Goal: Task Accomplishment & Management: Contribute content

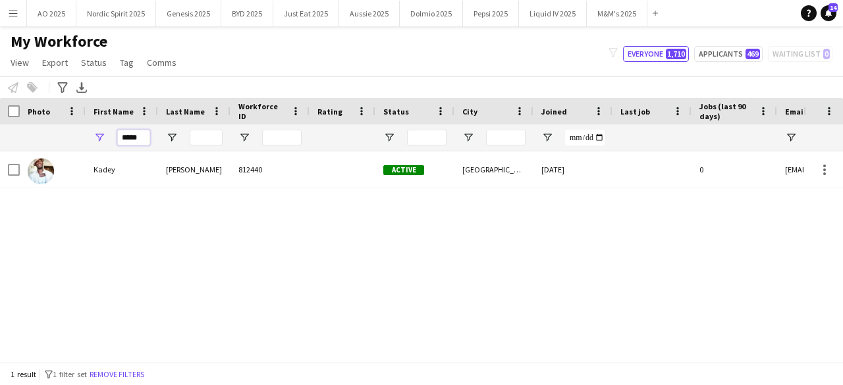
click at [147, 142] on input "*****" at bounding box center [133, 138] width 33 height 16
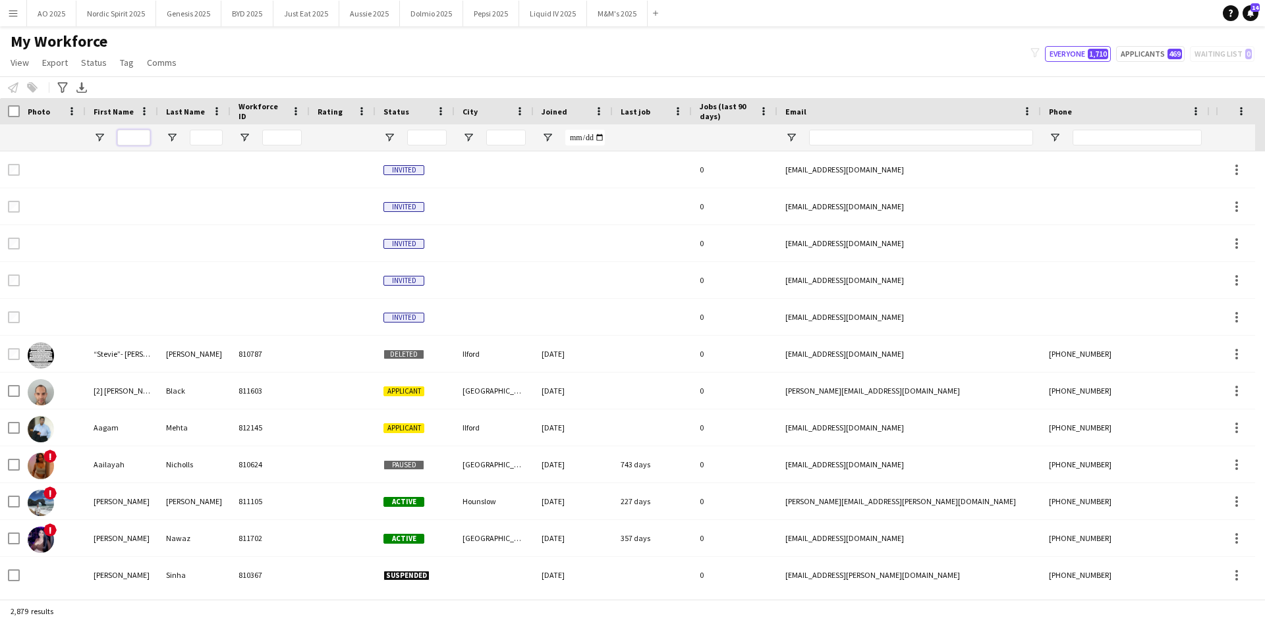
click at [143, 140] on input "First Name Filter Input" at bounding box center [133, 138] width 33 height 16
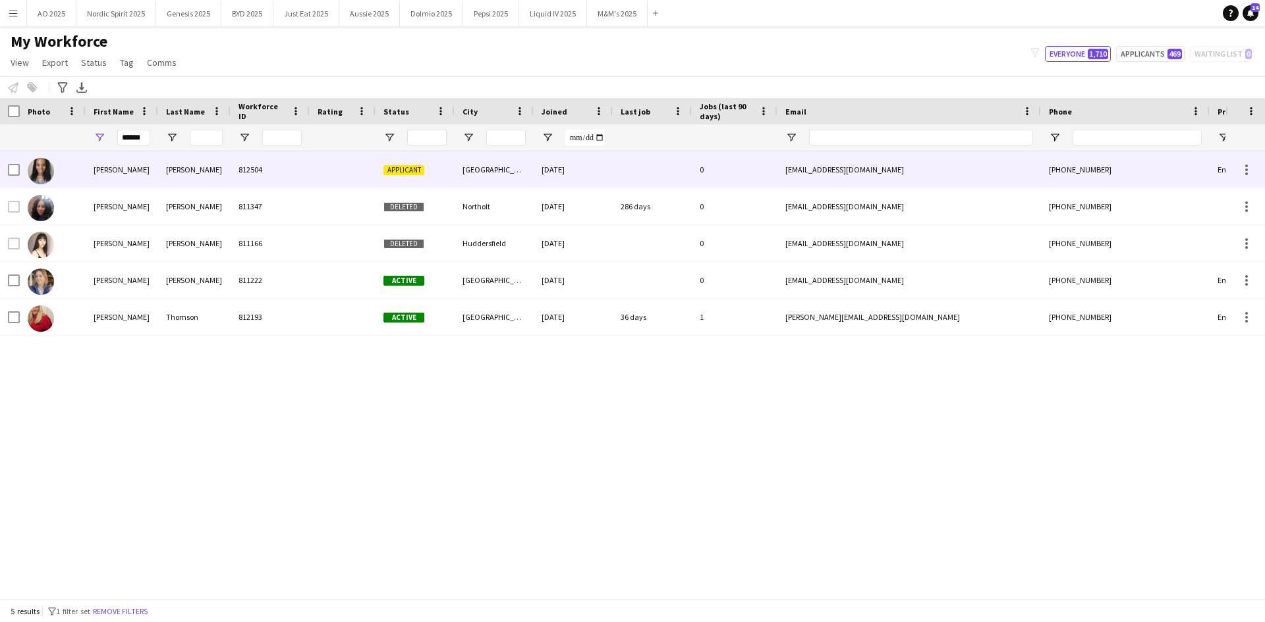
click at [40, 176] on img at bounding box center [41, 171] width 26 height 26
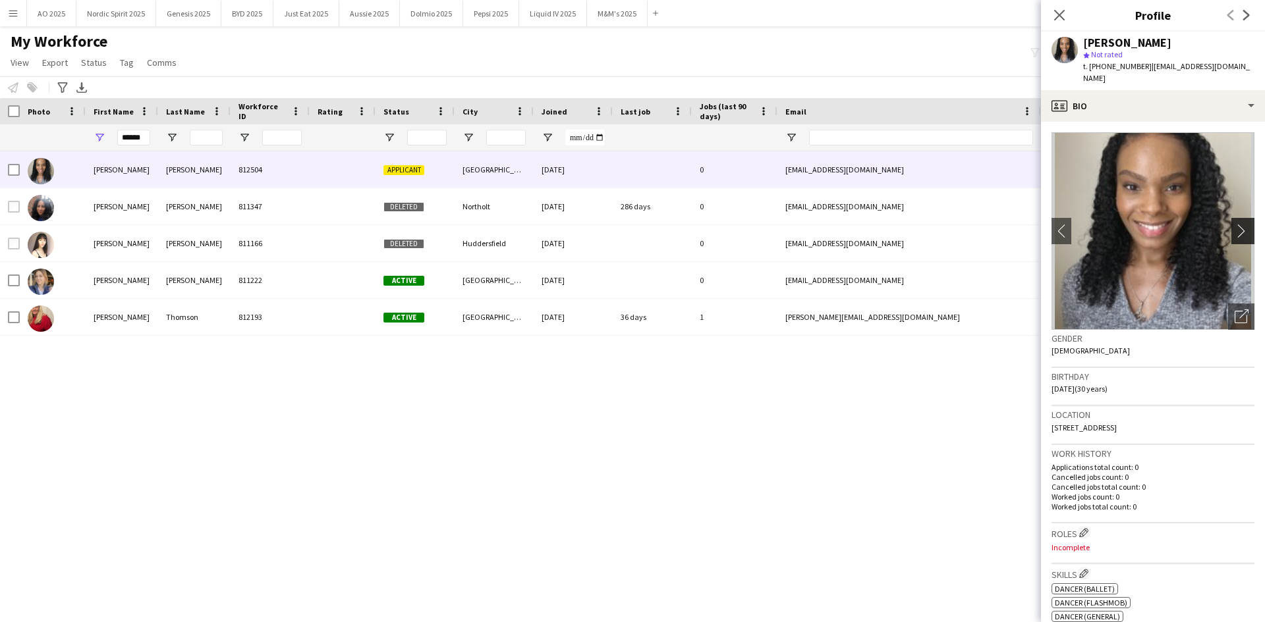
click at [842, 224] on app-icon "chevron-right" at bounding box center [1244, 231] width 20 height 14
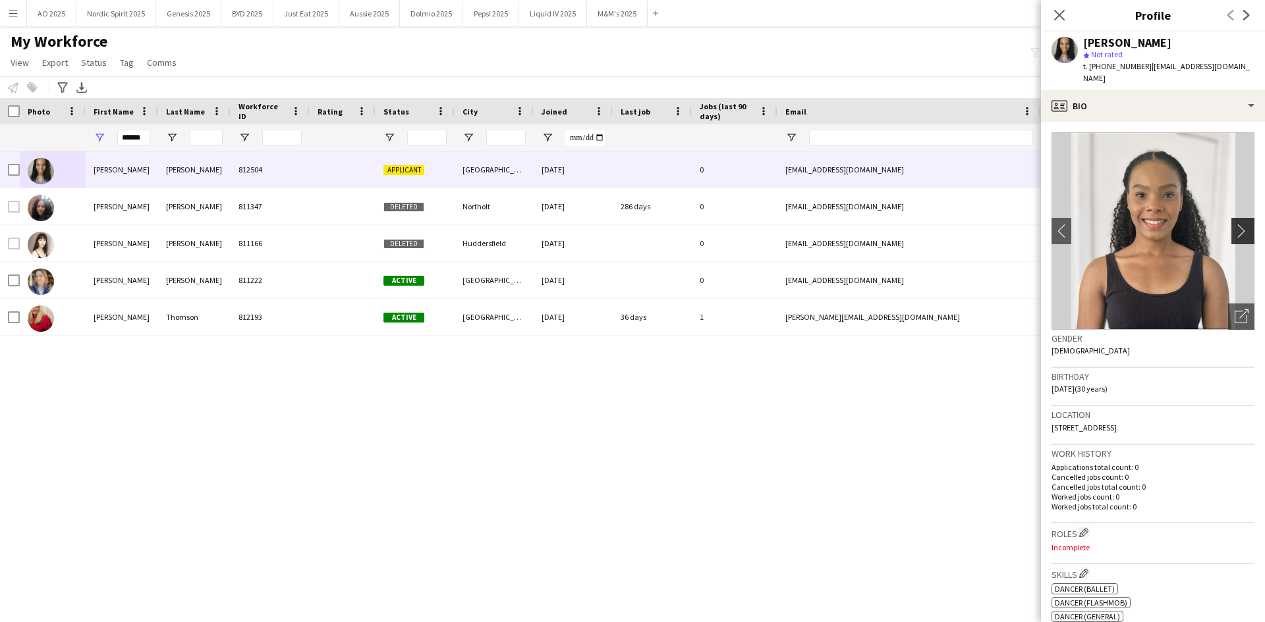
click at [842, 224] on app-icon "chevron-right" at bounding box center [1244, 231] width 20 height 14
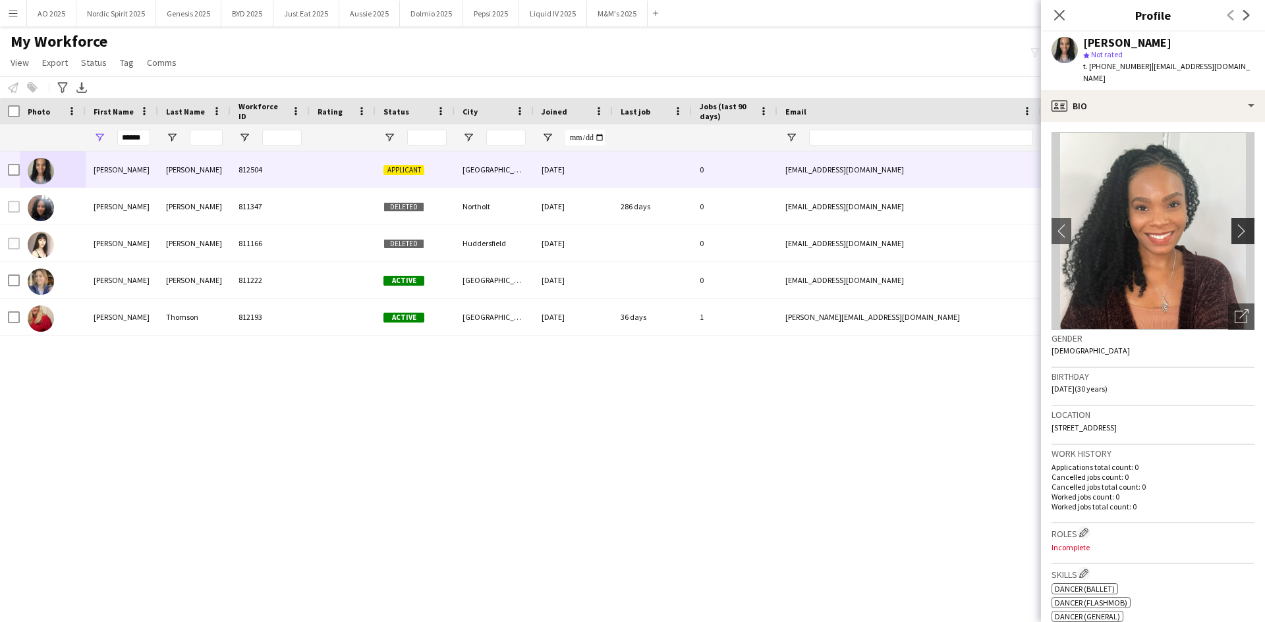
click at [842, 224] on app-icon "chevron-right" at bounding box center [1244, 231] width 20 height 14
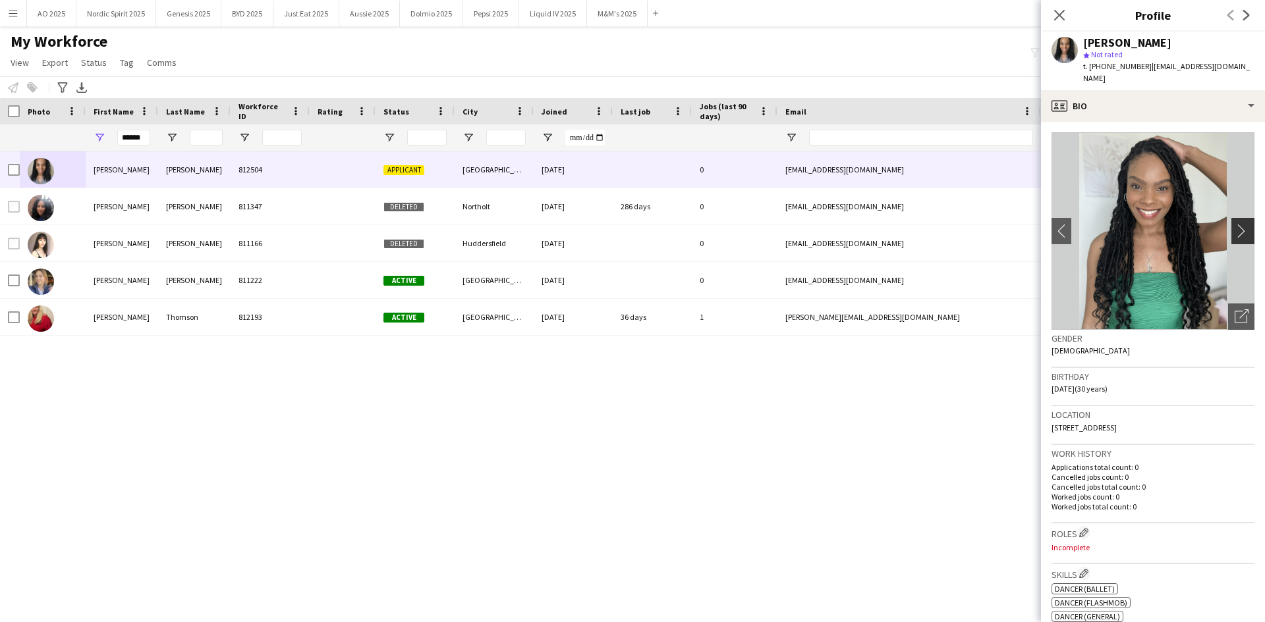
click at [842, 224] on app-icon "chevron-right" at bounding box center [1244, 231] width 20 height 14
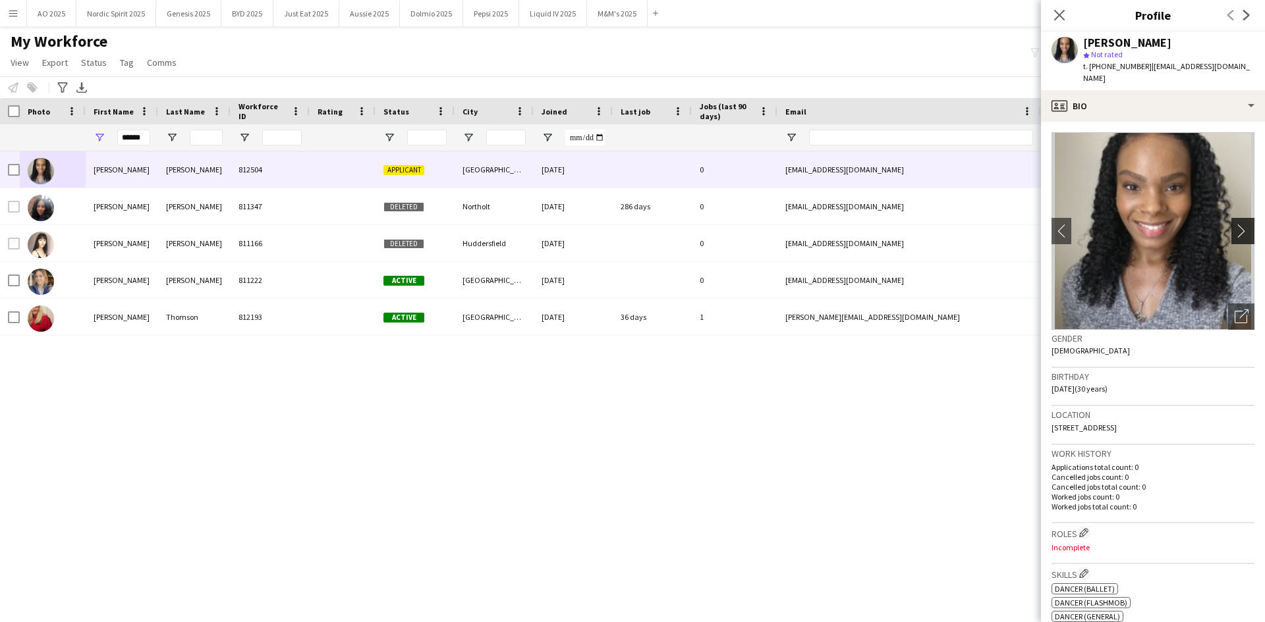
click at [842, 224] on app-icon "chevron-right" at bounding box center [1244, 231] width 20 height 14
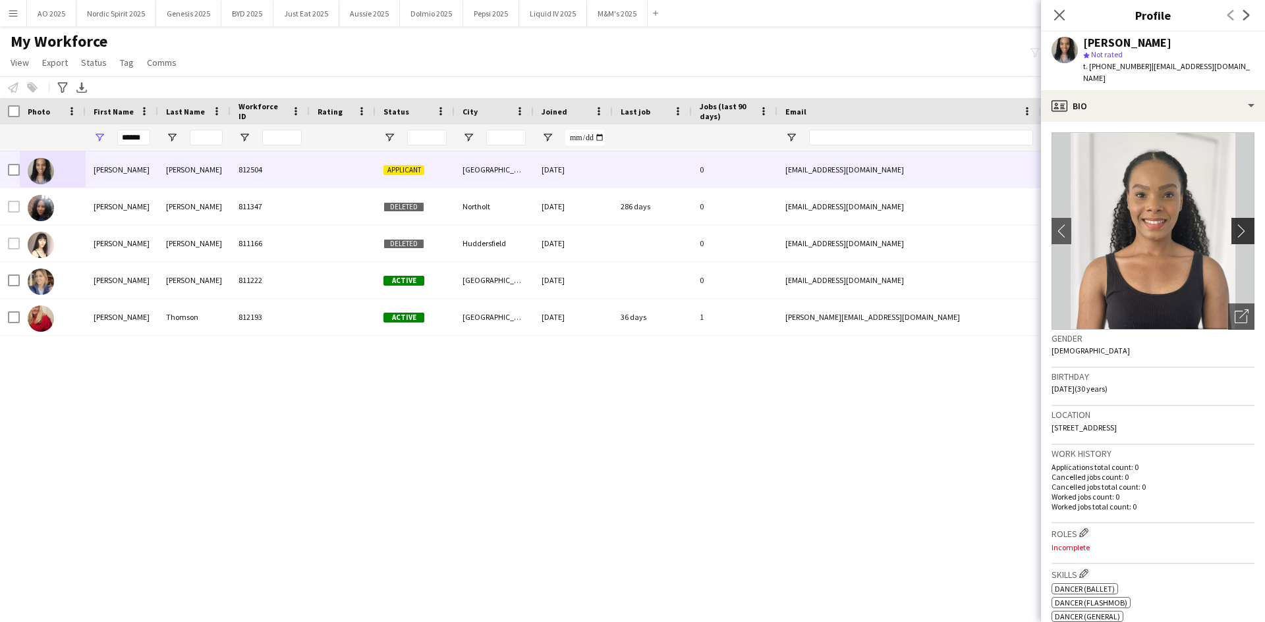
click at [842, 224] on app-icon "chevron-right" at bounding box center [1244, 231] width 20 height 14
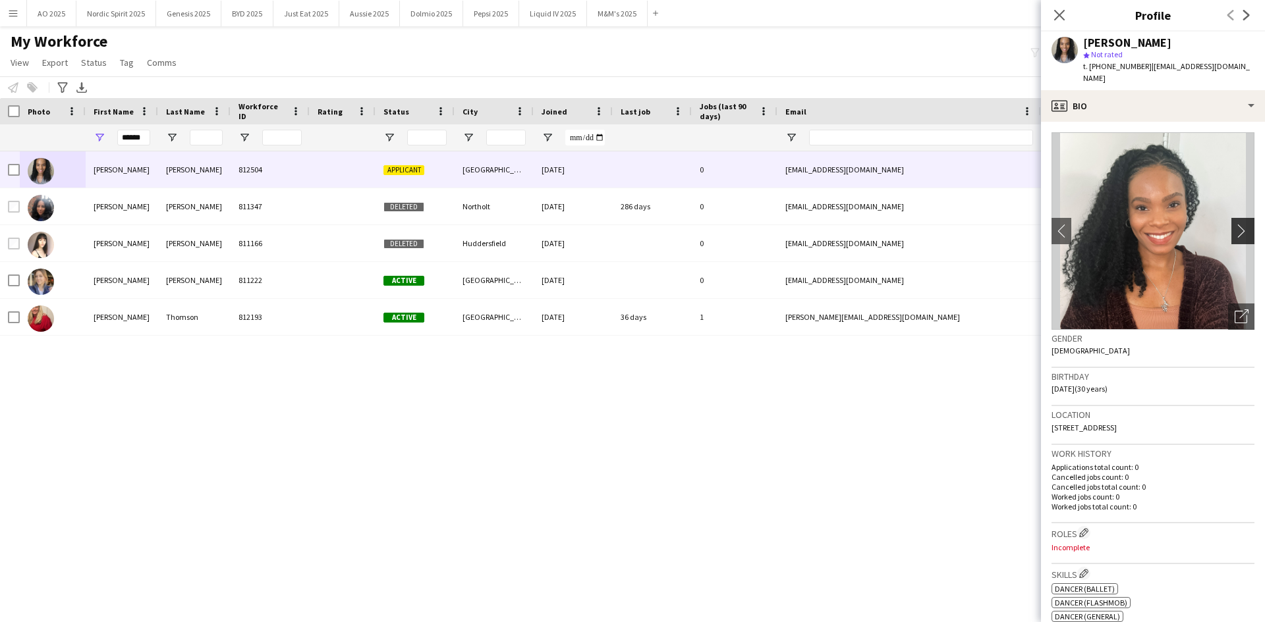
click at [842, 224] on app-icon "chevron-right" at bounding box center [1244, 231] width 20 height 14
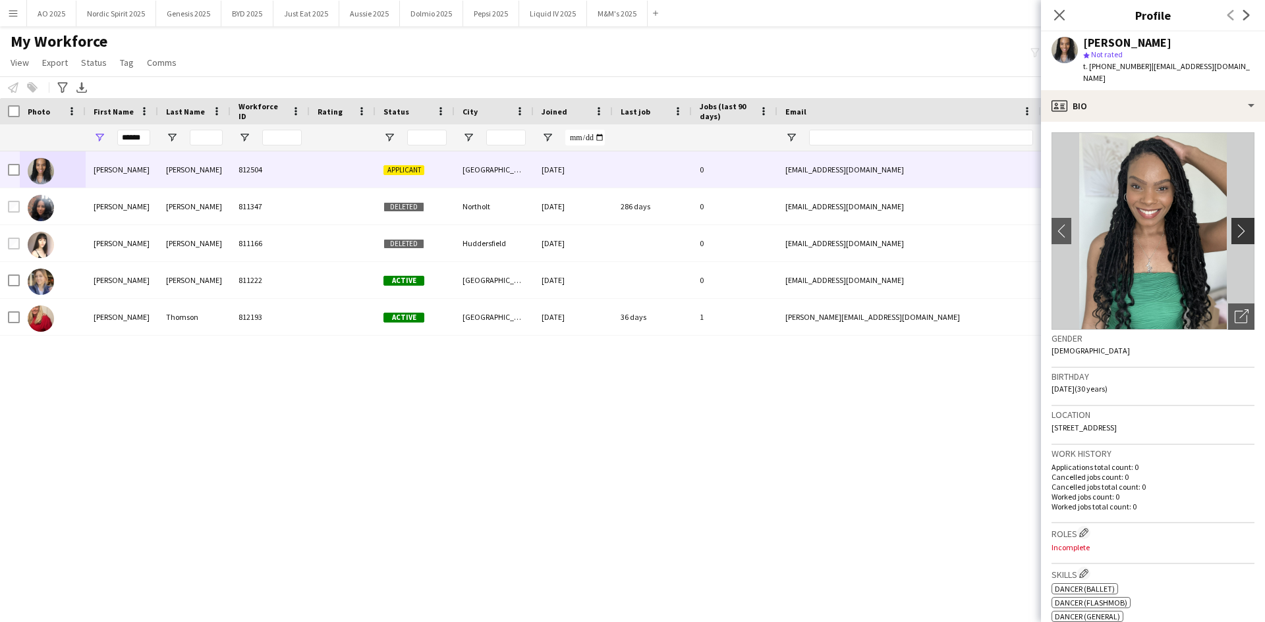
click at [842, 224] on app-icon "chevron-right" at bounding box center [1244, 231] width 20 height 14
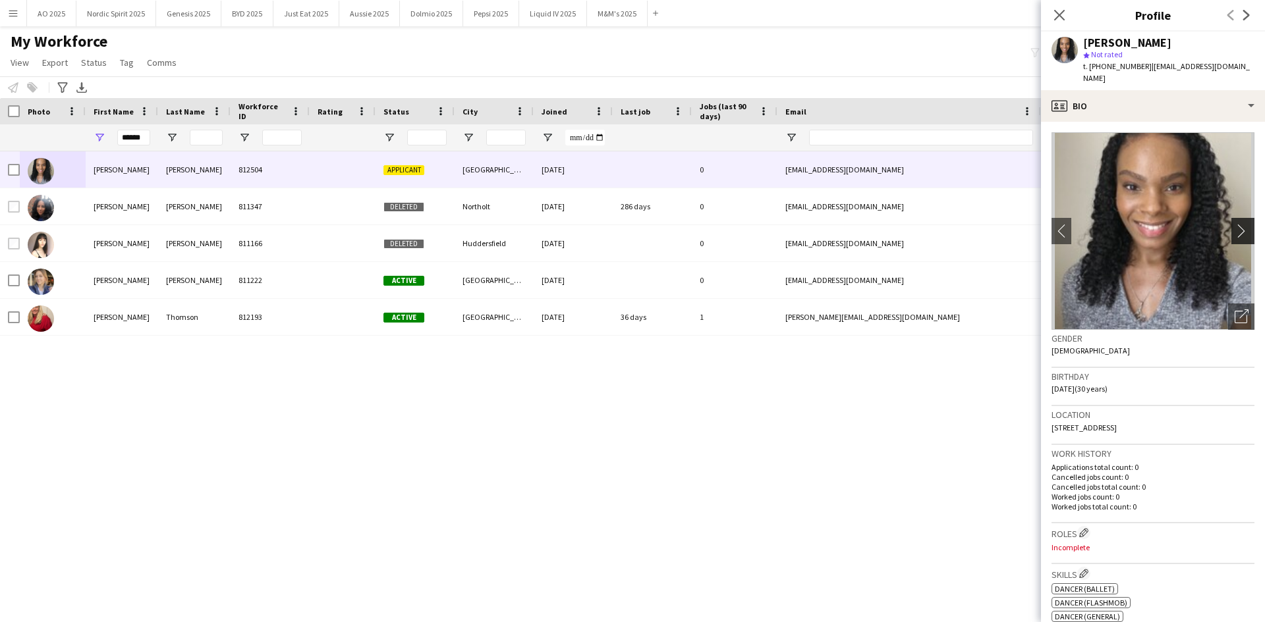
click at [842, 224] on app-icon "chevron-right" at bounding box center [1244, 231] width 20 height 14
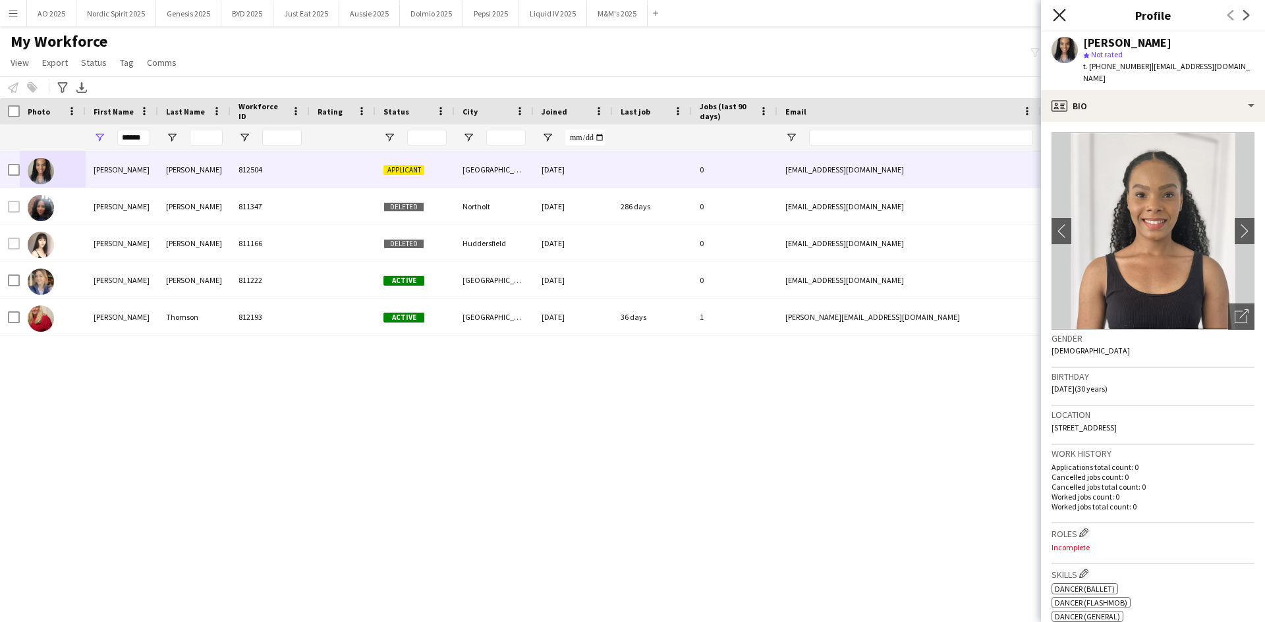
click at [842, 15] on icon "Close pop-in" at bounding box center [1058, 15] width 13 height 13
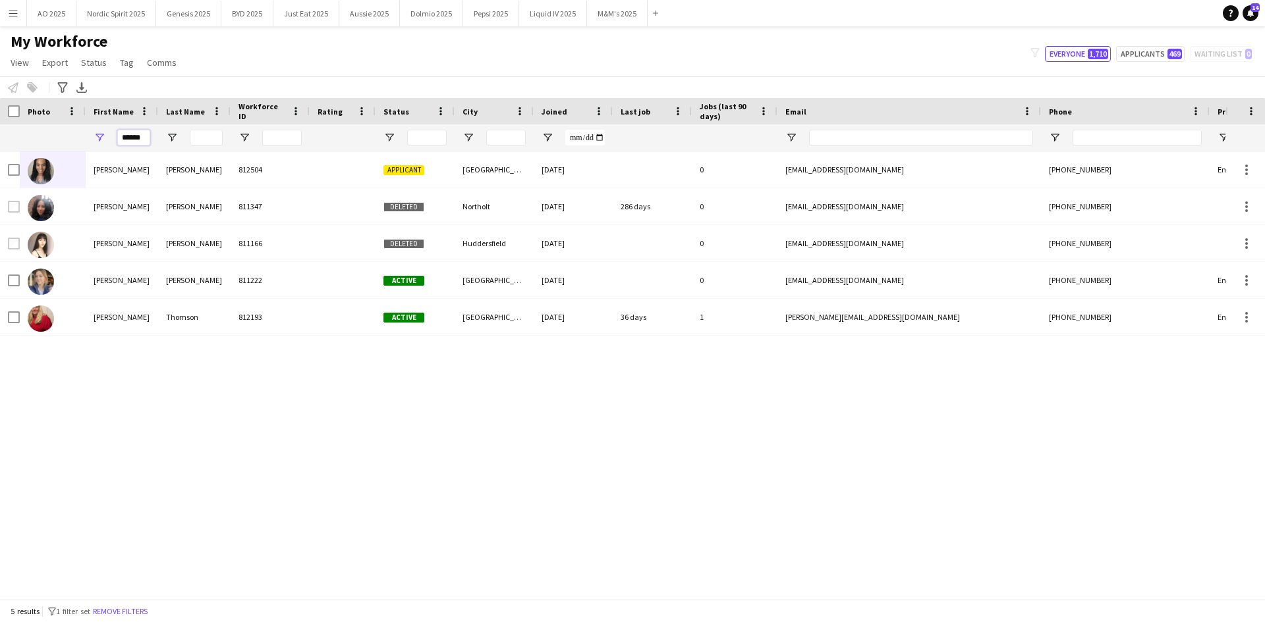
click at [138, 132] on input "******" at bounding box center [133, 138] width 33 height 16
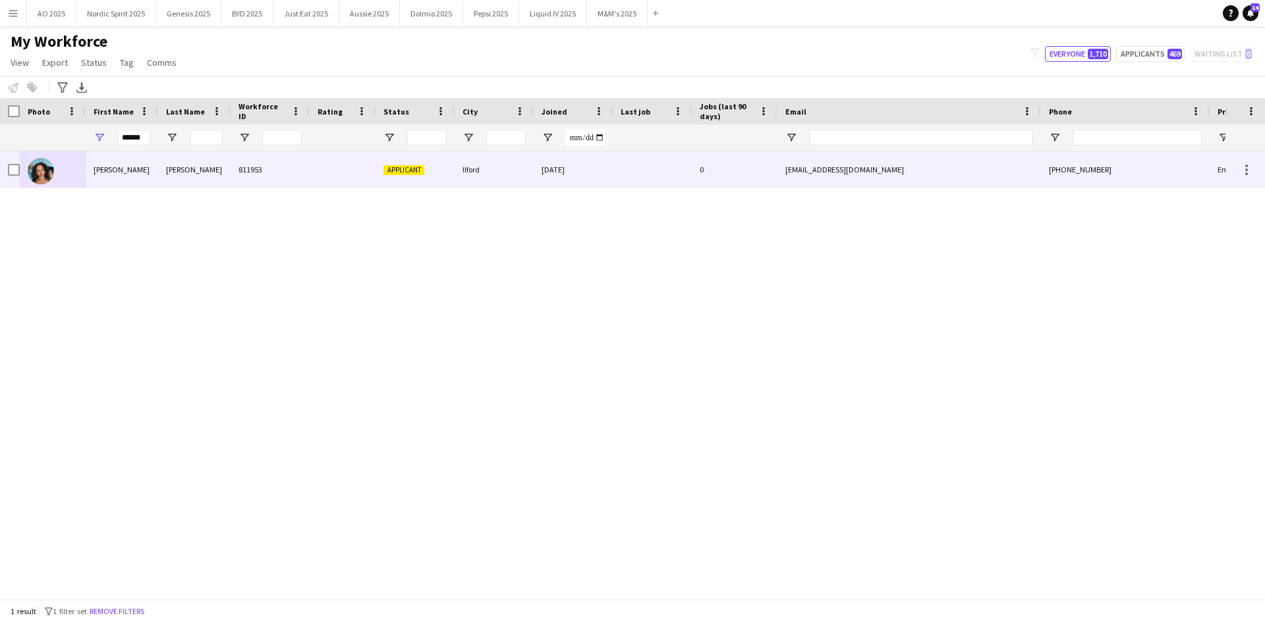
click at [54, 167] on div at bounding box center [53, 169] width 66 height 36
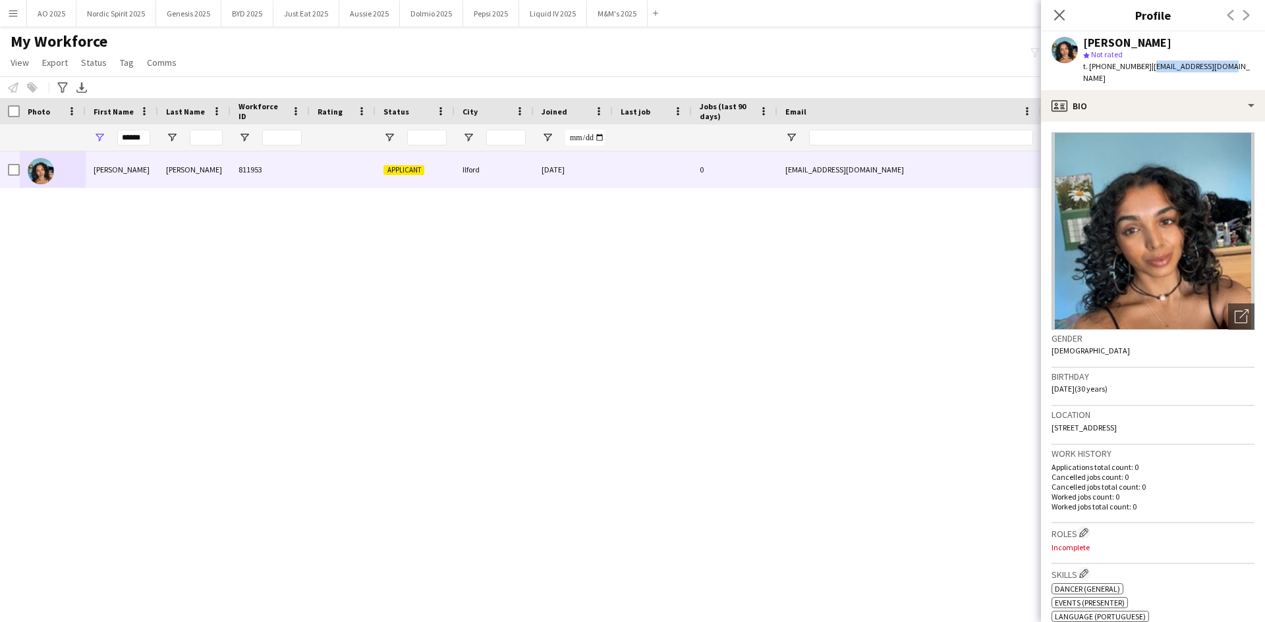
drag, startPoint x: 1145, startPoint y: 65, endPoint x: 1236, endPoint y: 68, distance: 91.6
click at [842, 68] on app-profile-header "Shanon Habeeb star Not rated t. +447878178089 | shanh2416@gmail.com" at bounding box center [1153, 61] width 224 height 59
copy span "shanh2416@gmail.com"
drag, startPoint x: 1100, startPoint y: 67, endPoint x: 1140, endPoint y: 68, distance: 40.2
click at [842, 68] on span "t. +447878178089" at bounding box center [1117, 66] width 68 height 10
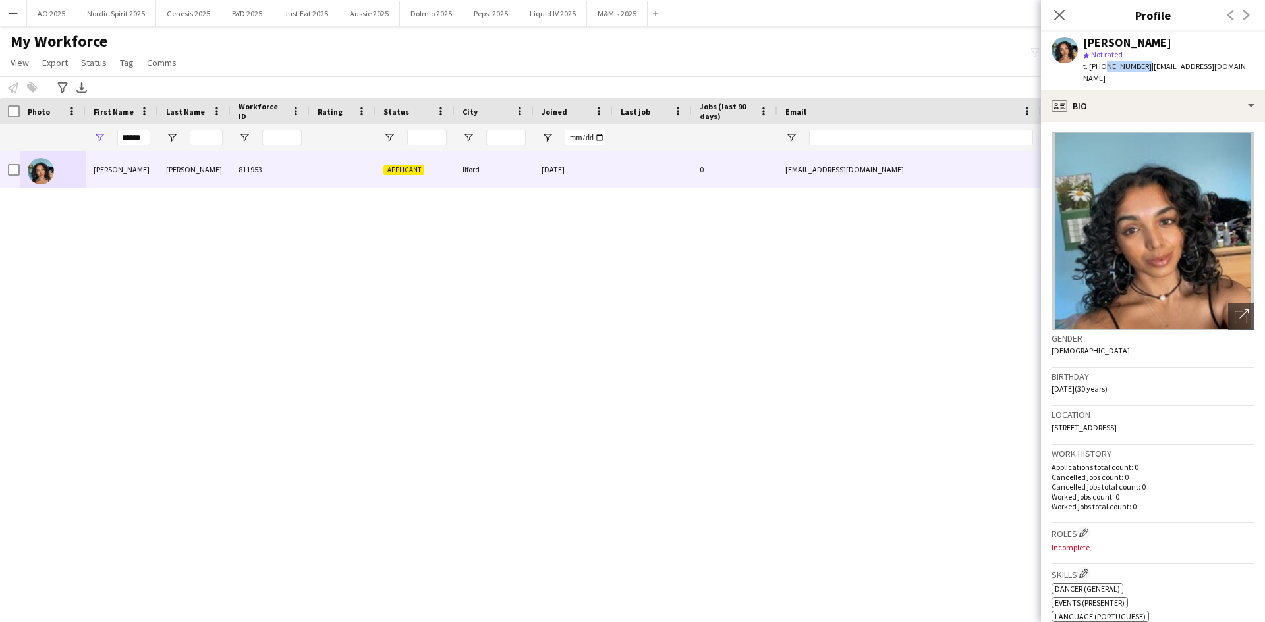
copy span "7878178089"
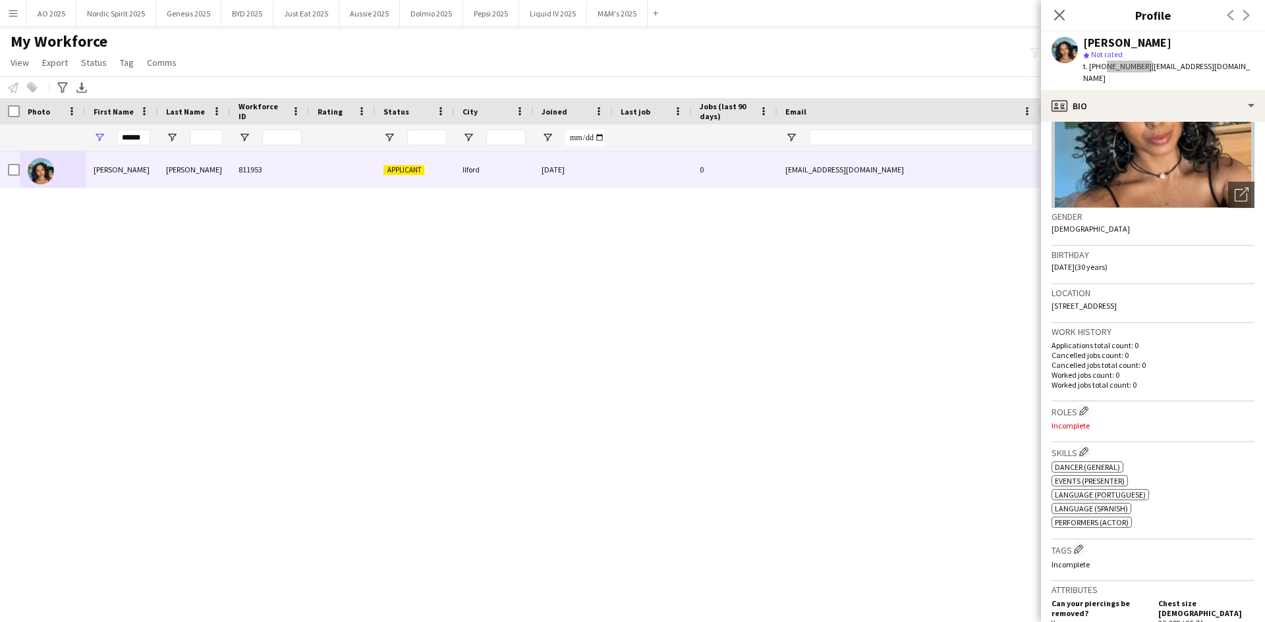
scroll to position [66, 0]
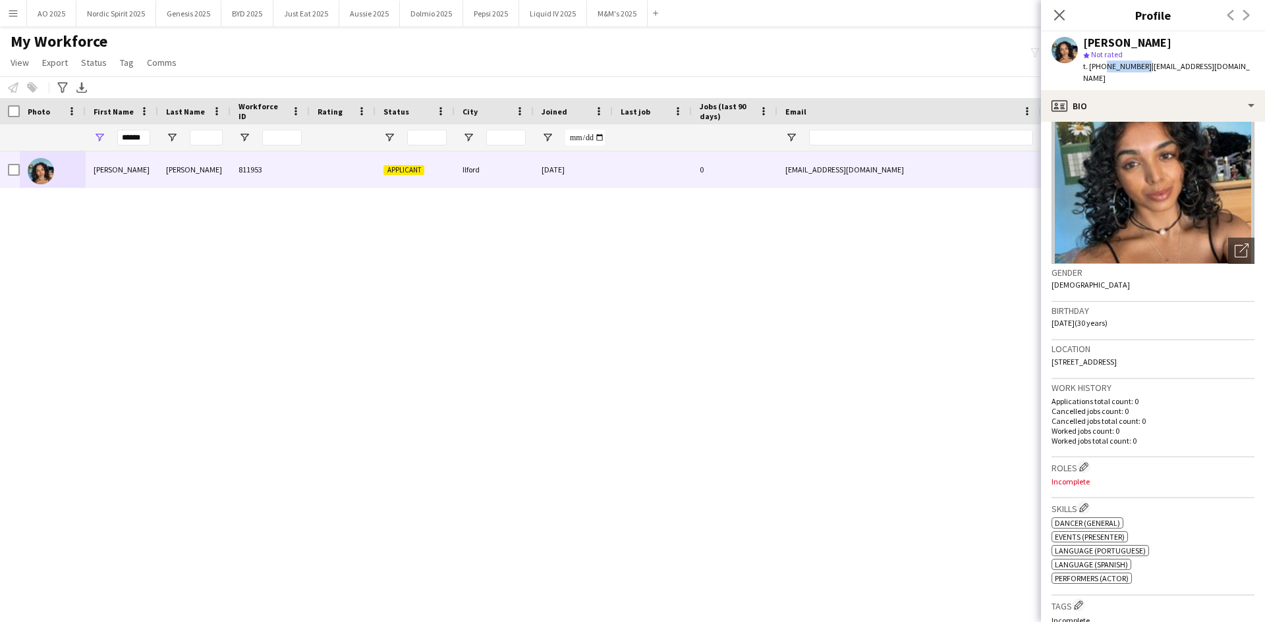
drag, startPoint x: 1210, startPoint y: 356, endPoint x: 1050, endPoint y: 350, distance: 159.5
click at [842, 350] on app-crew-profile-bio "Open photos pop-in Gender Female Birthday 30-06-1995 (30 years) Location 15 Col…" at bounding box center [1153, 372] width 224 height 501
copy span "[STREET_ADDRESS]"
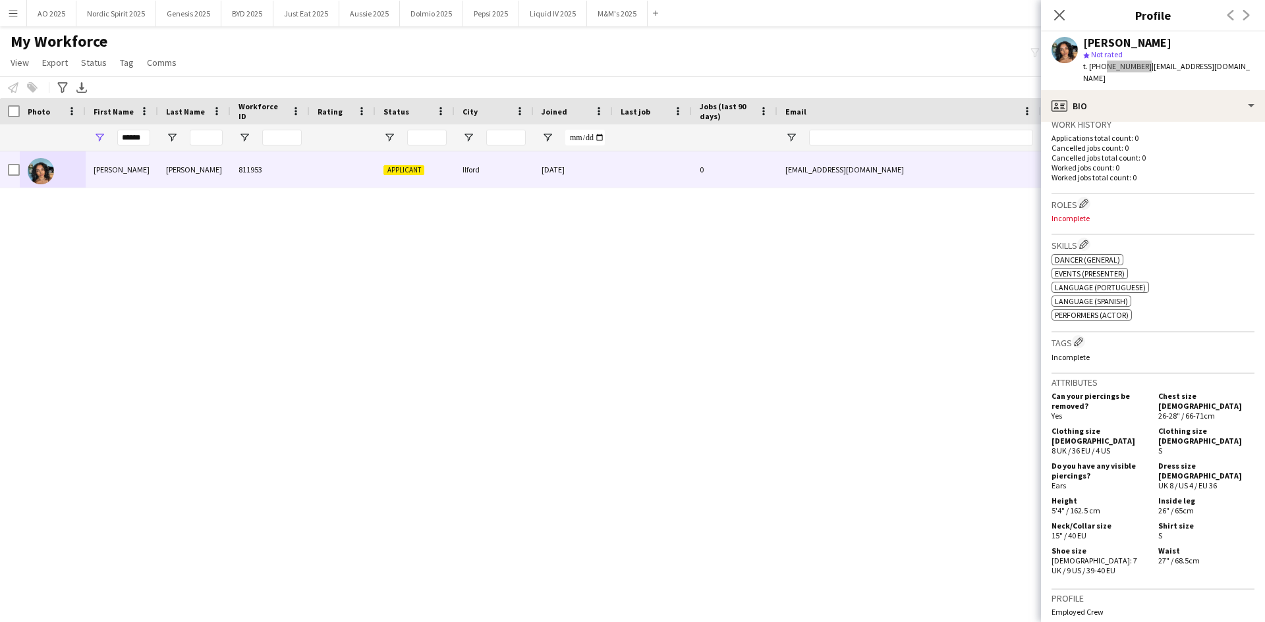
scroll to position [588, 0]
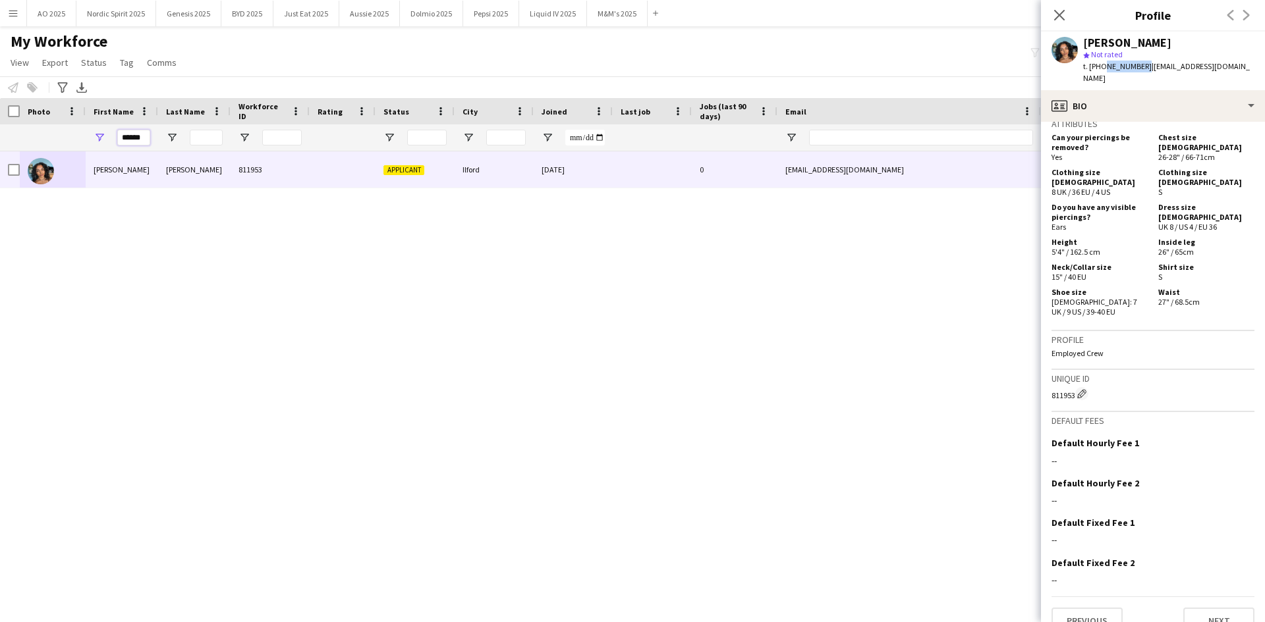
click at [130, 136] on input "******" at bounding box center [133, 138] width 33 height 16
click at [122, 138] on input "******" at bounding box center [133, 138] width 33 height 16
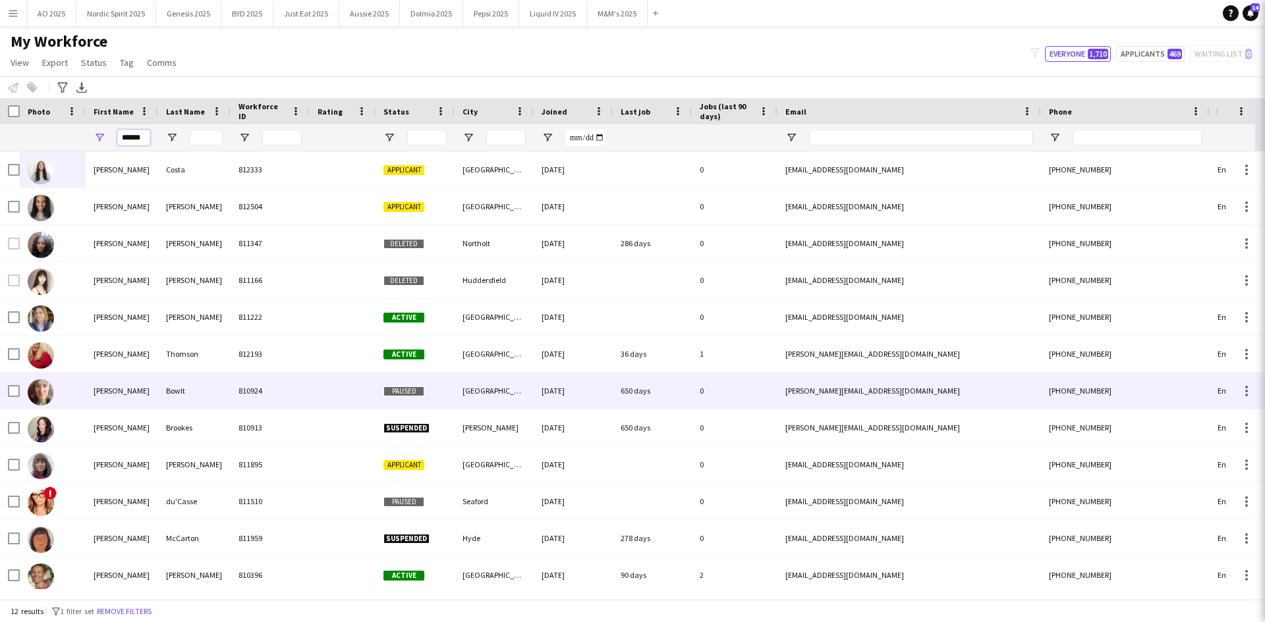
scroll to position [0, 1]
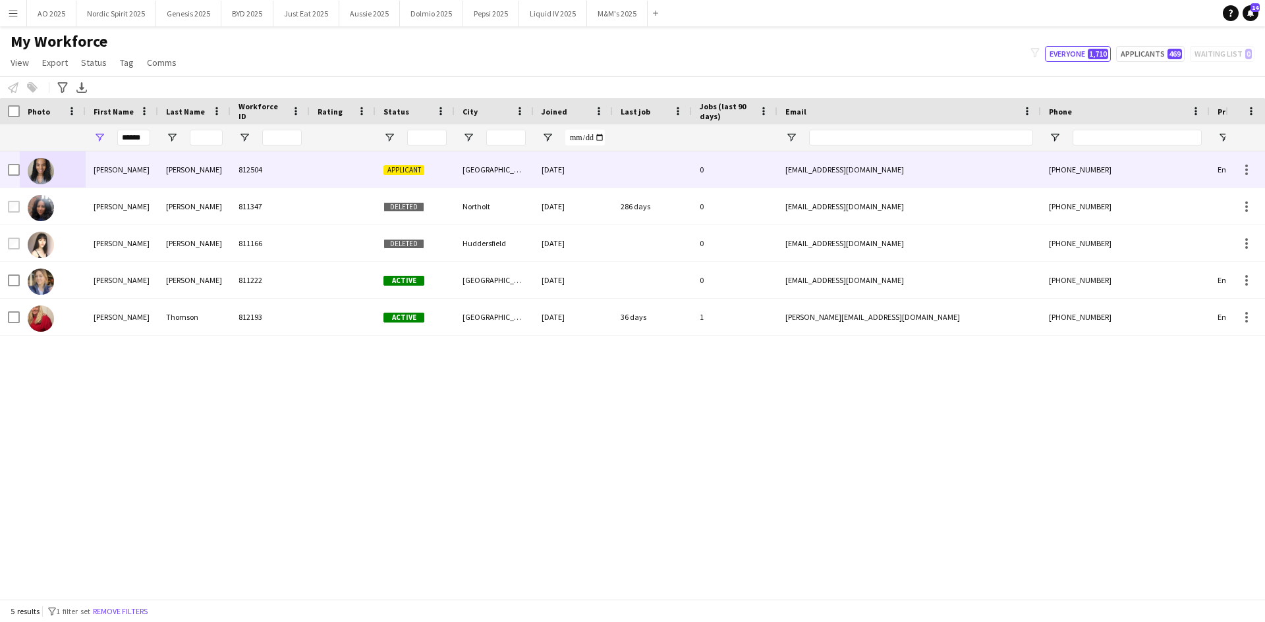
click at [33, 179] on img at bounding box center [41, 171] width 26 height 26
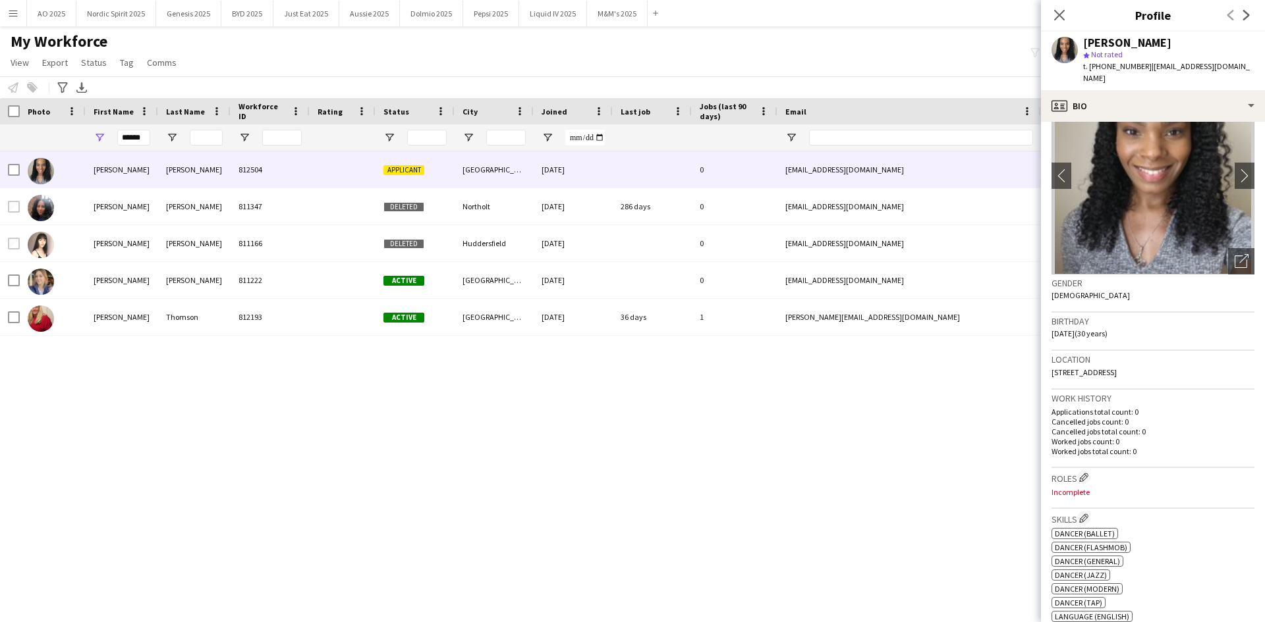
scroll to position [0, 0]
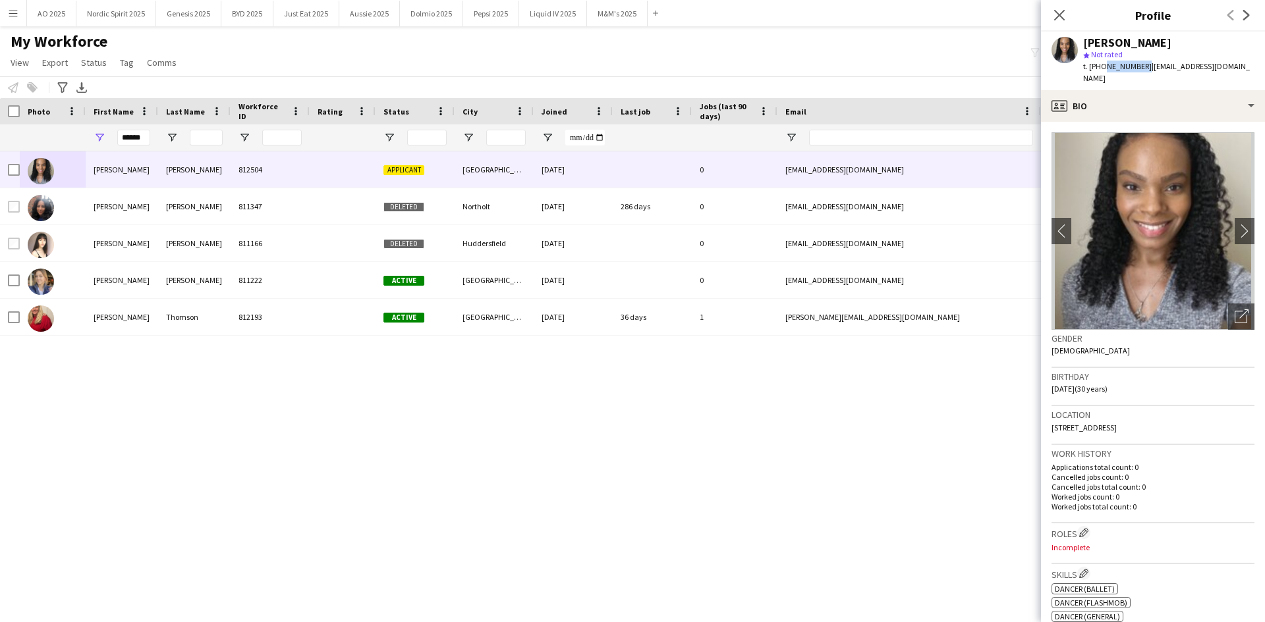
drag, startPoint x: 1100, startPoint y: 66, endPoint x: 1140, endPoint y: 64, distance: 40.2
click at [842, 64] on span "t. [PHONE_NUMBER]" at bounding box center [1117, 66] width 68 height 10
click at [842, 224] on app-icon "chevron-right" at bounding box center [1244, 231] width 20 height 14
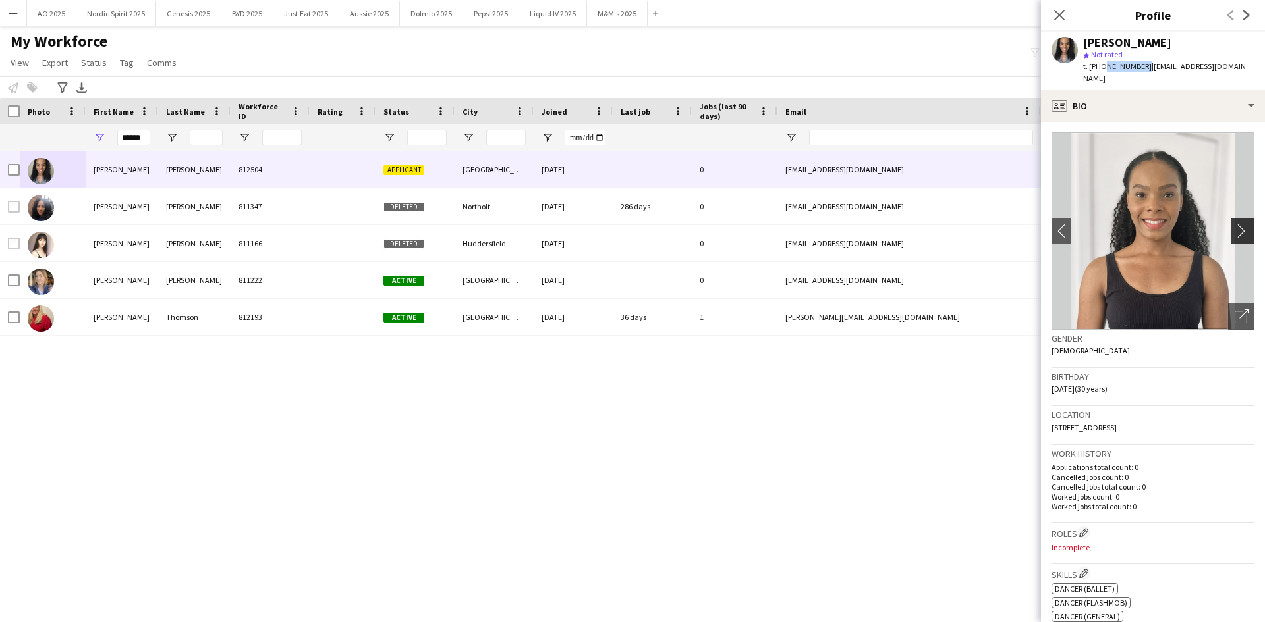
click at [842, 224] on app-icon "chevron-right" at bounding box center [1244, 231] width 20 height 14
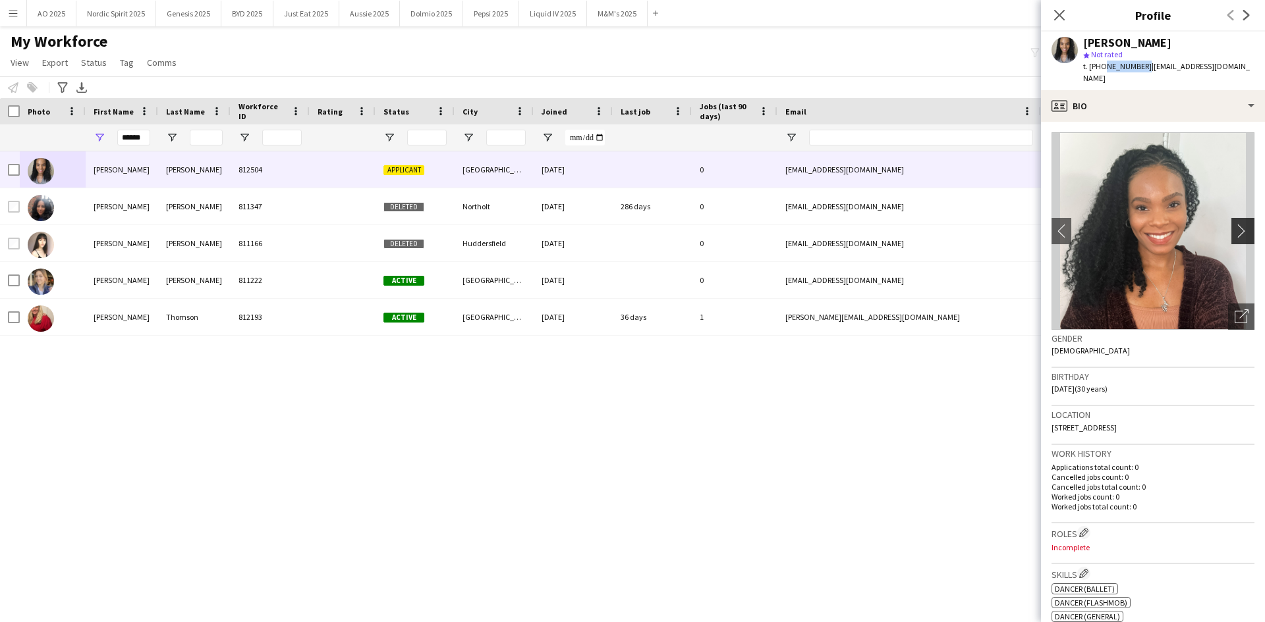
click at [842, 224] on app-icon "chevron-right" at bounding box center [1244, 231] width 20 height 14
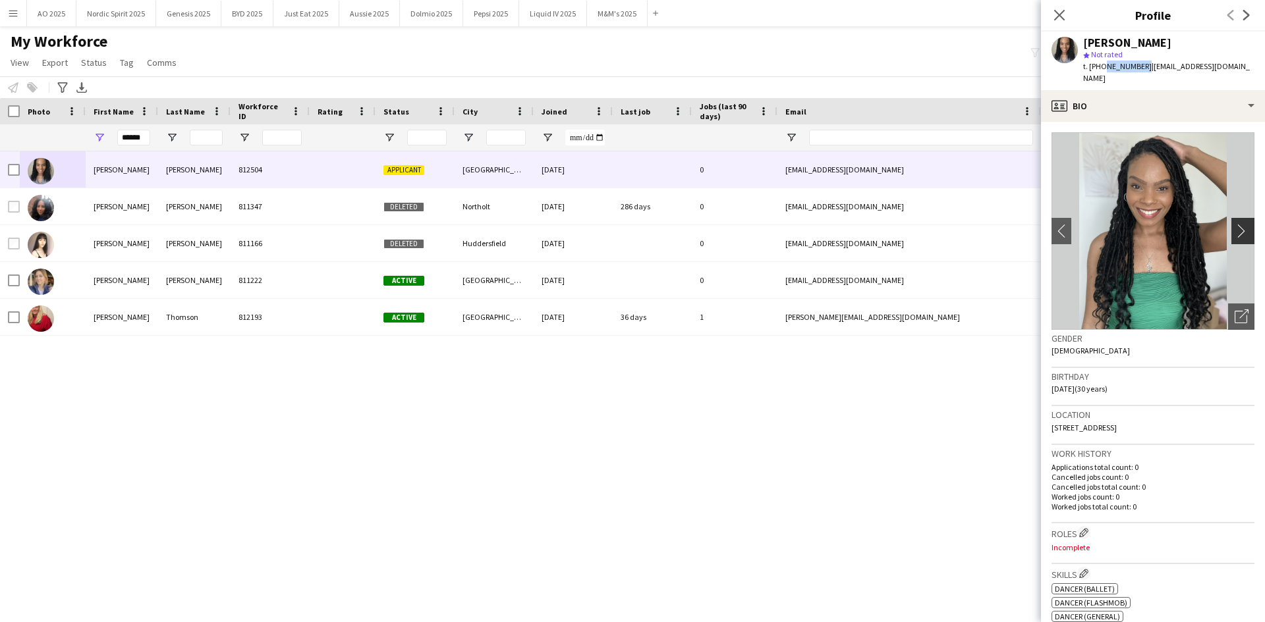
click at [842, 224] on app-icon "chevron-right" at bounding box center [1244, 231] width 20 height 14
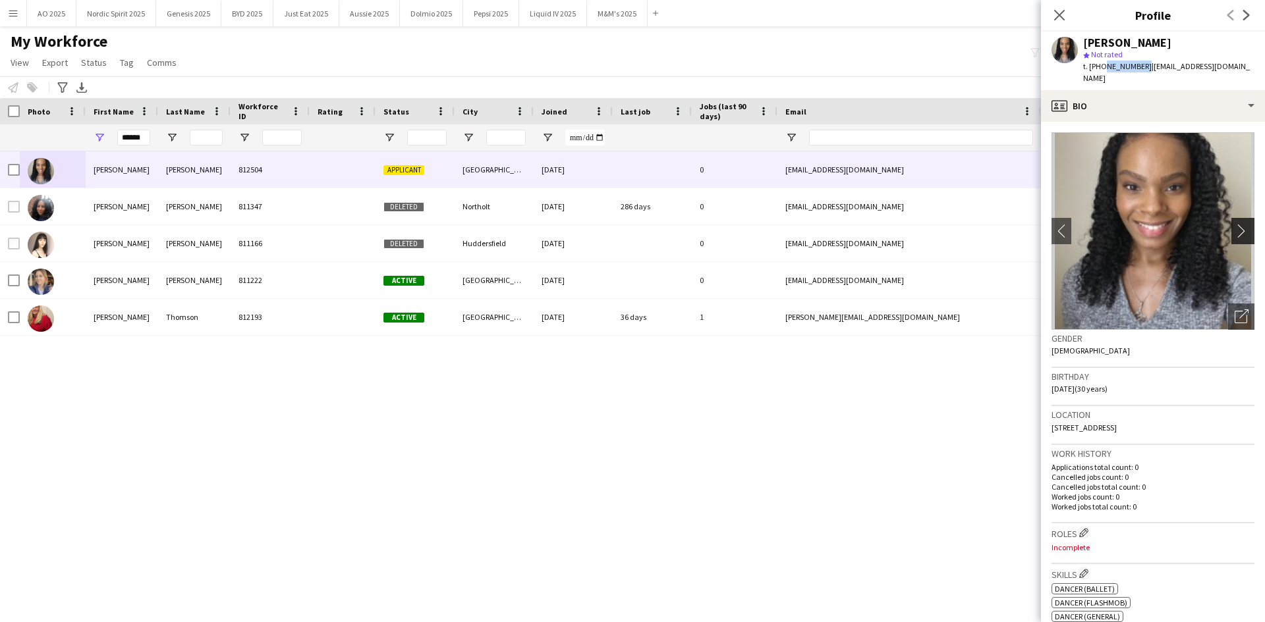
click at [842, 224] on app-icon "chevron-right" at bounding box center [1244, 231] width 20 height 14
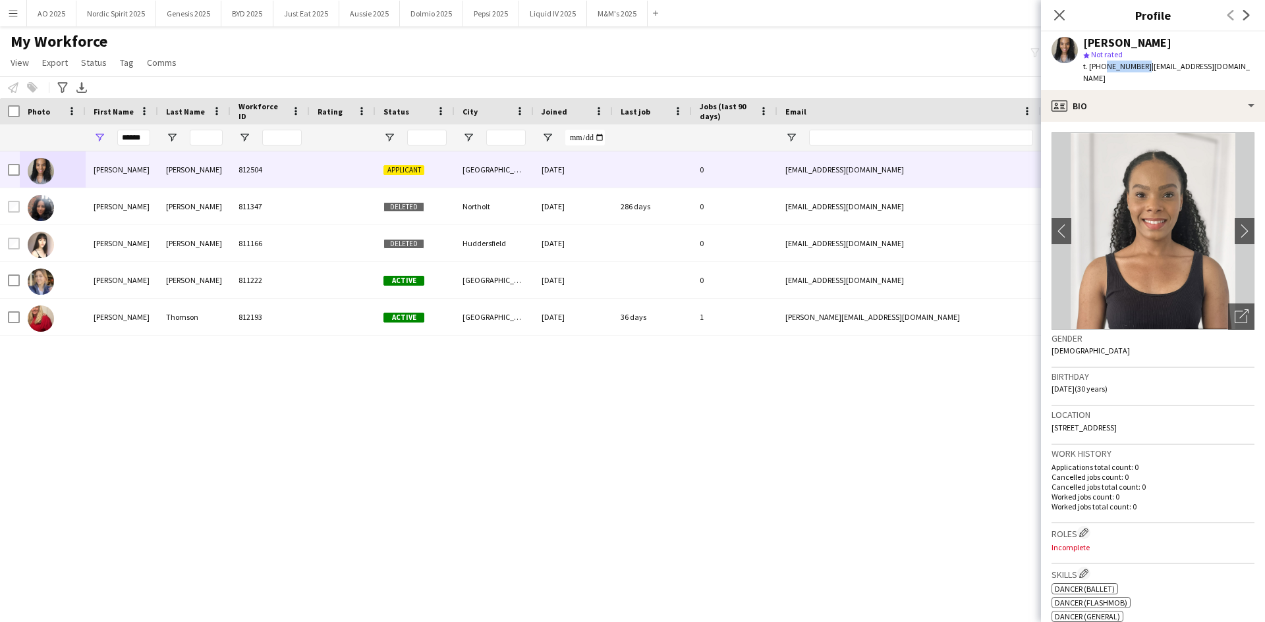
click at [726, 385] on div "Joanna George 812504 Applicant London 13-08-2025 0 joannaeageorge@hotmail.com +…" at bounding box center [612, 370] width 1225 height 438
click at [142, 140] on input "******" at bounding box center [133, 138] width 33 height 16
click at [142, 141] on input "******" at bounding box center [133, 138] width 33 height 16
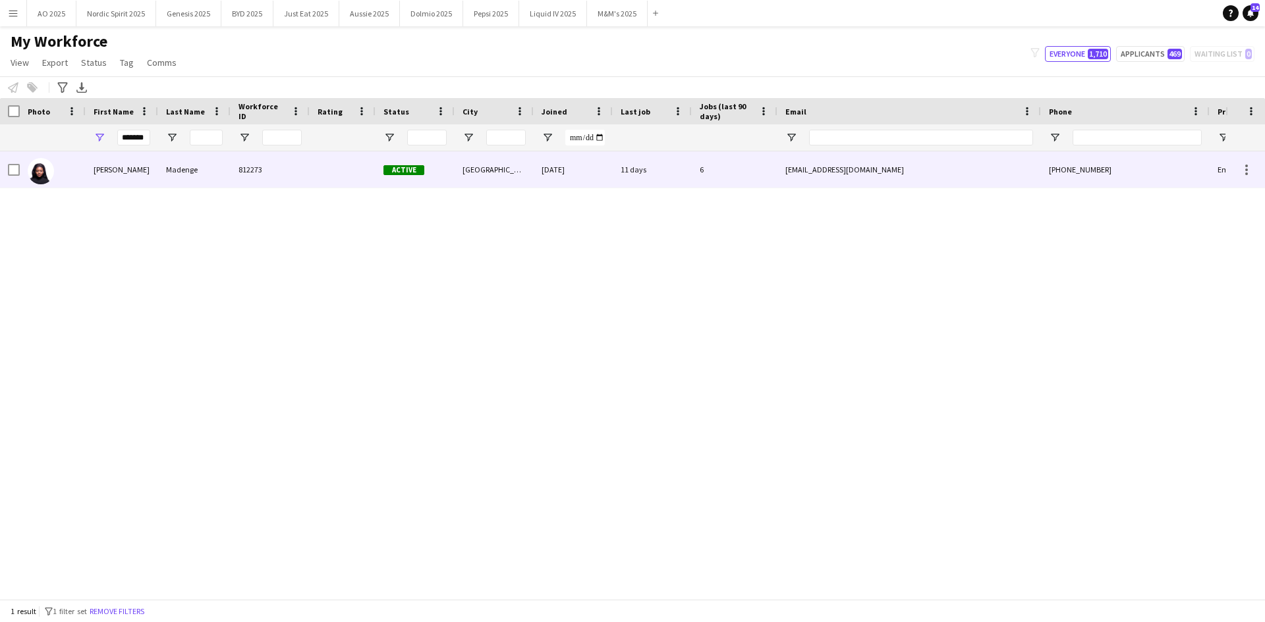
click at [51, 168] on img at bounding box center [41, 171] width 26 height 26
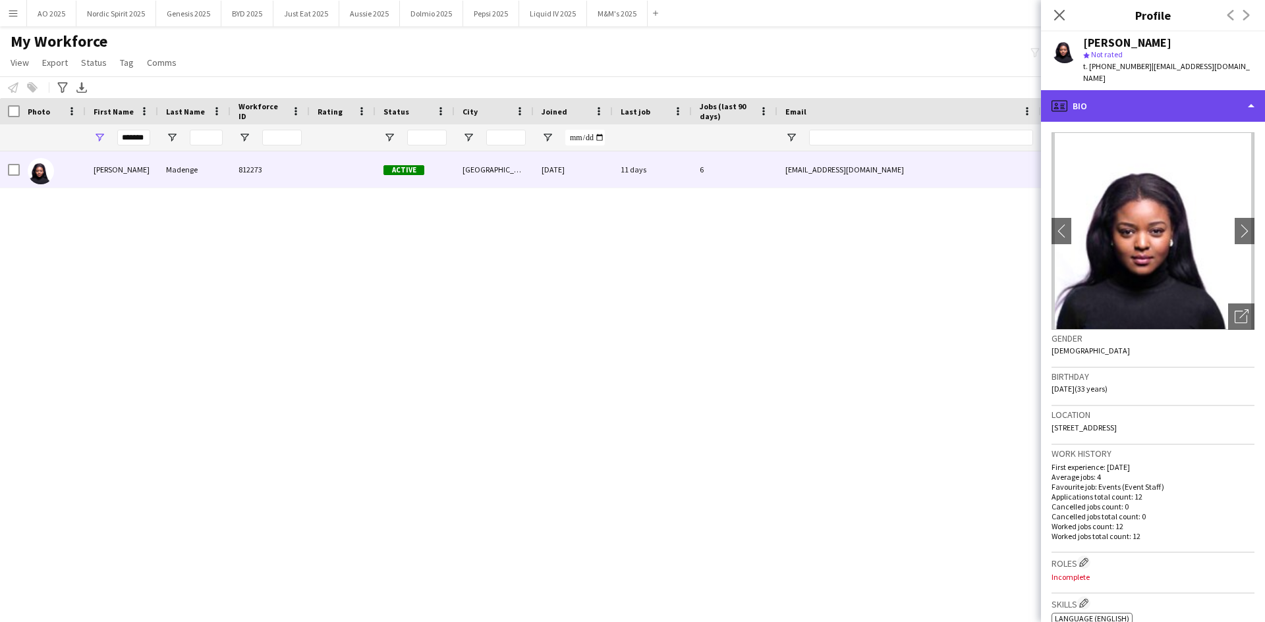
click at [842, 110] on div "profile Bio" at bounding box center [1153, 106] width 224 height 32
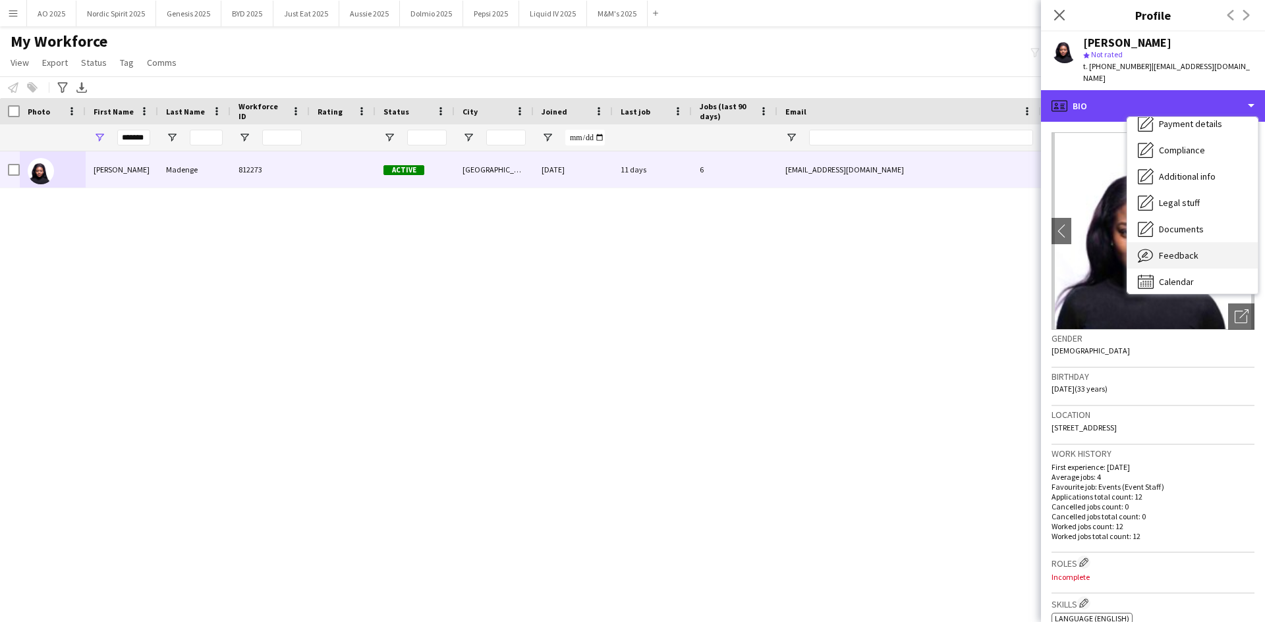
scroll to position [177, 0]
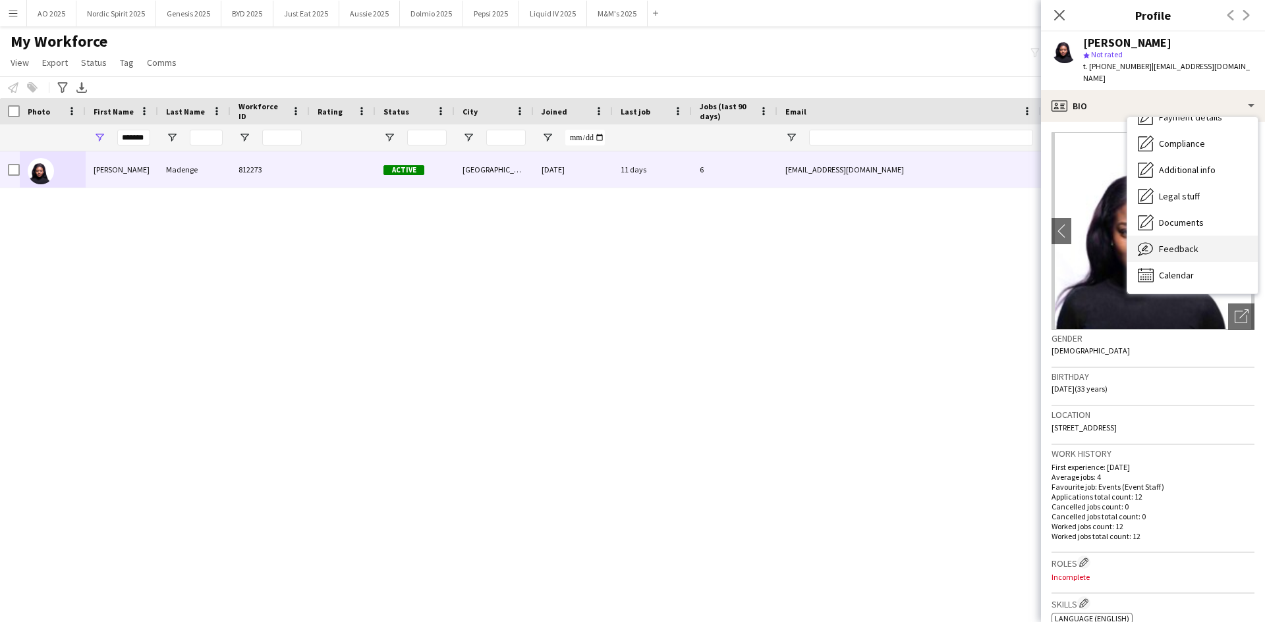
click at [842, 253] on span "Feedback" at bounding box center [1178, 249] width 40 height 12
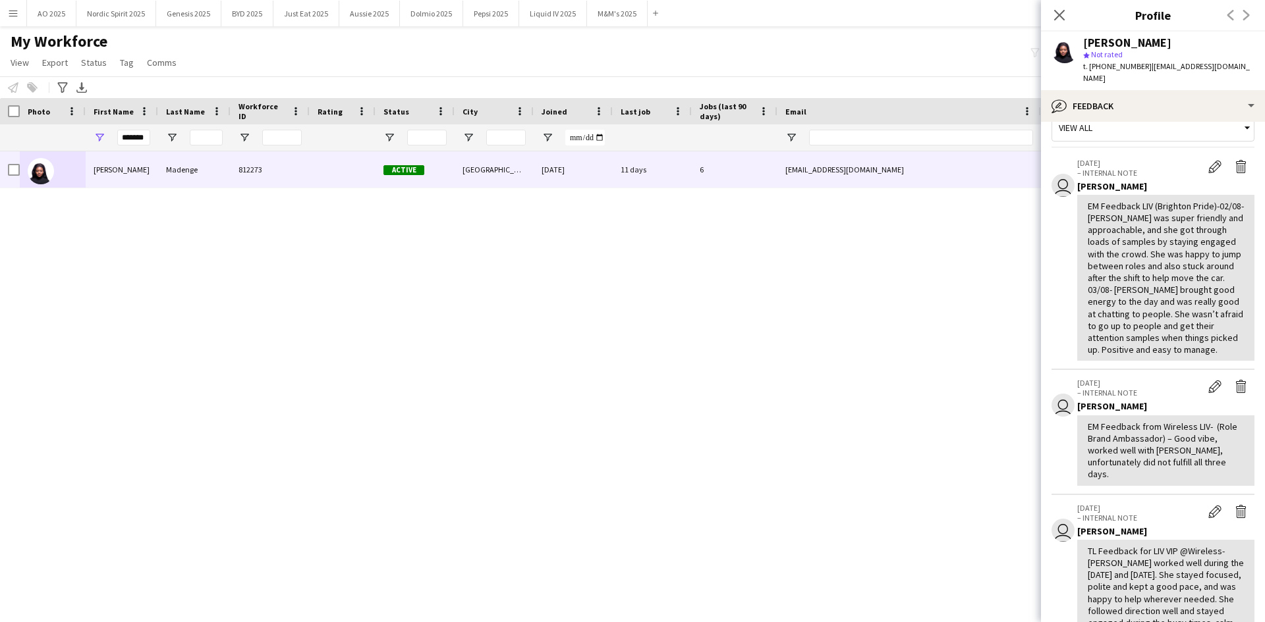
scroll to position [0, 0]
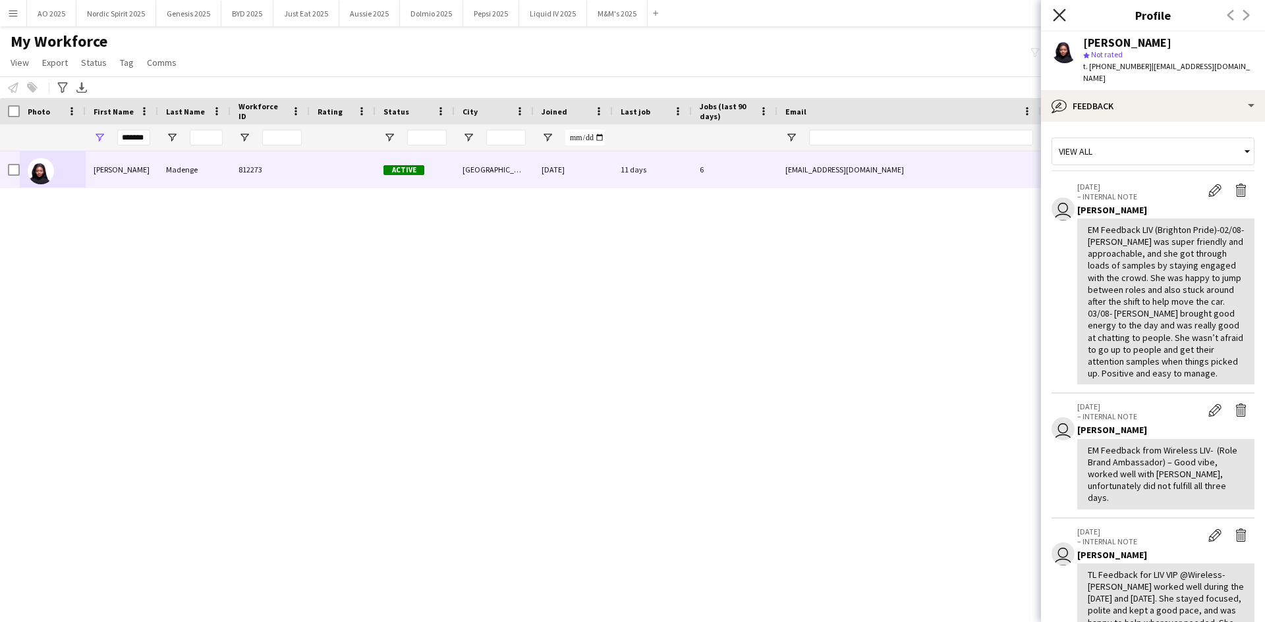
click at [842, 16] on icon "Close pop-in" at bounding box center [1058, 15] width 13 height 13
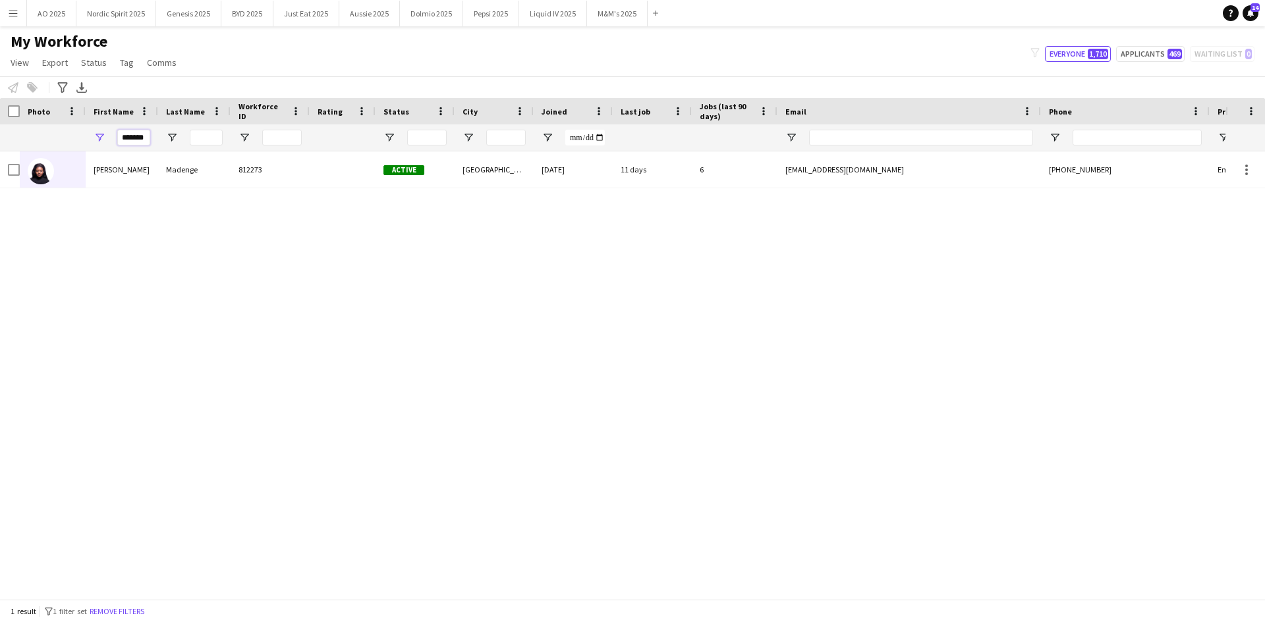
click at [135, 134] on input "*******" at bounding box center [133, 138] width 33 height 16
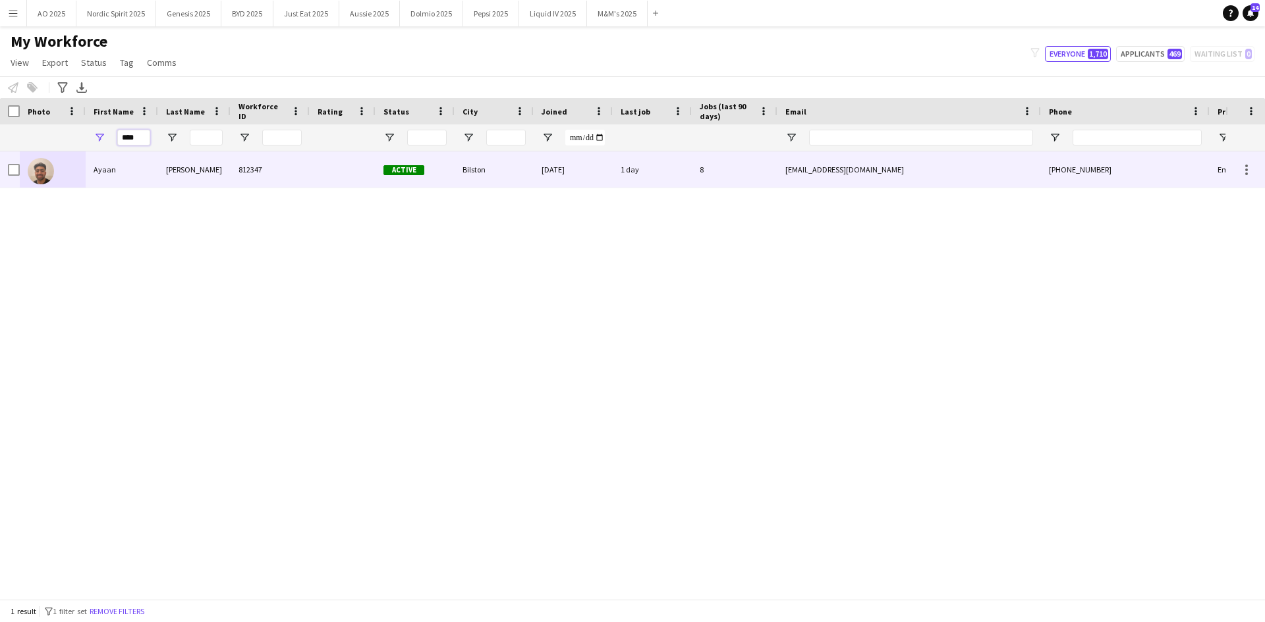
type input "****"
click at [38, 177] on img at bounding box center [41, 171] width 26 height 26
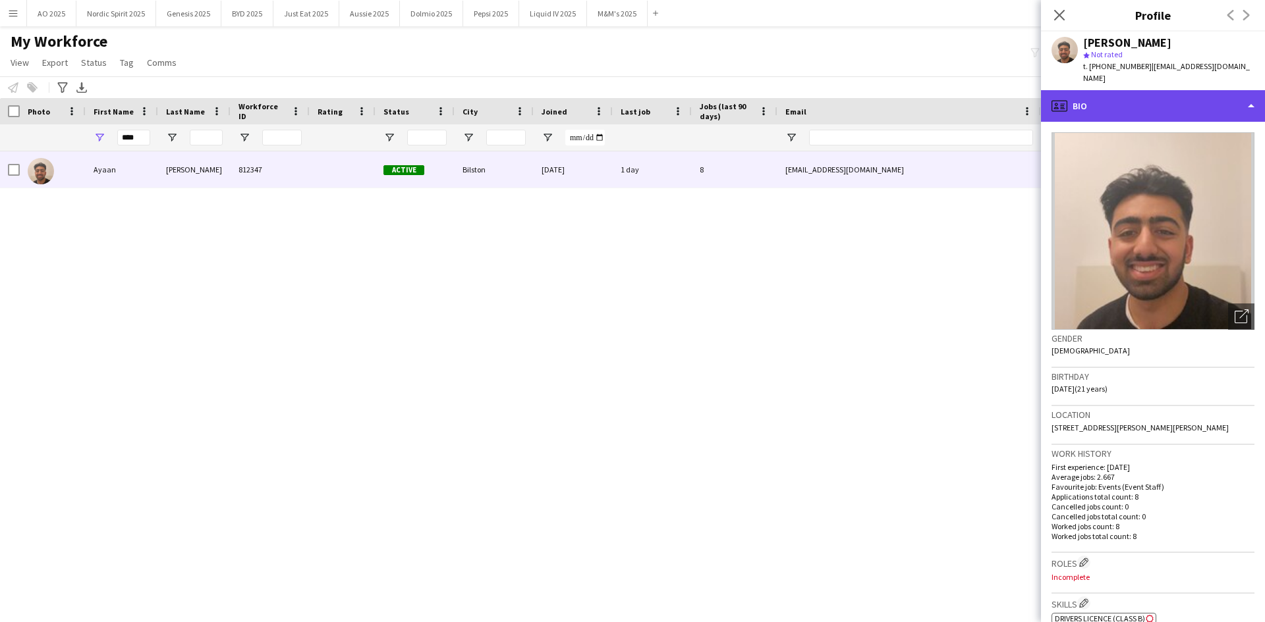
click at [842, 98] on div "profile Bio" at bounding box center [1153, 106] width 224 height 32
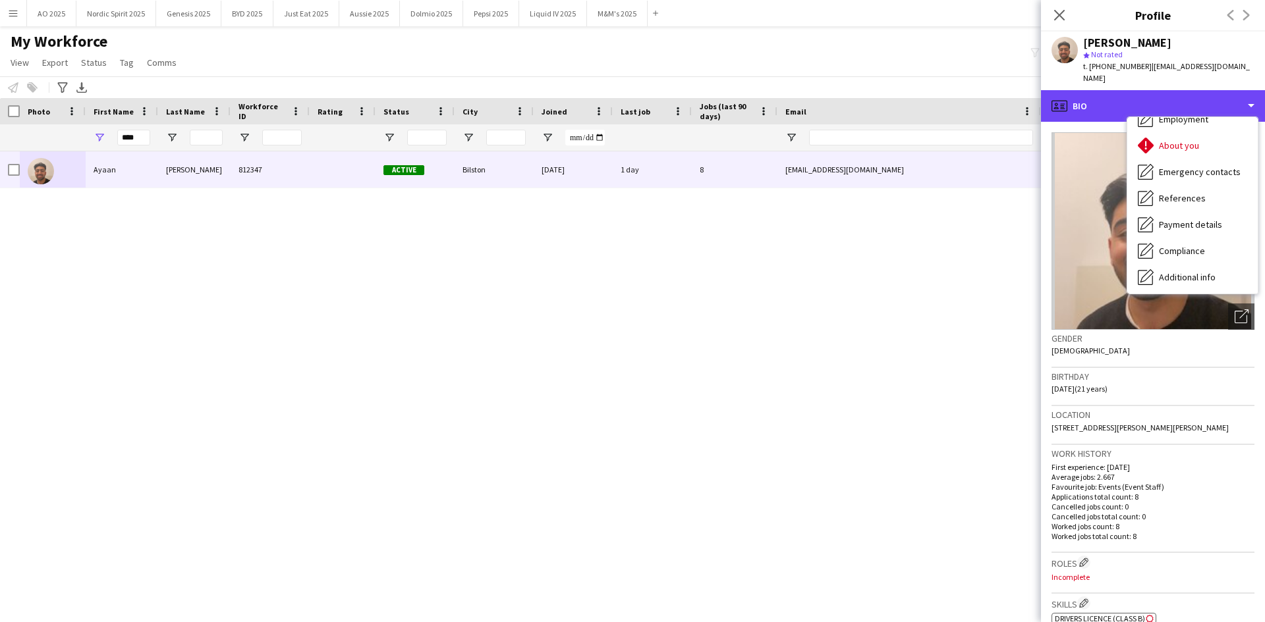
scroll to position [177, 0]
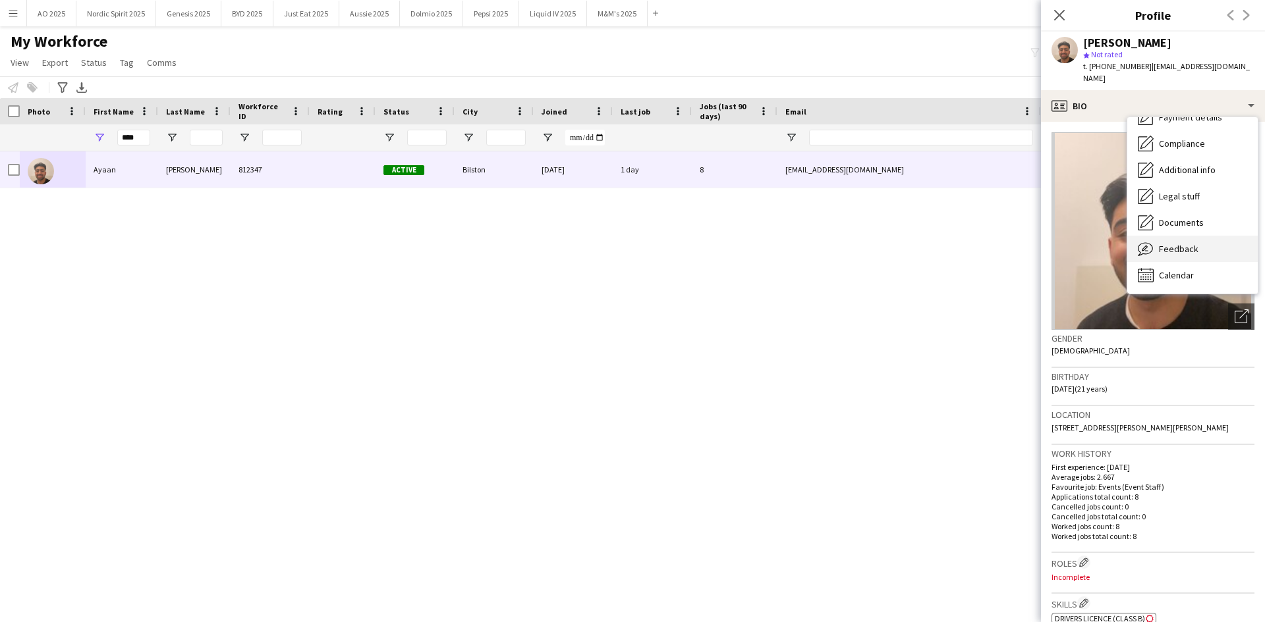
click at [842, 236] on div "Feedback Feedback" at bounding box center [1192, 249] width 130 height 26
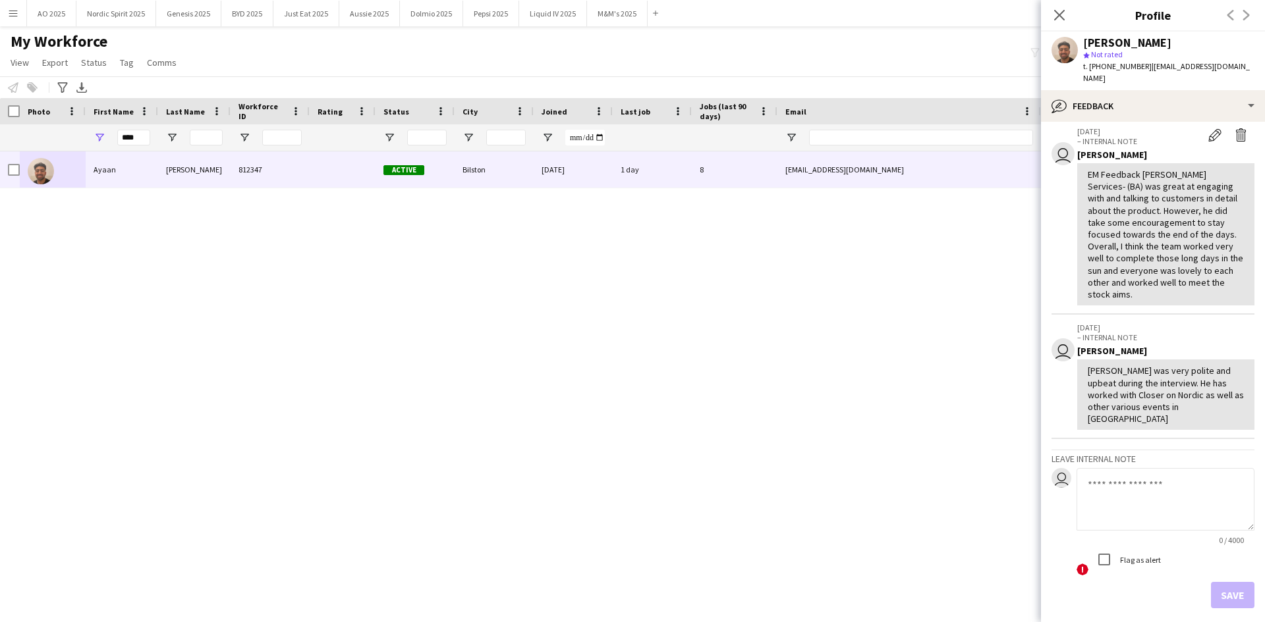
scroll to position [216, 0]
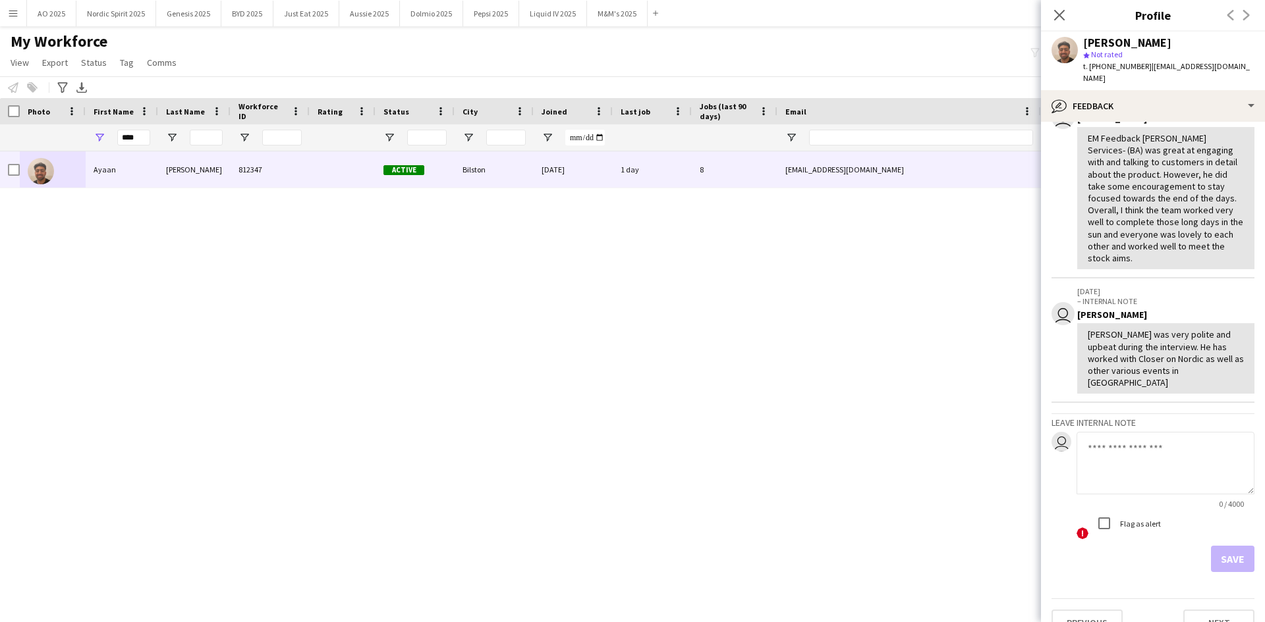
click at [842, 385] on textarea at bounding box center [1165, 463] width 178 height 63
paste textarea "**********"
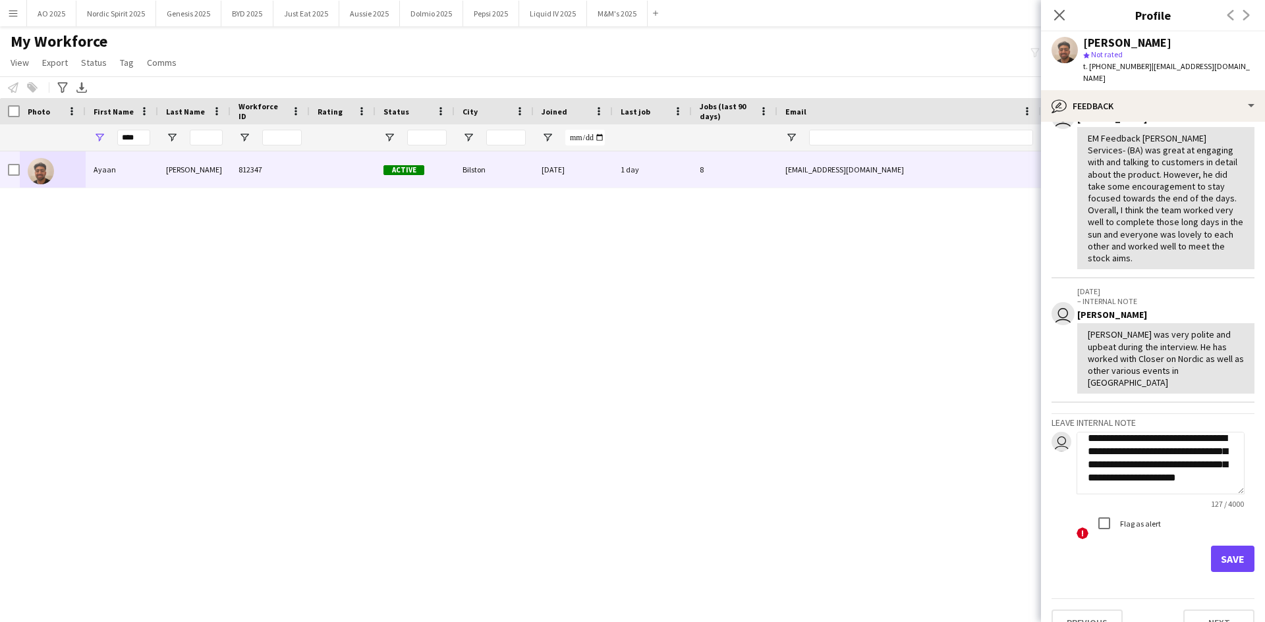
type textarea "**********"
click at [842, 385] on button "Save" at bounding box center [1232, 559] width 43 height 26
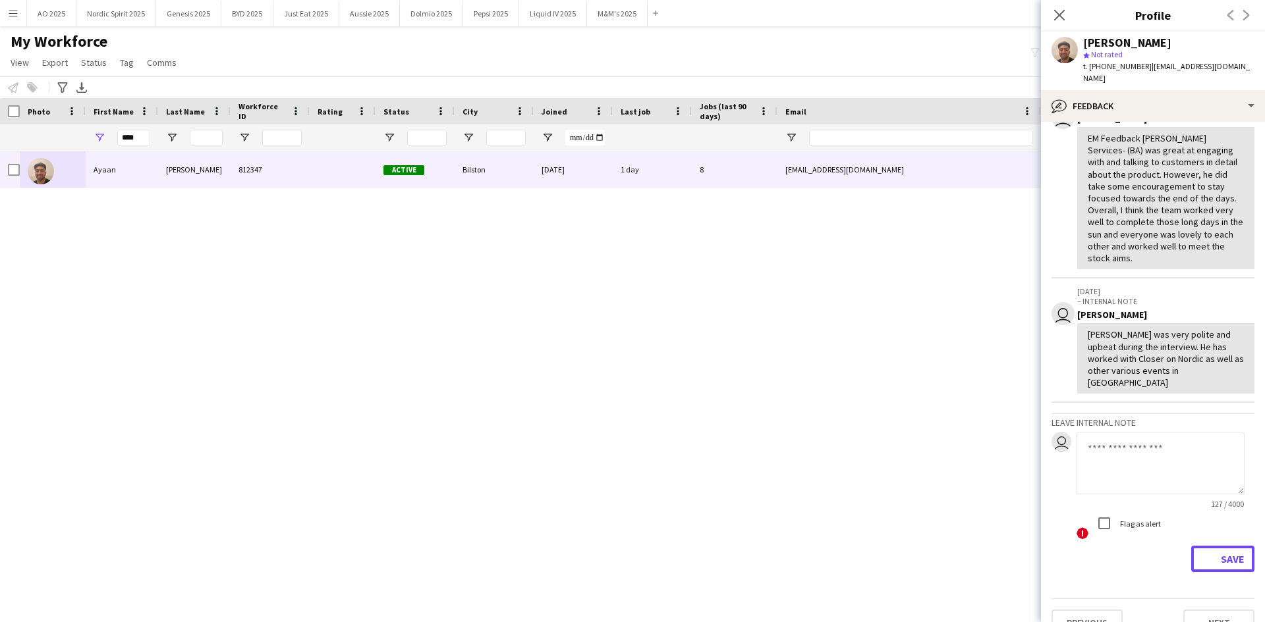
scroll to position [0, 0]
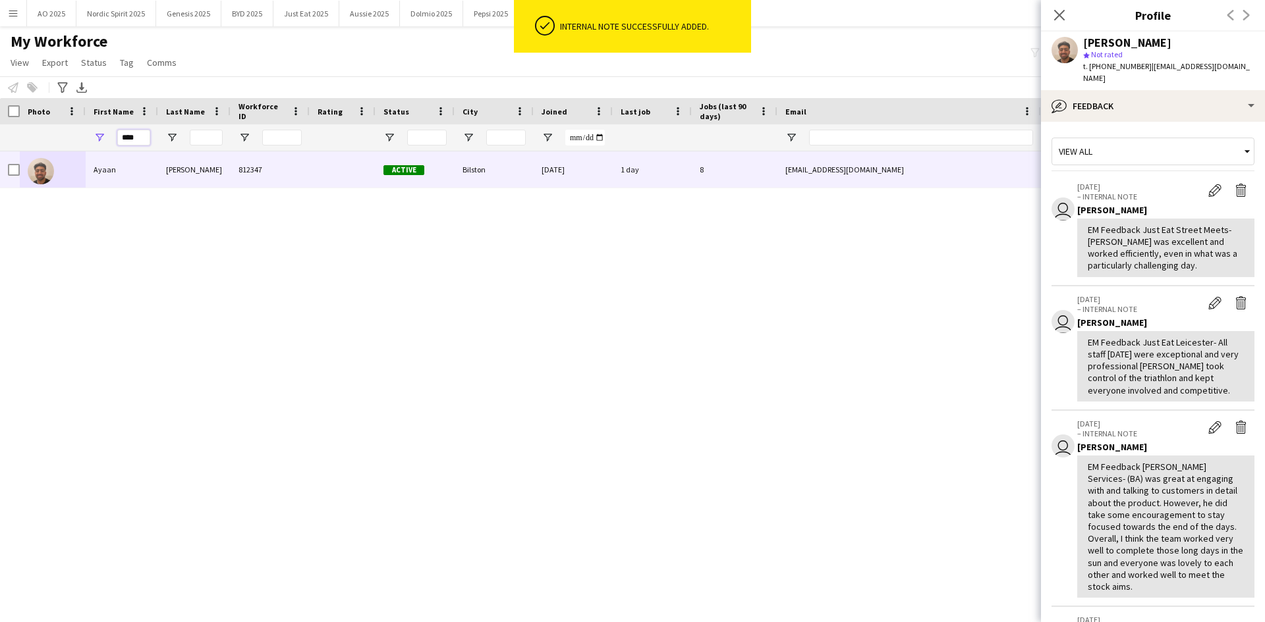
click at [143, 136] on input "****" at bounding box center [133, 138] width 33 height 16
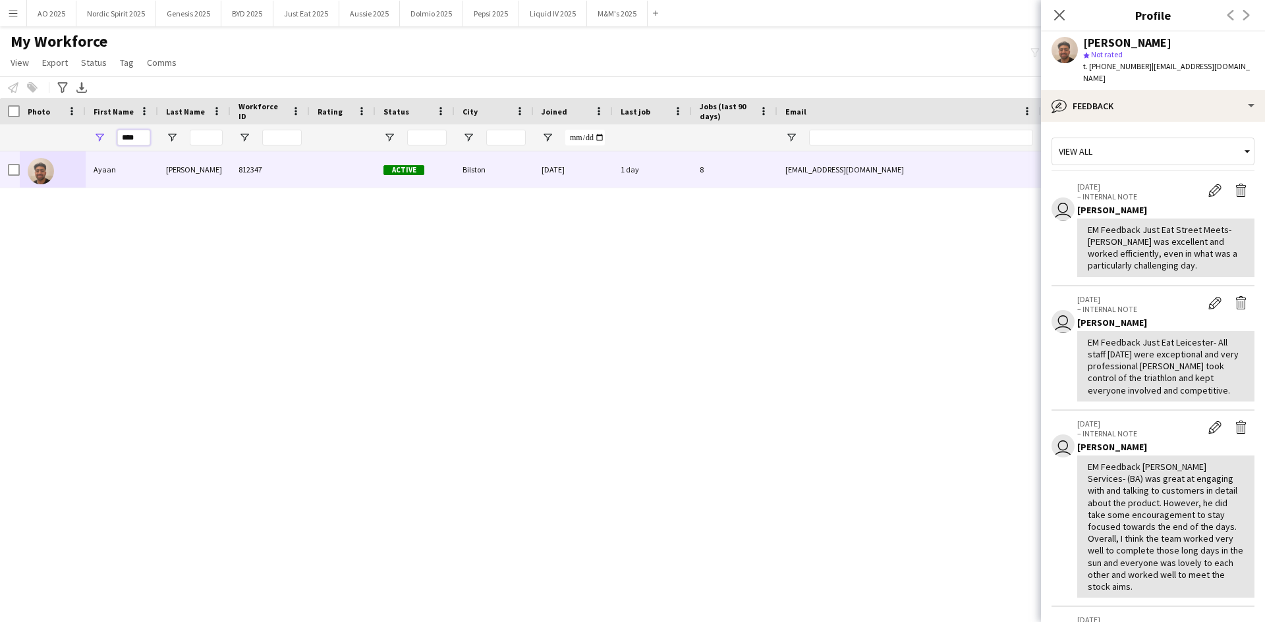
click at [143, 136] on input "****" at bounding box center [133, 138] width 33 height 16
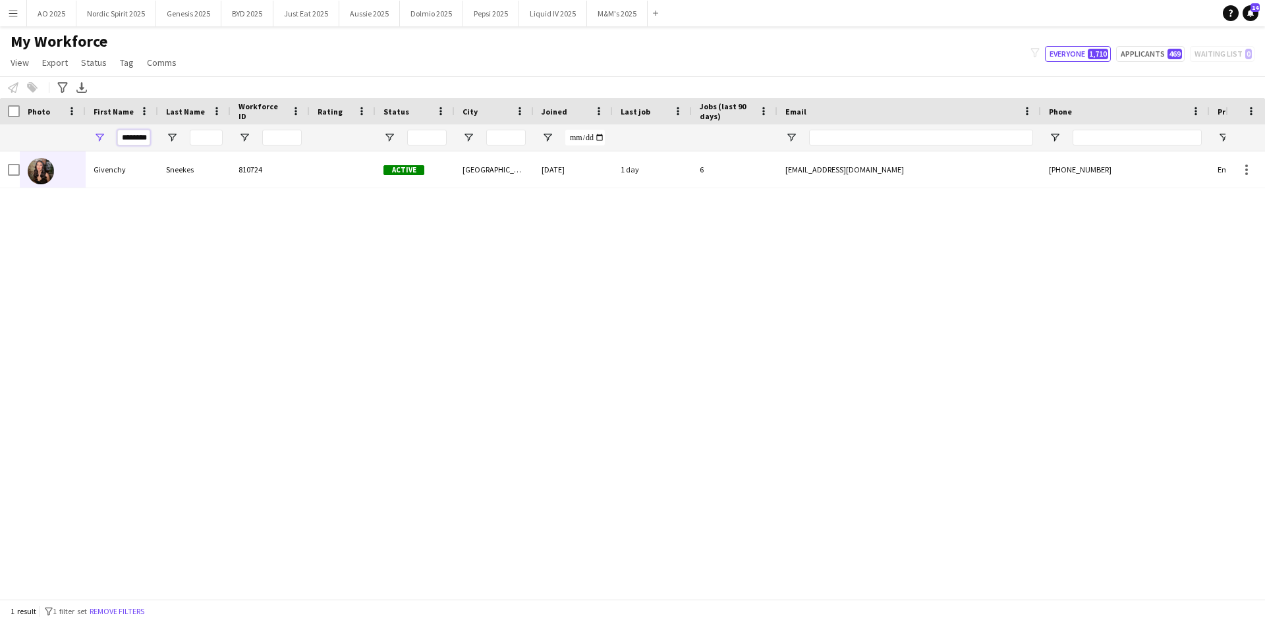
scroll to position [0, 3]
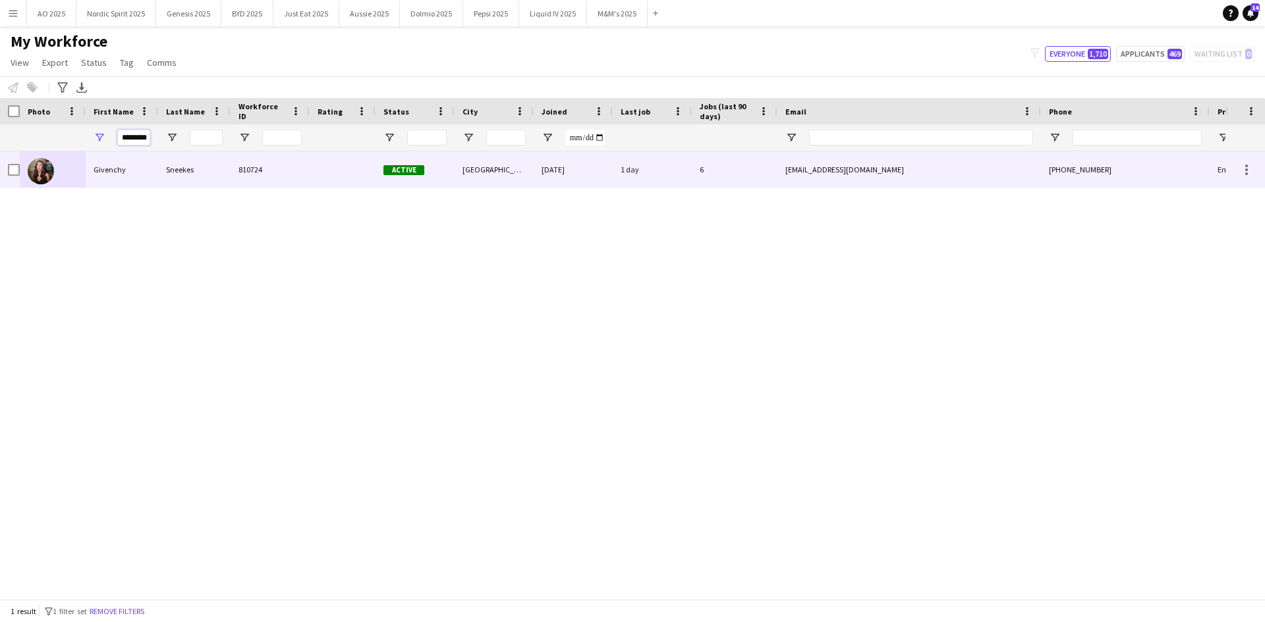
type input "********"
click at [43, 172] on img at bounding box center [41, 171] width 26 height 26
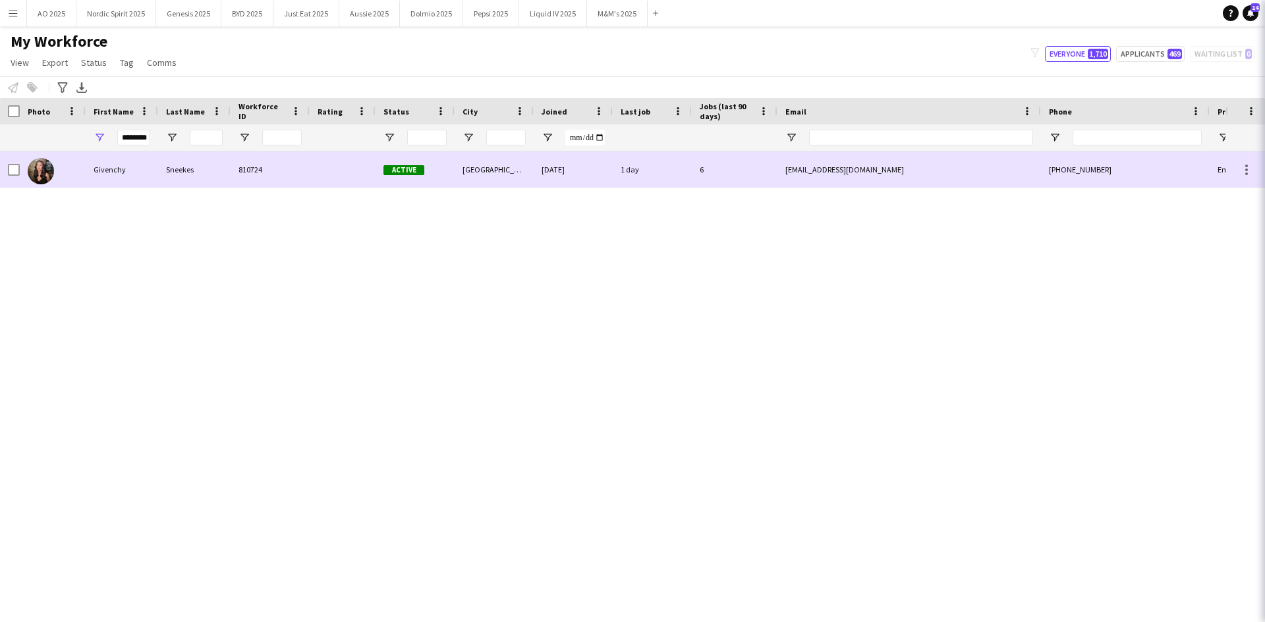
scroll to position [0, 0]
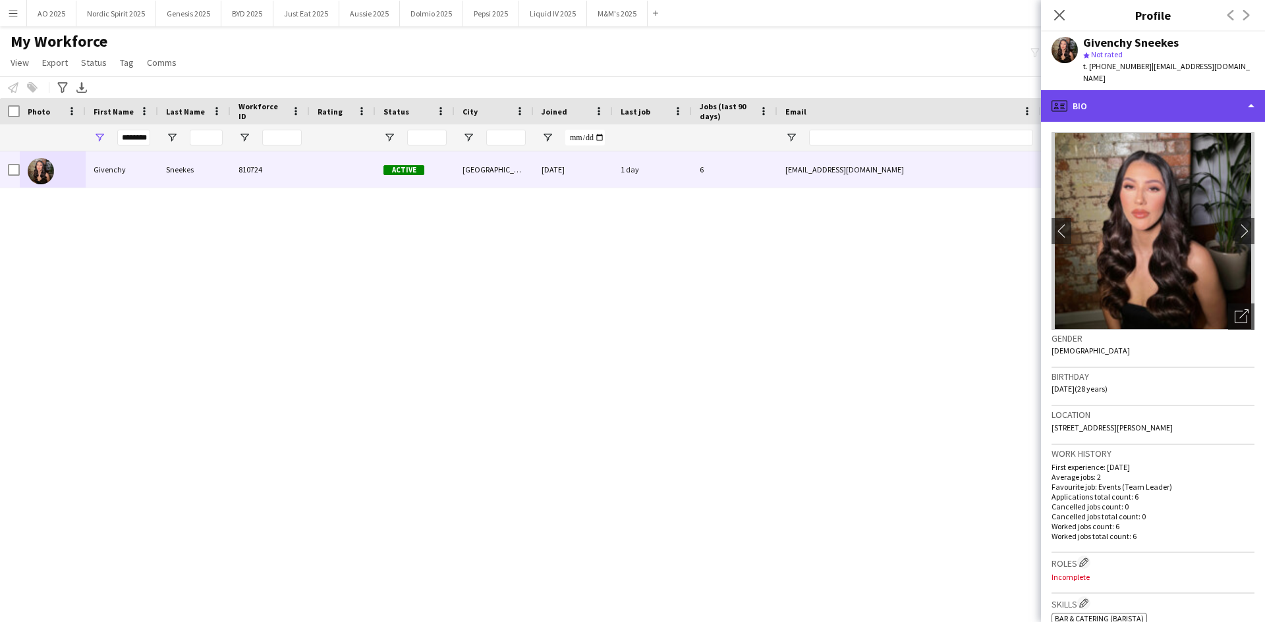
click at [842, 101] on div "profile Bio" at bounding box center [1153, 106] width 224 height 32
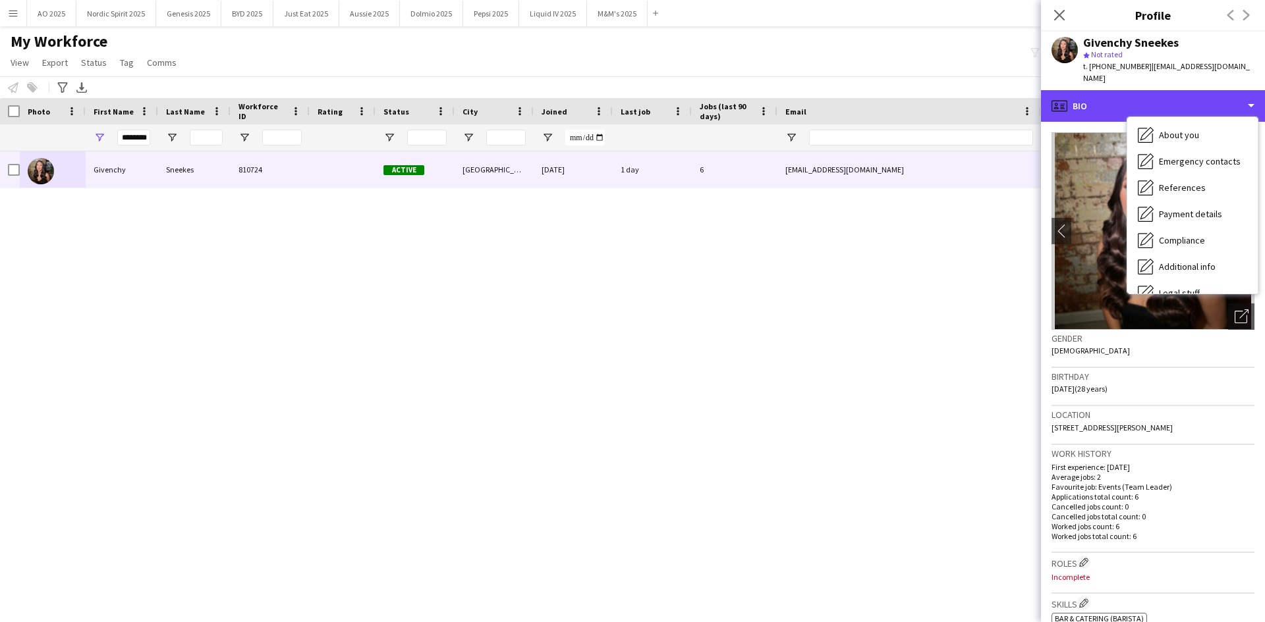
scroll to position [177, 0]
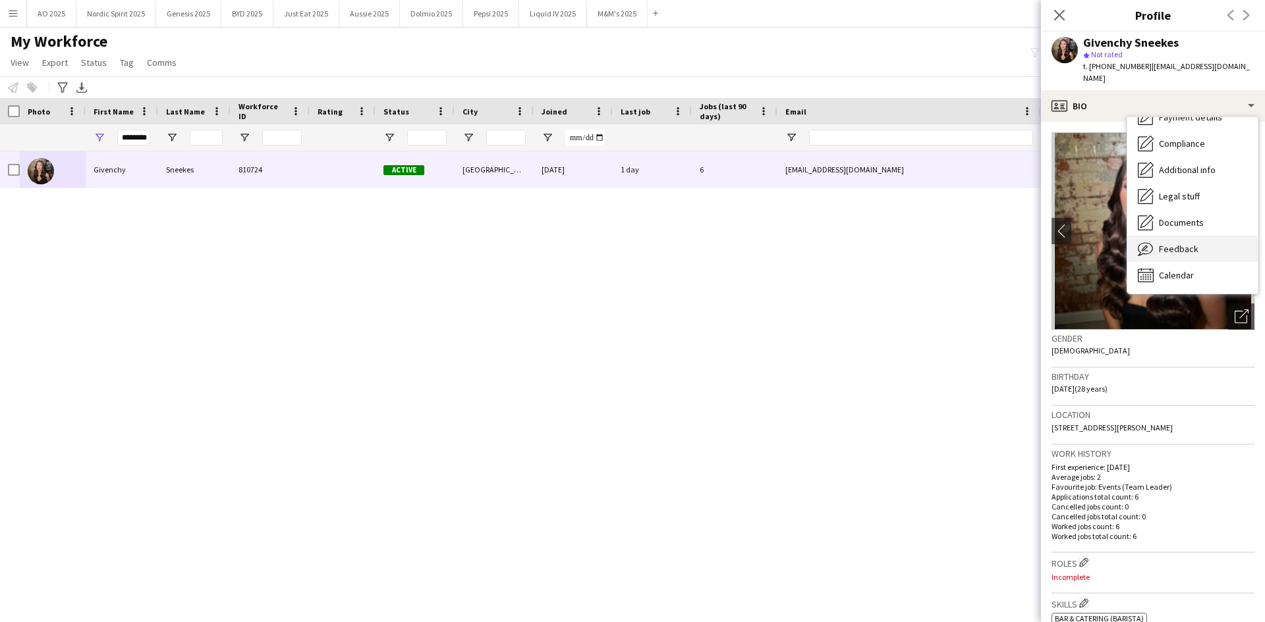
click at [842, 243] on span "Feedback" at bounding box center [1178, 249] width 40 height 12
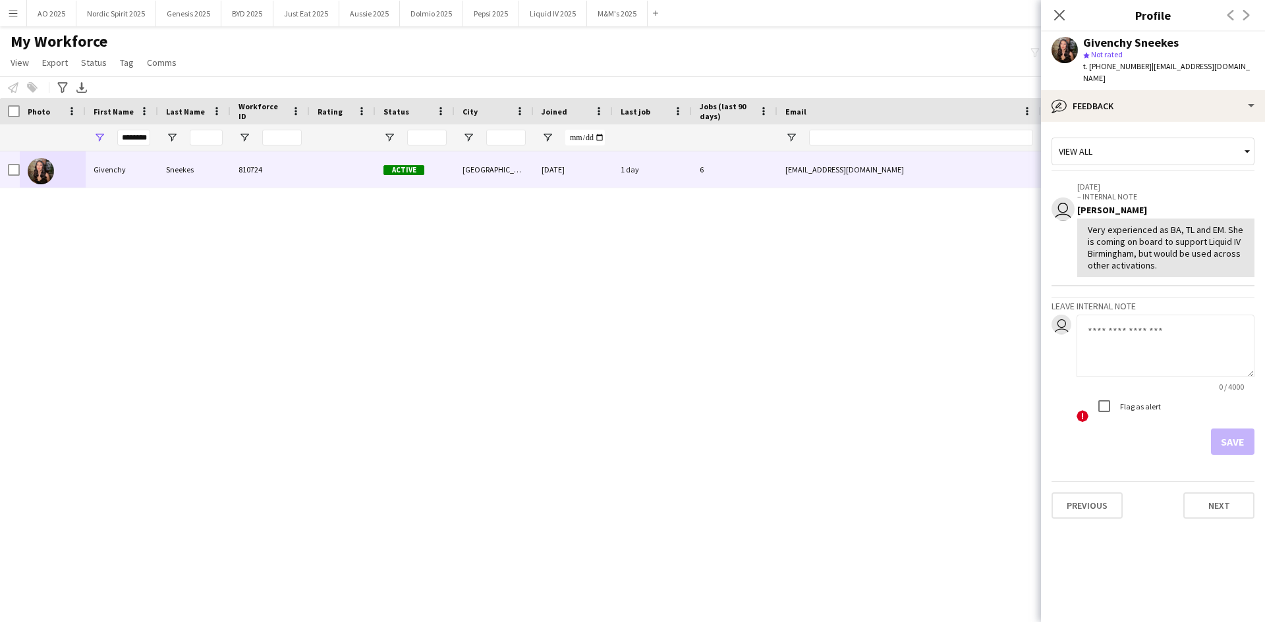
click at [842, 319] on textarea at bounding box center [1165, 346] width 178 height 63
paste textarea "**********"
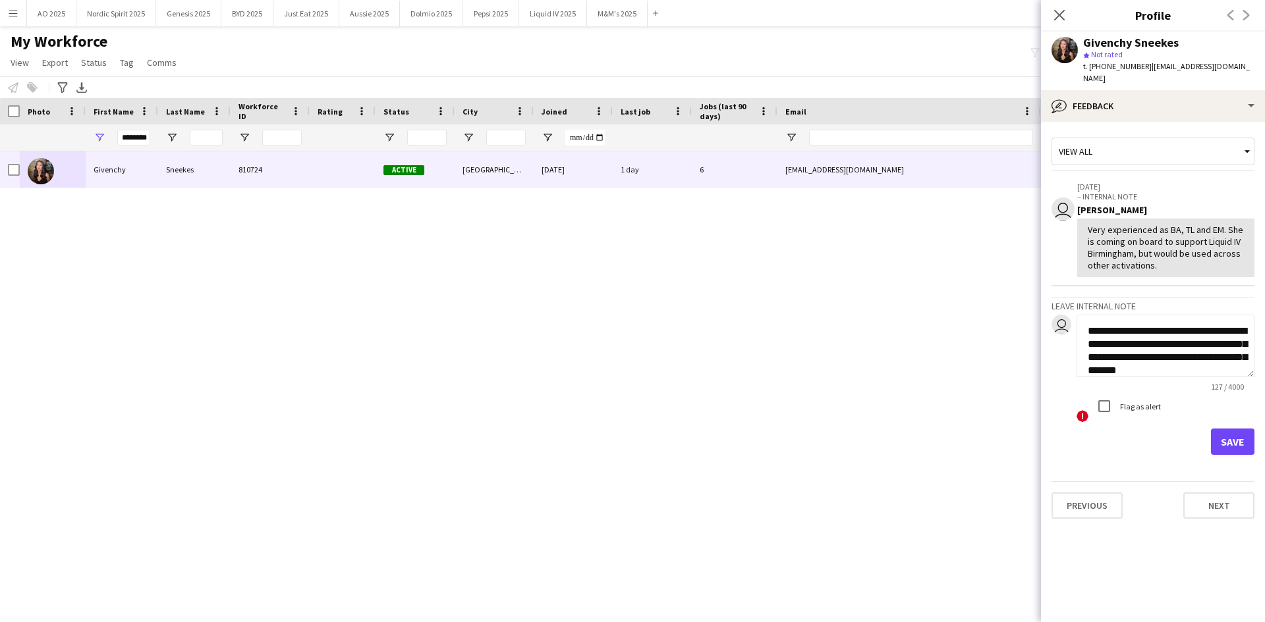
scroll to position [14, 0]
drag, startPoint x: 1143, startPoint y: 318, endPoint x: 1120, endPoint y: 324, distance: 23.2
click at [842, 324] on textarea "**********" at bounding box center [1165, 346] width 178 height 63
type textarea "**********"
click at [842, 385] on button "Save" at bounding box center [1232, 442] width 43 height 26
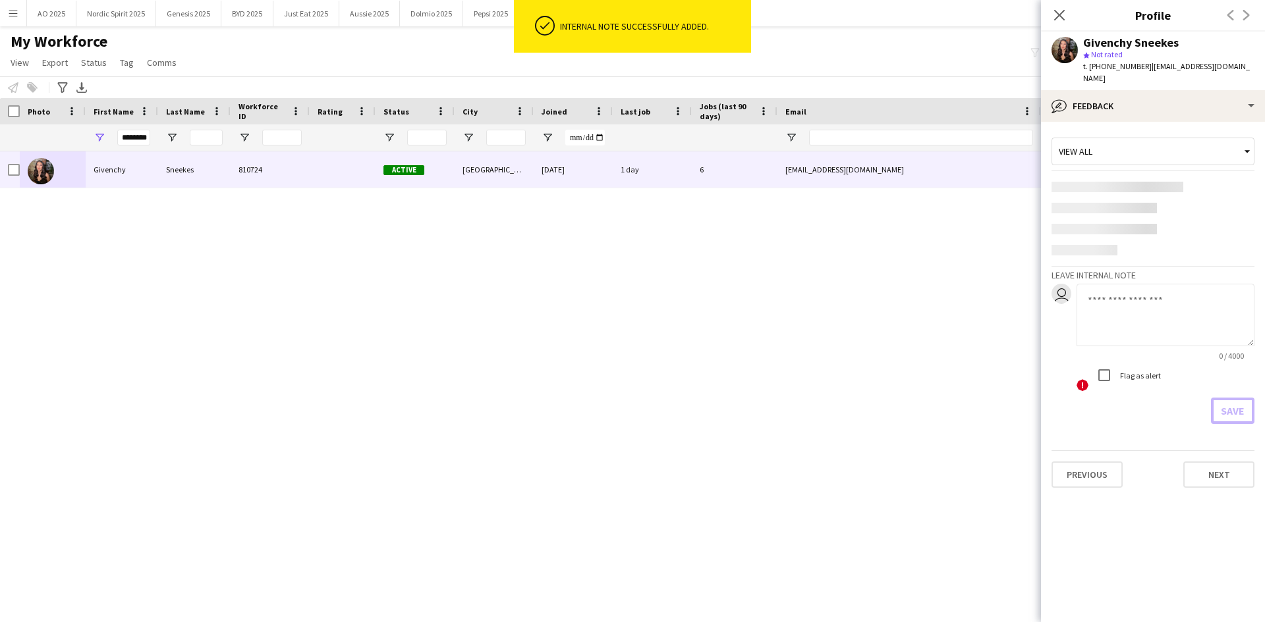
scroll to position [0, 0]
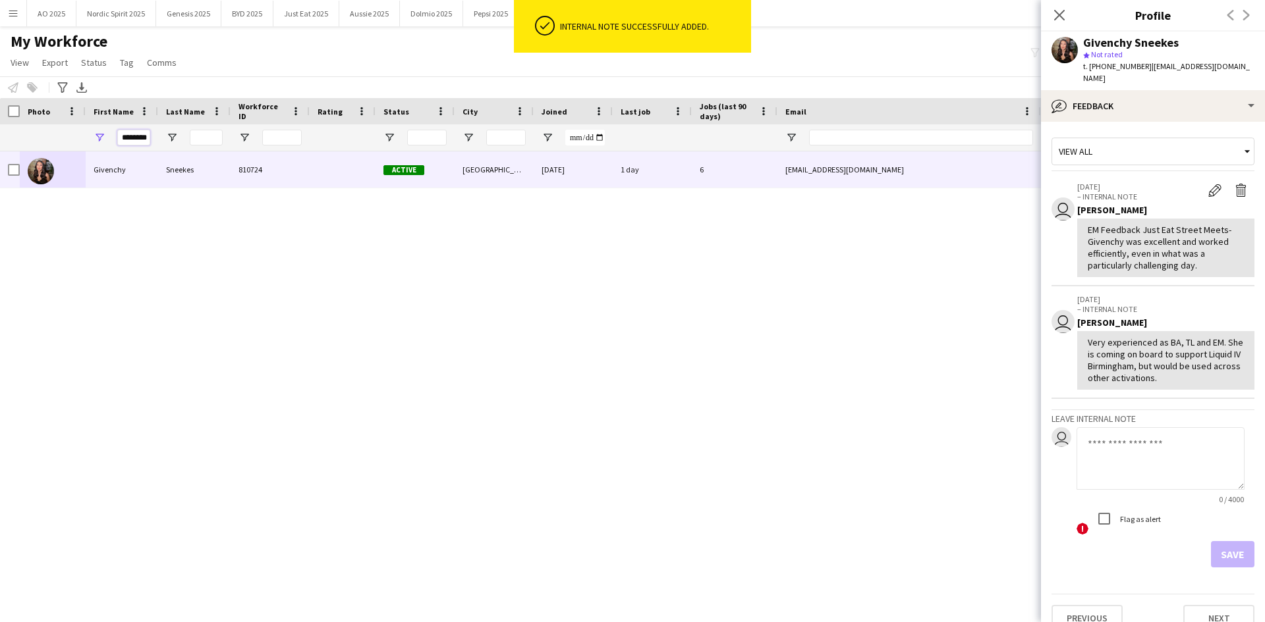
click at [138, 136] on input "********" at bounding box center [133, 138] width 33 height 16
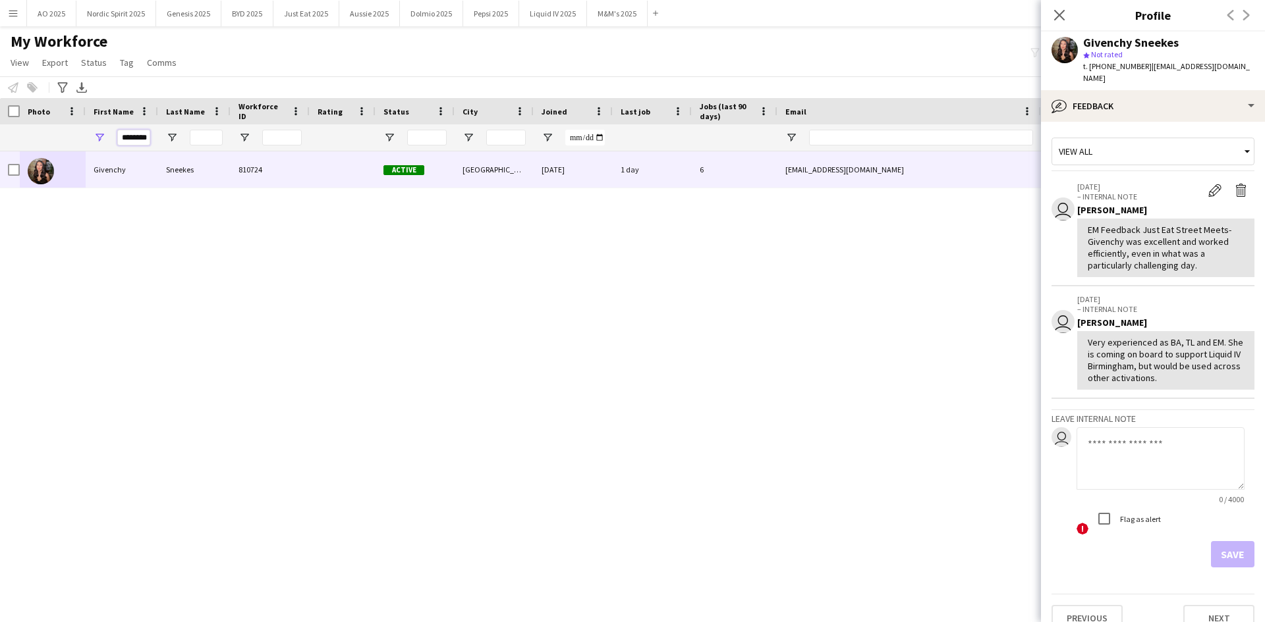
click at [138, 136] on input "********" at bounding box center [133, 138] width 33 height 16
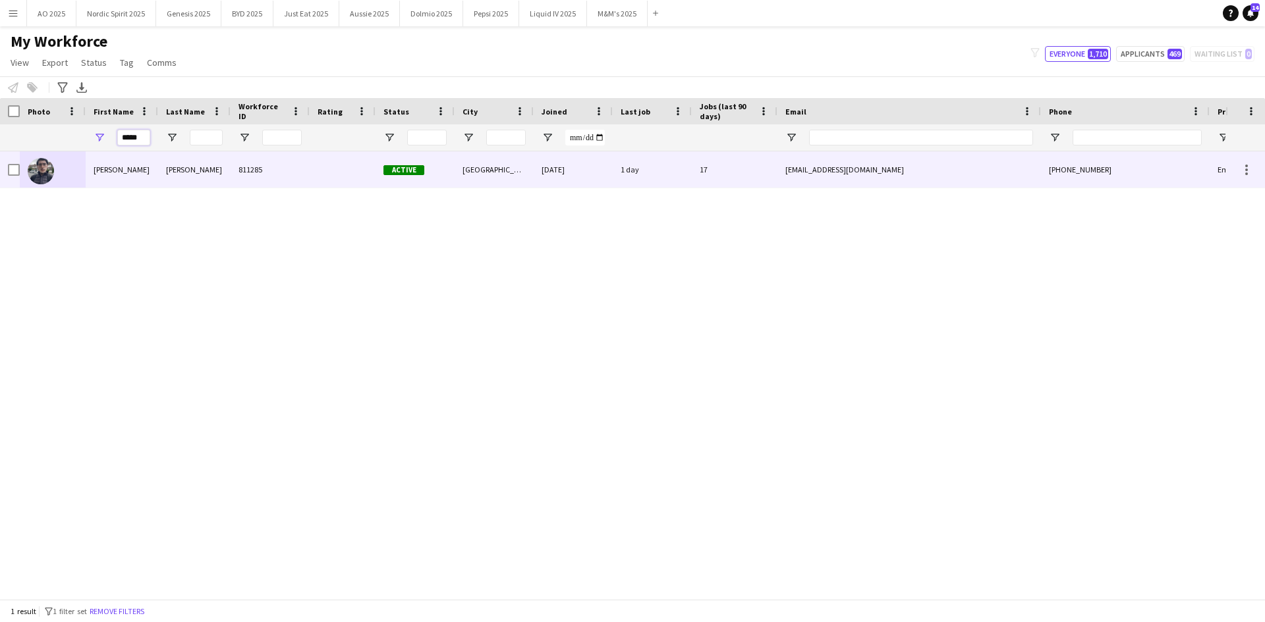
type input "*****"
click at [35, 167] on img at bounding box center [41, 171] width 26 height 26
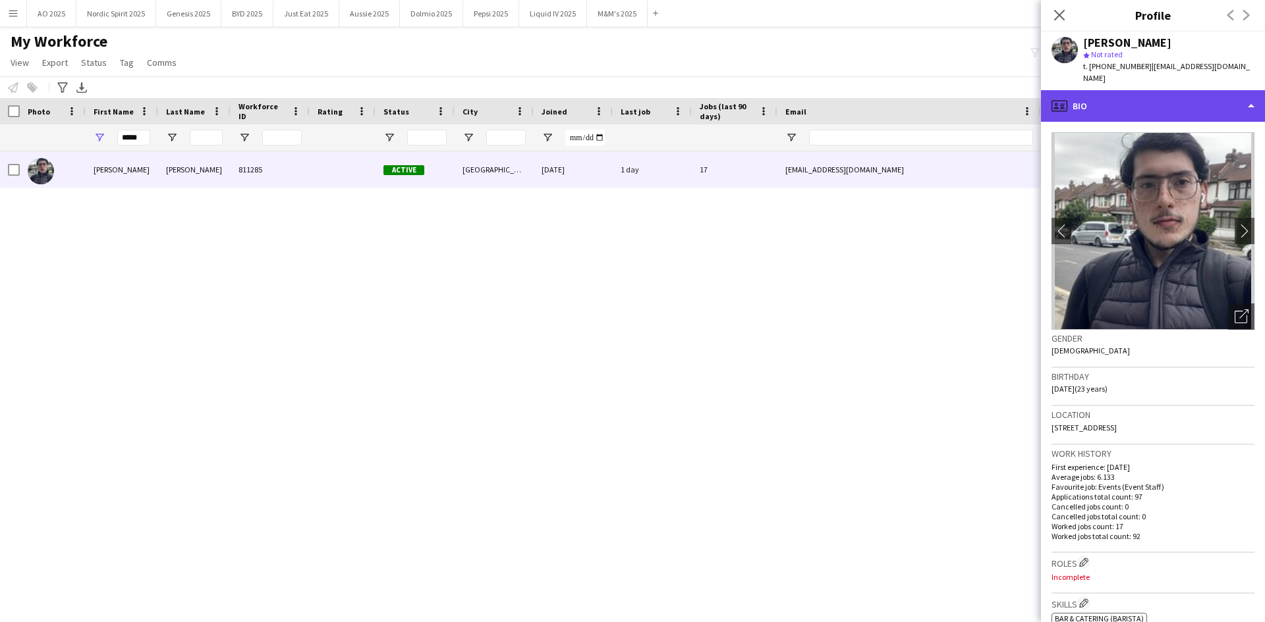
click at [842, 94] on div "profile Bio" at bounding box center [1153, 106] width 224 height 32
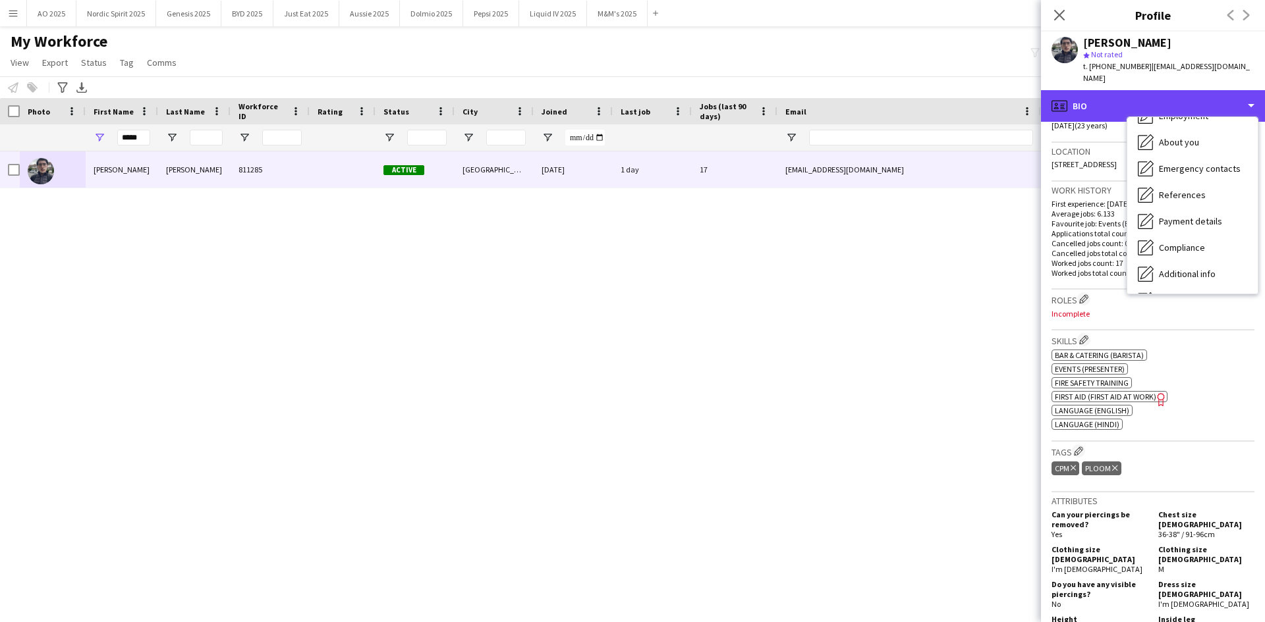
scroll to position [177, 0]
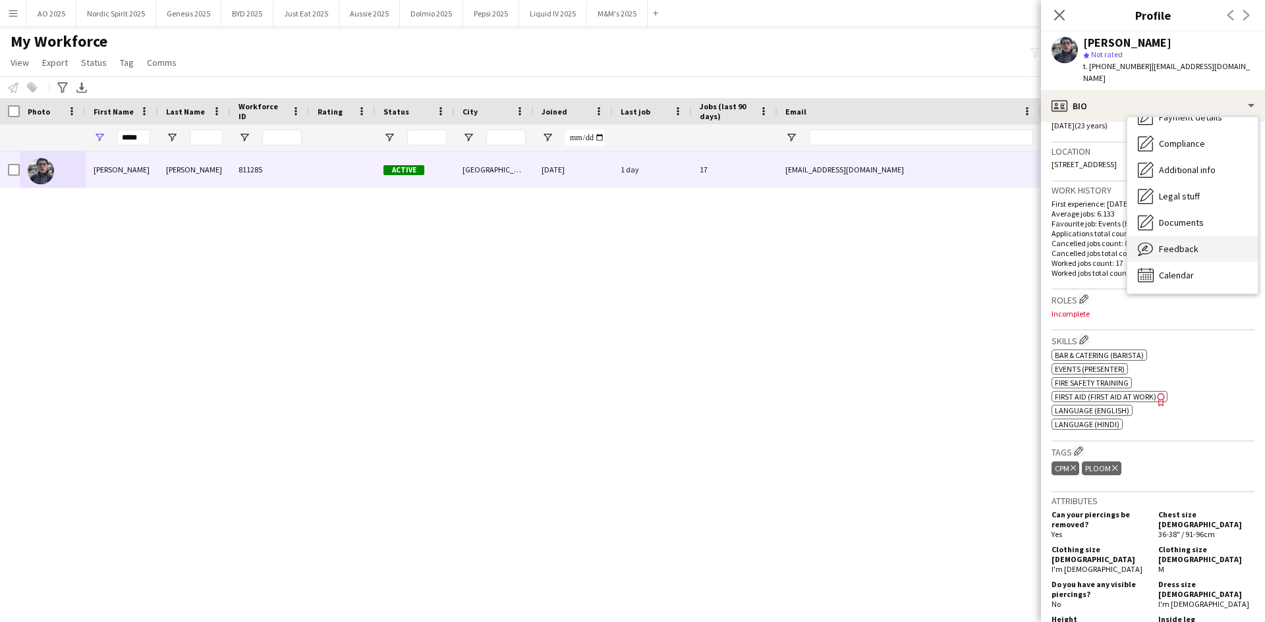
click at [842, 240] on div "Feedback Feedback" at bounding box center [1192, 249] width 130 height 26
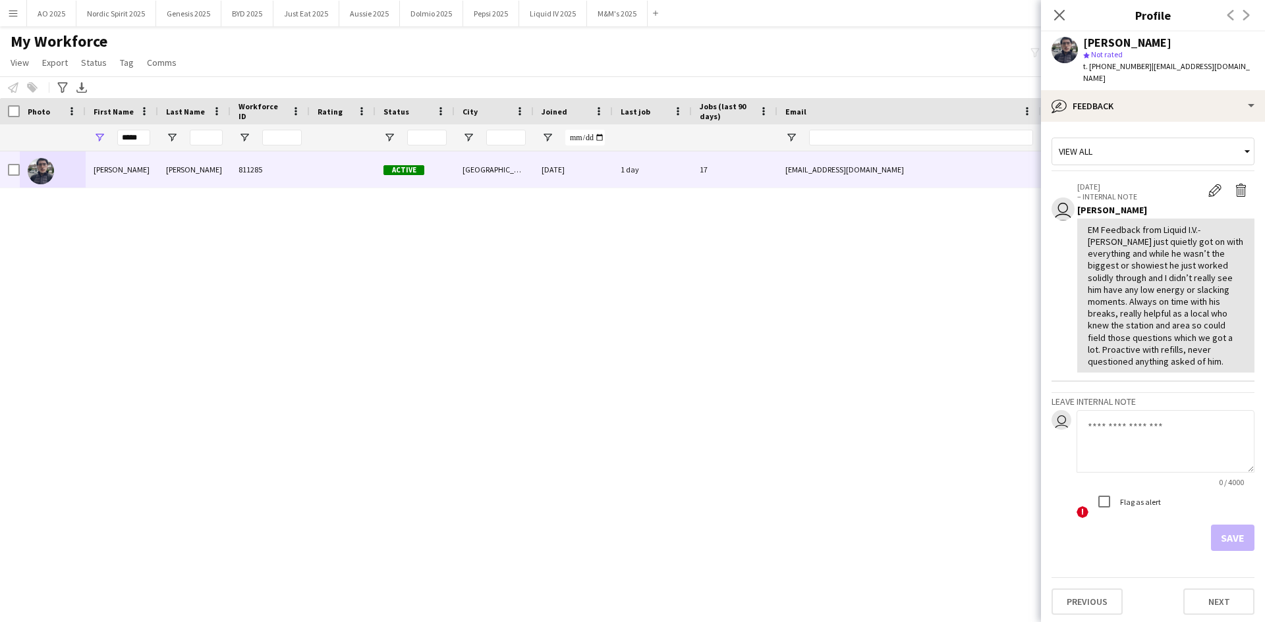
click at [842, 385] on textarea at bounding box center [1165, 441] width 178 height 63
paste textarea "**********"
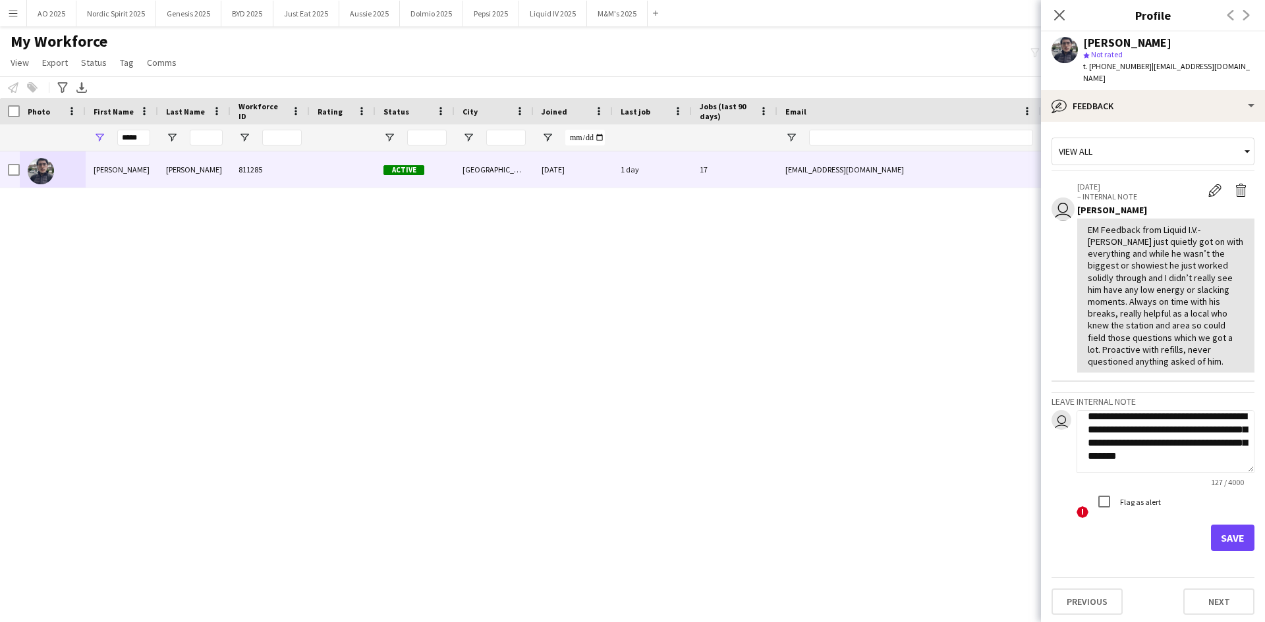
scroll to position [0, 0]
drag, startPoint x: 1145, startPoint y: 416, endPoint x: 1120, endPoint y: 422, distance: 25.1
click at [842, 385] on textarea "**********" at bounding box center [1165, 441] width 178 height 63
type textarea "**********"
click at [842, 385] on button "Save" at bounding box center [1232, 538] width 43 height 26
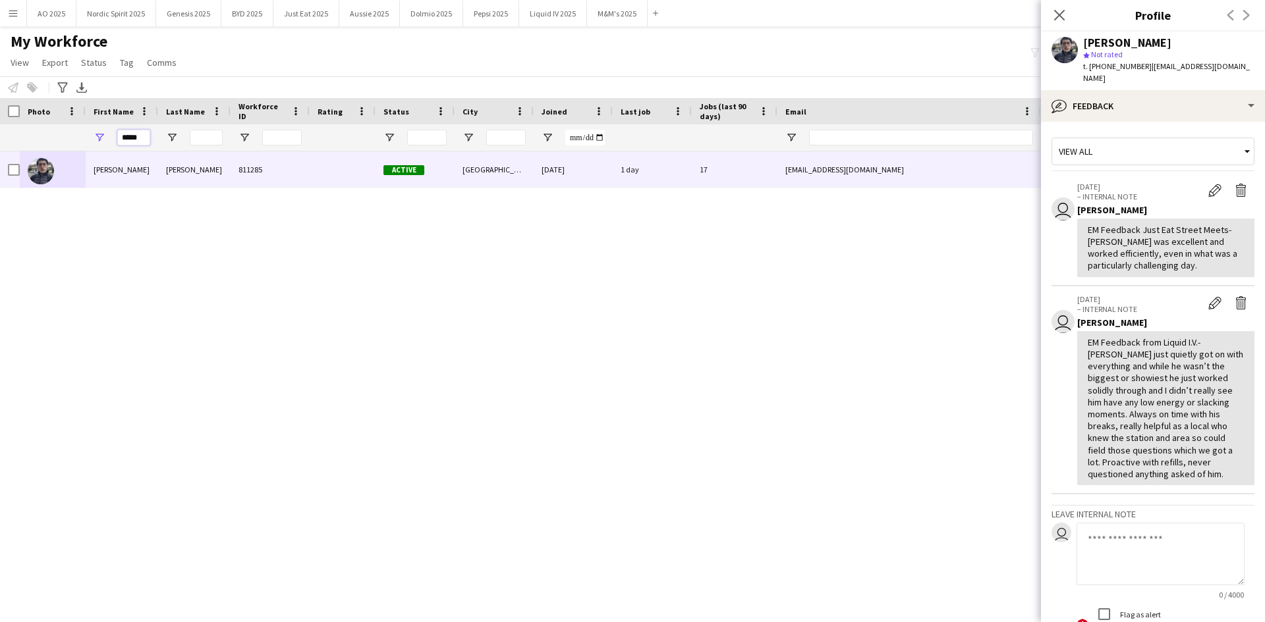
click at [140, 136] on input "*****" at bounding box center [133, 138] width 33 height 16
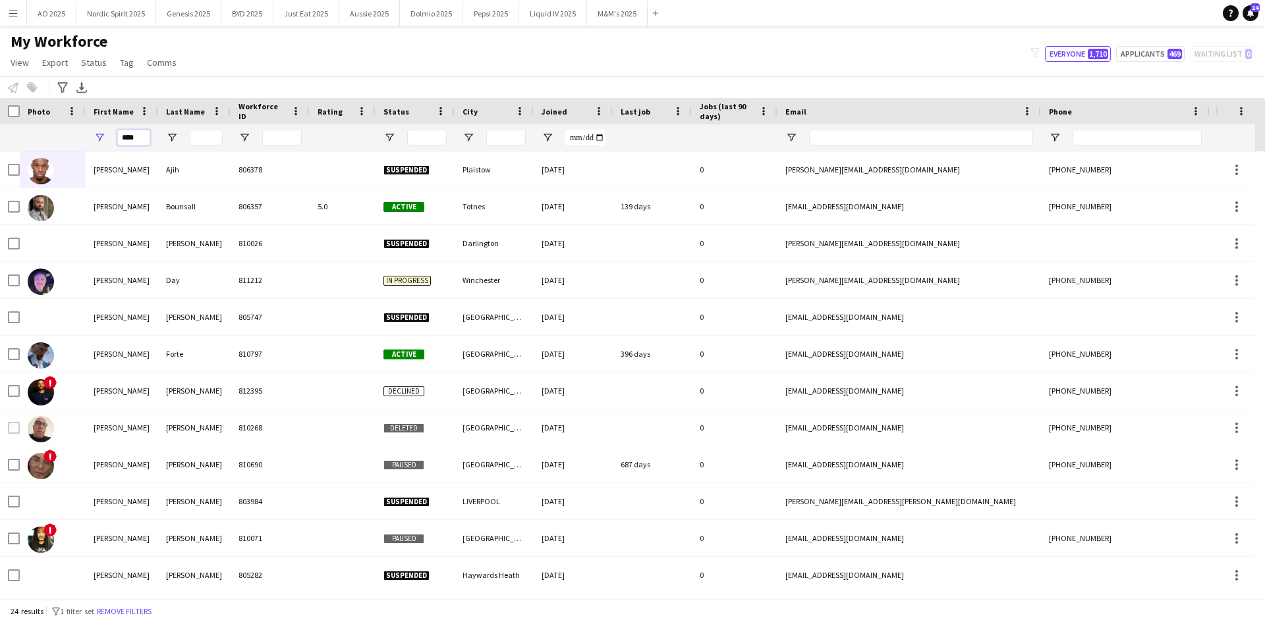
type input "****"
click at [204, 137] on input "Last Name Filter Input" at bounding box center [206, 138] width 33 height 16
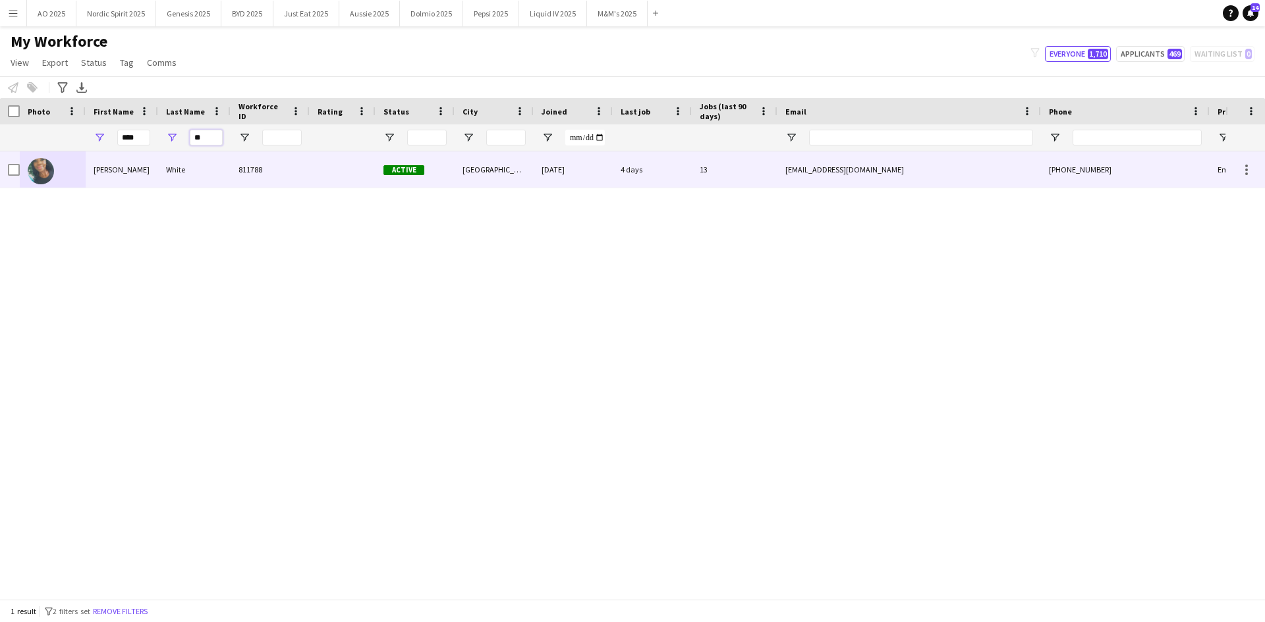
type input "**"
click at [53, 182] on div at bounding box center [41, 170] width 26 height 37
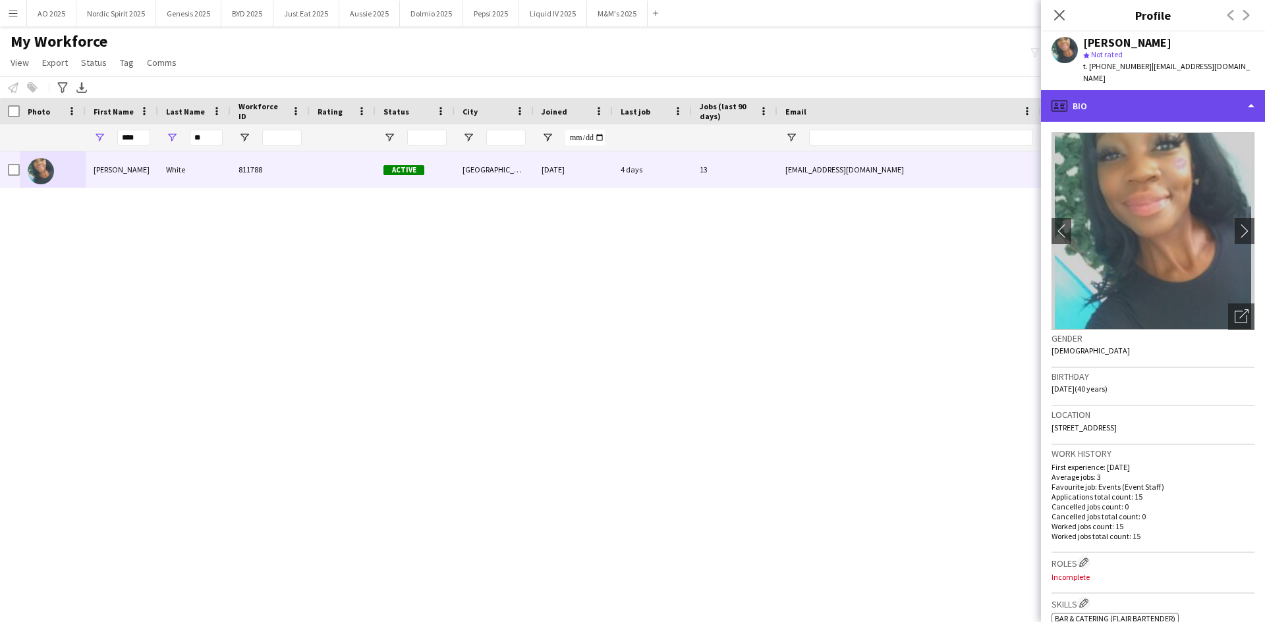
click at [842, 105] on div "profile Bio" at bounding box center [1153, 106] width 224 height 32
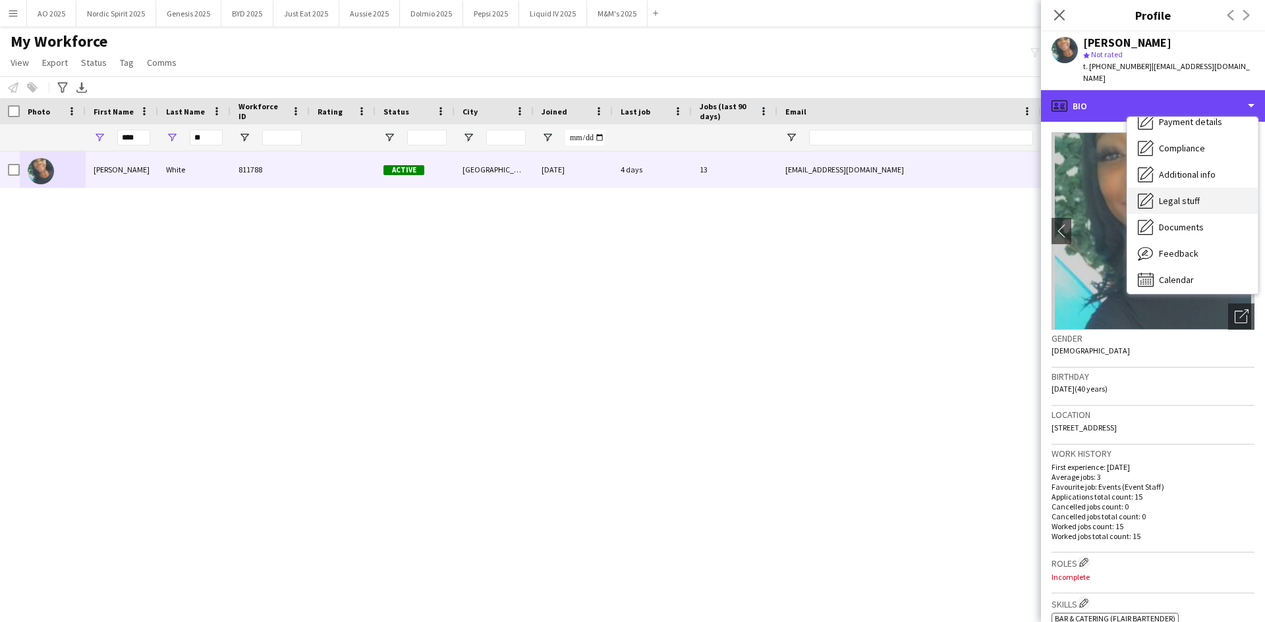
scroll to position [177, 0]
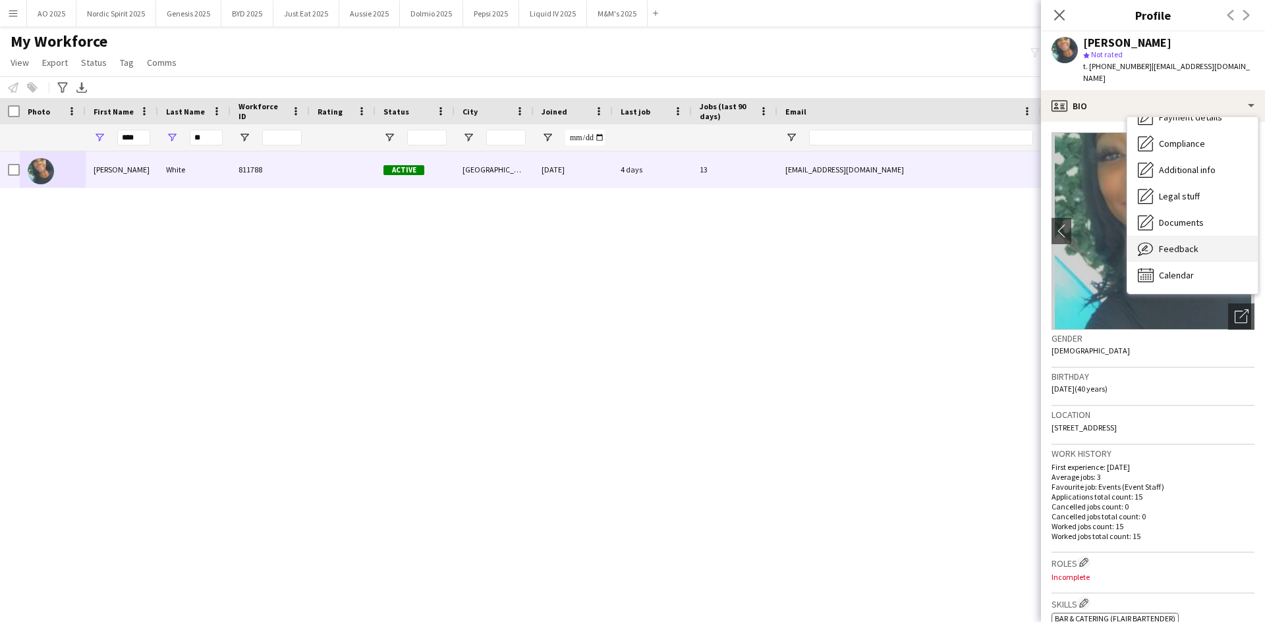
click at [842, 236] on div "Feedback Feedback" at bounding box center [1192, 249] width 130 height 26
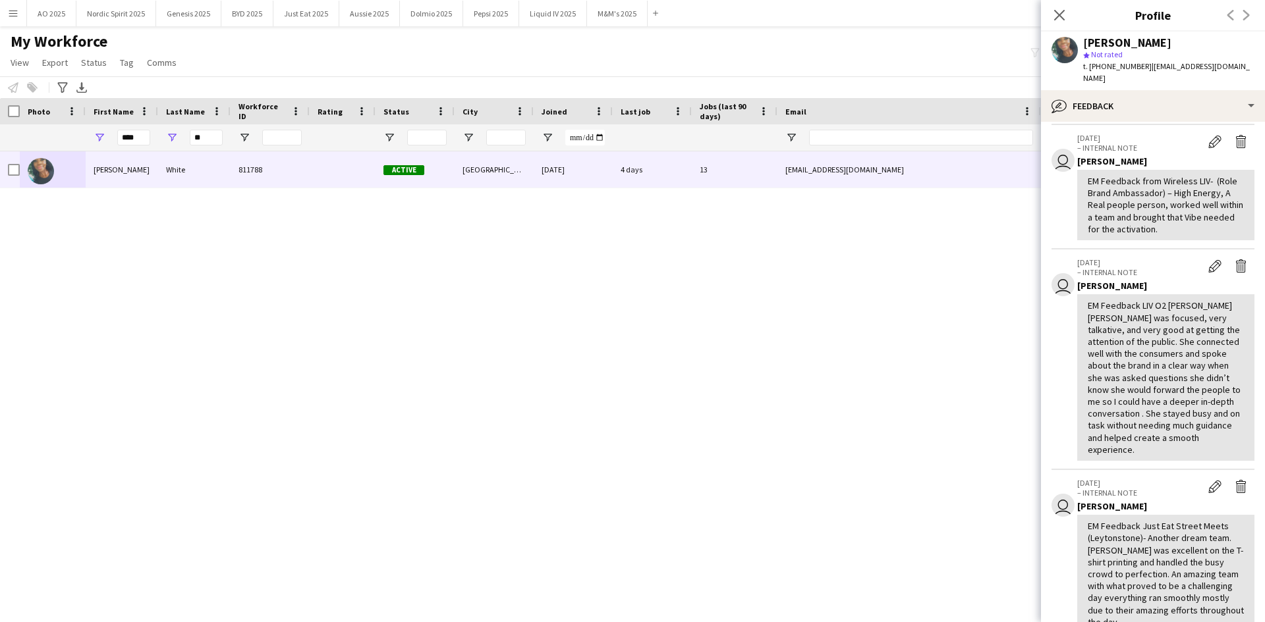
scroll to position [593, 0]
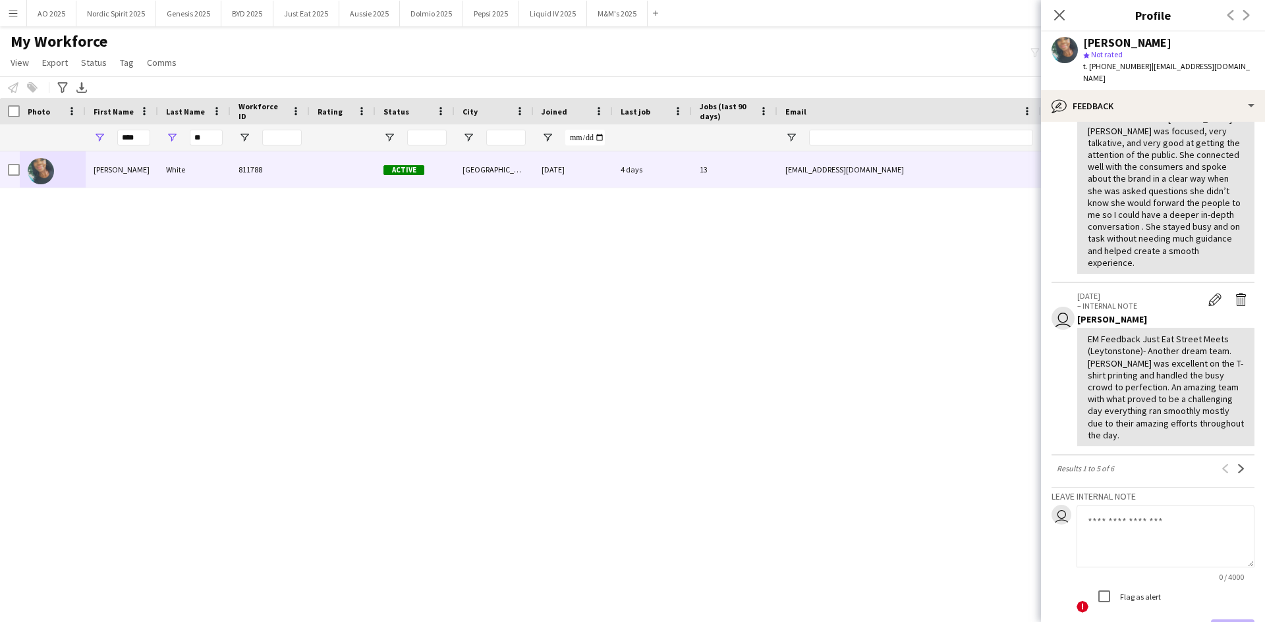
click at [842, 385] on textarea at bounding box center [1165, 536] width 178 height 63
paste textarea "**********"
type textarea "**********"
click at [842, 385] on button "Save" at bounding box center [1232, 633] width 43 height 26
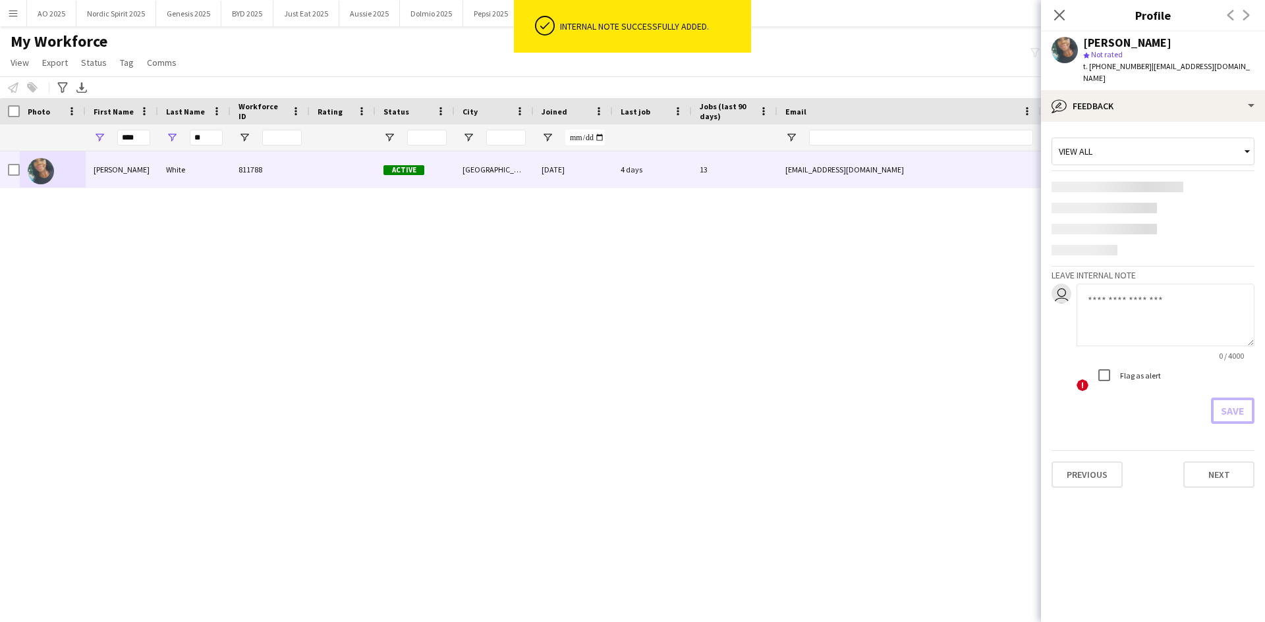
scroll to position [0, 0]
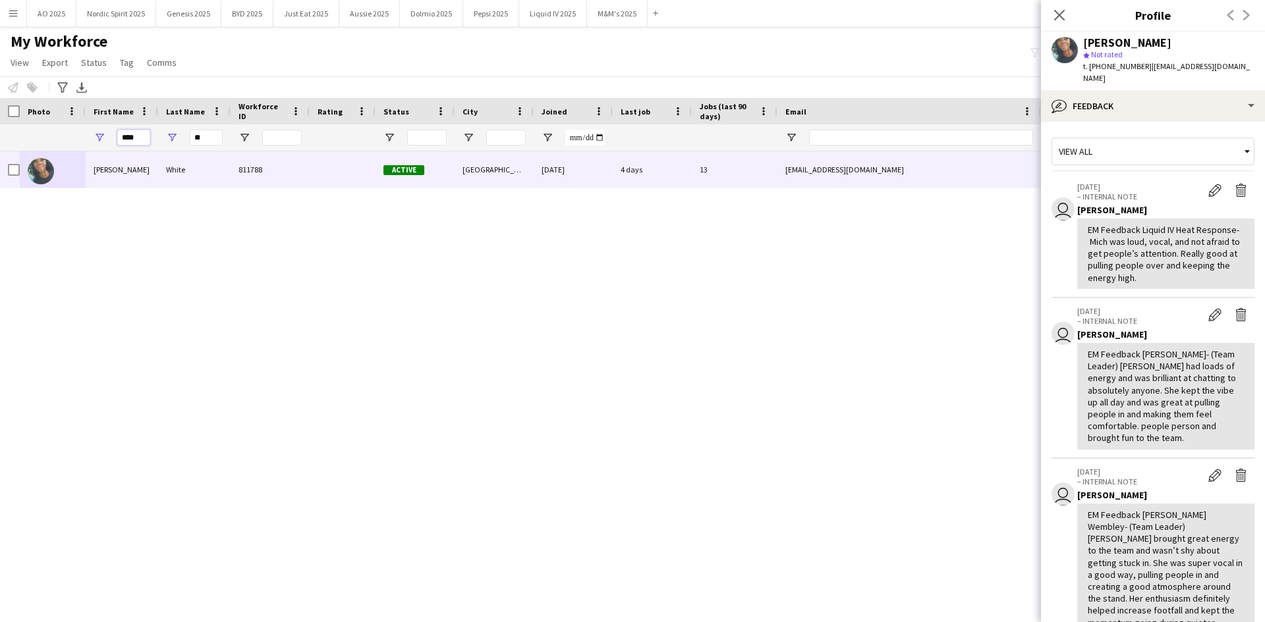
click at [134, 136] on input "****" at bounding box center [133, 138] width 33 height 16
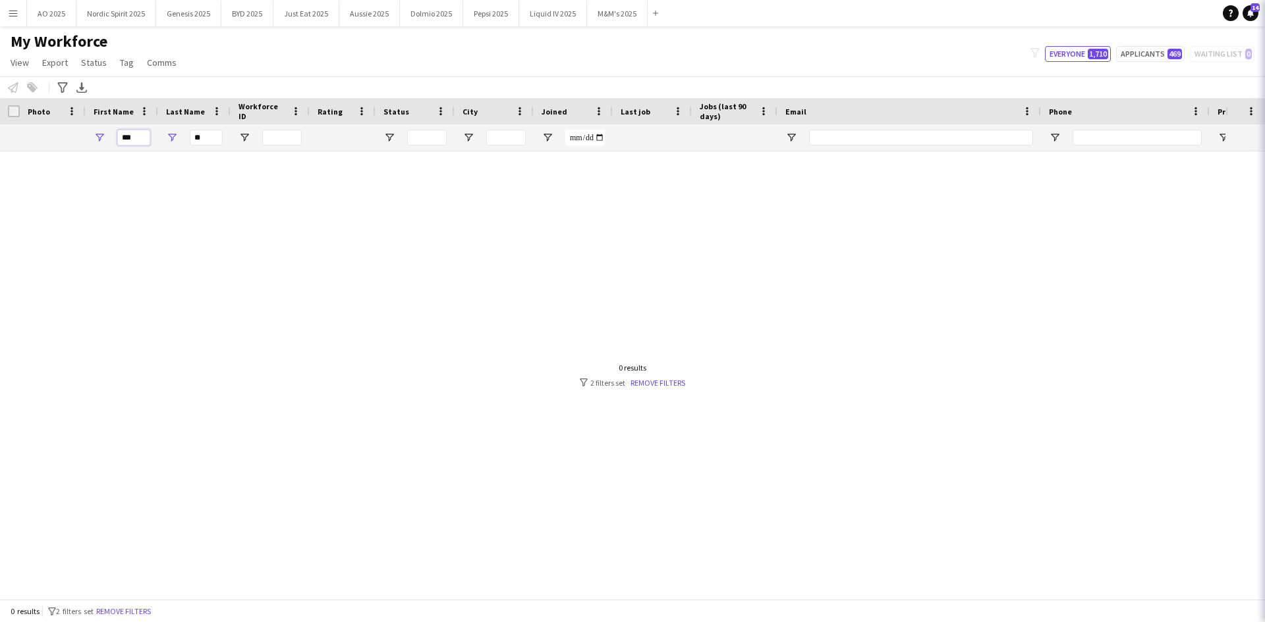
type input "***"
click at [215, 138] on input "**" at bounding box center [206, 138] width 33 height 16
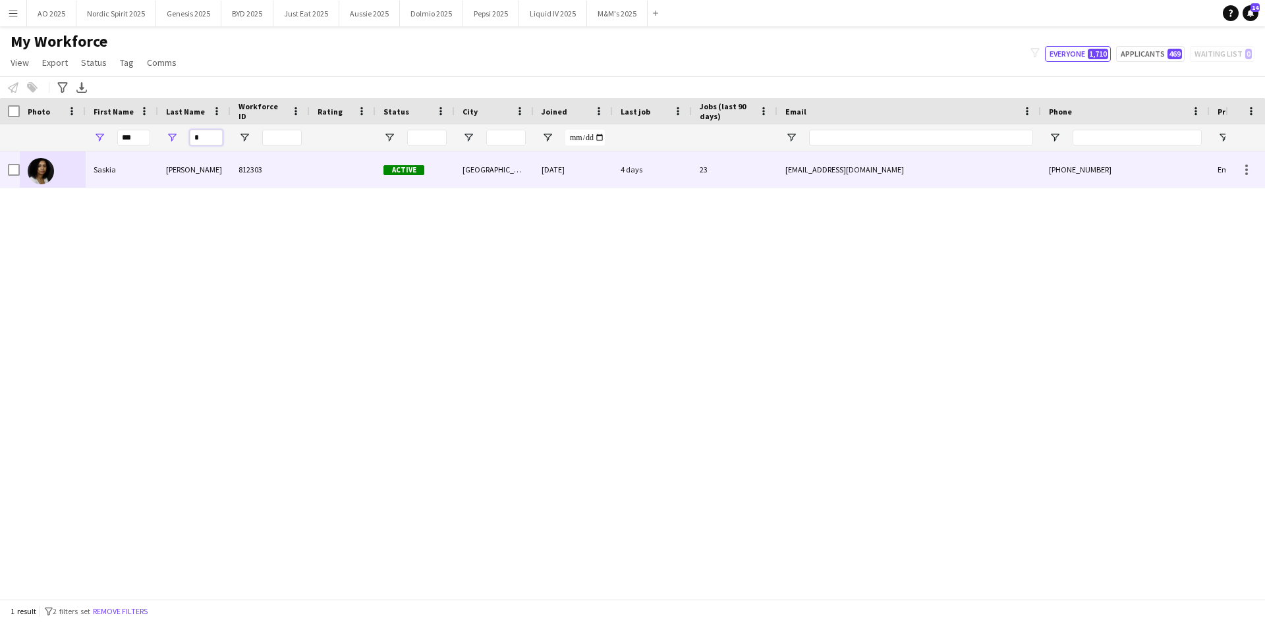
type input "*"
click at [55, 167] on div at bounding box center [53, 169] width 66 height 36
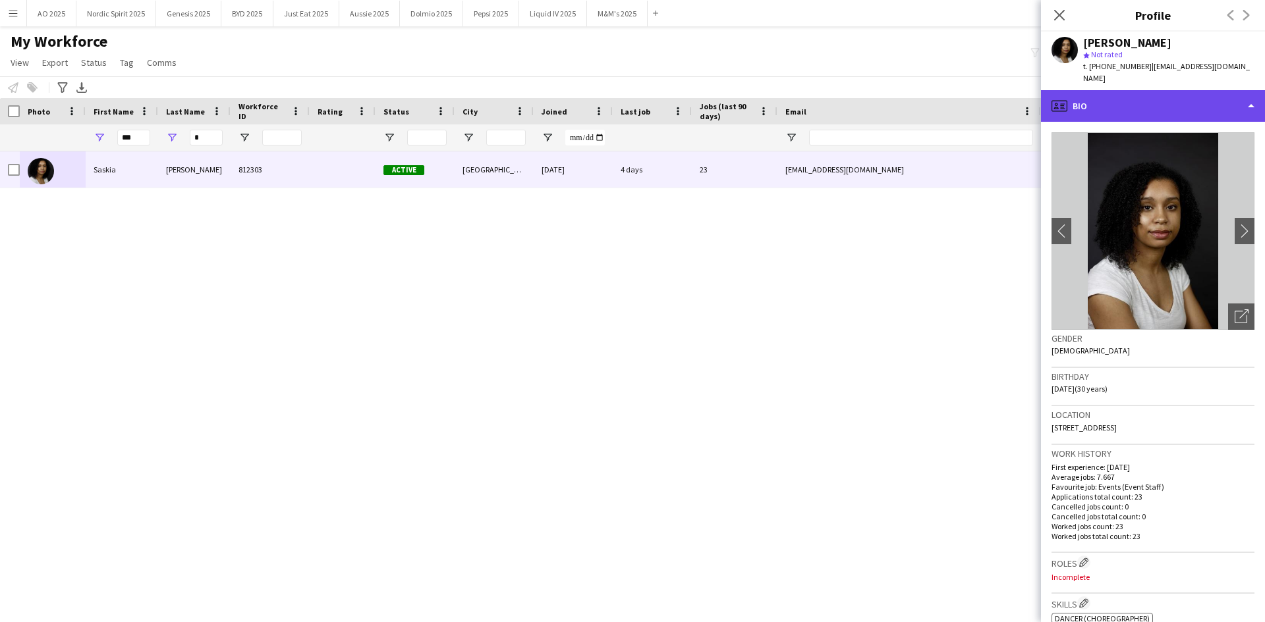
click at [842, 90] on div "profile Bio" at bounding box center [1153, 106] width 224 height 32
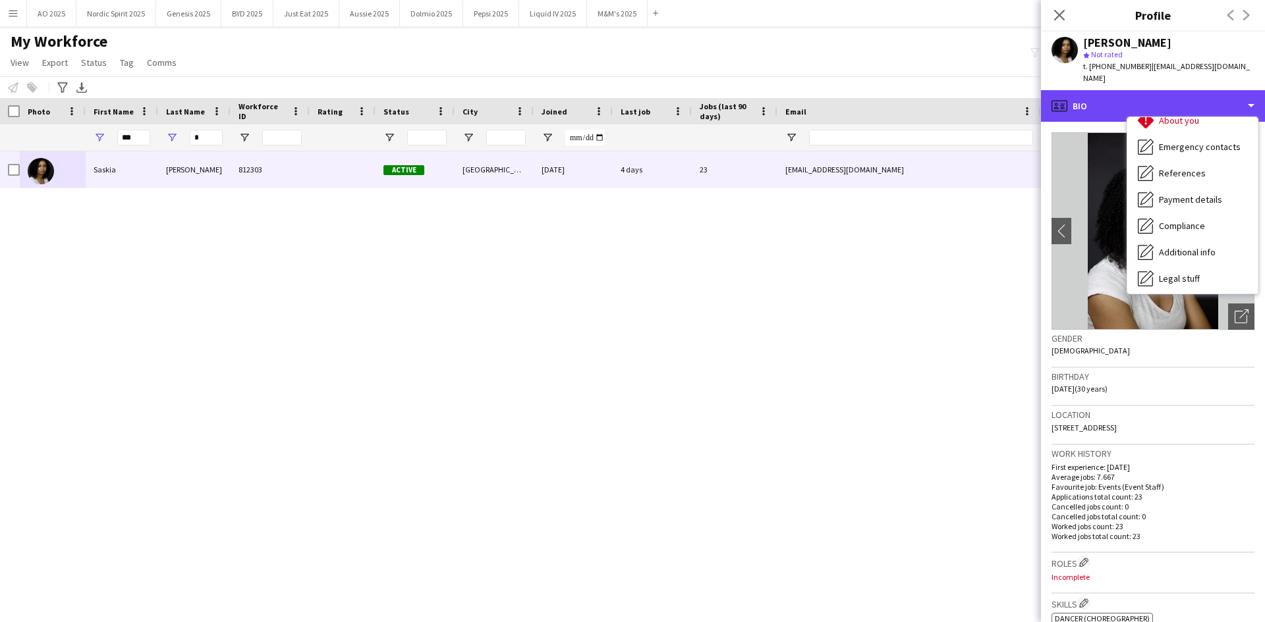
scroll to position [177, 0]
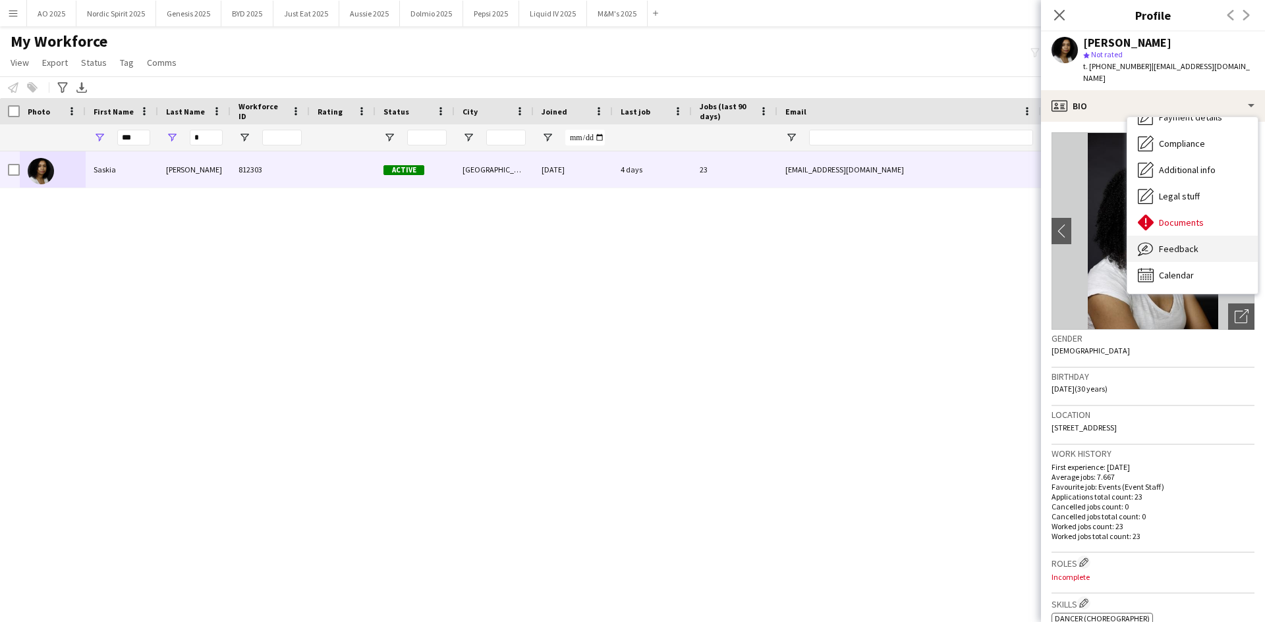
click at [842, 236] on div "Feedback Feedback" at bounding box center [1192, 249] width 130 height 26
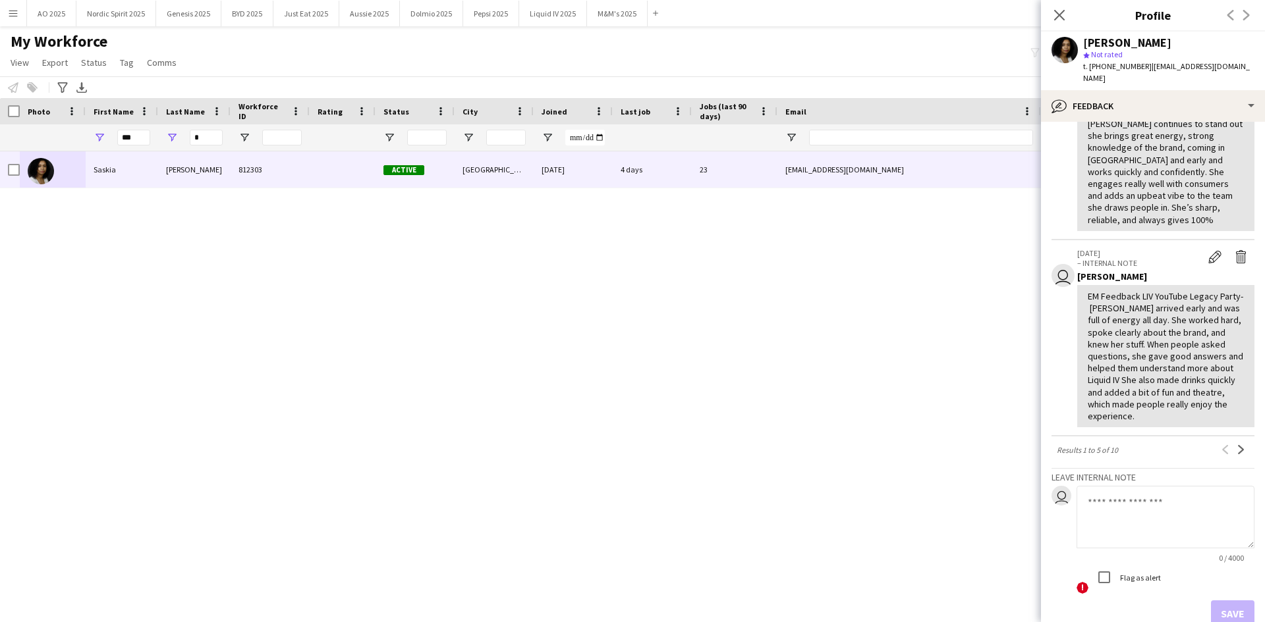
scroll to position [810, 0]
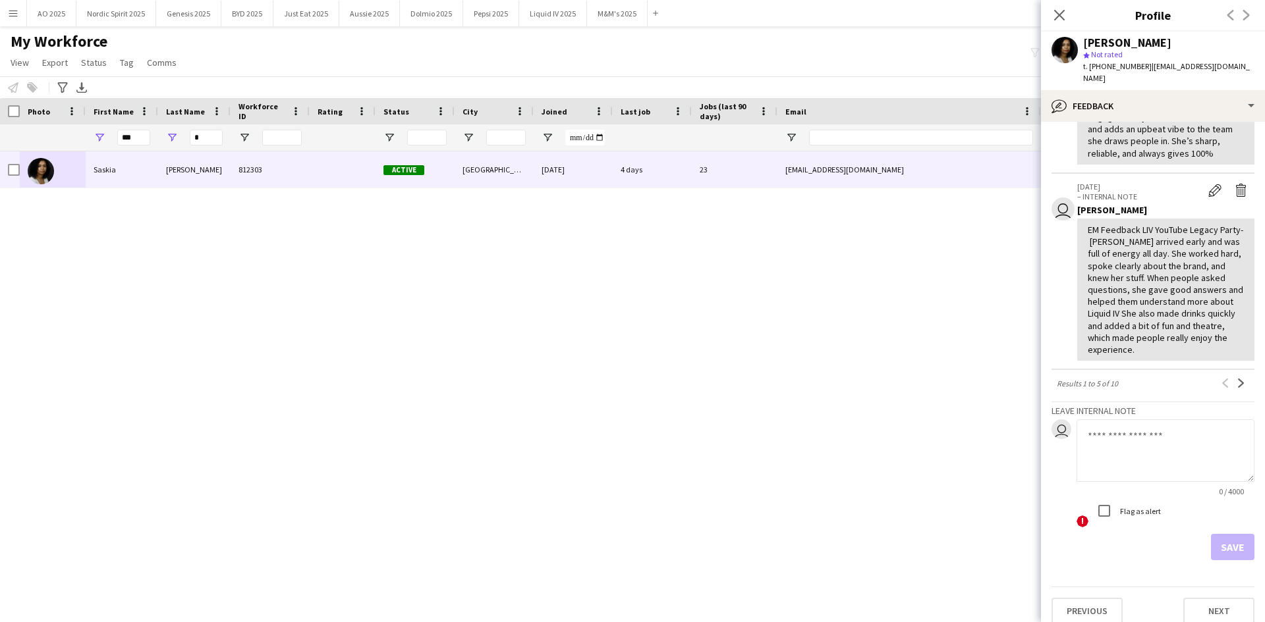
click at [842, 385] on textarea at bounding box center [1165, 451] width 178 height 63
paste textarea "**********"
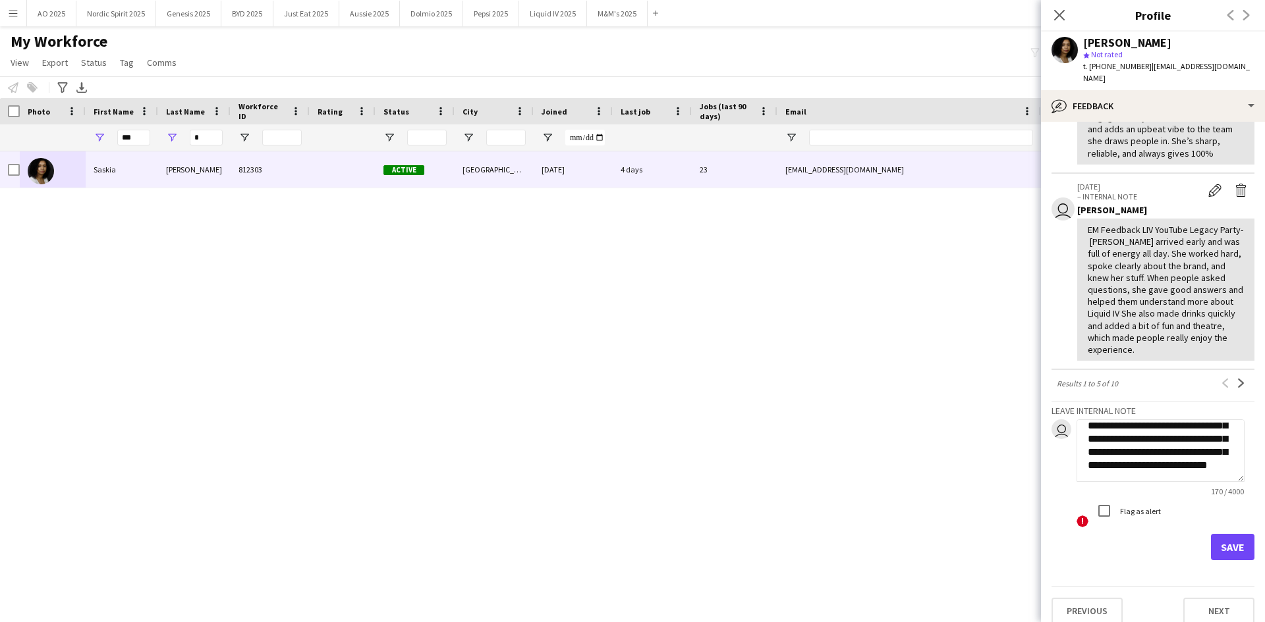
type textarea "**********"
drag, startPoint x: 1225, startPoint y: 531, endPoint x: 1217, endPoint y: 525, distance: 9.9
click at [842, 385] on button "Save" at bounding box center [1232, 547] width 43 height 26
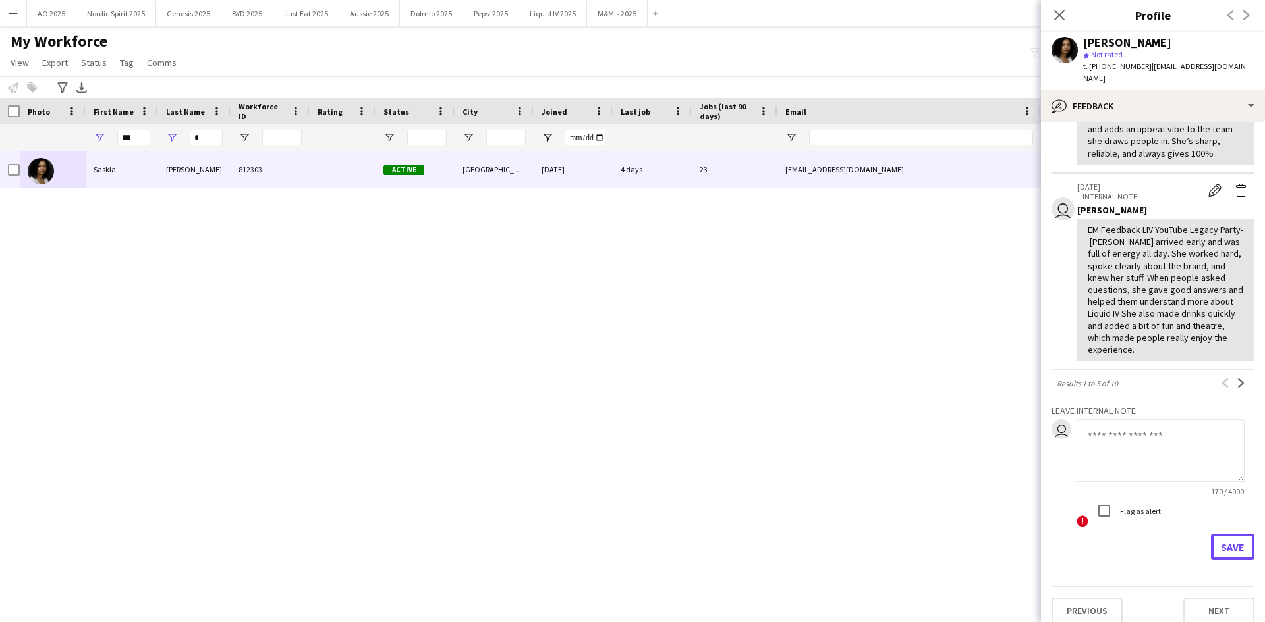
scroll to position [0, 0]
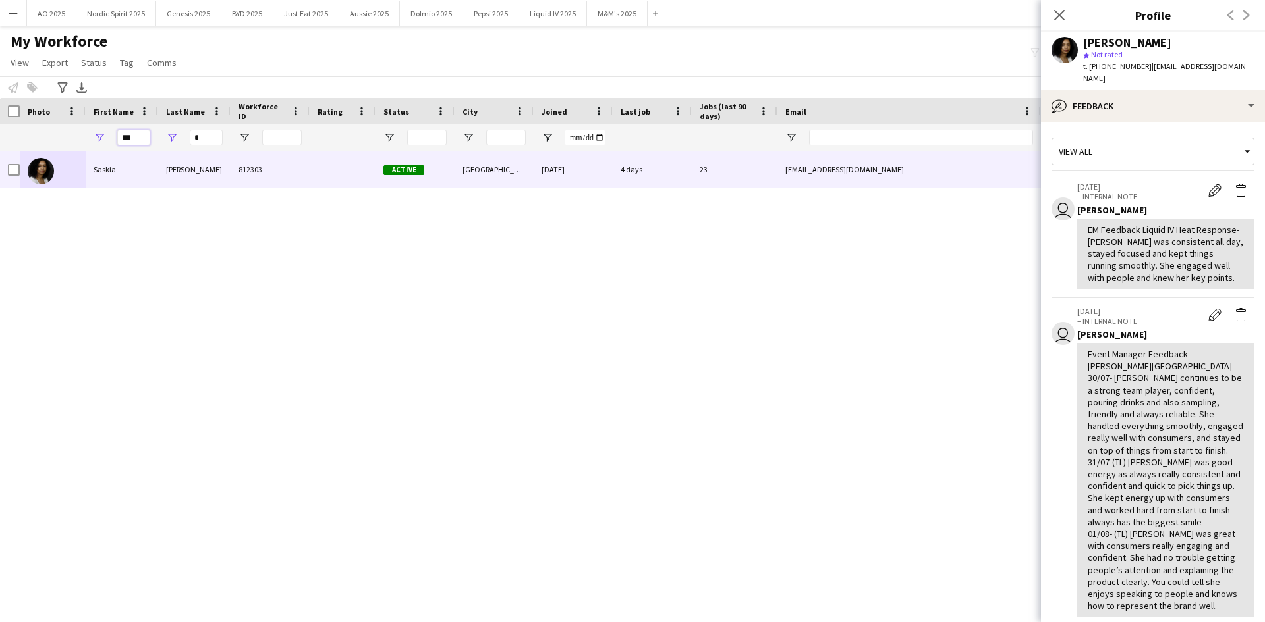
click at [132, 139] on input "***" at bounding box center [133, 138] width 33 height 16
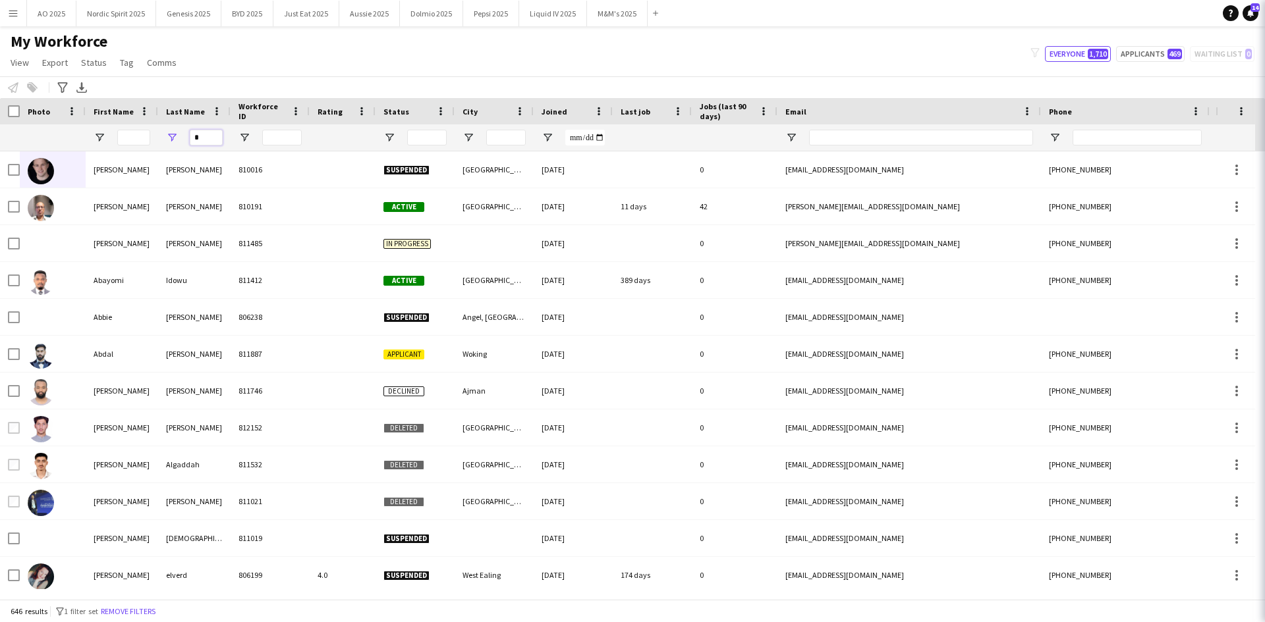
click at [210, 132] on input "*" at bounding box center [206, 138] width 33 height 16
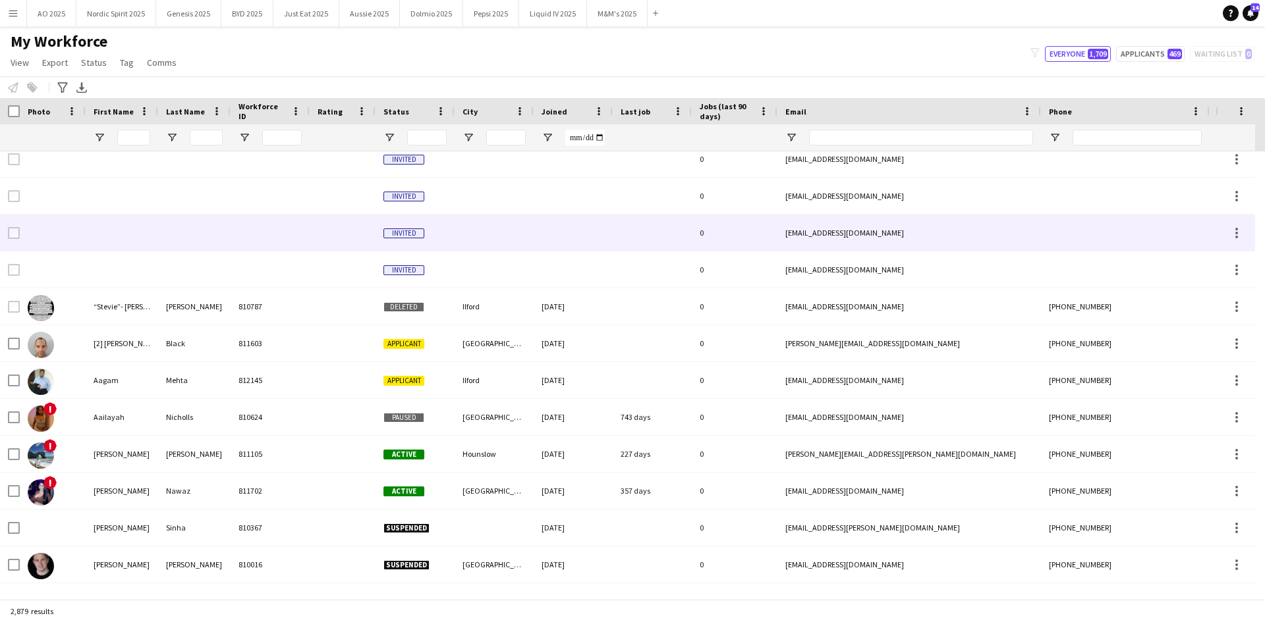
scroll to position [132, 0]
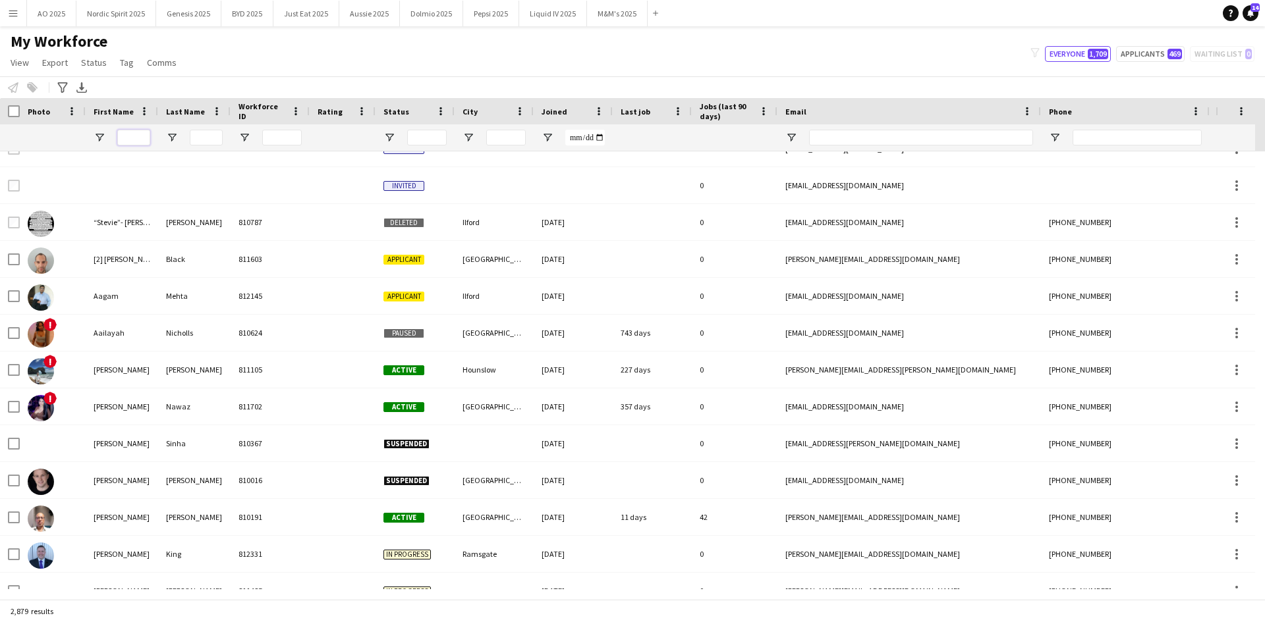
click at [129, 144] on input "First Name Filter Input" at bounding box center [133, 138] width 33 height 16
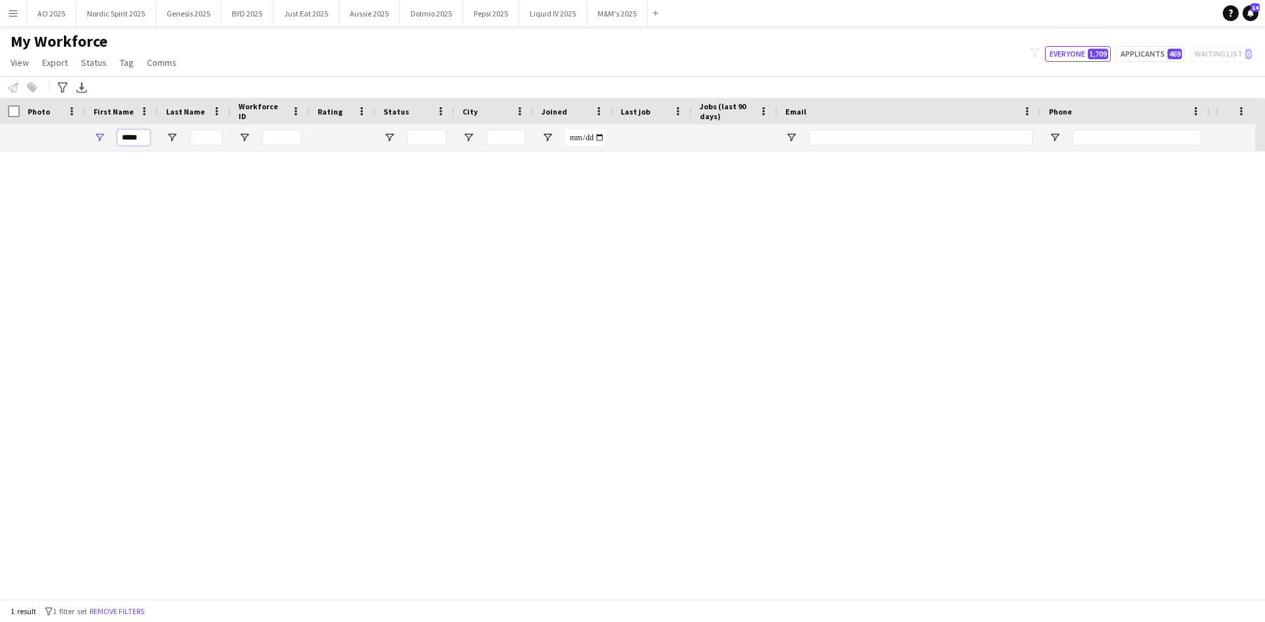
scroll to position [0, 0]
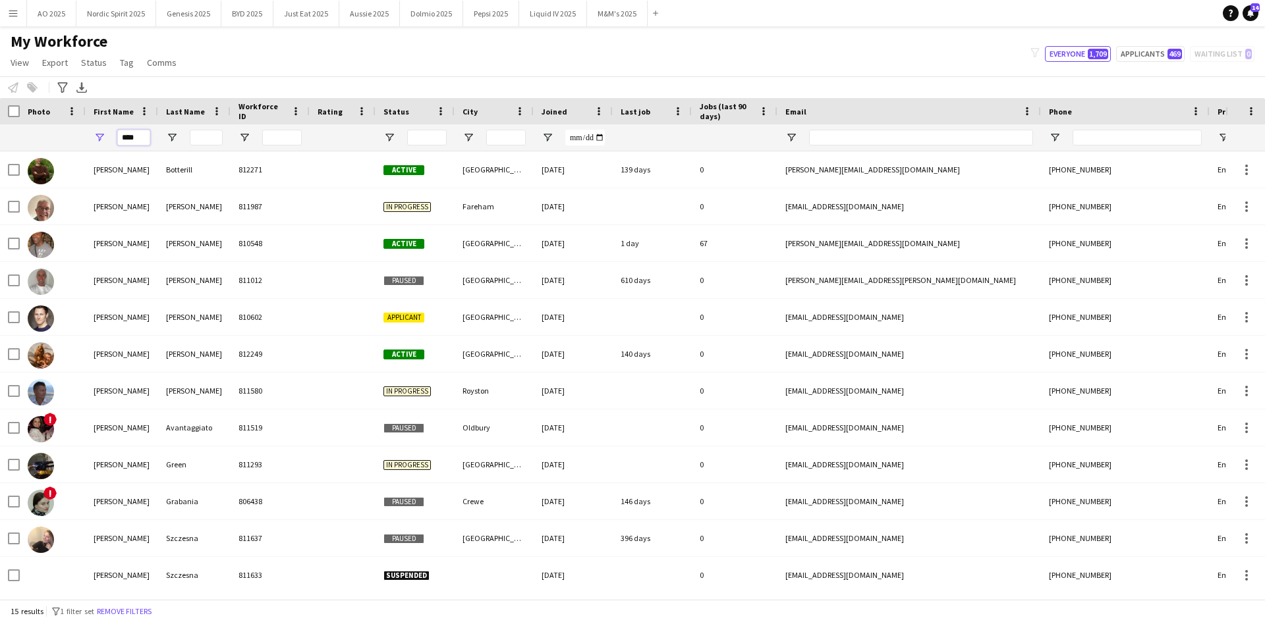
type input "****"
click at [200, 138] on input "Last Name Filter Input" at bounding box center [206, 138] width 33 height 16
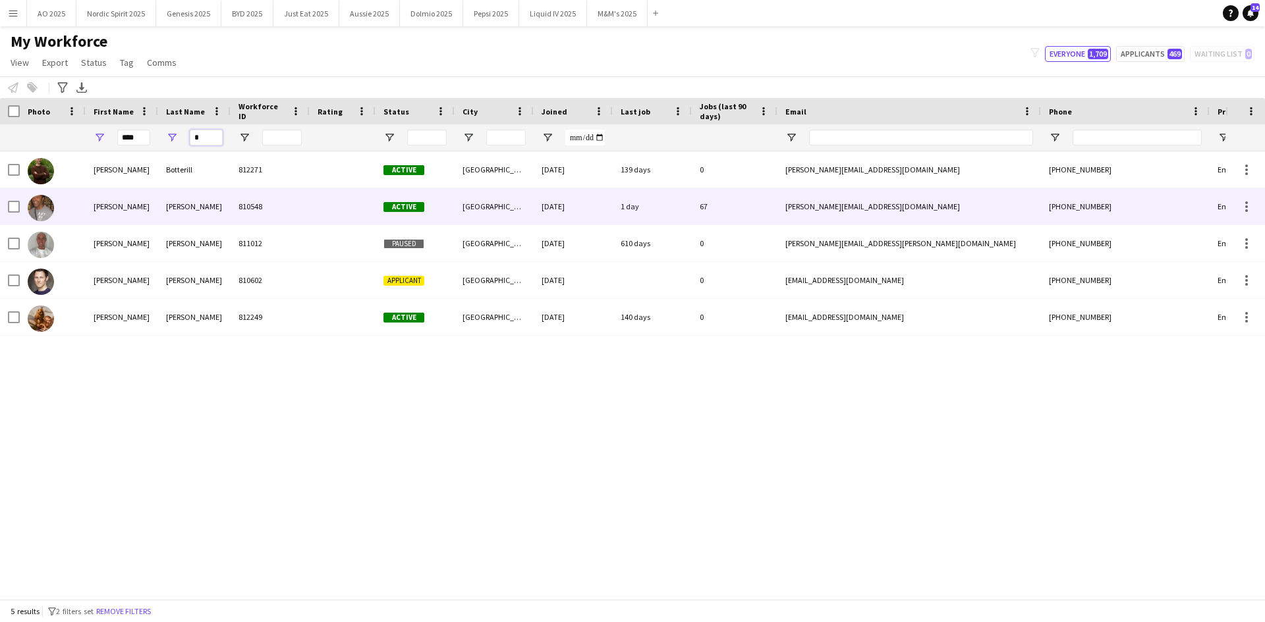
type input "*"
click at [38, 209] on img at bounding box center [41, 208] width 26 height 26
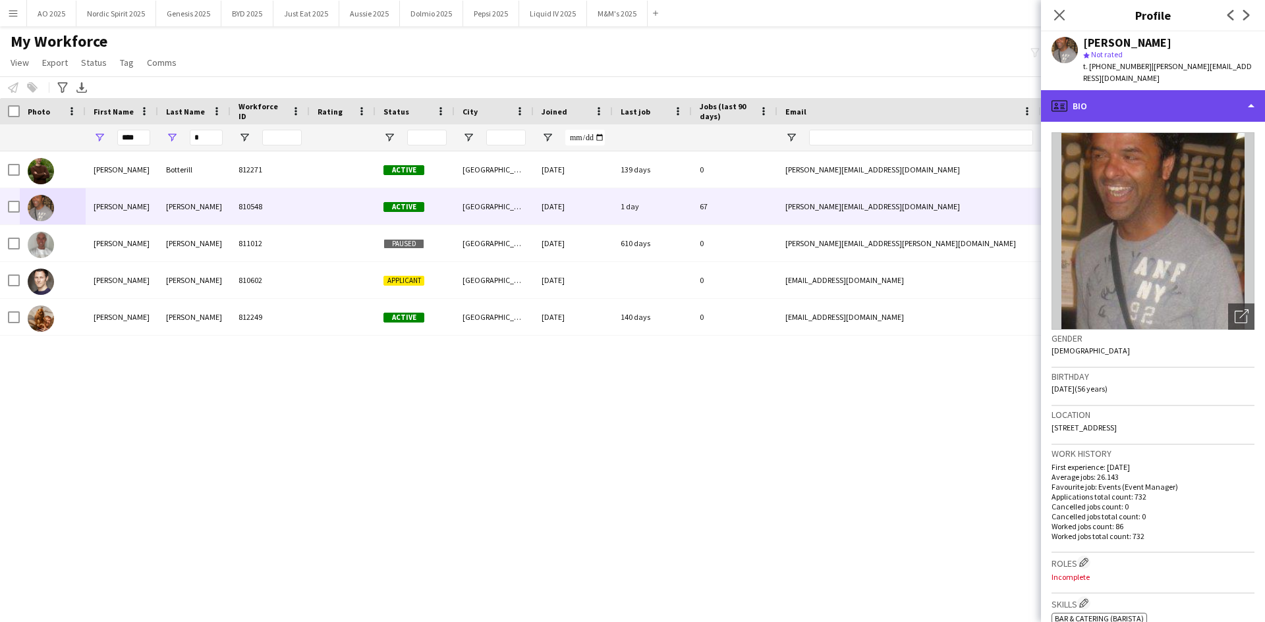
click at [842, 99] on div "profile Bio" at bounding box center [1153, 106] width 224 height 32
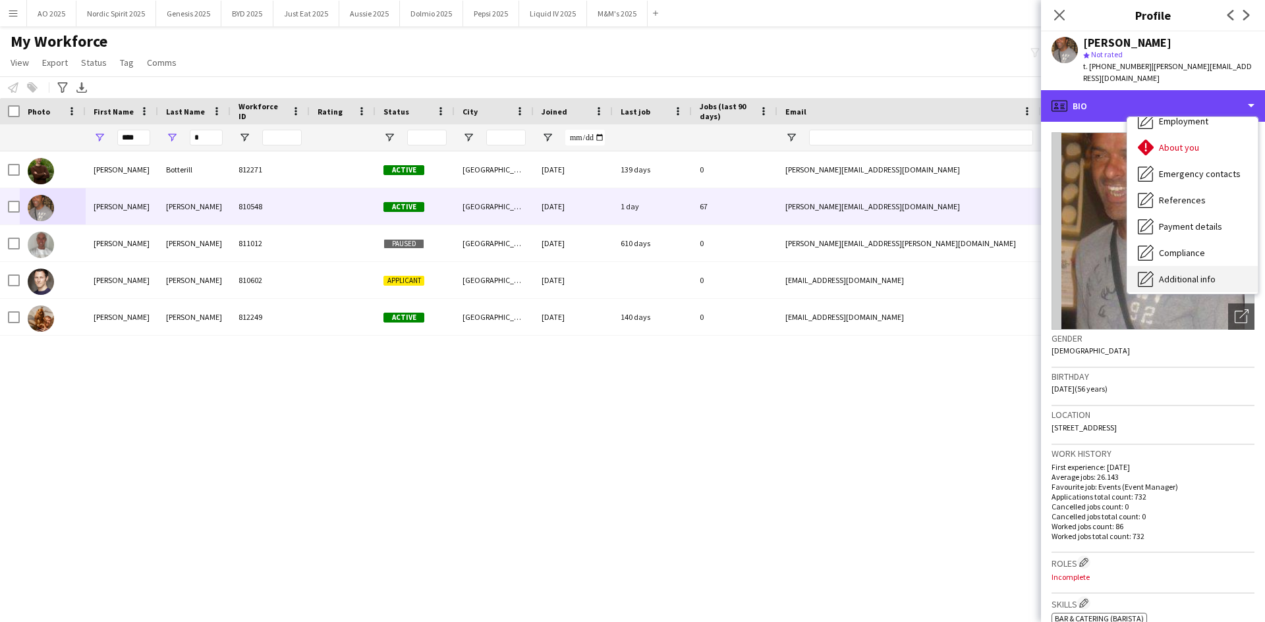
scroll to position [177, 0]
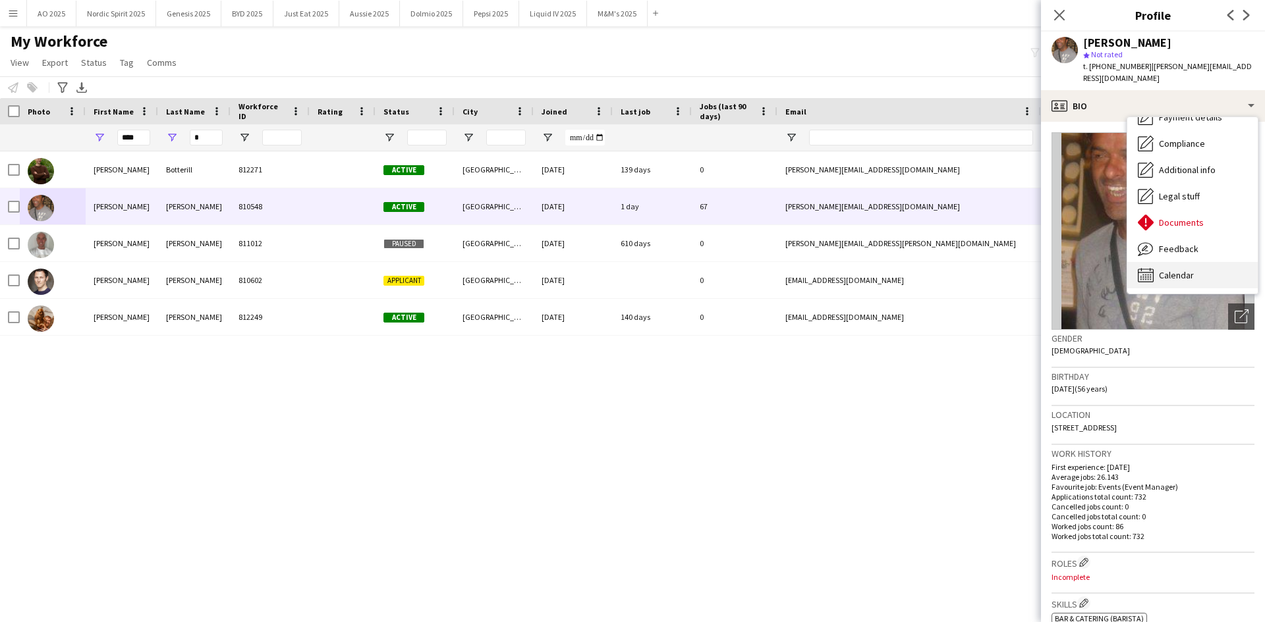
click at [842, 262] on div "Calendar Calendar" at bounding box center [1192, 275] width 130 height 26
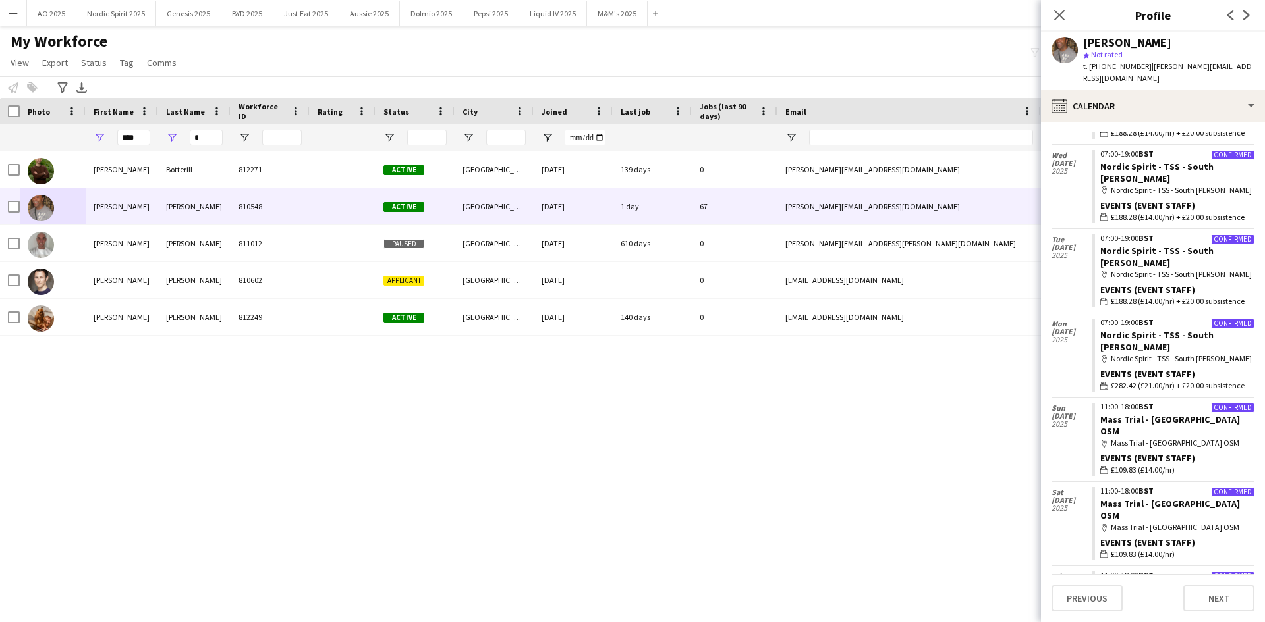
scroll to position [988, 0]
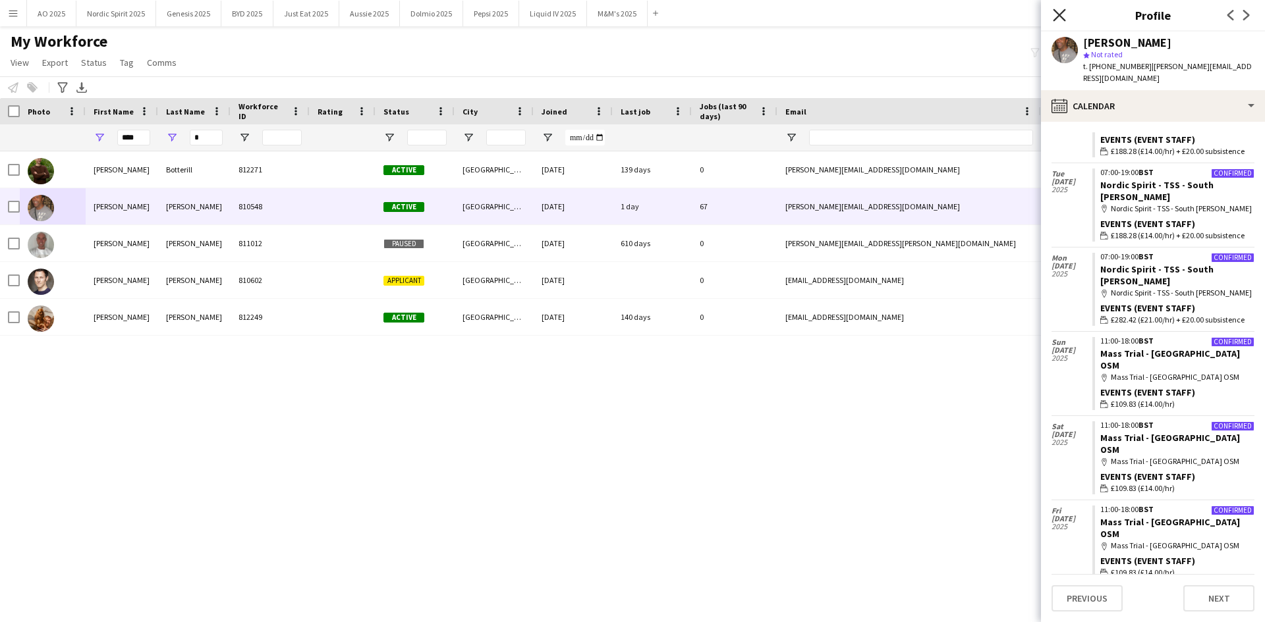
click at [842, 14] on icon "Close pop-in" at bounding box center [1058, 15] width 13 height 13
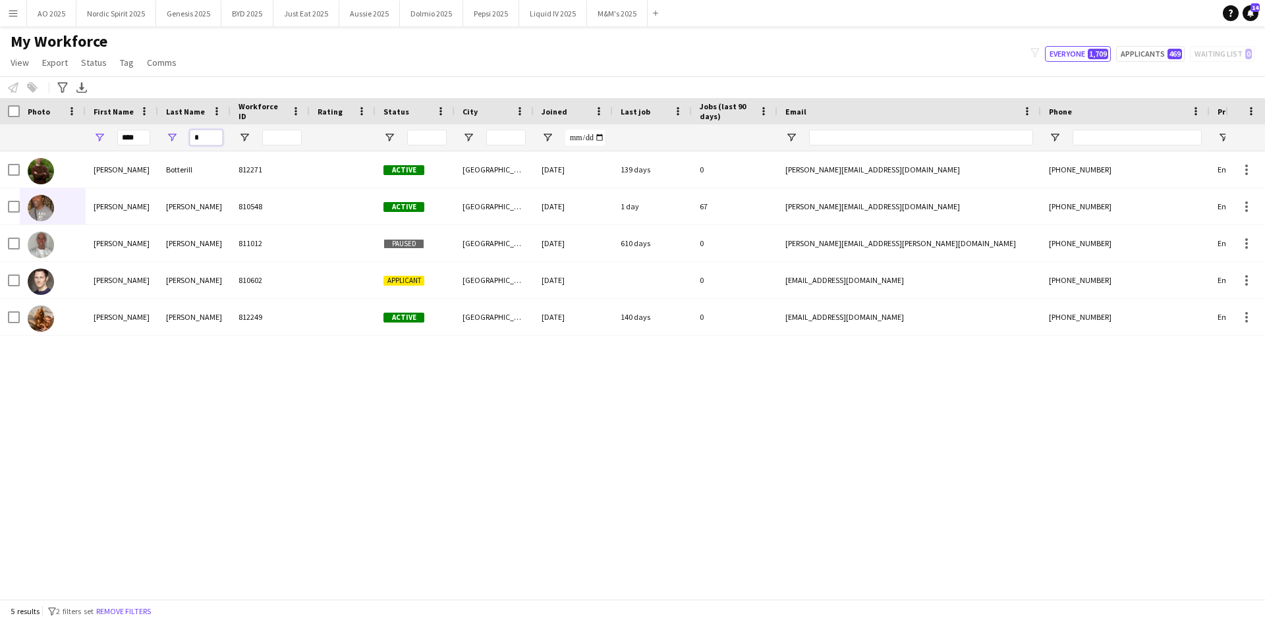
drag, startPoint x: 194, startPoint y: 143, endPoint x: 201, endPoint y: 142, distance: 7.3
click at [194, 143] on input "*" at bounding box center [206, 138] width 33 height 16
click at [223, 133] on div "*" at bounding box center [194, 137] width 72 height 26
click at [195, 136] on input "*" at bounding box center [206, 138] width 33 height 16
click at [198, 136] on input "*" at bounding box center [206, 138] width 33 height 16
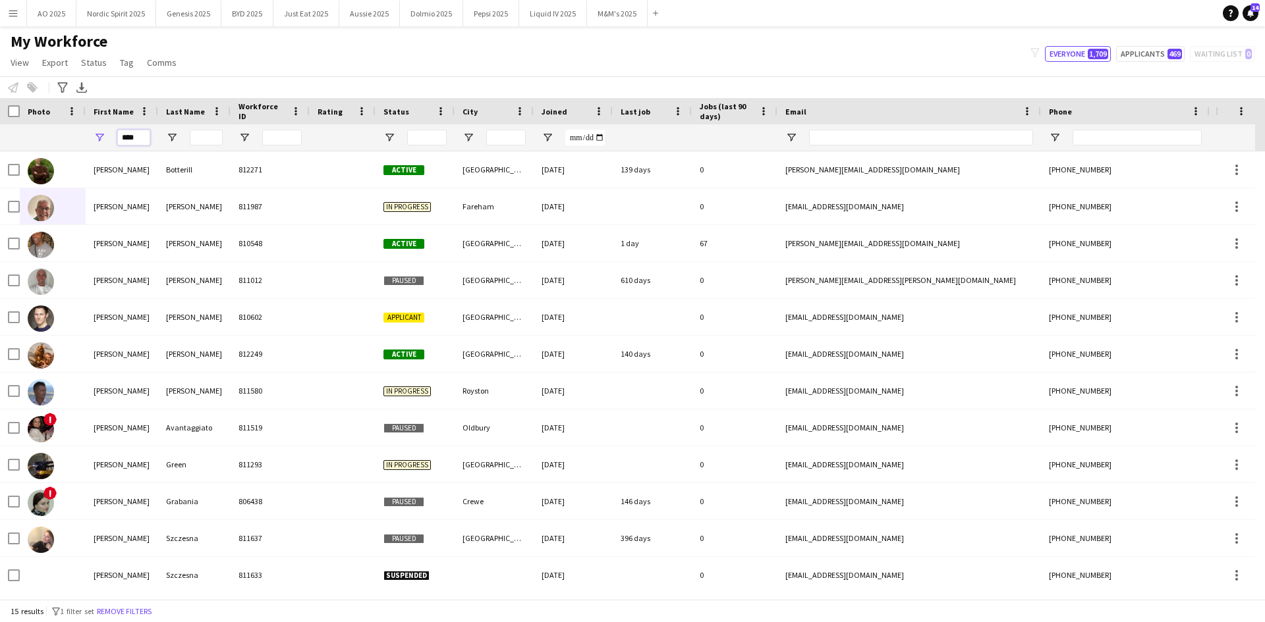
click at [134, 134] on input "****" at bounding box center [133, 138] width 33 height 16
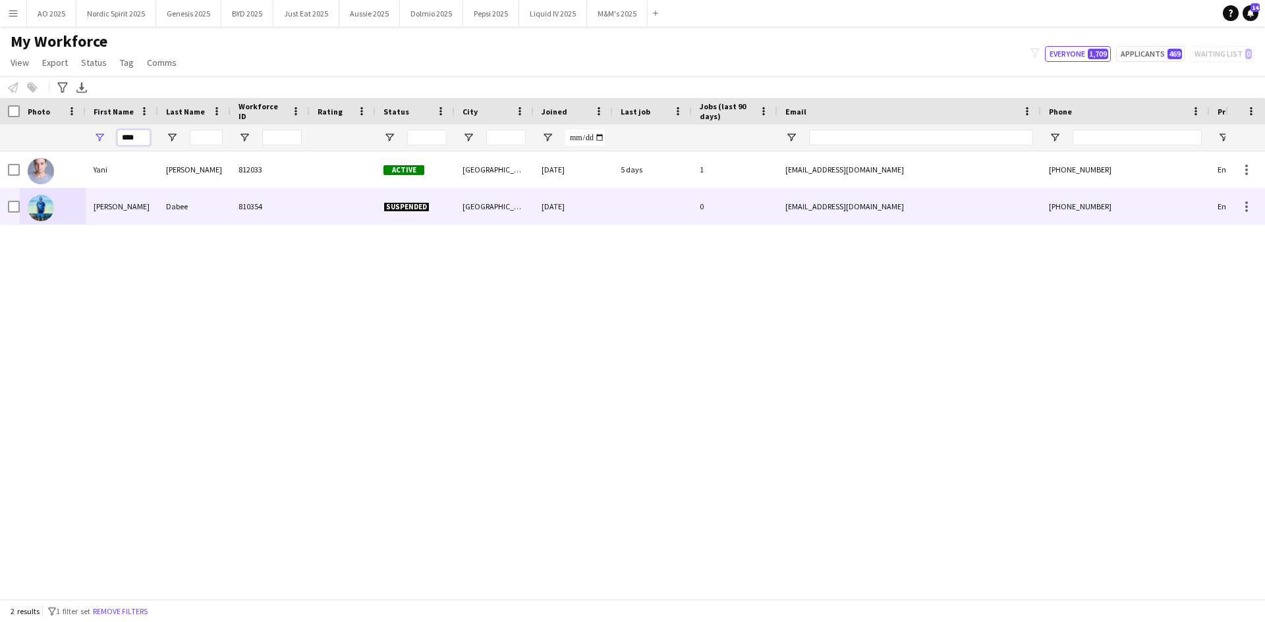
type input "****"
click at [49, 173] on img at bounding box center [41, 171] width 26 height 26
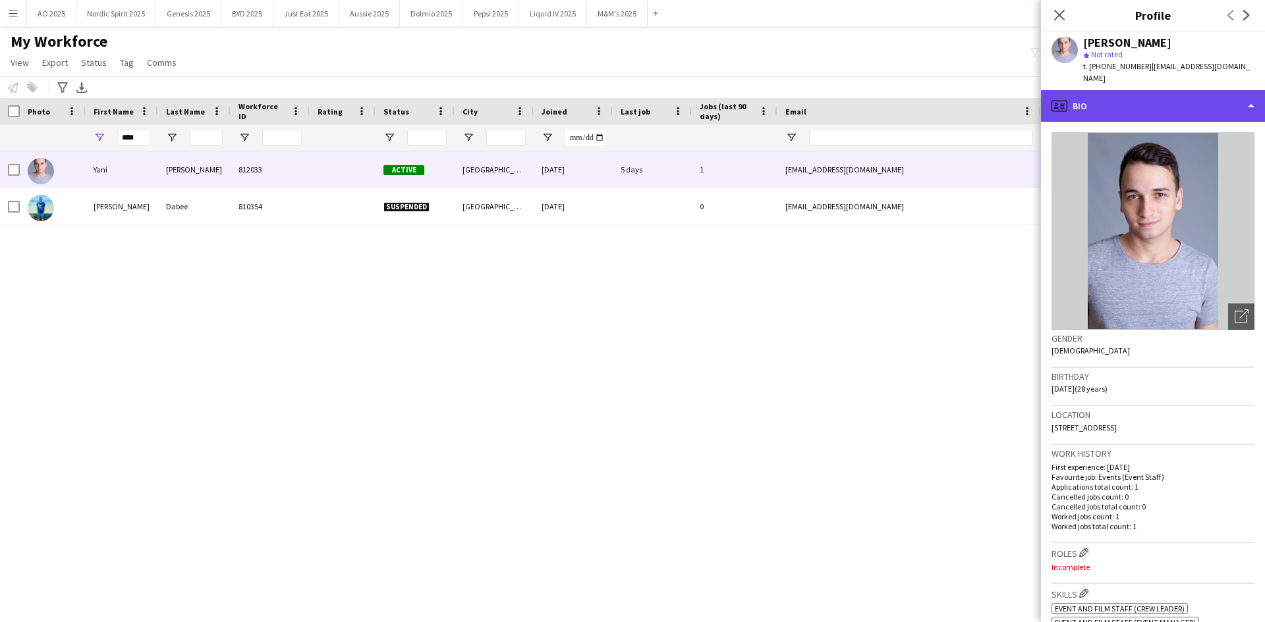
click at [842, 107] on div "profile Bio" at bounding box center [1153, 106] width 224 height 32
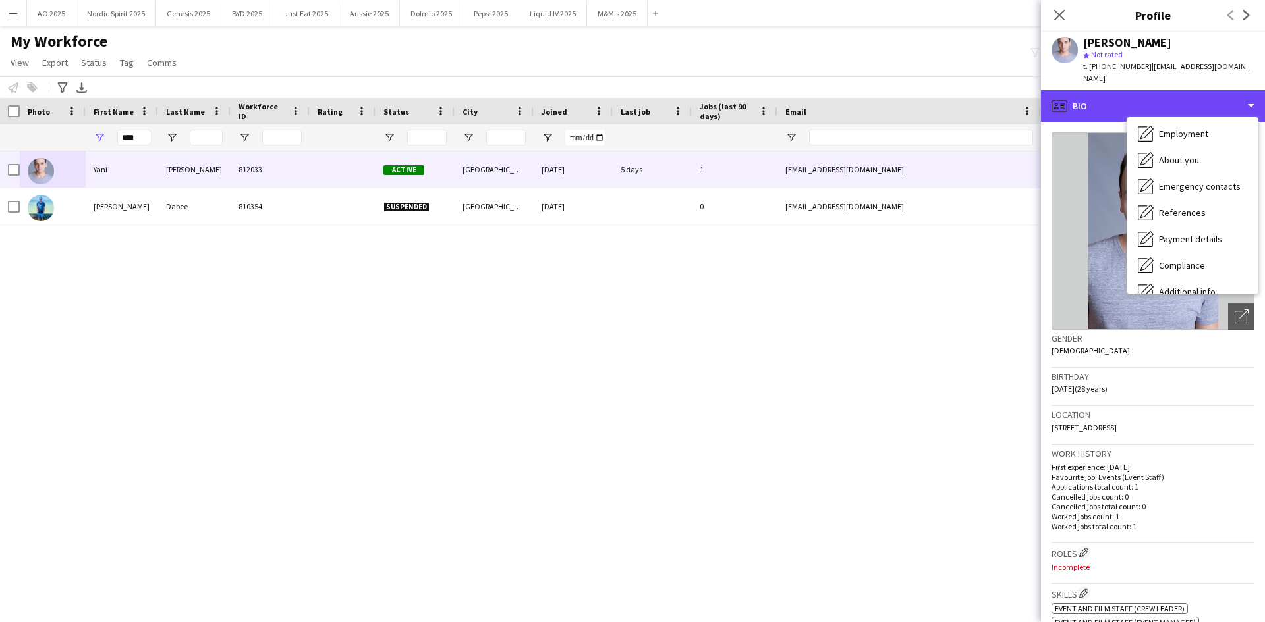
scroll to position [177, 0]
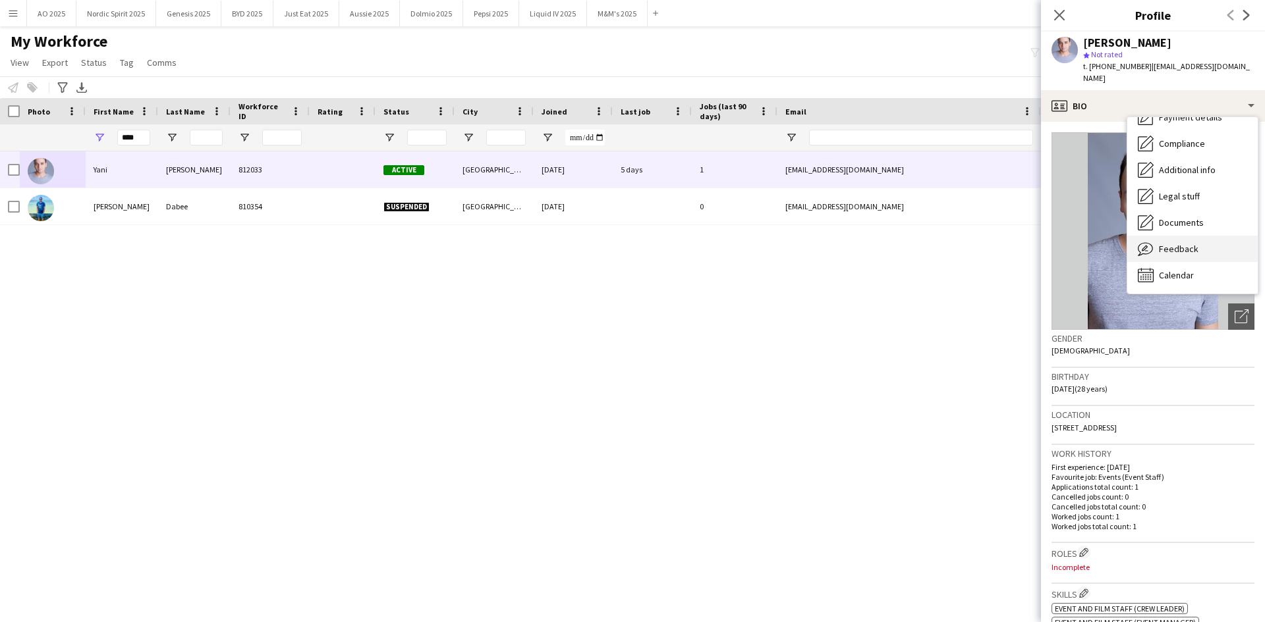
click at [842, 236] on div "Feedback Feedback" at bounding box center [1192, 249] width 130 height 26
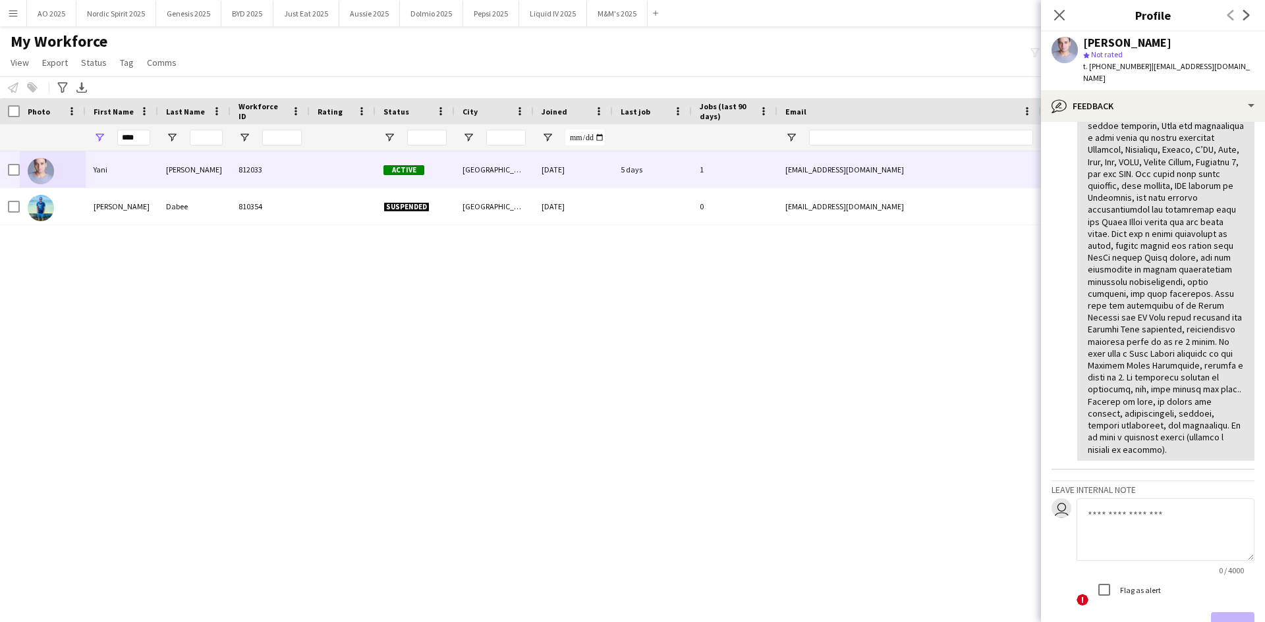
scroll to position [198, 0]
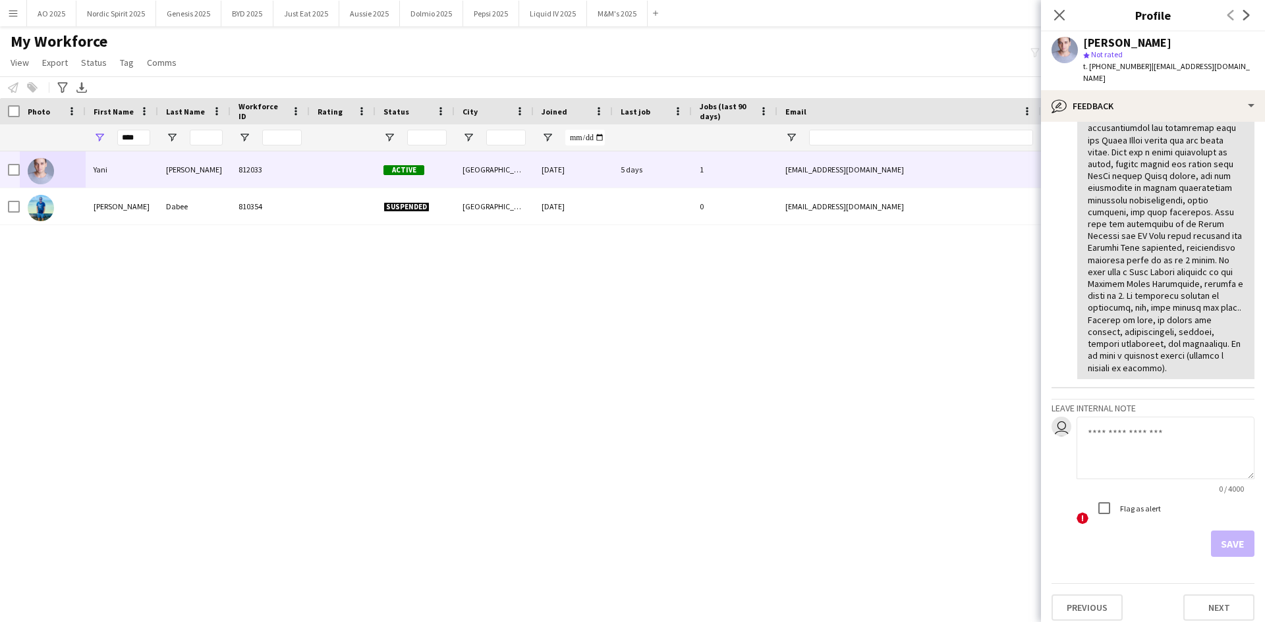
click at [842, 385] on textarea at bounding box center [1165, 448] width 178 height 63
paste textarea "**********"
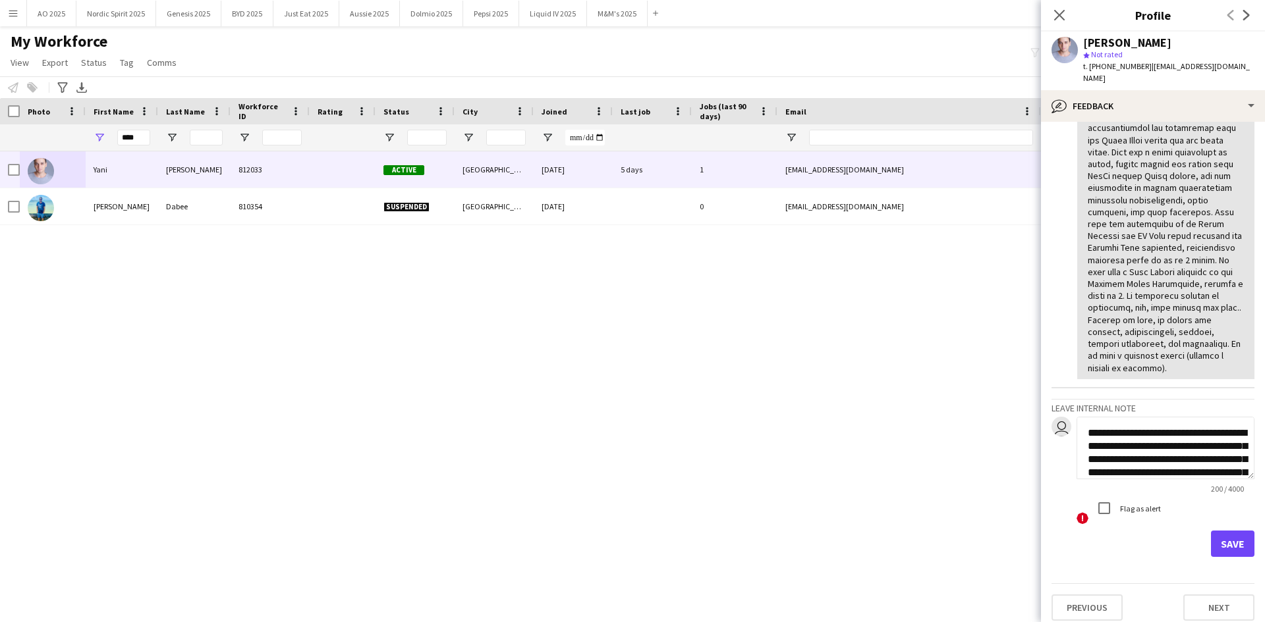
scroll to position [40, 0]
type textarea "**********"
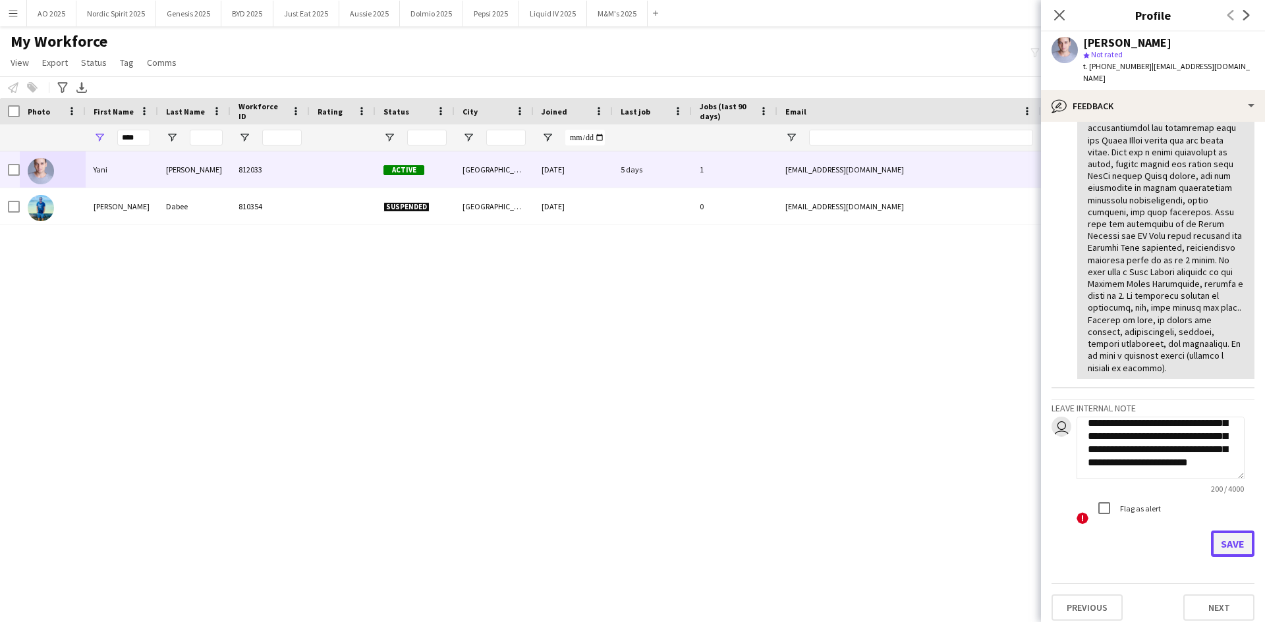
click at [842, 385] on button "Save" at bounding box center [1232, 544] width 43 height 26
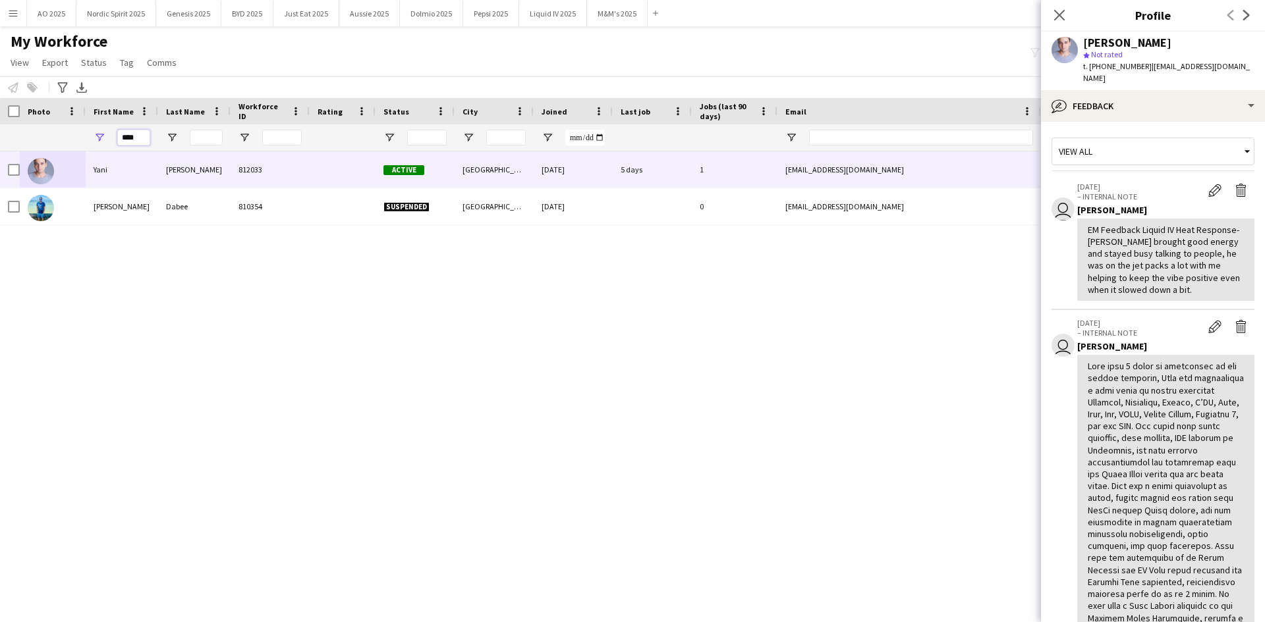
click at [141, 135] on input "****" at bounding box center [133, 138] width 33 height 16
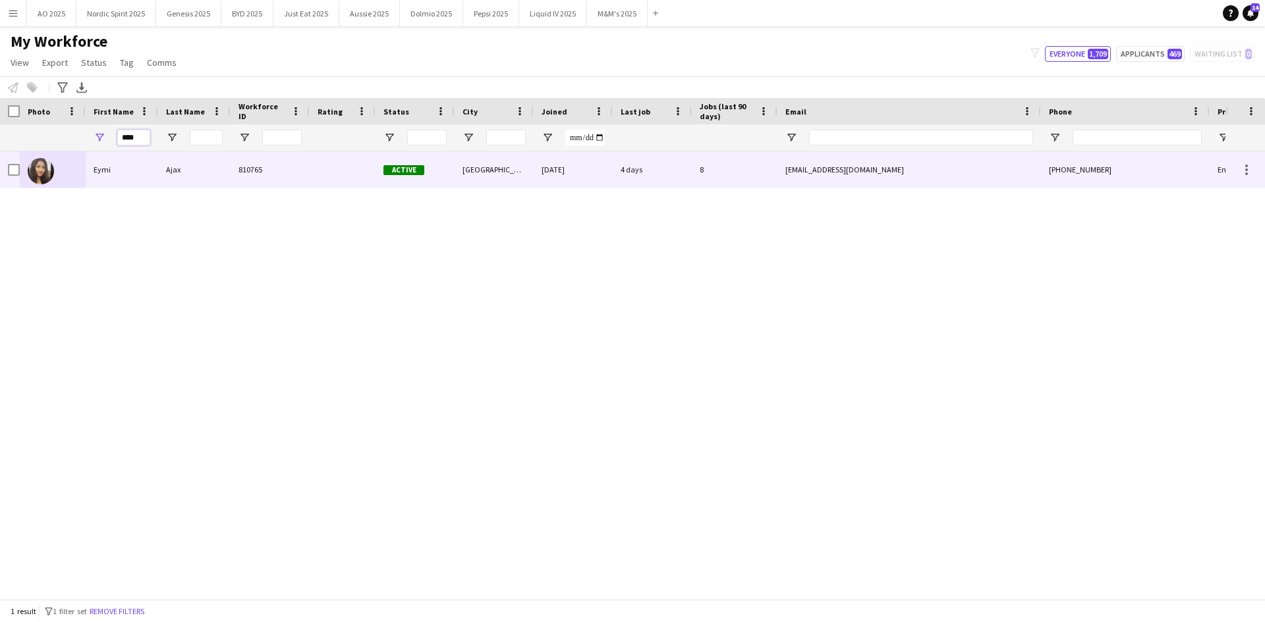
type input "****"
click at [43, 176] on img at bounding box center [41, 171] width 26 height 26
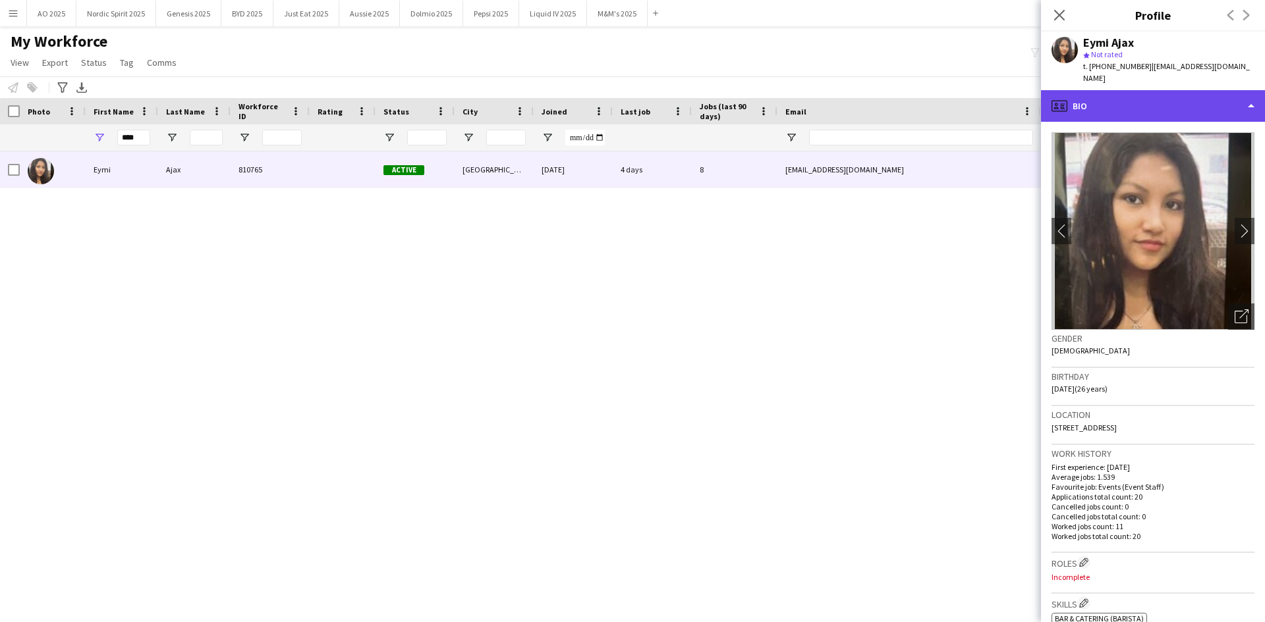
click at [842, 98] on div "profile Bio" at bounding box center [1153, 106] width 224 height 32
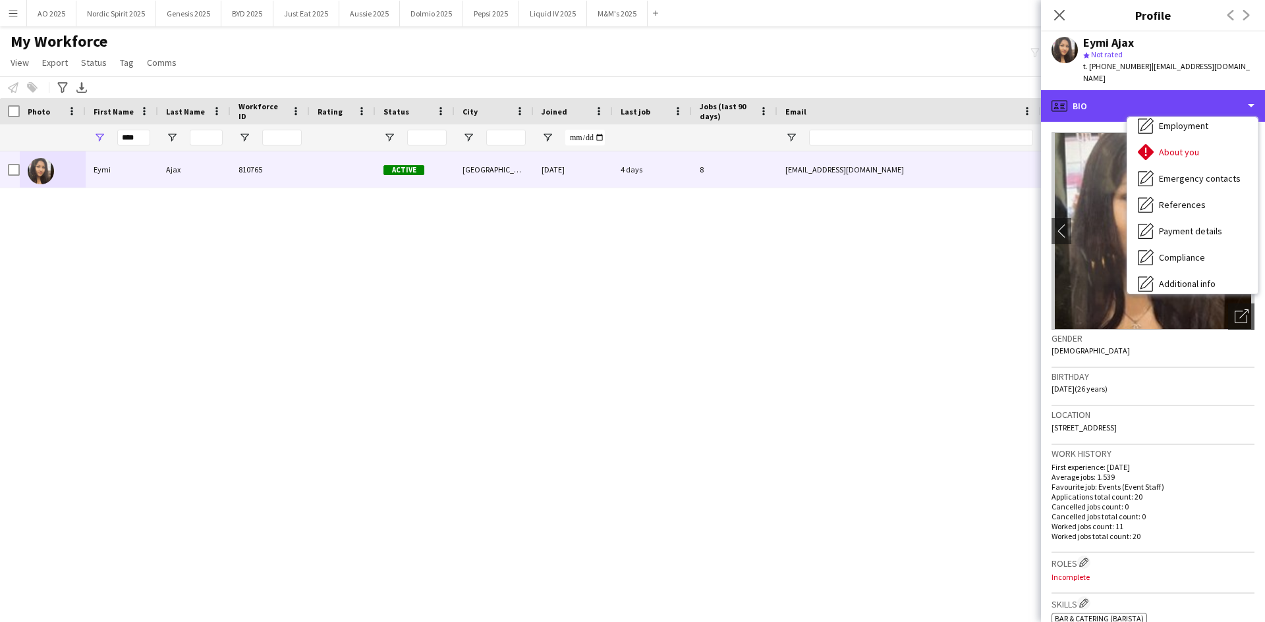
scroll to position [177, 0]
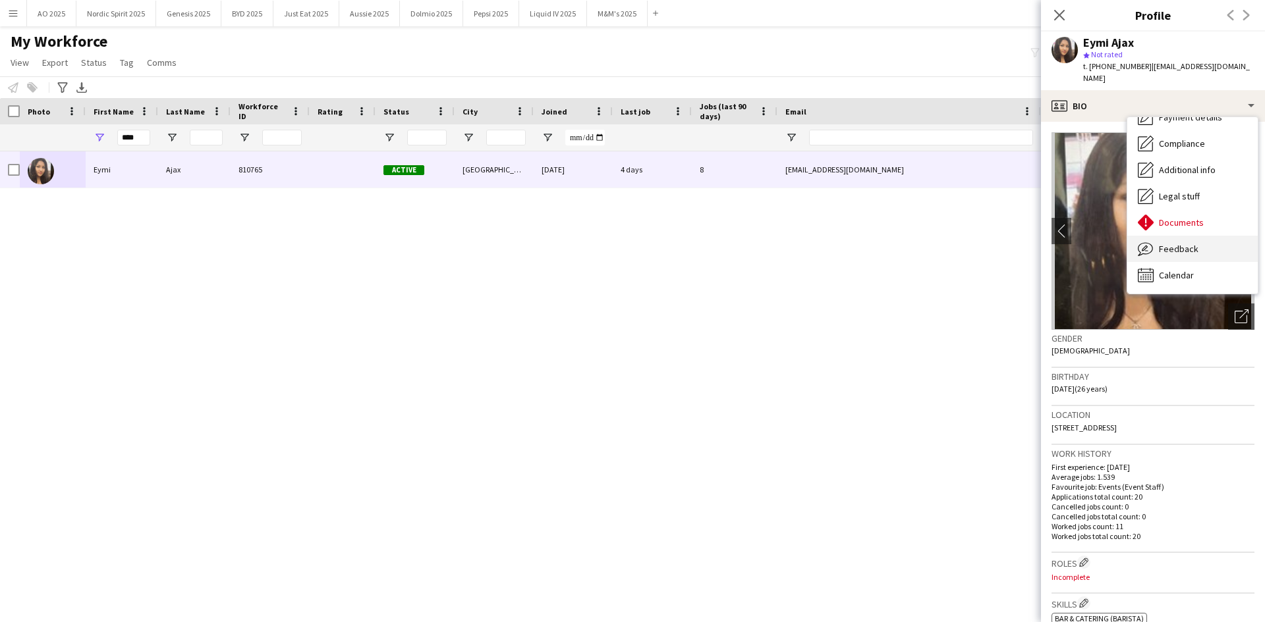
click at [842, 236] on div "Feedback Feedback" at bounding box center [1192, 249] width 130 height 26
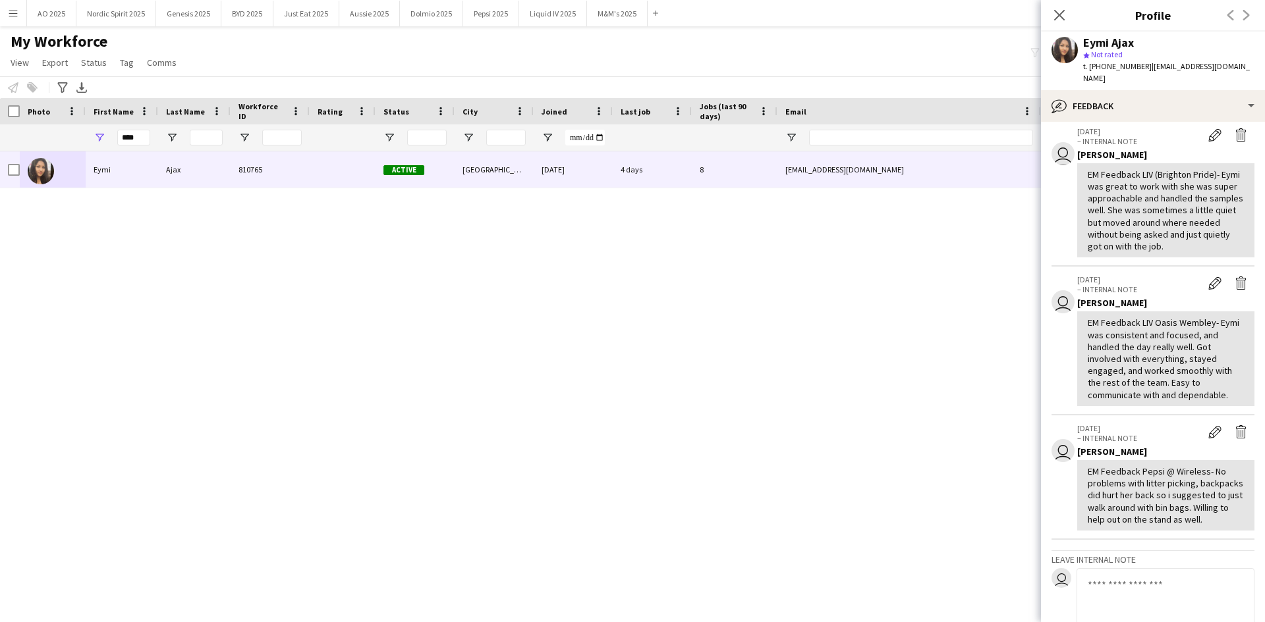
scroll to position [216, 0]
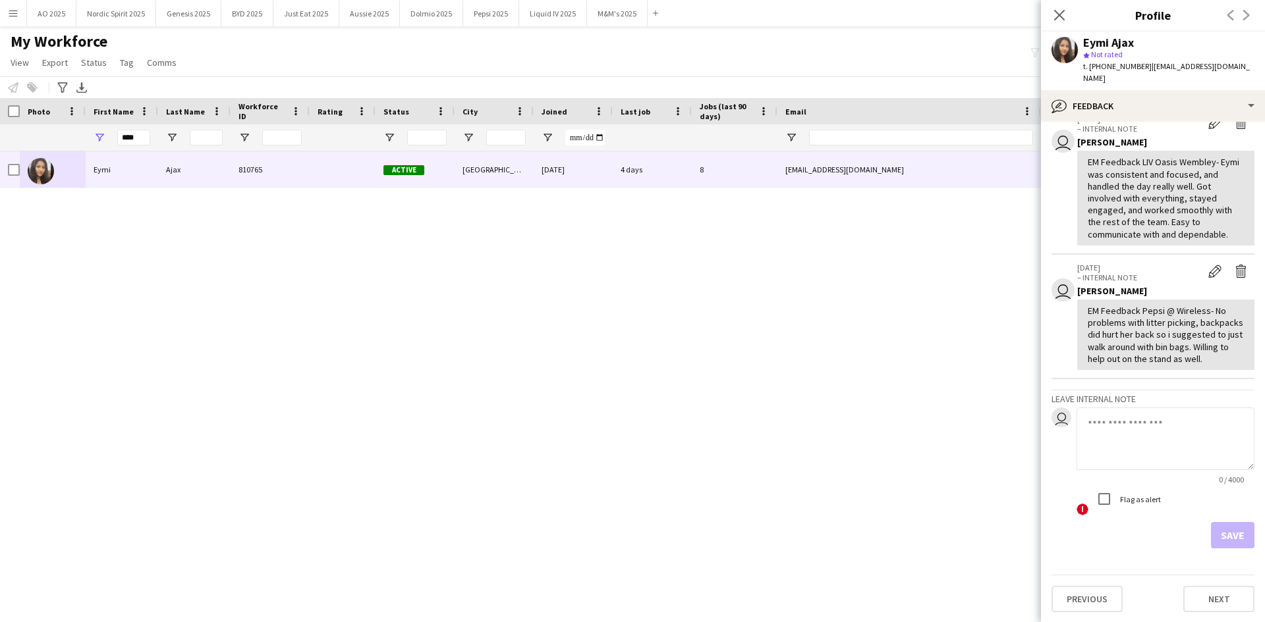
click at [842, 385] on textarea at bounding box center [1165, 439] width 178 height 63
paste textarea "**********"
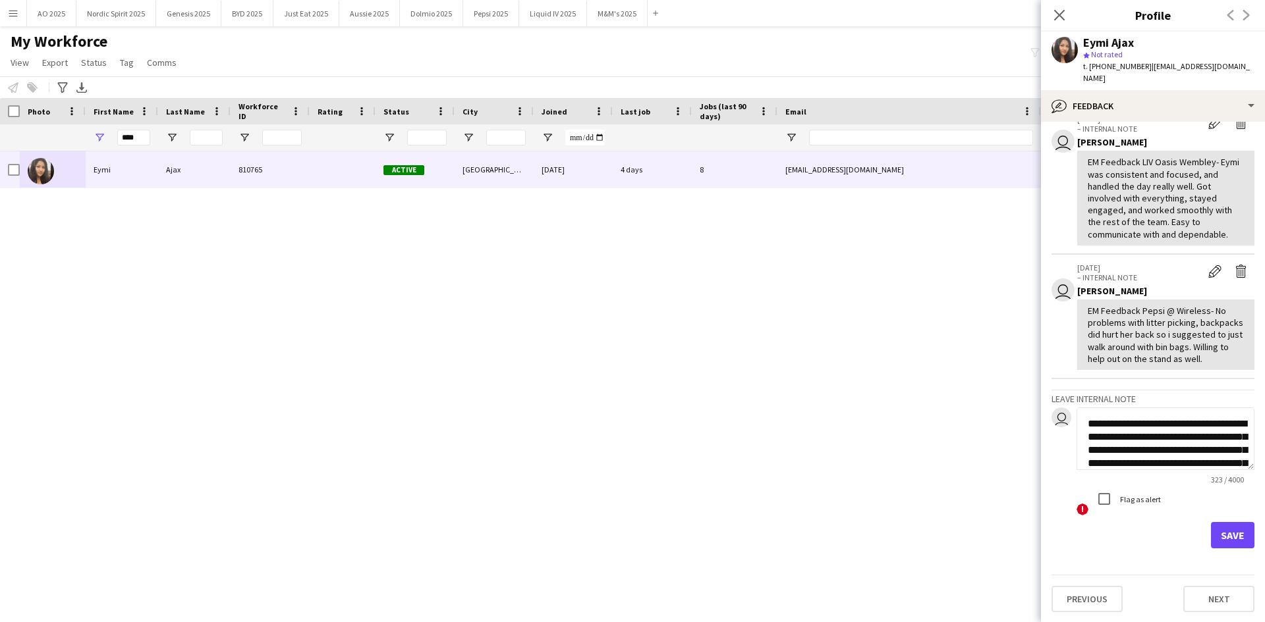
scroll to position [107, 0]
type textarea "**********"
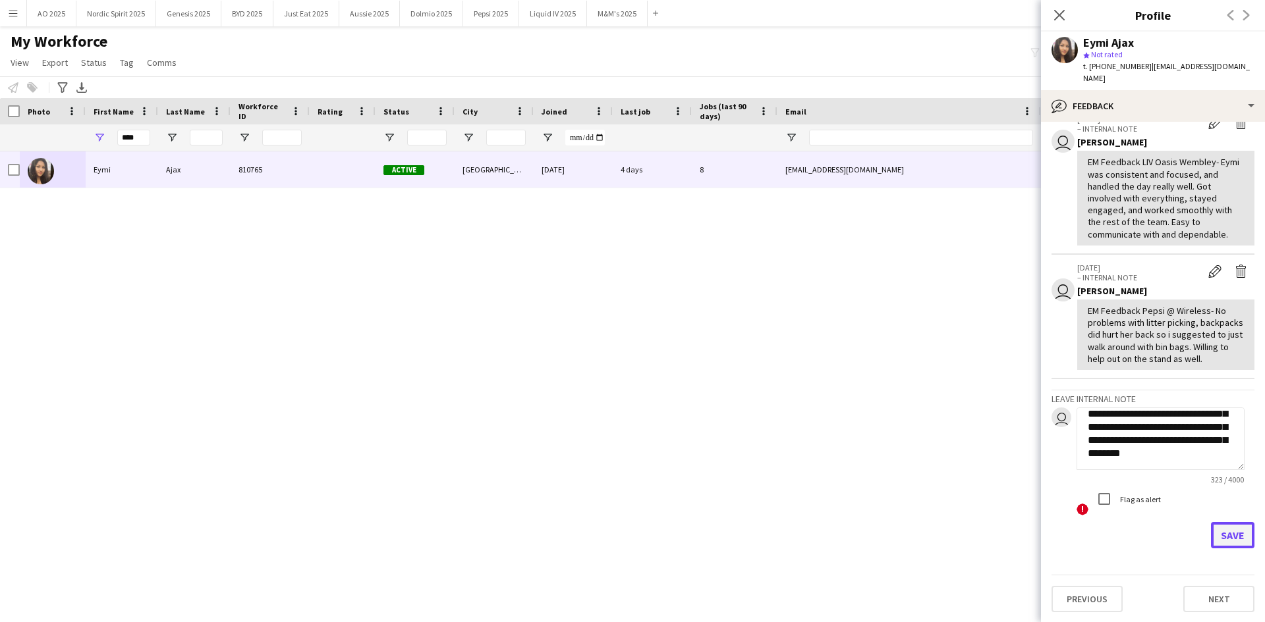
click at [842, 385] on button "Save" at bounding box center [1232, 535] width 43 height 26
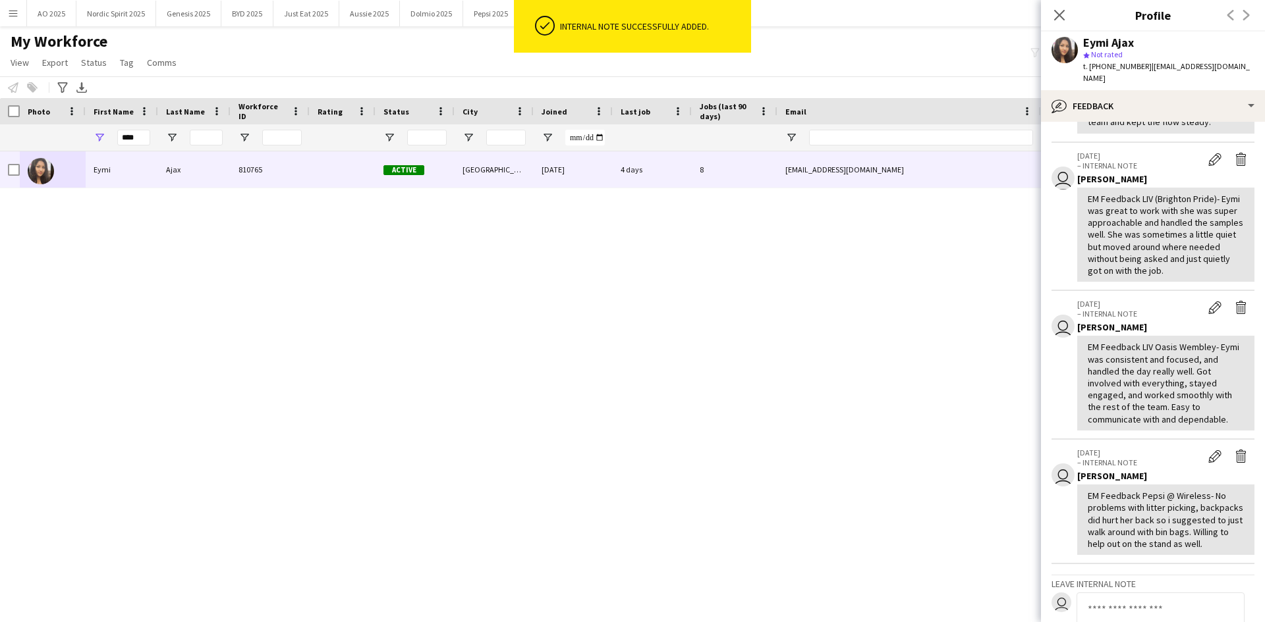
scroll to position [0, 0]
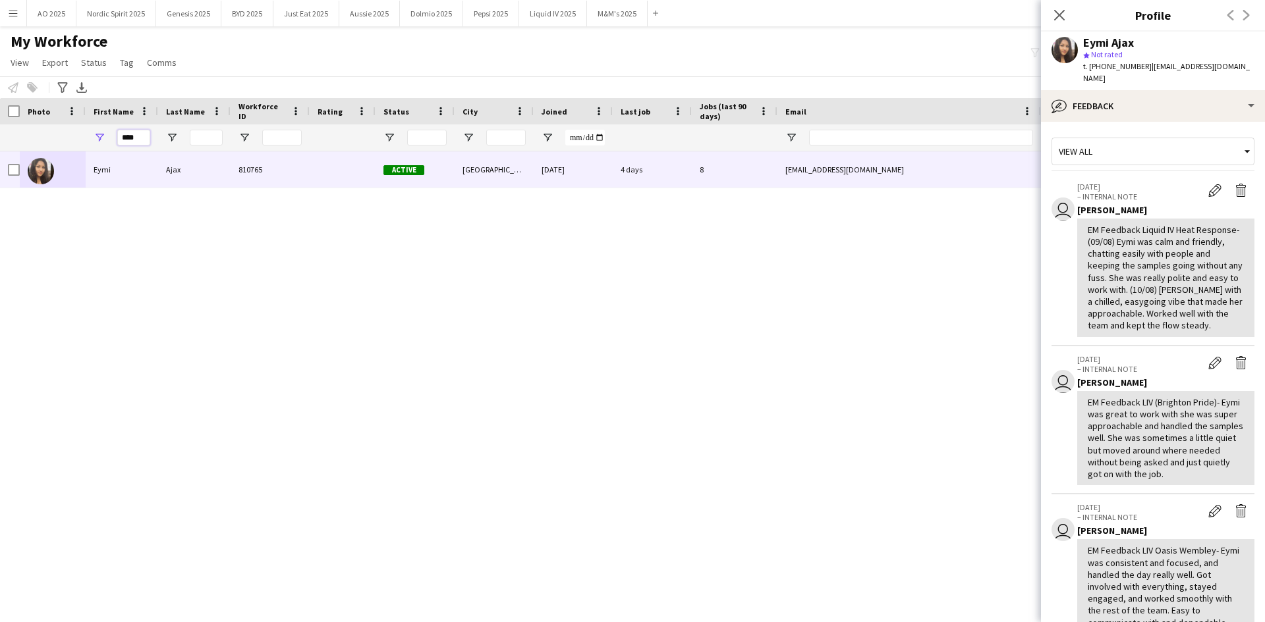
click at [146, 141] on input "****" at bounding box center [133, 138] width 33 height 16
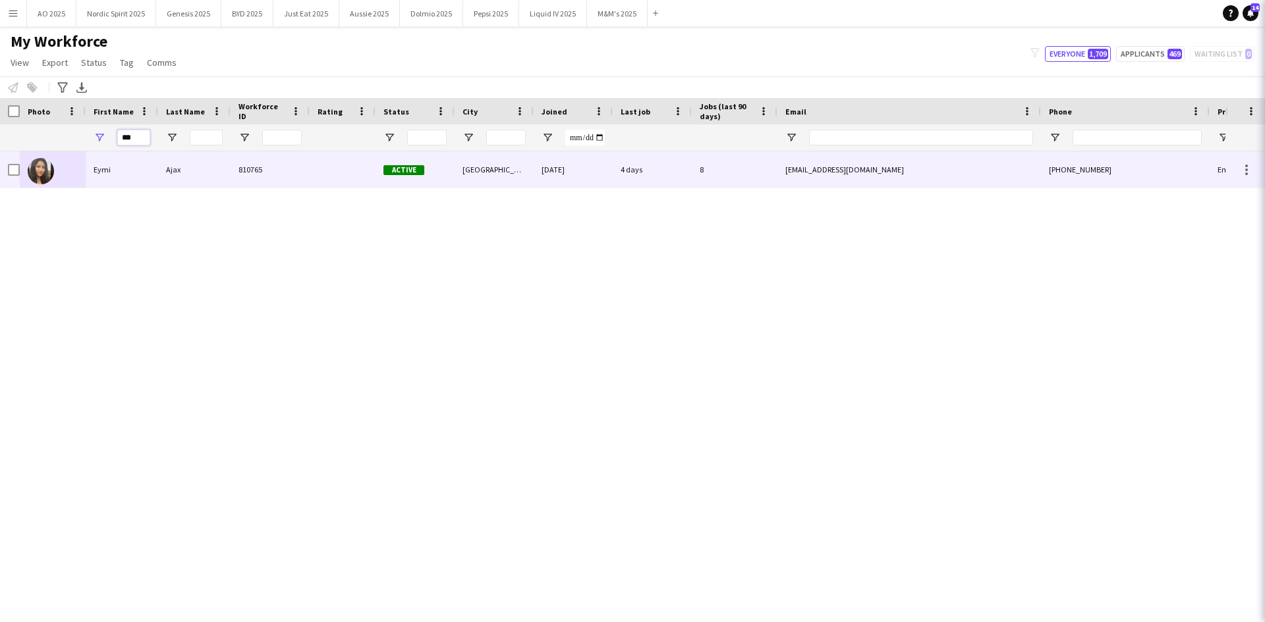
type input "***"
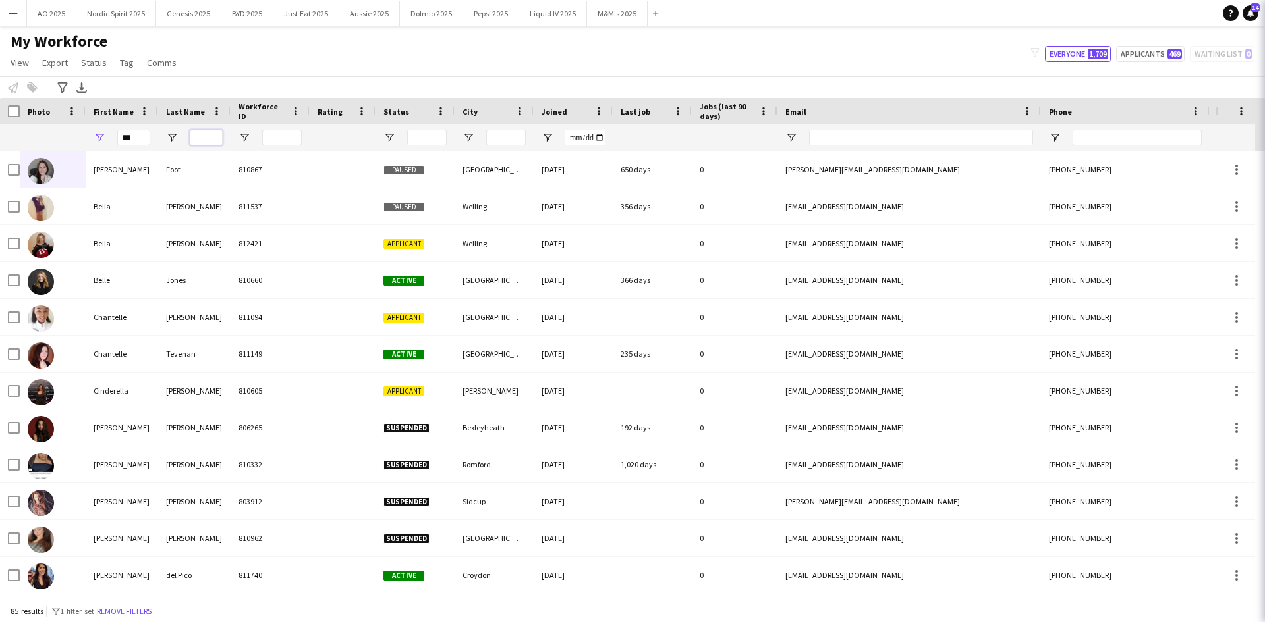
click at [207, 146] on input "Last Name Filter Input" at bounding box center [206, 138] width 33 height 16
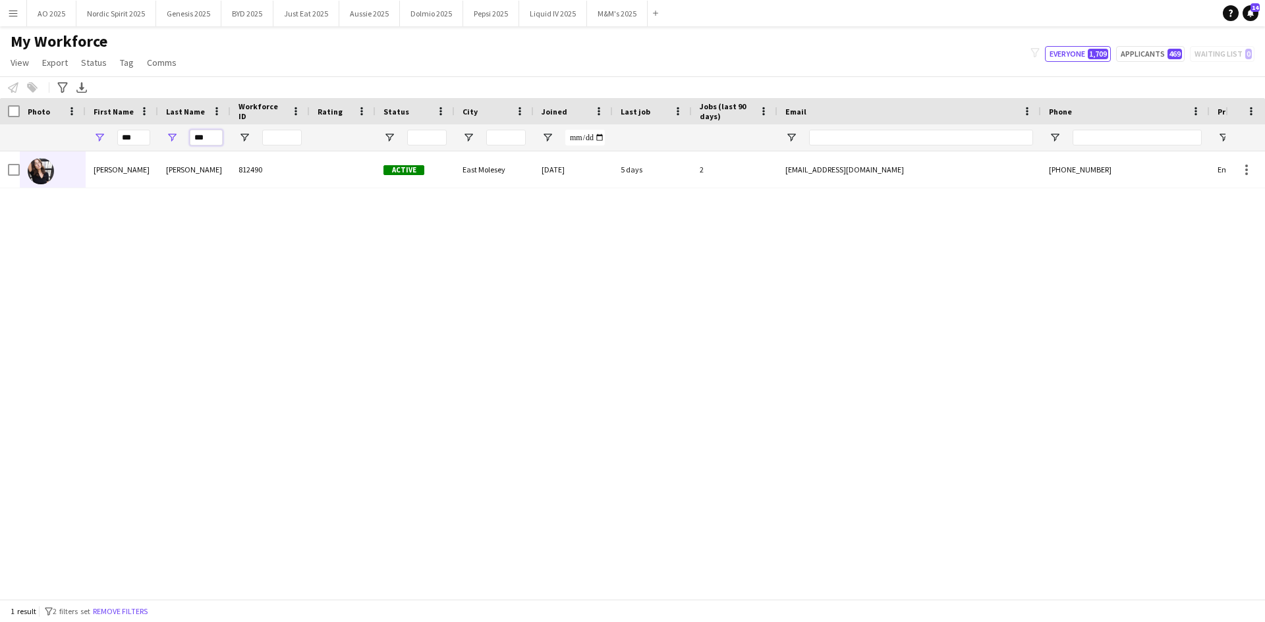
type input "***"
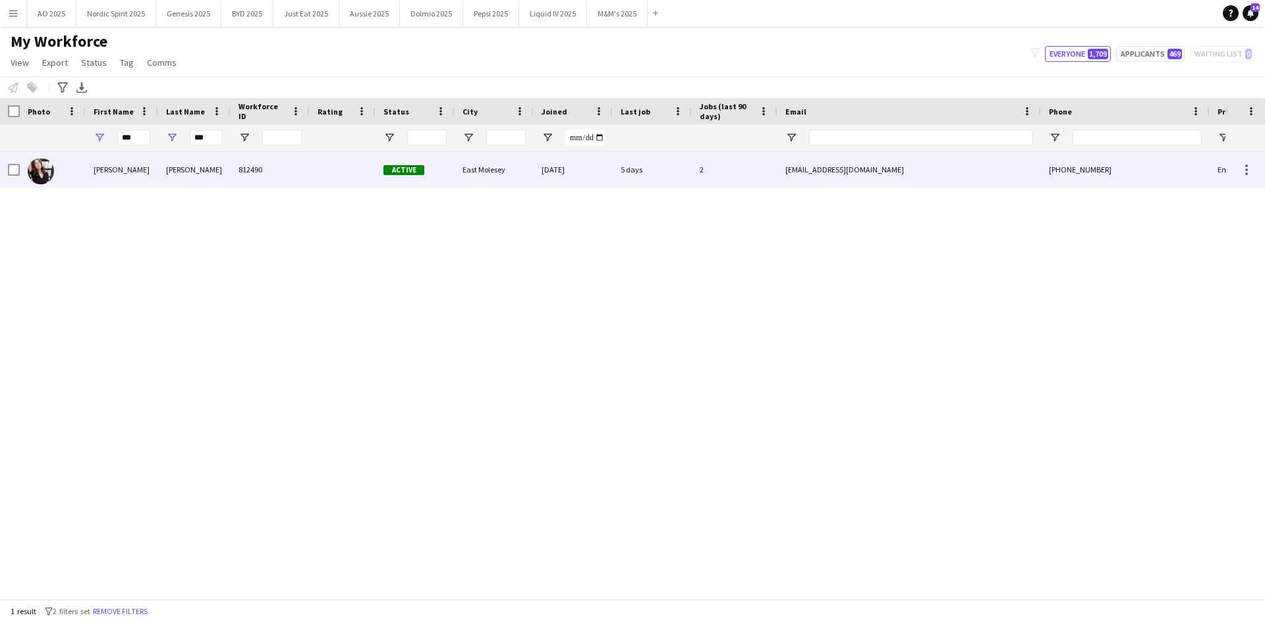
click at [61, 167] on div at bounding box center [53, 169] width 66 height 36
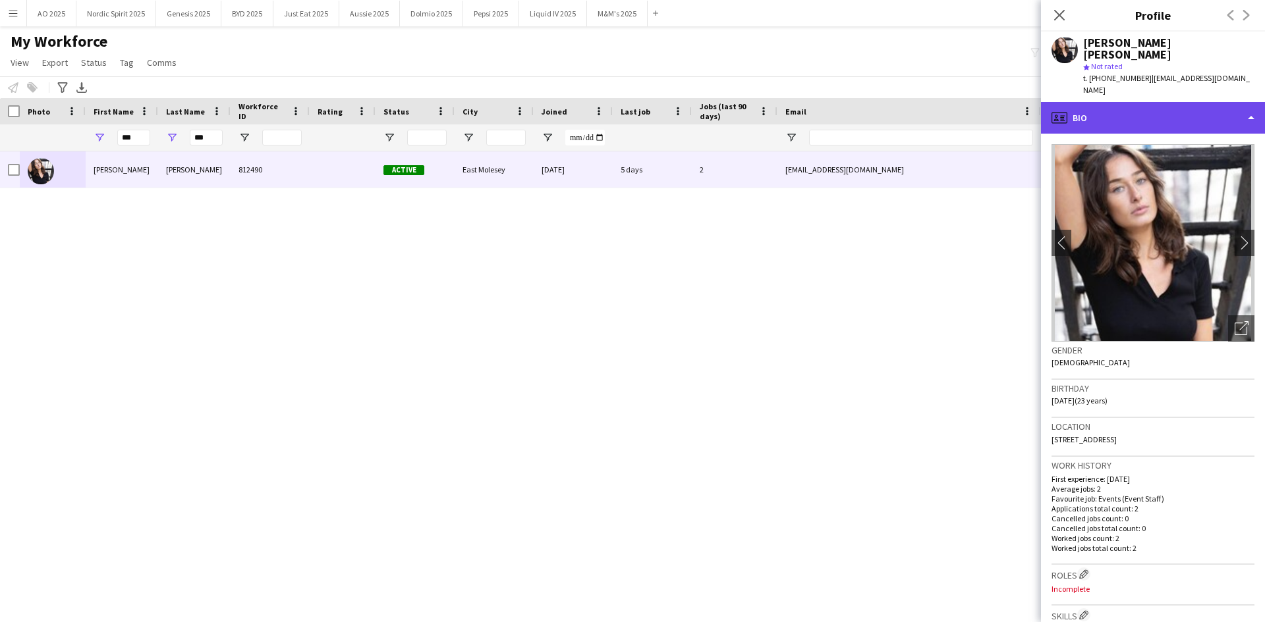
click at [842, 102] on div "profile Bio" at bounding box center [1153, 118] width 224 height 32
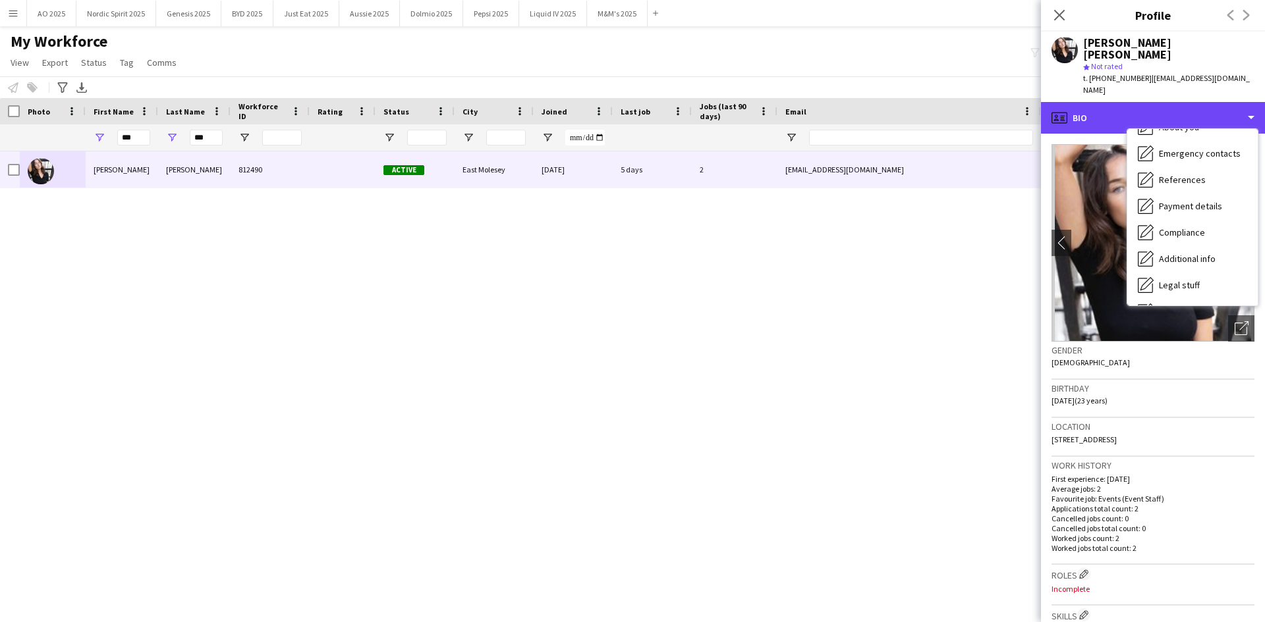
scroll to position [177, 0]
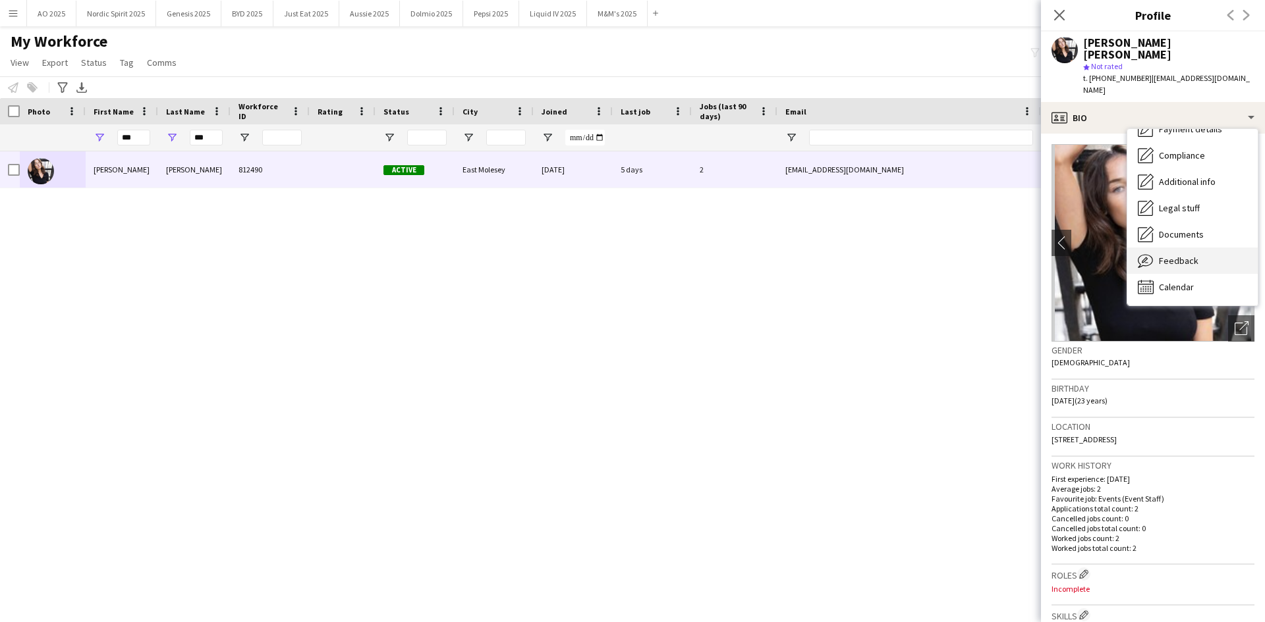
click at [842, 255] on span "Feedback" at bounding box center [1178, 261] width 40 height 12
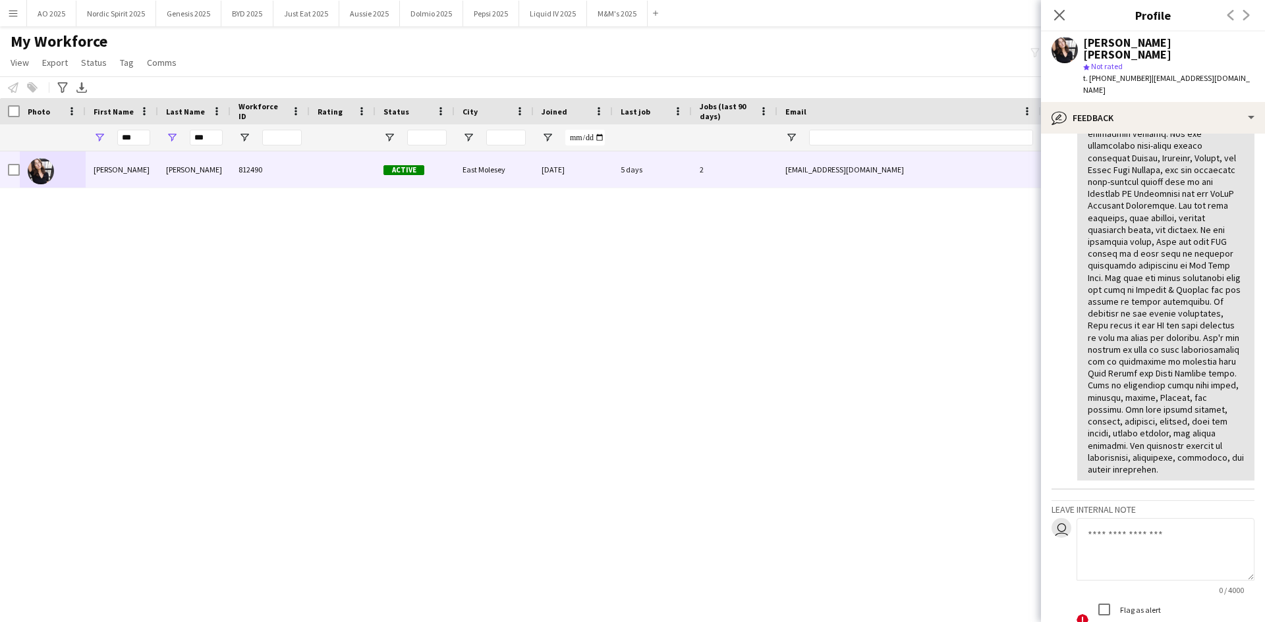
scroll to position [231, 0]
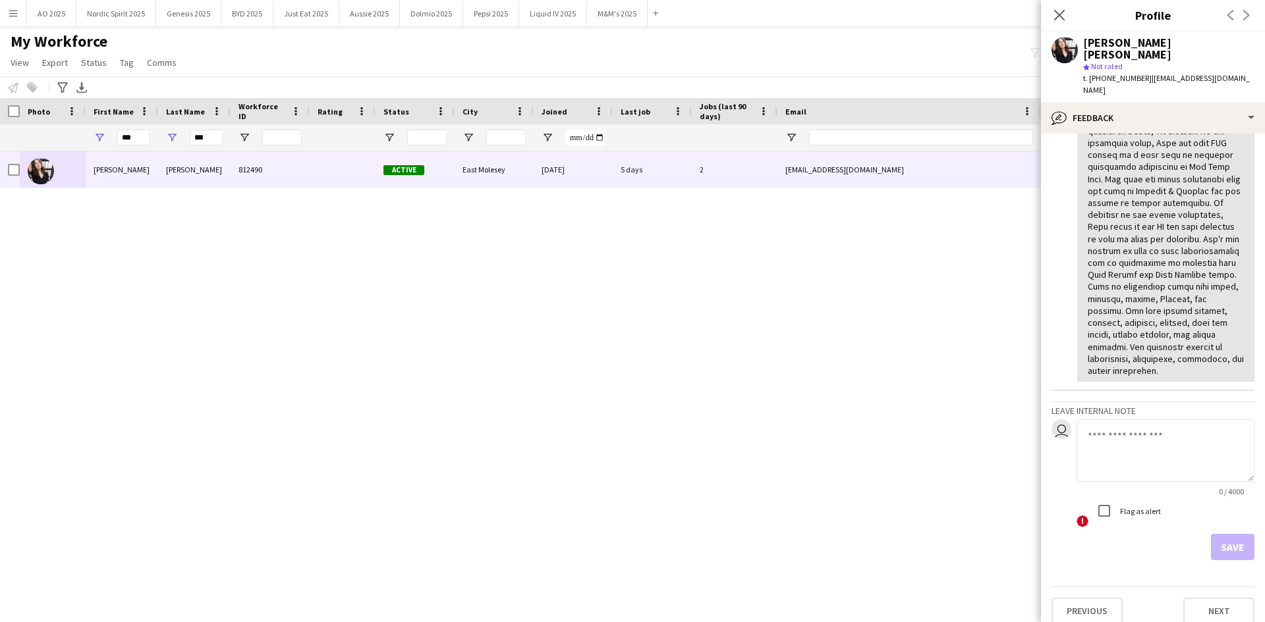
click at [842, 385] on textarea at bounding box center [1165, 451] width 178 height 63
paste textarea "**********"
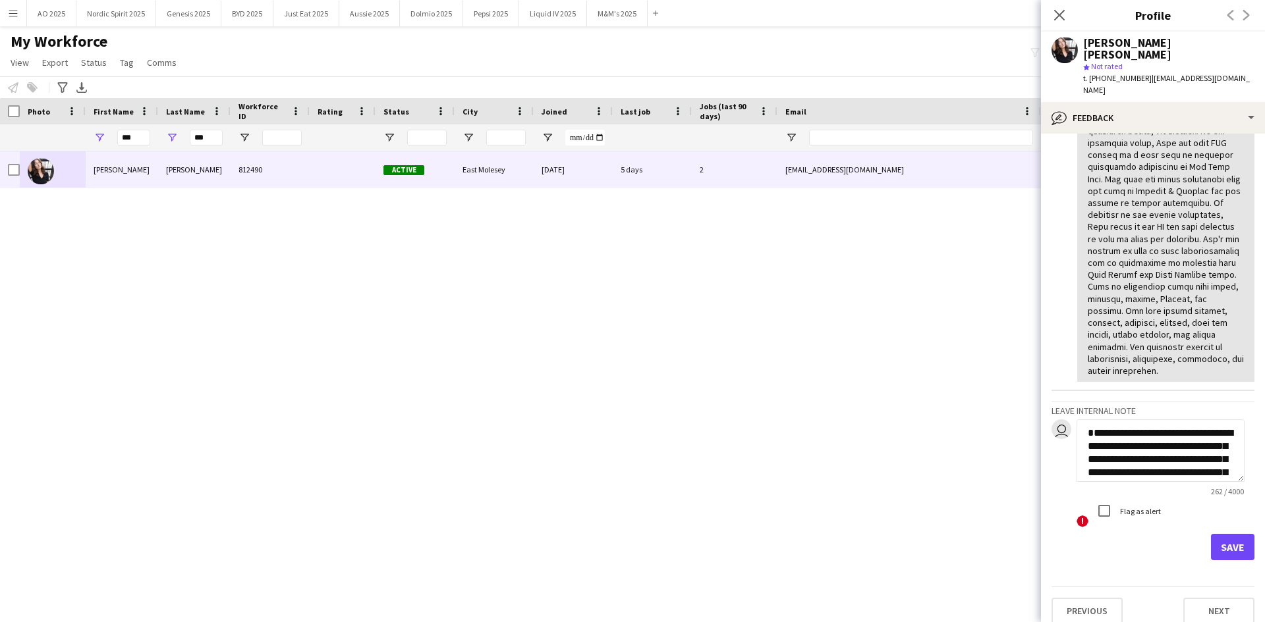
scroll to position [0, 0]
click at [842, 385] on textarea "**********" at bounding box center [1160, 451] width 168 height 63
type textarea "**********"
click at [842, 385] on button "Save" at bounding box center [1232, 547] width 43 height 26
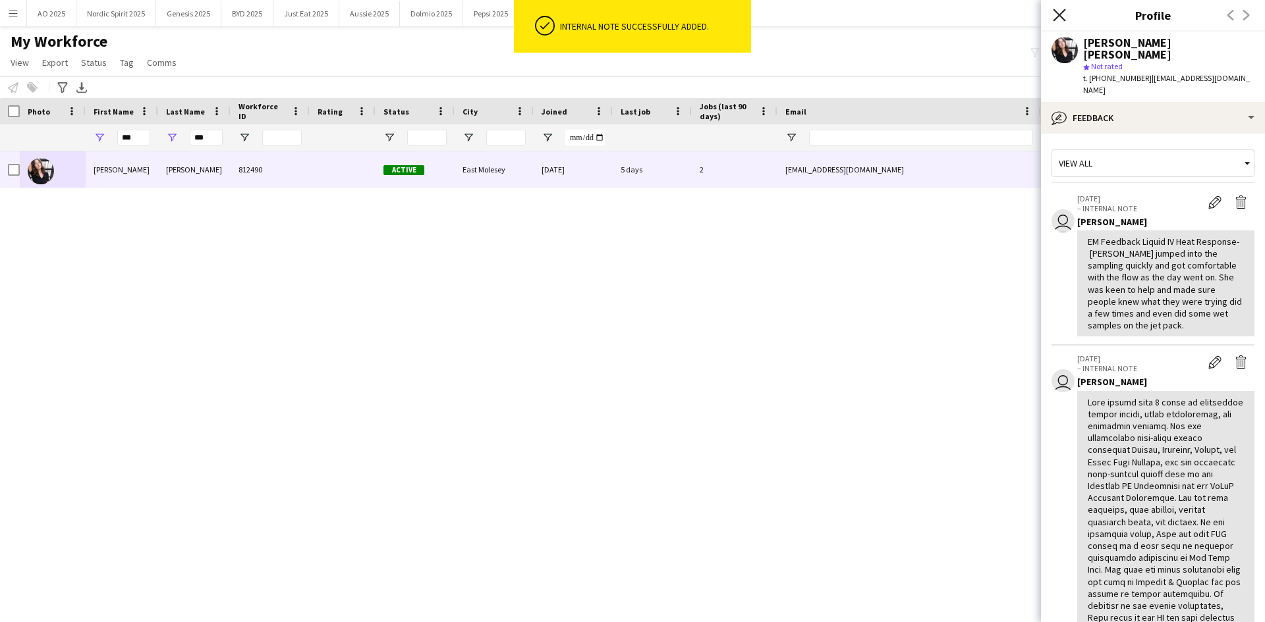
click at [842, 20] on icon at bounding box center [1058, 15] width 13 height 13
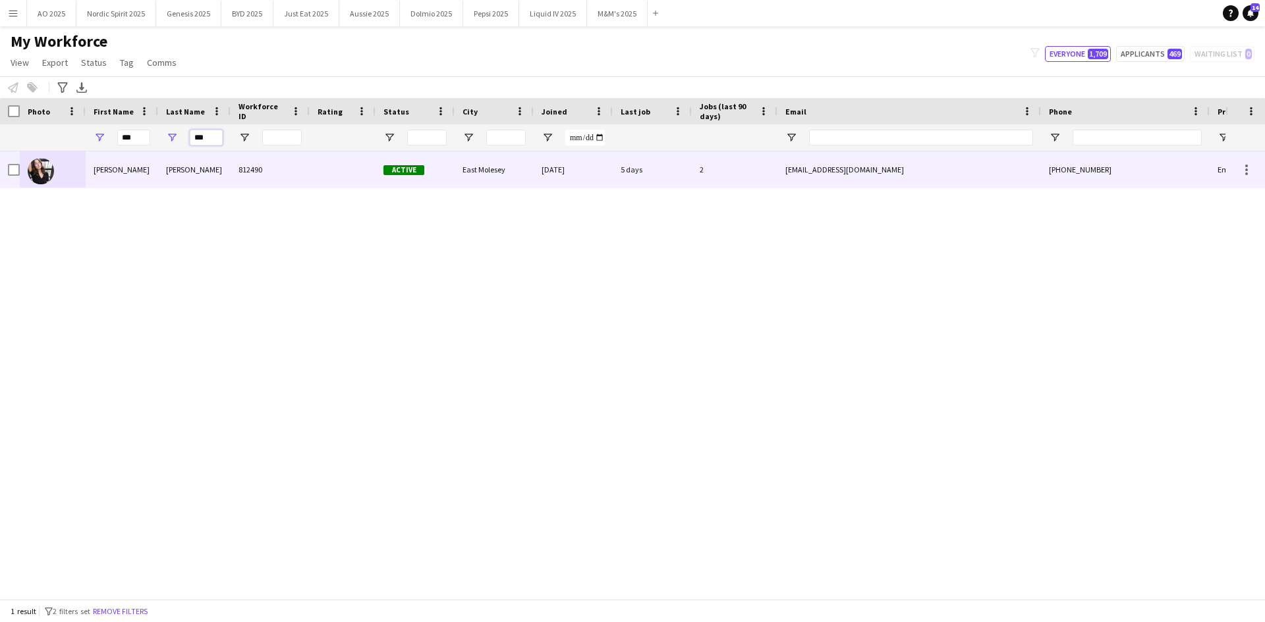
click at [213, 143] on input "***" at bounding box center [206, 138] width 33 height 16
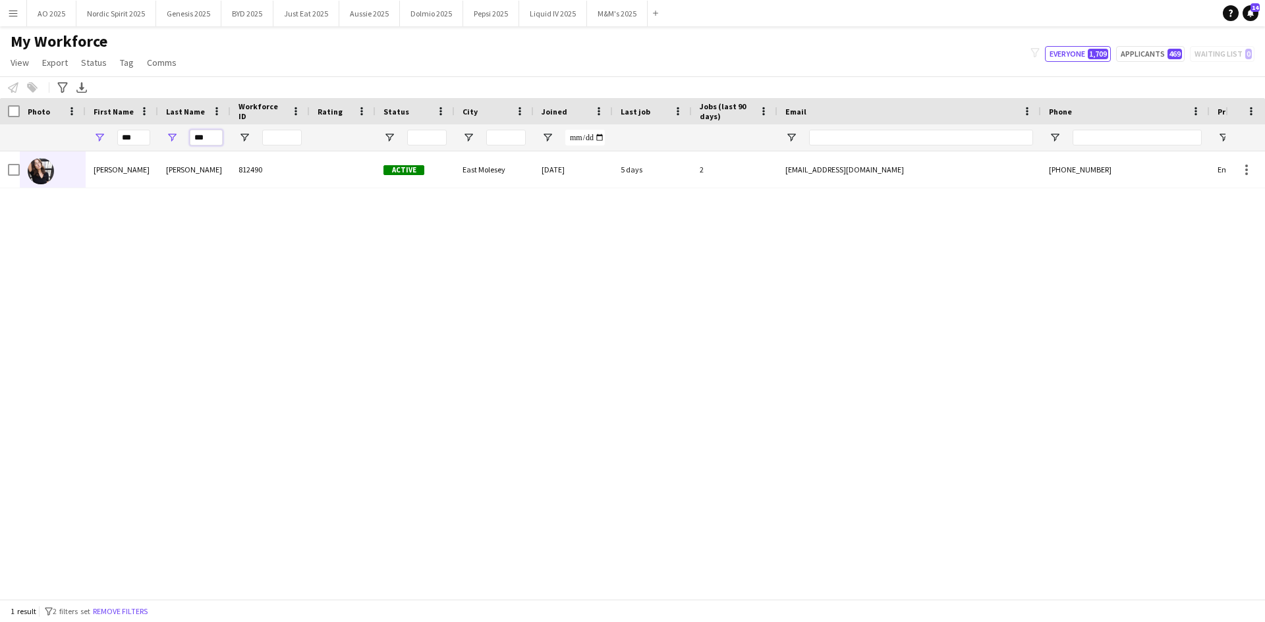
click at [213, 143] on input "***" at bounding box center [206, 138] width 33 height 16
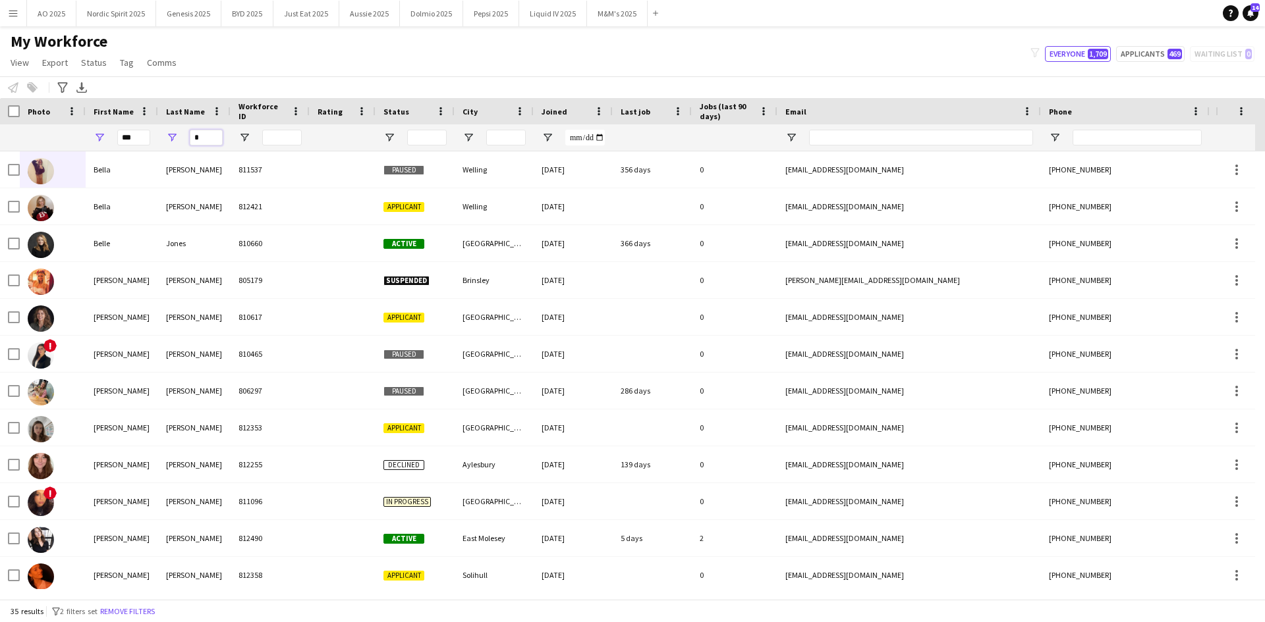
type input "*"
click at [151, 137] on div "***" at bounding box center [122, 137] width 72 height 26
click at [142, 140] on input "***" at bounding box center [133, 138] width 33 height 16
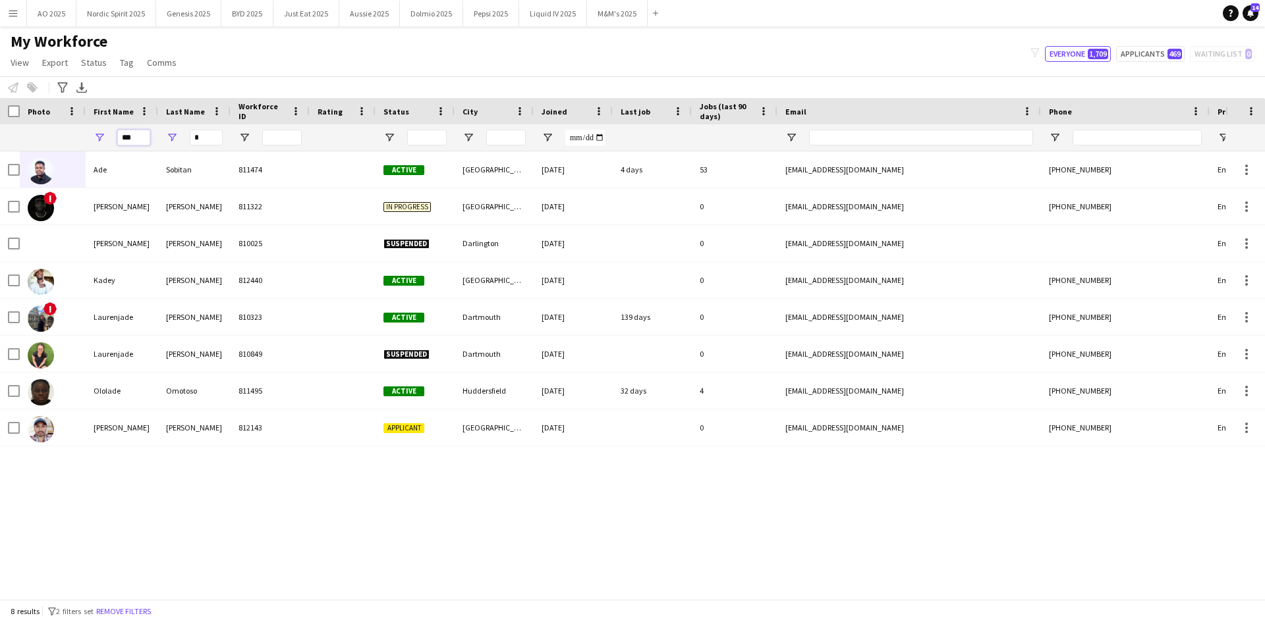
type input "***"
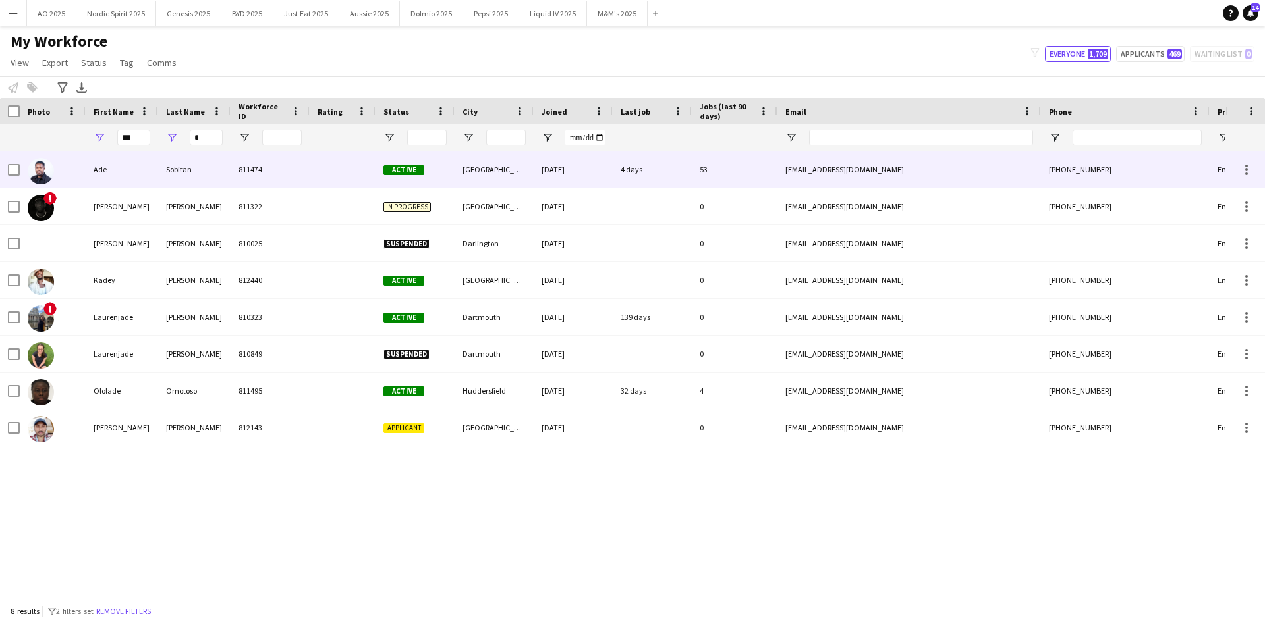
click at [49, 167] on img at bounding box center [41, 171] width 26 height 26
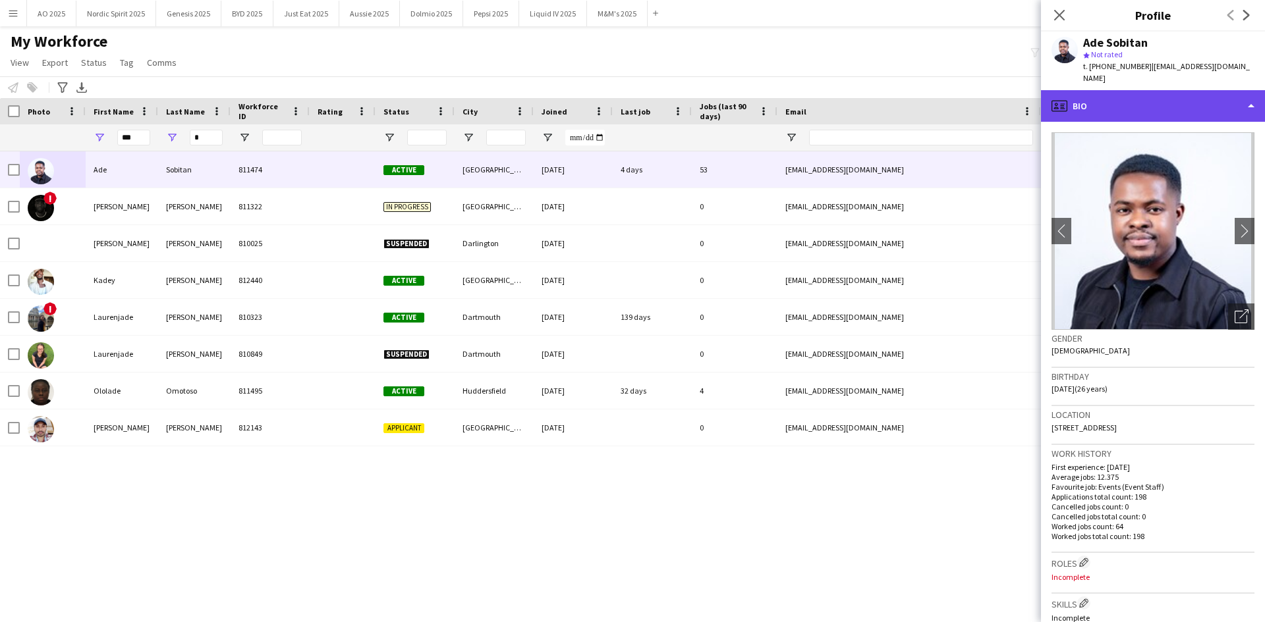
click at [842, 103] on div "profile Bio" at bounding box center [1153, 106] width 224 height 32
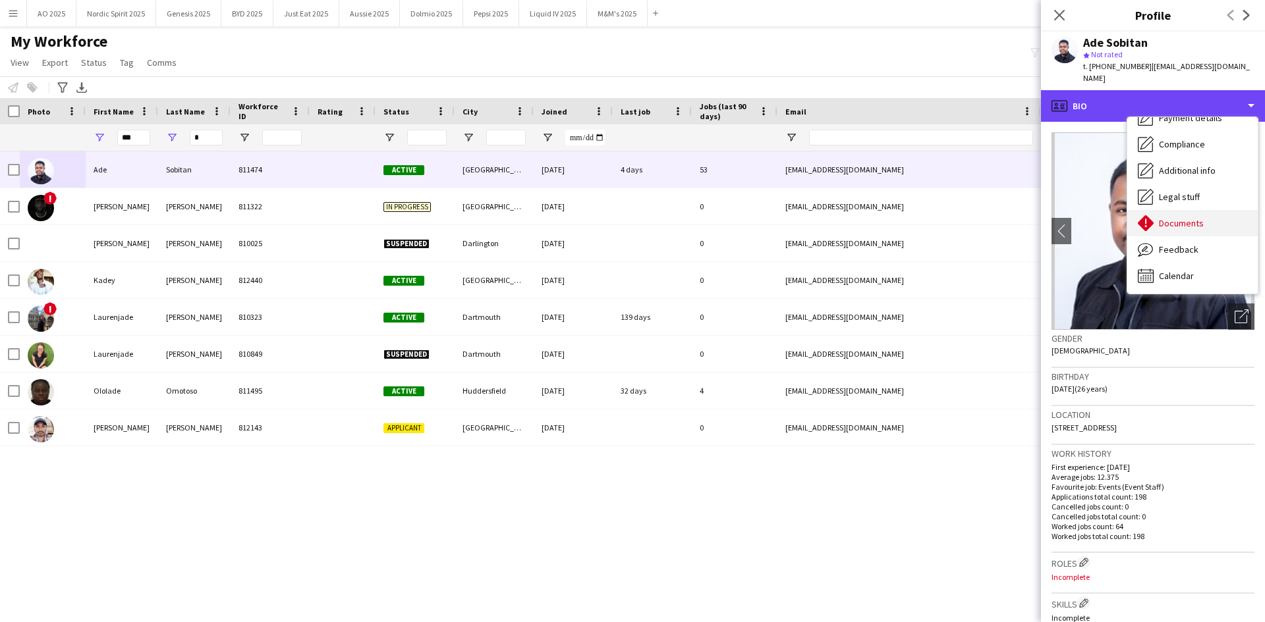
scroll to position [177, 0]
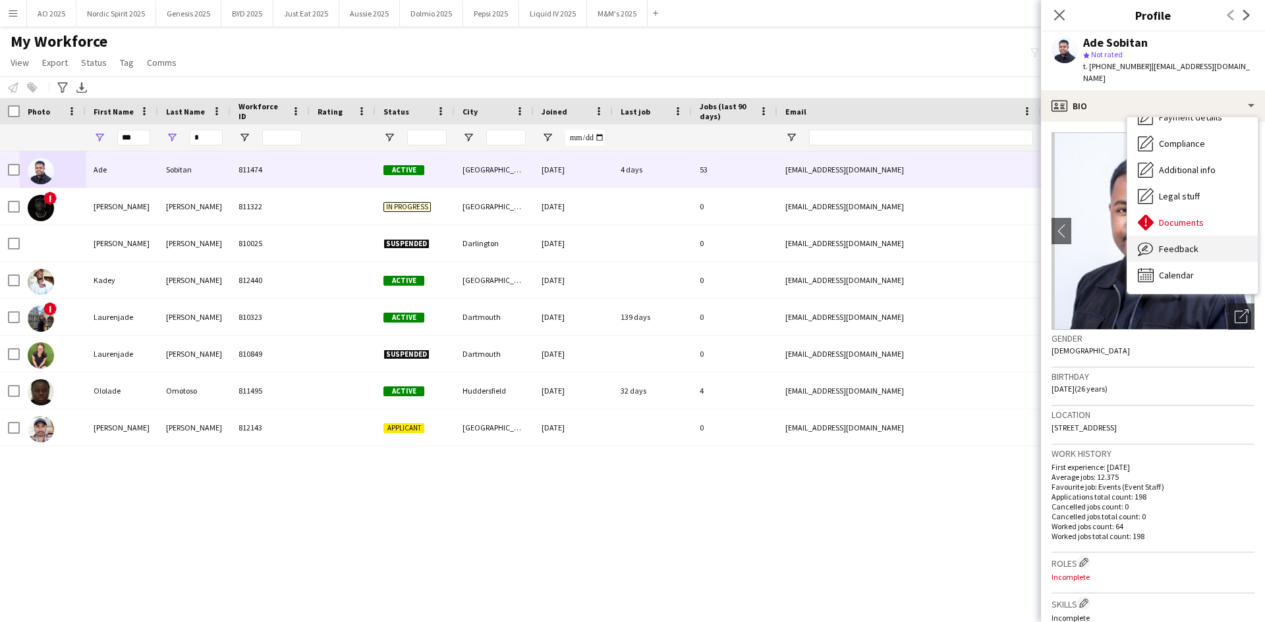
click at [842, 236] on div "Feedback Feedback" at bounding box center [1192, 249] width 130 height 26
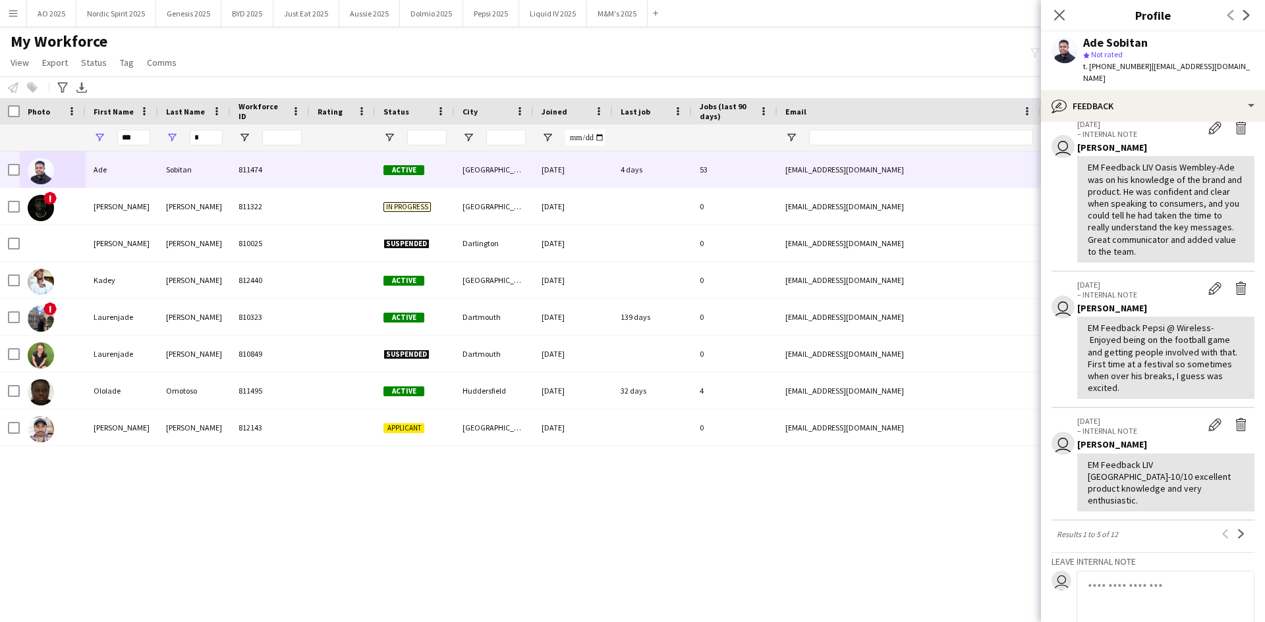
scroll to position [659, 0]
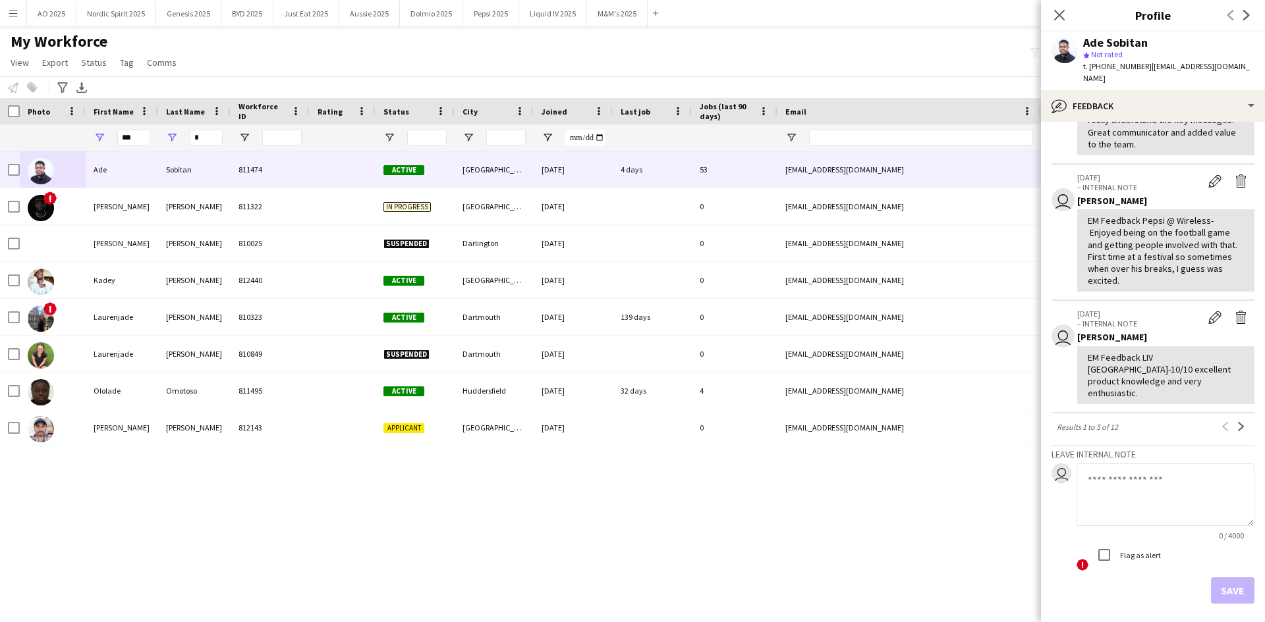
click at [842, 385] on textarea at bounding box center [1165, 495] width 178 height 63
paste textarea "**********"
type textarea "**********"
click at [842, 385] on button "Save" at bounding box center [1232, 591] width 43 height 26
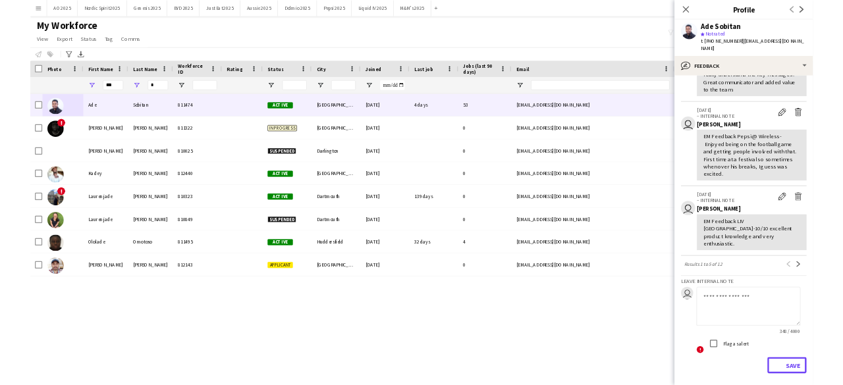
scroll to position [0, 0]
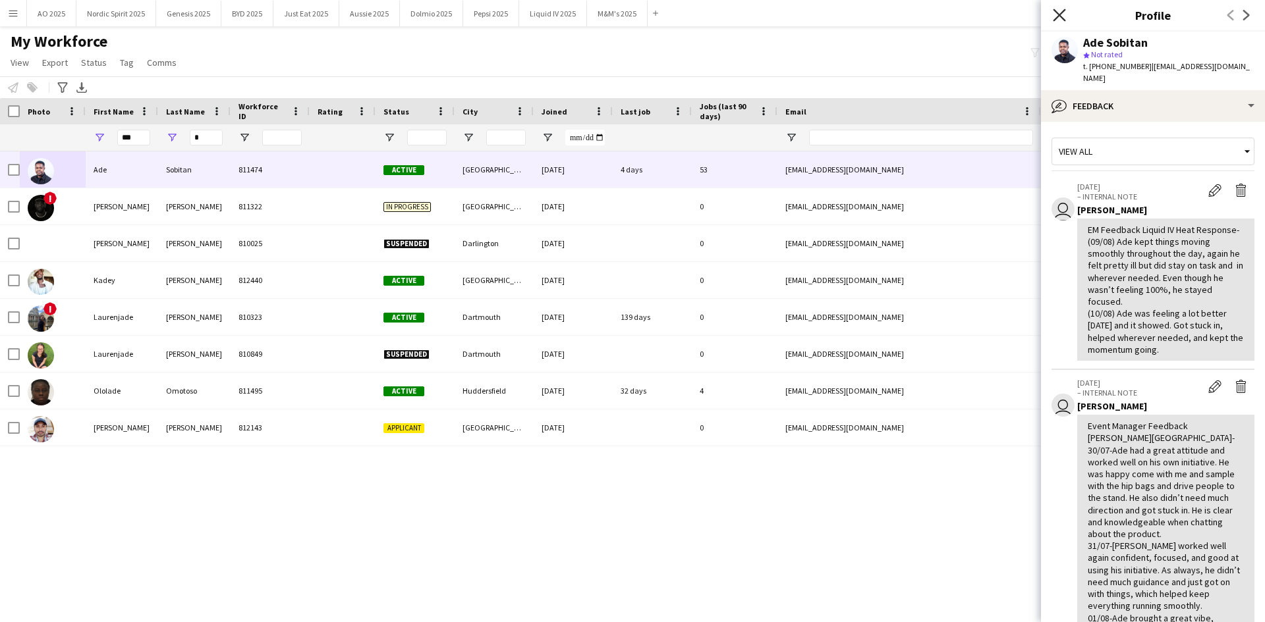
click at [842, 14] on icon "Close pop-in" at bounding box center [1058, 15] width 13 height 13
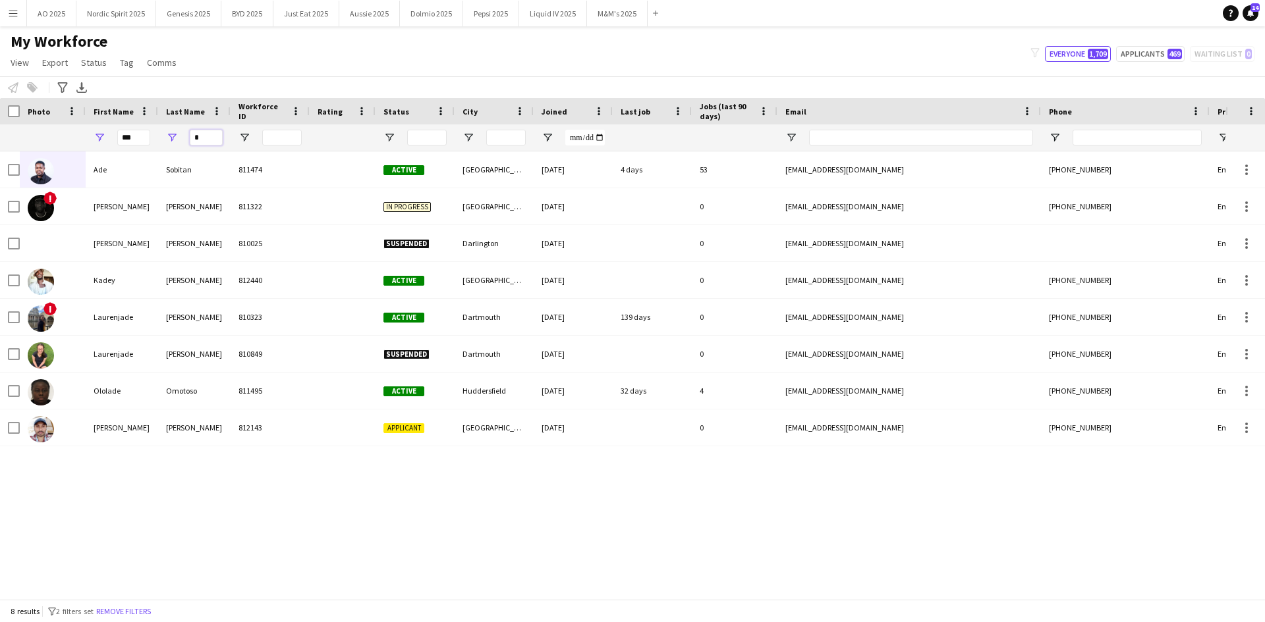
click at [211, 143] on input "*" at bounding box center [206, 138] width 33 height 16
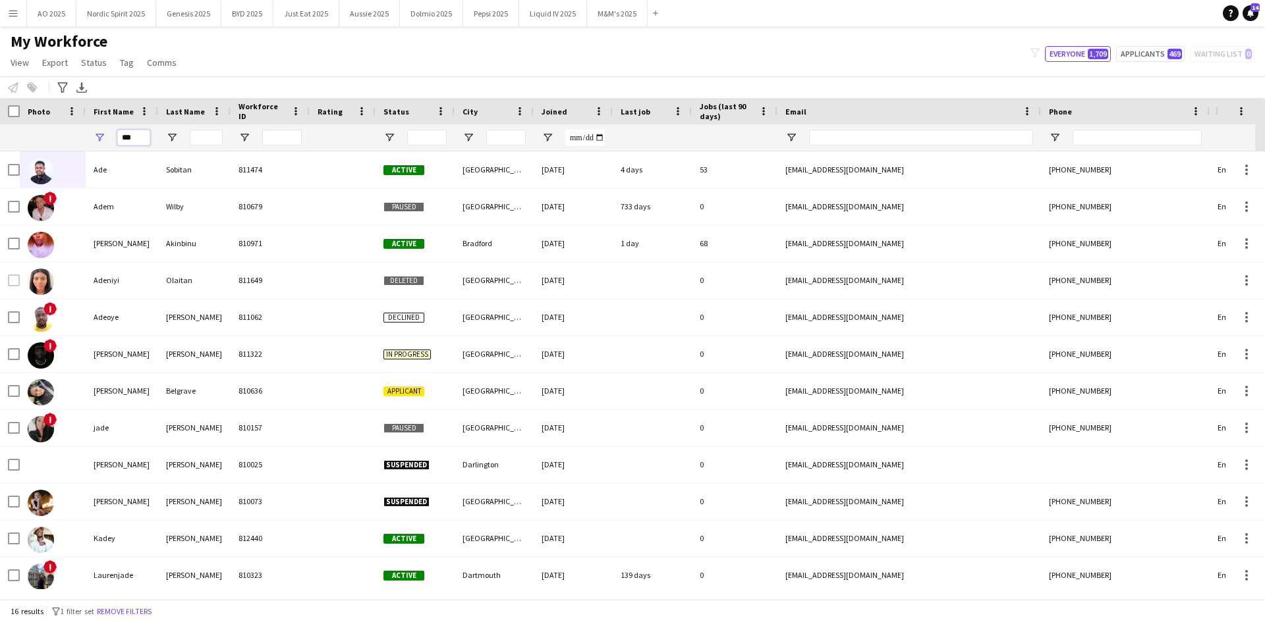
click at [140, 134] on input "***" at bounding box center [133, 138] width 33 height 16
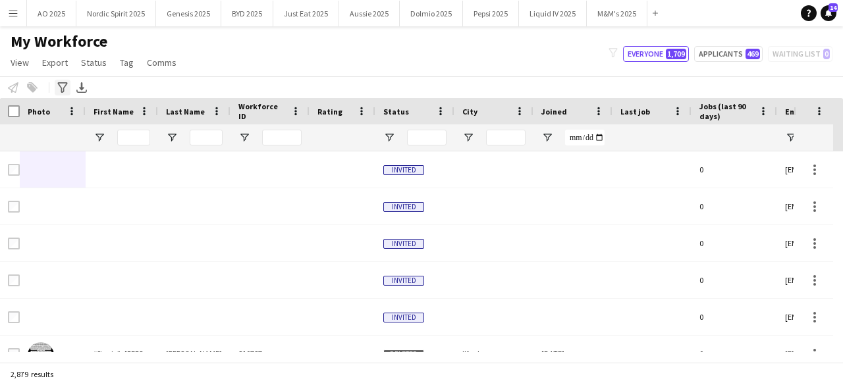
click at [63, 93] on div "Advanced filters" at bounding box center [63, 88] width 16 height 16
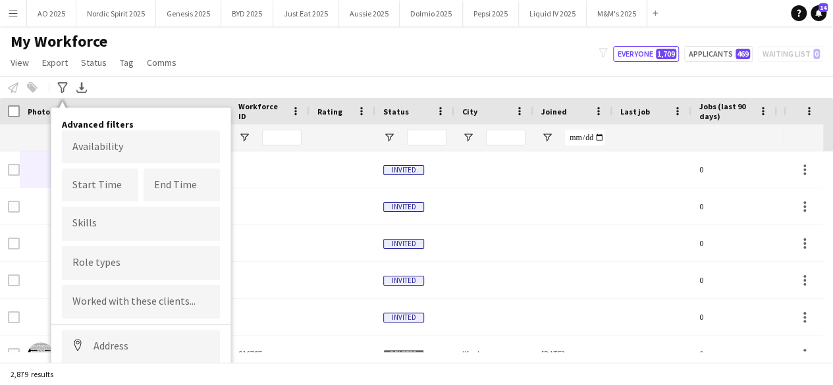
click at [304, 57] on div "My Workforce View Views Default view Compliance Log New view Update view Delete…" at bounding box center [416, 54] width 833 height 45
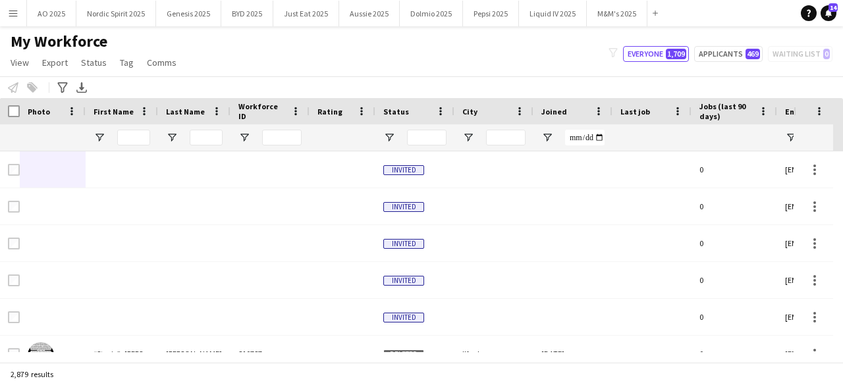
click at [375, 138] on div at bounding box center [414, 137] width 79 height 26
click at [386, 136] on span "Open Filter Menu" at bounding box center [389, 138] width 12 height 12
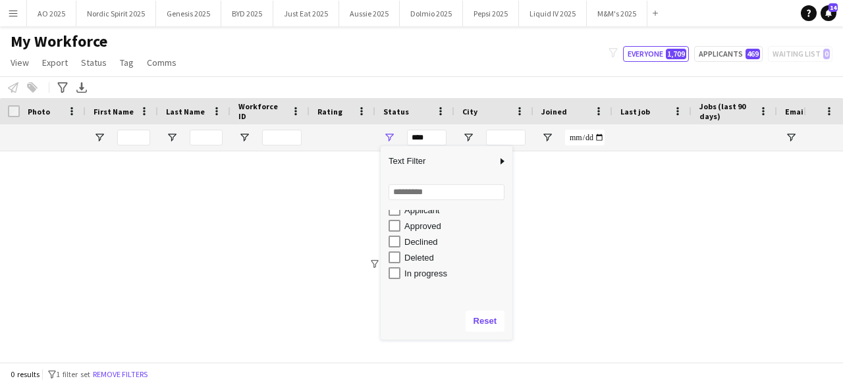
scroll to position [83, 0]
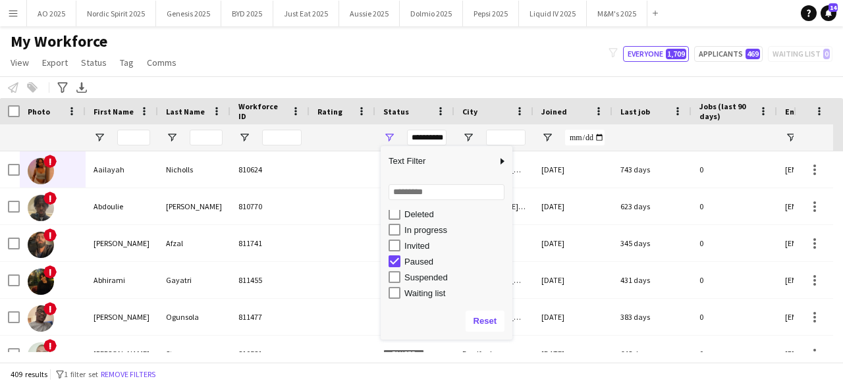
click at [426, 77] on div "Notify workforce Add to tag Select at least one crew to tag him or her. Advance…" at bounding box center [421, 87] width 843 height 22
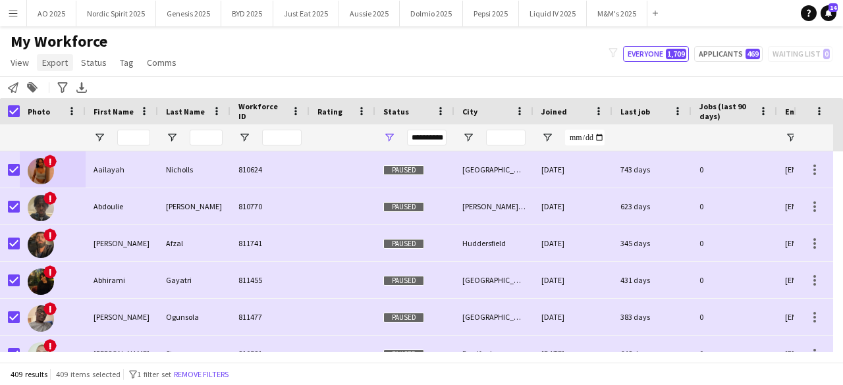
click at [51, 63] on span "Export" at bounding box center [55, 63] width 26 height 12
click at [88, 88] on span "Export as XLSX" at bounding box center [76, 91] width 57 height 12
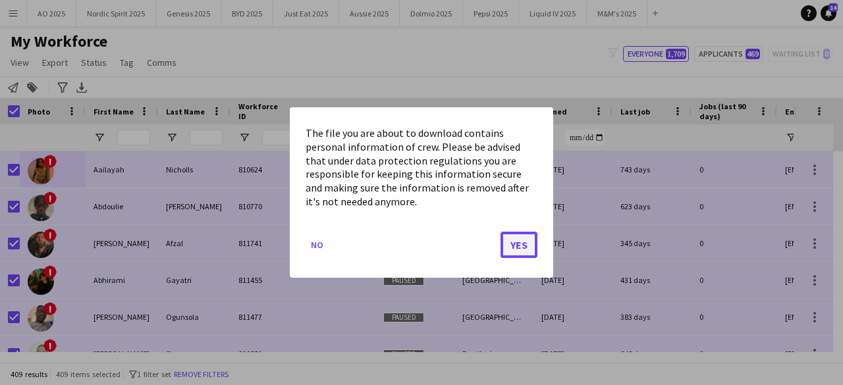
click at [508, 240] on button "Yes" at bounding box center [519, 245] width 37 height 26
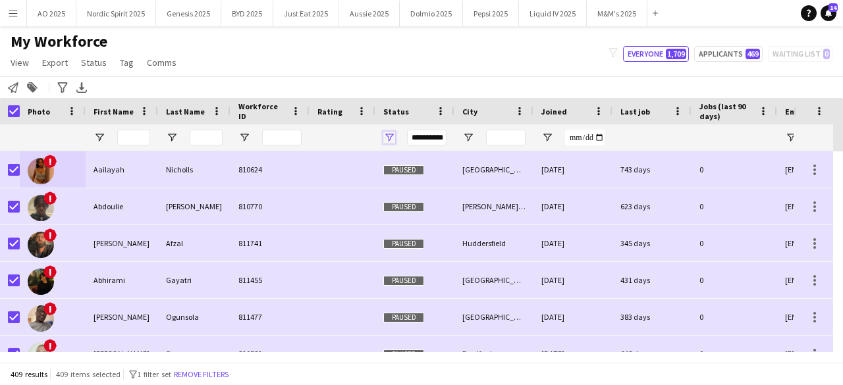
click at [393, 136] on span "Open Filter Menu" at bounding box center [389, 138] width 12 height 12
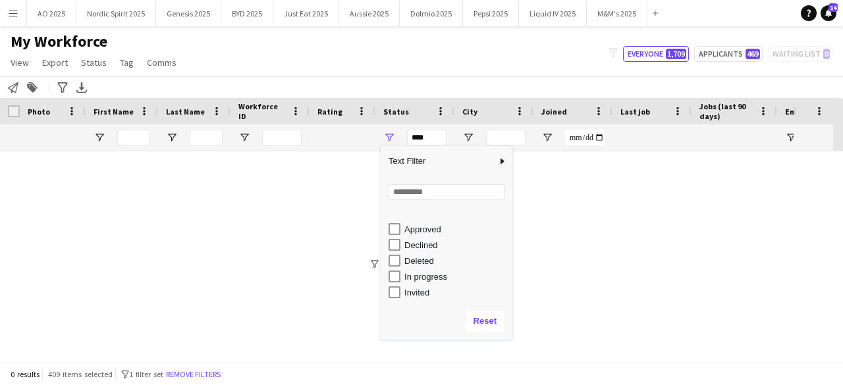
scroll to position [0, 0]
type input "**********"
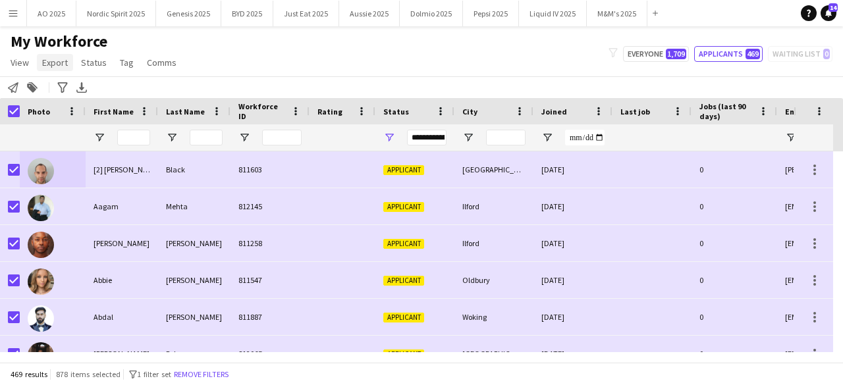
click at [53, 60] on span "Export" at bounding box center [55, 63] width 26 height 12
click at [82, 95] on span "Export as XLSX" at bounding box center [76, 91] width 57 height 12
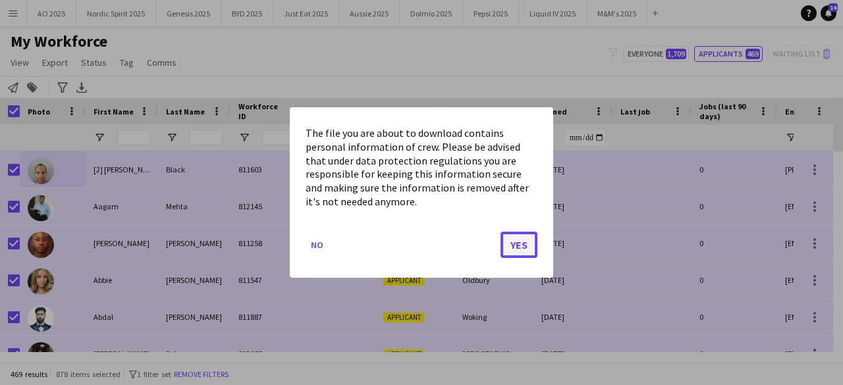
click at [512, 242] on button "Yes" at bounding box center [519, 245] width 37 height 26
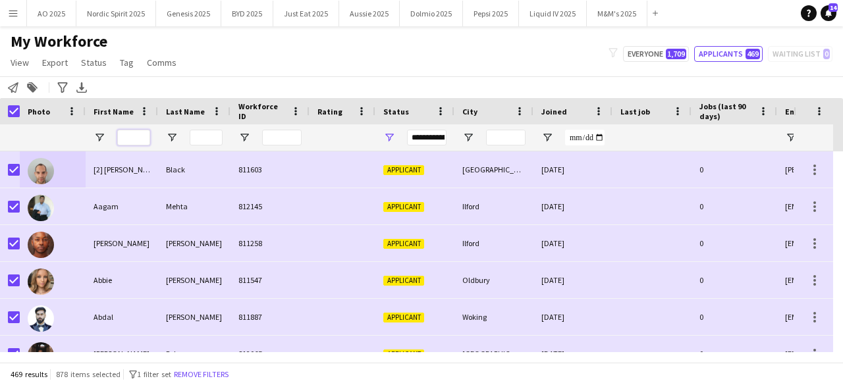
click at [142, 136] on input "First Name Filter Input" at bounding box center [133, 138] width 33 height 16
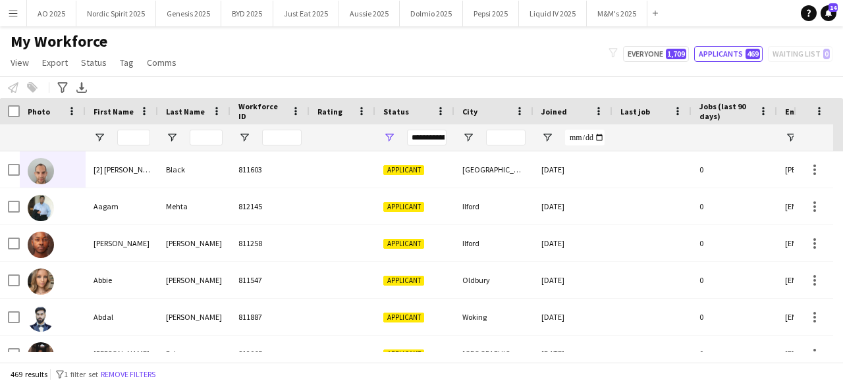
click at [382, 136] on div "**********" at bounding box center [414, 137] width 79 height 26
click at [387, 136] on span "Open Filter Menu" at bounding box center [389, 138] width 12 height 12
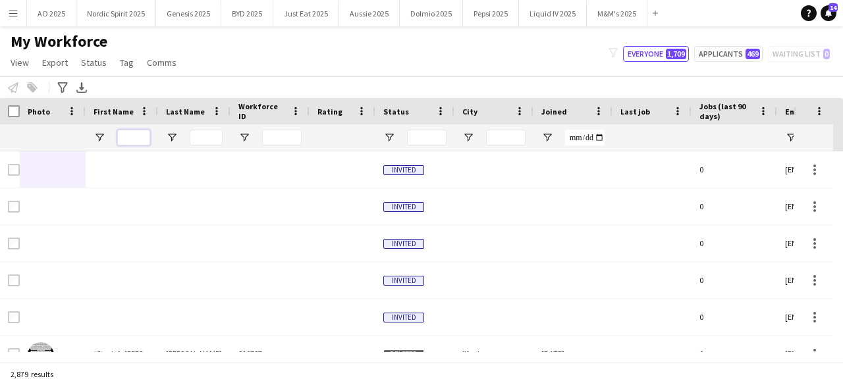
click at [142, 136] on input "First Name Filter Input" at bounding box center [133, 138] width 33 height 16
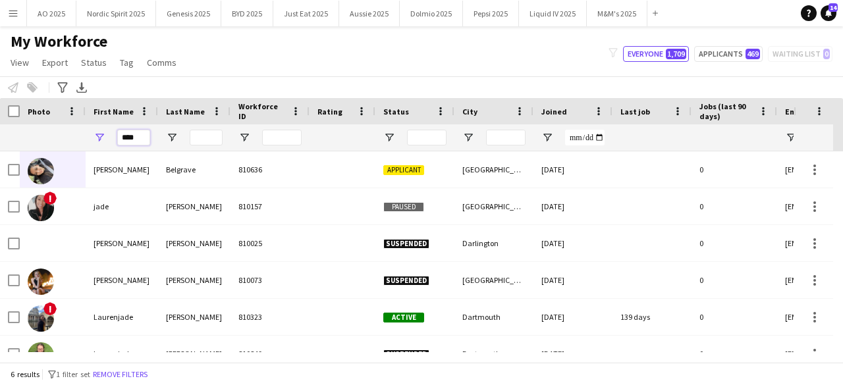
type input "****"
click at [148, 139] on input "****" at bounding box center [133, 138] width 33 height 16
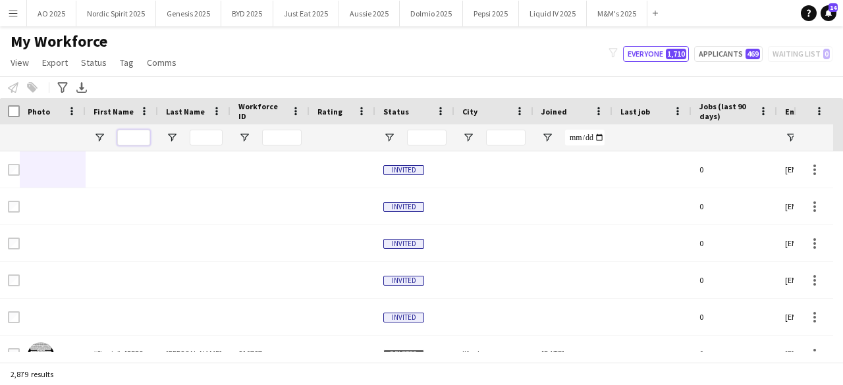
click at [142, 135] on input "First Name Filter Input" at bounding box center [133, 138] width 33 height 16
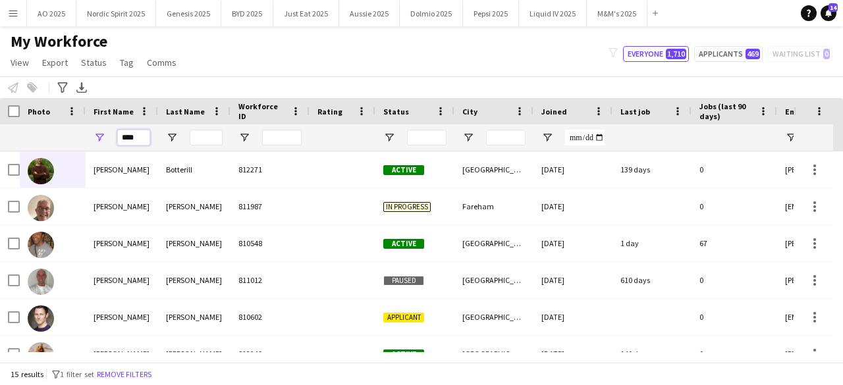
type input "****"
click at [200, 138] on input "Last Name Filter Input" at bounding box center [206, 138] width 33 height 16
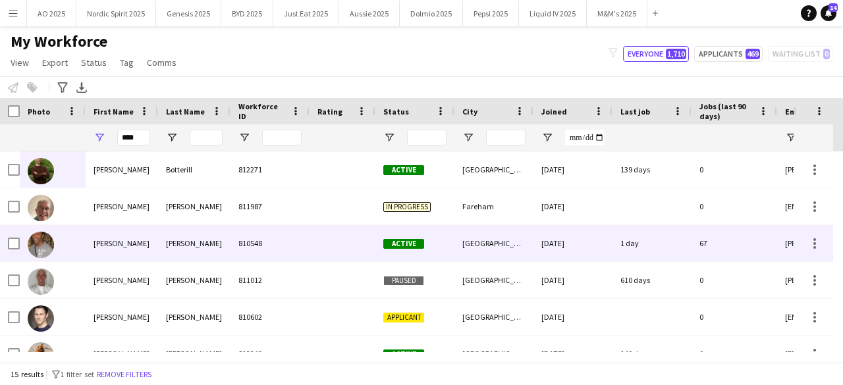
click at [47, 247] on img at bounding box center [41, 245] width 26 height 26
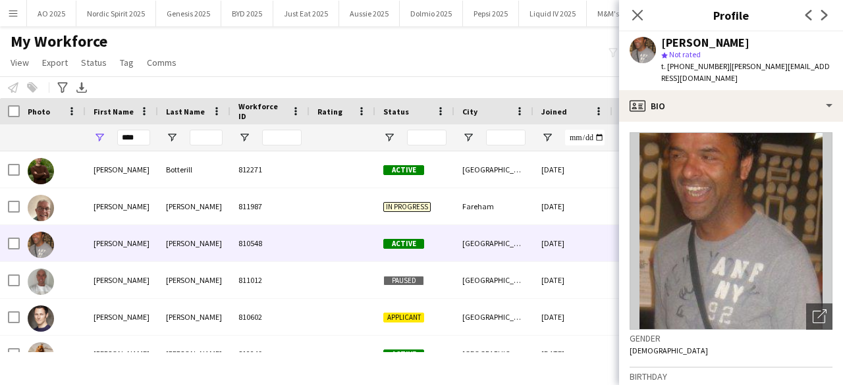
click at [776, 132] on img at bounding box center [731, 231] width 203 height 198
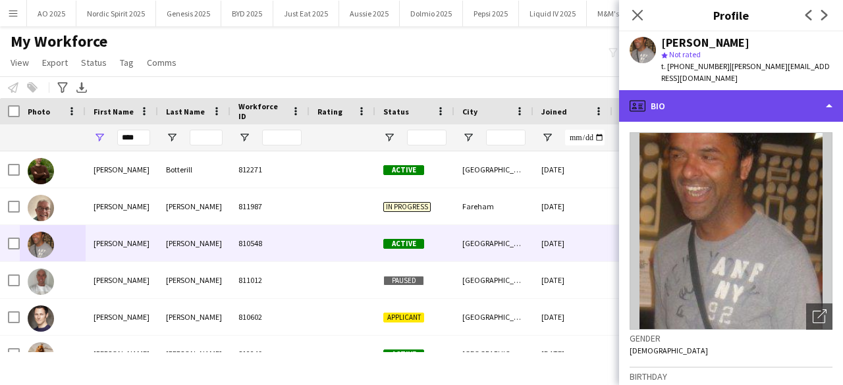
click at [782, 106] on div "profile Bio" at bounding box center [731, 106] width 224 height 32
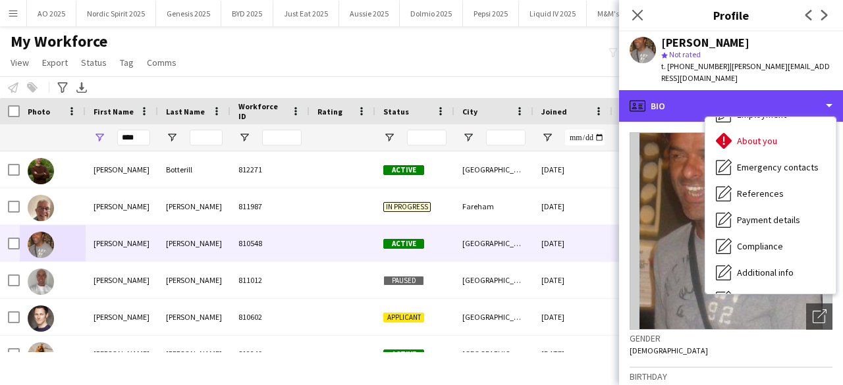
scroll to position [177, 0]
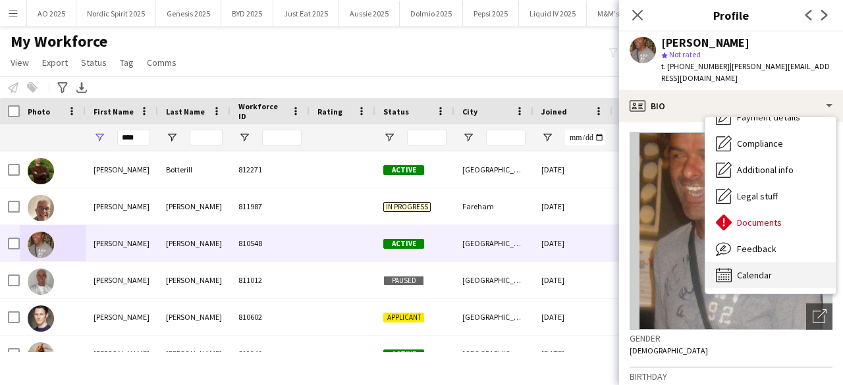
click at [771, 262] on div "Calendar Calendar" at bounding box center [770, 275] width 130 height 26
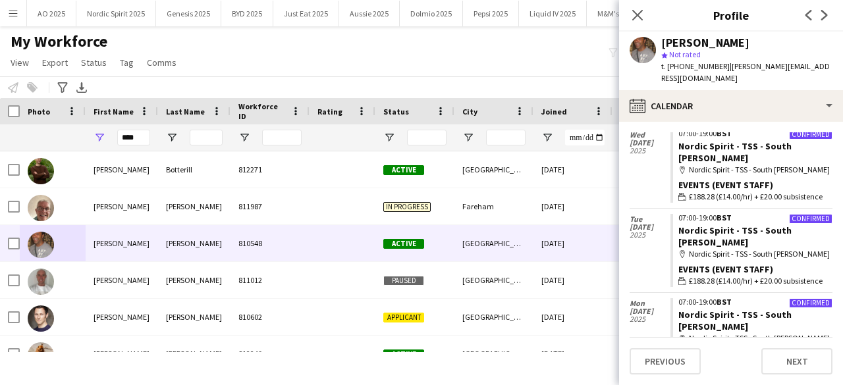
scroll to position [922, 0]
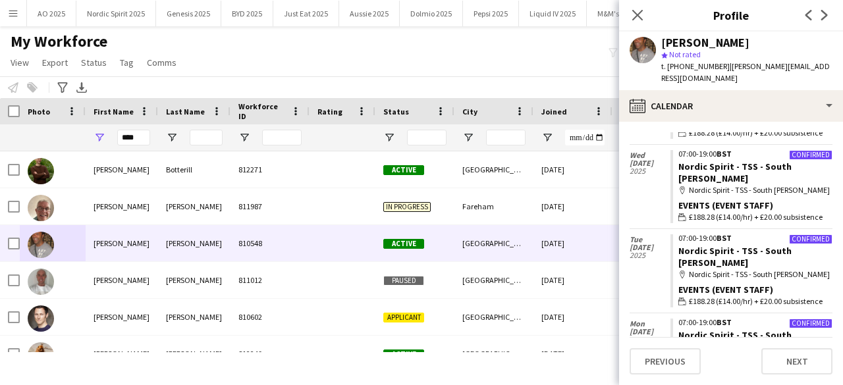
click at [744, 234] on div "07:00-19:00 BST" at bounding box center [755, 238] width 154 height 8
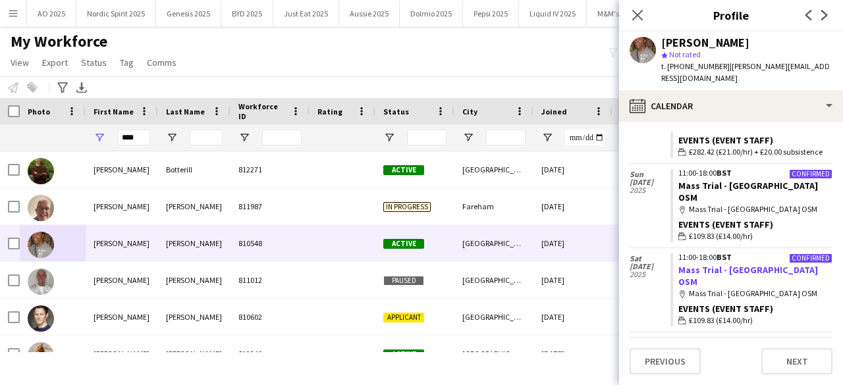
scroll to position [1185, 0]
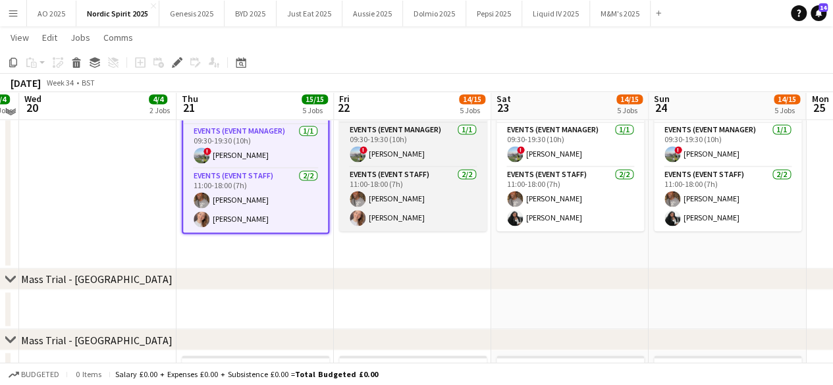
scroll to position [922, 0]
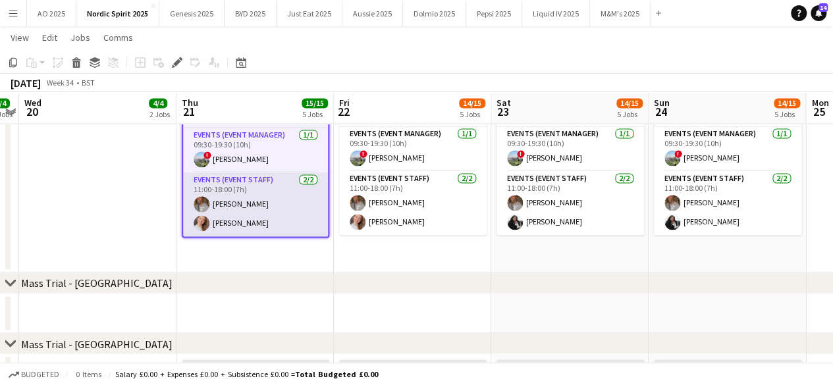
click at [202, 196] on app-user-avatar at bounding box center [202, 204] width 16 height 16
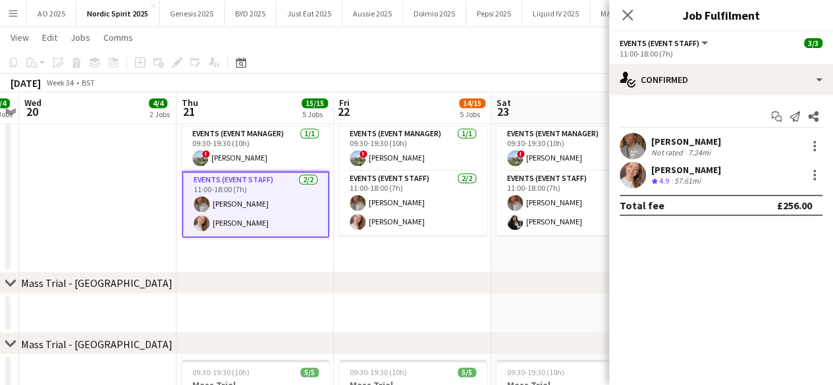
click at [635, 144] on app-user-avatar at bounding box center [633, 146] width 26 height 26
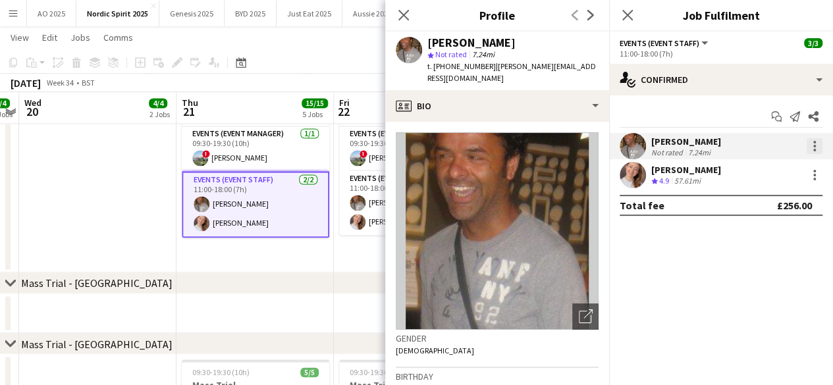
click at [819, 150] on div at bounding box center [815, 146] width 16 height 16
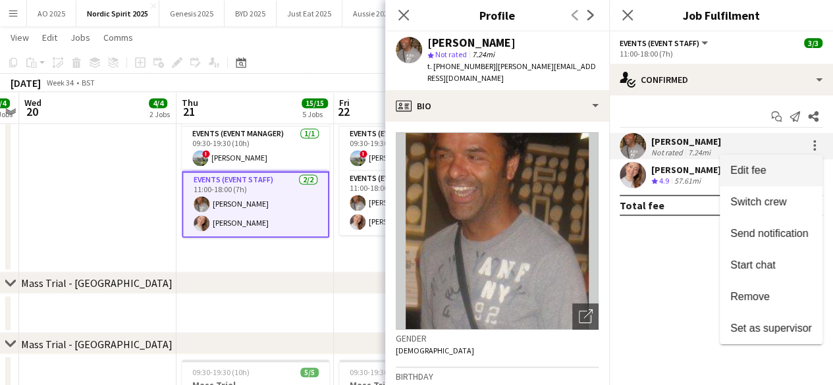
click at [795, 175] on span "Edit fee" at bounding box center [771, 171] width 82 height 12
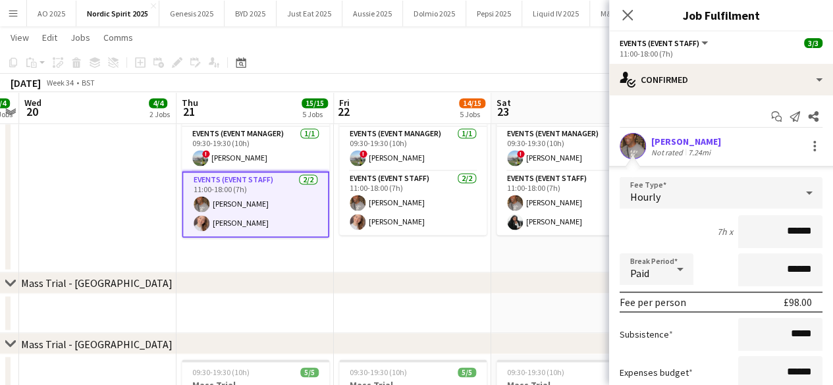
scroll to position [140, 0]
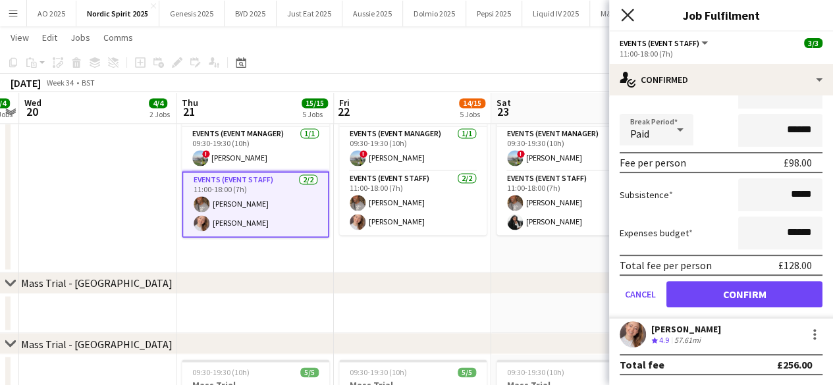
click at [630, 20] on icon "Close pop-in" at bounding box center [627, 15] width 13 height 13
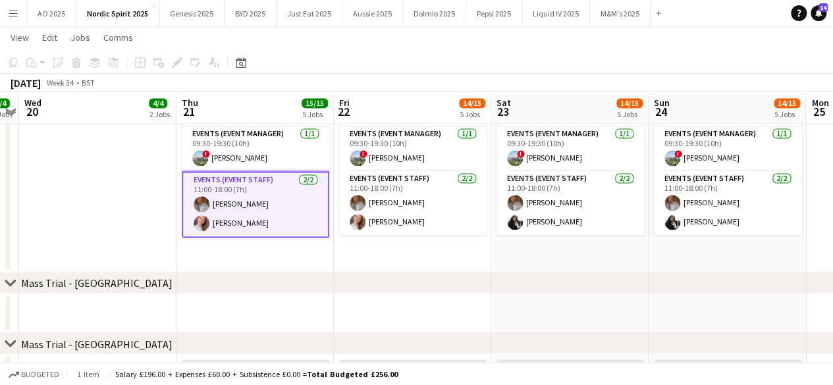
click at [198, 196] on app-user-avatar at bounding box center [202, 204] width 16 height 16
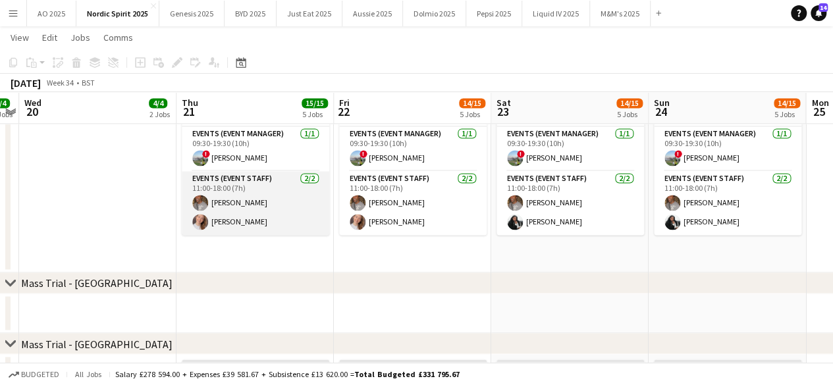
click at [205, 195] on app-user-avatar at bounding box center [200, 203] width 16 height 16
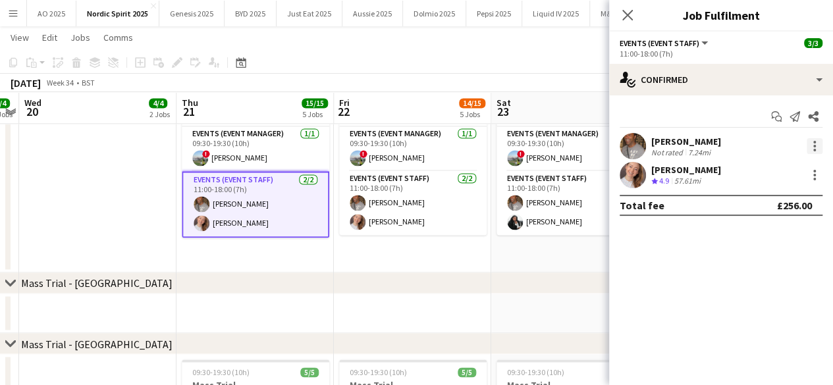
click at [811, 142] on div at bounding box center [815, 146] width 16 height 16
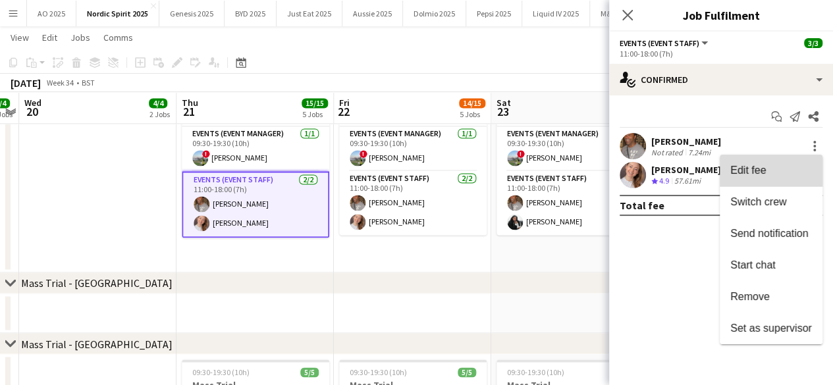
click at [760, 174] on span "Edit fee" at bounding box center [748, 170] width 36 height 11
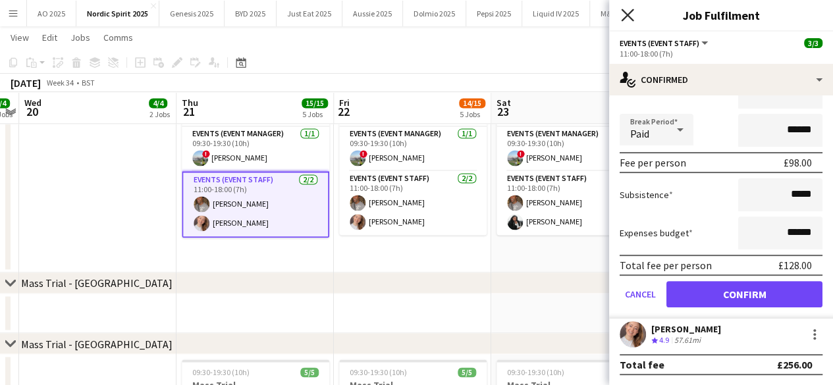
click at [630, 16] on icon "Close pop-in" at bounding box center [627, 15] width 13 height 13
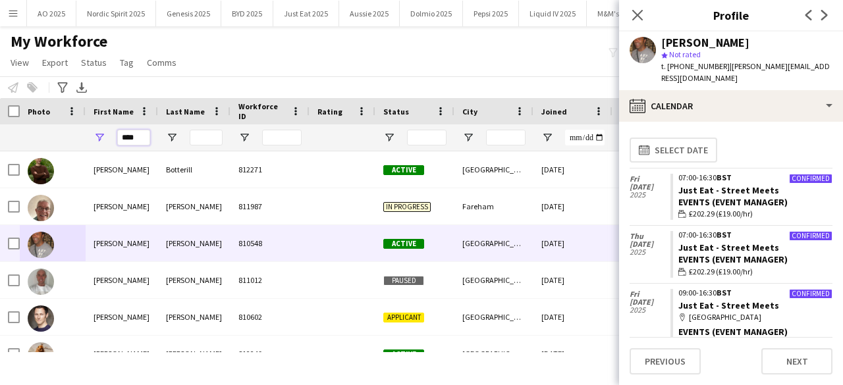
click at [130, 139] on input "****" at bounding box center [133, 138] width 33 height 16
click at [131, 139] on input "****" at bounding box center [133, 138] width 33 height 16
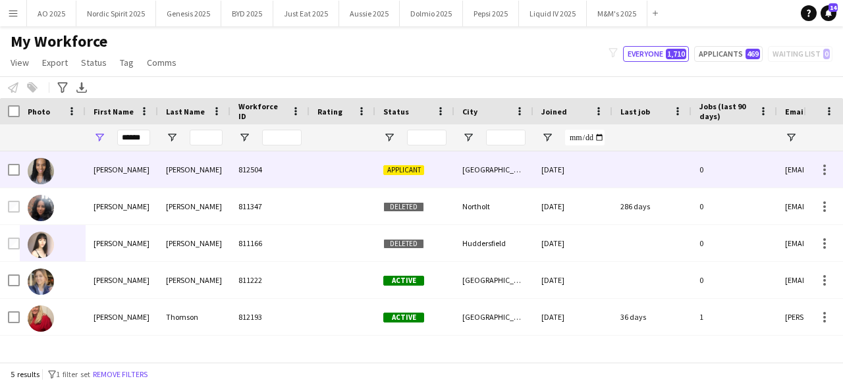
click at [36, 173] on img at bounding box center [41, 171] width 26 height 26
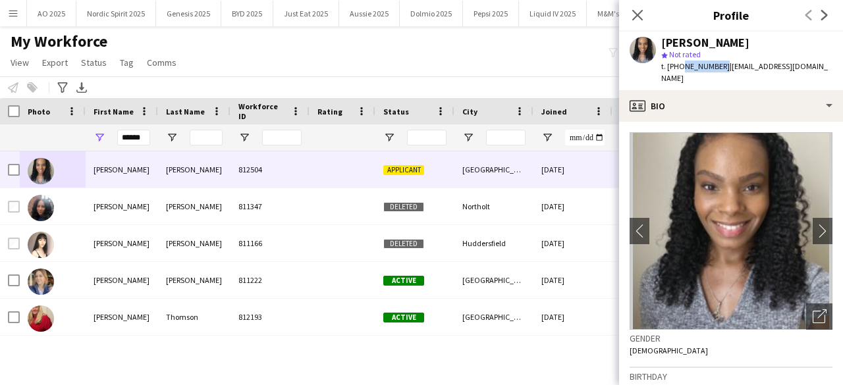
drag, startPoint x: 718, startPoint y: 67, endPoint x: 680, endPoint y: 70, distance: 37.7
click at [680, 70] on span "t. [PHONE_NUMBER]" at bounding box center [695, 66] width 68 height 10
copy span "7554443621"
click at [630, 16] on app-icon "Close pop-in" at bounding box center [637, 15] width 19 height 19
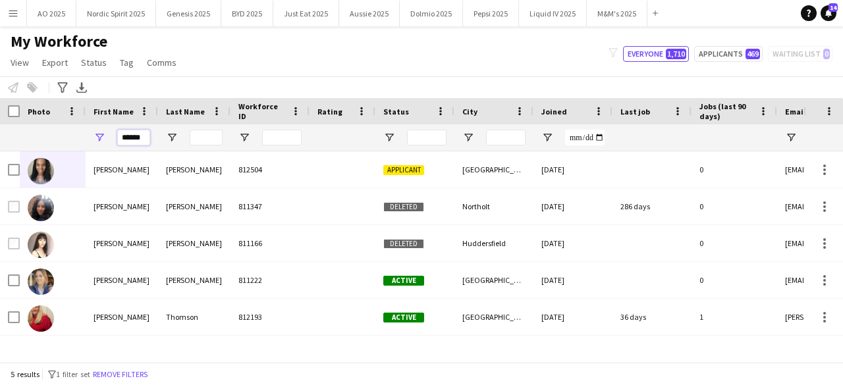
click at [144, 134] on input "******" at bounding box center [133, 138] width 33 height 16
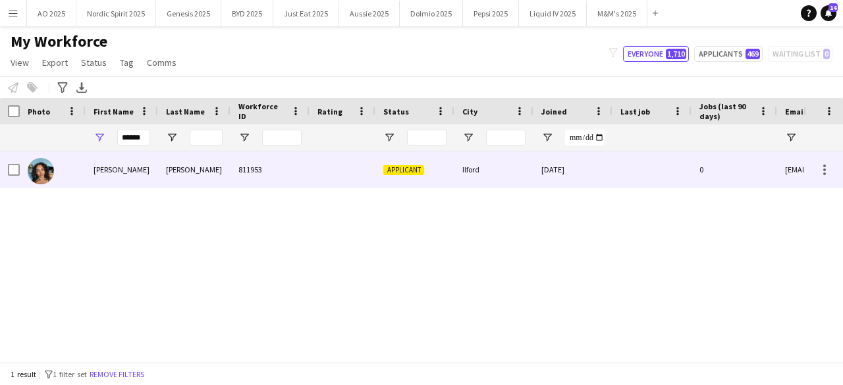
drag, startPoint x: 51, startPoint y: 166, endPoint x: 40, endPoint y: 166, distance: 11.9
click at [45, 166] on img at bounding box center [41, 171] width 26 height 26
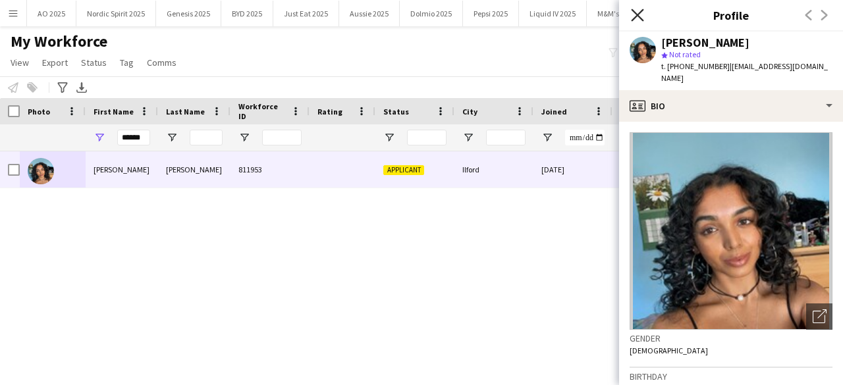
click at [635, 11] on icon "Close pop-in" at bounding box center [637, 15] width 13 height 13
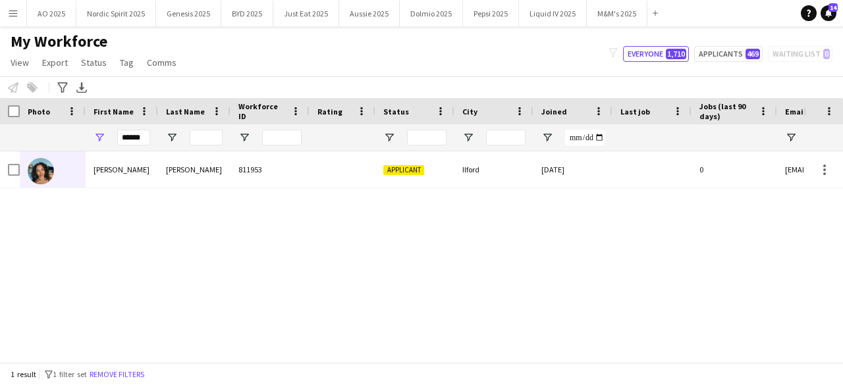
click at [154, 134] on div "******" at bounding box center [122, 137] width 72 height 26
drag, startPoint x: 154, startPoint y: 134, endPoint x: 141, endPoint y: 139, distance: 14.0
click at [153, 134] on div "******" at bounding box center [122, 137] width 72 height 26
click at [141, 139] on input "******" at bounding box center [133, 138] width 33 height 16
click at [142, 139] on input "******" at bounding box center [133, 138] width 33 height 16
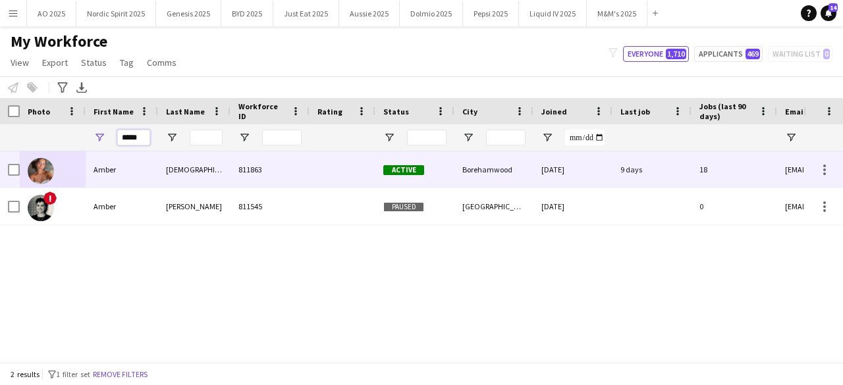
type input "*****"
click at [41, 172] on img at bounding box center [41, 171] width 26 height 26
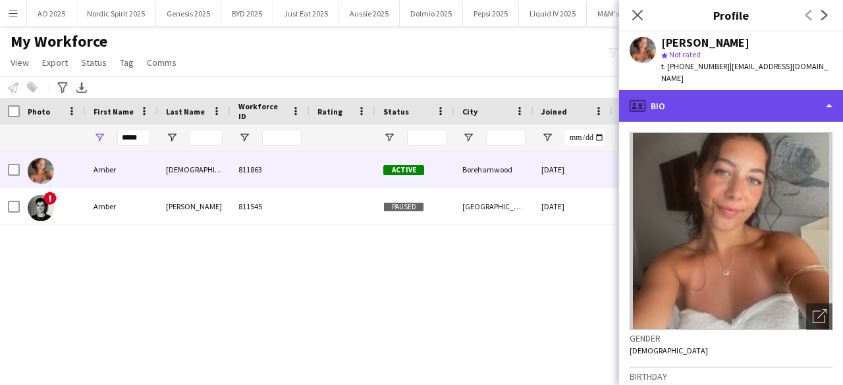
click at [647, 103] on div "profile Bio" at bounding box center [731, 106] width 224 height 32
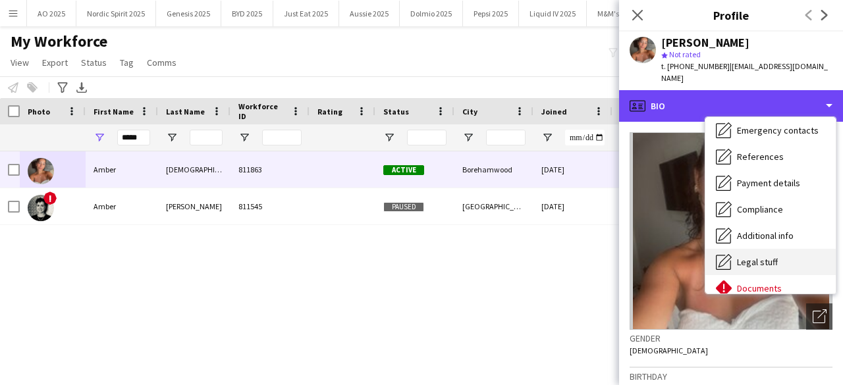
scroll to position [177, 0]
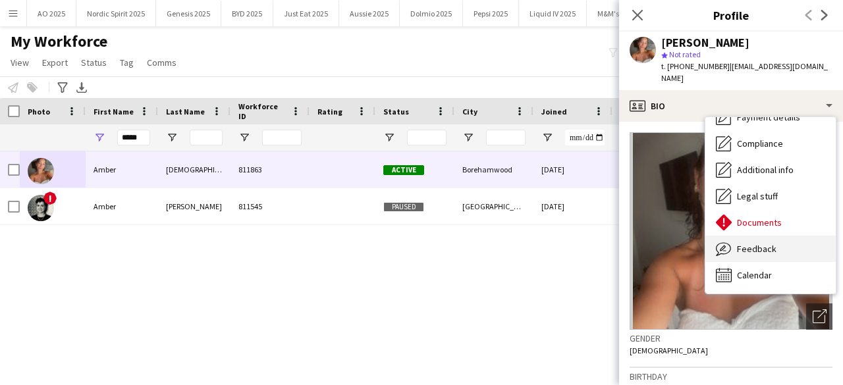
click at [778, 252] on div "Feedback Feedback" at bounding box center [770, 249] width 130 height 26
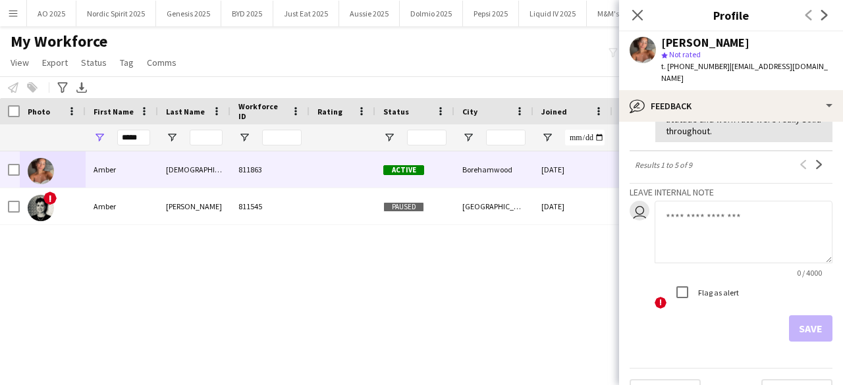
scroll to position [998, 0]
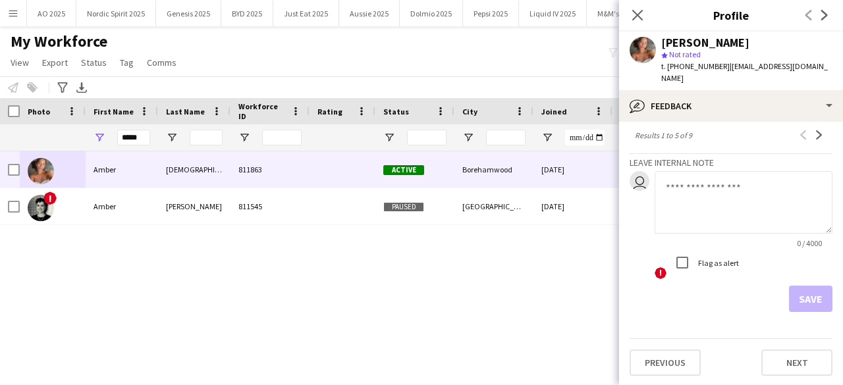
click at [687, 215] on textarea at bounding box center [744, 202] width 178 height 63
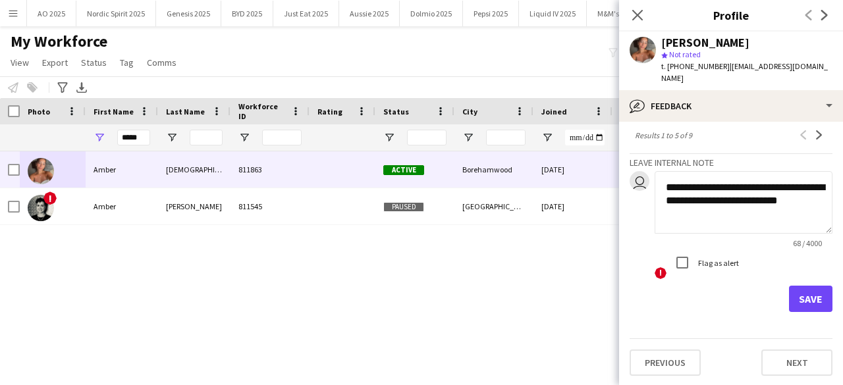
type textarea "**********"
click at [794, 296] on button "Save" at bounding box center [810, 299] width 43 height 26
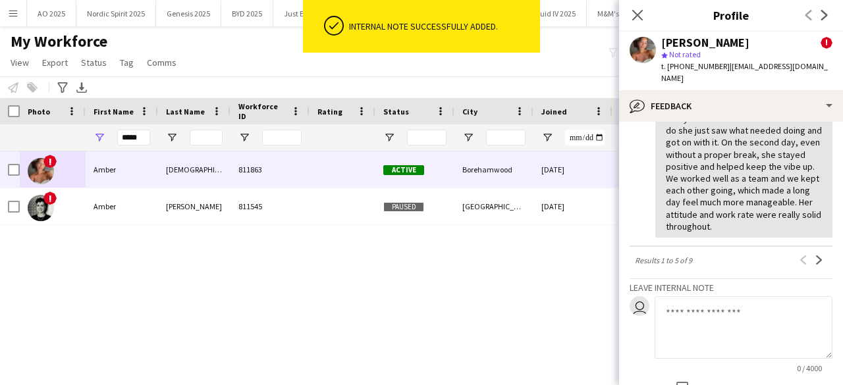
scroll to position [1111, 0]
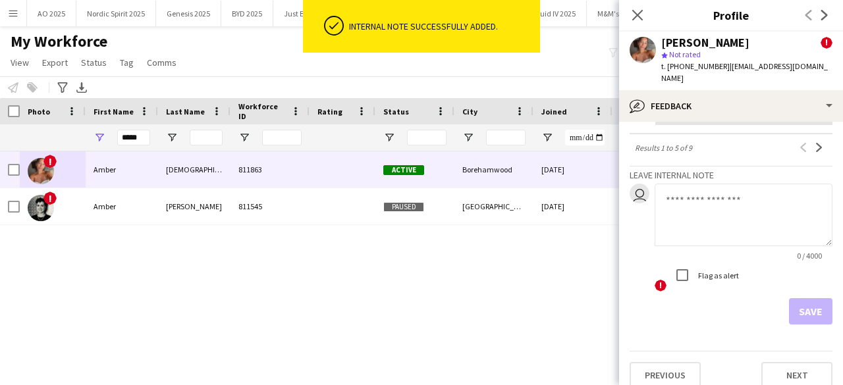
click at [647, 14] on div "Close pop-in" at bounding box center [637, 15] width 37 height 30
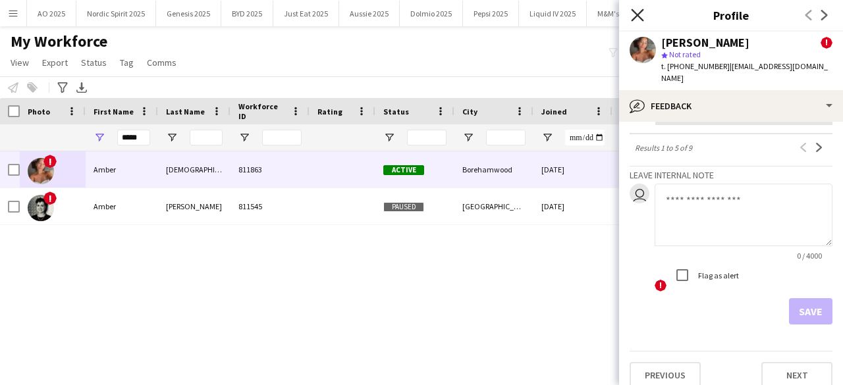
click at [639, 17] on icon at bounding box center [637, 15] width 13 height 13
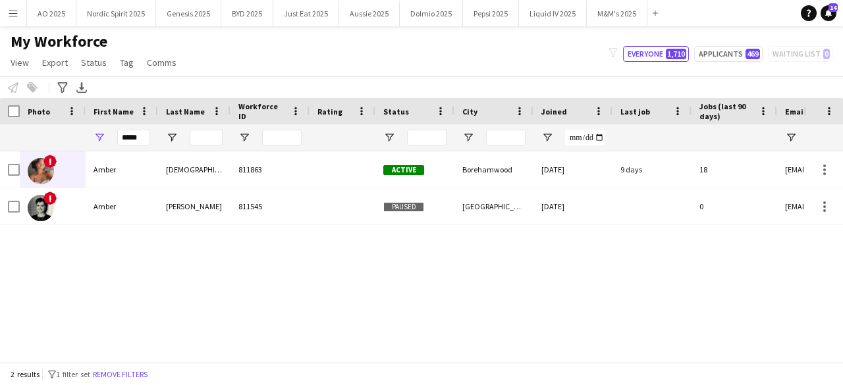
click at [770, 269] on div "! Amber Abrahams 811863 Active Borehamwood 30-08-2024 9 days 18 amberabrahams12…" at bounding box center [401, 251] width 803 height 201
click at [136, 140] on input "*****" at bounding box center [133, 138] width 33 height 16
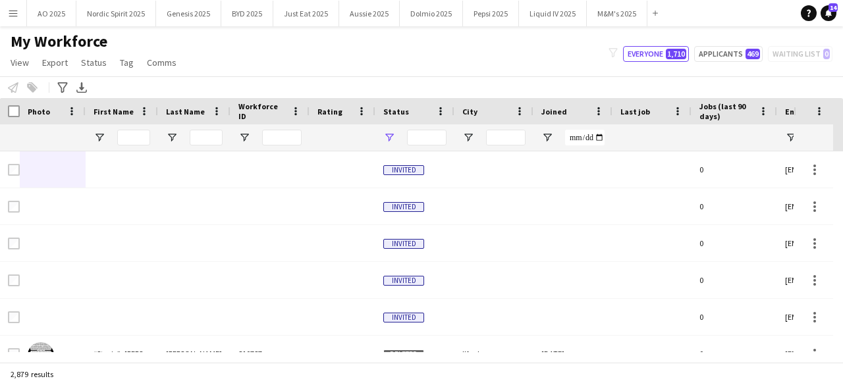
click at [391, 133] on div at bounding box center [414, 137] width 79 height 26
click at [391, 134] on span "Open Filter Menu" at bounding box center [389, 138] width 12 height 12
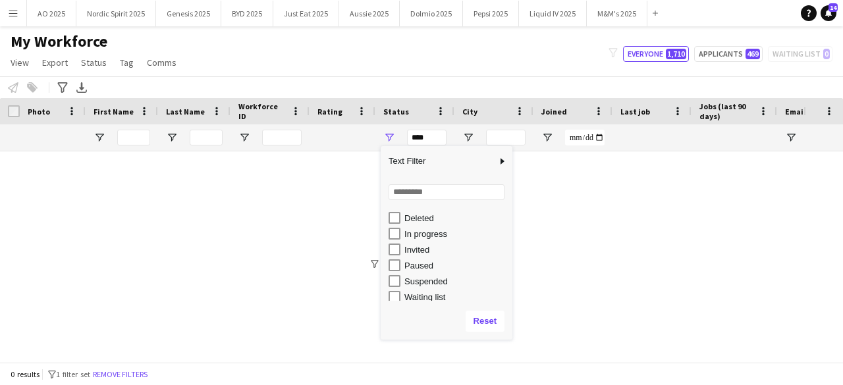
scroll to position [83, 0]
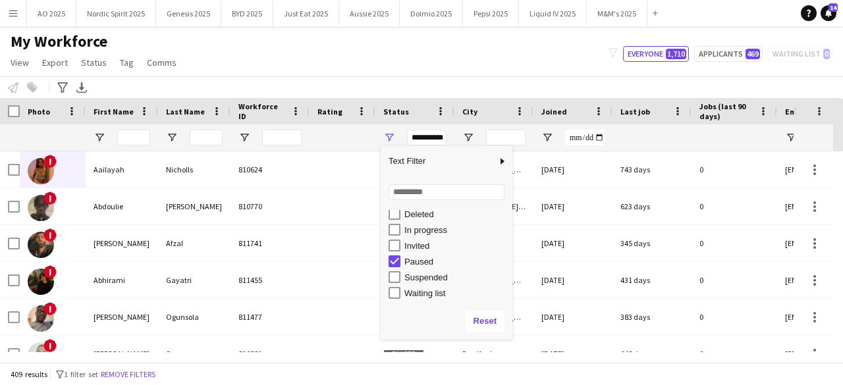
click at [410, 74] on div "My Workforce View Views Default view Compliance Log New view Update view Delete…" at bounding box center [421, 54] width 843 height 45
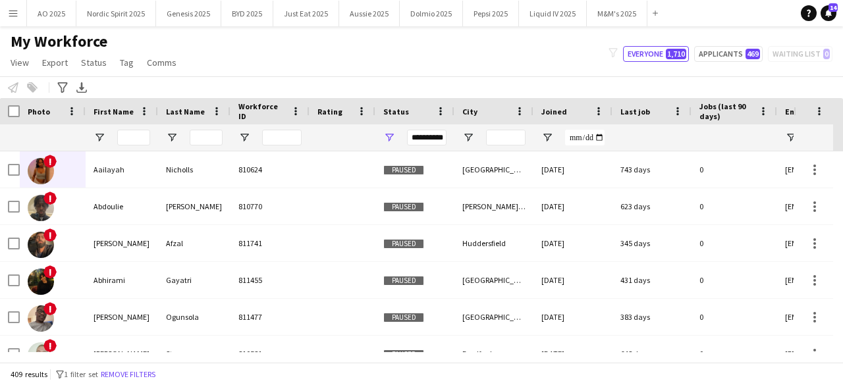
click at [390, 144] on div "**********" at bounding box center [414, 137] width 79 height 26
click at [390, 140] on span "Open Filter Menu" at bounding box center [389, 138] width 12 height 12
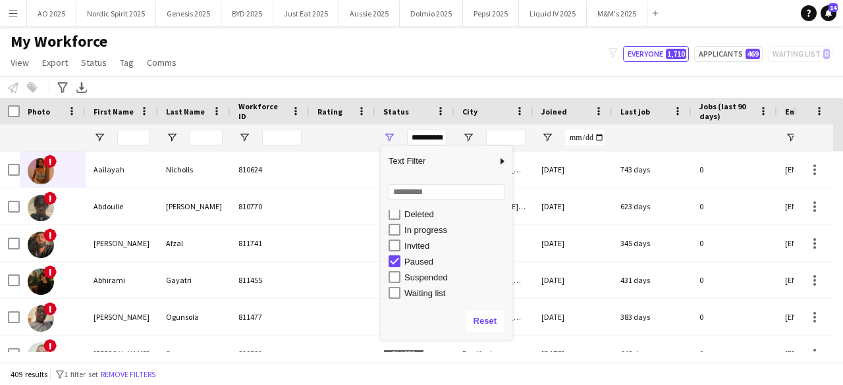
click at [420, 250] on div "Invited" at bounding box center [456, 246] width 104 height 10
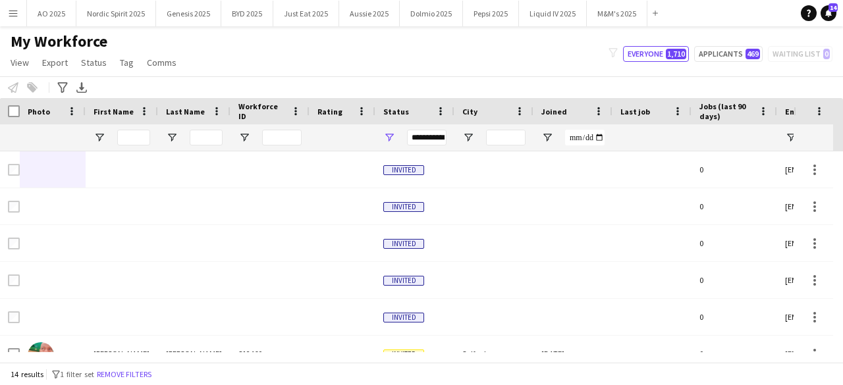
click at [385, 83] on div "Notify workforce Add to tag Select at least one crew to tag him or her. Advance…" at bounding box center [421, 87] width 843 height 22
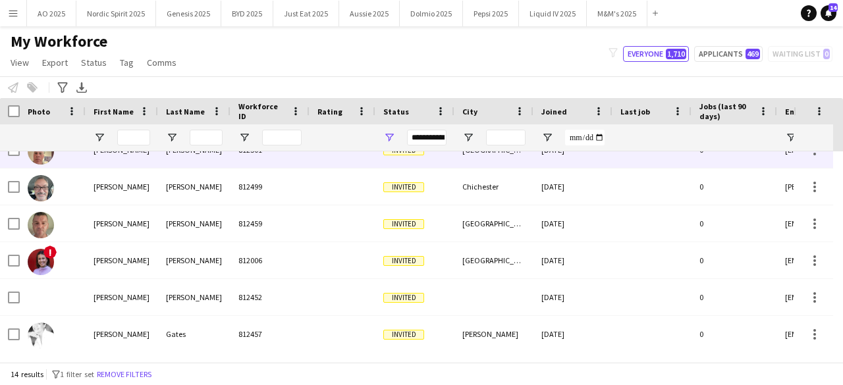
scroll to position [315, 0]
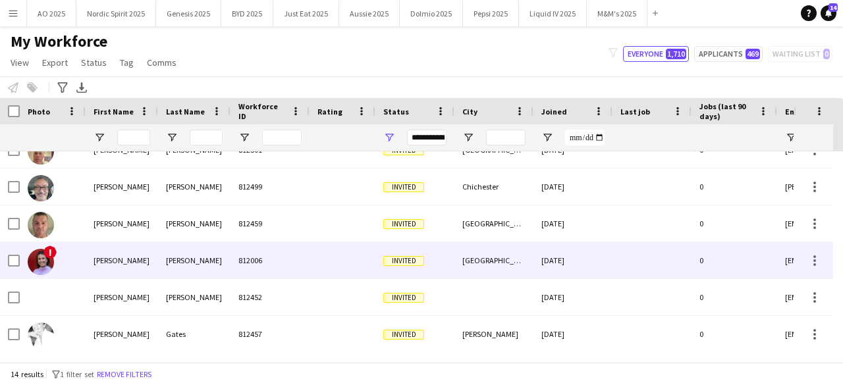
click at [42, 267] on img at bounding box center [41, 262] width 26 height 26
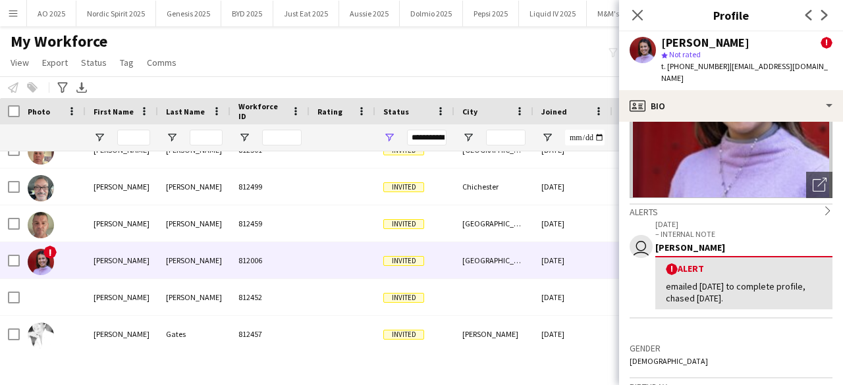
scroll to position [0, 0]
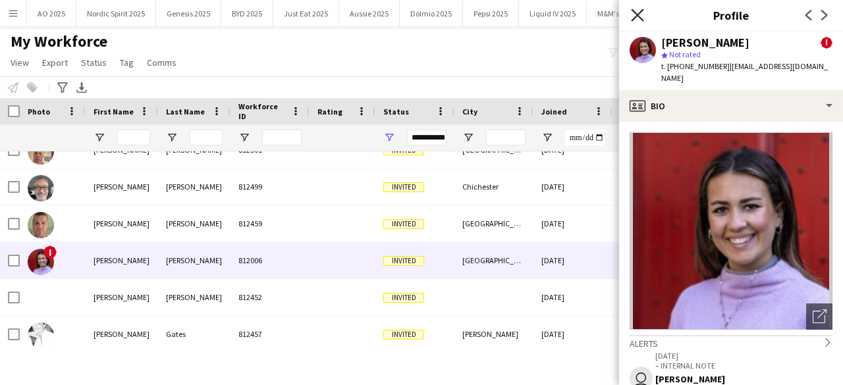
click at [639, 18] on icon at bounding box center [637, 15] width 13 height 13
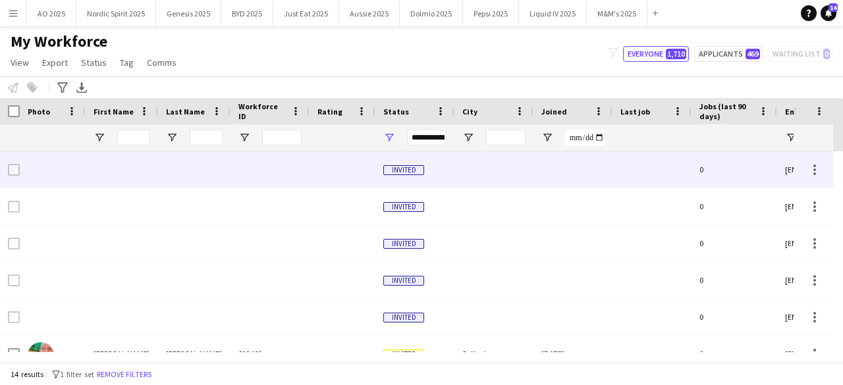
click at [37, 163] on div at bounding box center [53, 169] width 66 height 36
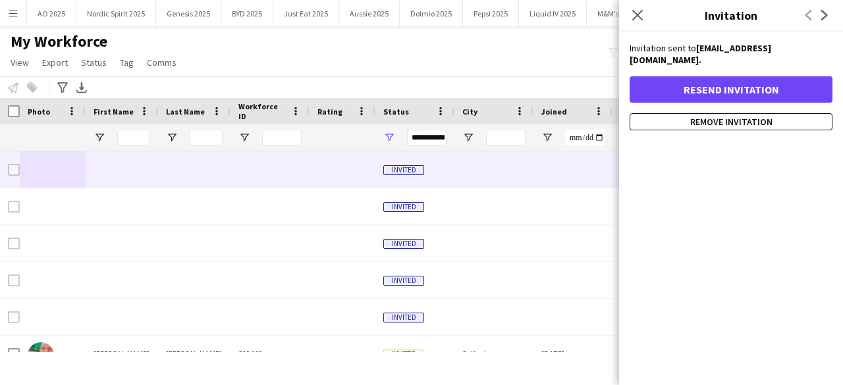
click at [436, 59] on div "My Workforce View Views Default view Compliance Log New view Update view Delete…" at bounding box center [421, 54] width 843 height 45
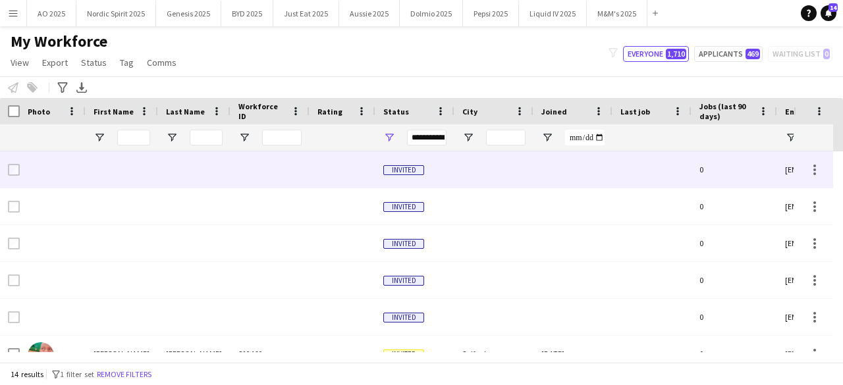
click at [55, 168] on div at bounding box center [53, 169] width 66 height 36
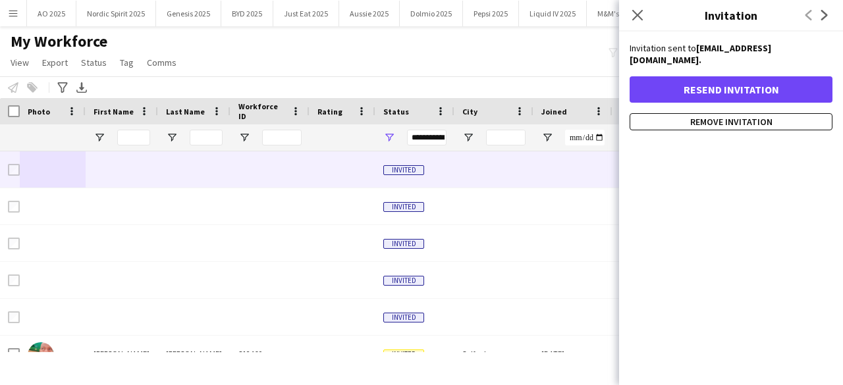
click at [236, 71] on div "My Workforce View Views Default view Compliance Log New view Update view Delete…" at bounding box center [421, 54] width 843 height 45
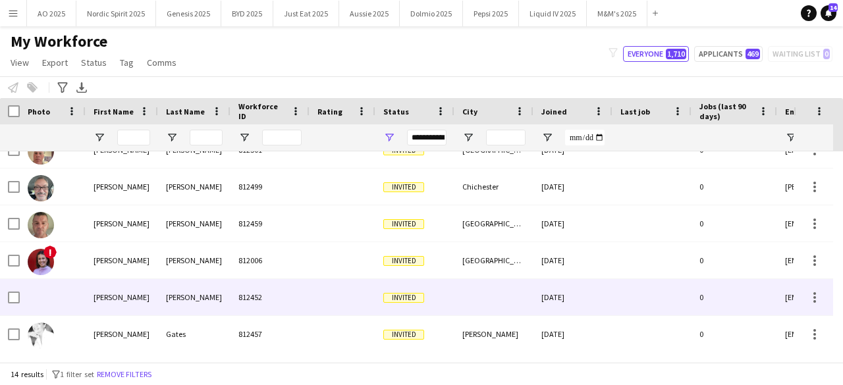
click at [38, 298] on div at bounding box center [53, 297] width 66 height 36
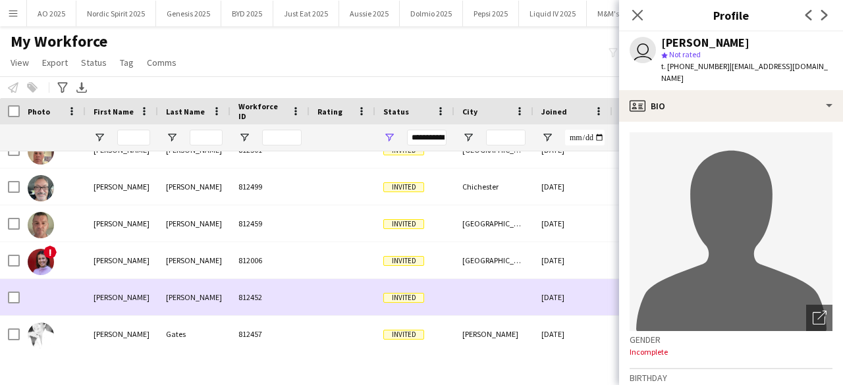
click at [57, 297] on div at bounding box center [53, 297] width 66 height 36
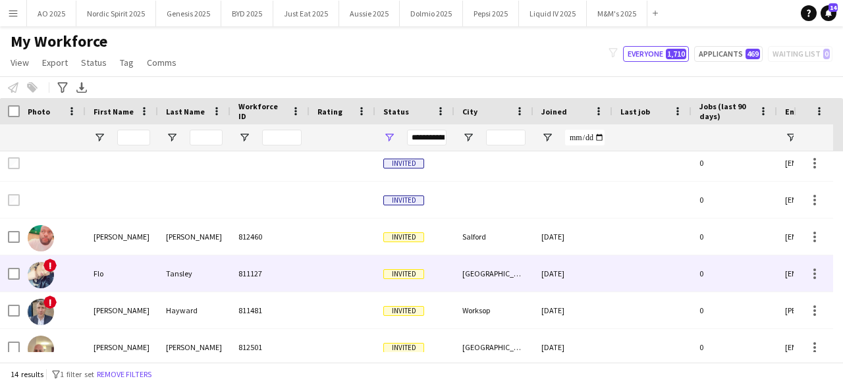
click at [58, 279] on div "!" at bounding box center [53, 274] width 66 height 36
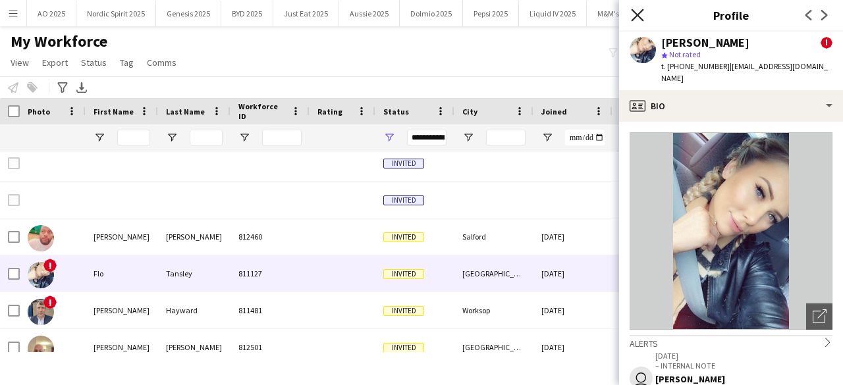
click at [641, 17] on icon "Close pop-in" at bounding box center [637, 15] width 13 height 13
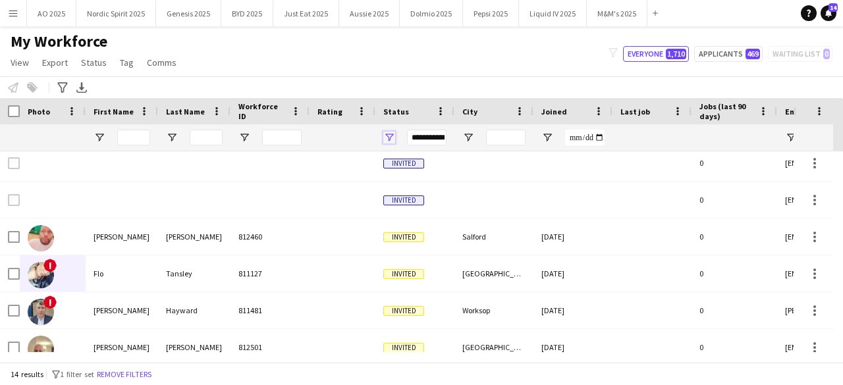
click at [395, 132] on span "Open Filter Menu" at bounding box center [389, 138] width 12 height 12
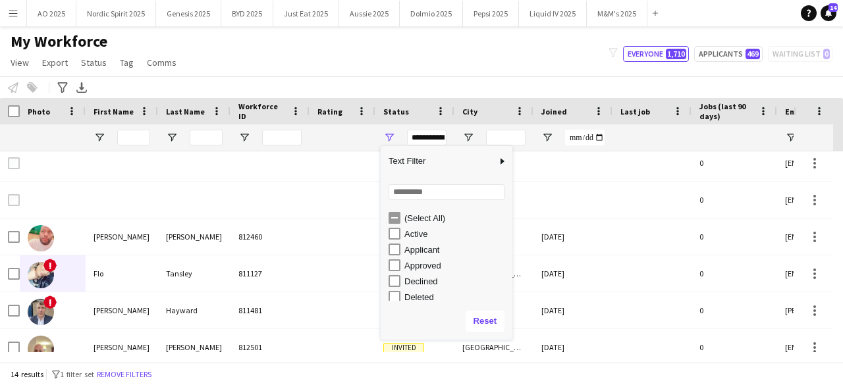
click at [412, 263] on div "Approved" at bounding box center [456, 266] width 104 height 10
type input "**********"
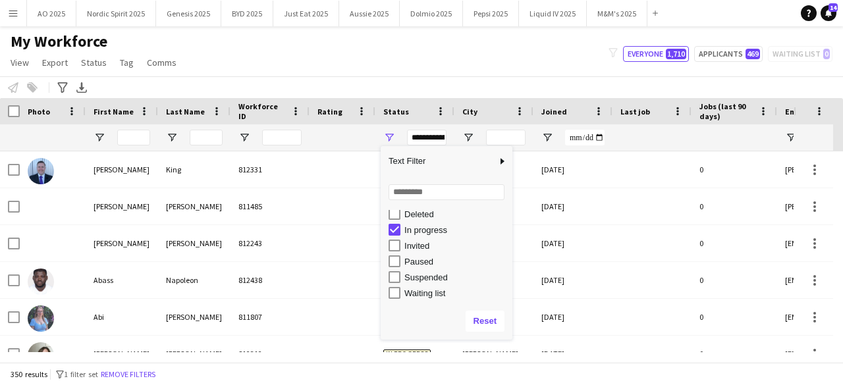
click at [479, 74] on div "My Workforce View Views Default view Compliance Log New view Update view Delete…" at bounding box center [421, 54] width 843 height 45
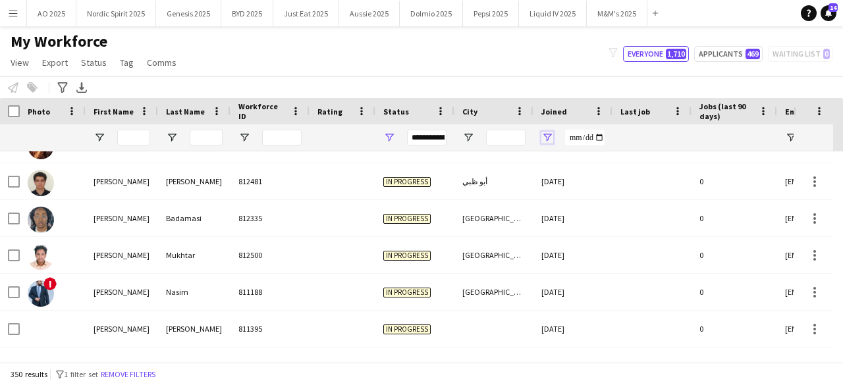
click at [545, 136] on span "Open Filter Menu" at bounding box center [547, 138] width 12 height 12
click at [582, 160] on div "Equals" at bounding box center [593, 162] width 80 height 10
click at [546, 79] on div "Notify workforce Add to tag Select at least one crew to tag him or her. Advance…" at bounding box center [421, 87] width 843 height 22
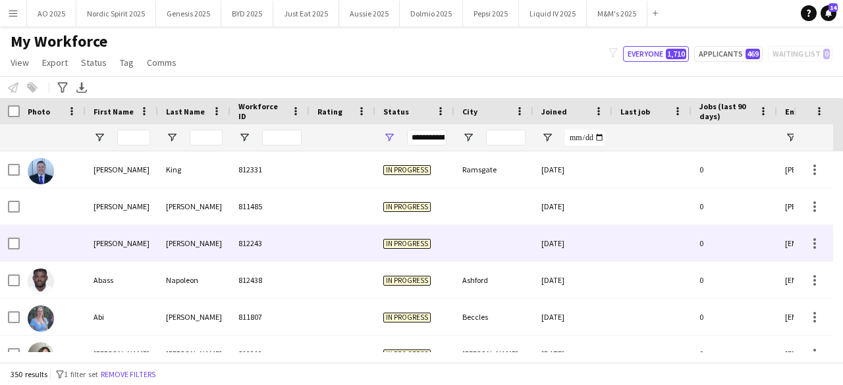
click at [747, 254] on div "0" at bounding box center [735, 243] width 86 height 36
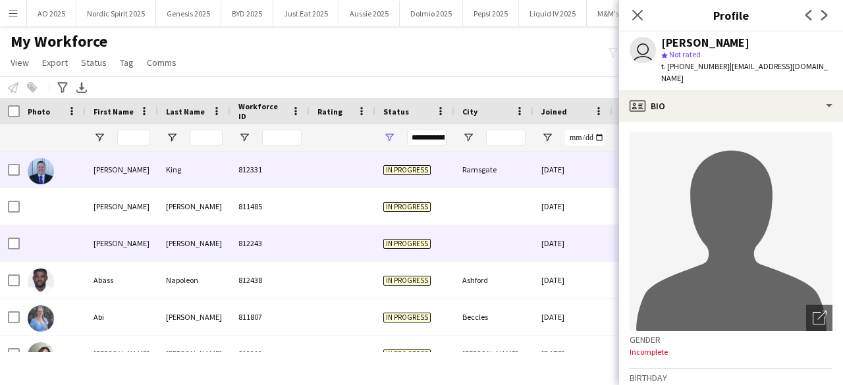
click at [63, 164] on div at bounding box center [53, 169] width 66 height 36
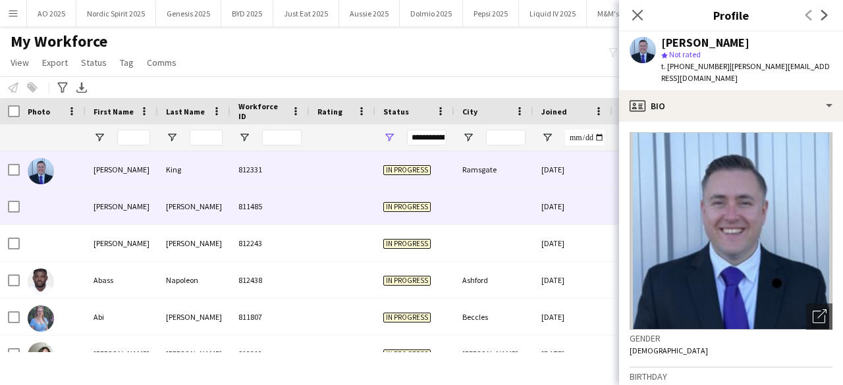
click at [30, 194] on div at bounding box center [53, 206] width 66 height 36
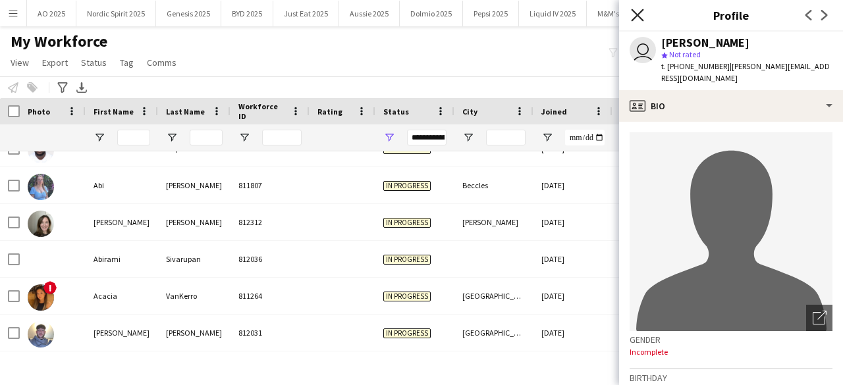
click at [642, 20] on icon at bounding box center [637, 15] width 13 height 13
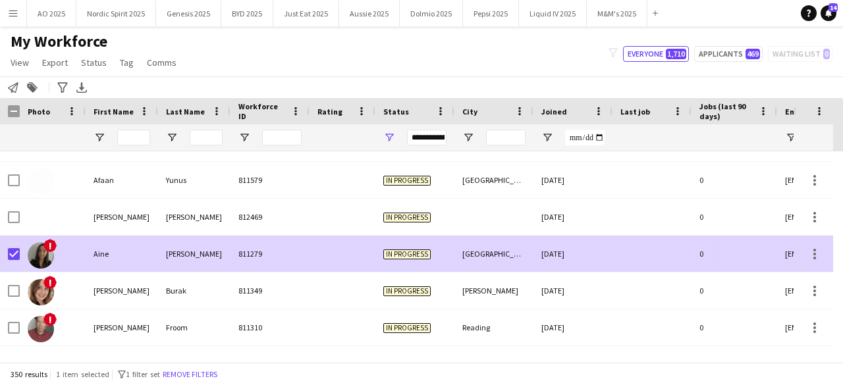
click at [43, 254] on img at bounding box center [41, 255] width 26 height 26
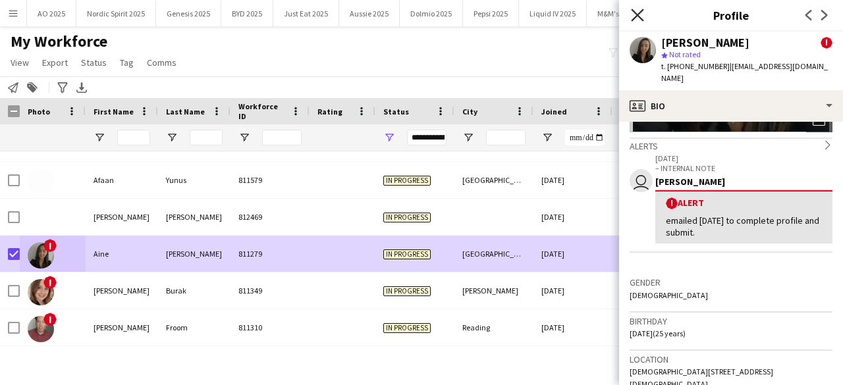
click at [636, 17] on icon at bounding box center [637, 15] width 13 height 13
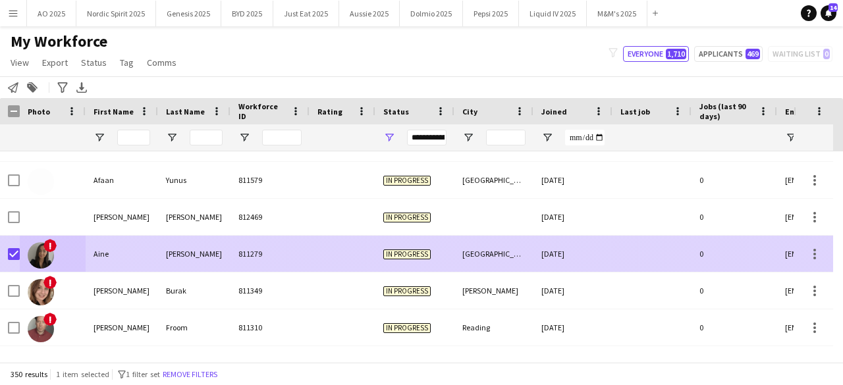
click at [13, 247] on div at bounding box center [14, 254] width 12 height 37
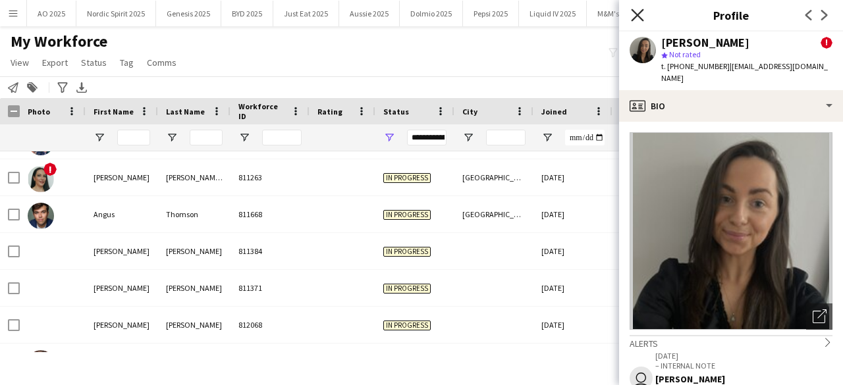
click at [643, 15] on icon "Close pop-in" at bounding box center [637, 15] width 13 height 13
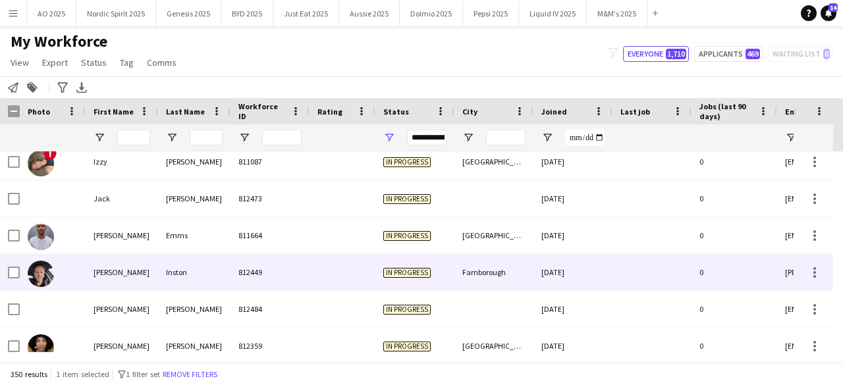
click at [45, 277] on img at bounding box center [41, 274] width 26 height 26
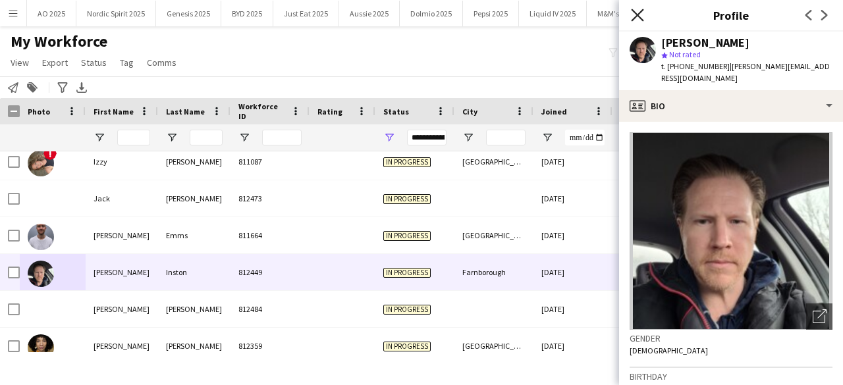
click at [638, 18] on icon "Close pop-in" at bounding box center [637, 15] width 13 height 13
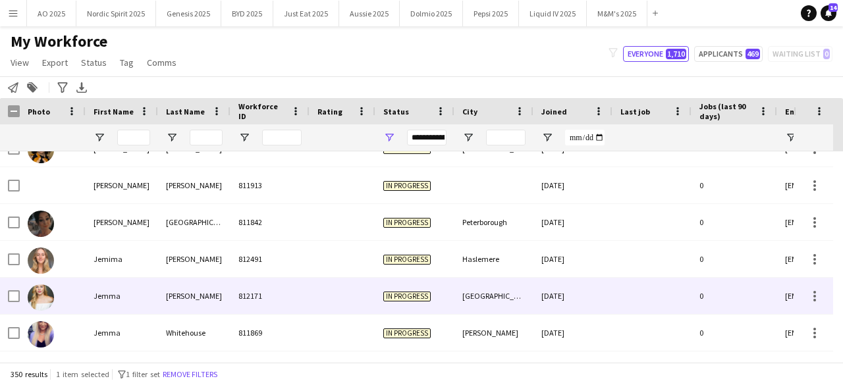
click at [46, 297] on img at bounding box center [41, 298] width 26 height 26
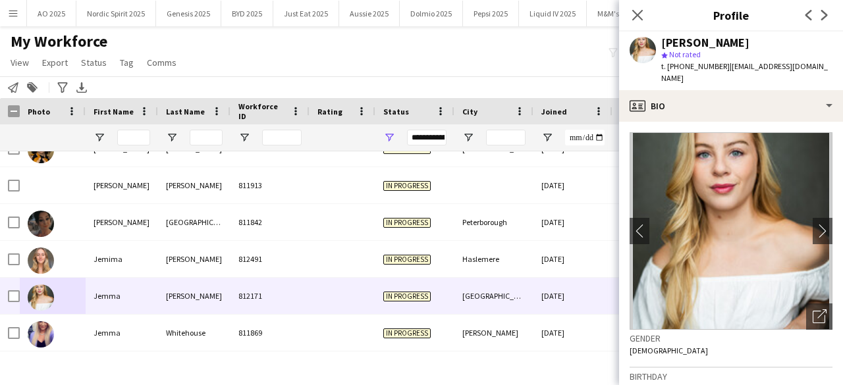
click at [450, 53] on div "My Workforce View Views Default view Compliance Log New view Update view Delete…" at bounding box center [421, 54] width 843 height 45
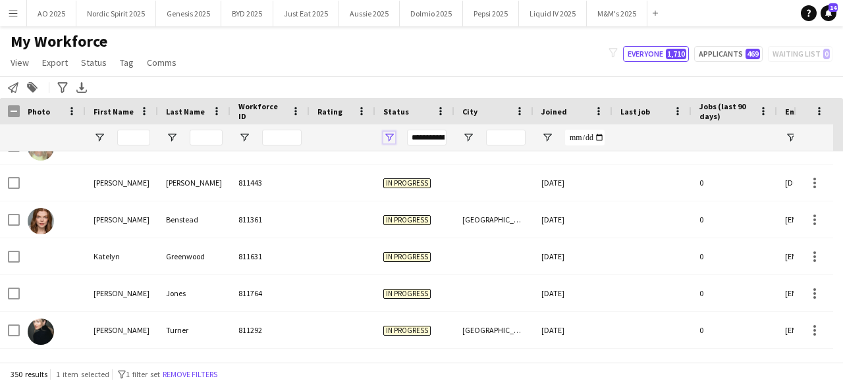
click at [391, 134] on span "Open Filter Menu" at bounding box center [389, 138] width 12 height 12
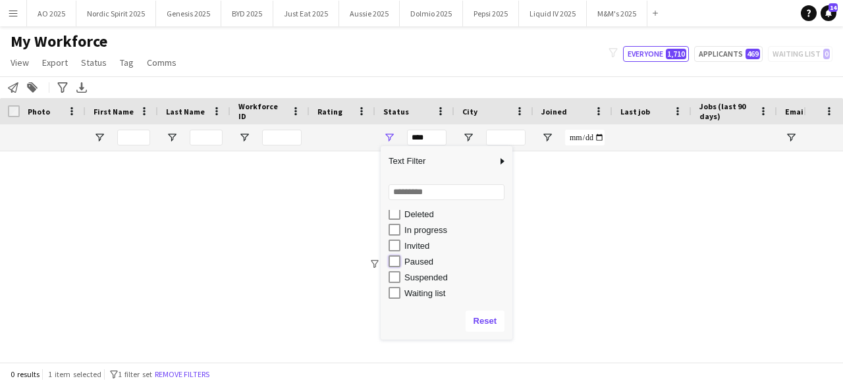
type input "**********"
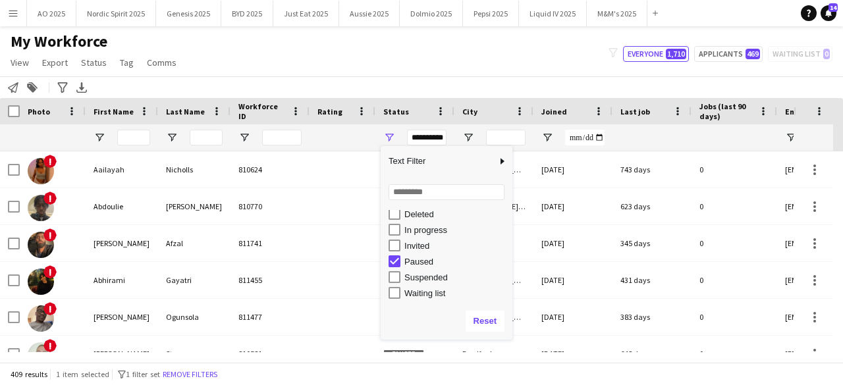
click at [407, 74] on div "My Workforce View Views Default view Compliance Log New view Update view Delete…" at bounding box center [421, 54] width 843 height 45
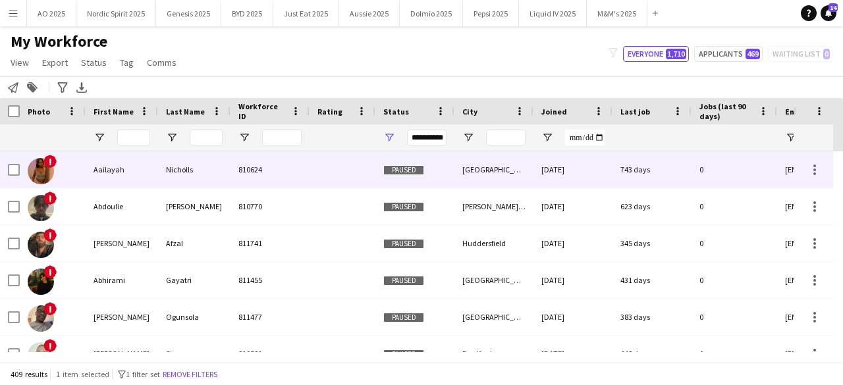
click at [28, 178] on div "!" at bounding box center [41, 170] width 26 height 37
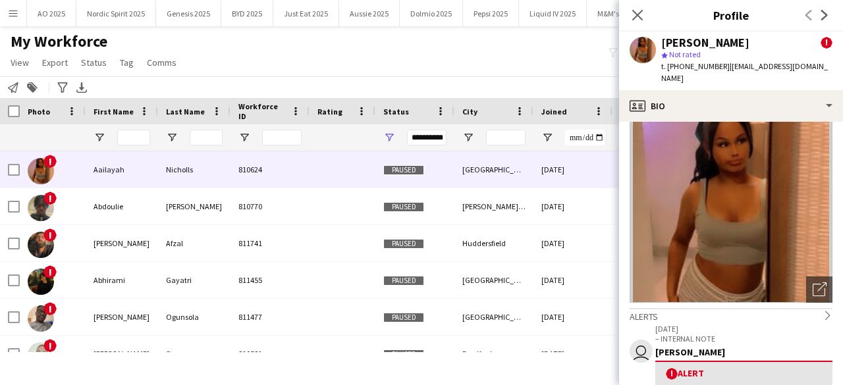
scroll to position [66, 0]
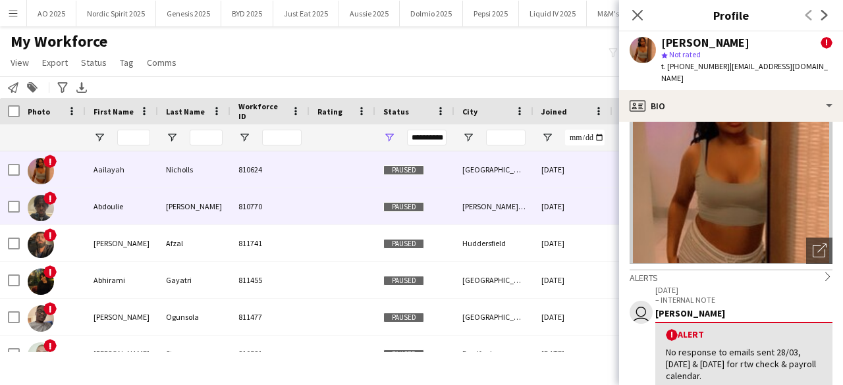
click at [42, 216] on img at bounding box center [41, 208] width 26 height 26
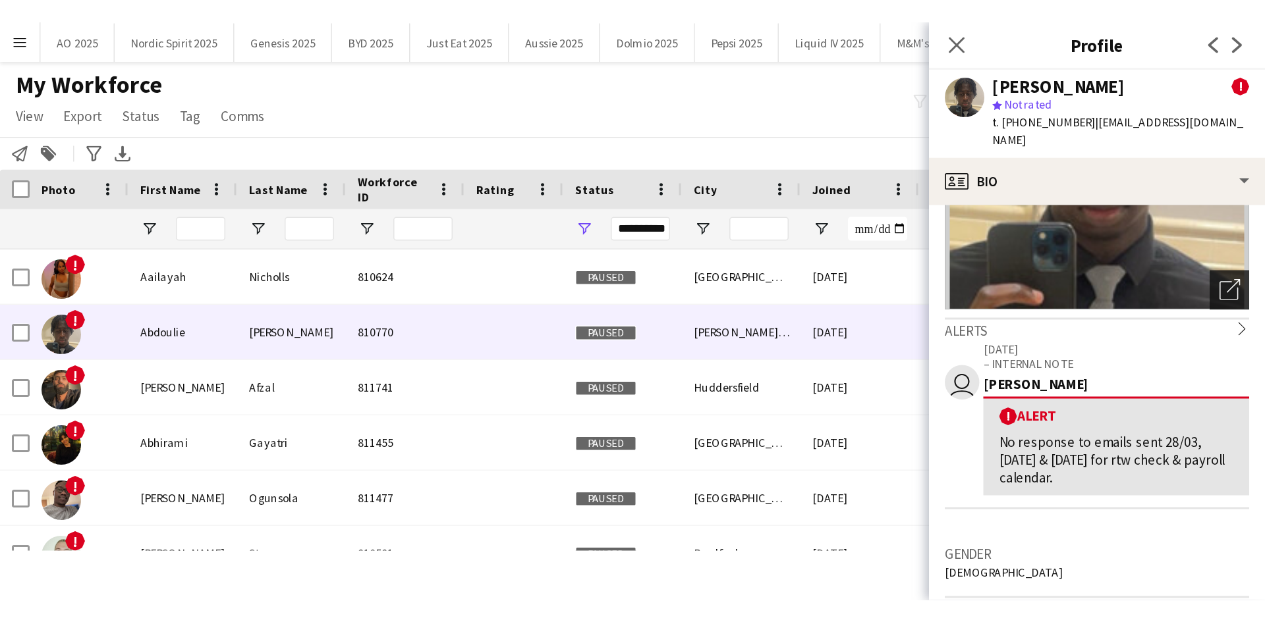
scroll to position [198, 0]
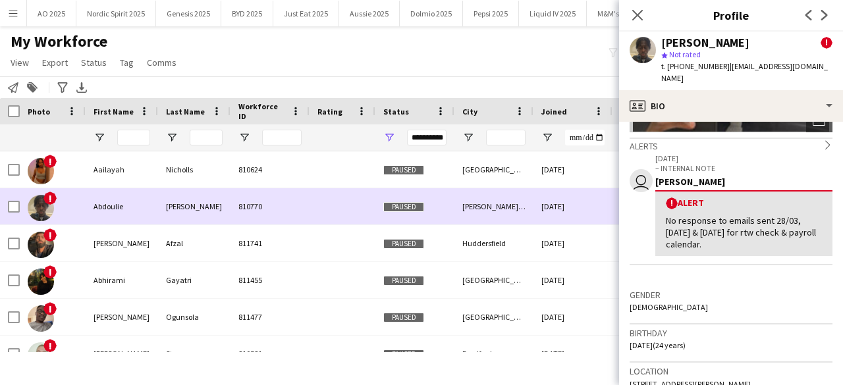
click at [38, 211] on img at bounding box center [41, 208] width 26 height 26
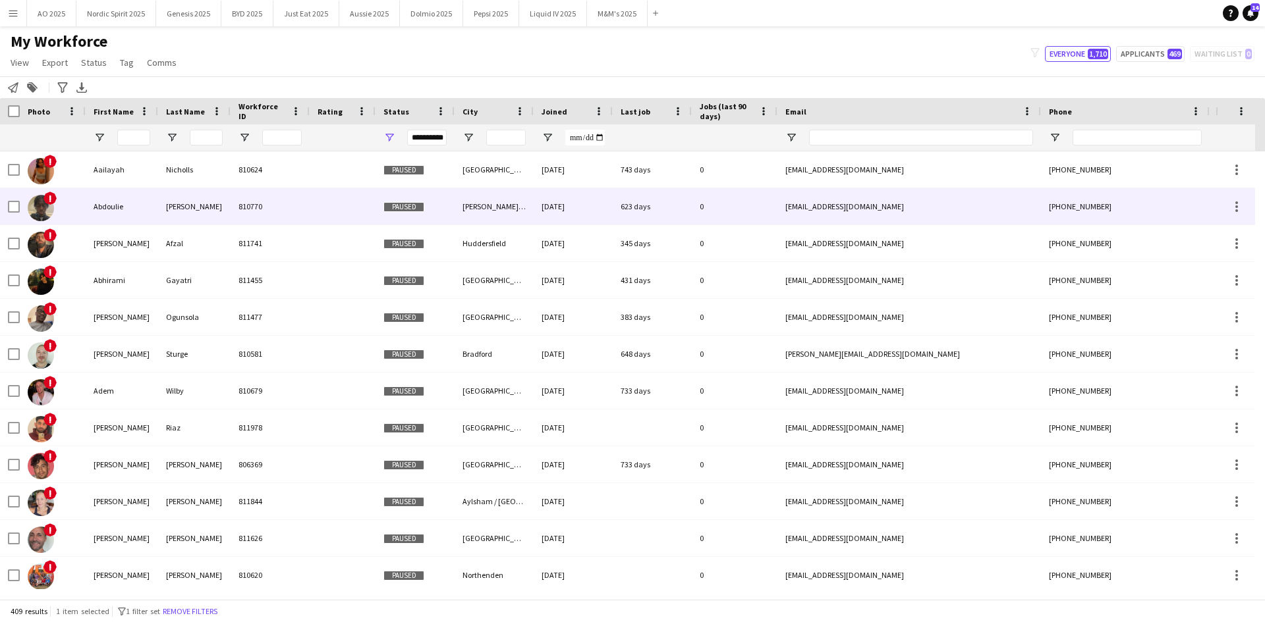
click at [34, 210] on img at bounding box center [41, 208] width 26 height 26
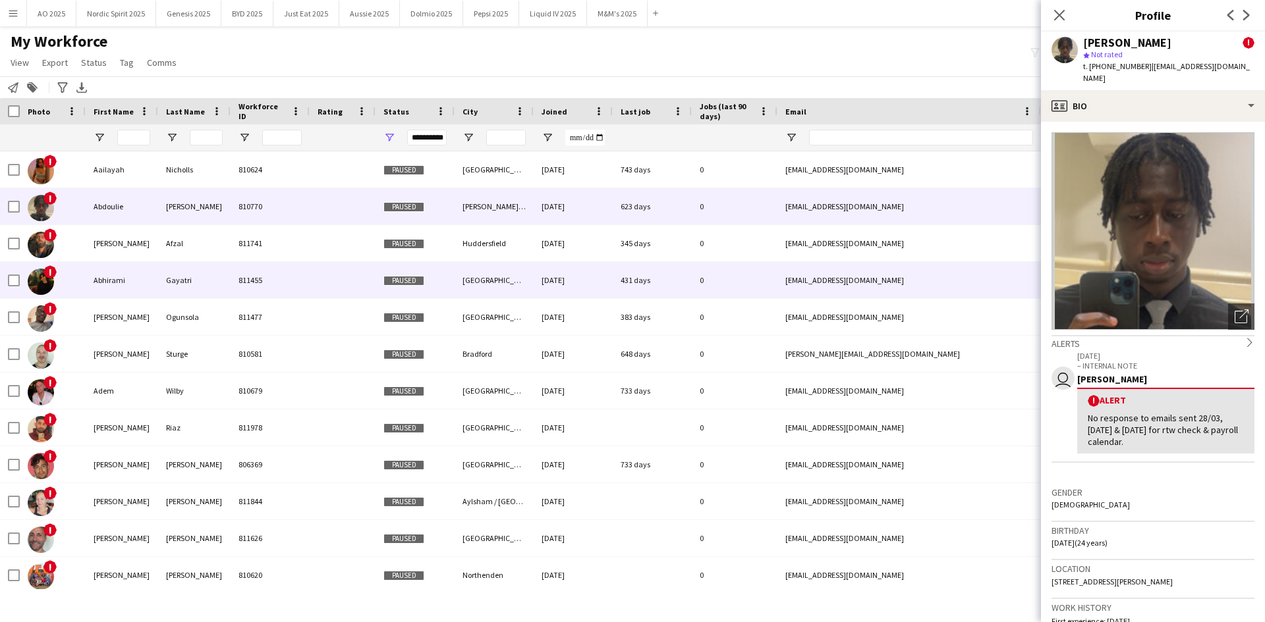
click at [43, 266] on div "!" at bounding box center [41, 281] width 26 height 37
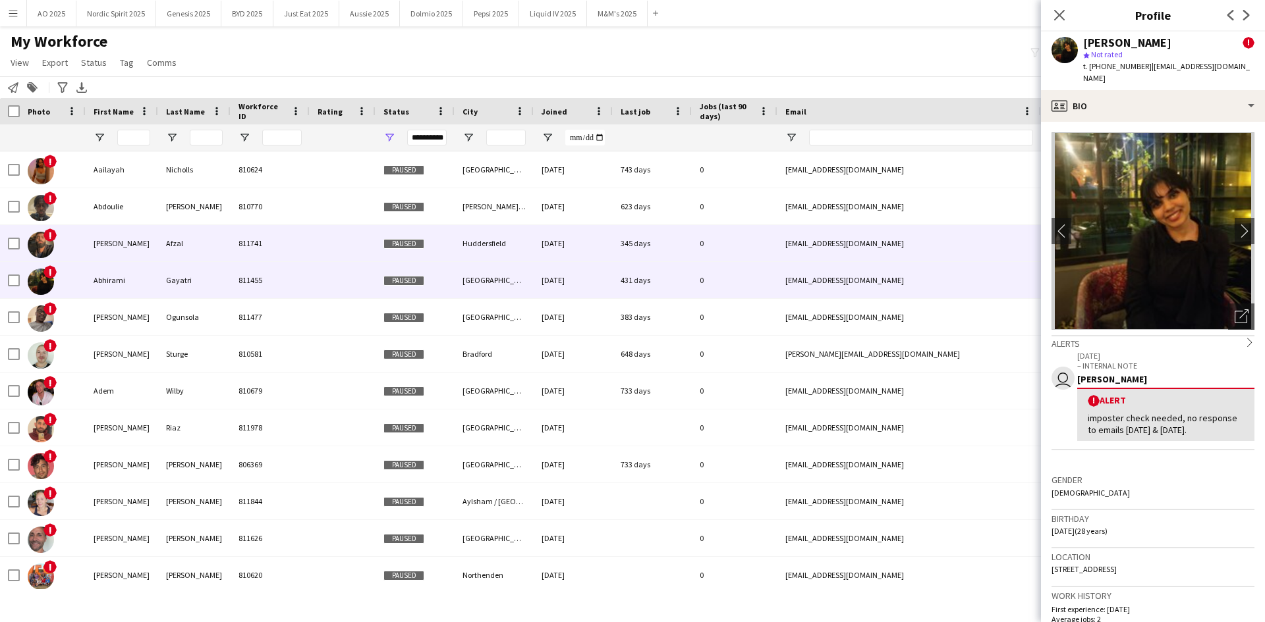
click at [47, 250] on img at bounding box center [41, 245] width 26 height 26
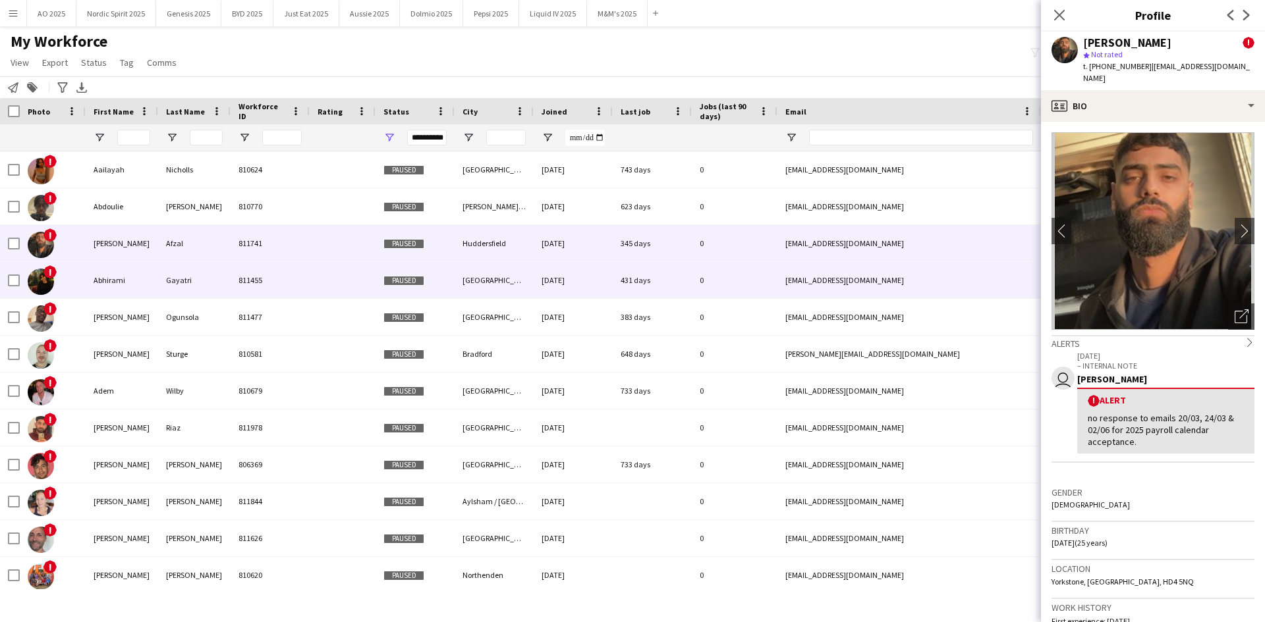
click at [47, 281] on img at bounding box center [41, 282] width 26 height 26
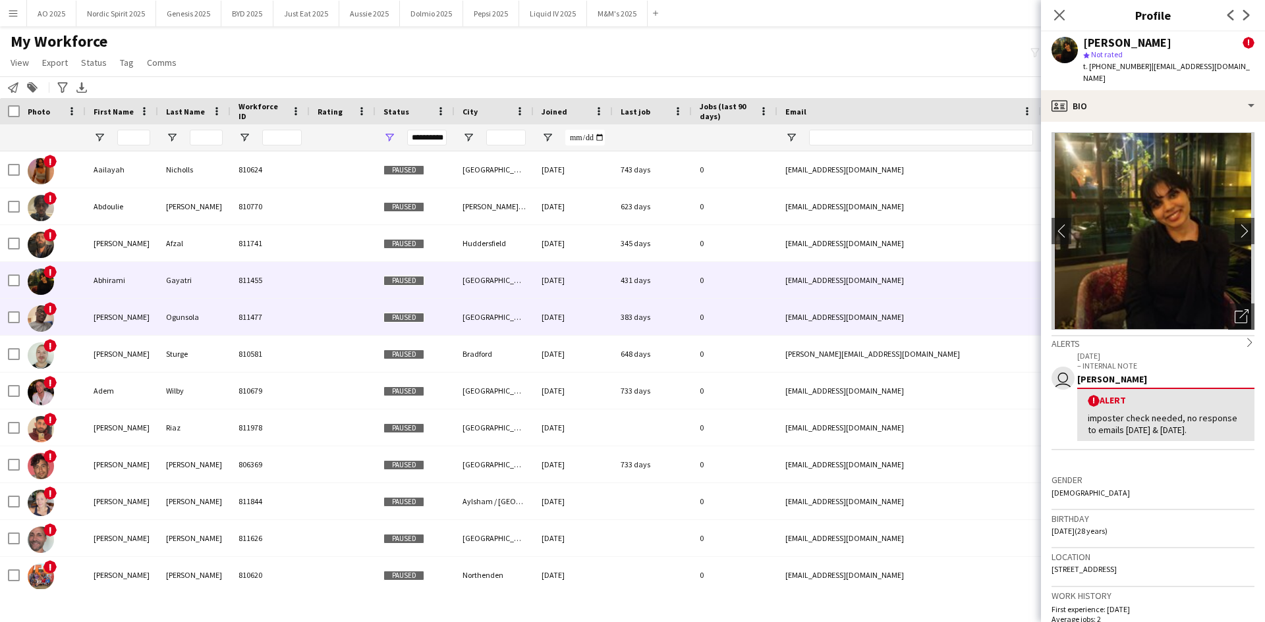
click at [46, 318] on img at bounding box center [41, 319] width 26 height 26
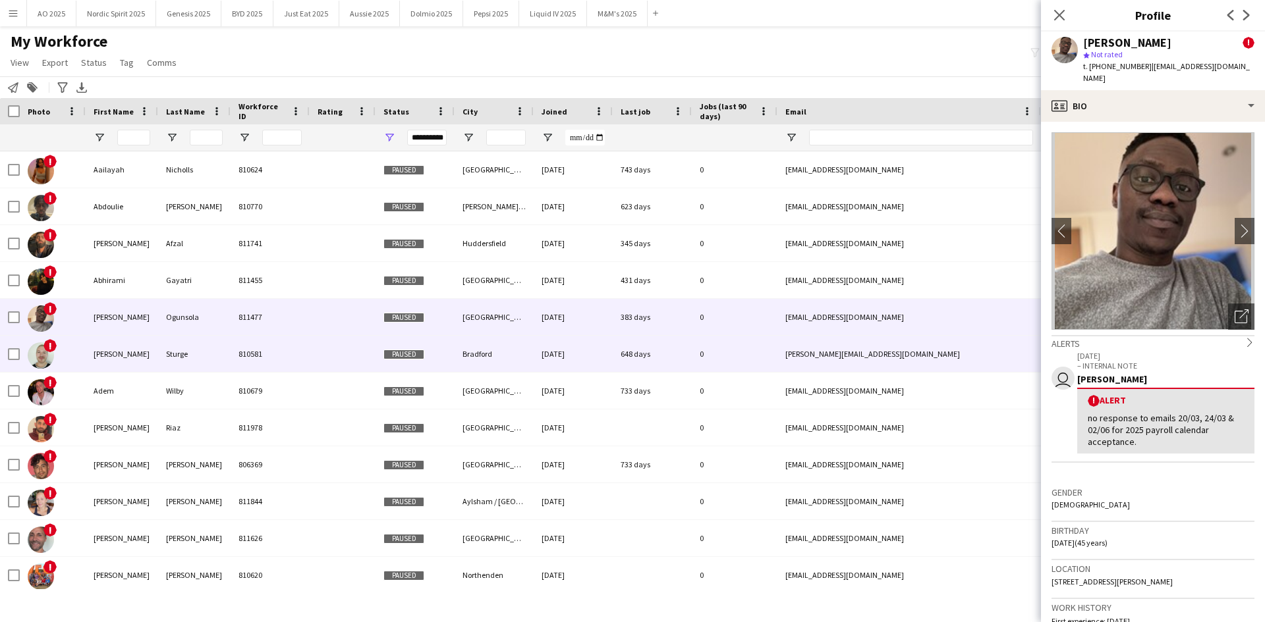
click at [36, 352] on img at bounding box center [41, 355] width 26 height 26
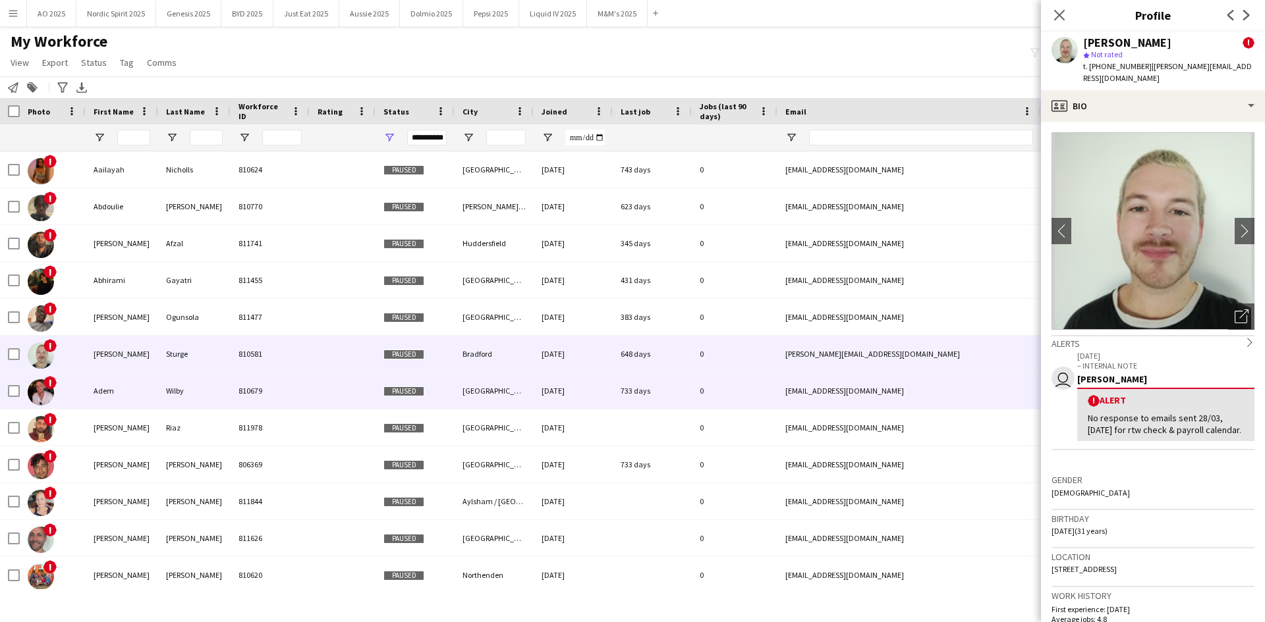
click at [40, 385] on img at bounding box center [41, 392] width 26 height 26
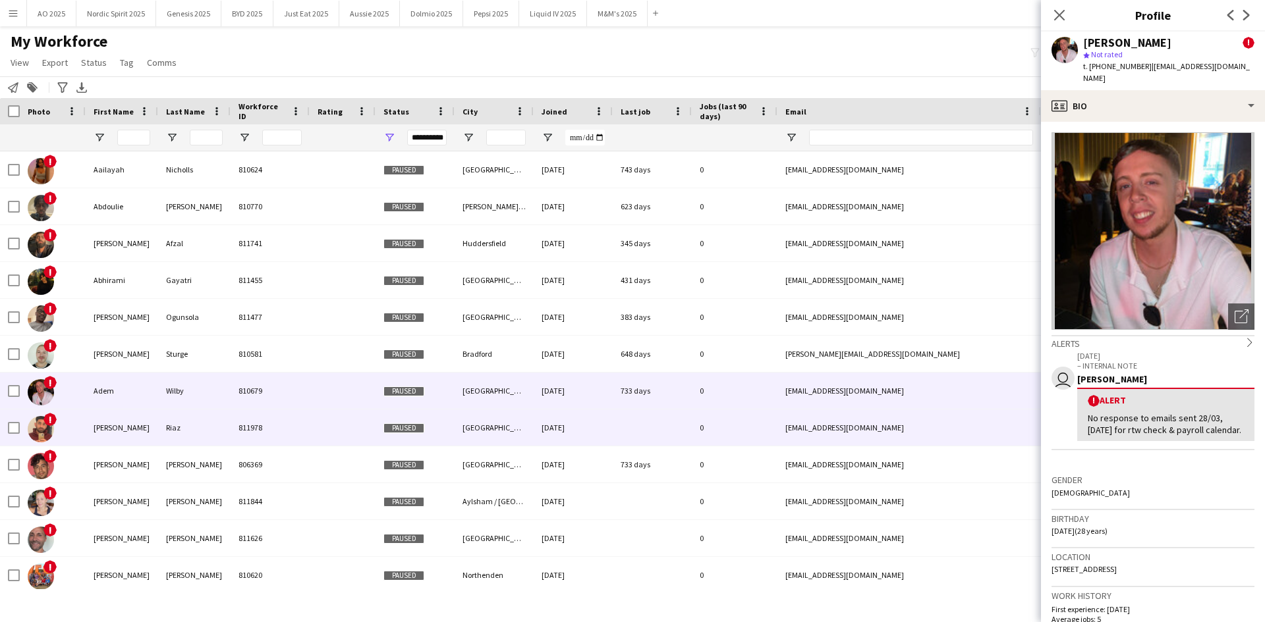
click at [42, 385] on img at bounding box center [41, 429] width 26 height 26
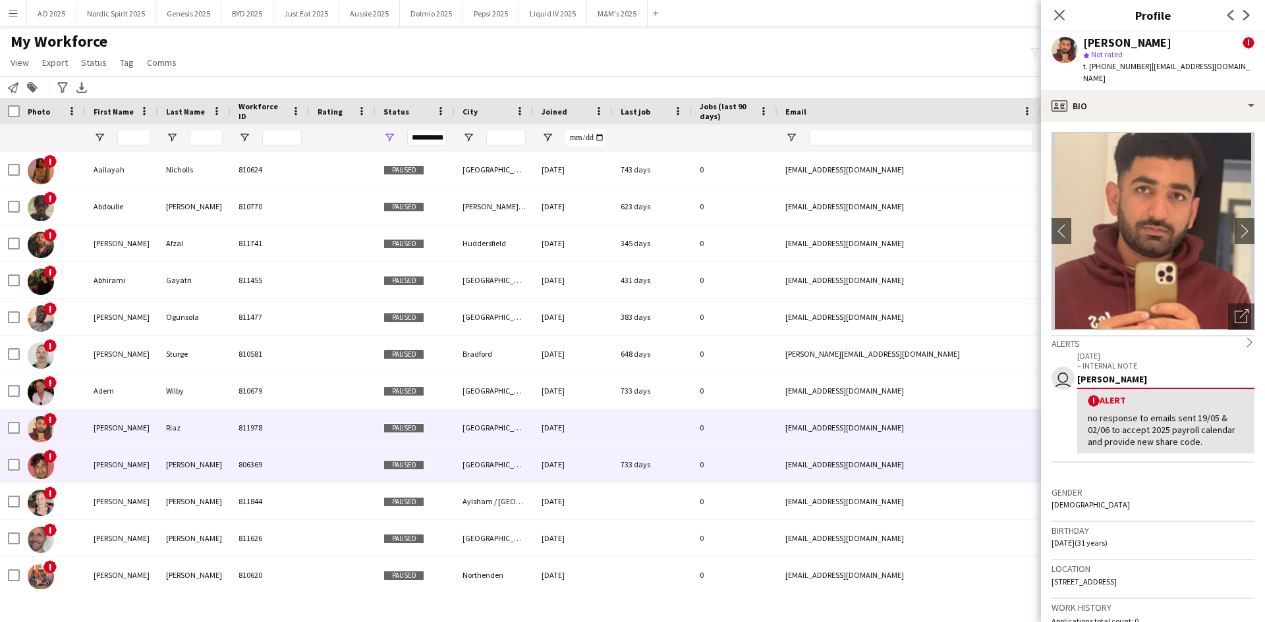
click at [41, 385] on img at bounding box center [41, 466] width 26 height 26
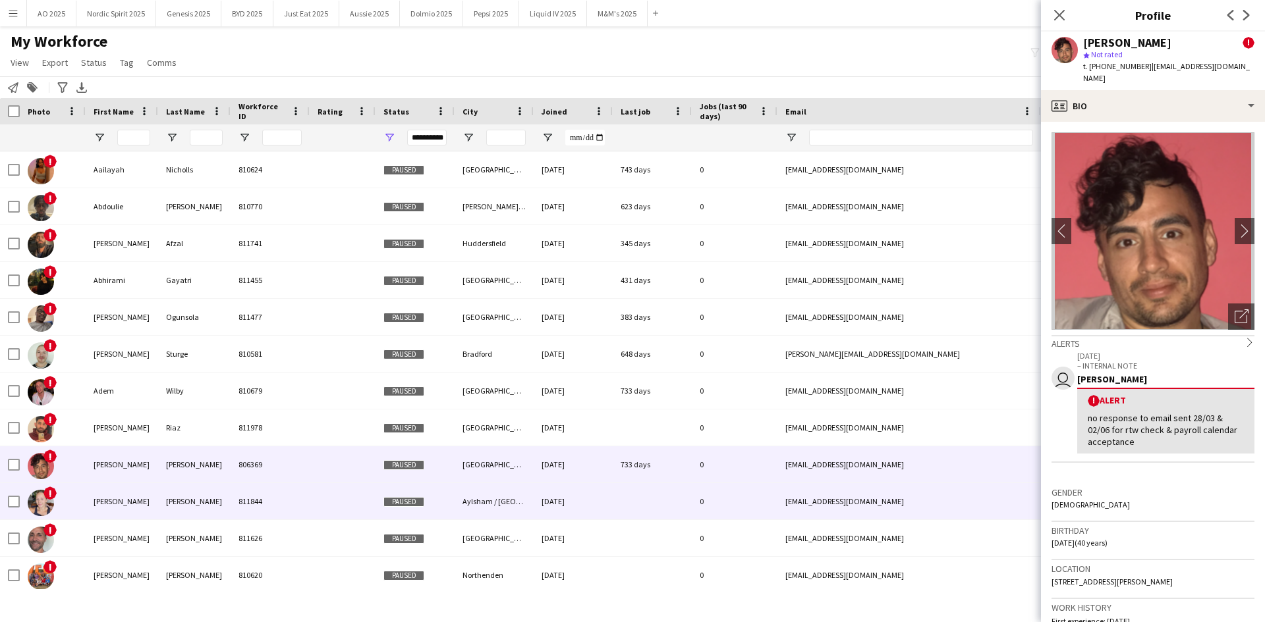
click at [45, 385] on img at bounding box center [41, 503] width 26 height 26
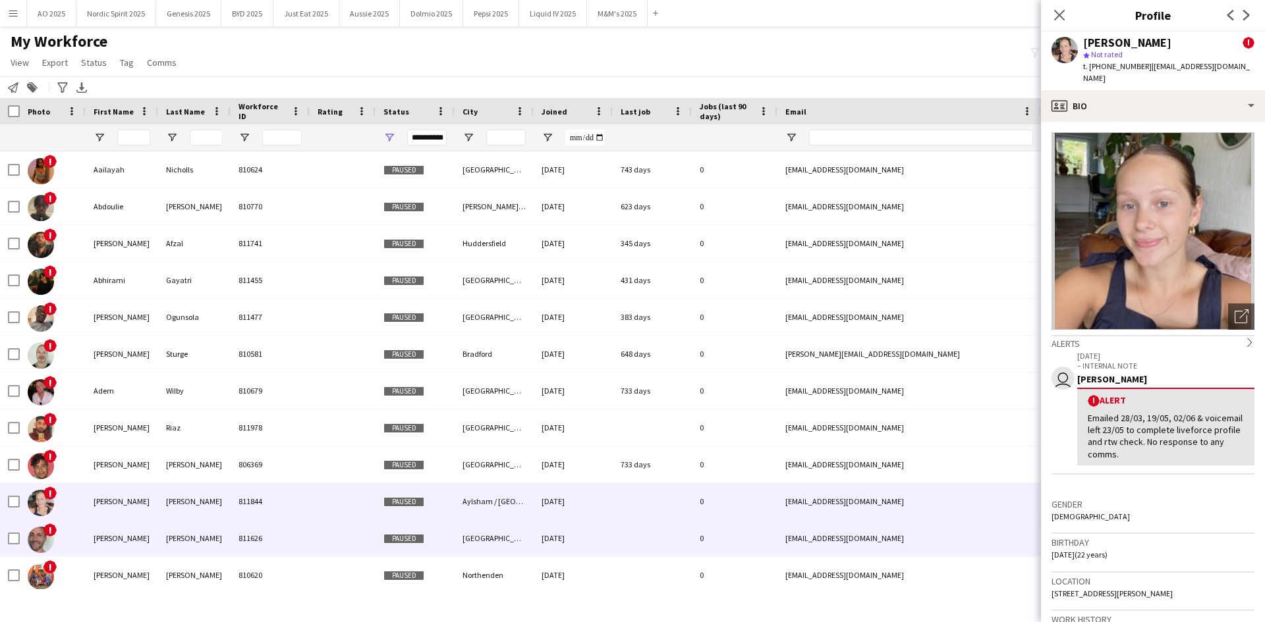
click at [37, 385] on img at bounding box center [41, 540] width 26 height 26
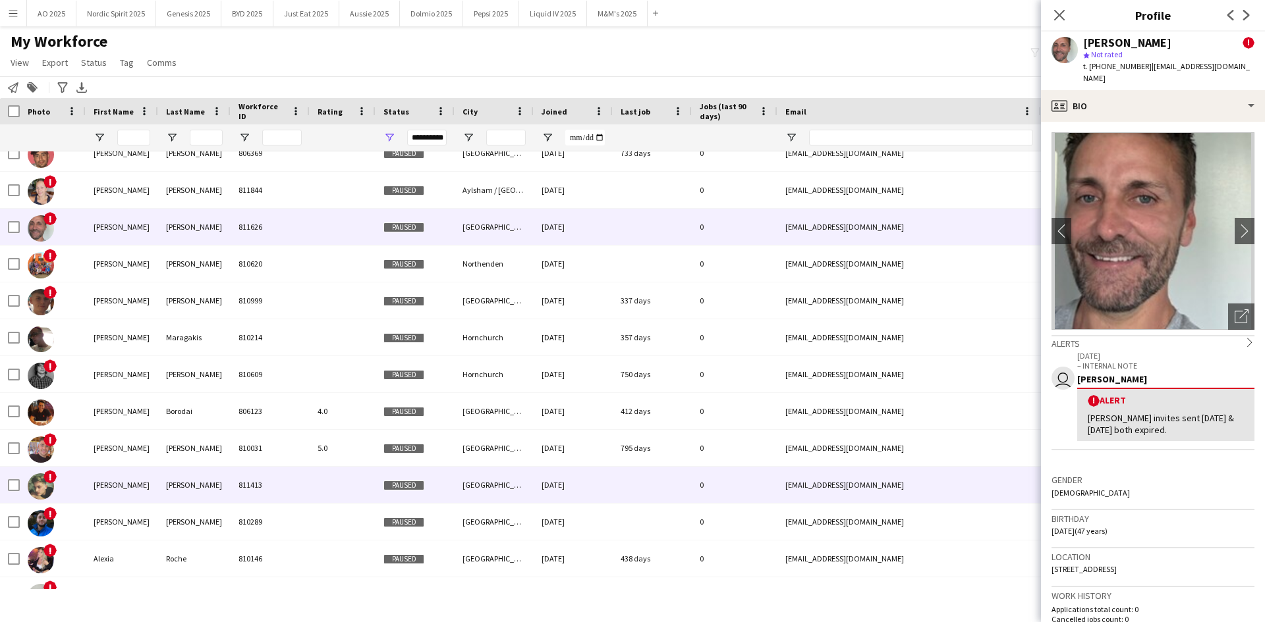
scroll to position [329, 0]
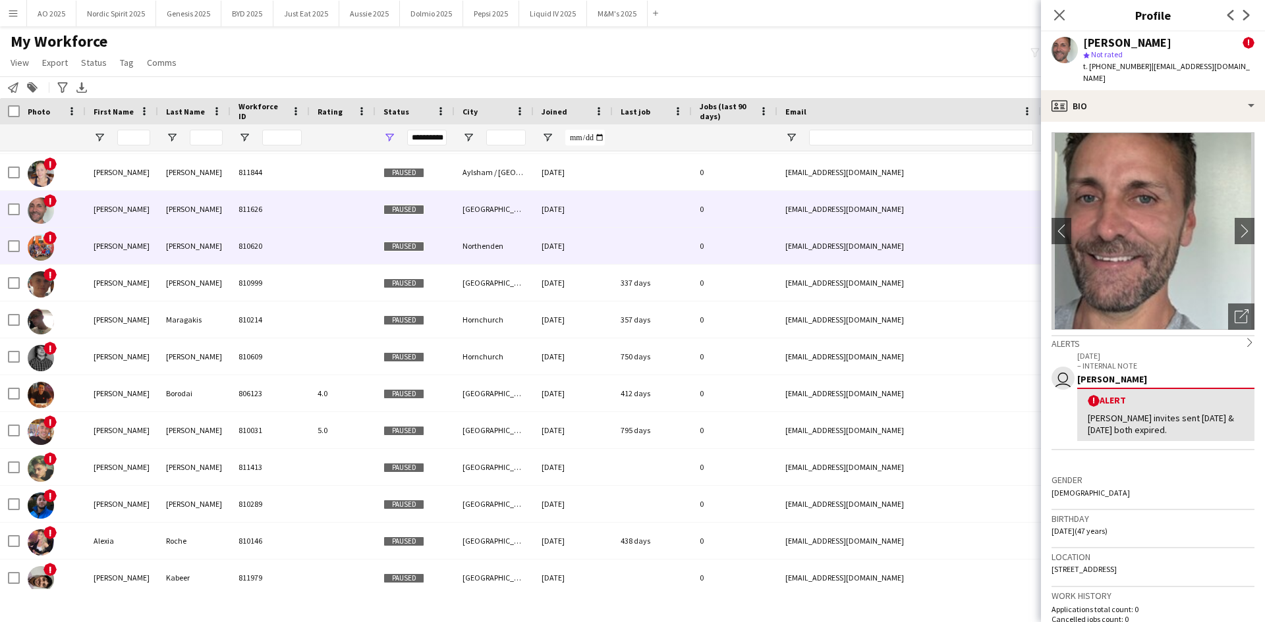
click at [47, 249] on img at bounding box center [41, 247] width 26 height 26
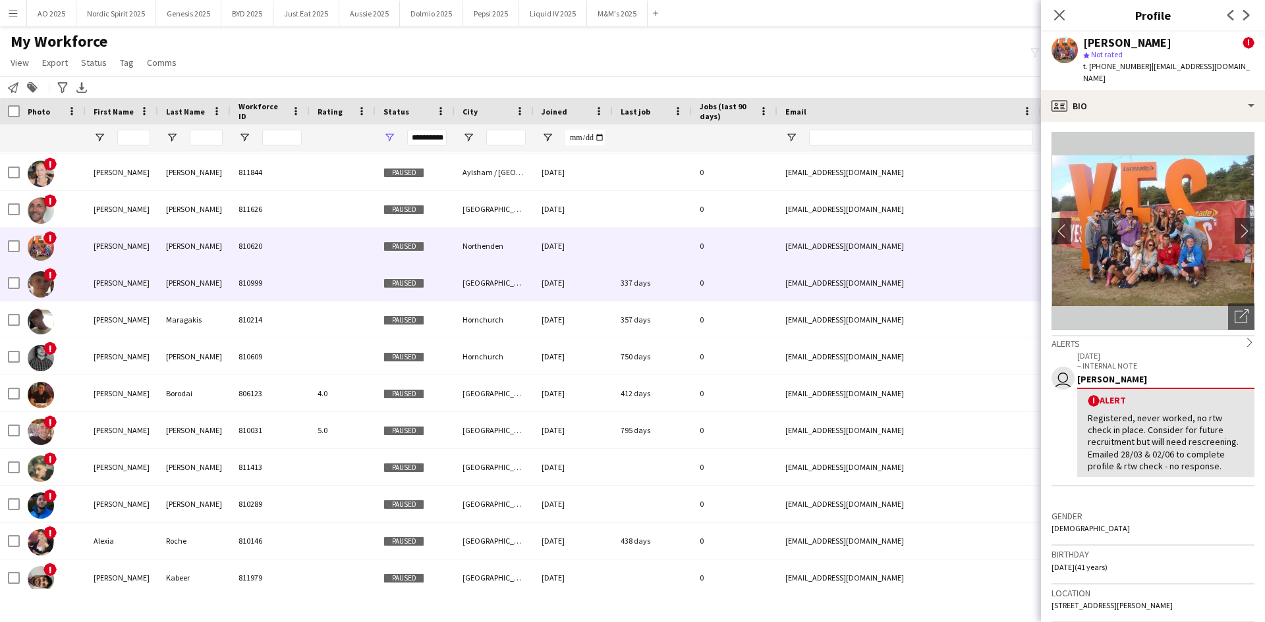
click at [43, 288] on img at bounding box center [41, 284] width 26 height 26
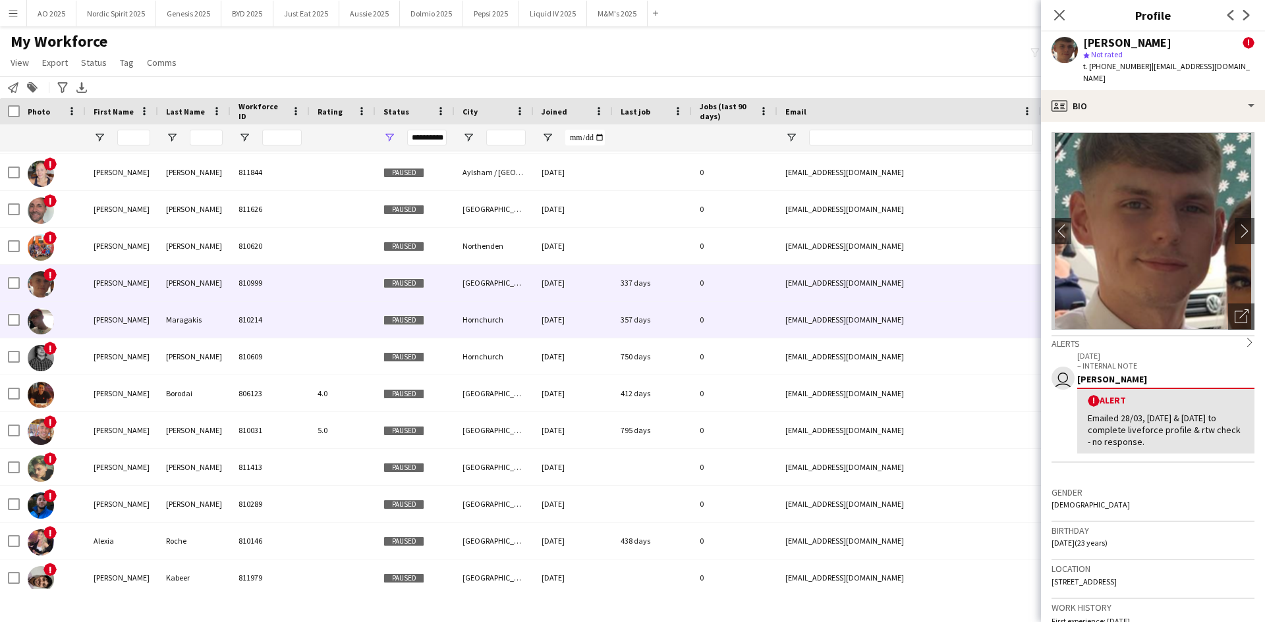
click at [40, 322] on img at bounding box center [41, 321] width 26 height 26
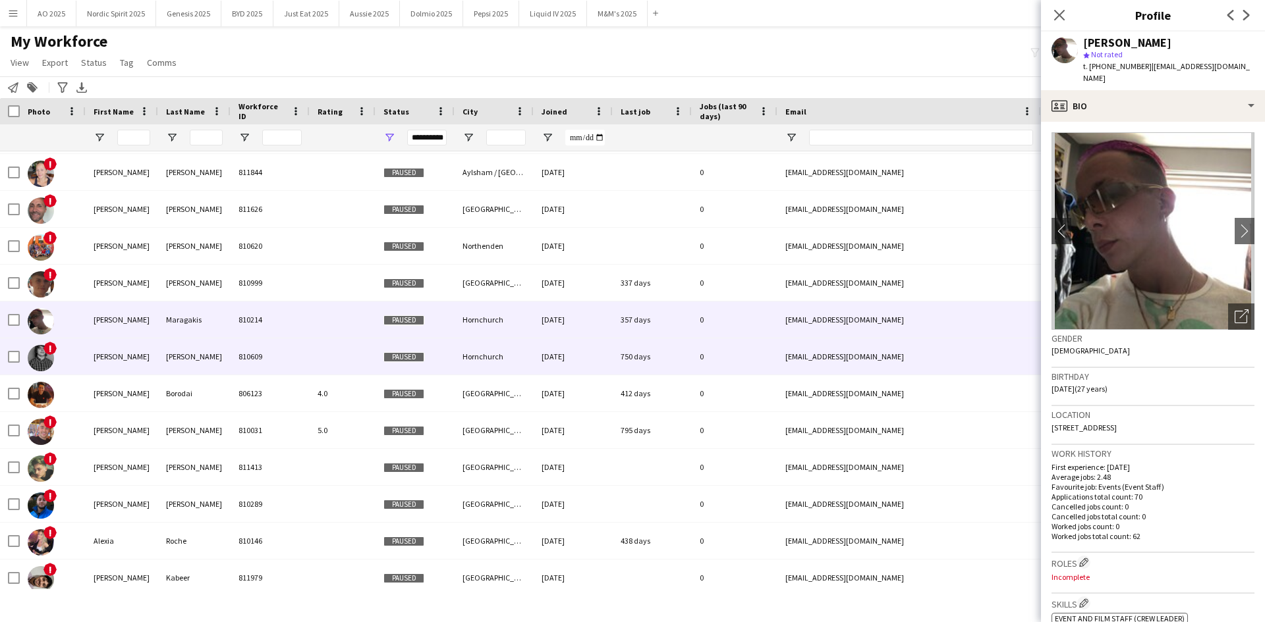
click at [40, 354] on img at bounding box center [41, 358] width 26 height 26
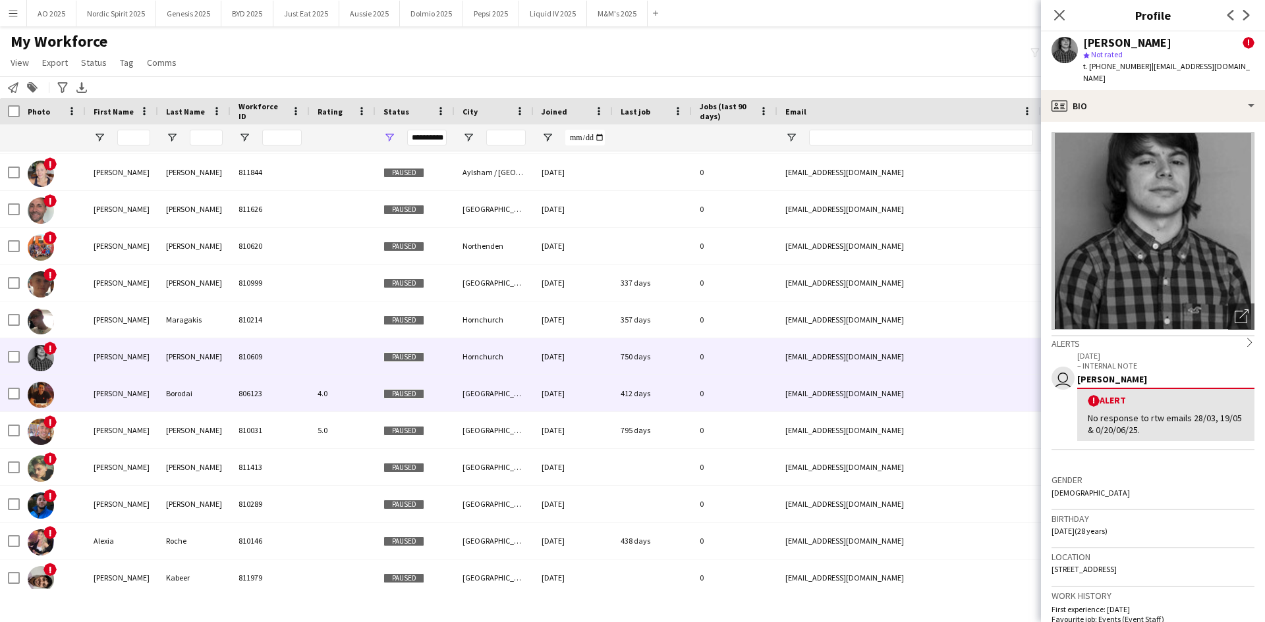
click at [34, 385] on img at bounding box center [41, 395] width 26 height 26
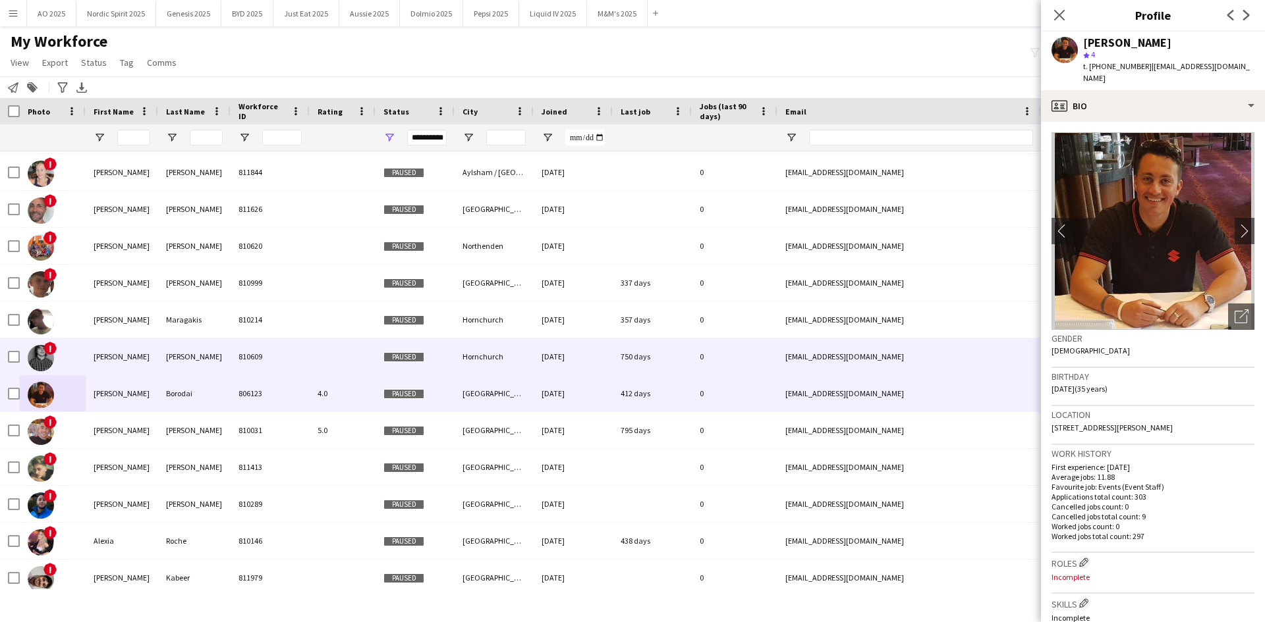
click at [42, 358] on img at bounding box center [41, 358] width 26 height 26
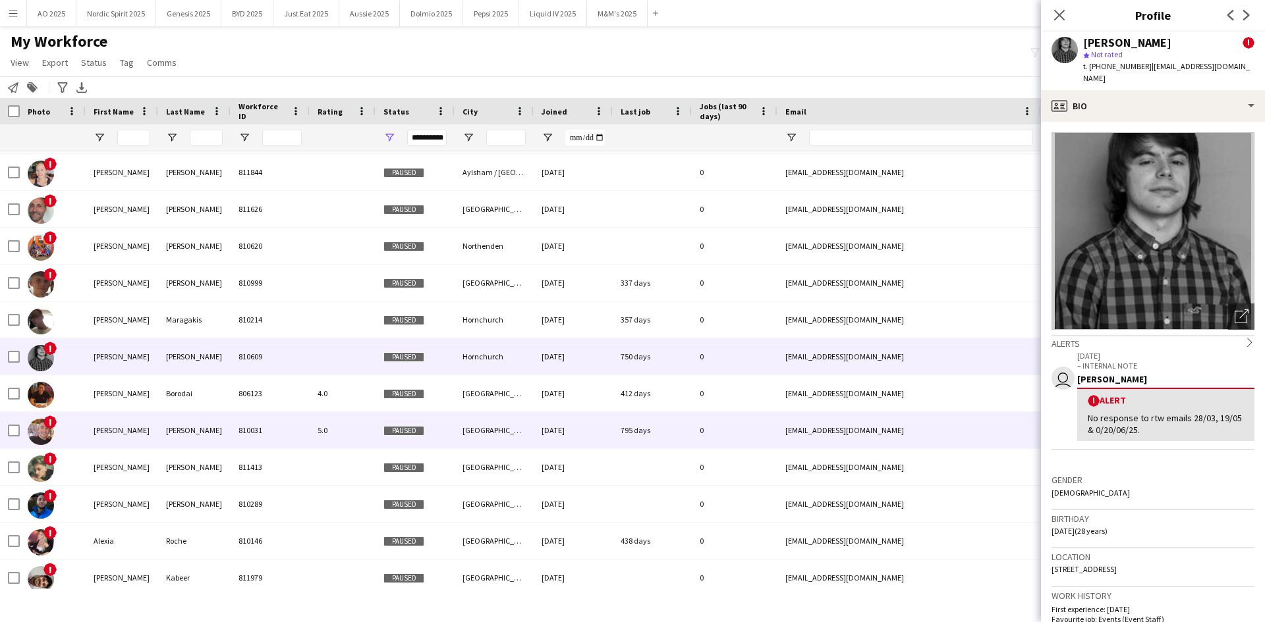
click at [43, 385] on img at bounding box center [41, 432] width 26 height 26
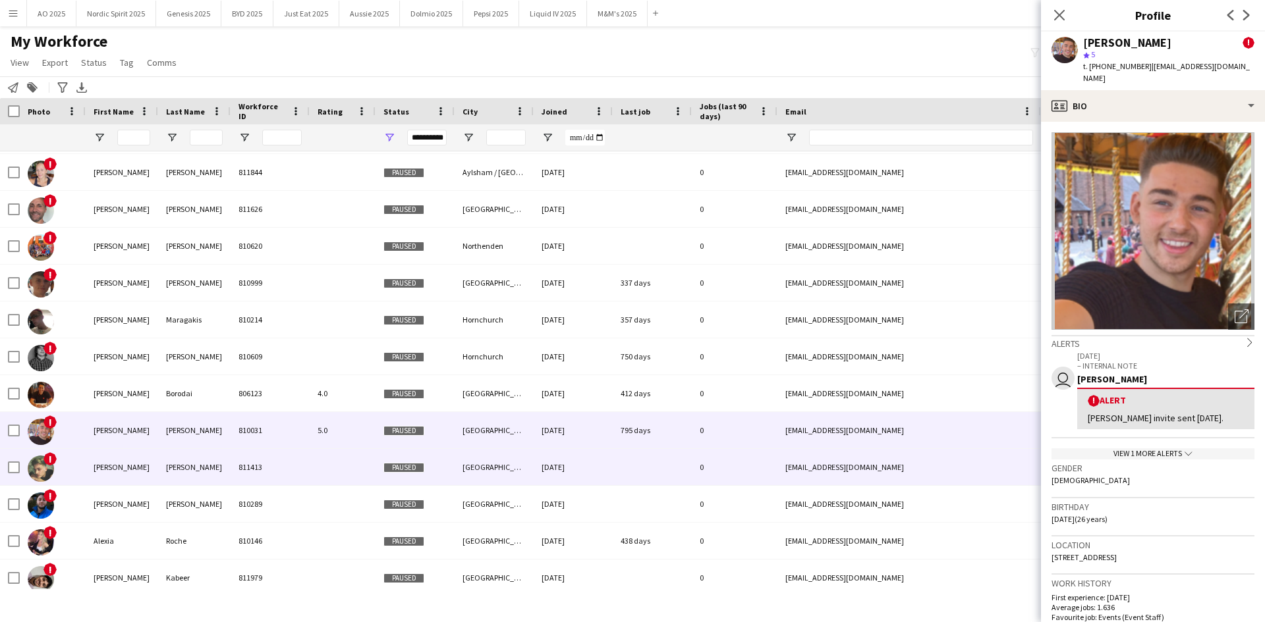
click at [41, 385] on img at bounding box center [41, 469] width 26 height 26
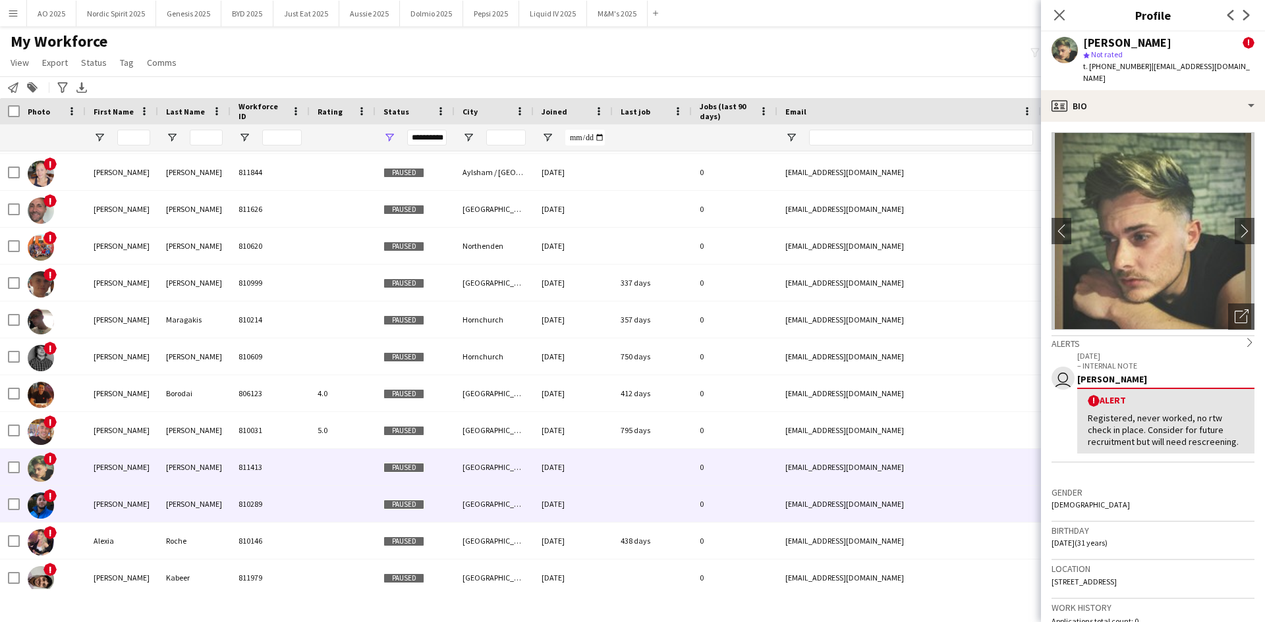
click at [30, 385] on img at bounding box center [41, 506] width 26 height 26
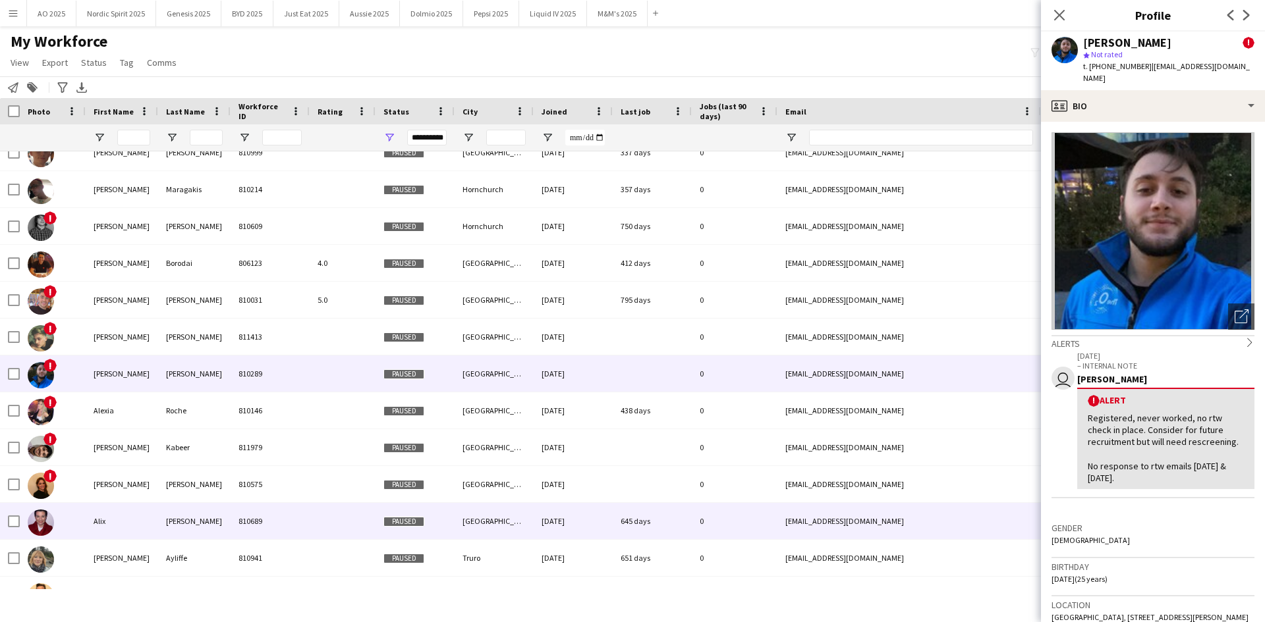
scroll to position [527, 0]
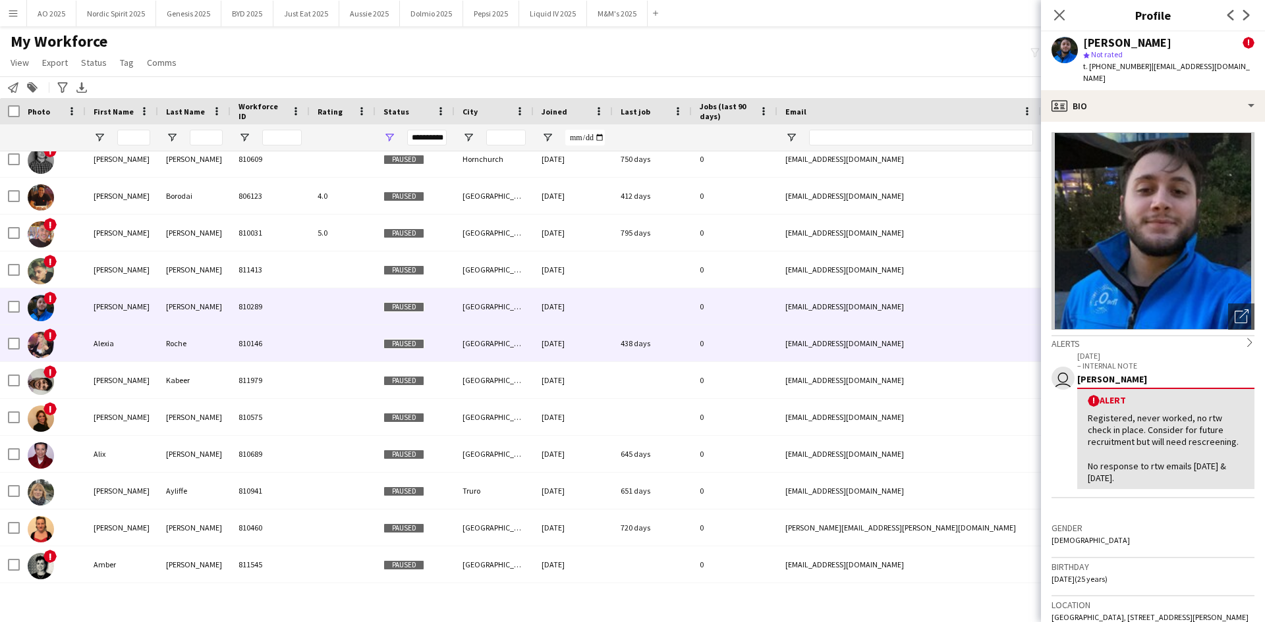
click at [43, 352] on img at bounding box center [41, 345] width 26 height 26
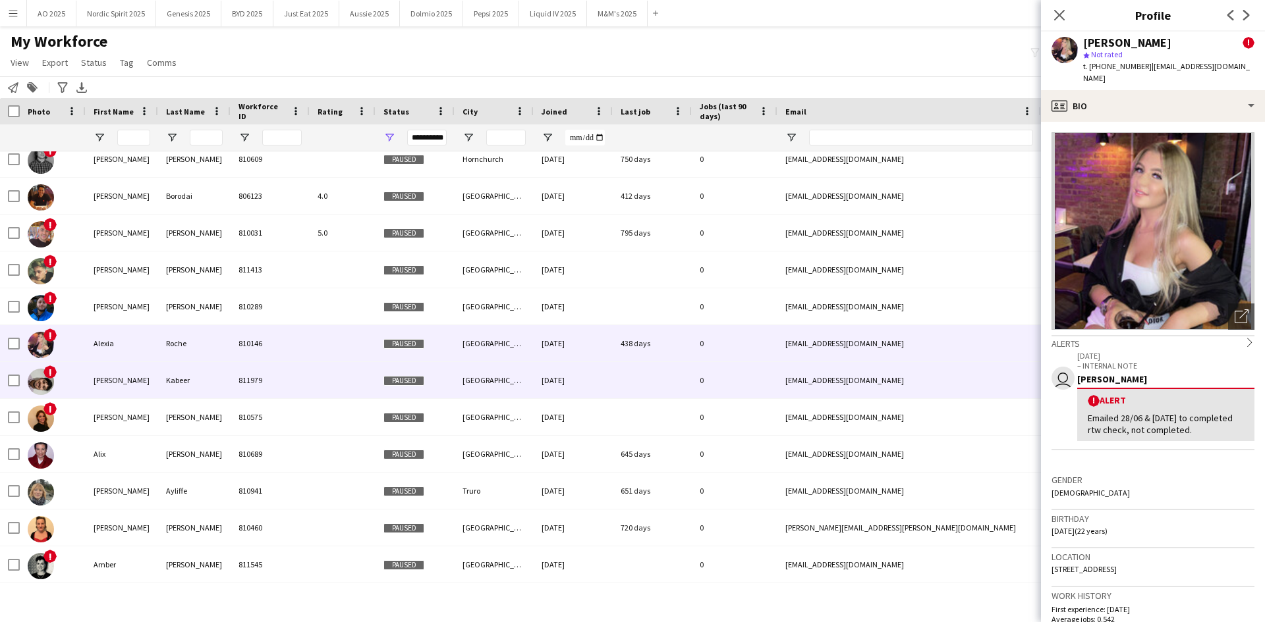
click at [41, 385] on img at bounding box center [41, 382] width 26 height 26
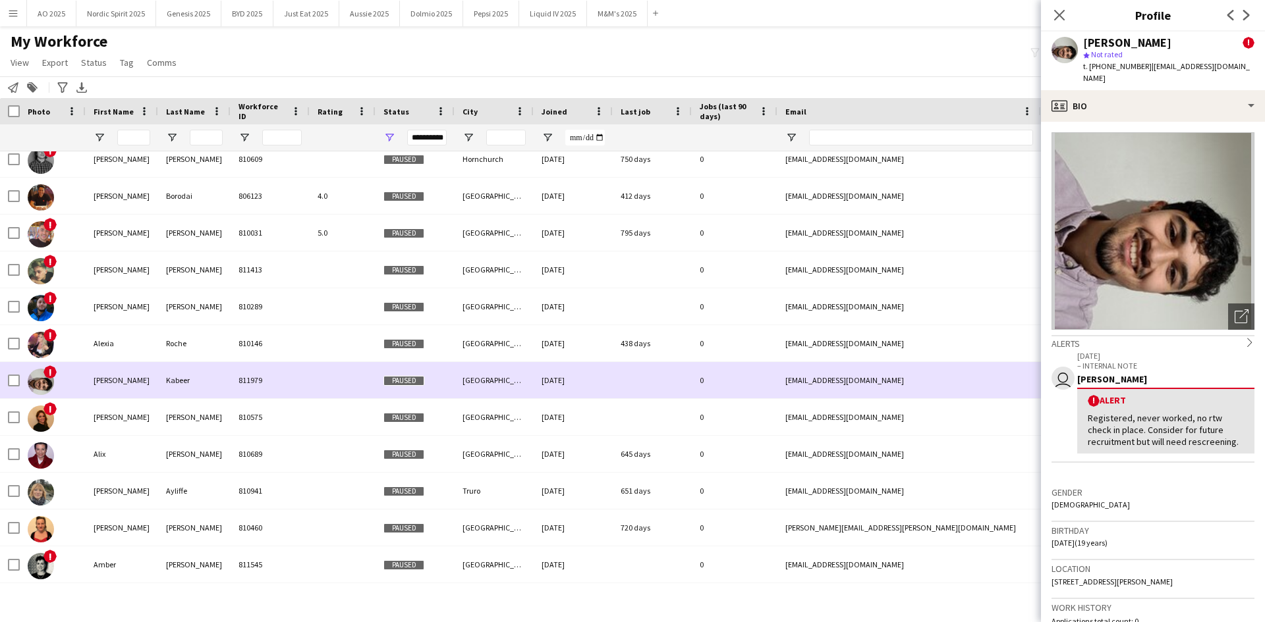
click at [36, 385] on div "!" at bounding box center [53, 417] width 66 height 36
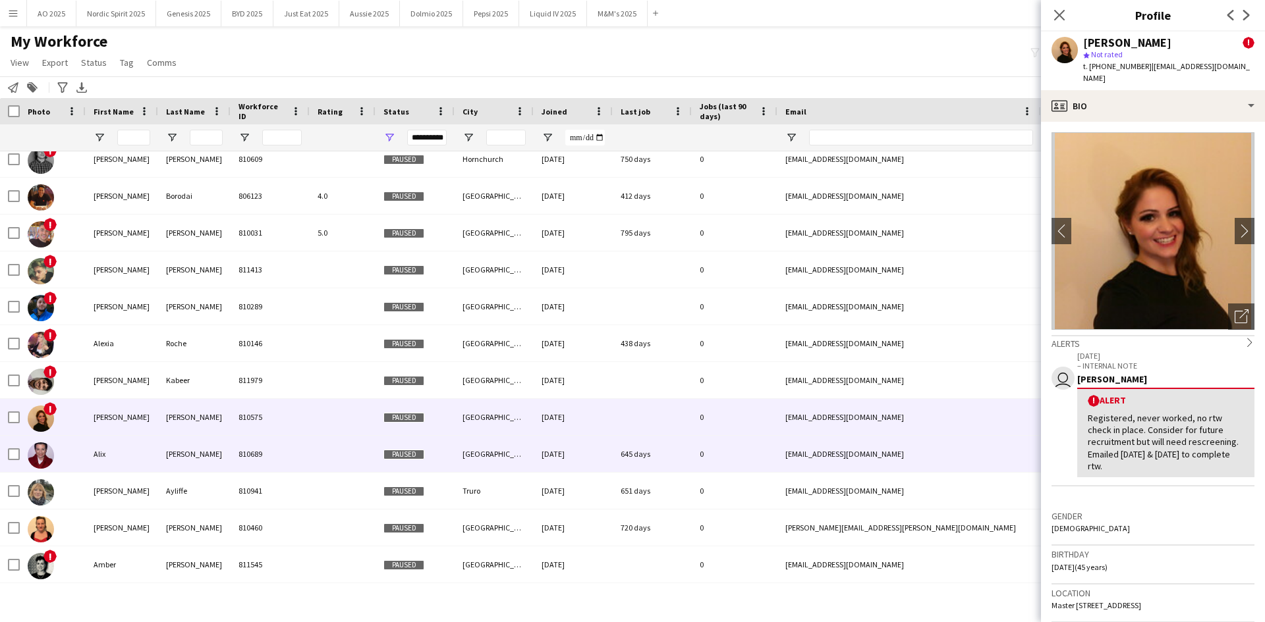
click at [49, 385] on img at bounding box center [41, 456] width 26 height 26
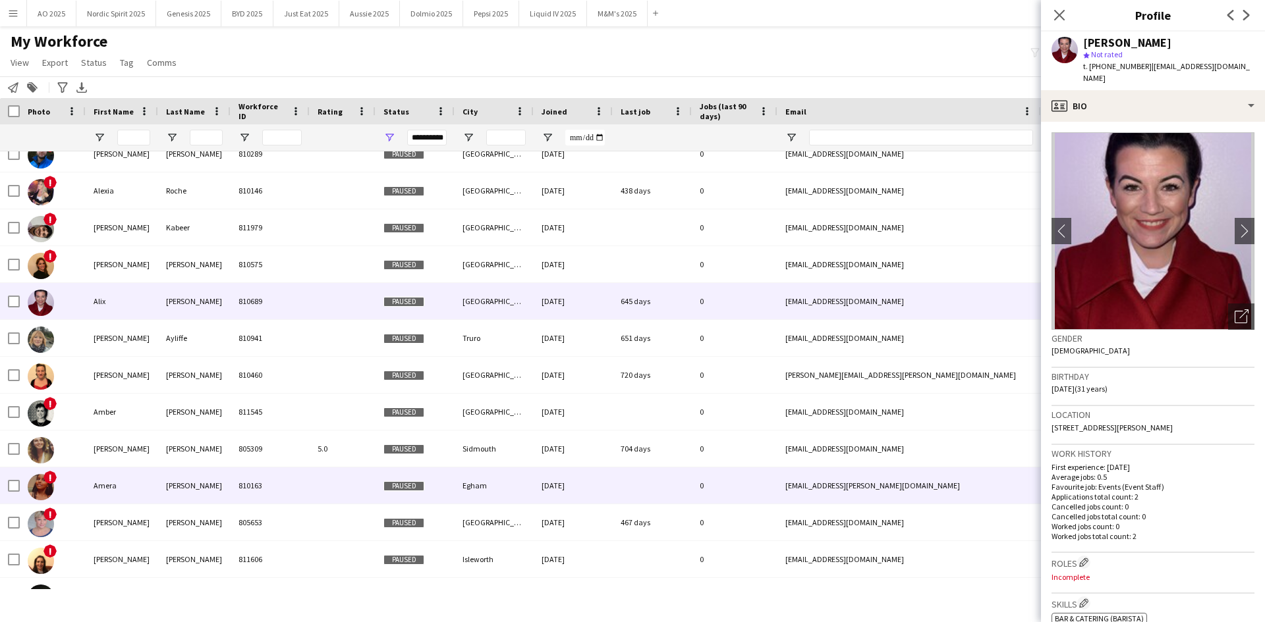
scroll to position [724, 0]
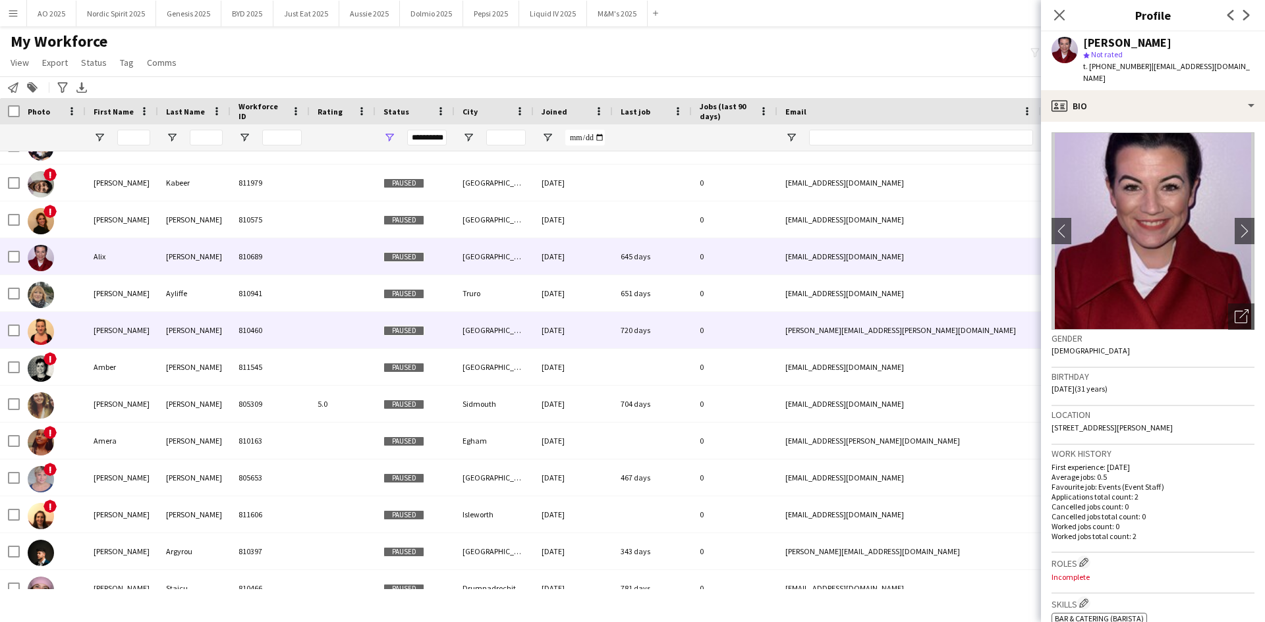
click at [41, 331] on img at bounding box center [41, 332] width 26 height 26
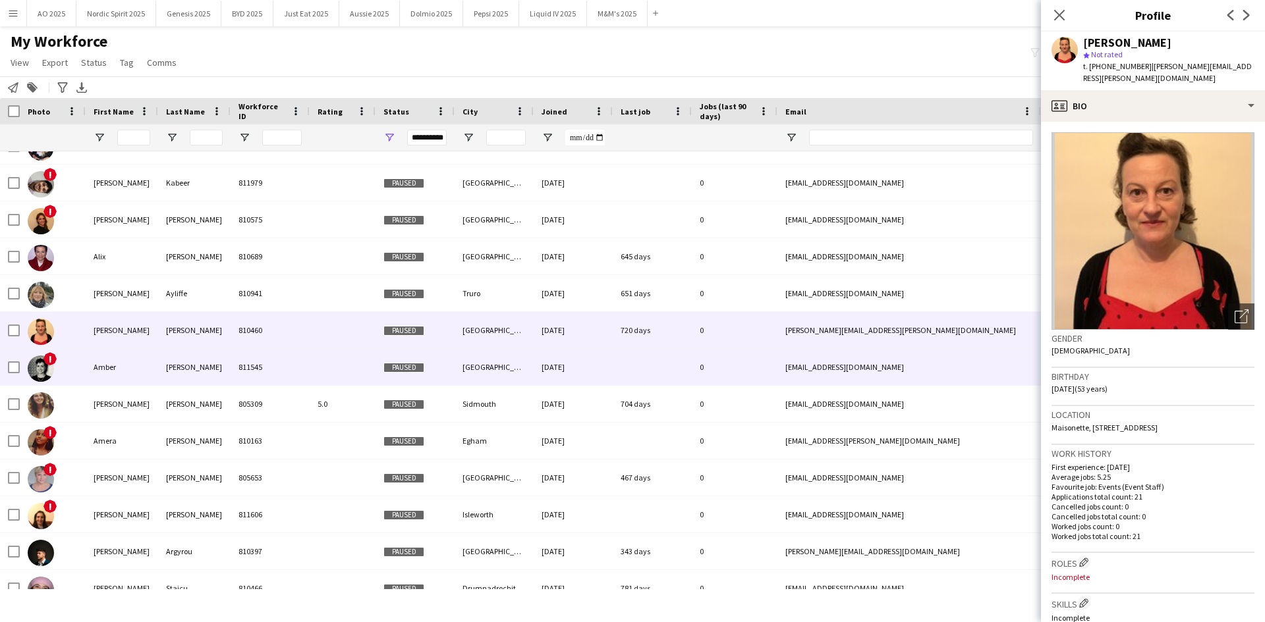
click at [40, 367] on img at bounding box center [41, 369] width 26 height 26
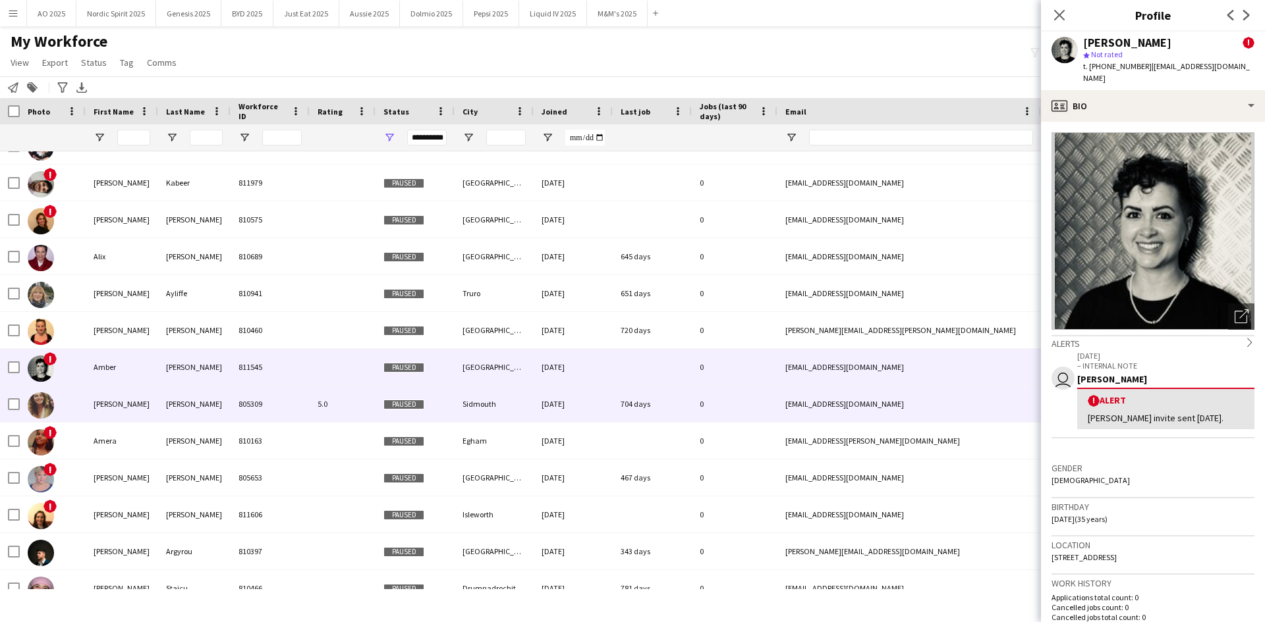
click at [41, 385] on img at bounding box center [41, 406] width 26 height 26
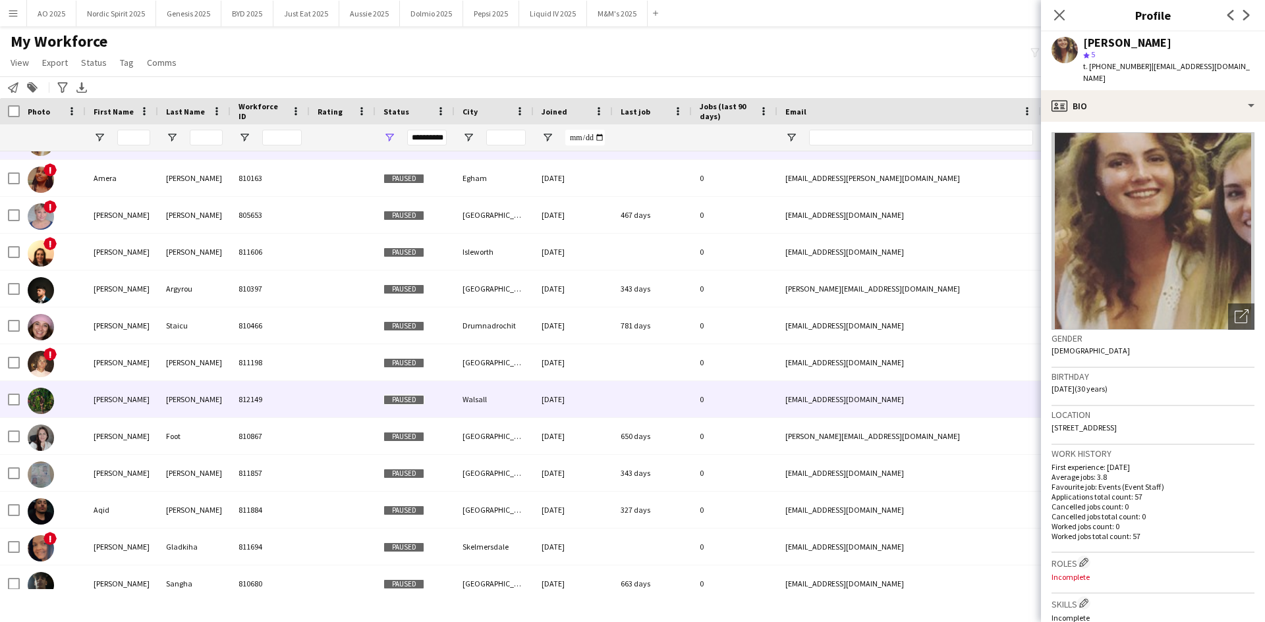
scroll to position [988, 0]
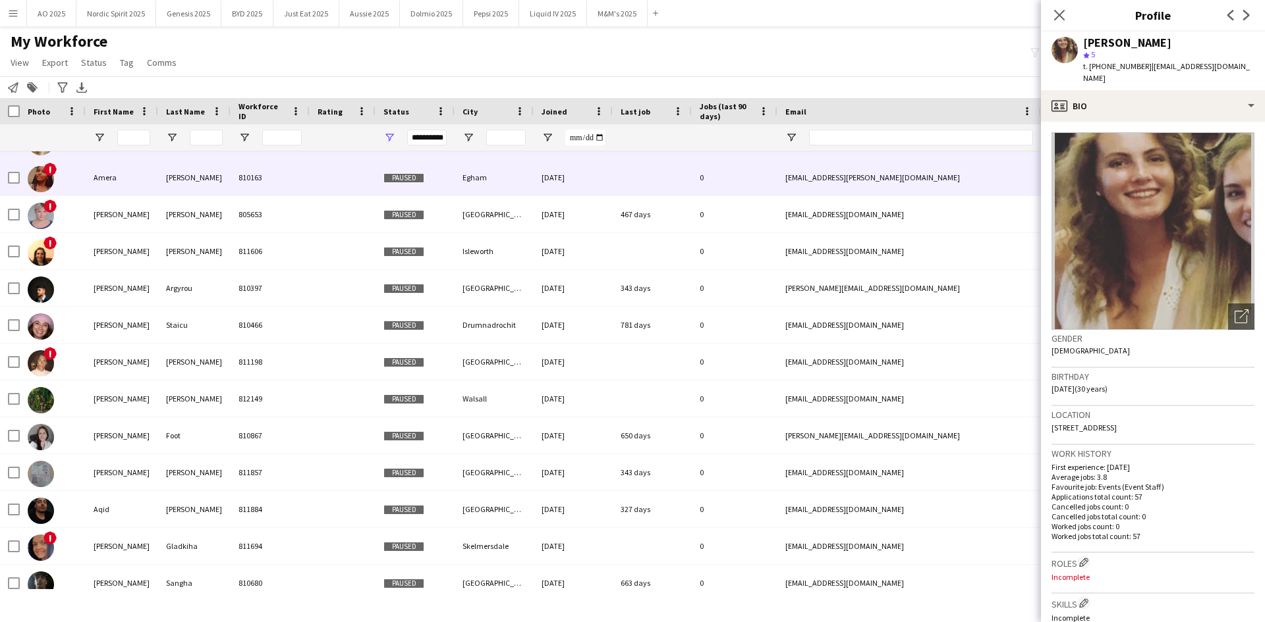
click at [31, 176] on img at bounding box center [41, 179] width 26 height 26
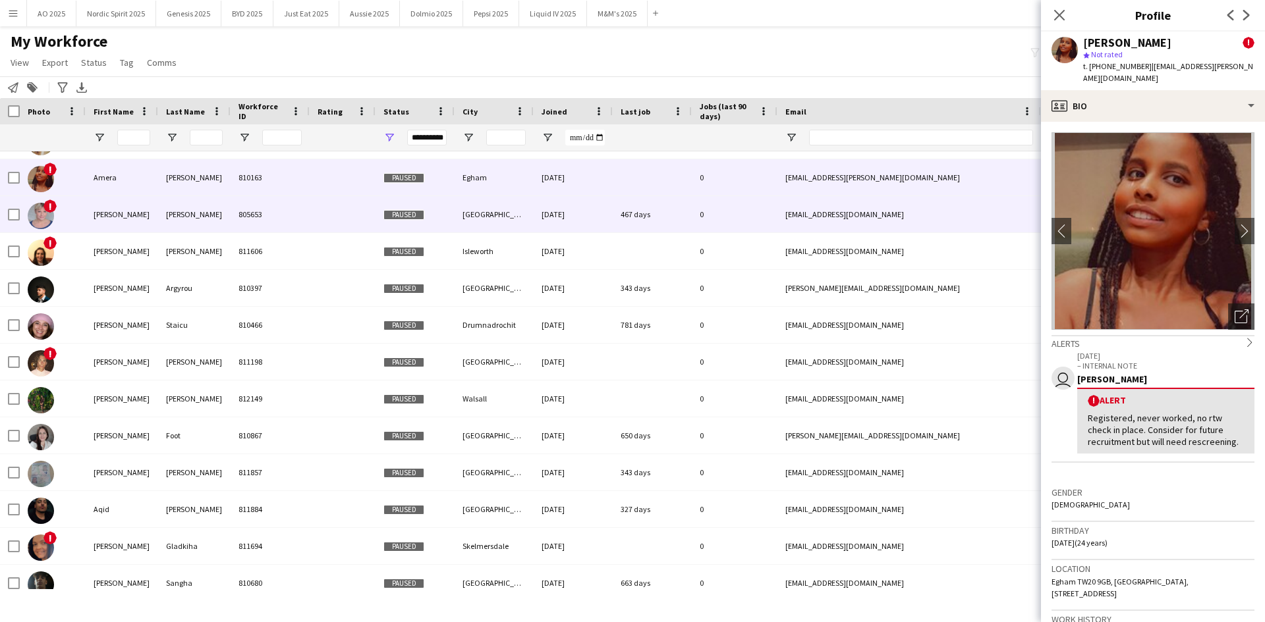
click at [36, 224] on img at bounding box center [41, 216] width 26 height 26
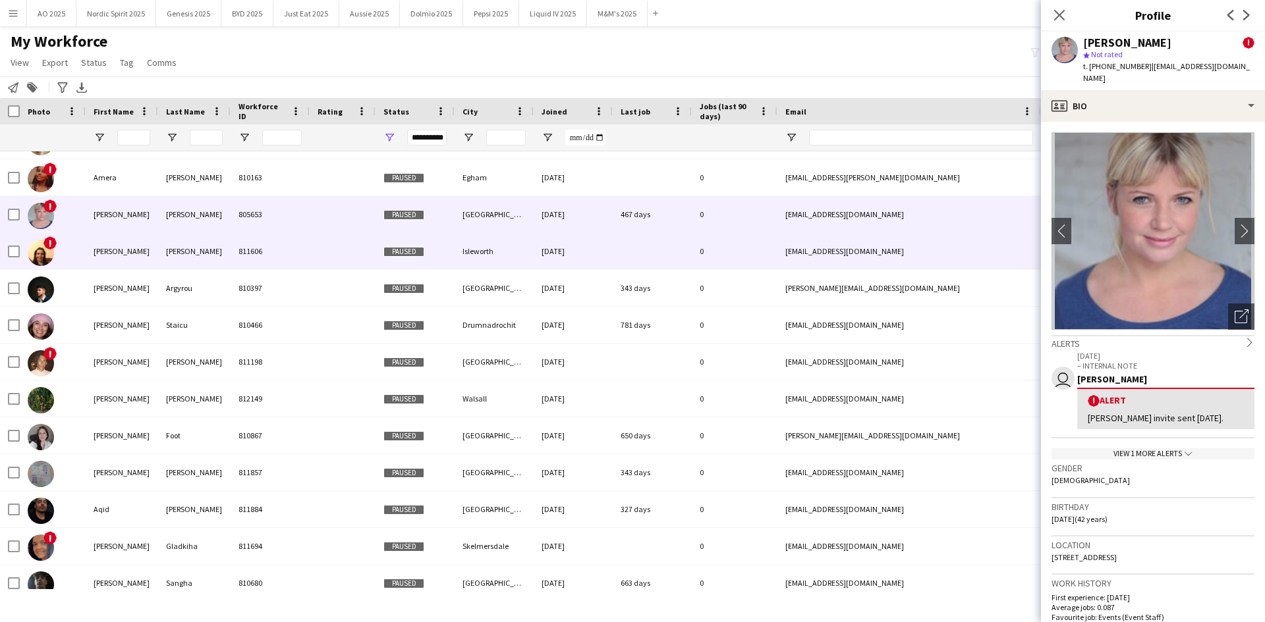
click at [41, 251] on img at bounding box center [41, 253] width 26 height 26
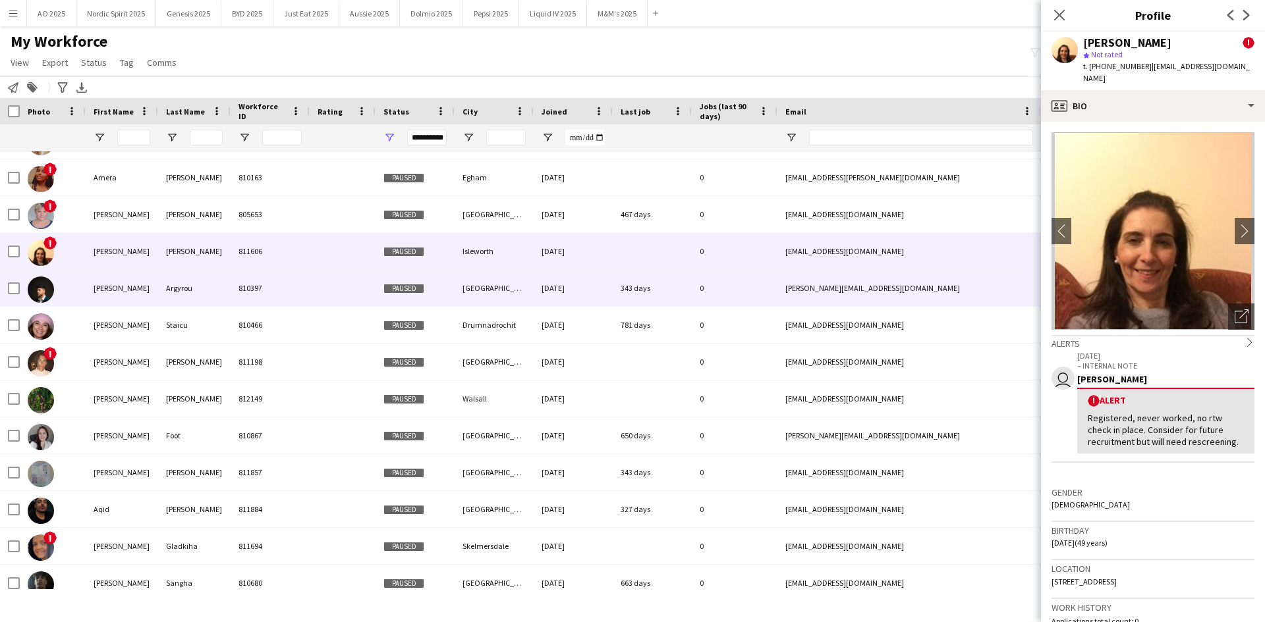
click at [40, 283] on img at bounding box center [41, 290] width 26 height 26
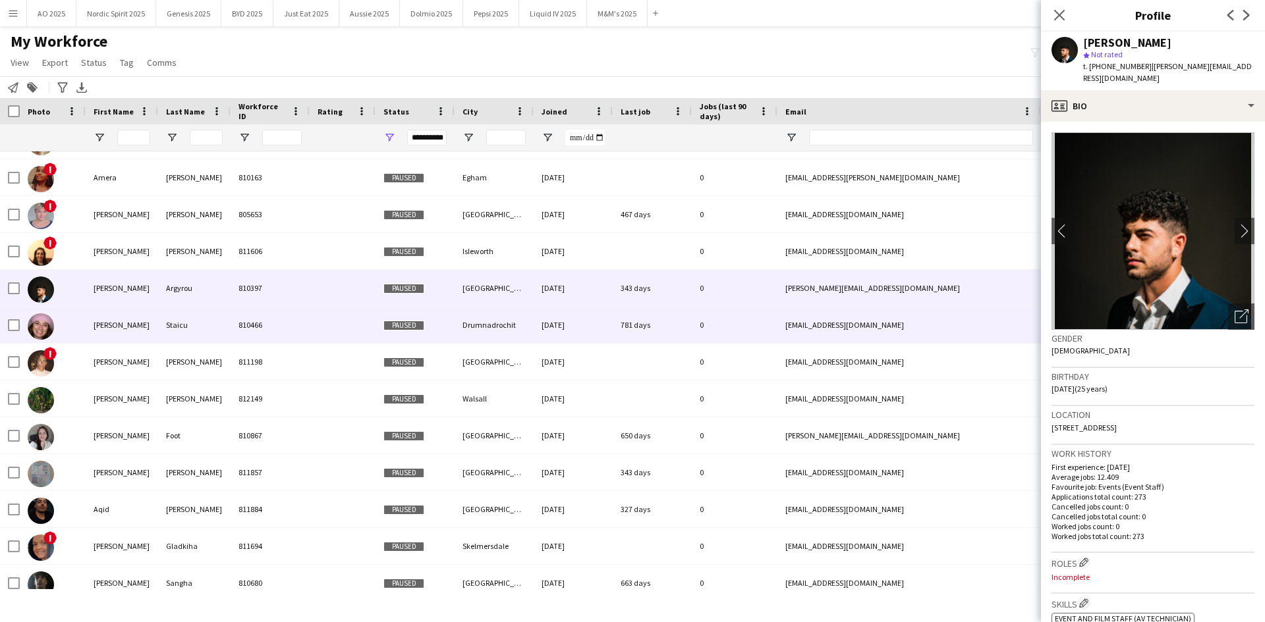
click at [40, 327] on img at bounding box center [41, 326] width 26 height 26
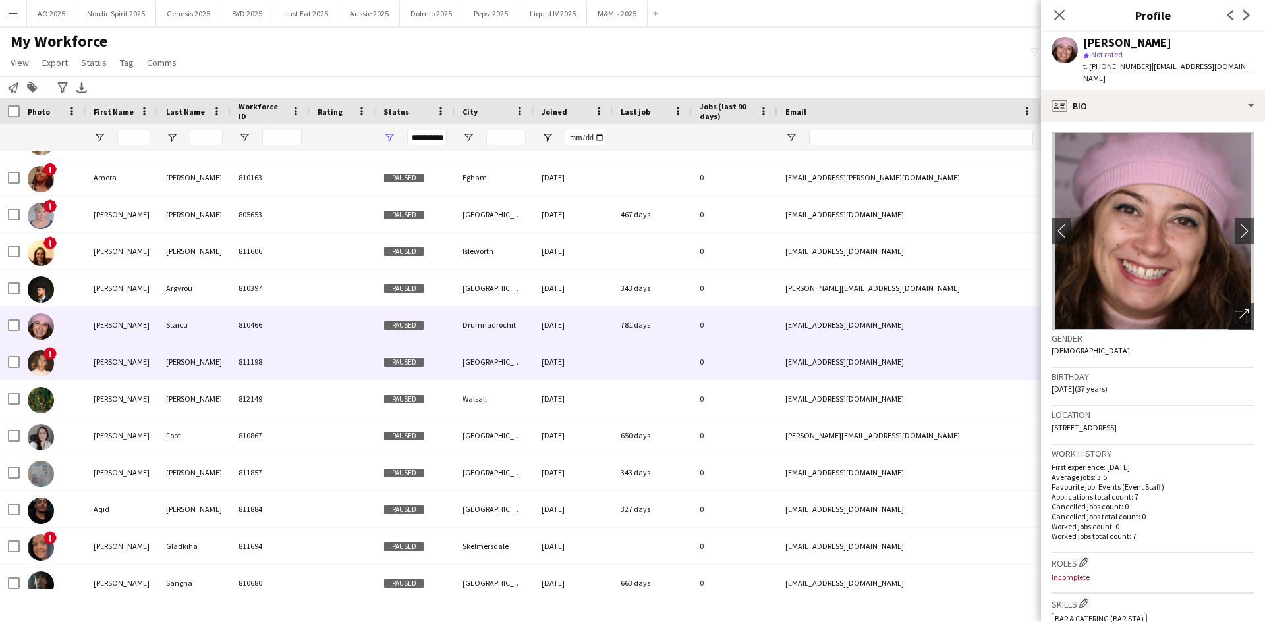
click at [48, 363] on img at bounding box center [41, 363] width 26 height 26
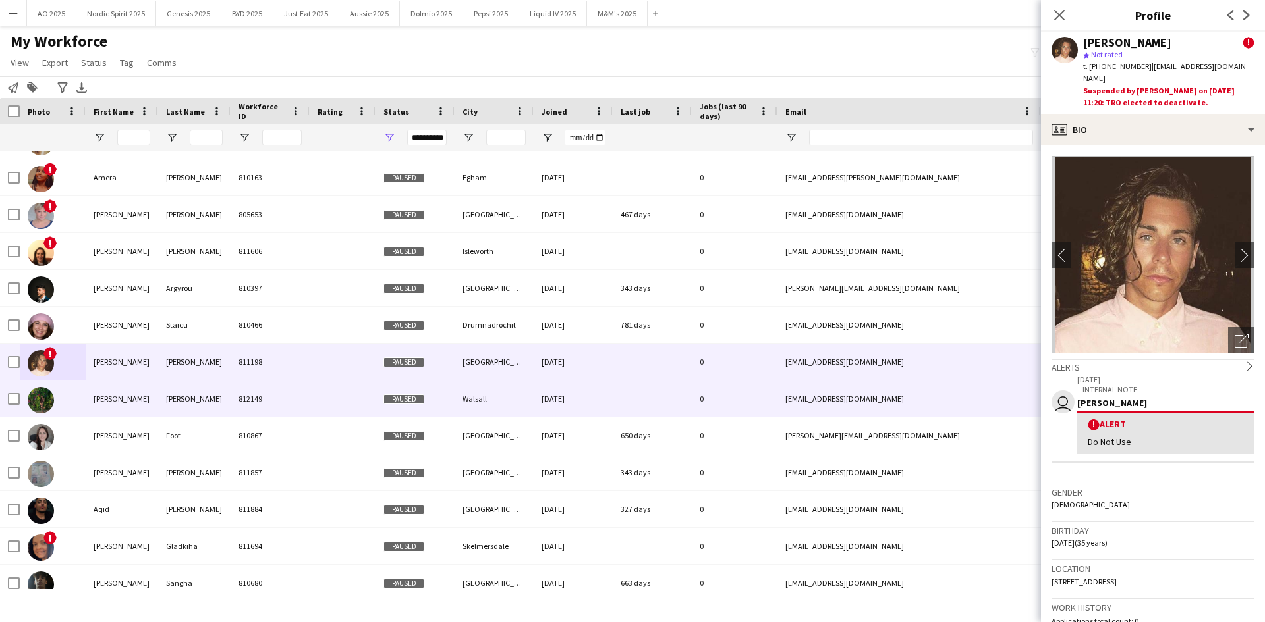
click at [47, 385] on img at bounding box center [41, 400] width 26 height 26
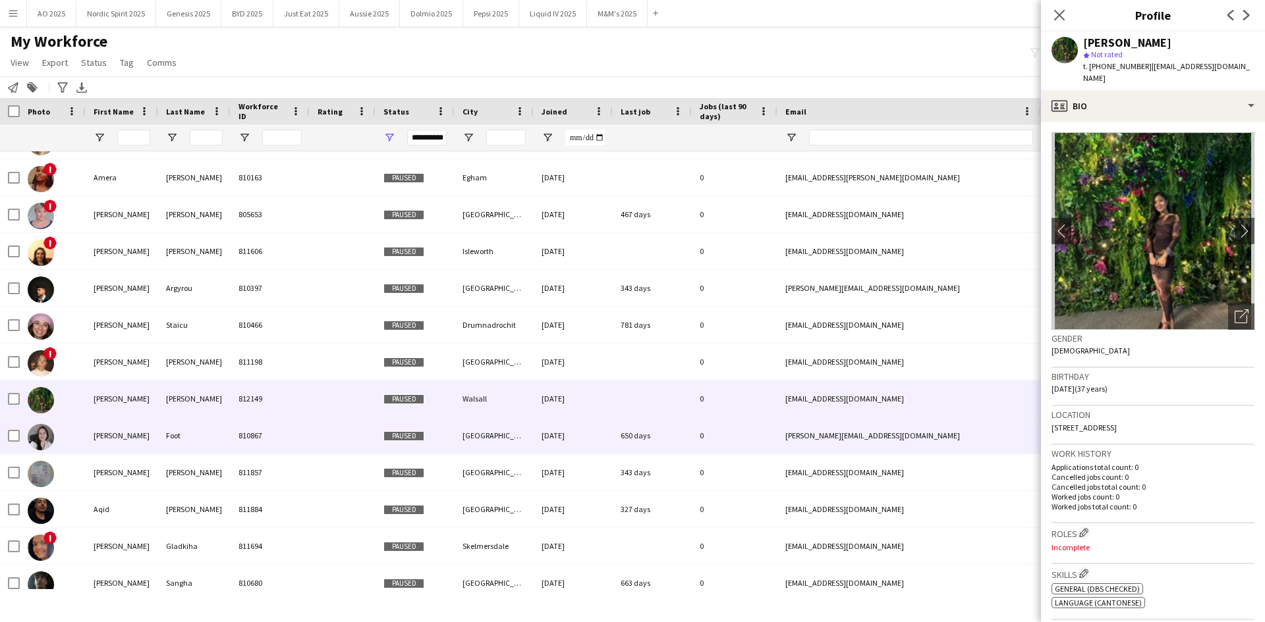
click at [40, 385] on img at bounding box center [41, 437] width 26 height 26
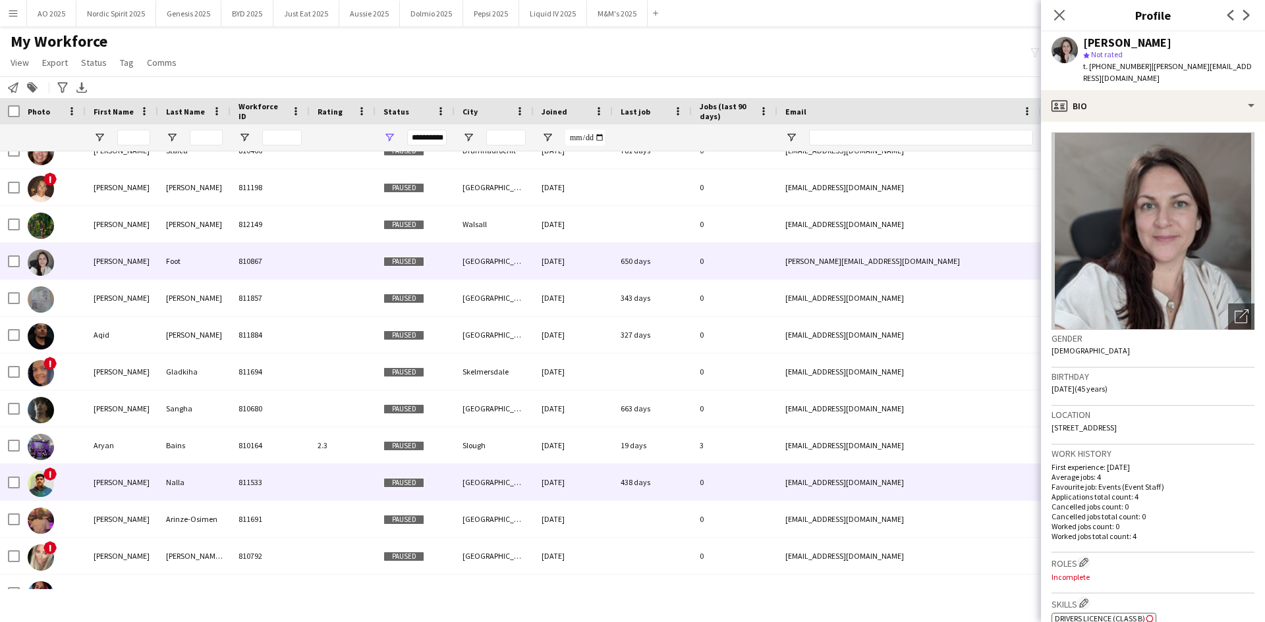
scroll to position [1185, 0]
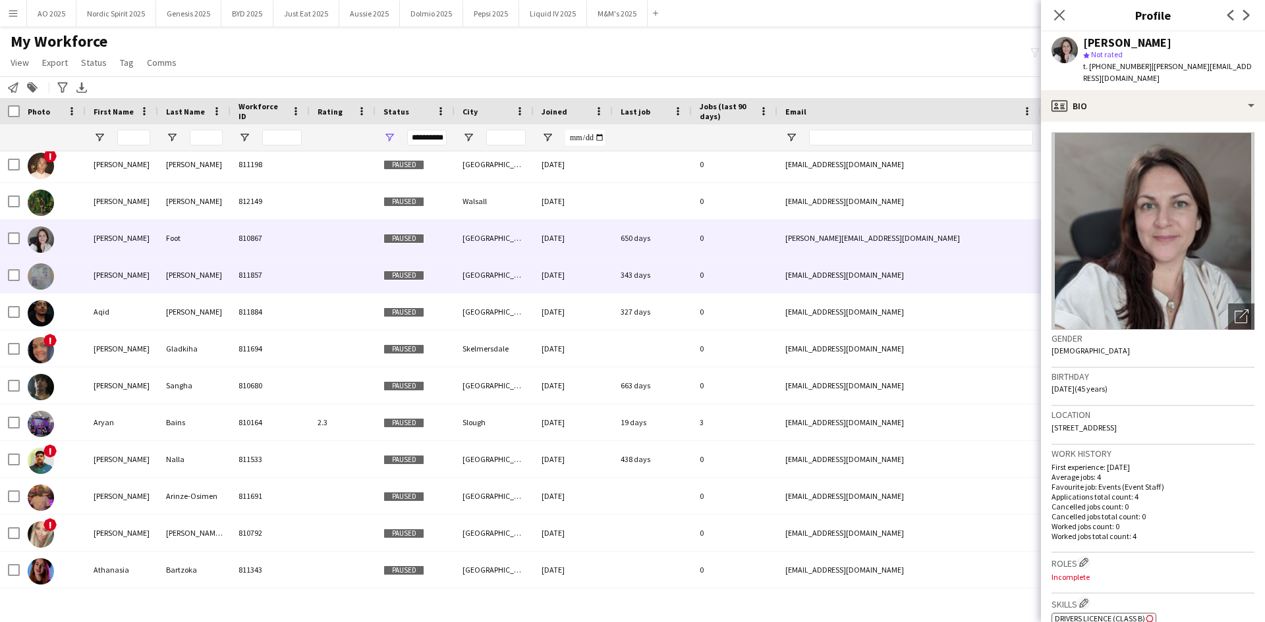
click at [39, 273] on img at bounding box center [41, 276] width 26 height 26
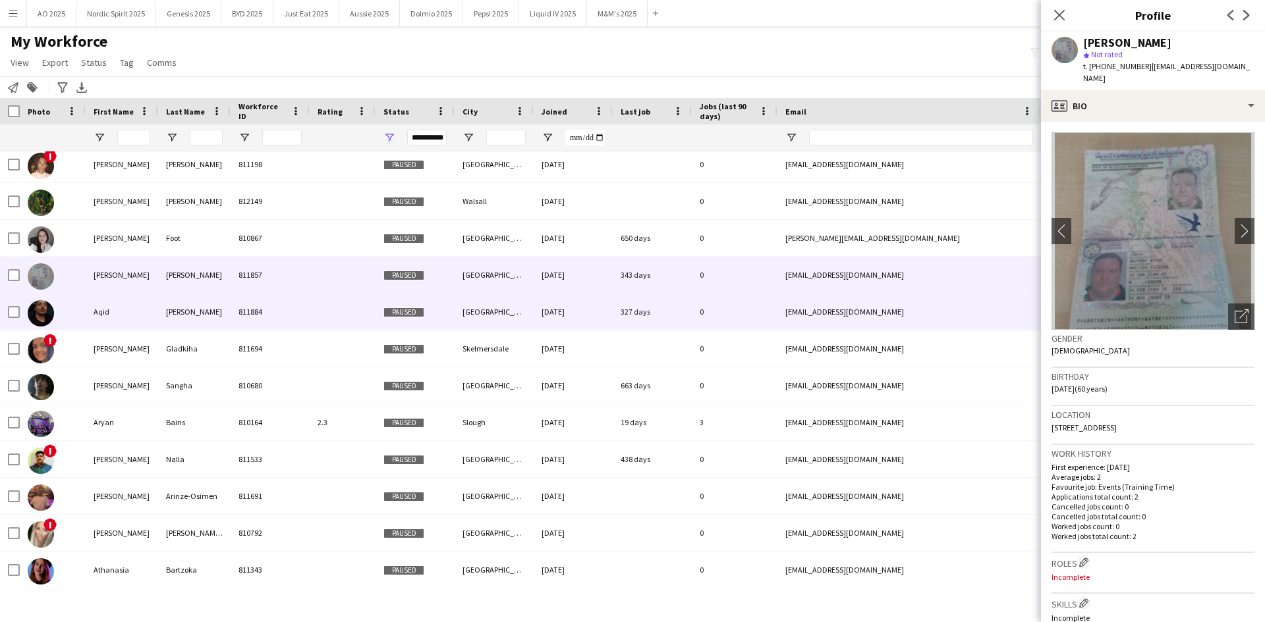
click at [47, 321] on img at bounding box center [41, 313] width 26 height 26
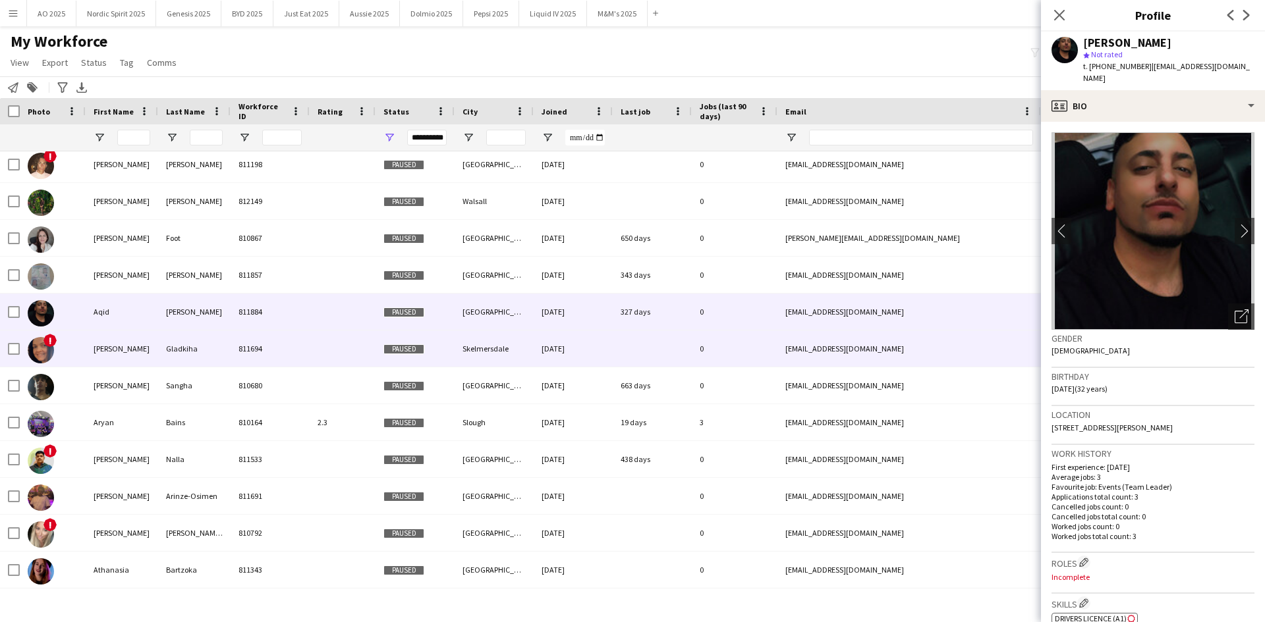
click at [41, 352] on img at bounding box center [41, 350] width 26 height 26
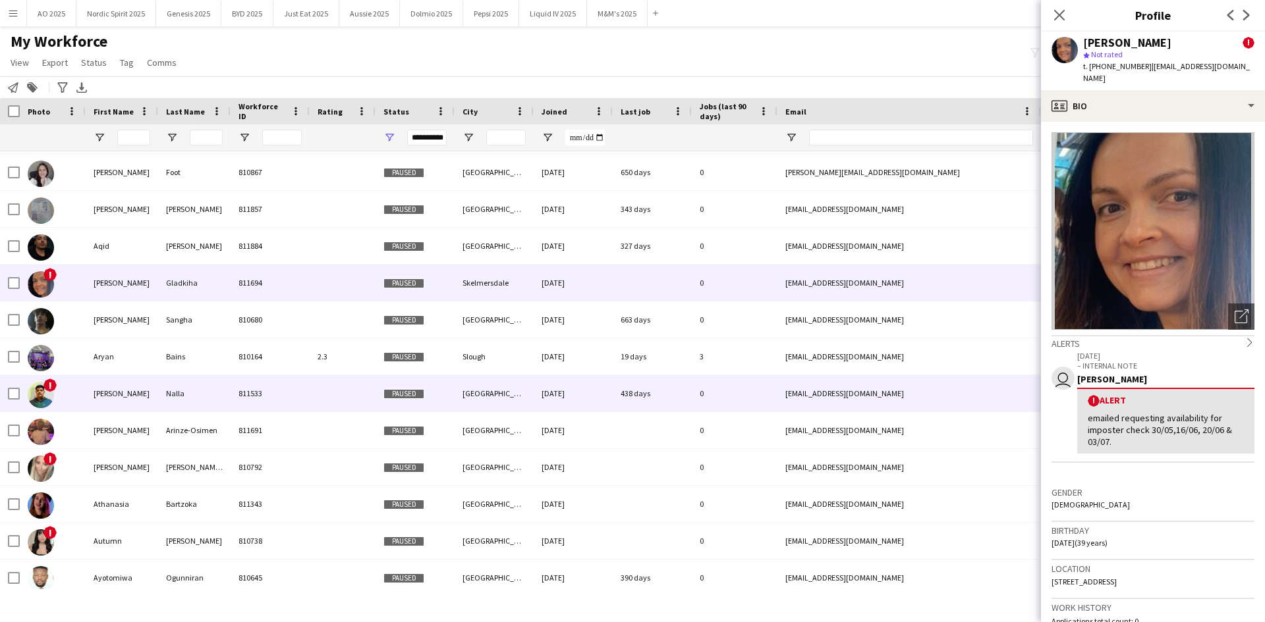
scroll to position [1317, 0]
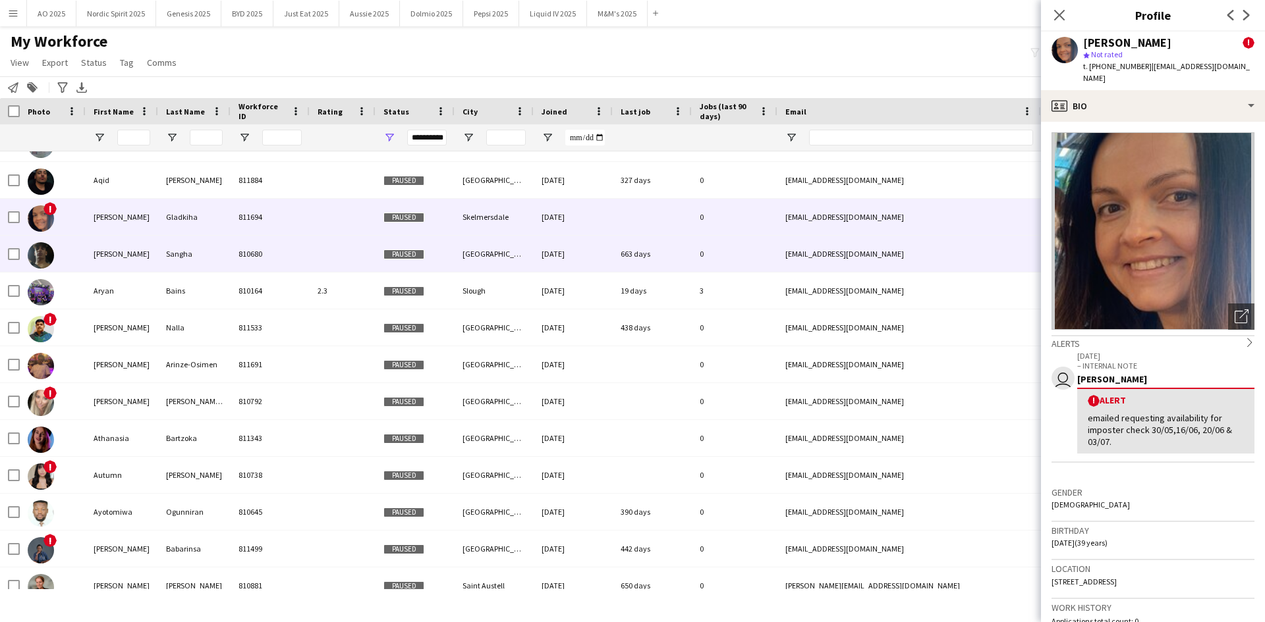
click at [47, 263] on img at bounding box center [41, 255] width 26 height 26
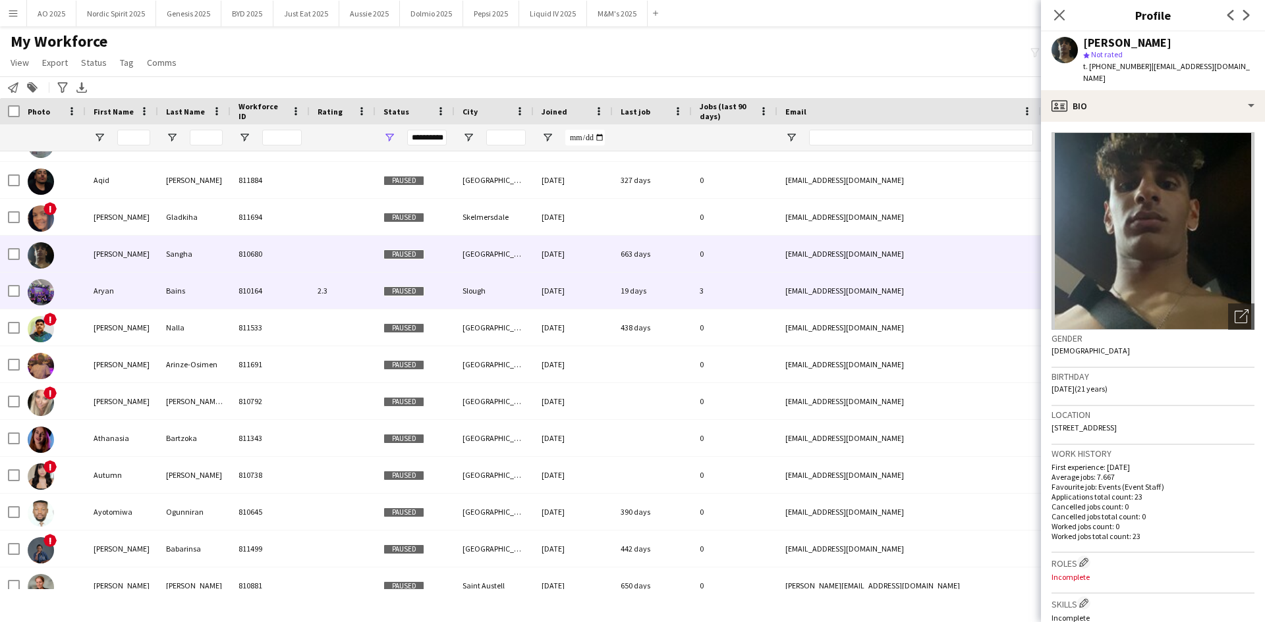
click at [38, 288] on img at bounding box center [41, 292] width 26 height 26
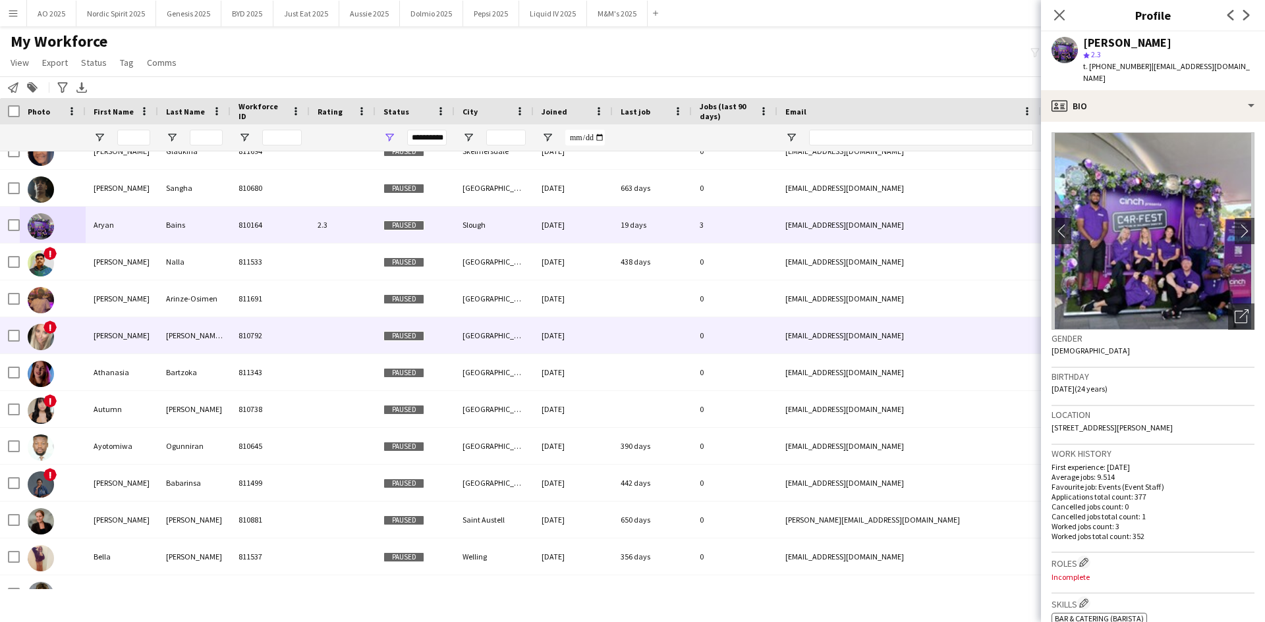
scroll to position [1449, 0]
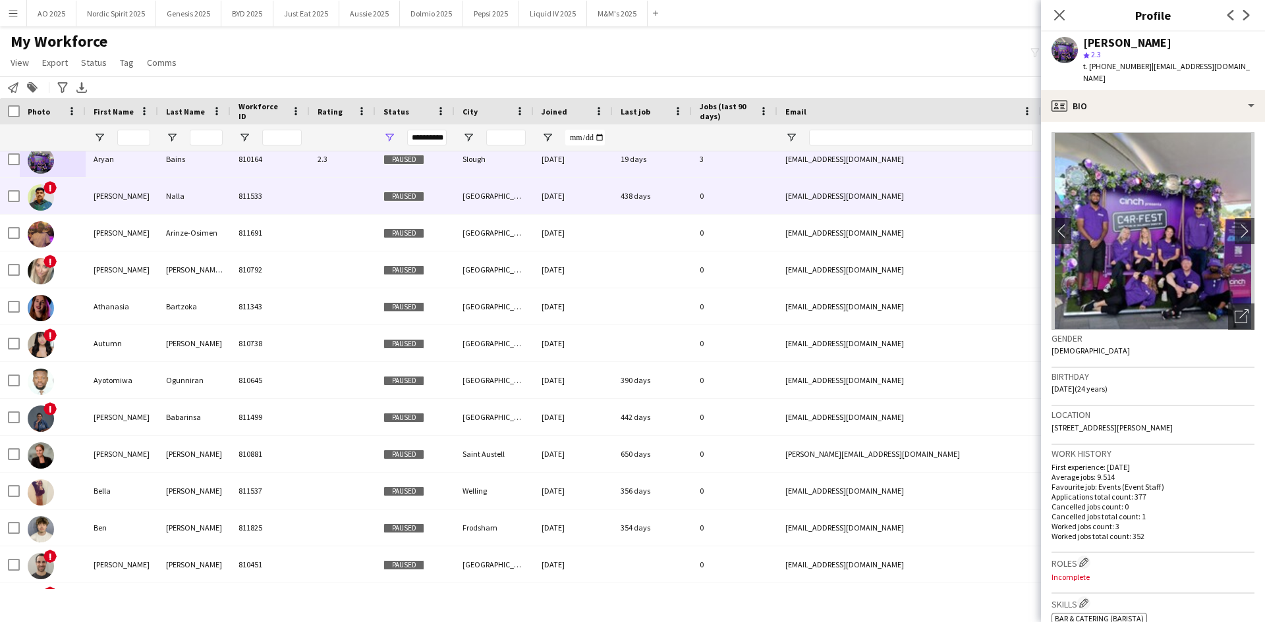
click at [39, 197] on img at bounding box center [41, 197] width 26 height 26
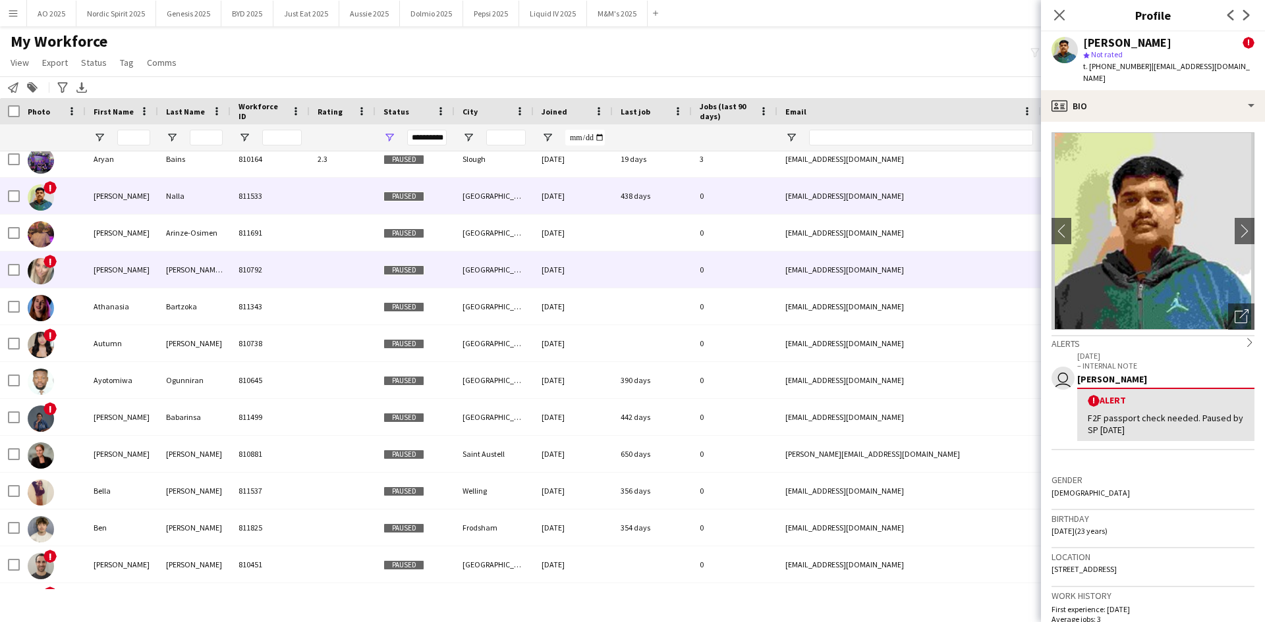
click at [40, 273] on img at bounding box center [41, 271] width 26 height 26
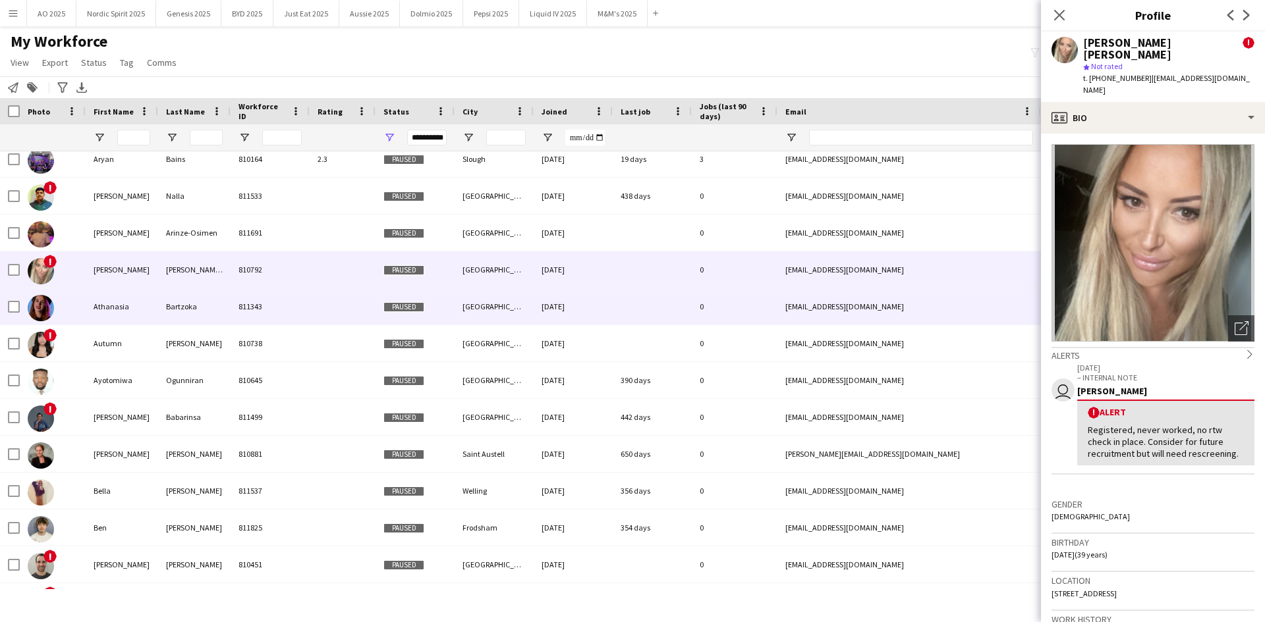
click at [41, 305] on img at bounding box center [41, 308] width 26 height 26
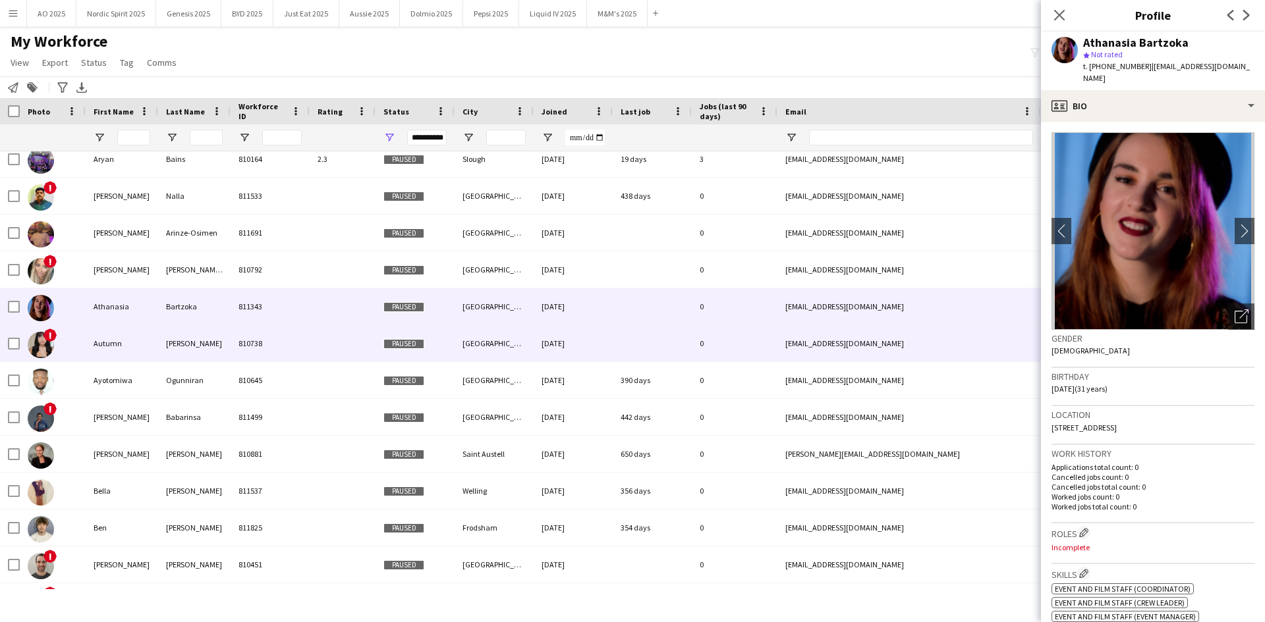
click at [46, 341] on img at bounding box center [41, 345] width 26 height 26
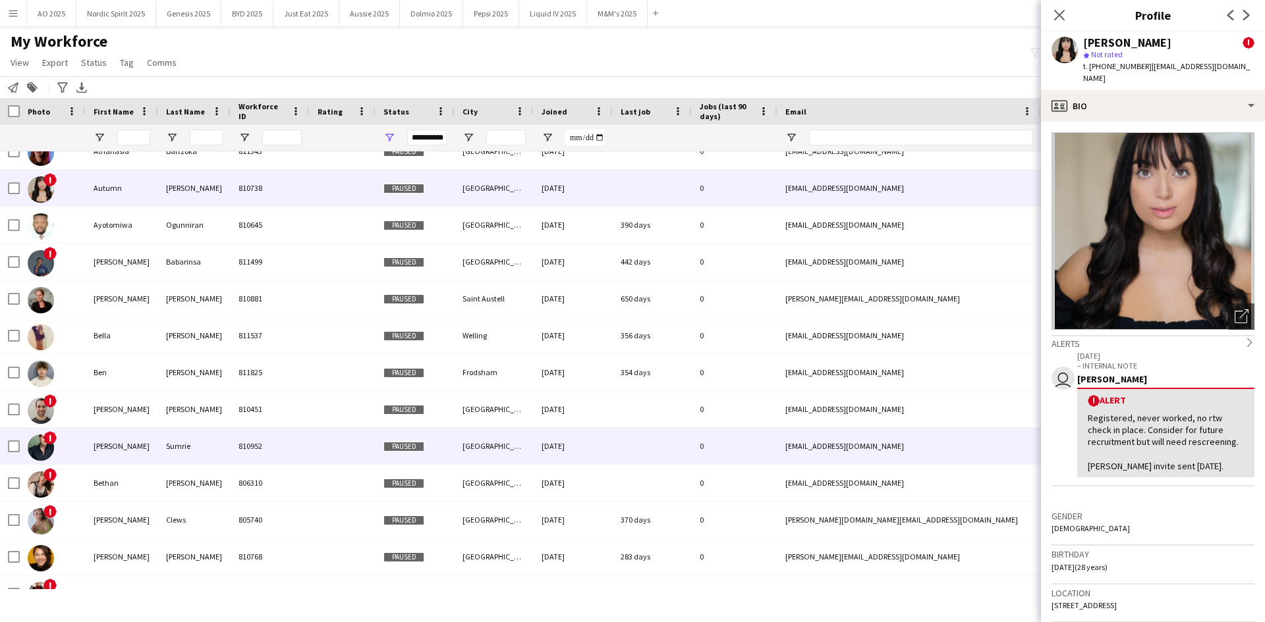
scroll to position [1647, 0]
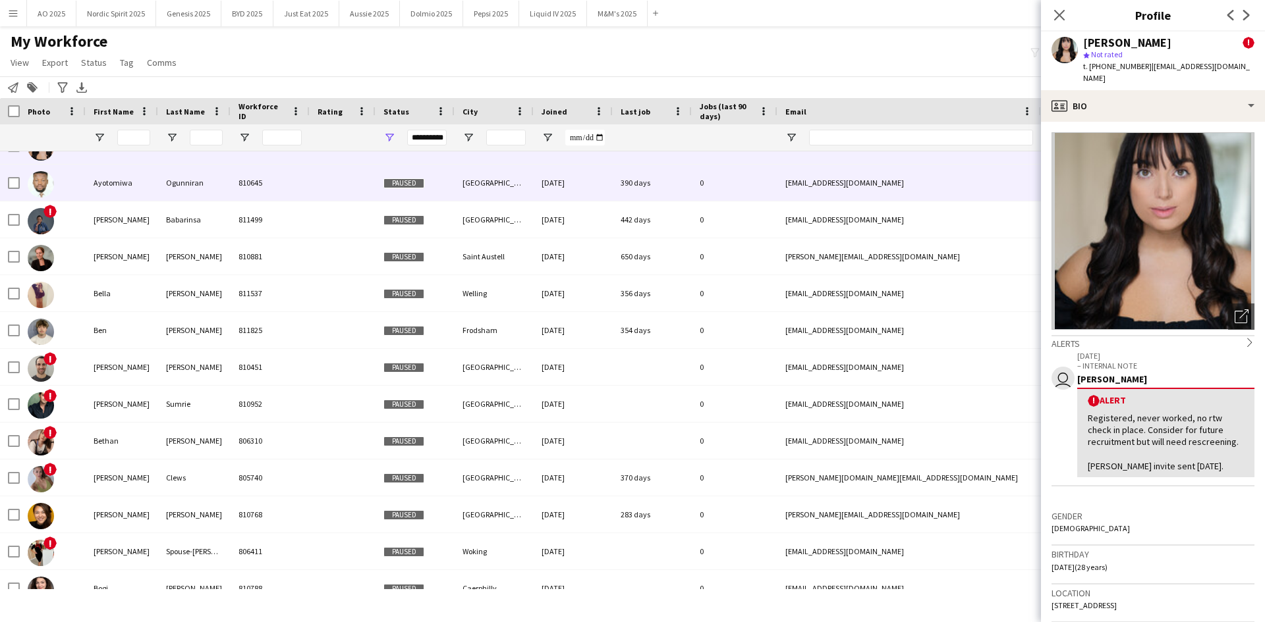
click at [41, 192] on img at bounding box center [41, 184] width 26 height 26
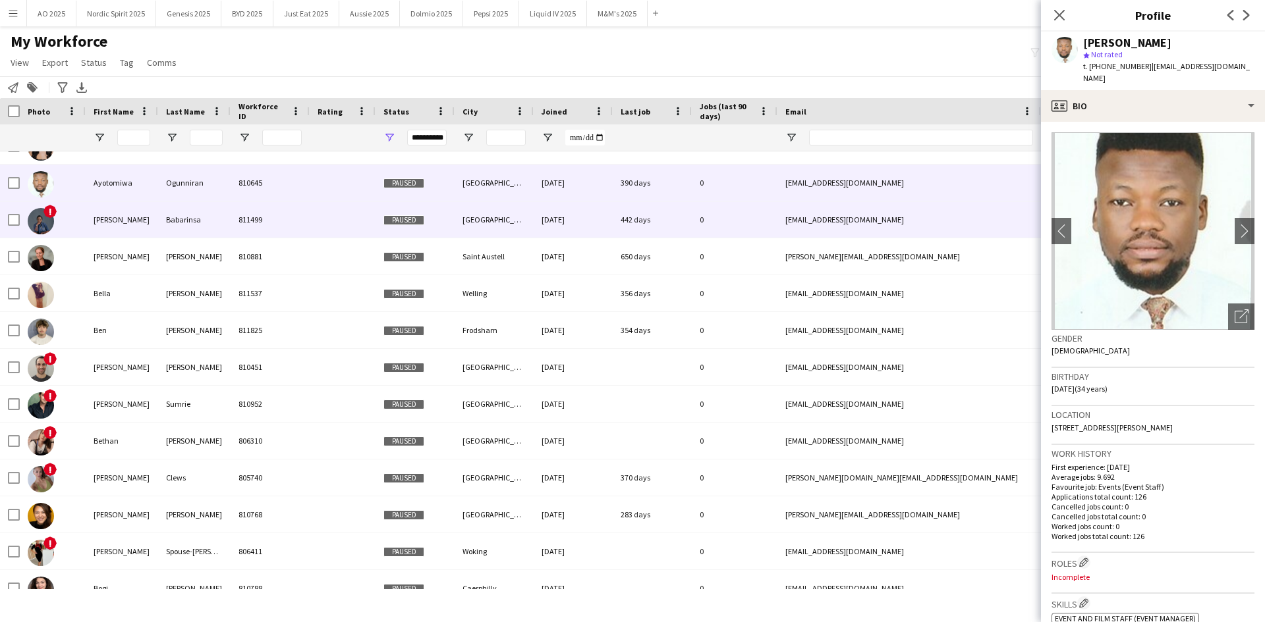
click at [38, 215] on img at bounding box center [41, 221] width 26 height 26
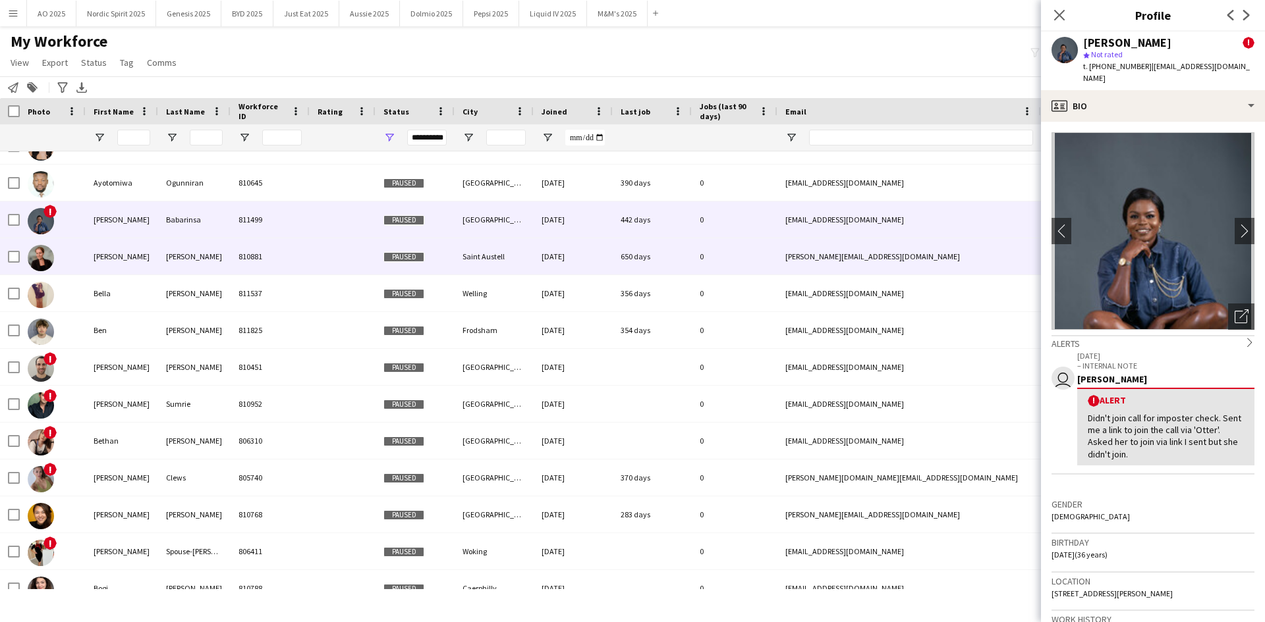
click at [55, 256] on div at bounding box center [53, 256] width 66 height 36
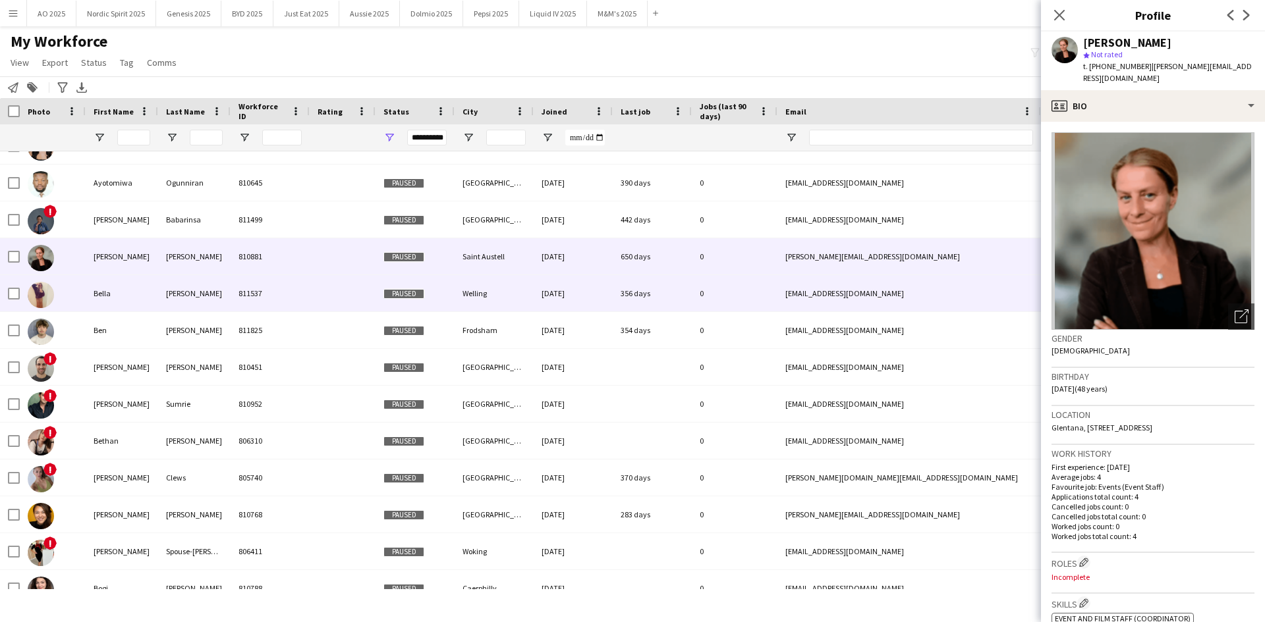
click at [42, 301] on img at bounding box center [41, 295] width 26 height 26
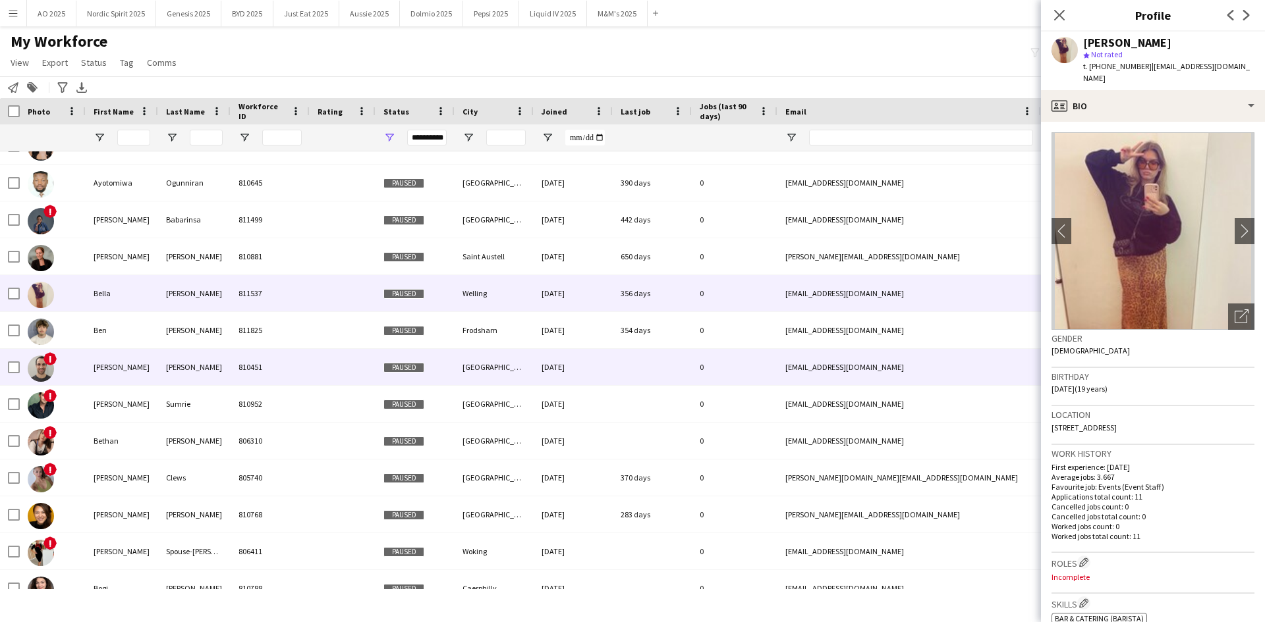
click at [40, 360] on img at bounding box center [41, 369] width 26 height 26
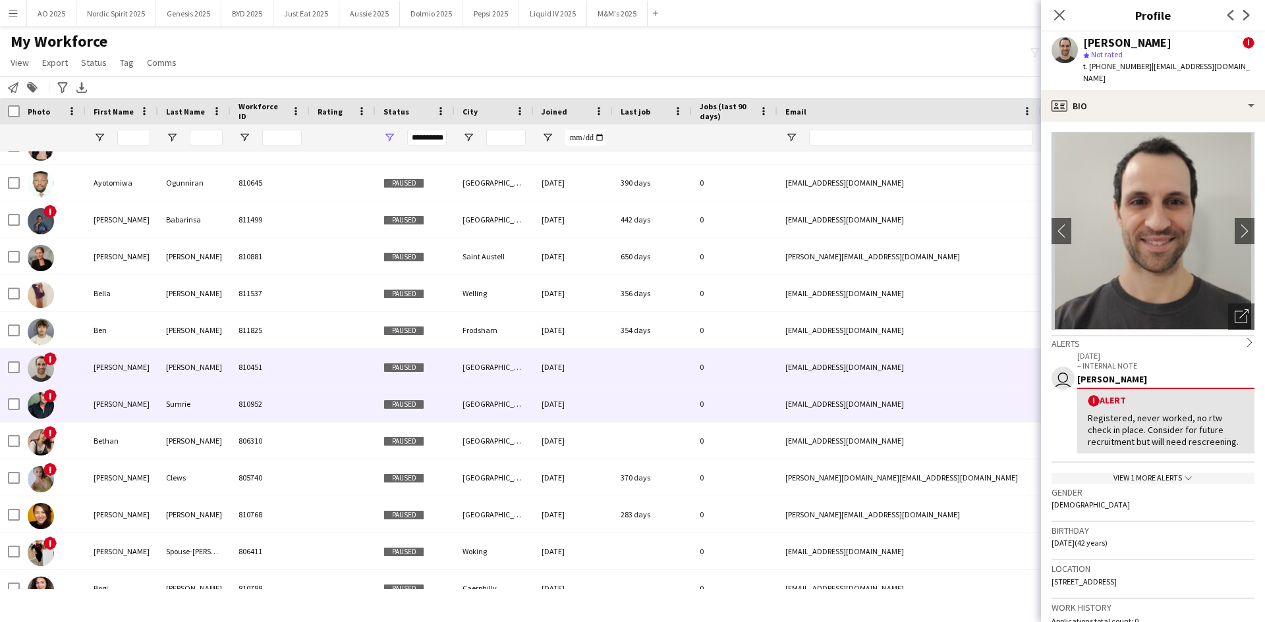
click at [45, 385] on img at bounding box center [41, 406] width 26 height 26
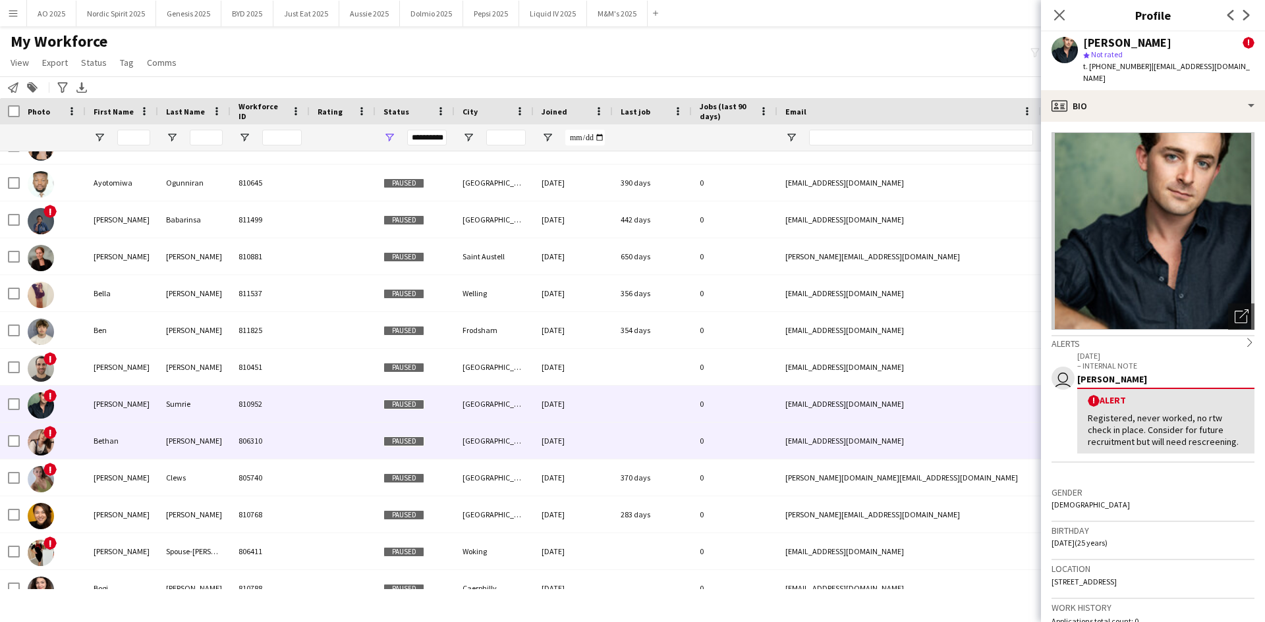
click at [36, 385] on img at bounding box center [41, 442] width 26 height 26
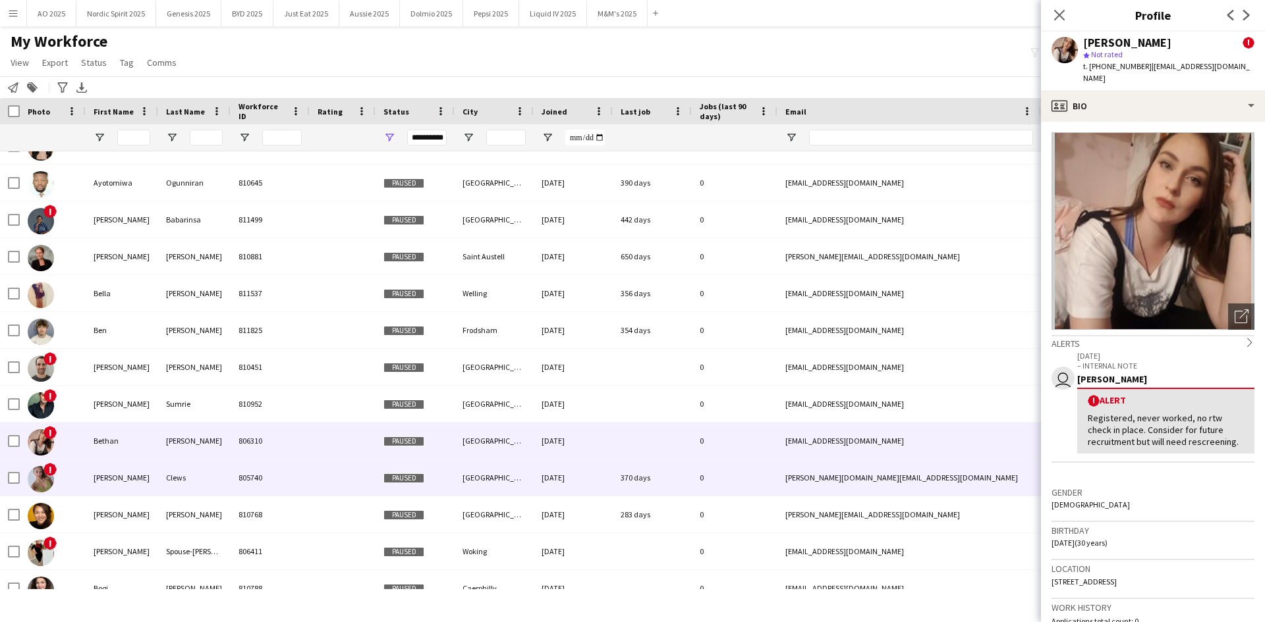
click at [49, 385] on img at bounding box center [41, 479] width 26 height 26
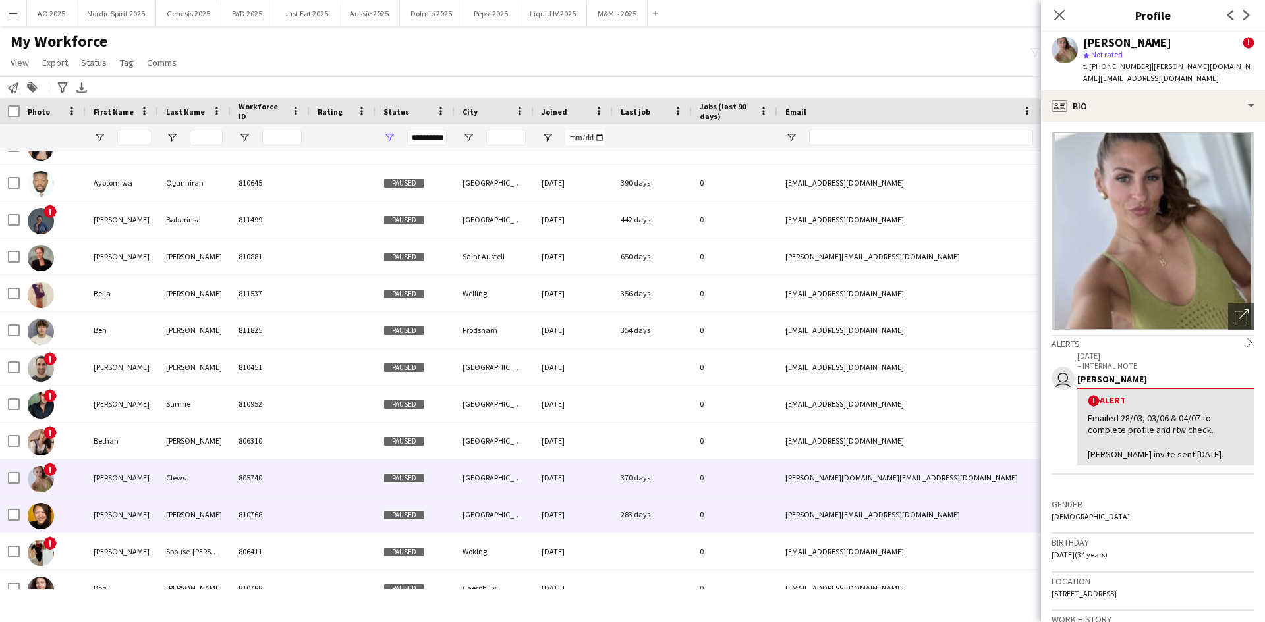
click at [38, 385] on img at bounding box center [41, 516] width 26 height 26
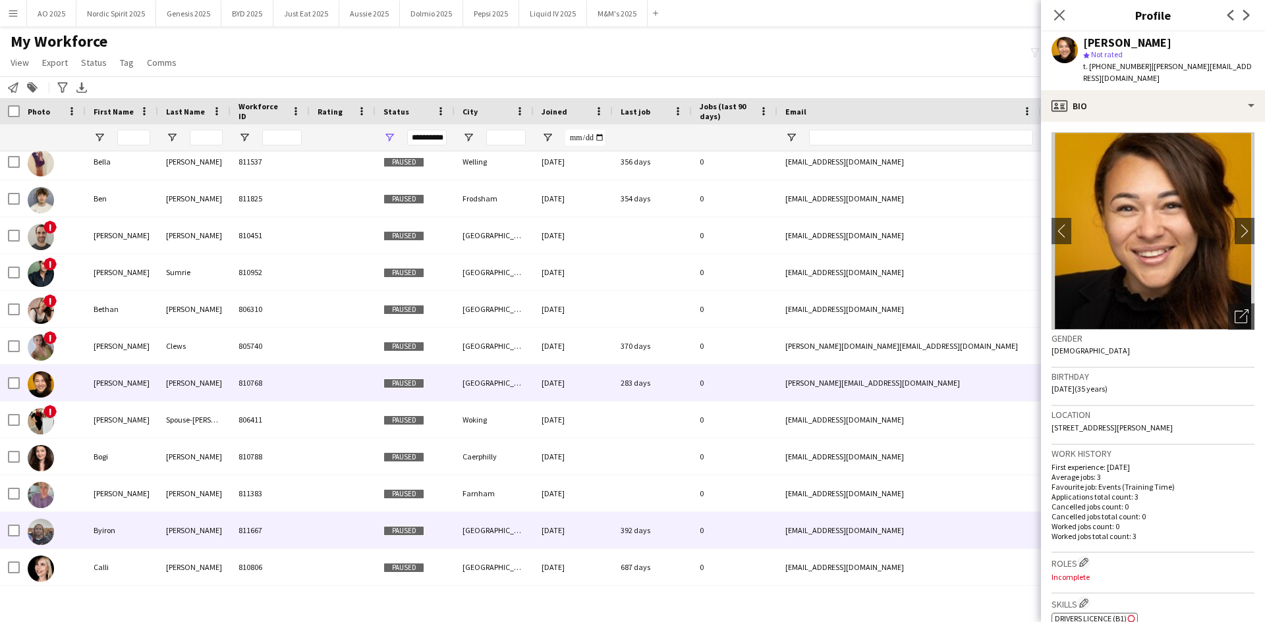
scroll to position [1848, 0]
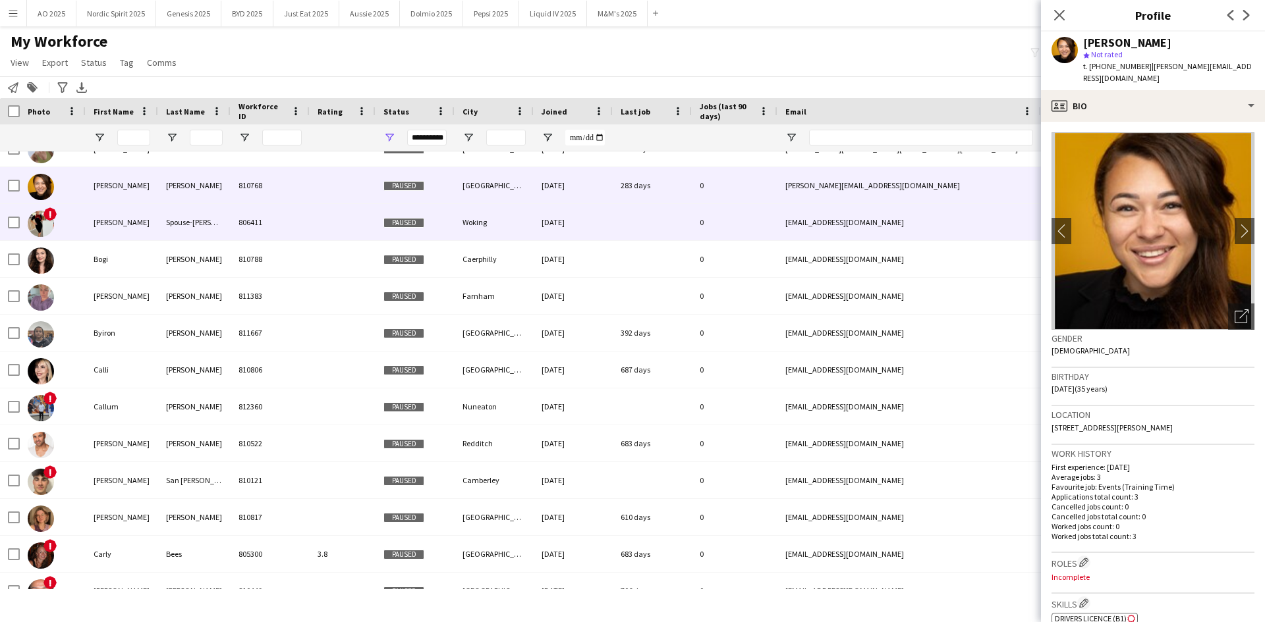
click at [41, 225] on img at bounding box center [41, 224] width 26 height 26
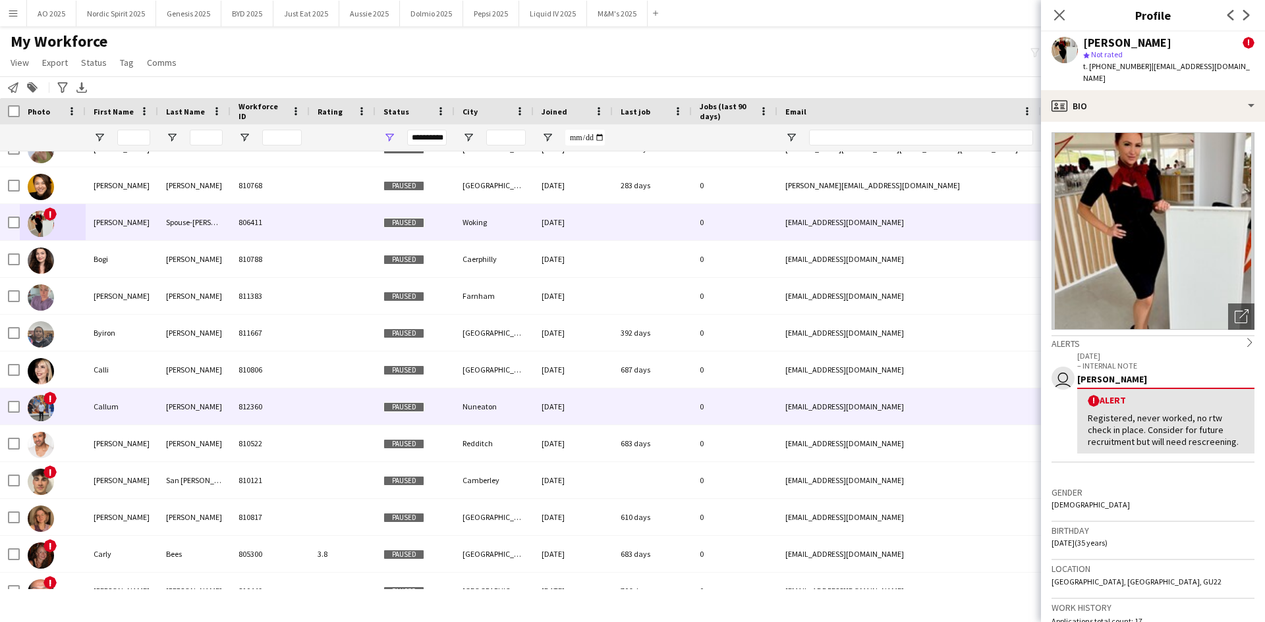
click at [51, 385] on img at bounding box center [41, 408] width 26 height 26
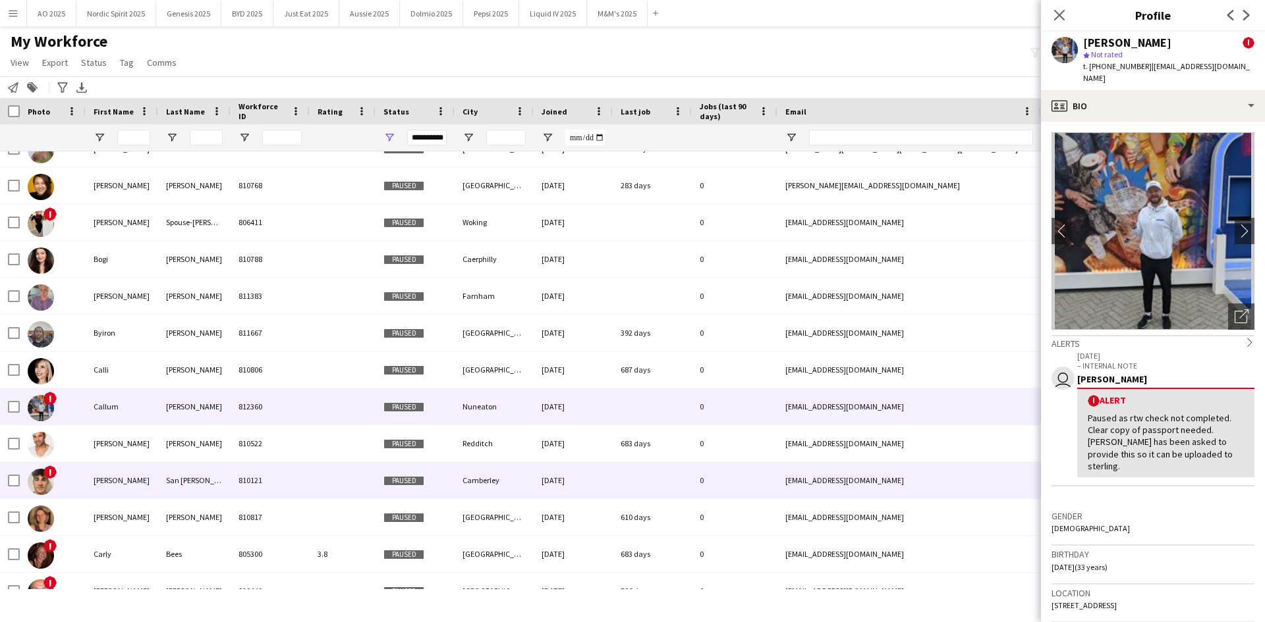
click at [44, 385] on img at bounding box center [41, 482] width 26 height 26
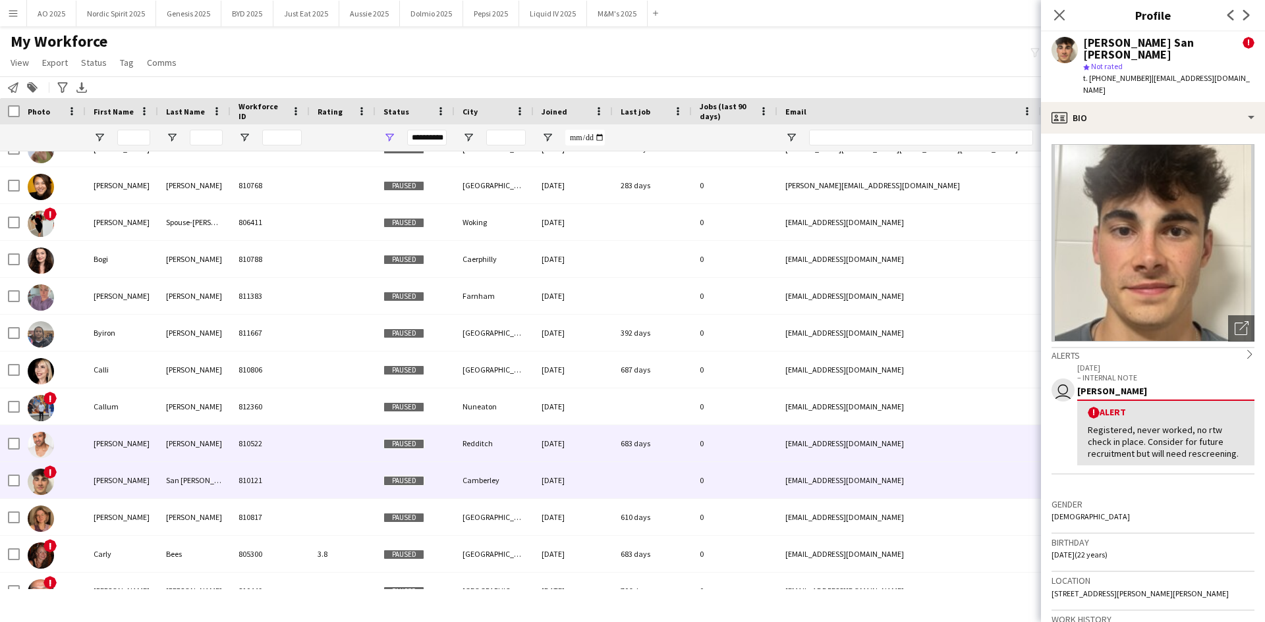
click at [43, 385] on img at bounding box center [41, 445] width 26 height 26
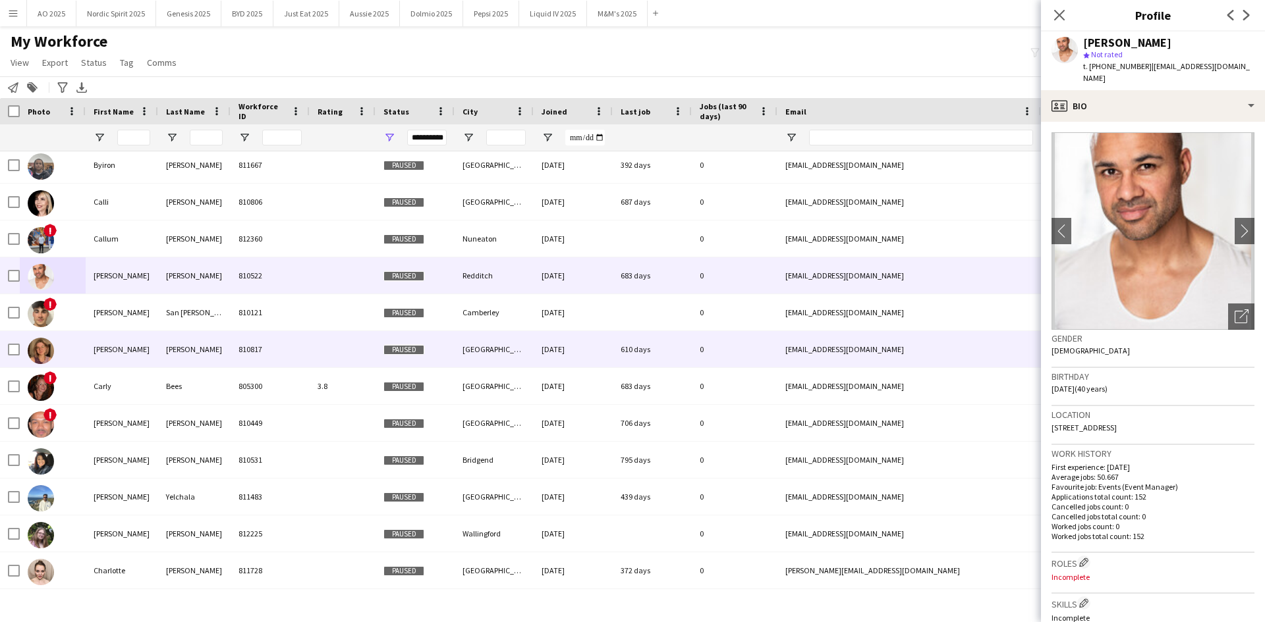
scroll to position [2173, 0]
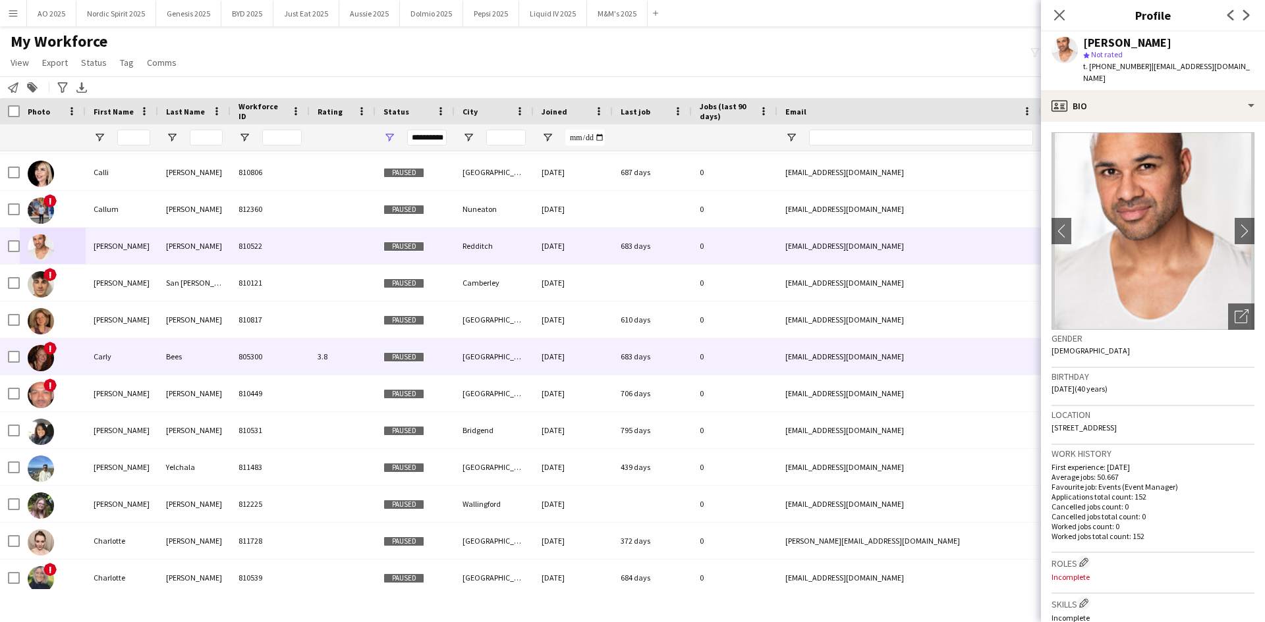
click at [44, 364] on img at bounding box center [41, 358] width 26 height 26
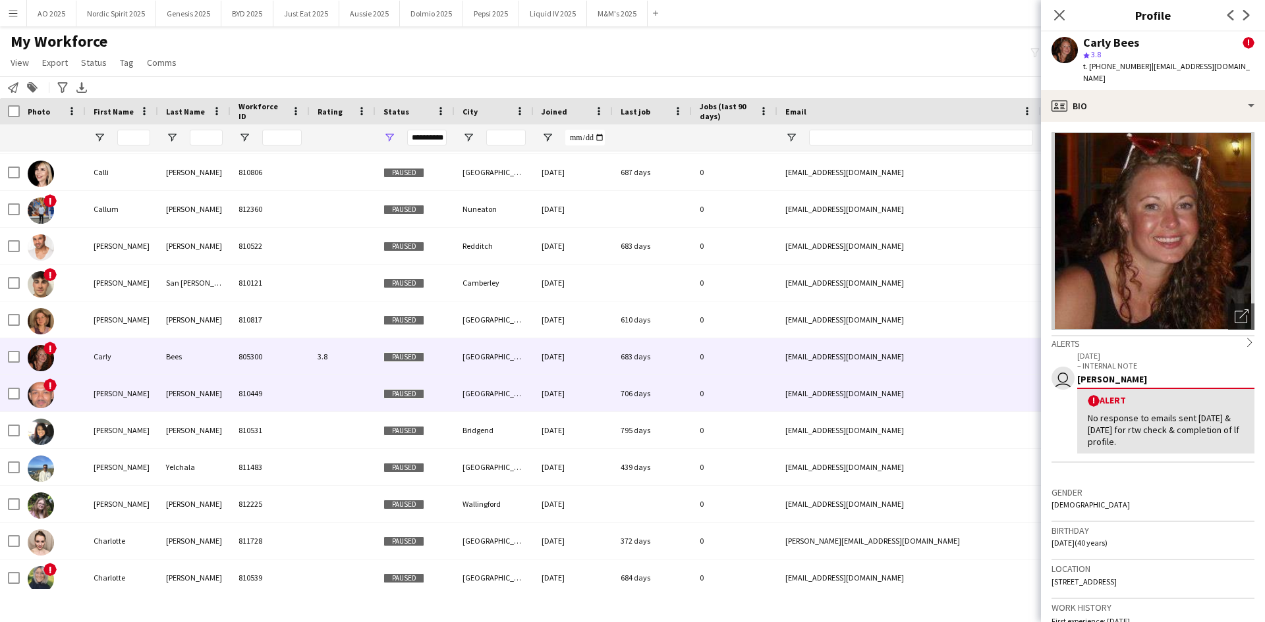
click at [49, 385] on img at bounding box center [41, 395] width 26 height 26
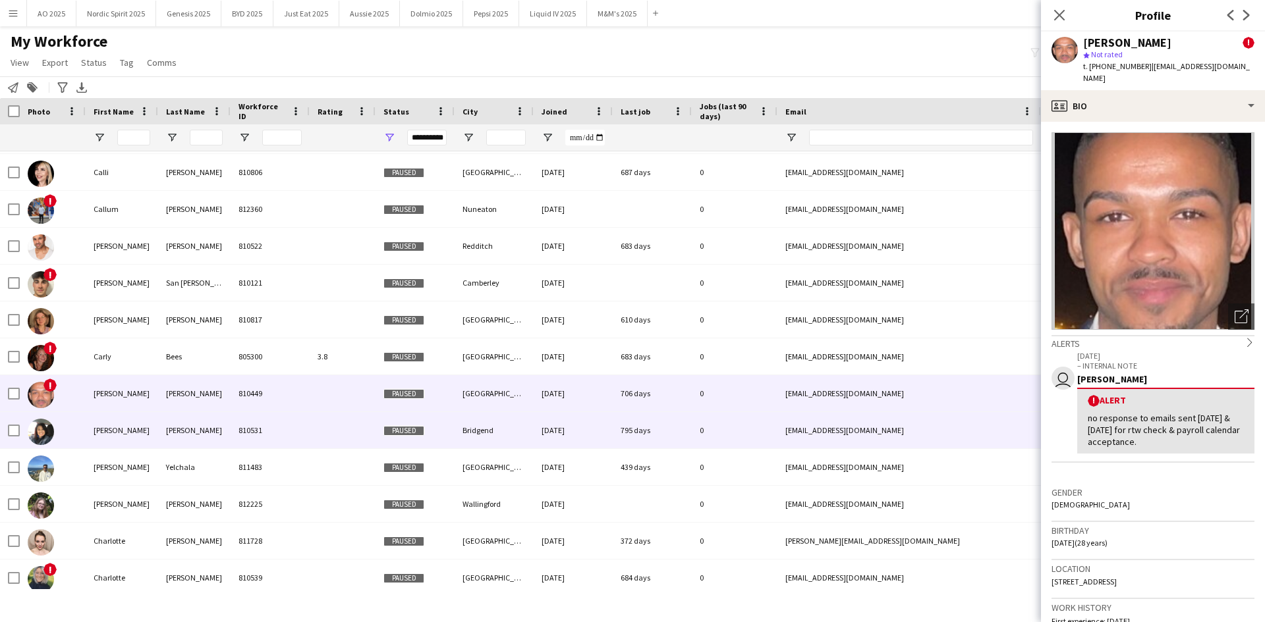
click at [43, 385] on img at bounding box center [41, 432] width 26 height 26
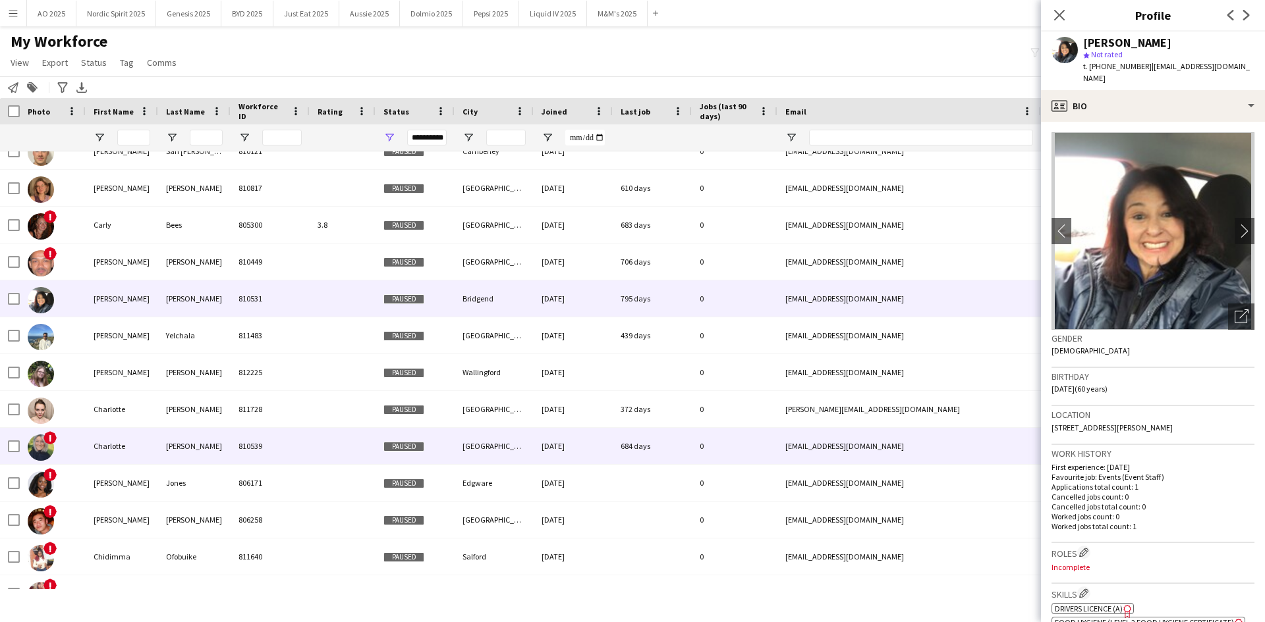
scroll to position [2437, 0]
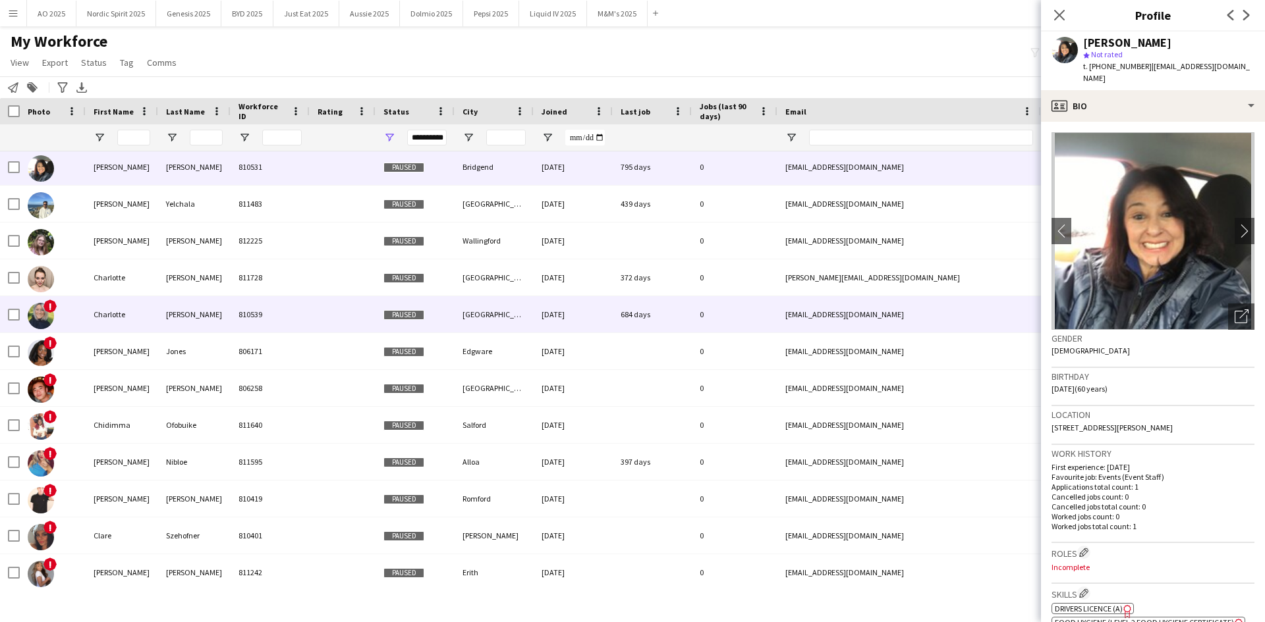
click at [38, 316] on img at bounding box center [41, 316] width 26 height 26
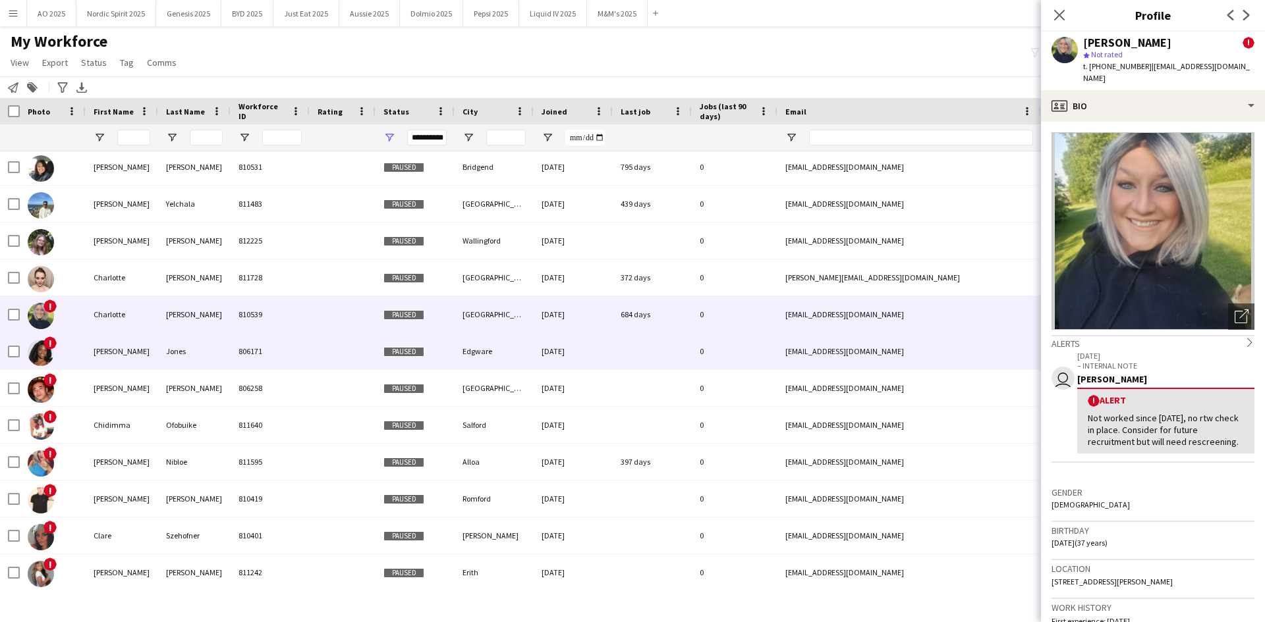
click at [42, 357] on img at bounding box center [41, 353] width 26 height 26
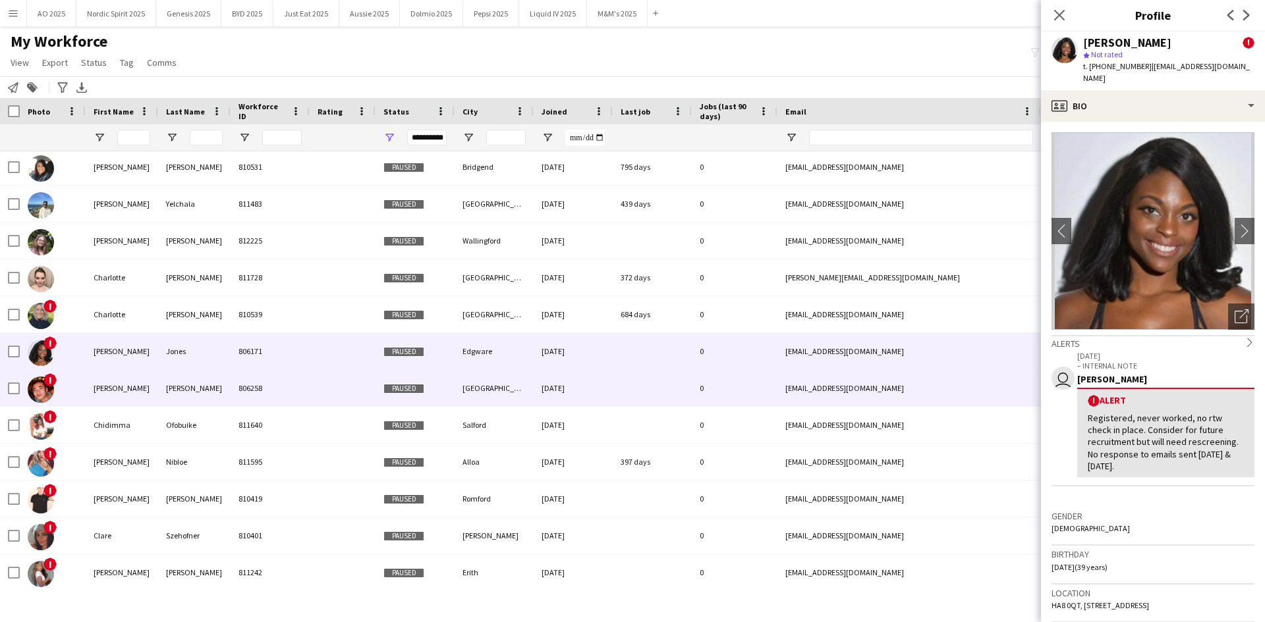
click at [44, 385] on img at bounding box center [41, 390] width 26 height 26
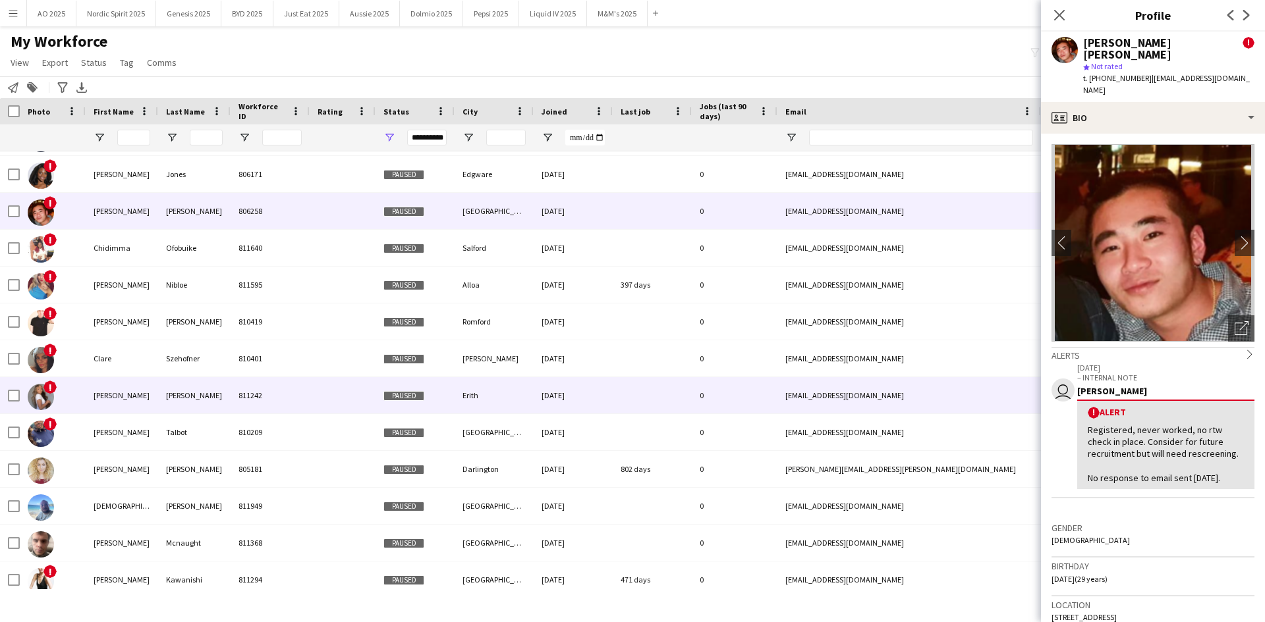
scroll to position [2634, 0]
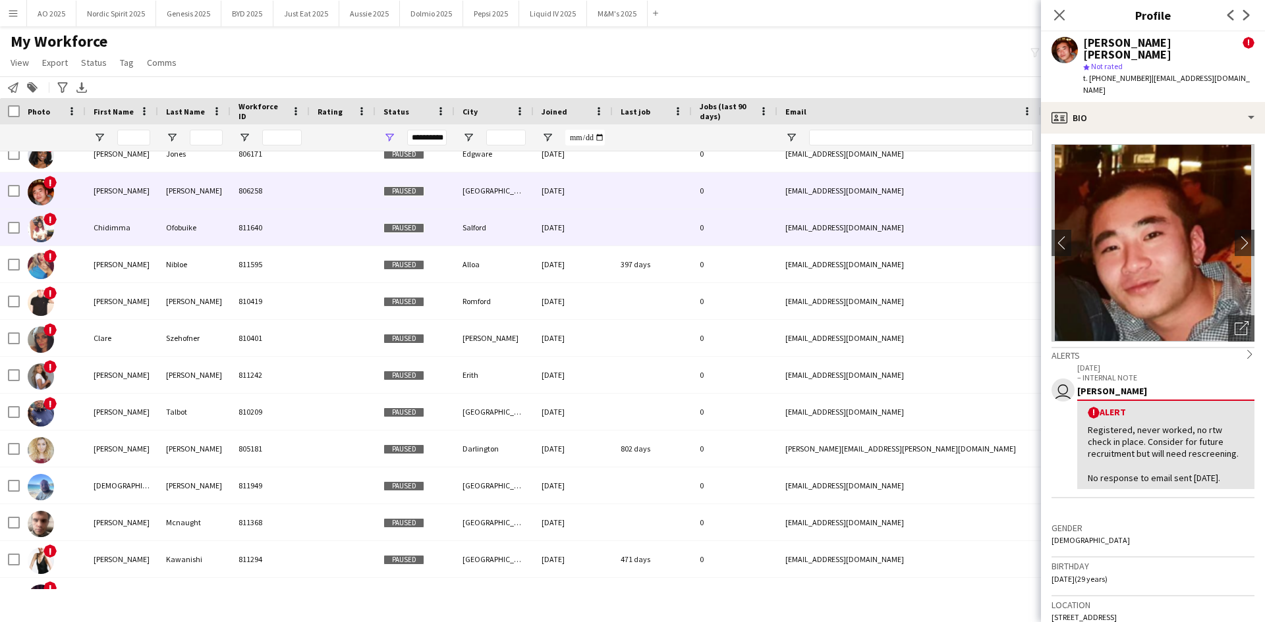
click at [46, 232] on img at bounding box center [41, 229] width 26 height 26
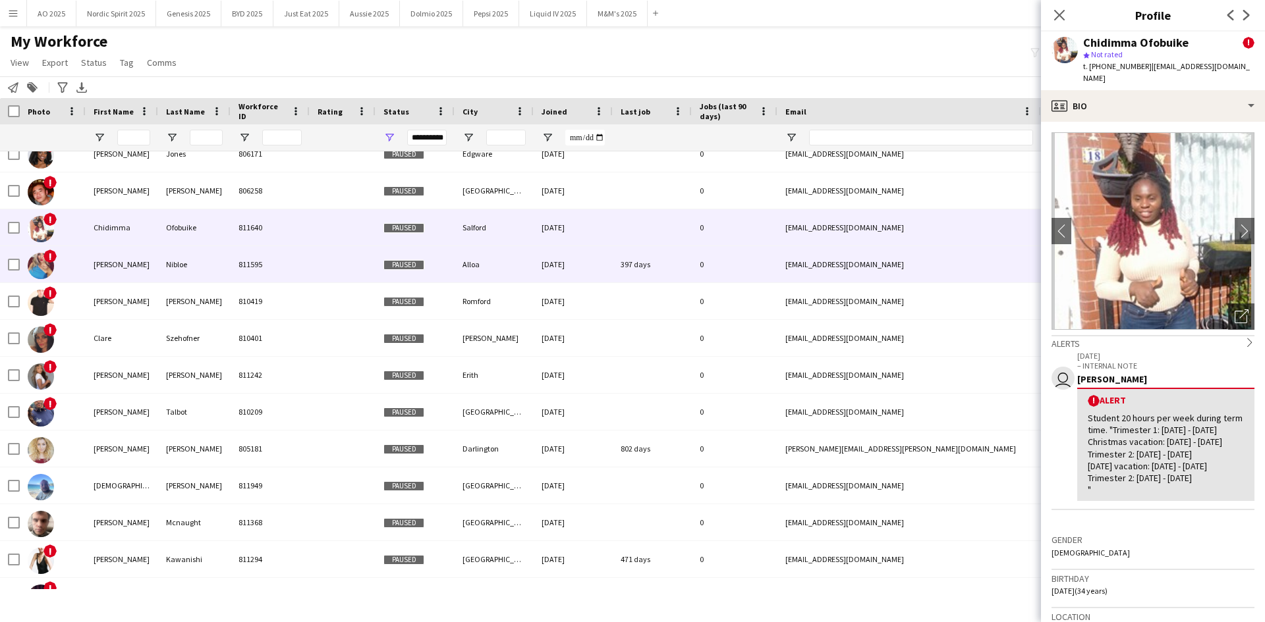
click at [46, 270] on img at bounding box center [41, 266] width 26 height 26
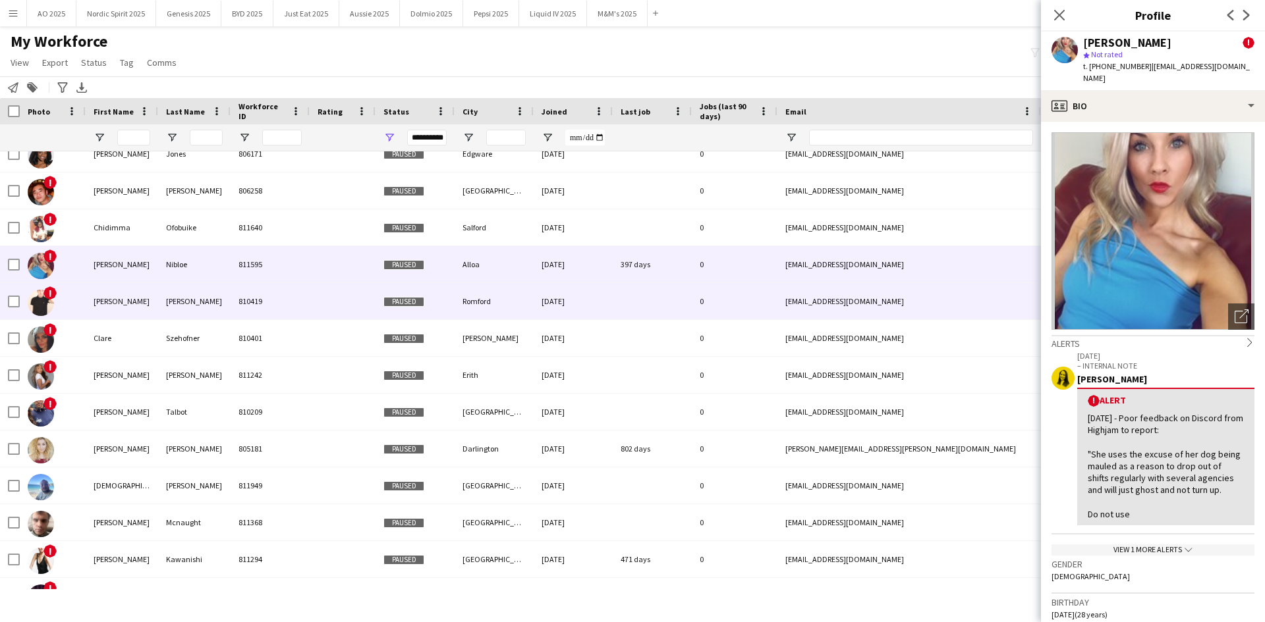
click at [44, 299] on img at bounding box center [41, 303] width 26 height 26
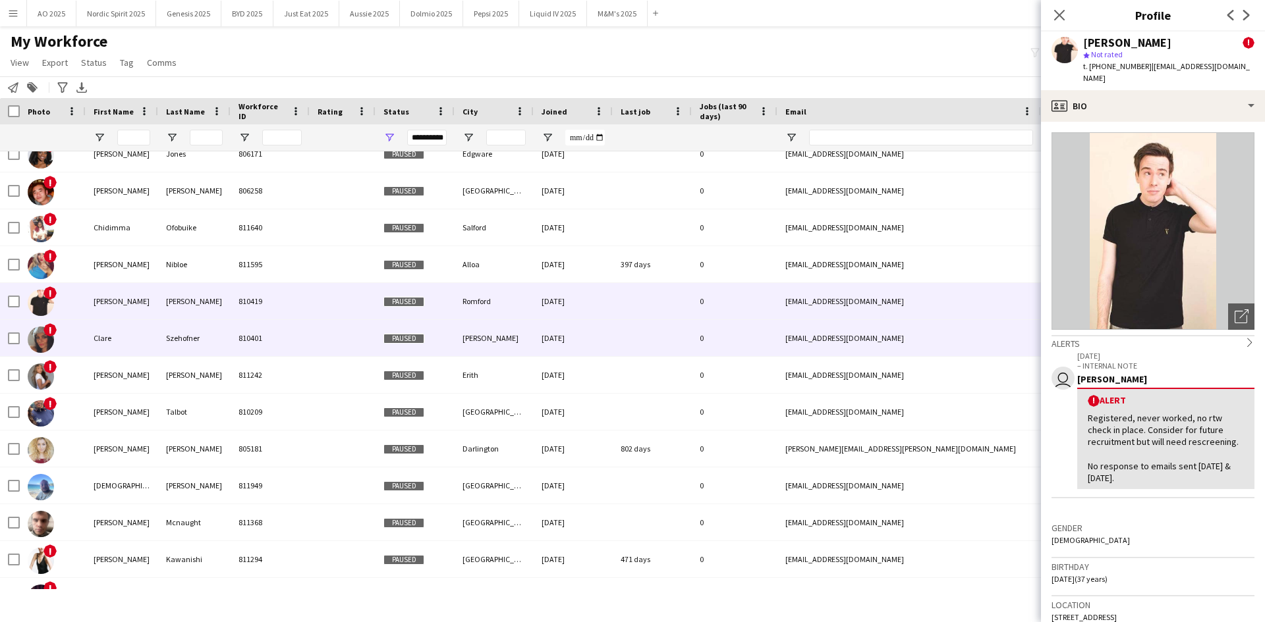
click at [49, 341] on img at bounding box center [41, 340] width 26 height 26
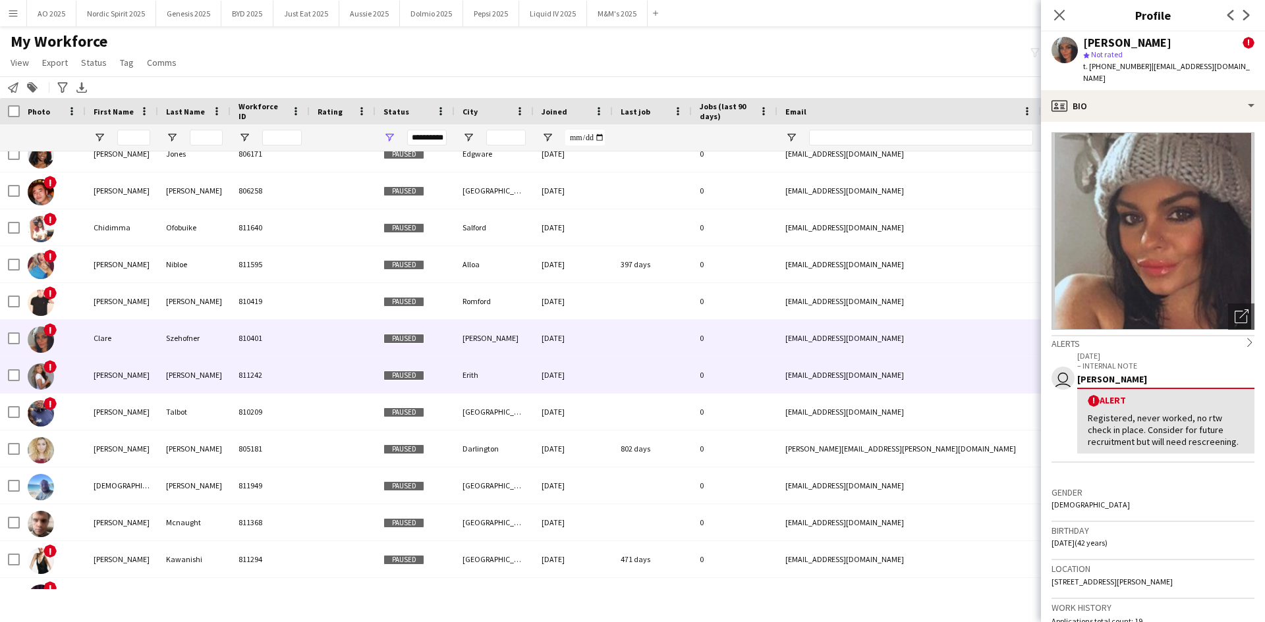
click at [38, 371] on img at bounding box center [41, 377] width 26 height 26
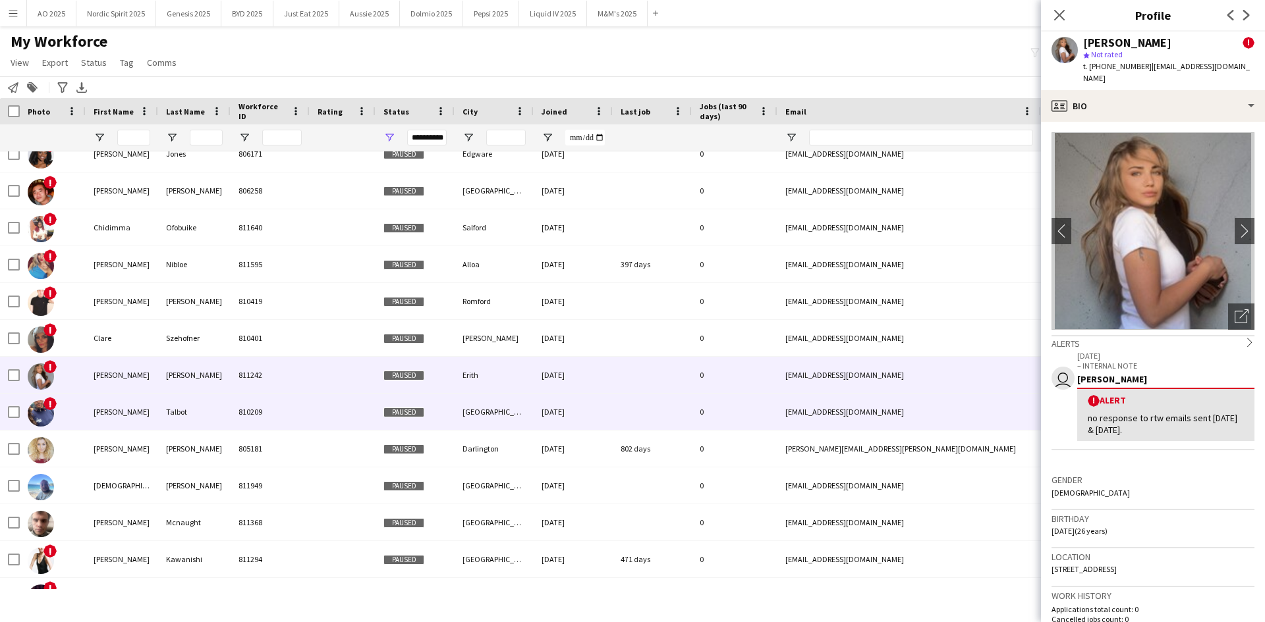
click at [43, 385] on img at bounding box center [41, 413] width 26 height 26
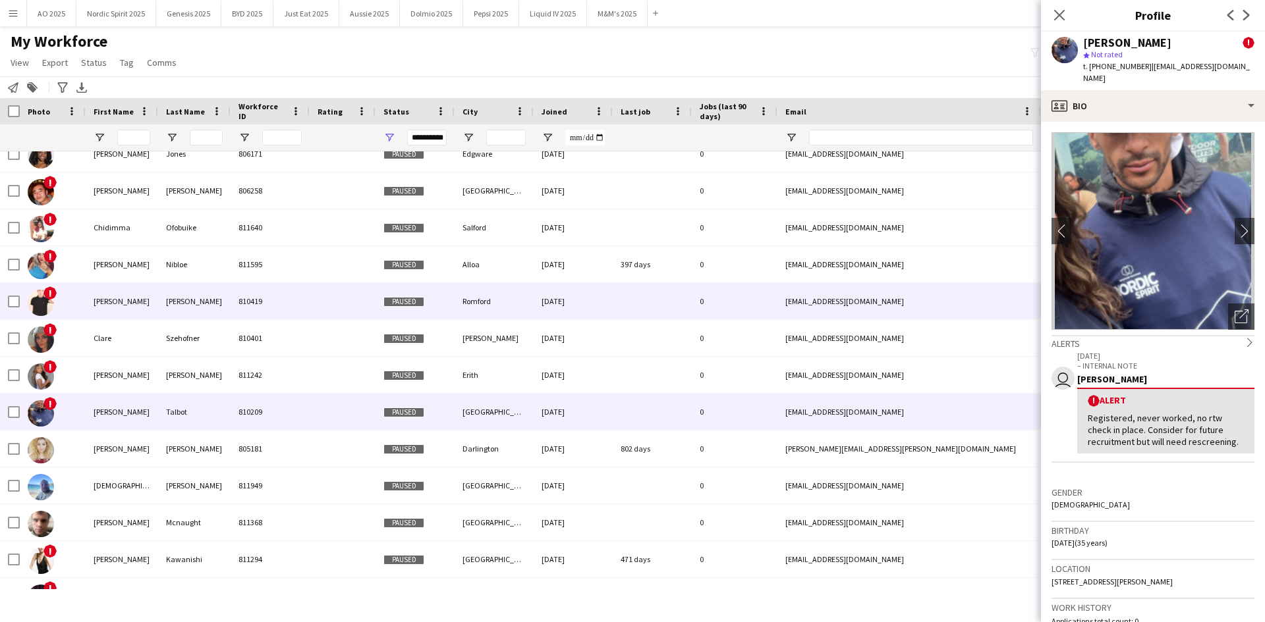
click at [47, 308] on img at bounding box center [41, 303] width 26 height 26
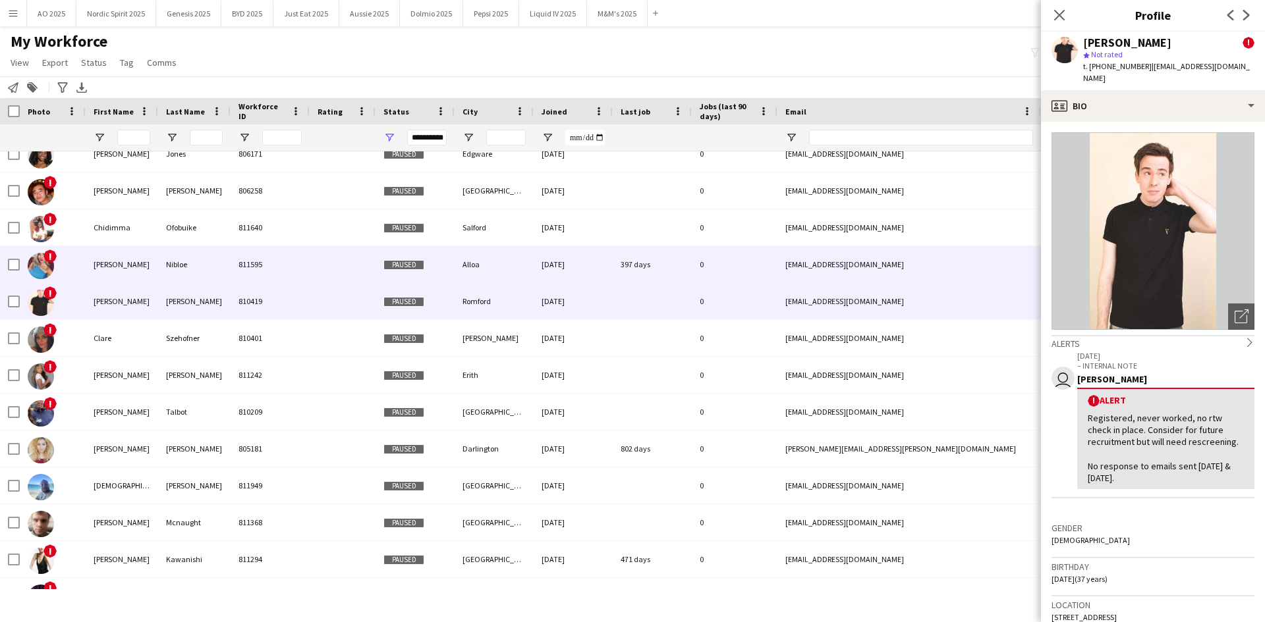
click at [45, 262] on img at bounding box center [41, 266] width 26 height 26
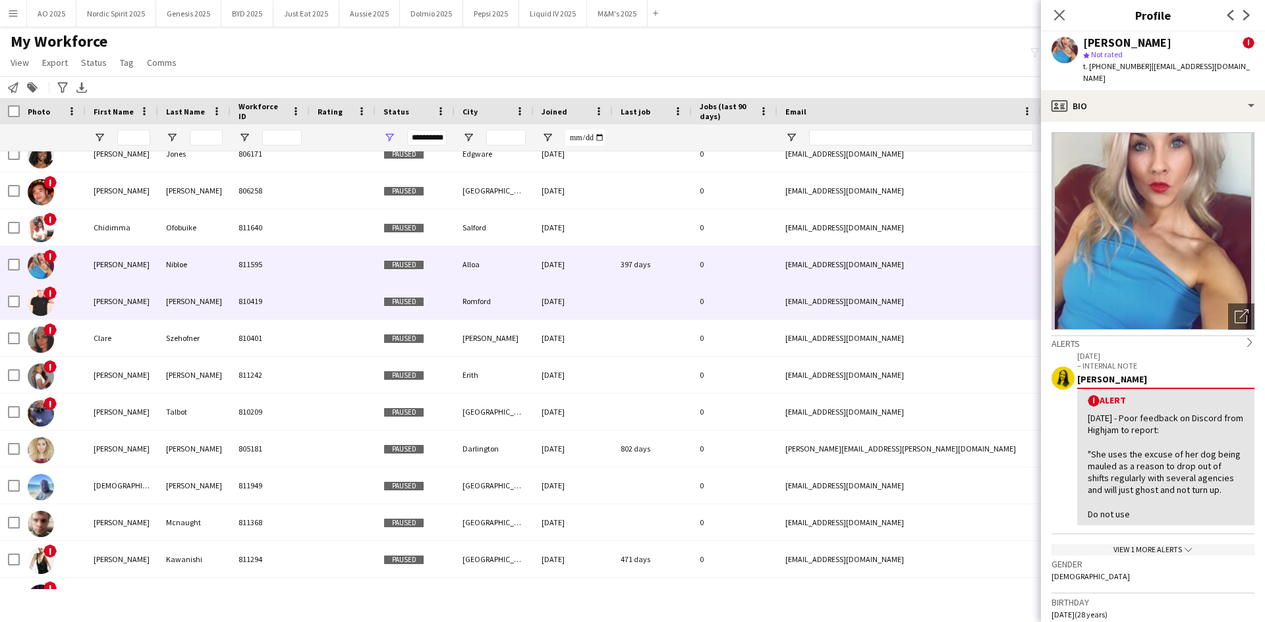
click at [38, 308] on img at bounding box center [41, 303] width 26 height 26
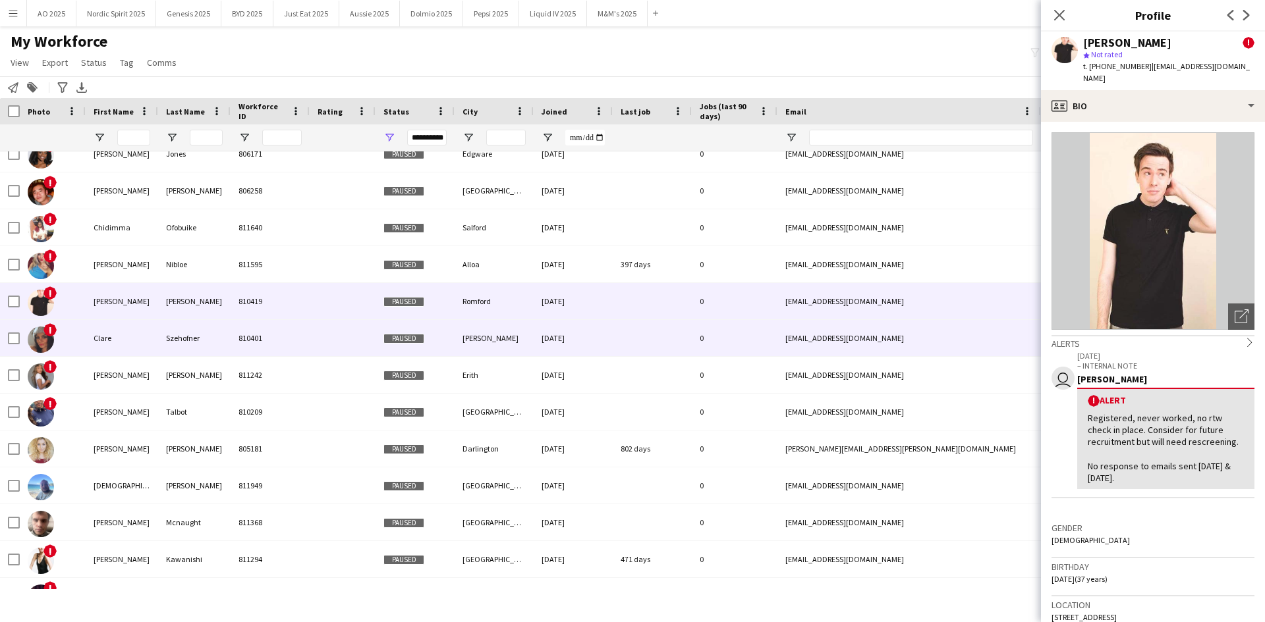
click at [36, 335] on img at bounding box center [41, 340] width 26 height 26
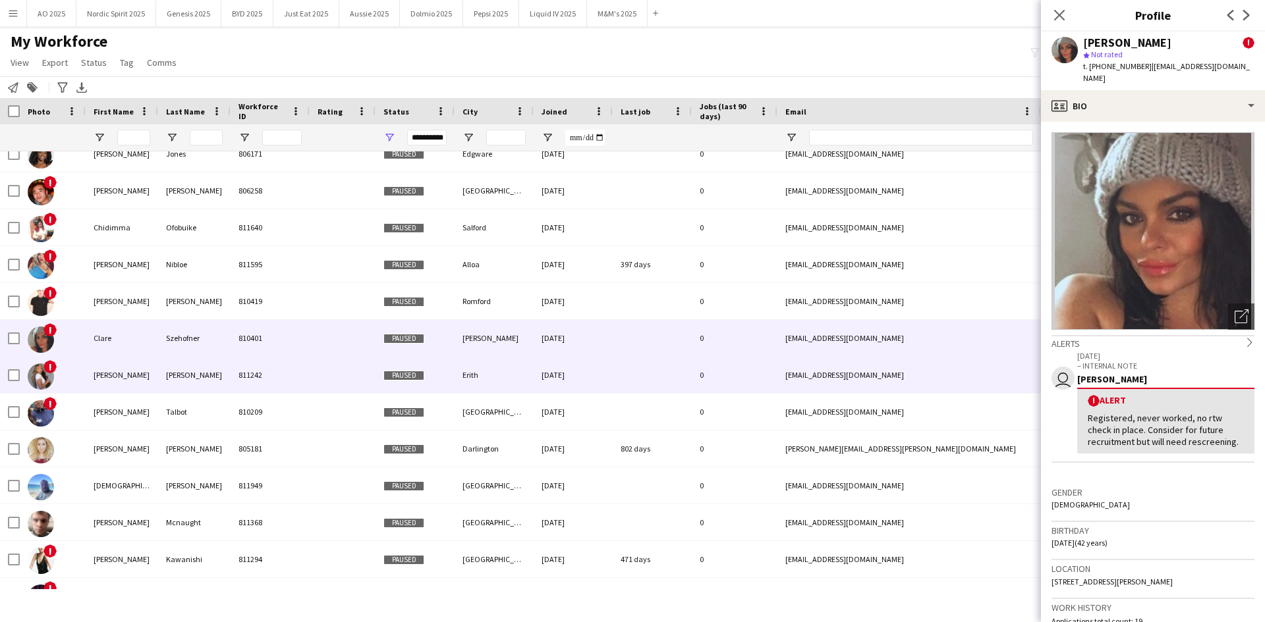
click at [40, 370] on img at bounding box center [41, 377] width 26 height 26
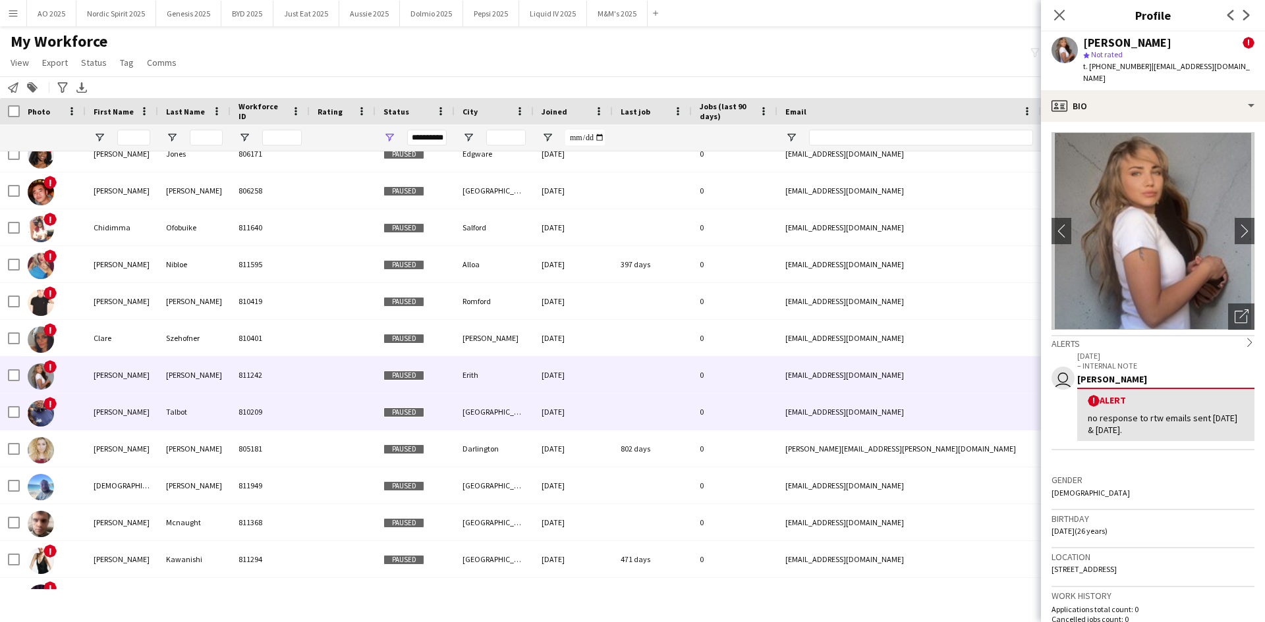
click at [38, 385] on img at bounding box center [41, 413] width 26 height 26
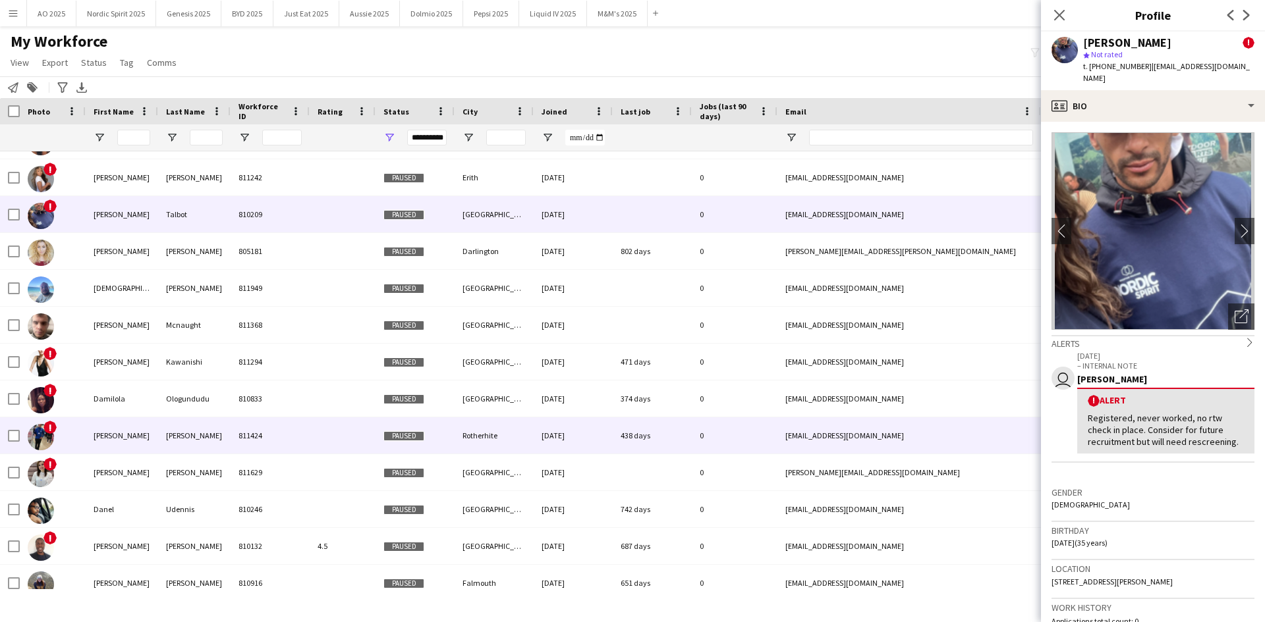
scroll to position [2898, 0]
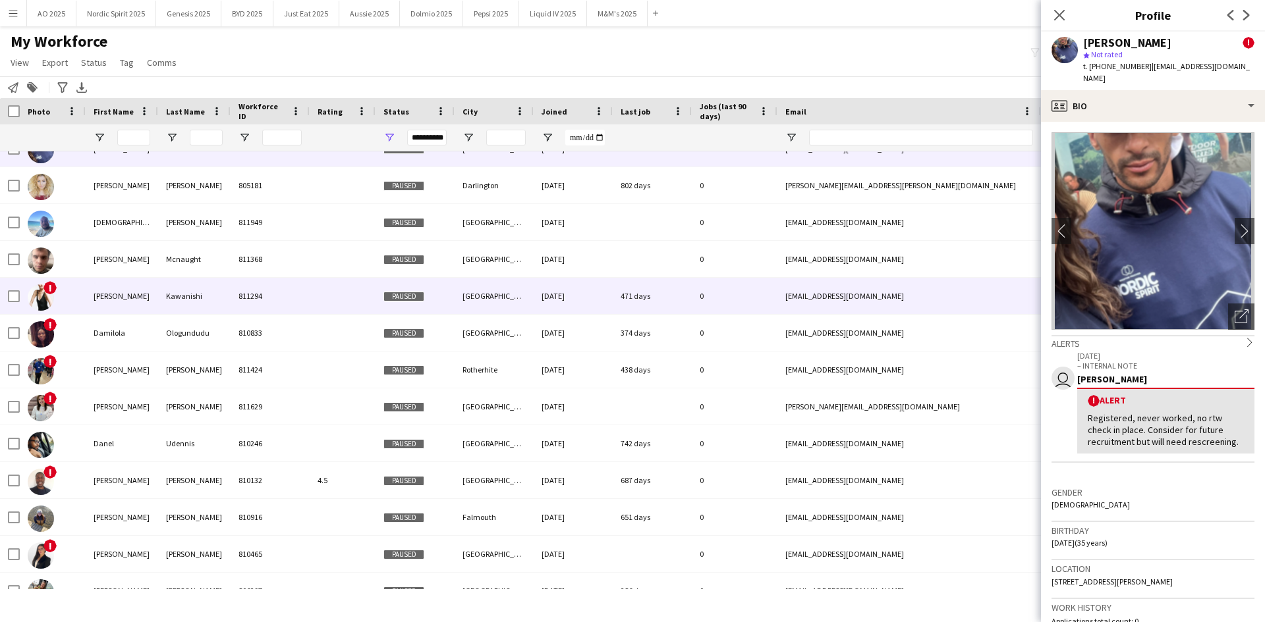
click at [41, 294] on img at bounding box center [41, 298] width 26 height 26
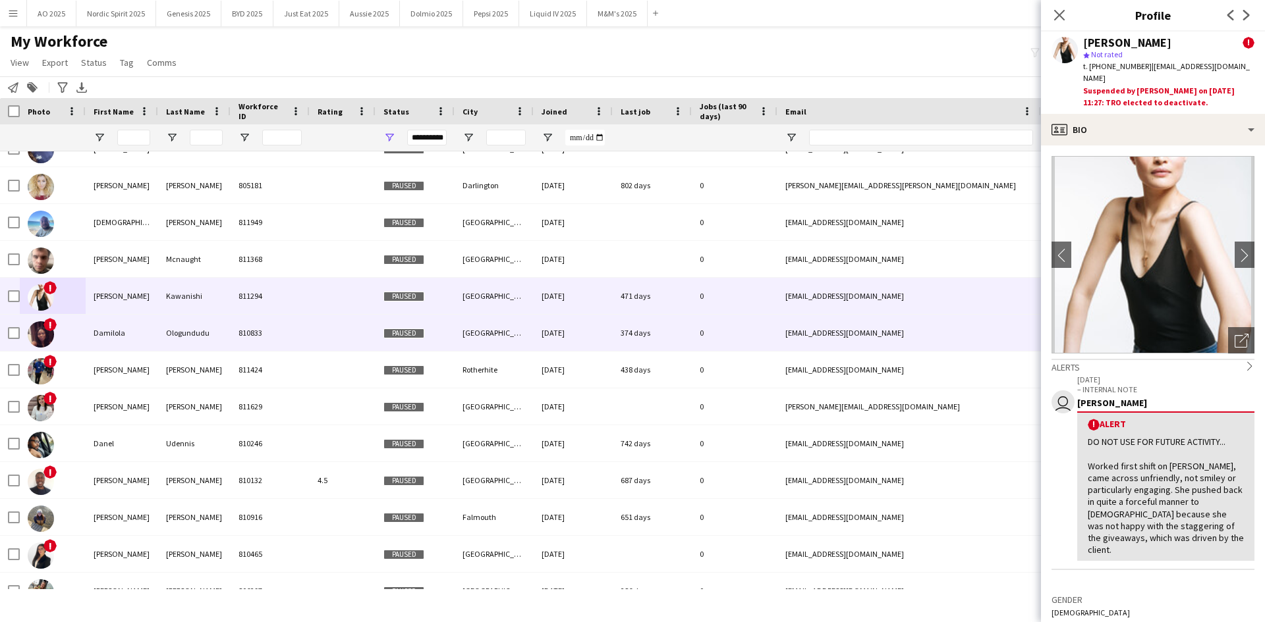
click at [43, 336] on img at bounding box center [41, 334] width 26 height 26
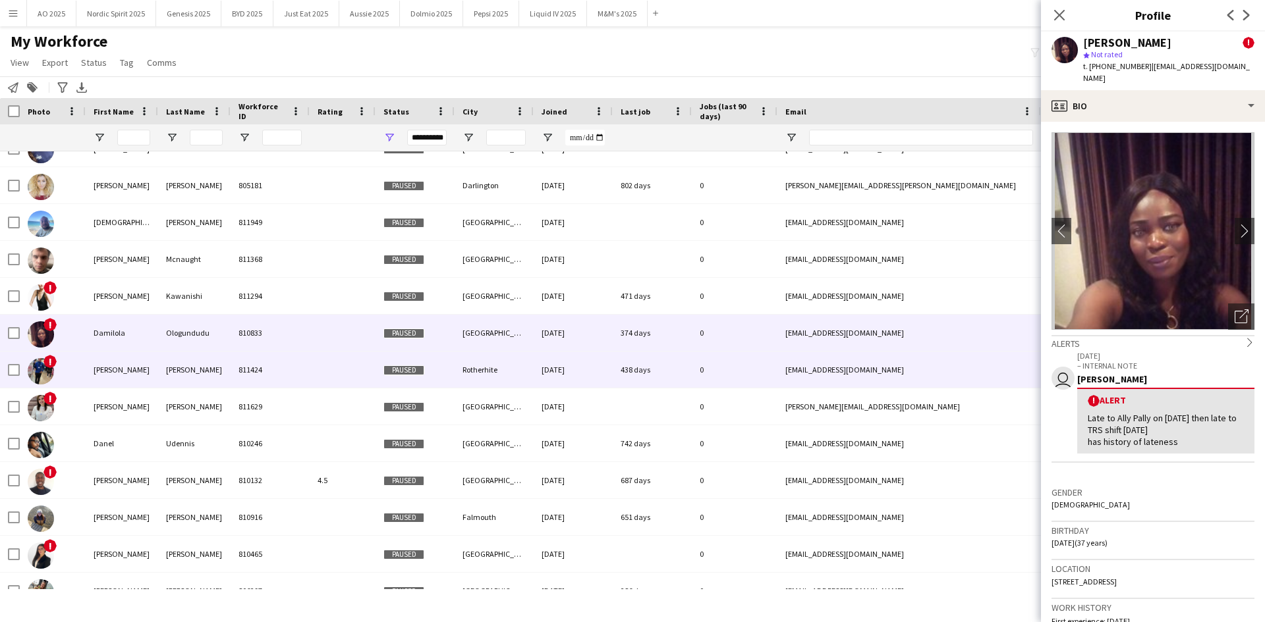
click at [36, 371] on img at bounding box center [41, 371] width 26 height 26
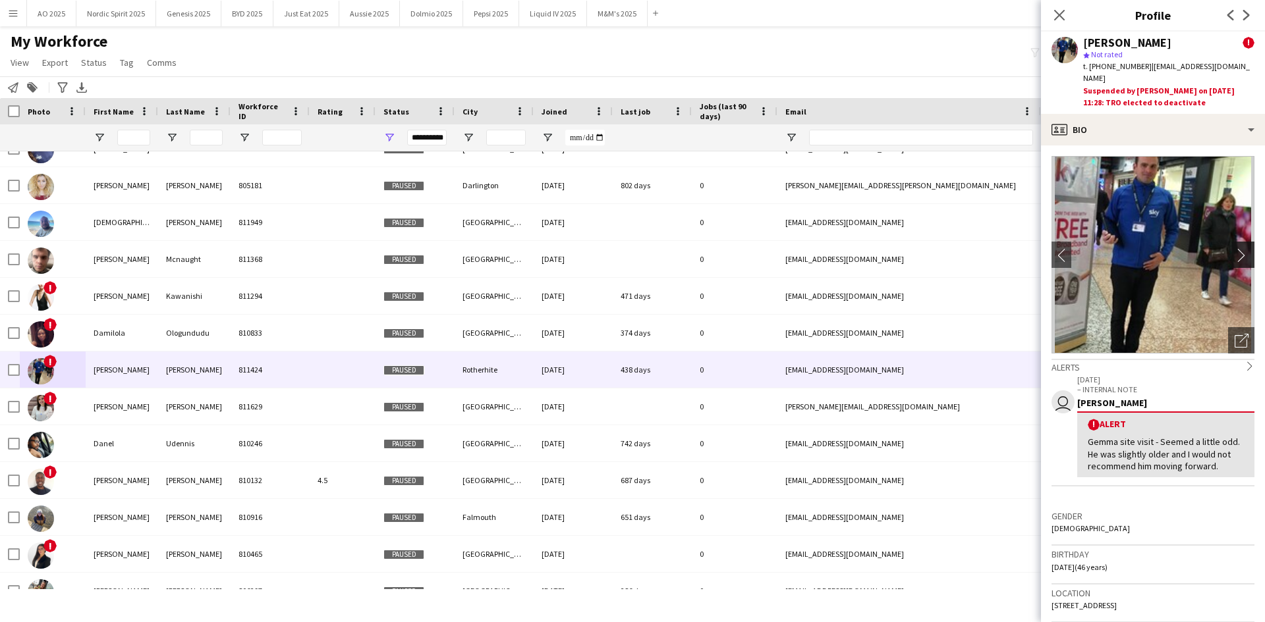
click at [842, 248] on app-icon "chevron-right" at bounding box center [1244, 255] width 20 height 14
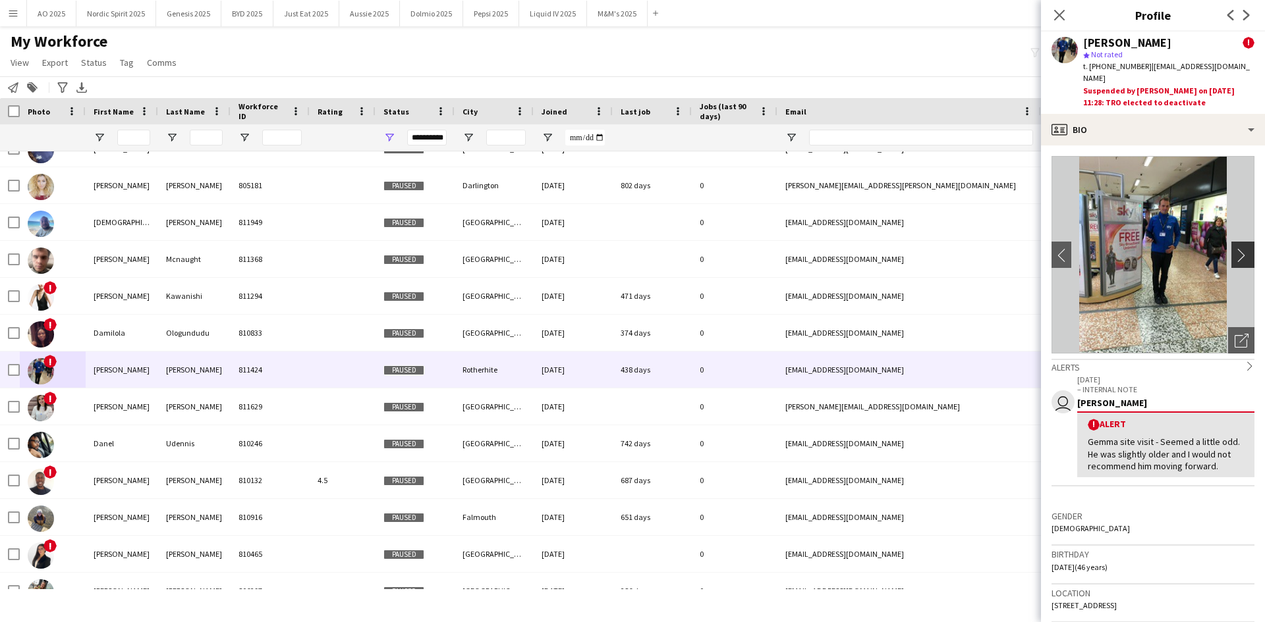
click at [842, 248] on app-icon "chevron-right" at bounding box center [1244, 255] width 20 height 14
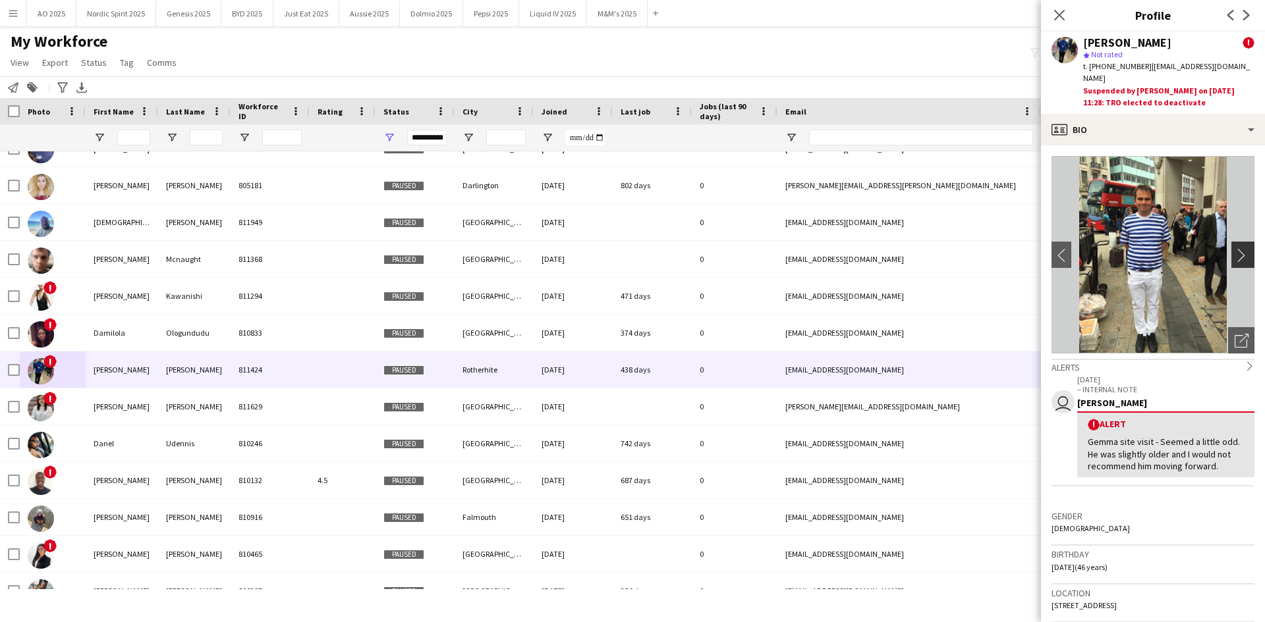
click at [842, 248] on app-icon "chevron-right" at bounding box center [1244, 255] width 20 height 14
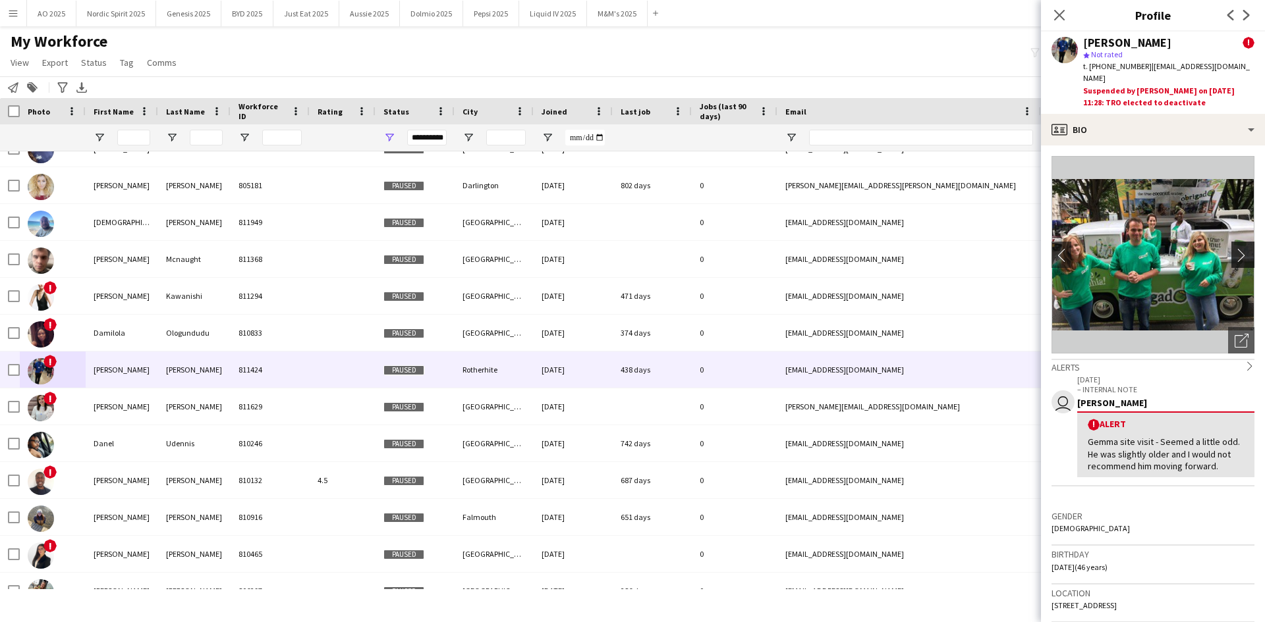
click at [842, 248] on app-icon "chevron-right" at bounding box center [1244, 255] width 20 height 14
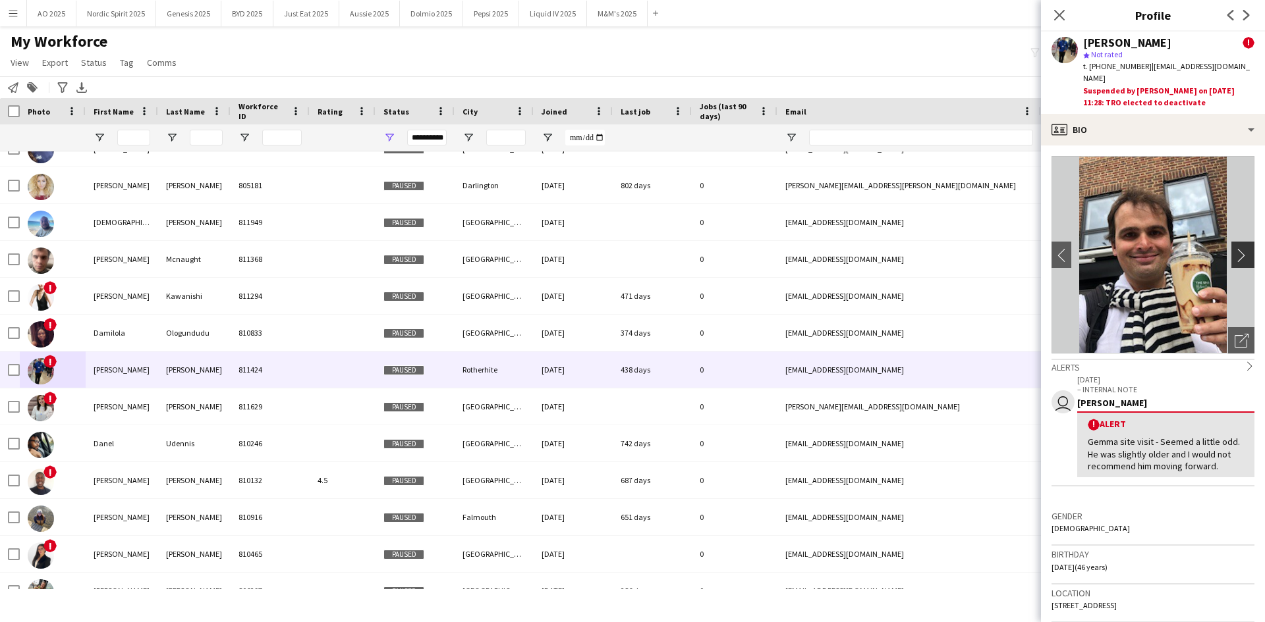
click at [842, 248] on app-icon "chevron-right" at bounding box center [1244, 255] width 20 height 14
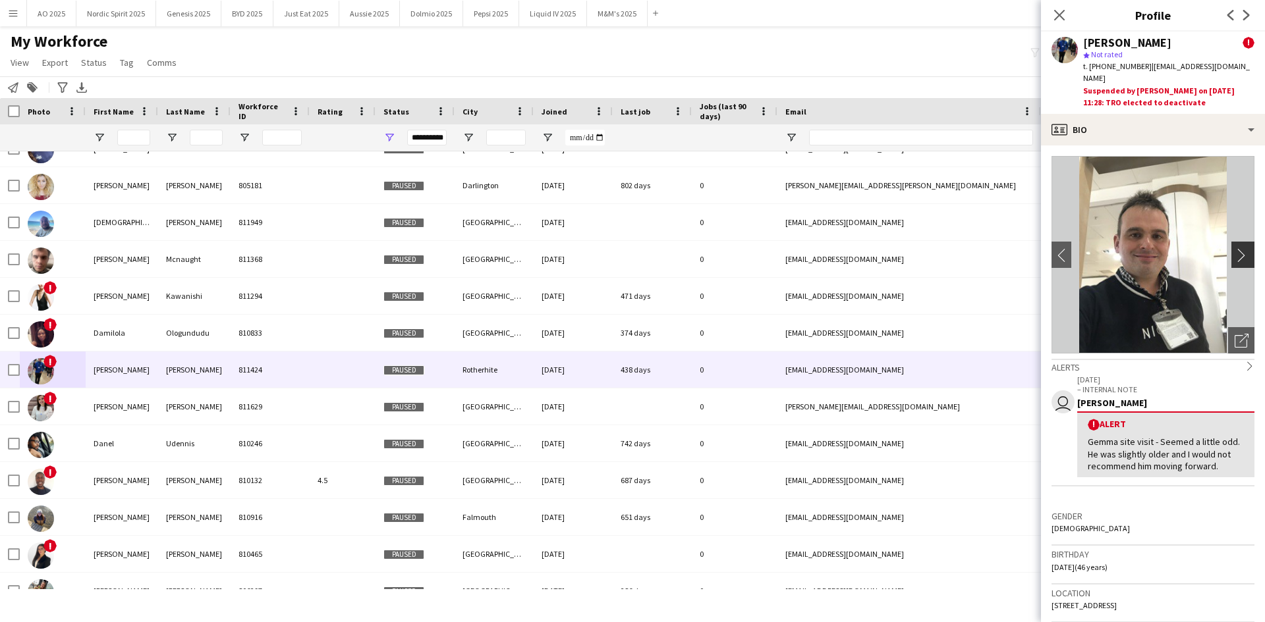
click at [842, 248] on app-icon "chevron-right" at bounding box center [1244, 255] width 20 height 14
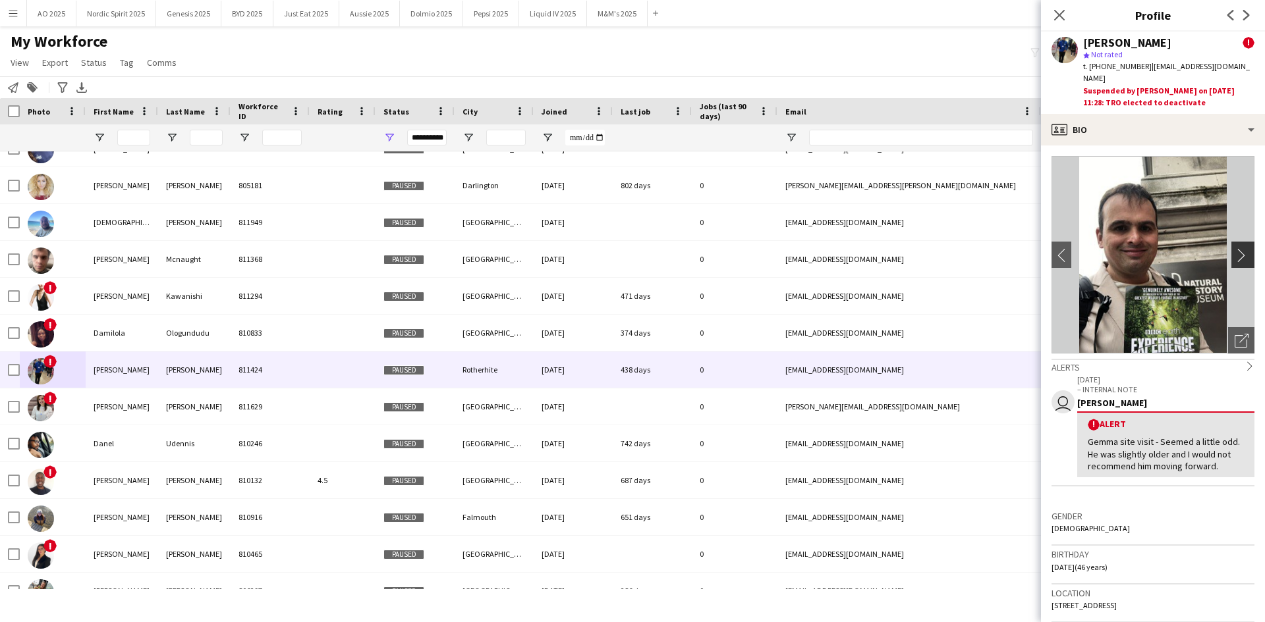
click at [842, 248] on app-icon "chevron-right" at bounding box center [1244, 255] width 20 height 14
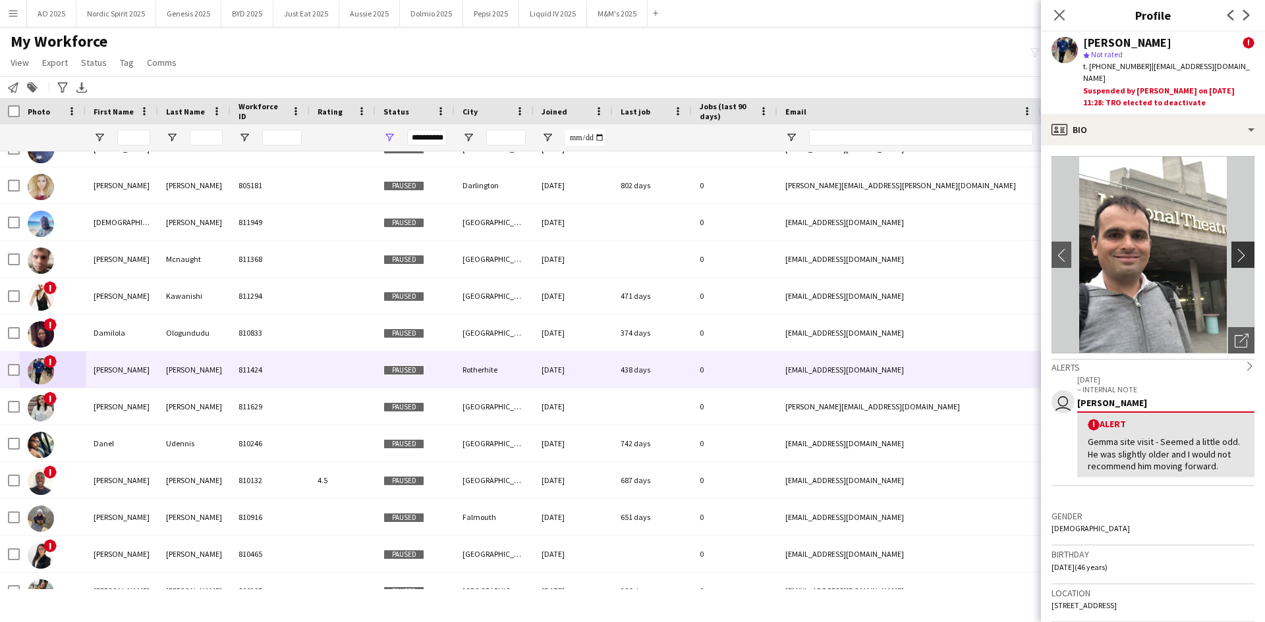
click at [842, 248] on app-icon "chevron-right" at bounding box center [1244, 255] width 20 height 14
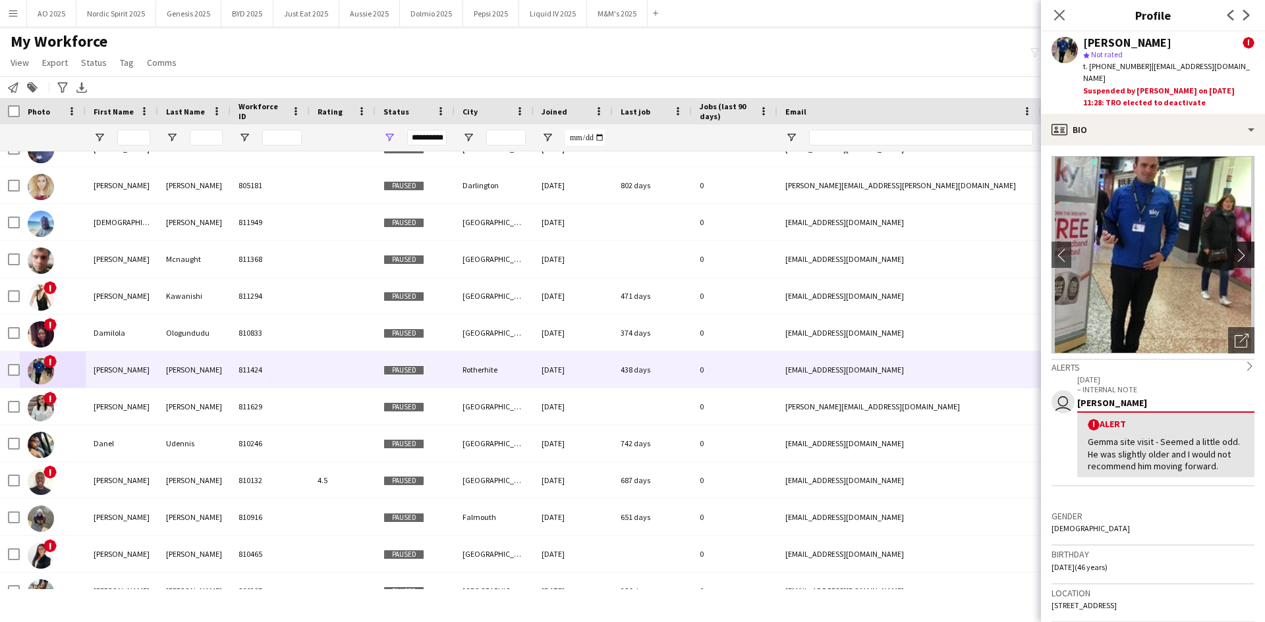
click at [842, 248] on app-icon "chevron-right" at bounding box center [1244, 255] width 20 height 14
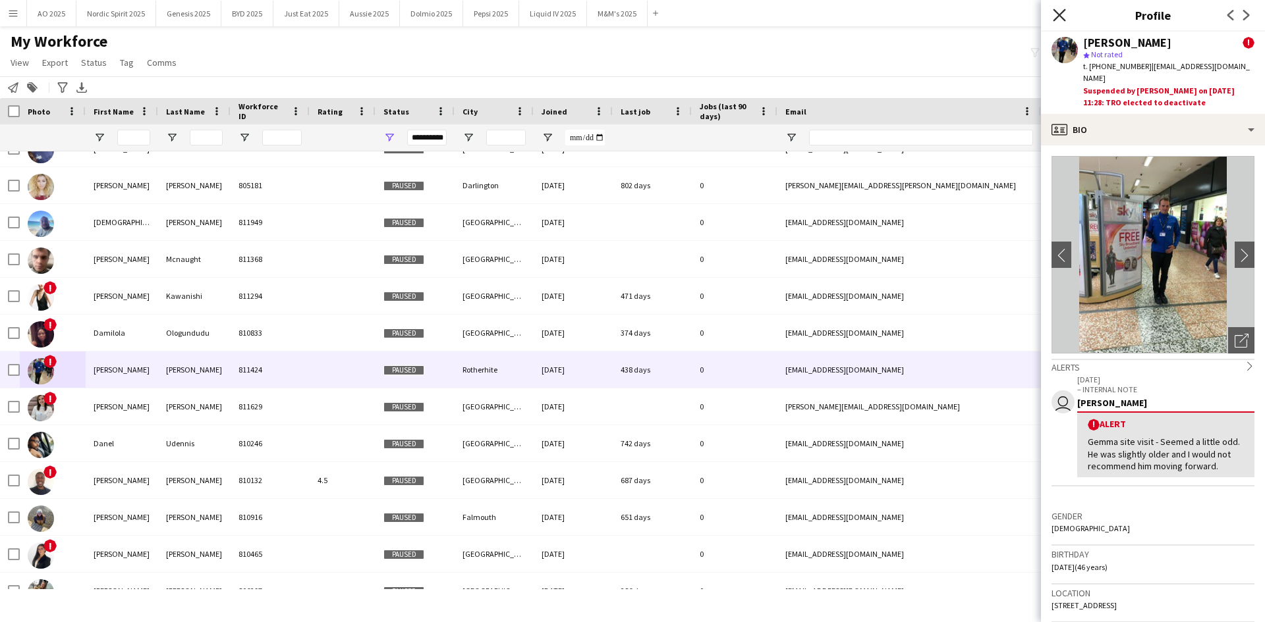
click at [842, 16] on icon "Close pop-in" at bounding box center [1058, 15] width 13 height 13
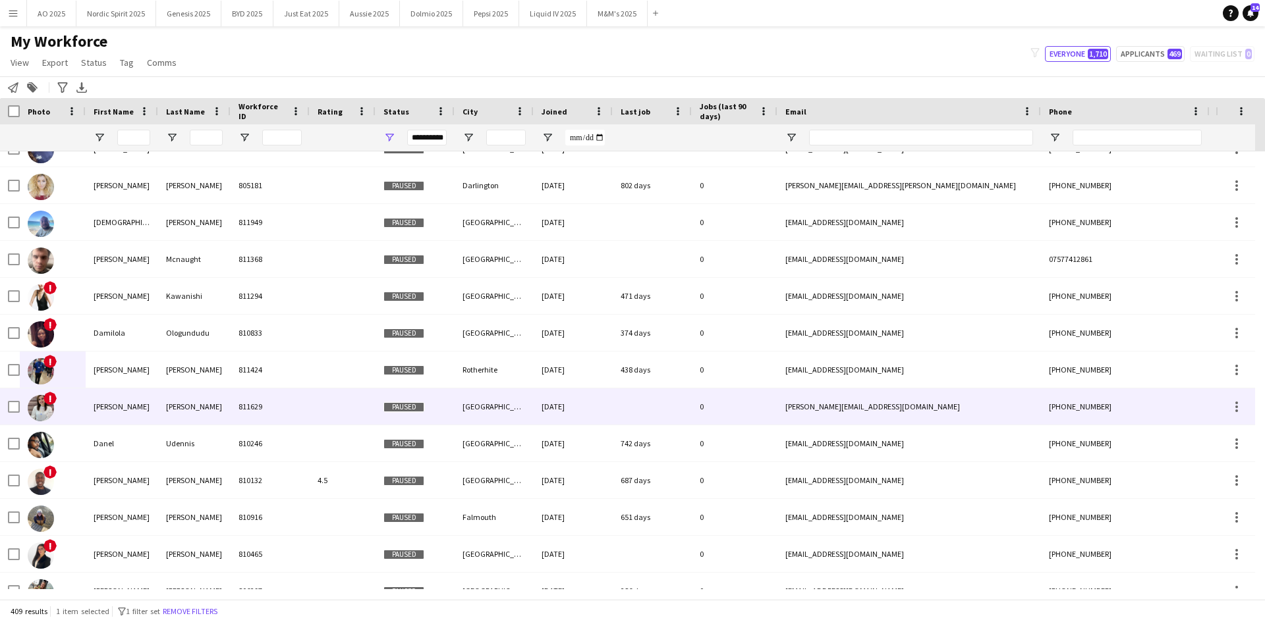
click at [39, 385] on img at bounding box center [41, 408] width 26 height 26
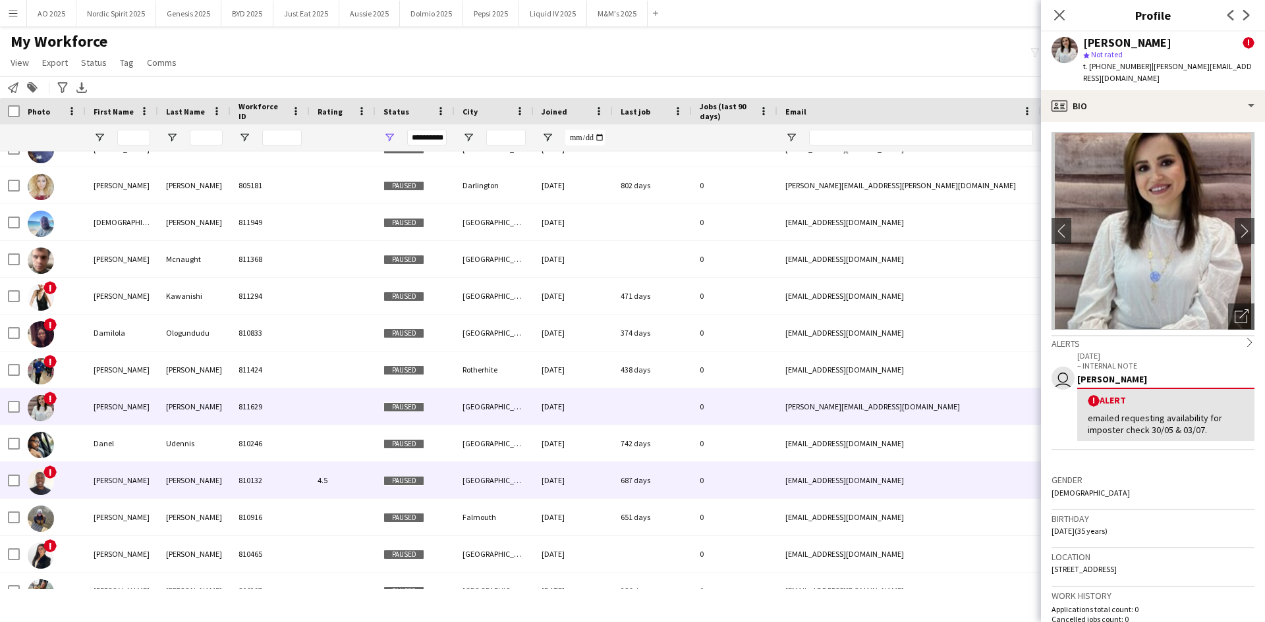
click at [37, 385] on img at bounding box center [41, 482] width 26 height 26
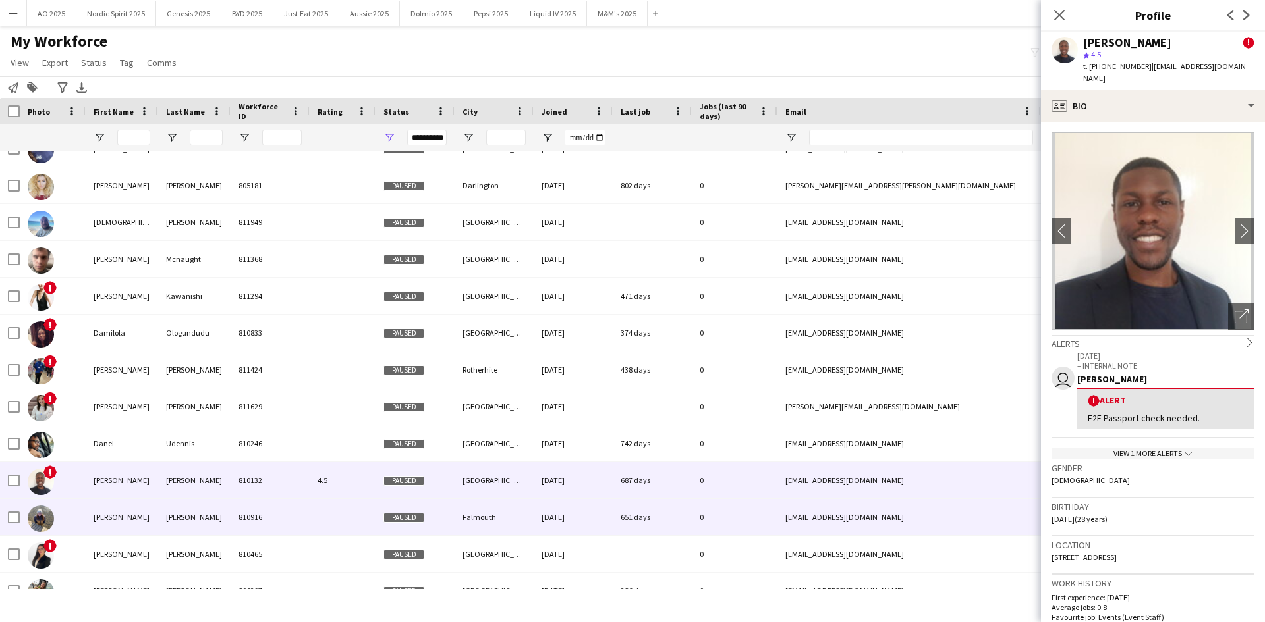
click at [40, 385] on img at bounding box center [41, 519] width 26 height 26
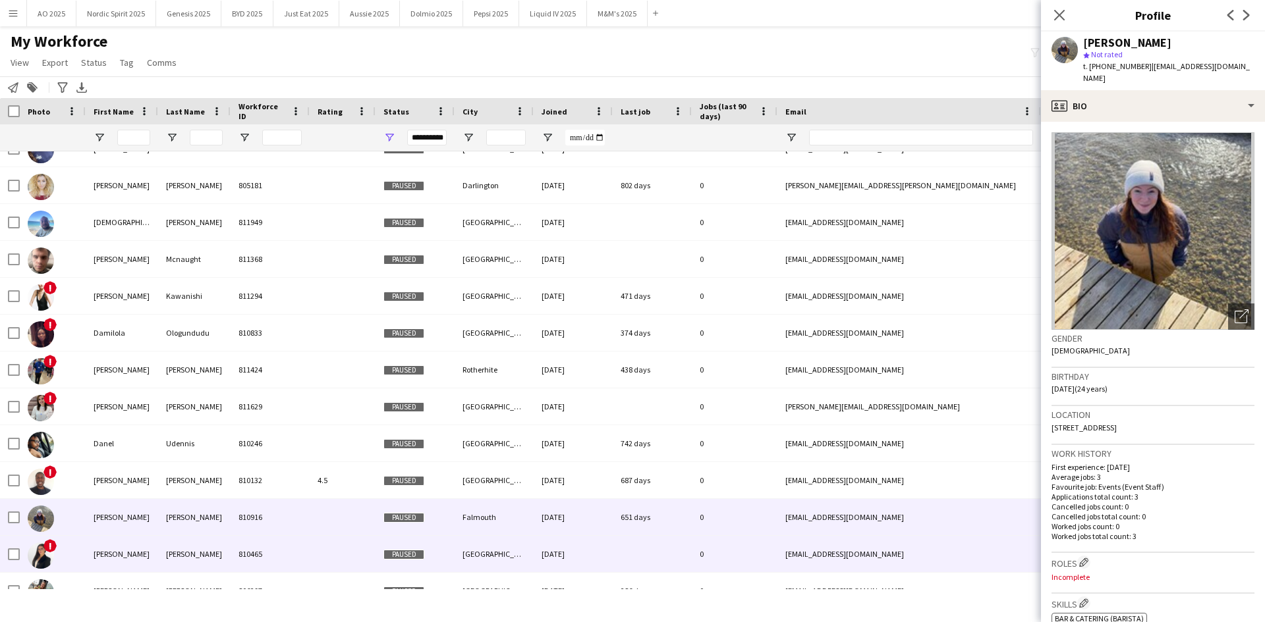
click at [41, 385] on img at bounding box center [41, 556] width 26 height 26
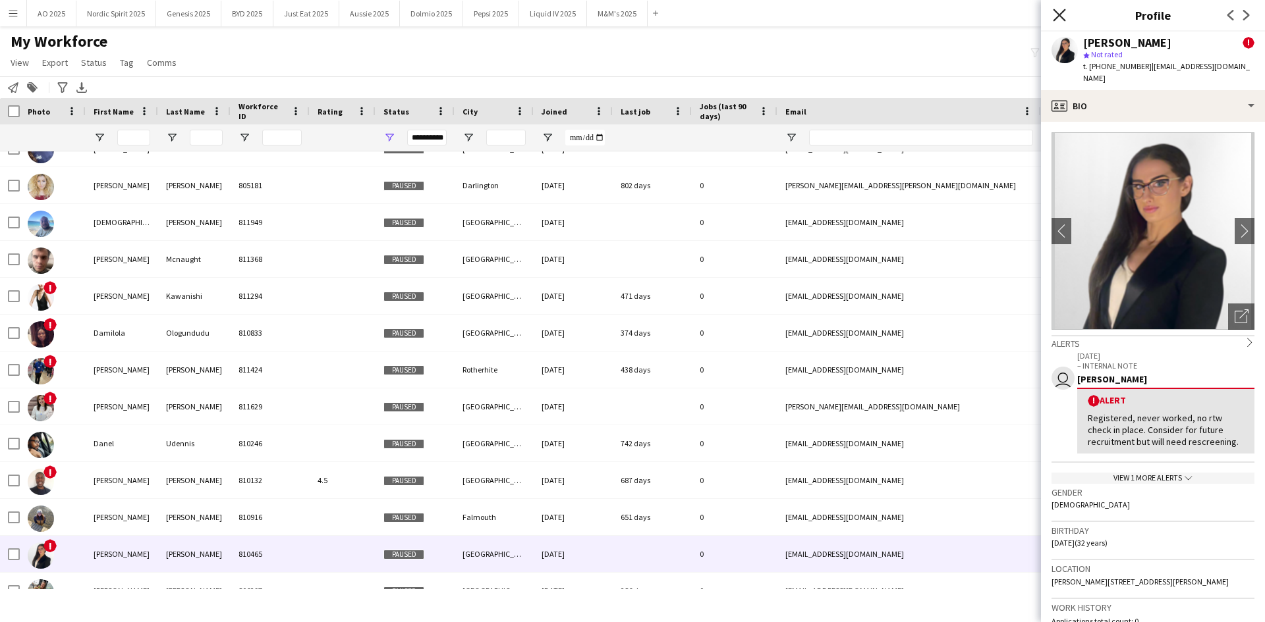
click at [842, 14] on icon "Close pop-in" at bounding box center [1058, 15] width 13 height 13
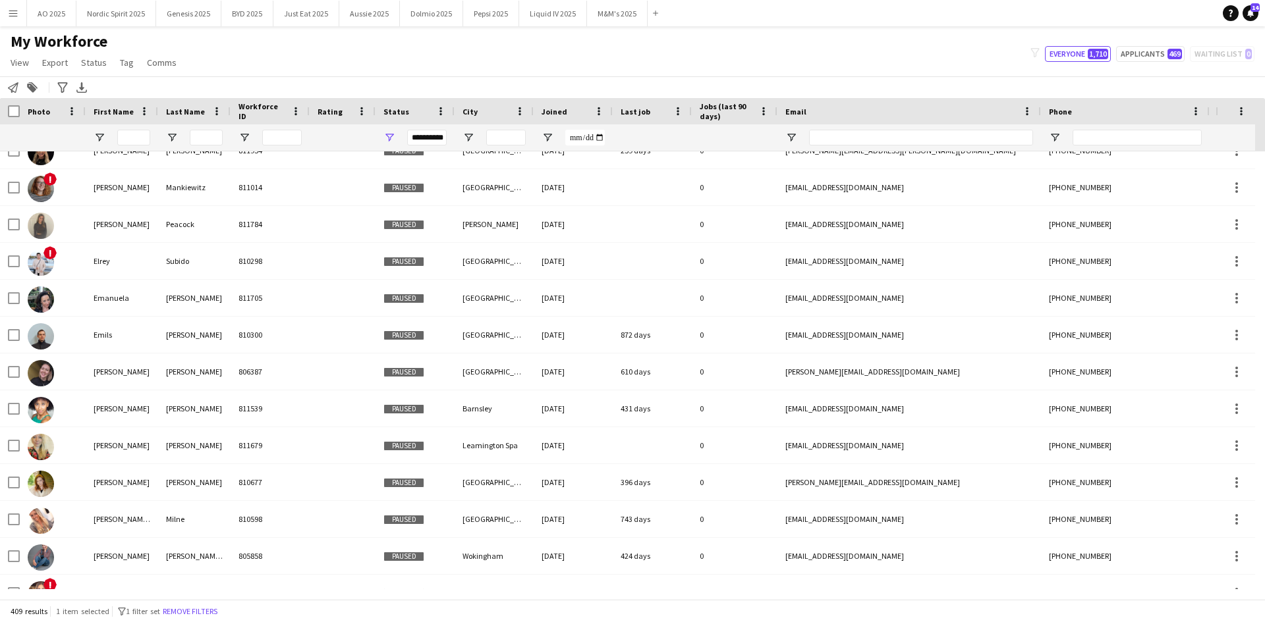
scroll to position [4125, 0]
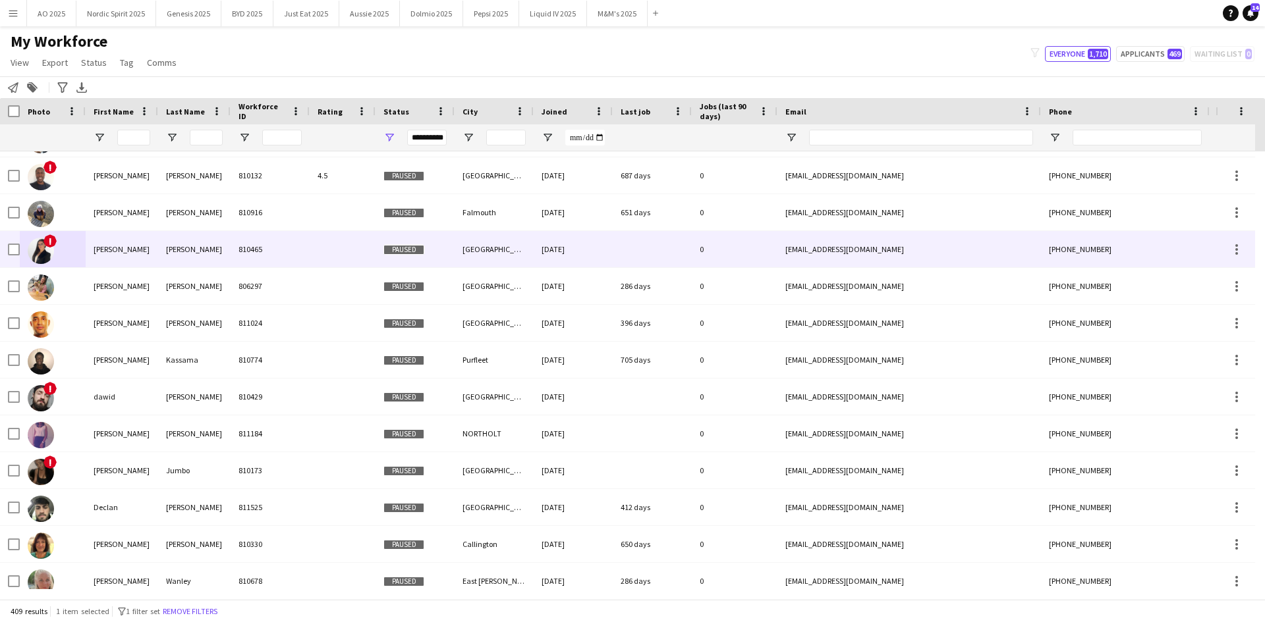
click at [51, 254] on img at bounding box center [41, 251] width 26 height 26
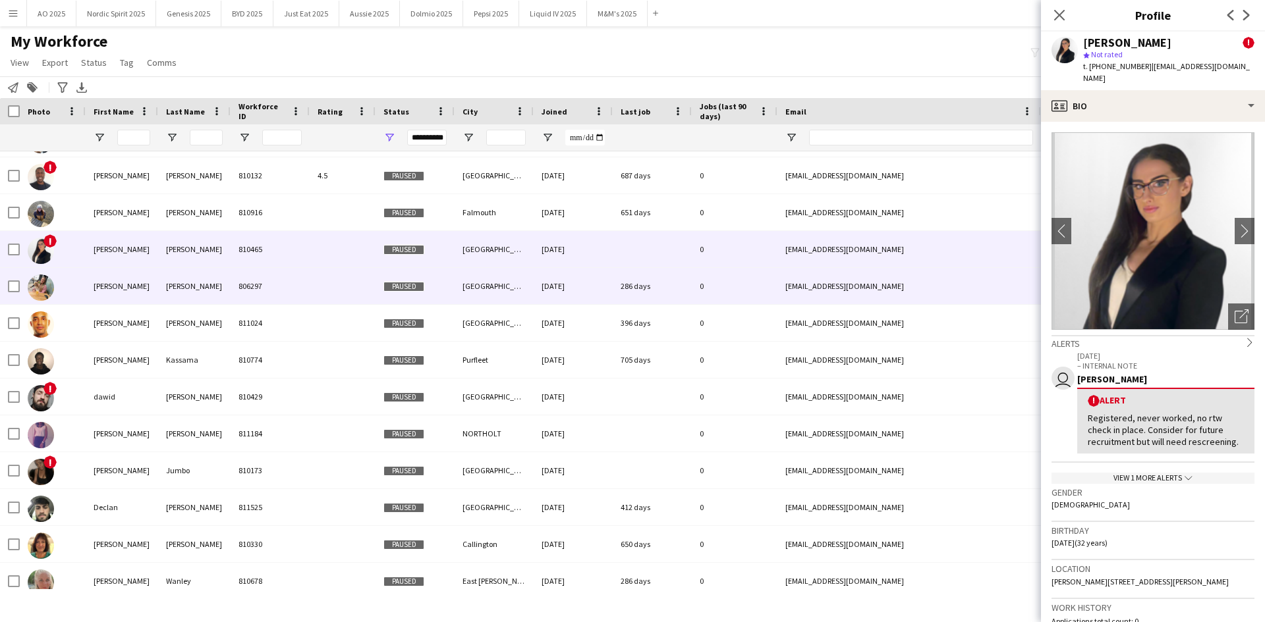
click at [43, 286] on img at bounding box center [41, 288] width 26 height 26
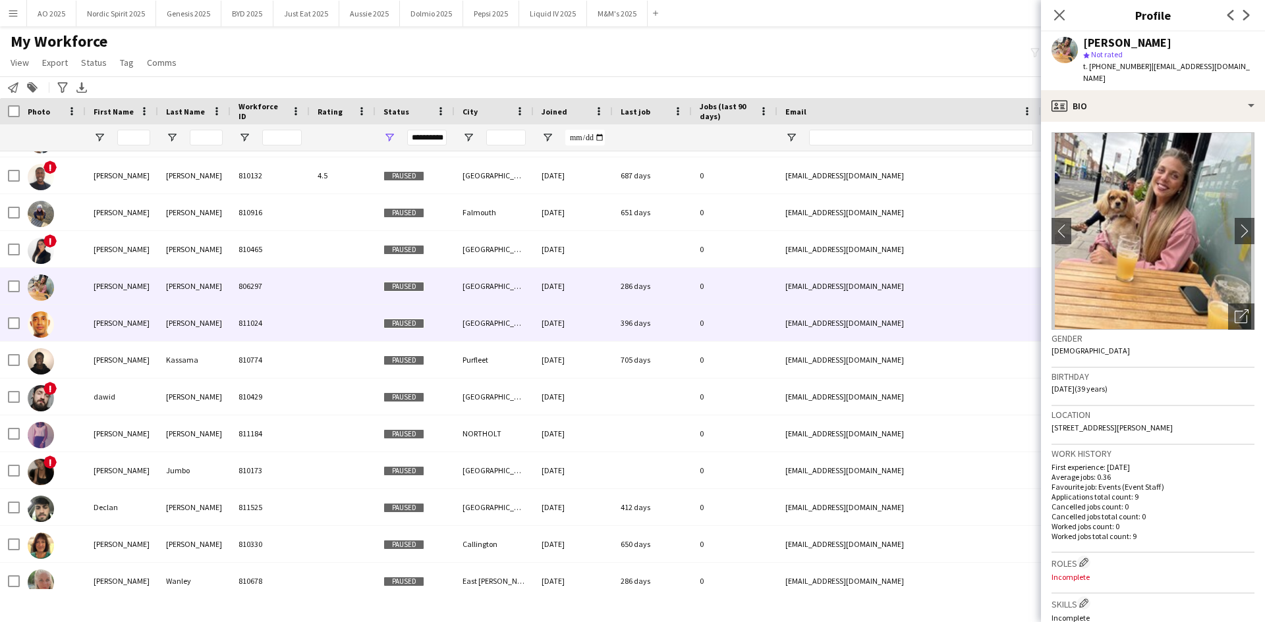
click at [36, 324] on img at bounding box center [41, 325] width 26 height 26
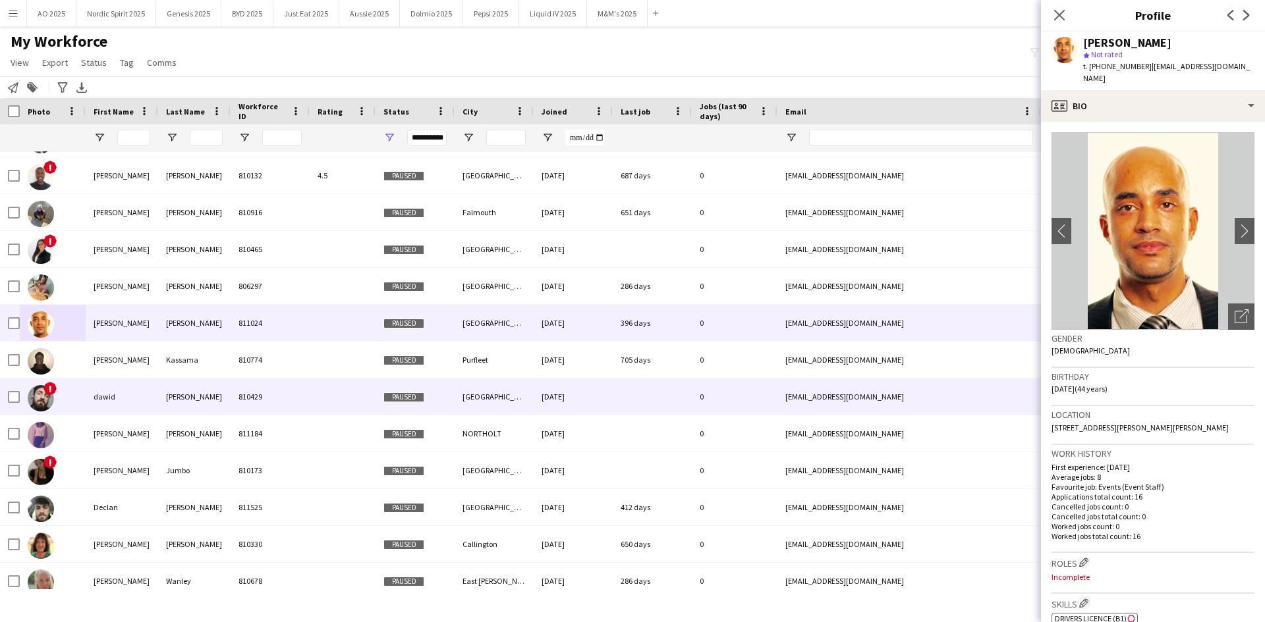
click at [47, 385] on img at bounding box center [41, 398] width 26 height 26
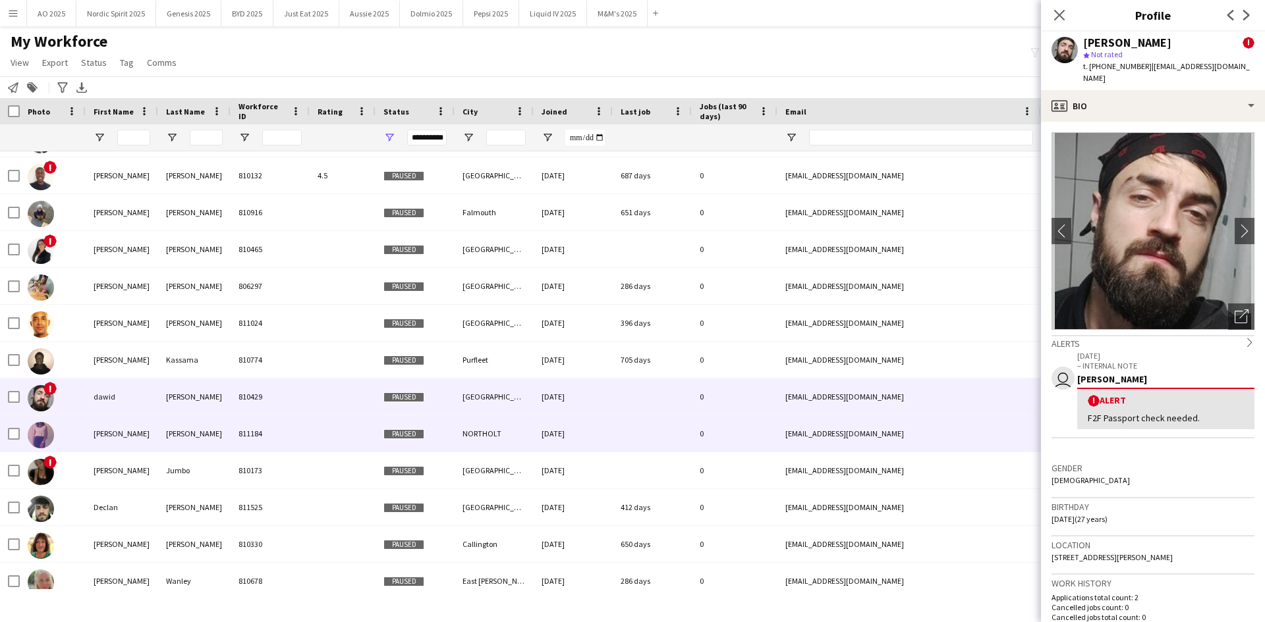
click at [35, 385] on img at bounding box center [41, 435] width 26 height 26
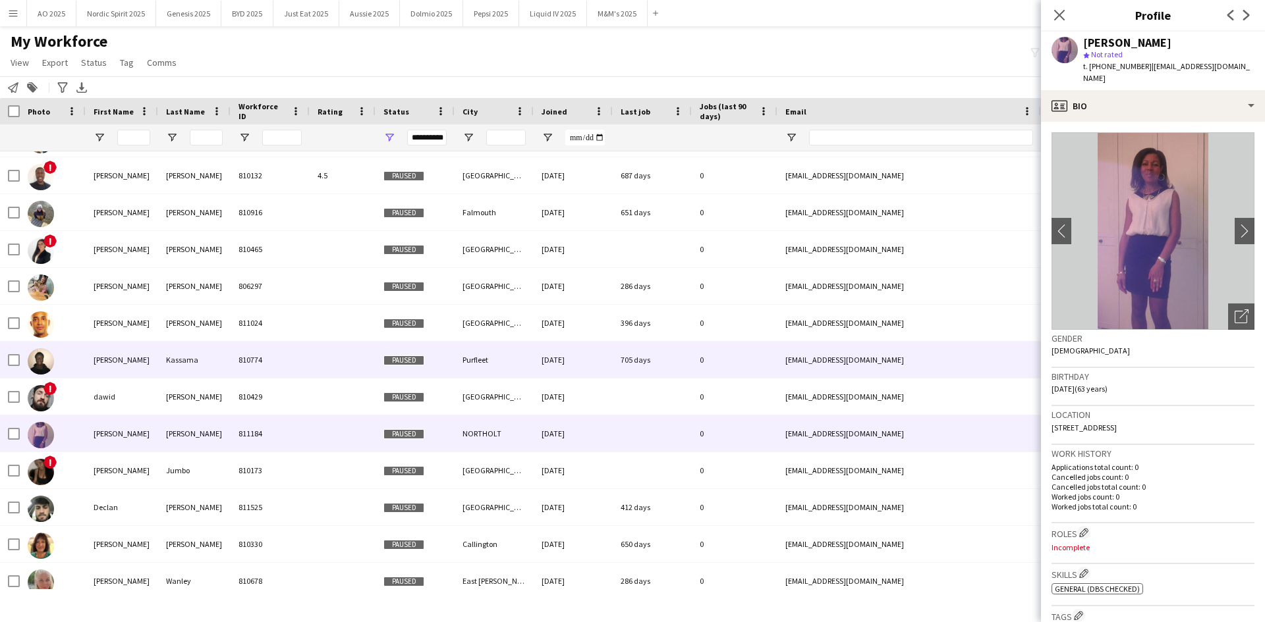
click at [38, 366] on img at bounding box center [41, 361] width 26 height 26
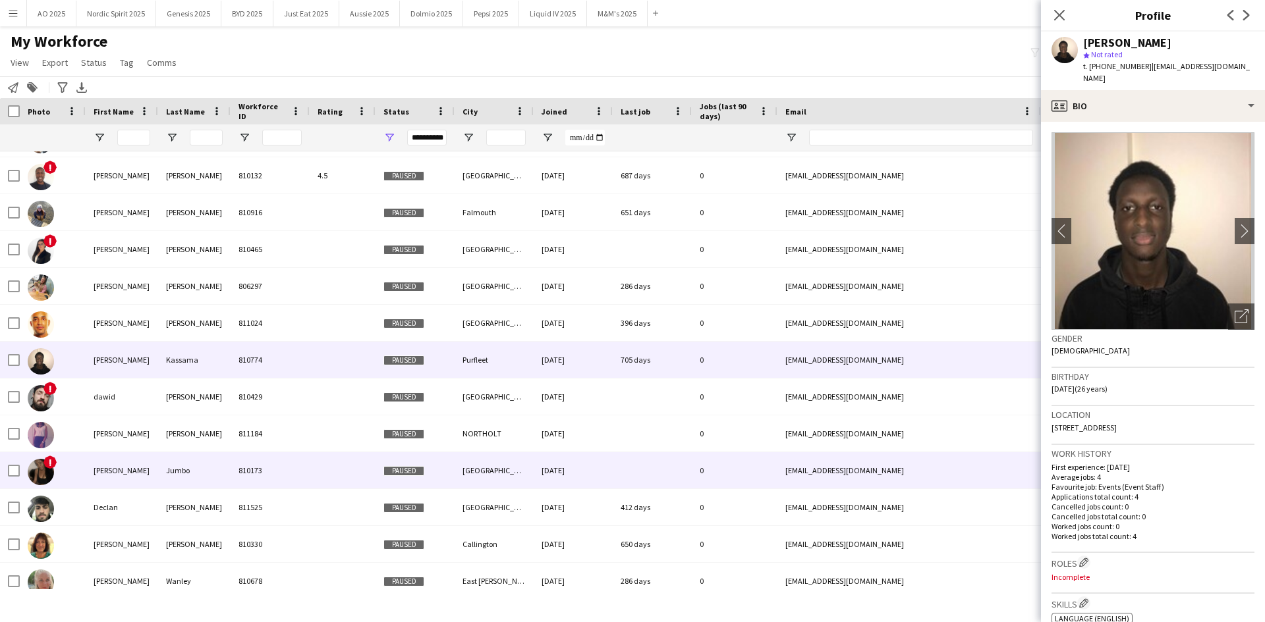
click at [31, 385] on img at bounding box center [41, 472] width 26 height 26
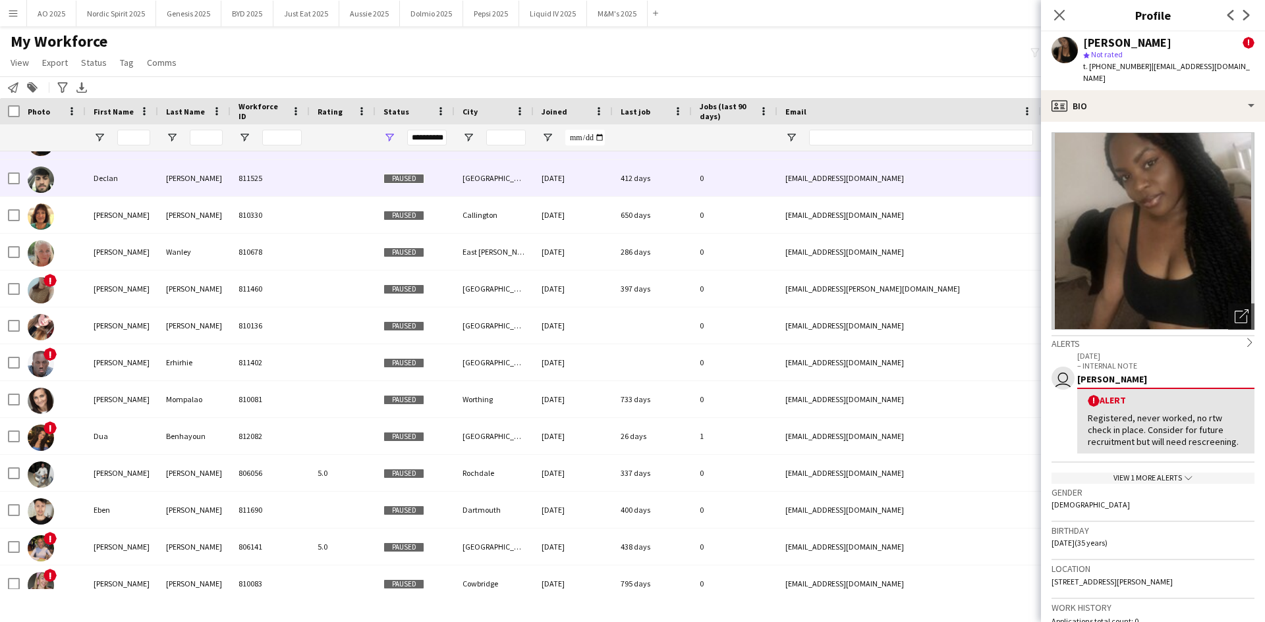
click at [48, 180] on img at bounding box center [41, 180] width 26 height 26
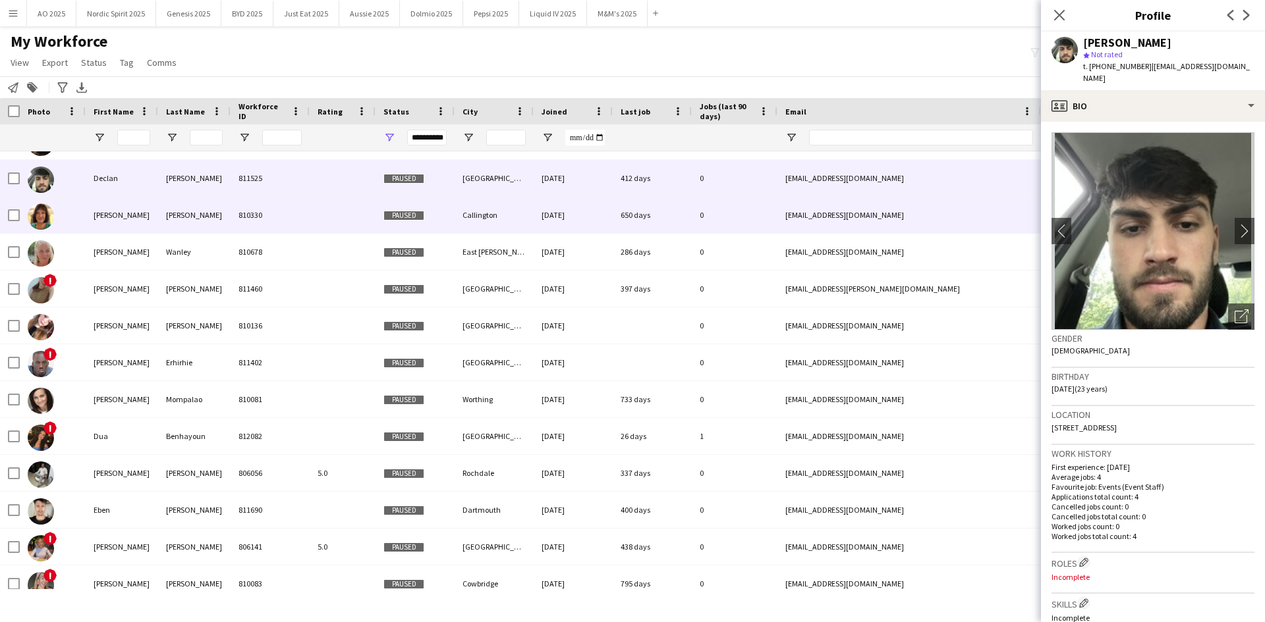
click at [41, 219] on img at bounding box center [41, 217] width 26 height 26
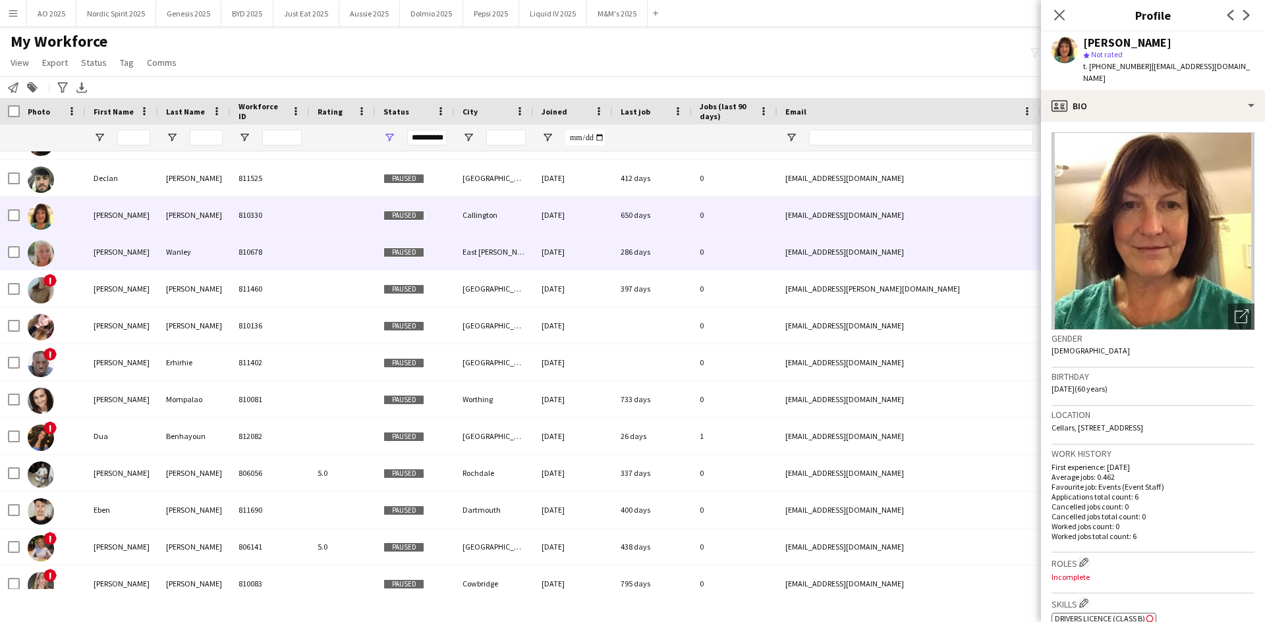
click at [34, 248] on img at bounding box center [41, 253] width 26 height 26
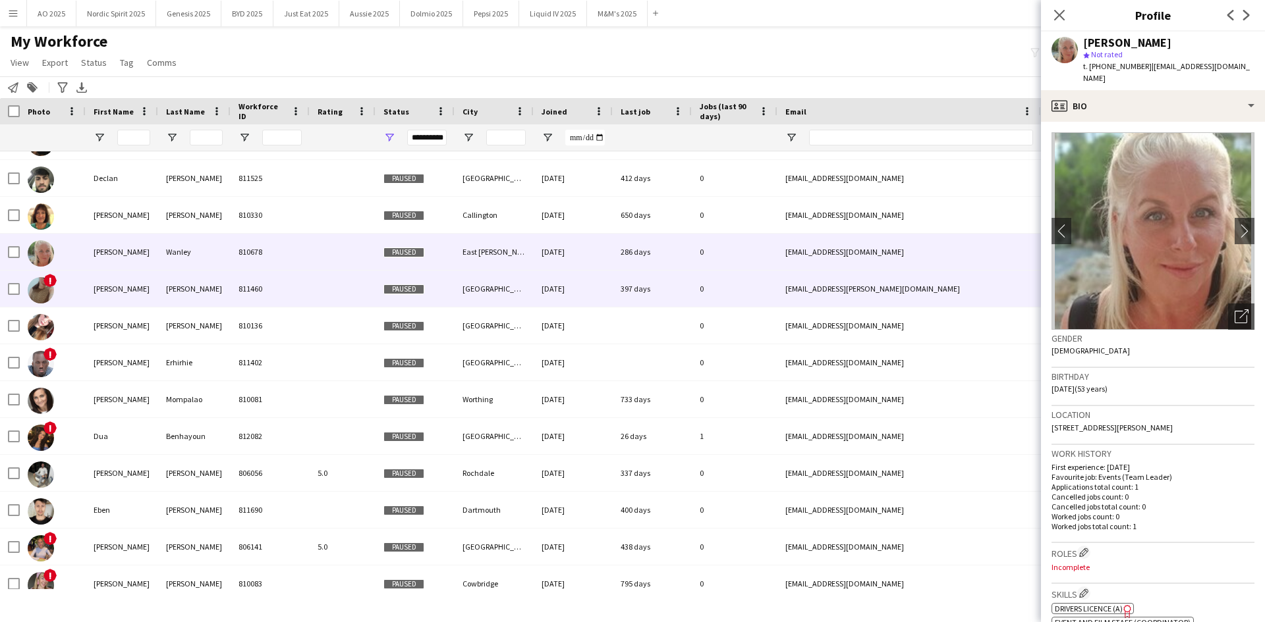
click at [47, 289] on img at bounding box center [41, 290] width 26 height 26
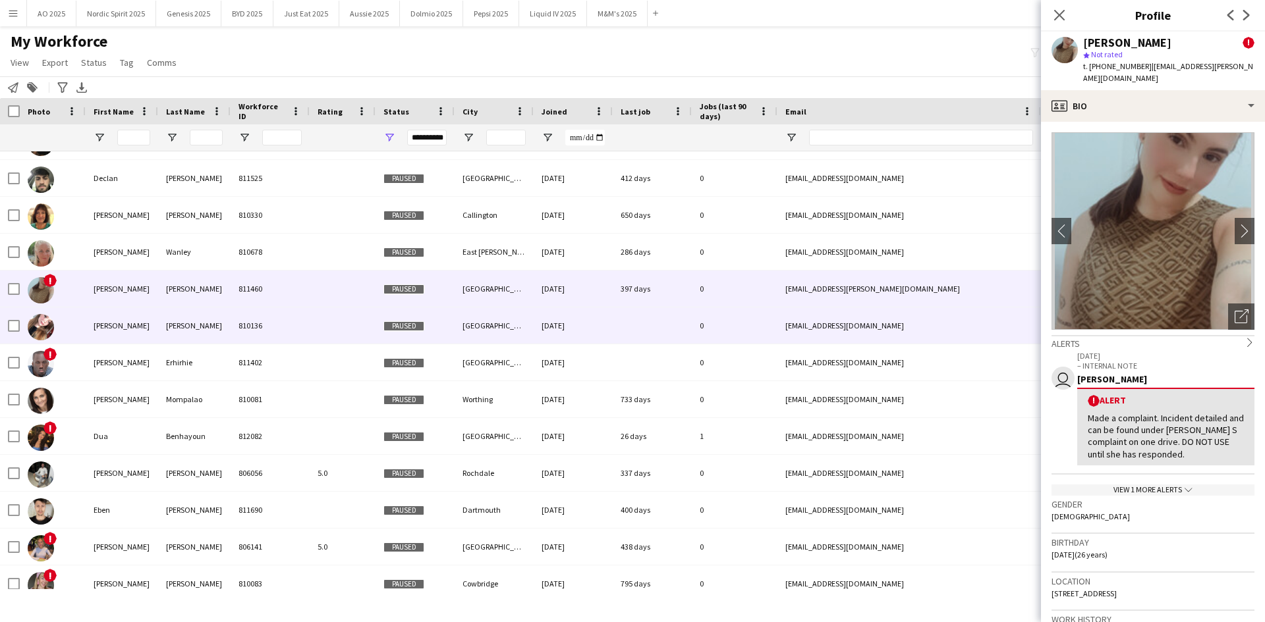
click at [41, 321] on img at bounding box center [41, 327] width 26 height 26
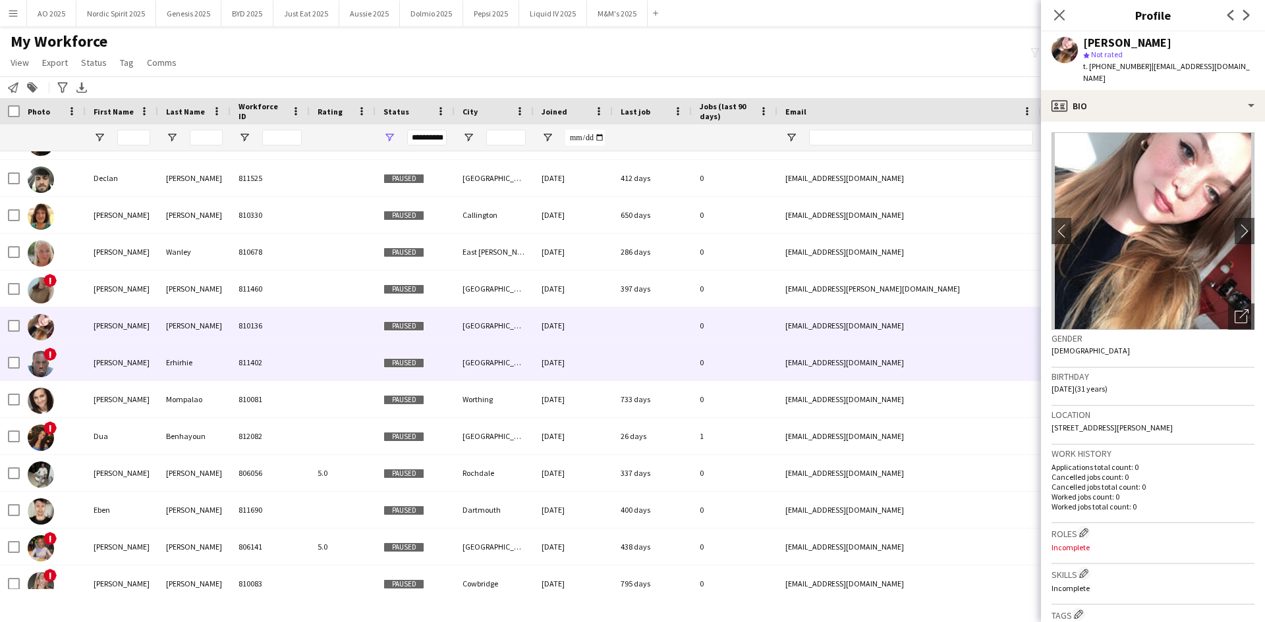
click at [49, 368] on img at bounding box center [41, 364] width 26 height 26
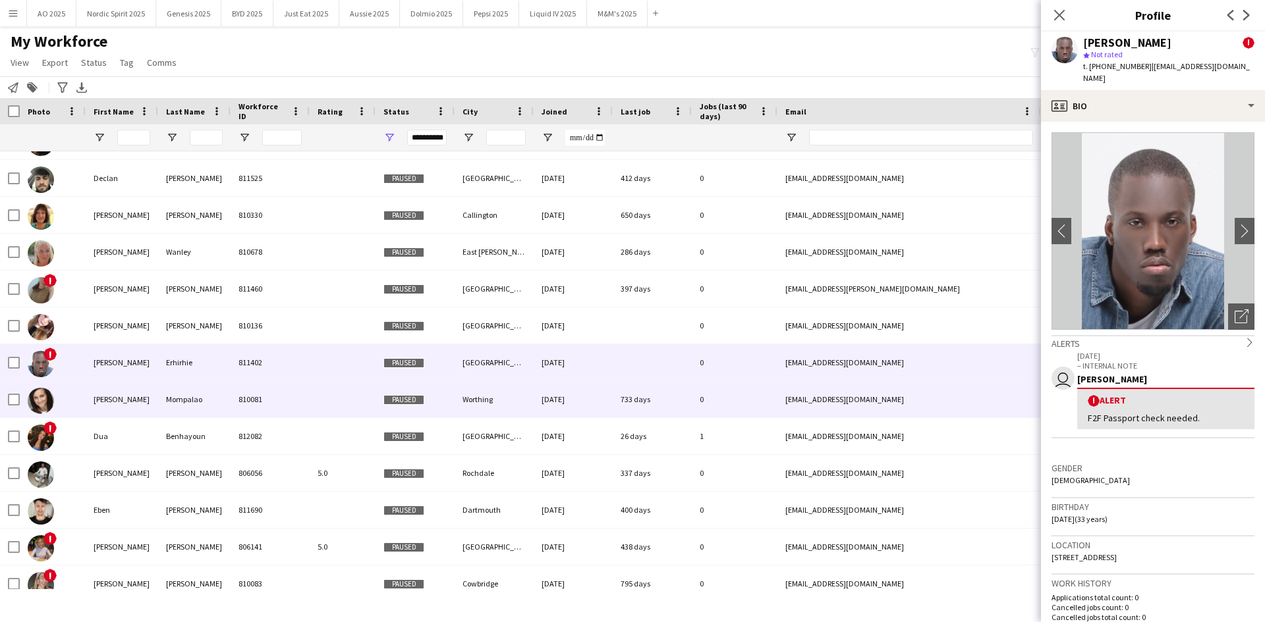
click at [40, 385] on img at bounding box center [41, 401] width 26 height 26
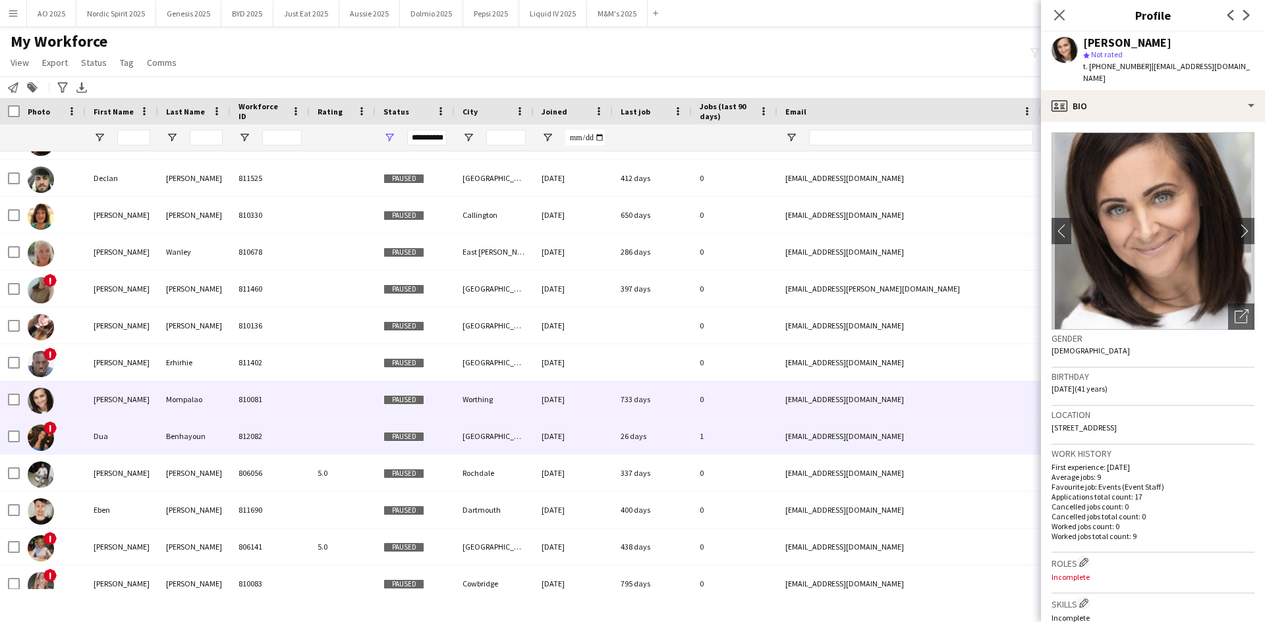
click at [36, 385] on img at bounding box center [41, 438] width 26 height 26
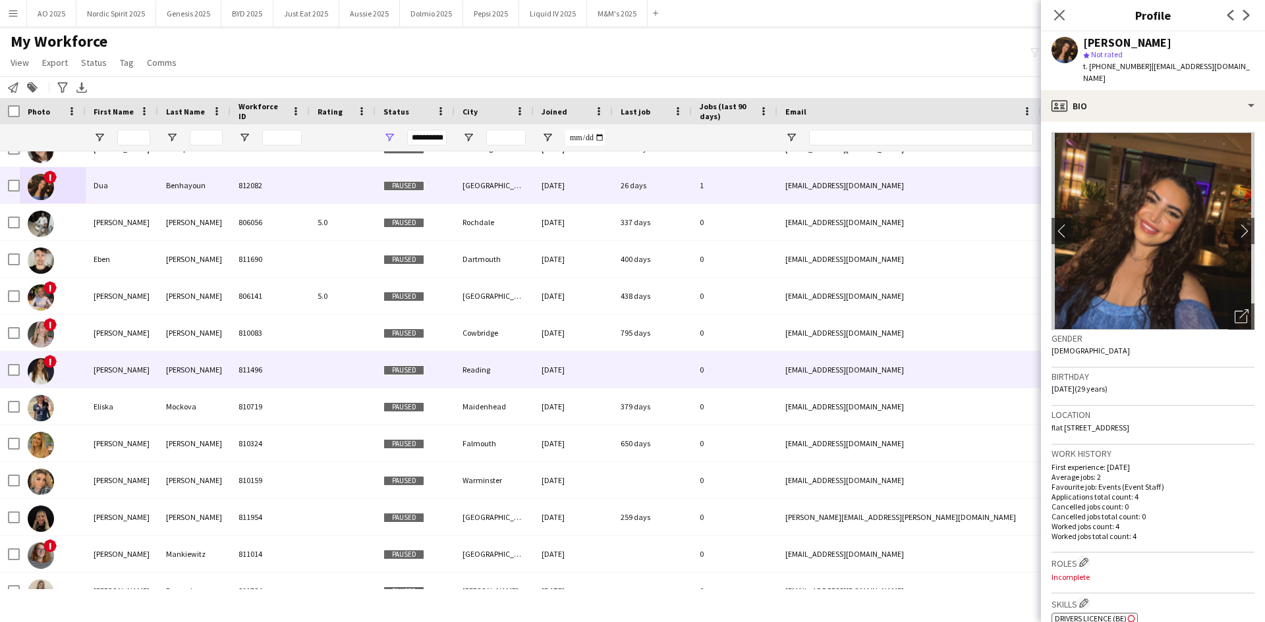
scroll to position [3796, 0]
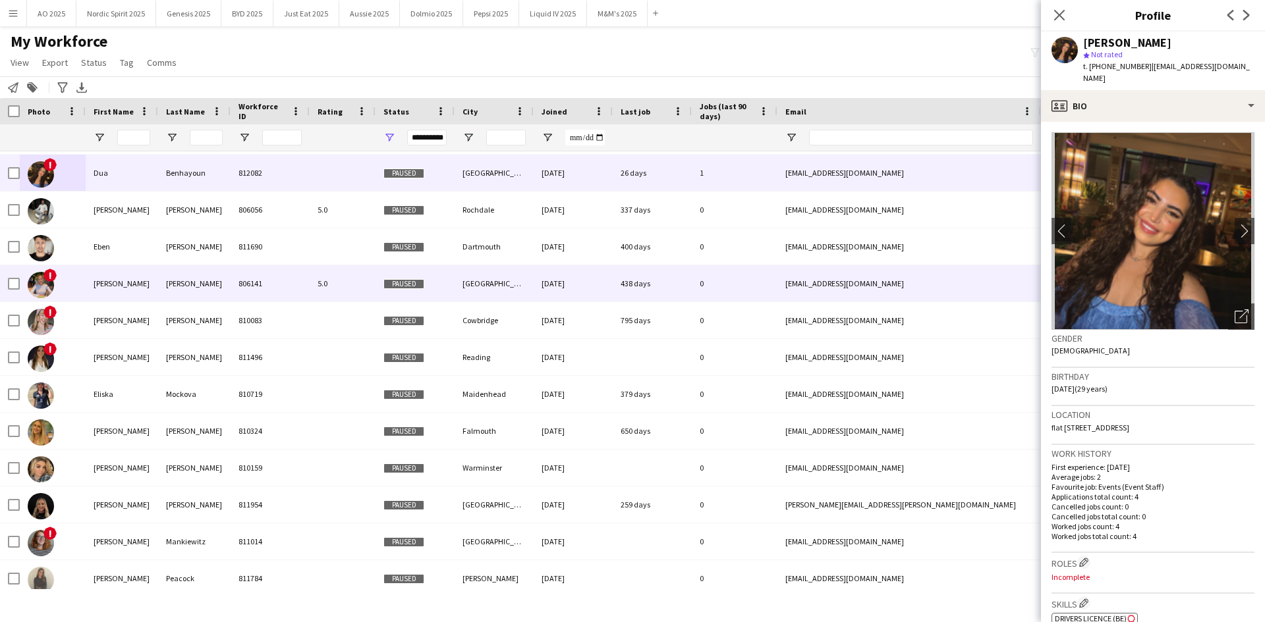
click at [34, 288] on img at bounding box center [41, 285] width 26 height 26
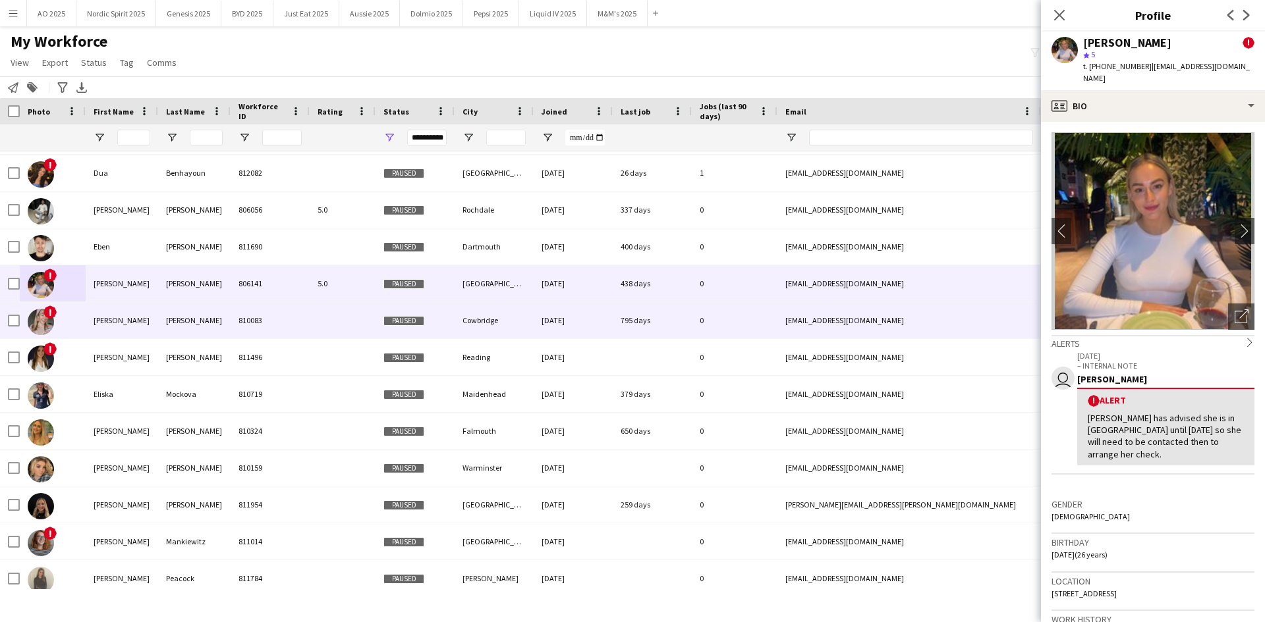
click at [50, 323] on img at bounding box center [41, 322] width 26 height 26
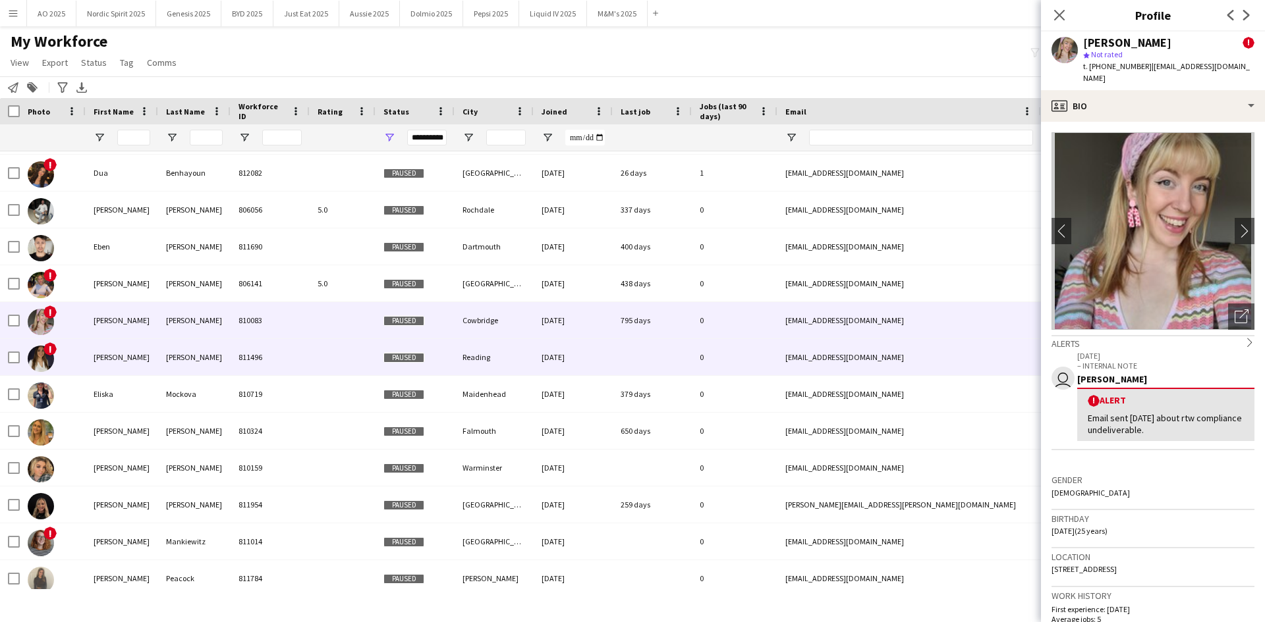
click at [37, 350] on img at bounding box center [41, 359] width 26 height 26
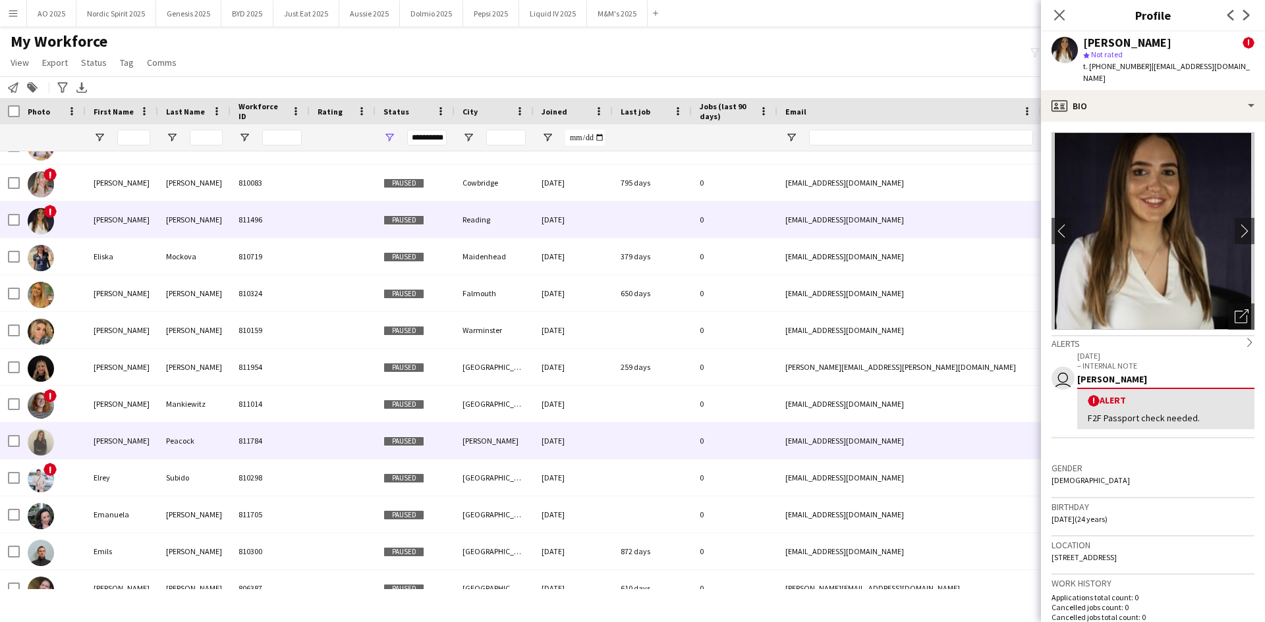
scroll to position [3987, 0]
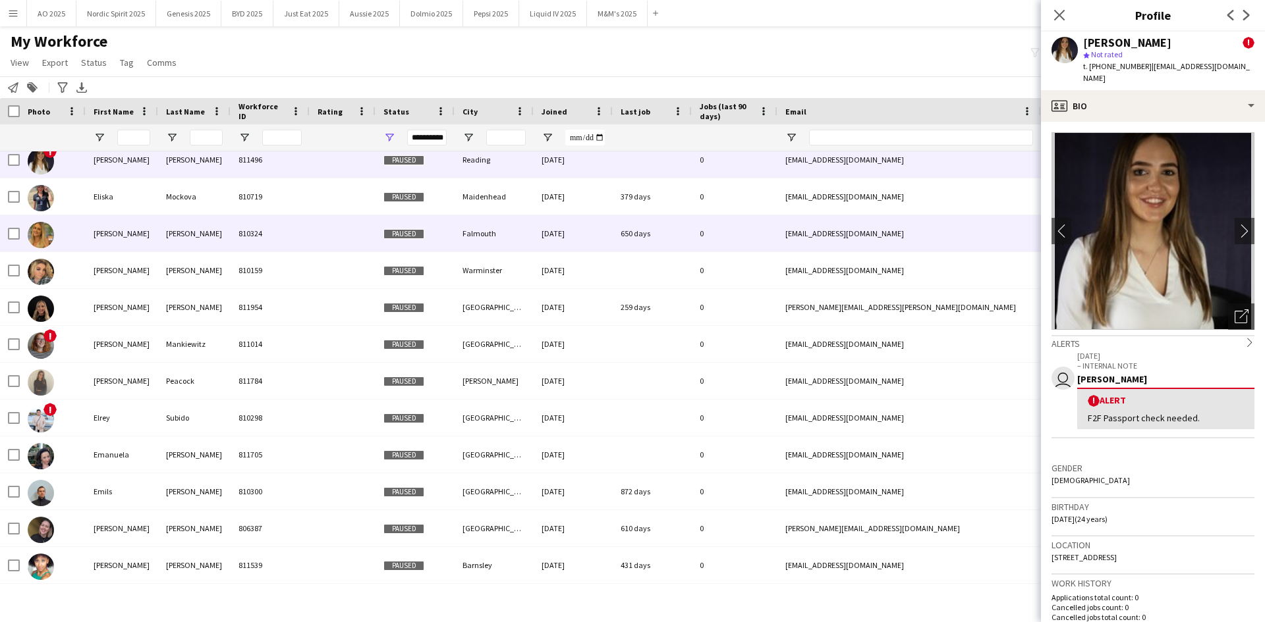
click at [46, 243] on img at bounding box center [41, 235] width 26 height 26
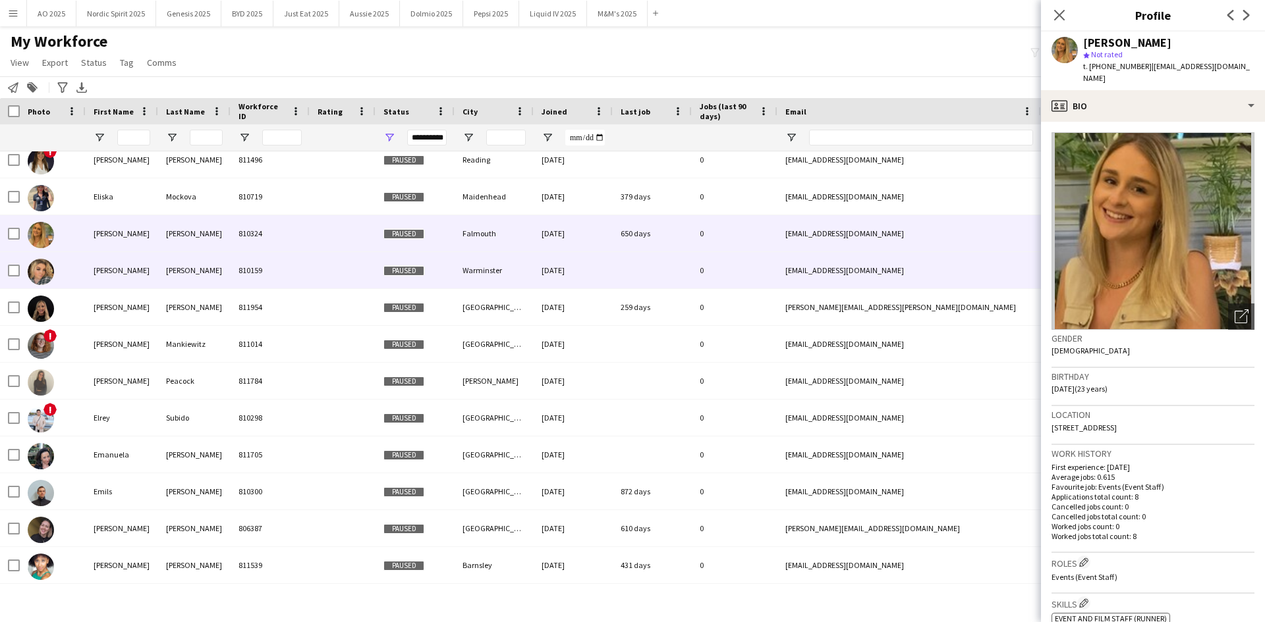
click at [41, 273] on img at bounding box center [41, 272] width 26 height 26
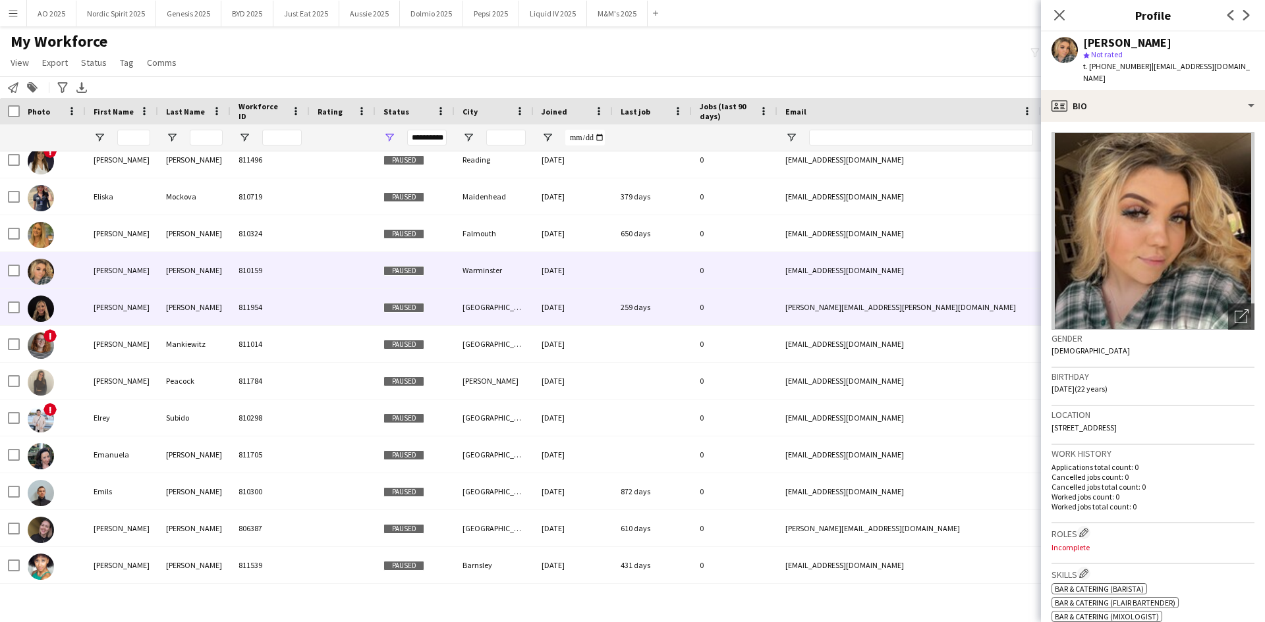
click at [42, 305] on img at bounding box center [41, 309] width 26 height 26
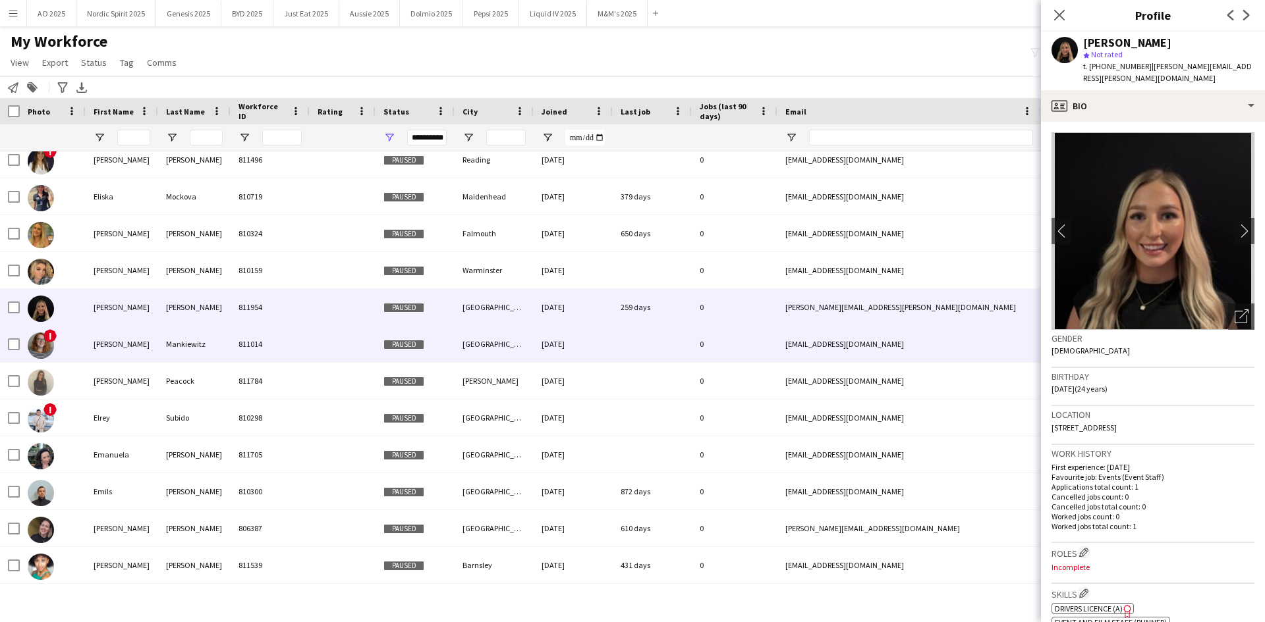
click at [43, 346] on img at bounding box center [41, 346] width 26 height 26
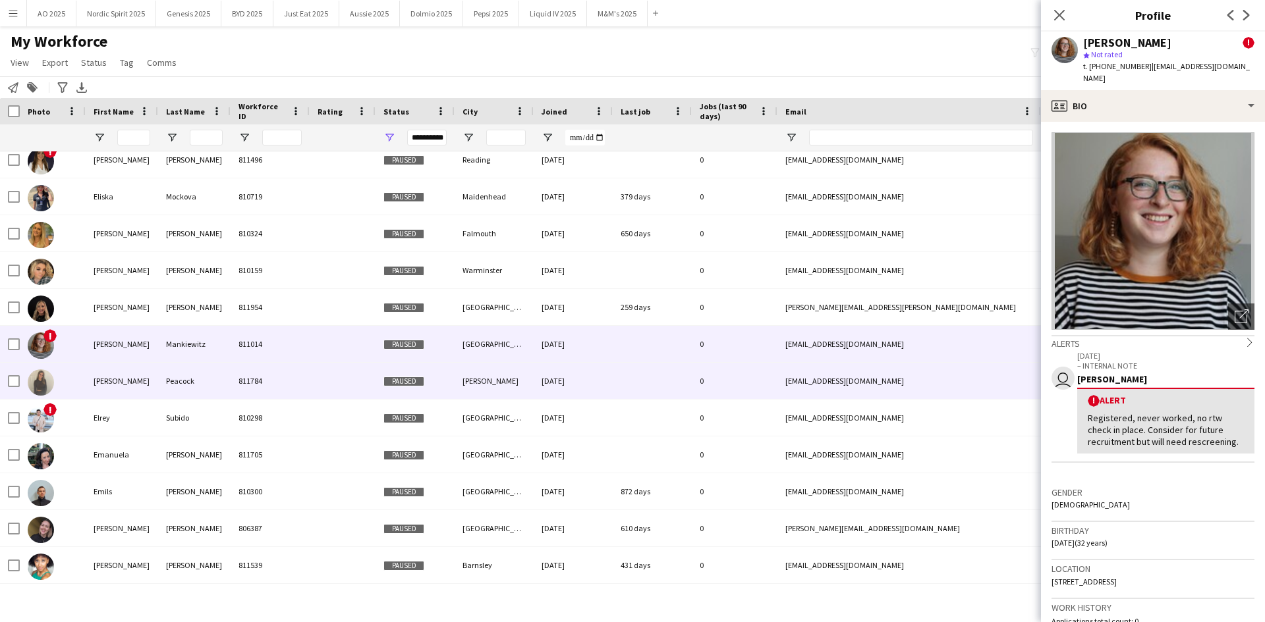
click at [35, 381] on img at bounding box center [41, 382] width 26 height 26
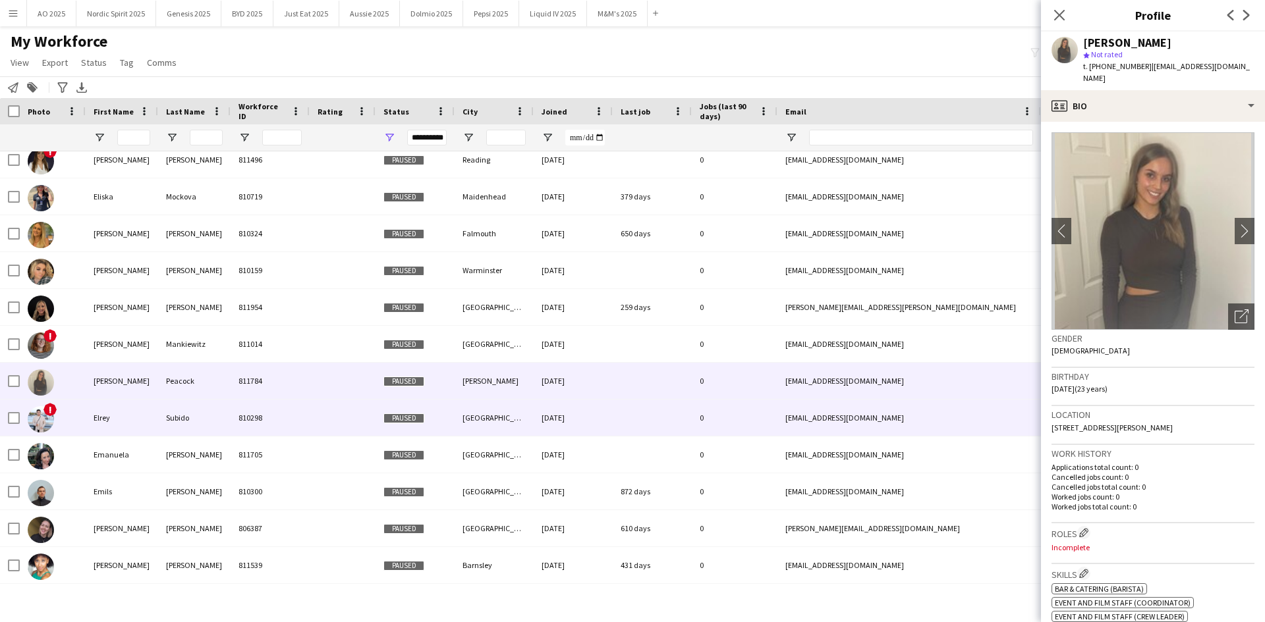
click at [39, 385] on img at bounding box center [41, 419] width 26 height 26
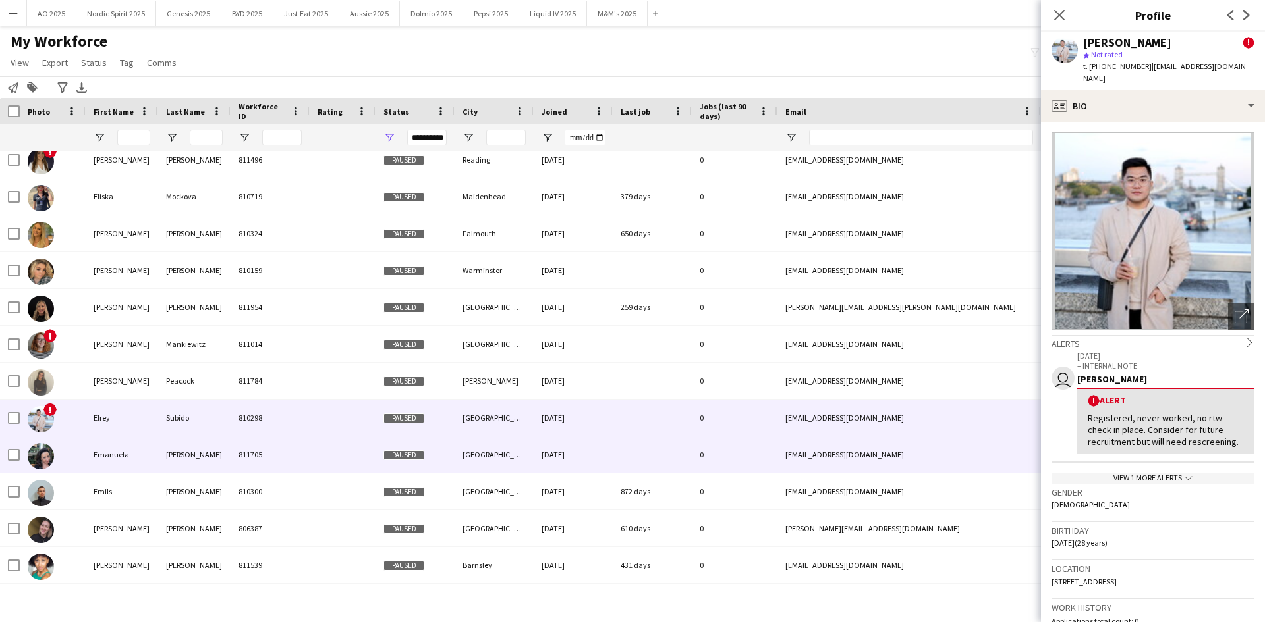
scroll to position [4038, 0]
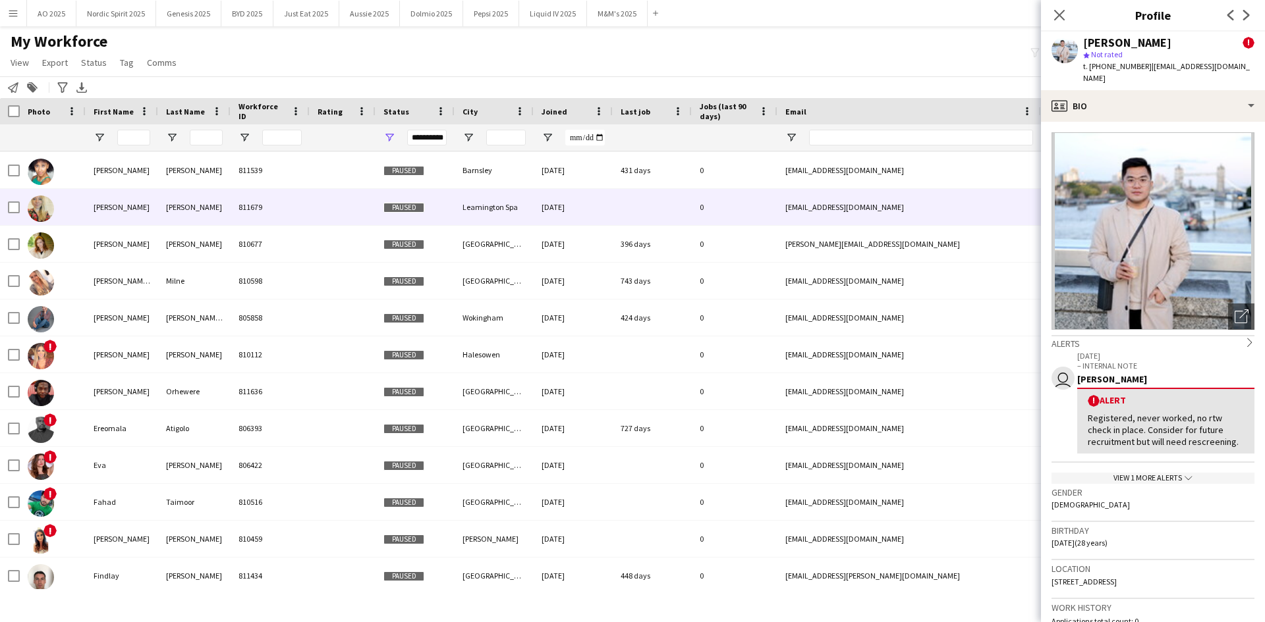
click at [41, 204] on img at bounding box center [41, 209] width 26 height 26
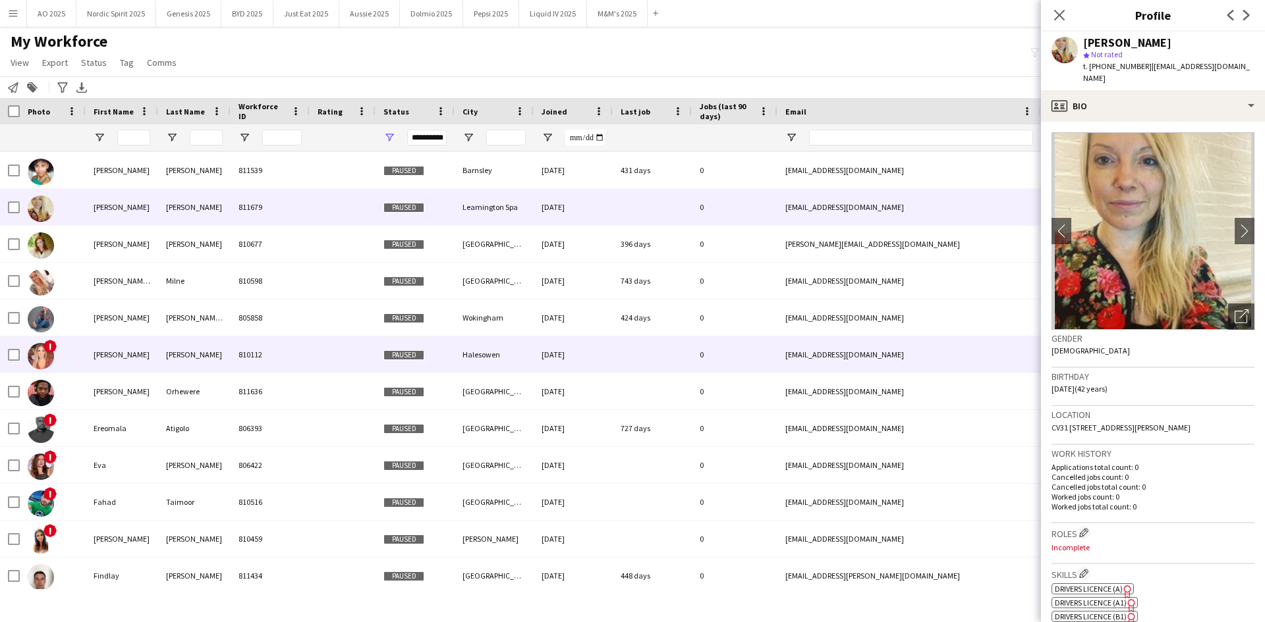
click at [46, 352] on img at bounding box center [41, 356] width 26 height 26
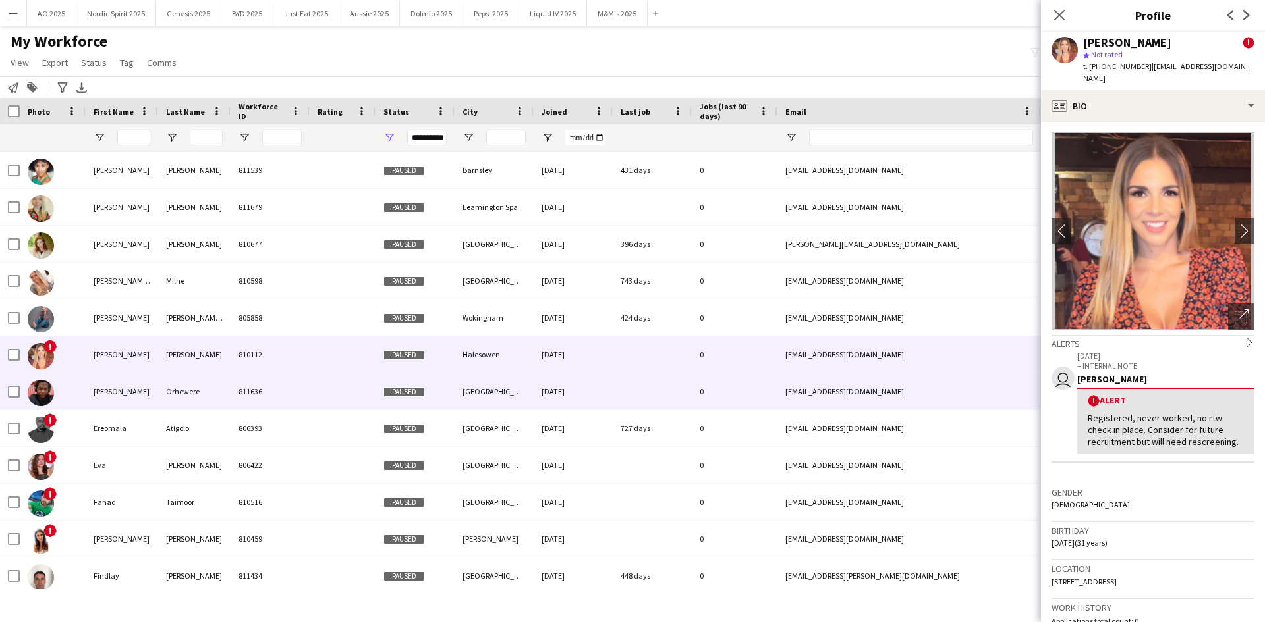
click at [47, 385] on img at bounding box center [41, 393] width 26 height 26
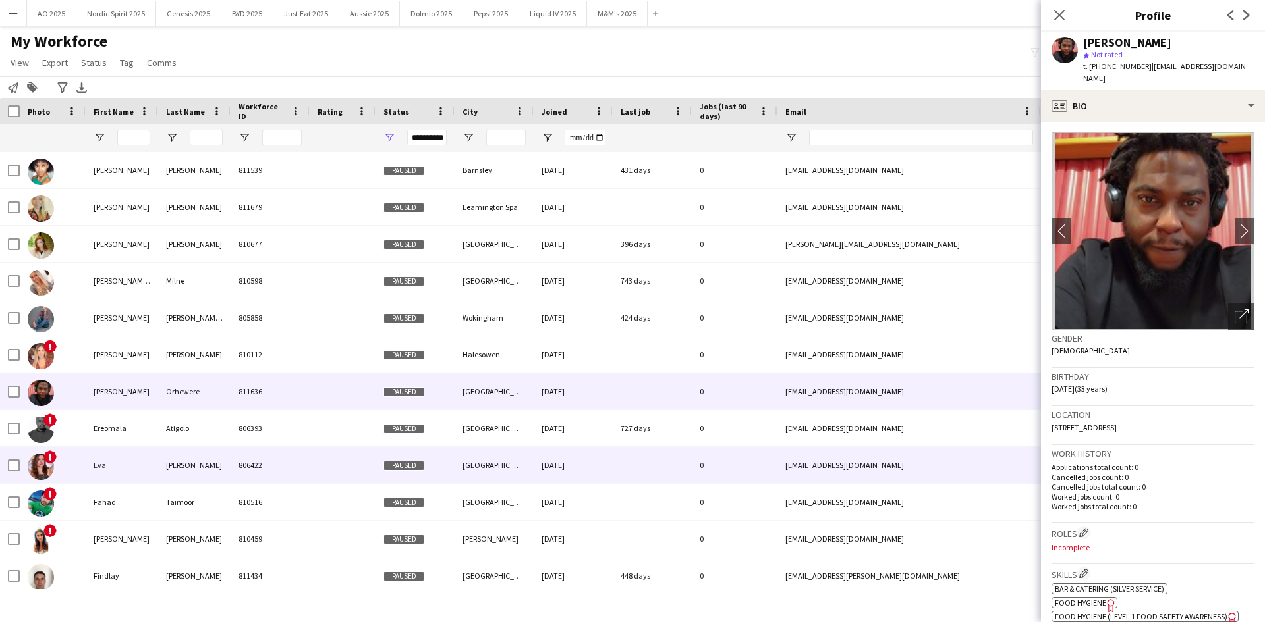
click at [45, 385] on img at bounding box center [41, 467] width 26 height 26
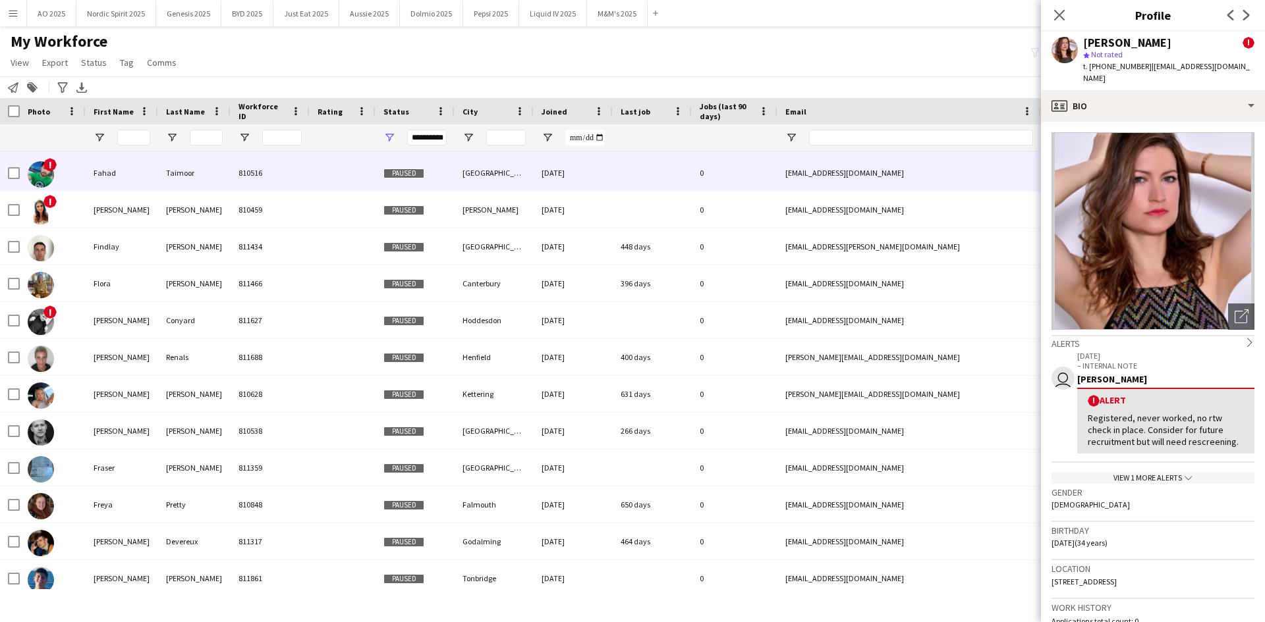
click at [43, 186] on img at bounding box center [41, 174] width 26 height 26
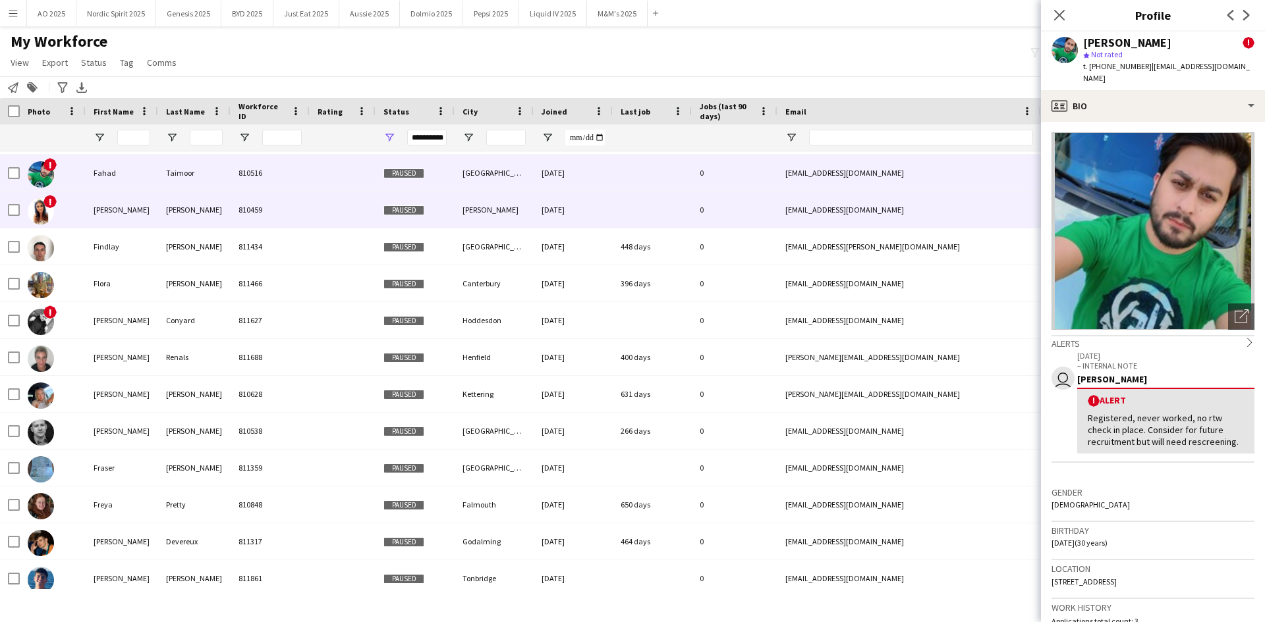
click at [40, 212] on img at bounding box center [41, 211] width 26 height 26
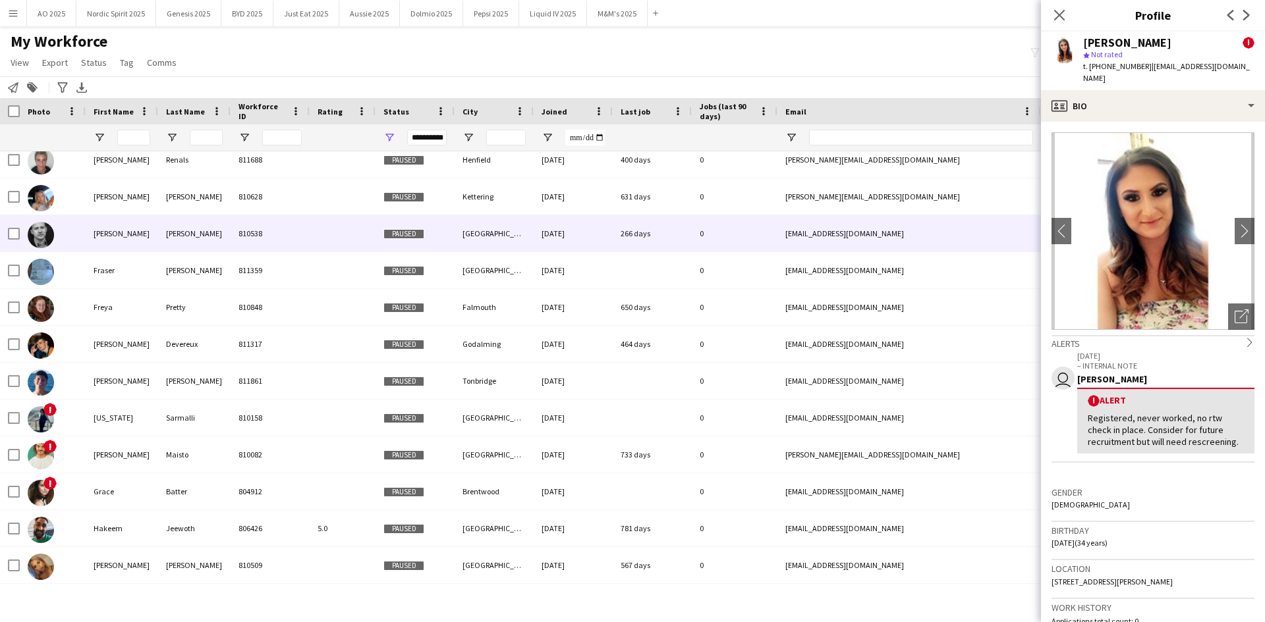
click at [49, 234] on img at bounding box center [41, 235] width 26 height 26
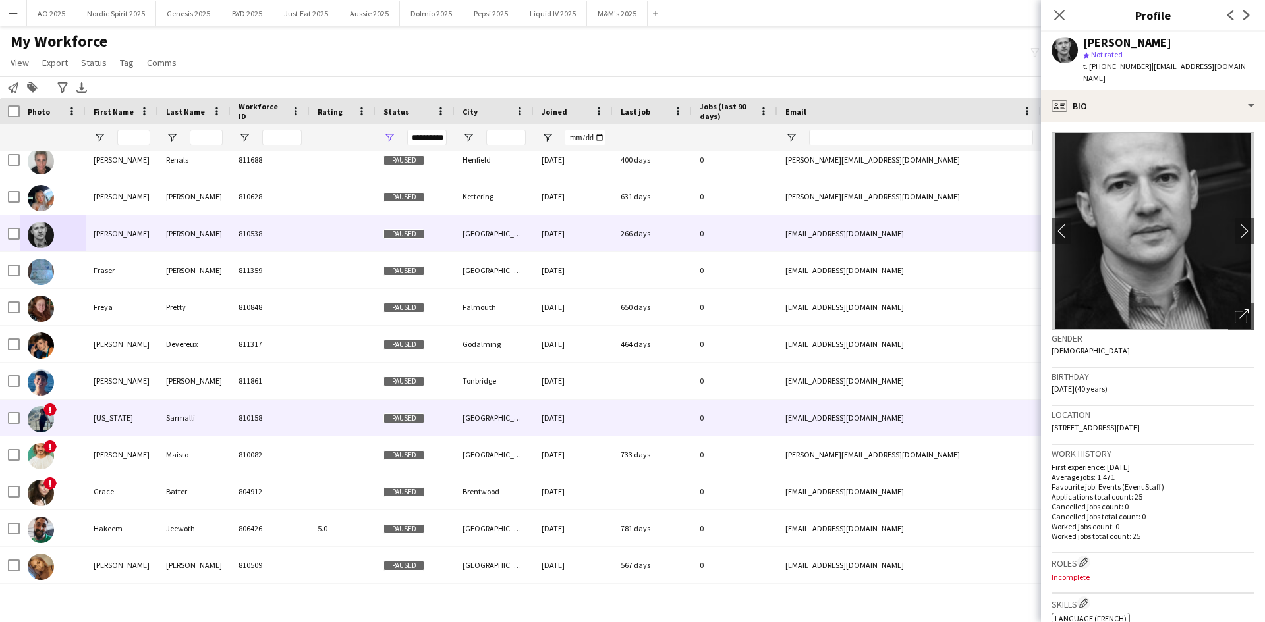
click at [34, 385] on img at bounding box center [41, 419] width 26 height 26
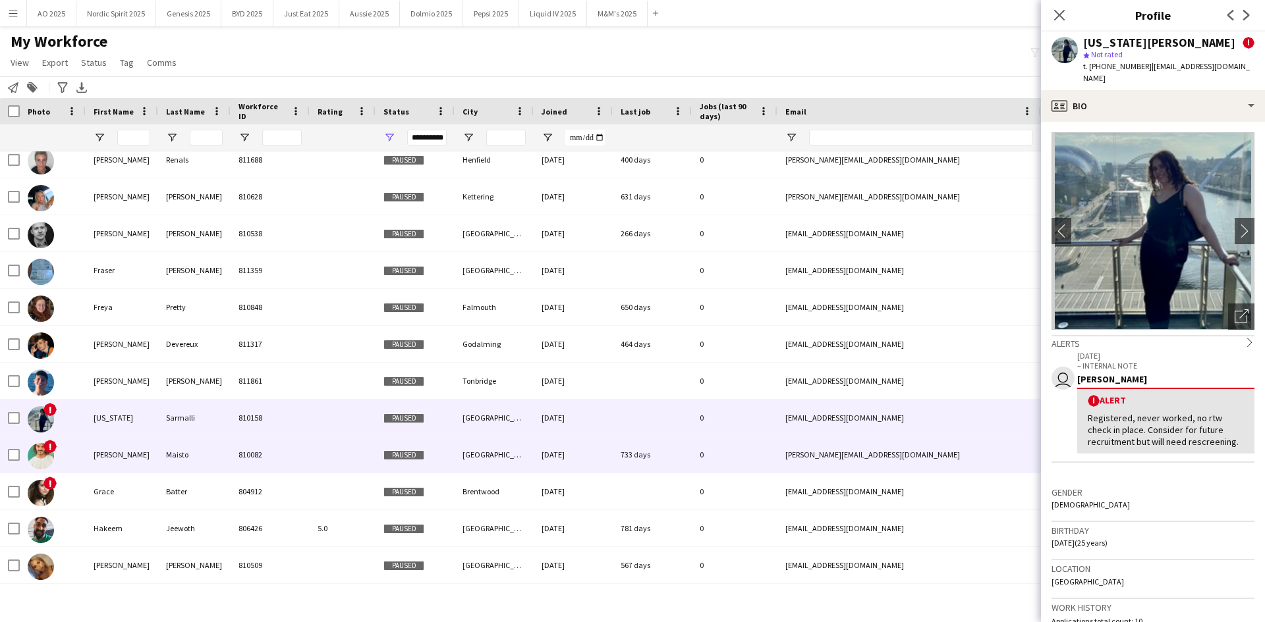
click at [33, 385] on img at bounding box center [41, 456] width 26 height 26
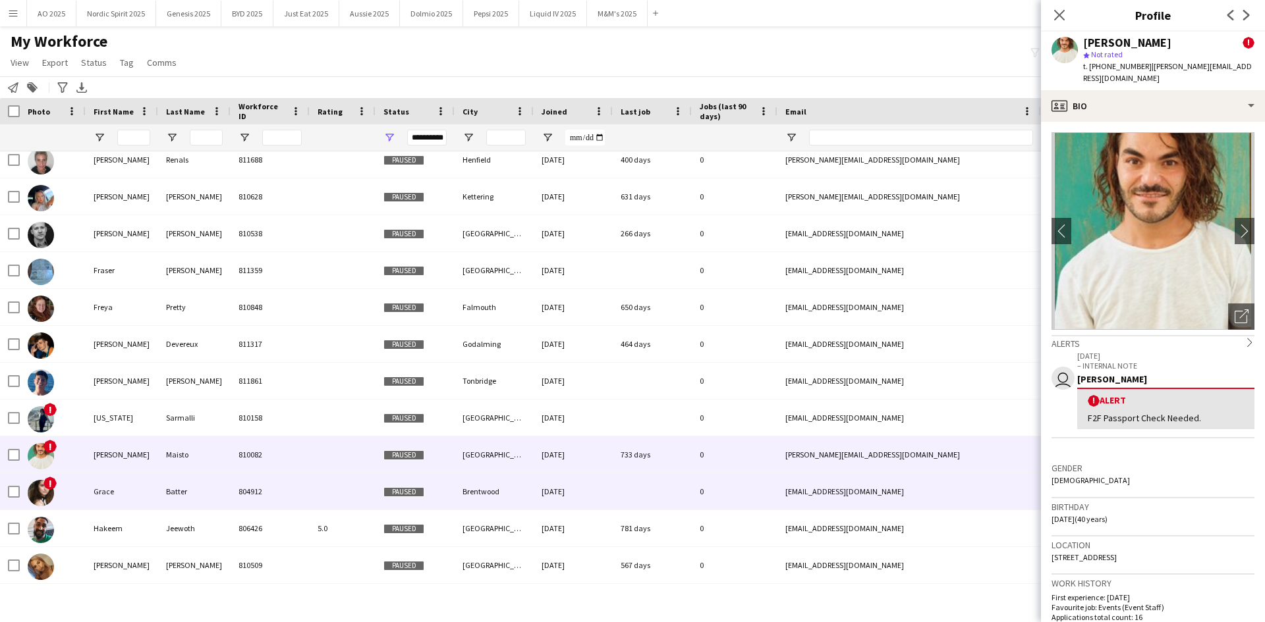
click at [45, 385] on img at bounding box center [41, 493] width 26 height 26
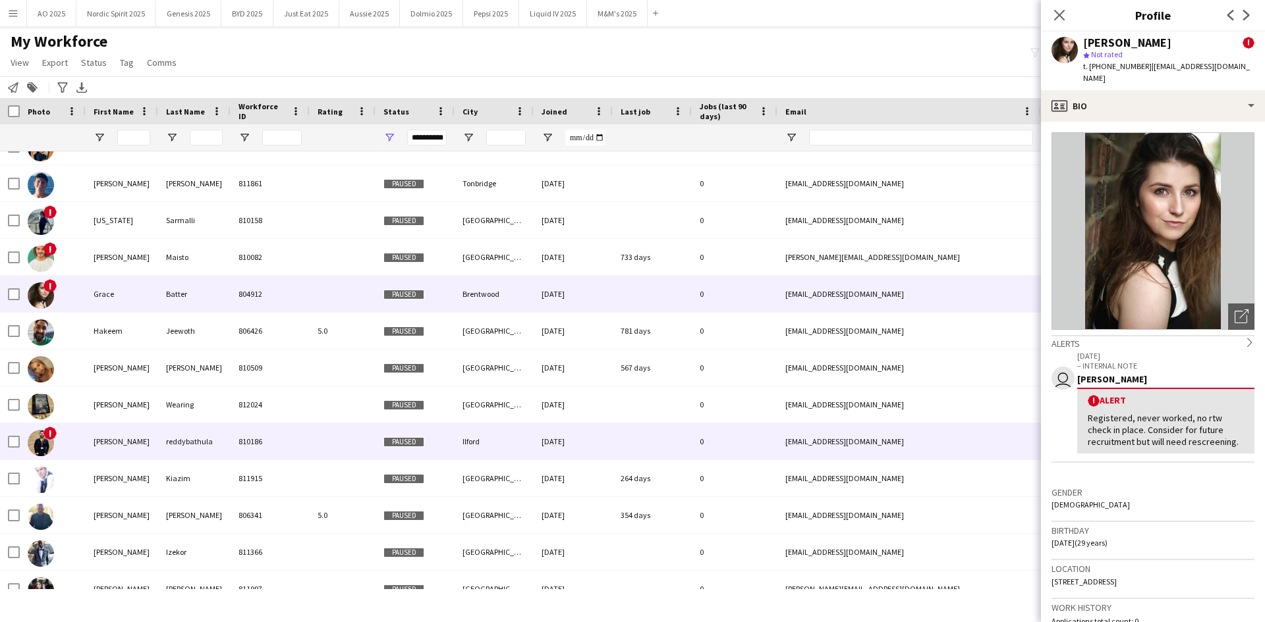
scroll to position [5158, 0]
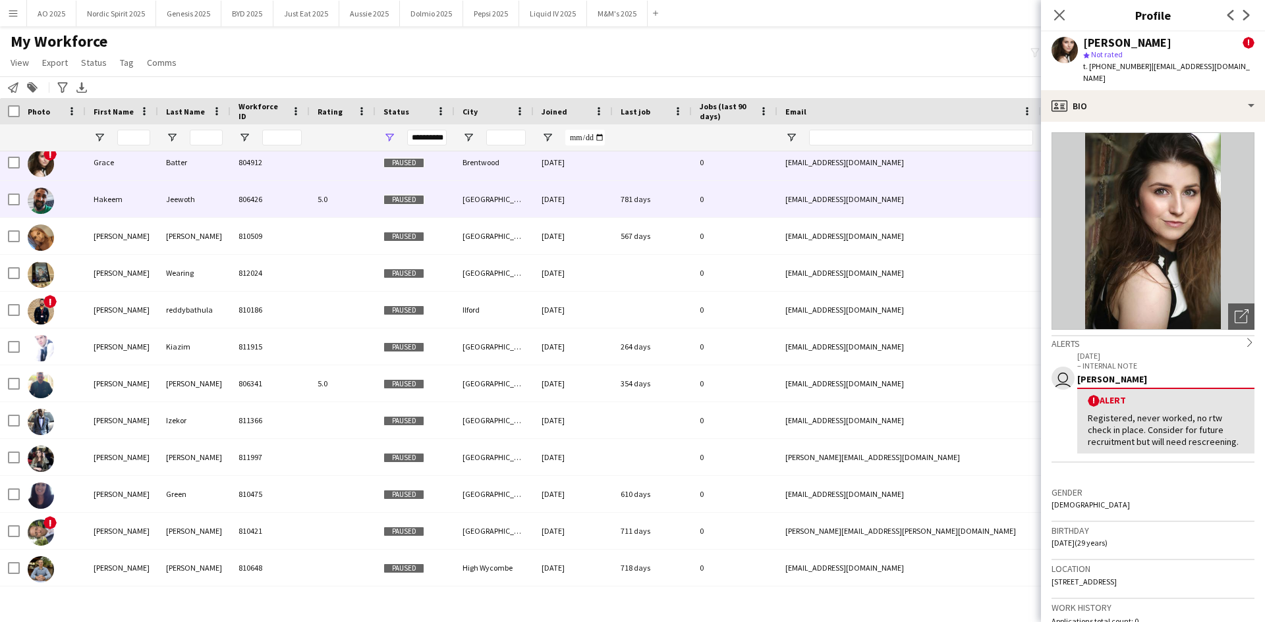
click at [33, 197] on img at bounding box center [41, 201] width 26 height 26
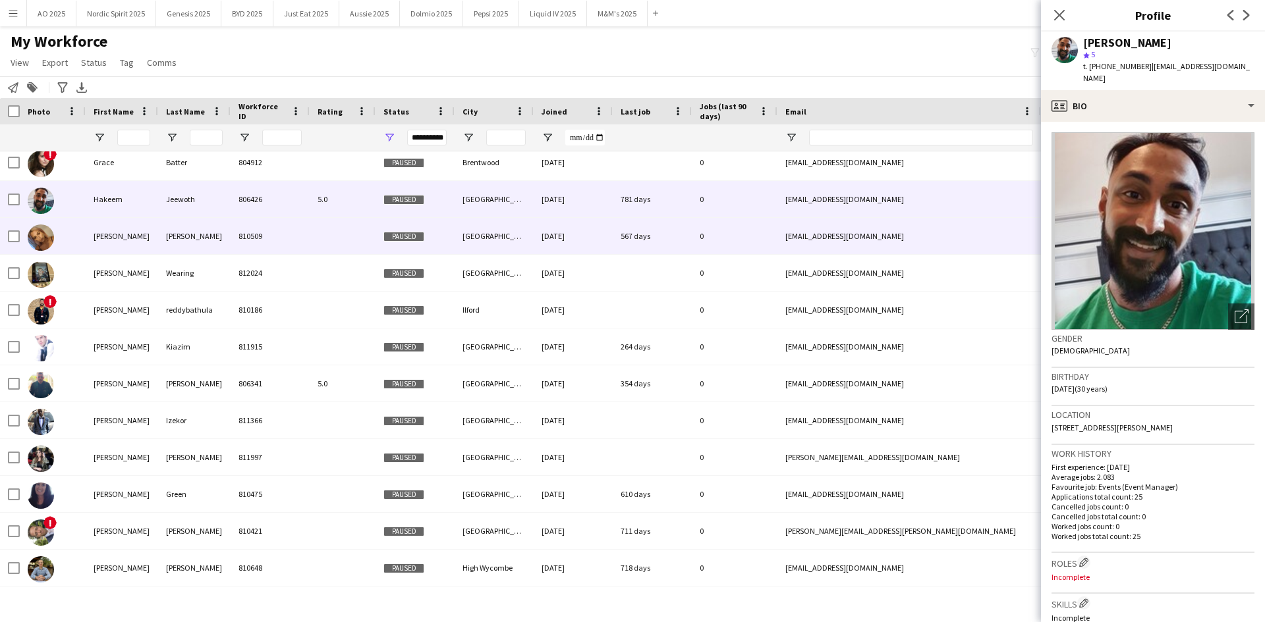
click at [38, 233] on img at bounding box center [41, 238] width 26 height 26
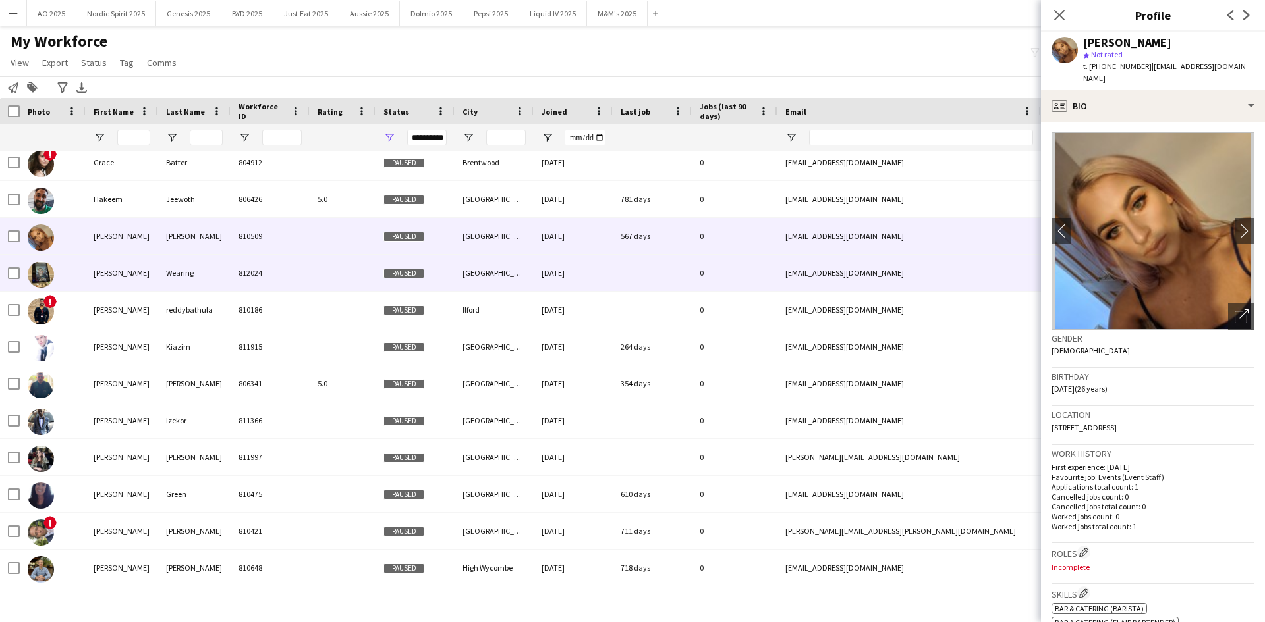
click at [47, 279] on img at bounding box center [41, 274] width 26 height 26
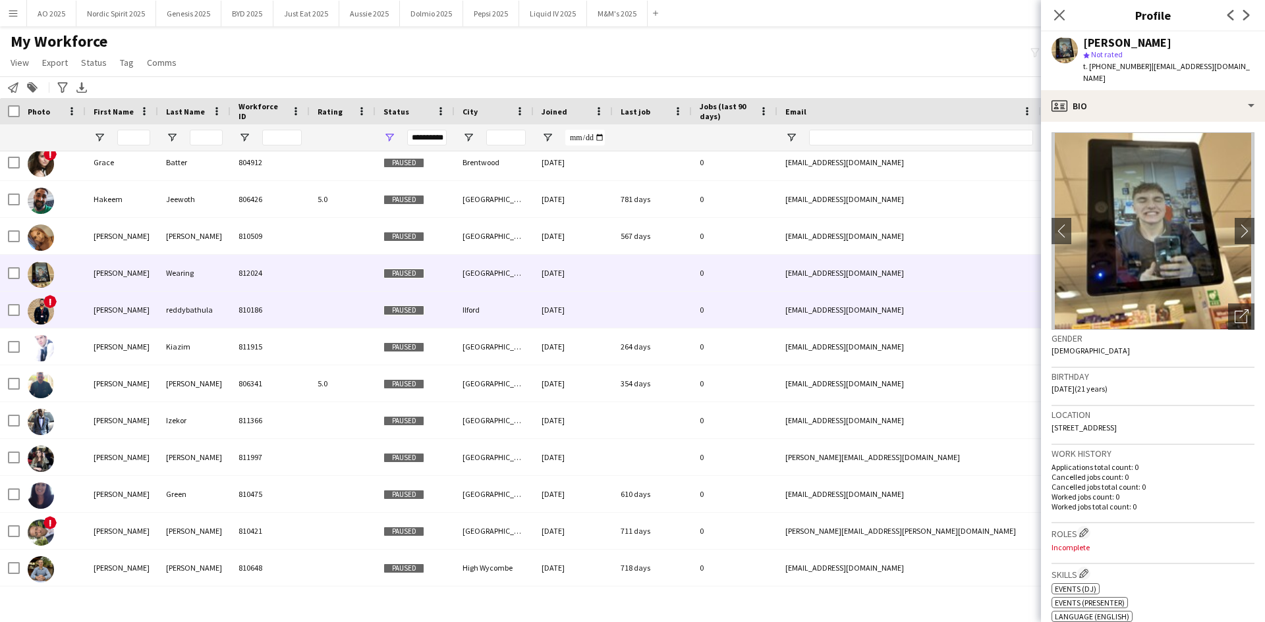
click at [40, 313] on img at bounding box center [41, 311] width 26 height 26
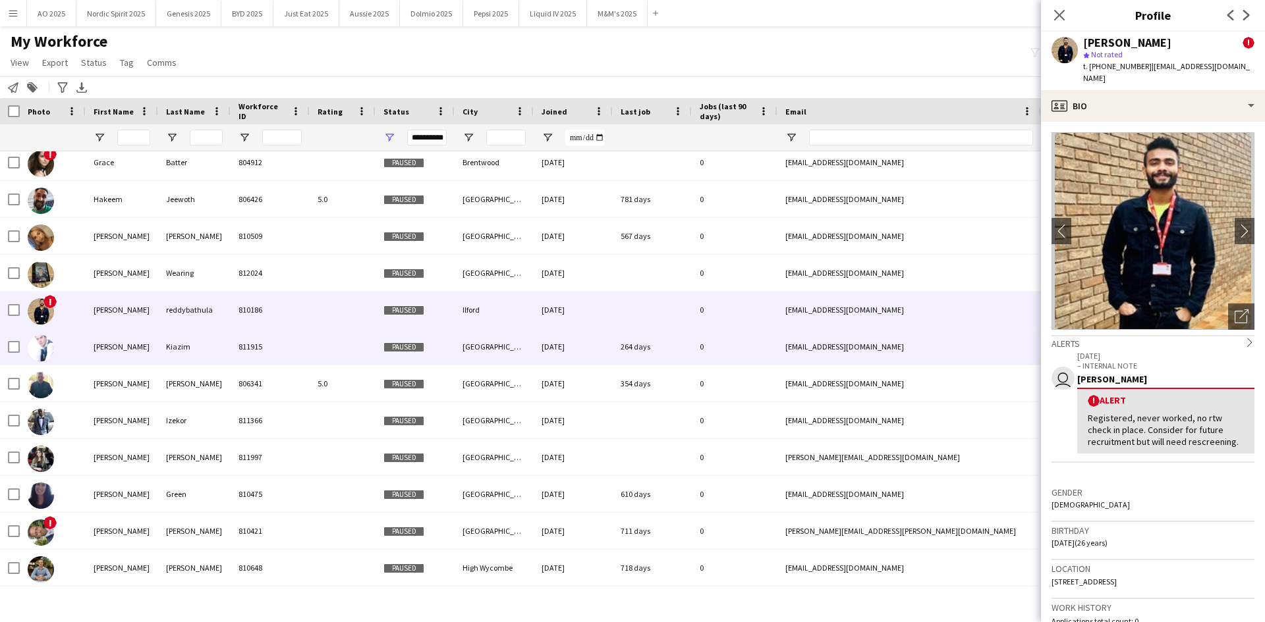
click at [46, 346] on img at bounding box center [41, 348] width 26 height 26
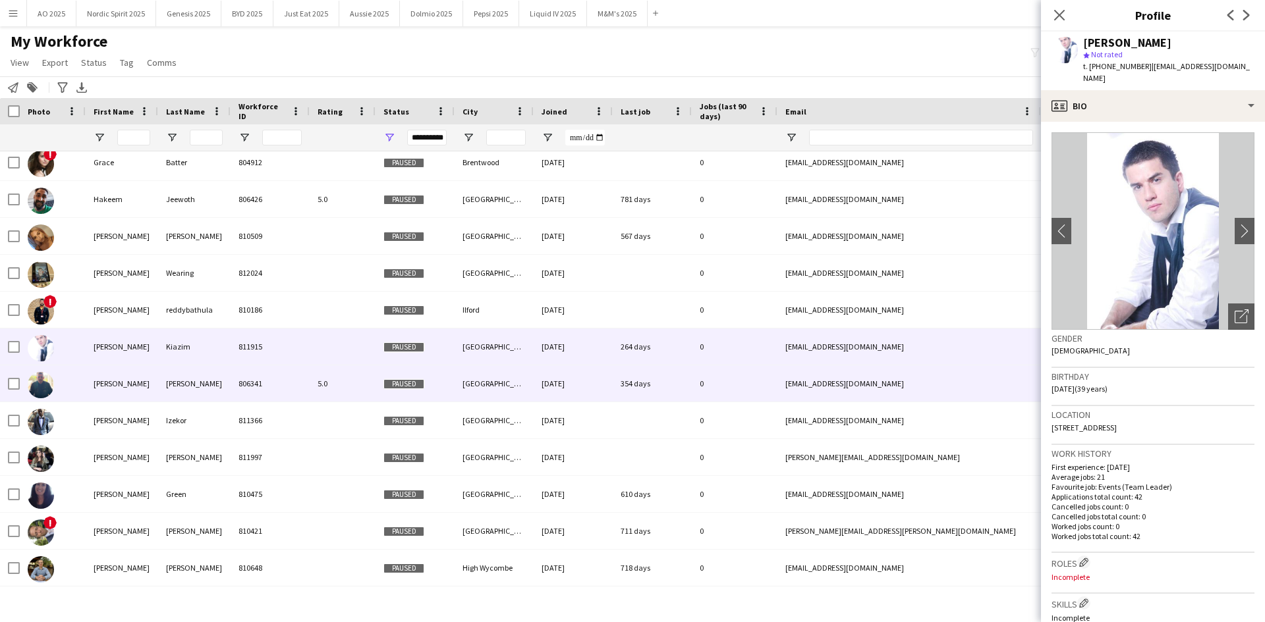
click at [39, 379] on img at bounding box center [41, 385] width 26 height 26
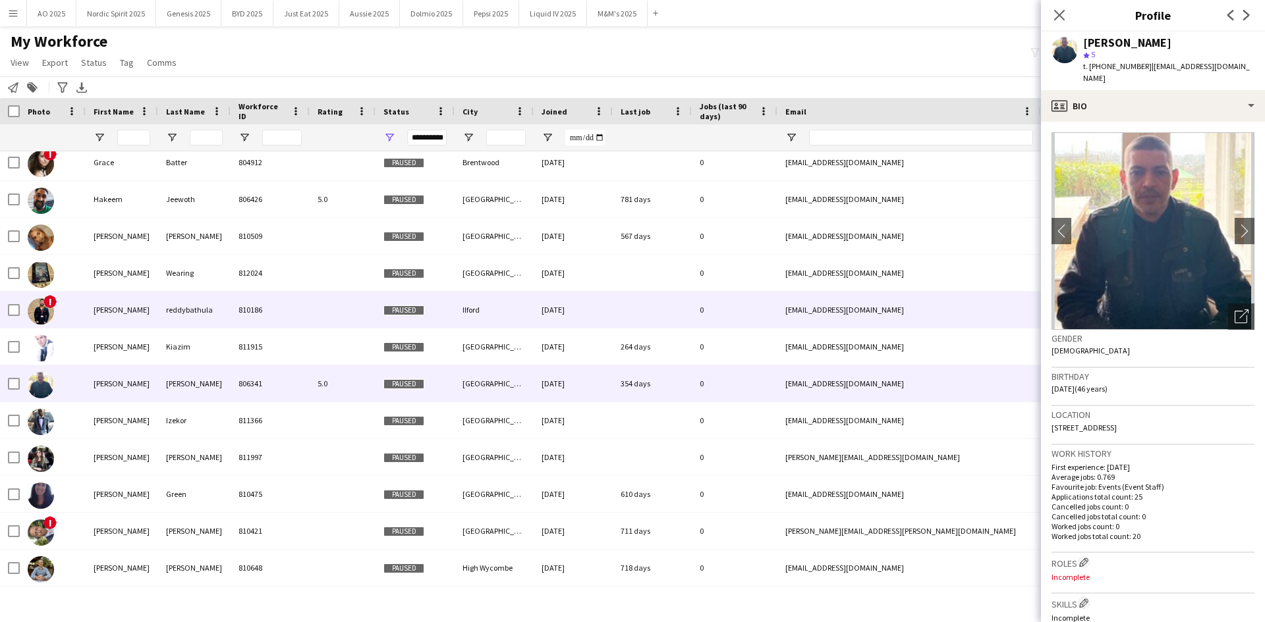
click at [38, 309] on img at bounding box center [41, 311] width 26 height 26
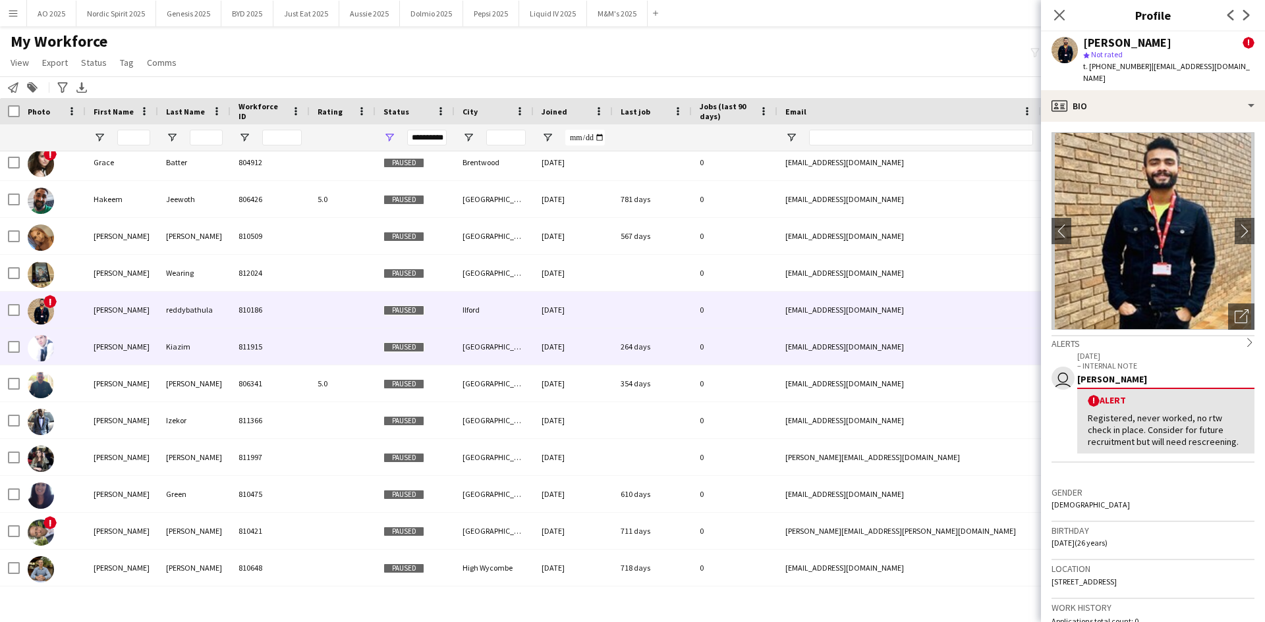
click at [39, 348] on img at bounding box center [41, 348] width 26 height 26
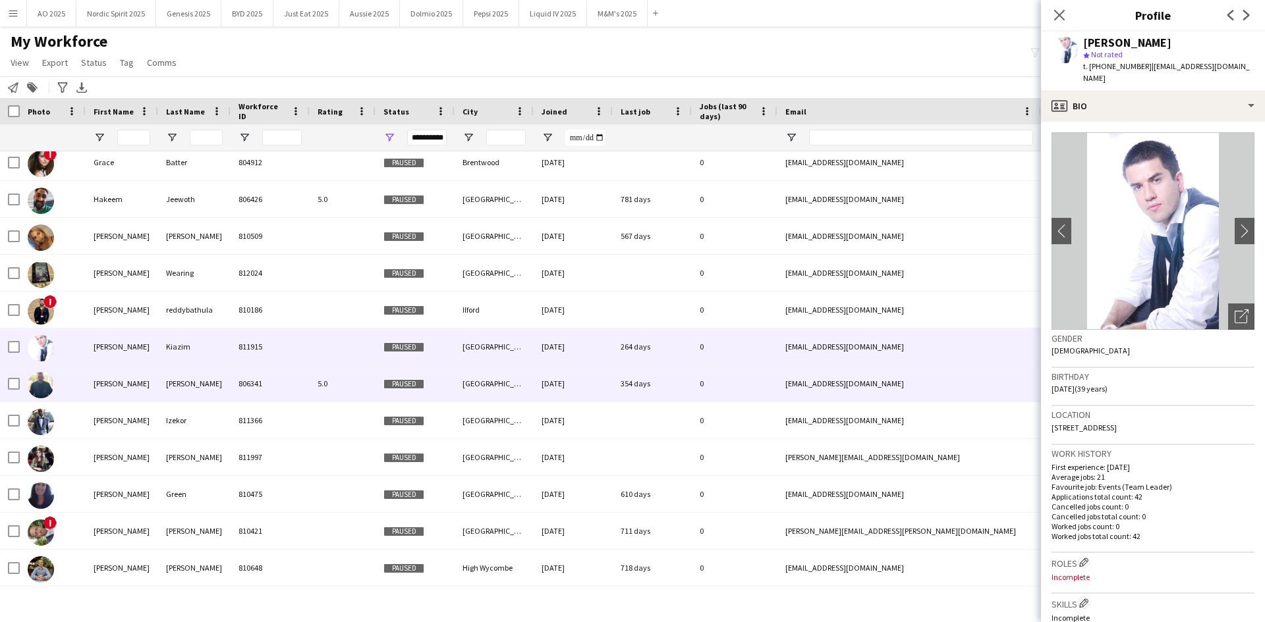
click at [40, 380] on img at bounding box center [41, 385] width 26 height 26
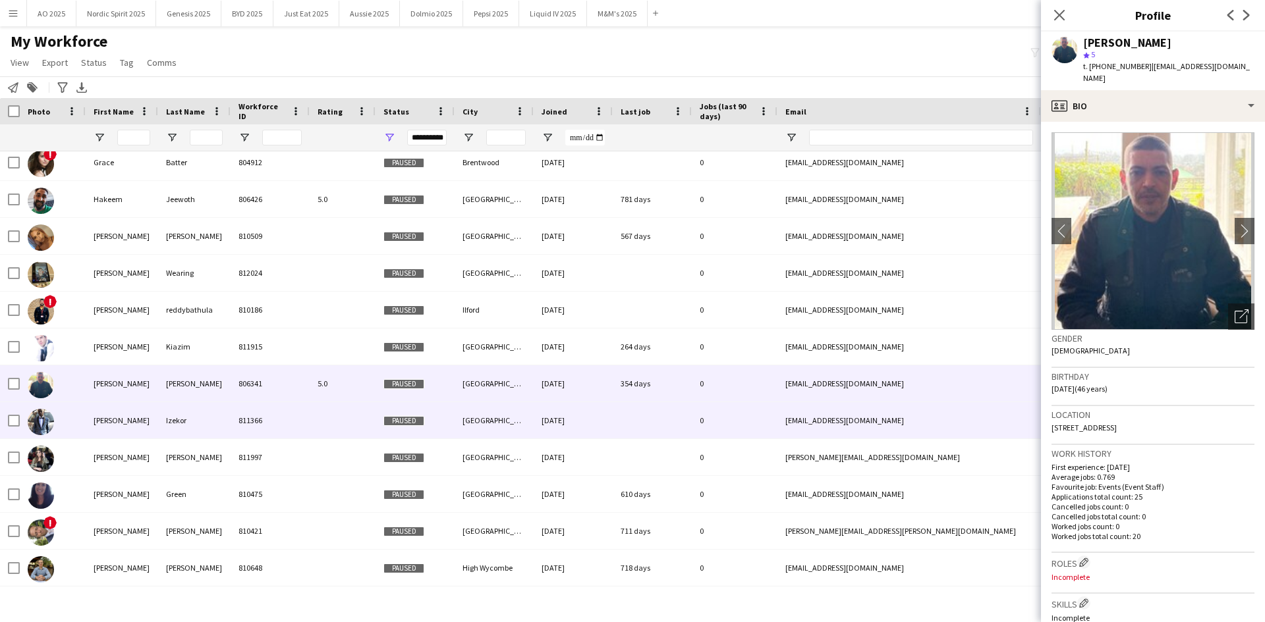
click at [45, 385] on img at bounding box center [41, 422] width 26 height 26
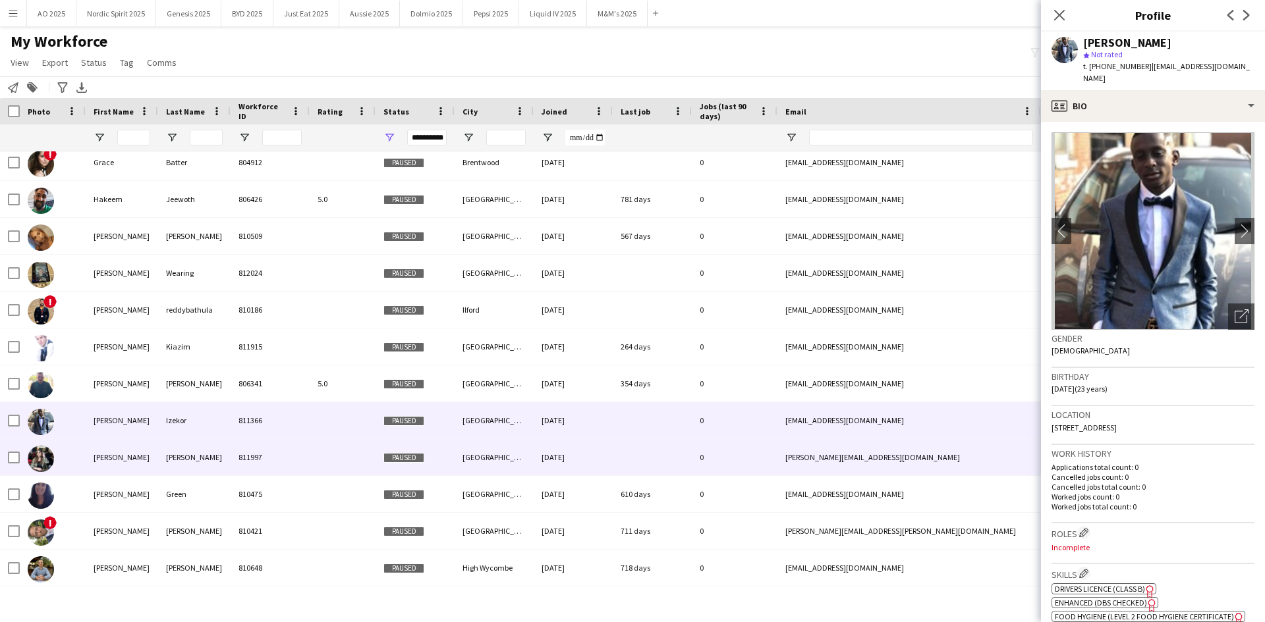
click at [36, 385] on img at bounding box center [41, 459] width 26 height 26
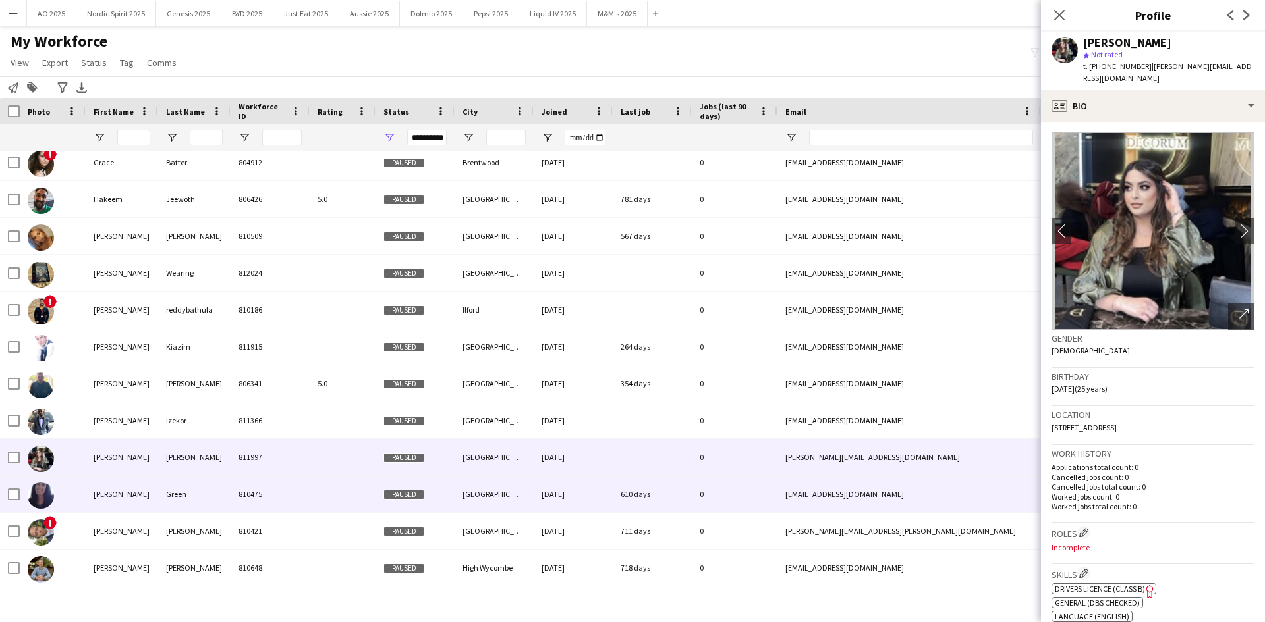
click at [35, 385] on img at bounding box center [41, 496] width 26 height 26
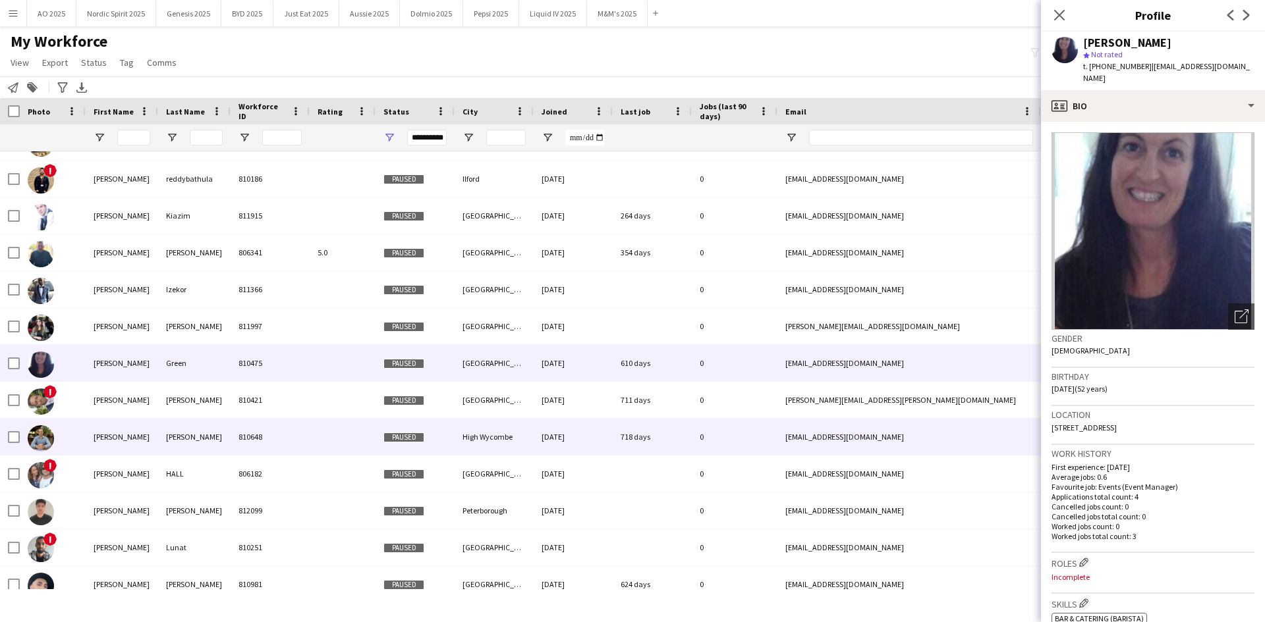
scroll to position [5376, 0]
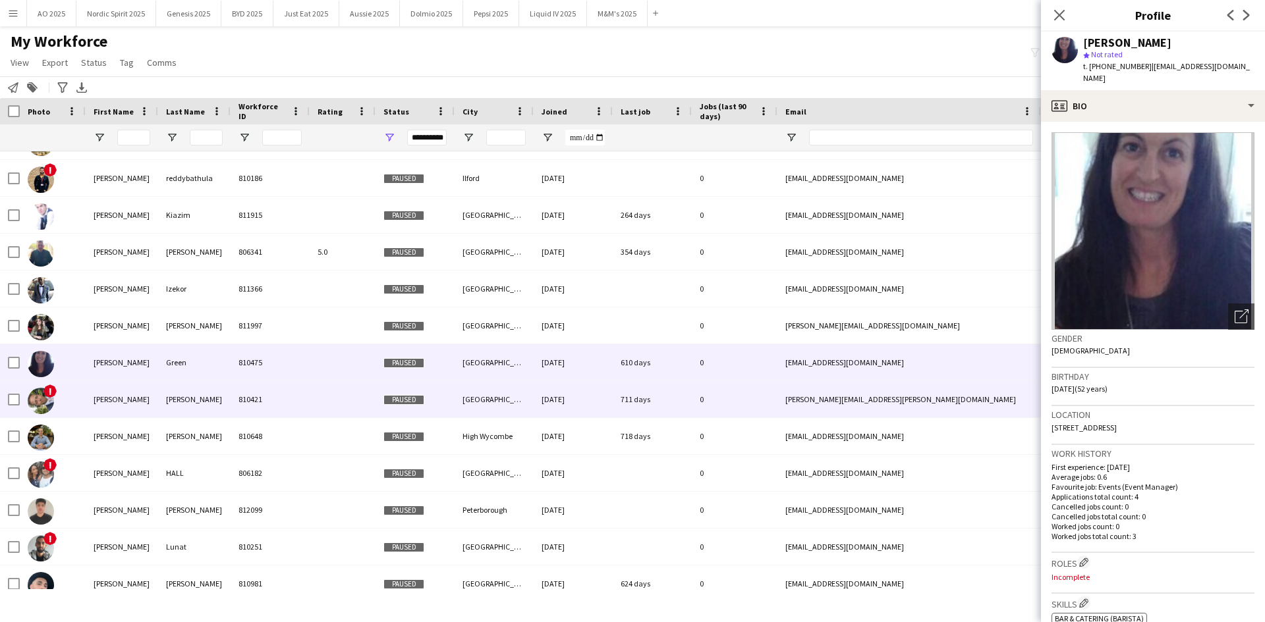
click at [44, 385] on img at bounding box center [41, 401] width 26 height 26
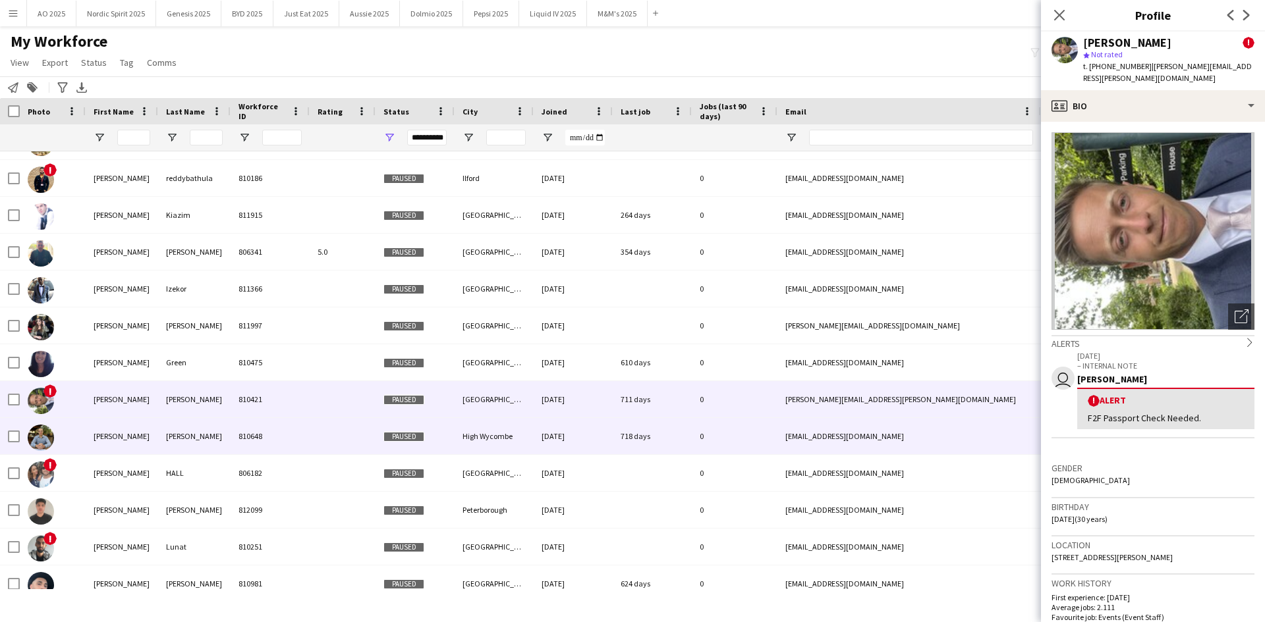
click at [38, 385] on img at bounding box center [41, 438] width 26 height 26
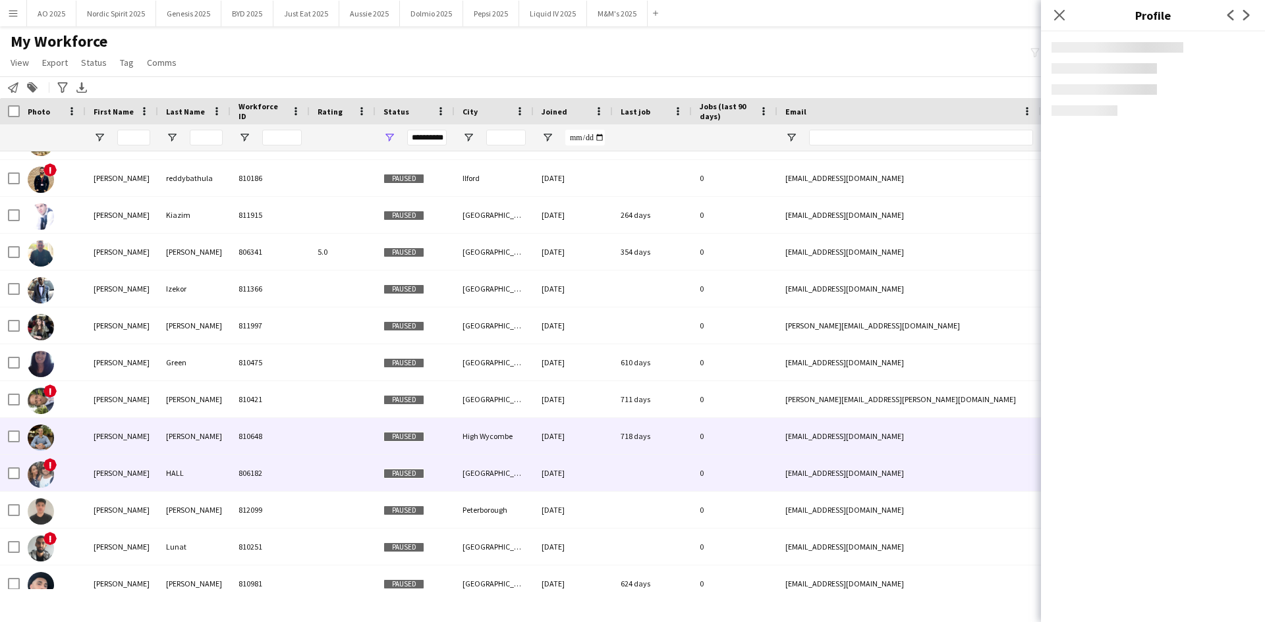
click at [40, 385] on img at bounding box center [41, 475] width 26 height 26
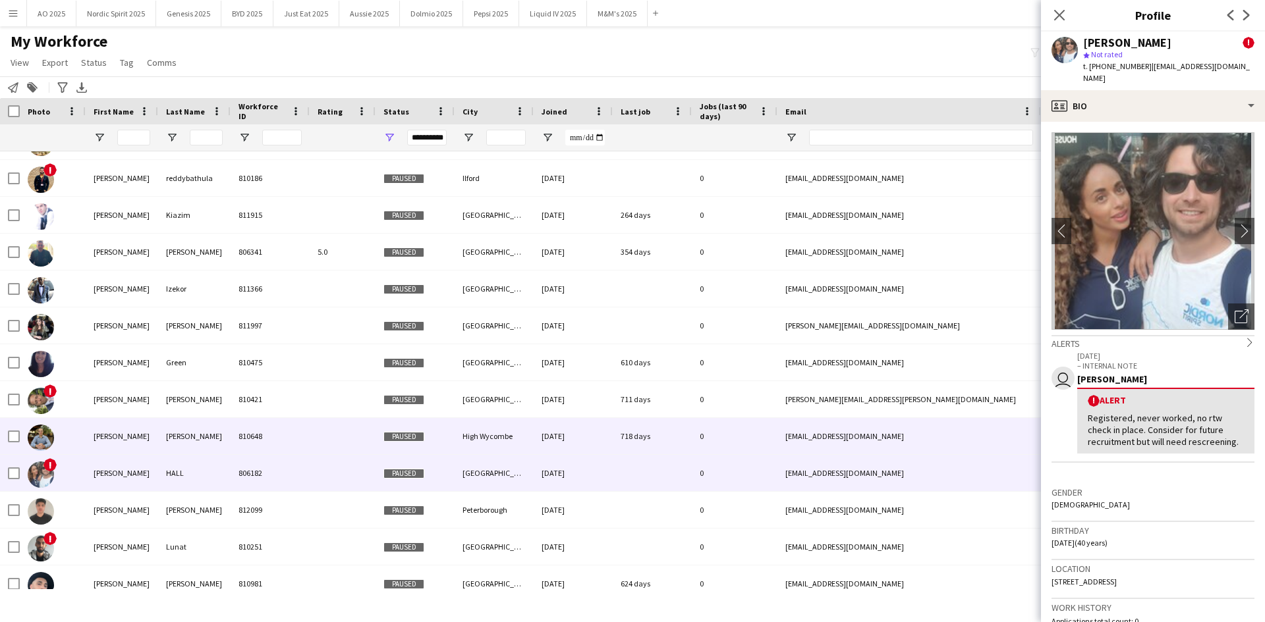
scroll to position [5574, 0]
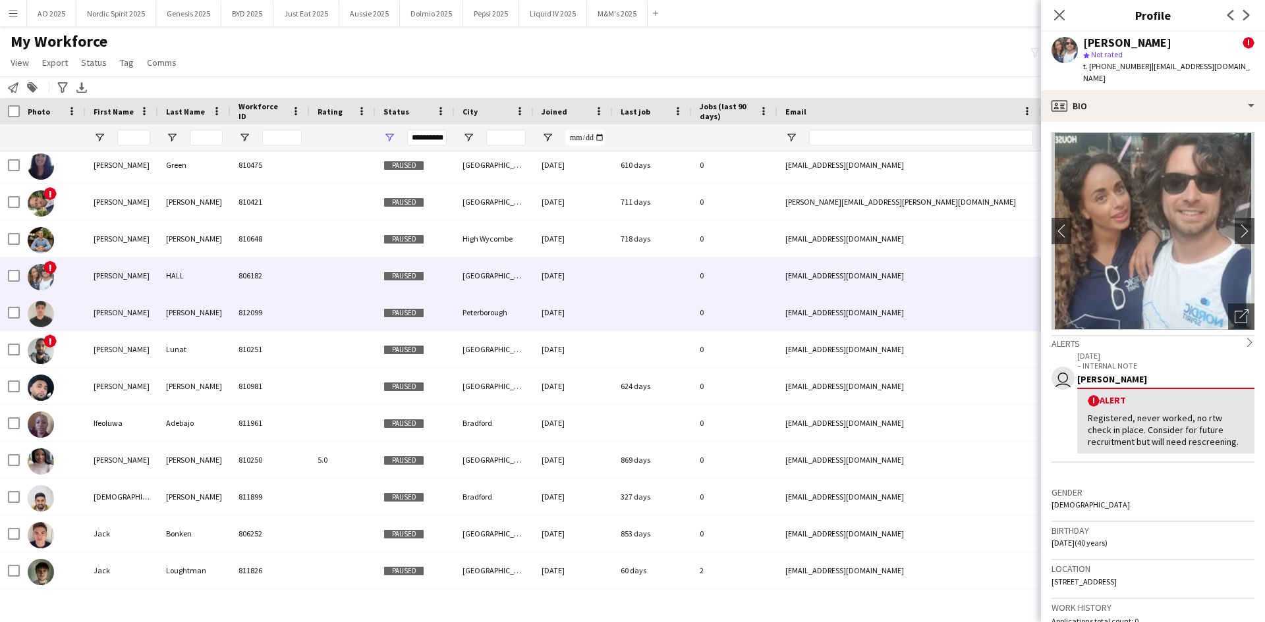
click at [45, 310] on img at bounding box center [41, 314] width 26 height 26
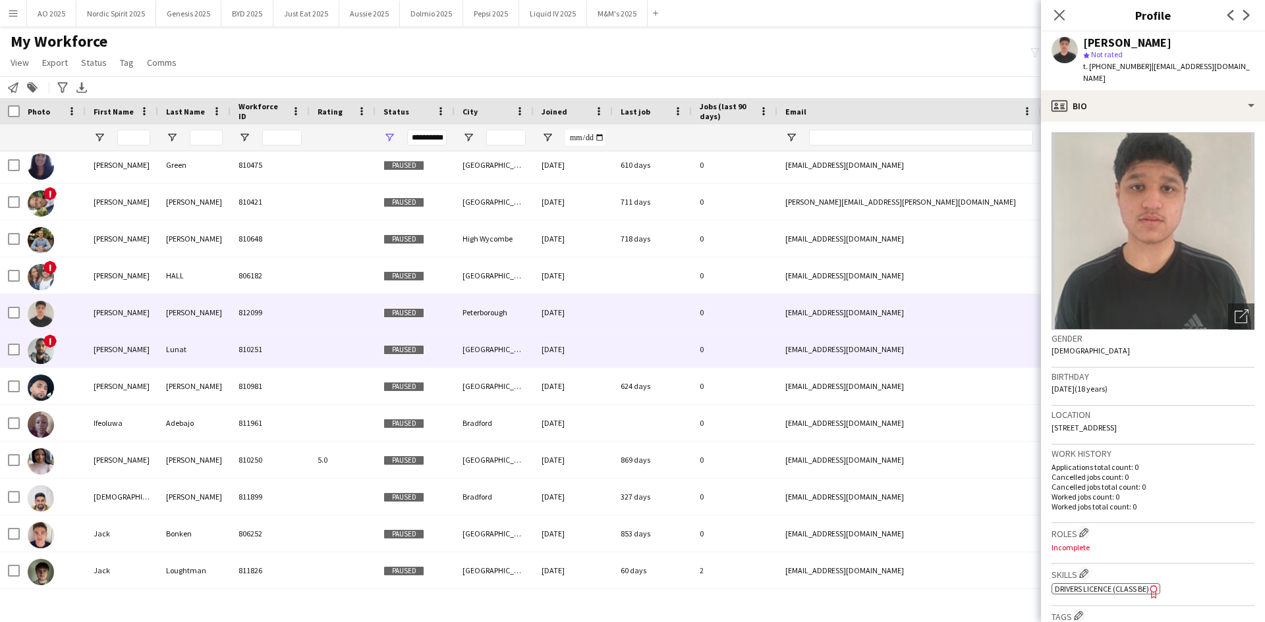
click at [42, 346] on img at bounding box center [41, 351] width 26 height 26
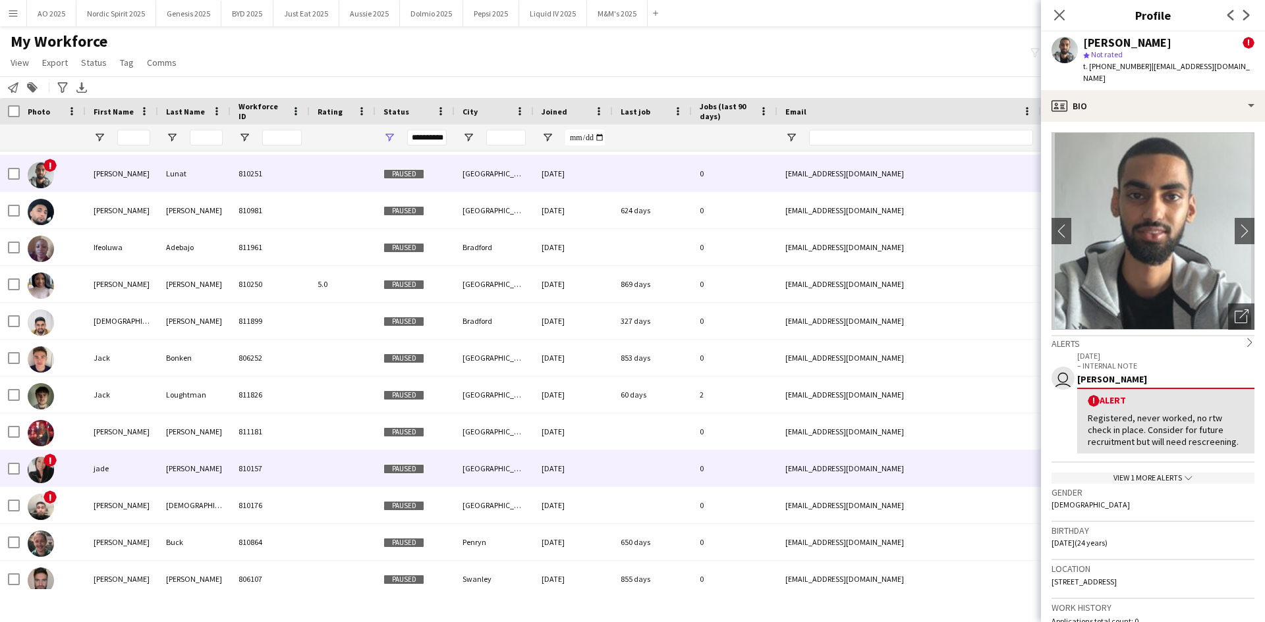
scroll to position [5771, 0]
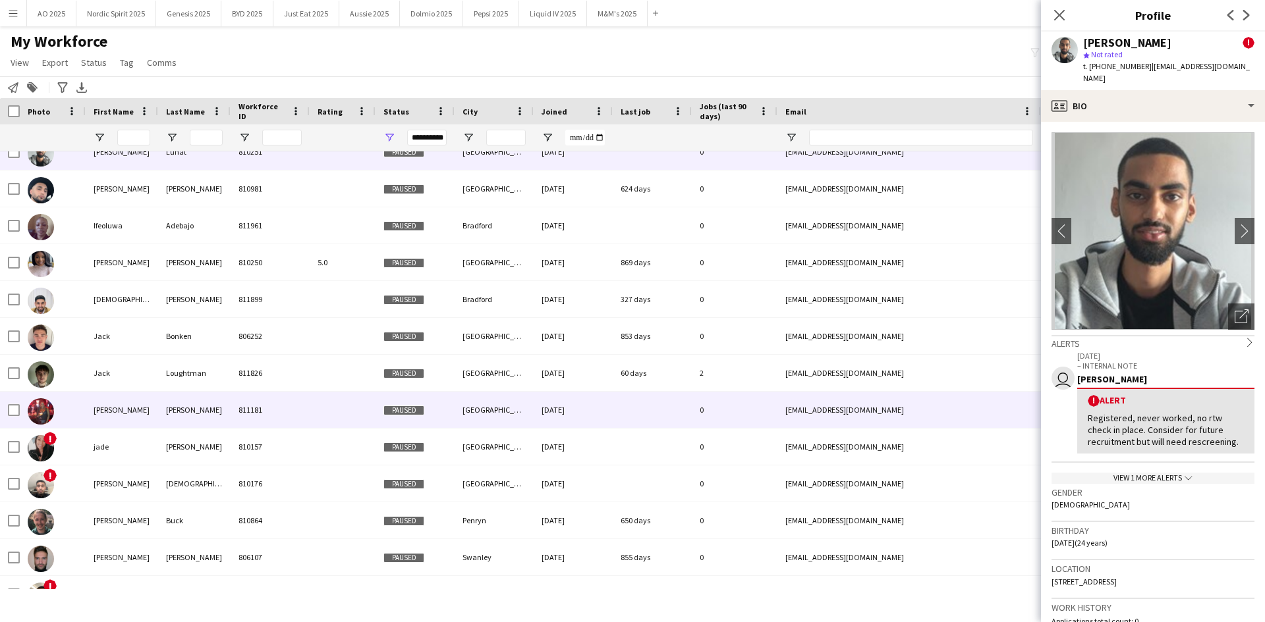
click at [43, 385] on img at bounding box center [41, 411] width 26 height 26
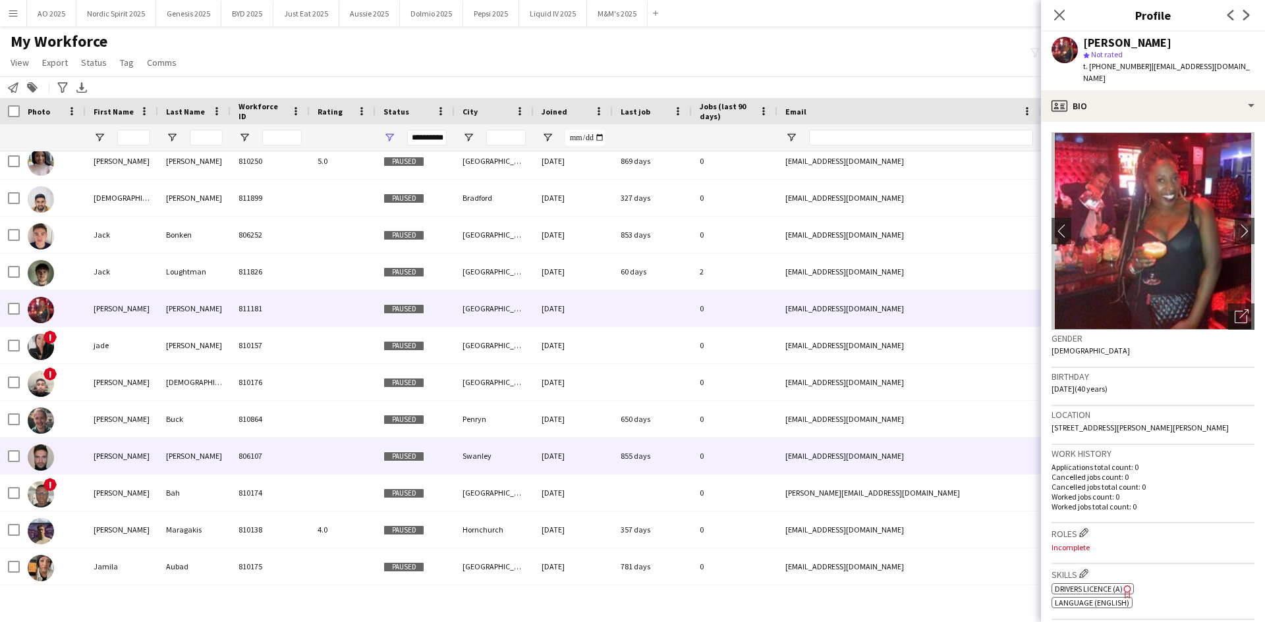
scroll to position [5903, 0]
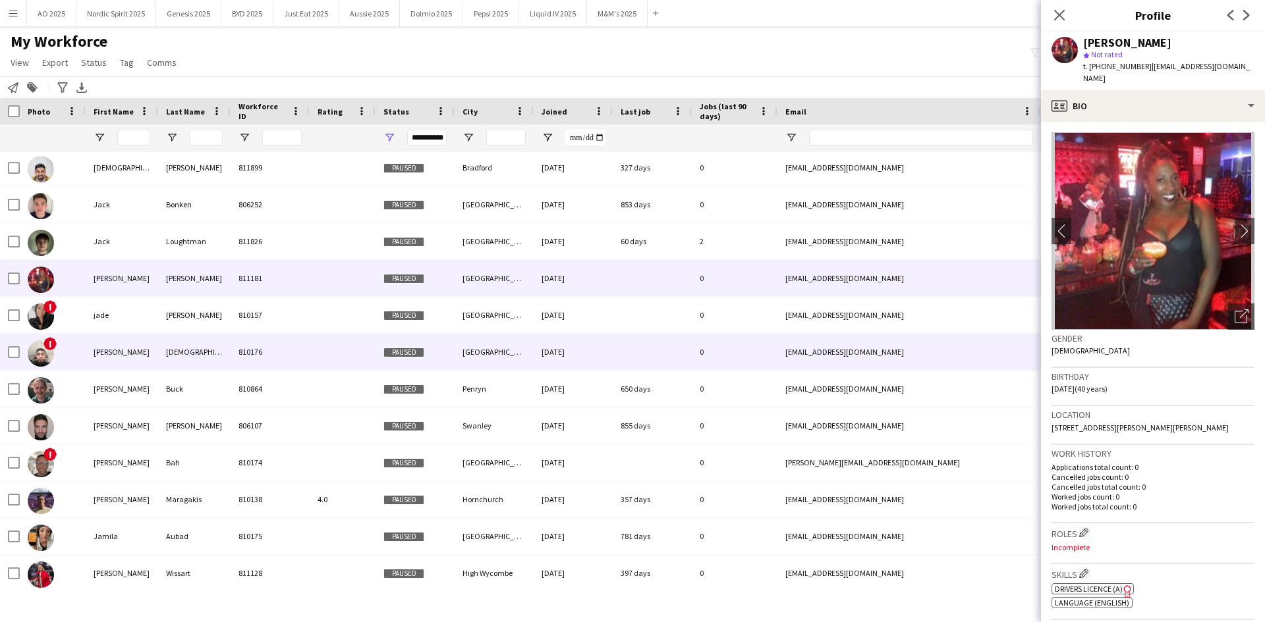
click at [35, 354] on img at bounding box center [41, 353] width 26 height 26
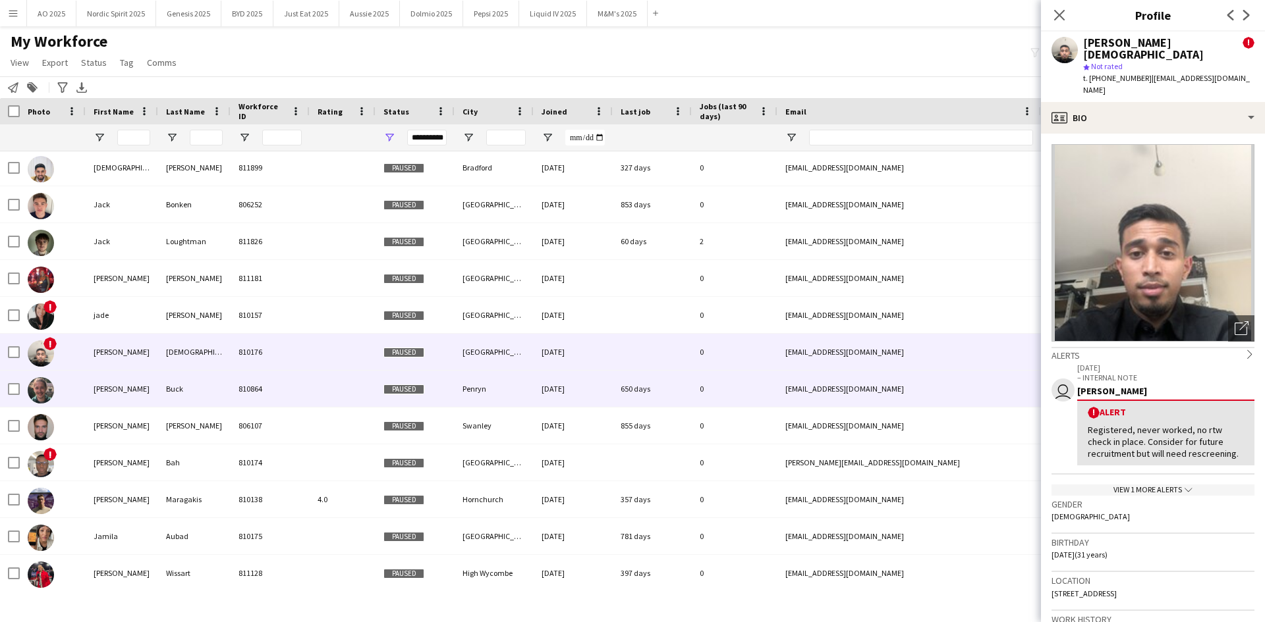
click at [38, 385] on img at bounding box center [41, 390] width 26 height 26
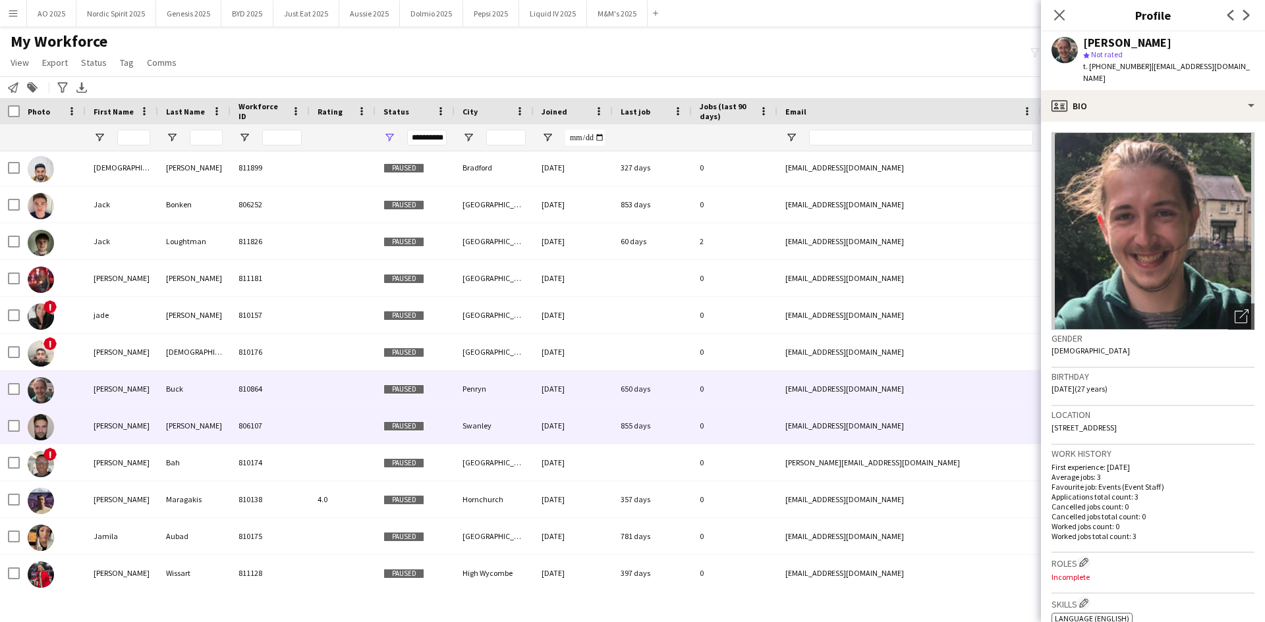
click at [40, 385] on img at bounding box center [41, 427] width 26 height 26
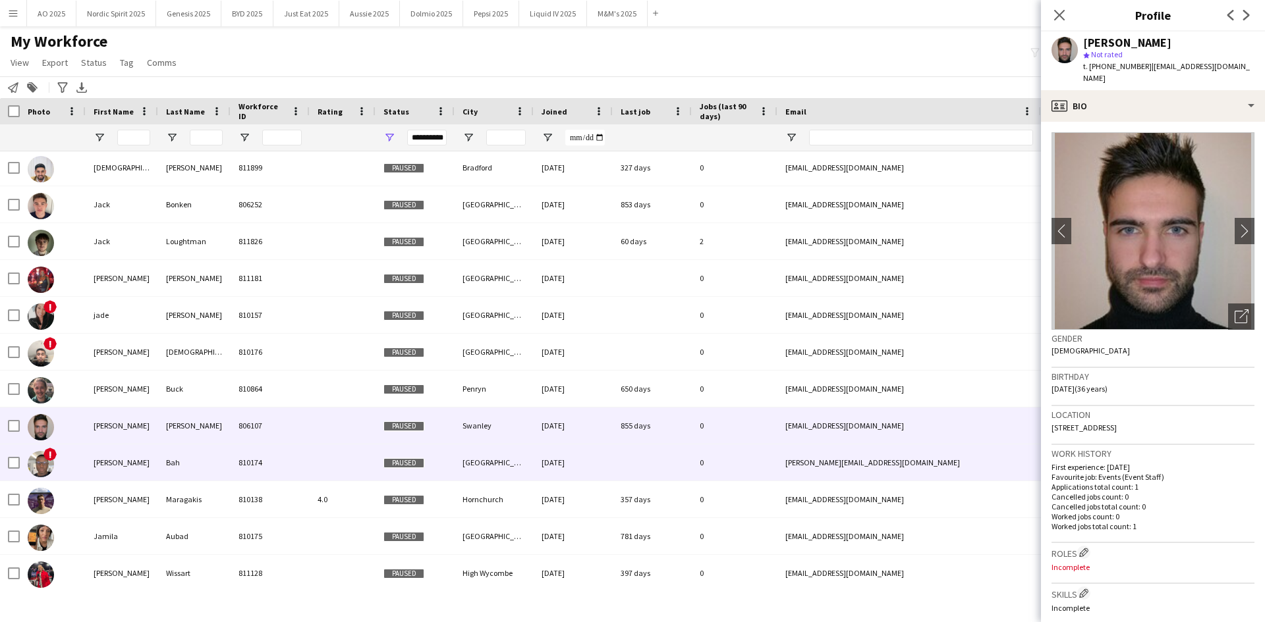
click at [41, 385] on img at bounding box center [41, 464] width 26 height 26
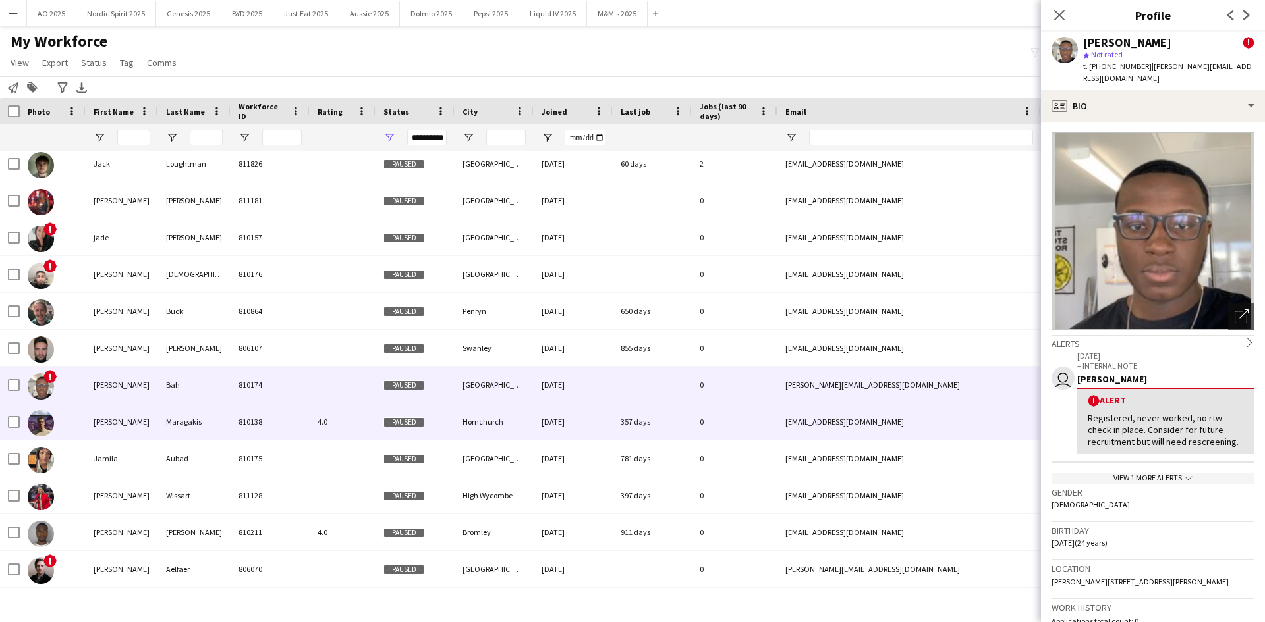
scroll to position [6043, 0]
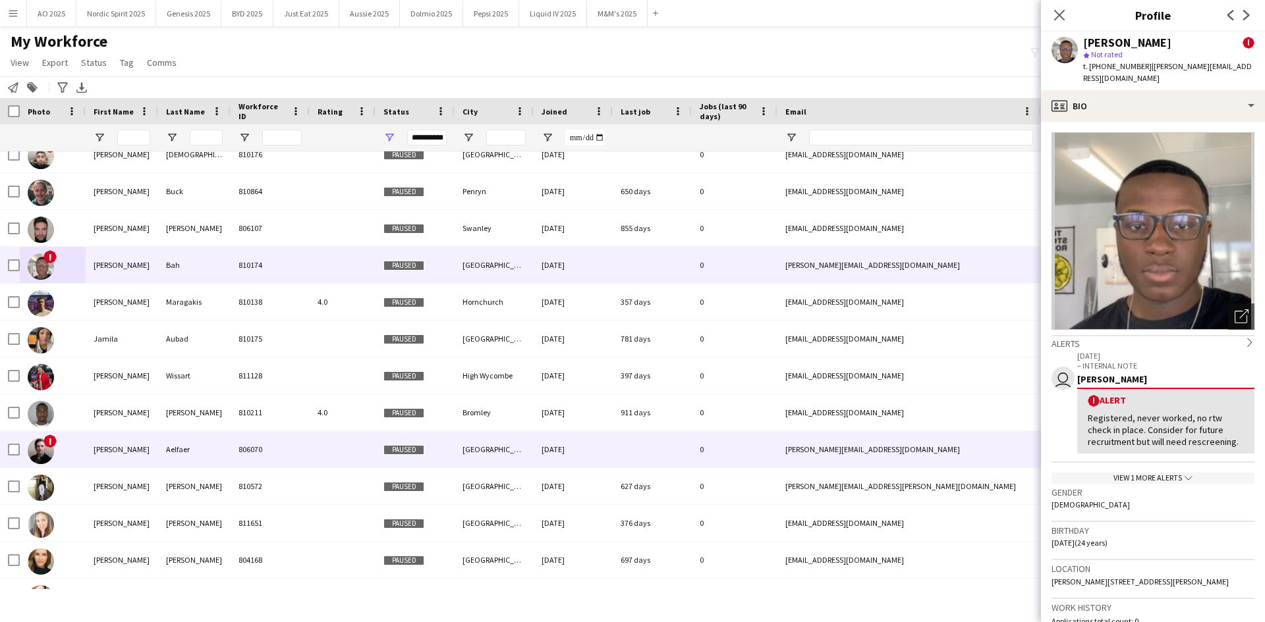
click at [51, 385] on div "!" at bounding box center [41, 450] width 26 height 37
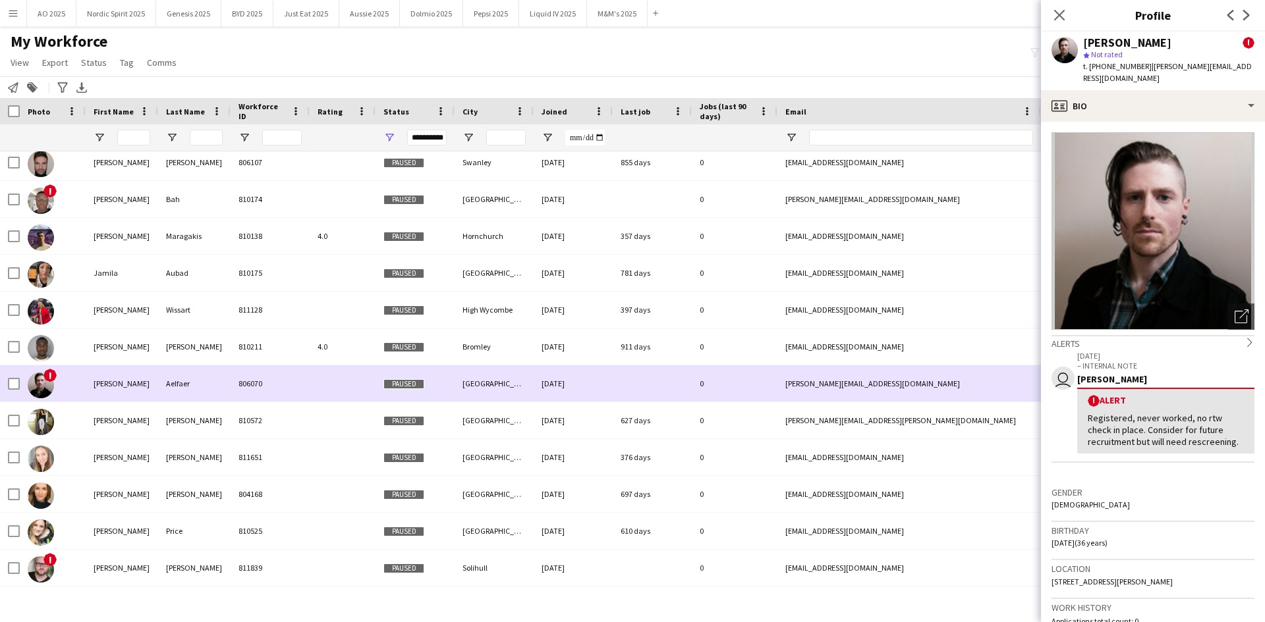
scroll to position [6213, 0]
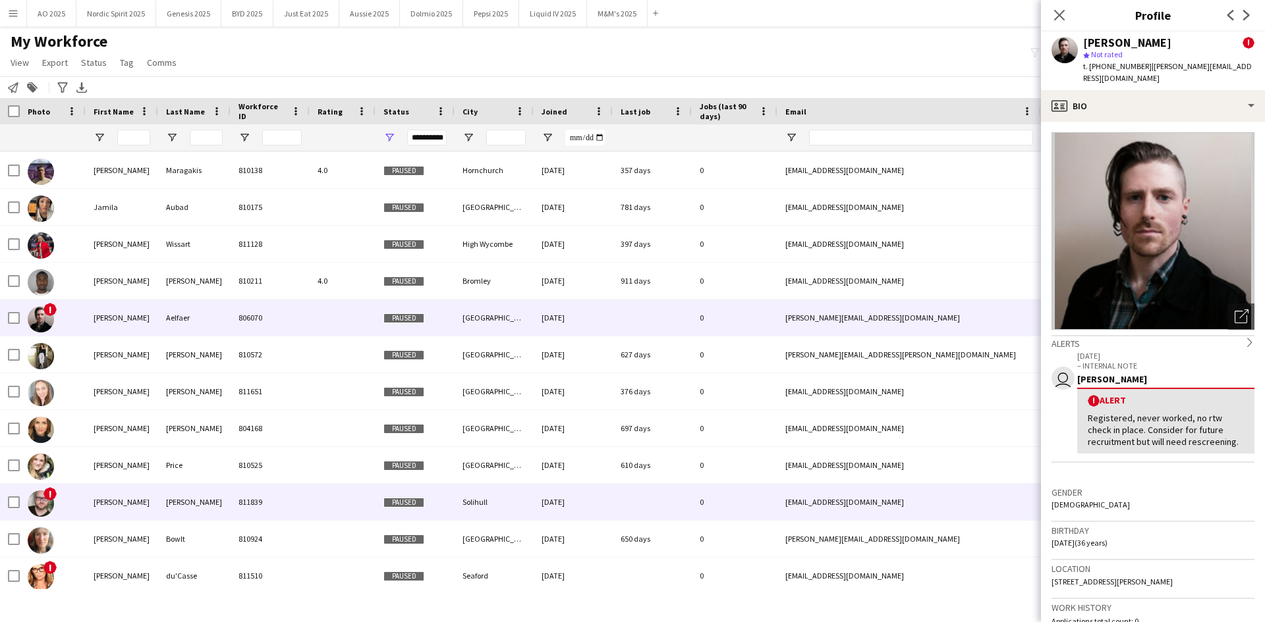
click at [45, 385] on img at bounding box center [41, 504] width 26 height 26
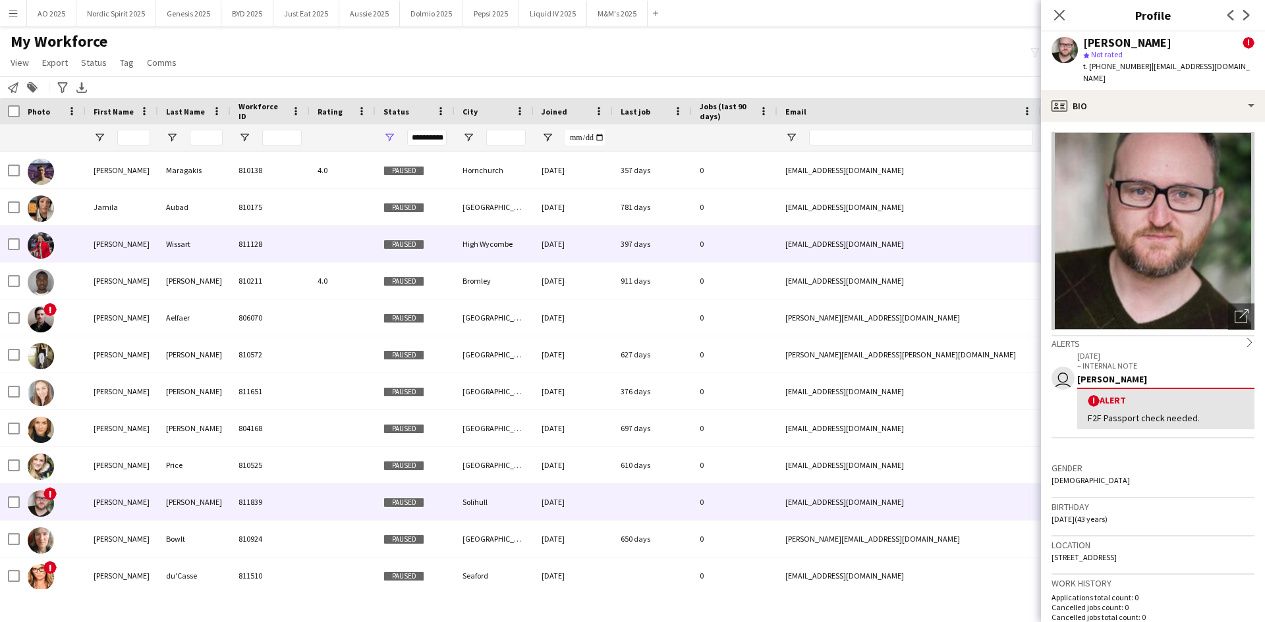
click at [40, 247] on img at bounding box center [41, 245] width 26 height 26
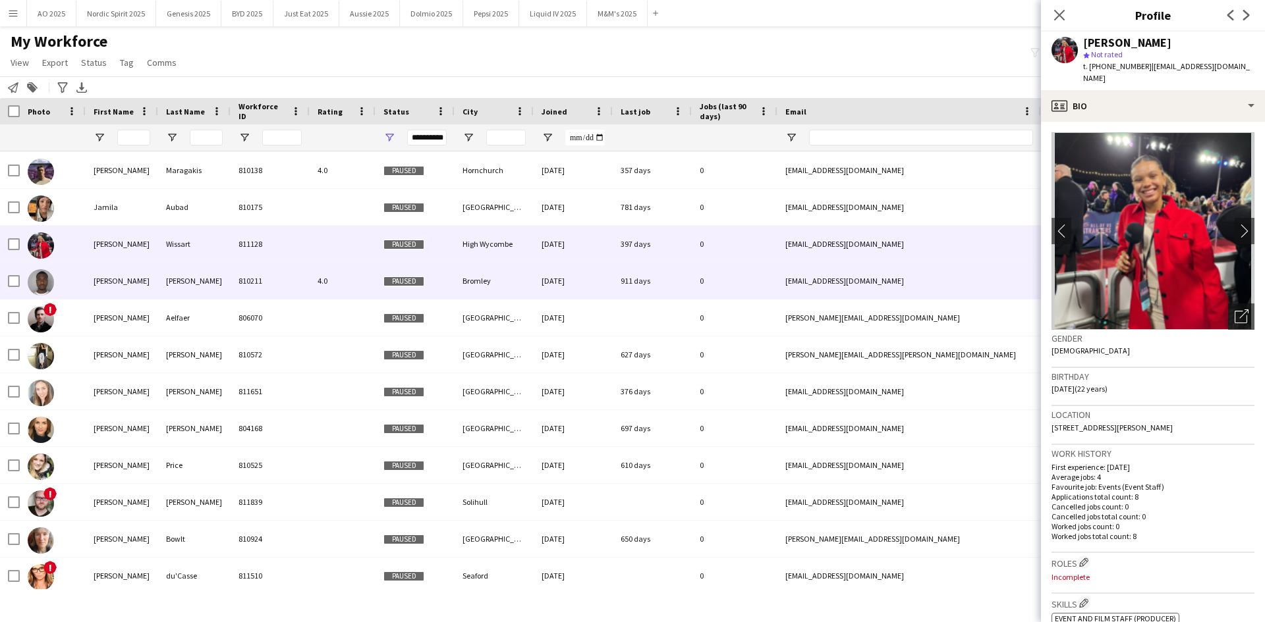
click at [45, 281] on img at bounding box center [41, 282] width 26 height 26
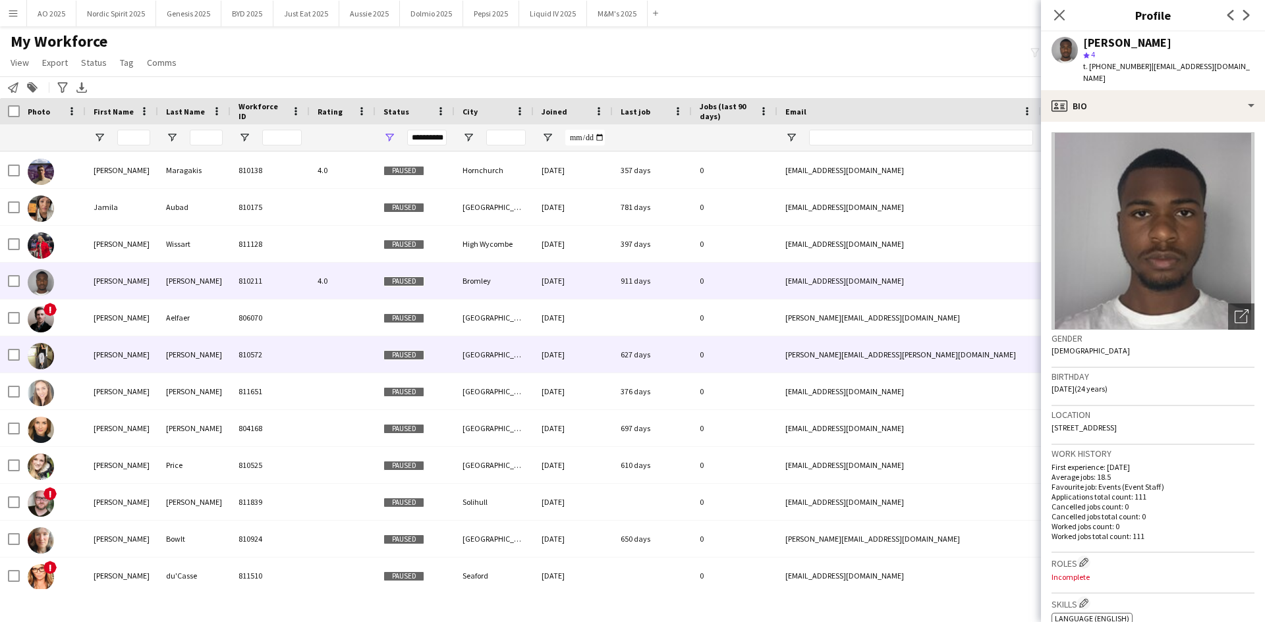
click at [48, 350] on img at bounding box center [41, 356] width 26 height 26
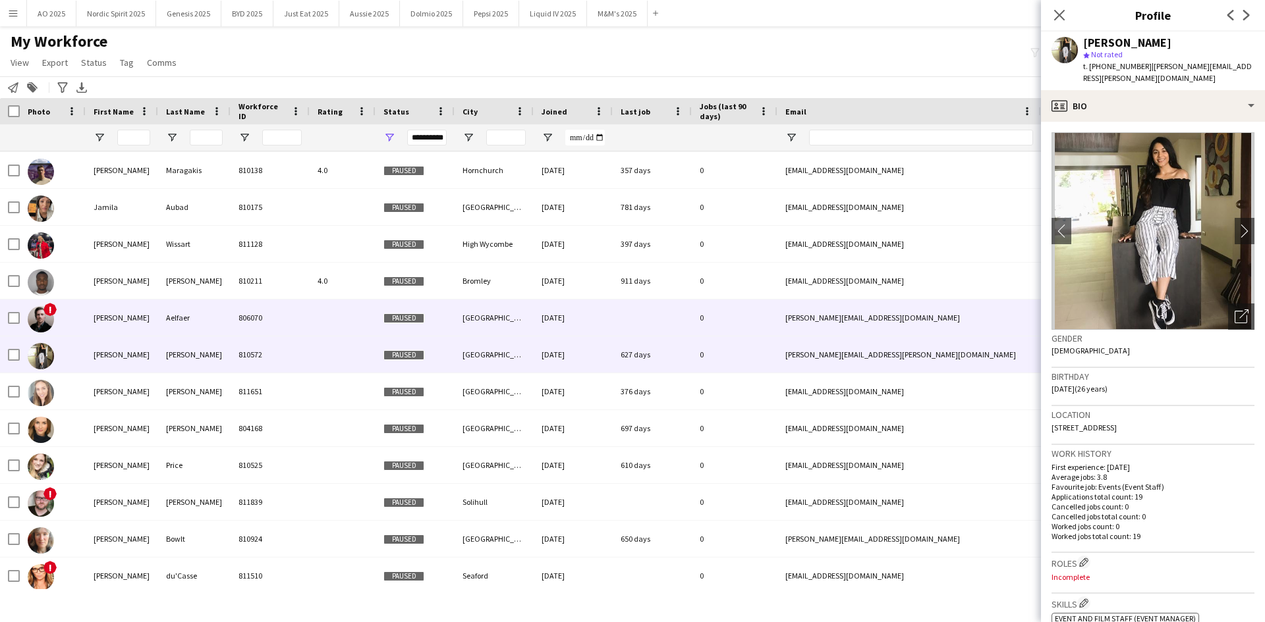
click at [47, 310] on span "!" at bounding box center [49, 309] width 13 height 13
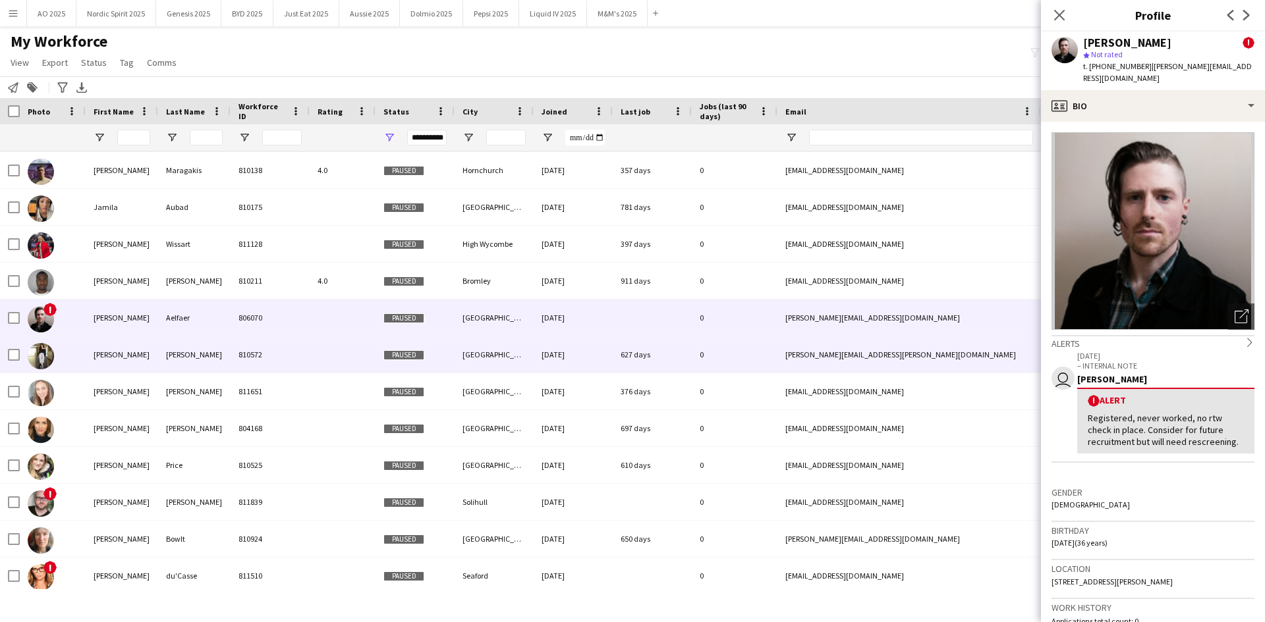
click at [41, 353] on img at bounding box center [41, 356] width 26 height 26
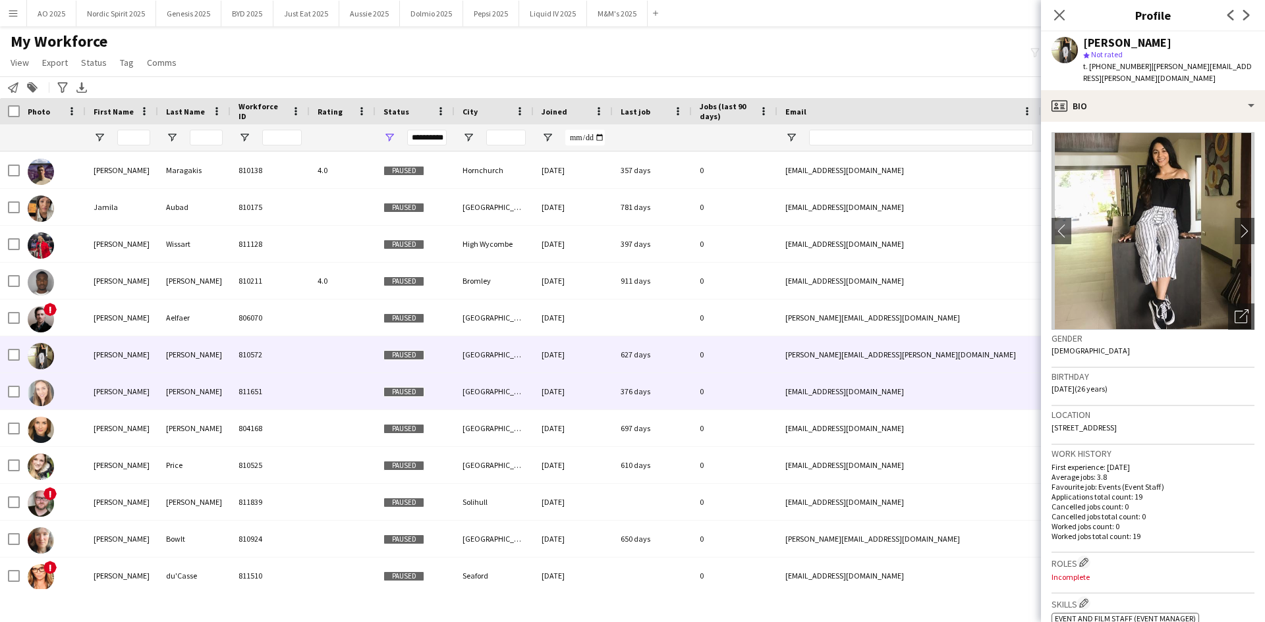
click at [43, 385] on img at bounding box center [41, 393] width 26 height 26
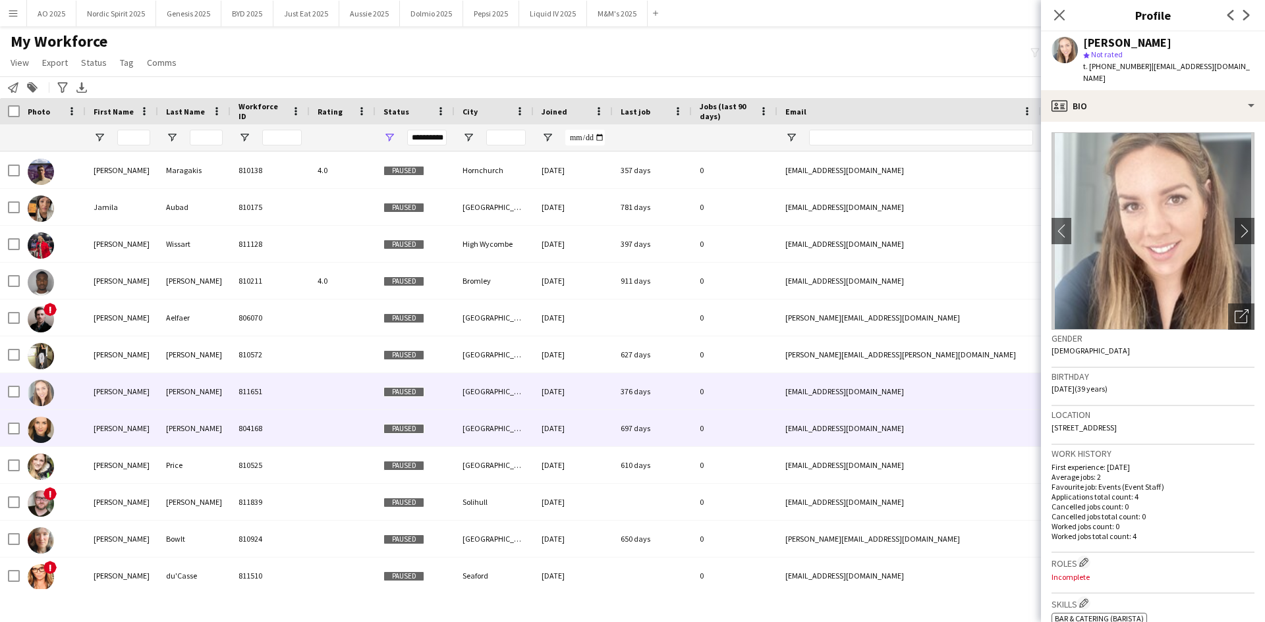
click at [42, 385] on img at bounding box center [41, 430] width 26 height 26
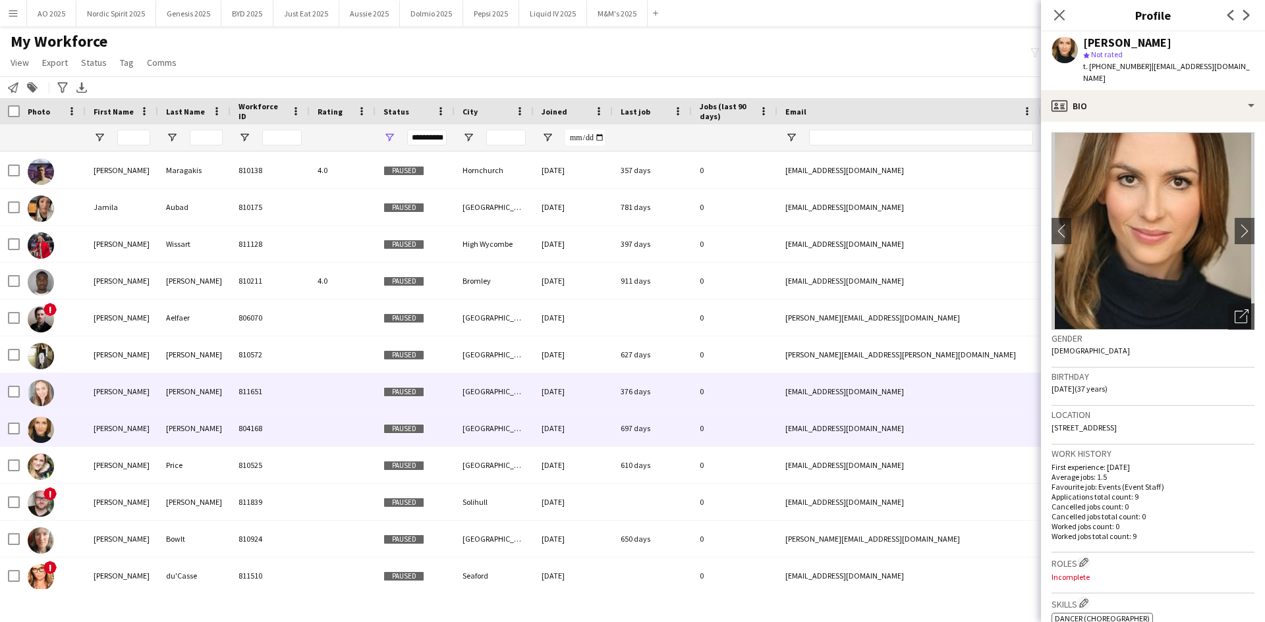
click at [52, 385] on img at bounding box center [41, 393] width 26 height 26
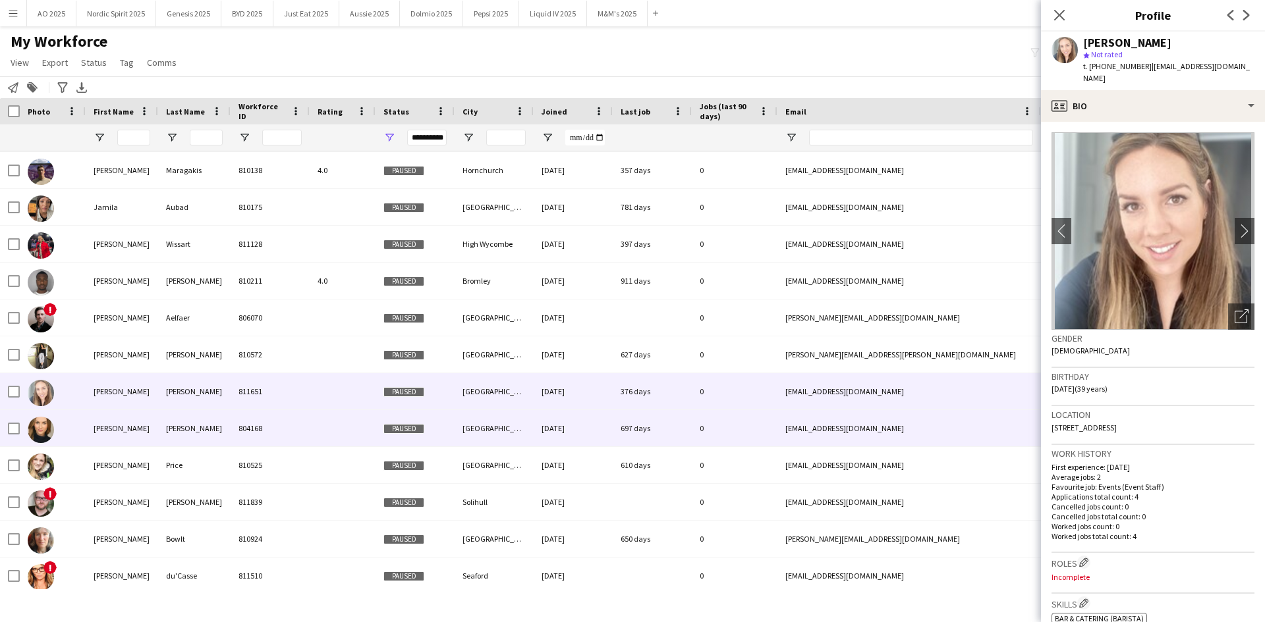
click at [43, 385] on img at bounding box center [41, 430] width 26 height 26
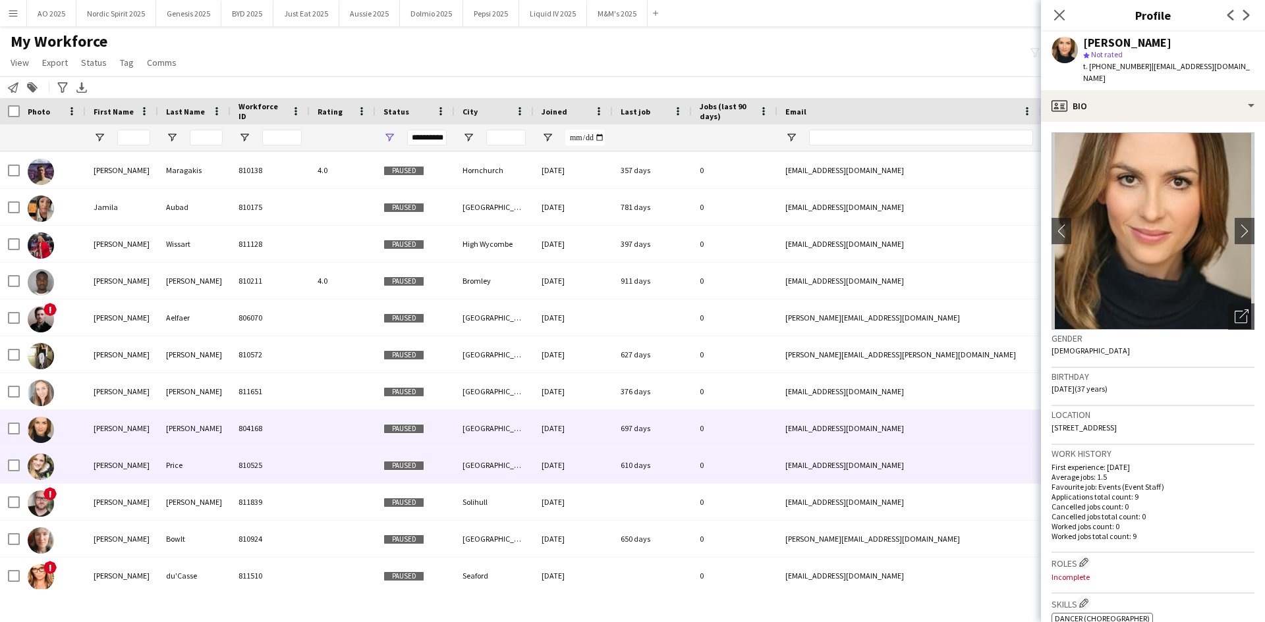
click at [36, 385] on img at bounding box center [41, 467] width 26 height 26
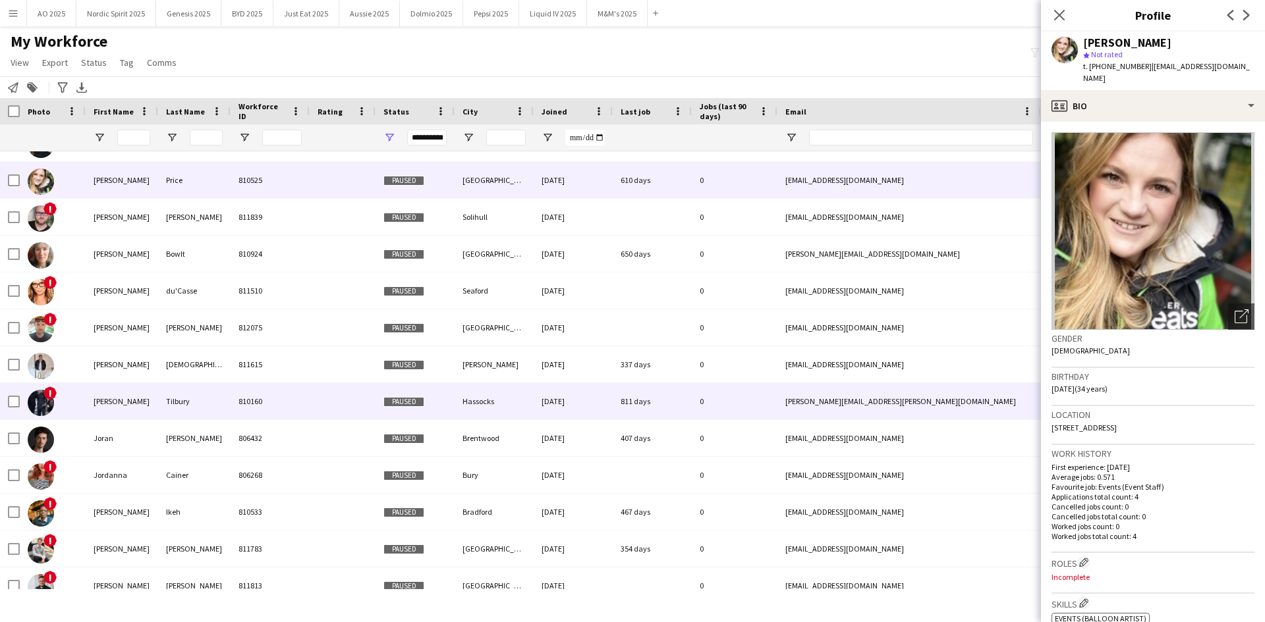
scroll to position [6496, 0]
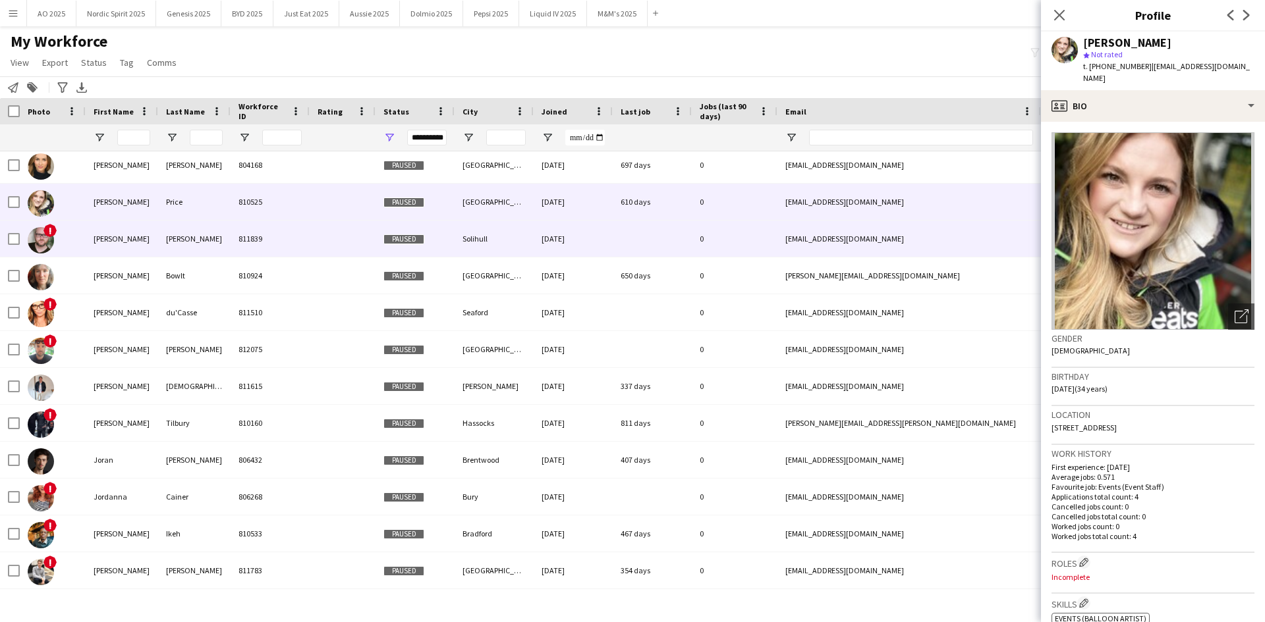
click at [44, 241] on img at bounding box center [41, 240] width 26 height 26
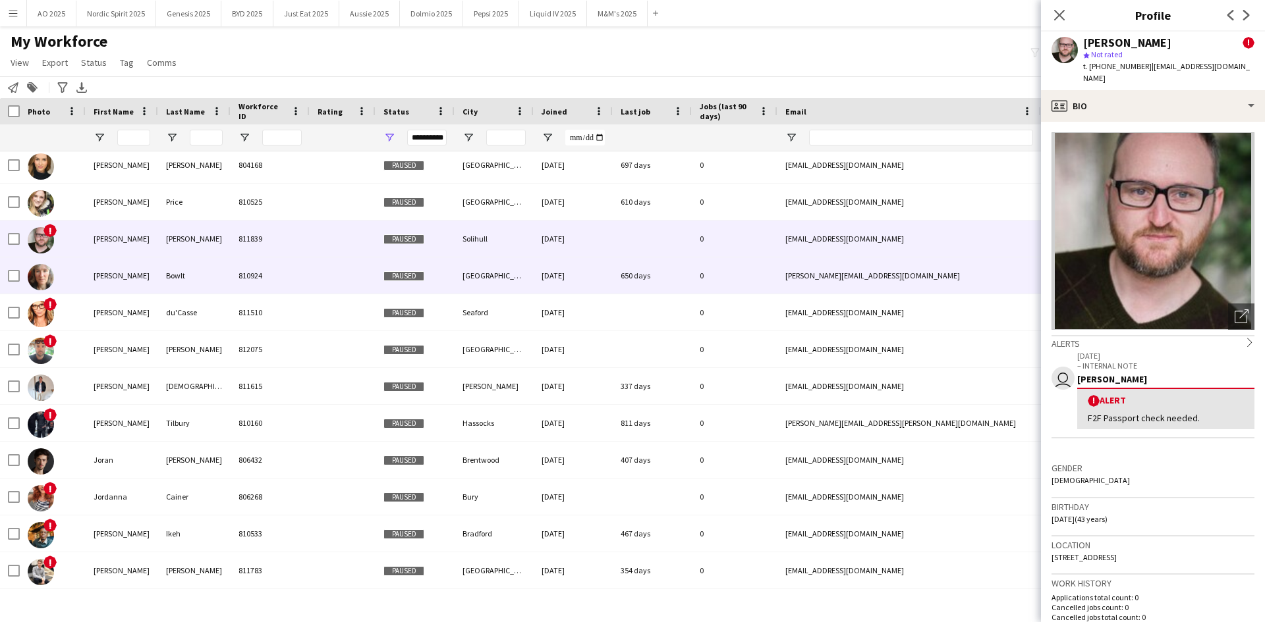
click at [40, 277] on img at bounding box center [41, 277] width 26 height 26
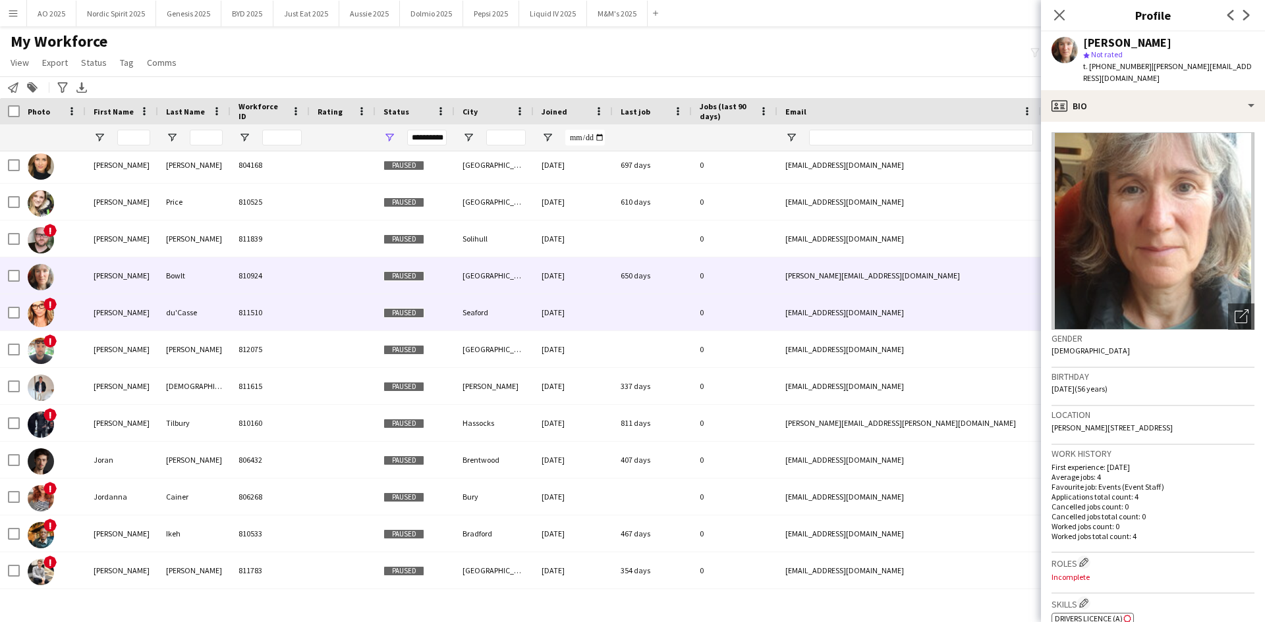
click at [38, 308] on img at bounding box center [41, 314] width 26 height 26
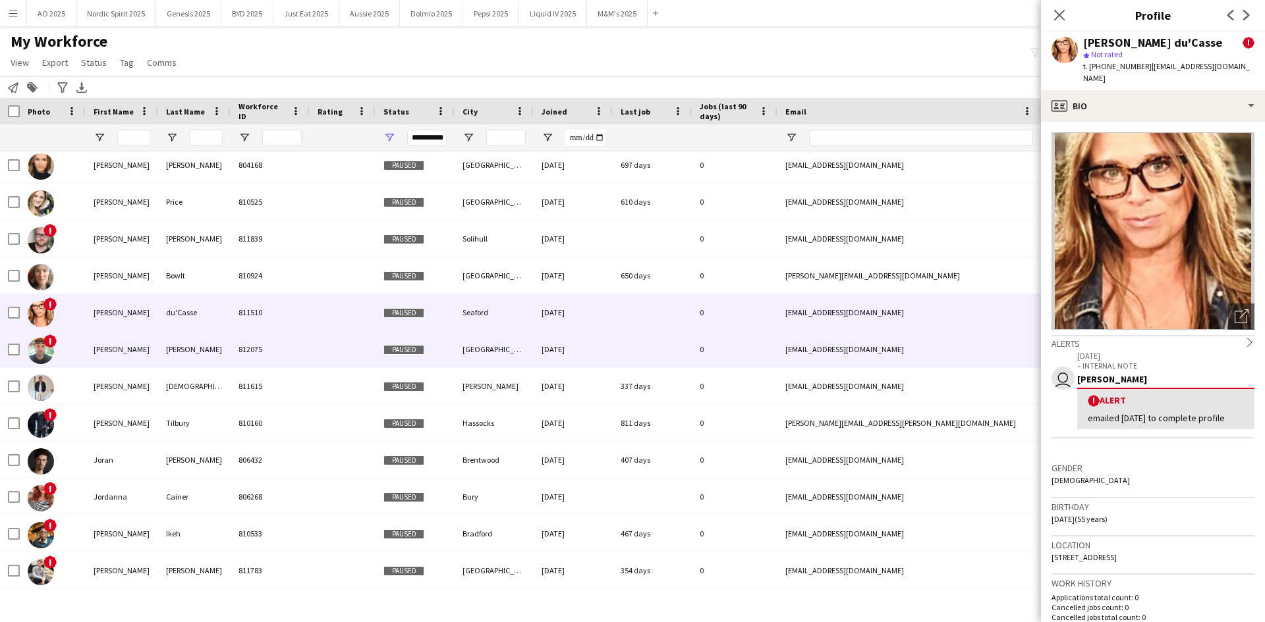
click at [42, 345] on img at bounding box center [41, 351] width 26 height 26
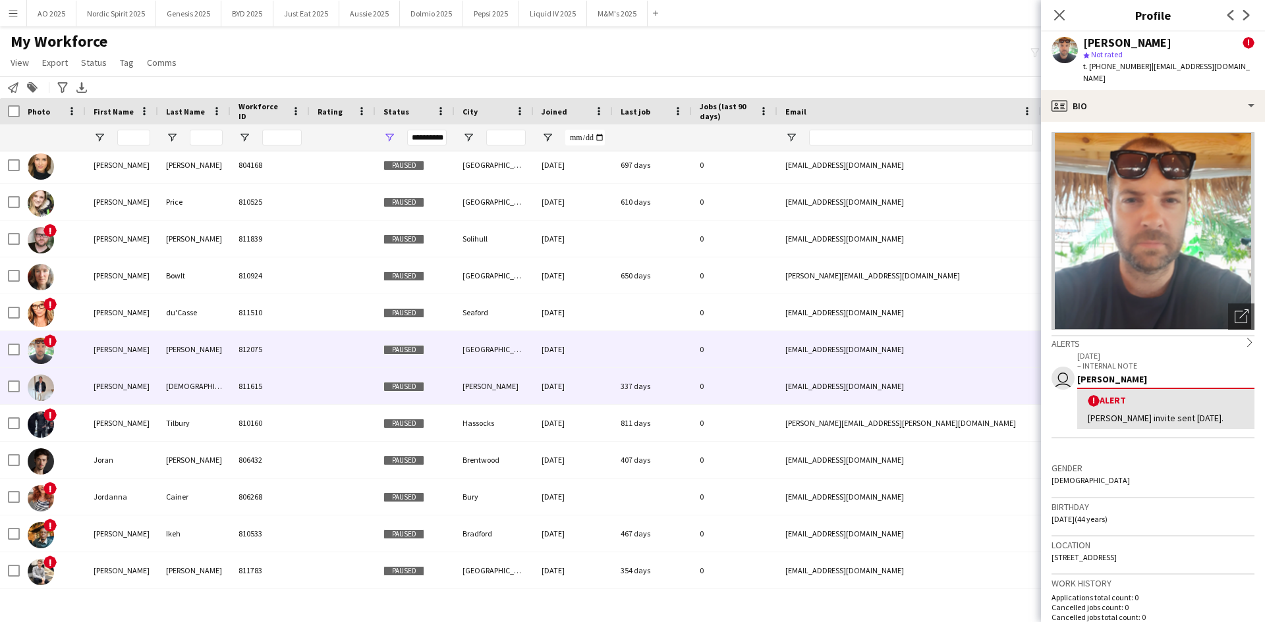
click at [45, 385] on img at bounding box center [41, 388] width 26 height 26
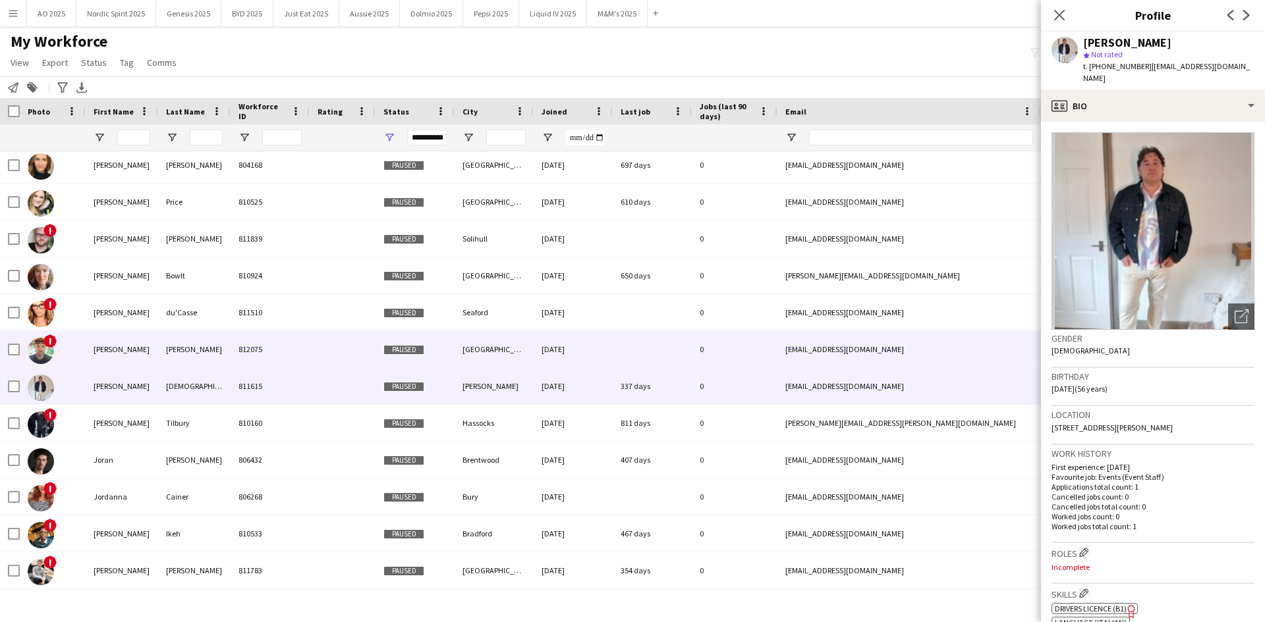
click at [36, 354] on img at bounding box center [41, 351] width 26 height 26
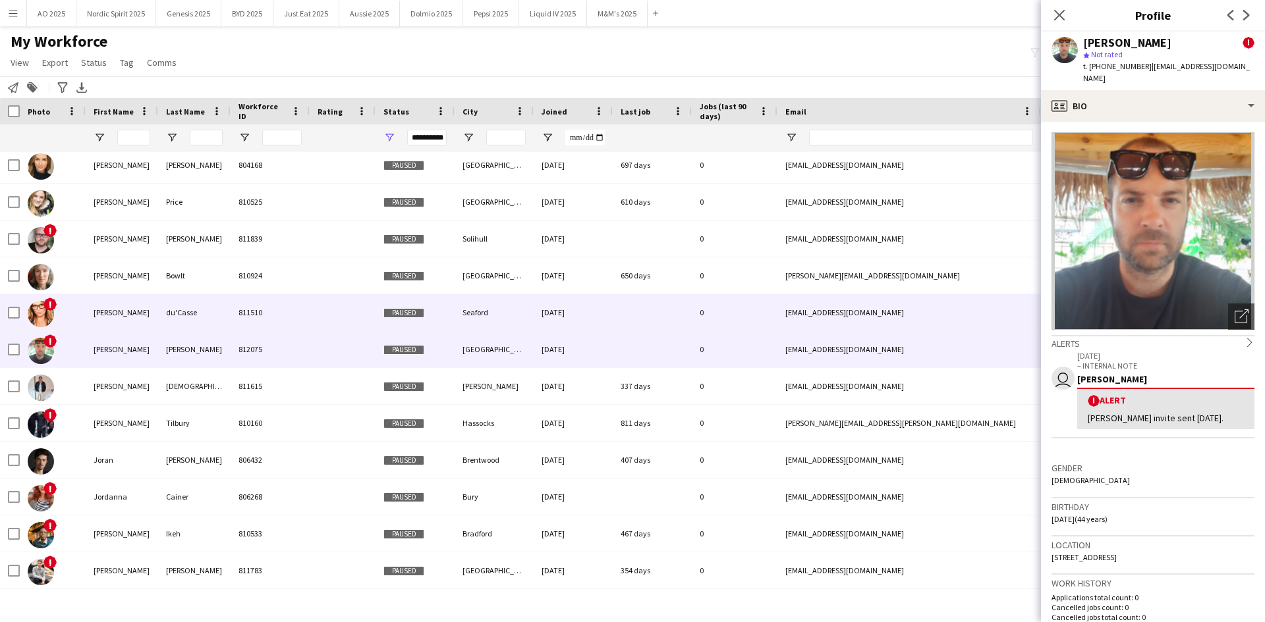
click at [49, 316] on img at bounding box center [41, 314] width 26 height 26
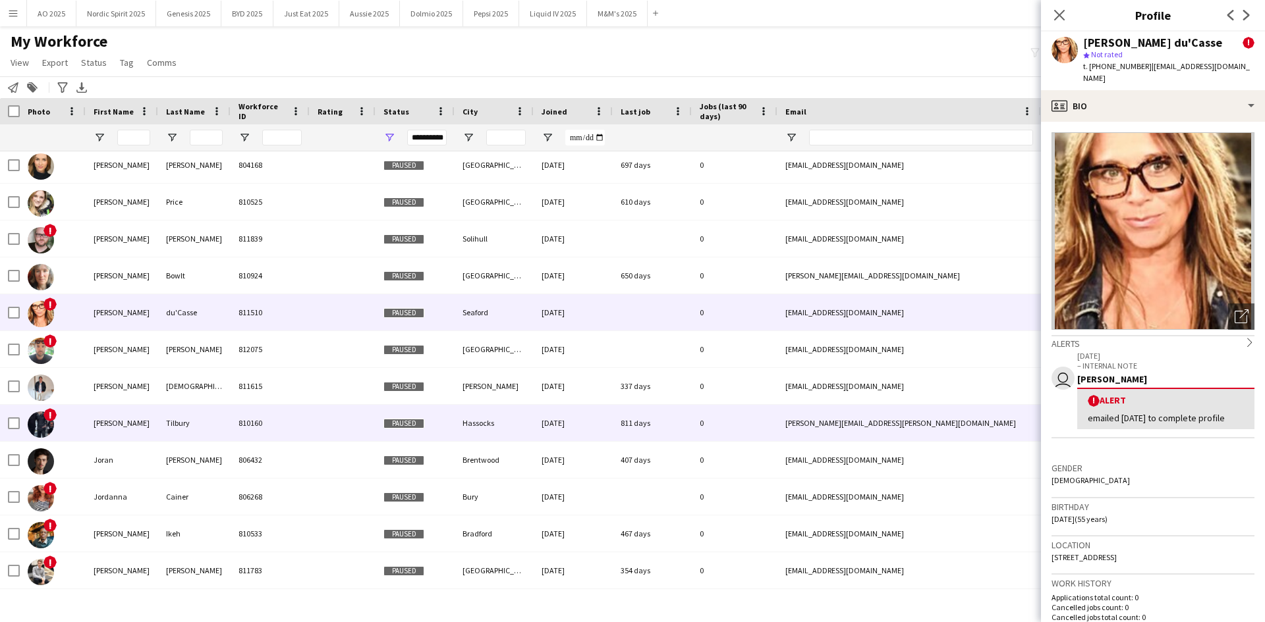
click at [33, 385] on img at bounding box center [41, 425] width 26 height 26
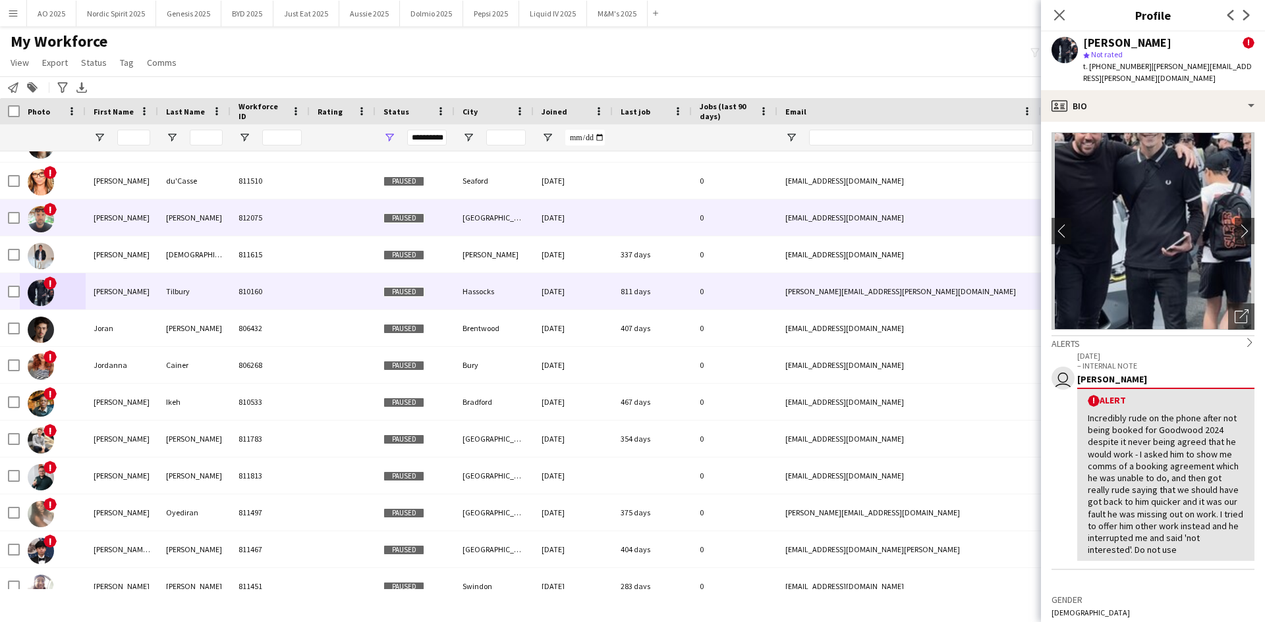
scroll to position [6628, 0]
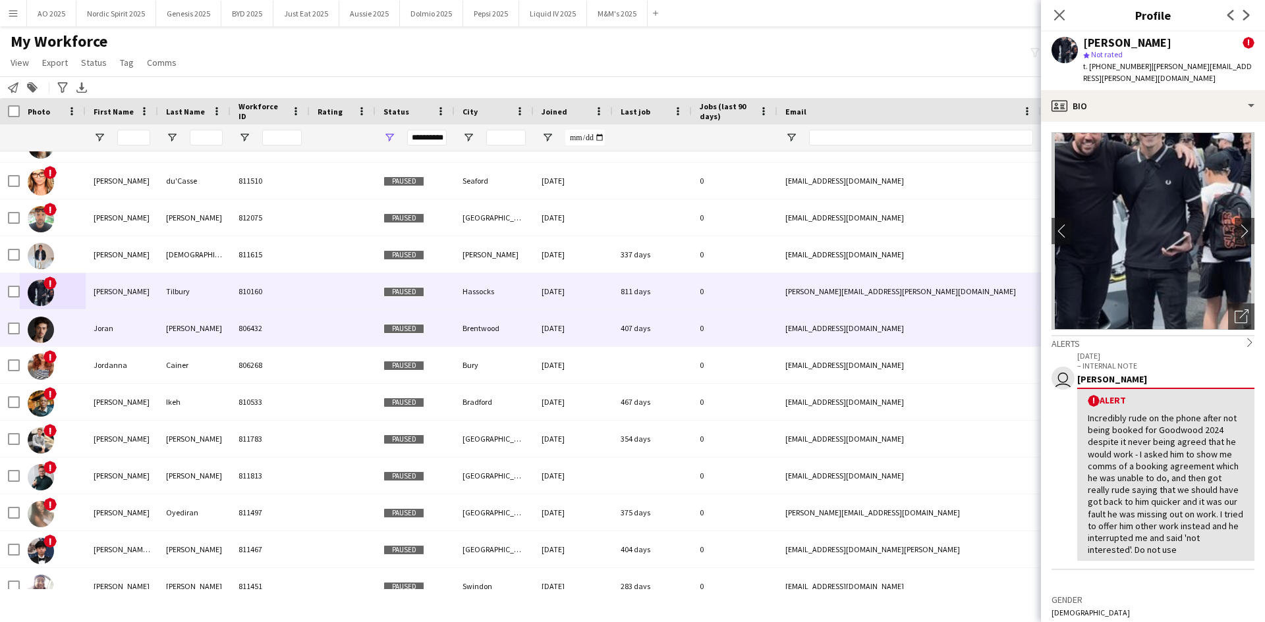
click at [40, 337] on img at bounding box center [41, 330] width 26 height 26
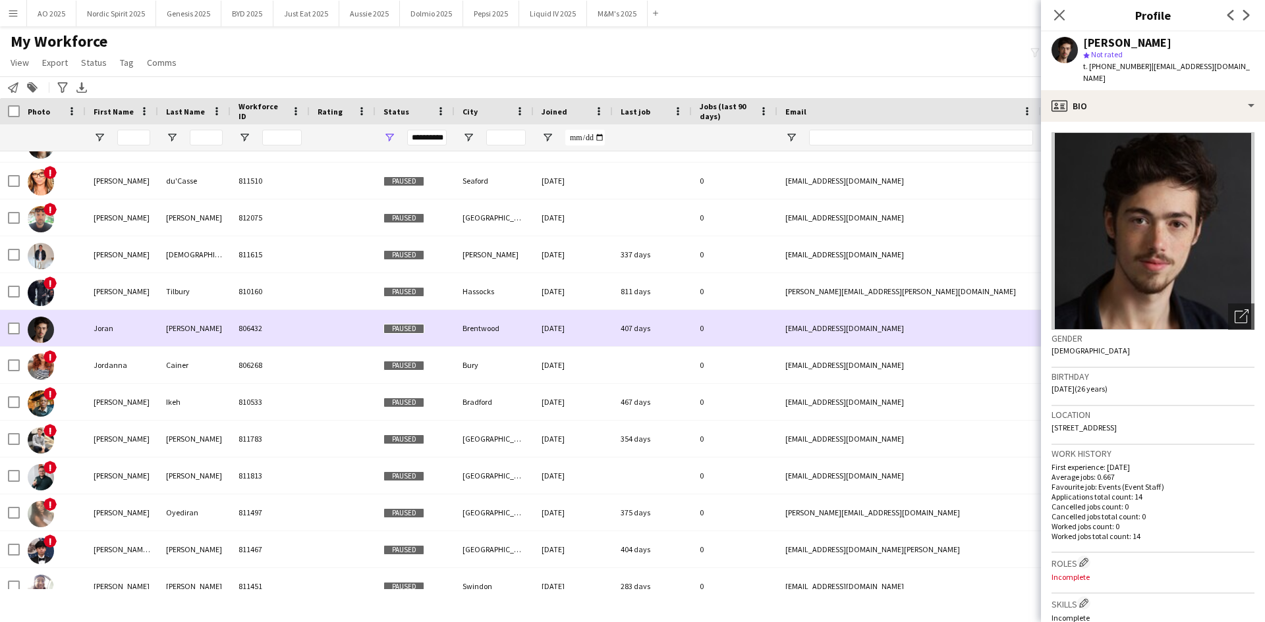
click at [44, 333] on img at bounding box center [41, 330] width 26 height 26
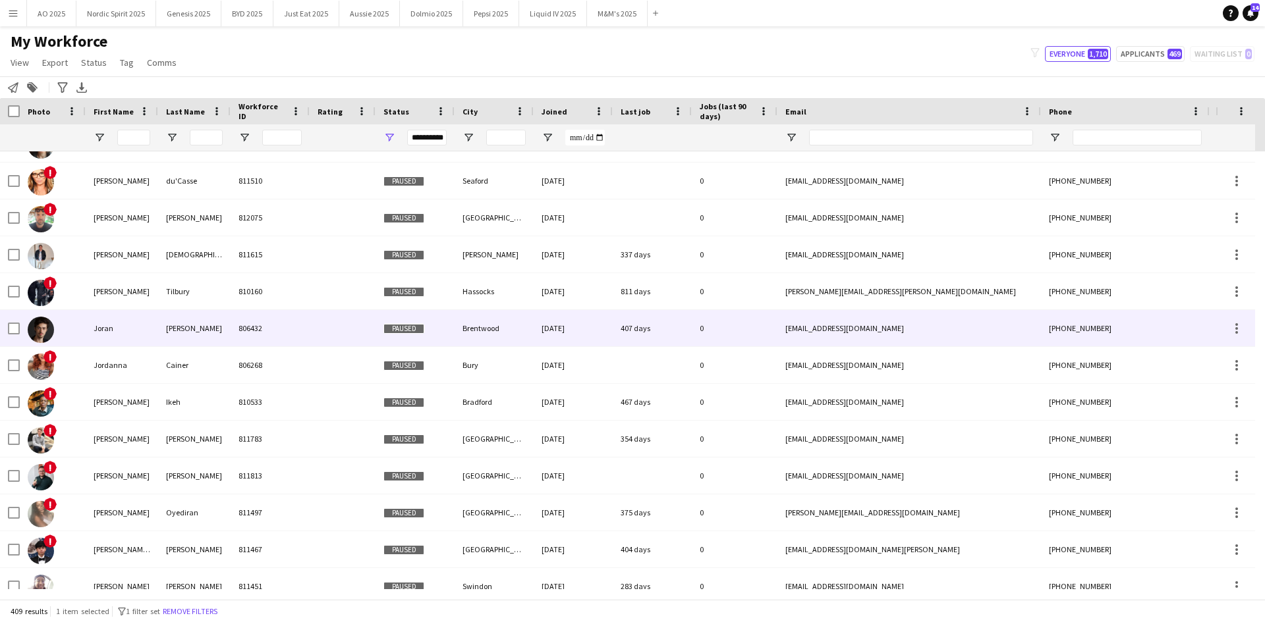
click at [47, 326] on img at bounding box center [41, 330] width 26 height 26
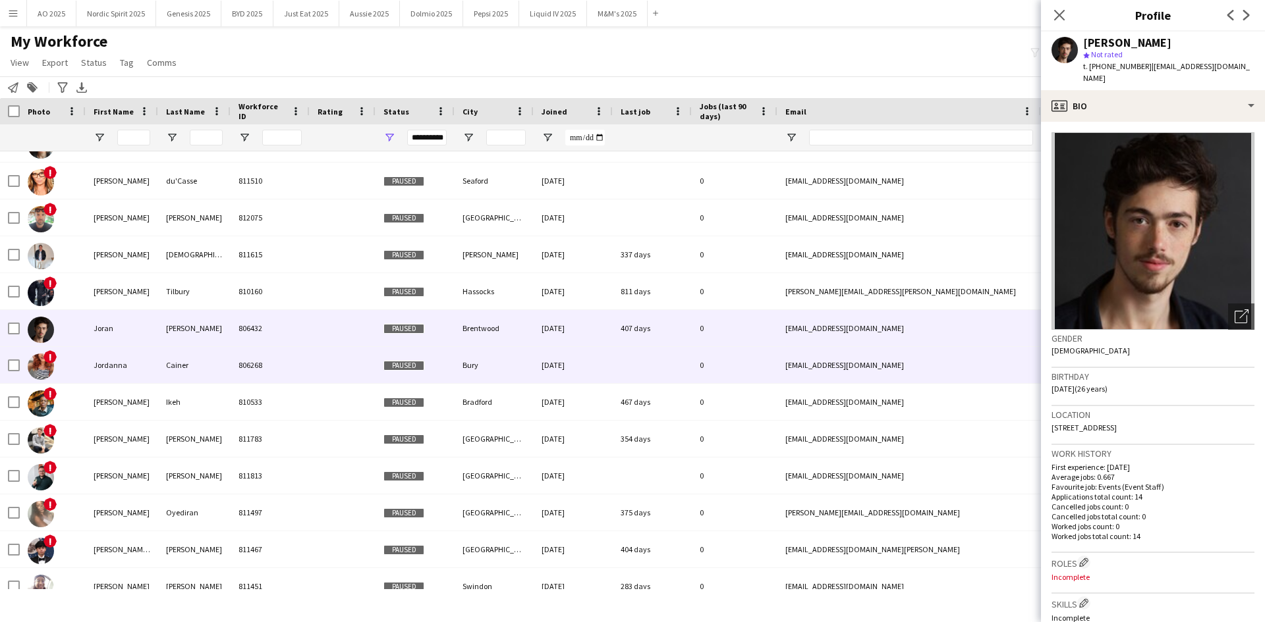
click at [44, 358] on span "!" at bounding box center [49, 356] width 13 height 13
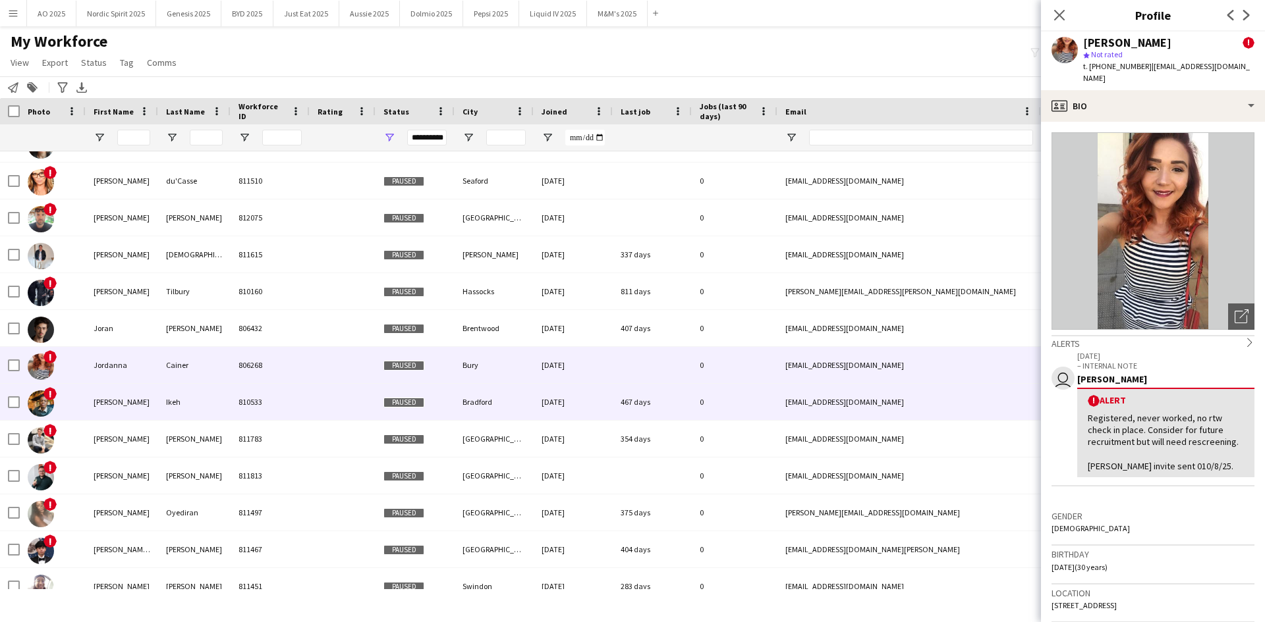
click at [40, 385] on img at bounding box center [41, 404] width 26 height 26
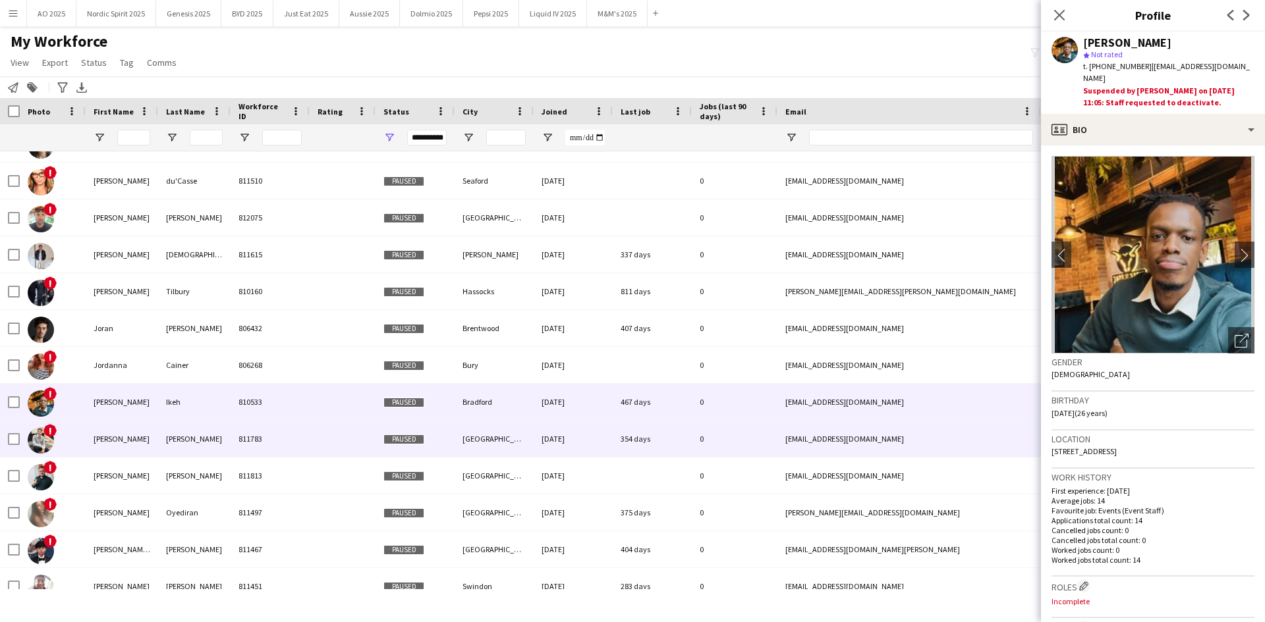
click at [44, 385] on img at bounding box center [41, 440] width 26 height 26
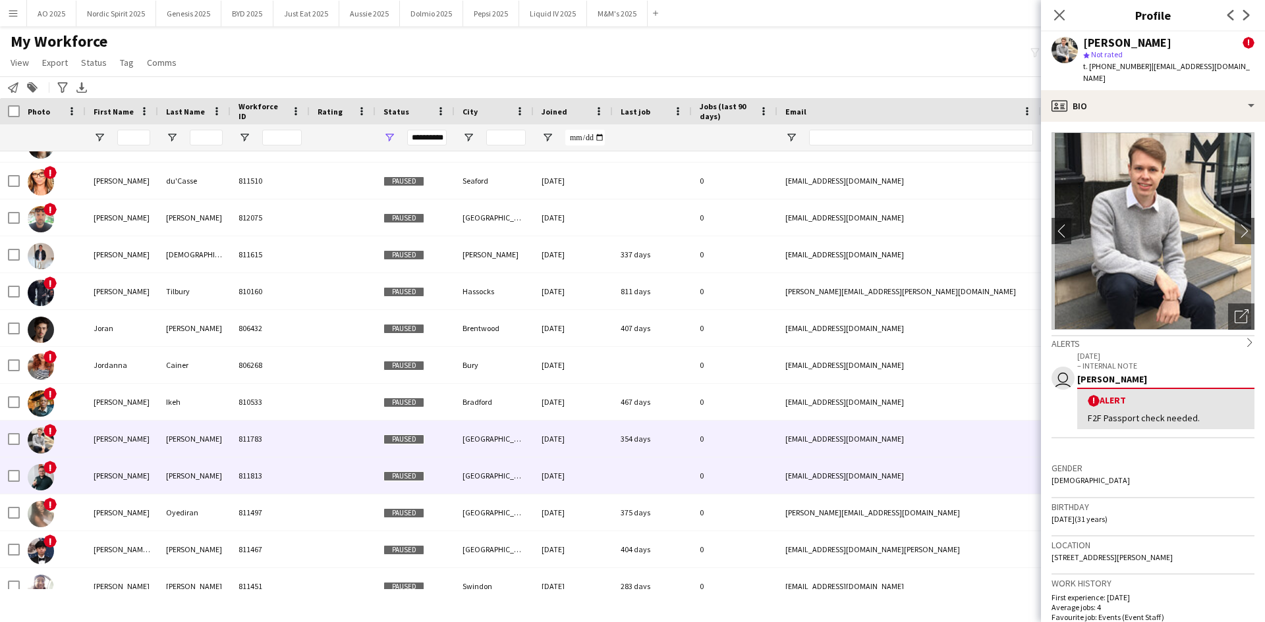
click at [40, 385] on img at bounding box center [41, 477] width 26 height 26
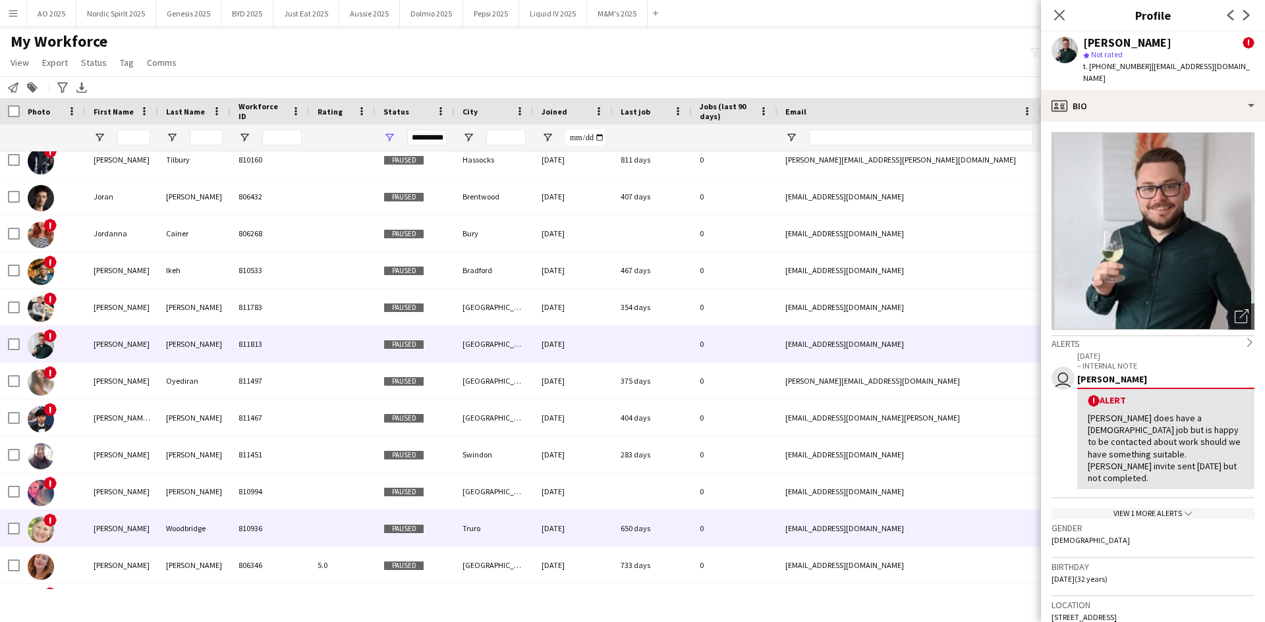
scroll to position [6891, 0]
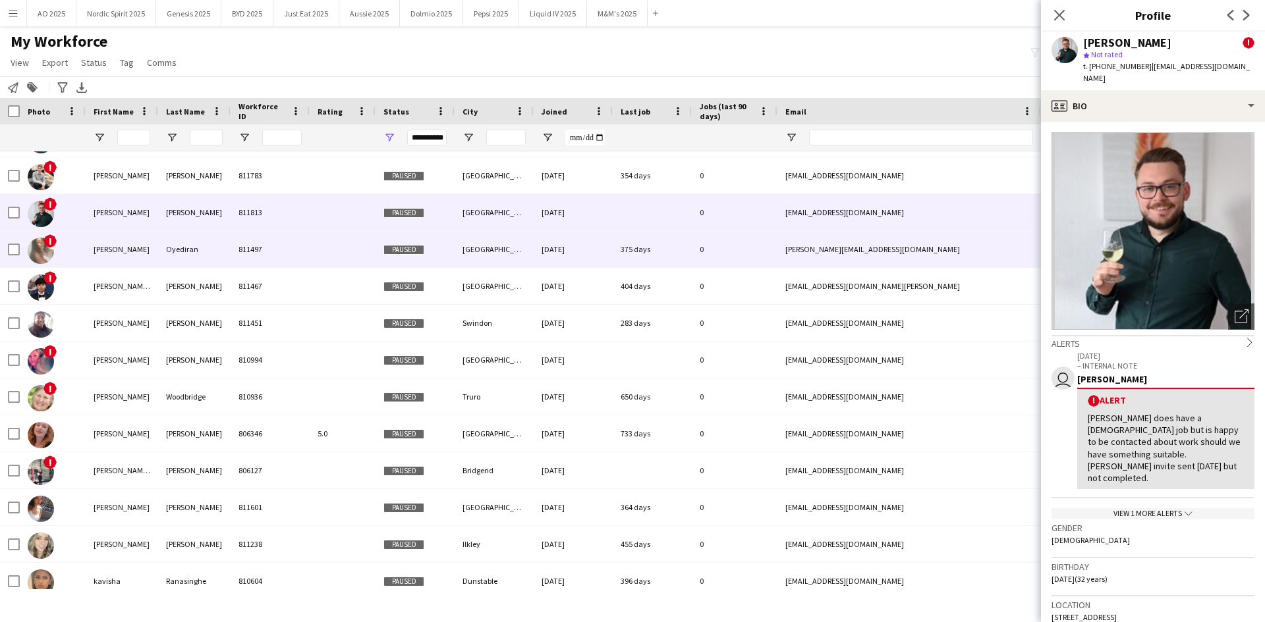
click at [40, 252] on img at bounding box center [41, 251] width 26 height 26
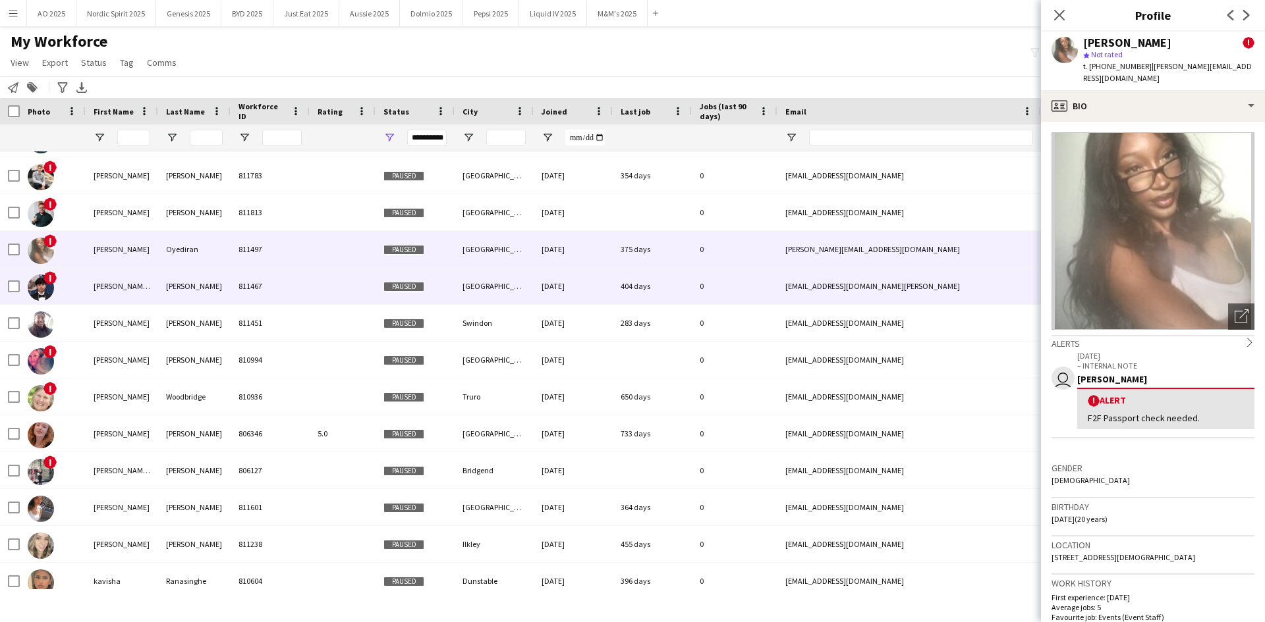
click at [47, 285] on img at bounding box center [41, 288] width 26 height 26
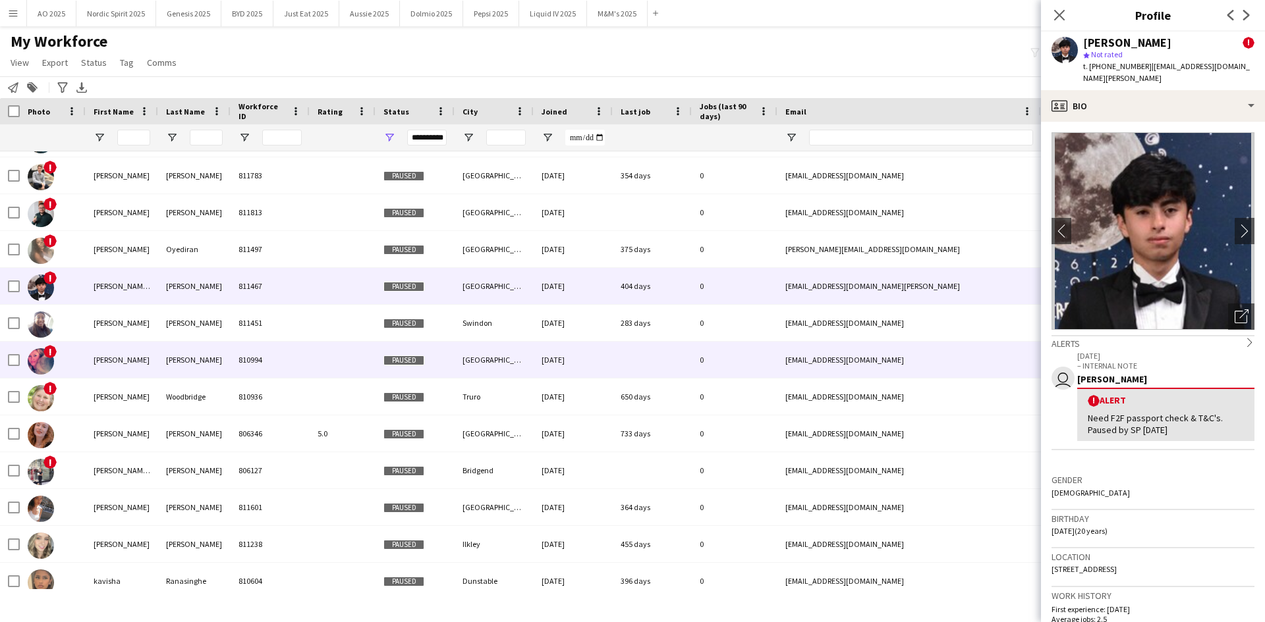
click at [34, 354] on img at bounding box center [41, 361] width 26 height 26
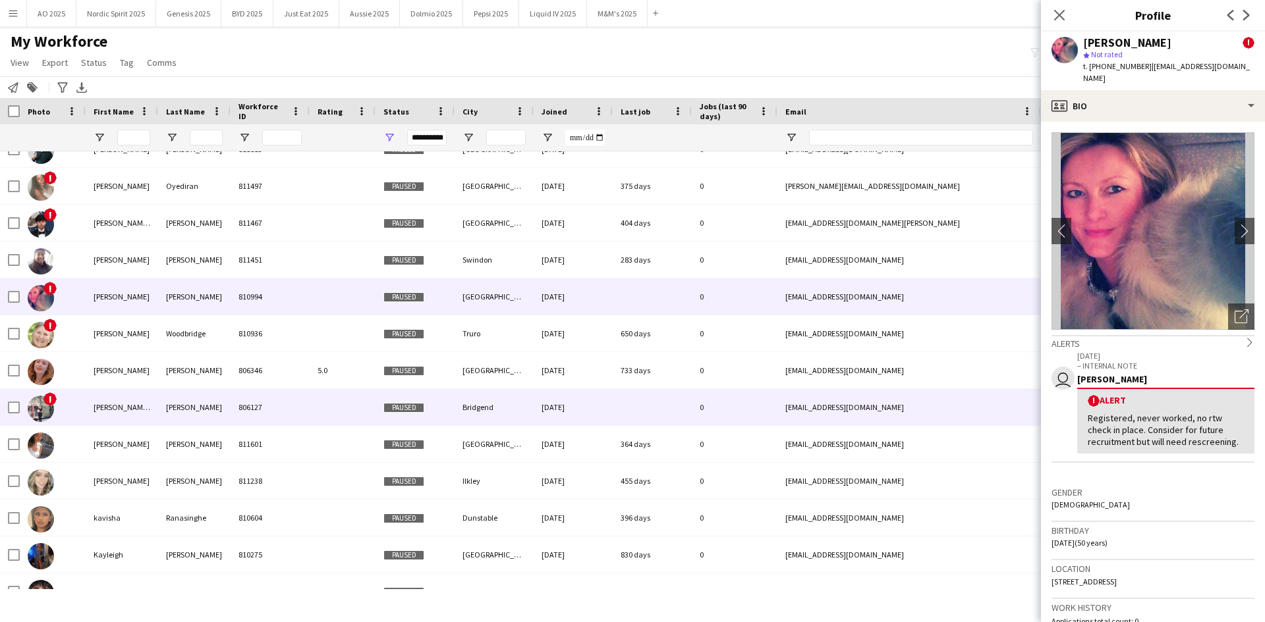
scroll to position [7023, 0]
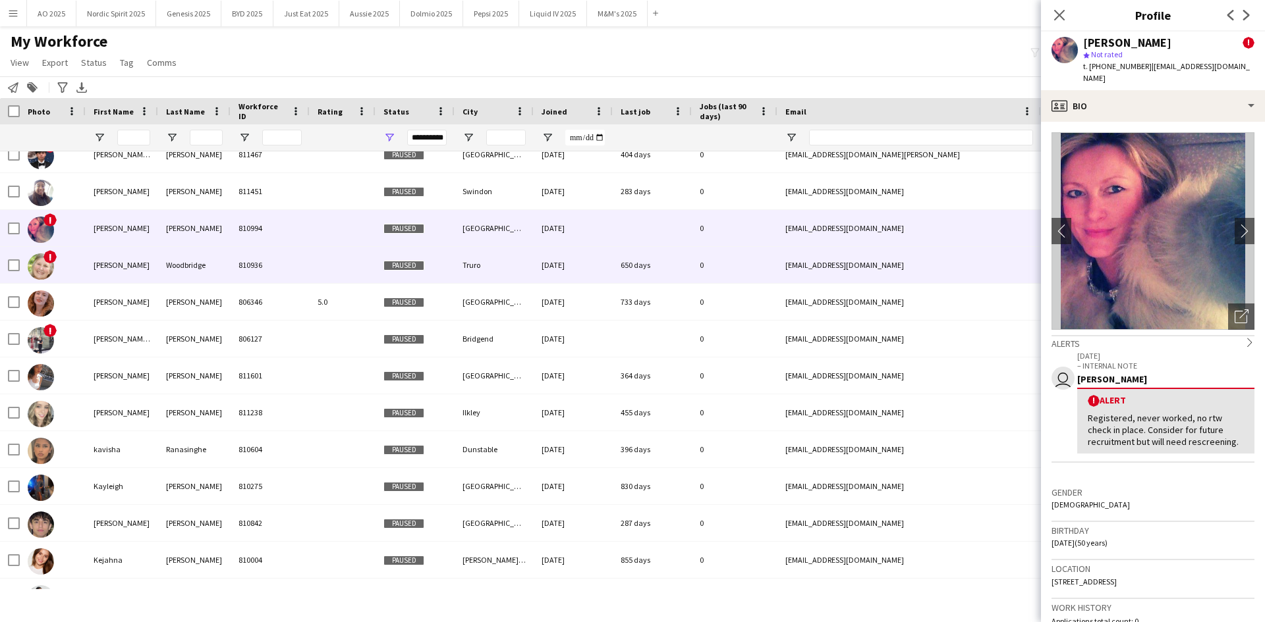
click at [37, 267] on img at bounding box center [41, 267] width 26 height 26
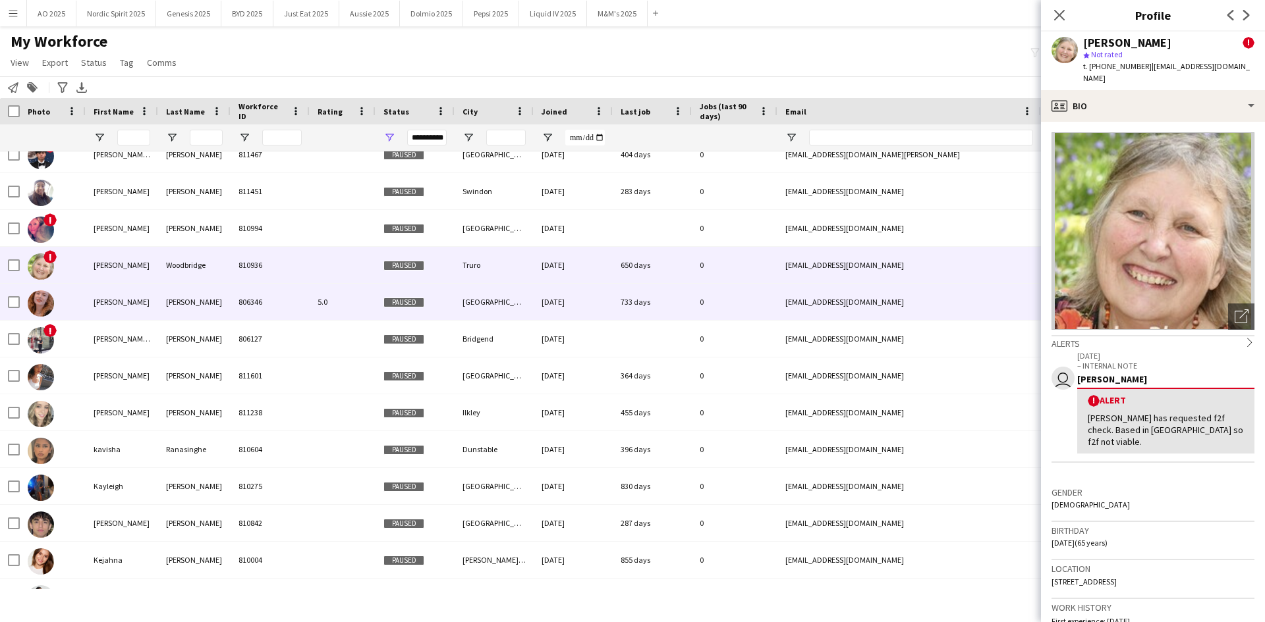
click at [37, 304] on img at bounding box center [41, 303] width 26 height 26
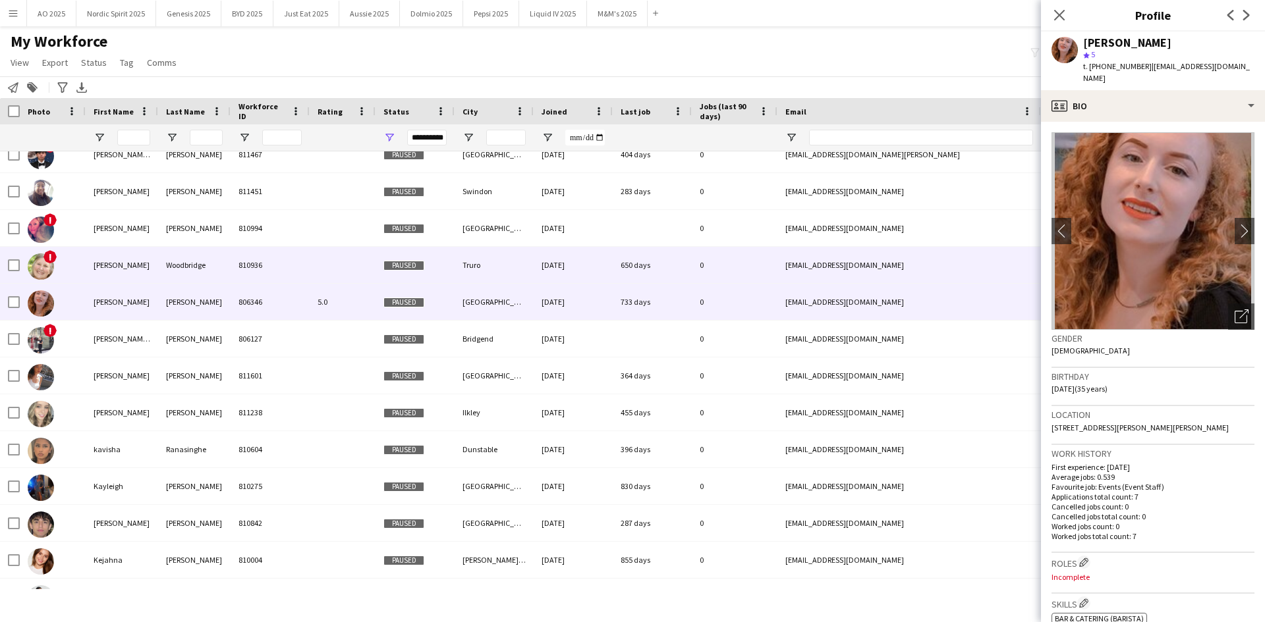
click at [45, 277] on img at bounding box center [41, 267] width 26 height 26
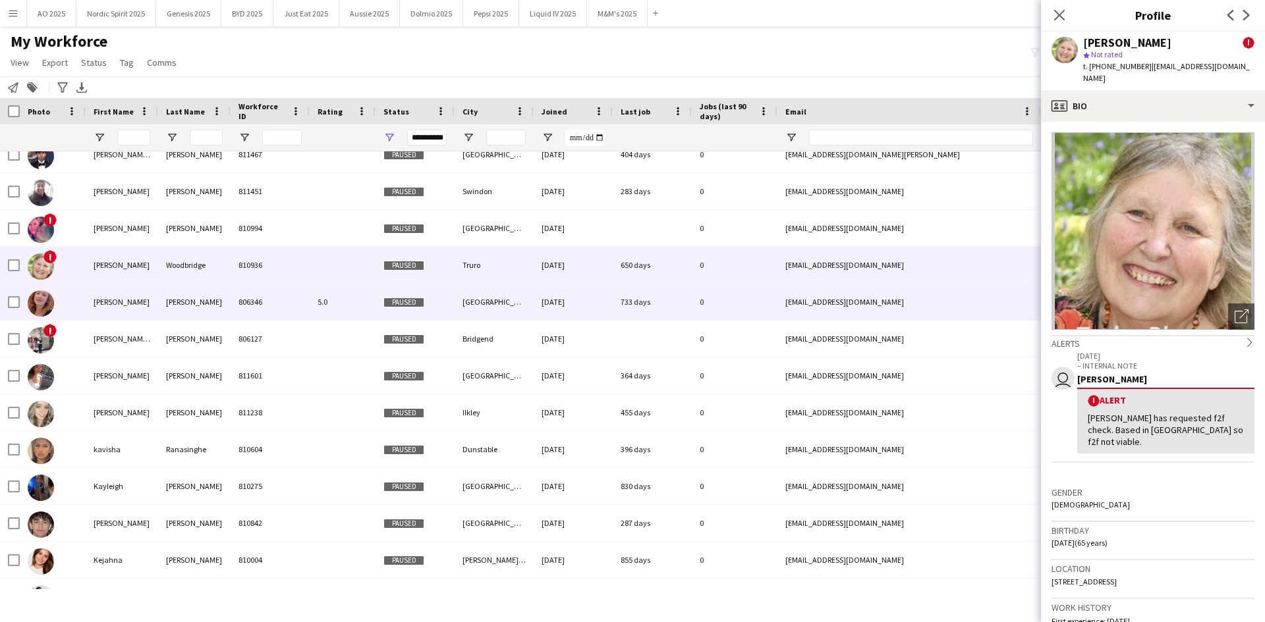
click at [43, 299] on img at bounding box center [41, 303] width 26 height 26
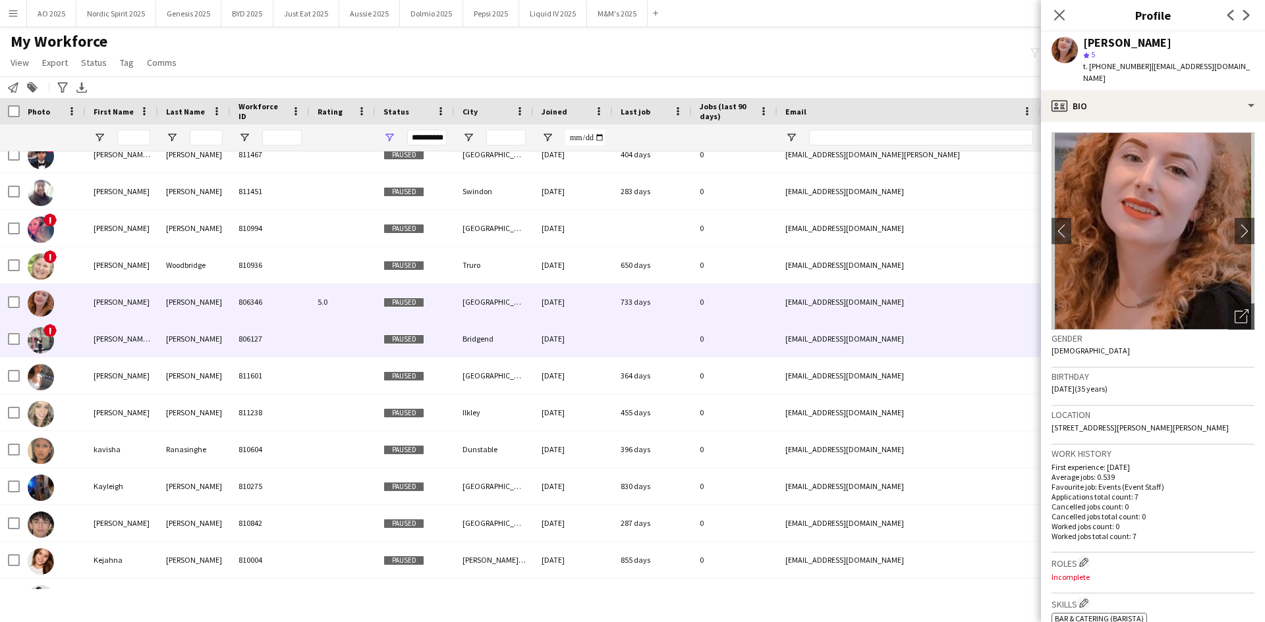
click at [50, 340] on img at bounding box center [41, 340] width 26 height 26
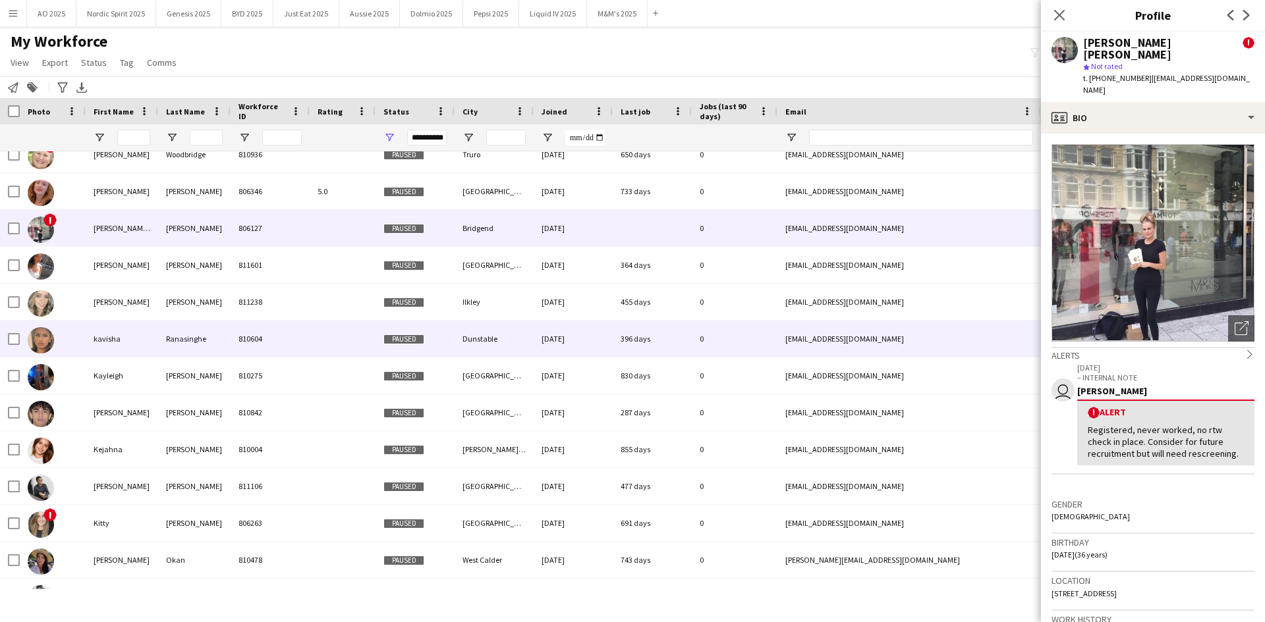
scroll to position [7154, 0]
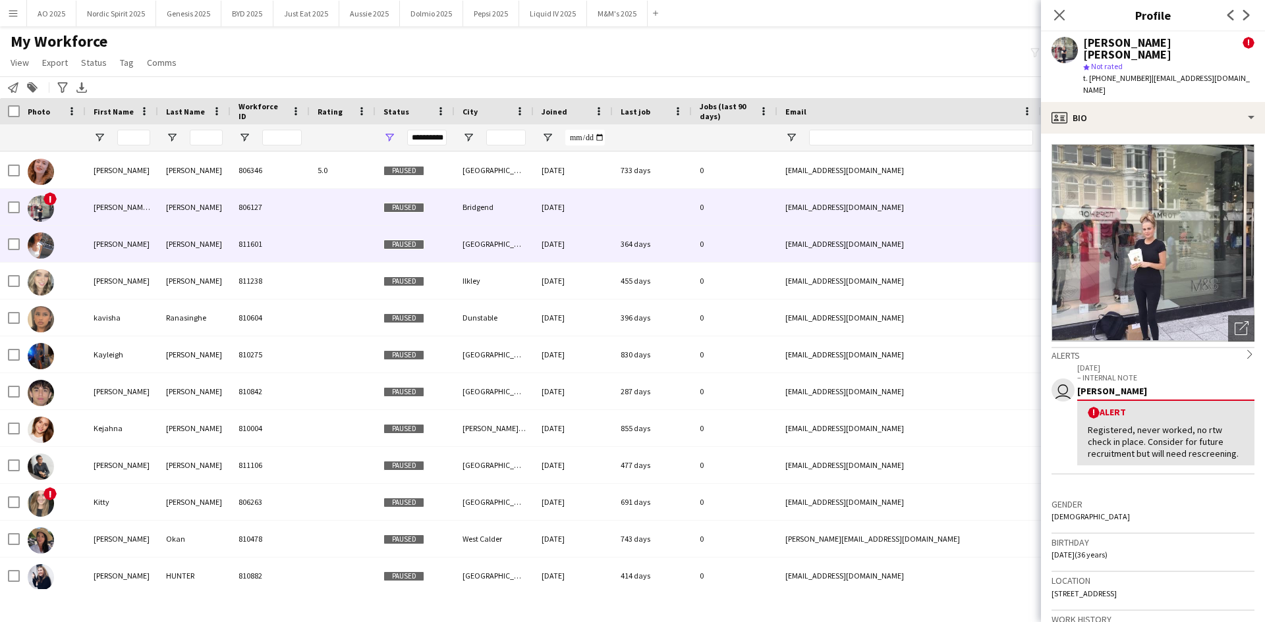
click at [43, 251] on img at bounding box center [41, 245] width 26 height 26
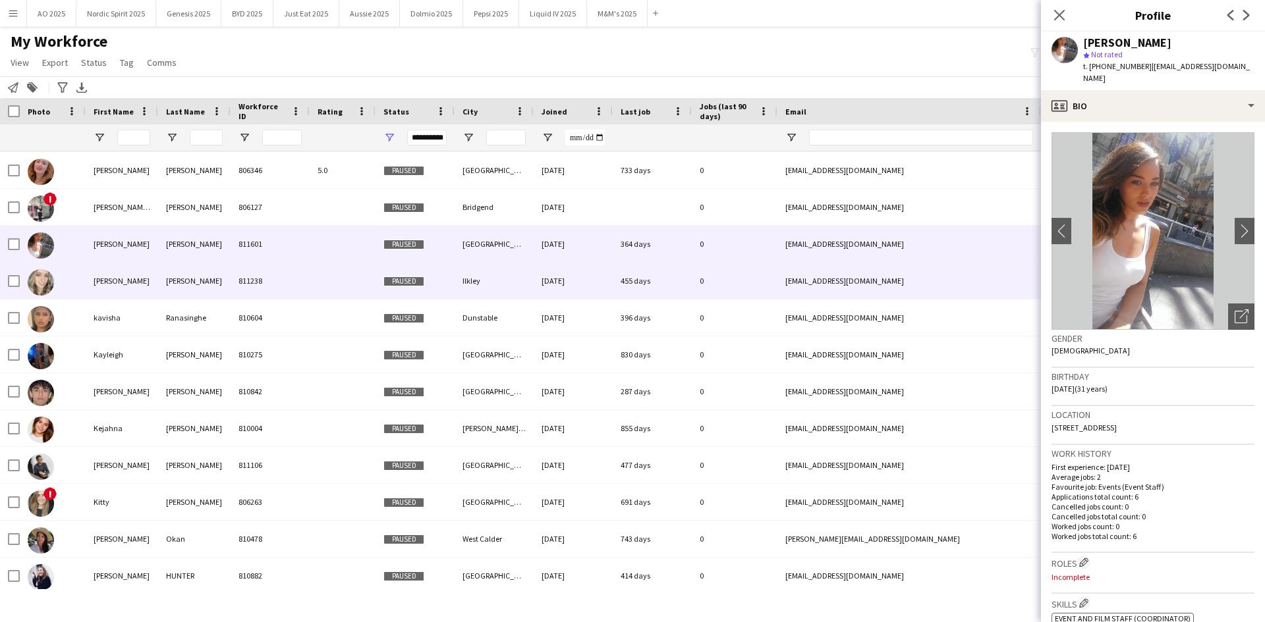
click at [46, 285] on img at bounding box center [41, 282] width 26 height 26
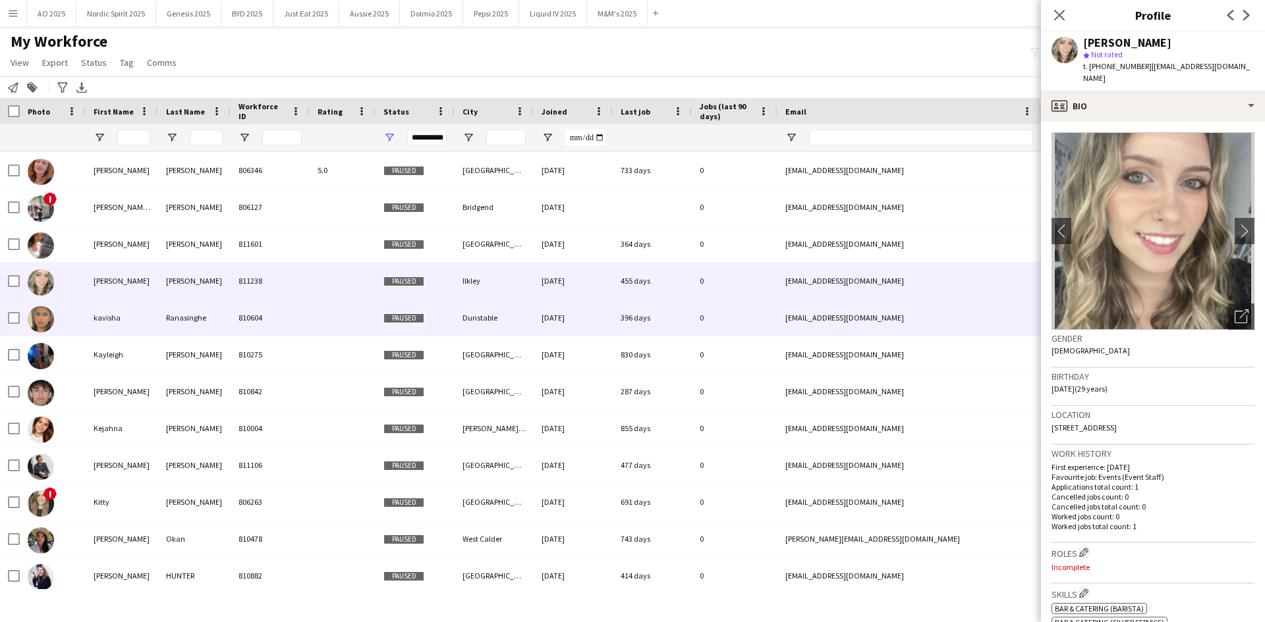
click at [44, 322] on img at bounding box center [41, 319] width 26 height 26
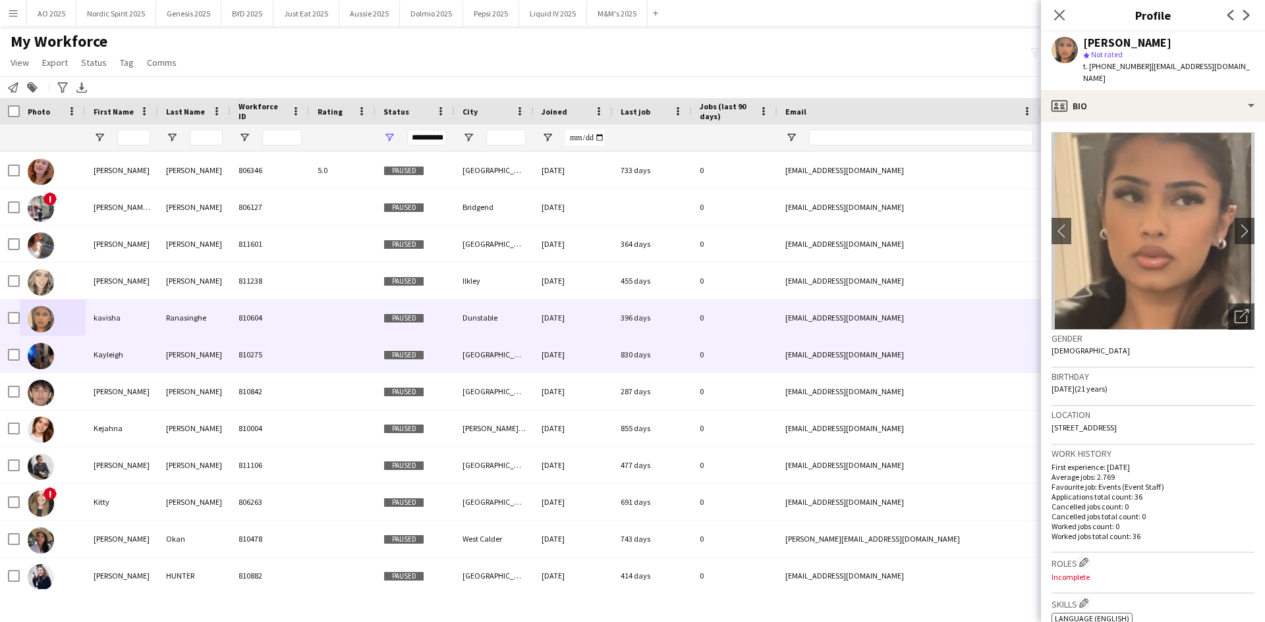
click at [38, 361] on img at bounding box center [41, 356] width 26 height 26
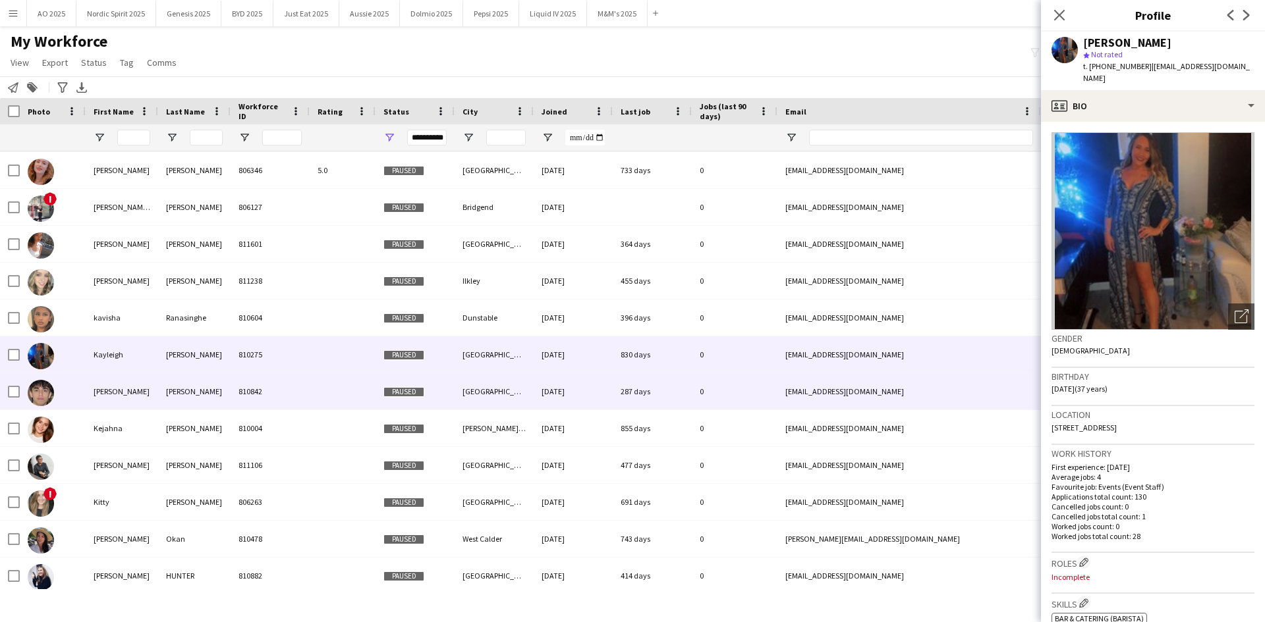
click at [43, 385] on img at bounding box center [41, 393] width 26 height 26
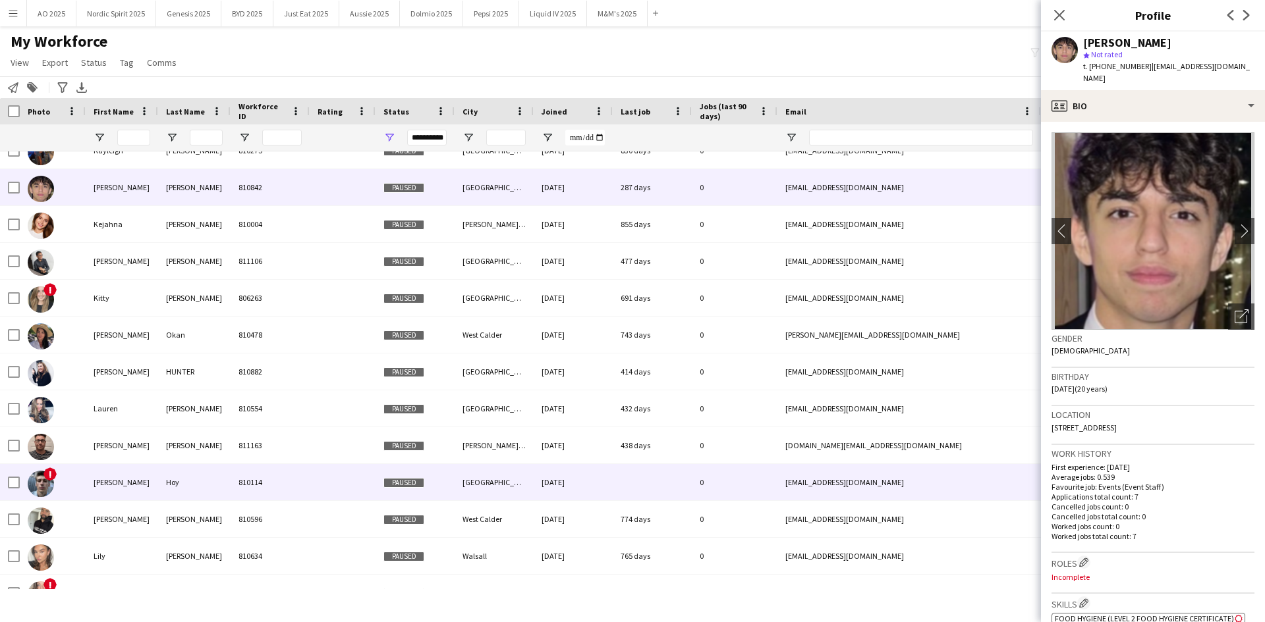
scroll to position [7418, 0]
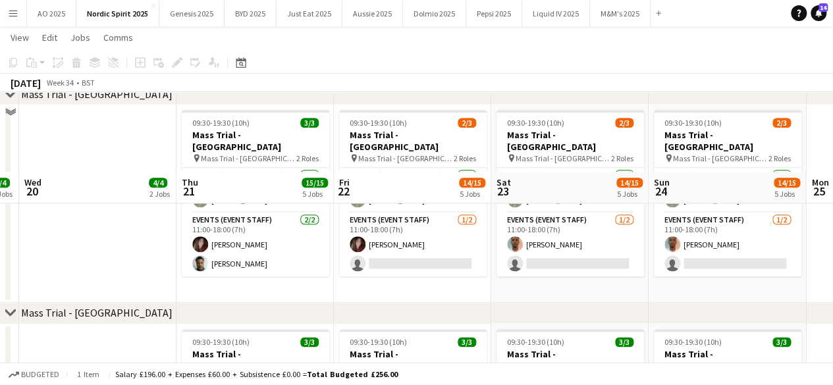
scroll to position [659, 0]
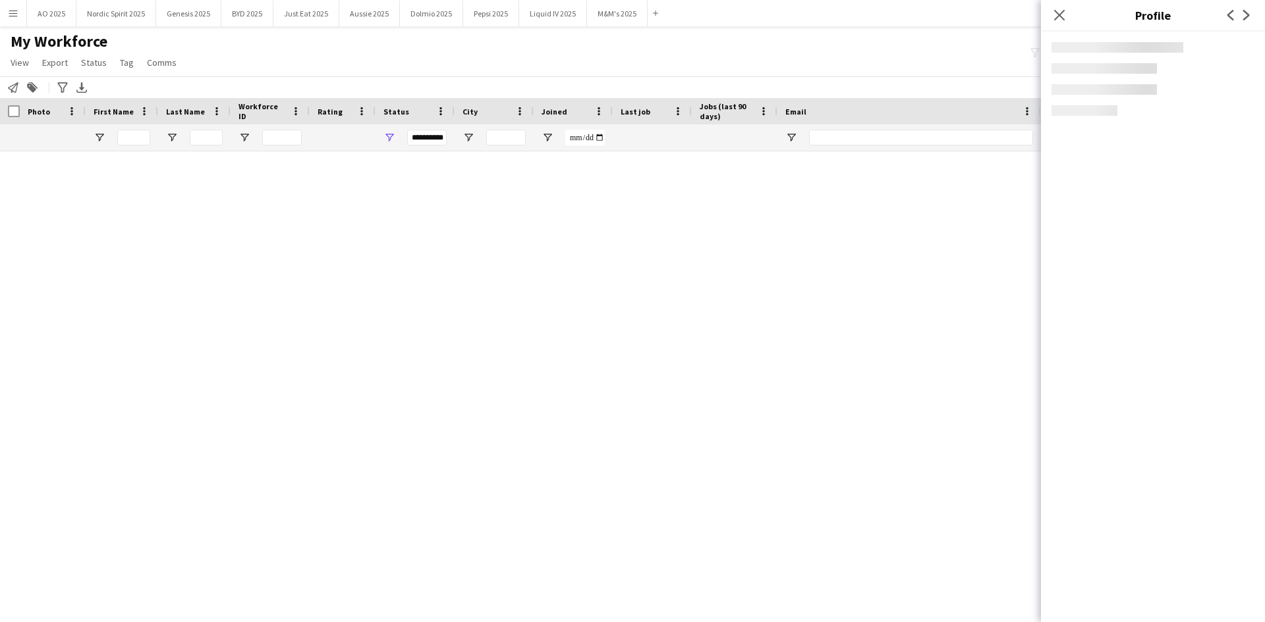
scroll to position [7418, 0]
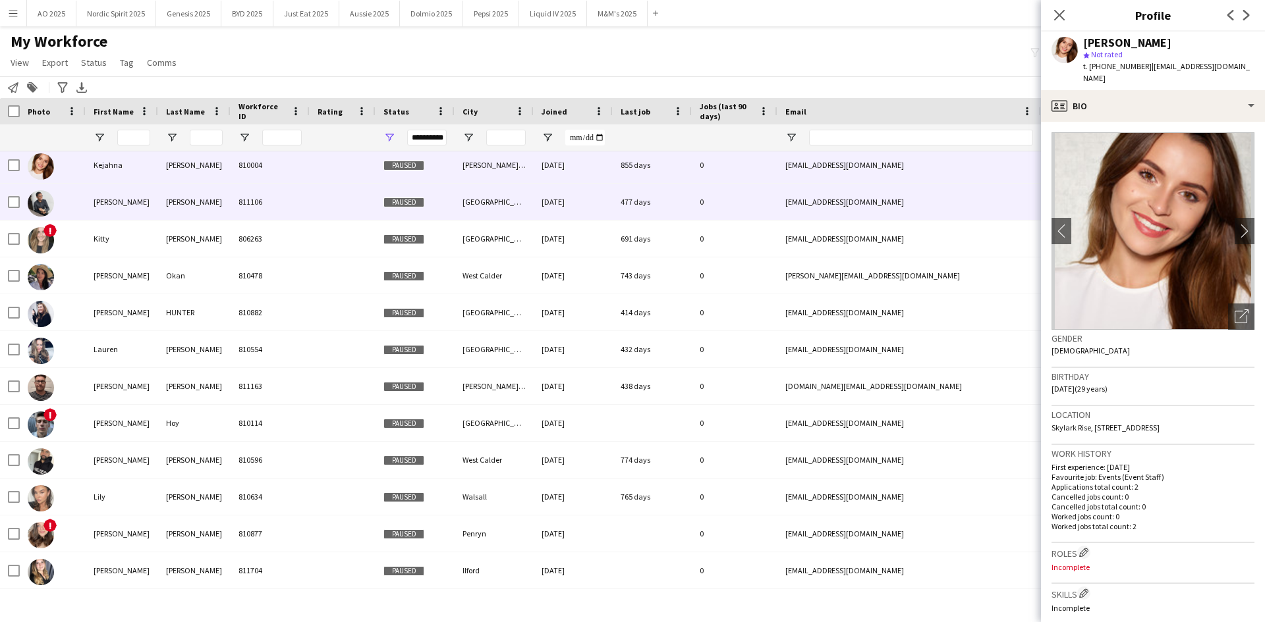
click at [40, 200] on img at bounding box center [41, 203] width 26 height 26
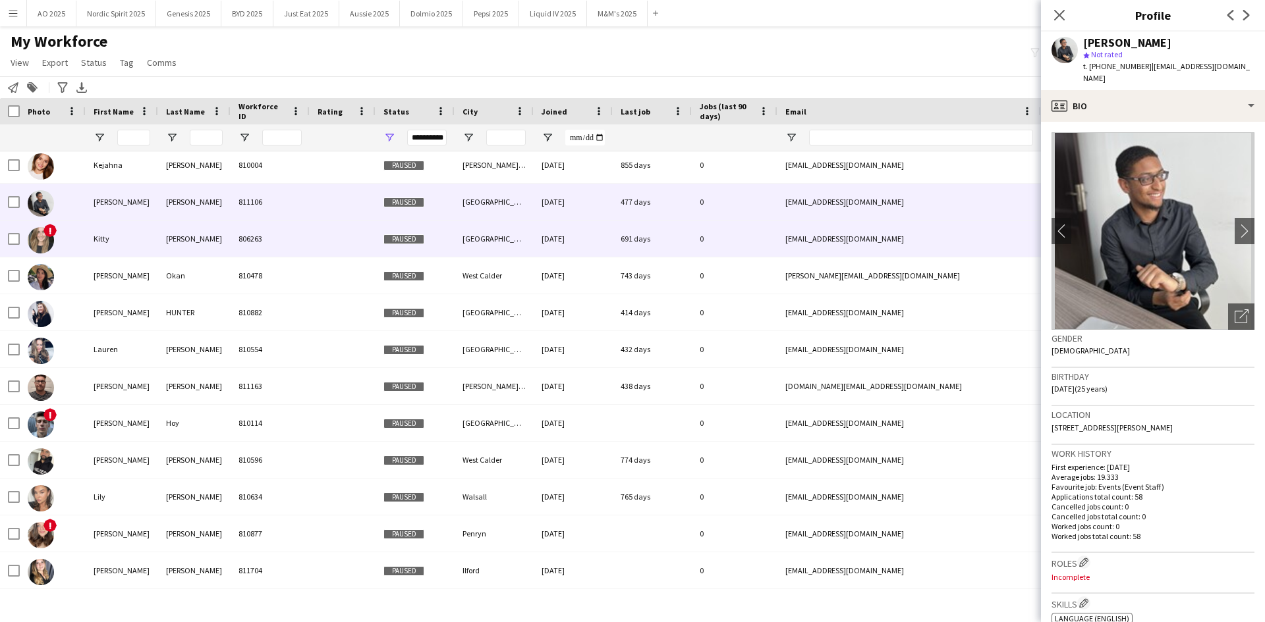
click at [49, 243] on img at bounding box center [41, 240] width 26 height 26
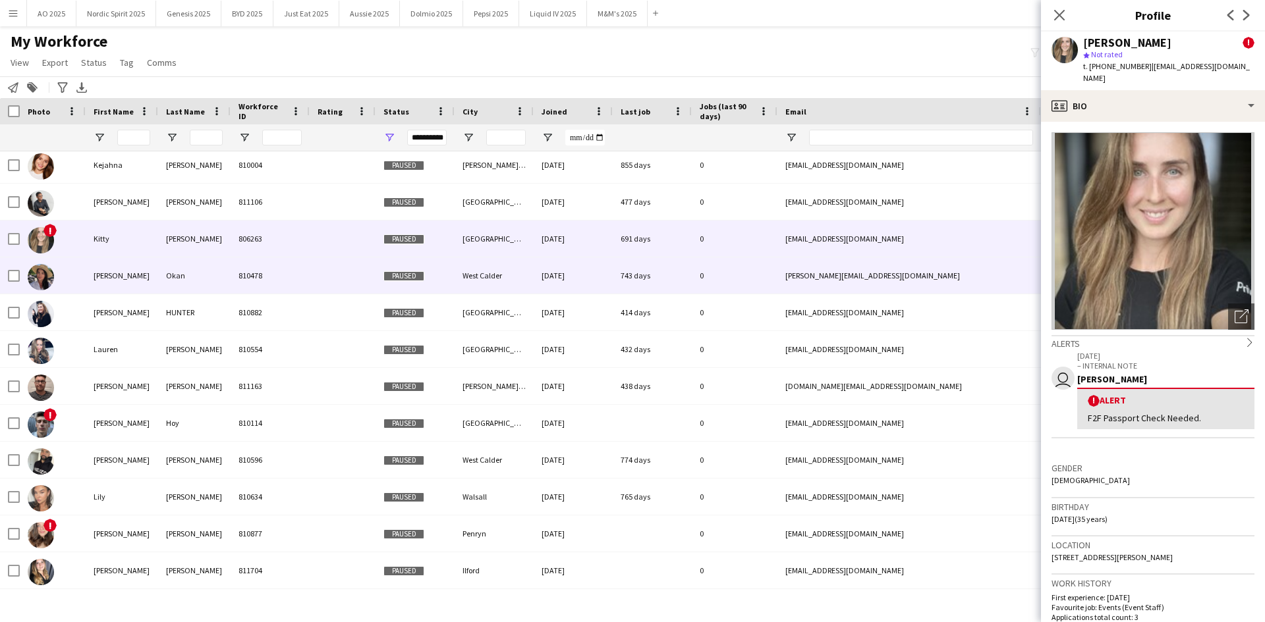
click at [45, 274] on img at bounding box center [41, 277] width 26 height 26
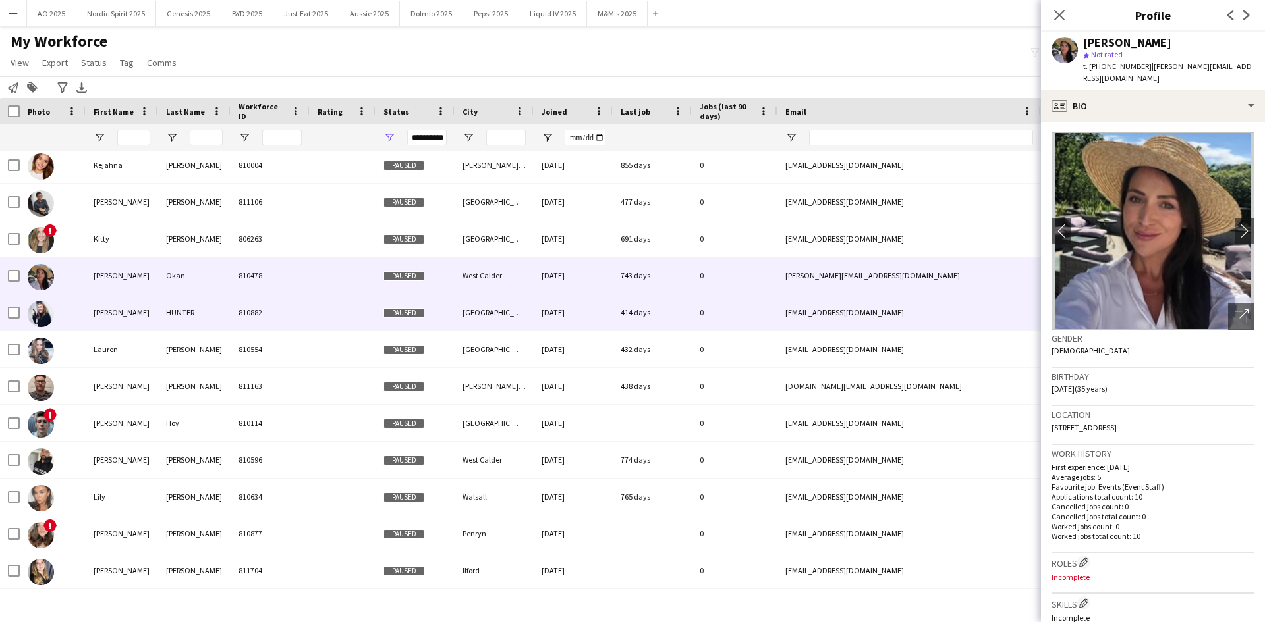
click at [36, 312] on img at bounding box center [41, 314] width 26 height 26
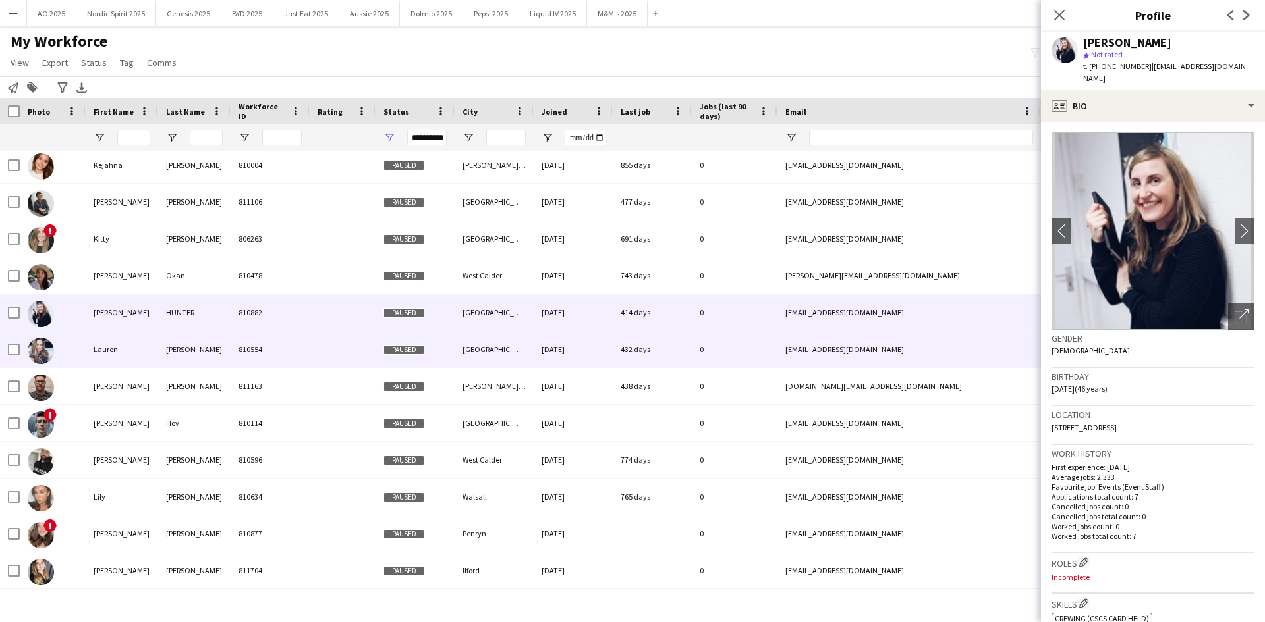
click at [44, 353] on img at bounding box center [41, 351] width 26 height 26
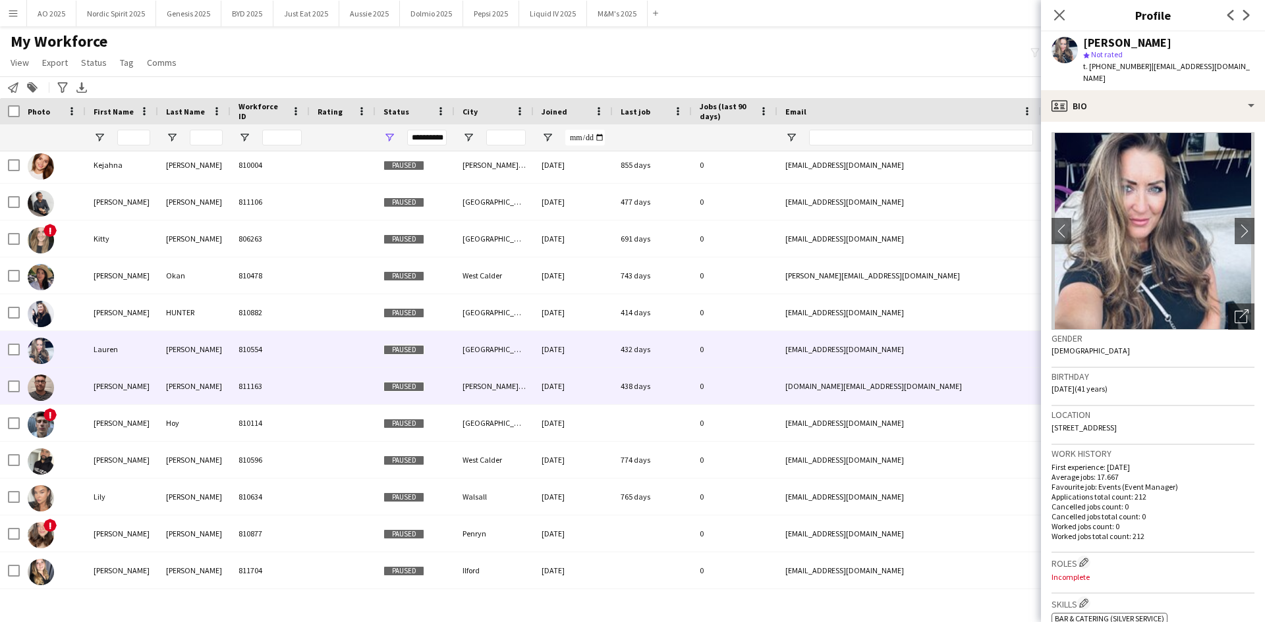
click at [32, 383] on img at bounding box center [41, 388] width 26 height 26
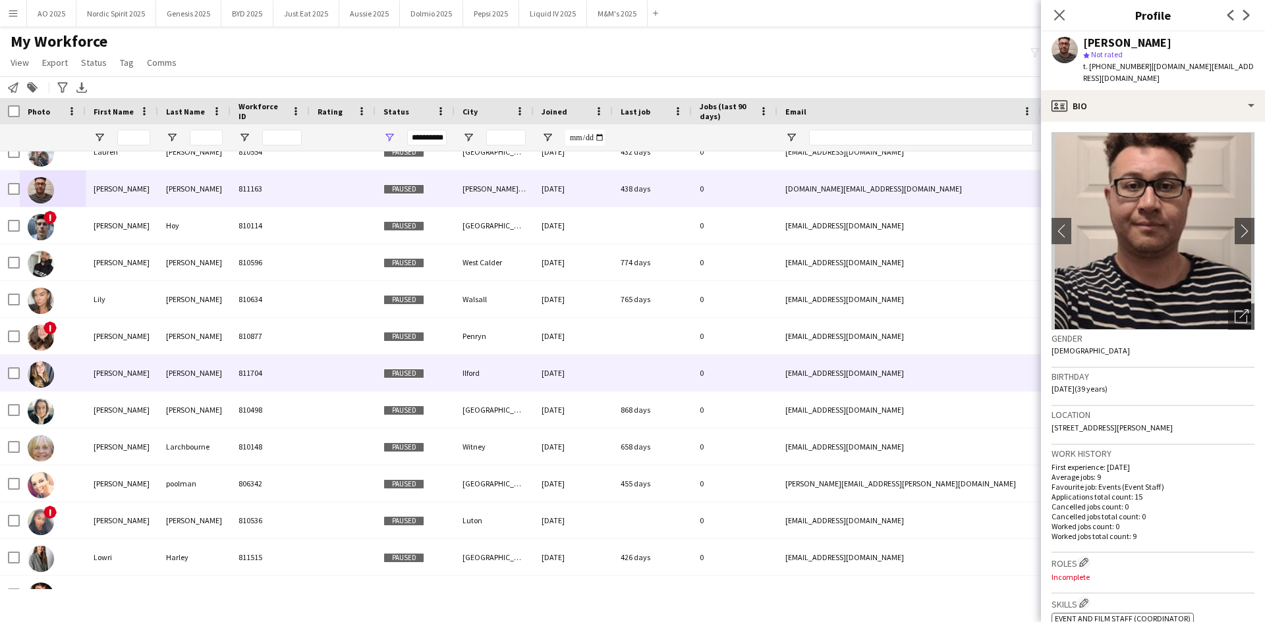
scroll to position [7615, 0]
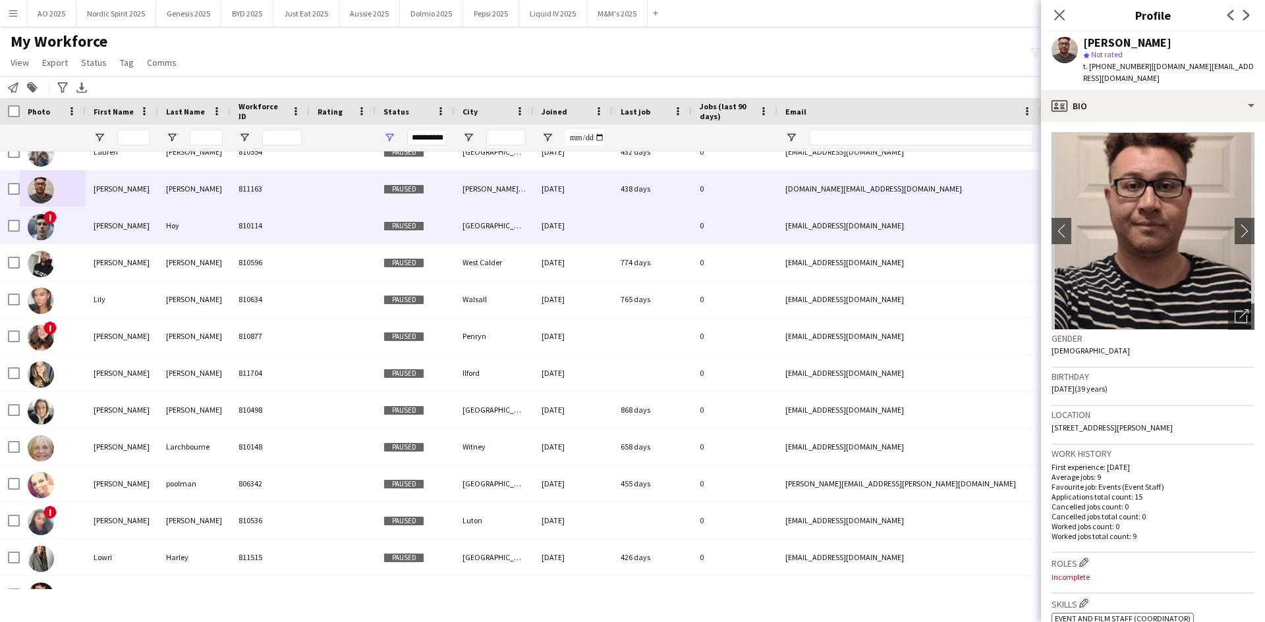
click at [38, 234] on img at bounding box center [41, 227] width 26 height 26
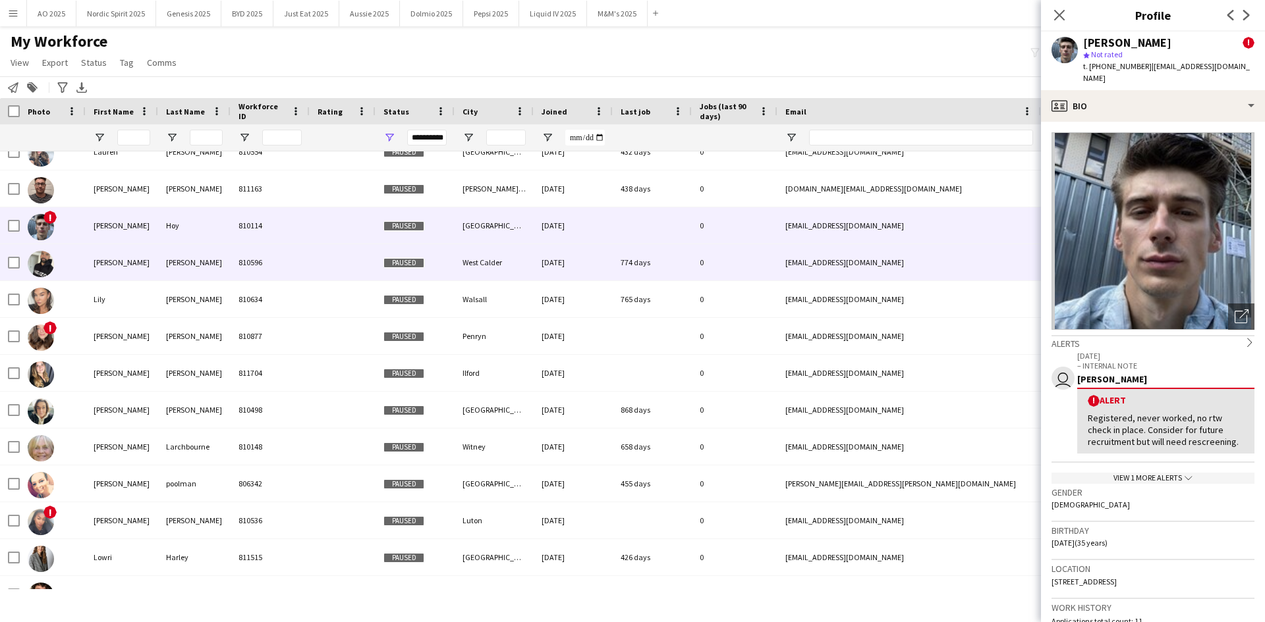
click at [43, 262] on img at bounding box center [41, 264] width 26 height 26
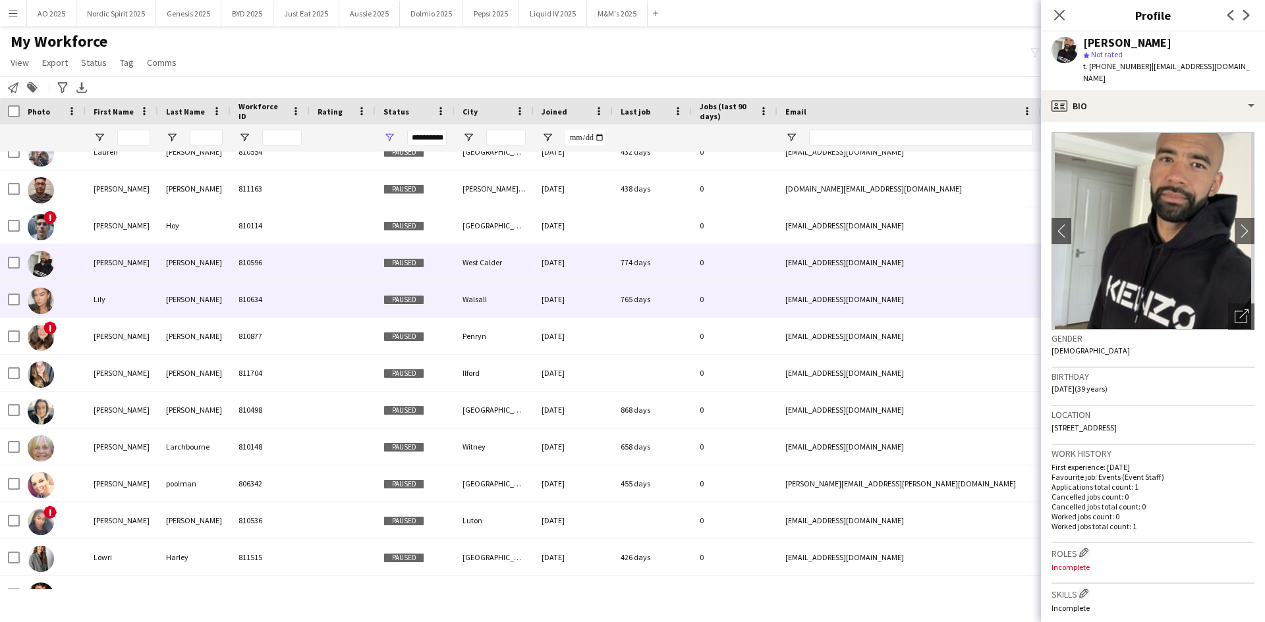
click at [38, 300] on img at bounding box center [41, 301] width 26 height 26
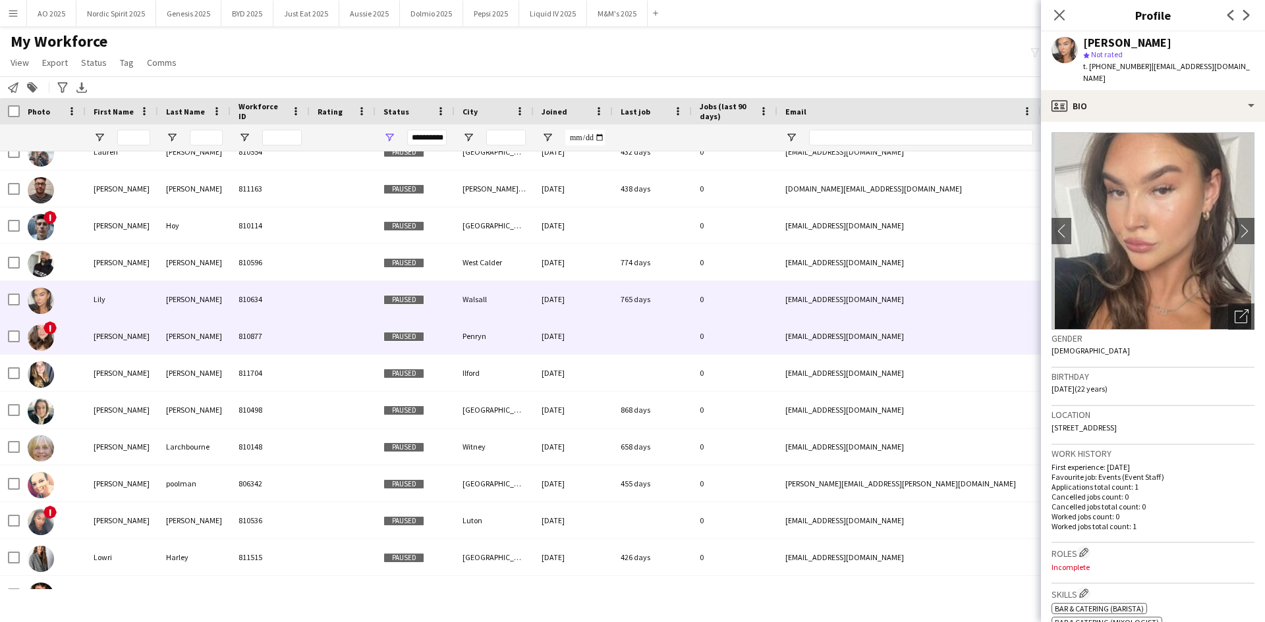
click at [41, 334] on img at bounding box center [41, 338] width 26 height 26
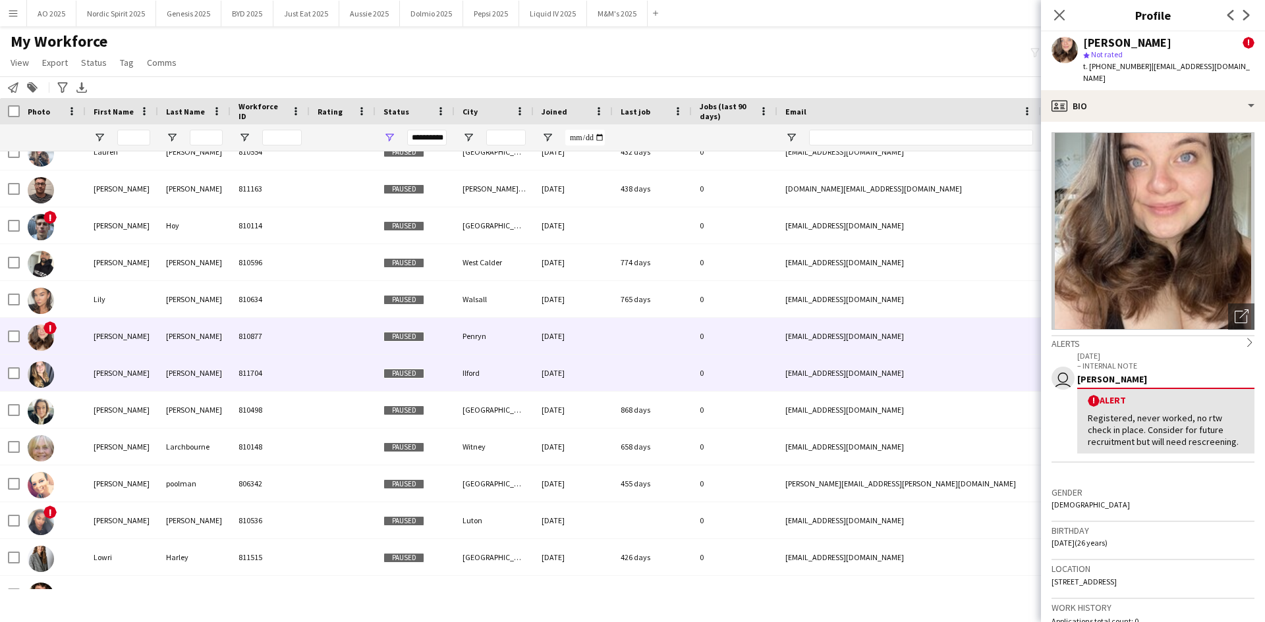
click at [44, 375] on img at bounding box center [41, 375] width 26 height 26
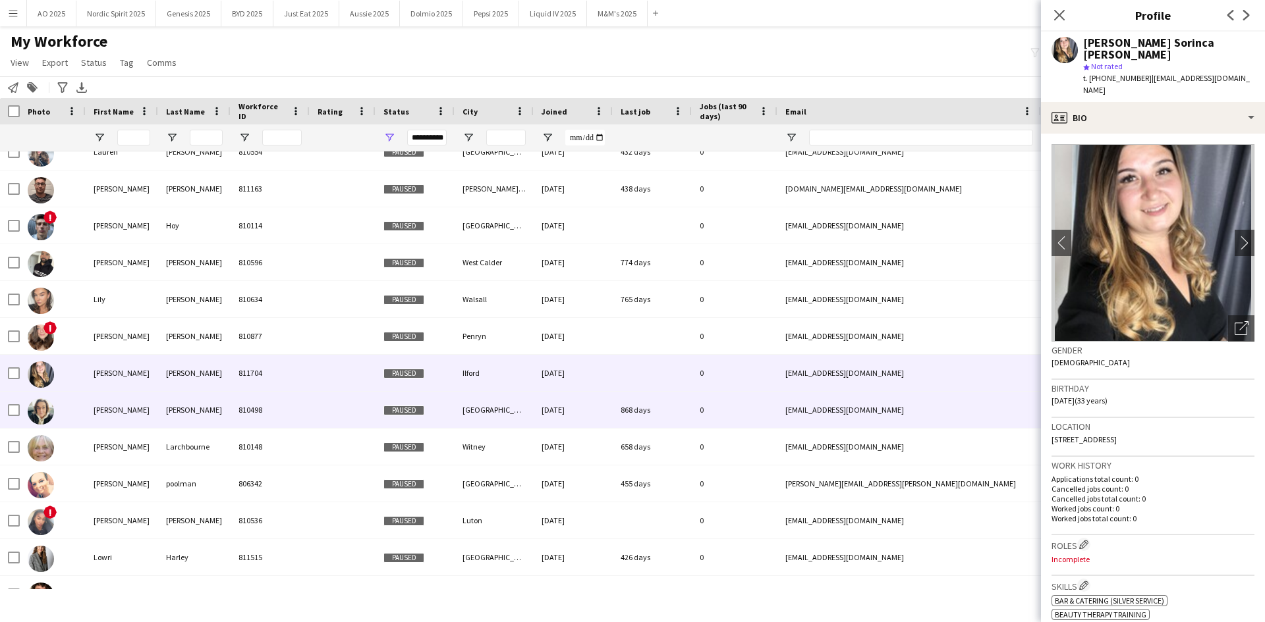
click at [38, 405] on img at bounding box center [41, 411] width 26 height 26
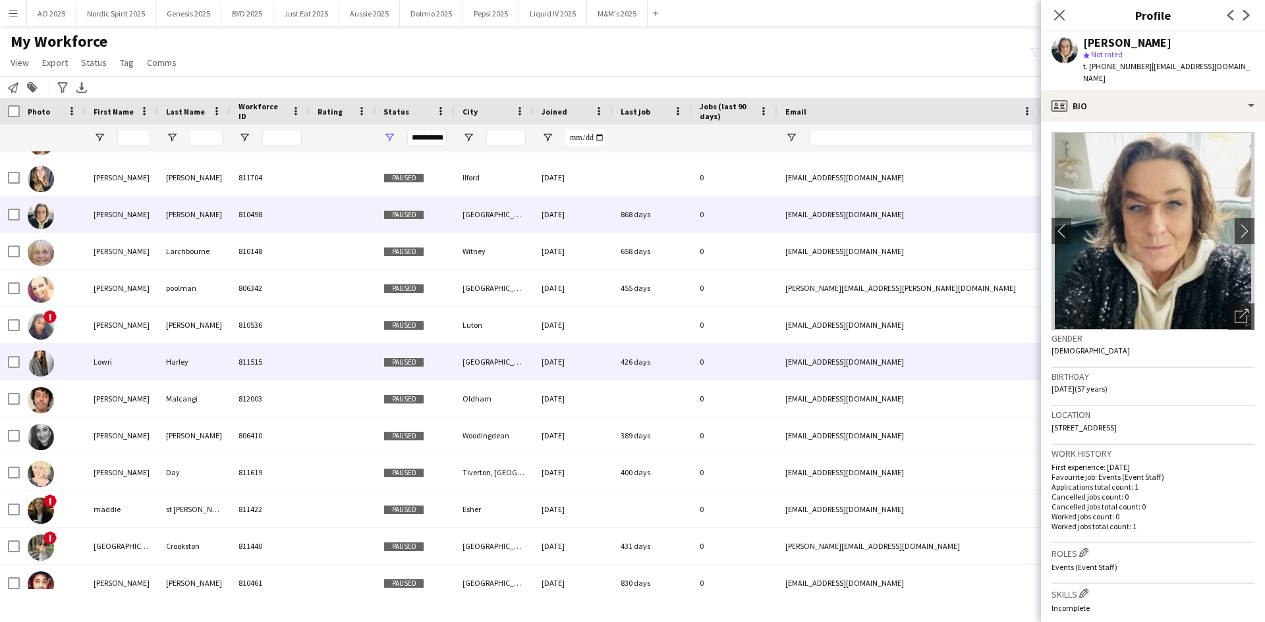
scroll to position [7813, 0]
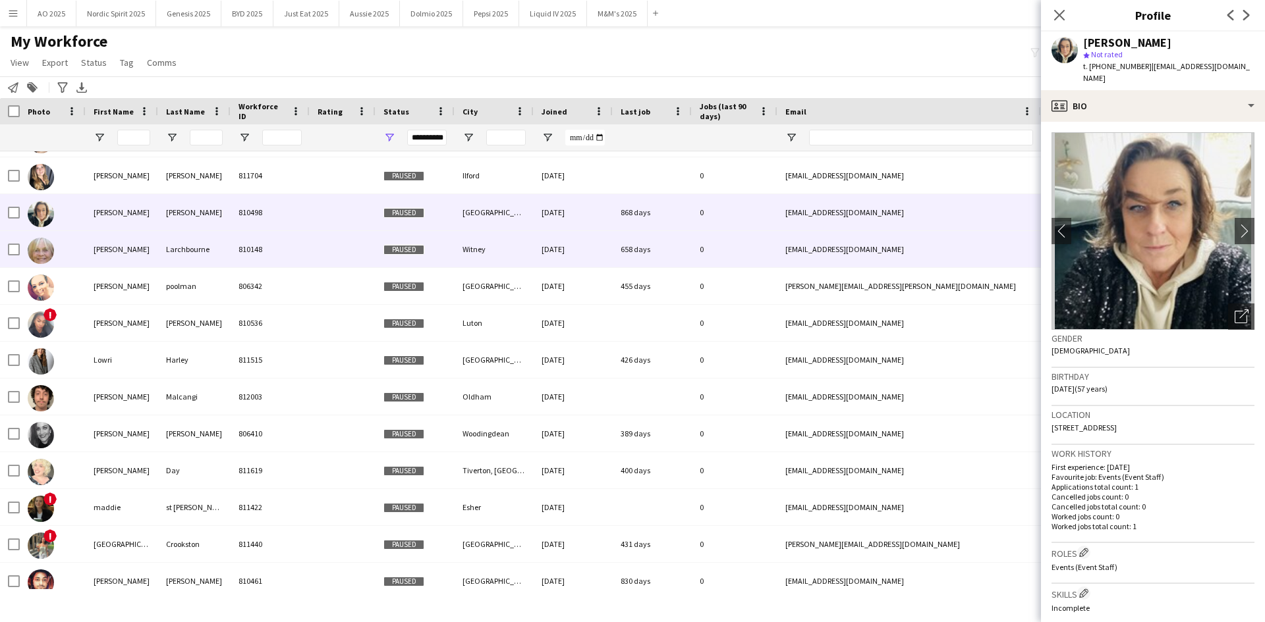
click at [34, 252] on img at bounding box center [41, 251] width 26 height 26
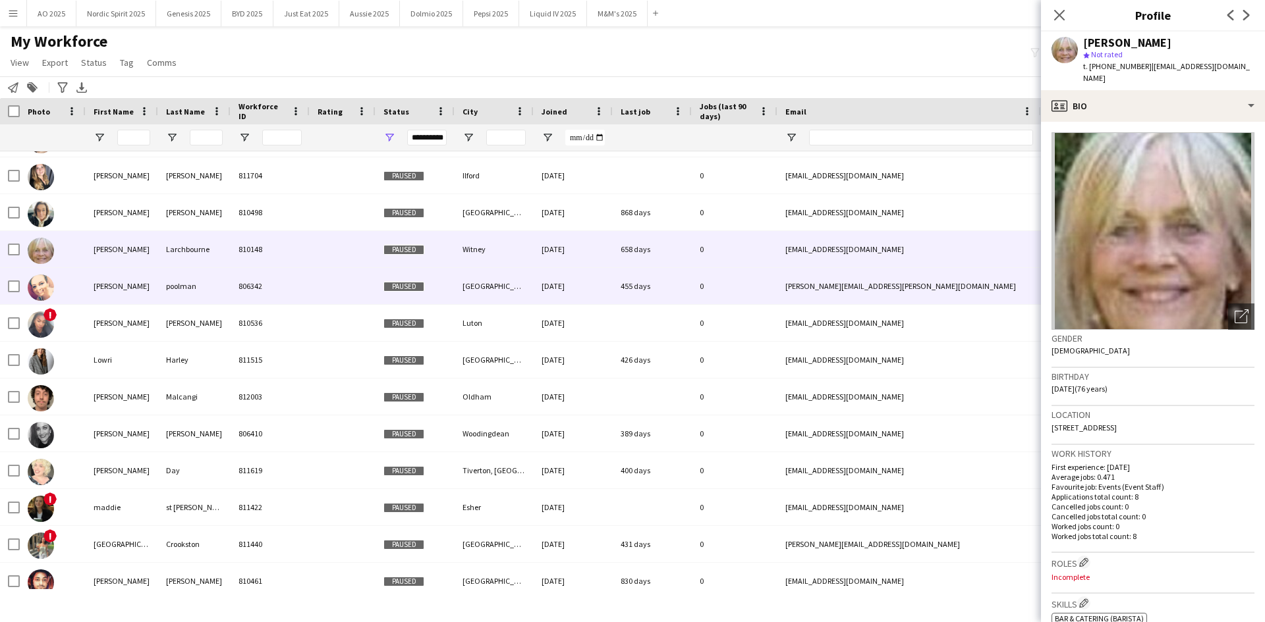
click at [39, 285] on img at bounding box center [41, 288] width 26 height 26
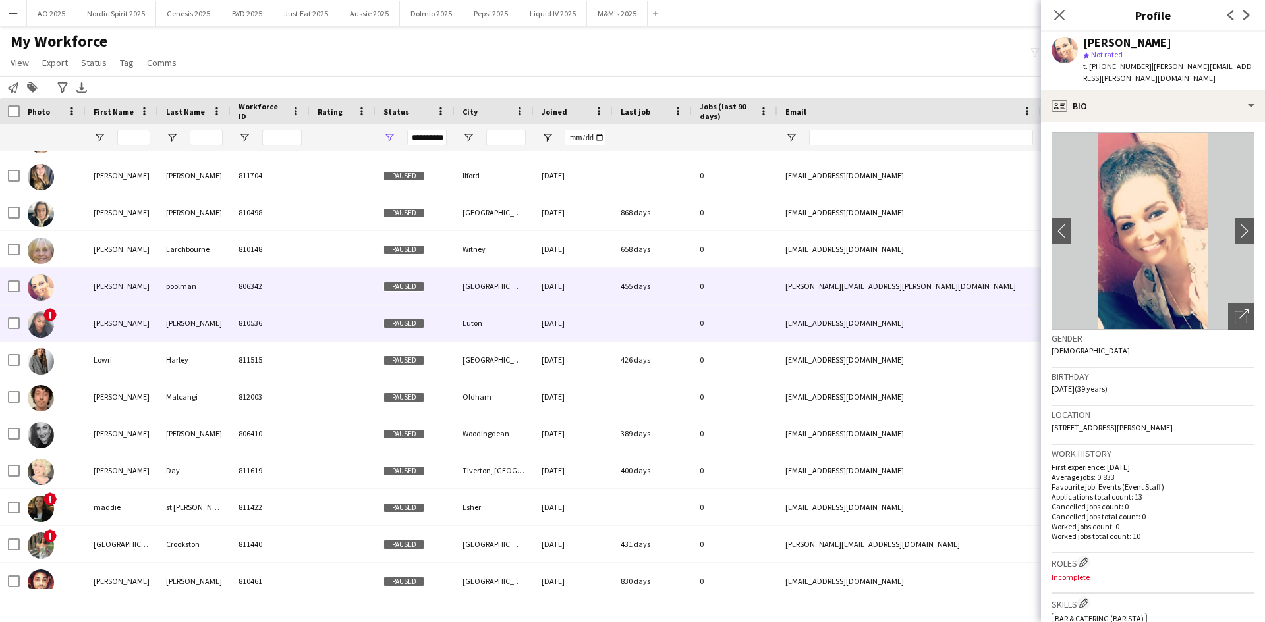
click at [38, 319] on img at bounding box center [41, 325] width 26 height 26
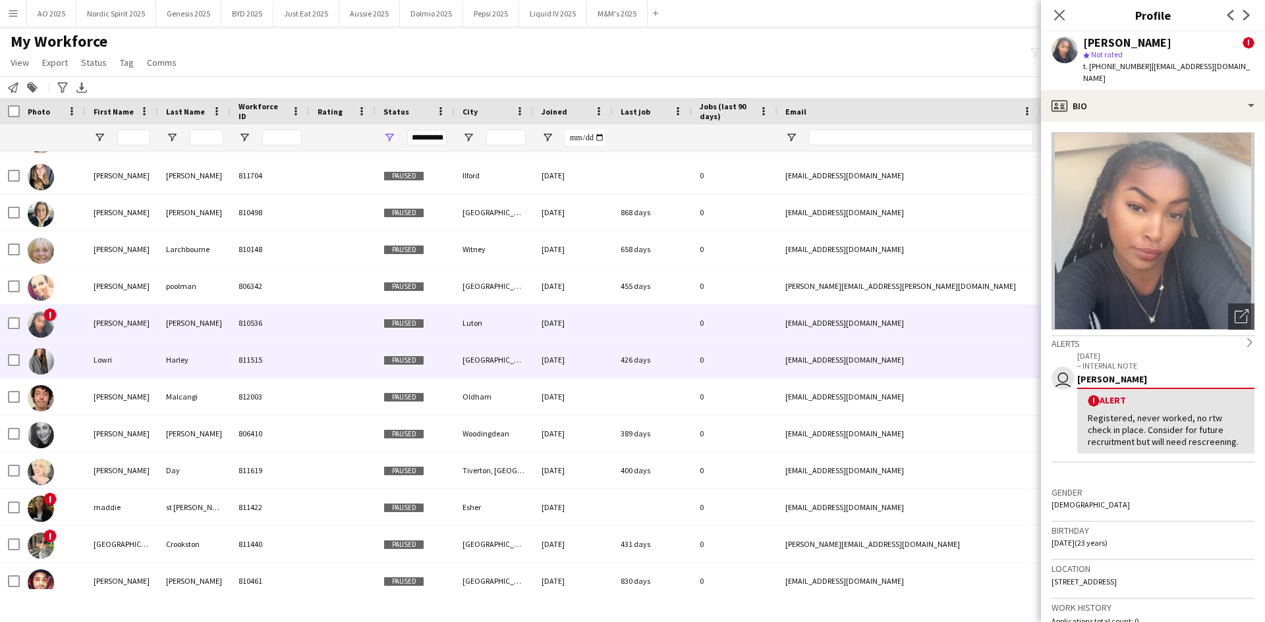
click at [45, 350] on img at bounding box center [41, 361] width 26 height 26
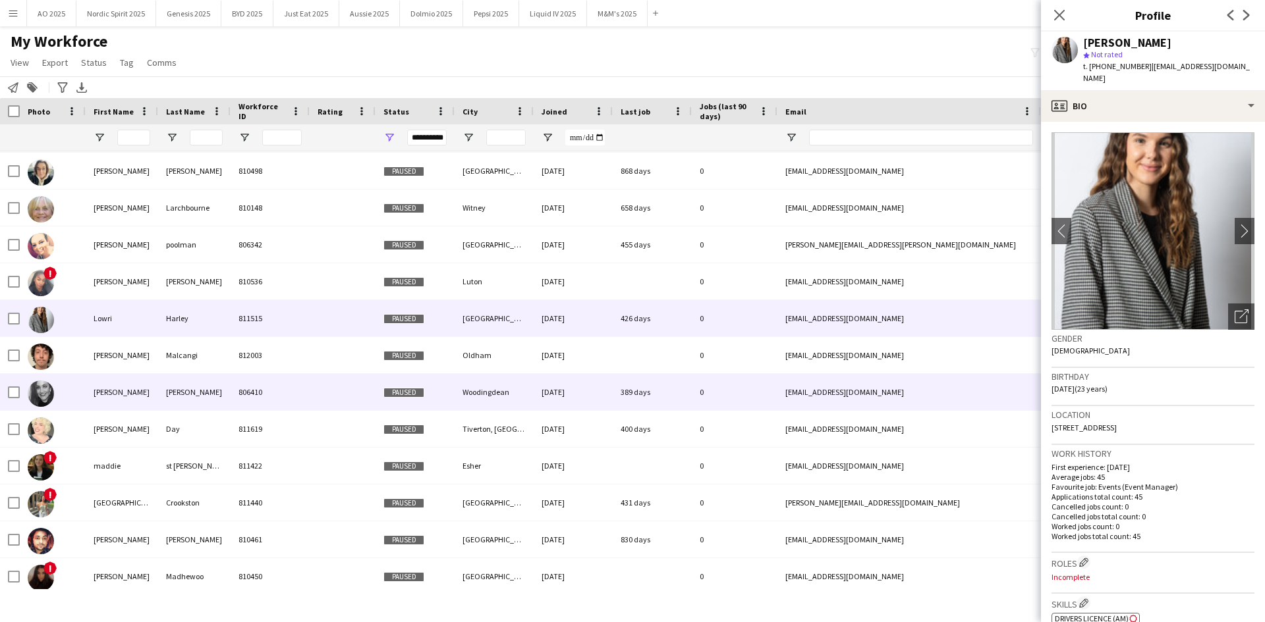
scroll to position [7879, 0]
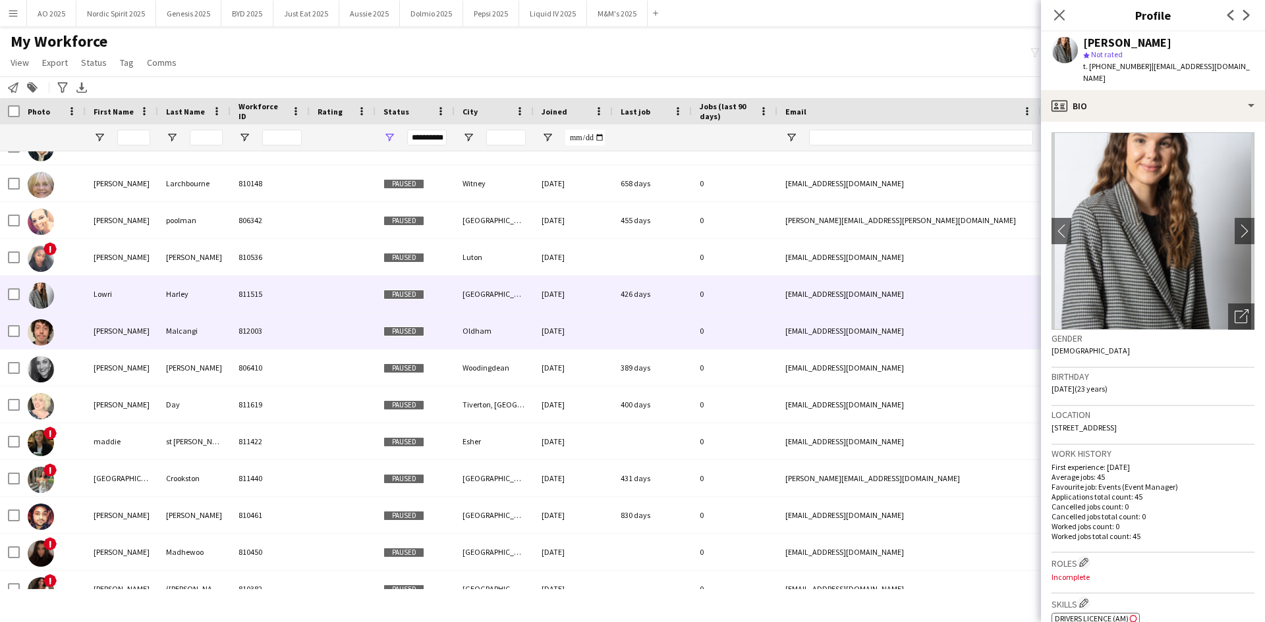
click at [40, 337] on img at bounding box center [41, 332] width 26 height 26
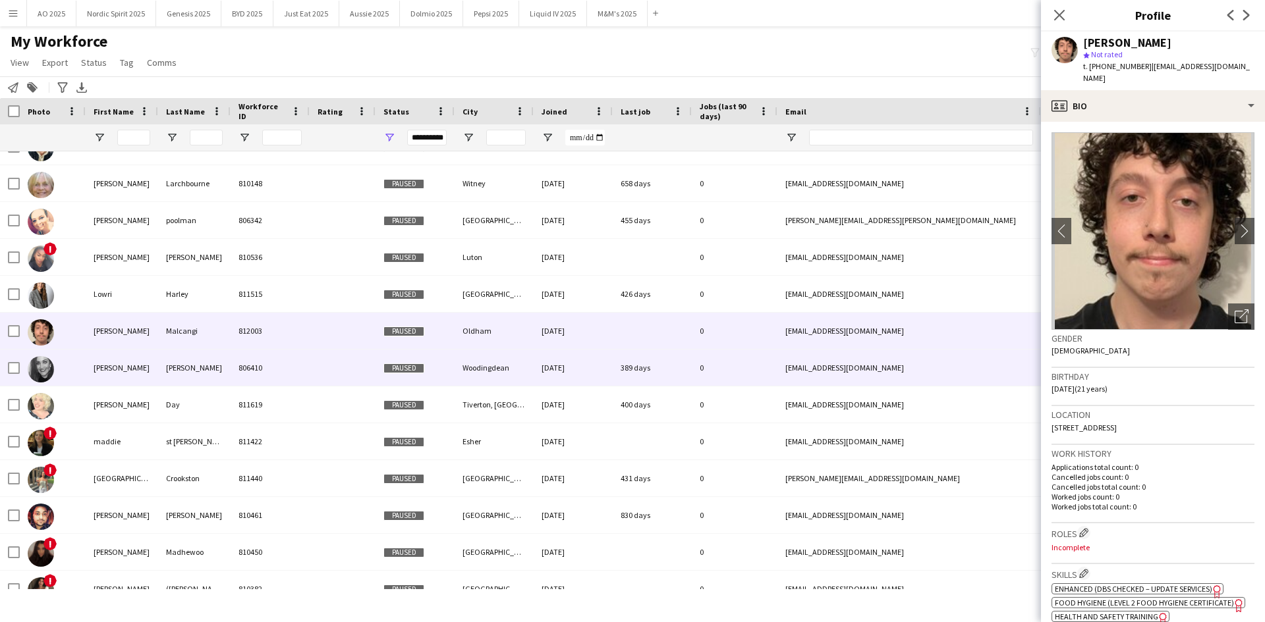
click at [38, 371] on img at bounding box center [41, 369] width 26 height 26
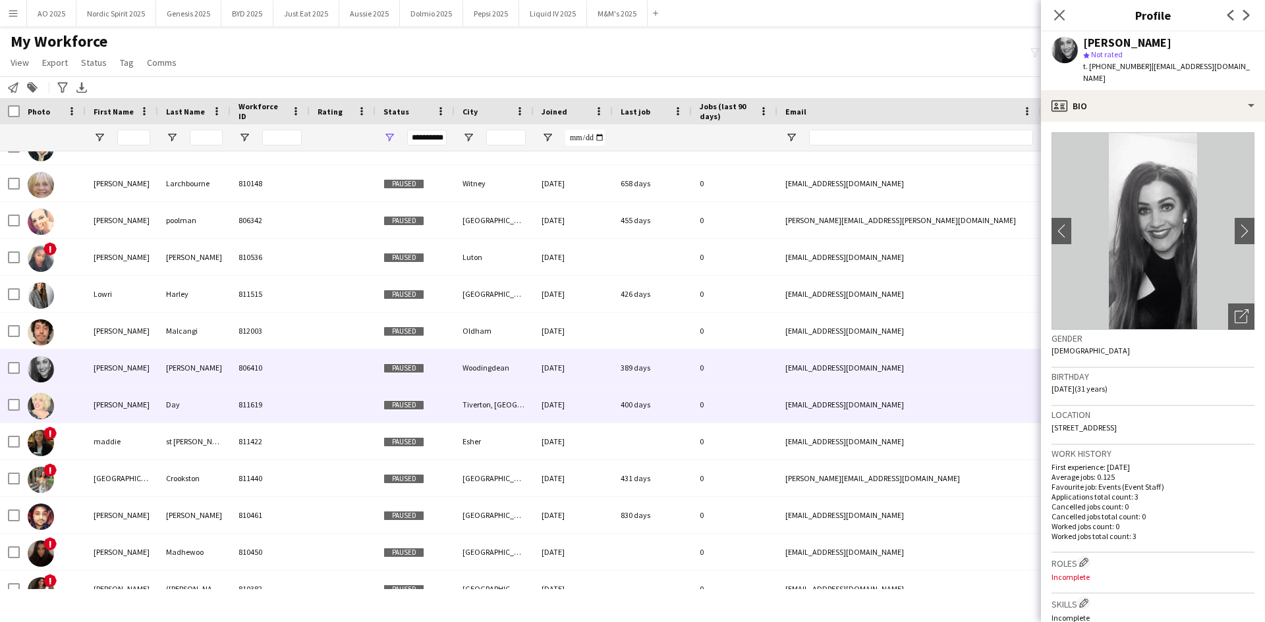
click at [47, 403] on img at bounding box center [41, 406] width 26 height 26
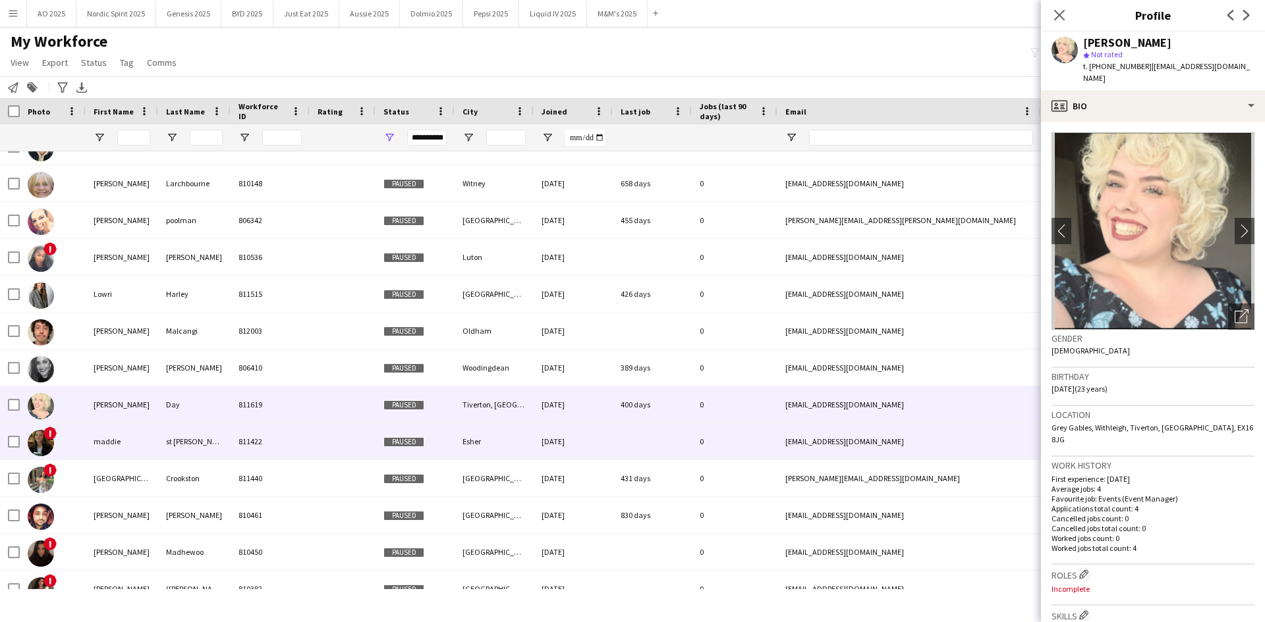
click at [48, 442] on img at bounding box center [41, 443] width 26 height 26
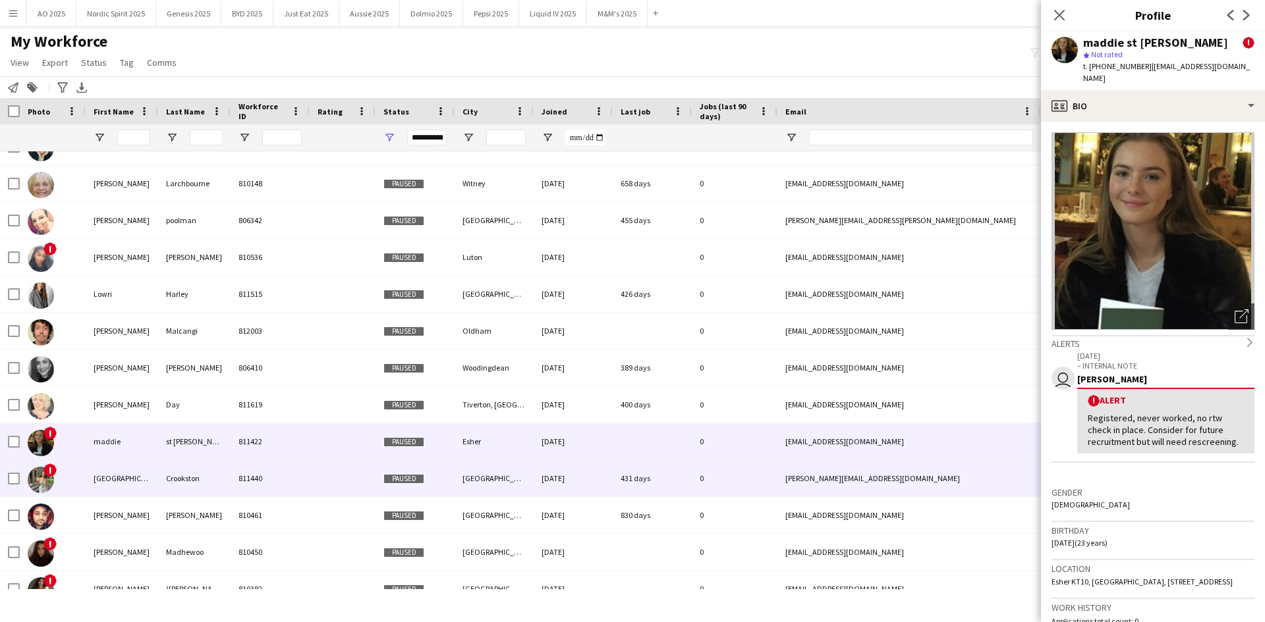
click at [43, 470] on img at bounding box center [41, 480] width 26 height 26
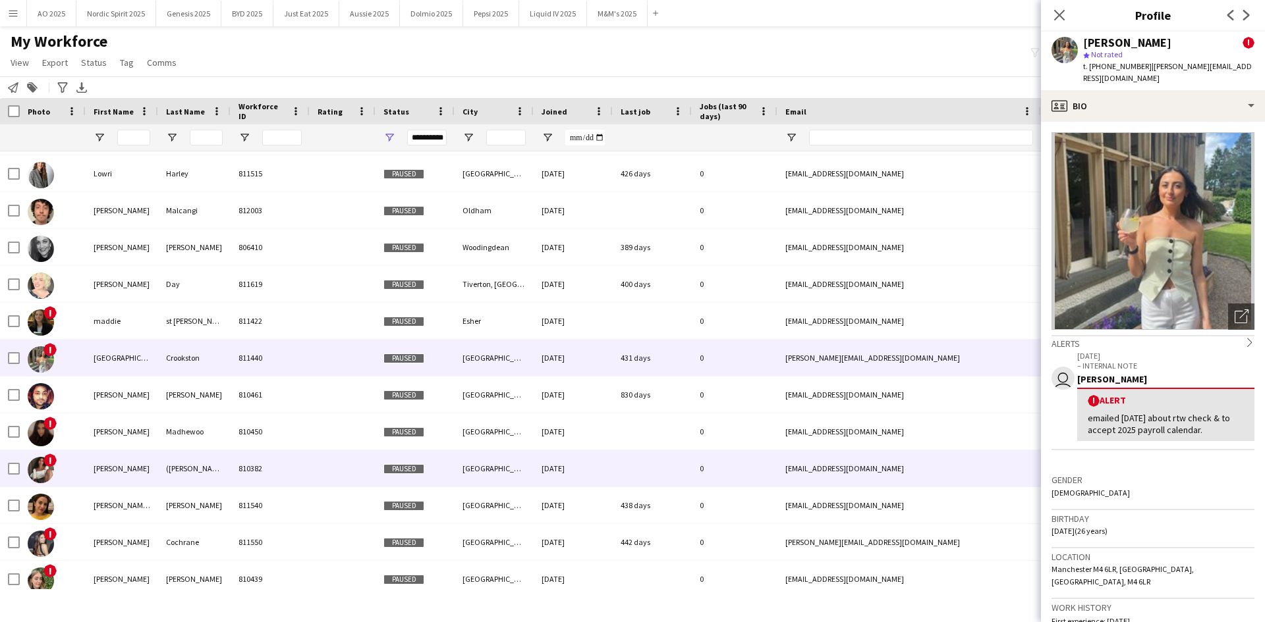
scroll to position [8011, 0]
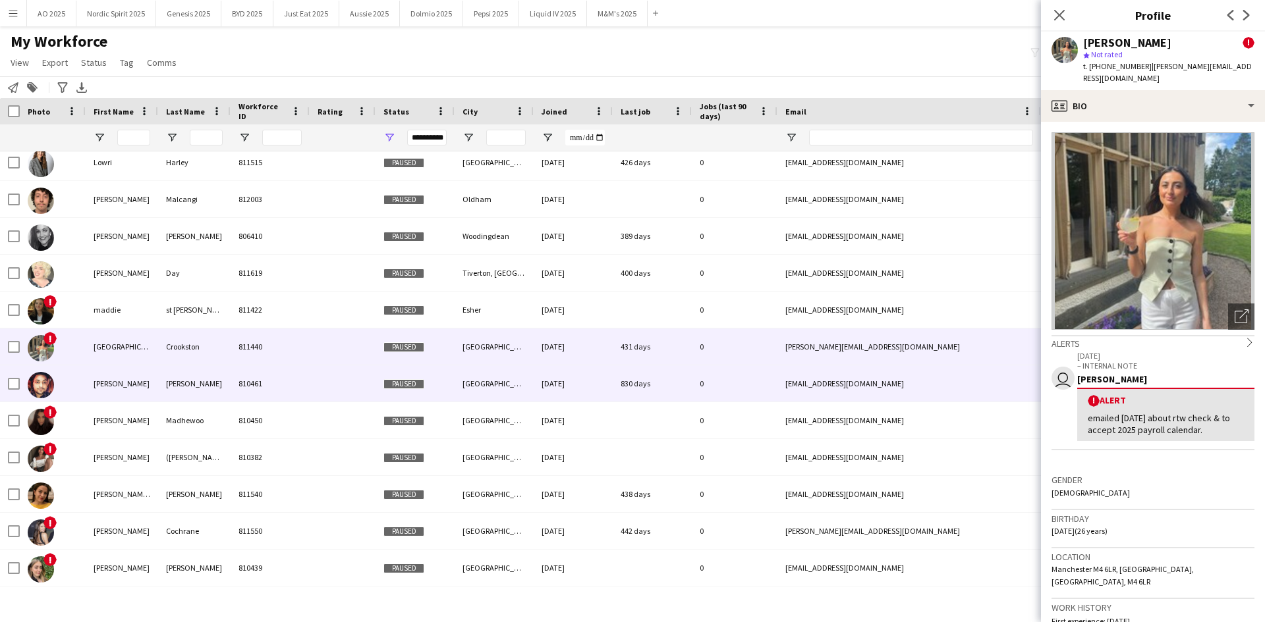
click at [47, 388] on img at bounding box center [41, 385] width 26 height 26
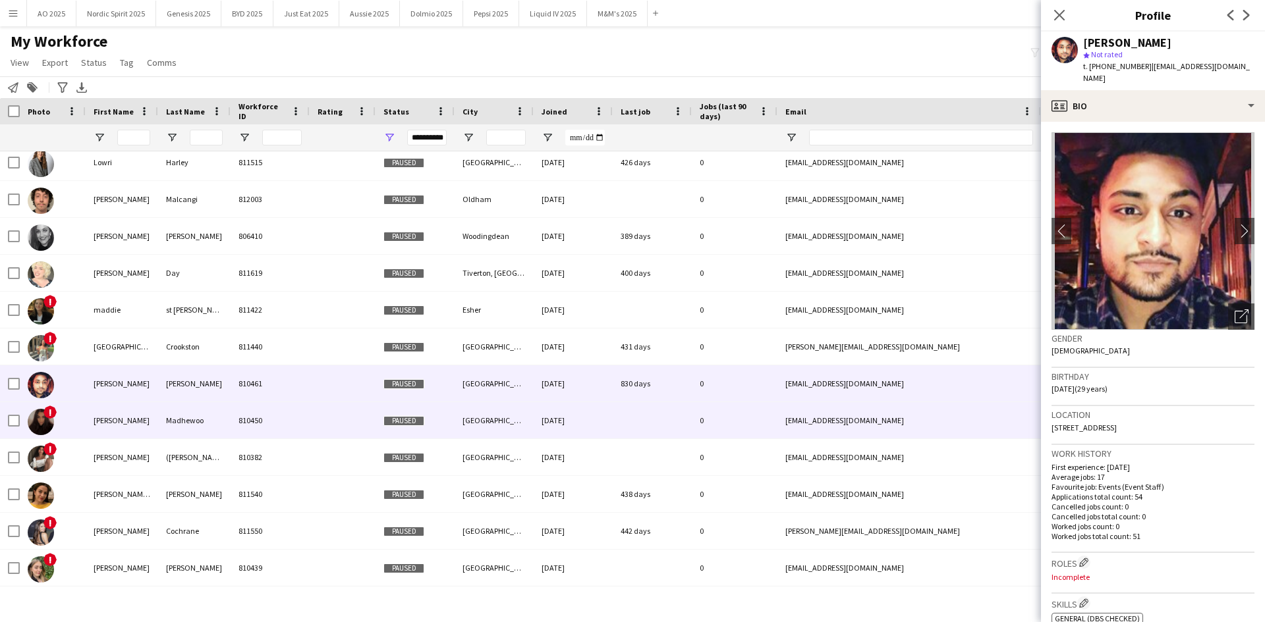
click at [40, 421] on img at bounding box center [41, 422] width 26 height 26
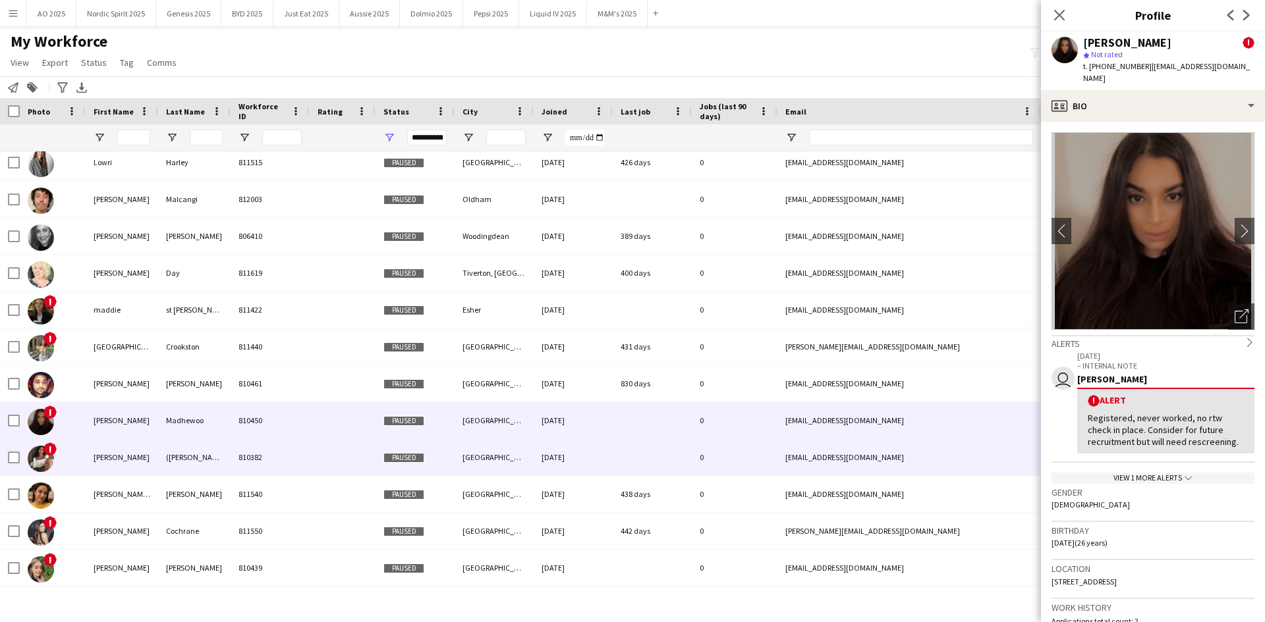
click at [37, 455] on img at bounding box center [41, 459] width 26 height 26
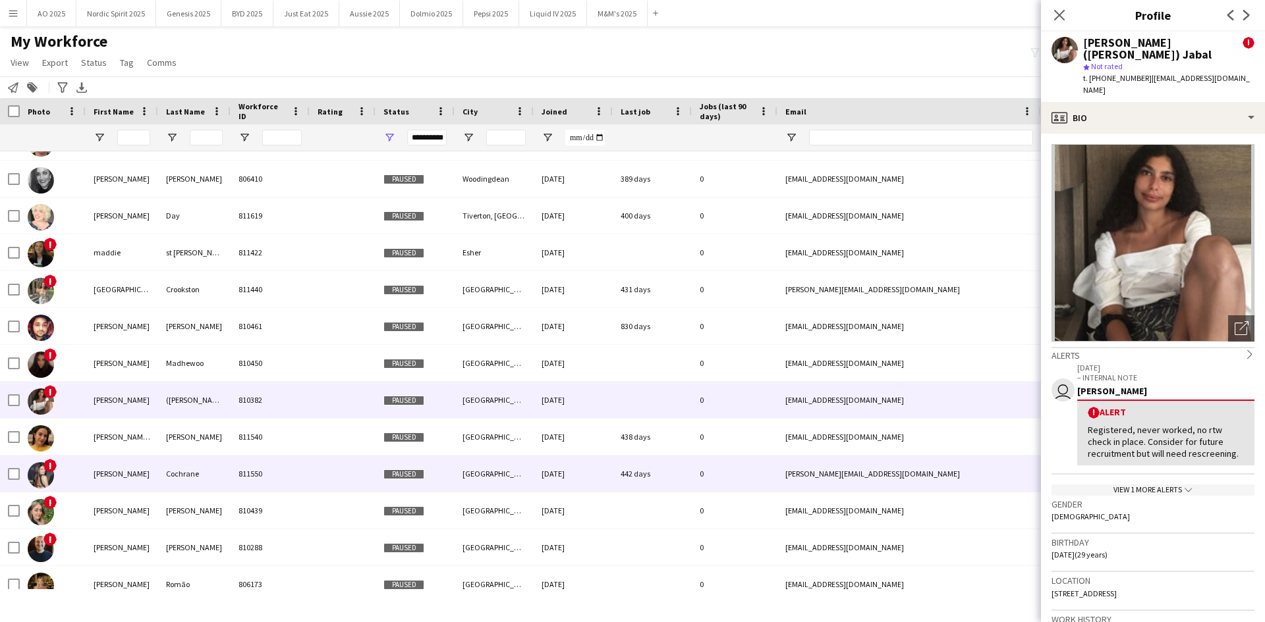
scroll to position [8142, 0]
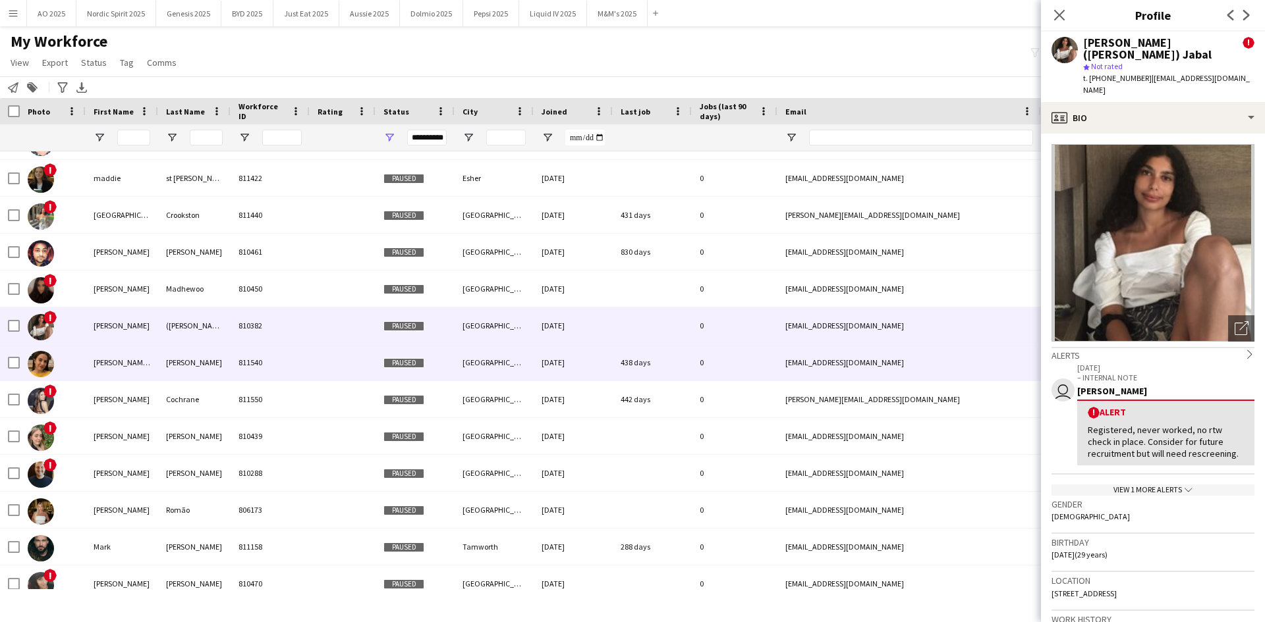
click at [40, 364] on img at bounding box center [41, 364] width 26 height 26
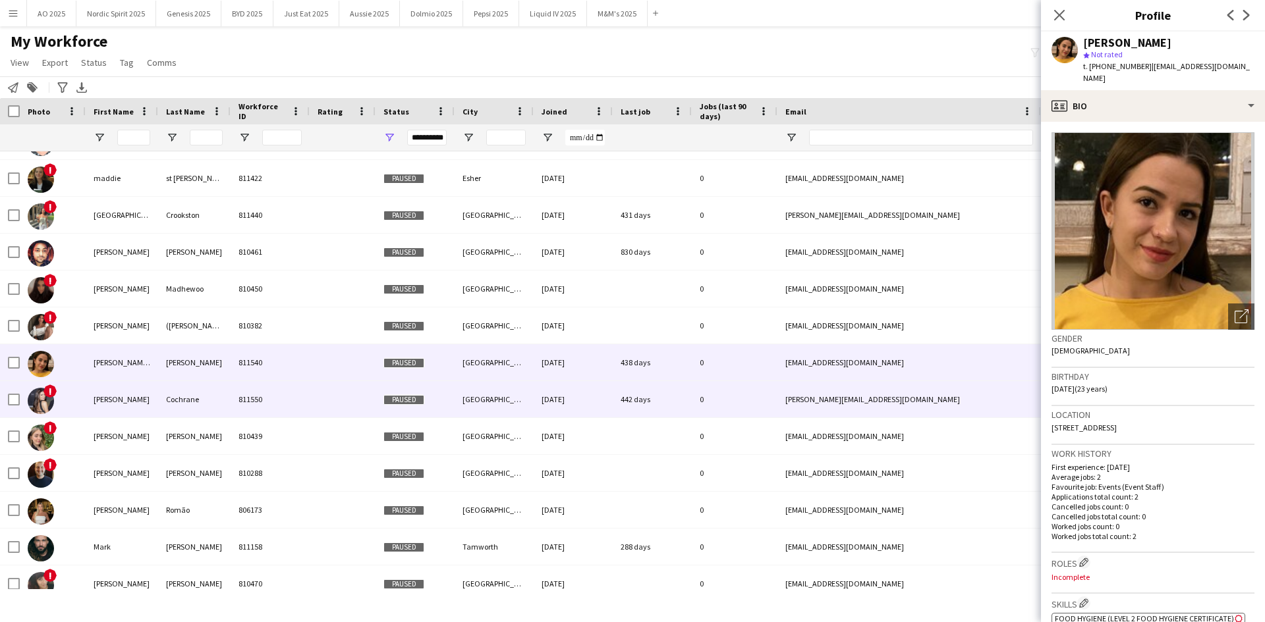
click at [45, 400] on img at bounding box center [41, 401] width 26 height 26
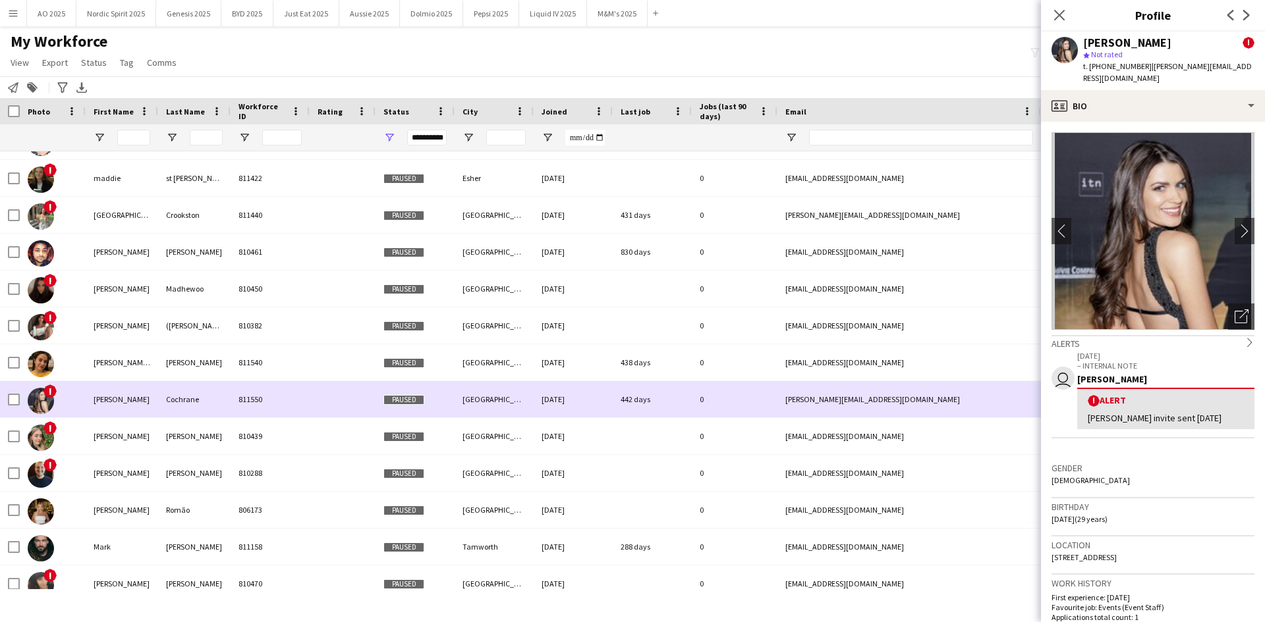
scroll to position [8208, 0]
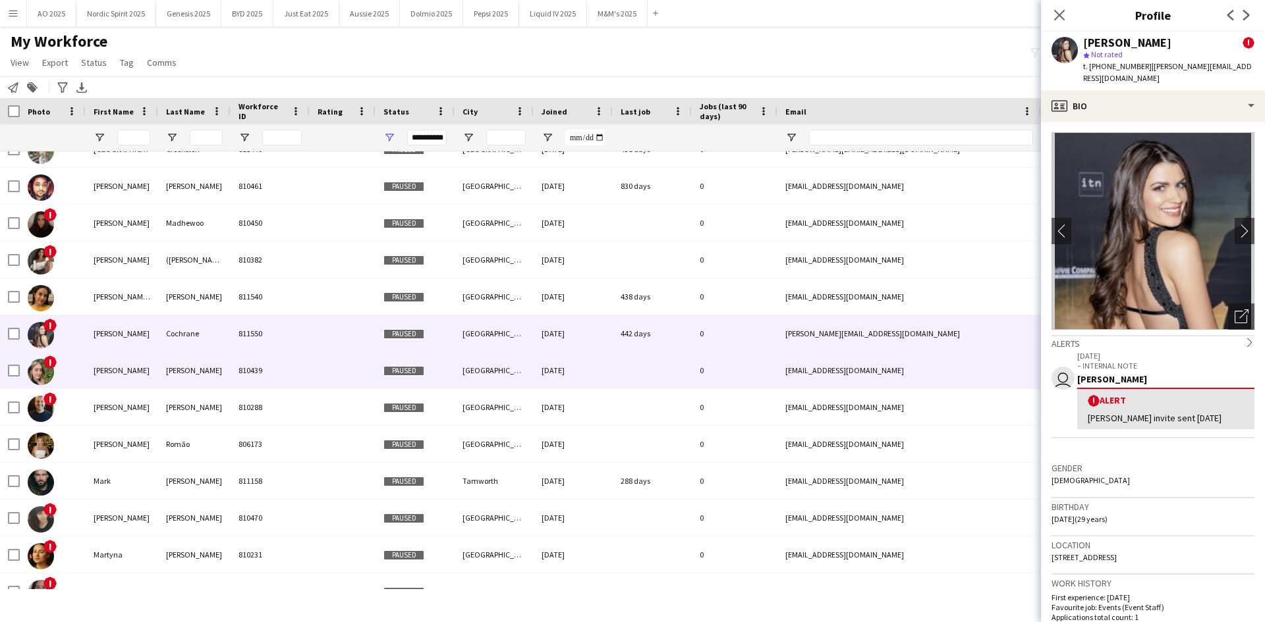
click at [47, 377] on img at bounding box center [41, 372] width 26 height 26
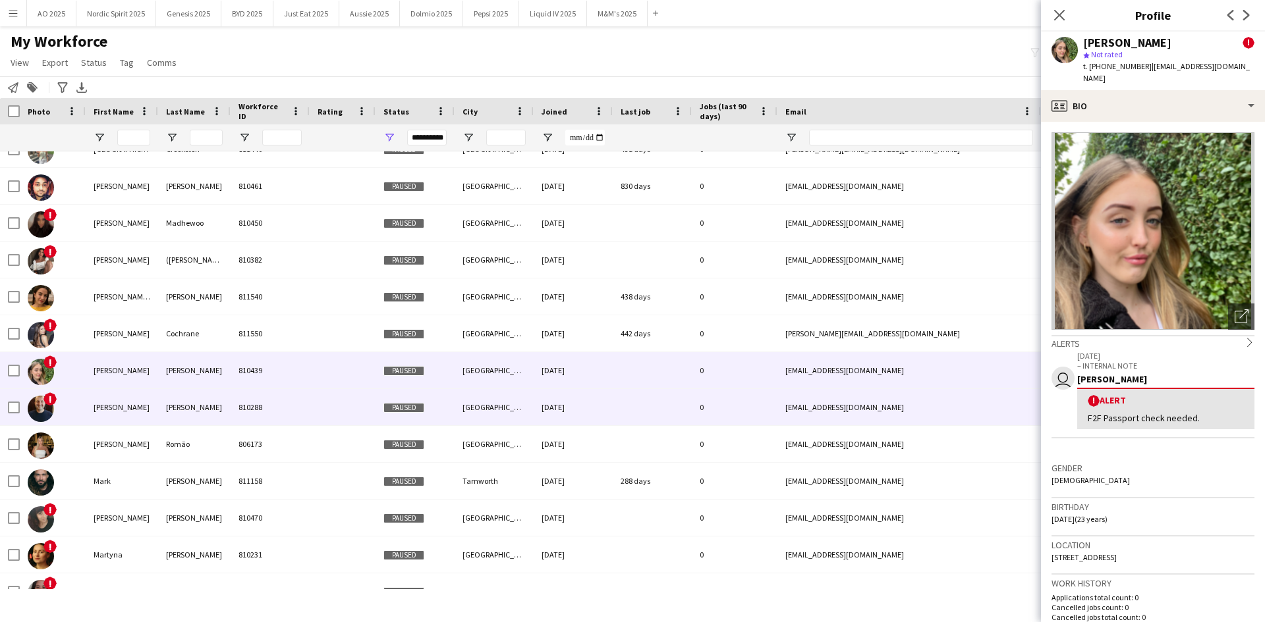
click at [36, 408] on img at bounding box center [41, 409] width 26 height 26
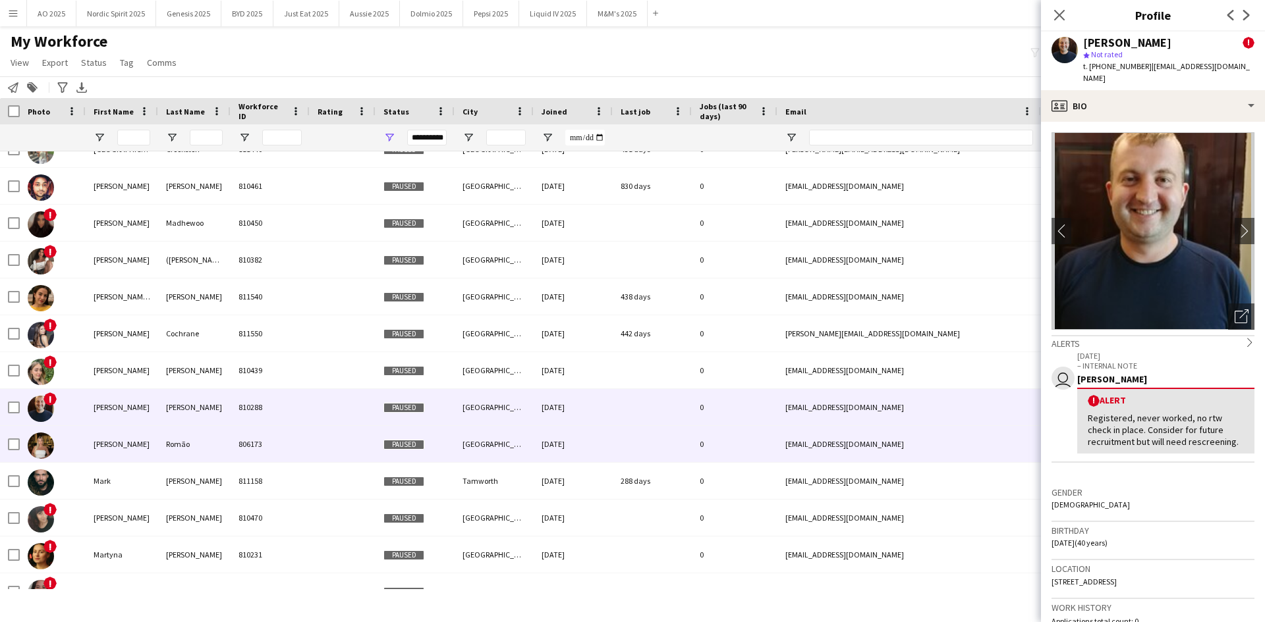
click at [47, 446] on img at bounding box center [41, 446] width 26 height 26
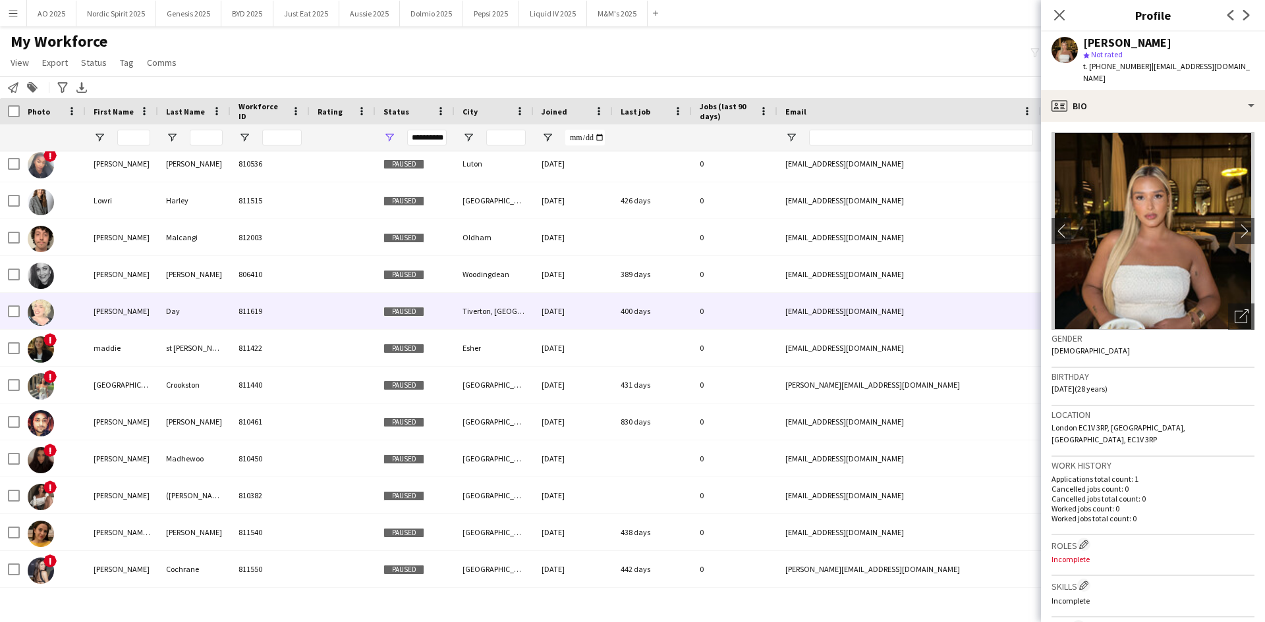
scroll to position [7945, 0]
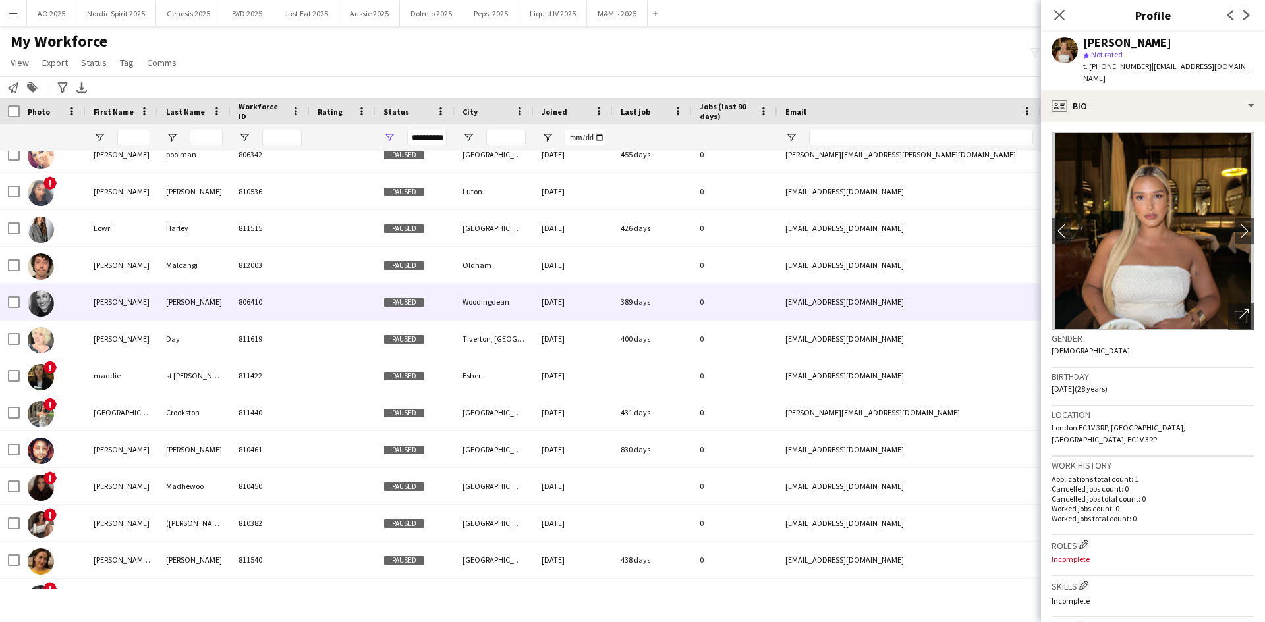
click at [45, 310] on img at bounding box center [41, 303] width 26 height 26
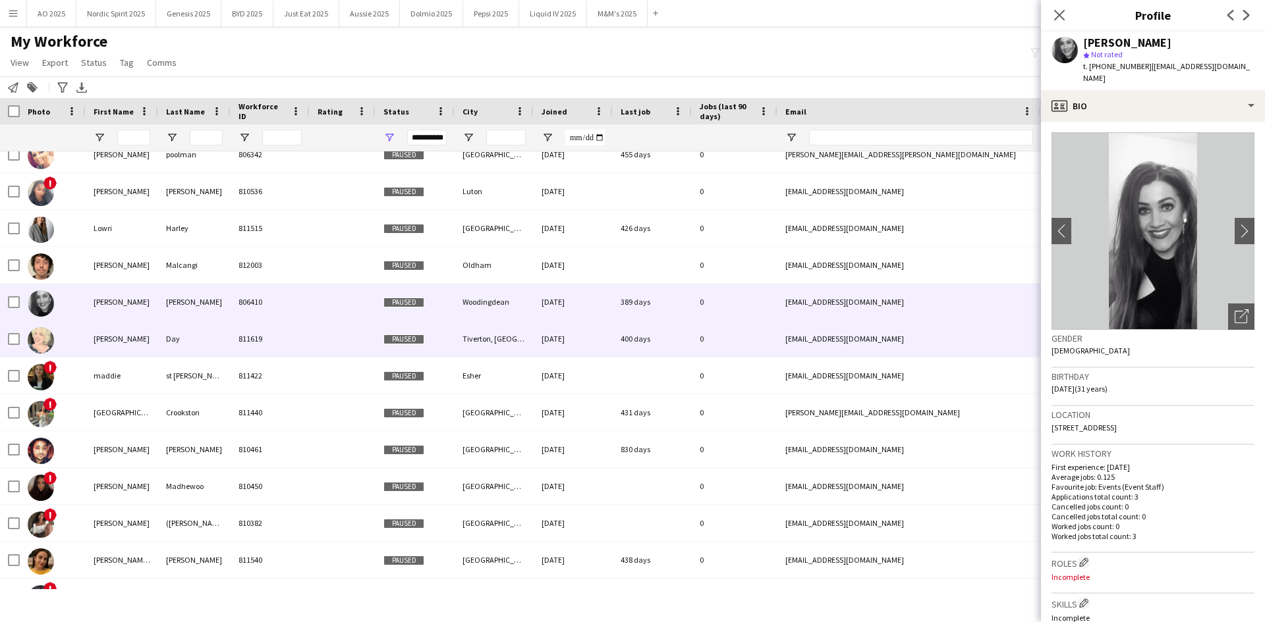
click at [38, 344] on img at bounding box center [41, 340] width 26 height 26
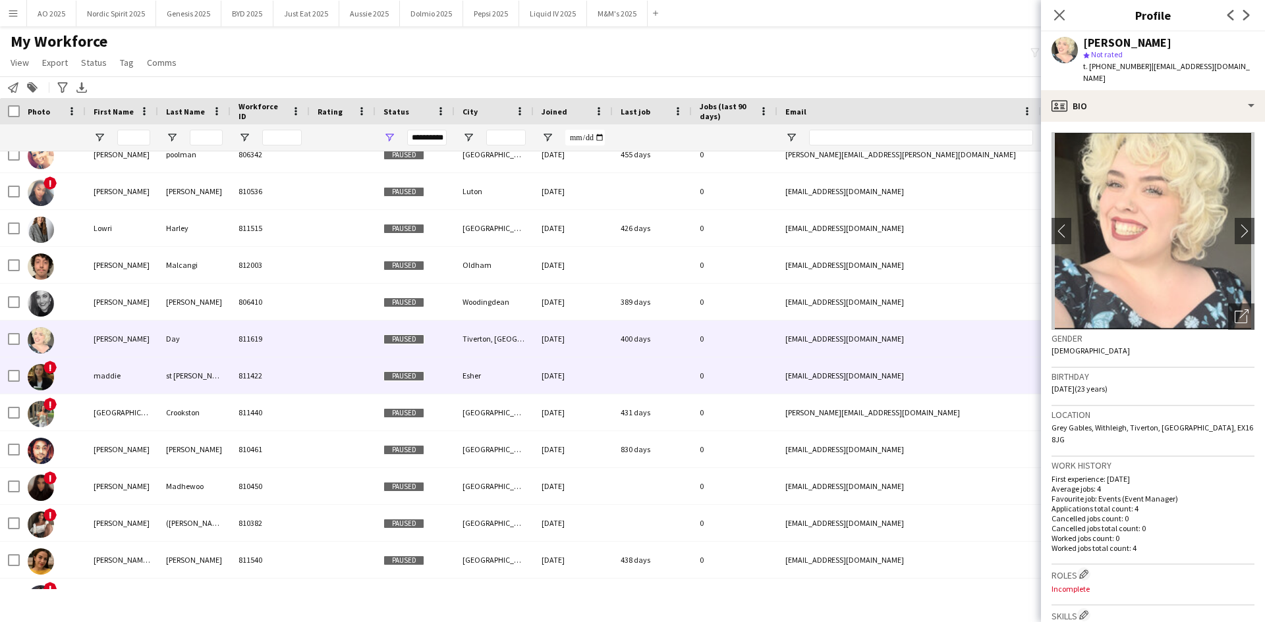
click at [40, 377] on img at bounding box center [41, 377] width 26 height 26
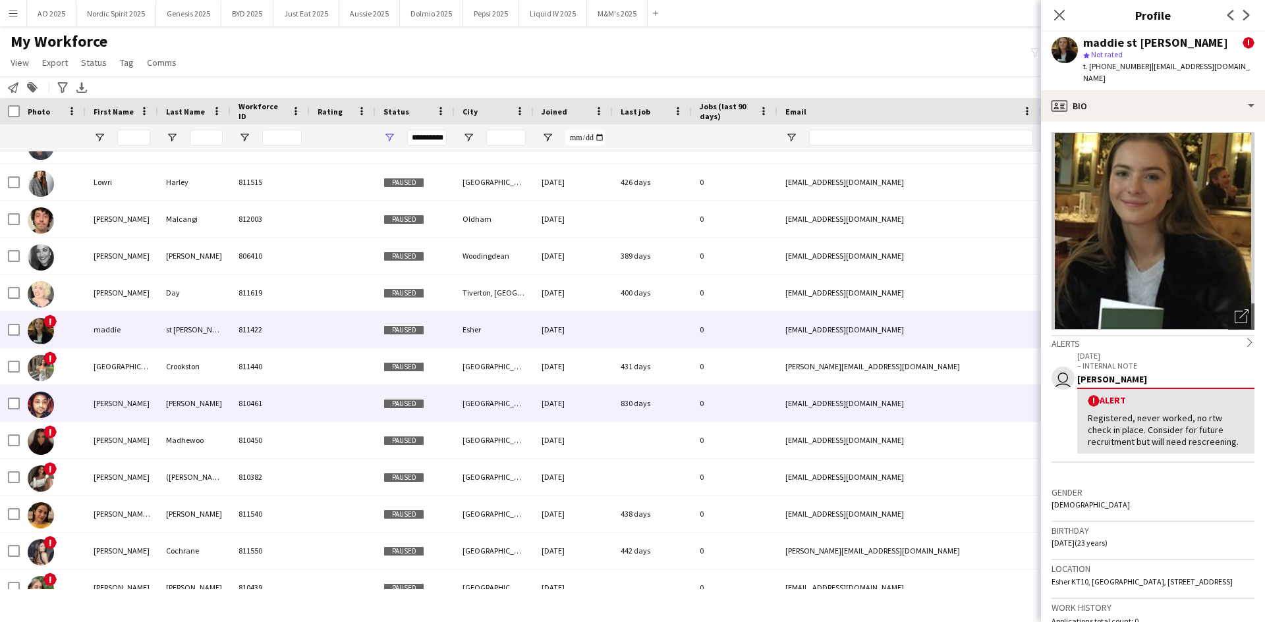
scroll to position [8011, 0]
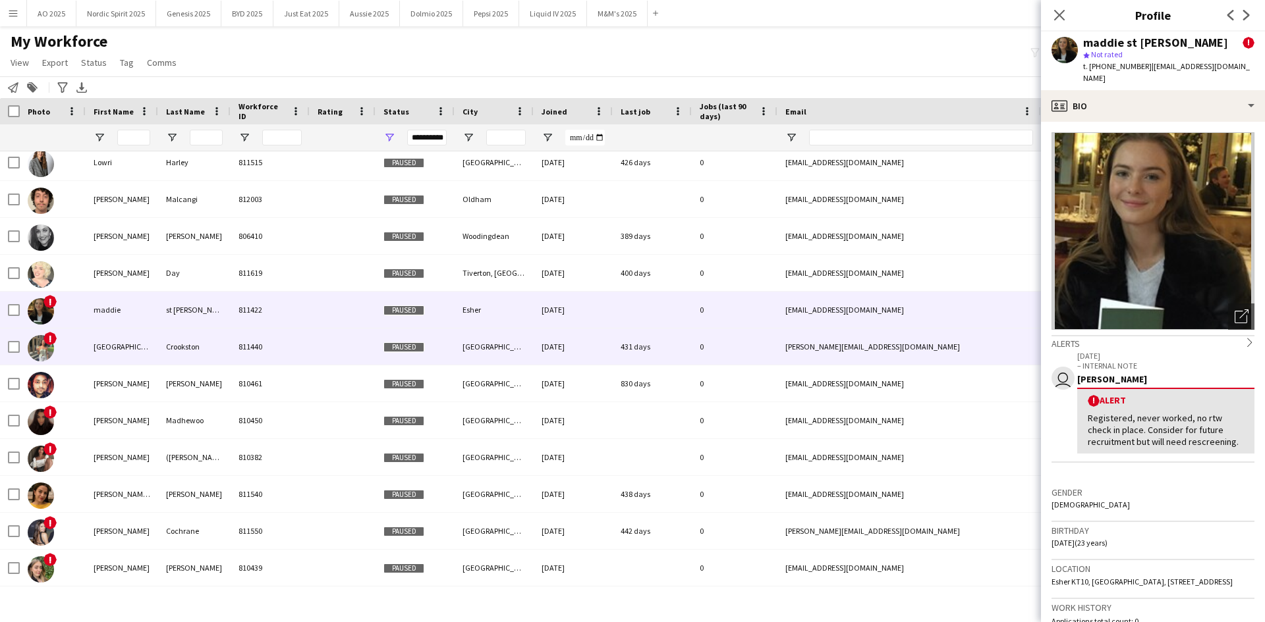
click at [43, 354] on img at bounding box center [41, 348] width 26 height 26
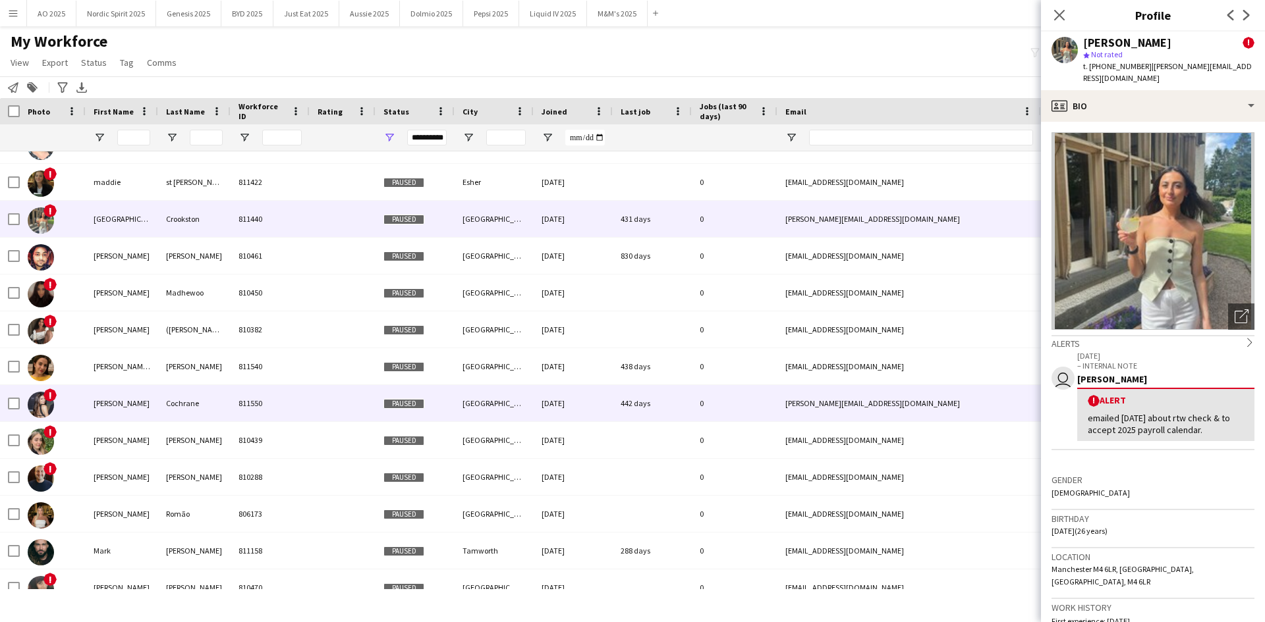
scroll to position [8142, 0]
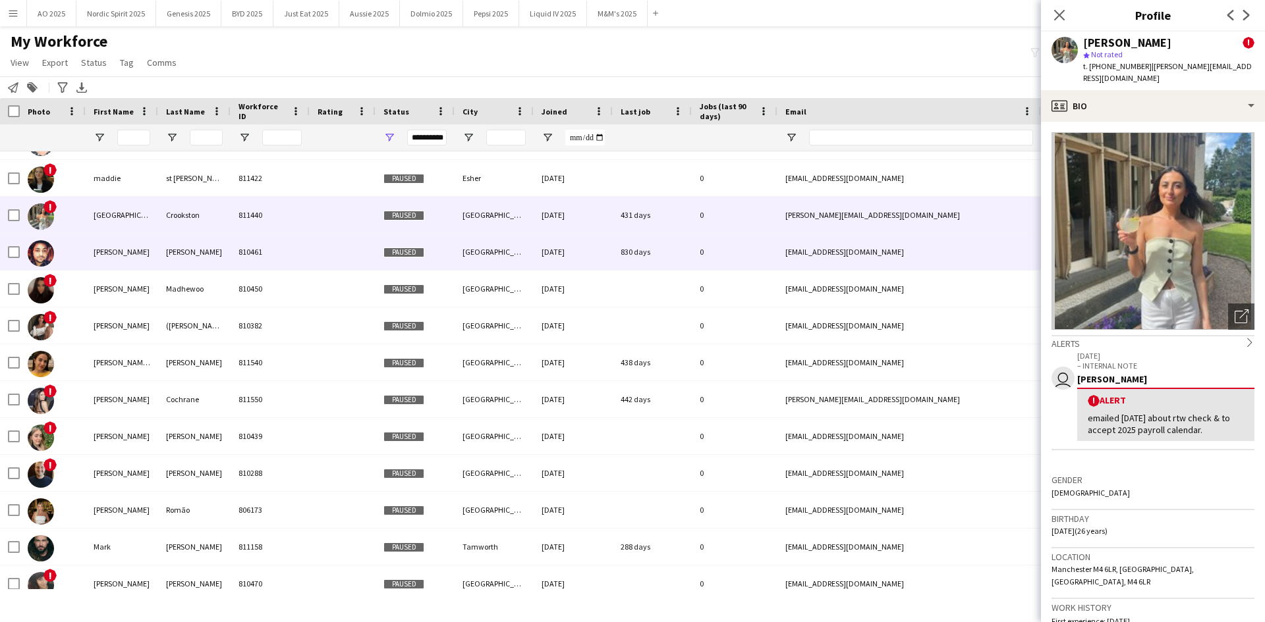
click at [41, 254] on img at bounding box center [41, 253] width 26 height 26
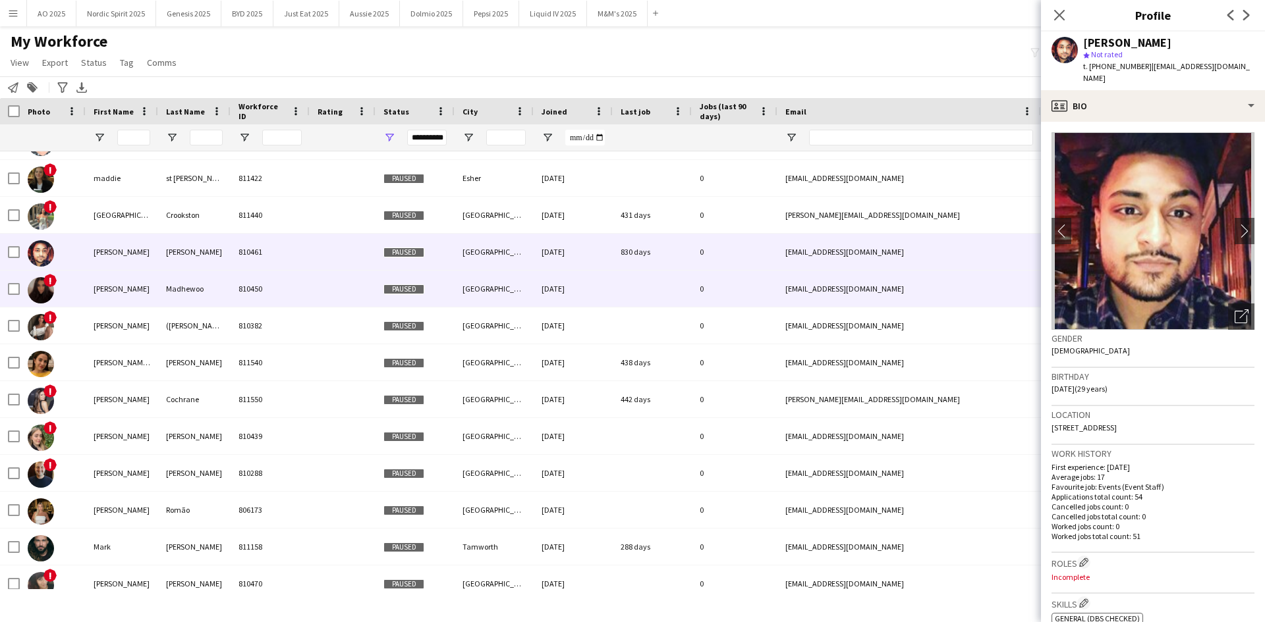
click at [39, 290] on img at bounding box center [41, 290] width 26 height 26
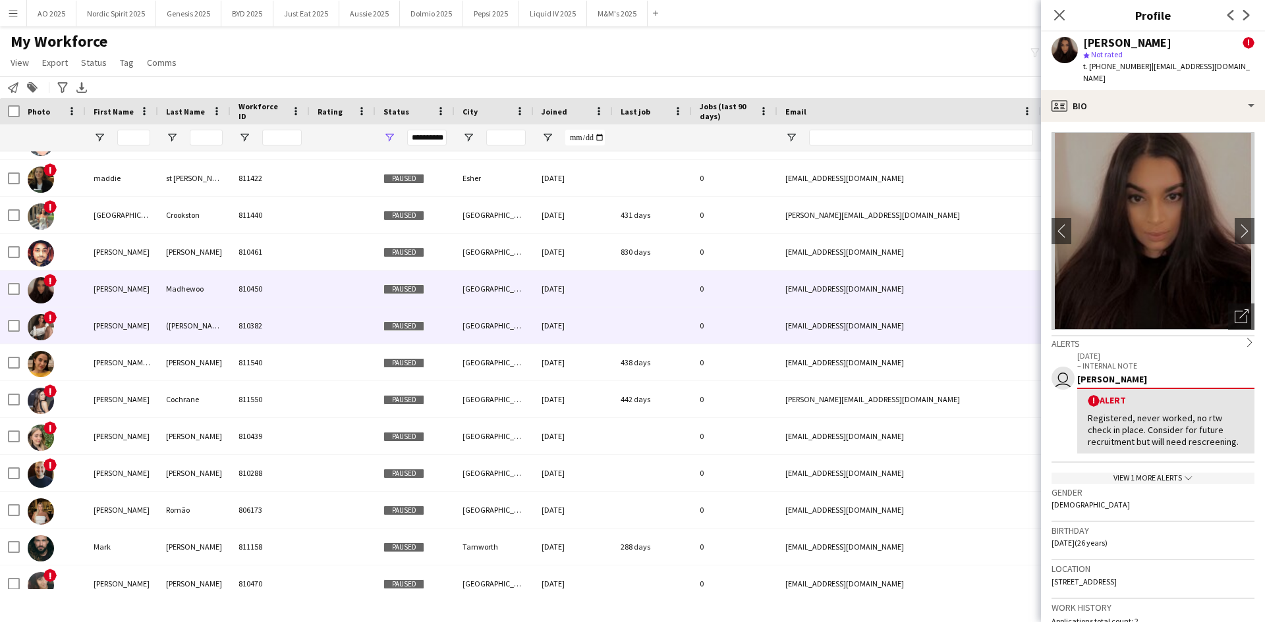
click at [51, 333] on img at bounding box center [41, 327] width 26 height 26
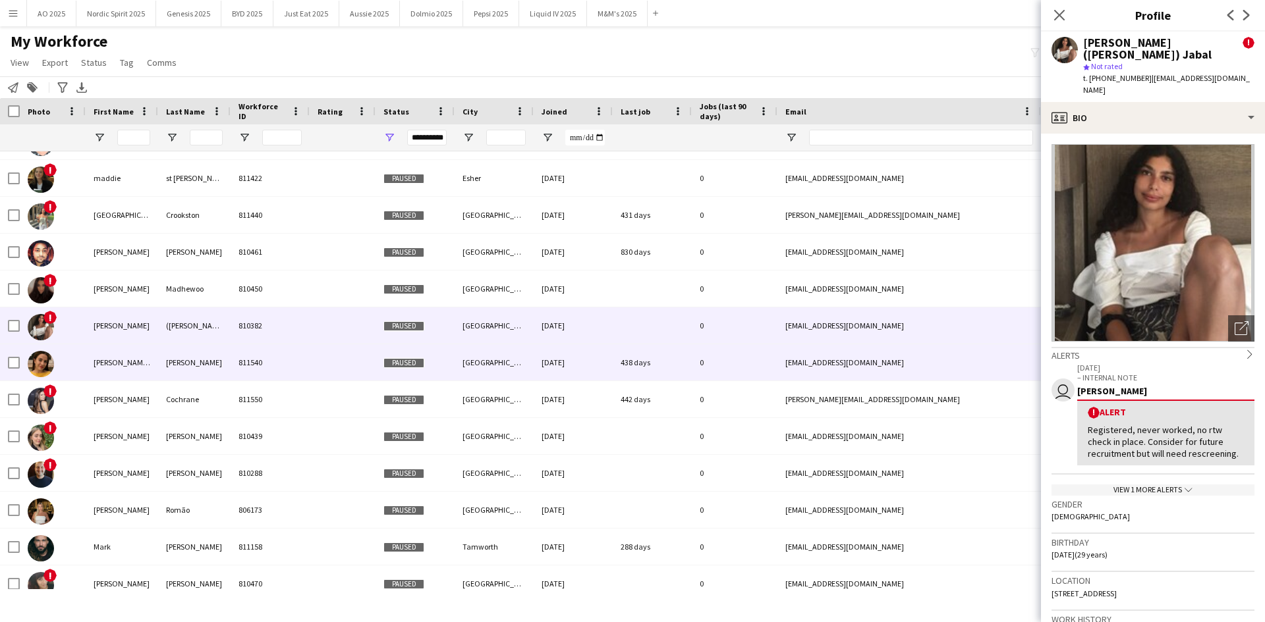
click at [38, 369] on img at bounding box center [41, 364] width 26 height 26
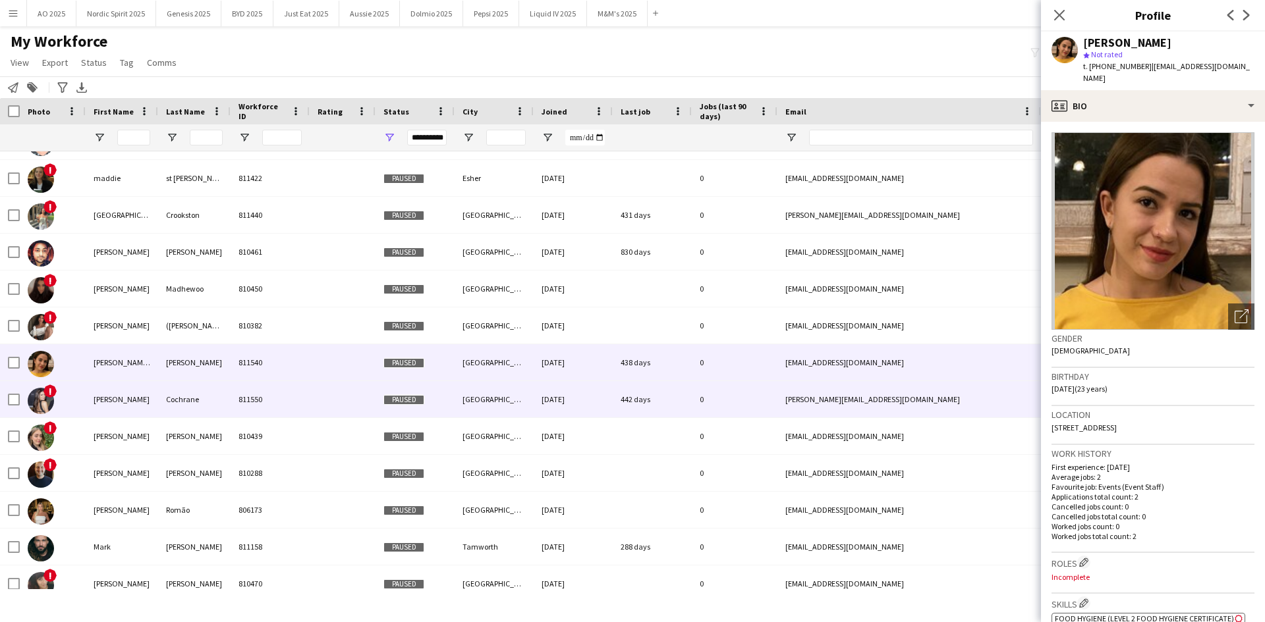
click at [40, 400] on img at bounding box center [41, 401] width 26 height 26
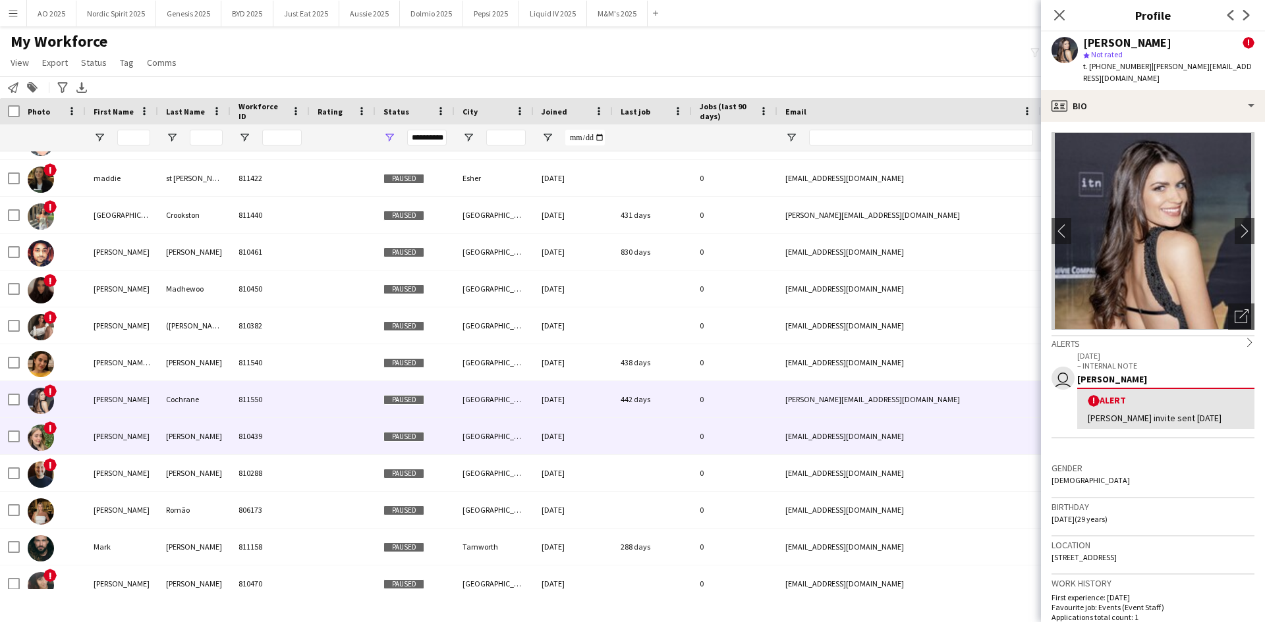
click at [37, 435] on img at bounding box center [41, 438] width 26 height 26
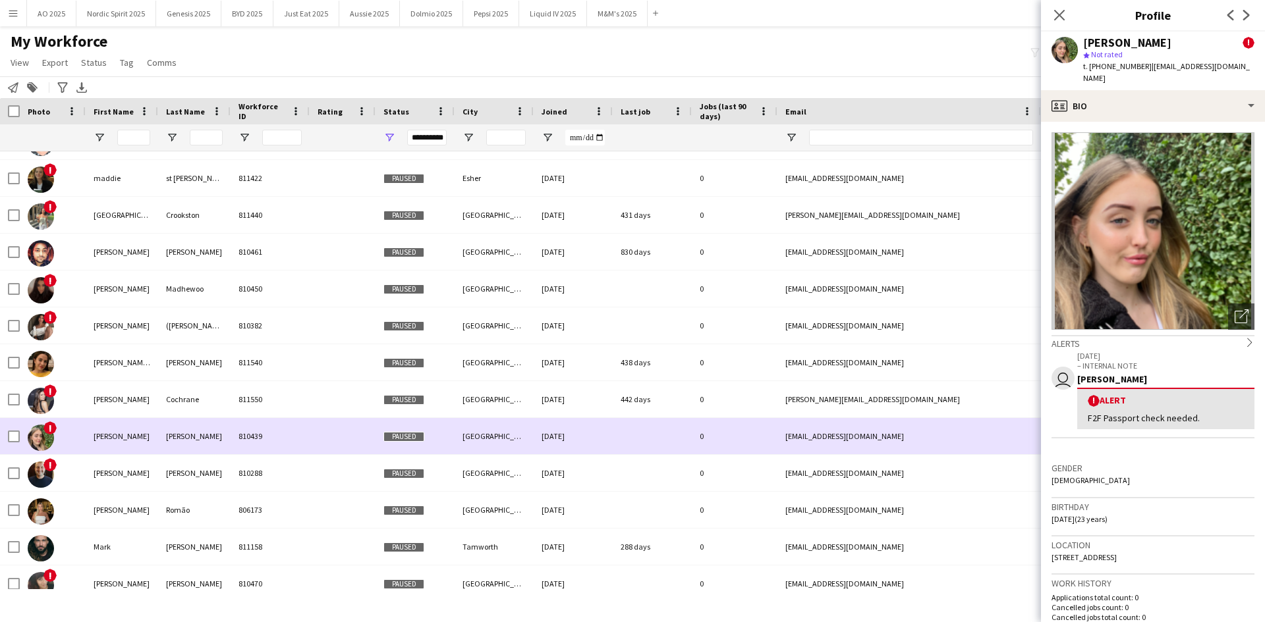
scroll to position [0, 0]
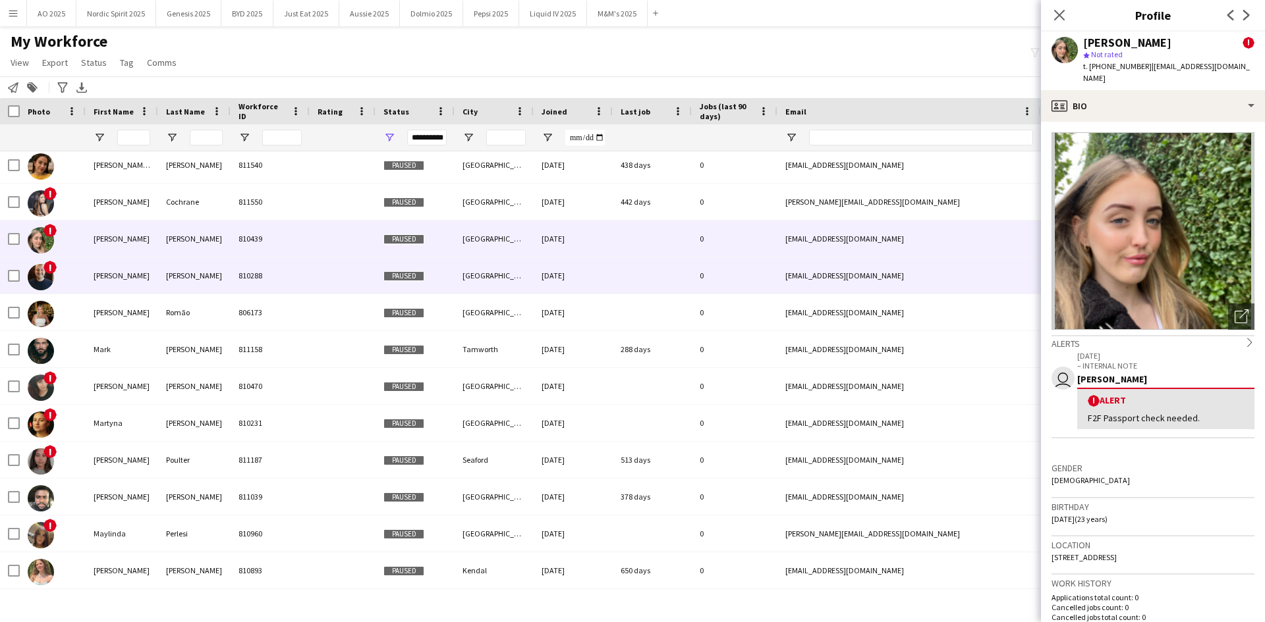
click at [47, 289] on img at bounding box center [41, 277] width 26 height 26
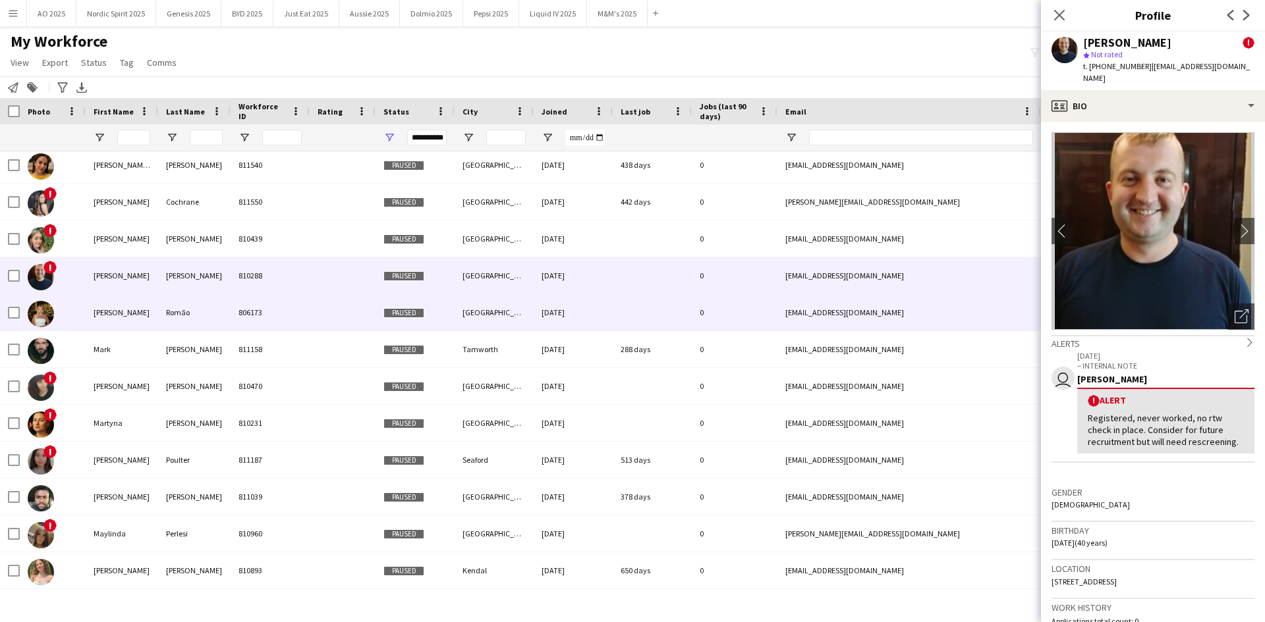
click at [36, 311] on img at bounding box center [41, 314] width 26 height 26
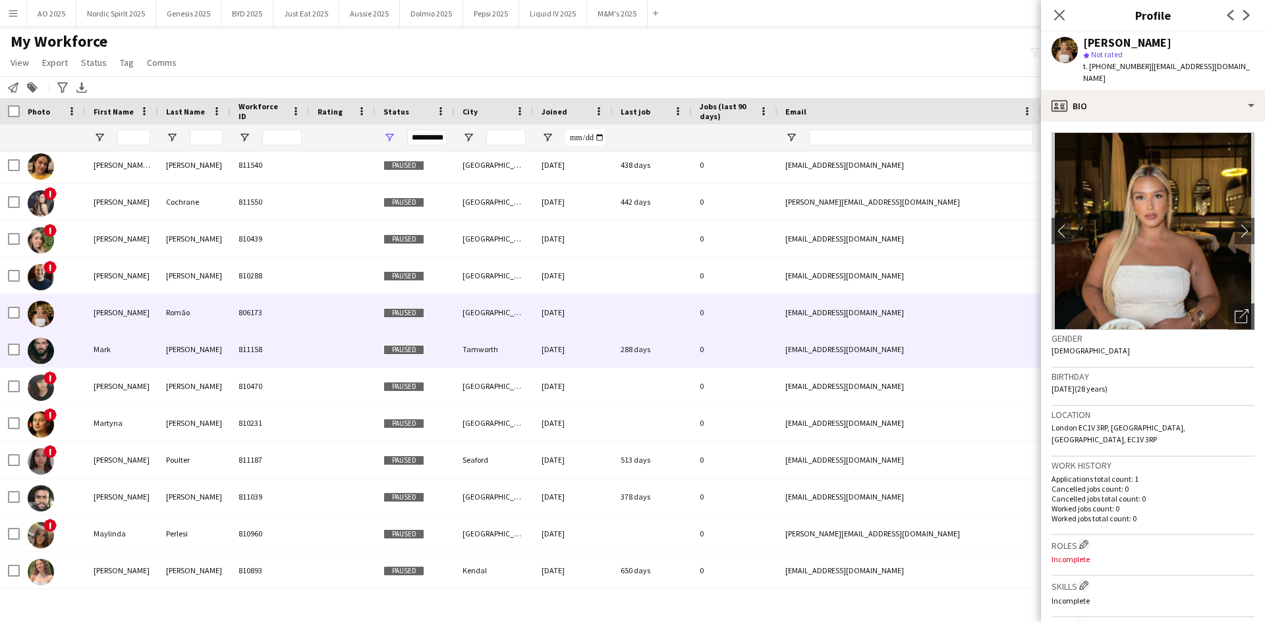
click at [39, 348] on img at bounding box center [41, 351] width 26 height 26
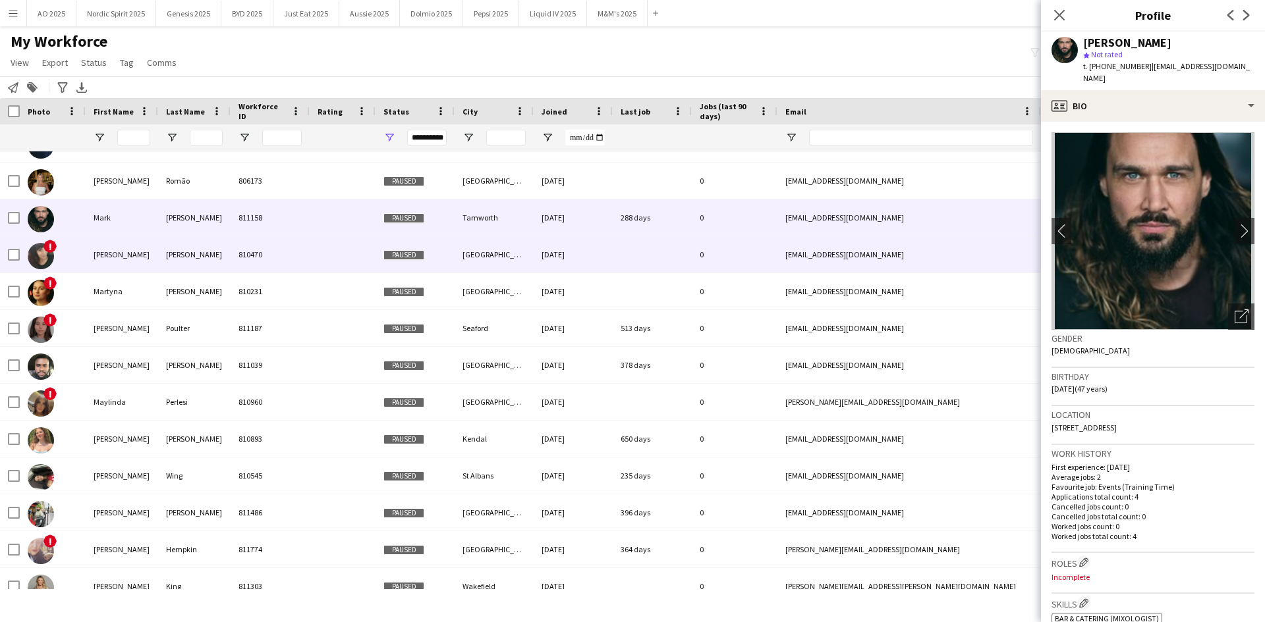
click at [36, 252] on img at bounding box center [41, 256] width 26 height 26
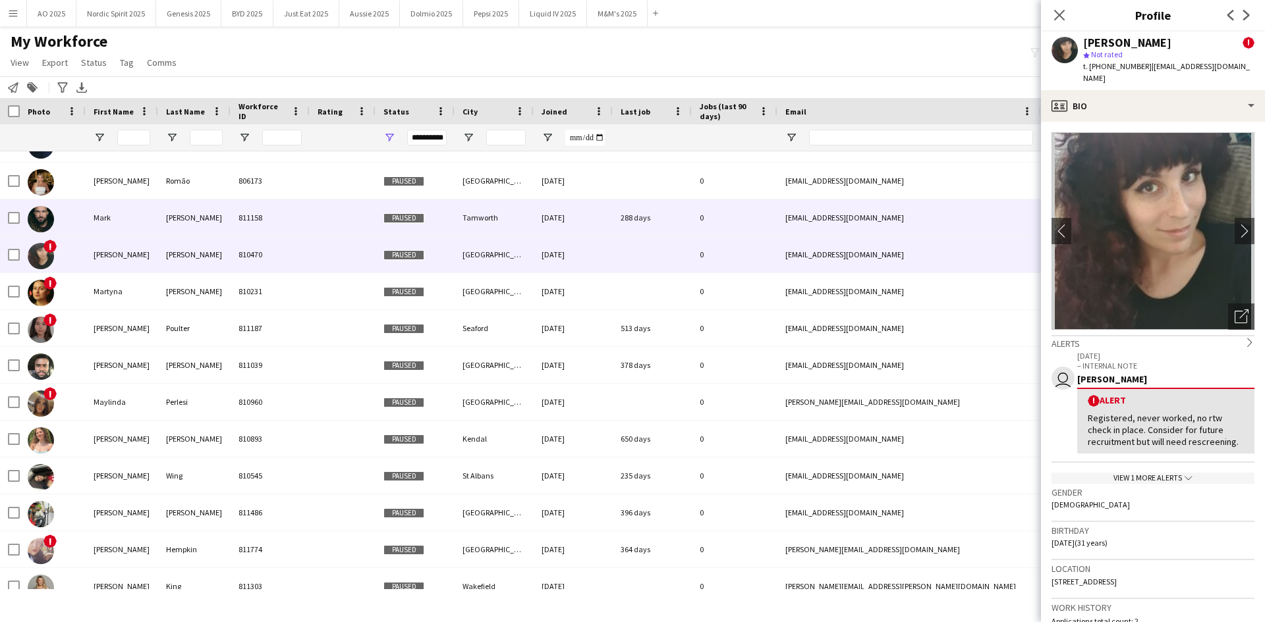
click at [45, 224] on img at bounding box center [41, 219] width 26 height 26
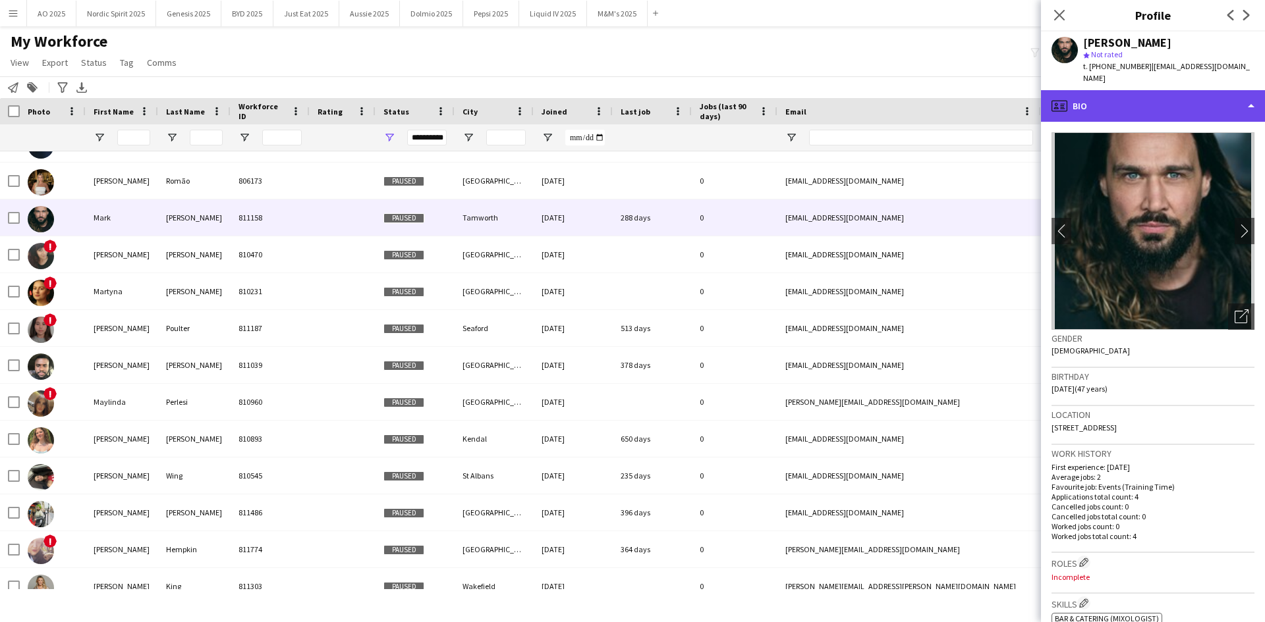
click at [1120, 95] on div "profile Bio" at bounding box center [1153, 106] width 224 height 32
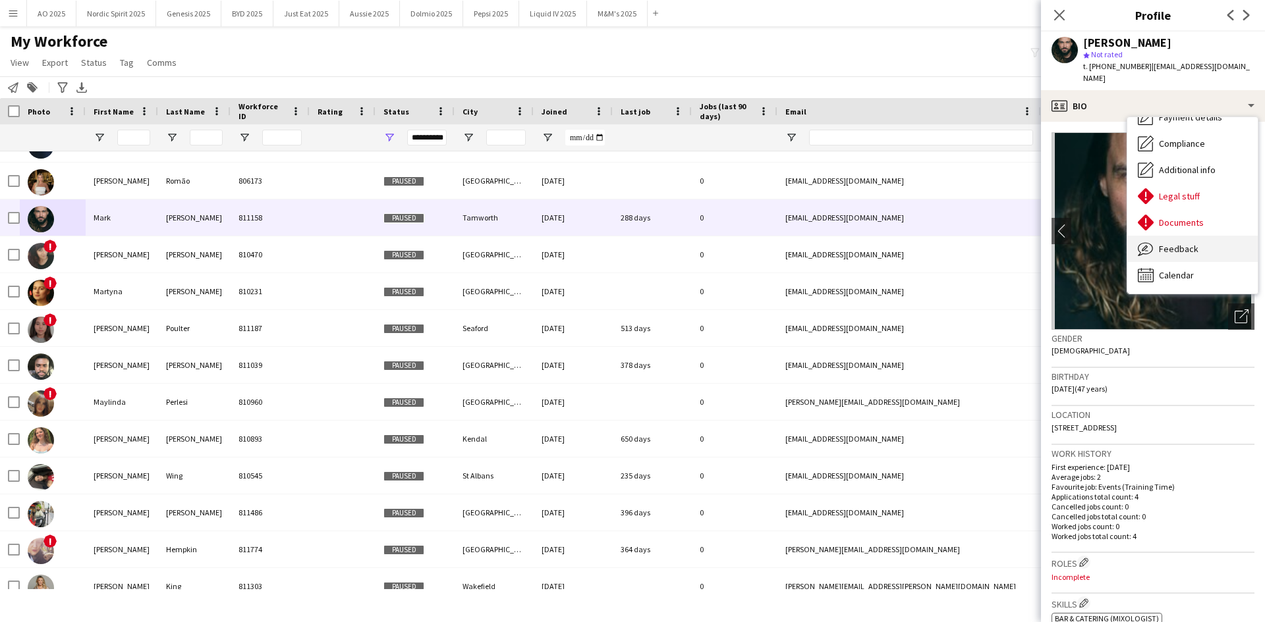
click at [1196, 238] on div "Feedback Feedback" at bounding box center [1192, 249] width 130 height 26
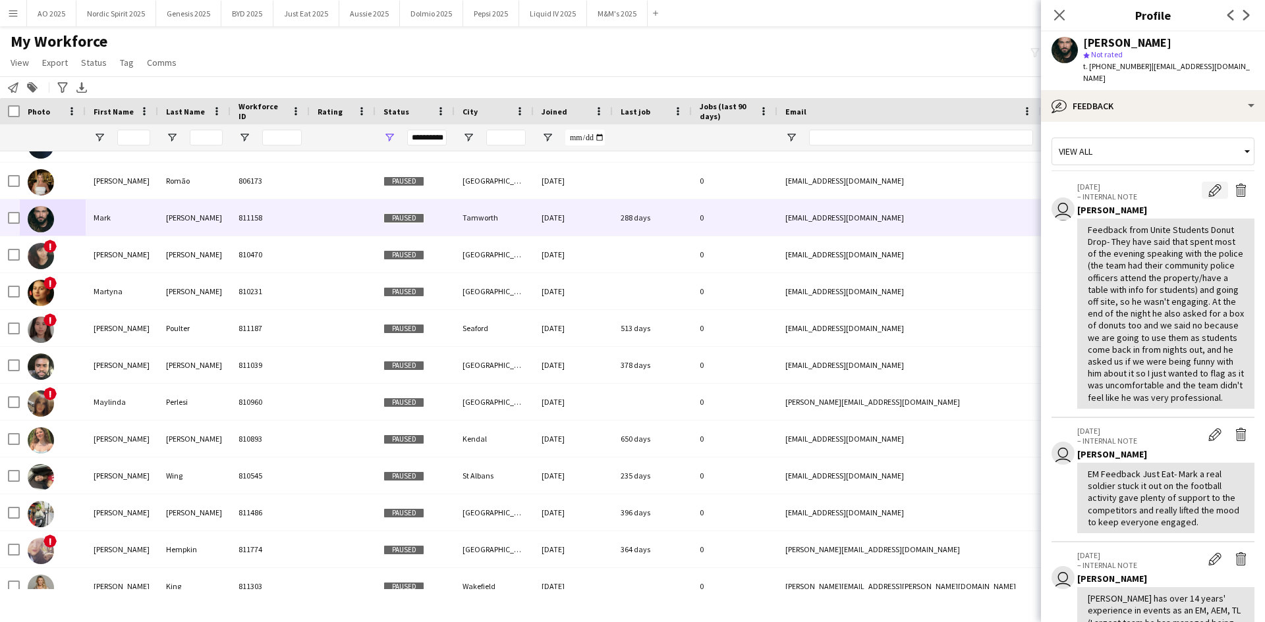
click at [1210, 184] on app-icon "Edit internal note" at bounding box center [1214, 190] width 13 height 13
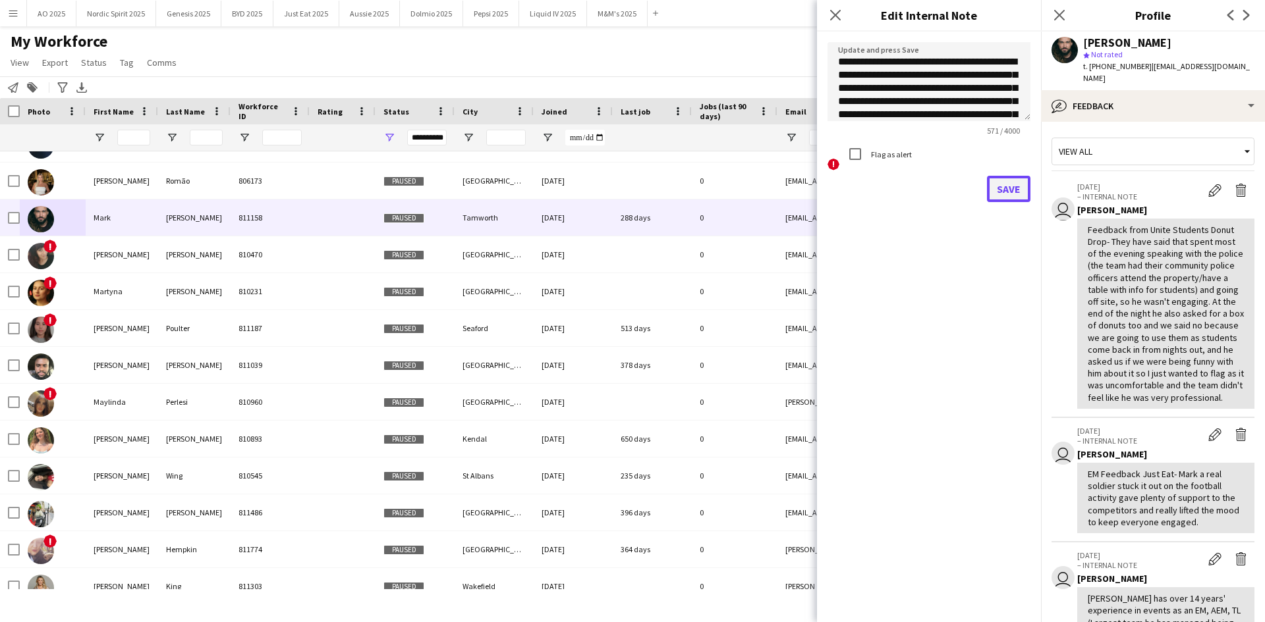
click at [1022, 185] on button "Save" at bounding box center [1008, 189] width 43 height 26
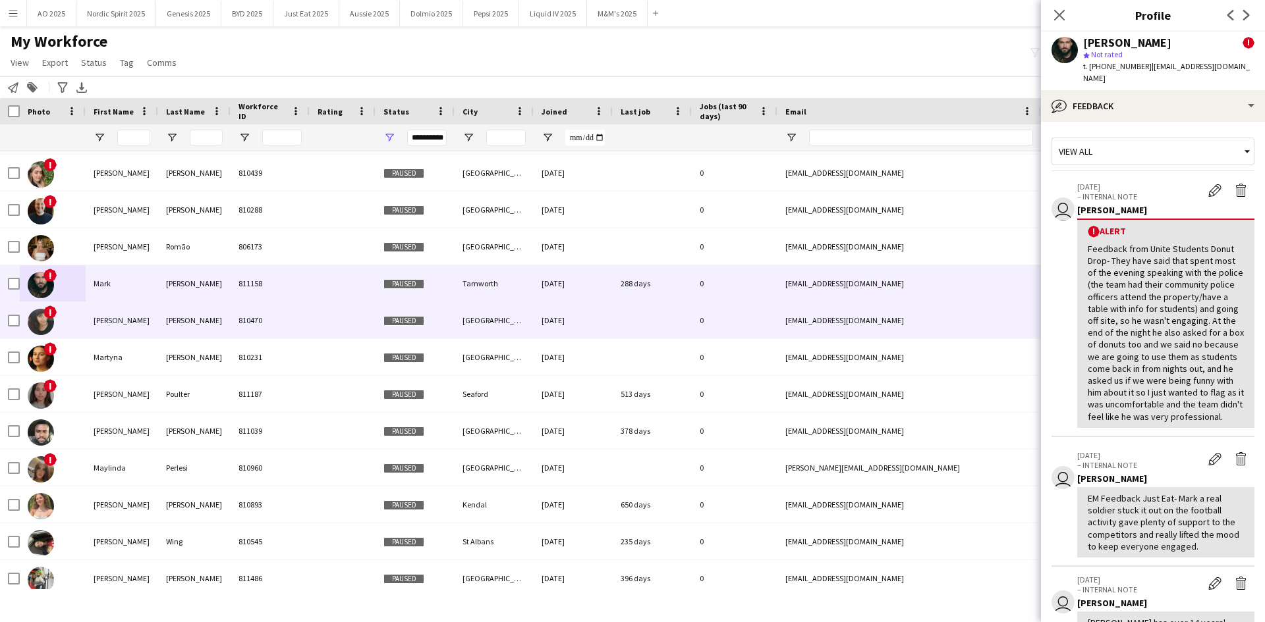
click at [38, 323] on img at bounding box center [41, 322] width 26 height 26
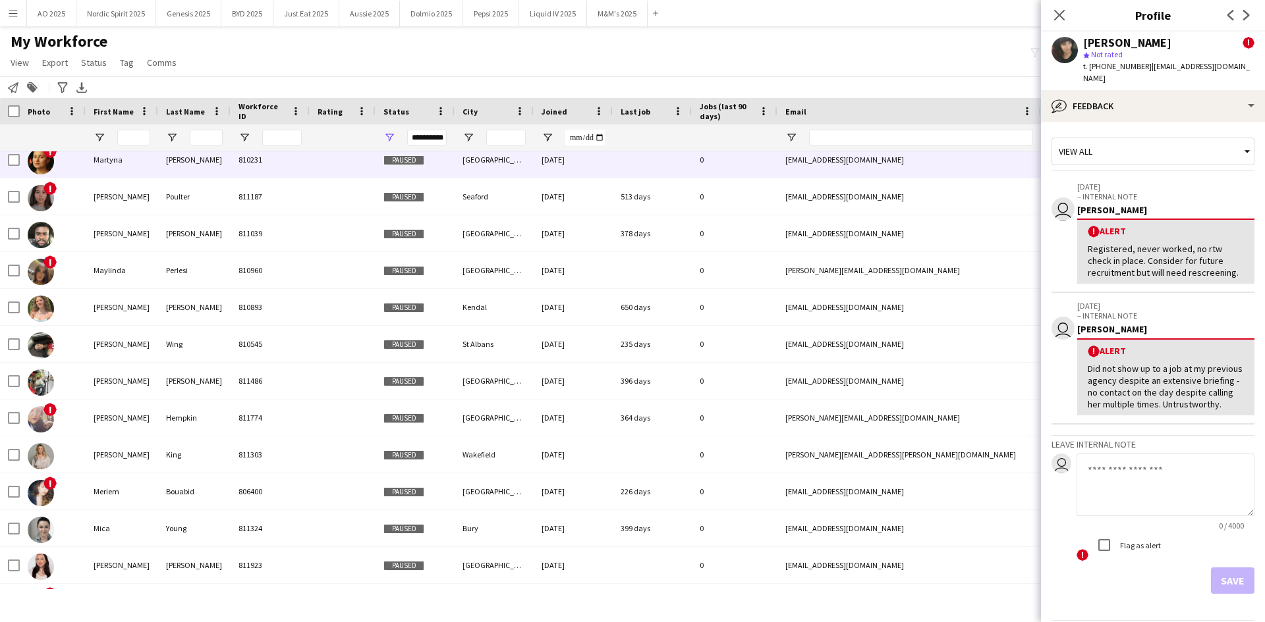
scroll to position [8561, 0]
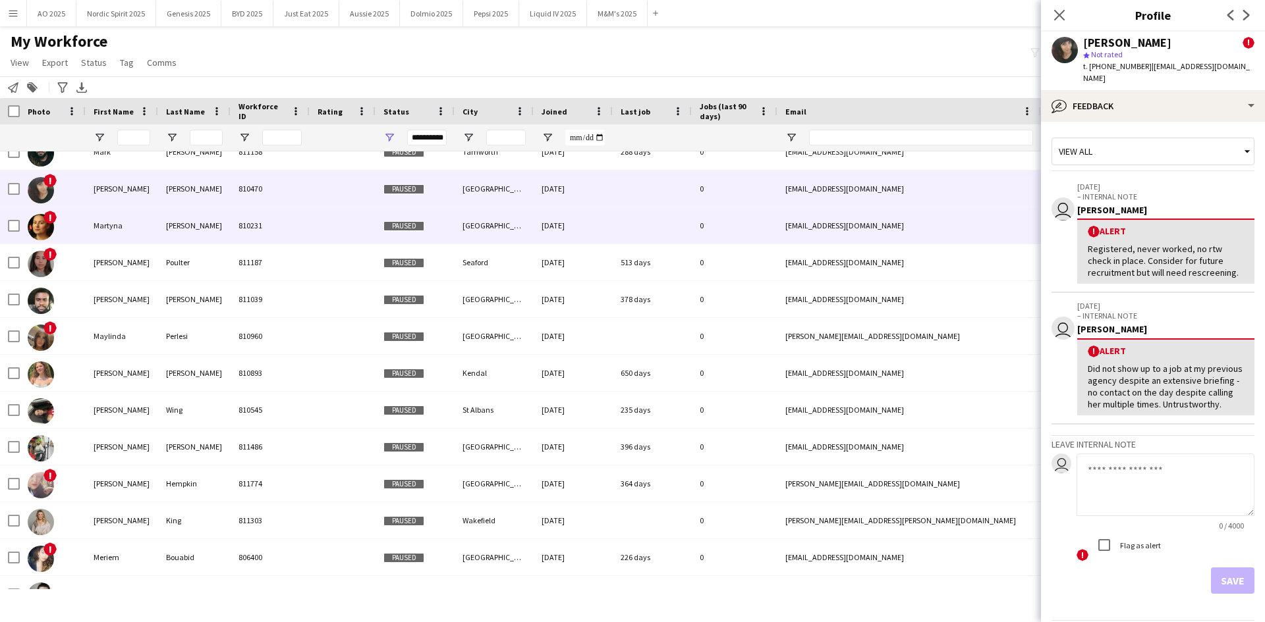
click at [40, 232] on img at bounding box center [41, 227] width 26 height 26
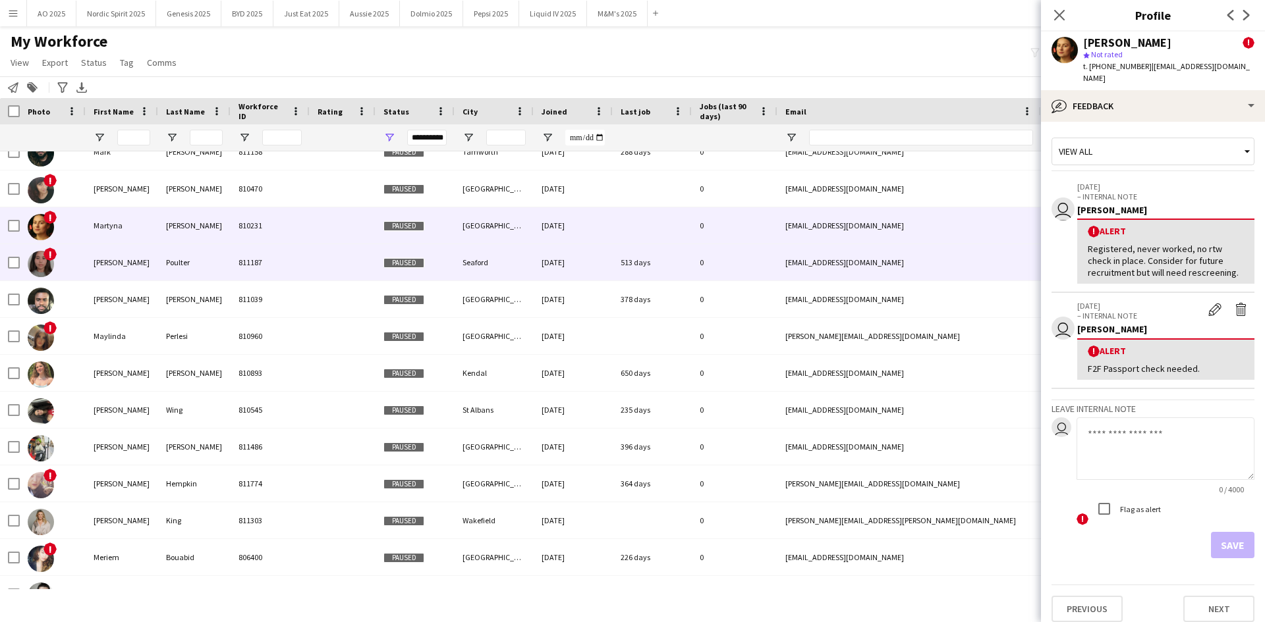
click at [49, 268] on img at bounding box center [41, 264] width 26 height 26
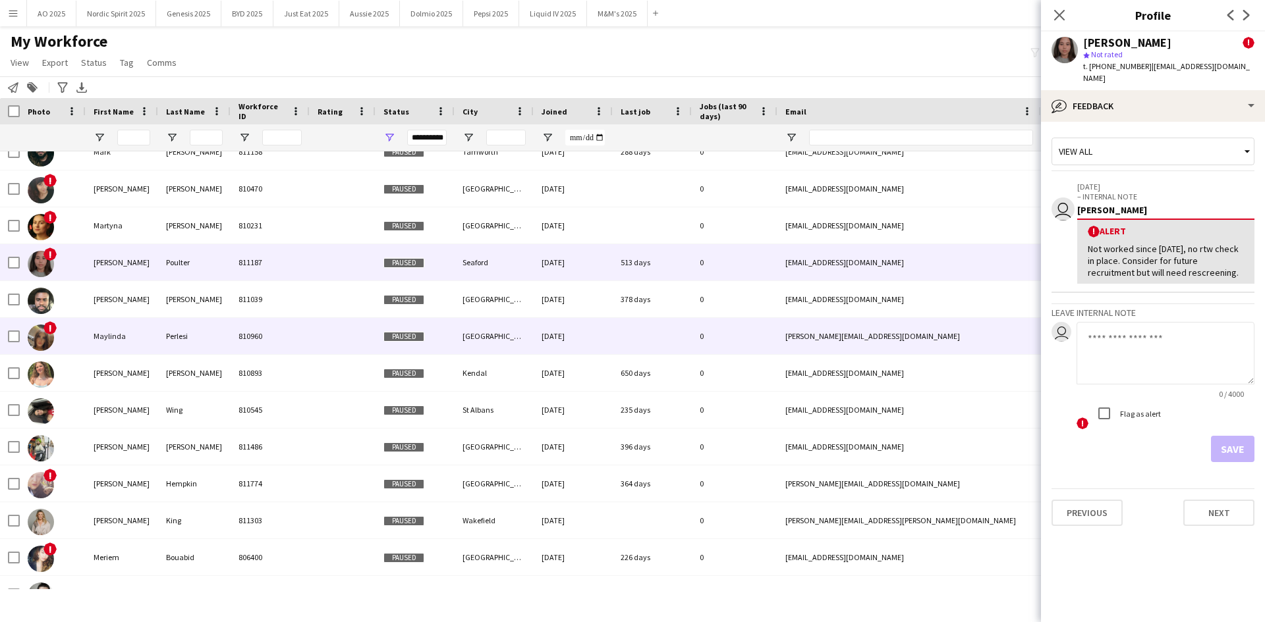
click at [47, 344] on img at bounding box center [41, 338] width 26 height 26
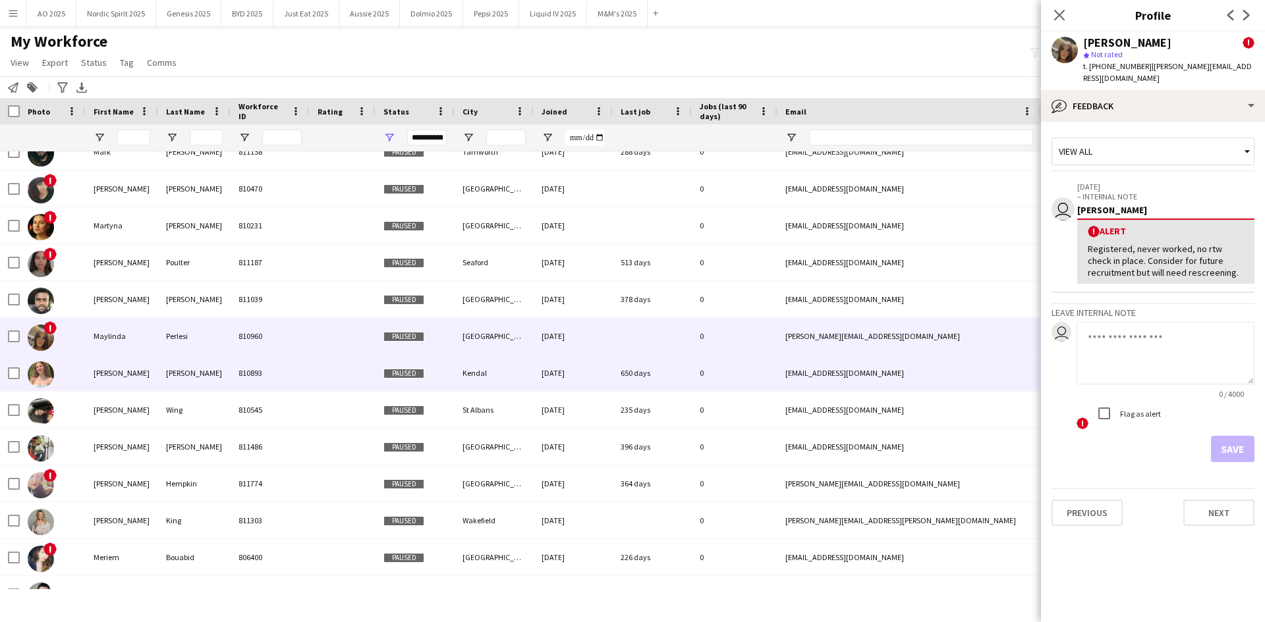
click at [38, 378] on img at bounding box center [41, 375] width 26 height 26
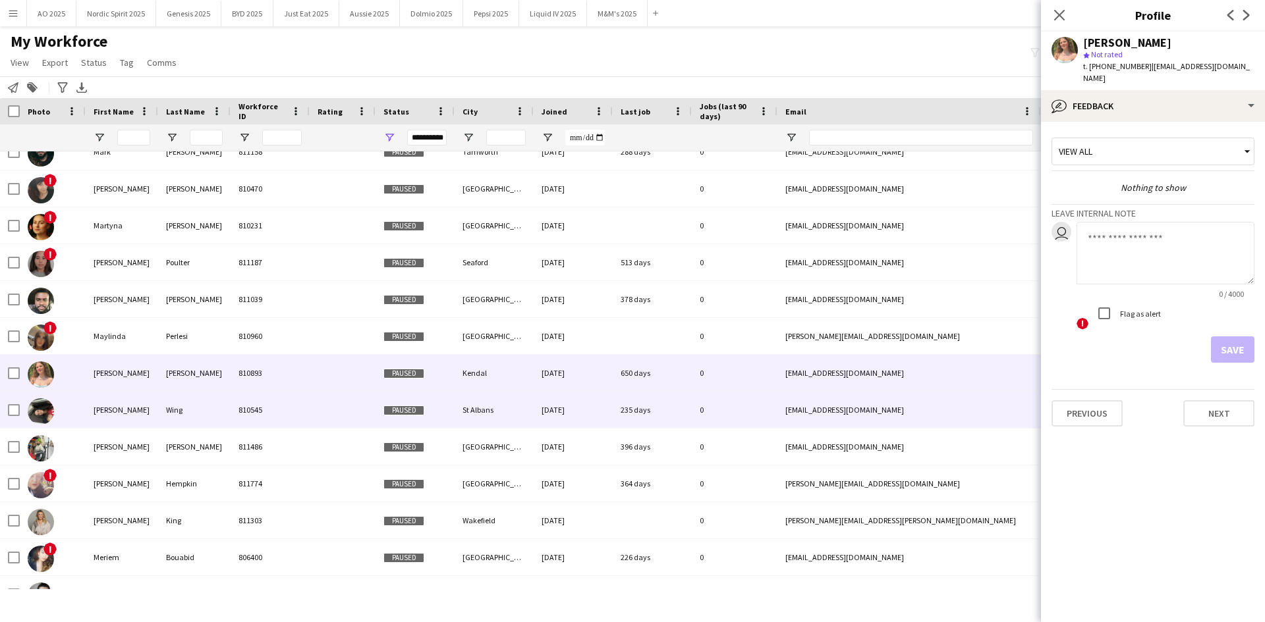
click at [48, 410] on img at bounding box center [41, 411] width 26 height 26
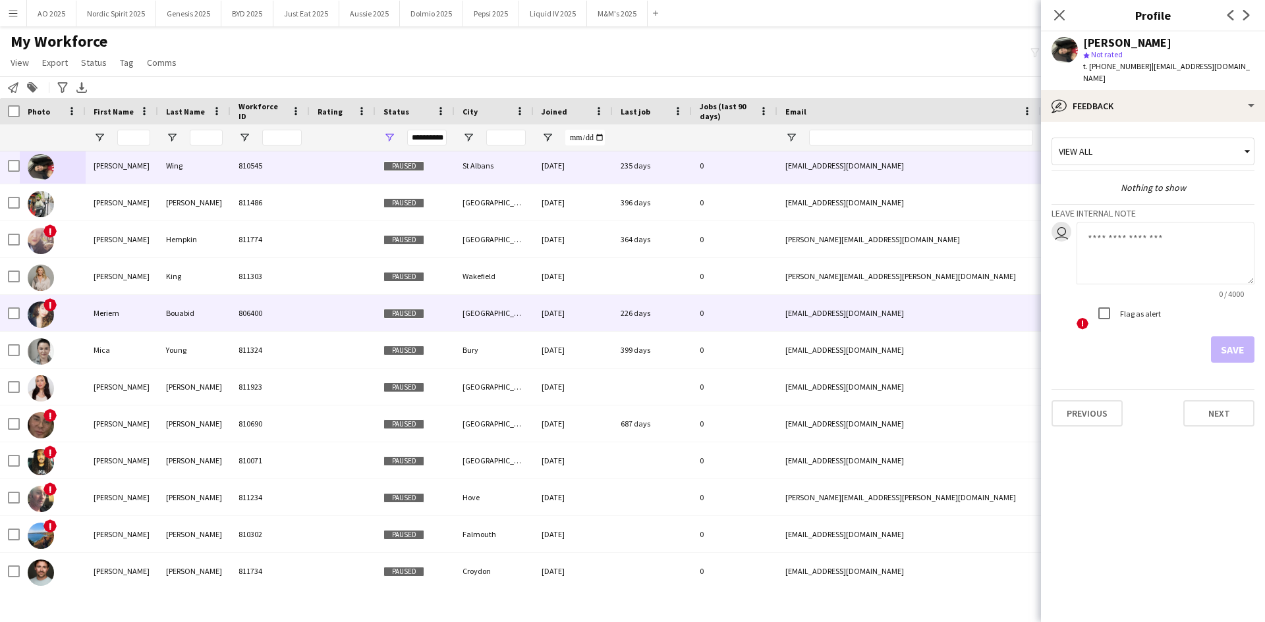
scroll to position [8801, 0]
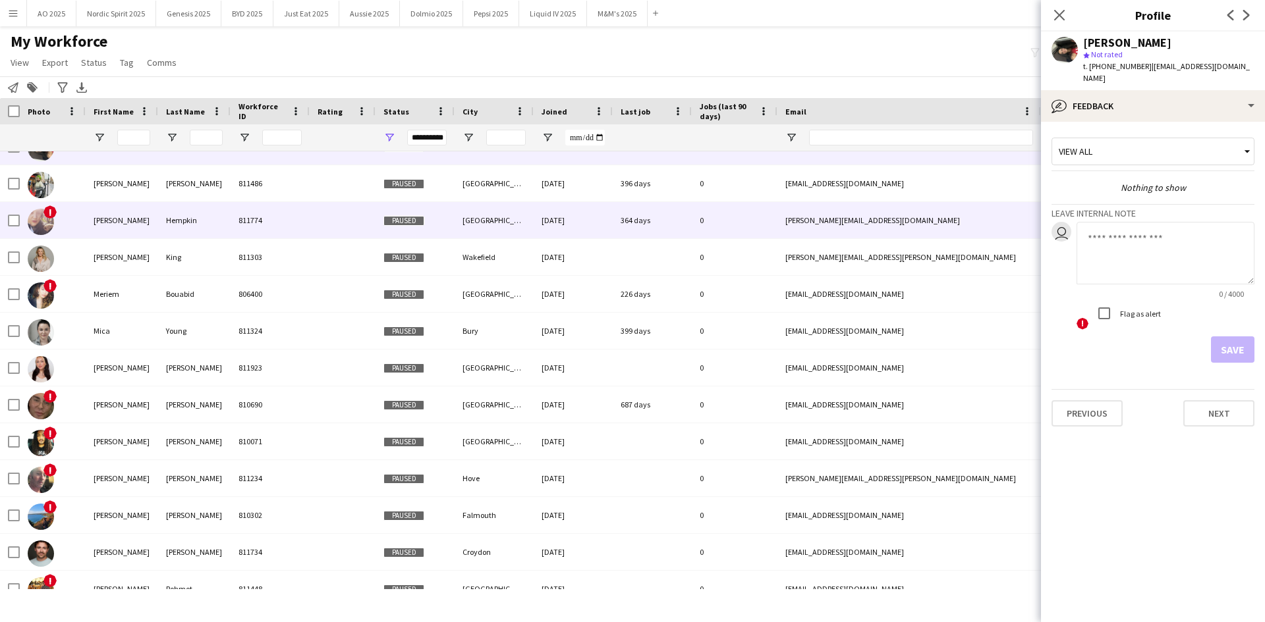
click at [43, 216] on img at bounding box center [41, 222] width 26 height 26
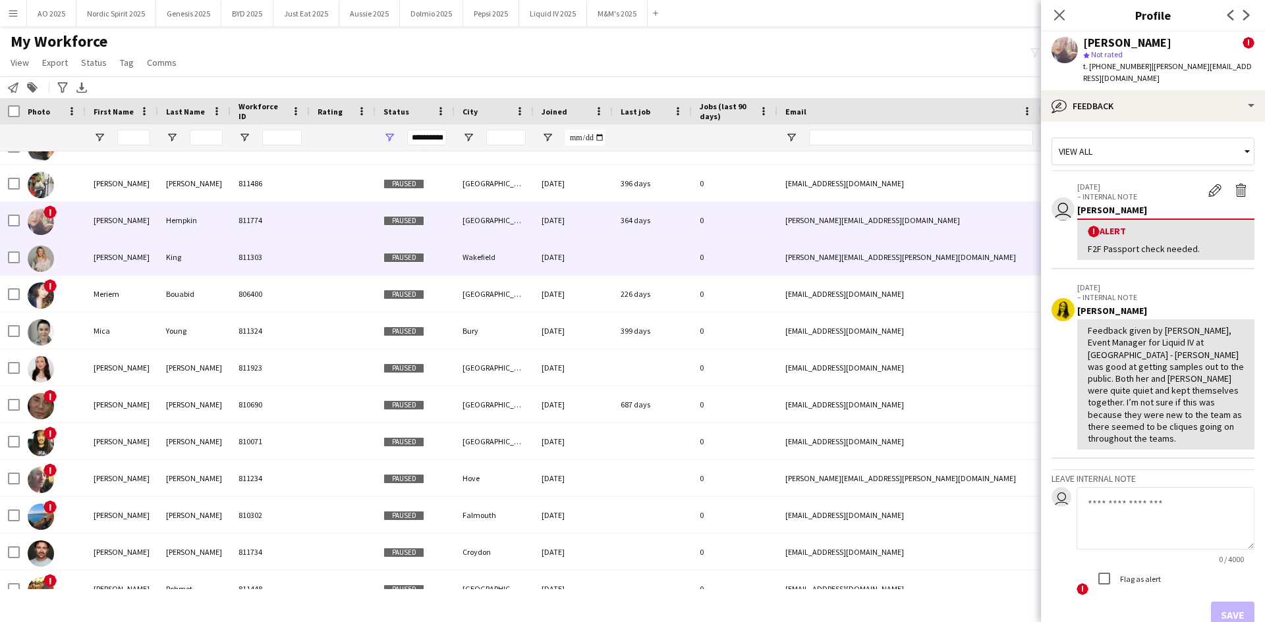
click at [41, 253] on img at bounding box center [41, 259] width 26 height 26
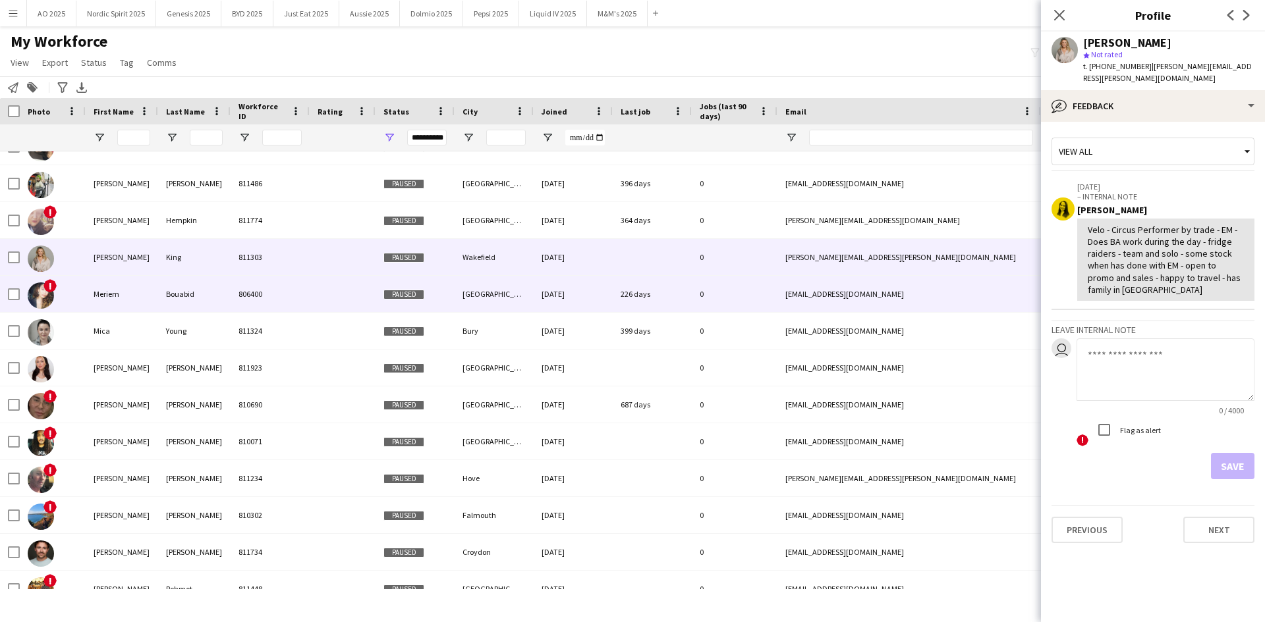
click at [40, 290] on img at bounding box center [41, 296] width 26 height 26
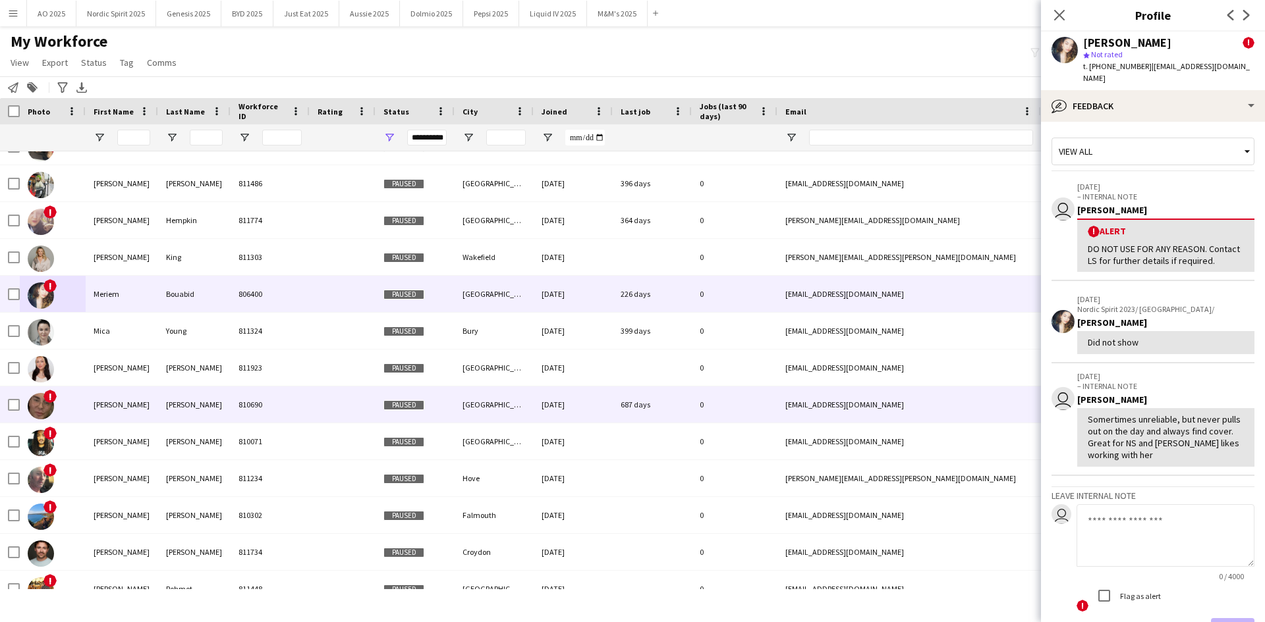
click at [42, 404] on img at bounding box center [41, 406] width 26 height 26
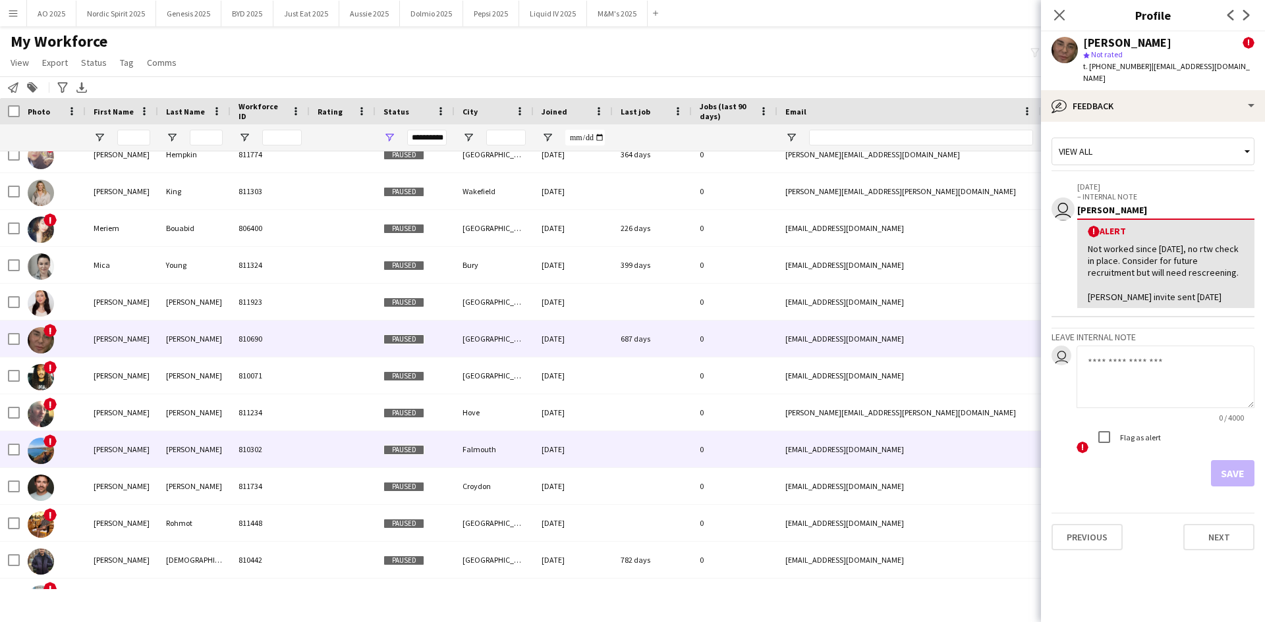
scroll to position [8933, 0]
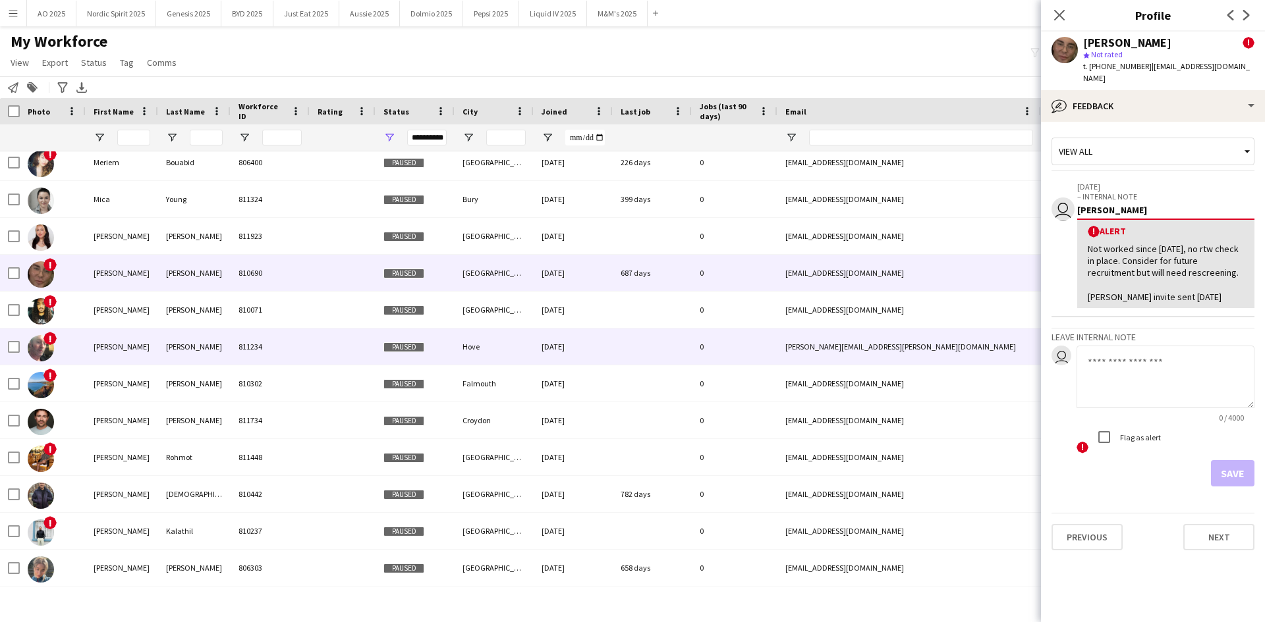
click at [47, 350] on img at bounding box center [41, 348] width 26 height 26
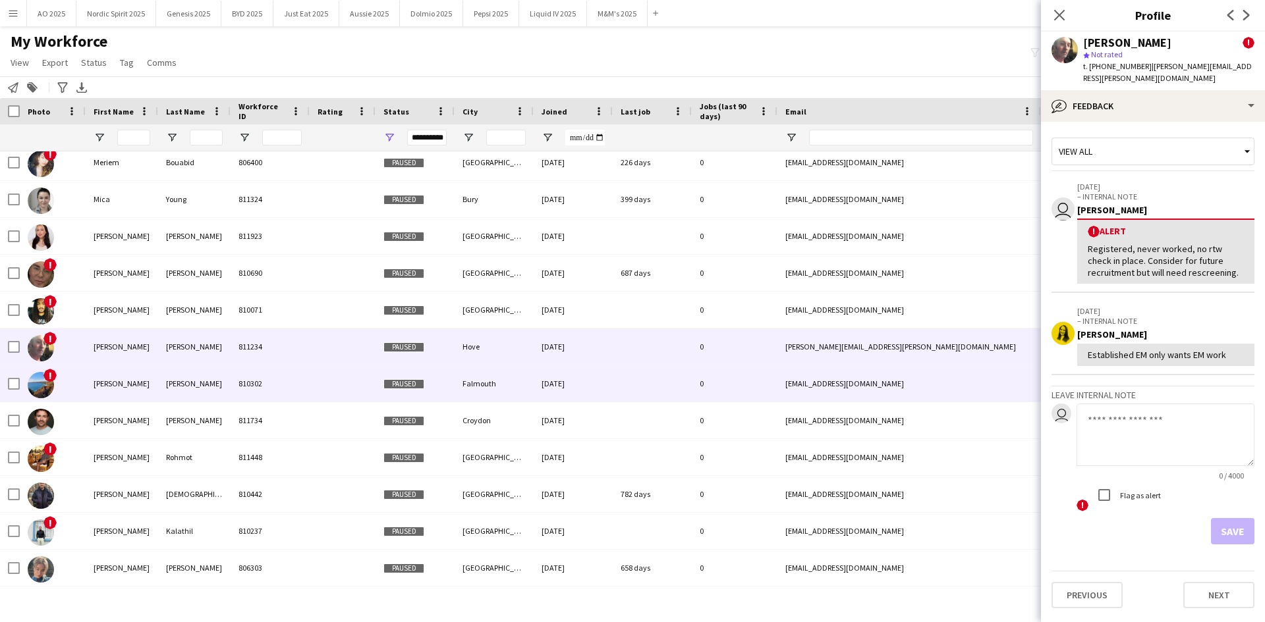
click at [33, 381] on img at bounding box center [41, 385] width 26 height 26
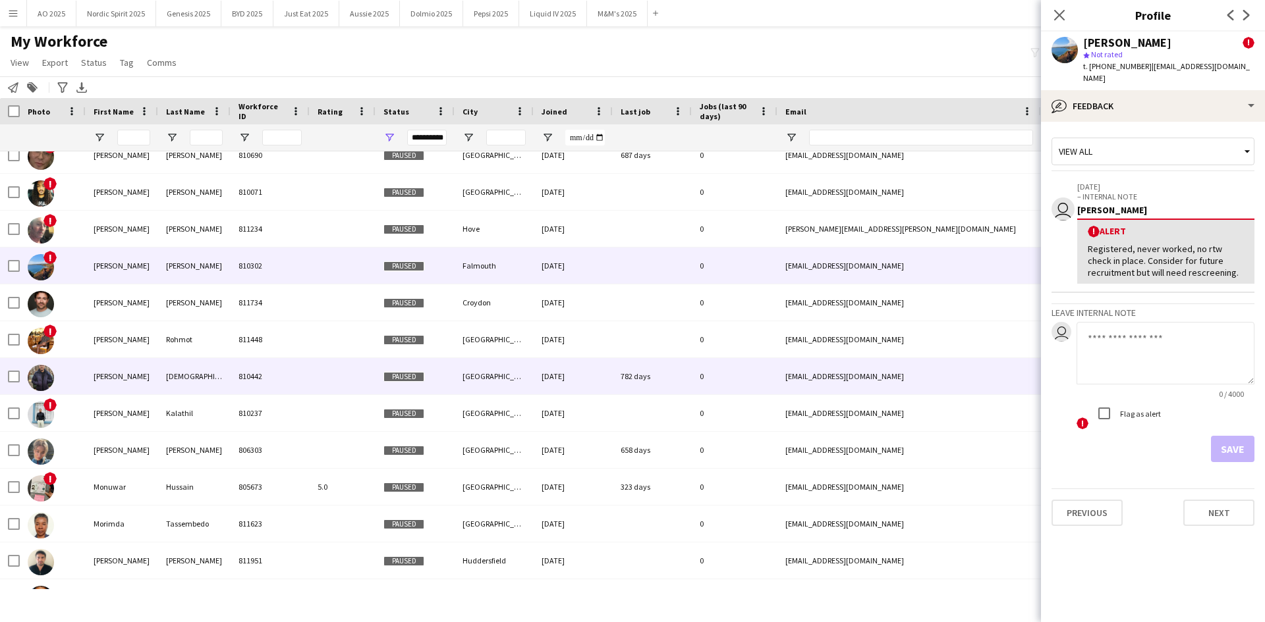
scroll to position [9064, 0]
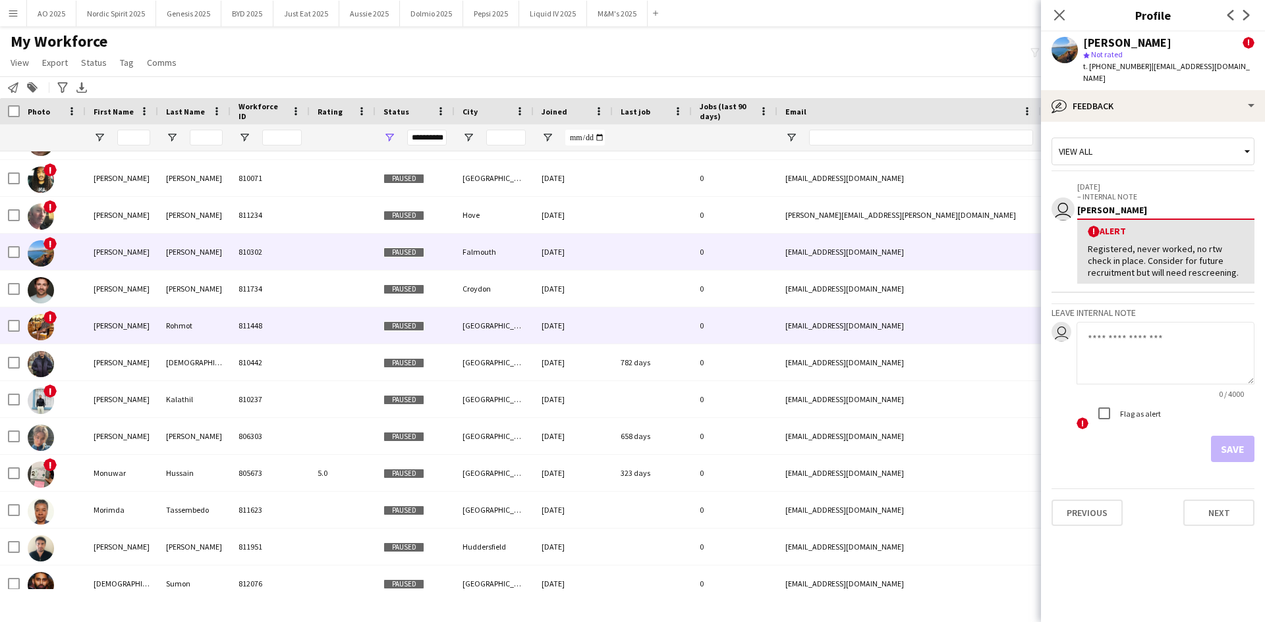
click at [36, 328] on img at bounding box center [41, 327] width 26 height 26
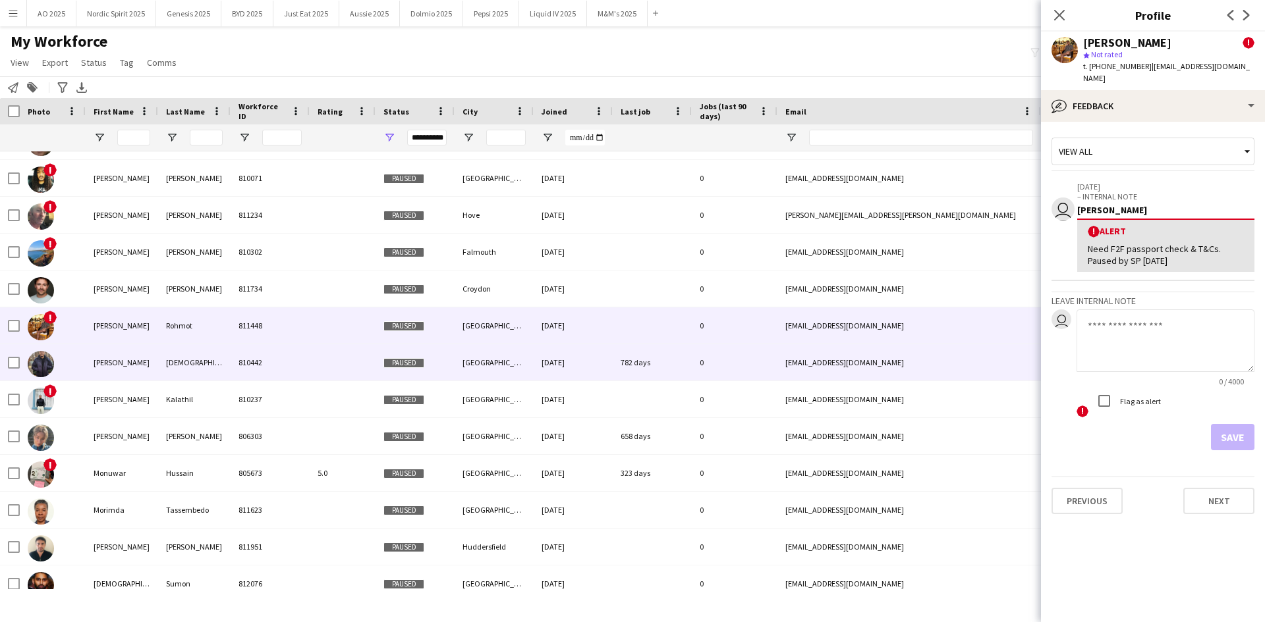
click at [46, 362] on img at bounding box center [41, 364] width 26 height 26
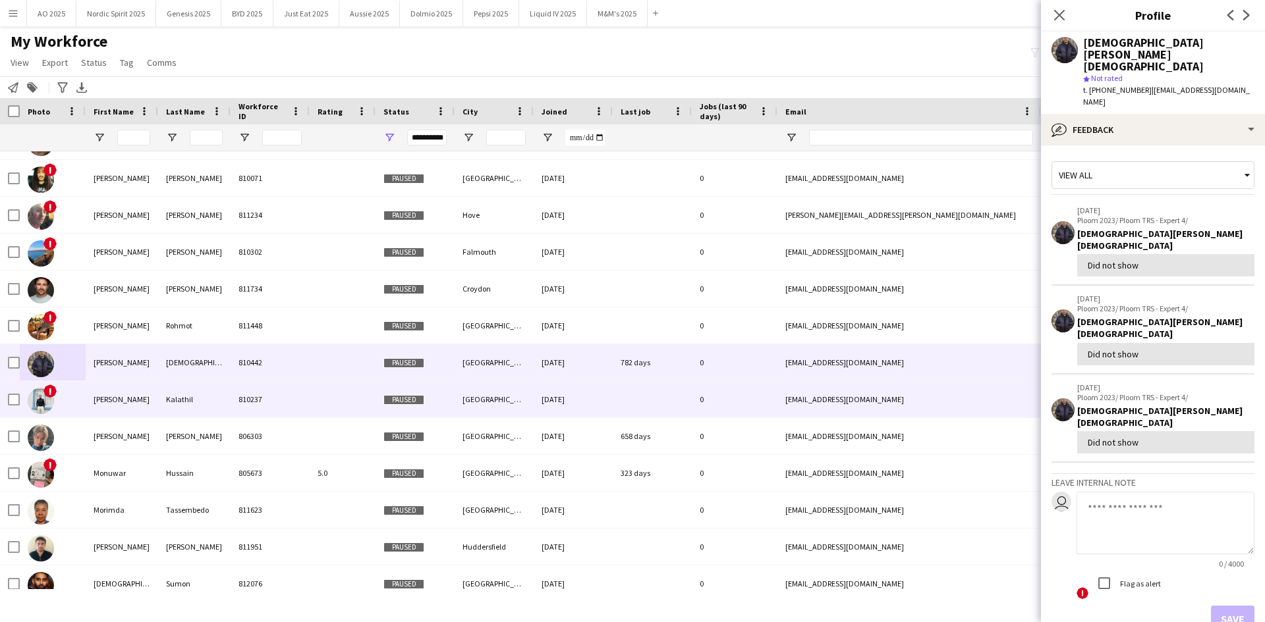
click at [53, 404] on img at bounding box center [41, 401] width 26 height 26
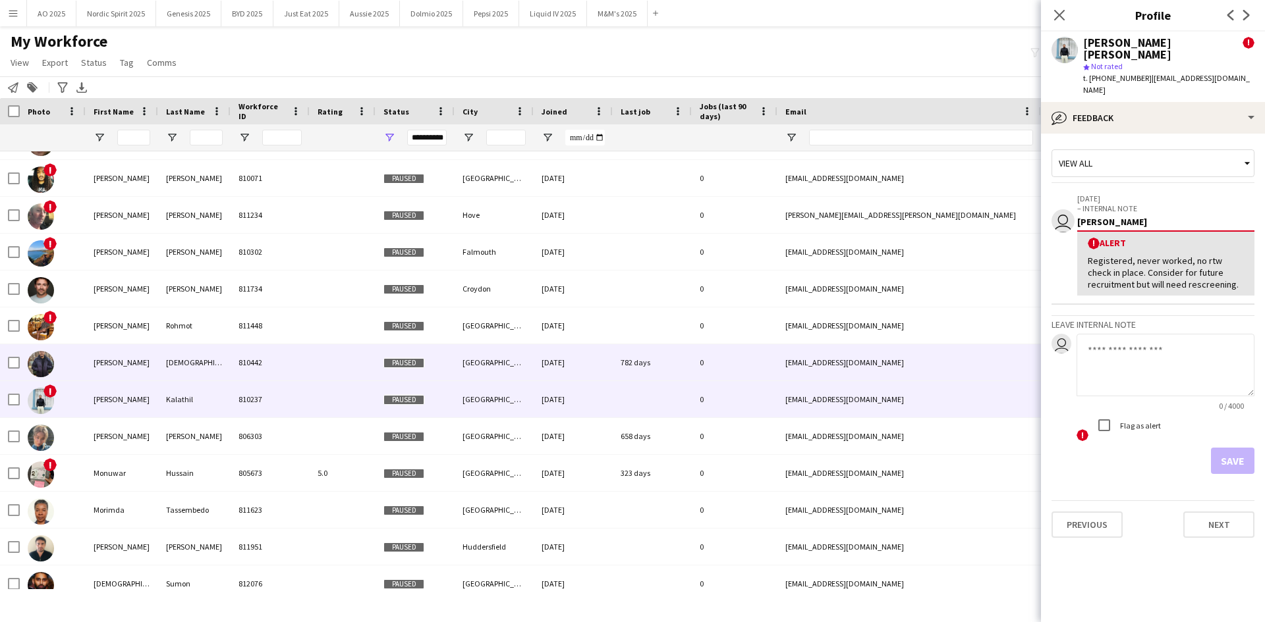
click at [39, 367] on img at bounding box center [41, 364] width 26 height 26
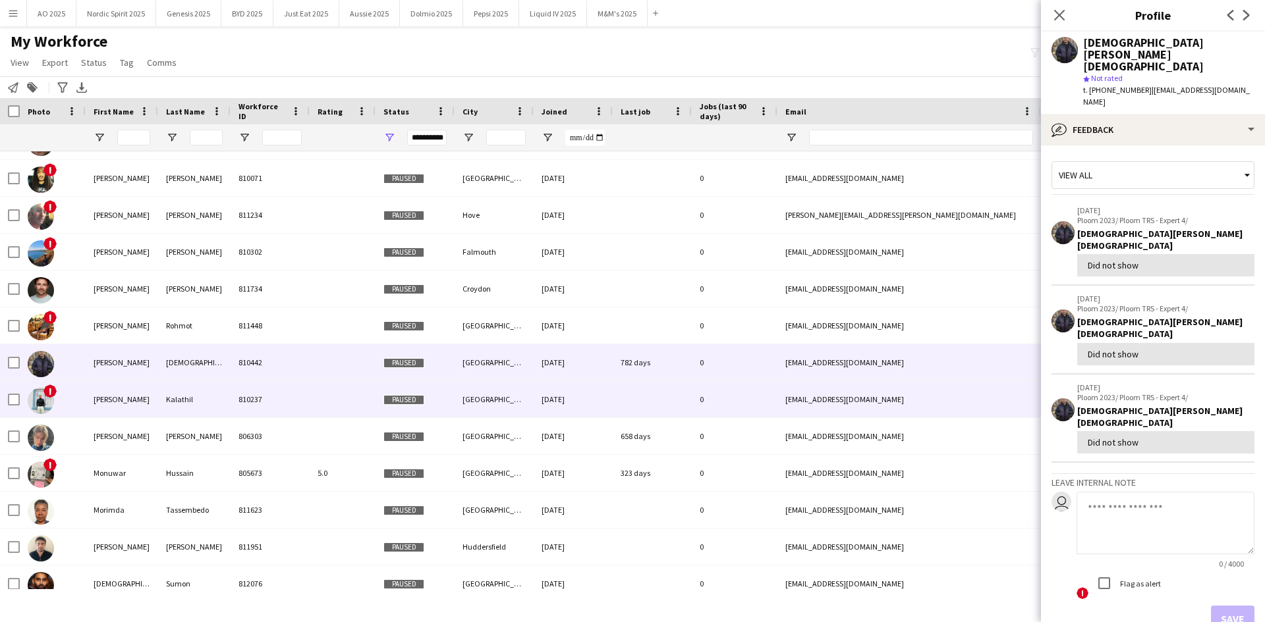
click at [38, 395] on img at bounding box center [41, 401] width 26 height 26
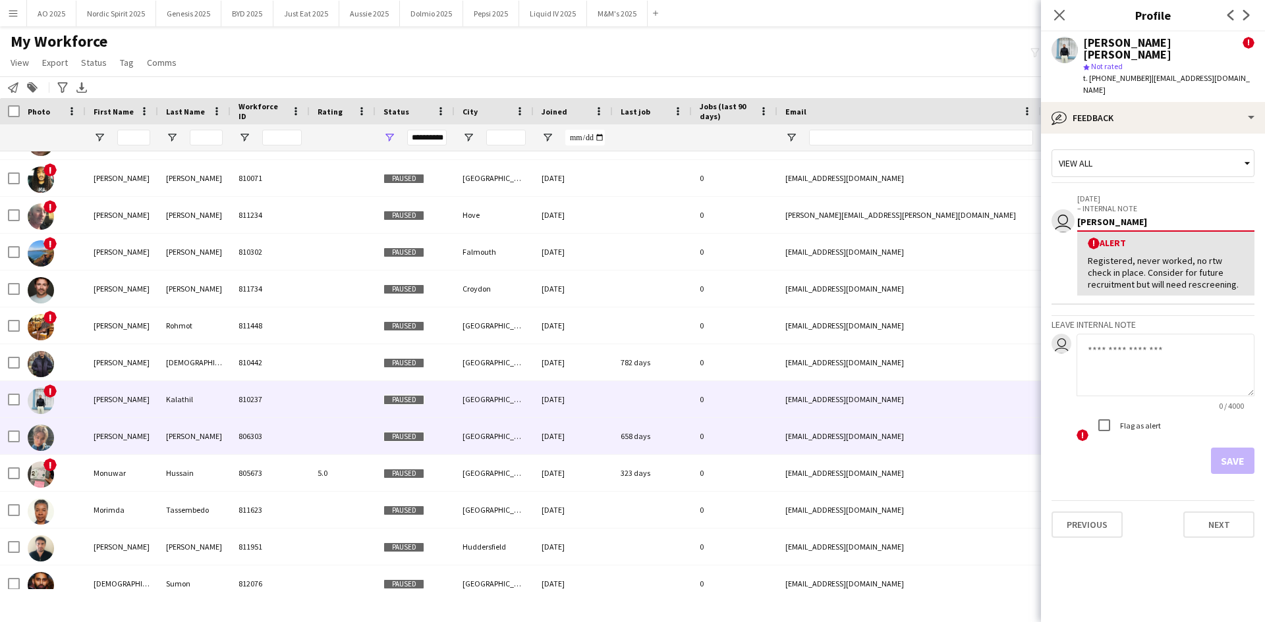
click at [42, 437] on img at bounding box center [41, 438] width 26 height 26
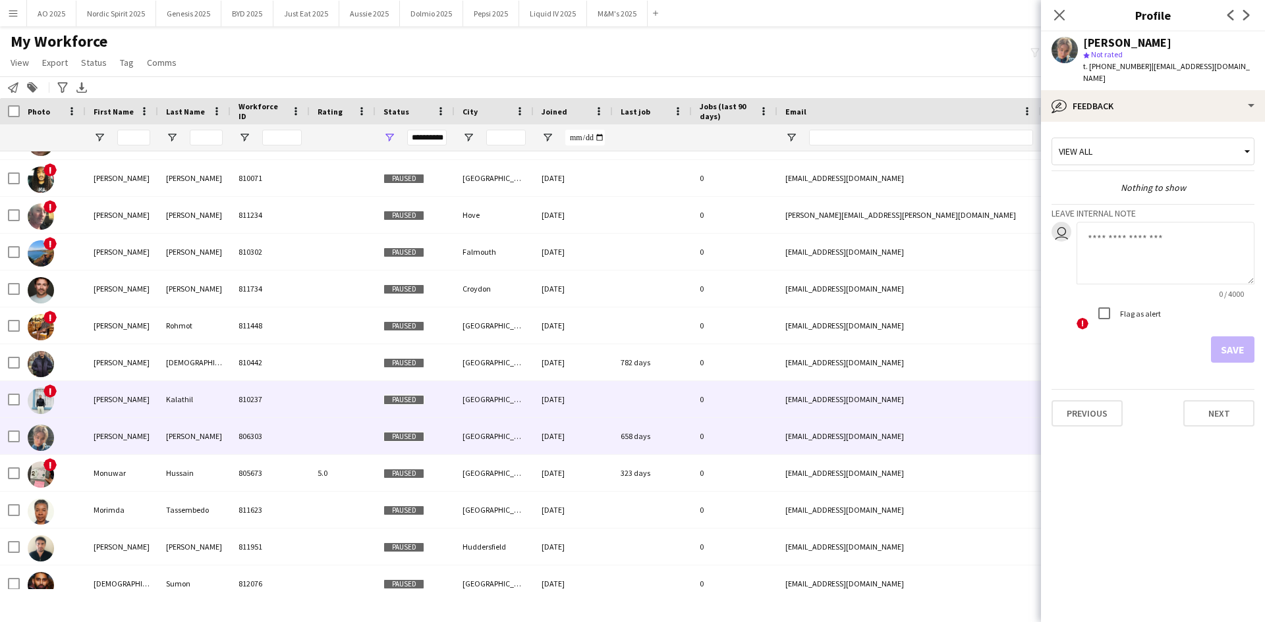
click at [46, 403] on img at bounding box center [41, 401] width 26 height 26
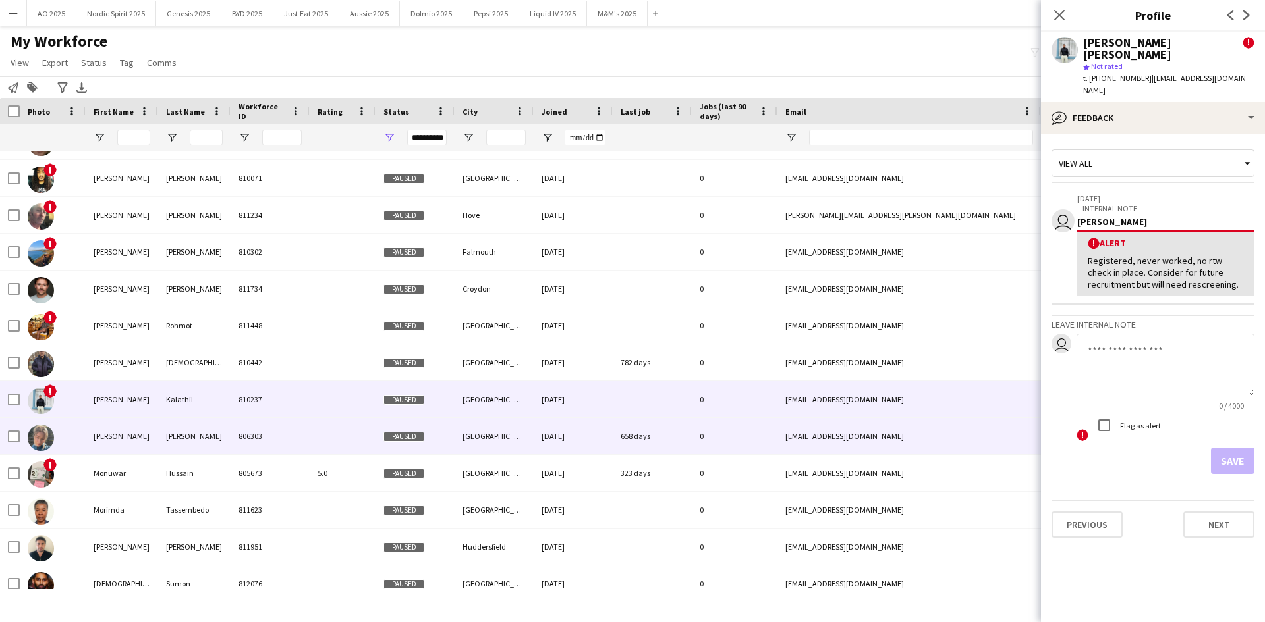
click at [41, 442] on img at bounding box center [41, 438] width 26 height 26
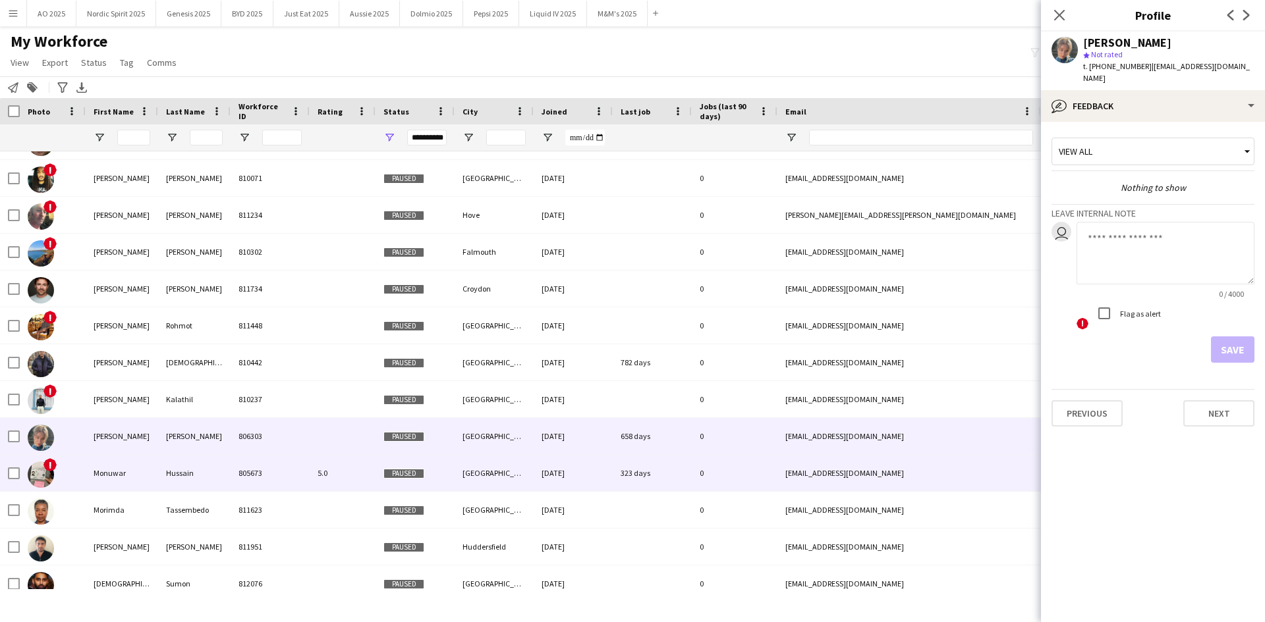
click at [39, 469] on img at bounding box center [41, 475] width 26 height 26
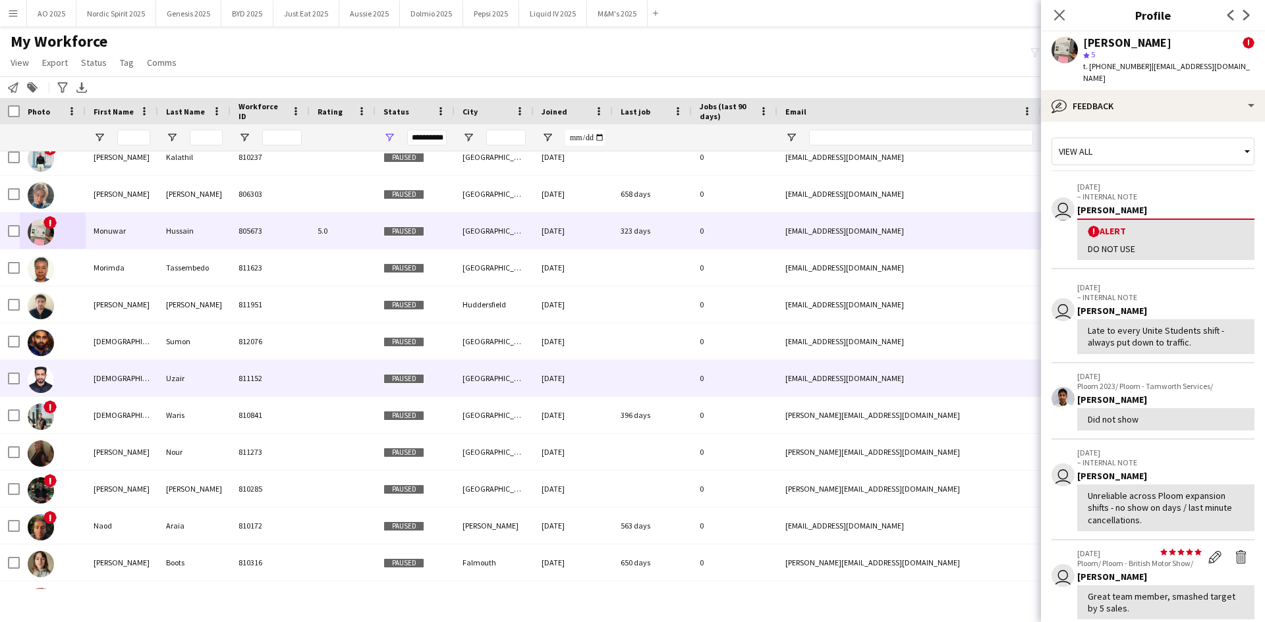
scroll to position [9328, 0]
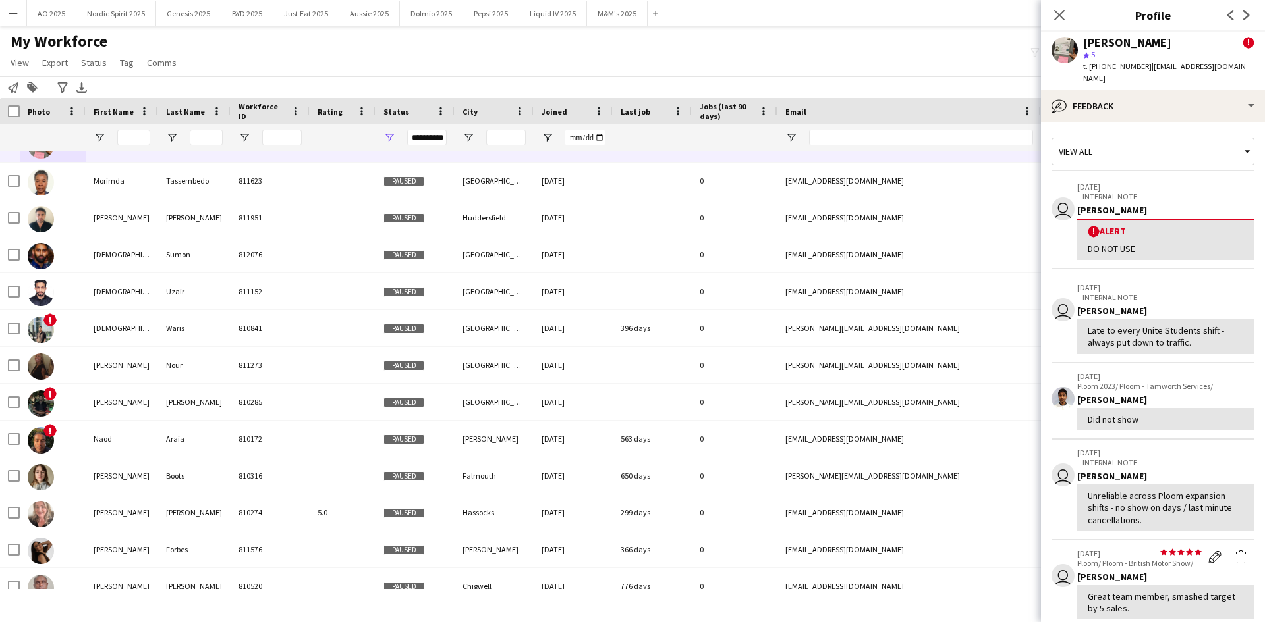
click at [1057, 23] on div "Close pop-in" at bounding box center [1059, 15] width 37 height 30
click at [1059, 18] on icon "Close pop-in" at bounding box center [1058, 15] width 13 height 13
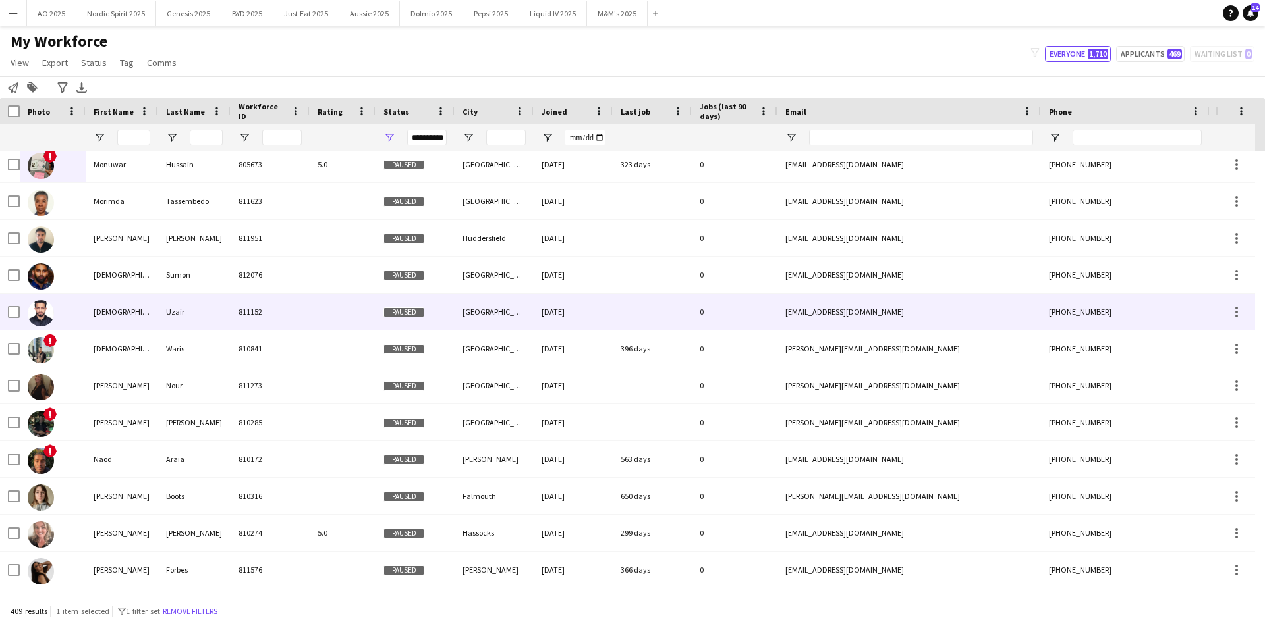
scroll to position [9394, 0]
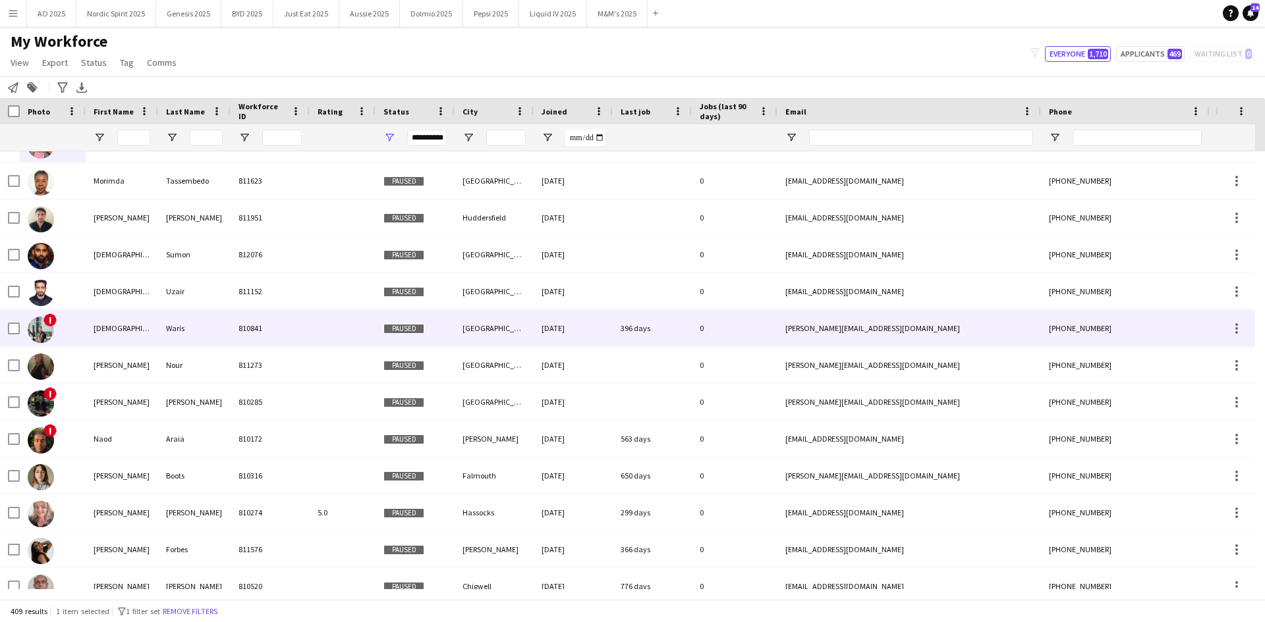
click at [41, 321] on img at bounding box center [41, 330] width 26 height 26
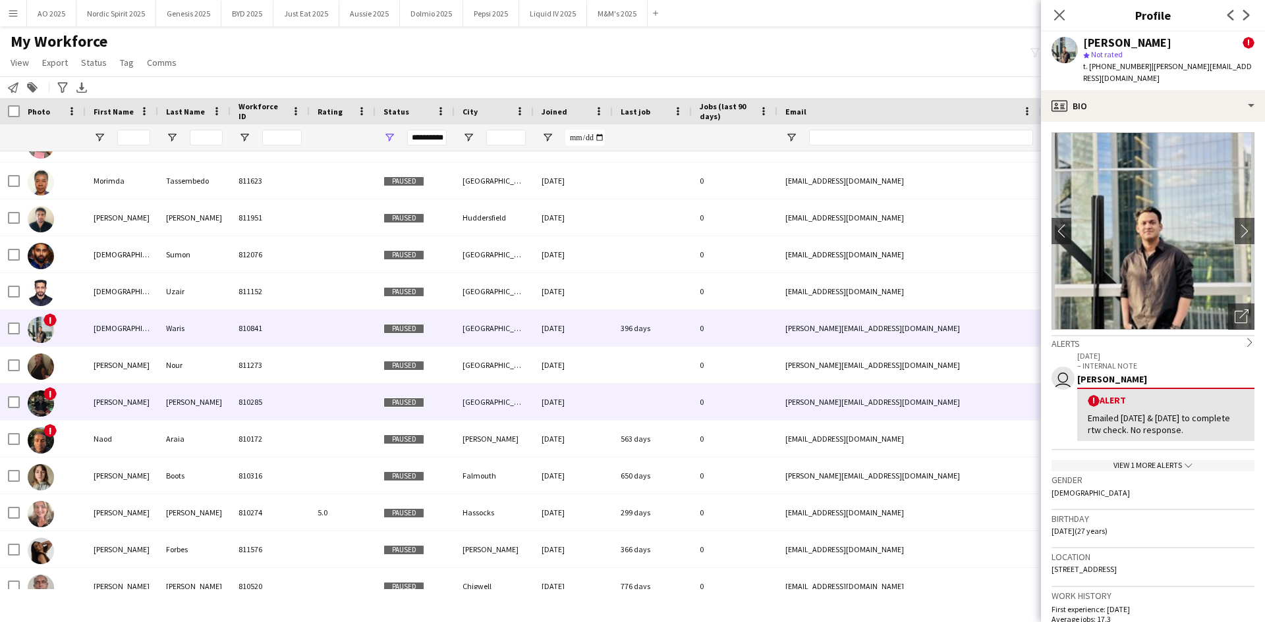
click at [44, 402] on img at bounding box center [41, 404] width 26 height 26
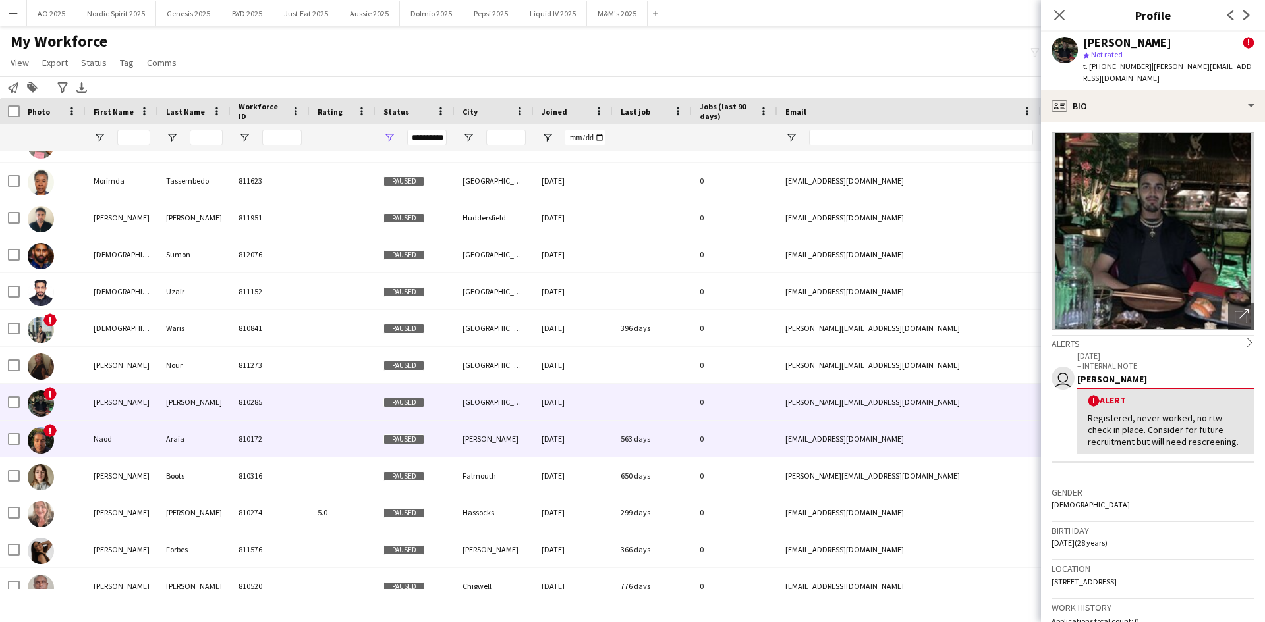
click at [45, 437] on img at bounding box center [41, 440] width 26 height 26
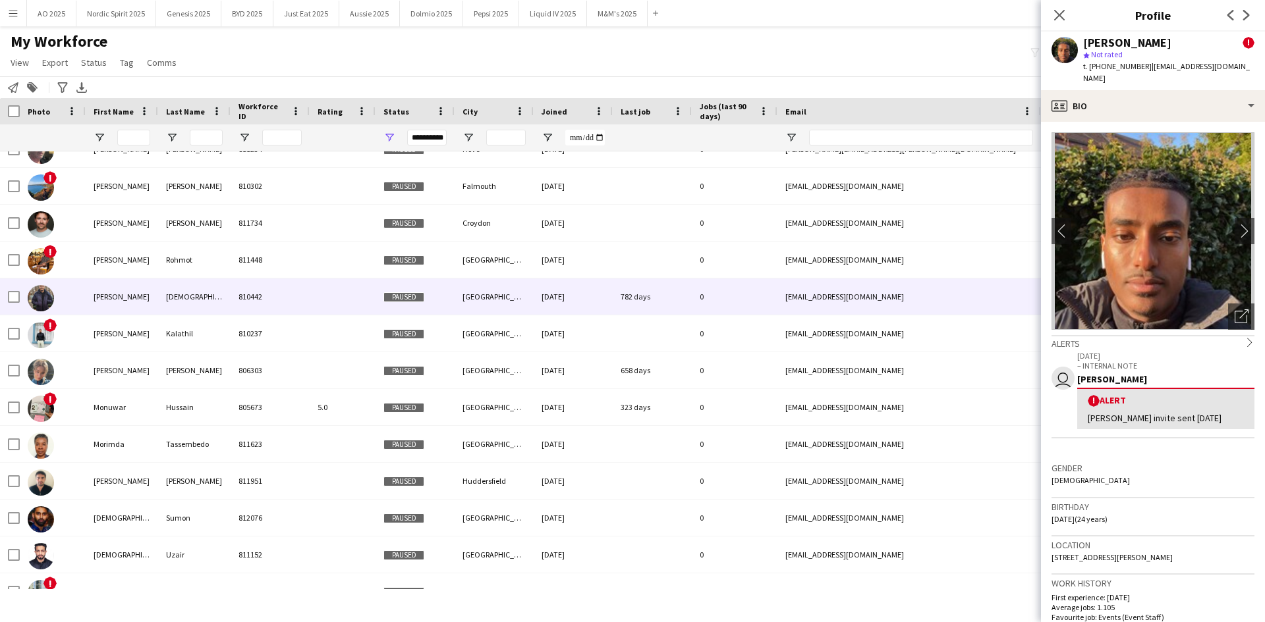
scroll to position [9178, 0]
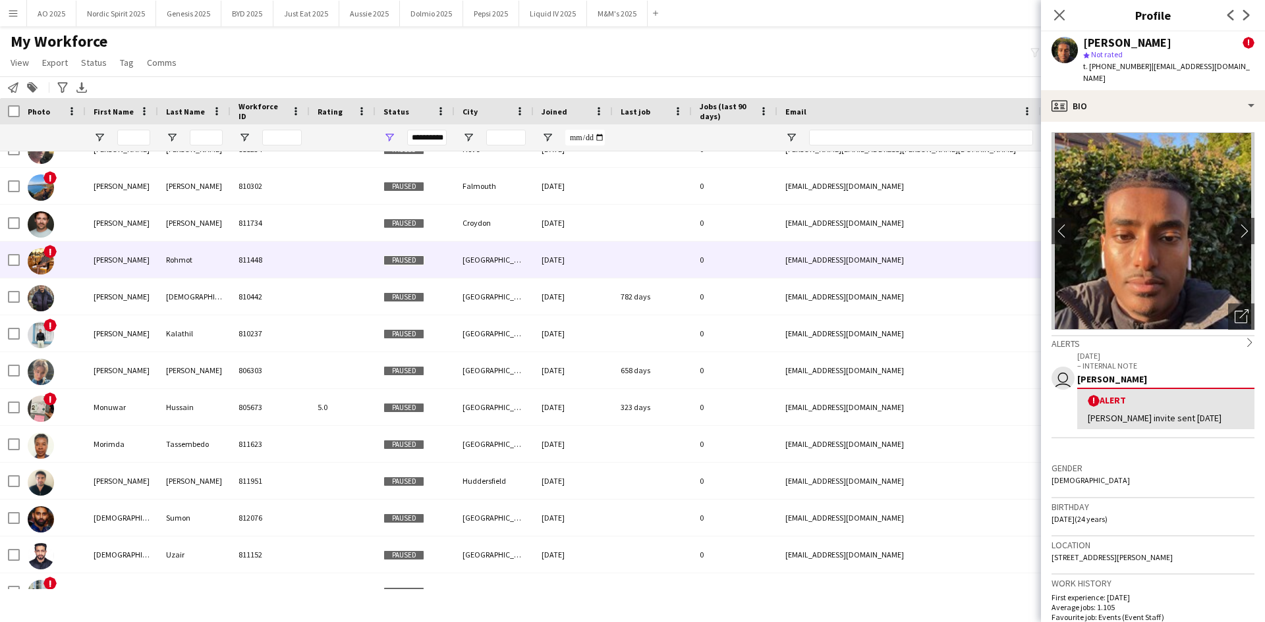
click at [43, 265] on img at bounding box center [41, 261] width 26 height 26
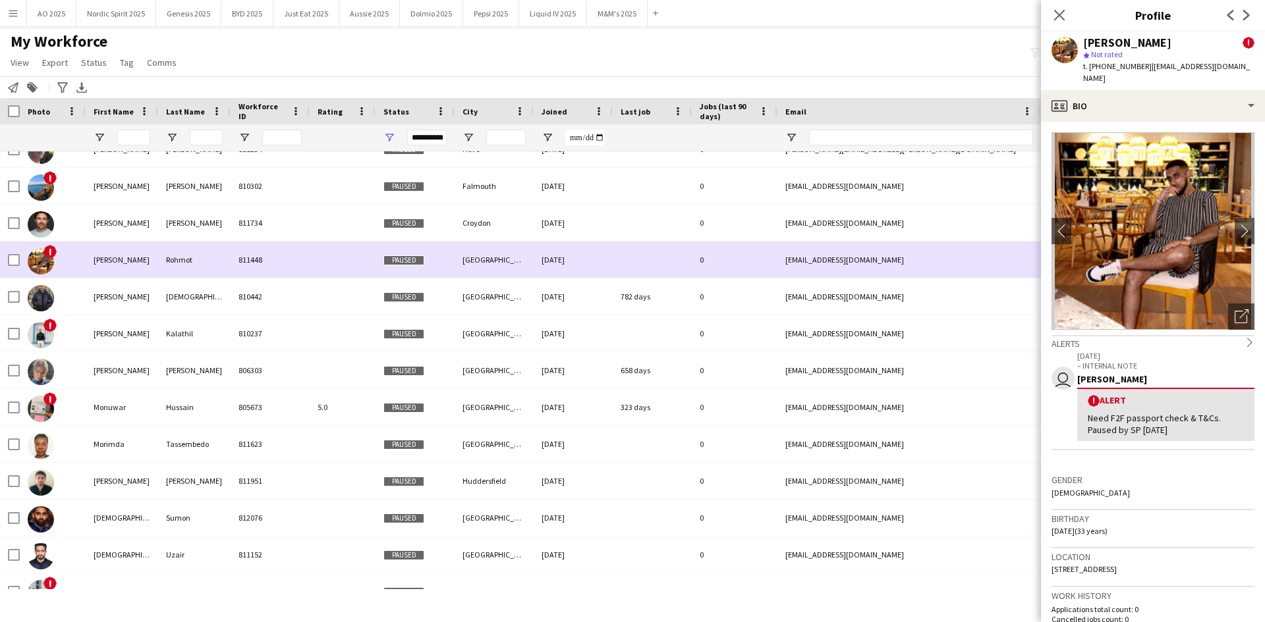
click at [43, 265] on img at bounding box center [41, 261] width 26 height 26
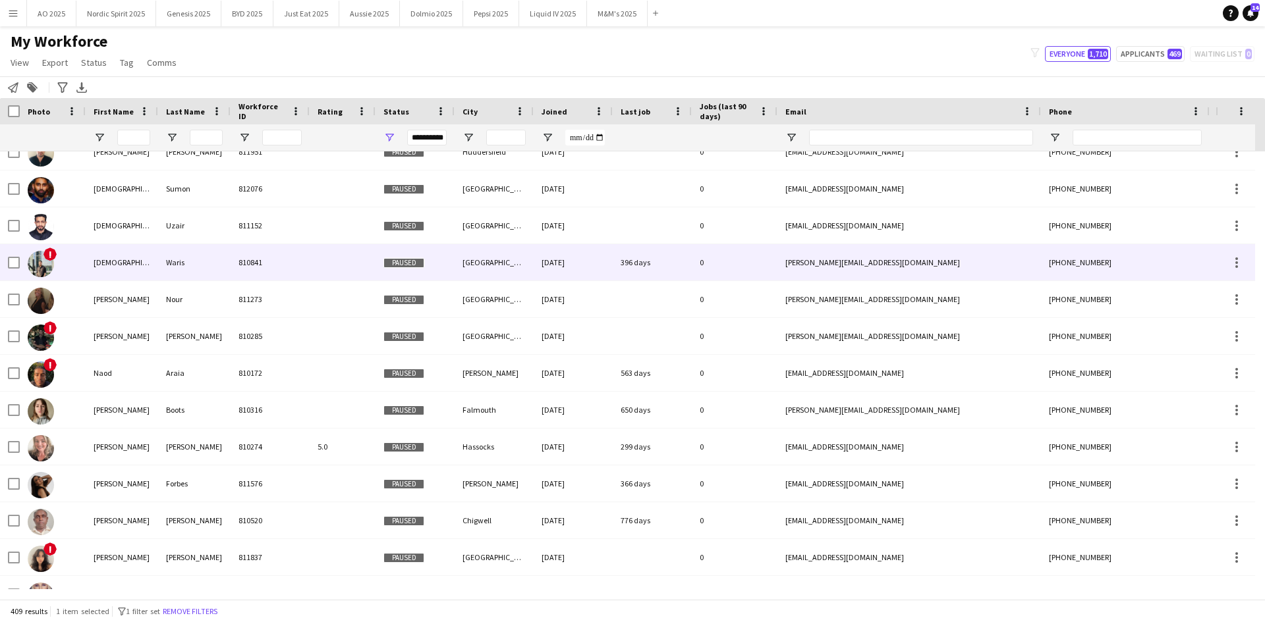
click at [36, 265] on img at bounding box center [41, 264] width 26 height 26
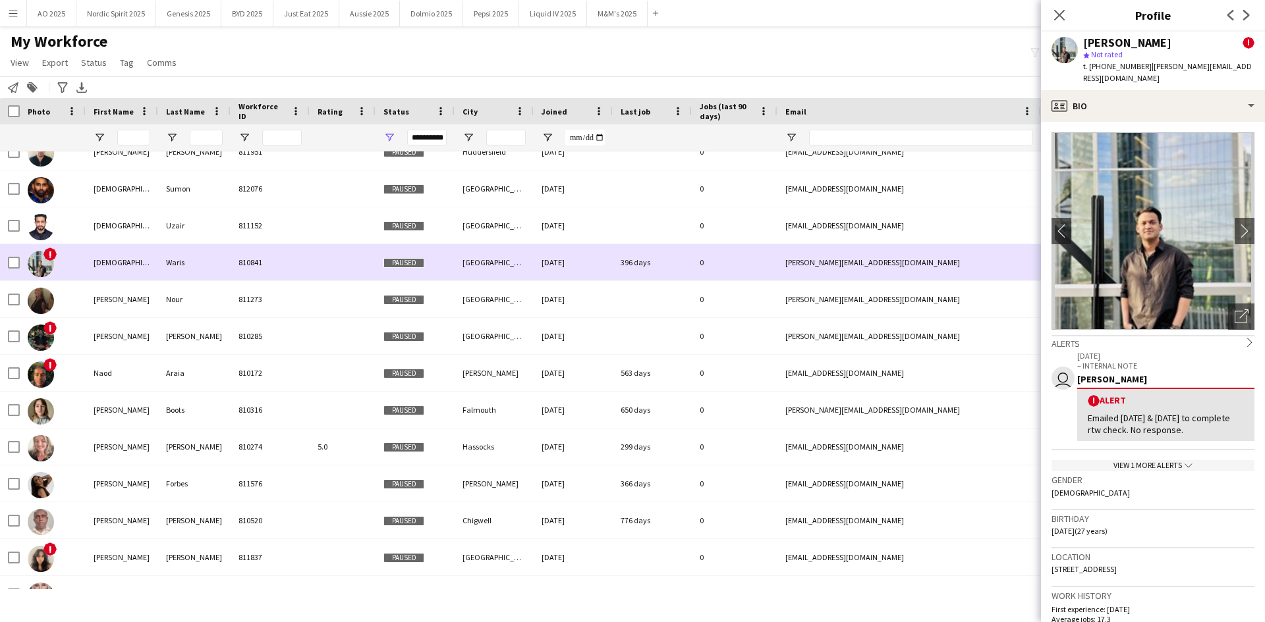
click at [36, 265] on img at bounding box center [41, 264] width 26 height 26
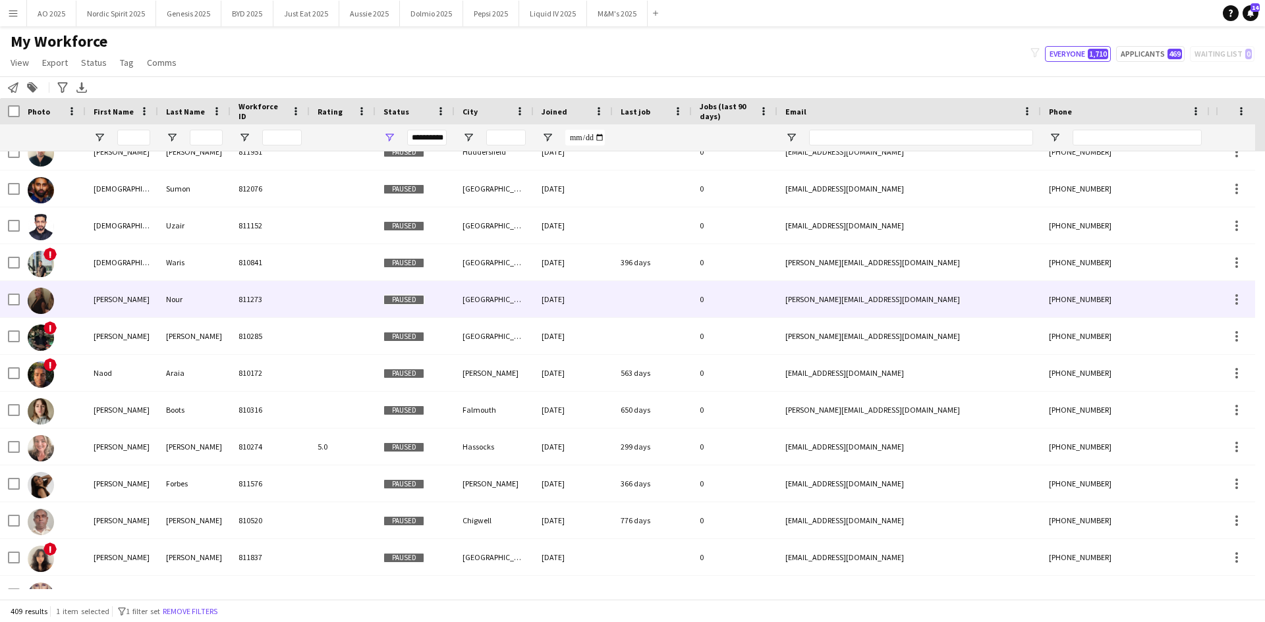
click at [29, 300] on img at bounding box center [41, 301] width 26 height 26
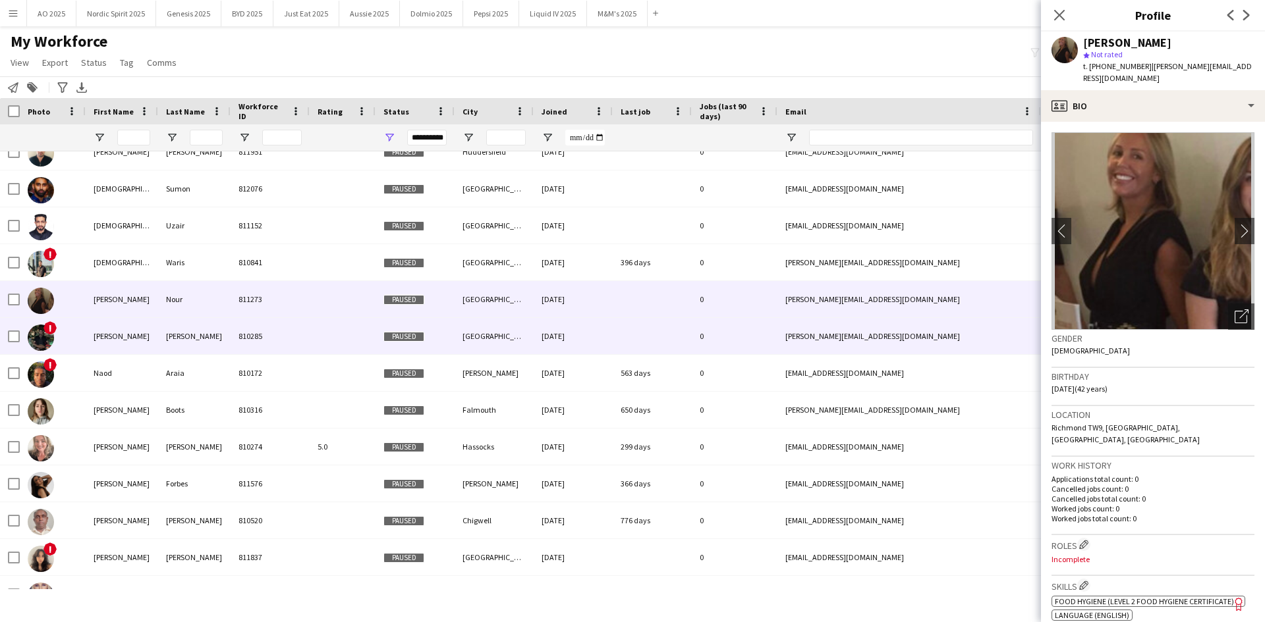
click at [47, 342] on img at bounding box center [41, 338] width 26 height 26
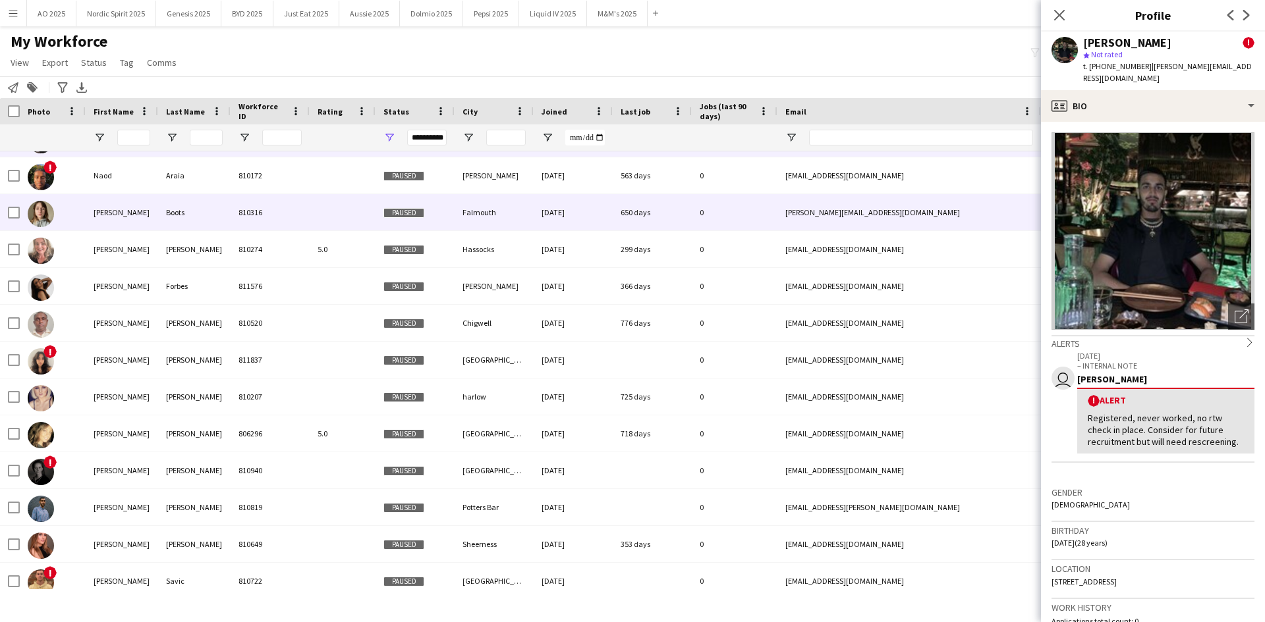
click at [36, 215] on img at bounding box center [41, 214] width 26 height 26
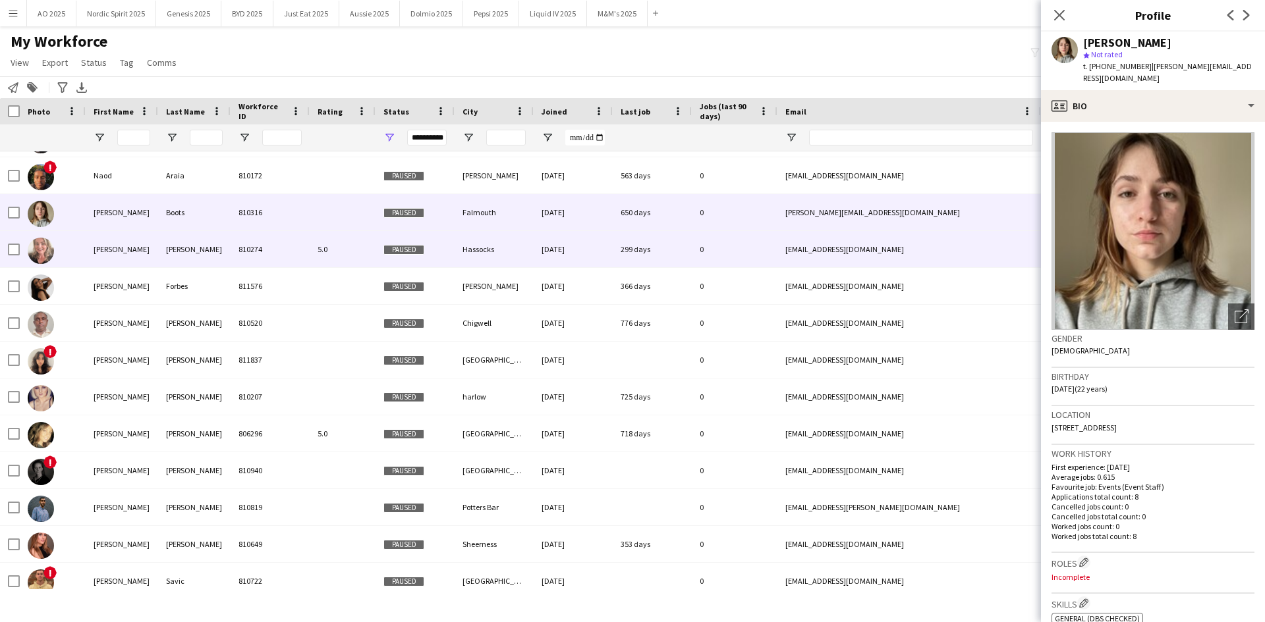
click at [38, 250] on img at bounding box center [41, 251] width 26 height 26
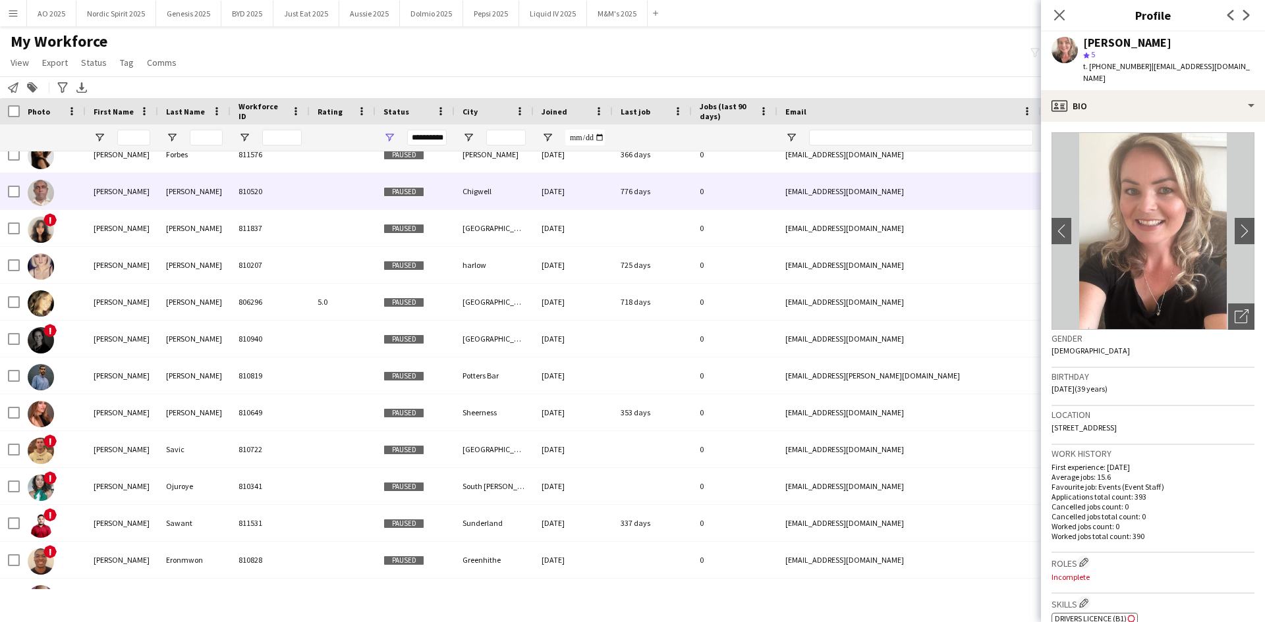
click at [43, 201] on img at bounding box center [41, 193] width 26 height 26
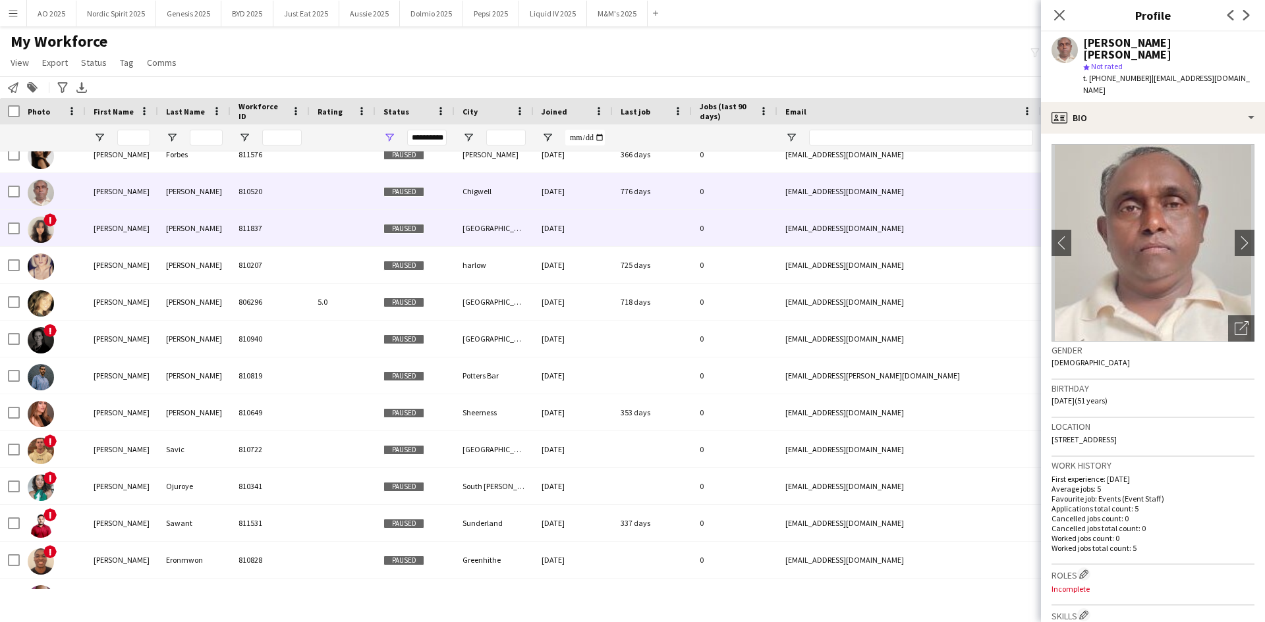
click at [35, 241] on img at bounding box center [41, 230] width 26 height 26
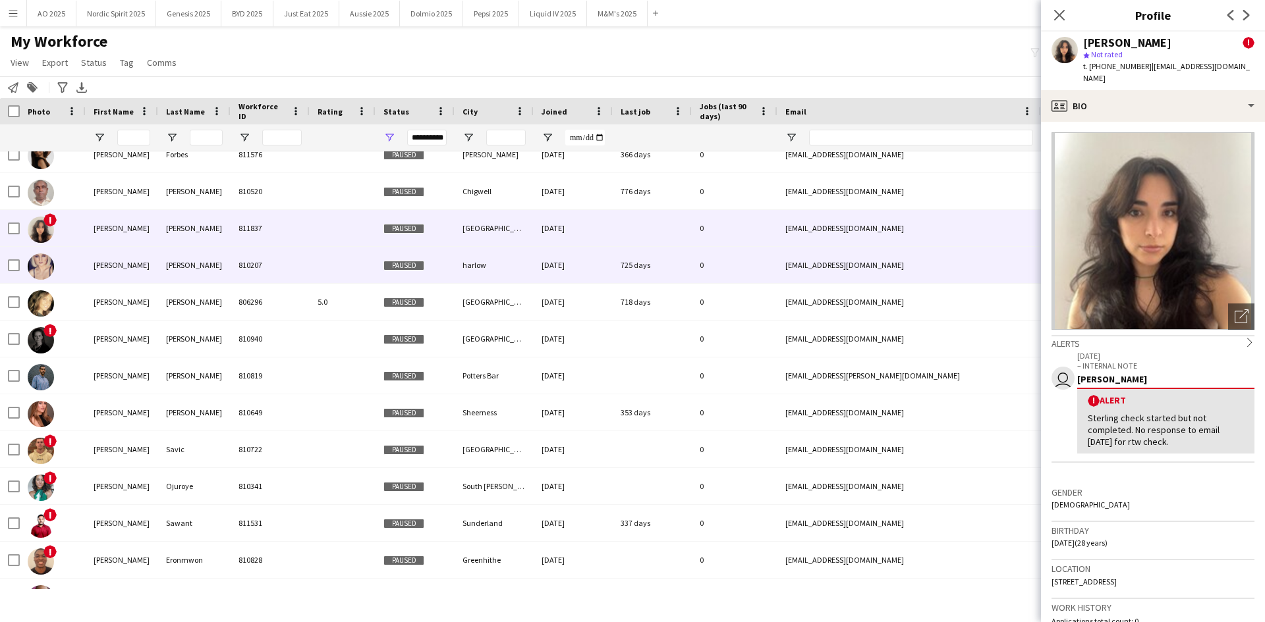
click at [46, 270] on img at bounding box center [41, 267] width 26 height 26
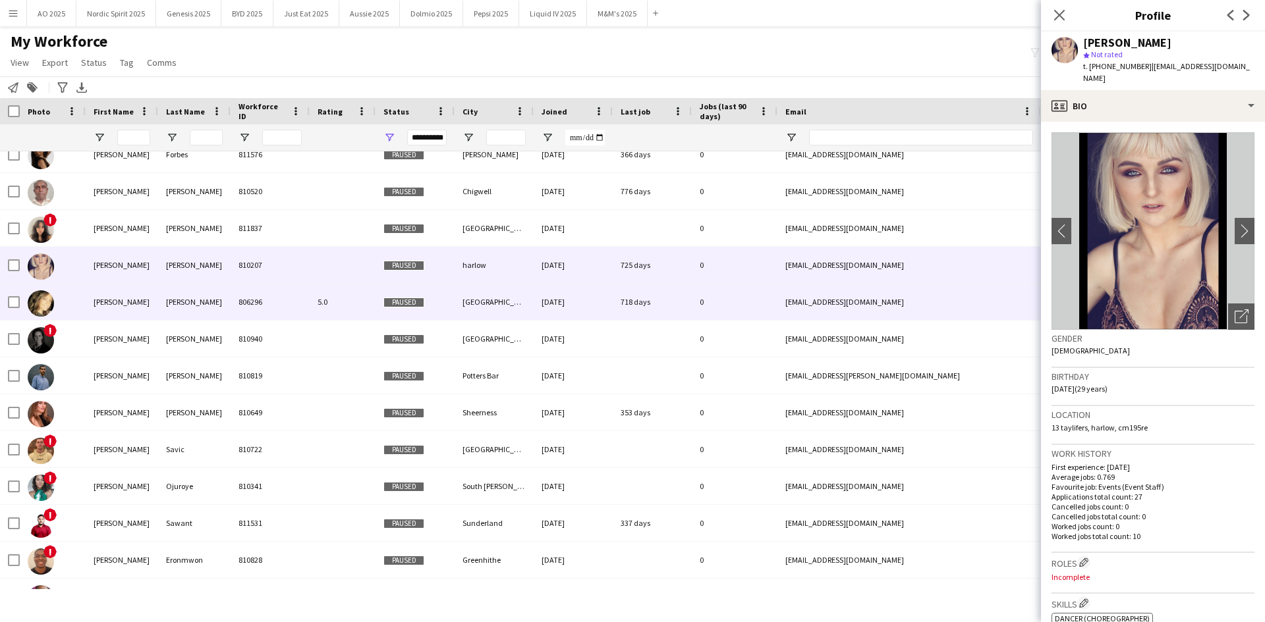
click at [43, 301] on img at bounding box center [41, 303] width 26 height 26
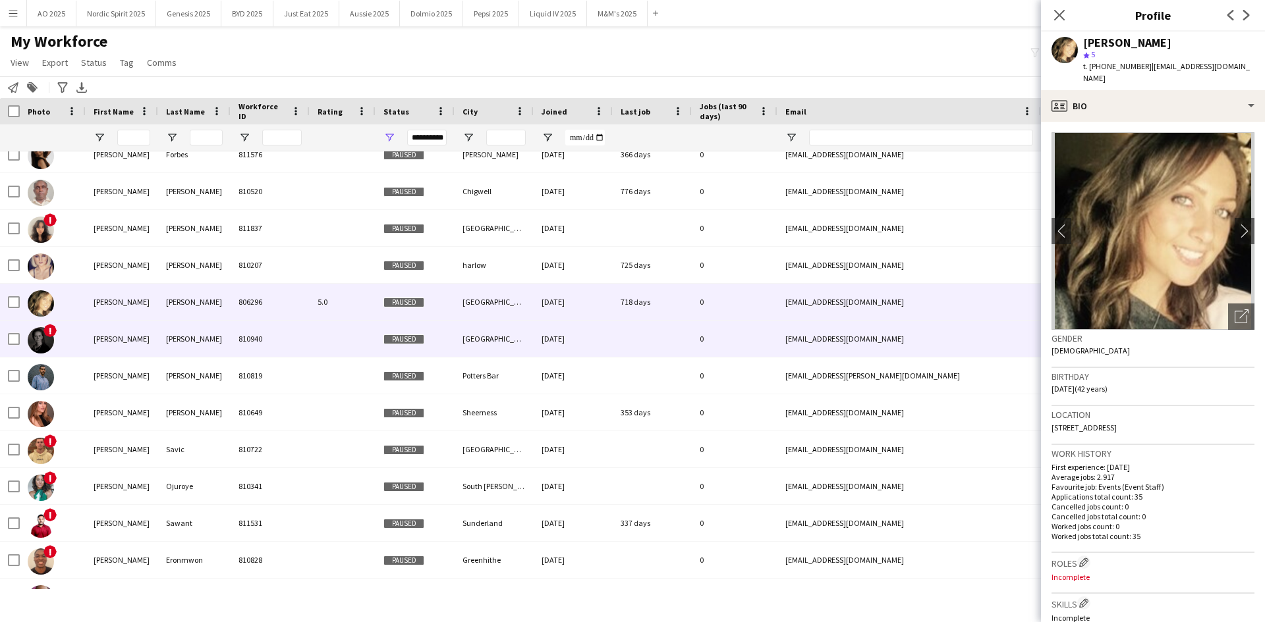
click at [47, 346] on img at bounding box center [41, 340] width 26 height 26
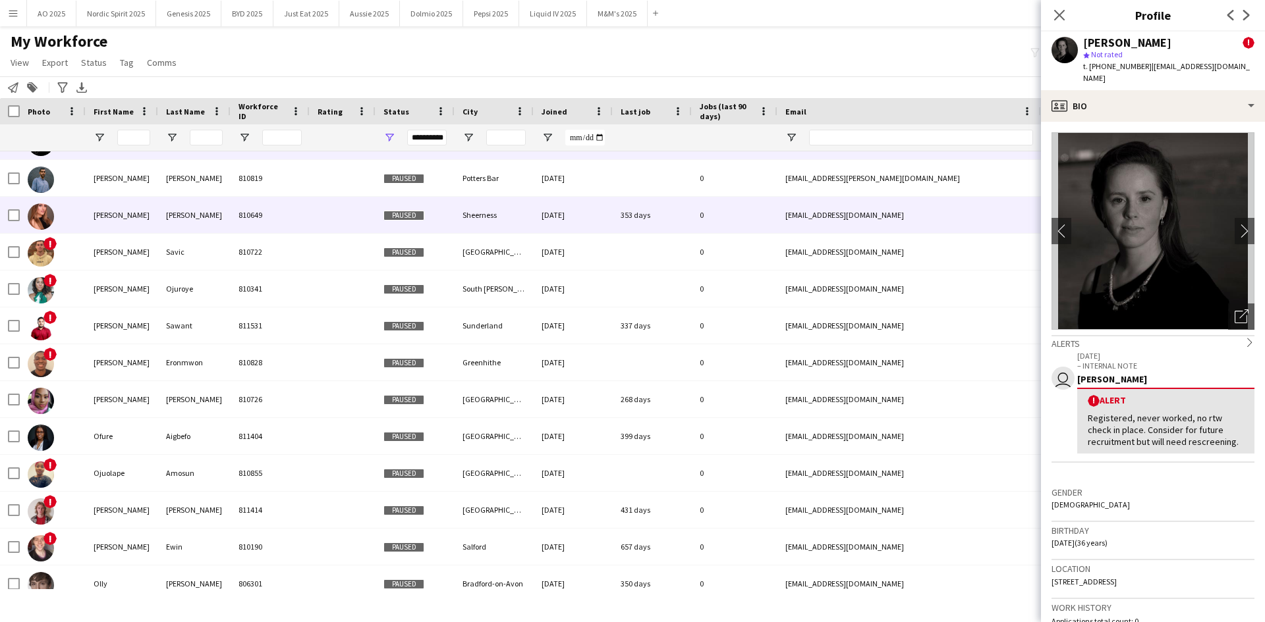
click at [49, 219] on img at bounding box center [41, 217] width 26 height 26
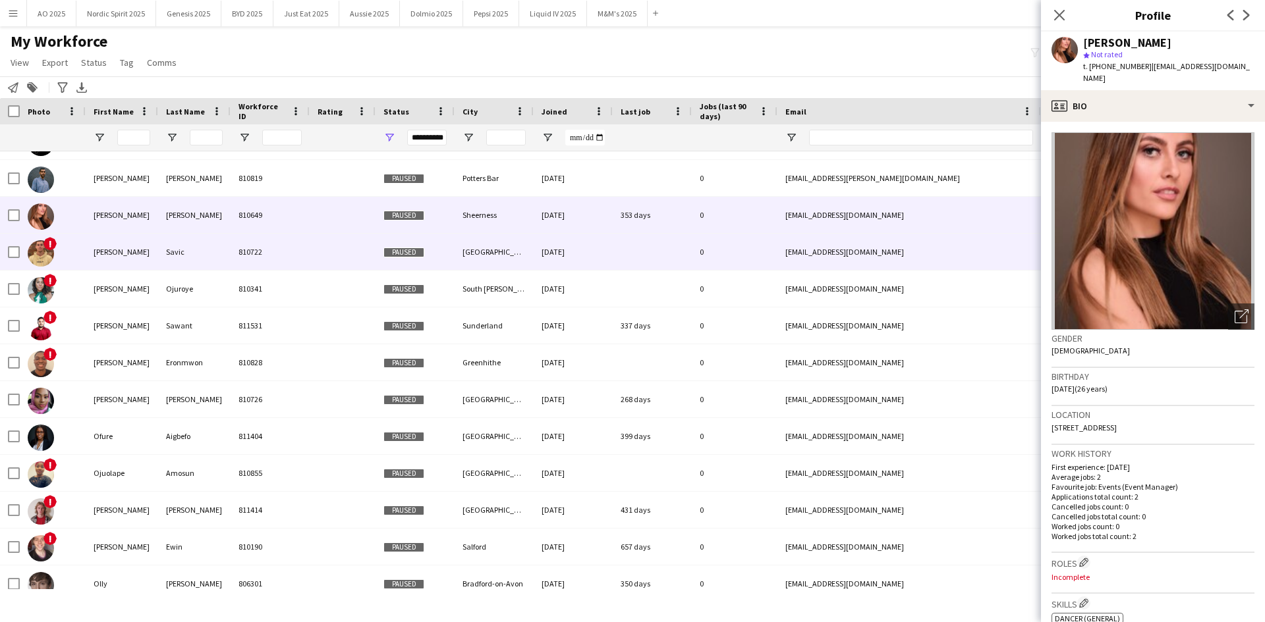
click at [41, 252] on img at bounding box center [41, 253] width 26 height 26
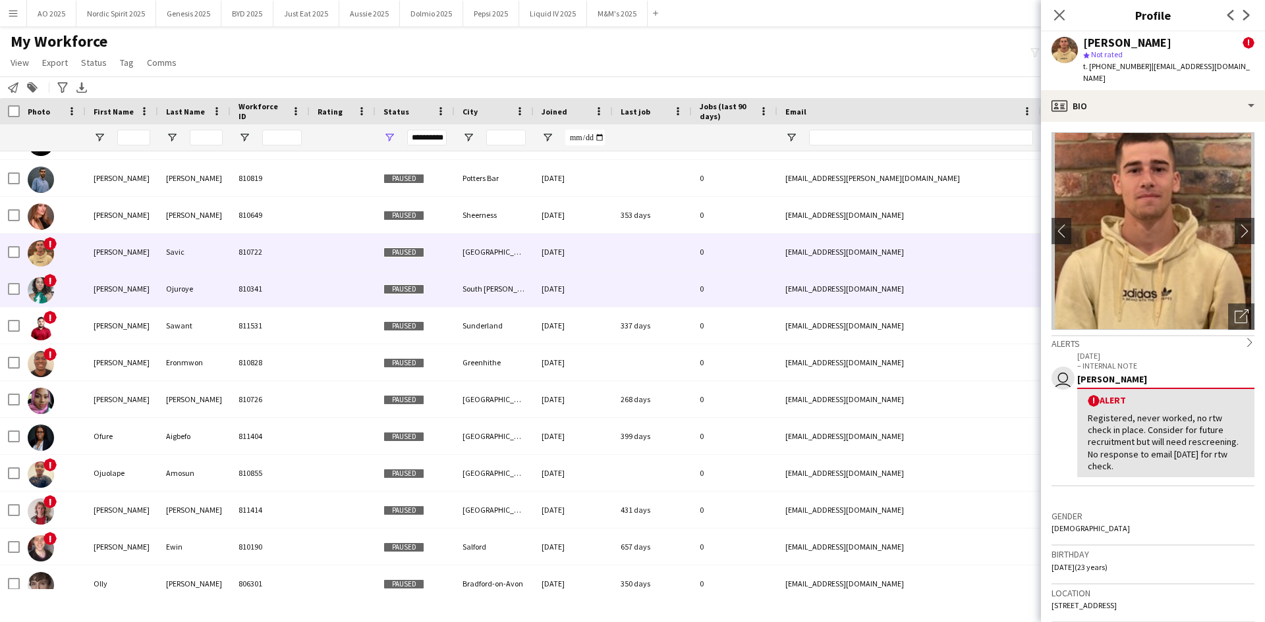
click at [43, 286] on img at bounding box center [41, 290] width 26 height 26
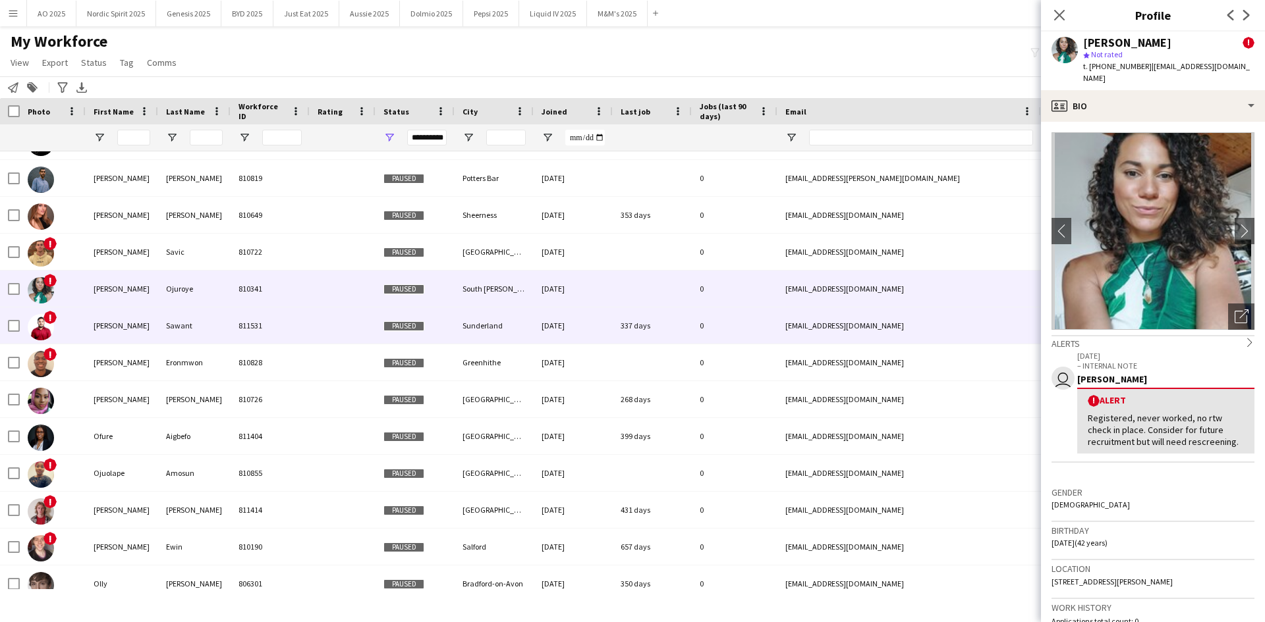
click at [38, 319] on img at bounding box center [41, 327] width 26 height 26
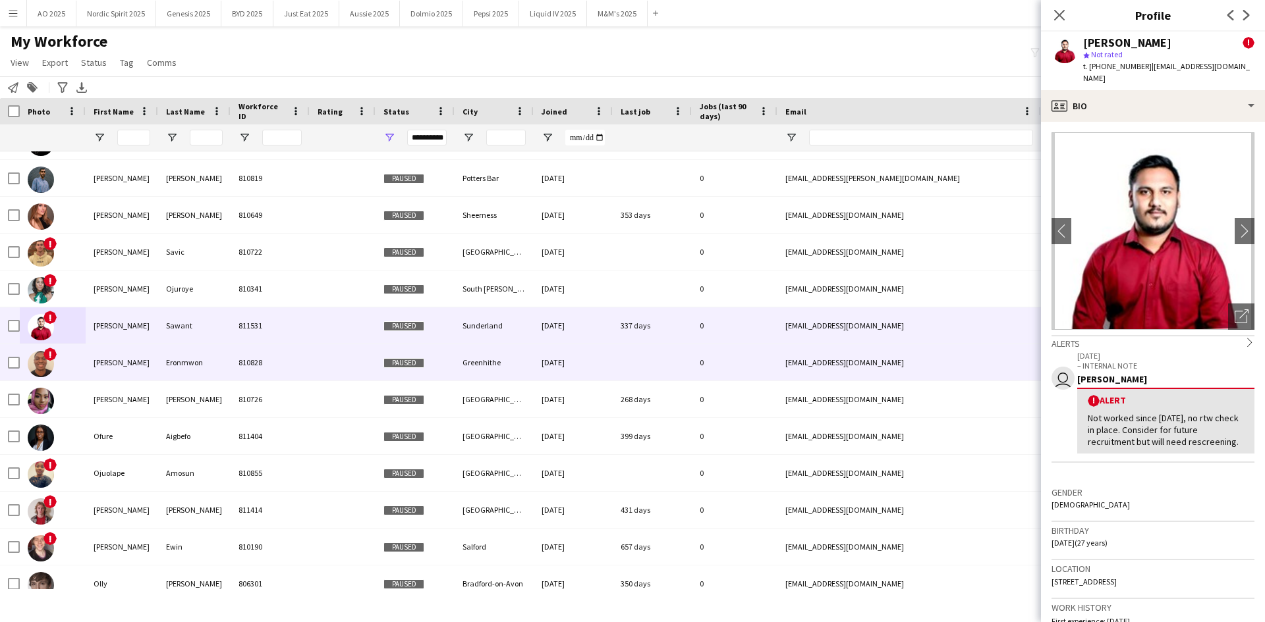
click at [36, 360] on img at bounding box center [41, 364] width 26 height 26
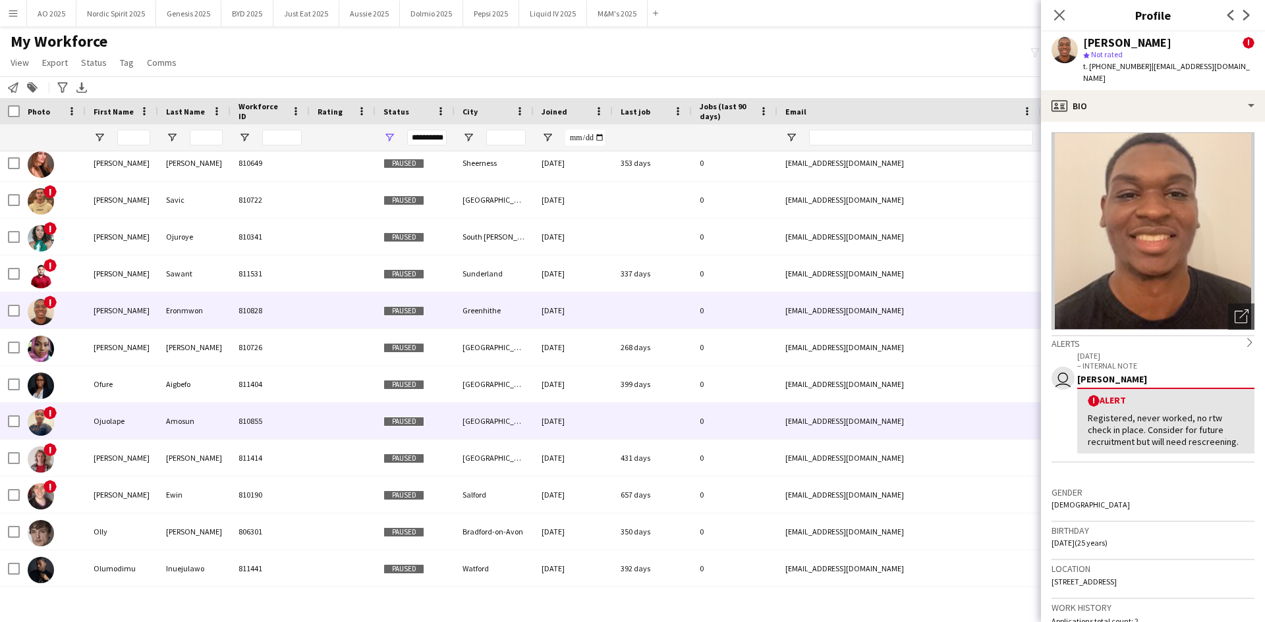
scroll to position [10052, 0]
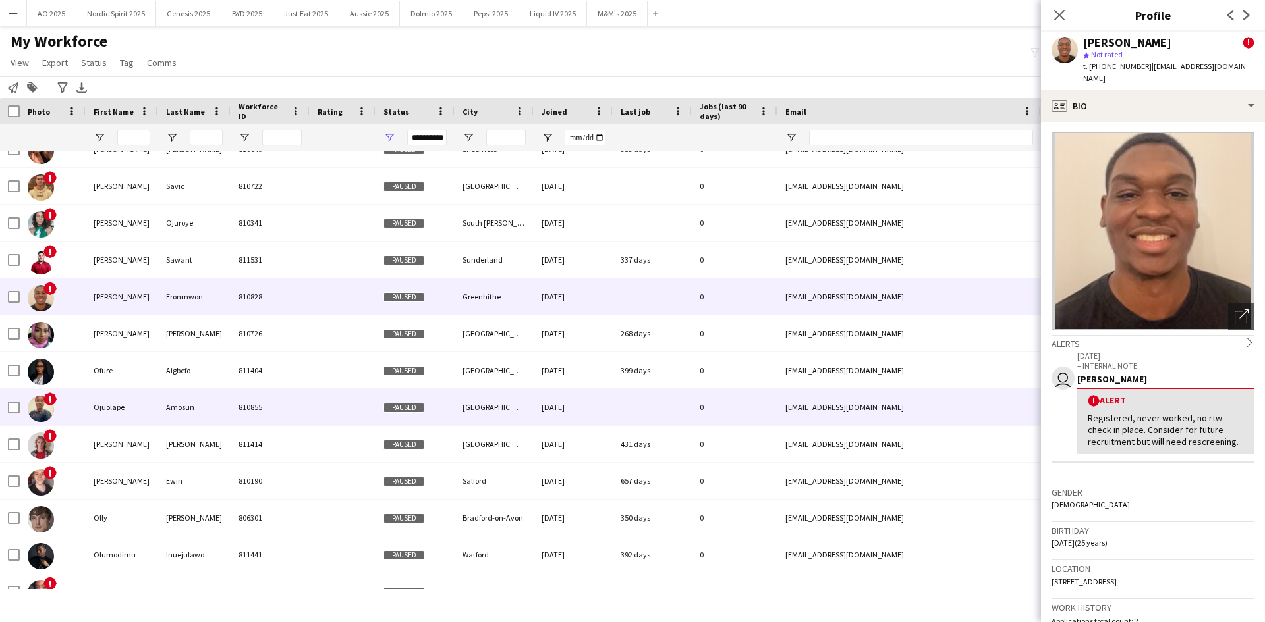
click at [41, 402] on img at bounding box center [41, 409] width 26 height 26
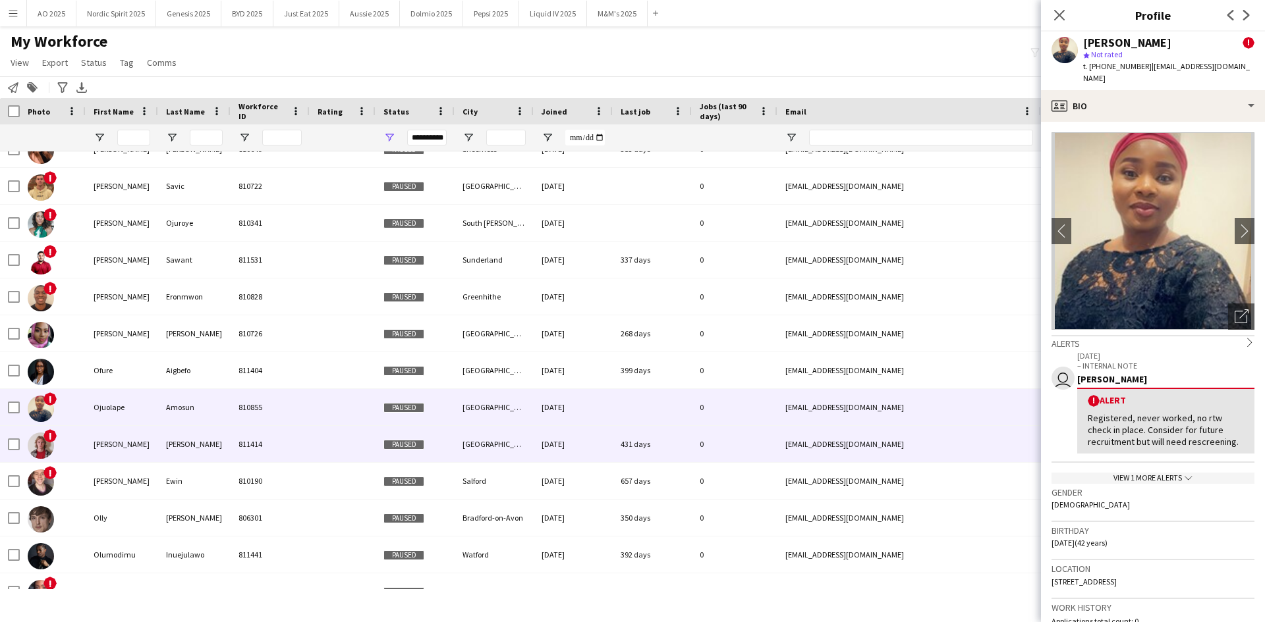
click at [49, 453] on img at bounding box center [41, 446] width 26 height 26
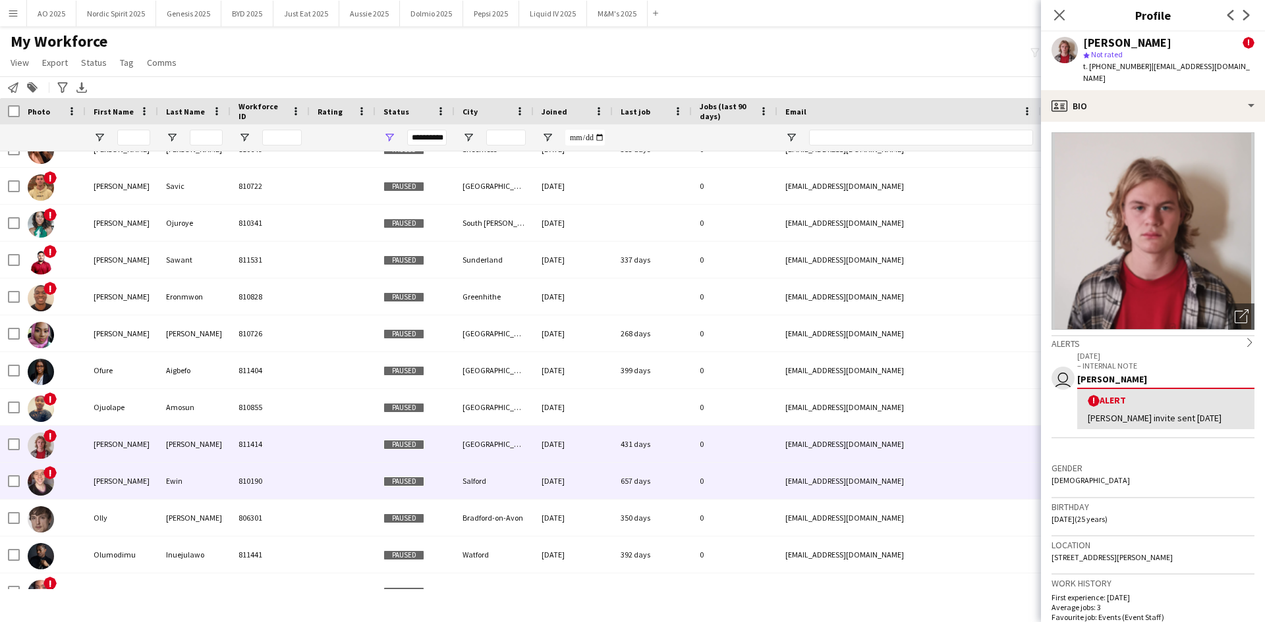
click at [33, 485] on img at bounding box center [41, 483] width 26 height 26
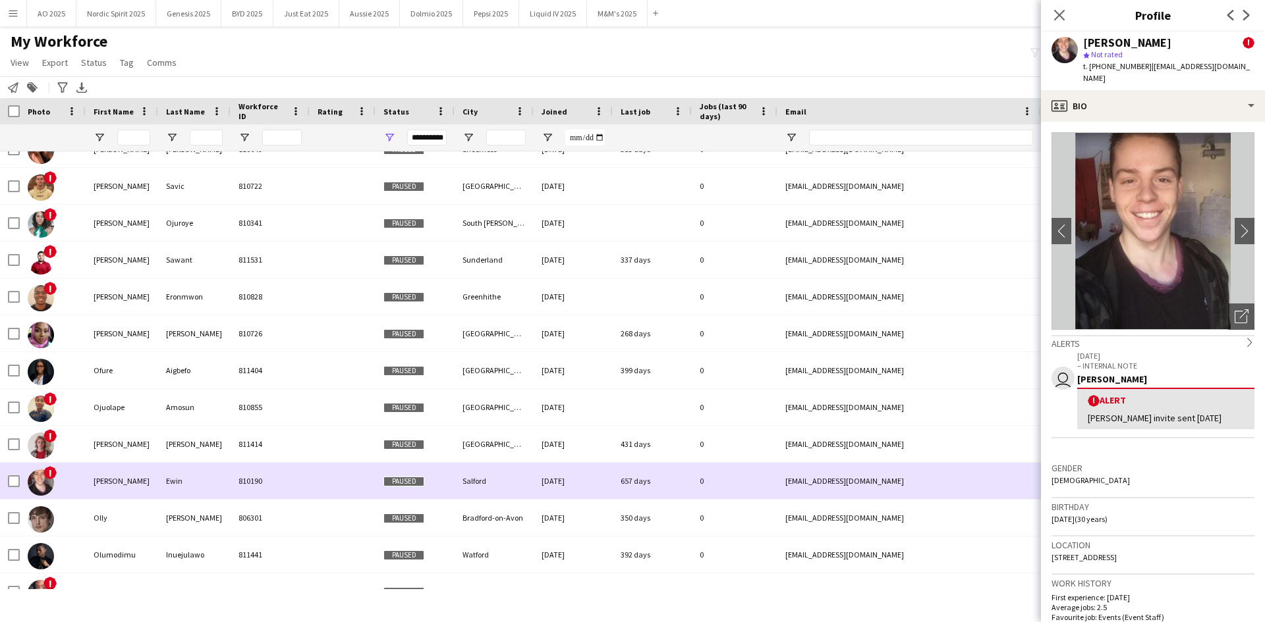
click at [41, 486] on img at bounding box center [41, 483] width 26 height 26
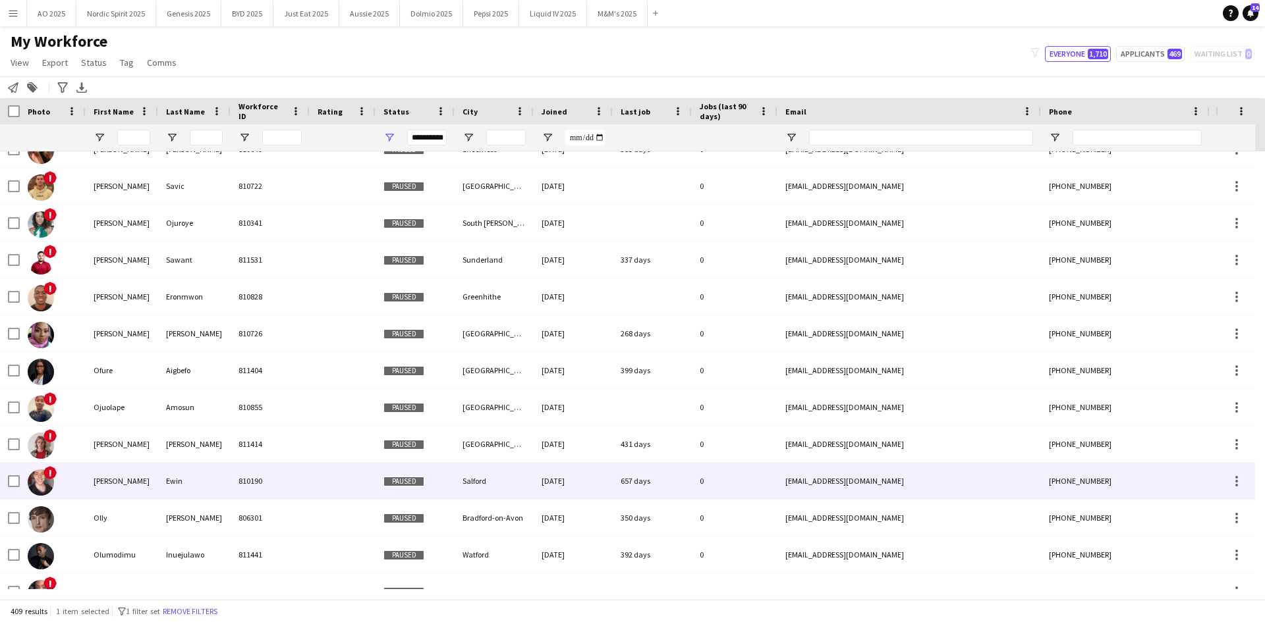
click at [43, 487] on img at bounding box center [41, 483] width 26 height 26
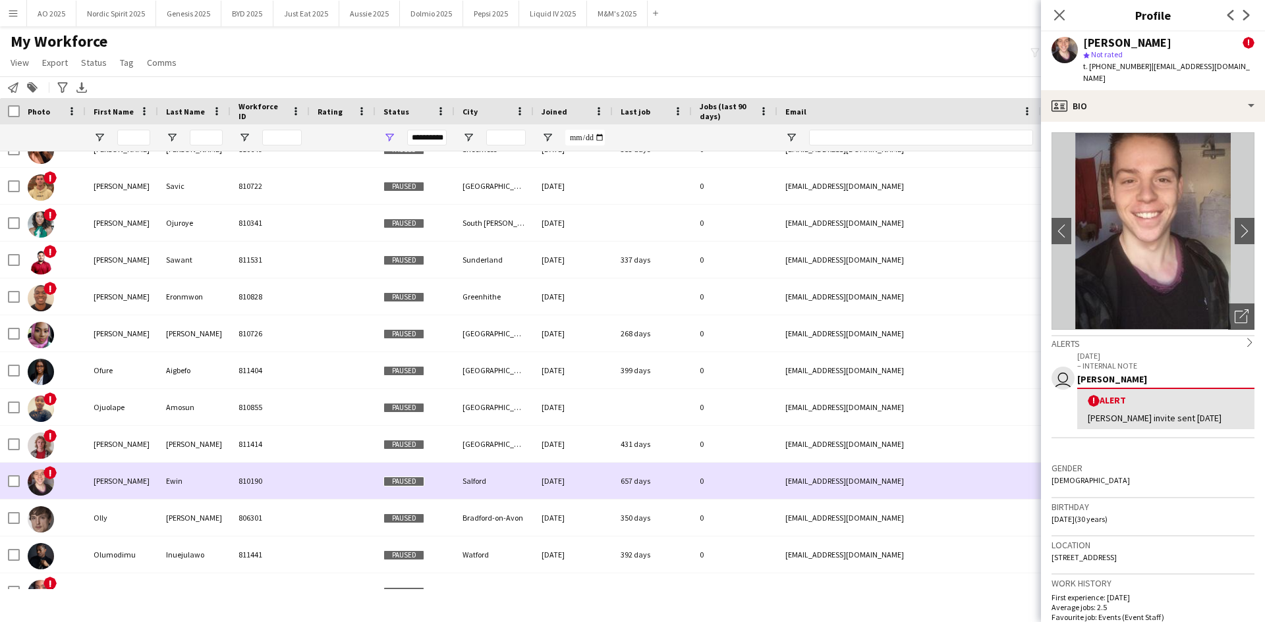
click at [43, 487] on img at bounding box center [41, 483] width 26 height 26
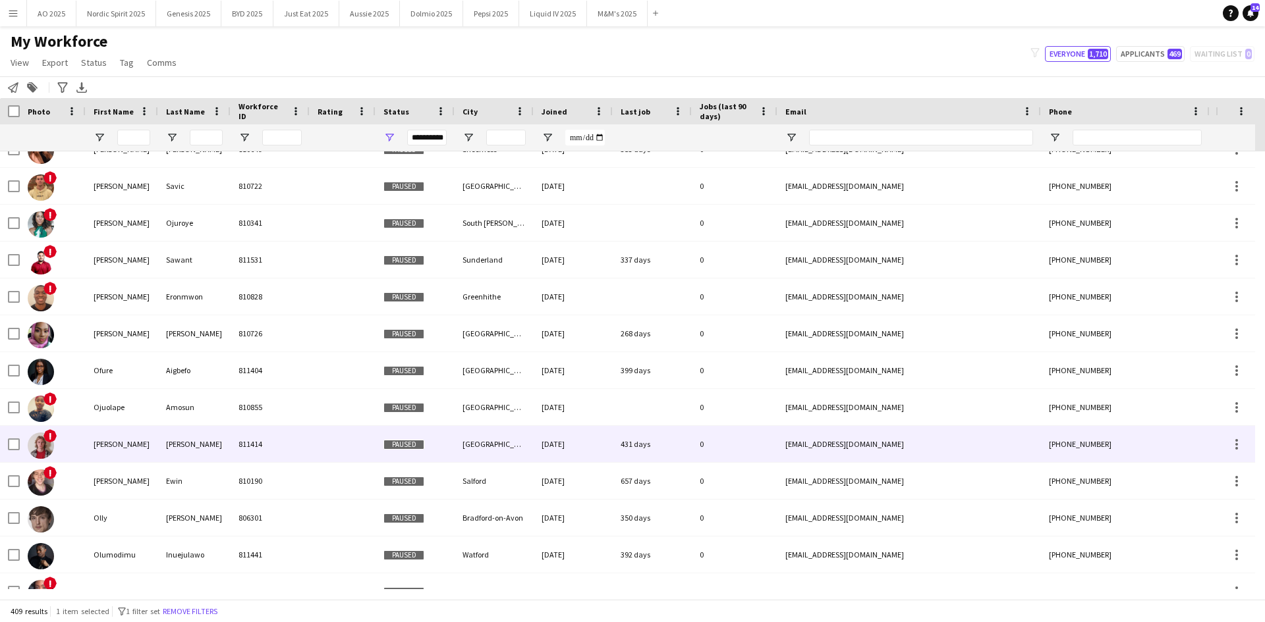
click at [45, 439] on span "!" at bounding box center [49, 435] width 13 height 13
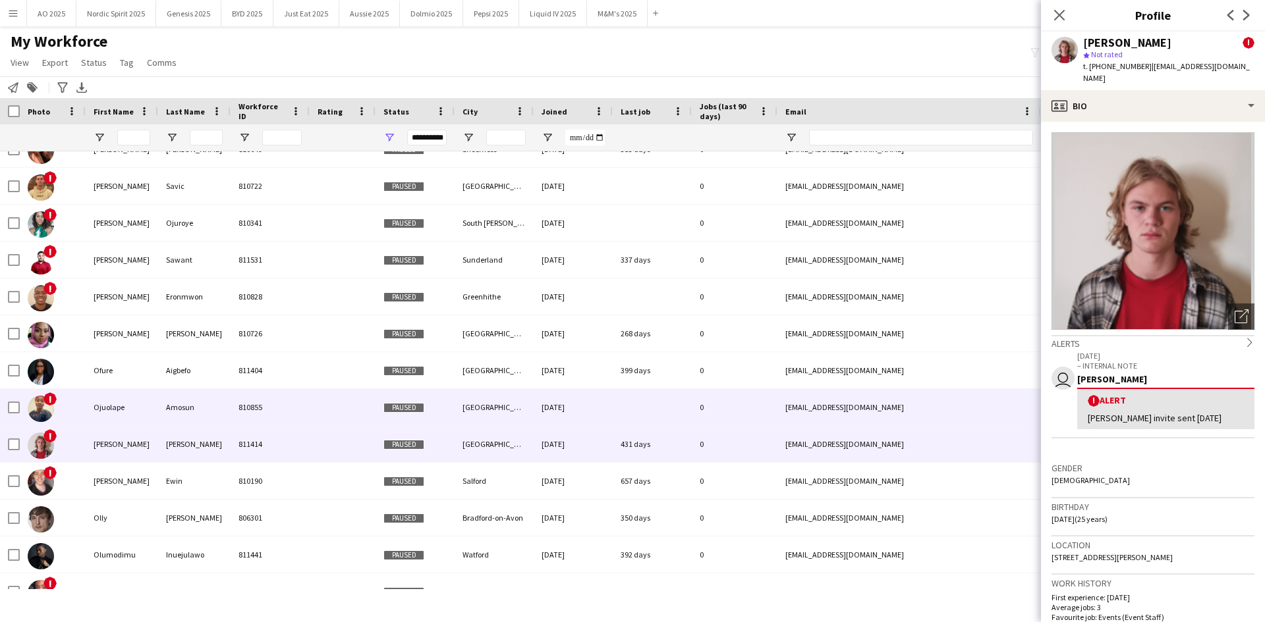
click at [47, 408] on img at bounding box center [41, 409] width 26 height 26
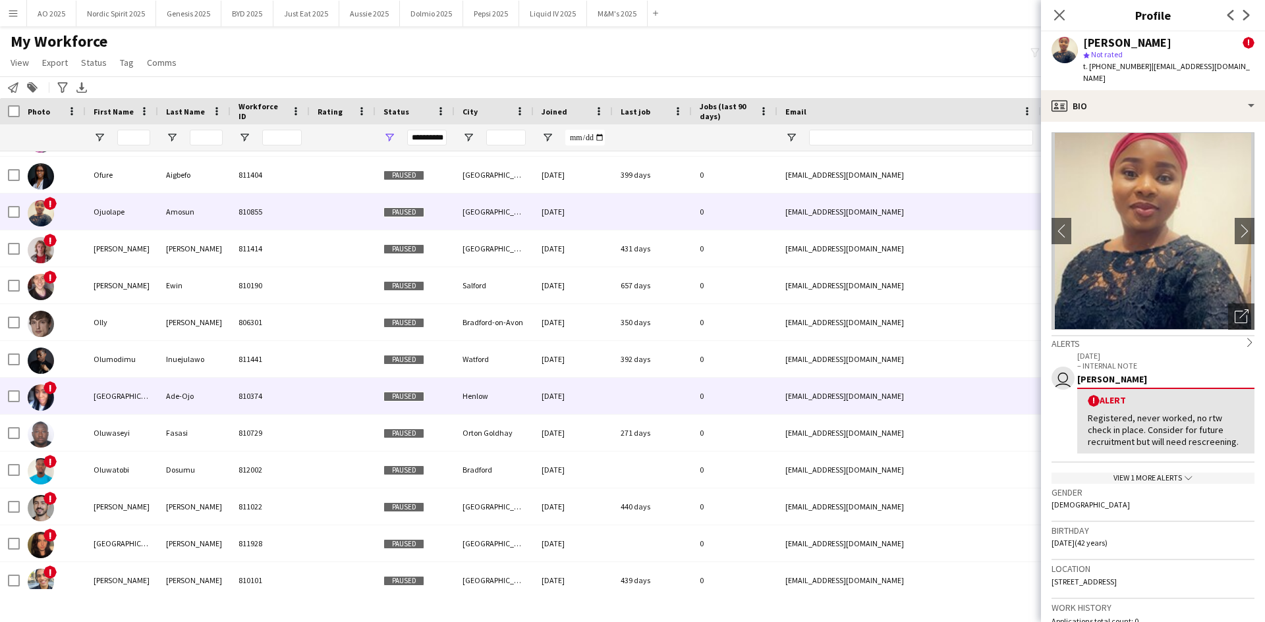
scroll to position [10250, 0]
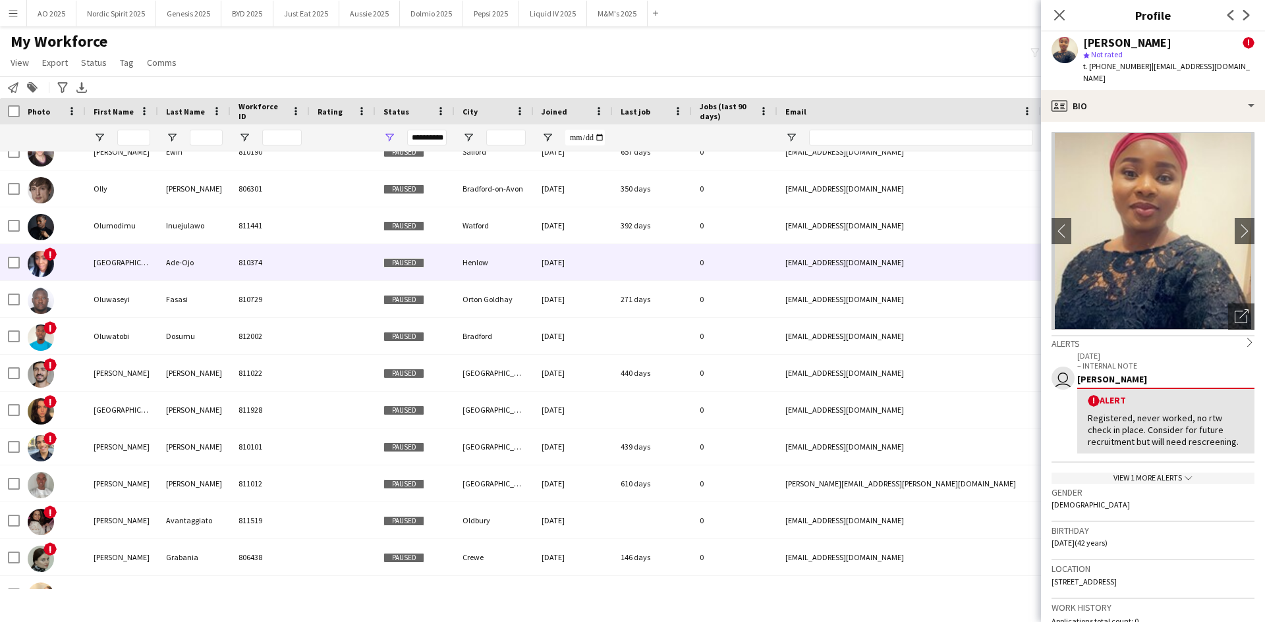
click at [36, 267] on img at bounding box center [41, 264] width 26 height 26
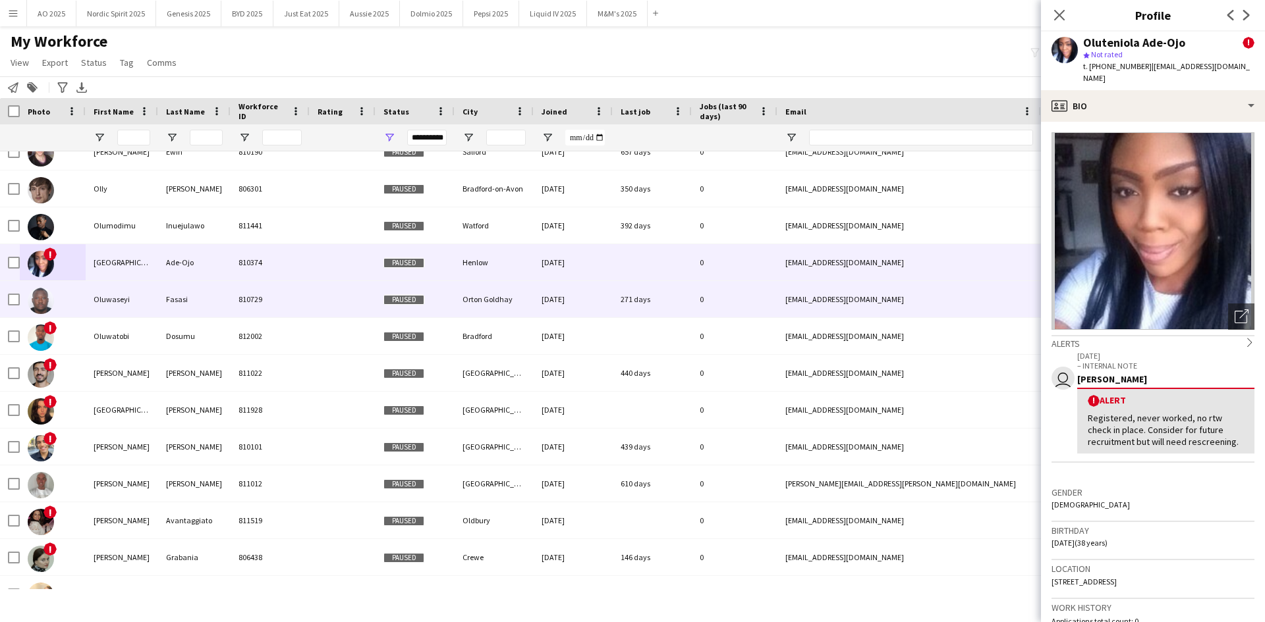
click at [45, 308] on img at bounding box center [41, 301] width 26 height 26
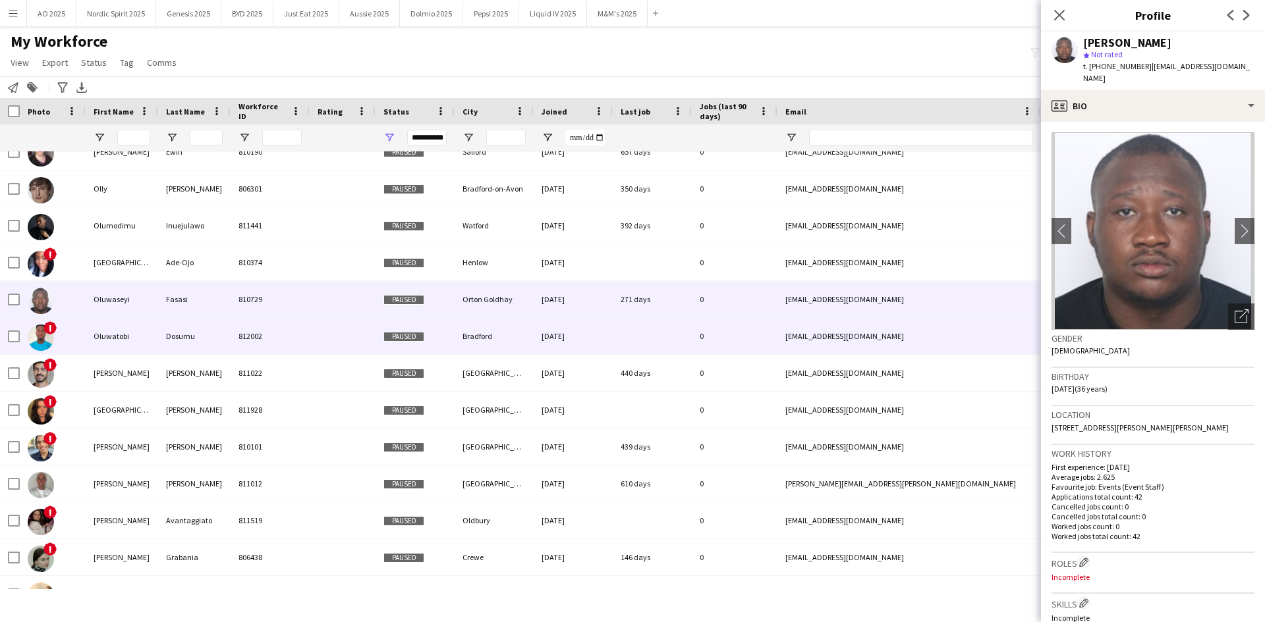
click at [46, 336] on img at bounding box center [41, 338] width 26 height 26
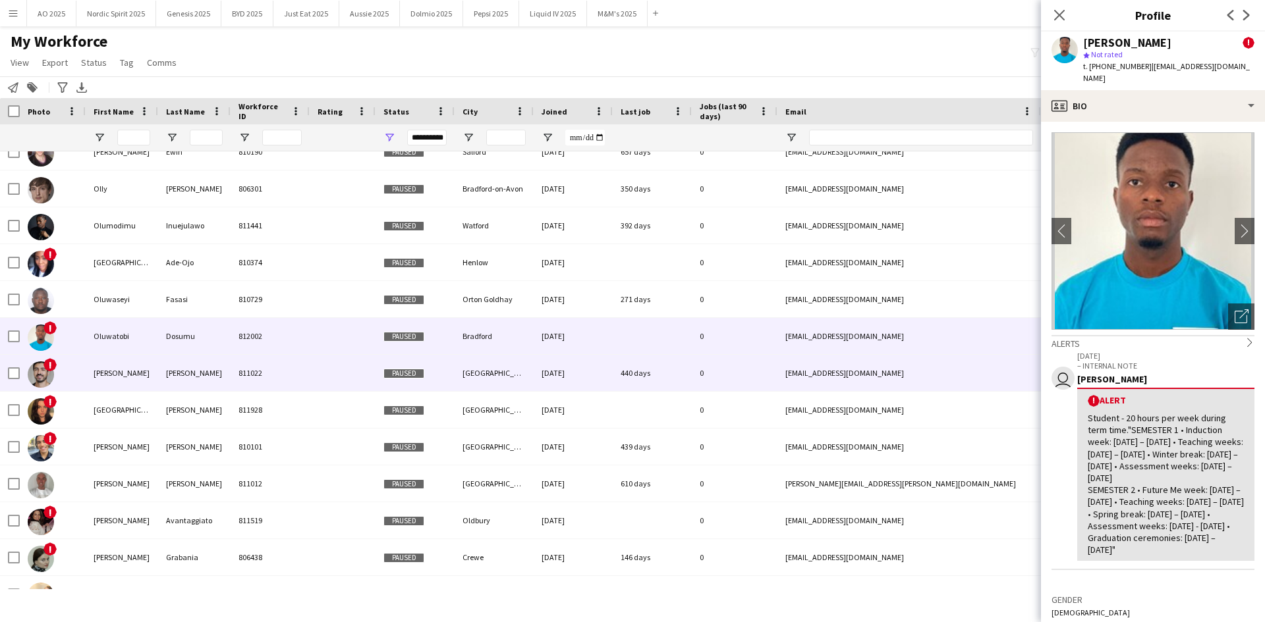
click at [46, 369] on span "!" at bounding box center [49, 364] width 13 height 13
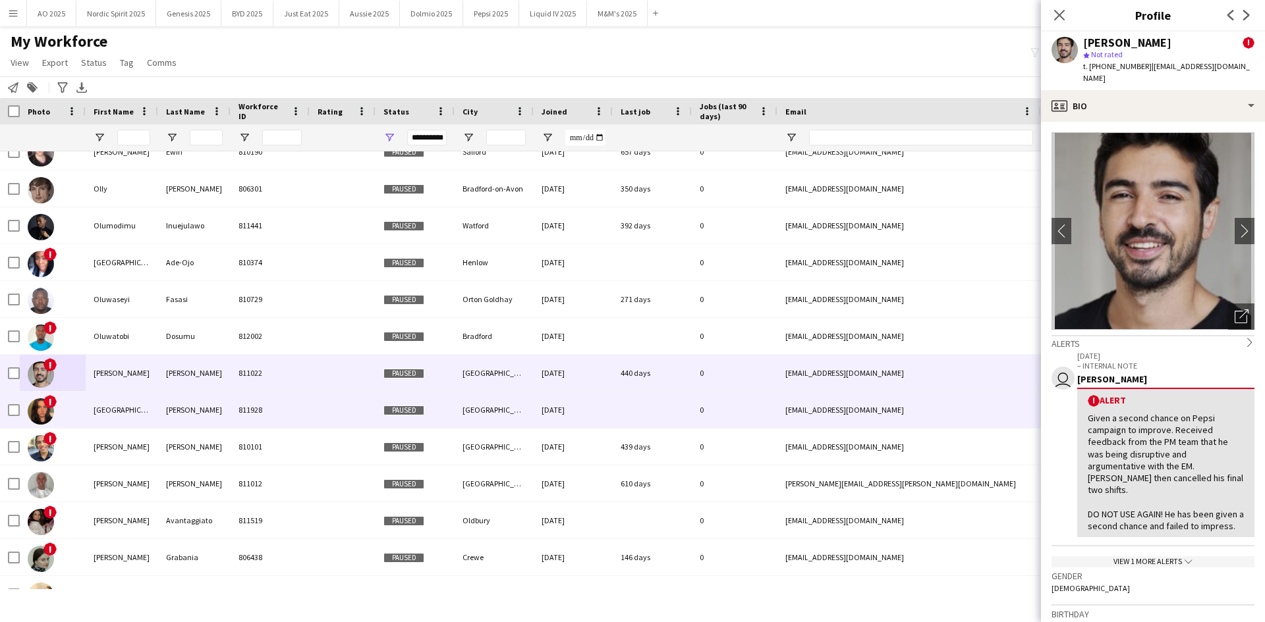
click at [51, 408] on img at bounding box center [41, 411] width 26 height 26
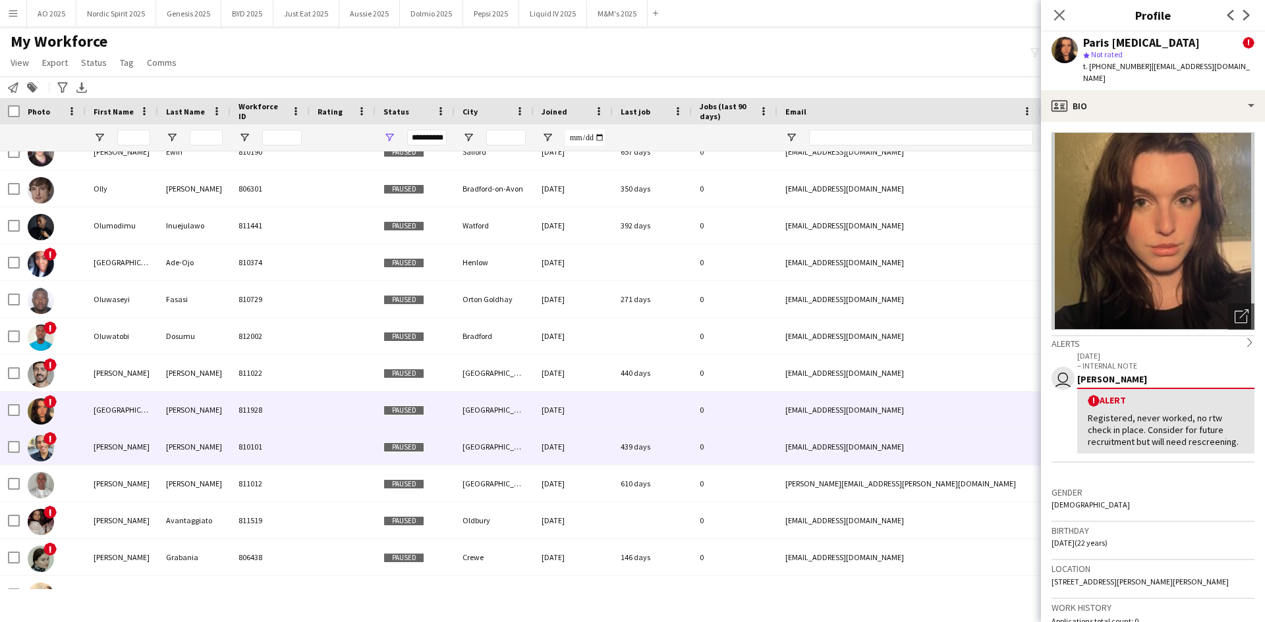
click at [49, 449] on img at bounding box center [41, 448] width 26 height 26
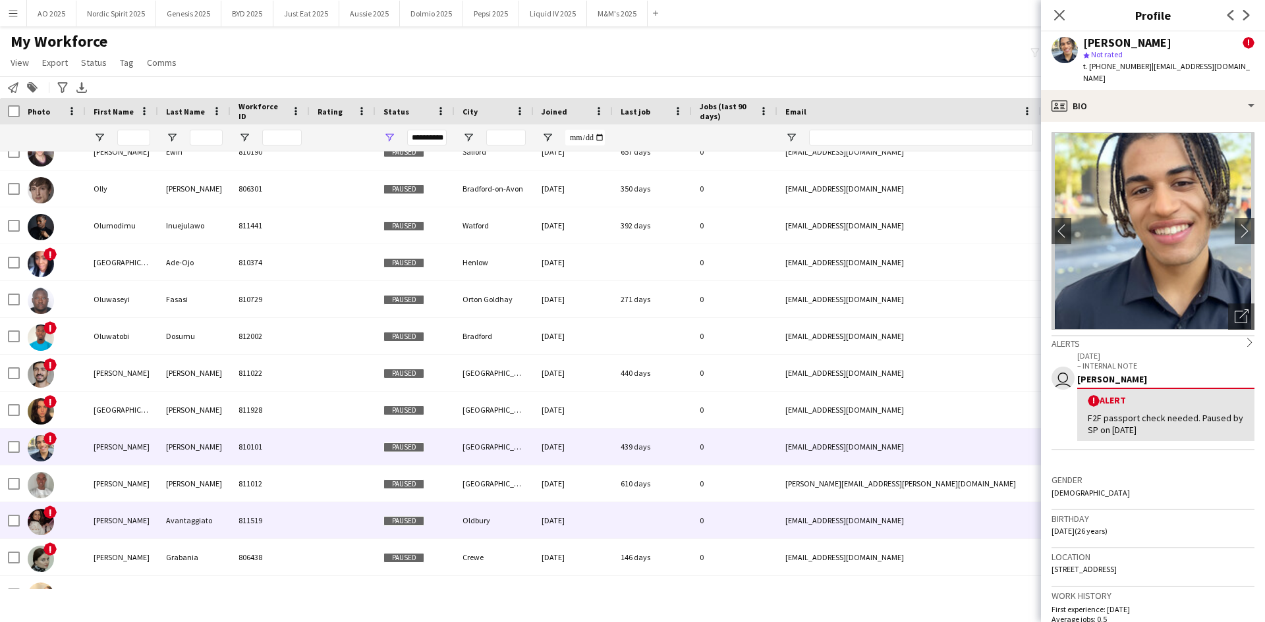
click at [30, 526] on img at bounding box center [41, 522] width 26 height 26
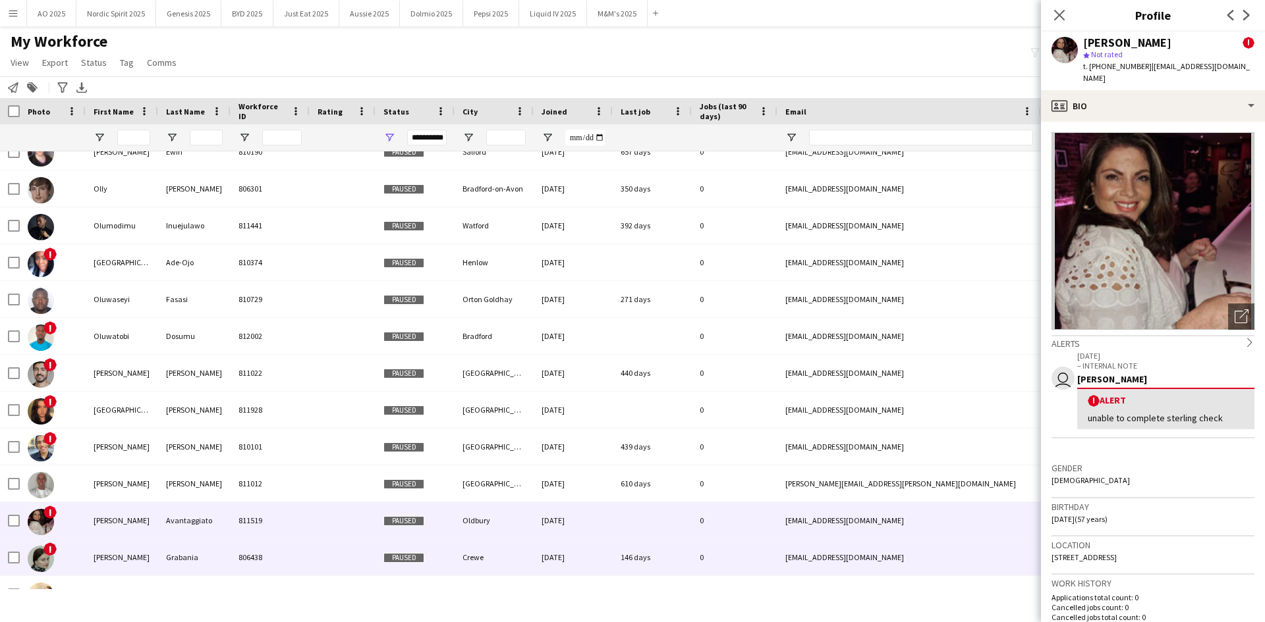
click at [41, 551] on img at bounding box center [41, 559] width 26 height 26
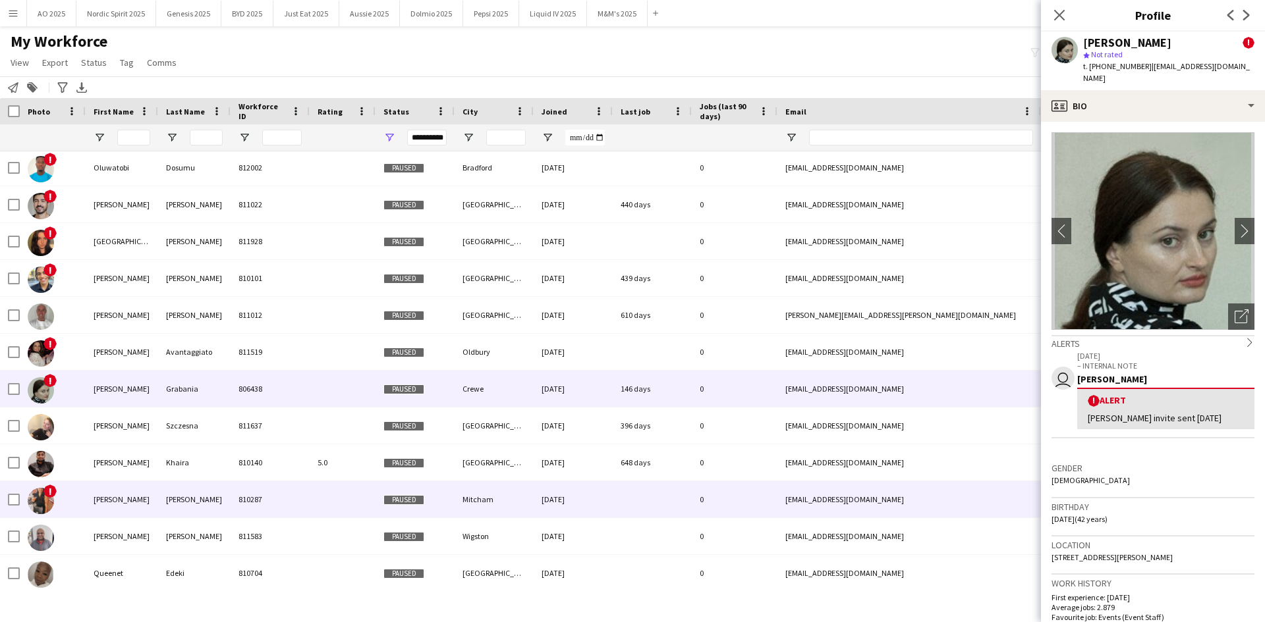
scroll to position [10591, 0]
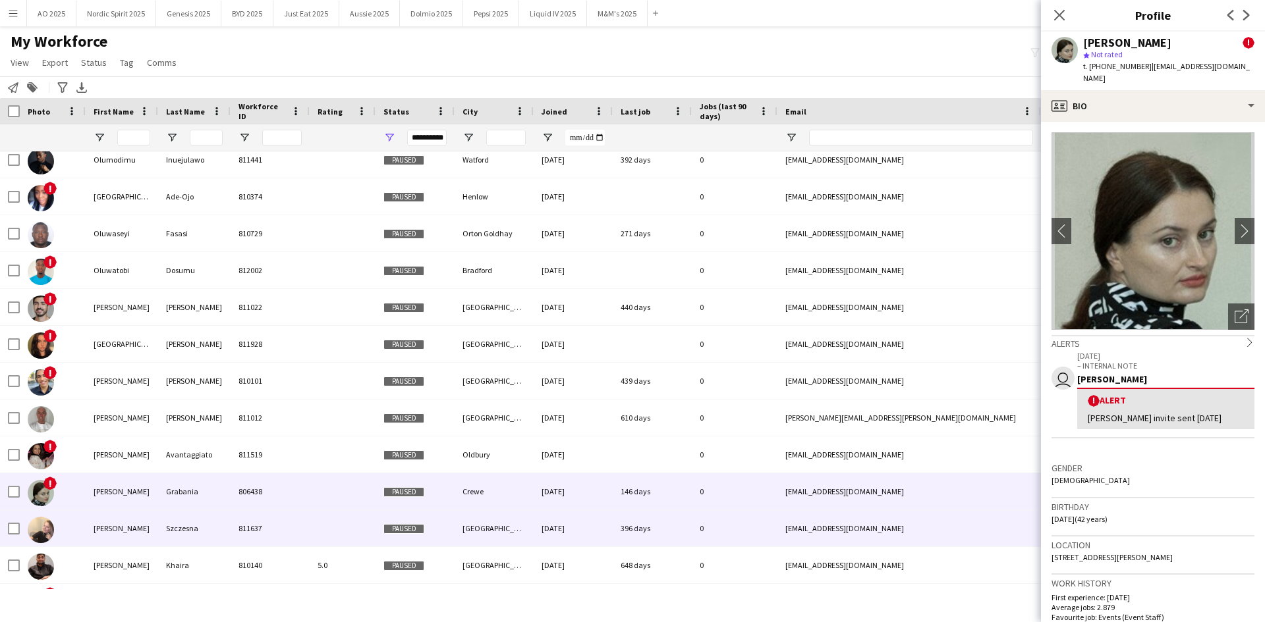
click at [36, 533] on img at bounding box center [41, 530] width 26 height 26
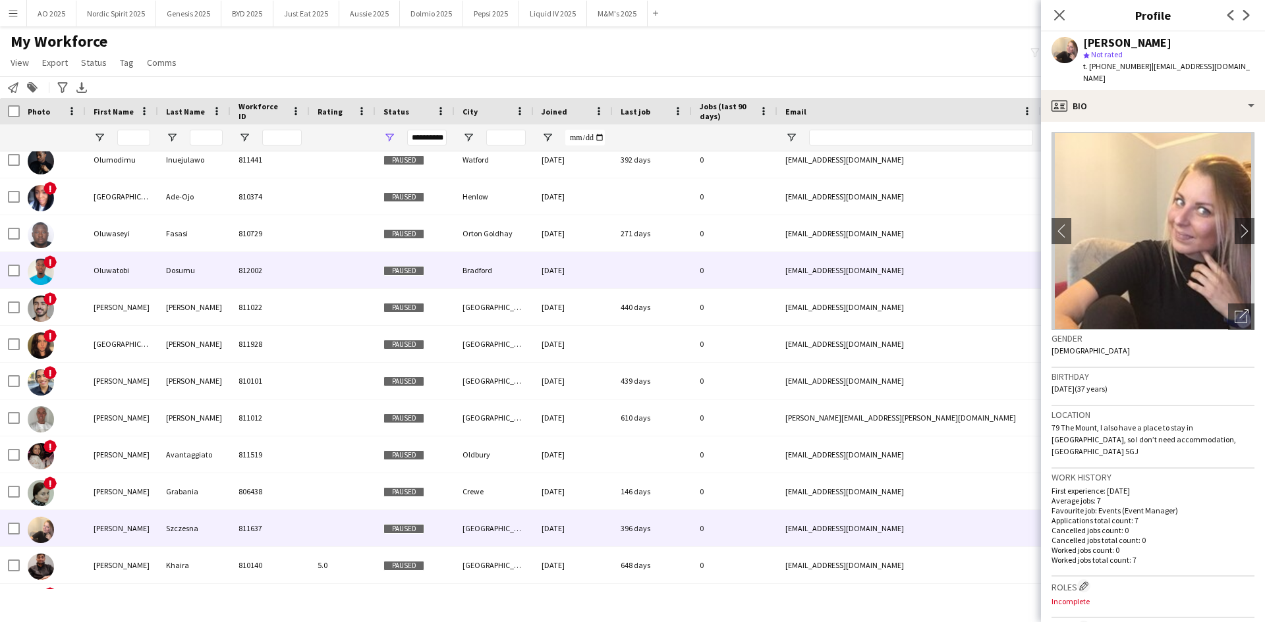
click at [41, 281] on img at bounding box center [41, 272] width 26 height 26
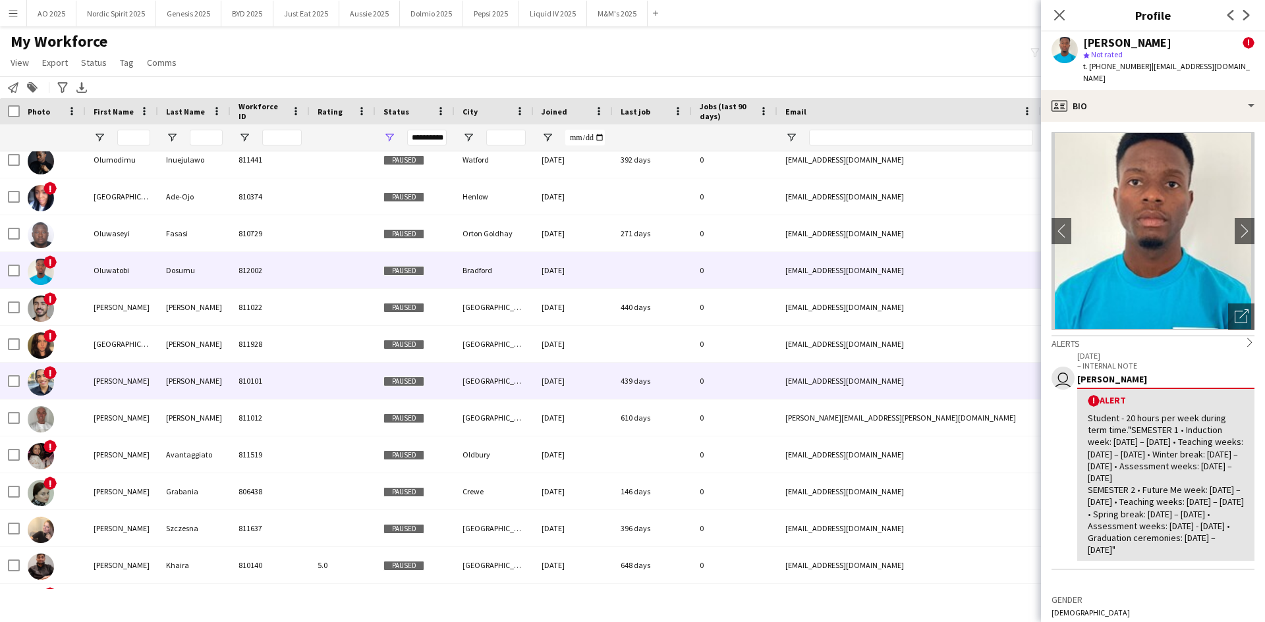
click at [47, 383] on img at bounding box center [41, 382] width 26 height 26
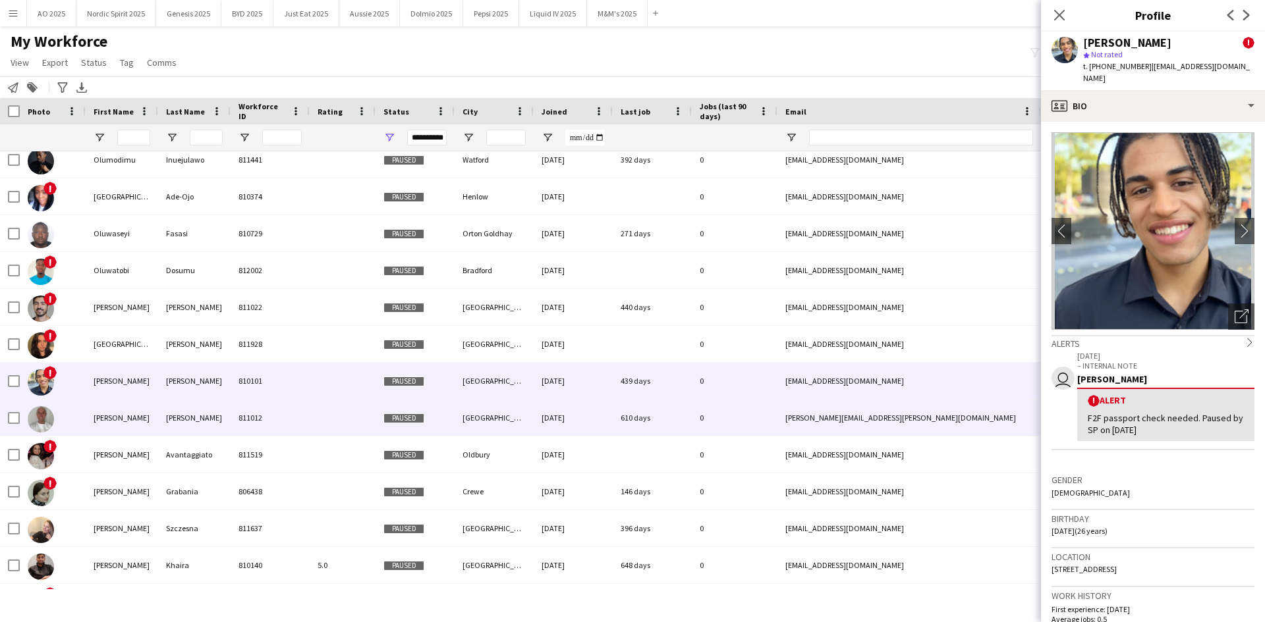
click at [38, 415] on img at bounding box center [41, 419] width 26 height 26
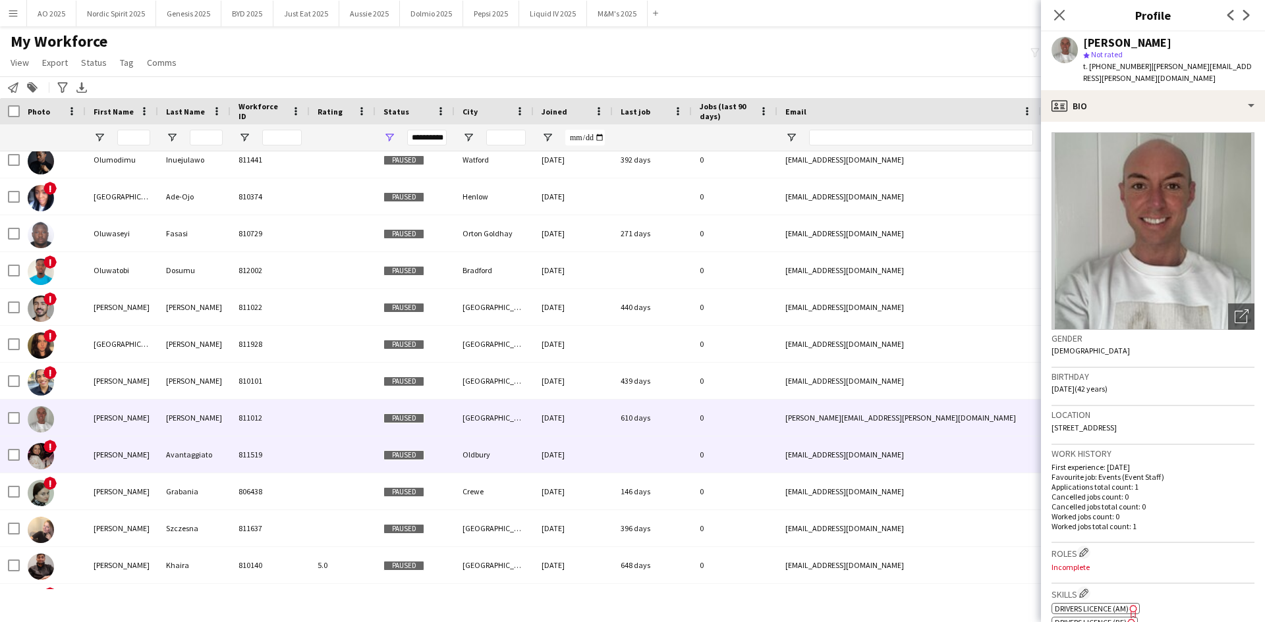
click at [40, 456] on img at bounding box center [41, 456] width 26 height 26
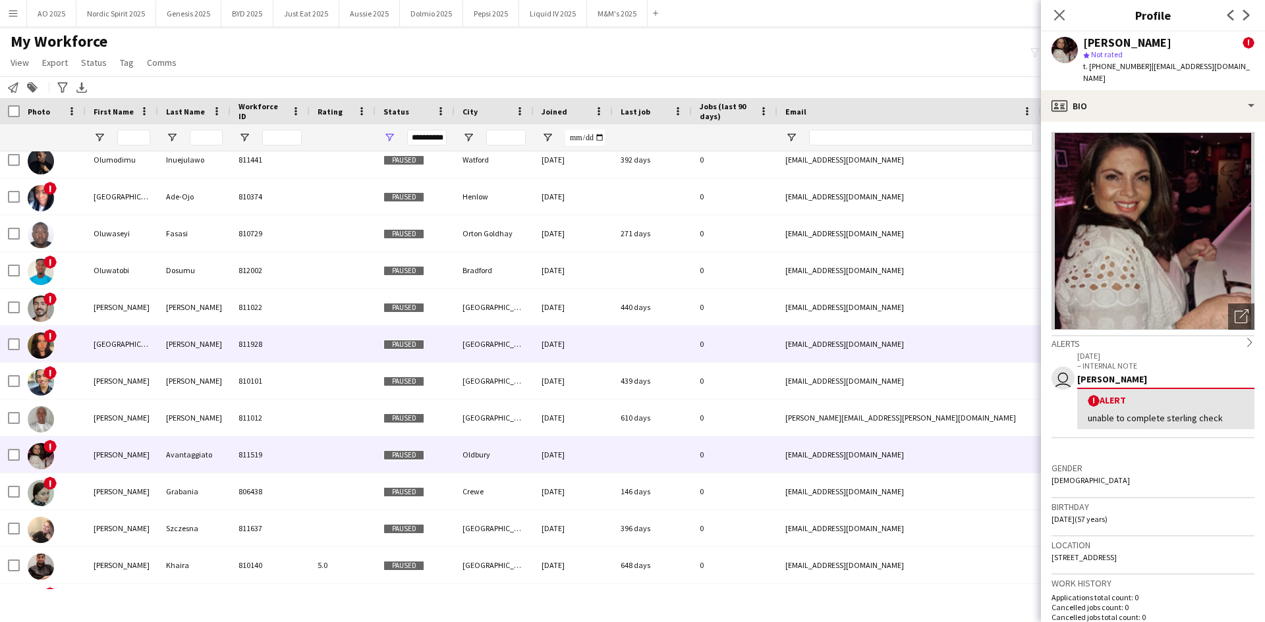
click at [49, 348] on img at bounding box center [41, 346] width 26 height 26
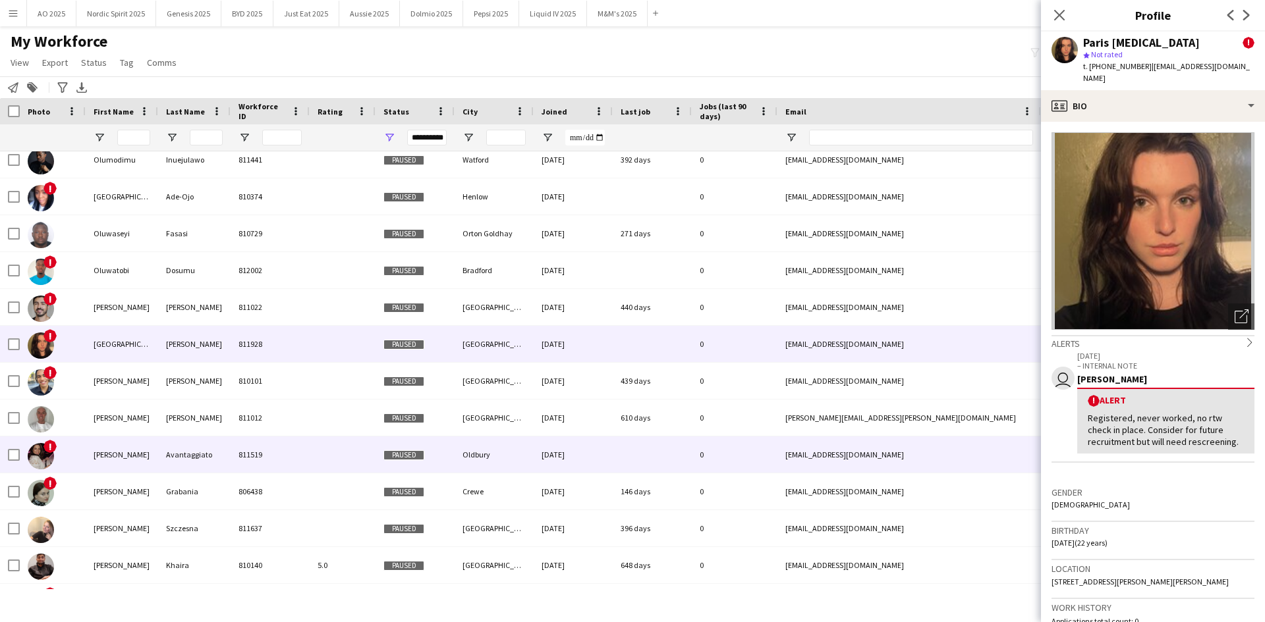
click at [38, 452] on img at bounding box center [41, 456] width 26 height 26
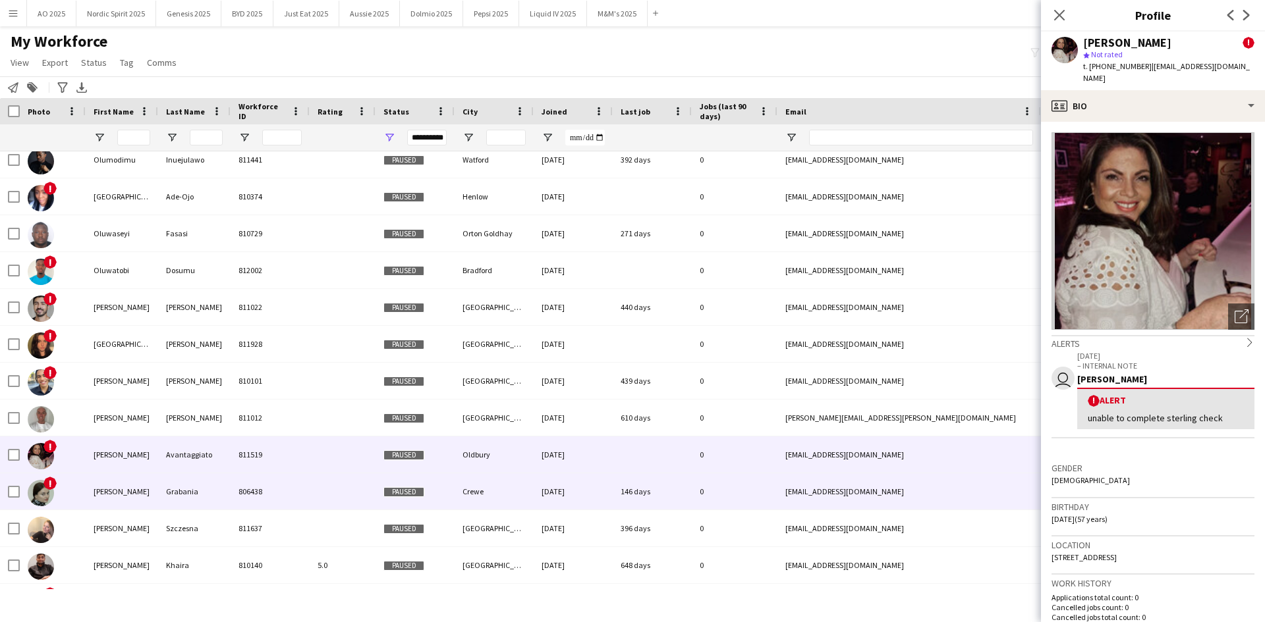
click at [43, 492] on img at bounding box center [41, 493] width 26 height 26
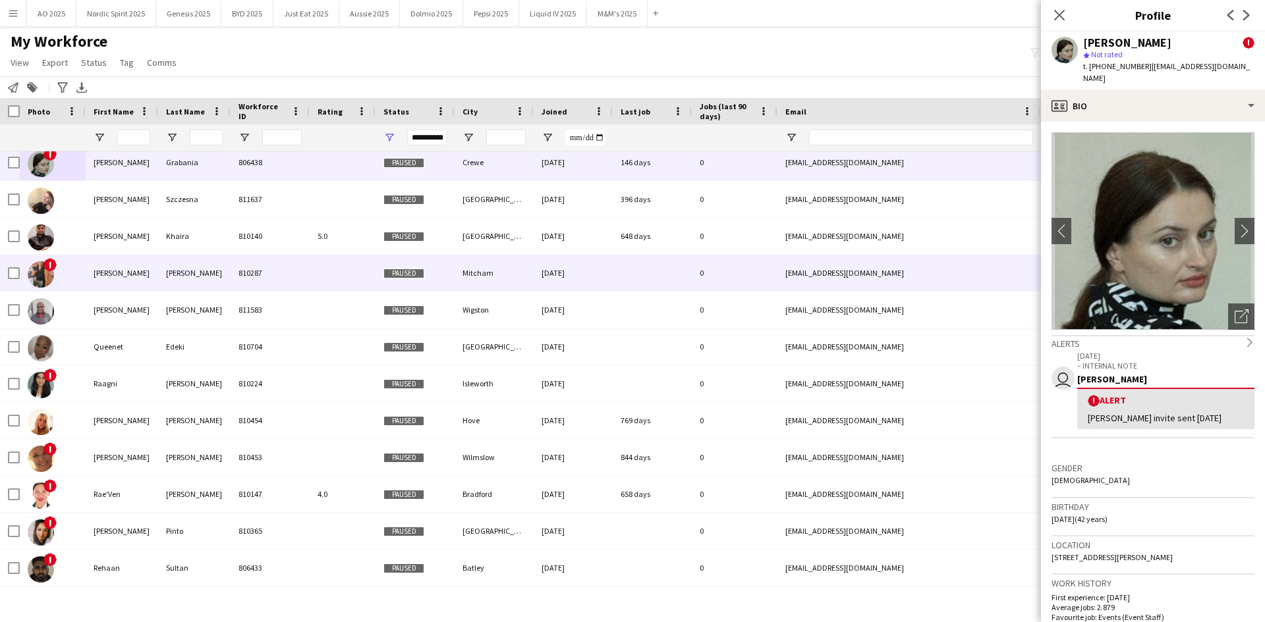
click at [57, 267] on div "!" at bounding box center [53, 273] width 66 height 36
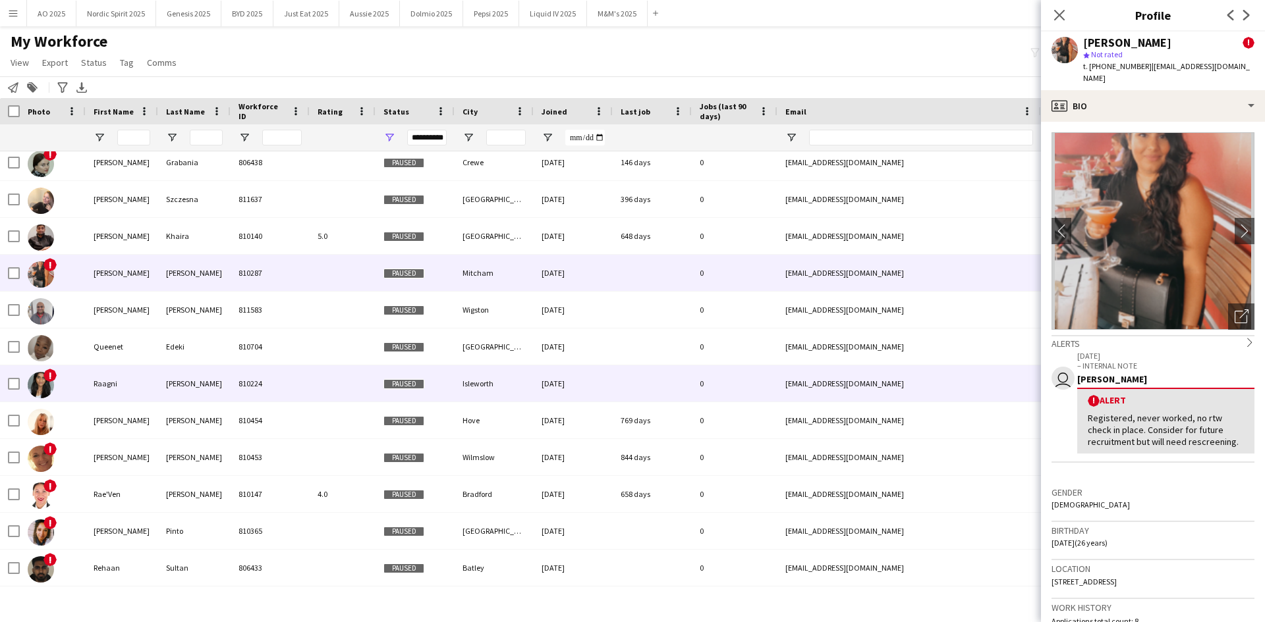
click at [40, 382] on img at bounding box center [41, 385] width 26 height 26
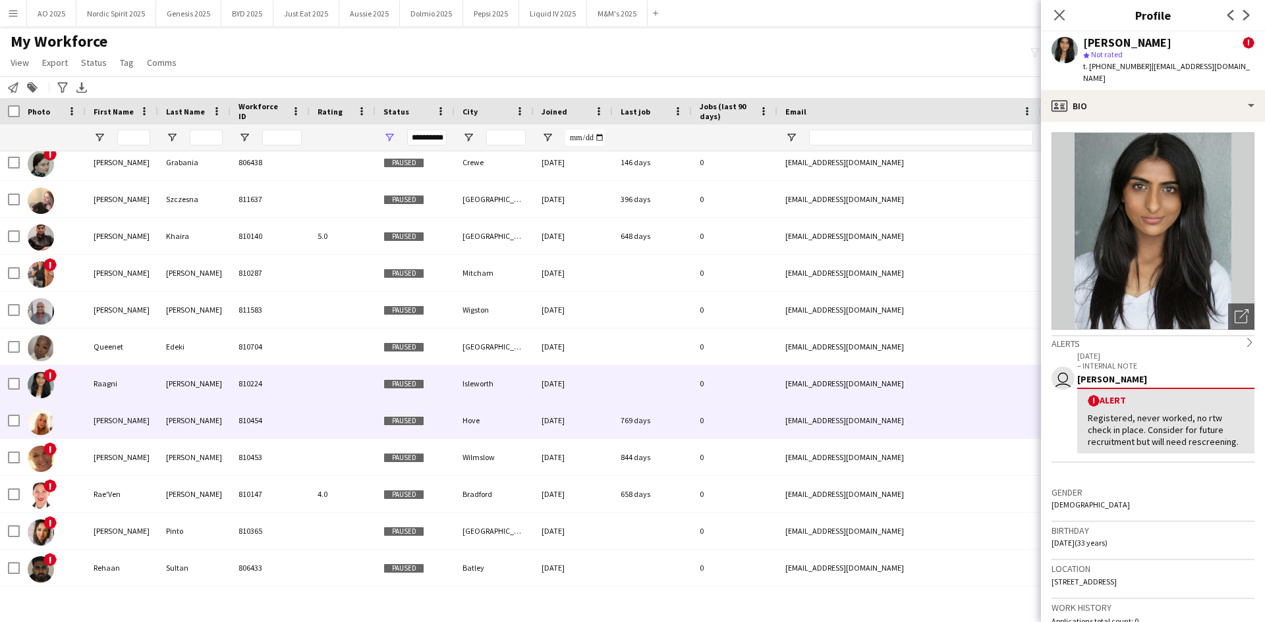
click at [43, 420] on img at bounding box center [41, 422] width 26 height 26
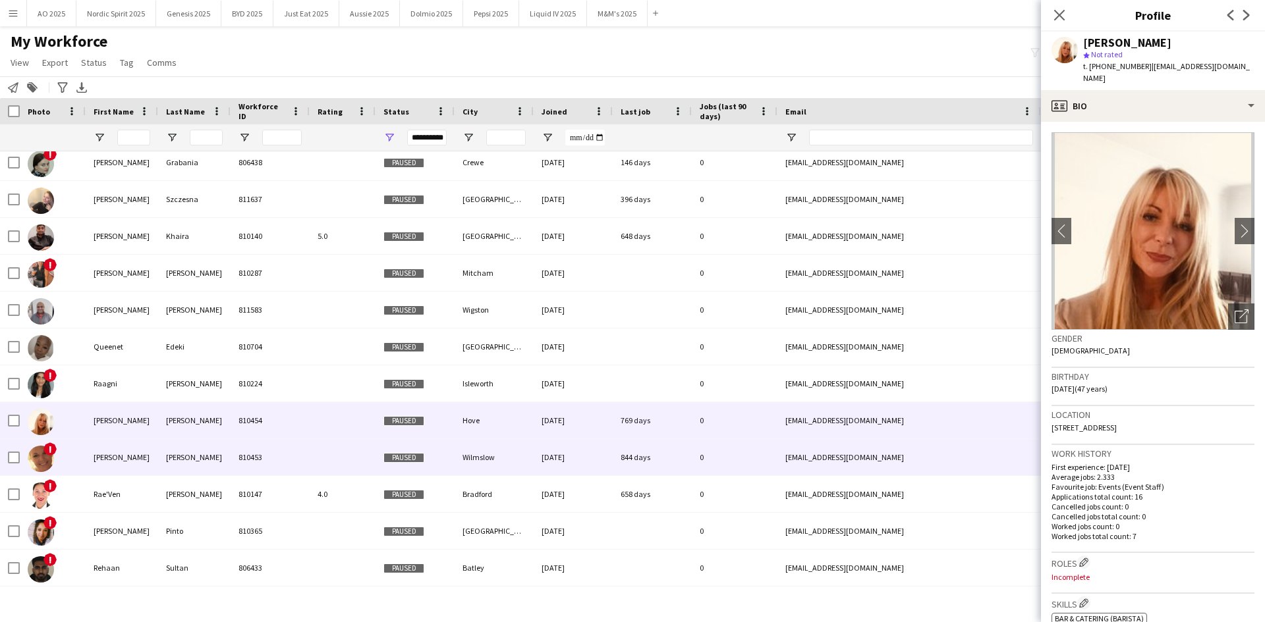
click at [40, 462] on img at bounding box center [41, 459] width 26 height 26
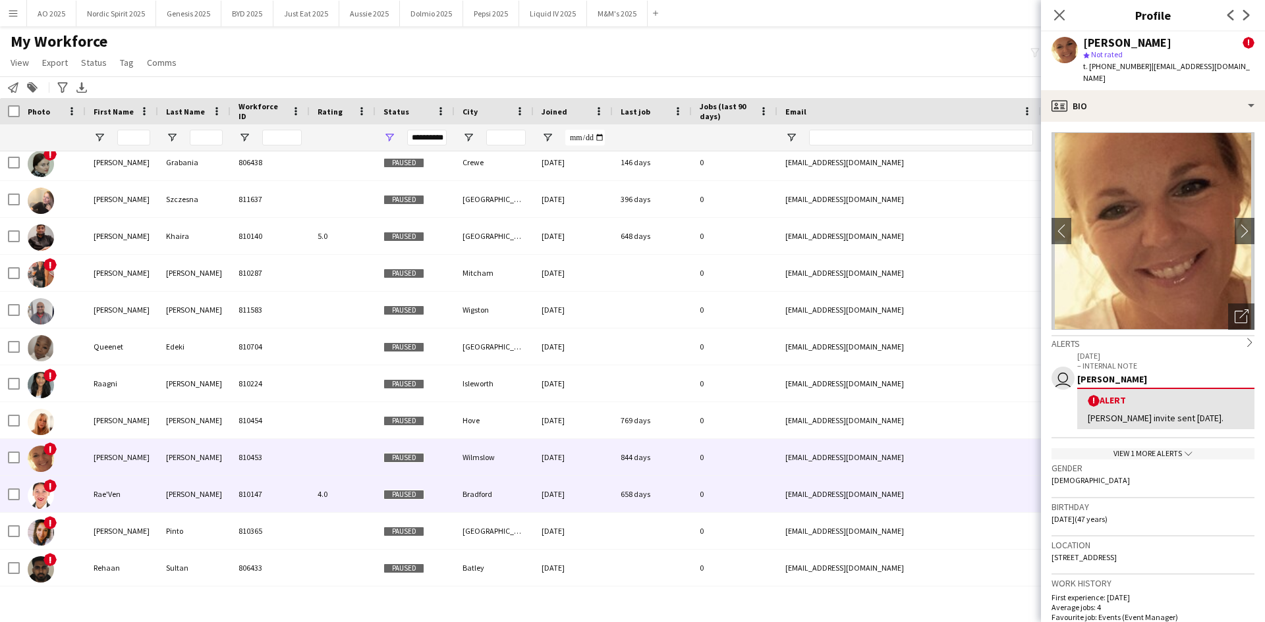
click at [40, 499] on img at bounding box center [41, 496] width 26 height 26
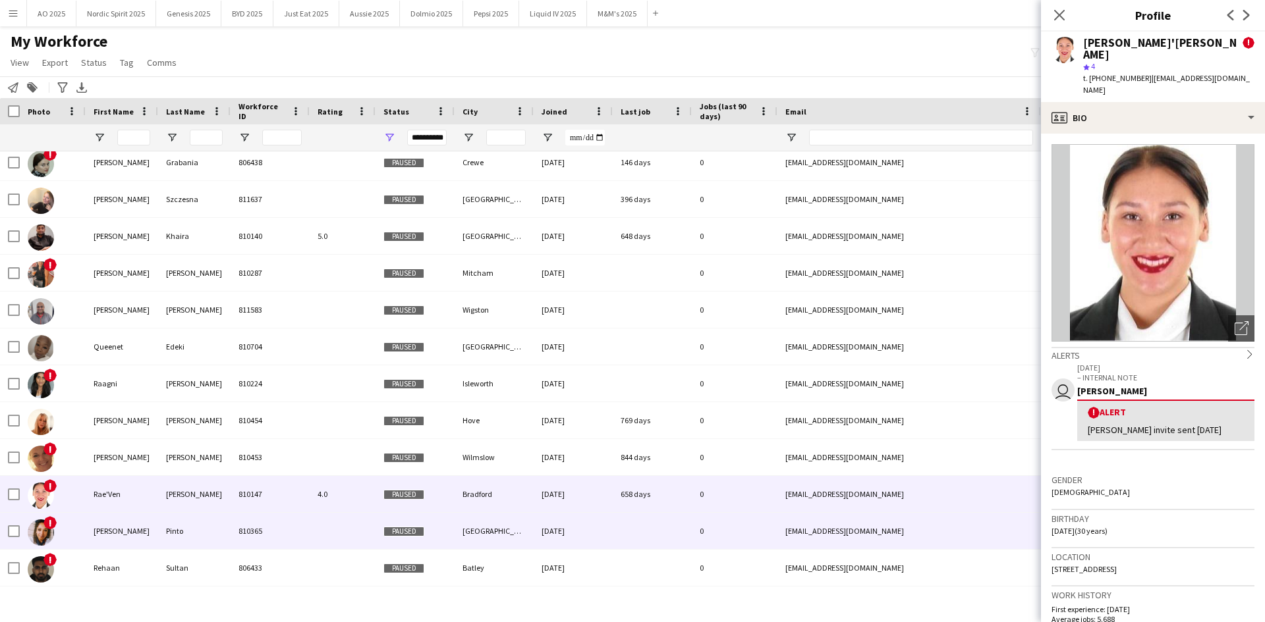
click at [40, 531] on img at bounding box center [41, 533] width 26 height 26
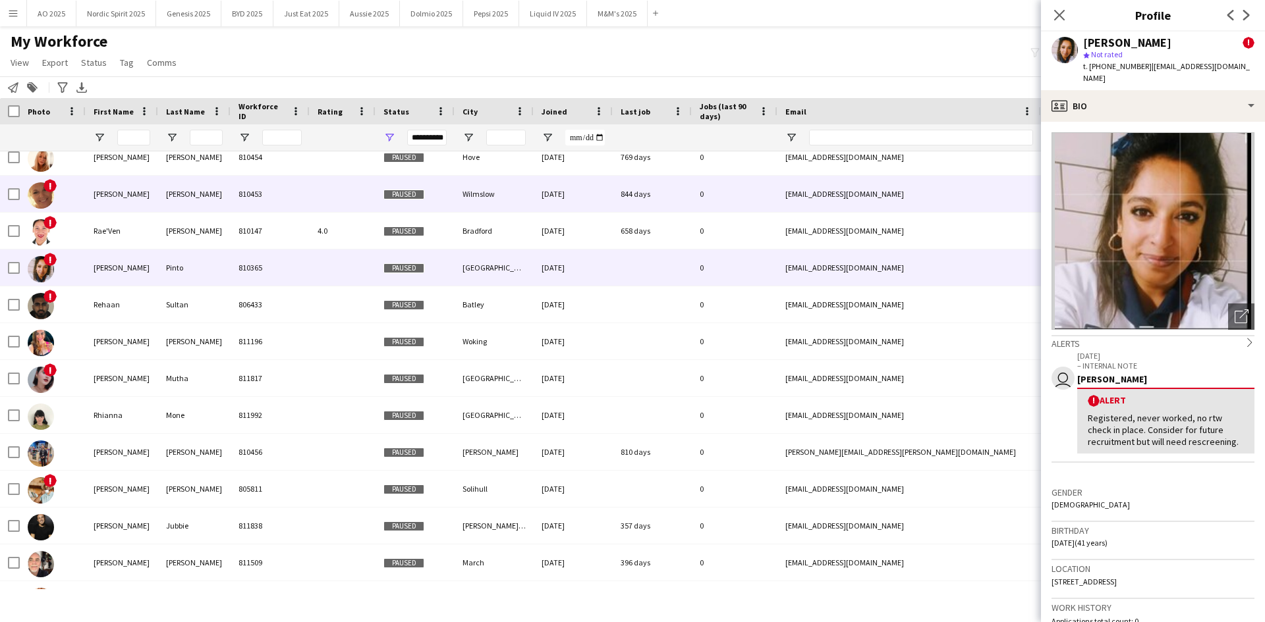
click at [44, 205] on img at bounding box center [41, 195] width 26 height 26
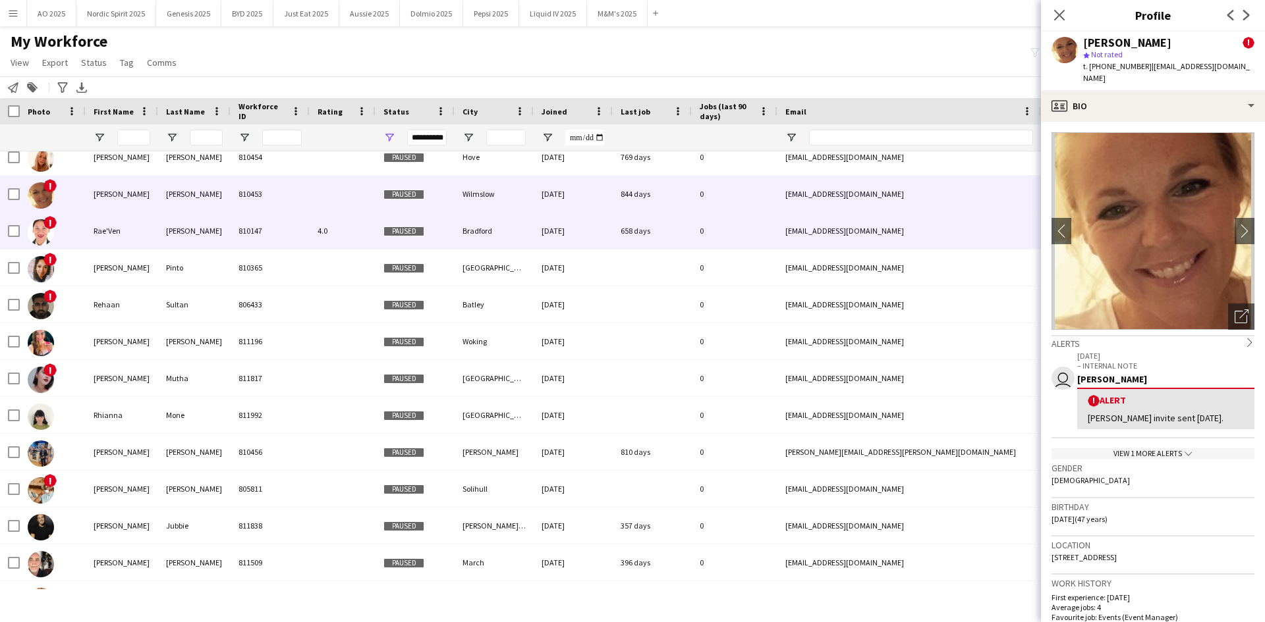
click at [42, 229] on img at bounding box center [41, 232] width 26 height 26
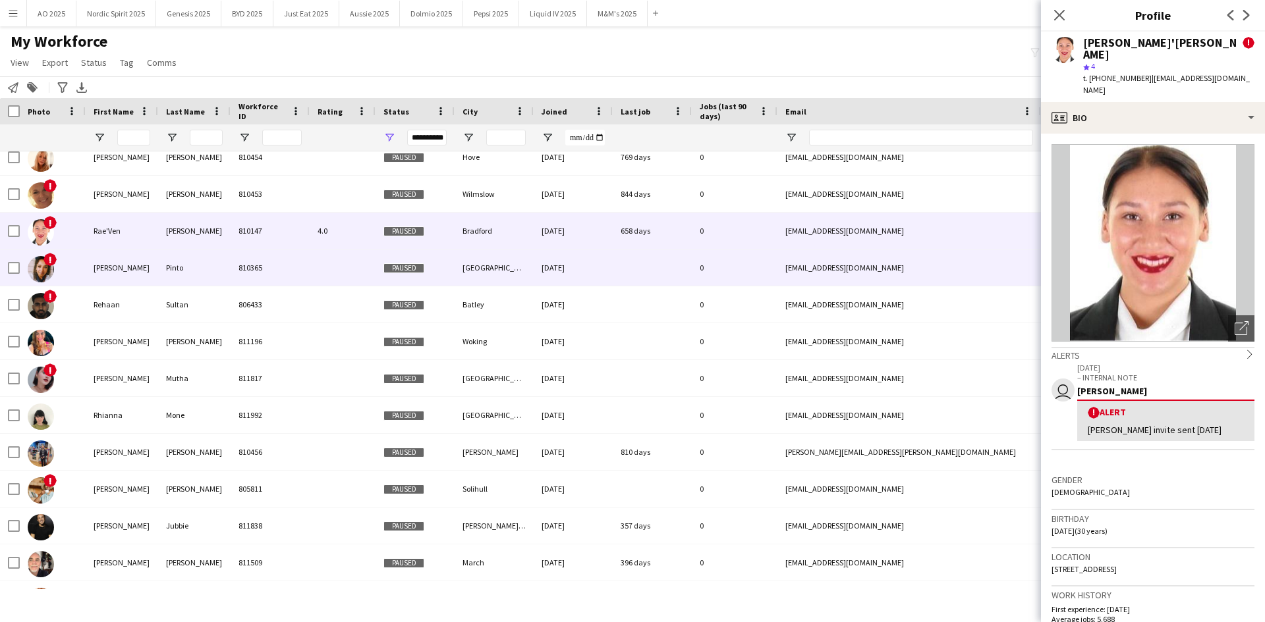
click at [38, 275] on img at bounding box center [41, 269] width 26 height 26
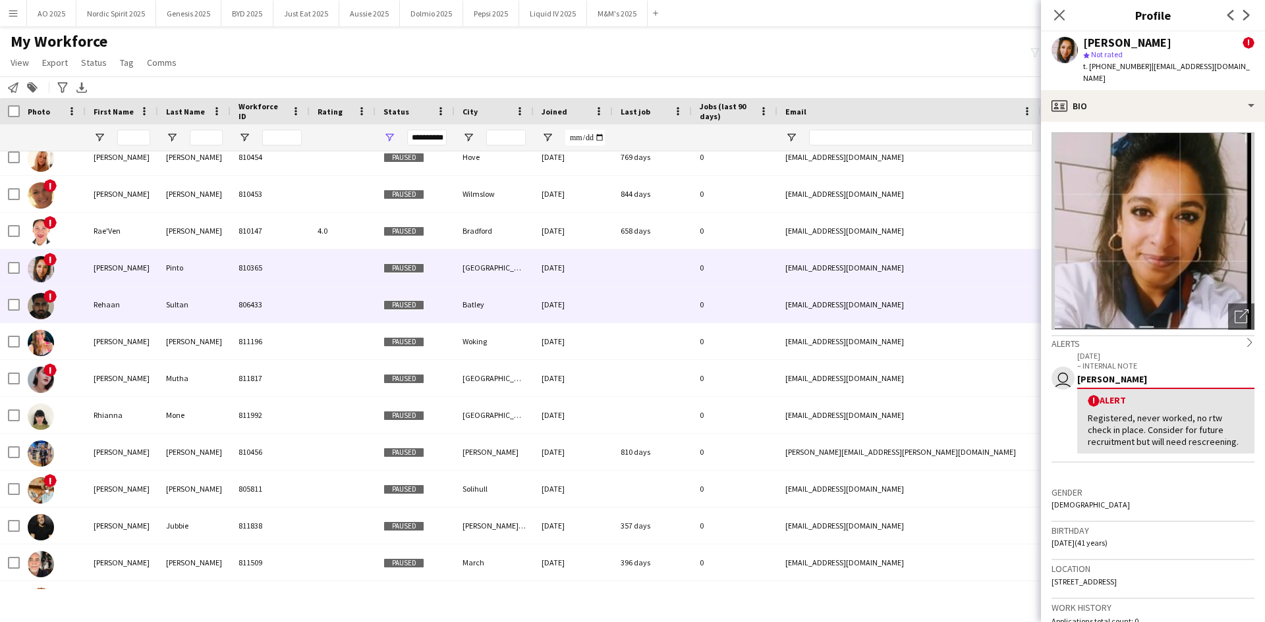
click at [43, 309] on img at bounding box center [41, 306] width 26 height 26
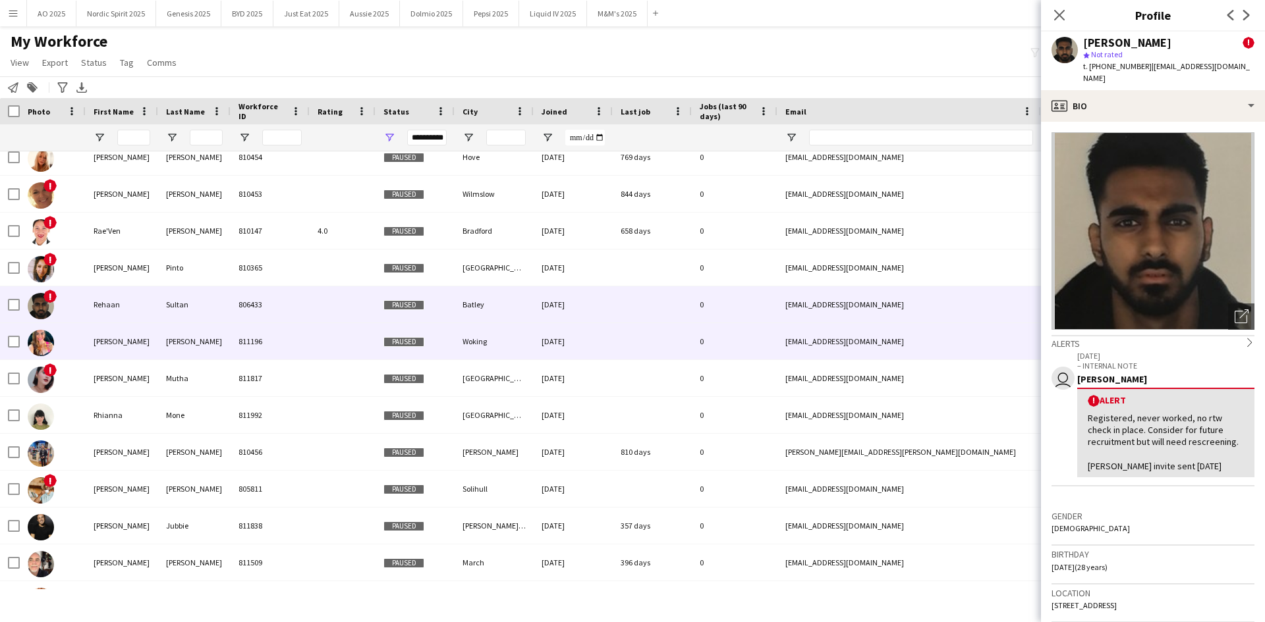
click at [41, 348] on img at bounding box center [41, 343] width 26 height 26
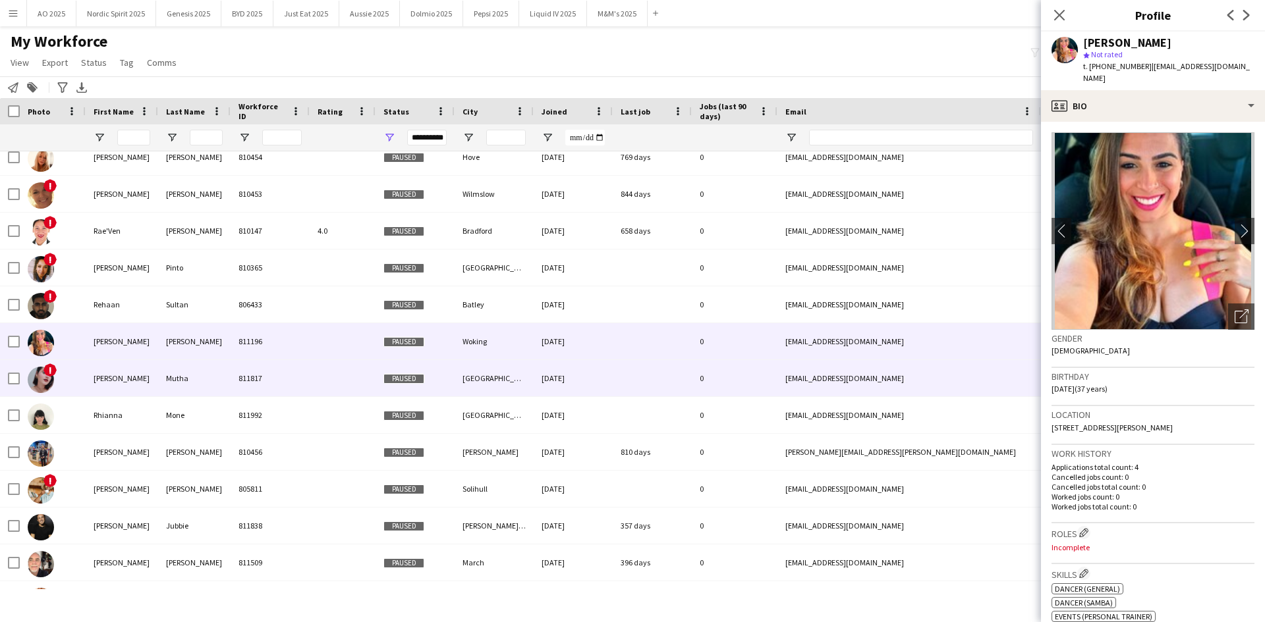
click at [45, 377] on img at bounding box center [41, 380] width 26 height 26
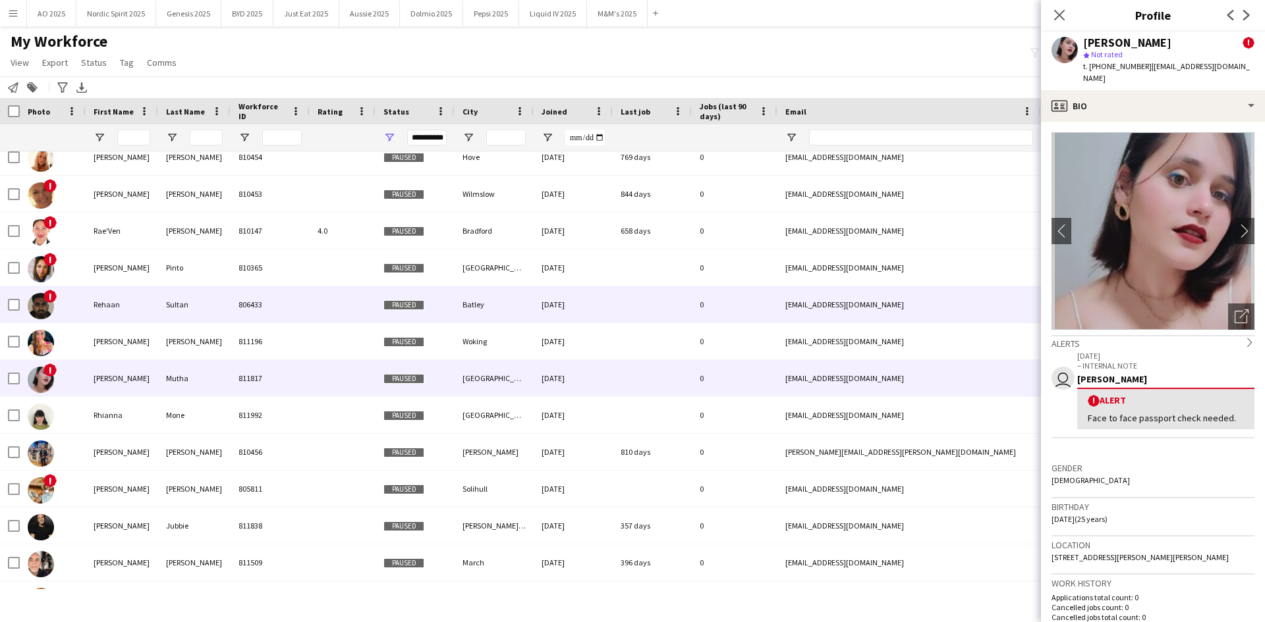
click at [33, 300] on img at bounding box center [41, 306] width 26 height 26
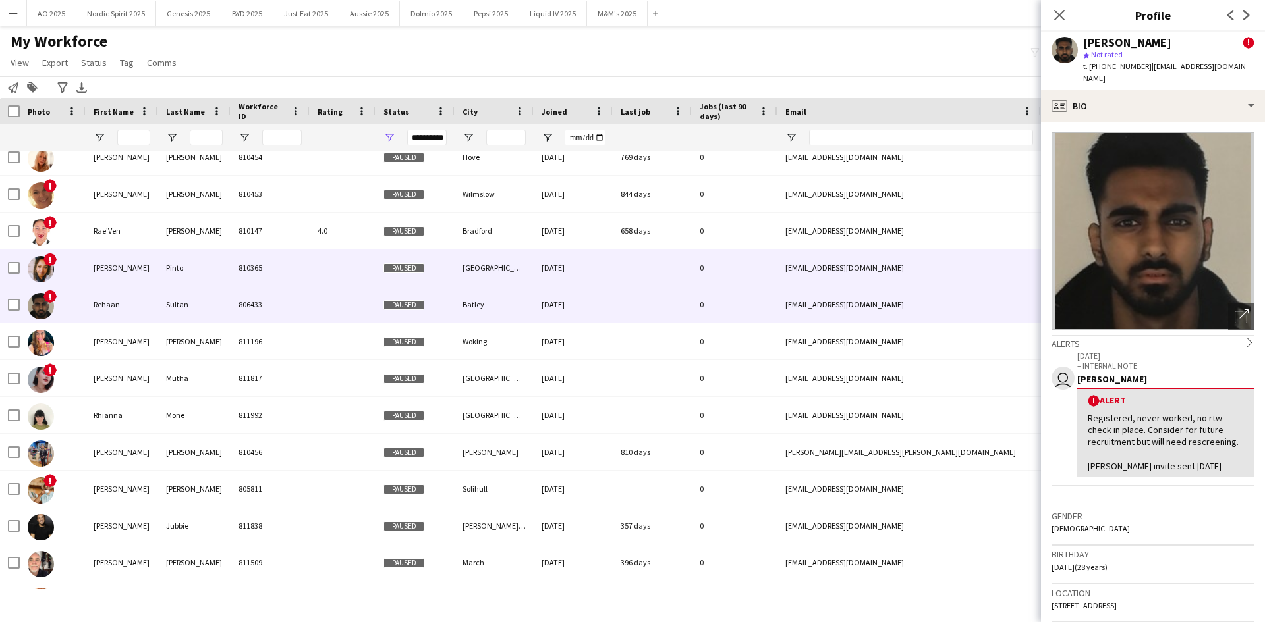
click at [45, 275] on img at bounding box center [41, 269] width 26 height 26
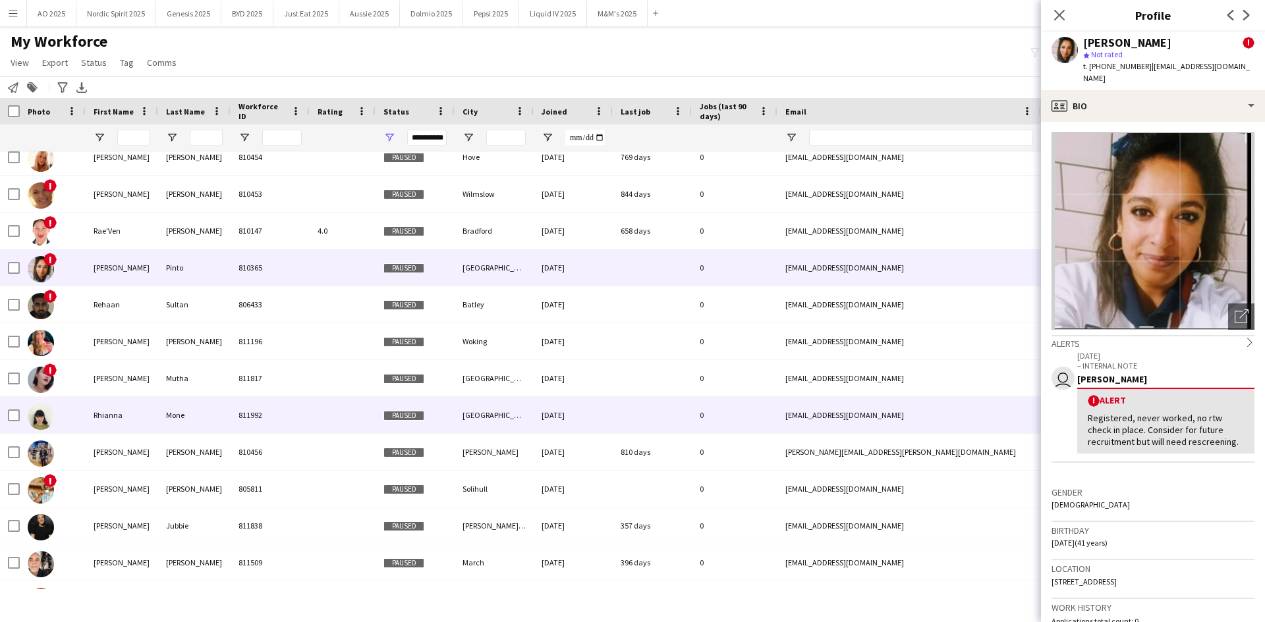
click at [47, 408] on img at bounding box center [41, 417] width 26 height 26
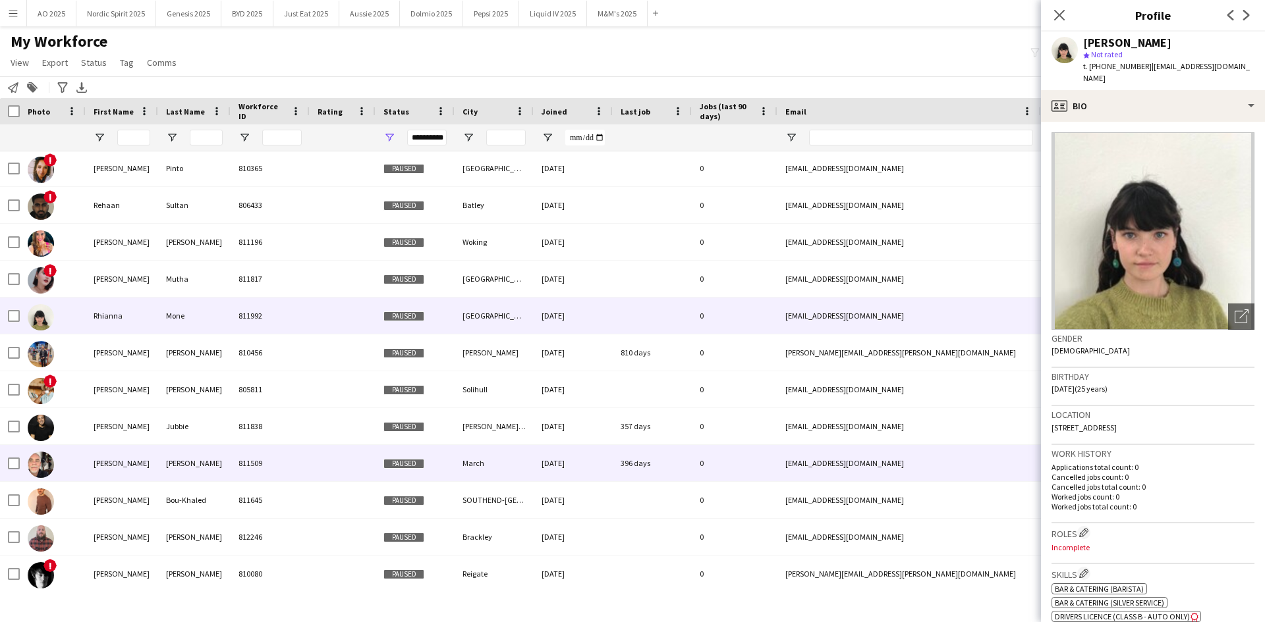
scroll to position [11172, 0]
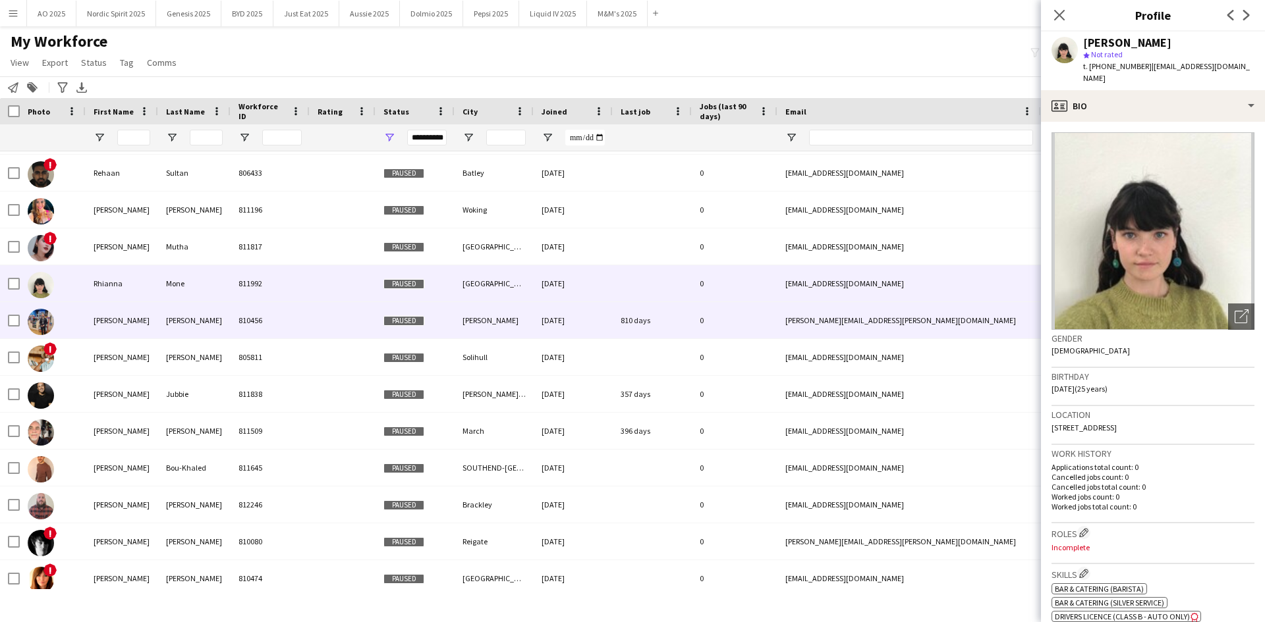
click at [39, 315] on img at bounding box center [41, 322] width 26 height 26
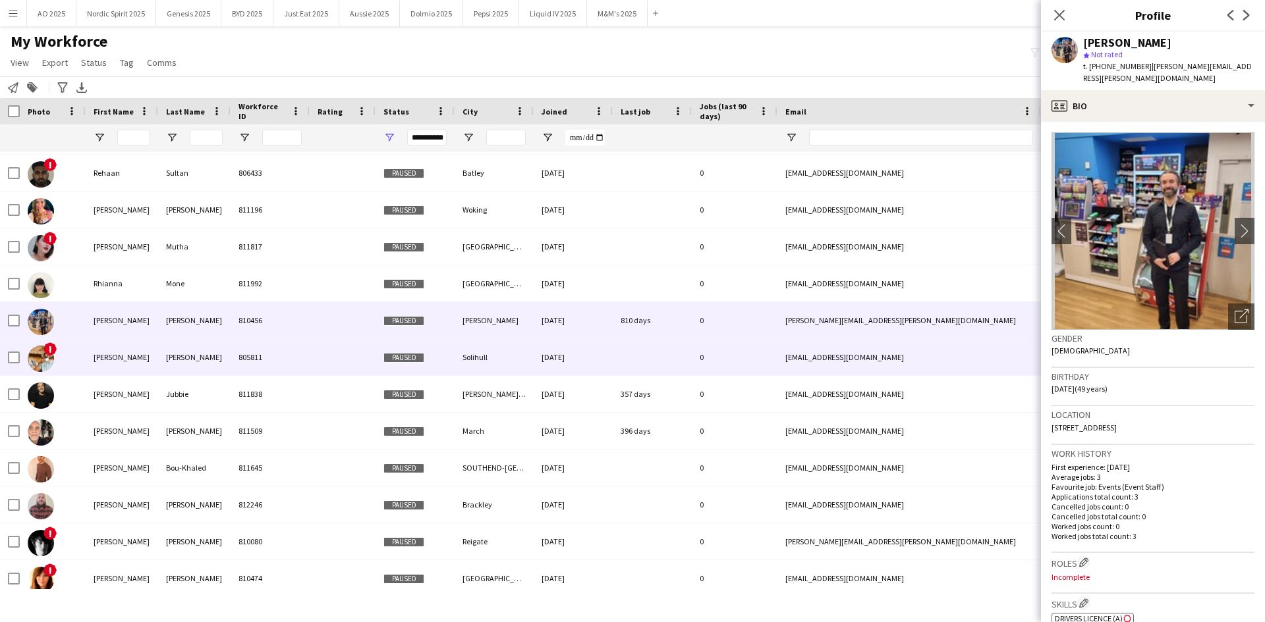
click at [44, 366] on img at bounding box center [41, 359] width 26 height 26
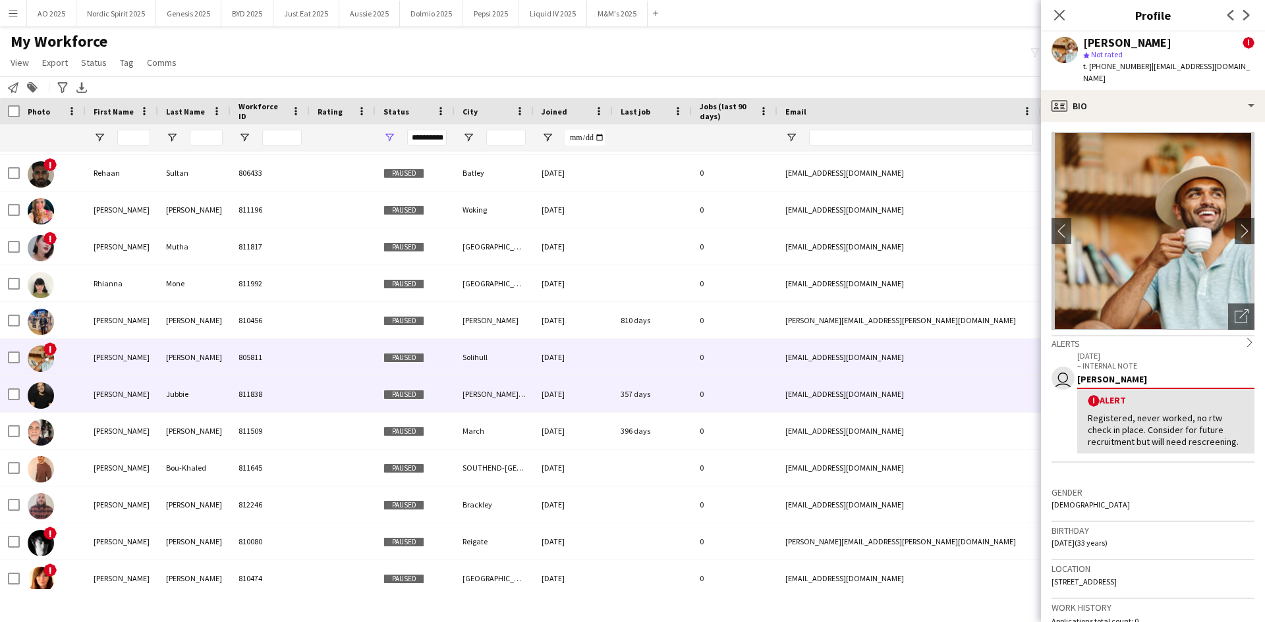
click at [44, 396] on img at bounding box center [41, 396] width 26 height 26
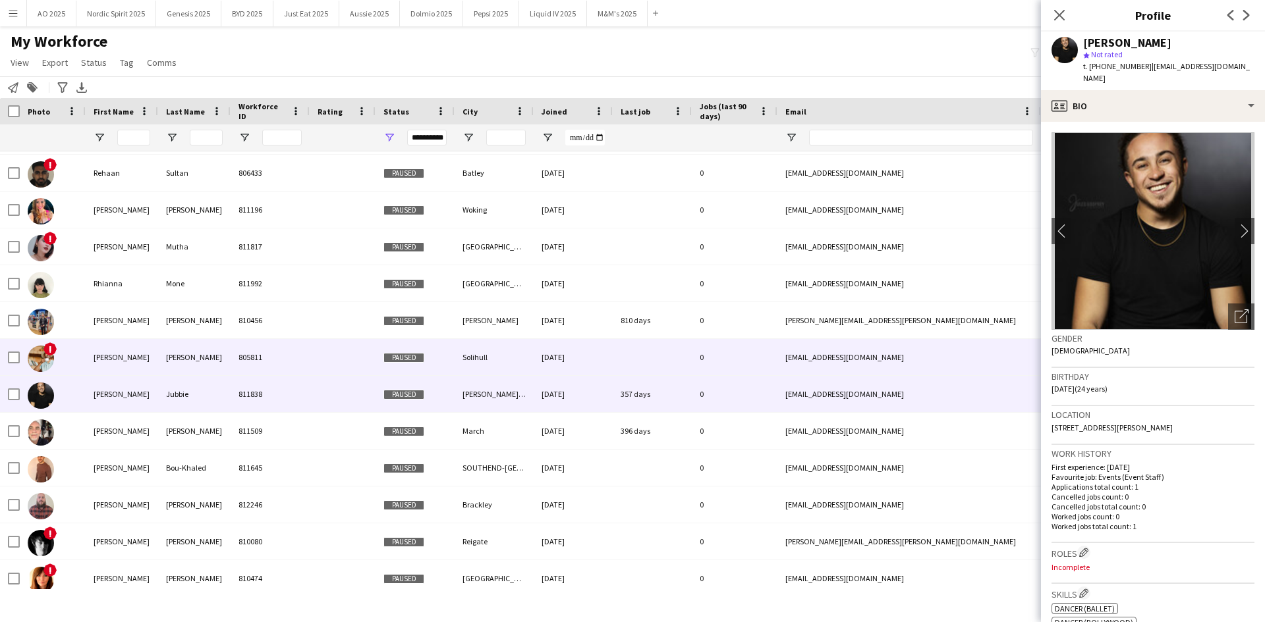
click at [40, 366] on img at bounding box center [41, 359] width 26 height 26
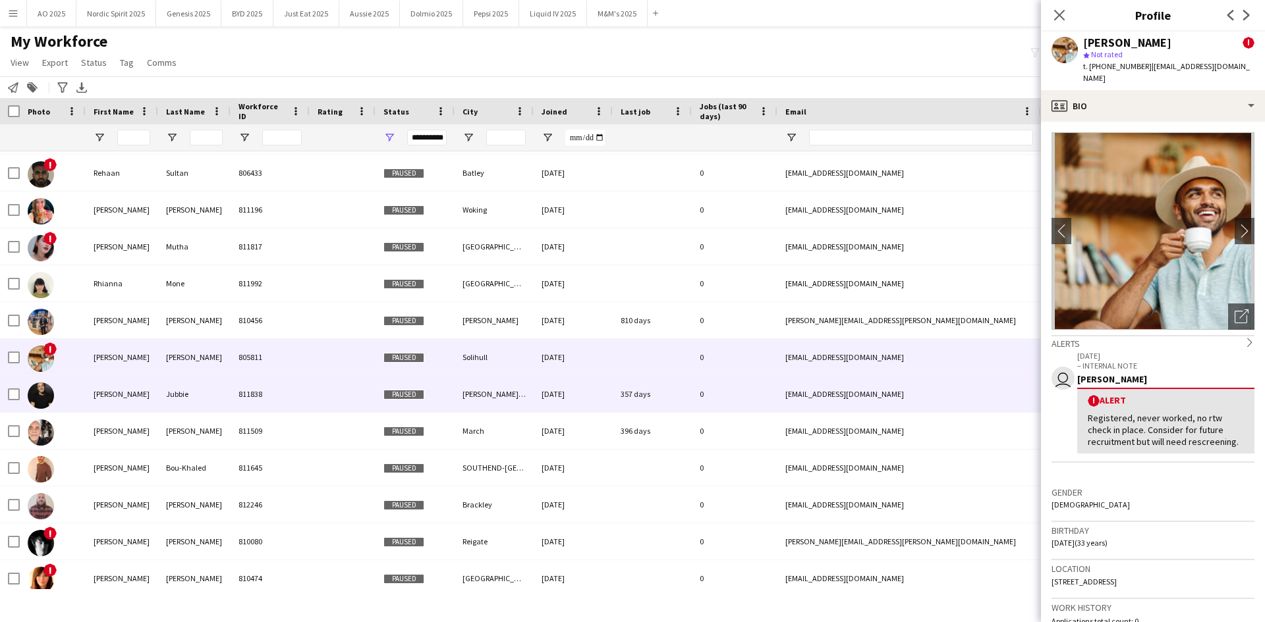
click at [38, 391] on img at bounding box center [41, 396] width 26 height 26
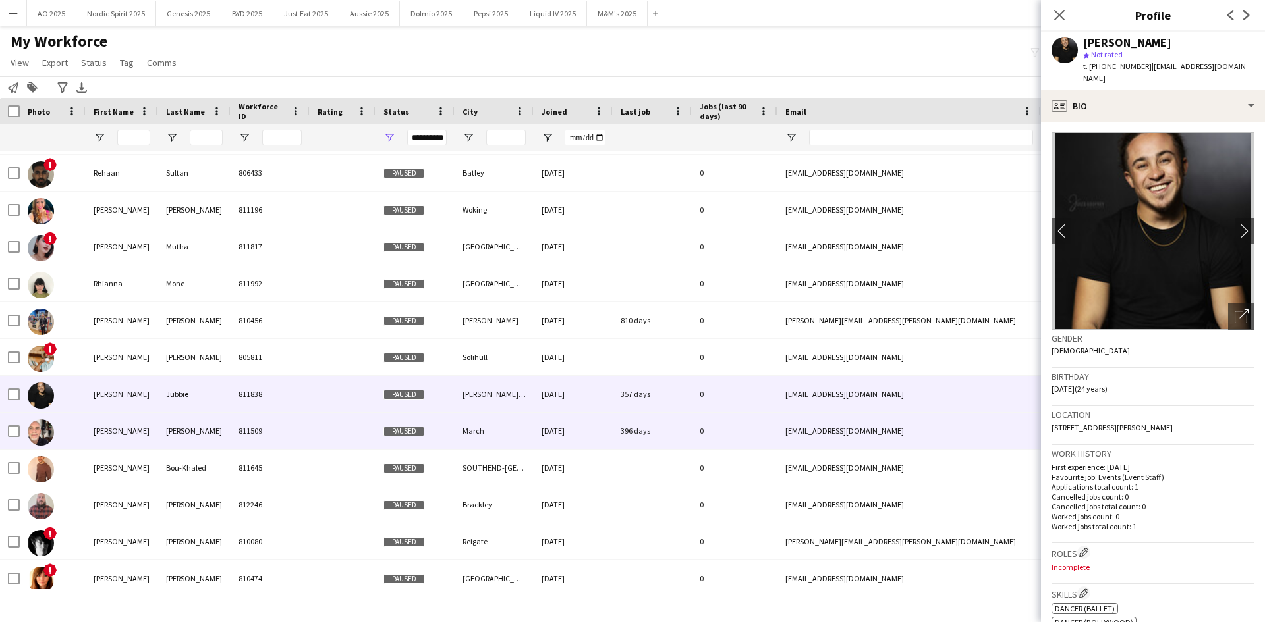
click at [51, 437] on img at bounding box center [41, 433] width 26 height 26
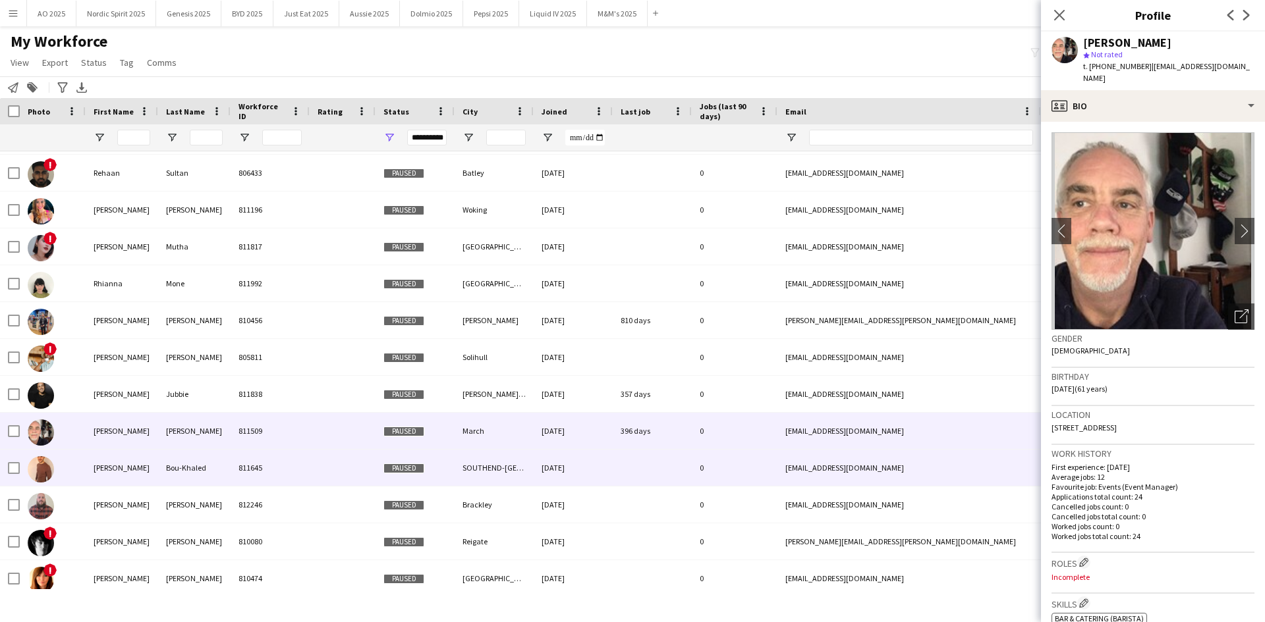
click at [48, 468] on img at bounding box center [41, 469] width 26 height 26
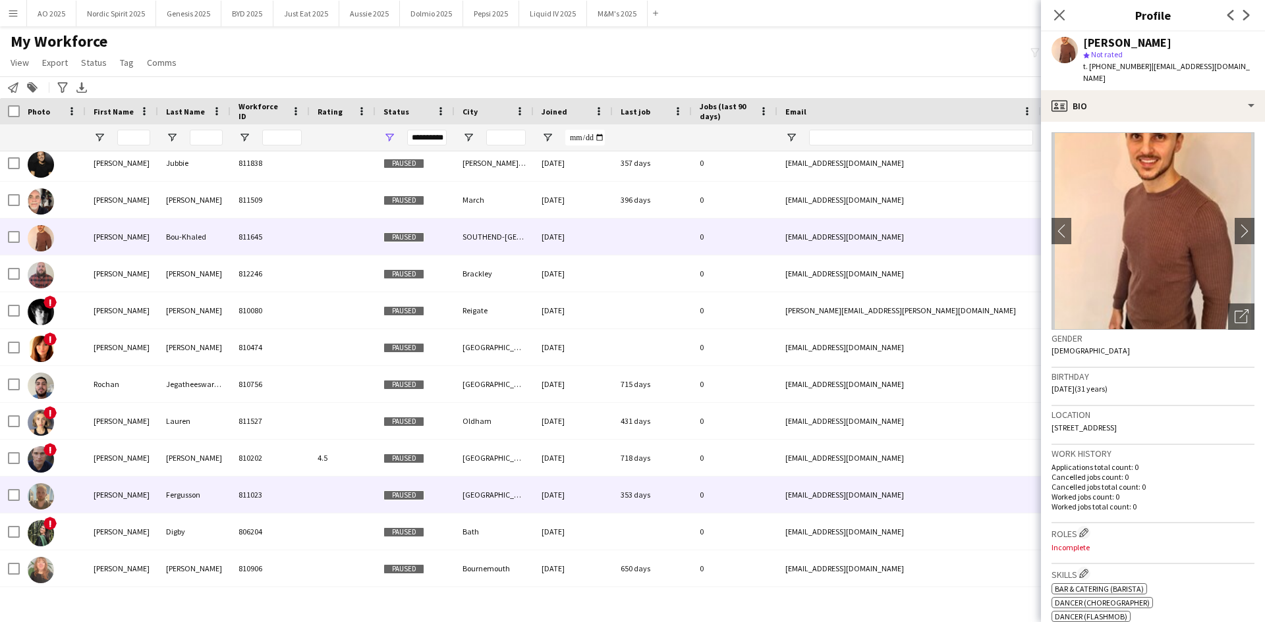
scroll to position [11435, 0]
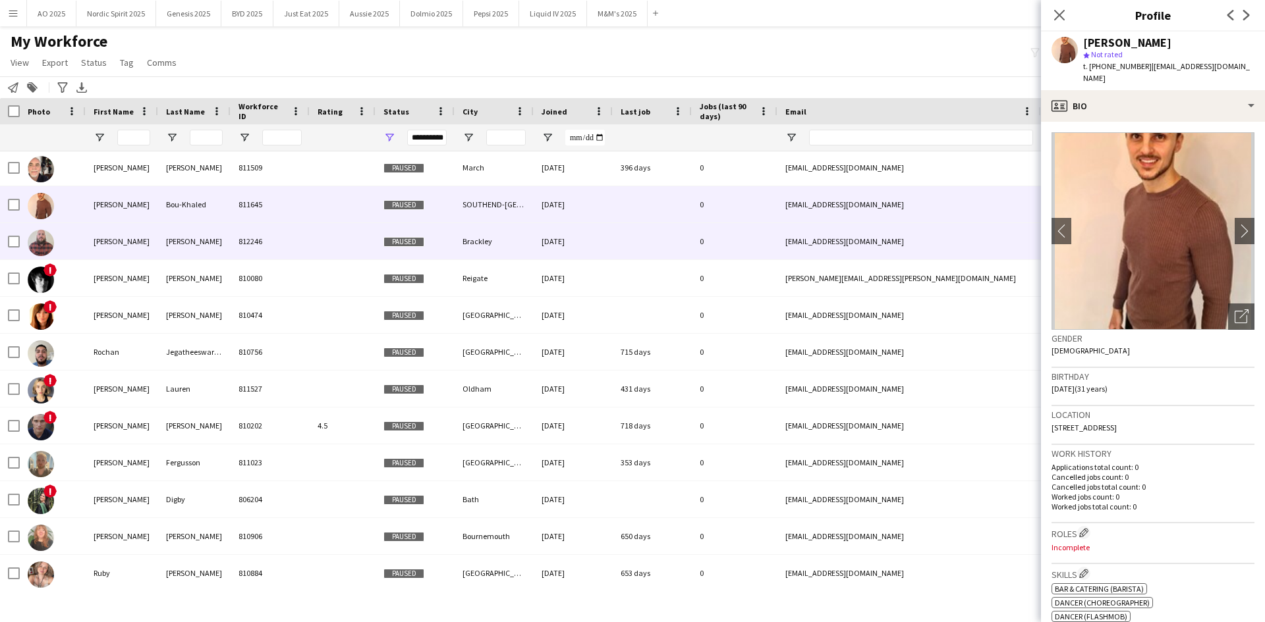
click at [47, 241] on img at bounding box center [41, 243] width 26 height 26
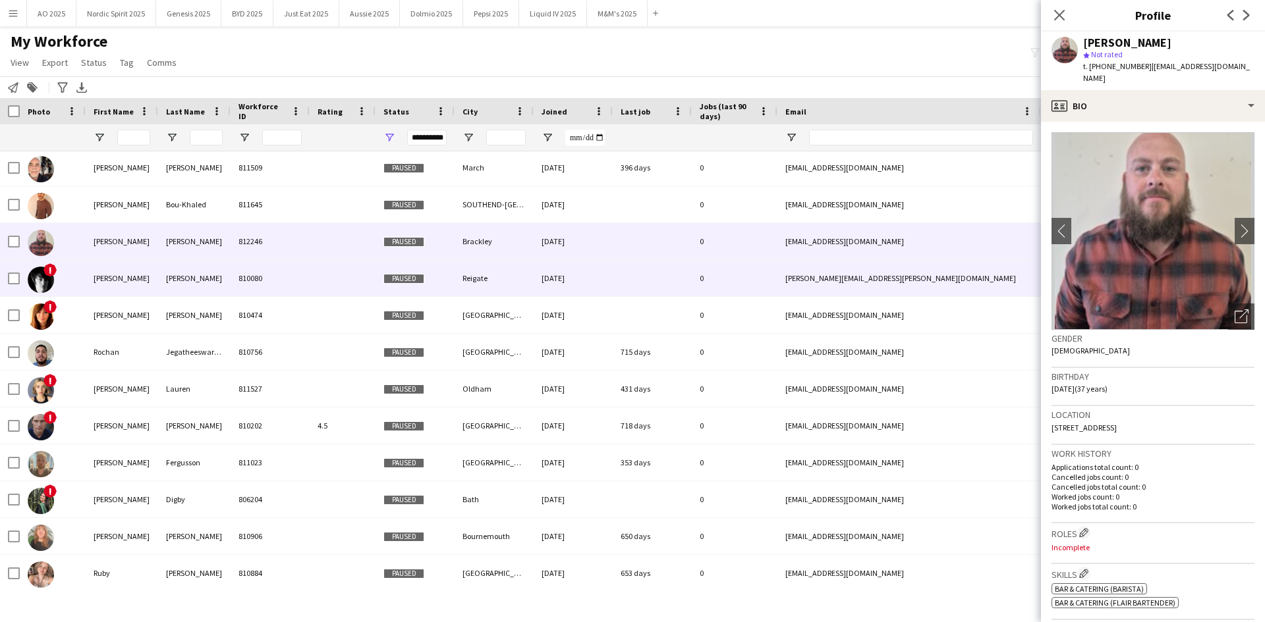
click at [40, 288] on img at bounding box center [41, 280] width 26 height 26
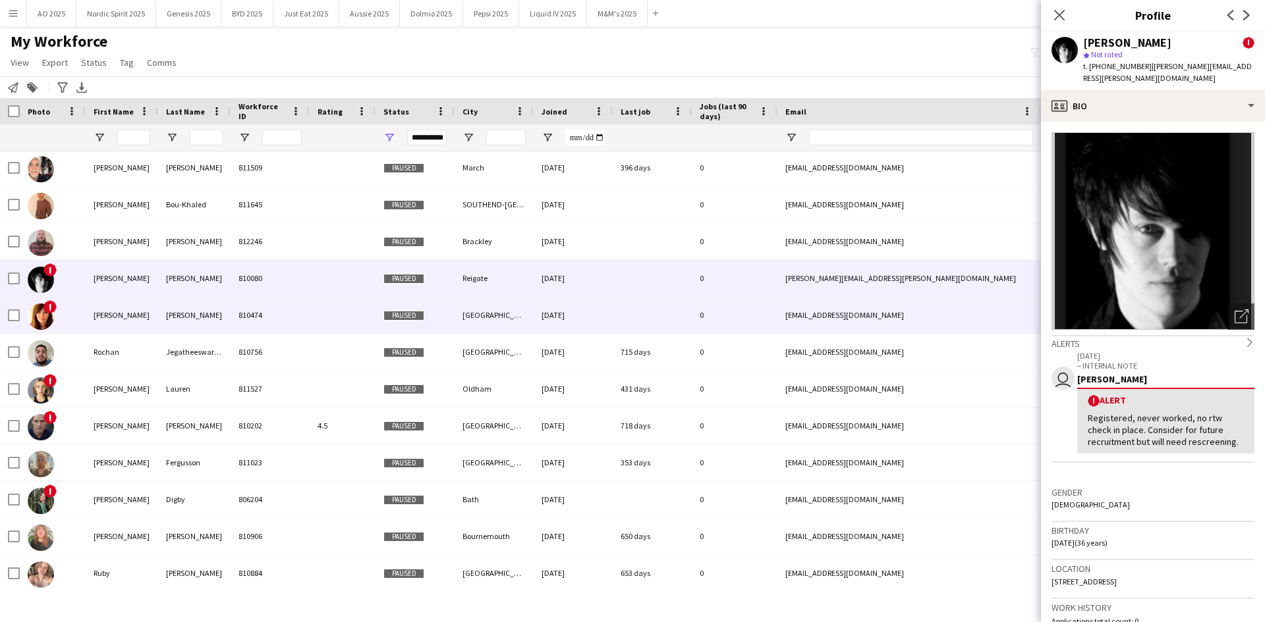
click at [39, 306] on img at bounding box center [41, 317] width 26 height 26
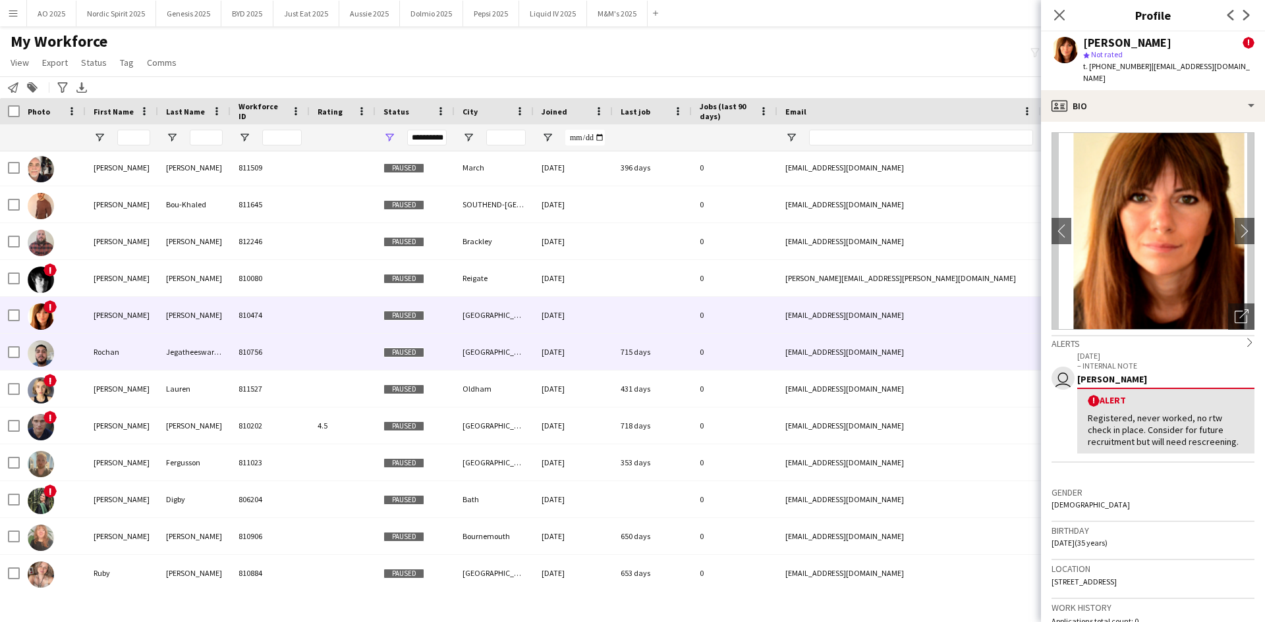
click at [49, 355] on img at bounding box center [41, 353] width 26 height 26
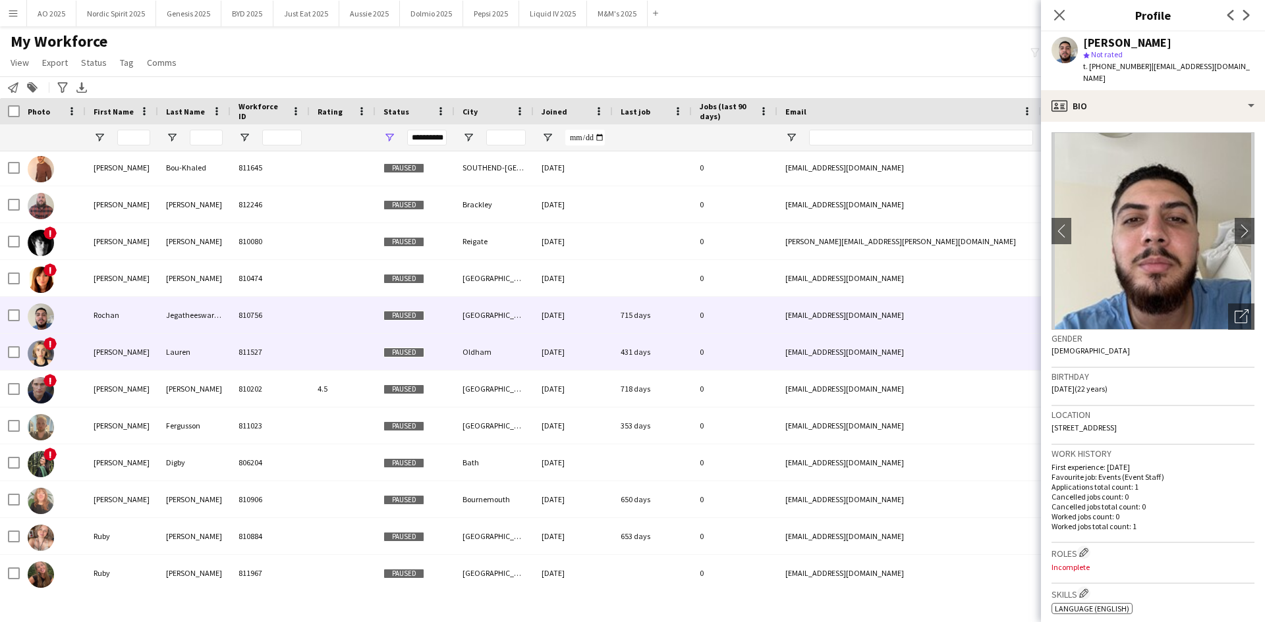
scroll to position [11501, 0]
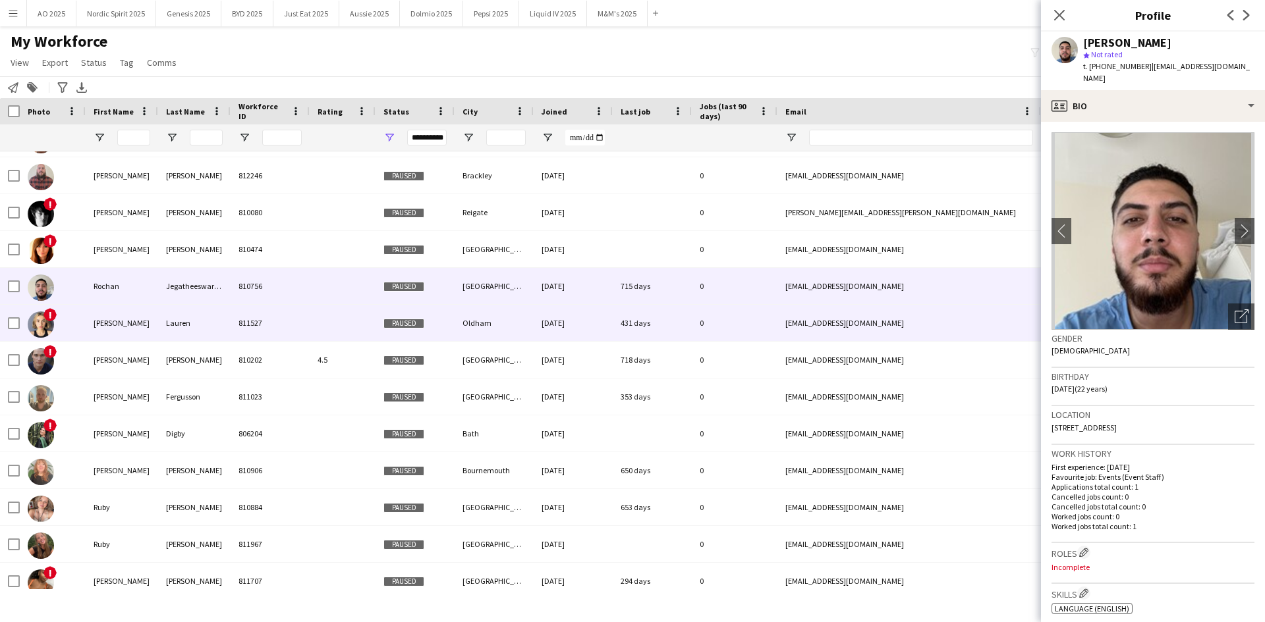
click at [39, 315] on img at bounding box center [41, 325] width 26 height 26
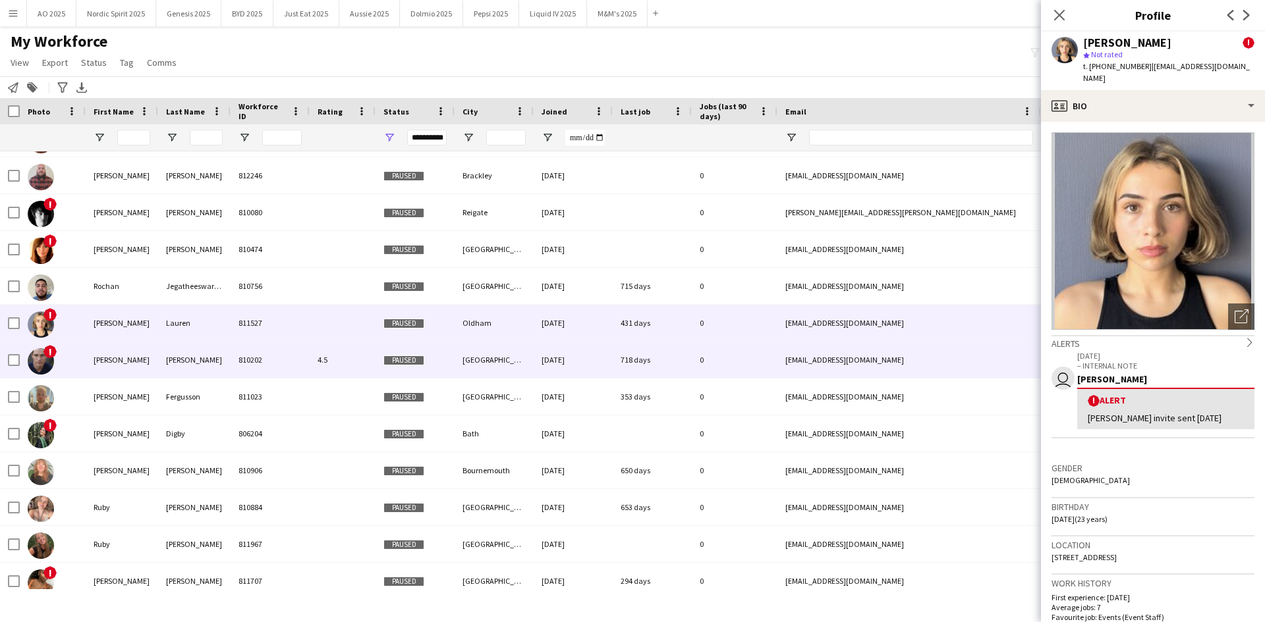
click at [43, 354] on img at bounding box center [41, 361] width 26 height 26
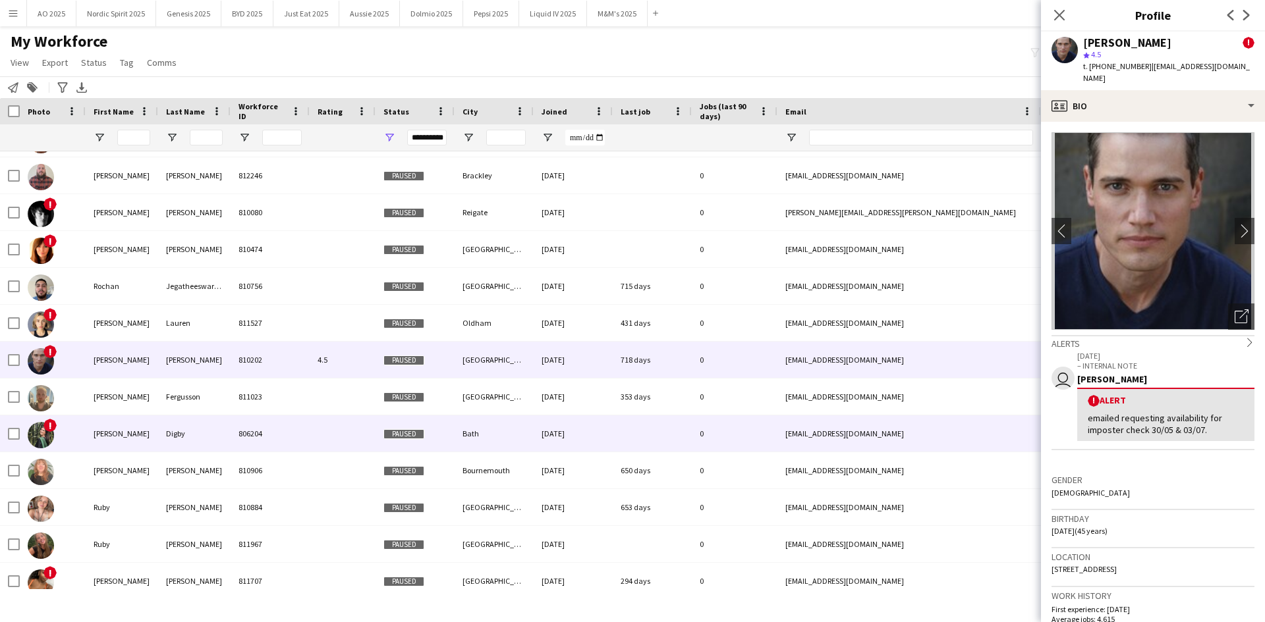
click at [45, 442] on img at bounding box center [41, 435] width 26 height 26
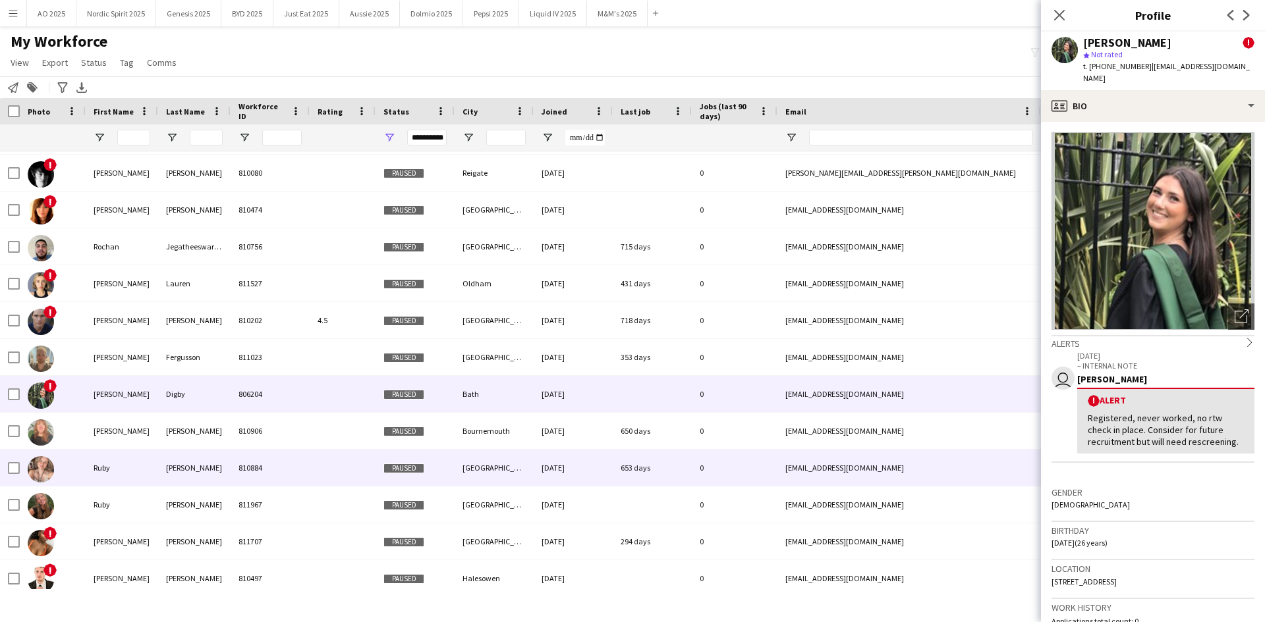
scroll to position [11567, 0]
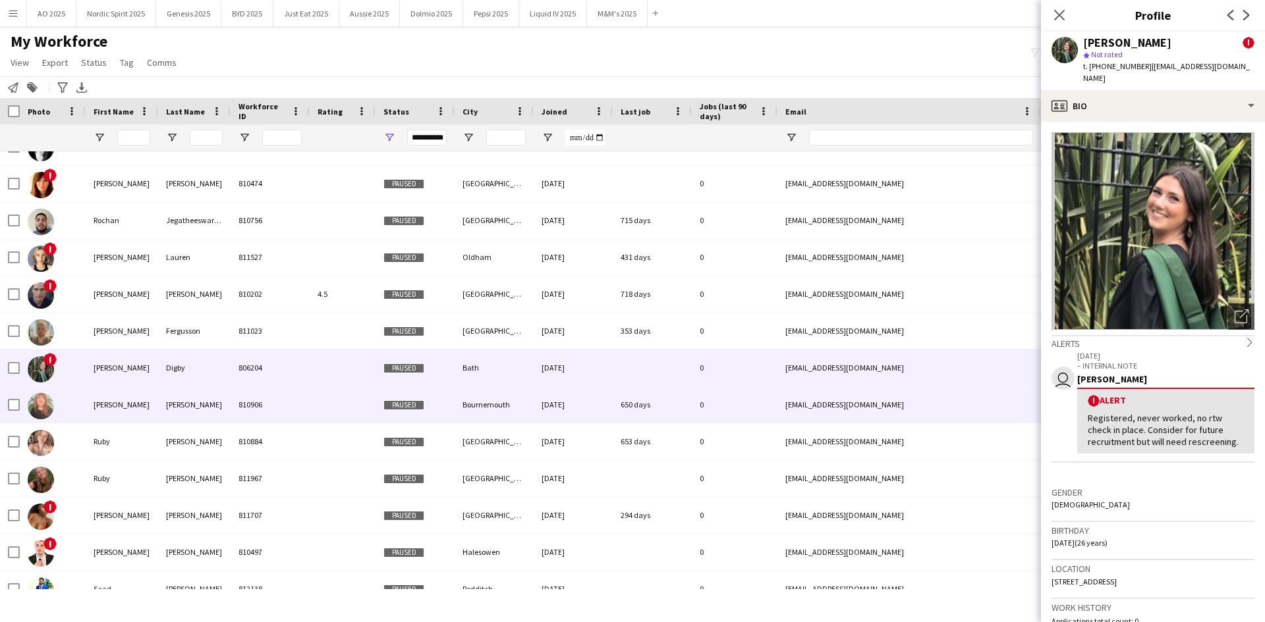
click at [41, 416] on img at bounding box center [41, 406] width 26 height 26
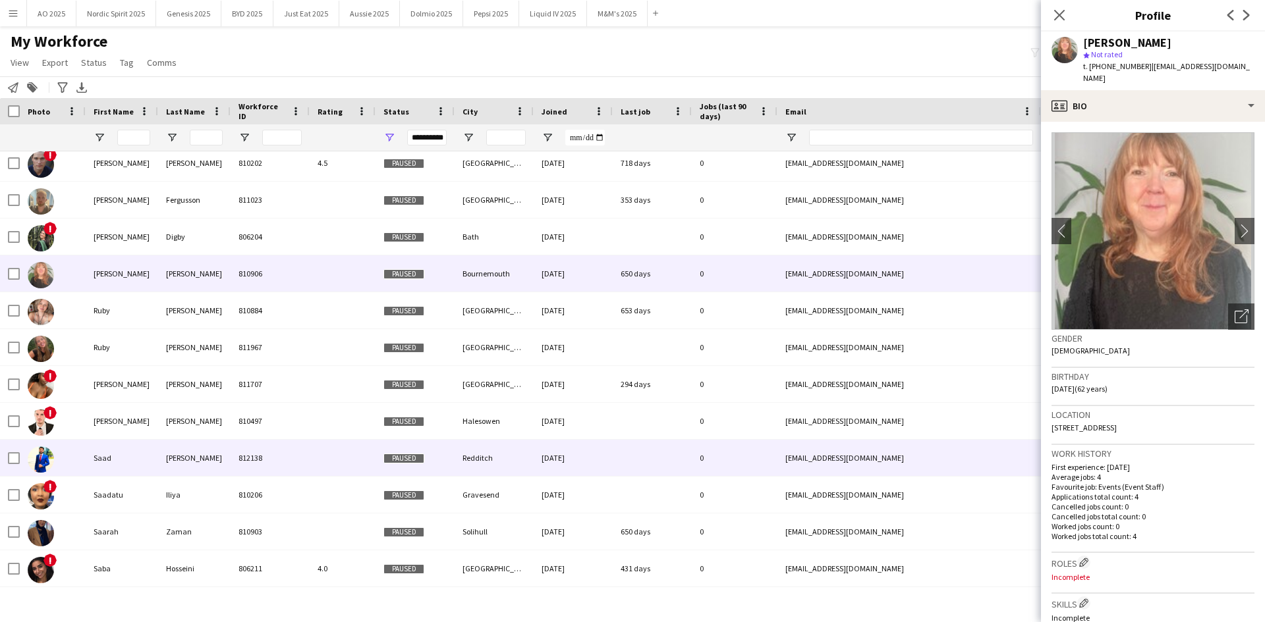
scroll to position [11699, 0]
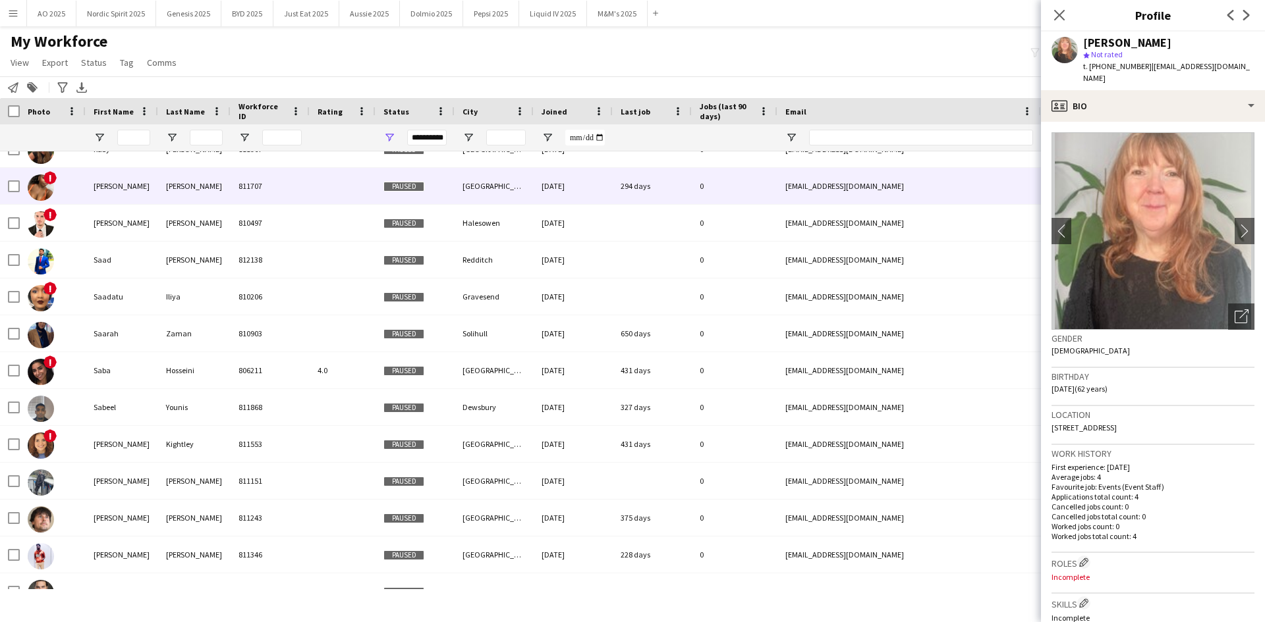
click at [641, 185] on div "294 days" at bounding box center [651, 186] width 79 height 36
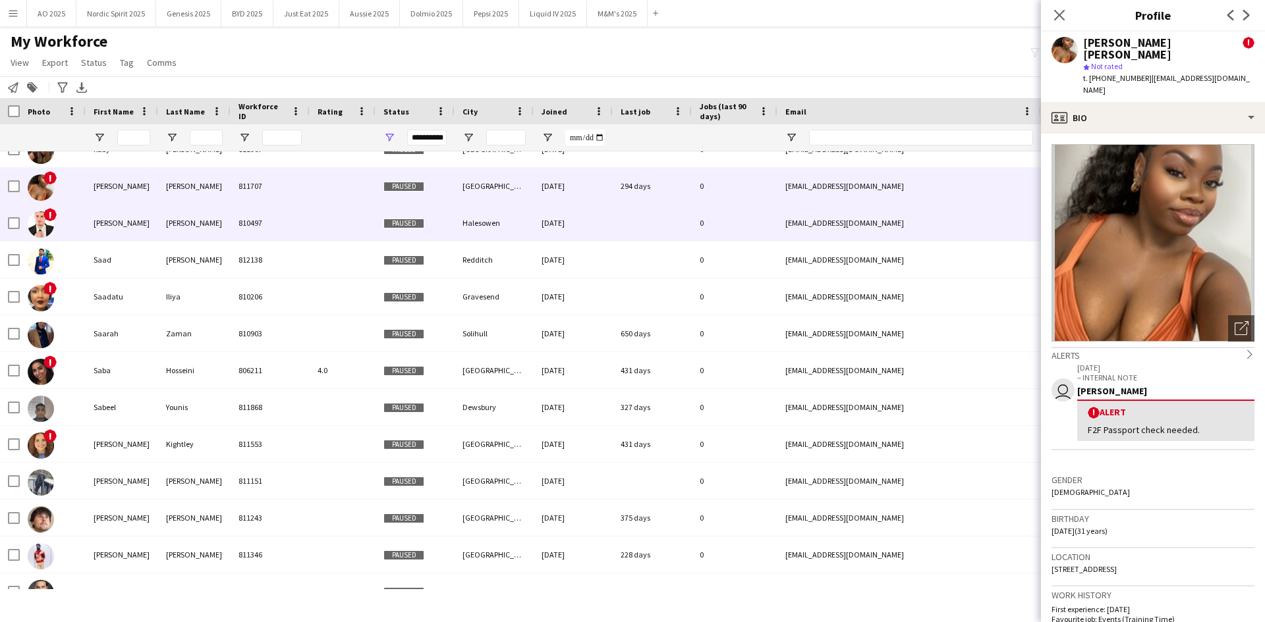
click at [39, 231] on img at bounding box center [41, 224] width 26 height 26
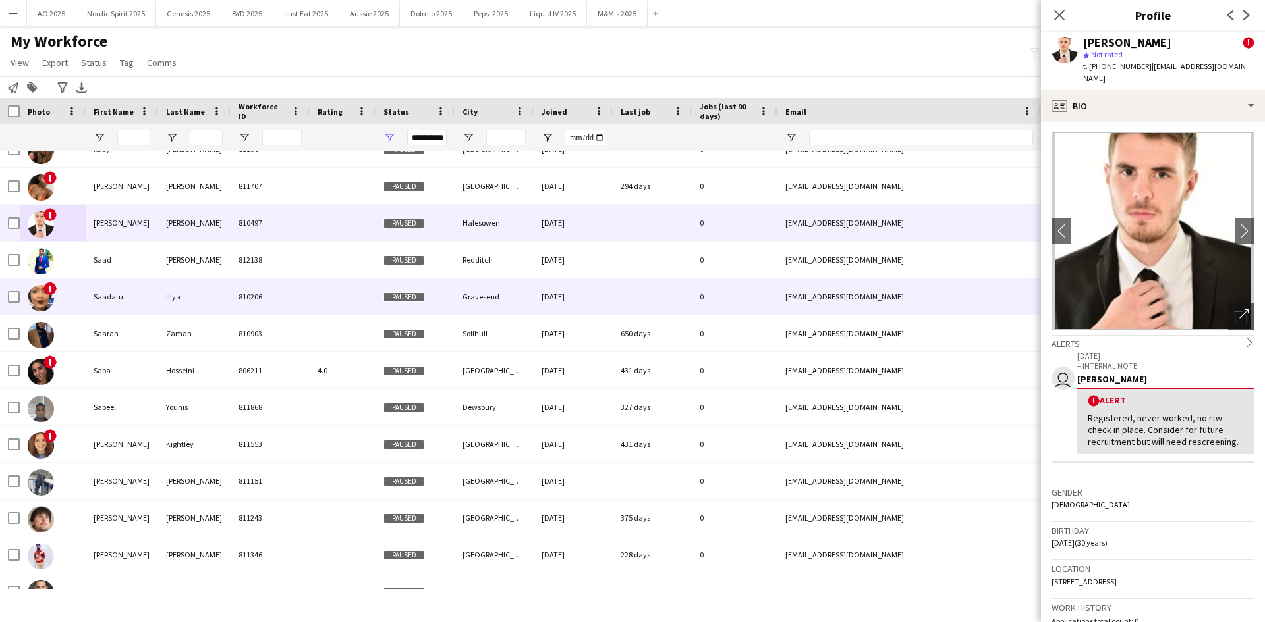
click at [51, 298] on img at bounding box center [41, 298] width 26 height 26
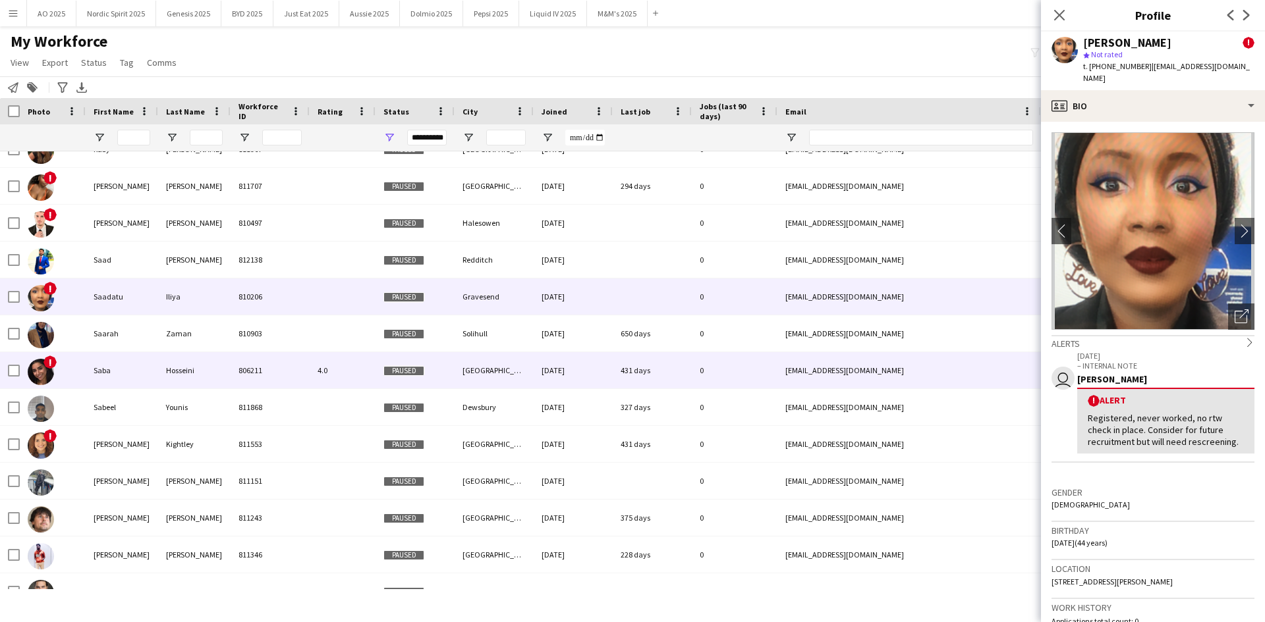
click at [41, 352] on div "!" at bounding box center [53, 370] width 66 height 36
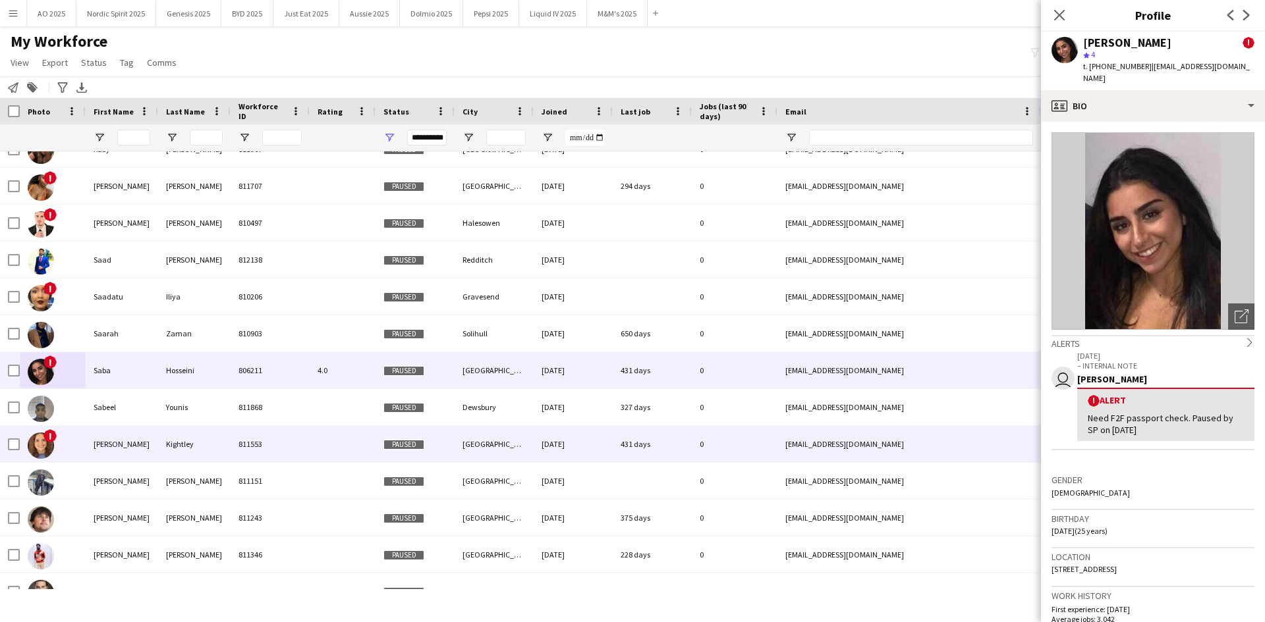
click at [39, 442] on img at bounding box center [41, 446] width 26 height 26
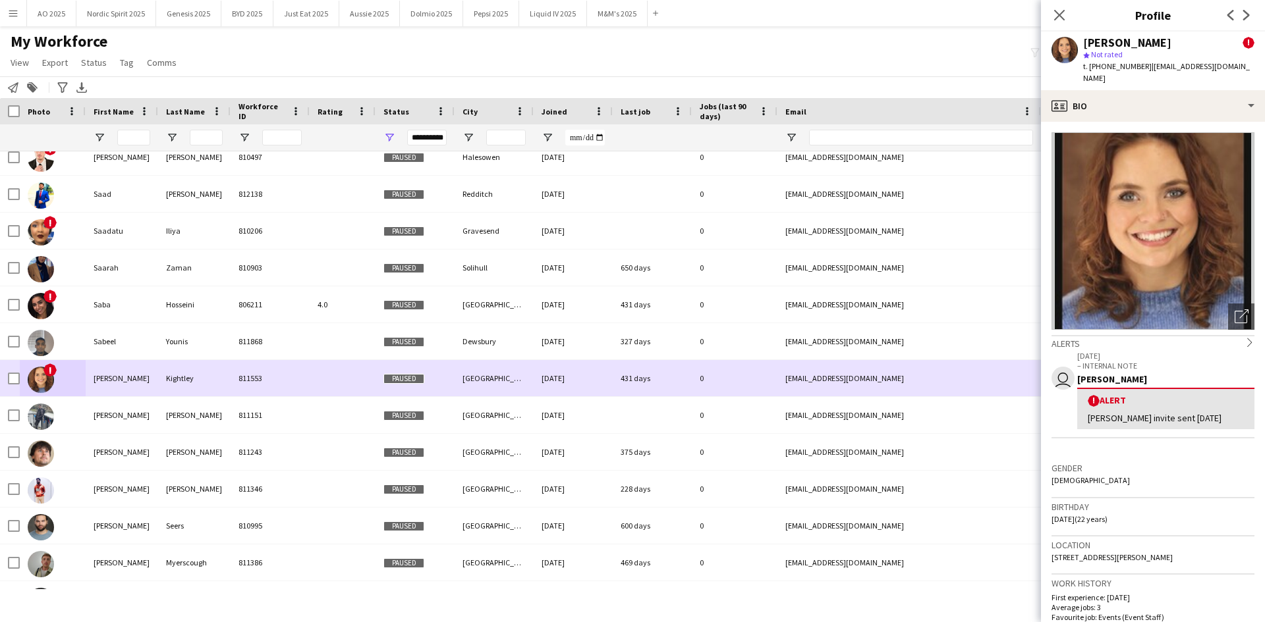
scroll to position [12034, 0]
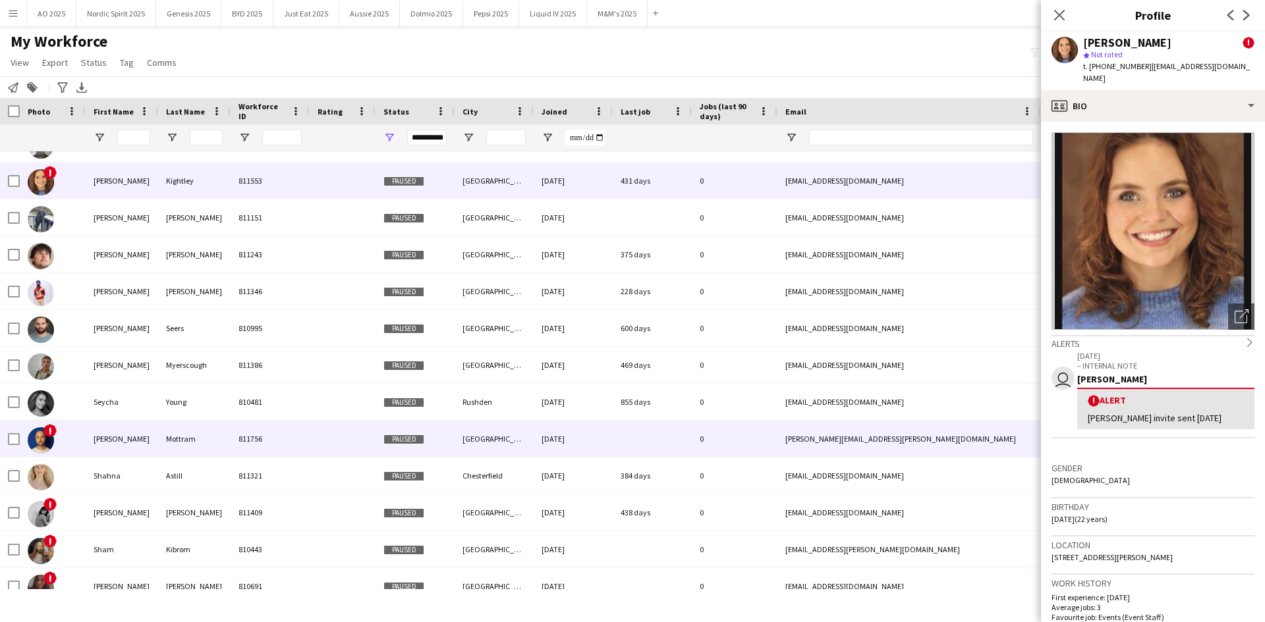
click at [45, 447] on img at bounding box center [41, 440] width 26 height 26
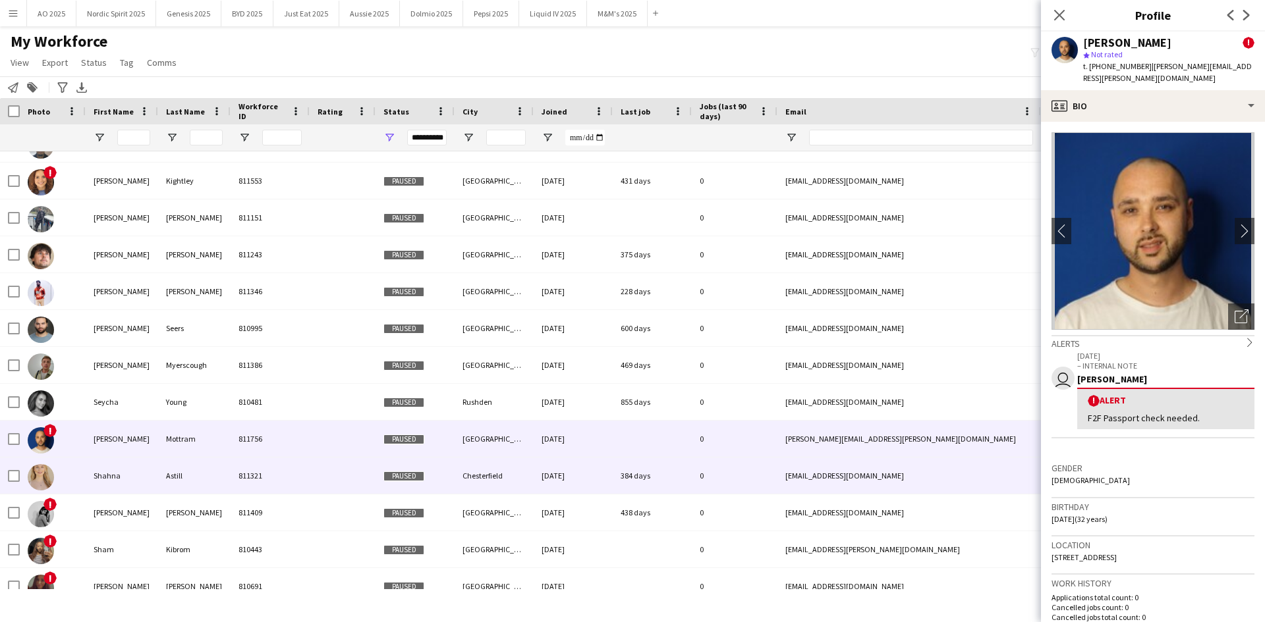
click at [34, 478] on img at bounding box center [41, 477] width 26 height 26
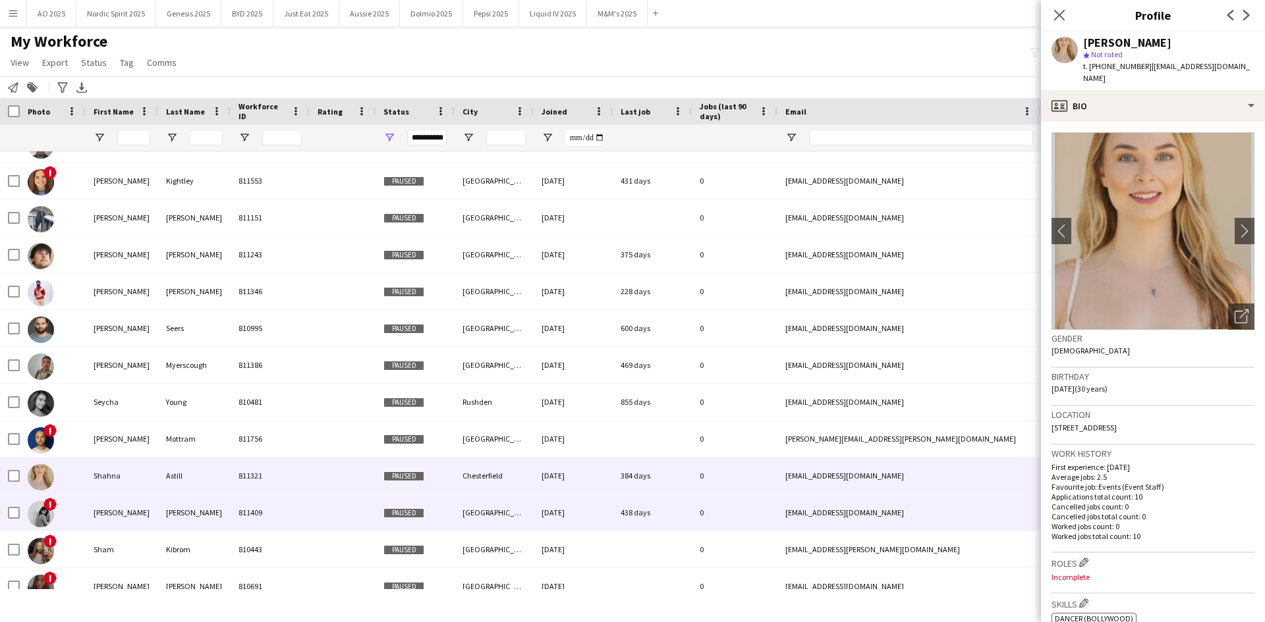
click at [36, 512] on img at bounding box center [41, 514] width 26 height 26
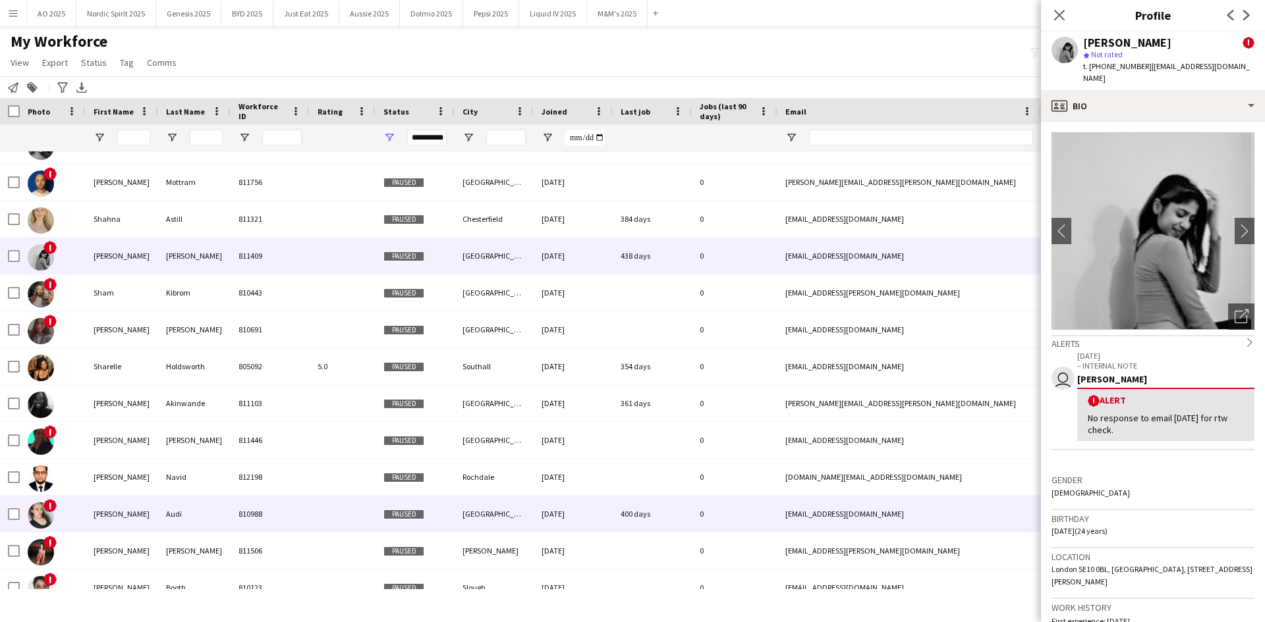
scroll to position [12489, 0]
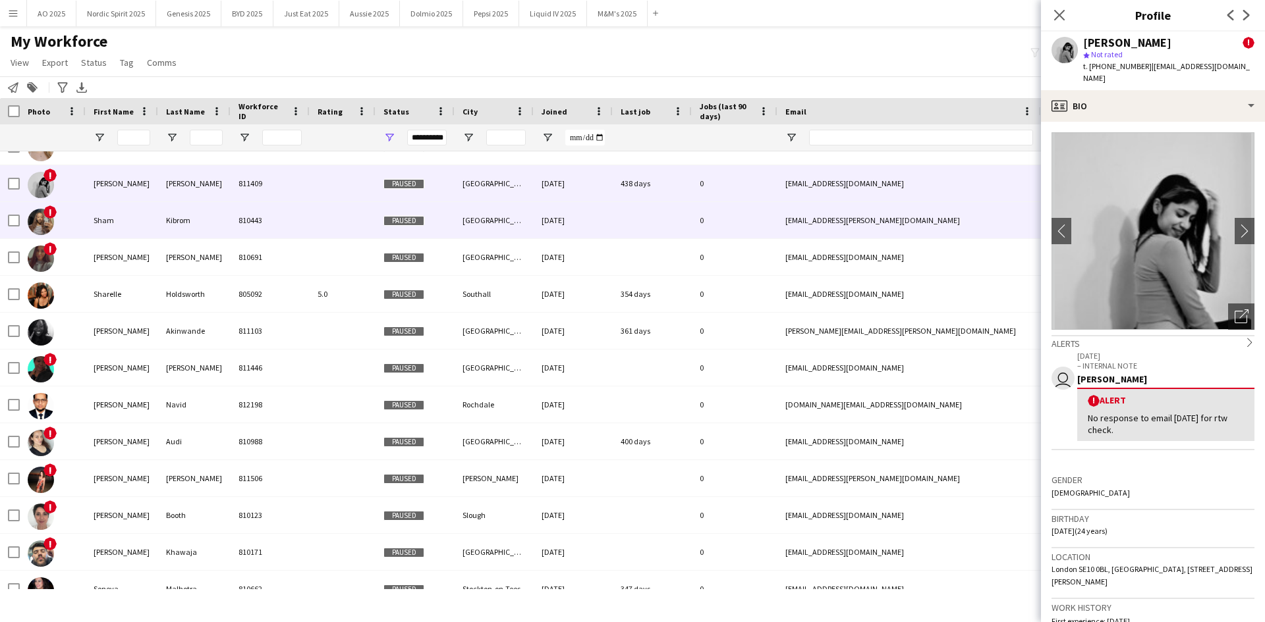
click at [48, 232] on img at bounding box center [41, 222] width 26 height 26
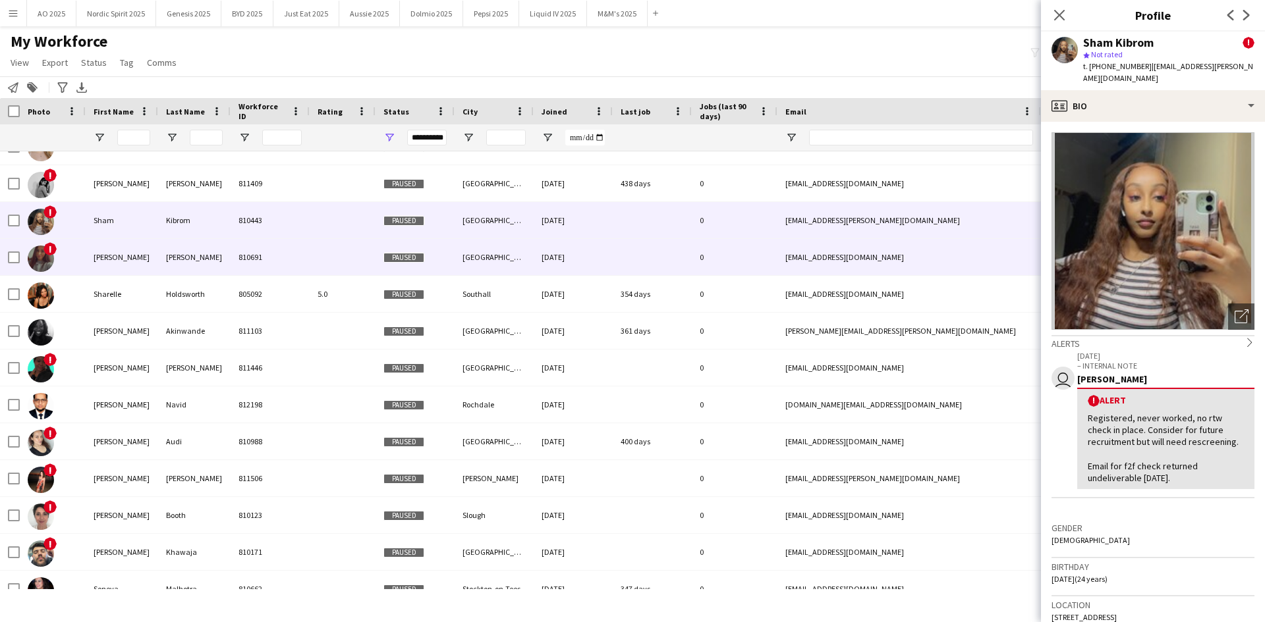
click at [44, 262] on img at bounding box center [41, 259] width 26 height 26
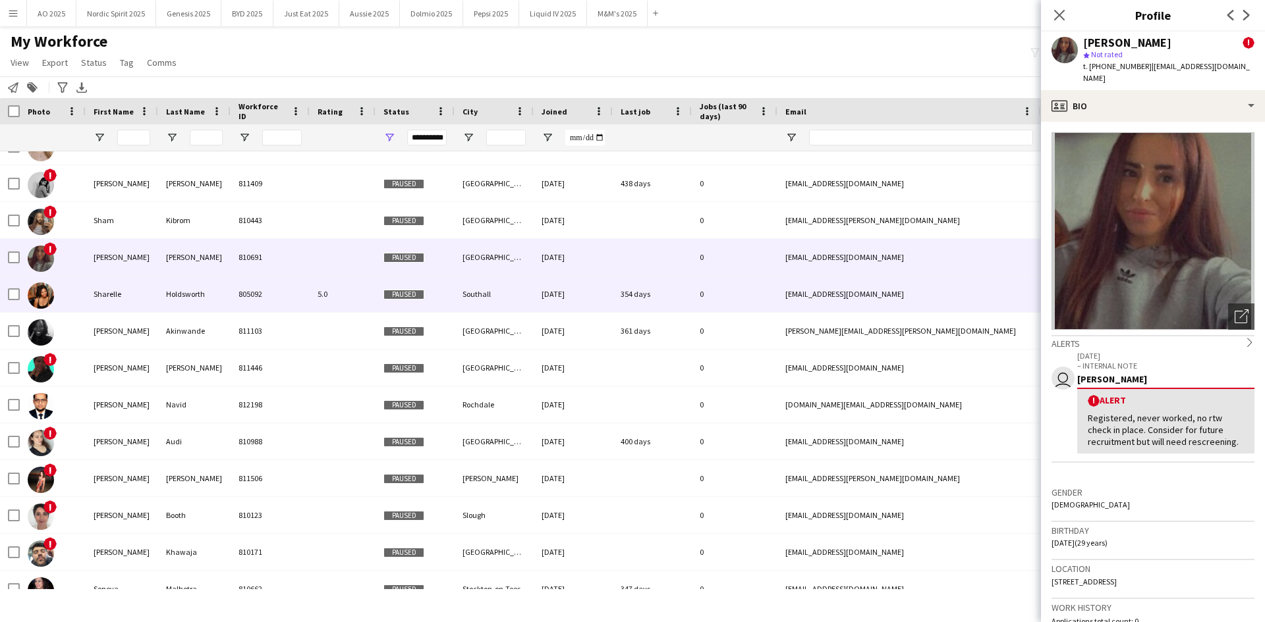
click at [46, 292] on img at bounding box center [41, 296] width 26 height 26
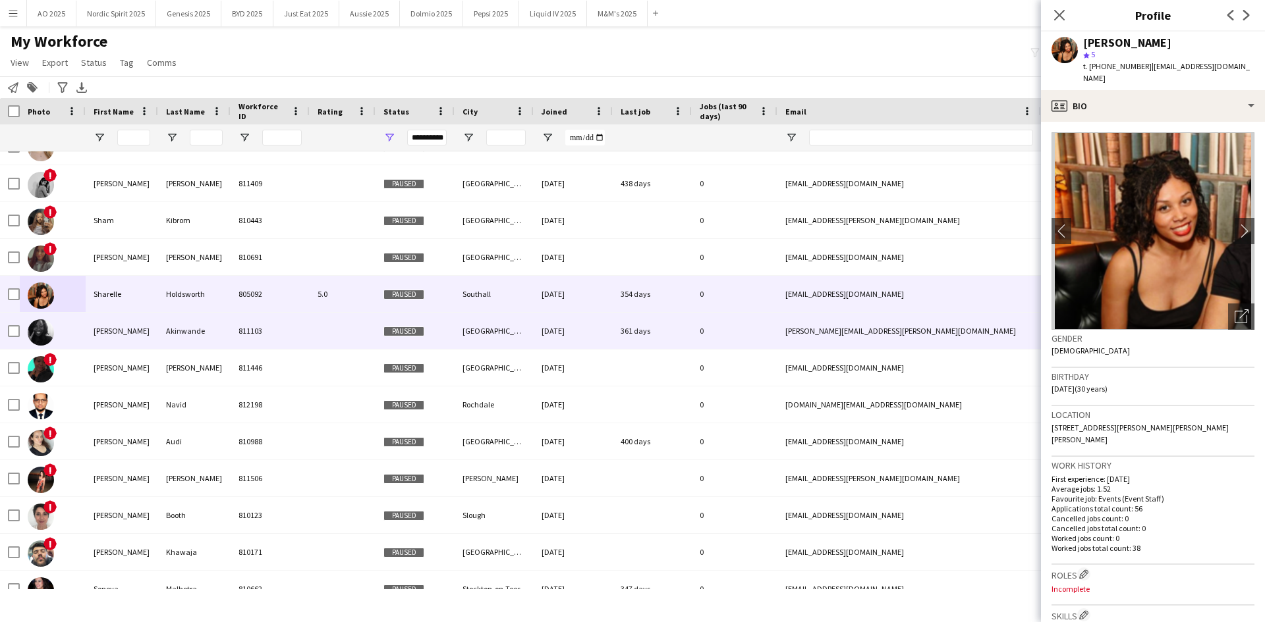
click at [49, 333] on img at bounding box center [41, 332] width 26 height 26
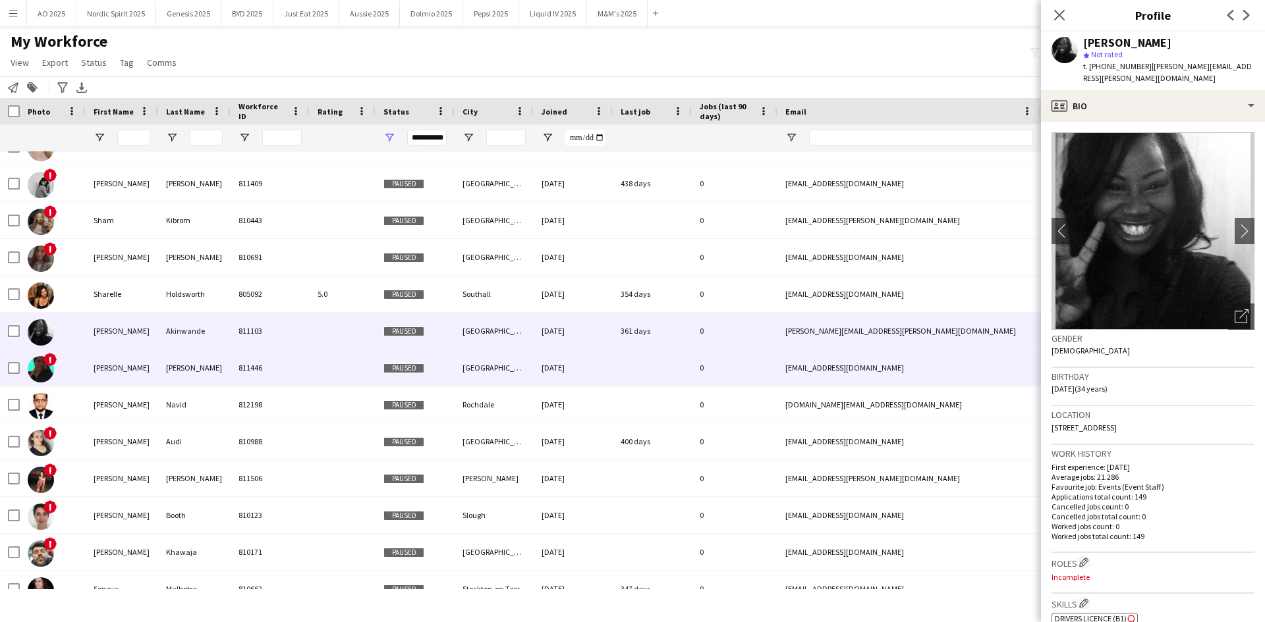
click at [40, 373] on img at bounding box center [41, 369] width 26 height 26
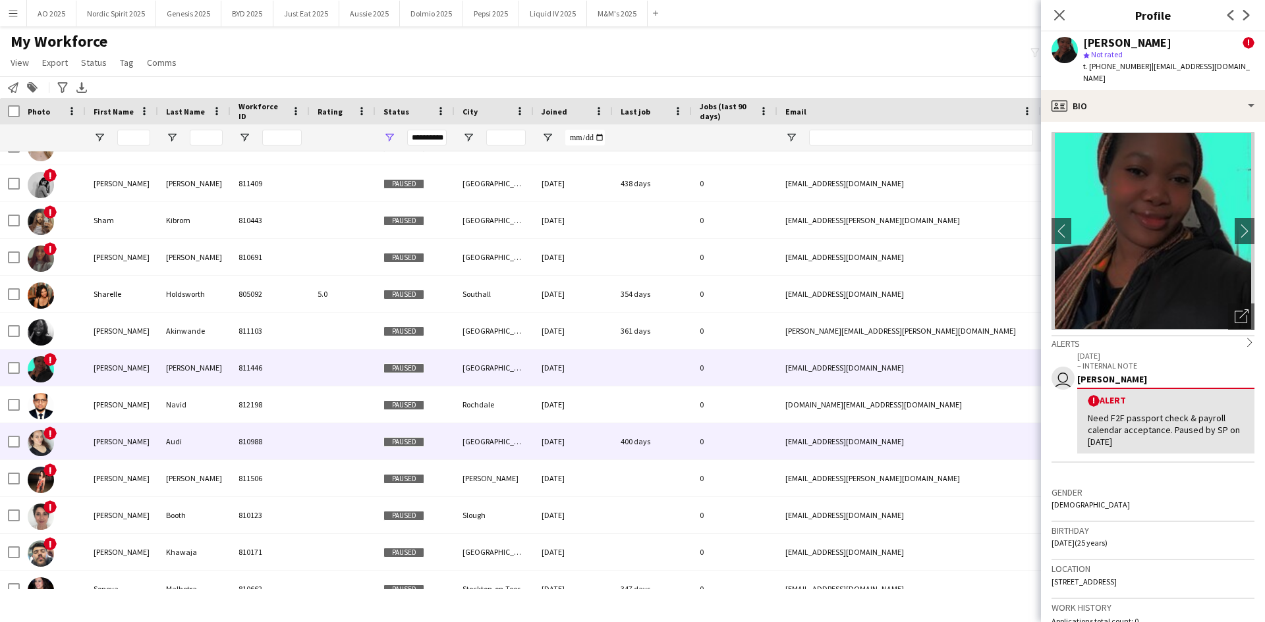
click at [42, 434] on div "!" at bounding box center [41, 442] width 26 height 37
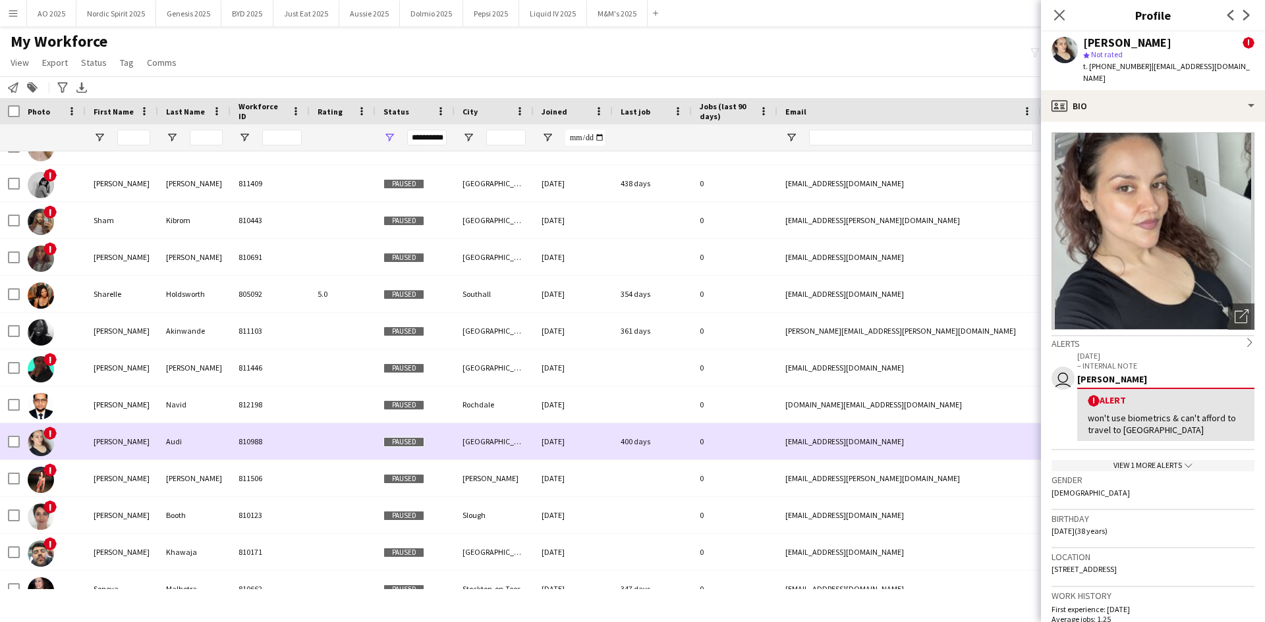
click at [41, 435] on img at bounding box center [41, 443] width 26 height 26
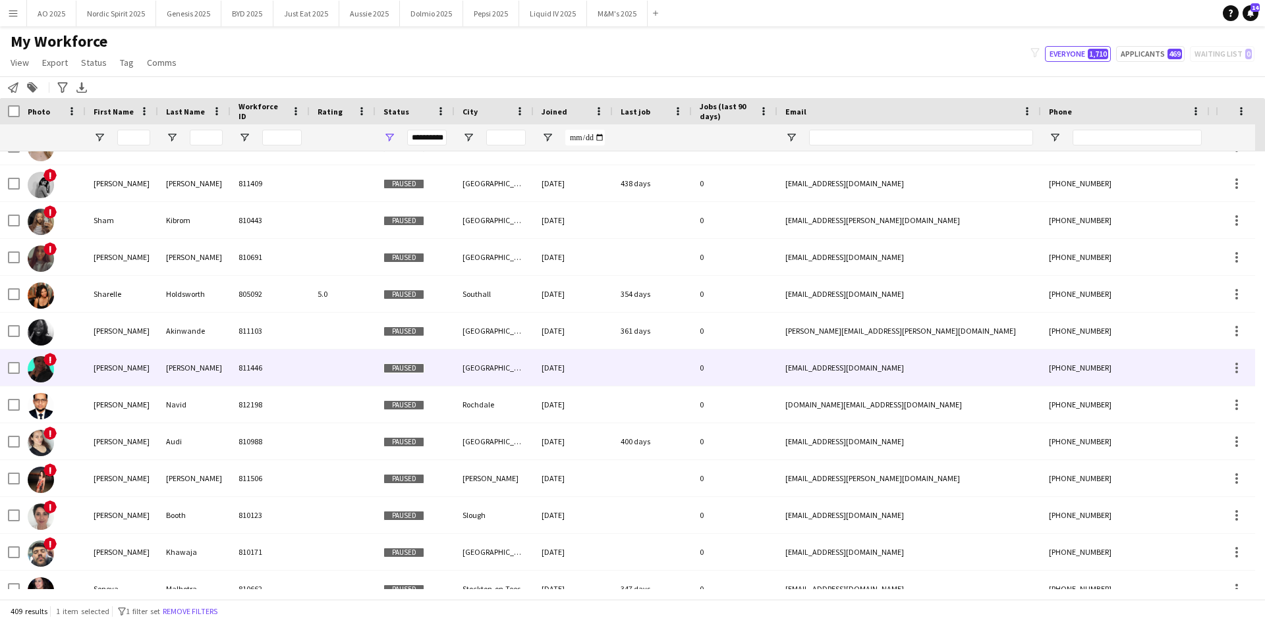
click at [48, 373] on img at bounding box center [41, 369] width 26 height 26
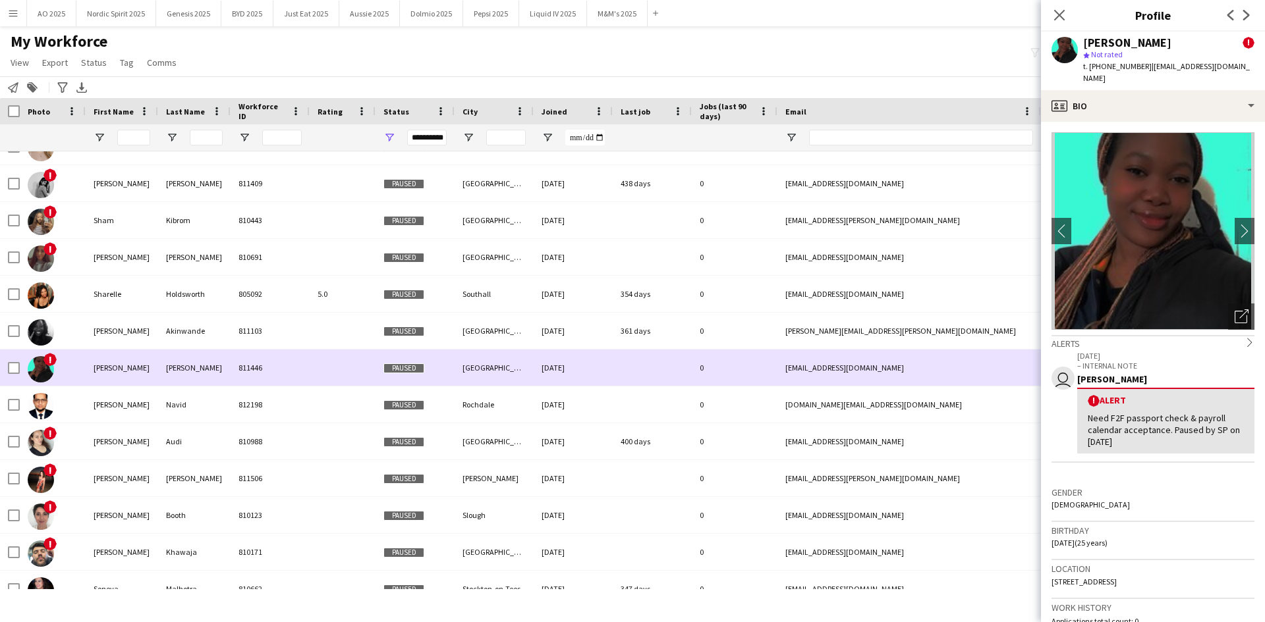
click at [50, 373] on img at bounding box center [41, 369] width 26 height 26
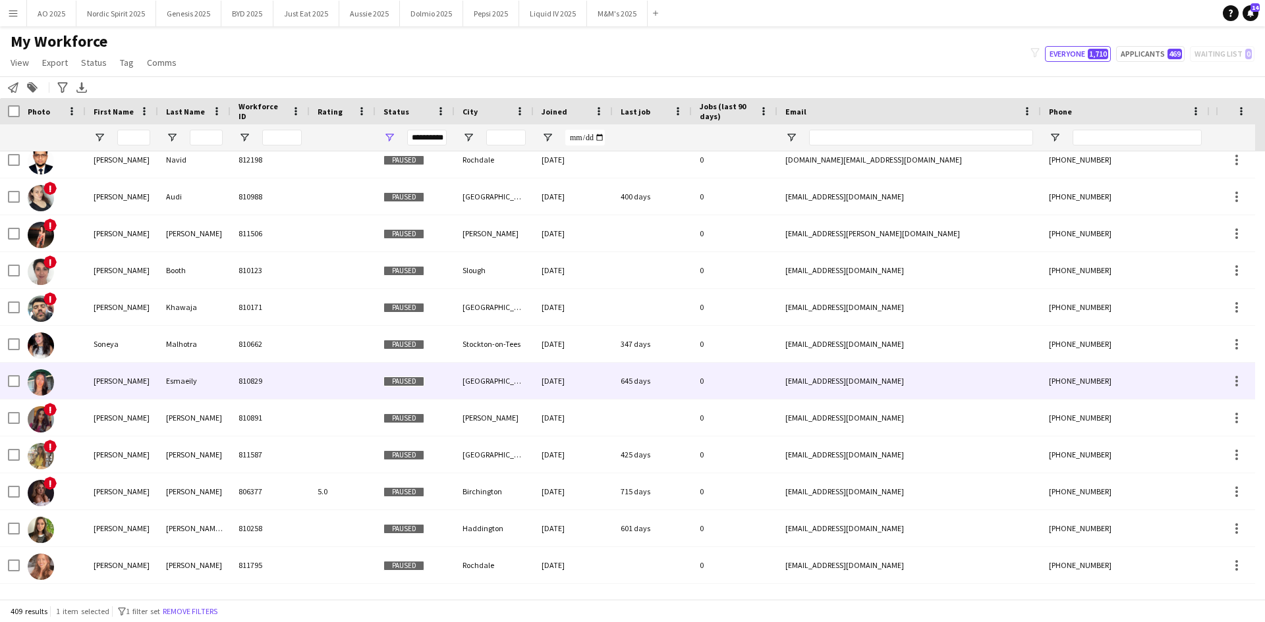
scroll to position [12752, 0]
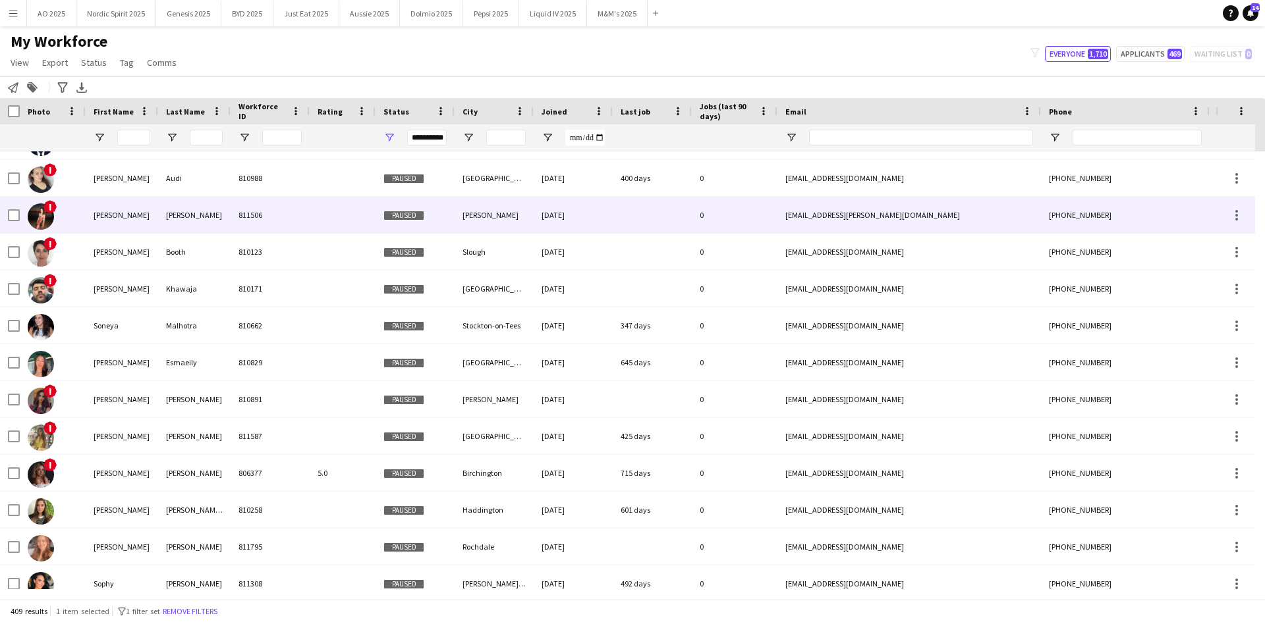
click at [41, 225] on img at bounding box center [41, 217] width 26 height 26
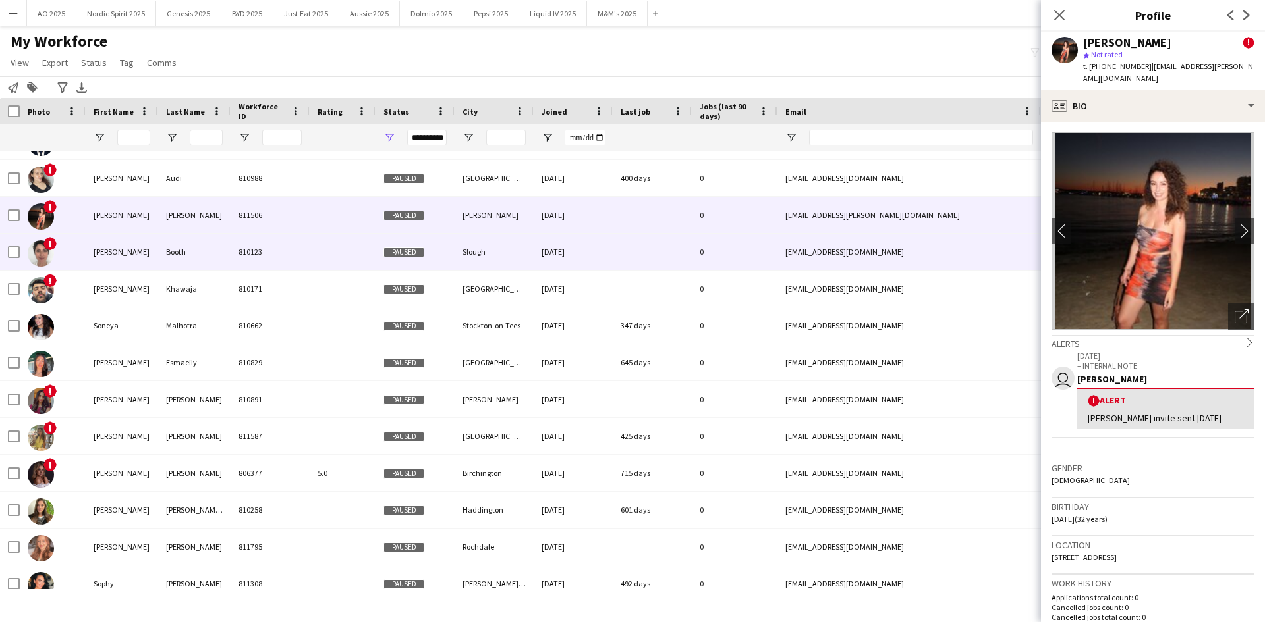
click at [38, 251] on img at bounding box center [41, 253] width 26 height 26
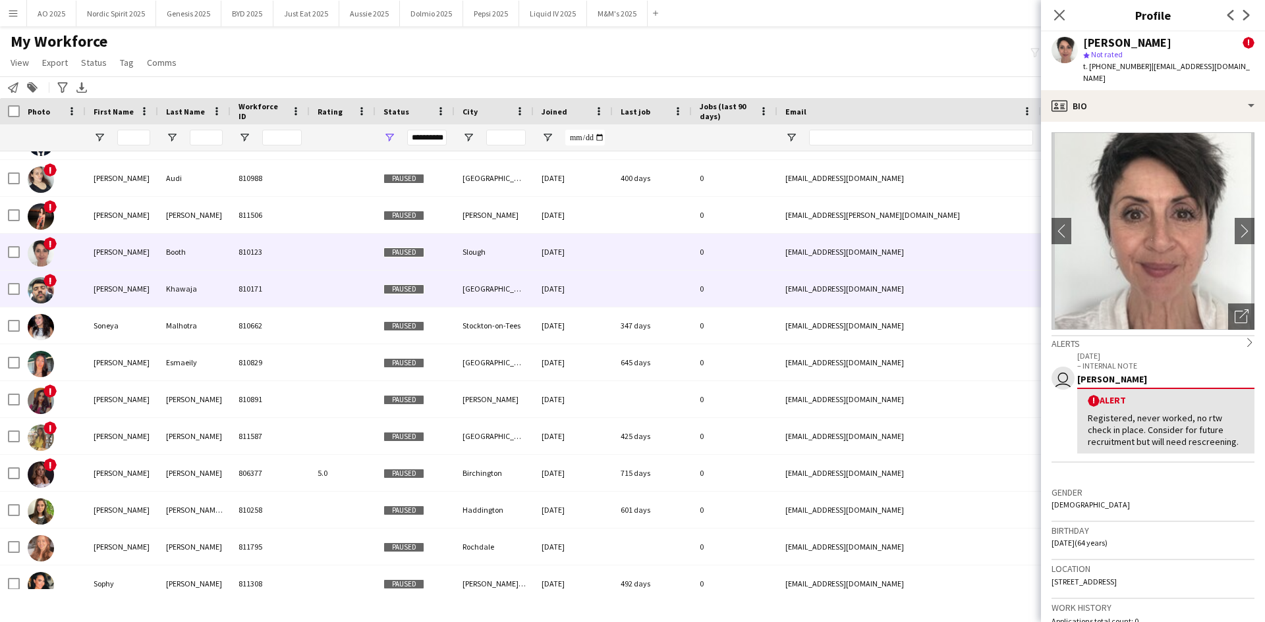
click at [49, 295] on img at bounding box center [41, 290] width 26 height 26
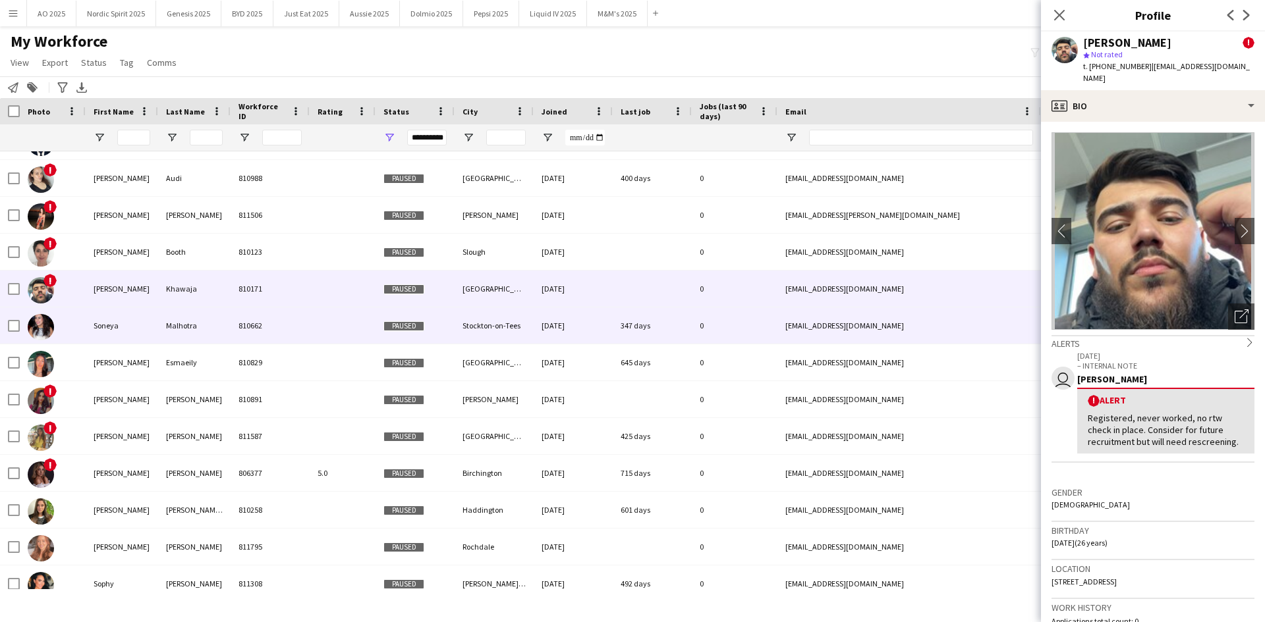
click at [39, 334] on img at bounding box center [41, 327] width 26 height 26
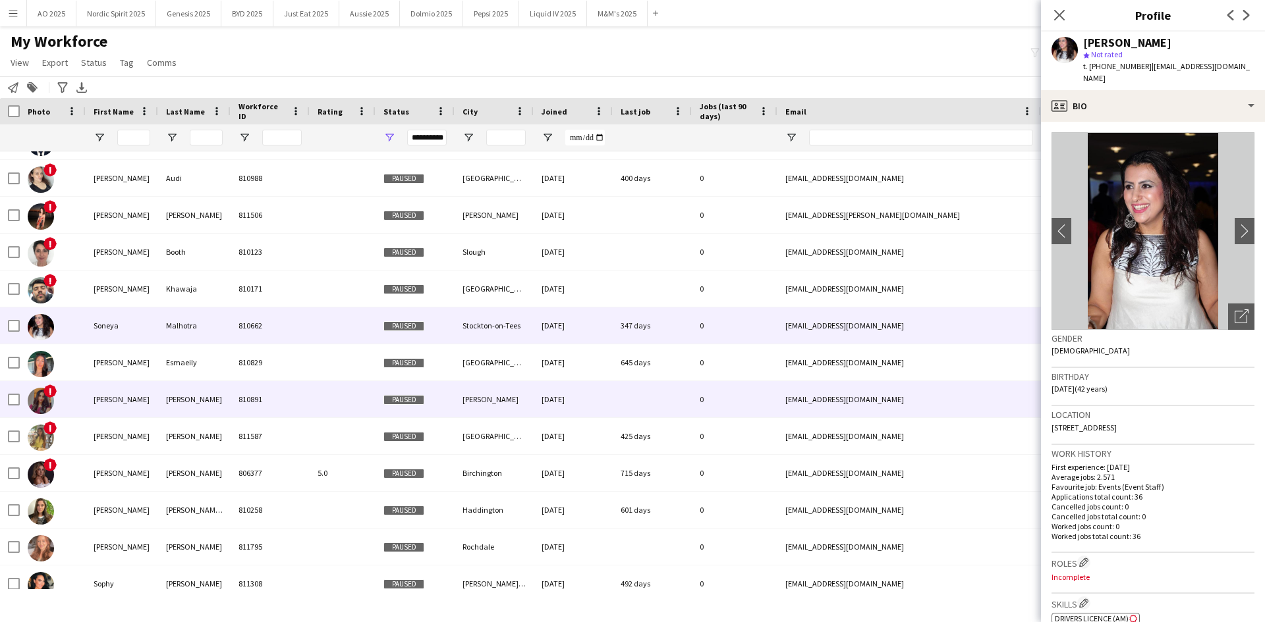
click at [37, 405] on img at bounding box center [41, 401] width 26 height 26
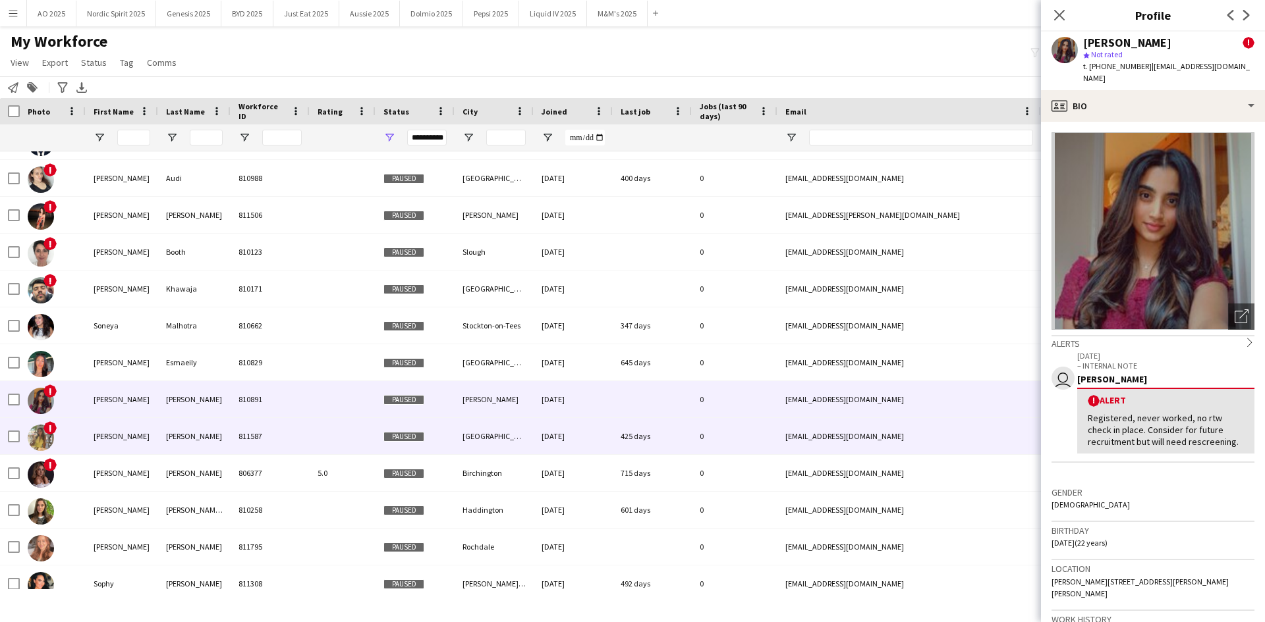
click at [37, 441] on img at bounding box center [41, 438] width 26 height 26
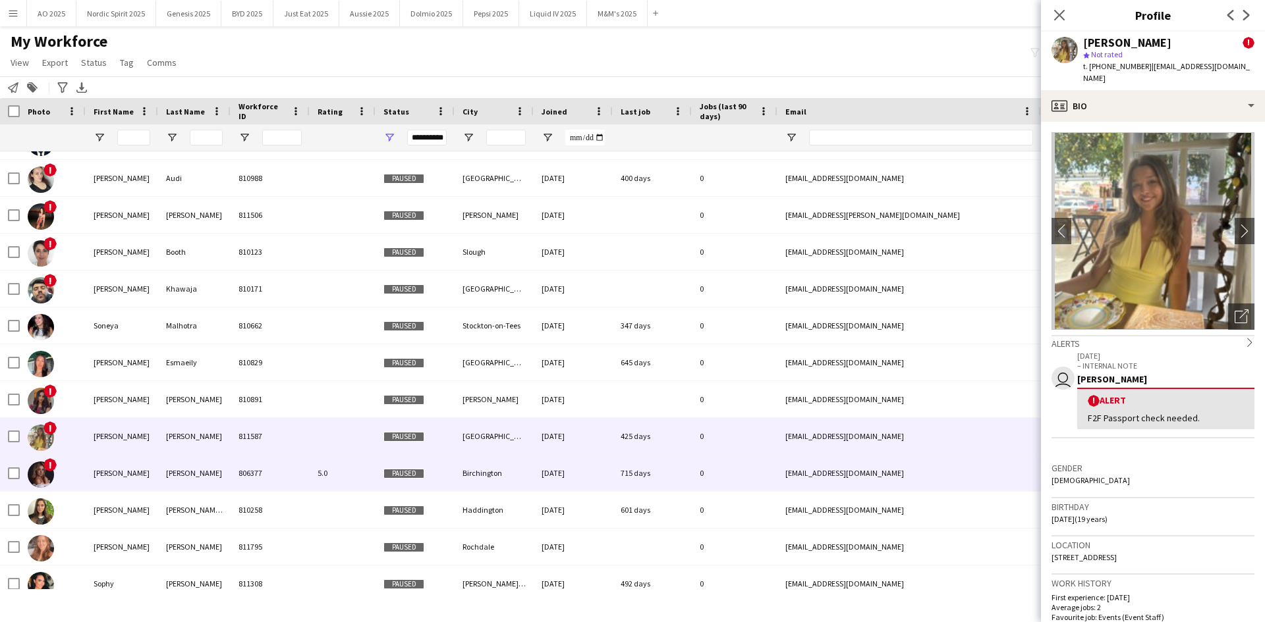
click at [41, 477] on img at bounding box center [41, 475] width 26 height 26
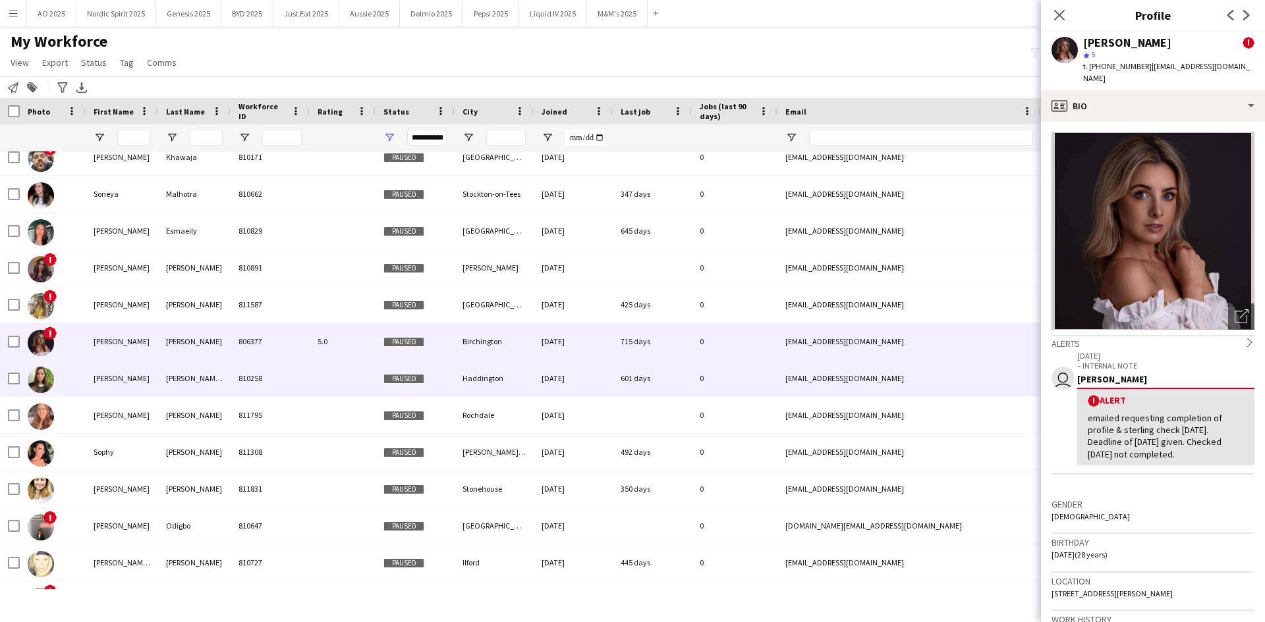
scroll to position [12884, 0]
click at [40, 382] on img at bounding box center [41, 380] width 26 height 26
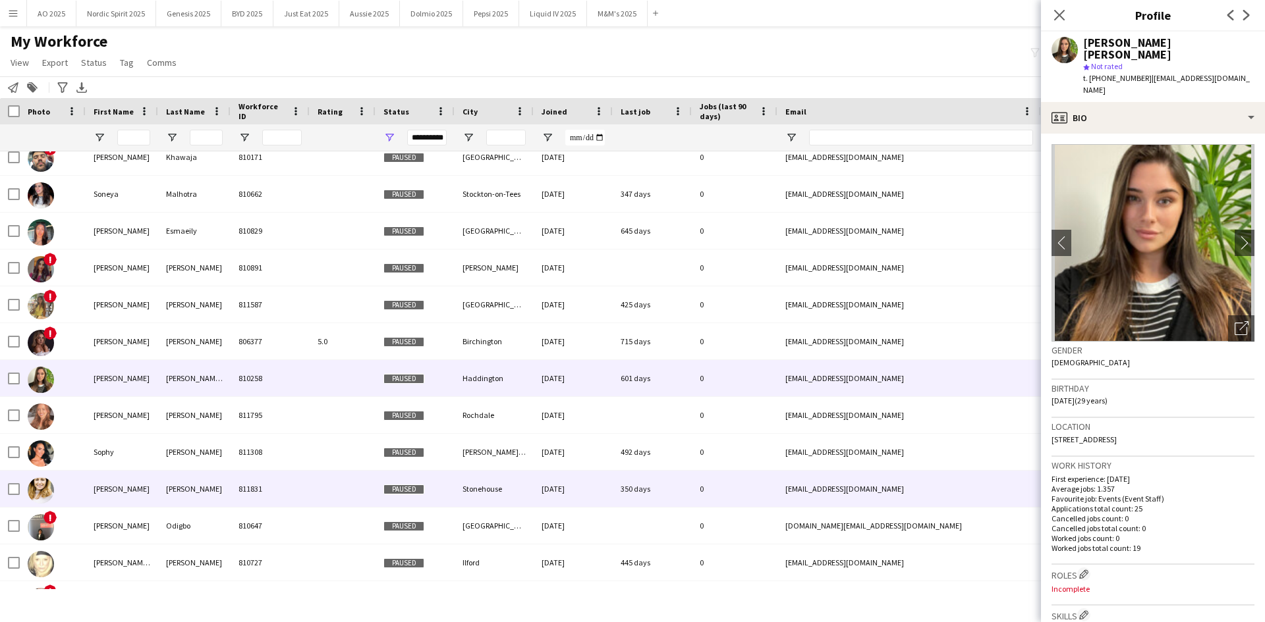
click at [39, 488] on img at bounding box center [41, 490] width 26 height 26
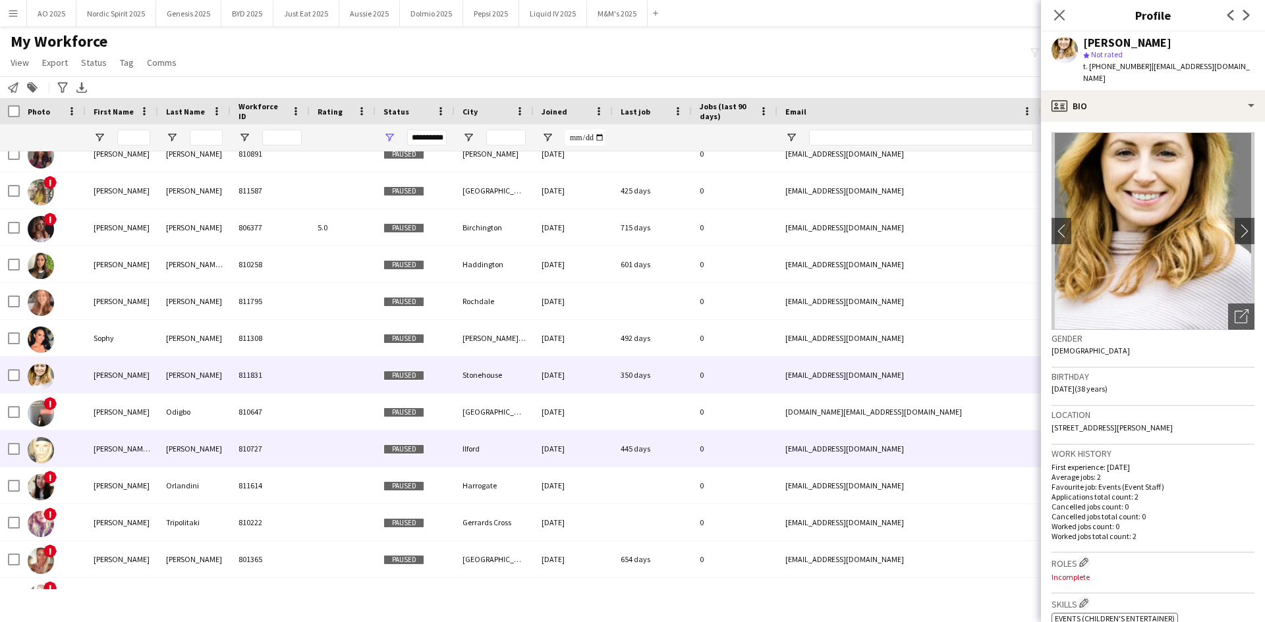
scroll to position [13016, 0]
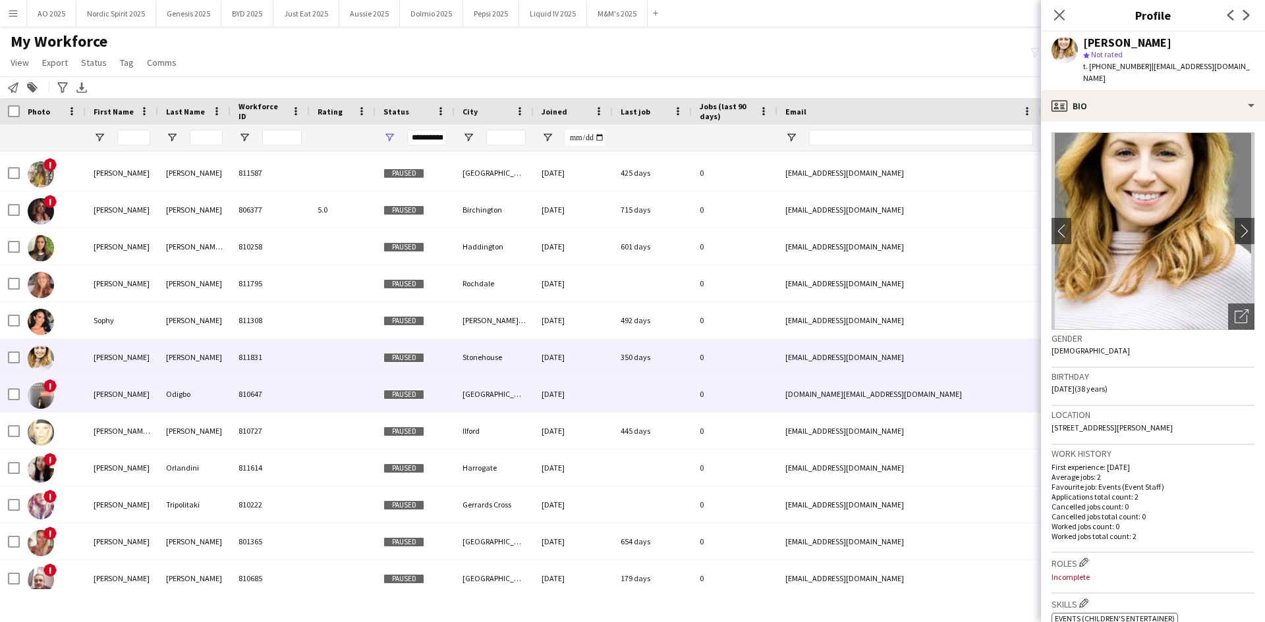
click at [43, 397] on img at bounding box center [41, 396] width 26 height 26
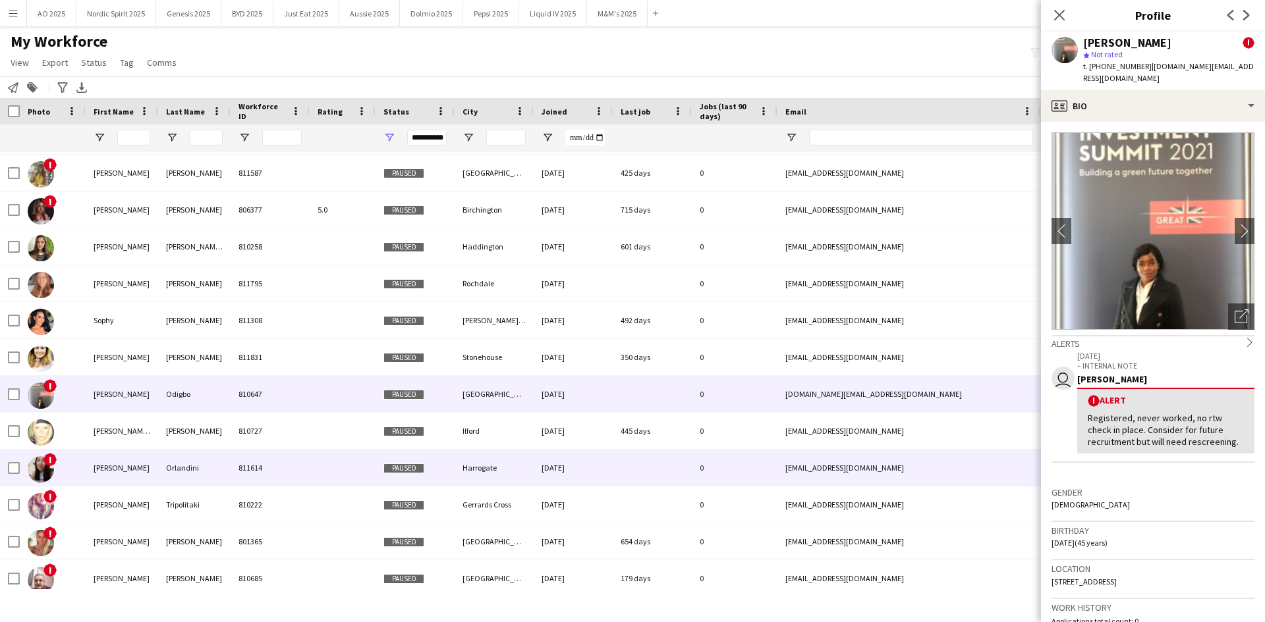
click at [40, 464] on img at bounding box center [41, 469] width 26 height 26
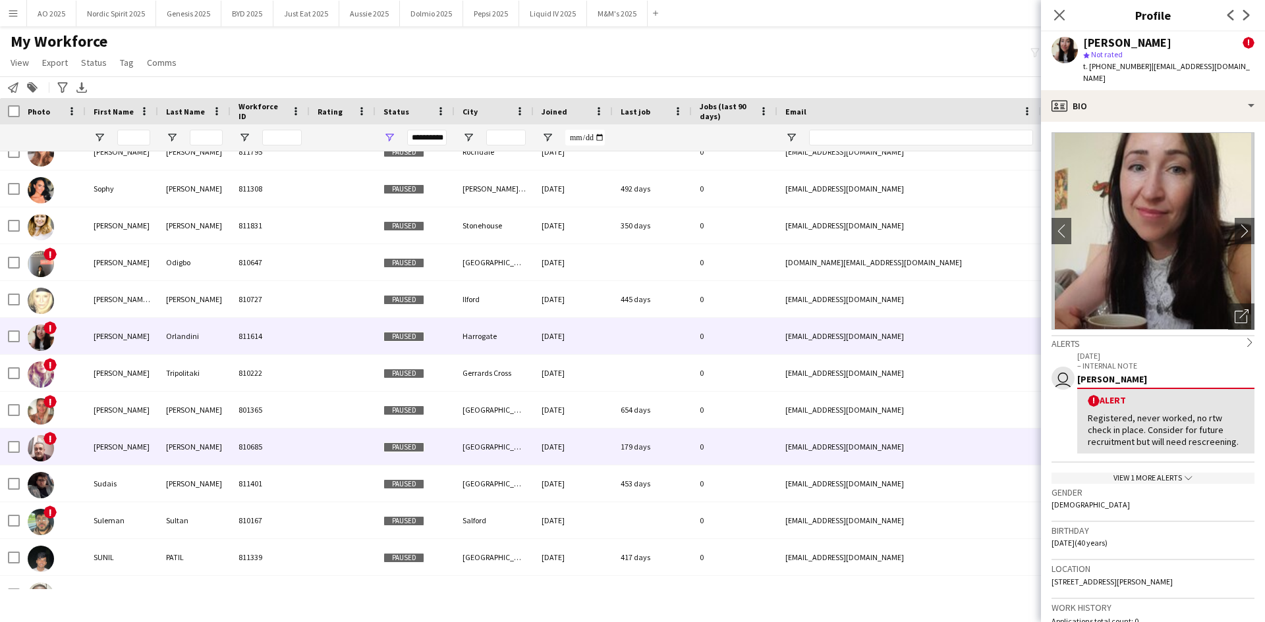
scroll to position [13192, 0]
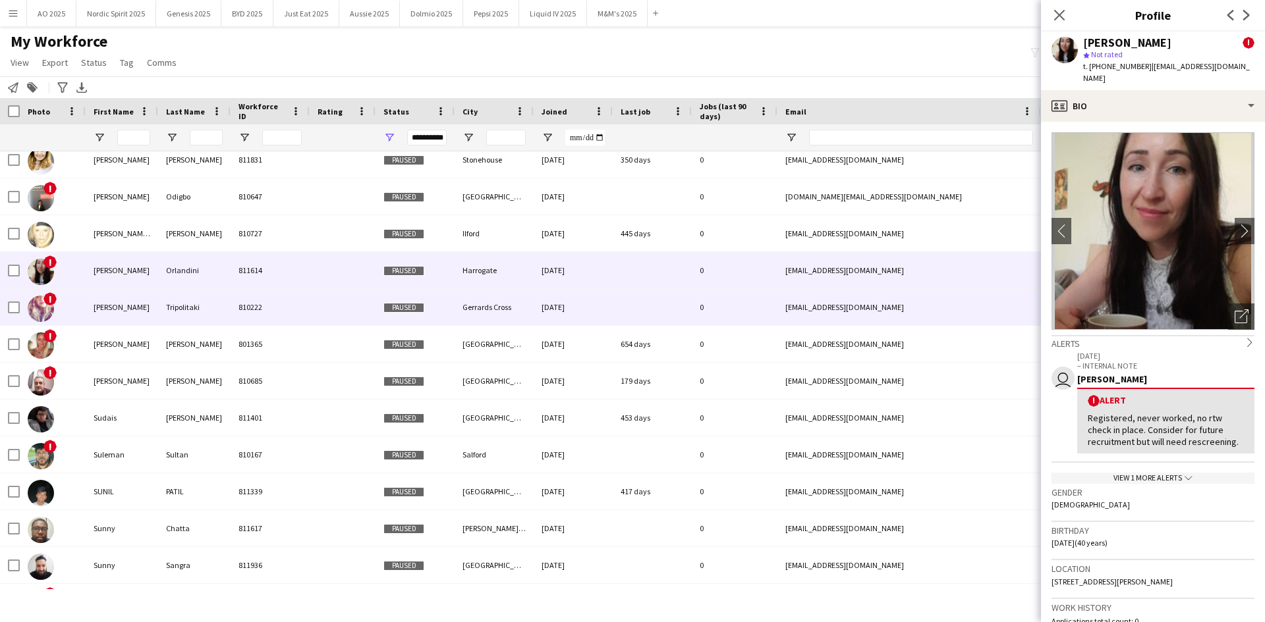
click at [45, 308] on img at bounding box center [41, 309] width 26 height 26
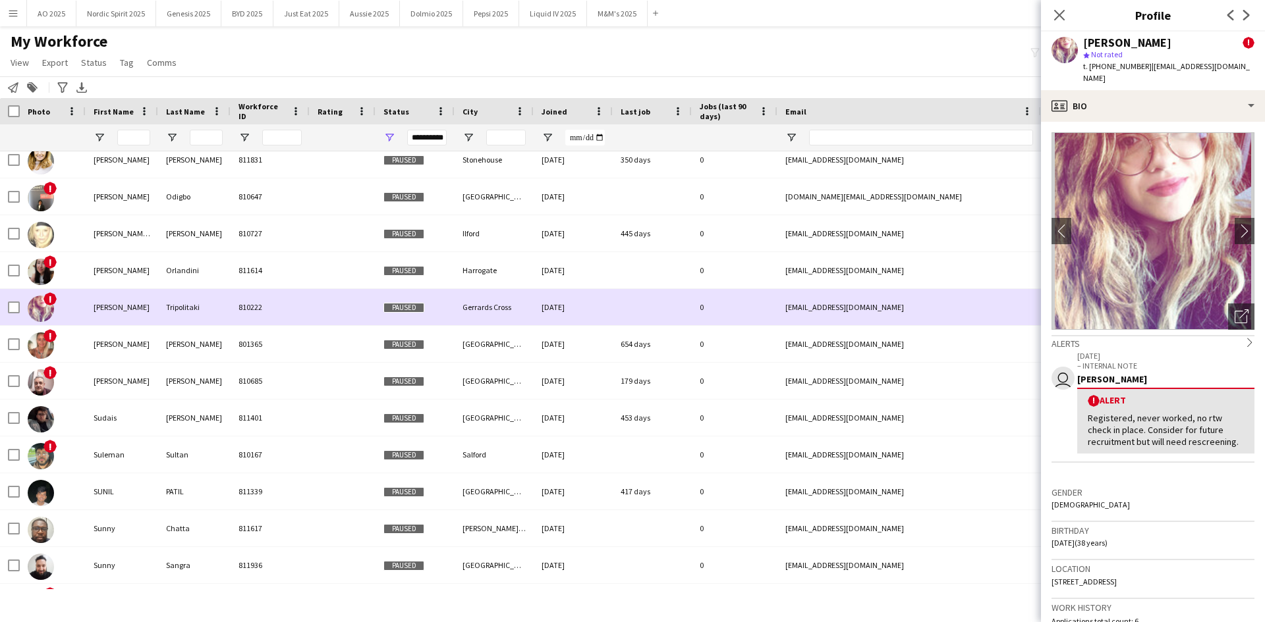
click at [43, 305] on img at bounding box center [41, 309] width 26 height 26
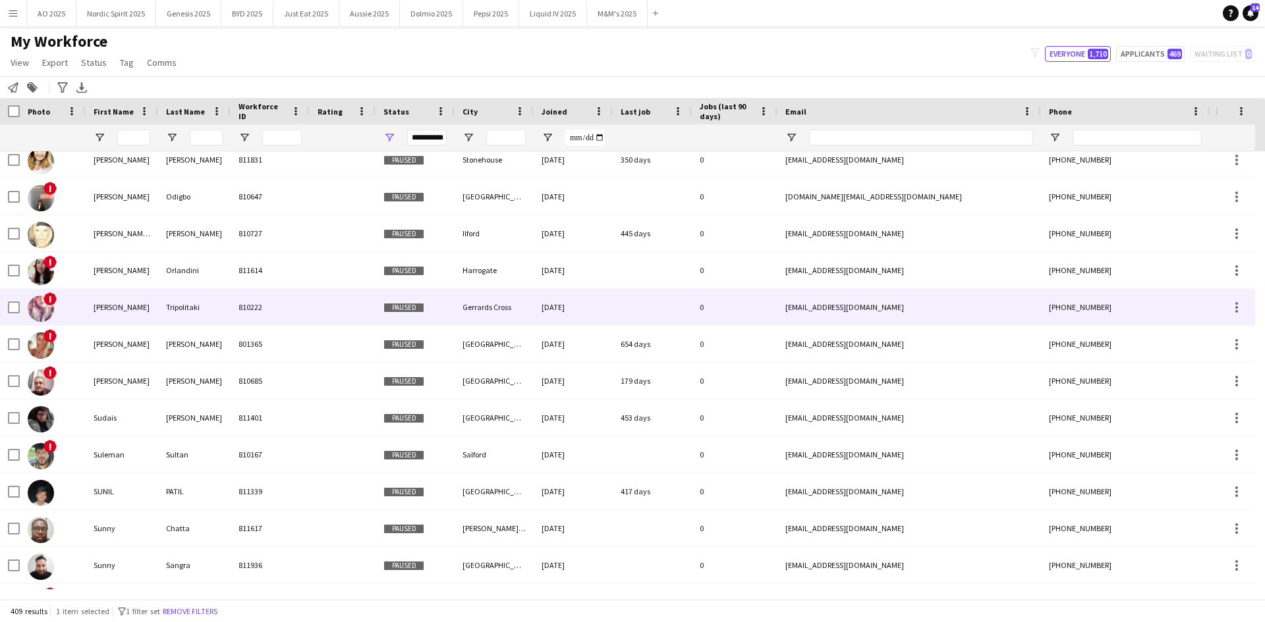
click at [43, 308] on img at bounding box center [41, 309] width 26 height 26
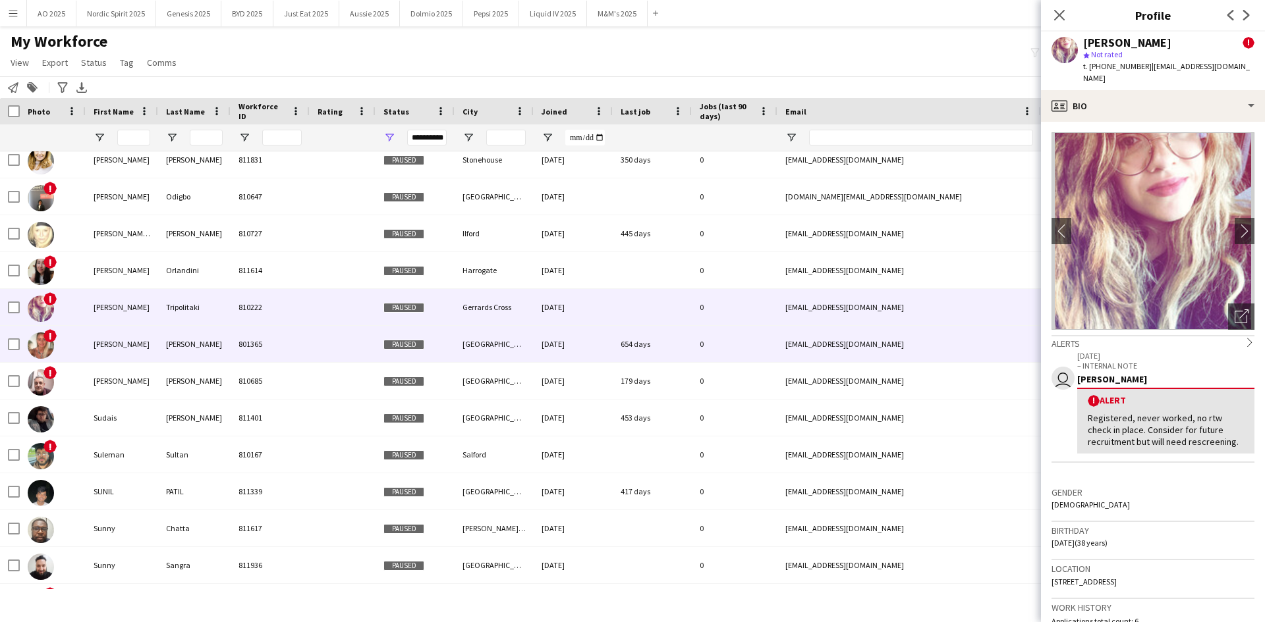
click at [40, 344] on img at bounding box center [41, 346] width 26 height 26
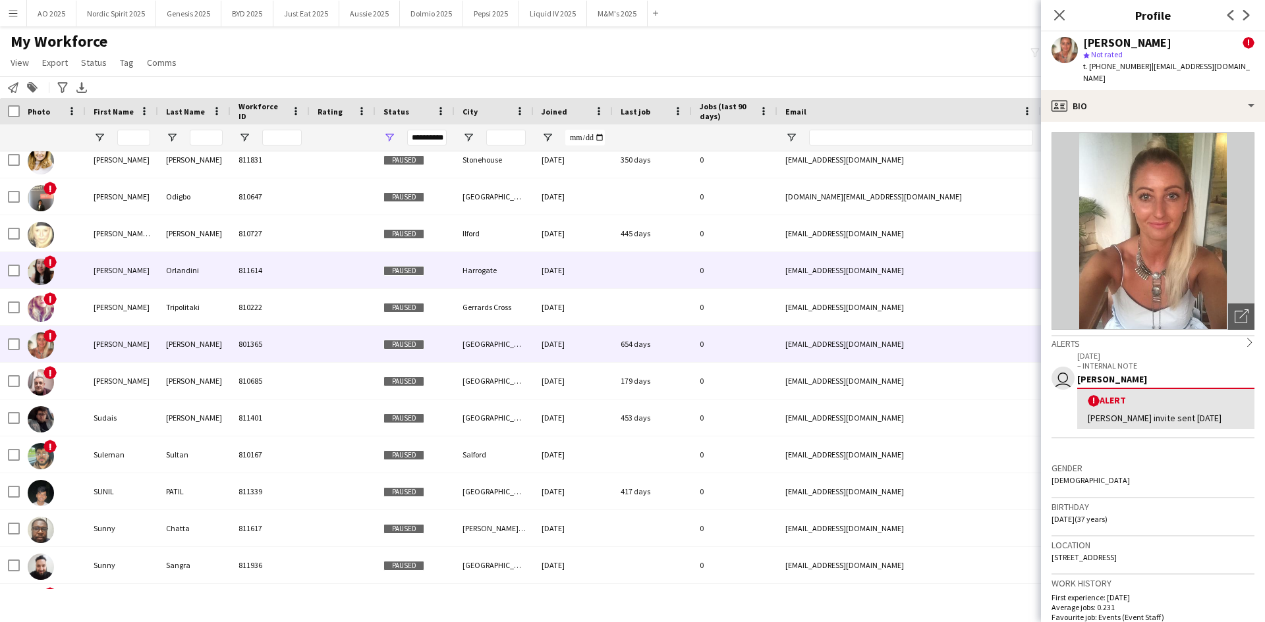
click at [38, 267] on img at bounding box center [41, 272] width 26 height 26
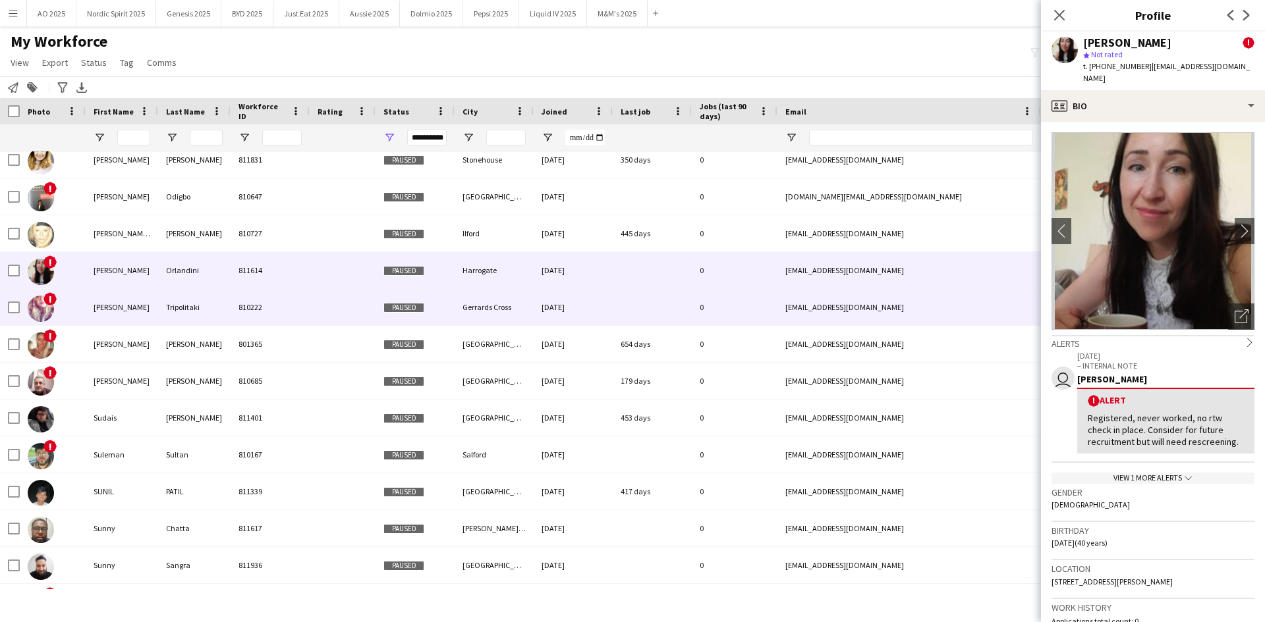
click at [35, 308] on img at bounding box center [41, 309] width 26 height 26
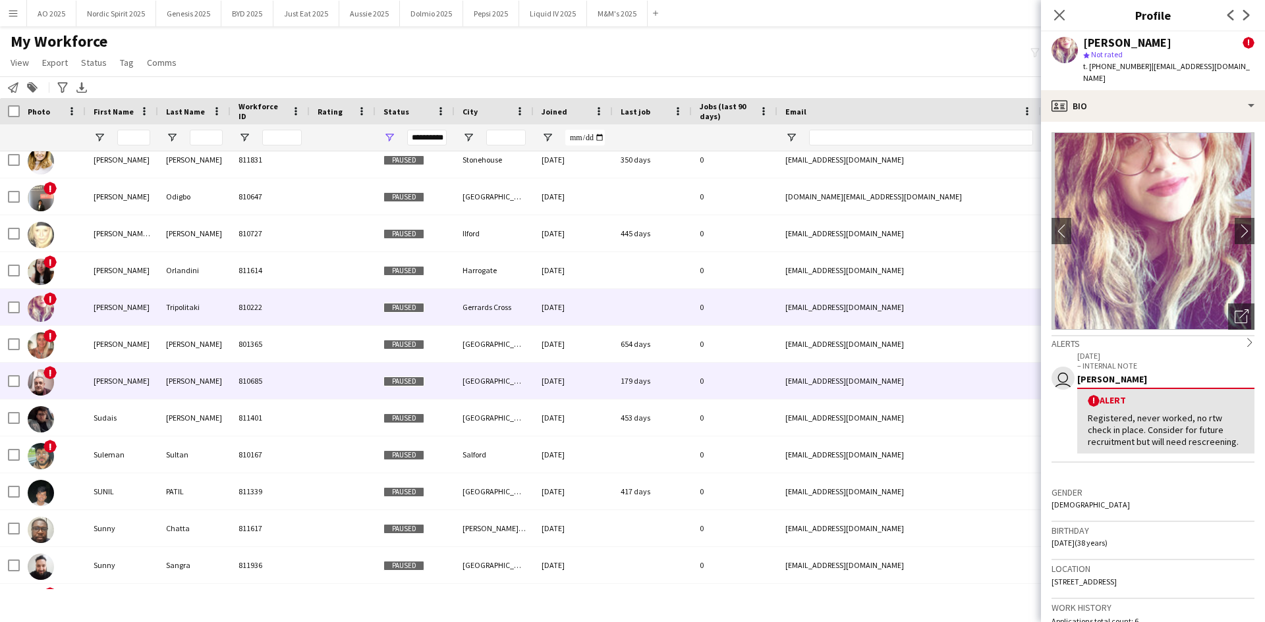
click at [43, 381] on img at bounding box center [41, 382] width 26 height 26
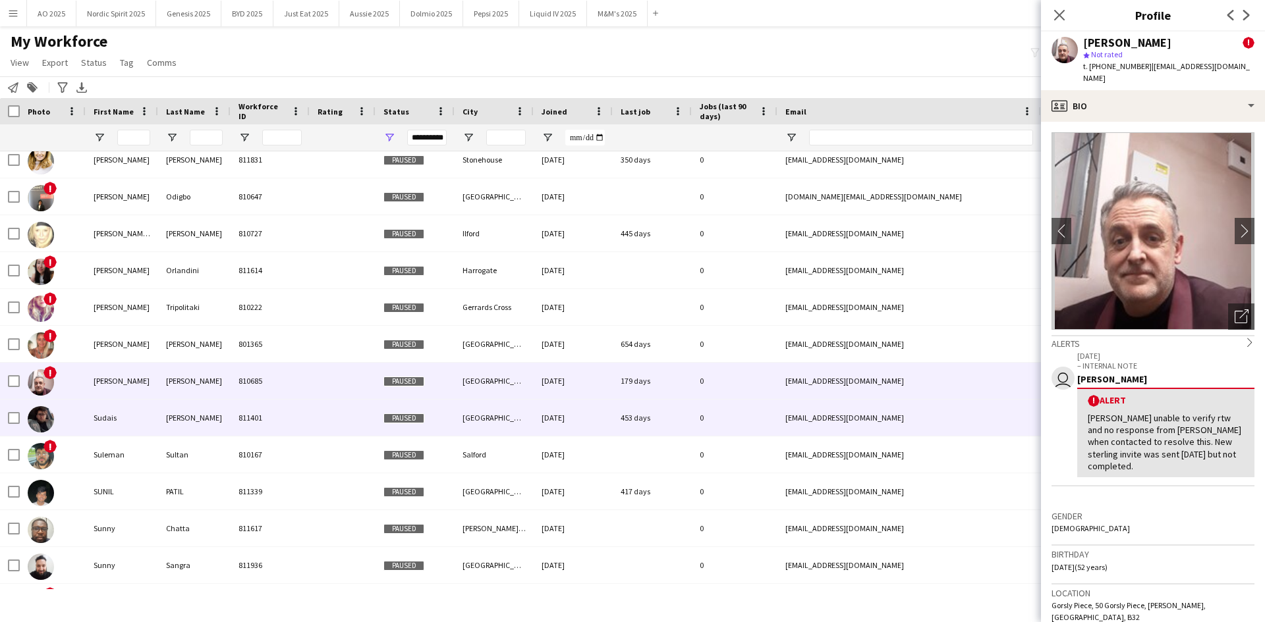
click at [42, 422] on img at bounding box center [41, 419] width 26 height 26
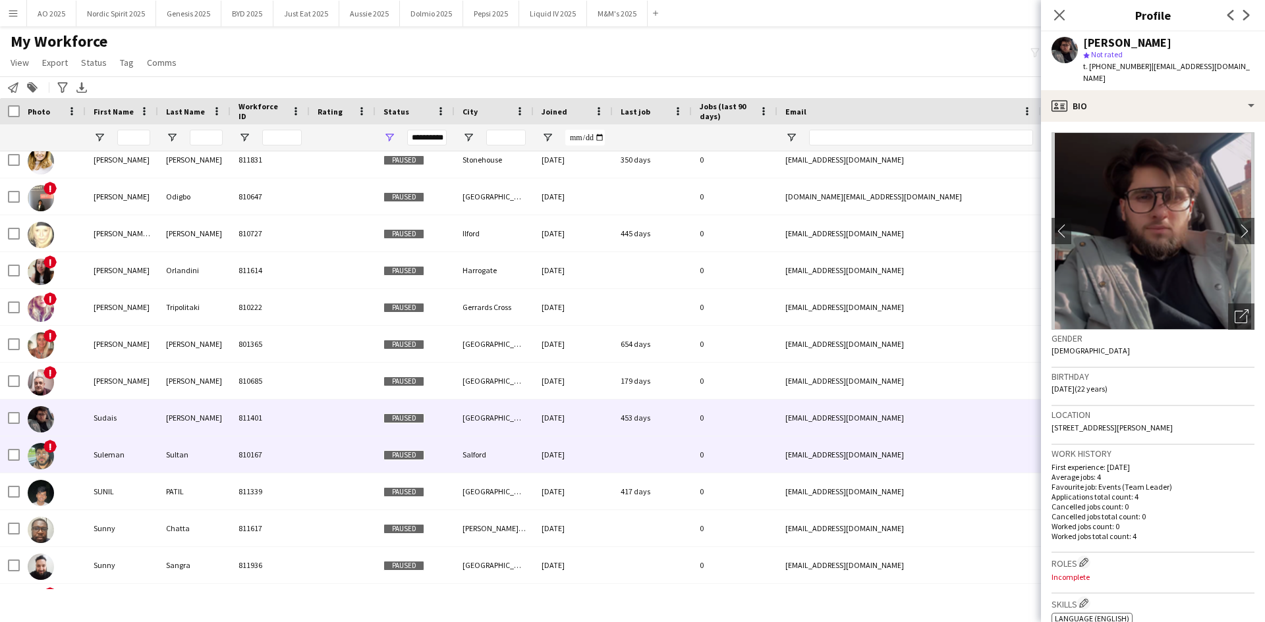
click at [46, 456] on img at bounding box center [41, 456] width 26 height 26
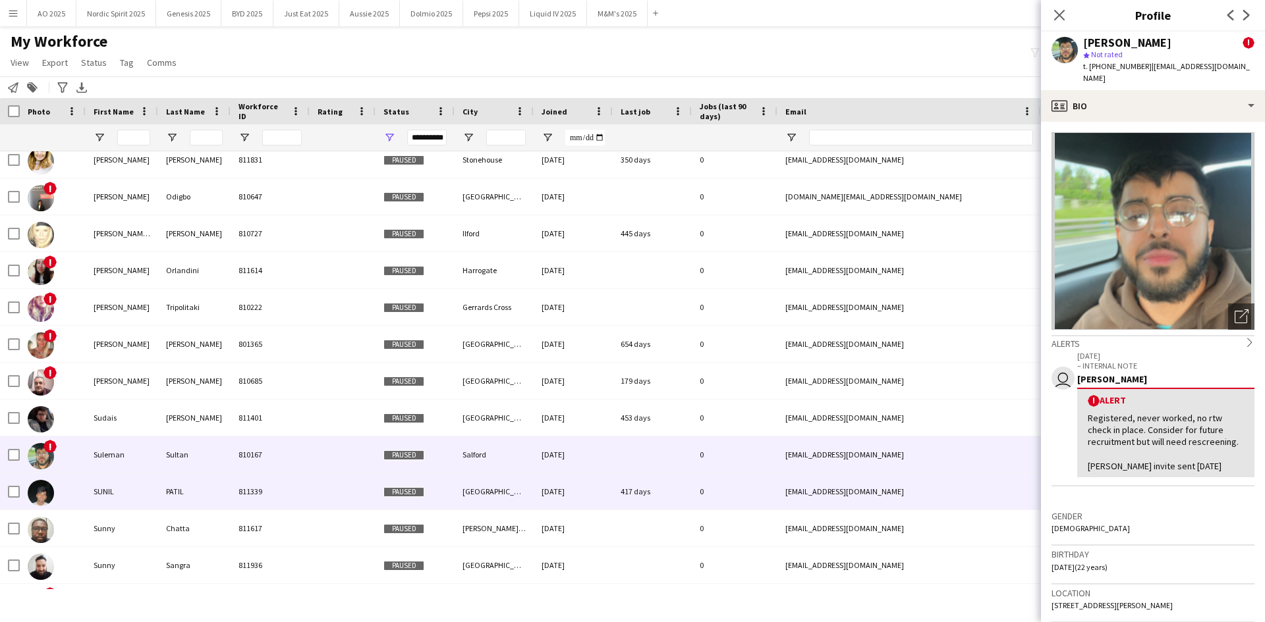
click at [44, 491] on img at bounding box center [41, 493] width 26 height 26
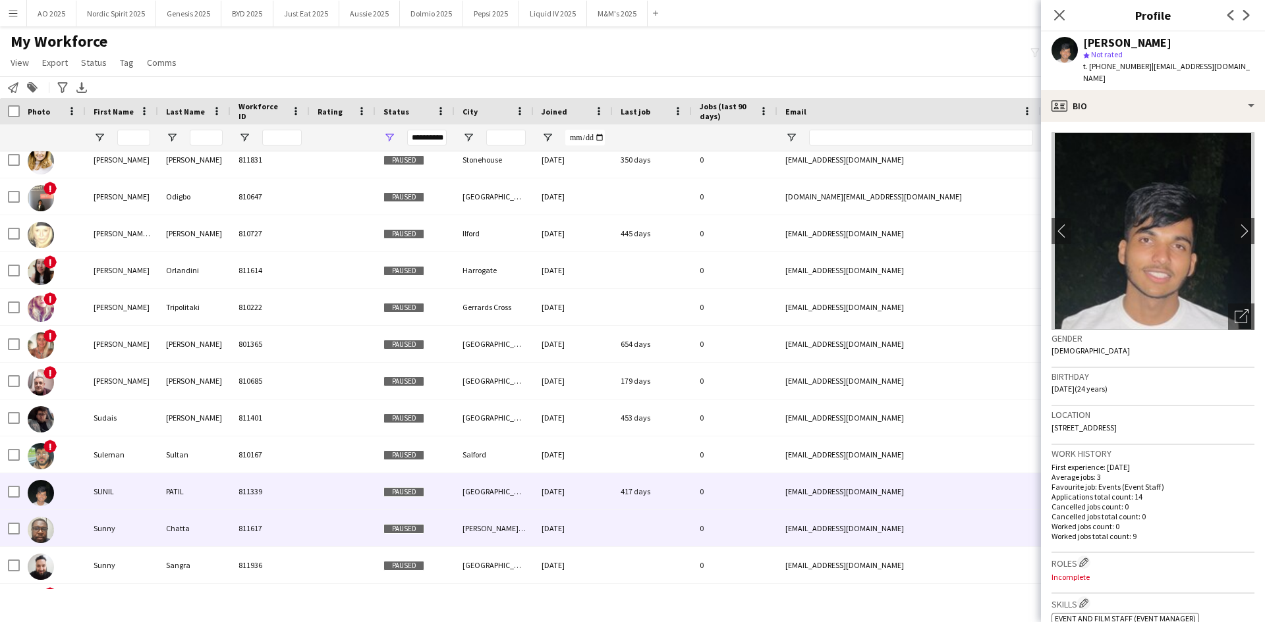
click at [40, 537] on img at bounding box center [41, 530] width 26 height 26
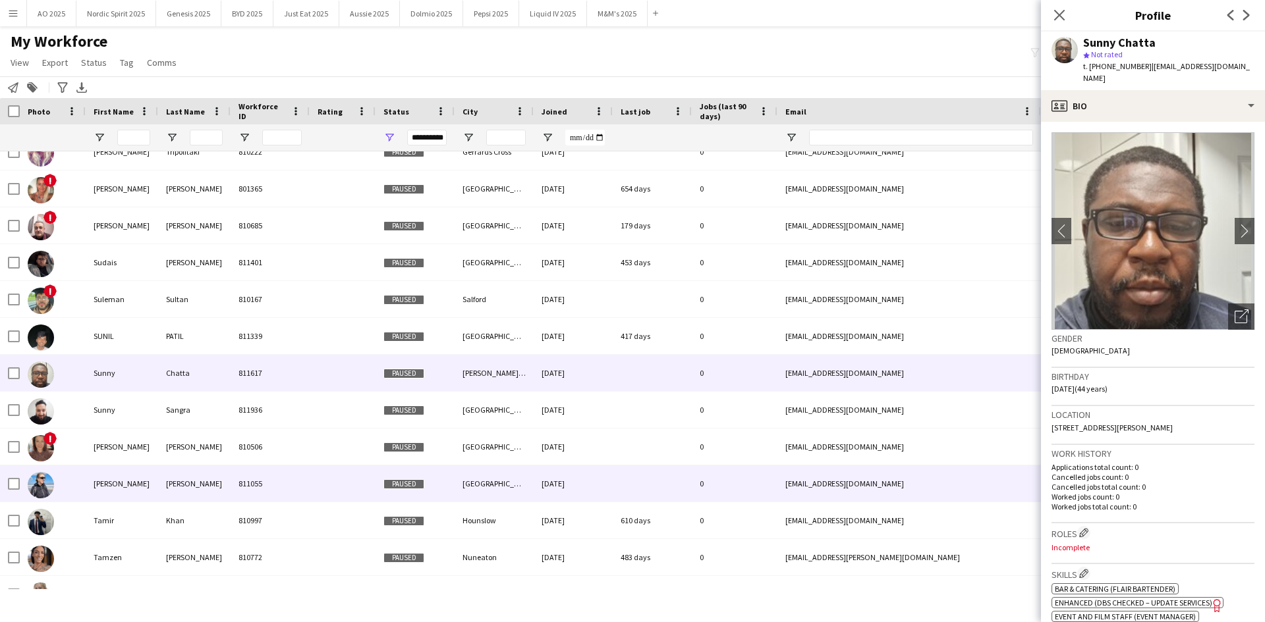
scroll to position [13411, 0]
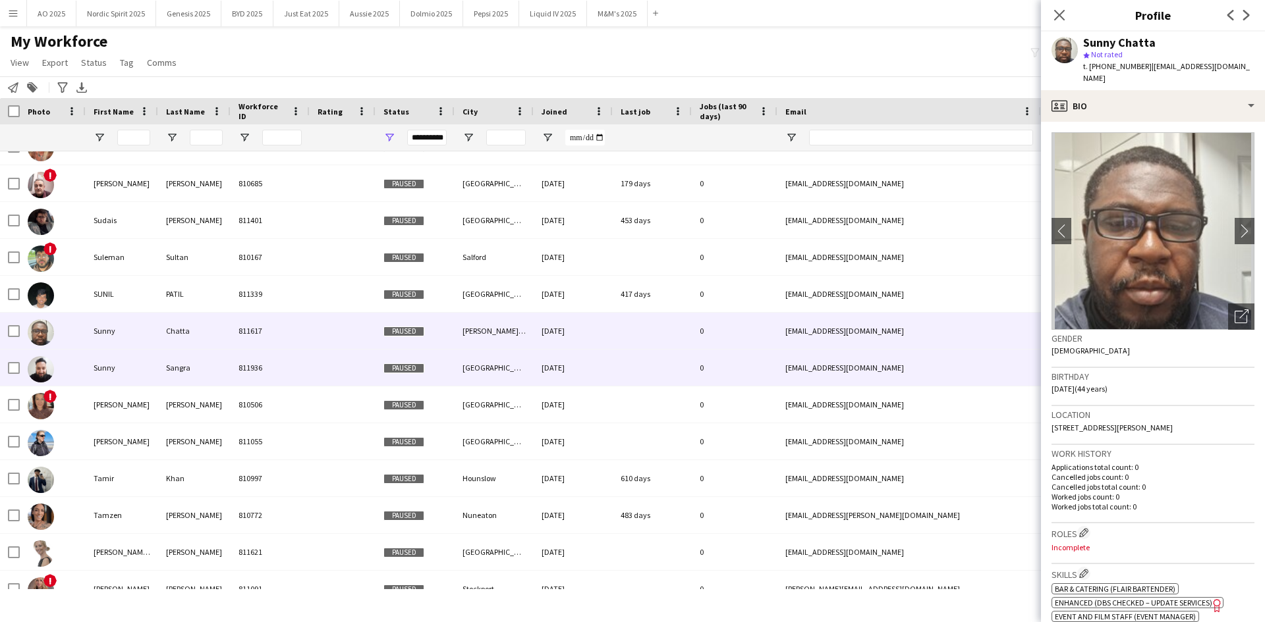
click at [49, 366] on img at bounding box center [41, 369] width 26 height 26
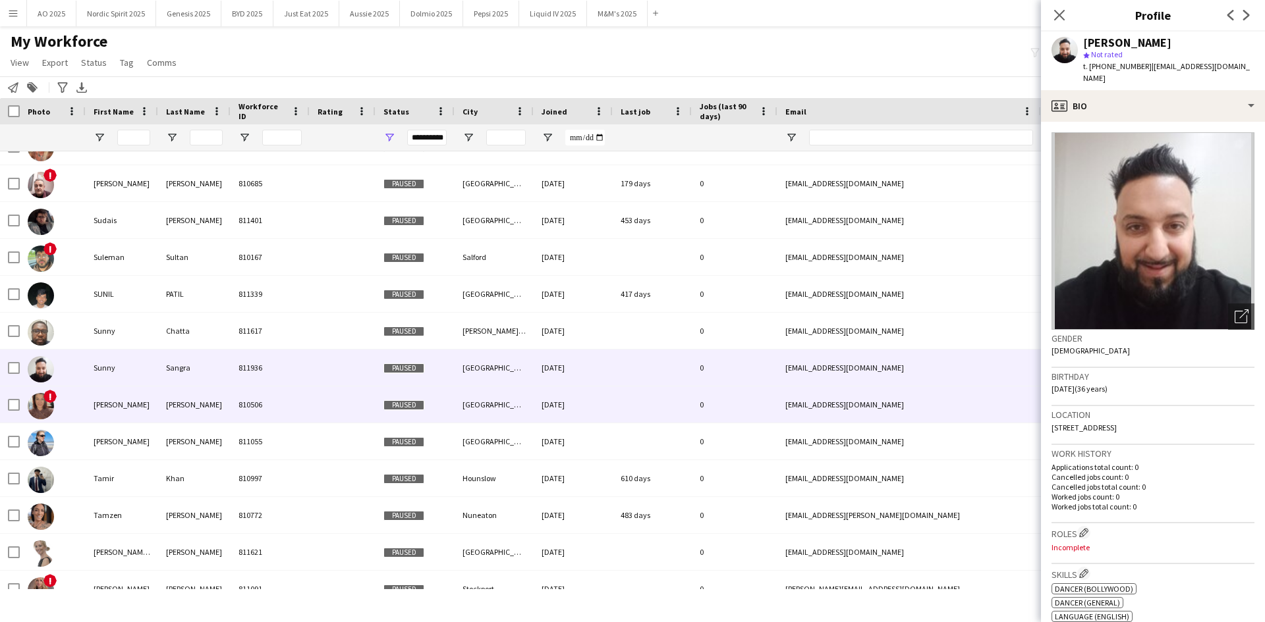
click at [40, 408] on img at bounding box center [41, 406] width 26 height 26
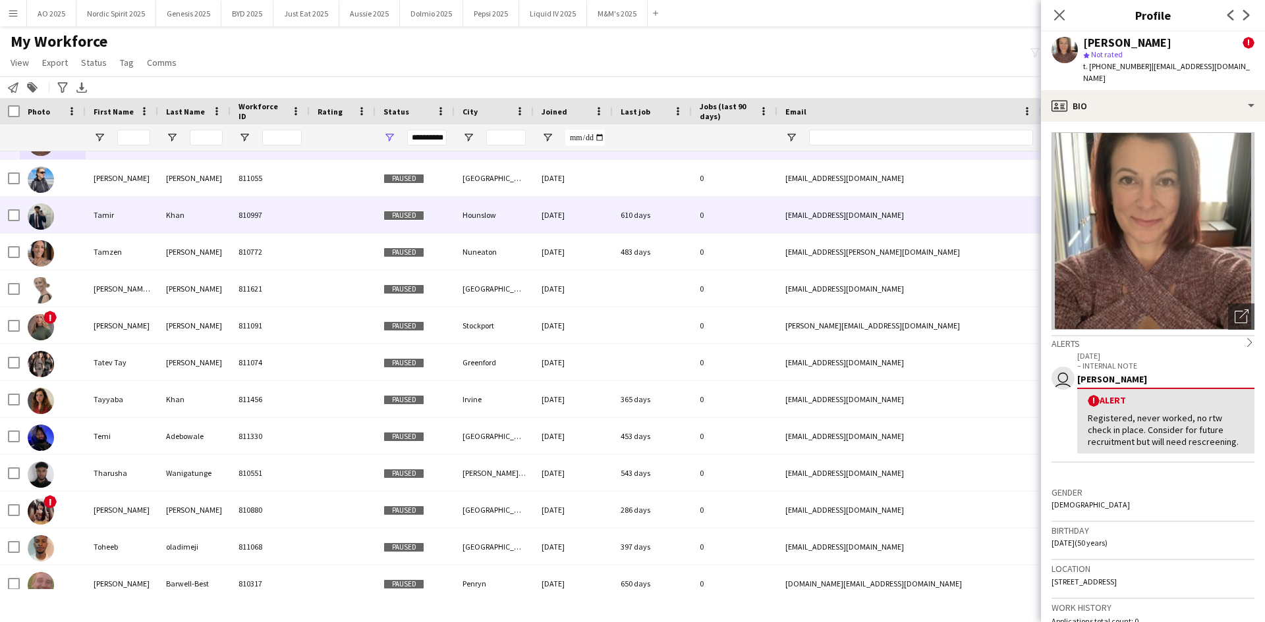
click at [43, 221] on img at bounding box center [41, 217] width 26 height 26
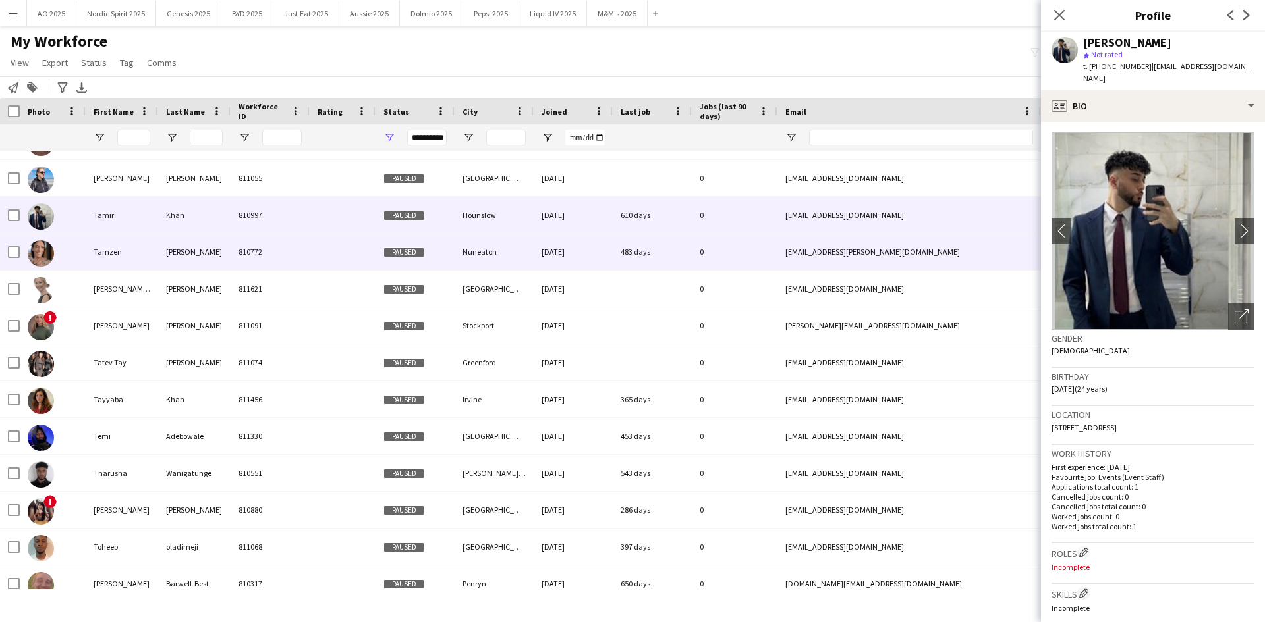
click at [38, 252] on img at bounding box center [41, 253] width 26 height 26
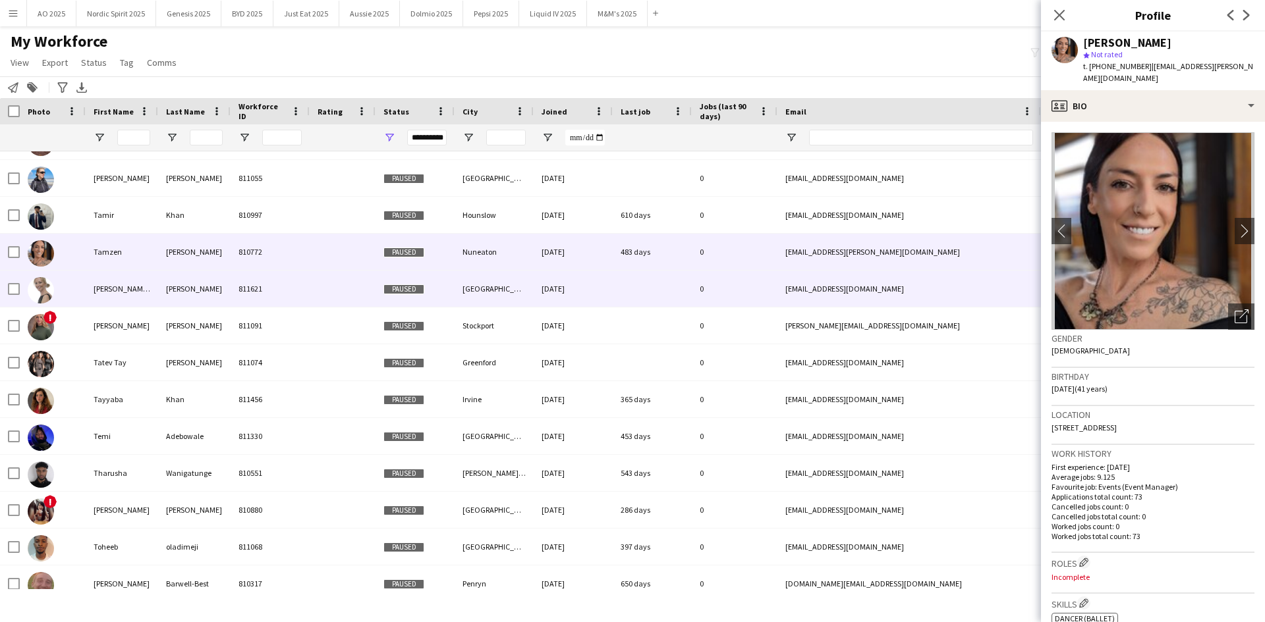
click at [41, 288] on img at bounding box center [41, 290] width 26 height 26
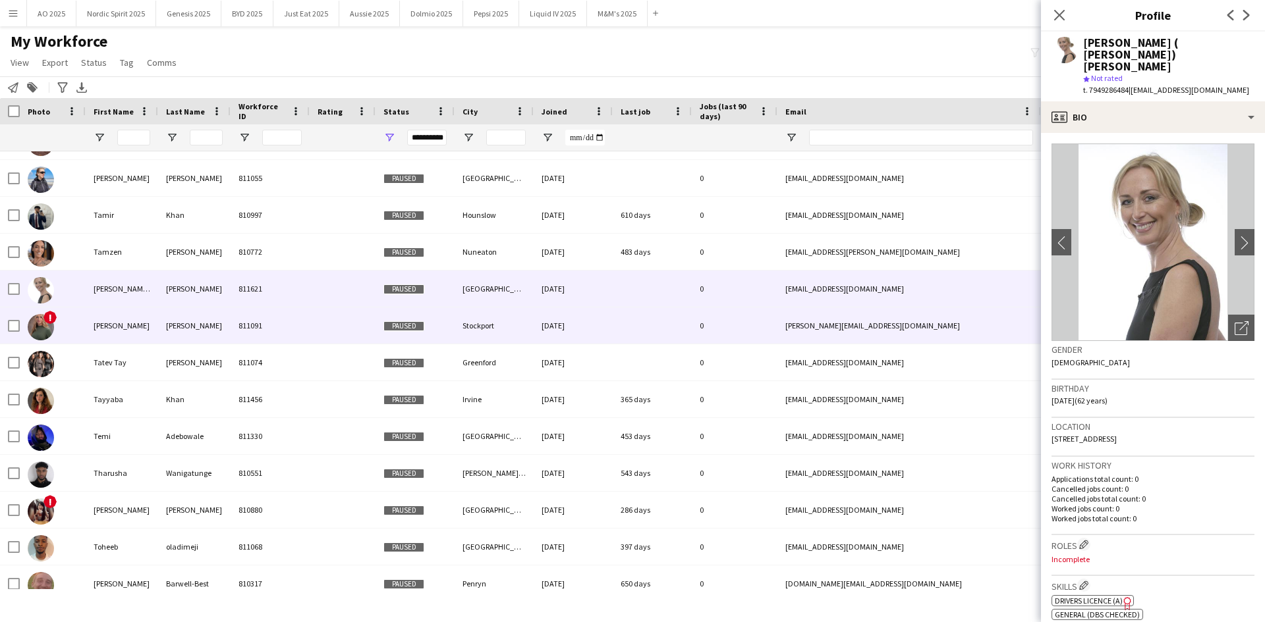
click at [42, 331] on img at bounding box center [41, 327] width 26 height 26
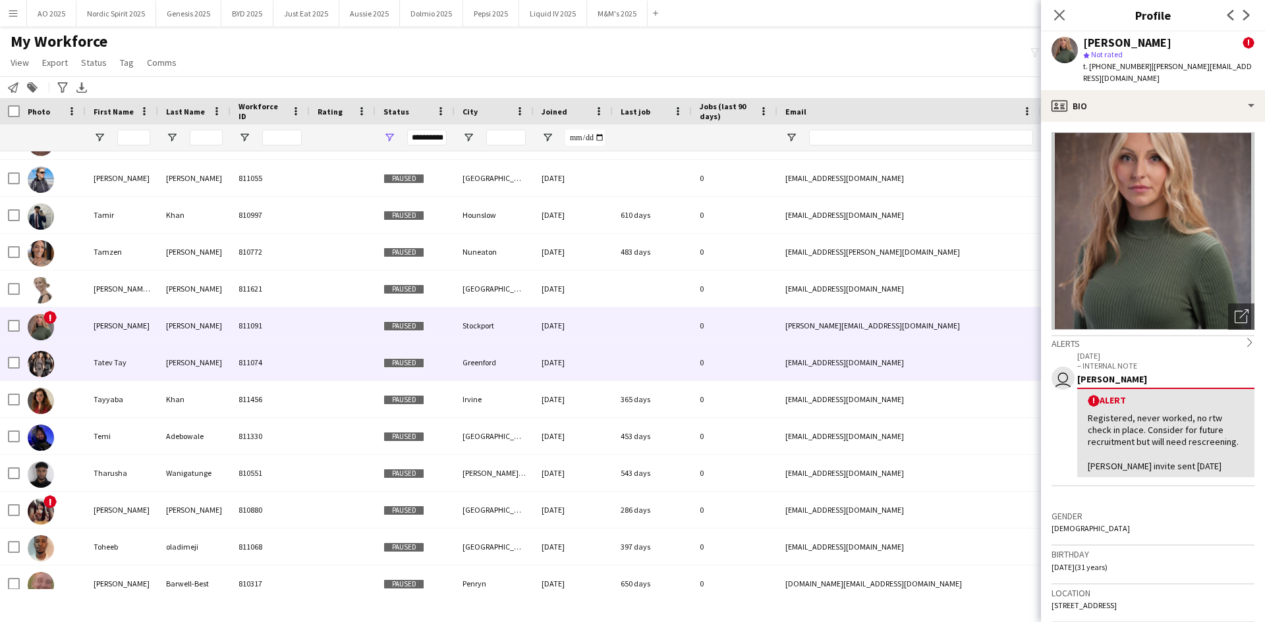
click at [40, 366] on img at bounding box center [41, 364] width 26 height 26
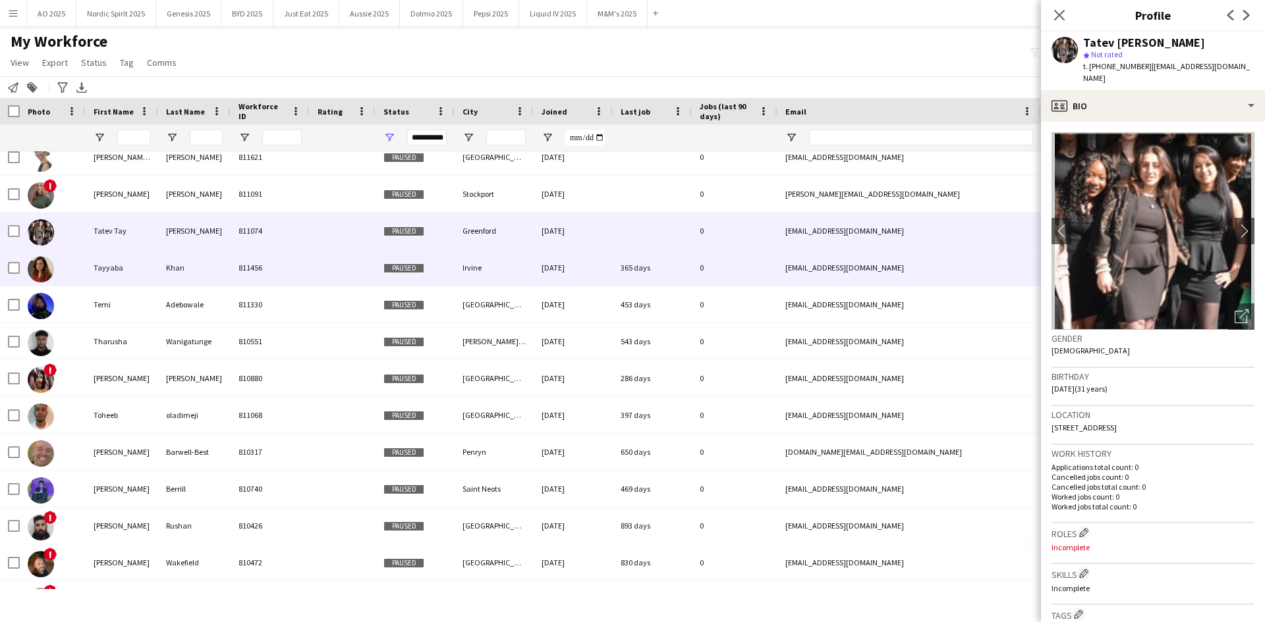
click at [40, 273] on img at bounding box center [41, 269] width 26 height 26
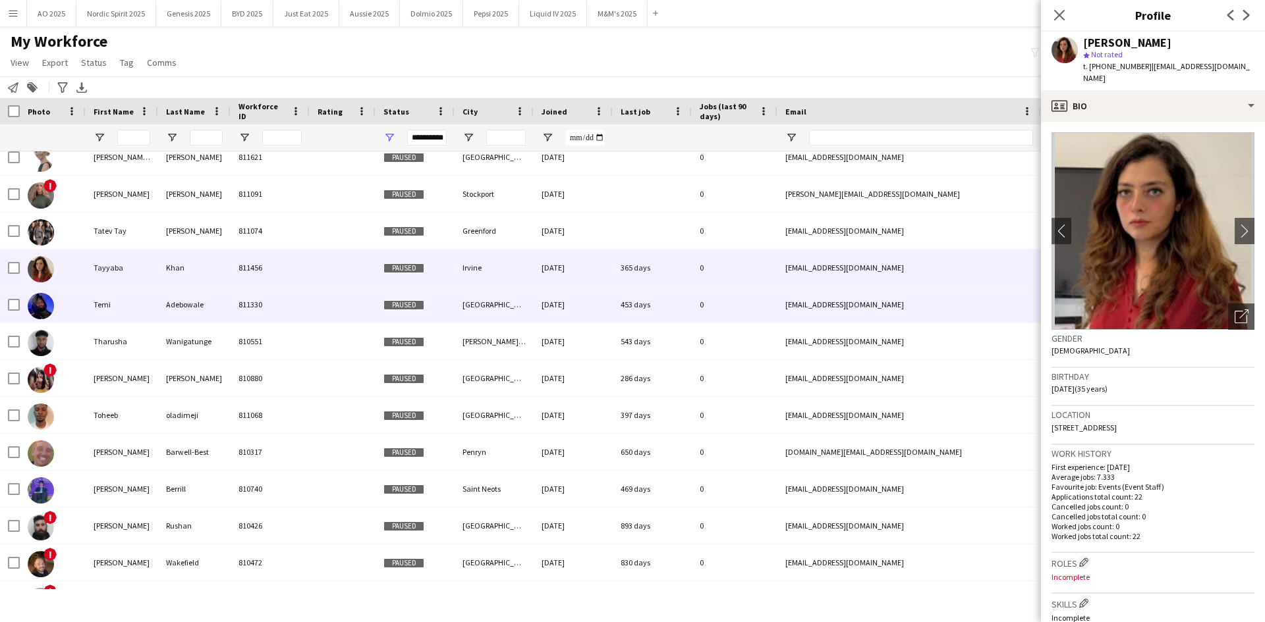
click at [40, 308] on img at bounding box center [41, 306] width 26 height 26
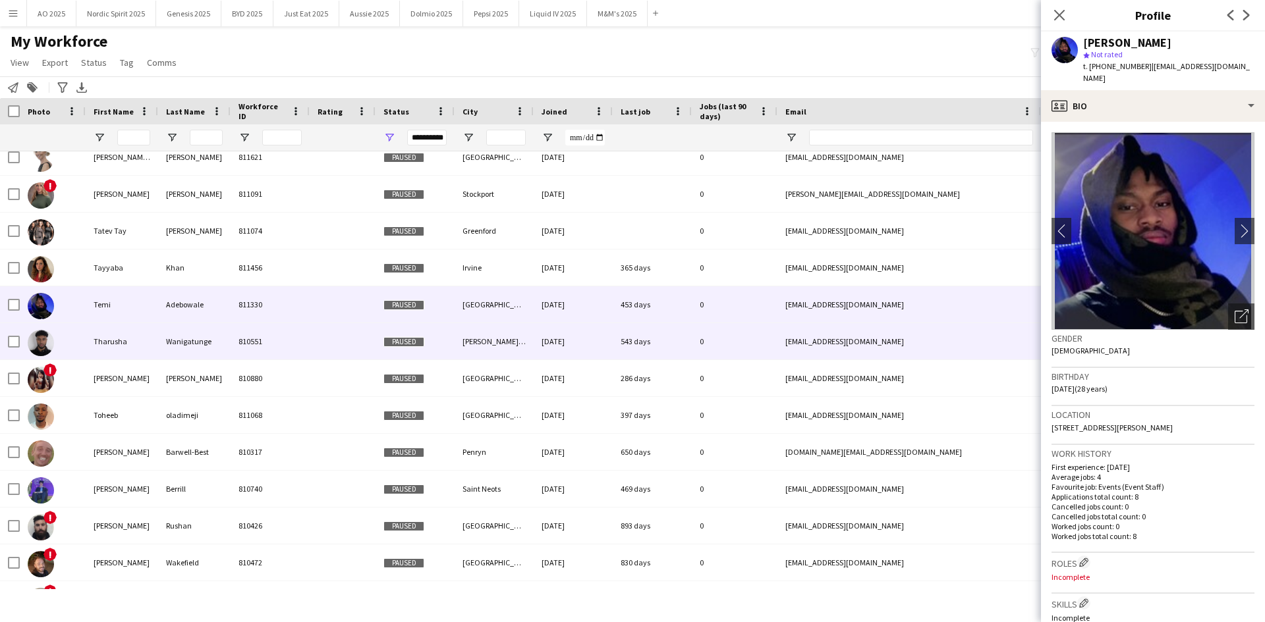
click at [40, 340] on img at bounding box center [41, 343] width 26 height 26
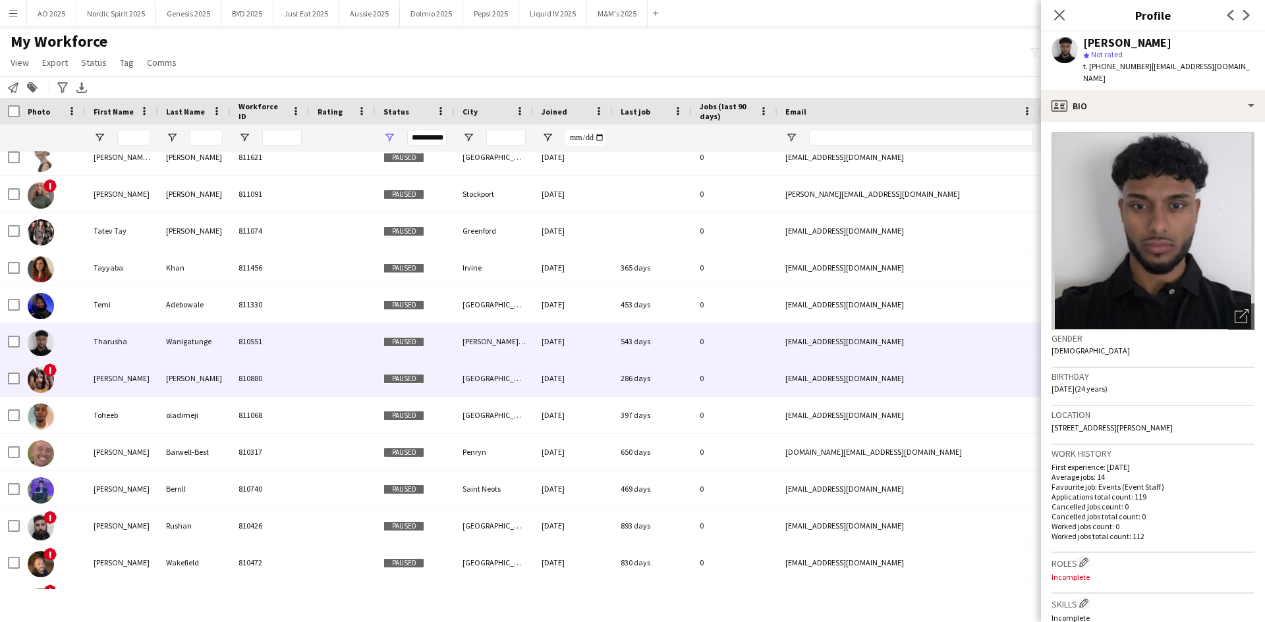
click at [38, 384] on img at bounding box center [41, 380] width 26 height 26
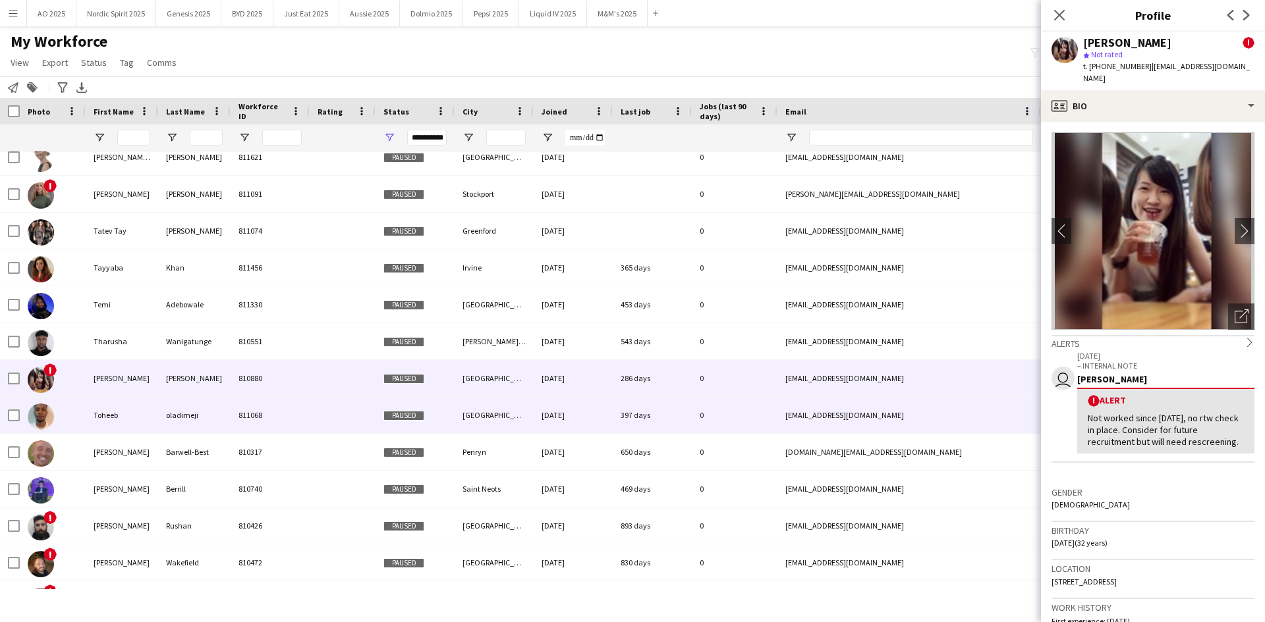
click at [39, 414] on img at bounding box center [41, 417] width 26 height 26
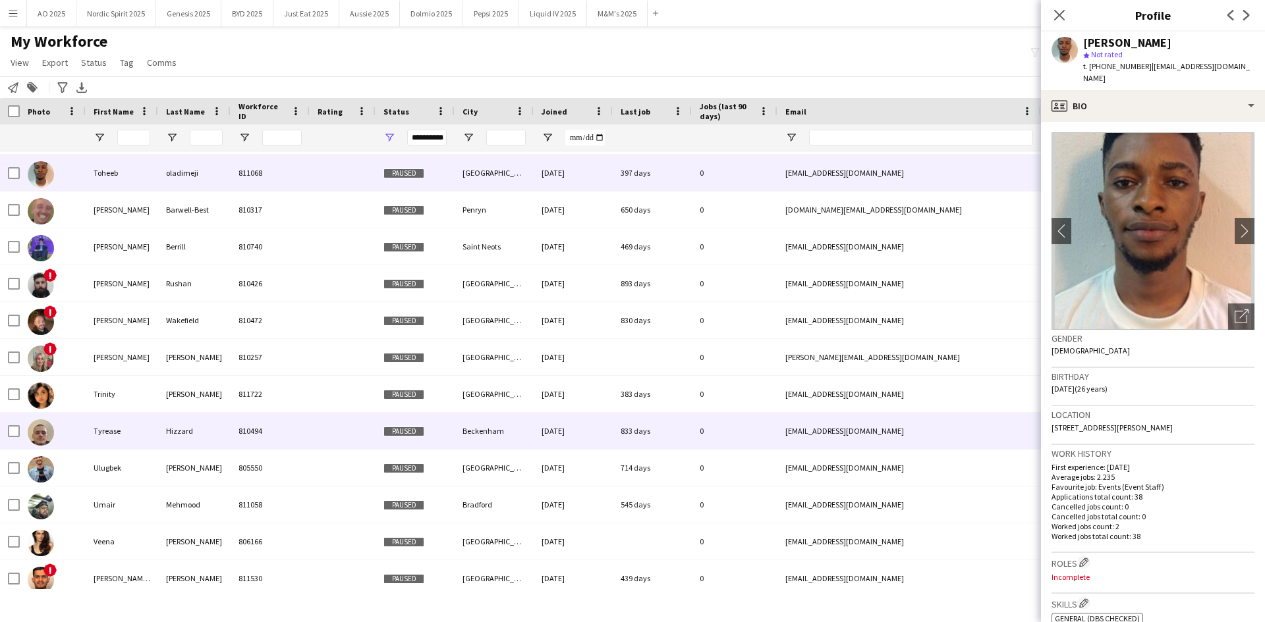
scroll to position [14070, 0]
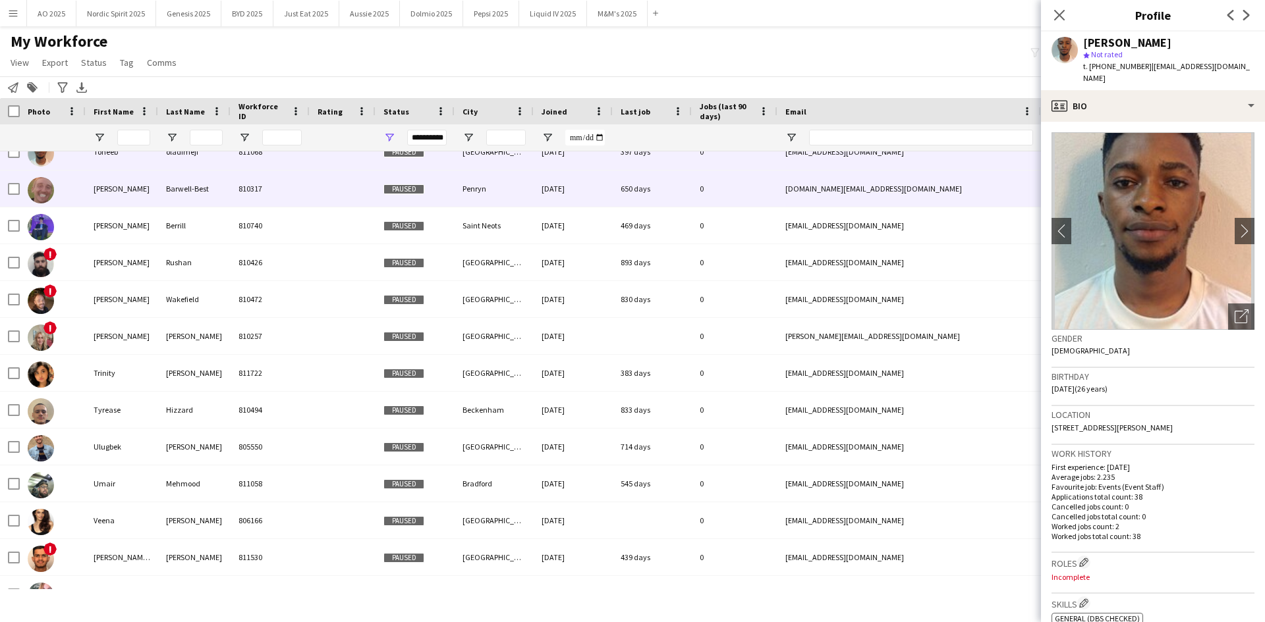
click at [42, 195] on img at bounding box center [41, 190] width 26 height 26
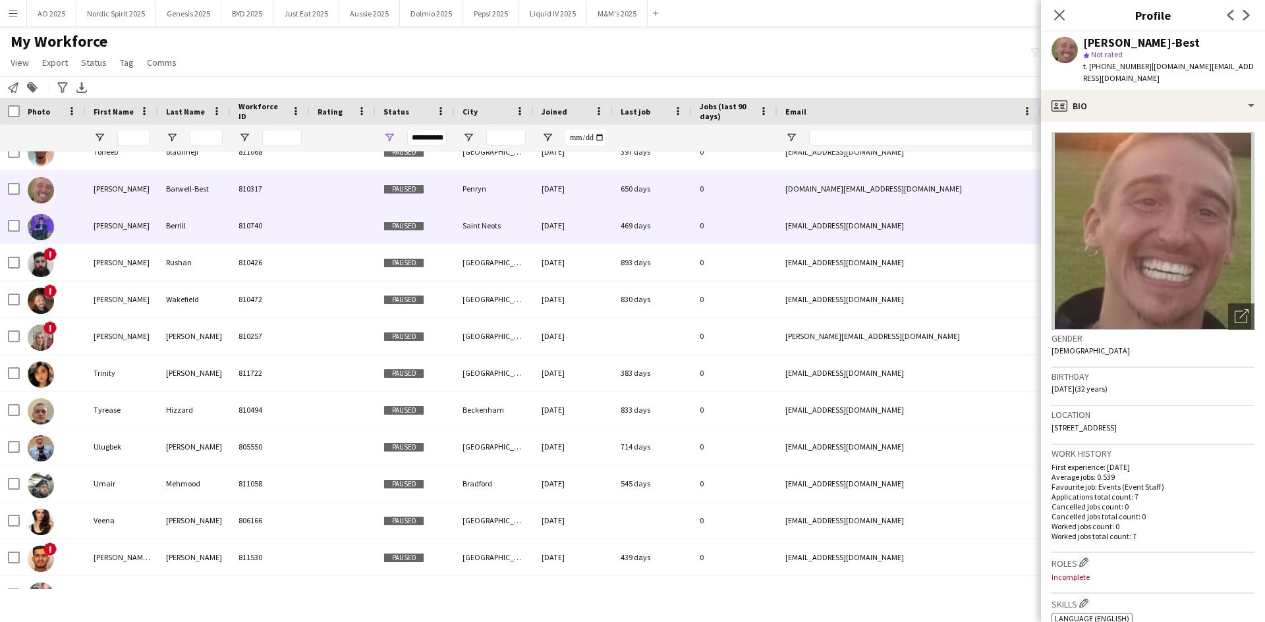
click at [40, 229] on img at bounding box center [41, 227] width 26 height 26
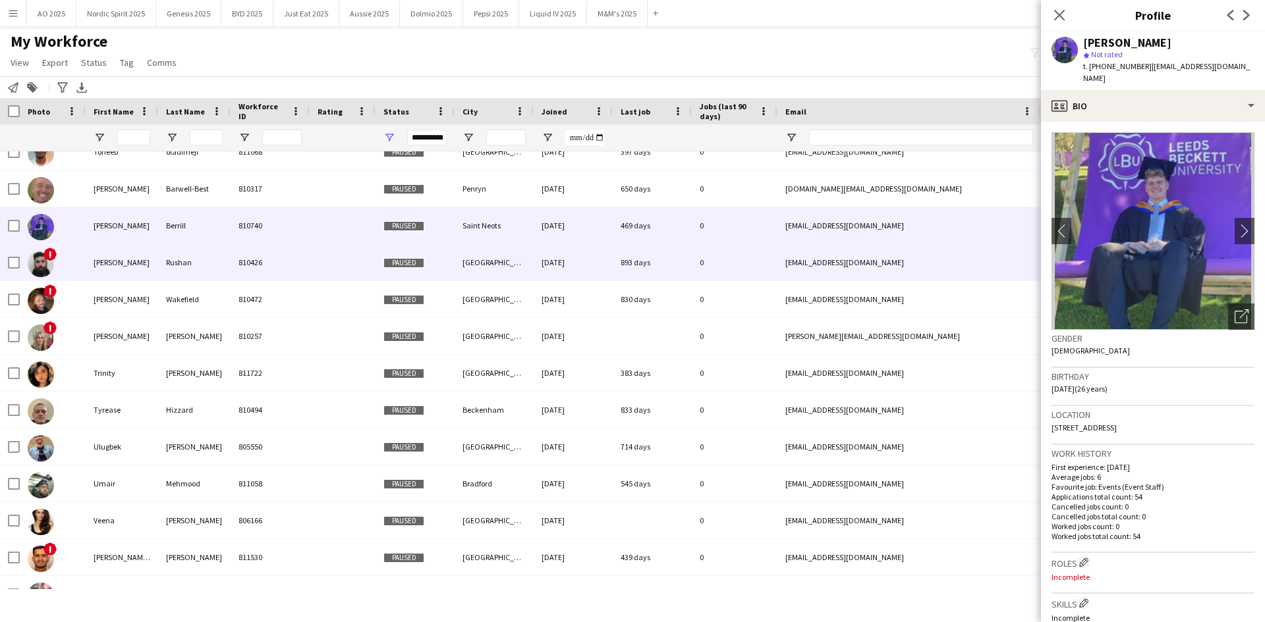
click at [43, 260] on img at bounding box center [41, 264] width 26 height 26
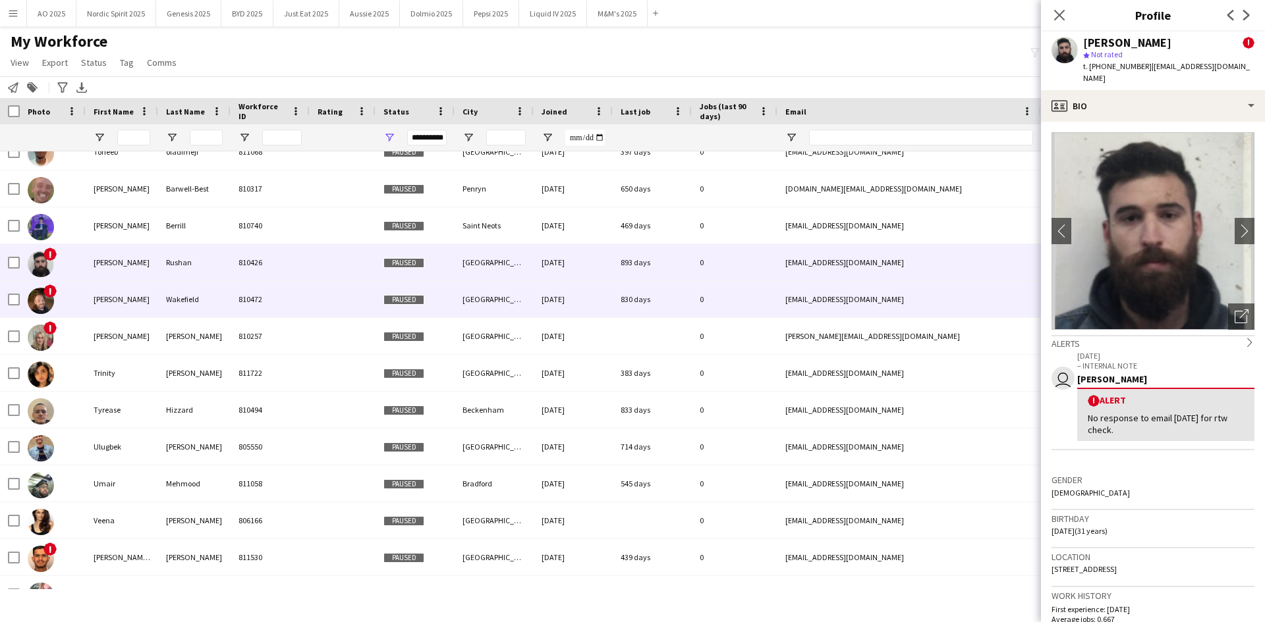
click at [40, 298] on img at bounding box center [41, 301] width 26 height 26
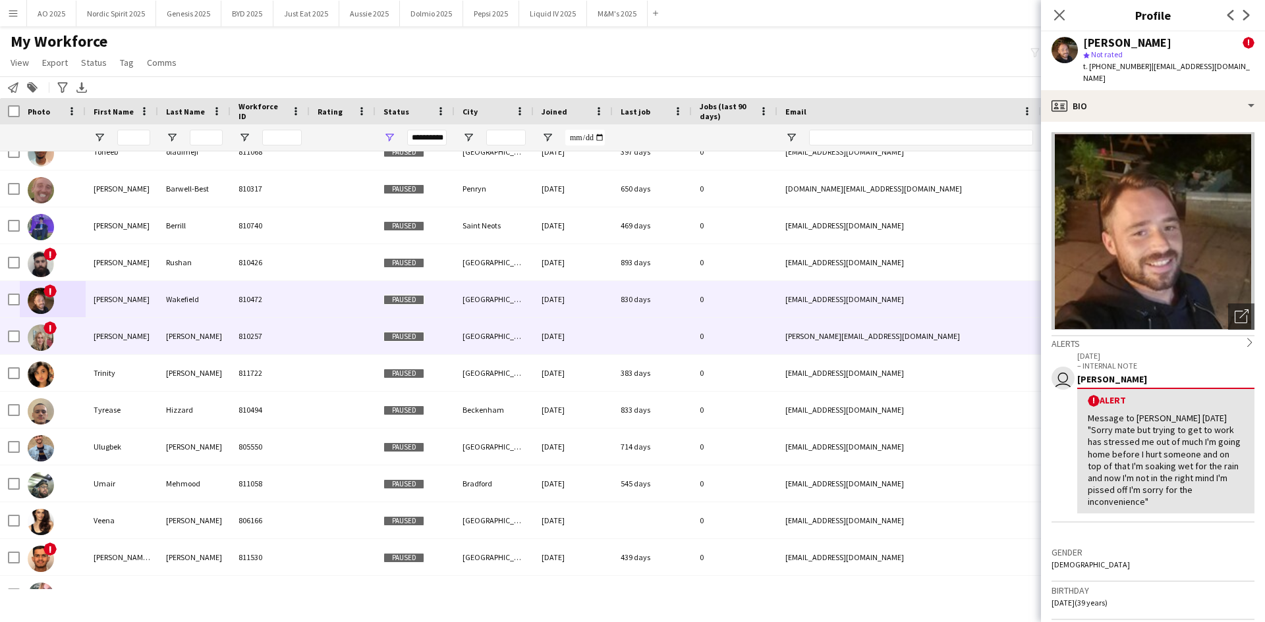
click at [39, 342] on img at bounding box center [41, 338] width 26 height 26
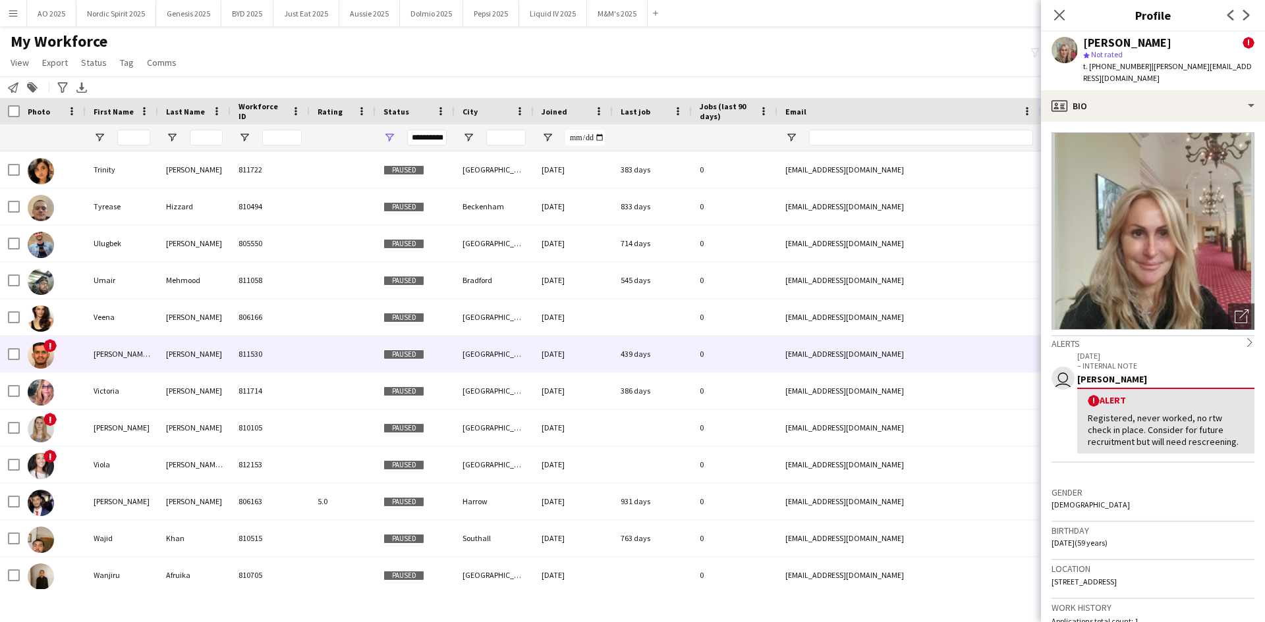
scroll to position [14273, 0]
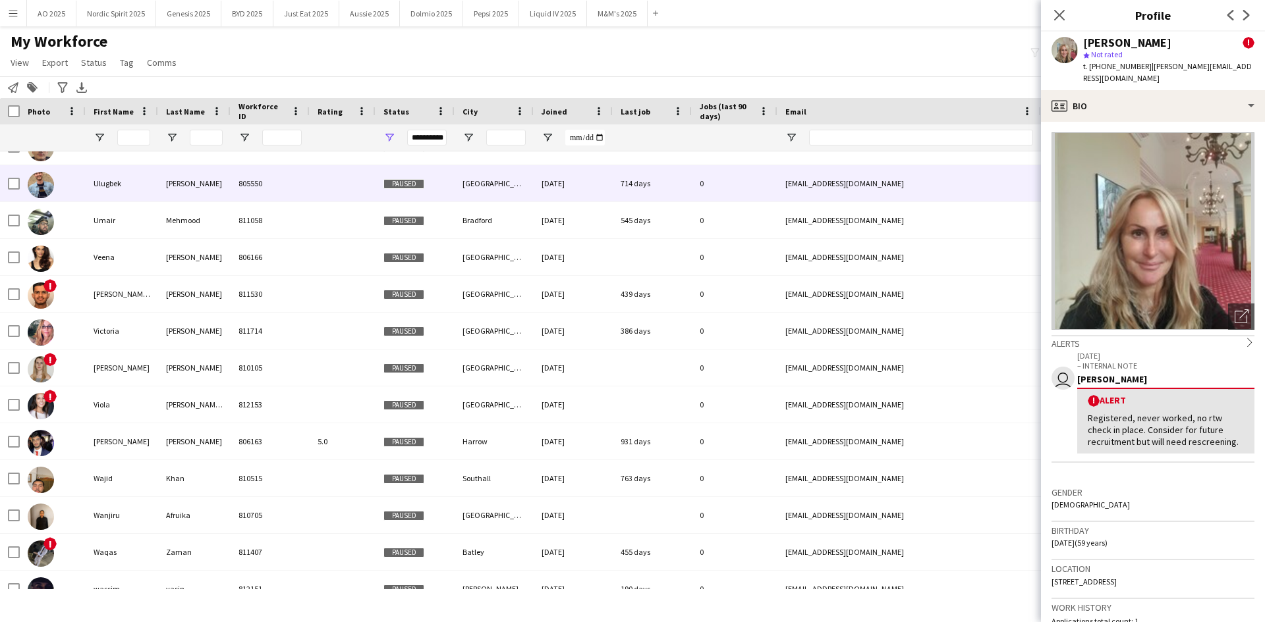
click at [43, 183] on img at bounding box center [41, 185] width 26 height 26
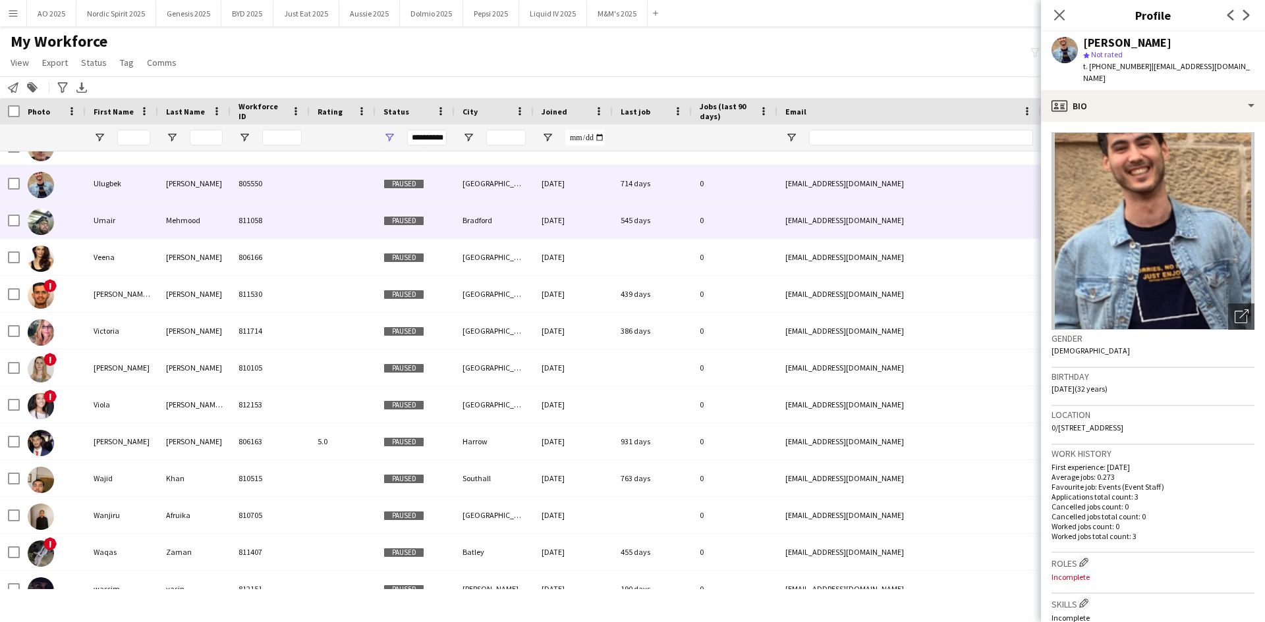
click at [44, 219] on img at bounding box center [41, 222] width 26 height 26
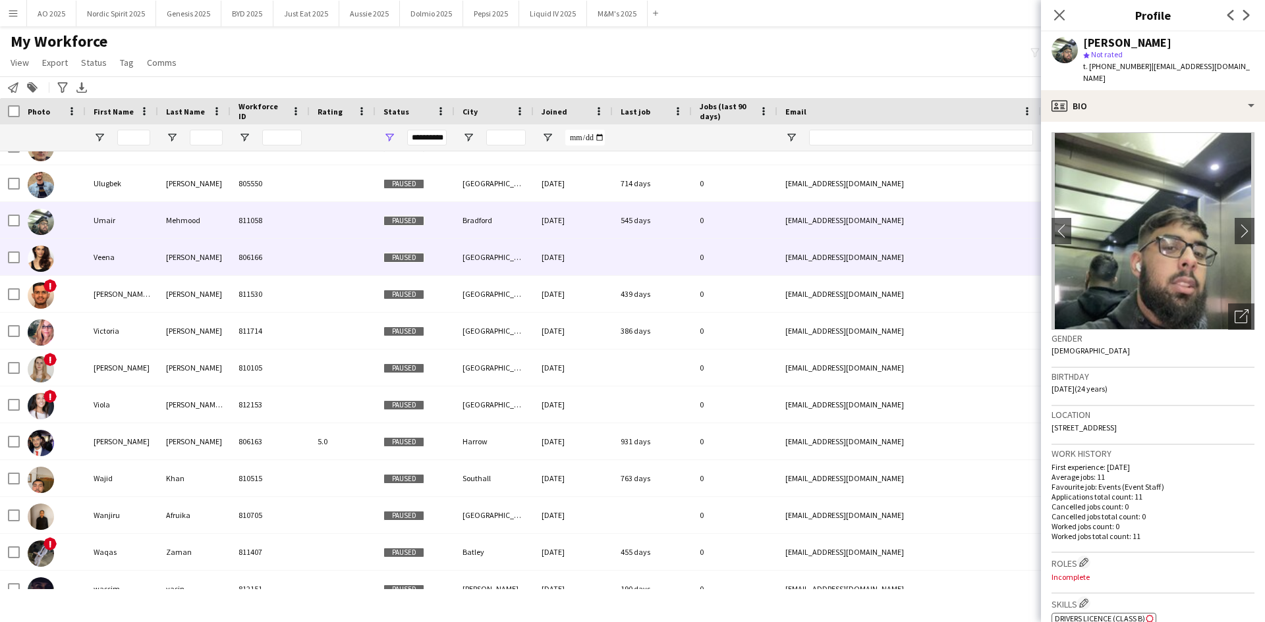
click at [46, 272] on div at bounding box center [41, 258] width 26 height 37
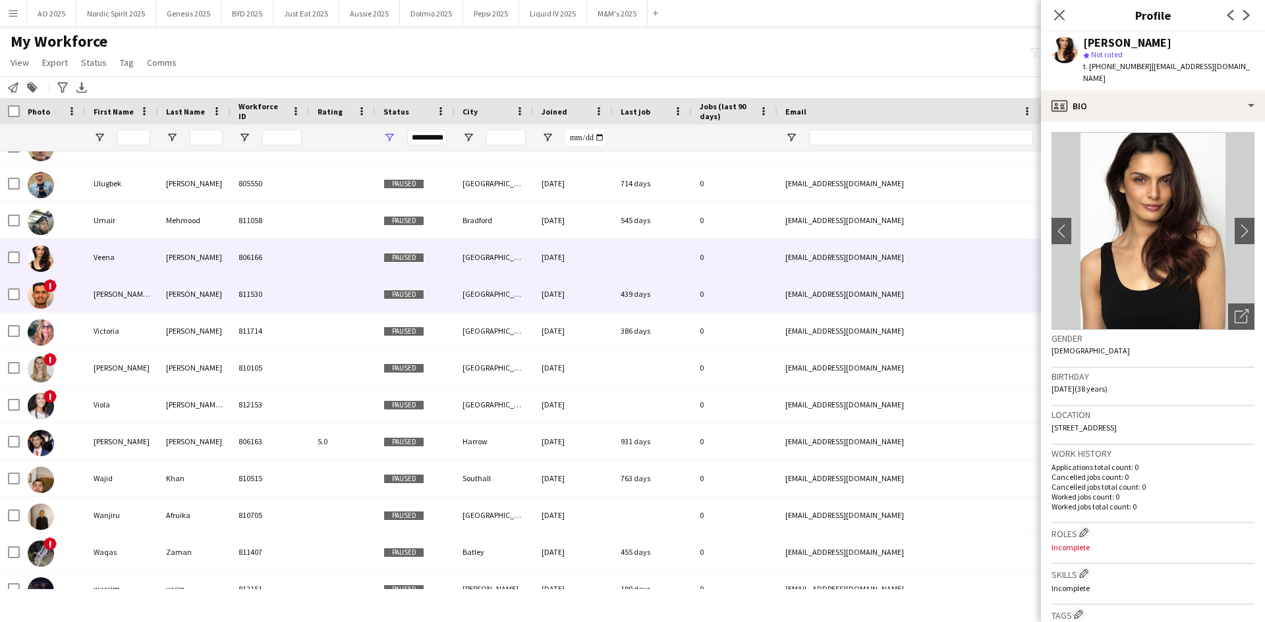
click at [40, 286] on img at bounding box center [41, 296] width 26 height 26
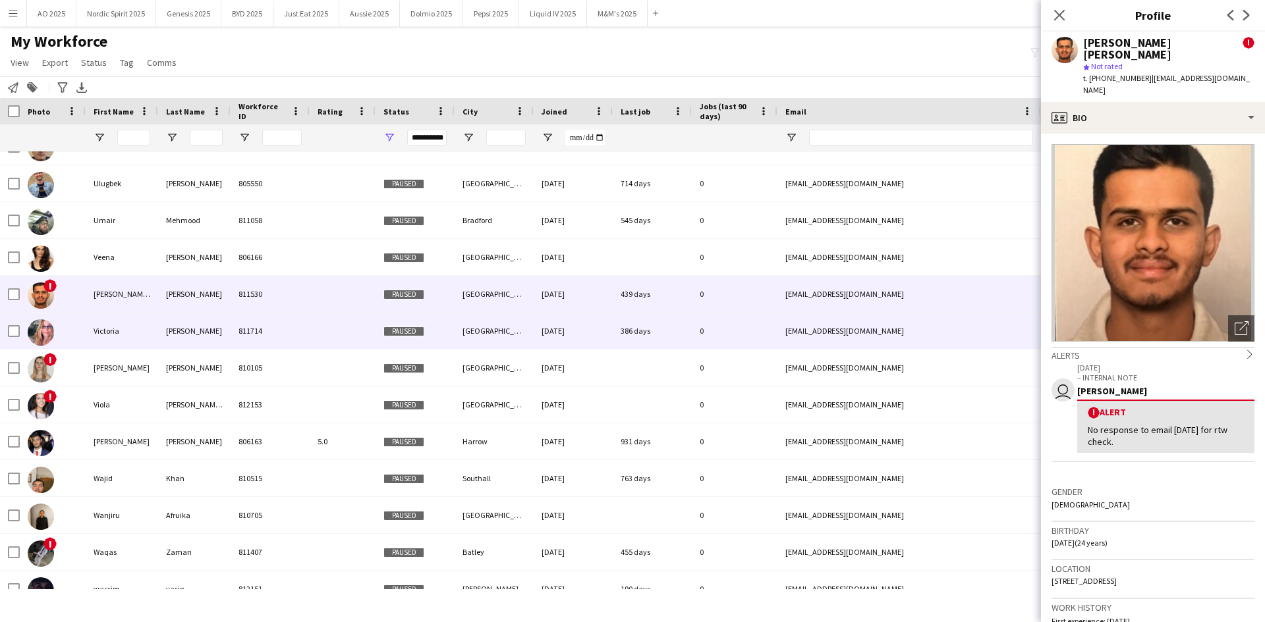
click at [37, 332] on img at bounding box center [41, 332] width 26 height 26
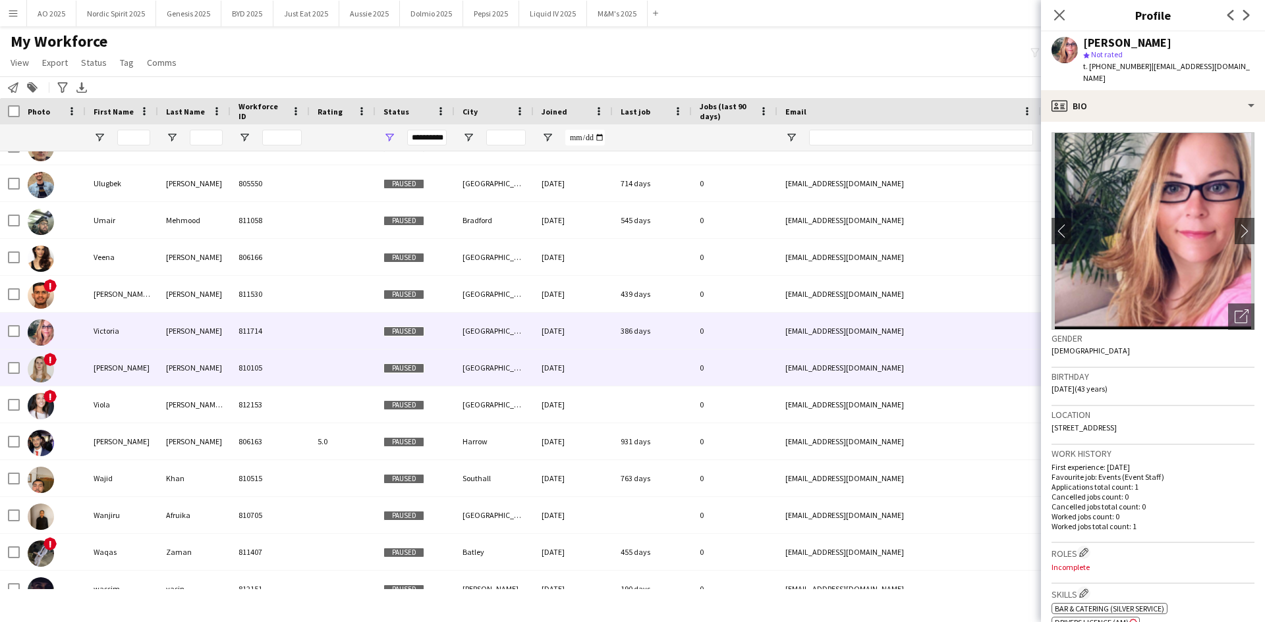
click at [35, 368] on img at bounding box center [41, 369] width 26 height 26
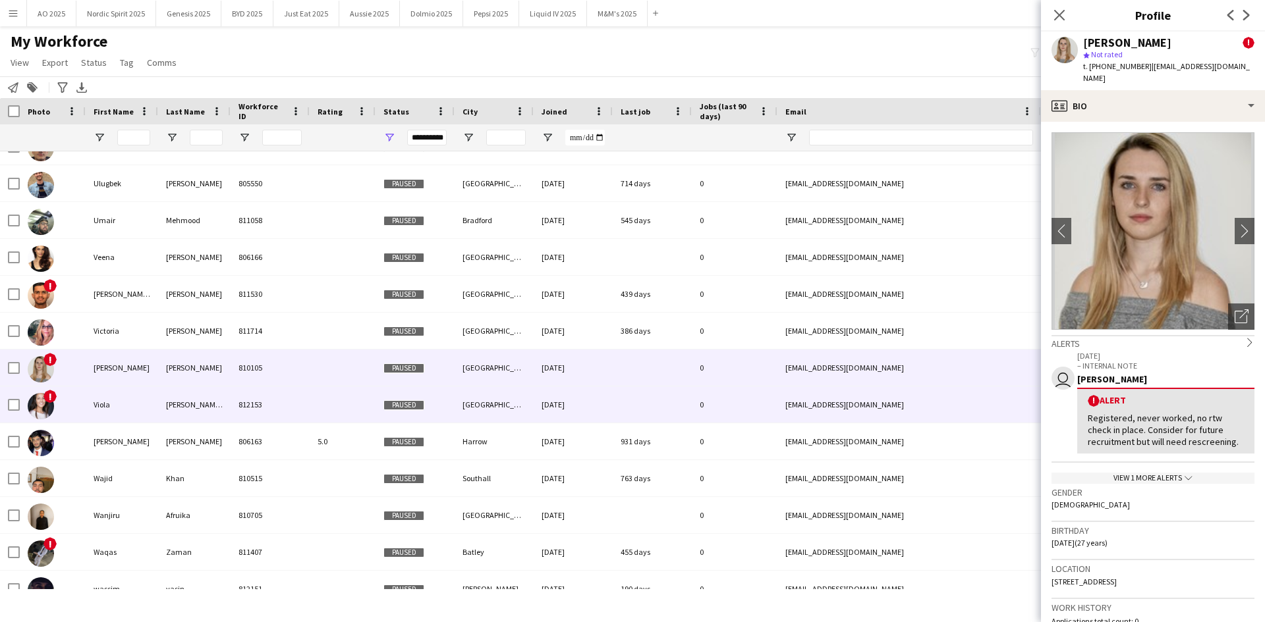
click at [40, 408] on img at bounding box center [41, 406] width 26 height 26
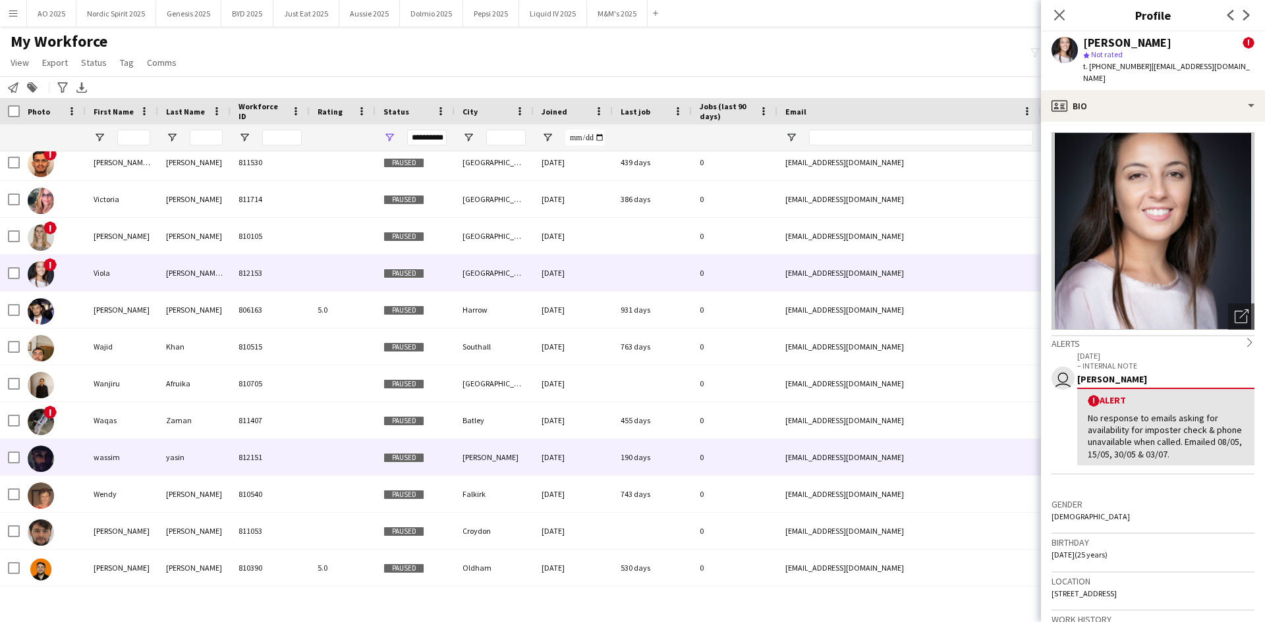
scroll to position [14531, 0]
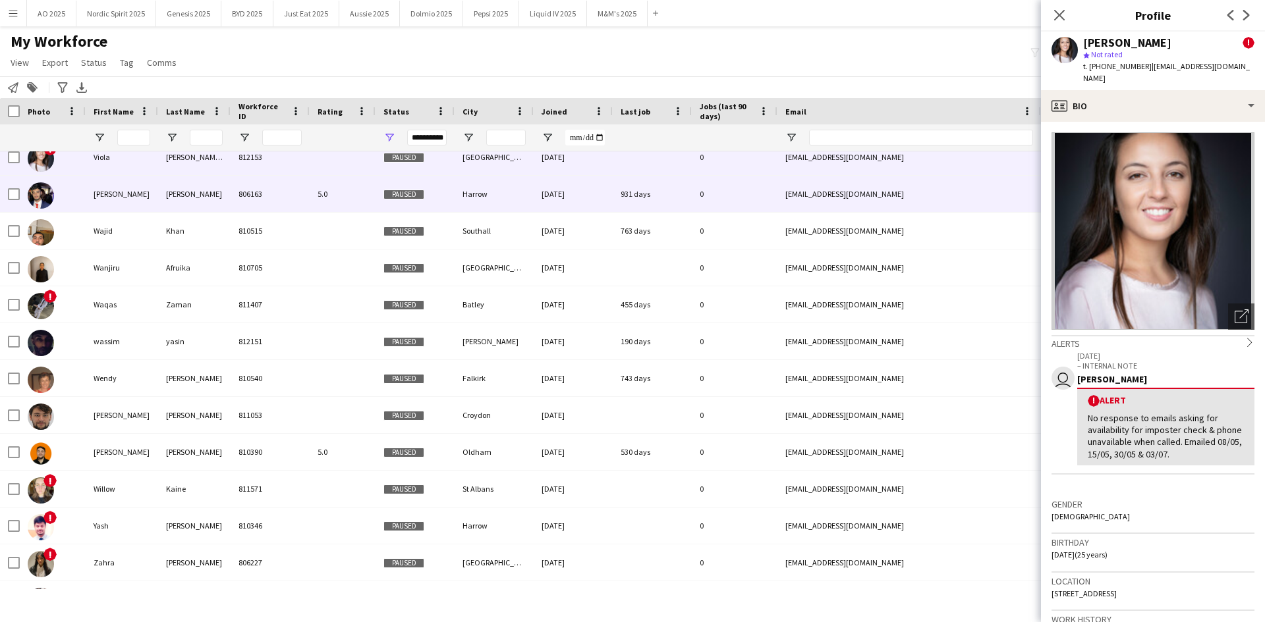
click at [42, 195] on img at bounding box center [41, 195] width 26 height 26
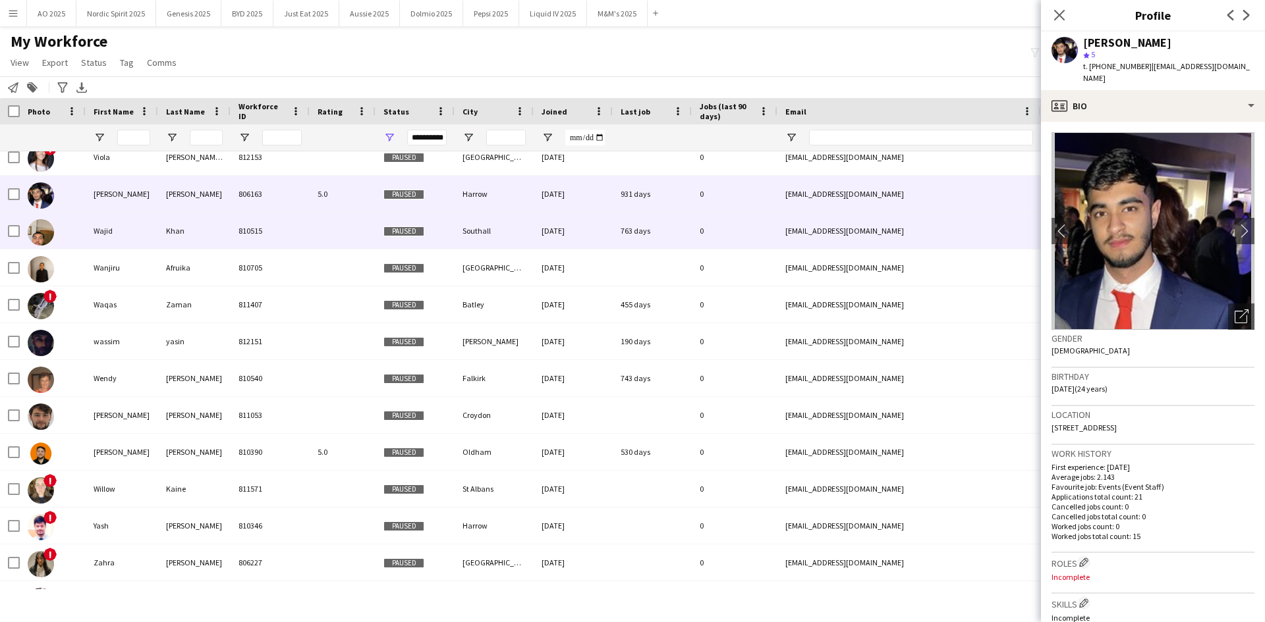
click at [41, 232] on img at bounding box center [41, 232] width 26 height 26
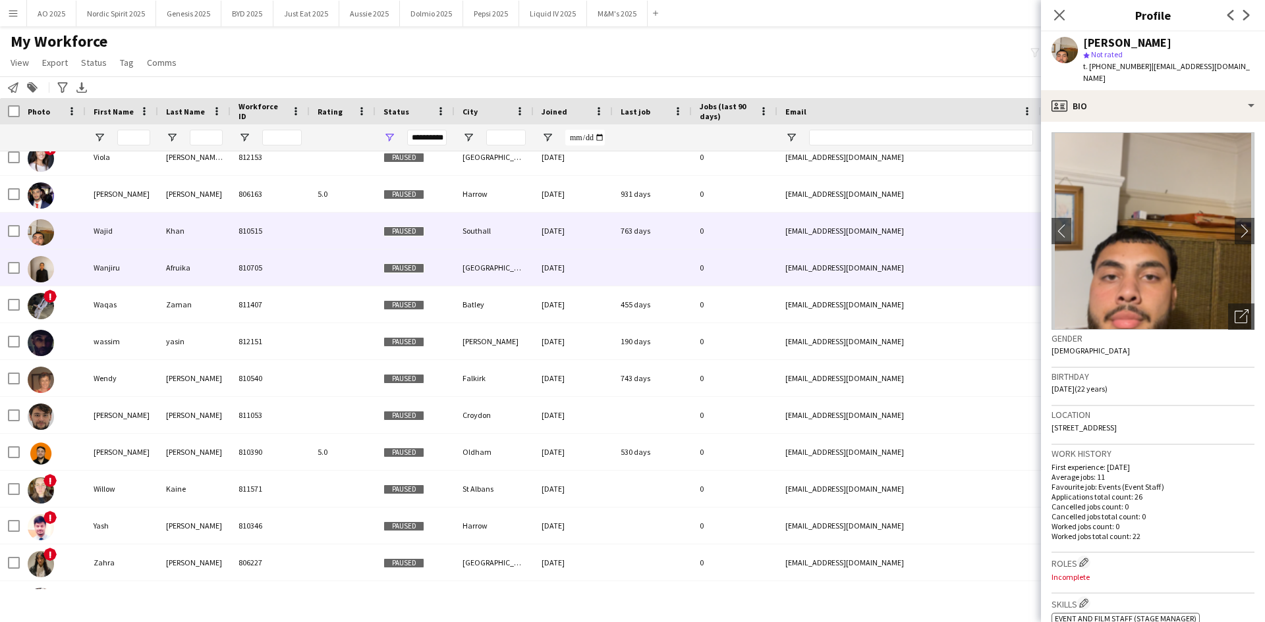
click at [38, 262] on img at bounding box center [41, 269] width 26 height 26
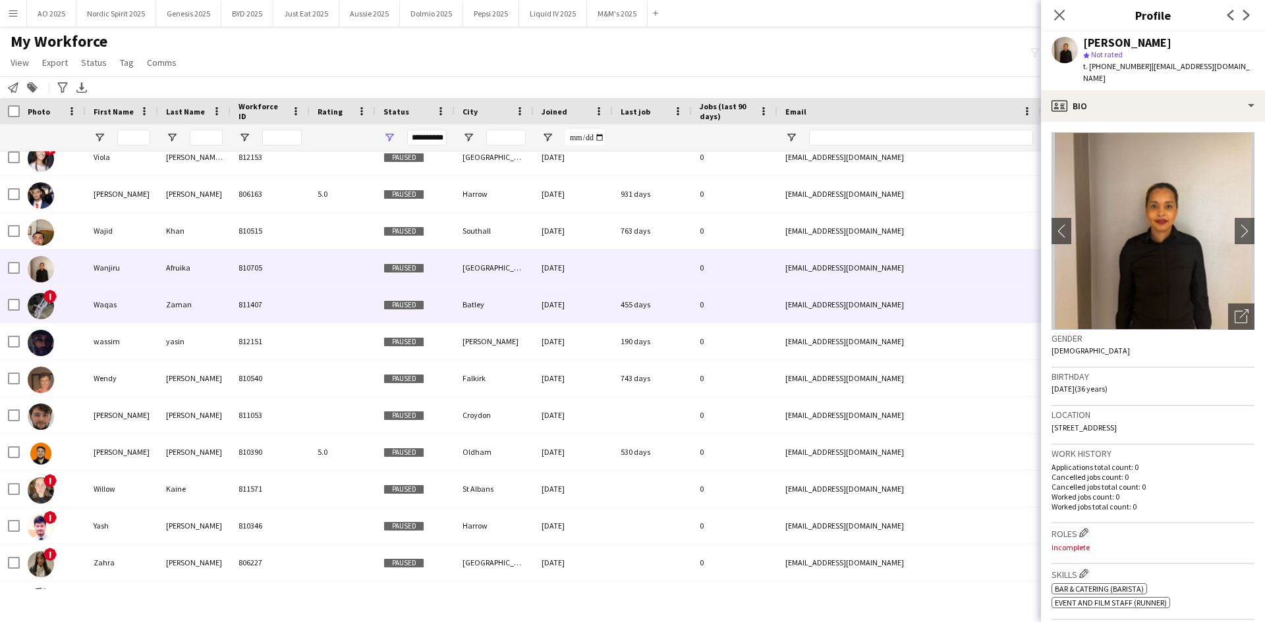
click at [42, 299] on img at bounding box center [41, 306] width 26 height 26
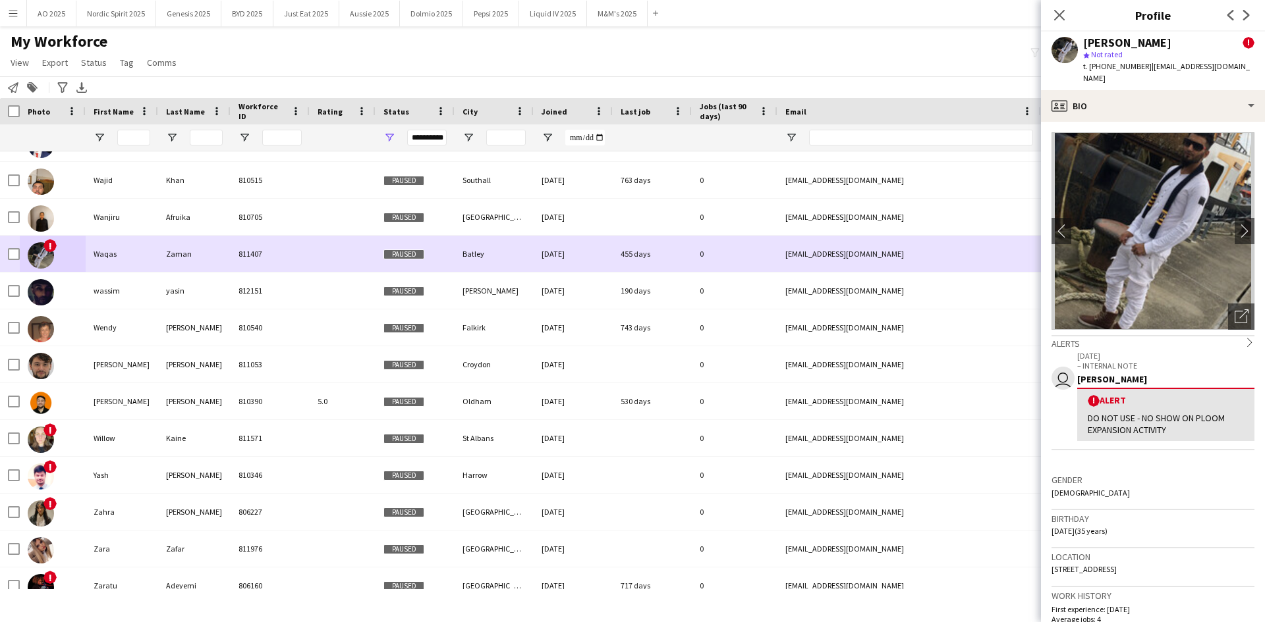
scroll to position [14647, 0]
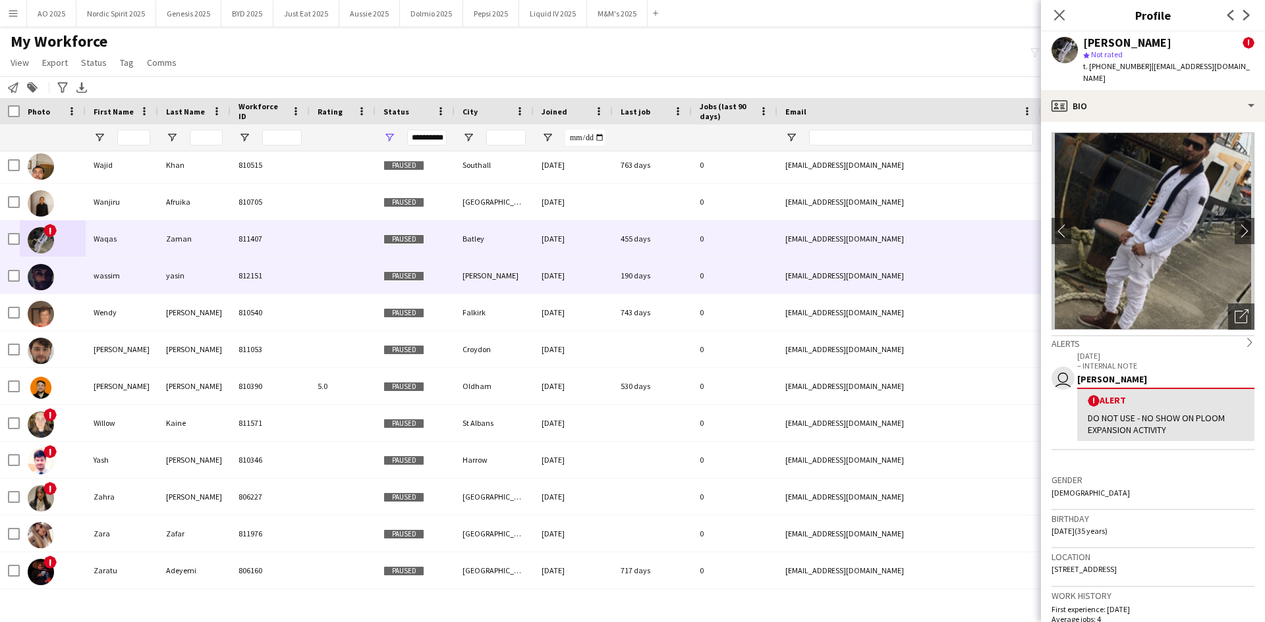
click at [35, 284] on img at bounding box center [41, 277] width 26 height 26
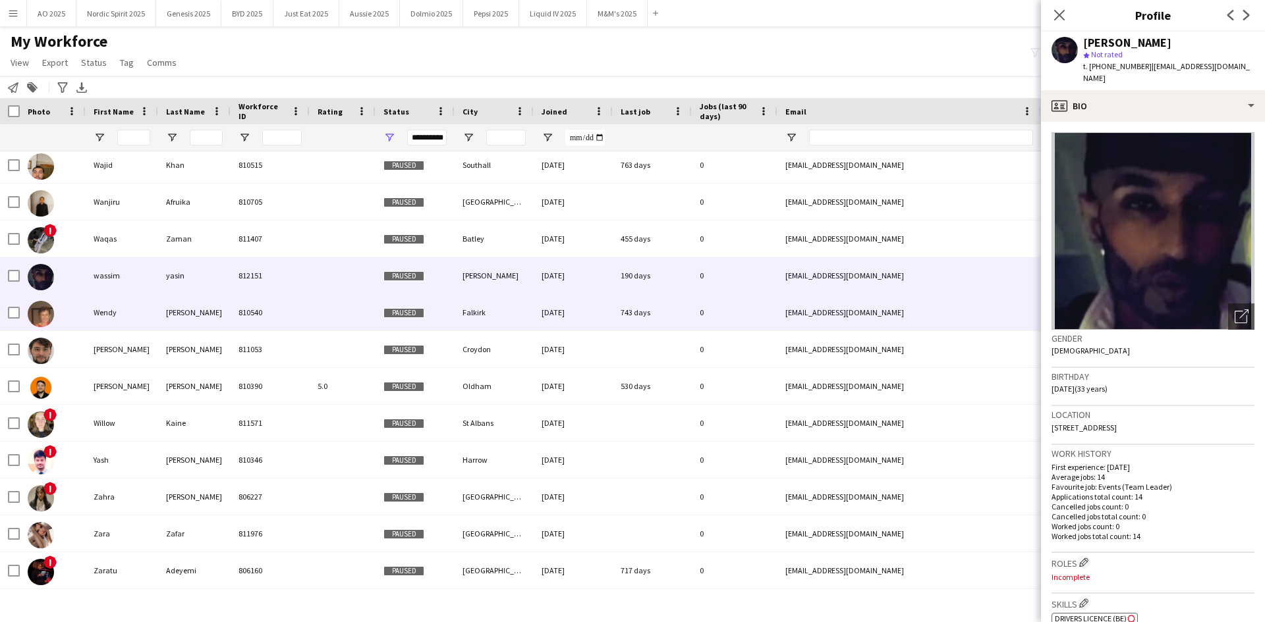
click at [38, 314] on img at bounding box center [41, 314] width 26 height 26
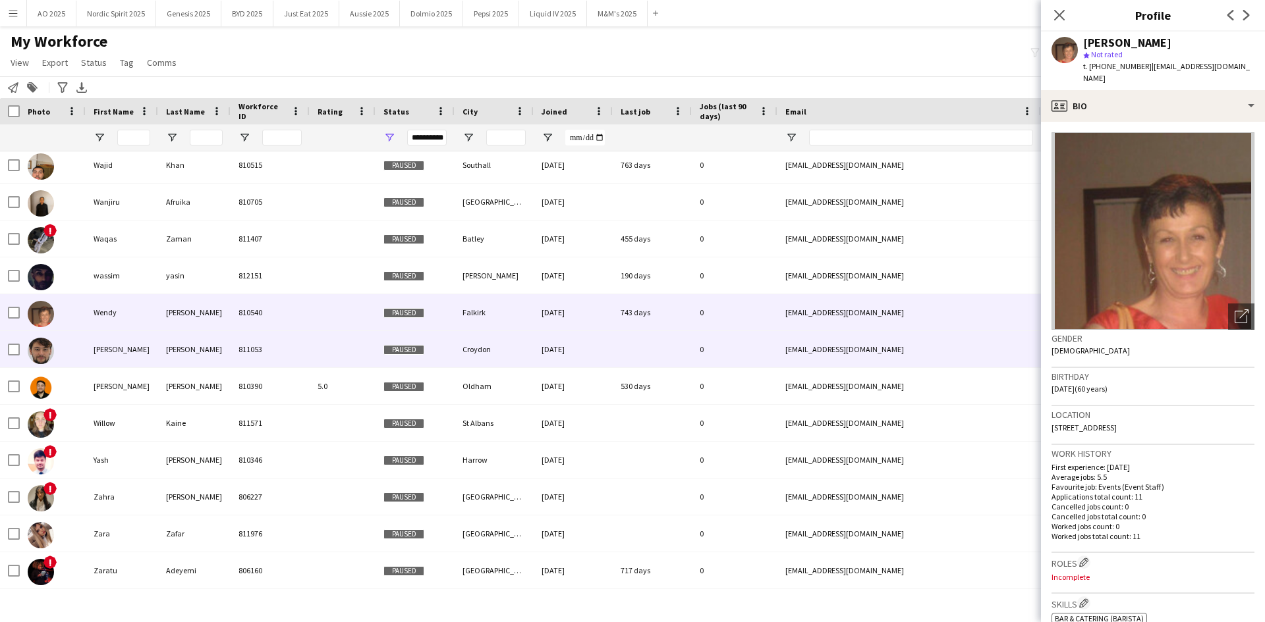
click at [40, 350] on img at bounding box center [41, 351] width 26 height 26
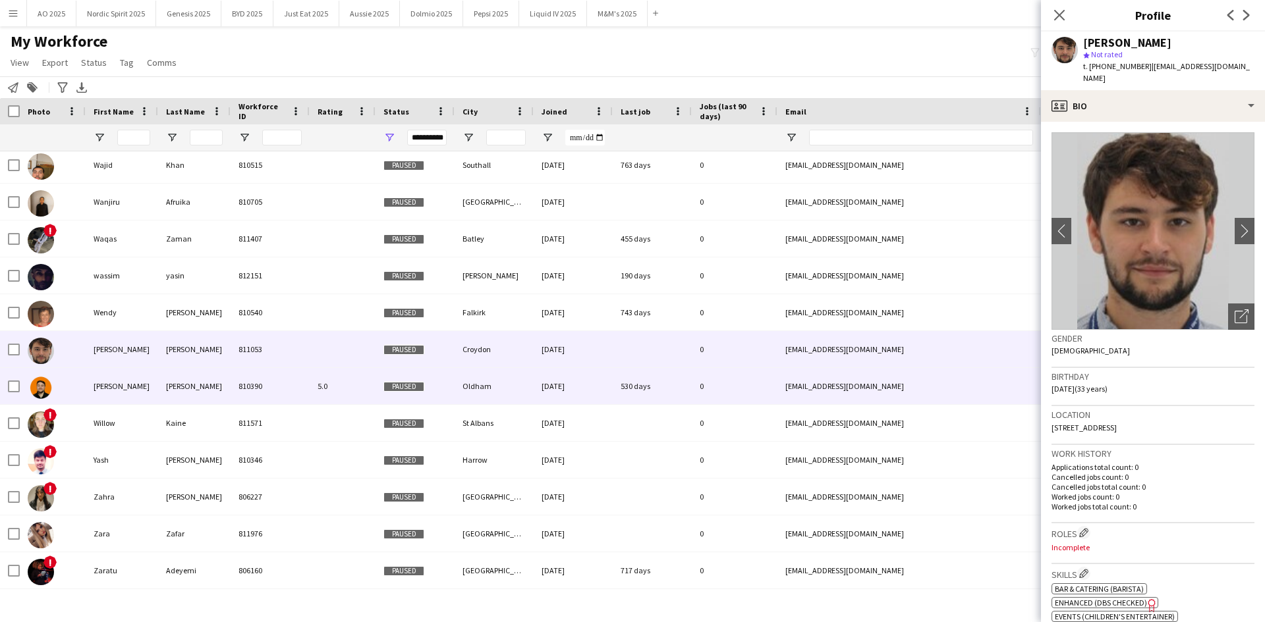
click at [40, 382] on img at bounding box center [41, 388] width 26 height 26
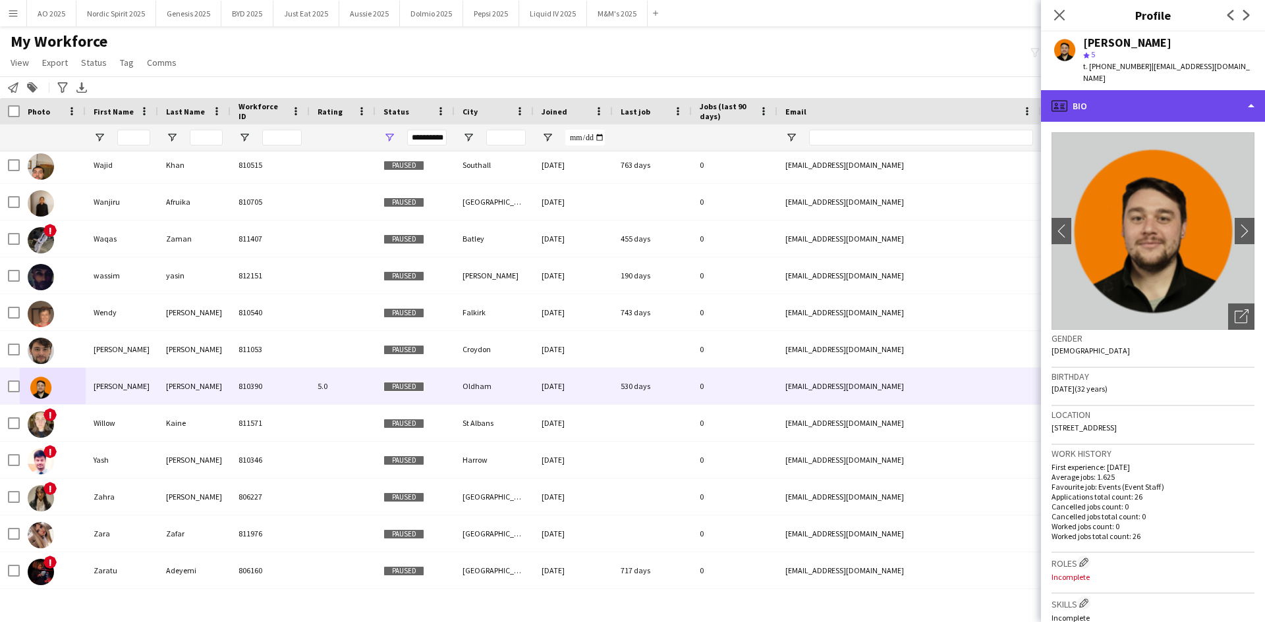
click at [1166, 95] on div "profile Bio" at bounding box center [1153, 106] width 224 height 32
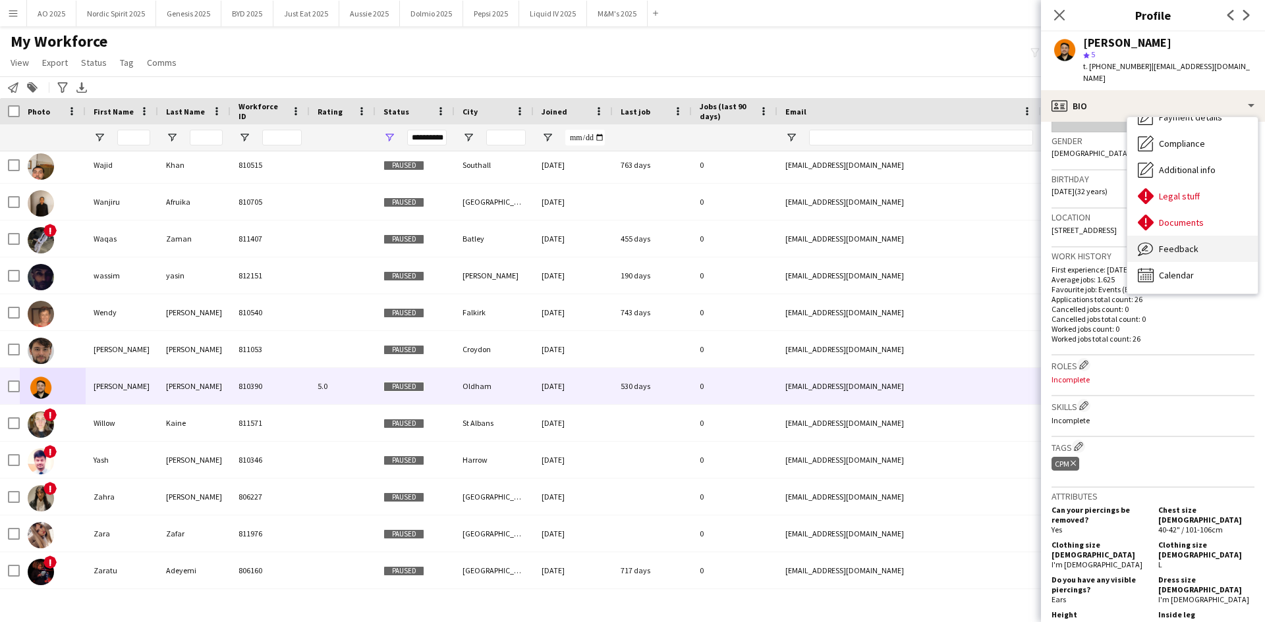
click at [1197, 236] on div "Feedback Feedback" at bounding box center [1192, 249] width 130 height 26
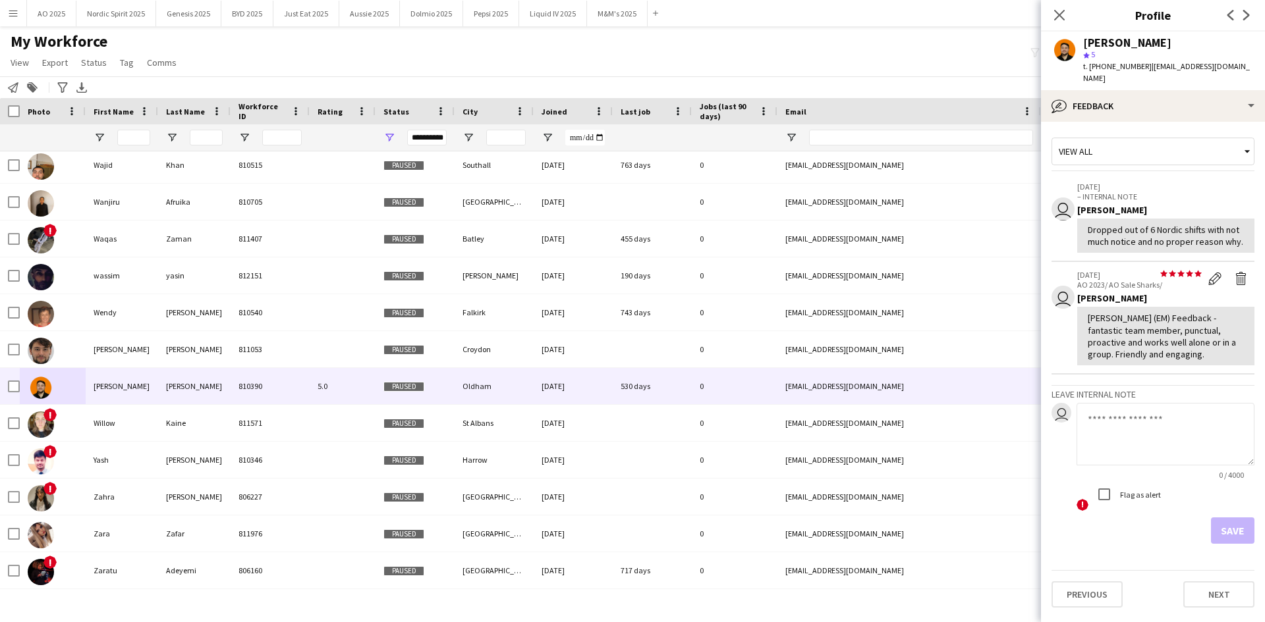
click at [1131, 416] on textarea at bounding box center [1165, 434] width 178 height 63
click at [1208, 407] on textarea "**********" at bounding box center [1165, 434] width 178 height 63
type textarea "**********"
click at [1216, 518] on button "Save" at bounding box center [1232, 531] width 43 height 26
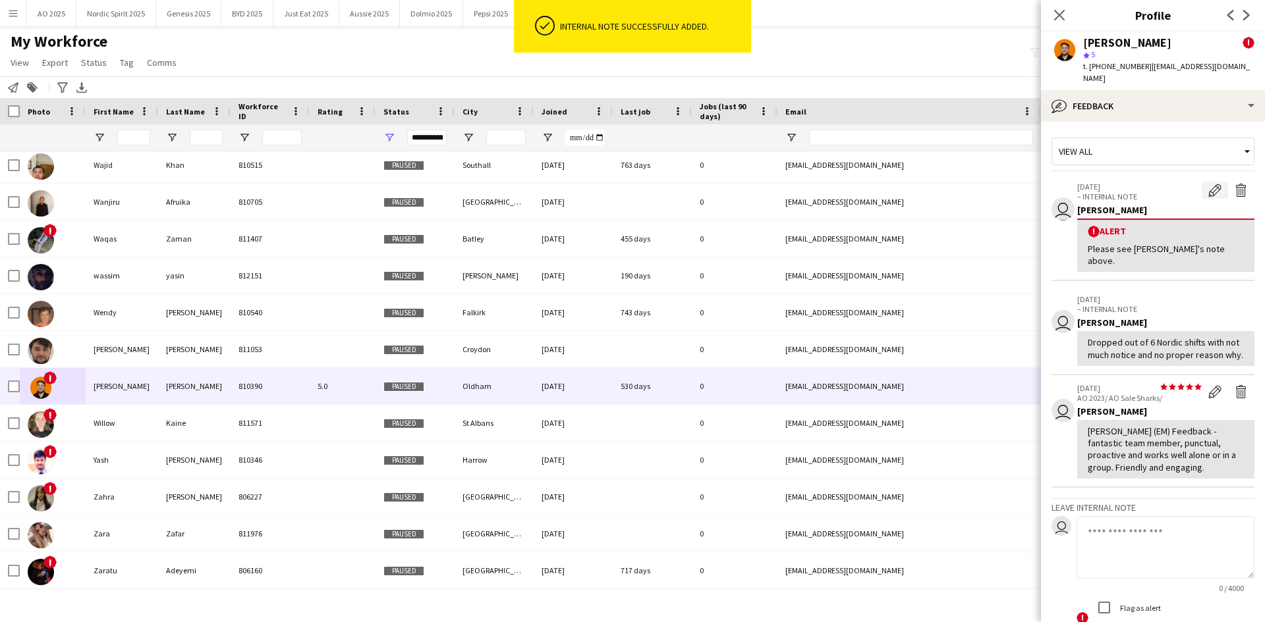
click at [1208, 184] on app-icon "Edit alert" at bounding box center [1214, 190] width 13 height 13
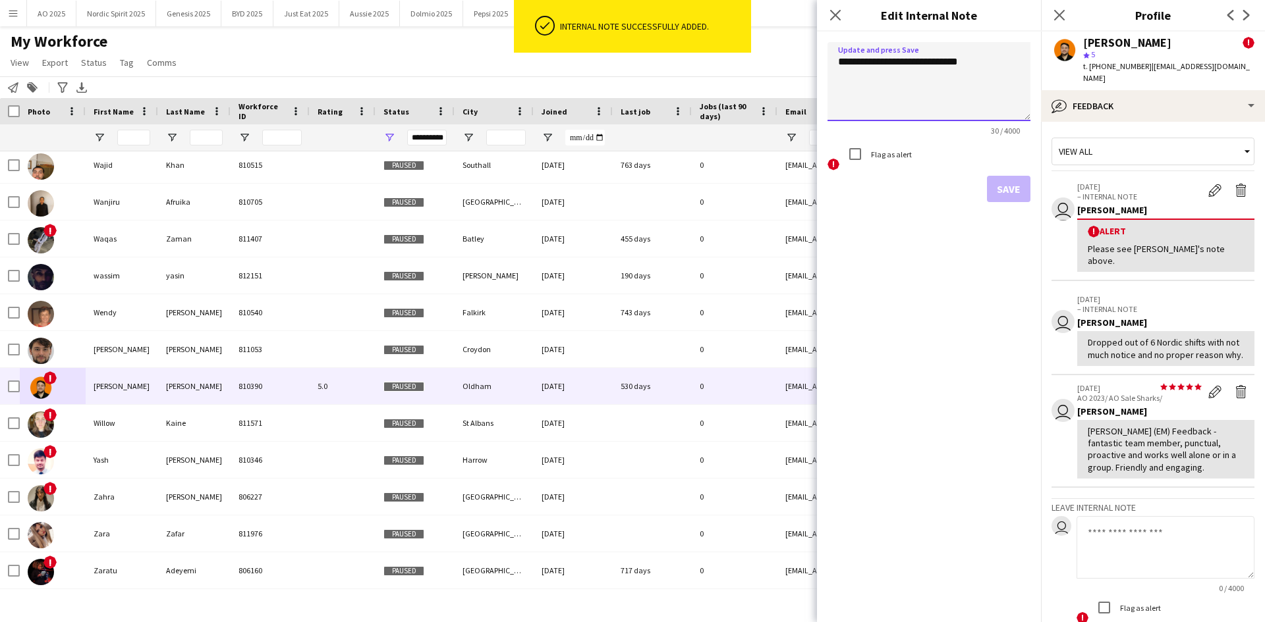
drag, startPoint x: 942, startPoint y: 63, endPoint x: 969, endPoint y: 66, distance: 26.5
click at [969, 66] on textarea "**********" at bounding box center [928, 81] width 203 height 79
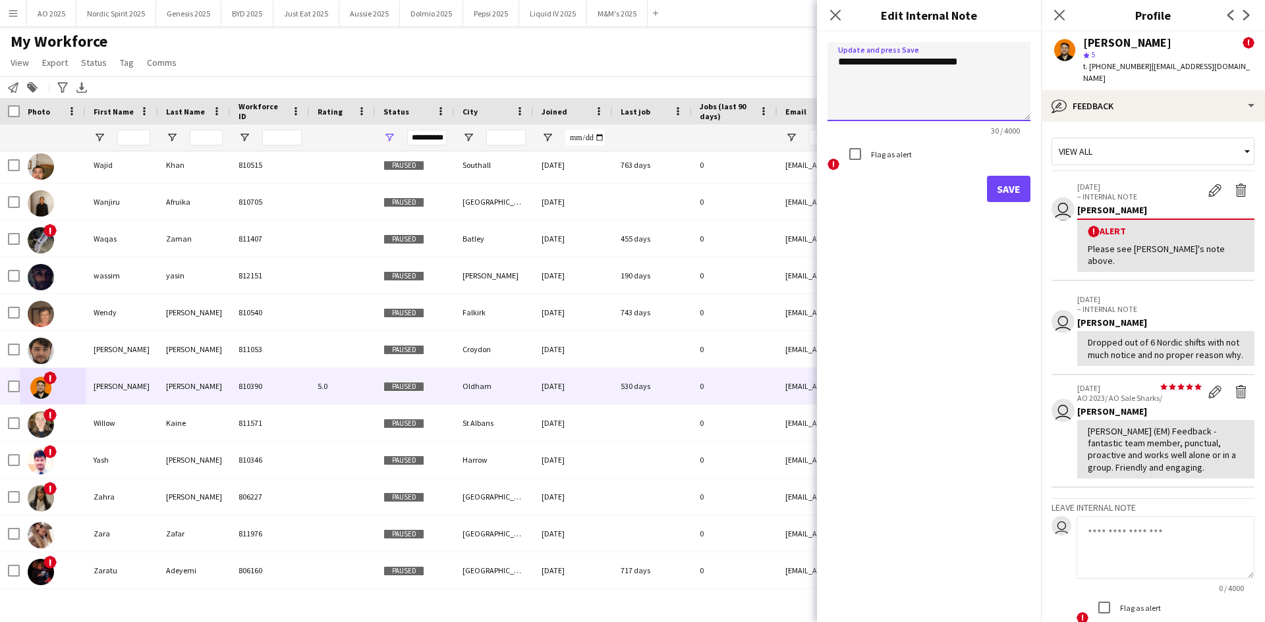
type textarea "**********"
click at [998, 179] on button "Save" at bounding box center [1008, 189] width 43 height 26
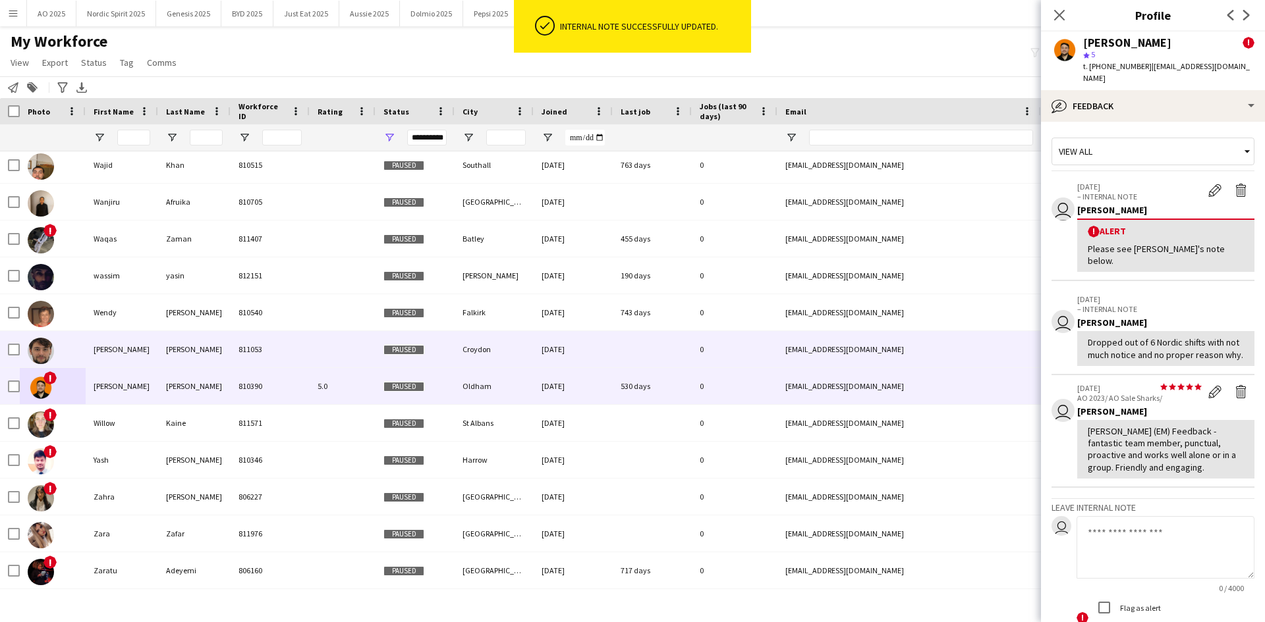
click at [38, 352] on img at bounding box center [41, 351] width 26 height 26
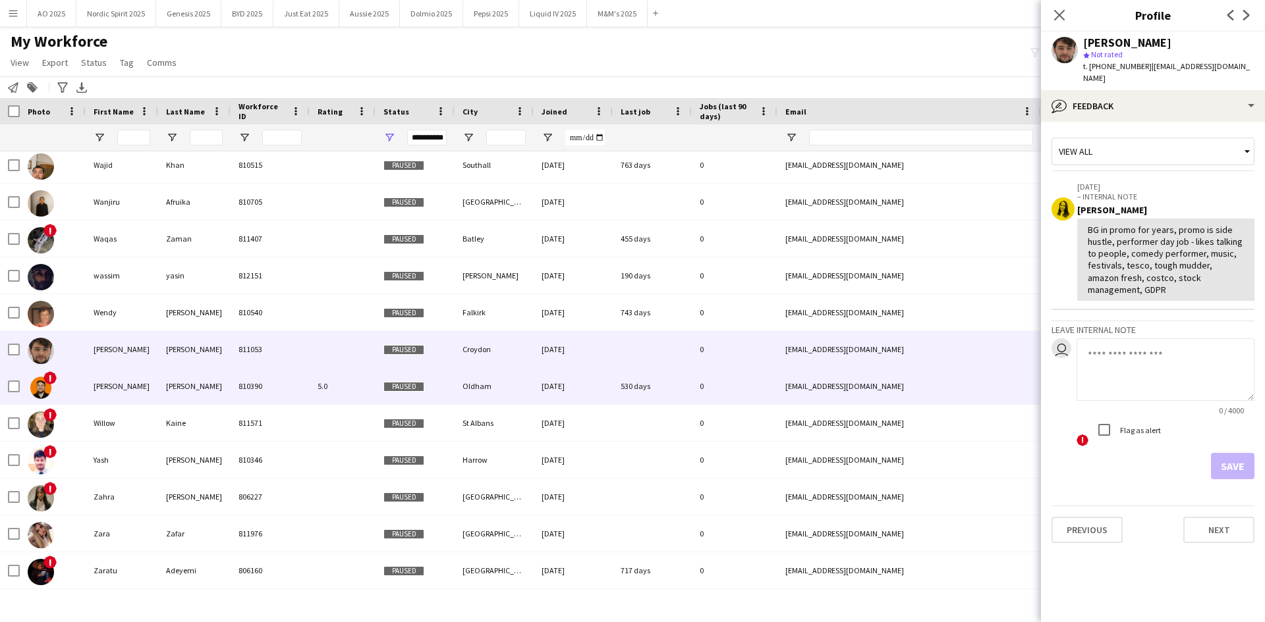
click at [43, 392] on img at bounding box center [41, 388] width 26 height 26
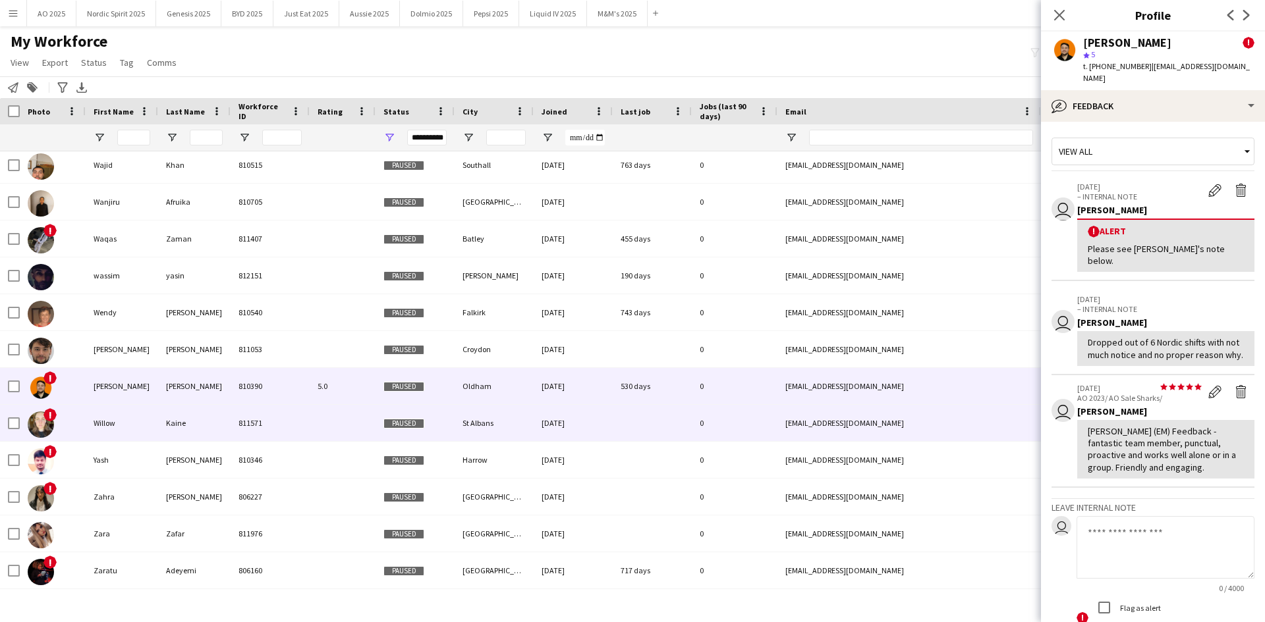
click at [43, 425] on img at bounding box center [41, 425] width 26 height 26
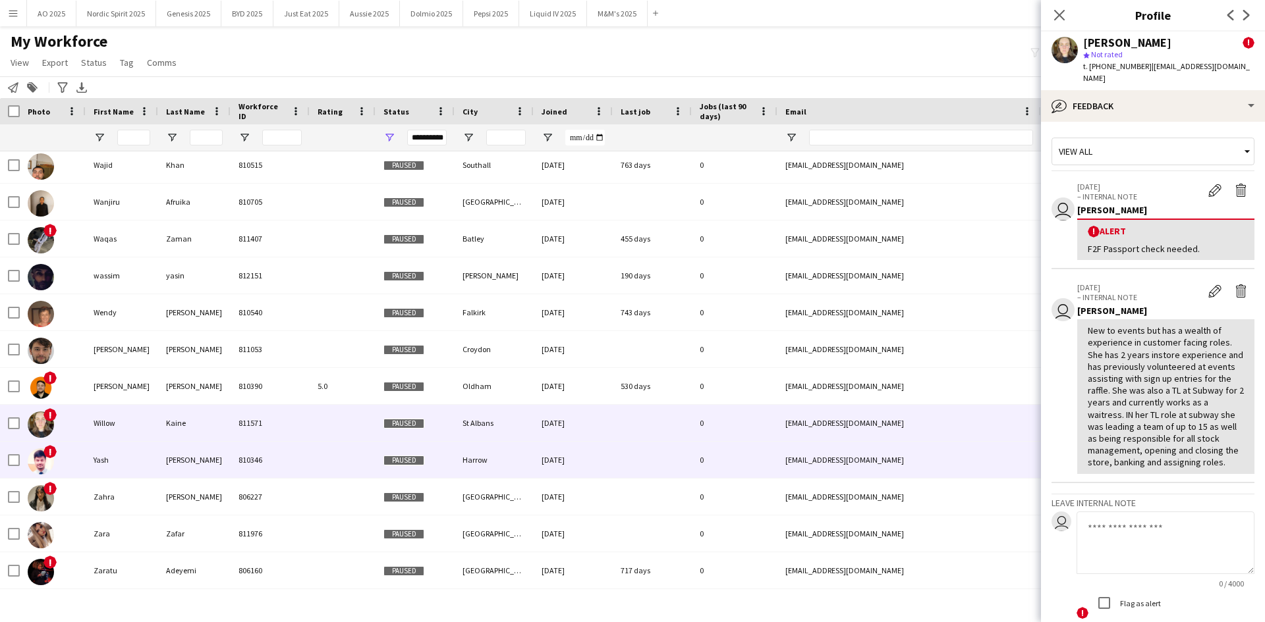
click at [40, 464] on img at bounding box center [41, 462] width 26 height 26
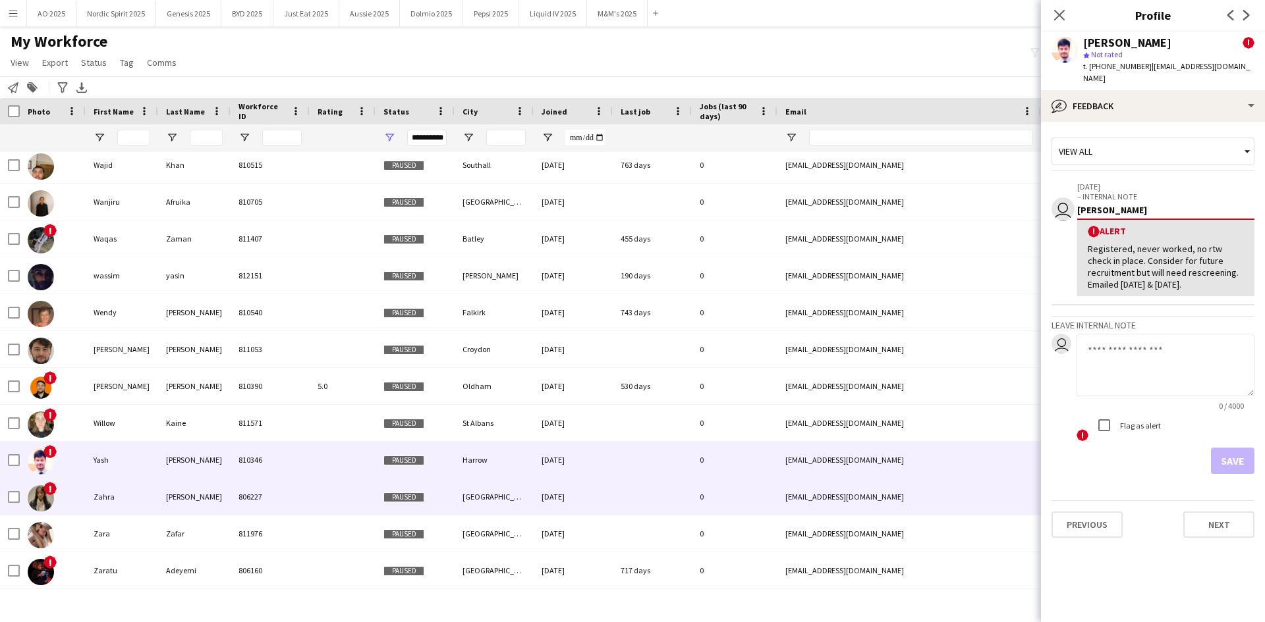
click at [51, 493] on span "!" at bounding box center [49, 488] width 13 height 13
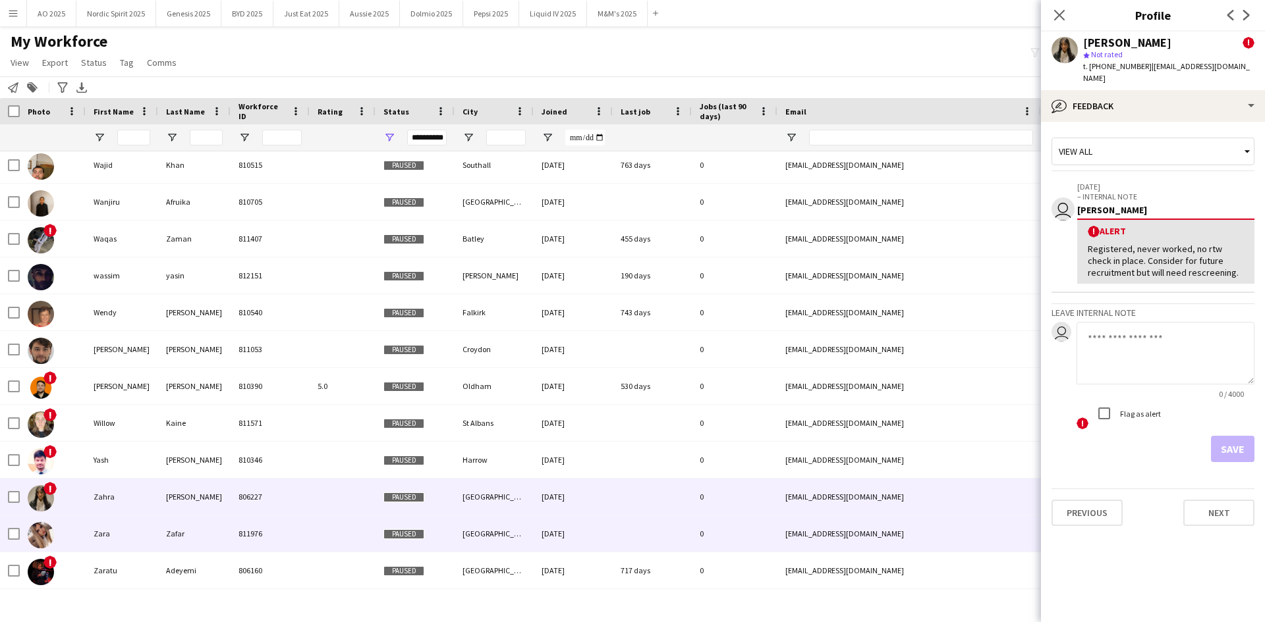
click at [49, 539] on img at bounding box center [41, 535] width 26 height 26
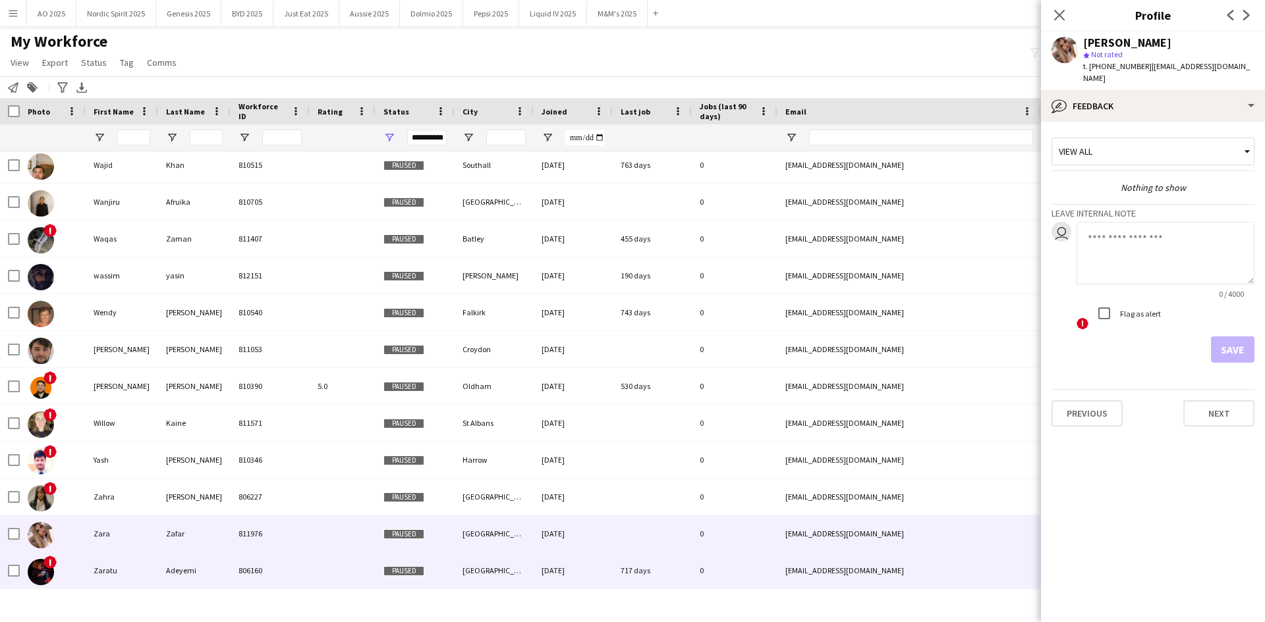
click at [41, 578] on img at bounding box center [41, 572] width 26 height 26
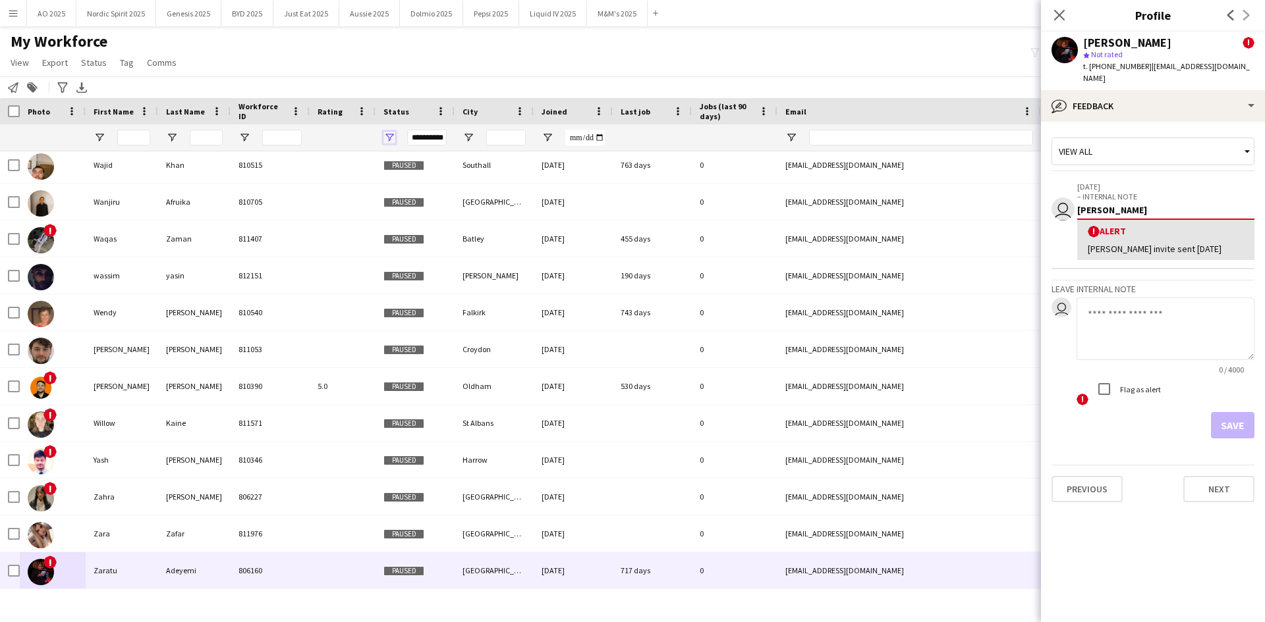
click at [389, 139] on span "Open Filter Menu" at bounding box center [389, 138] width 12 height 12
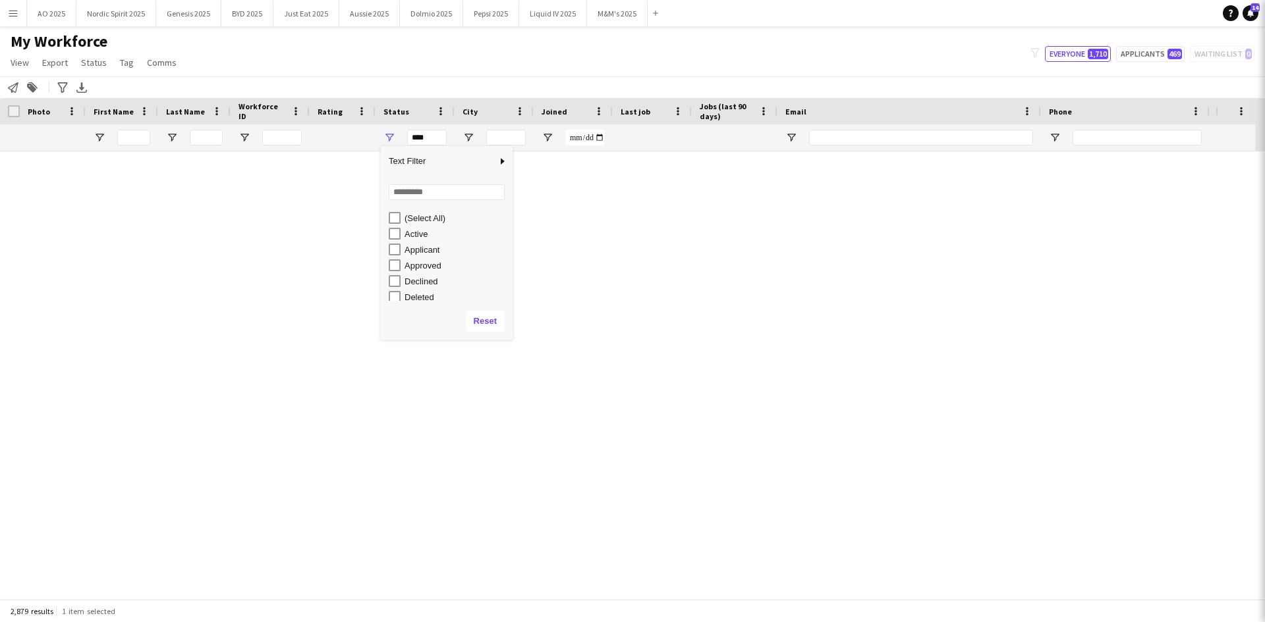
scroll to position [0, 0]
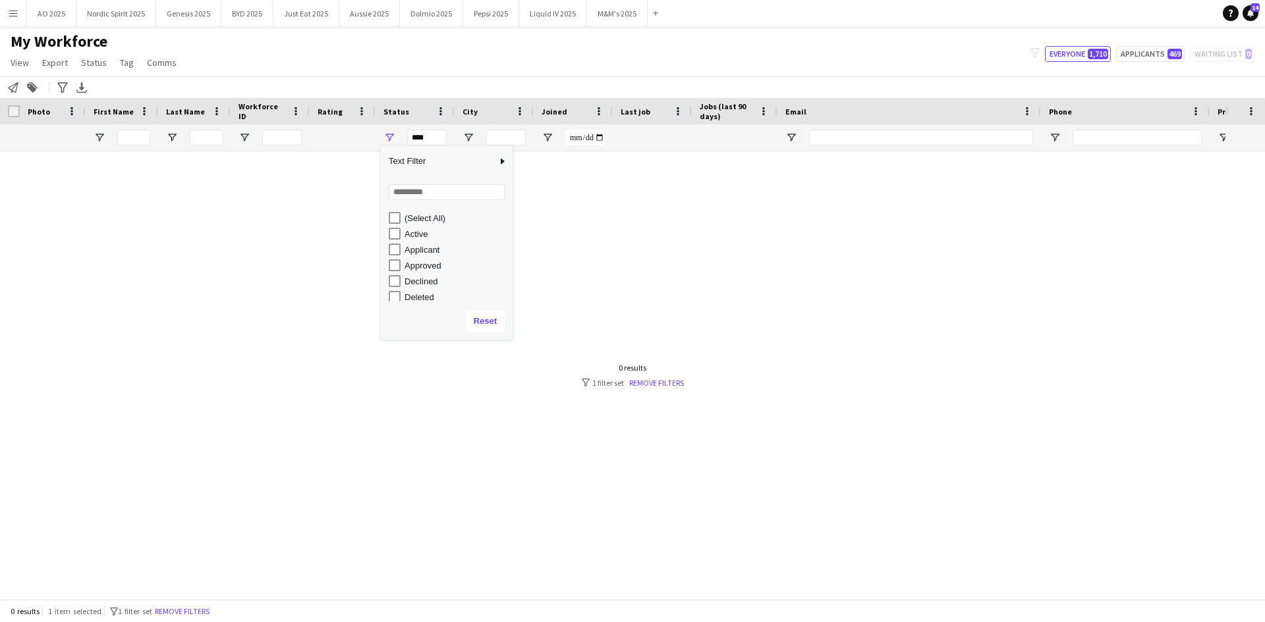
click at [409, 248] on div "Applicant" at bounding box center [456, 250] width 104 height 10
type input "**********"
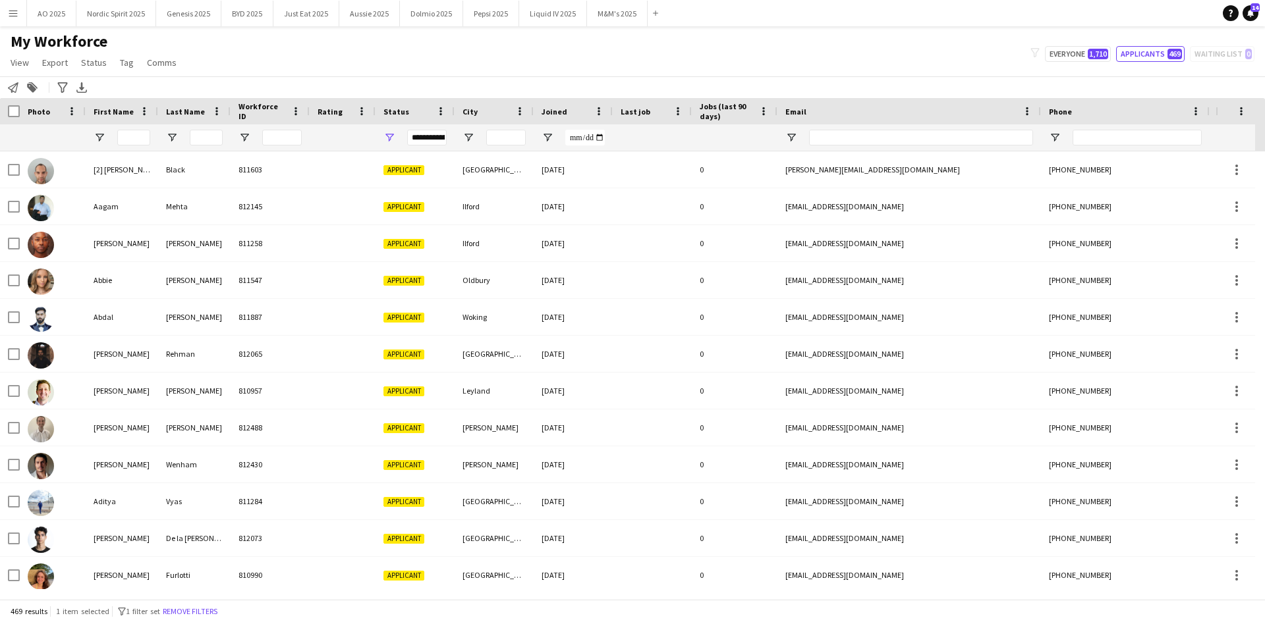
click at [337, 88] on div "Notify workforce Add to tag Search tags magnifier Add tag Advanced filters Adva…" at bounding box center [632, 87] width 1265 height 22
click at [345, 59] on div "My Workforce View Views Default view Compliance Log New view Update view Delete…" at bounding box center [632, 54] width 1265 height 45
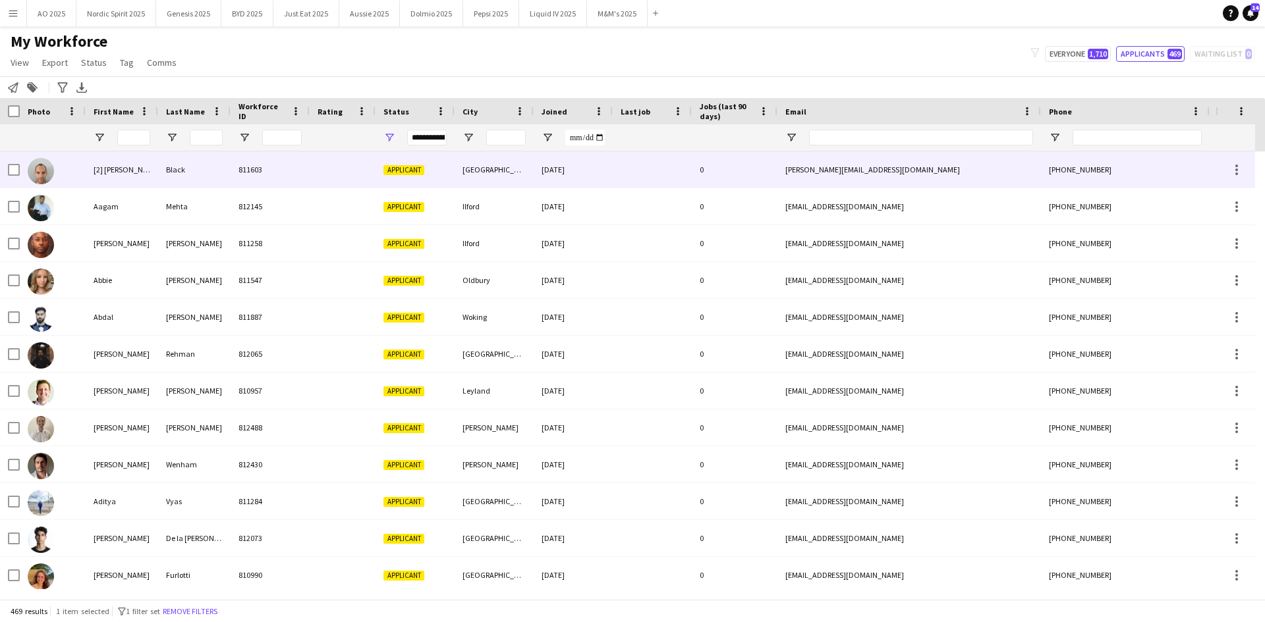
click at [47, 172] on img at bounding box center [41, 171] width 26 height 26
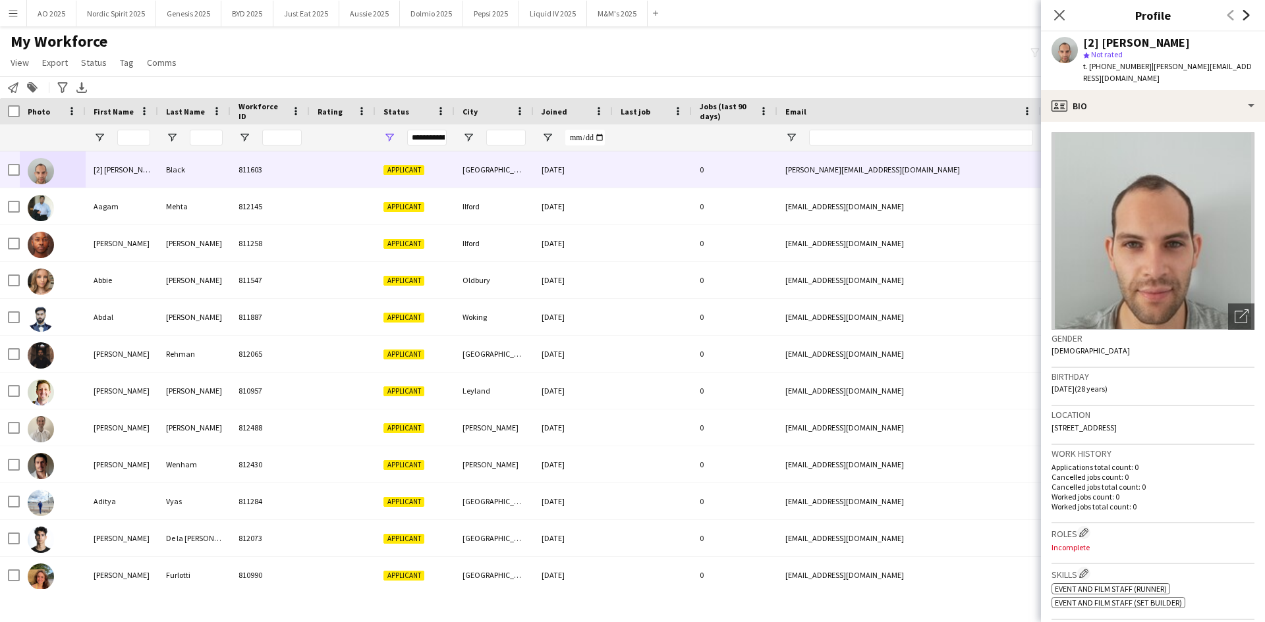
click at [1245, 19] on icon "Next" at bounding box center [1246, 15] width 11 height 11
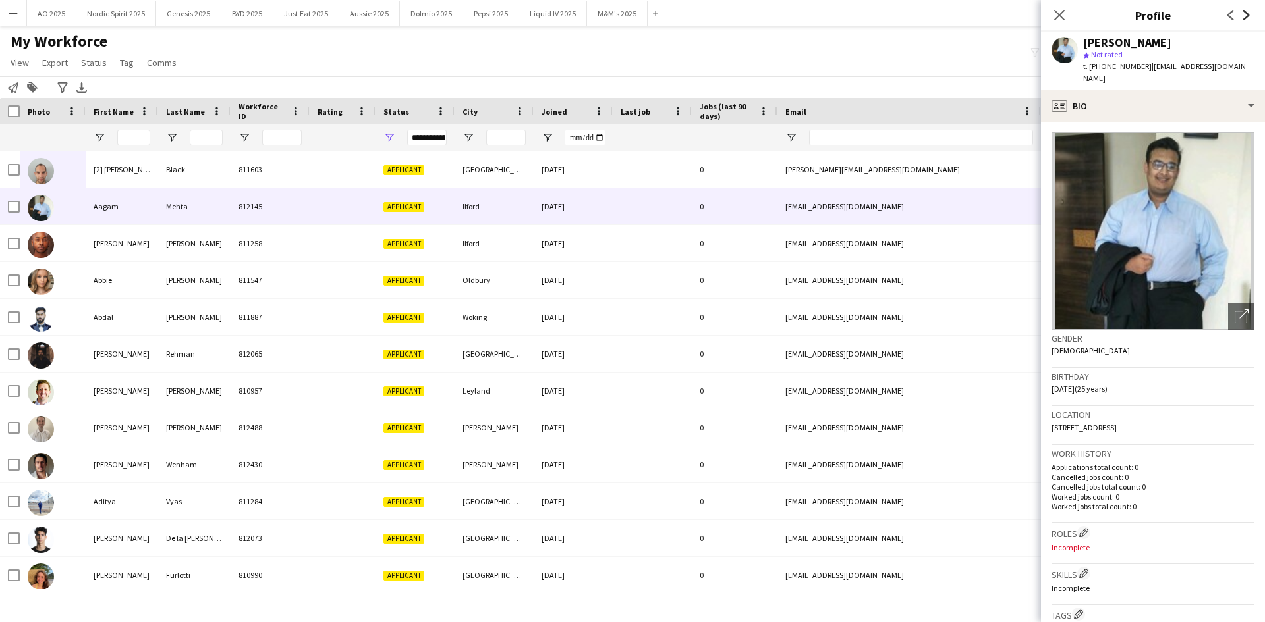
click at [1243, 18] on icon "Next" at bounding box center [1246, 15] width 11 height 11
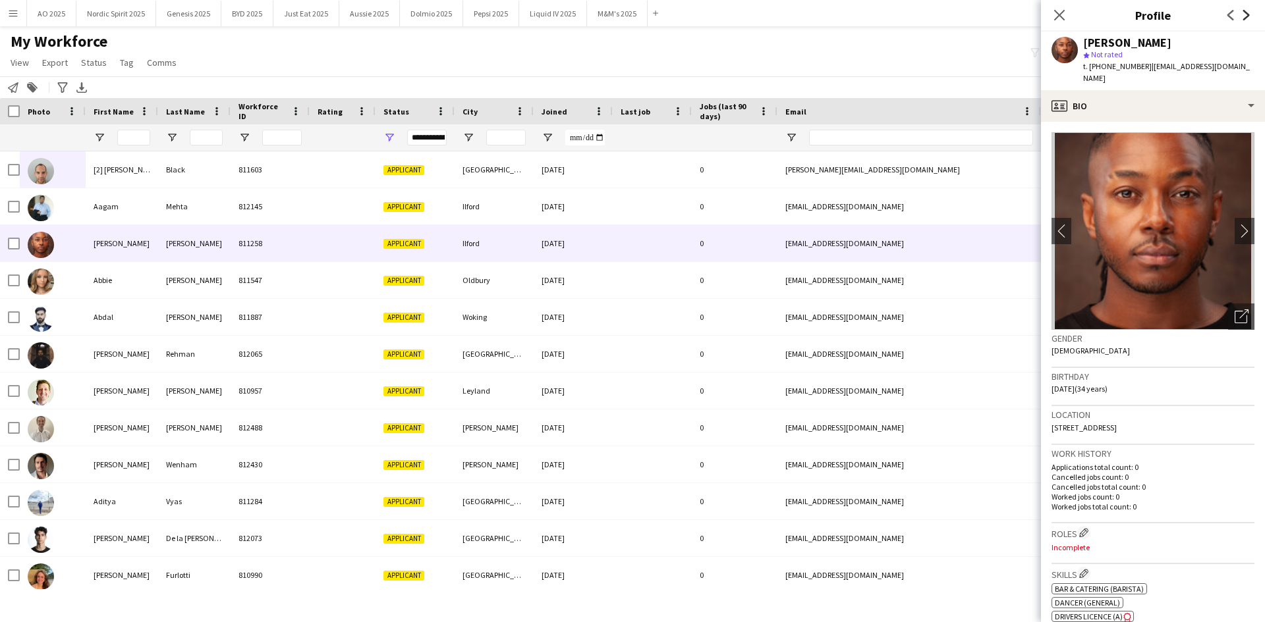
click at [1247, 16] on icon at bounding box center [1246, 15] width 7 height 11
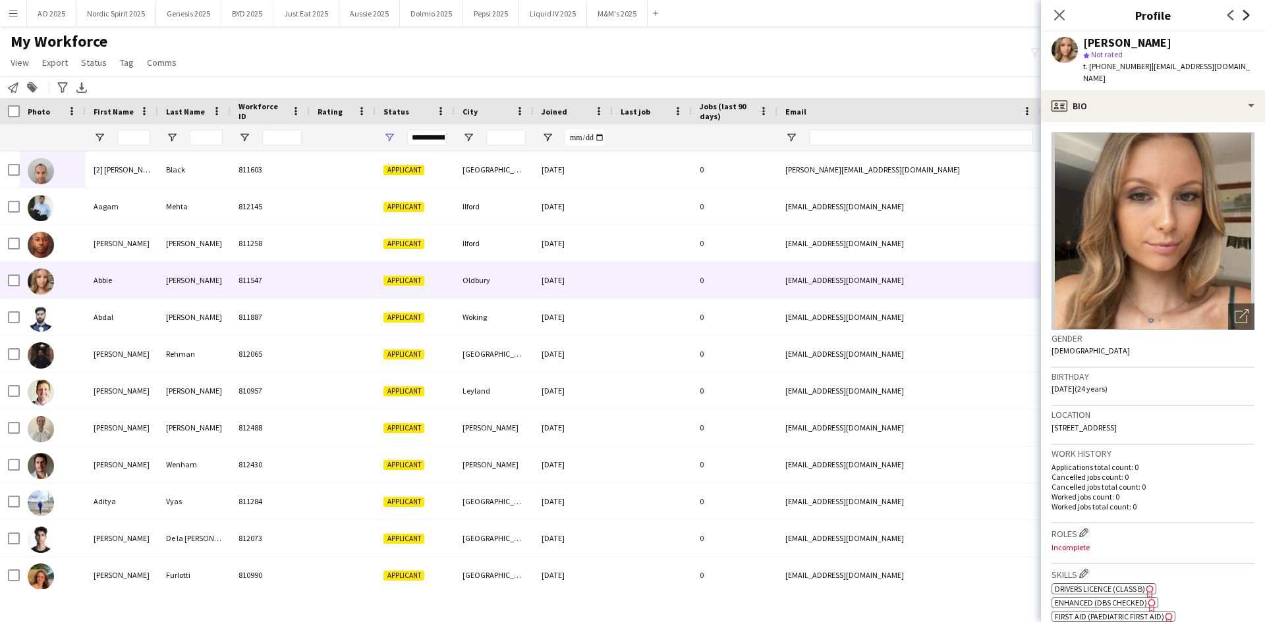
click at [1248, 16] on icon at bounding box center [1246, 15] width 7 height 11
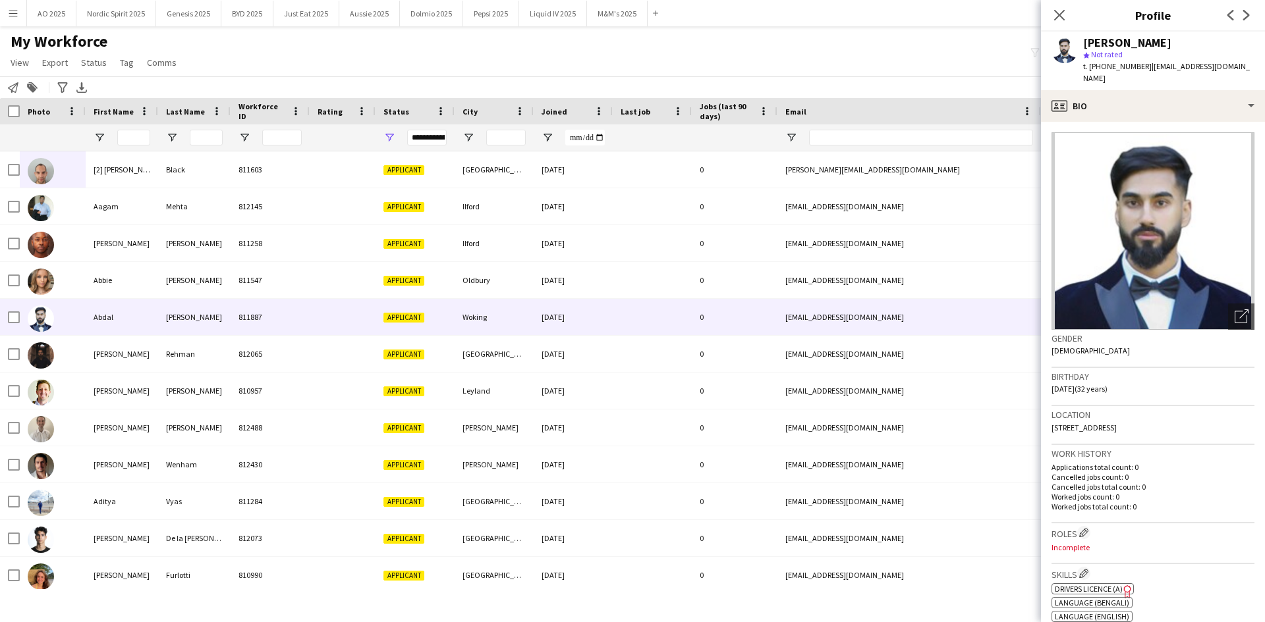
click at [1253, 16] on app-icon "Next" at bounding box center [1246, 15] width 16 height 16
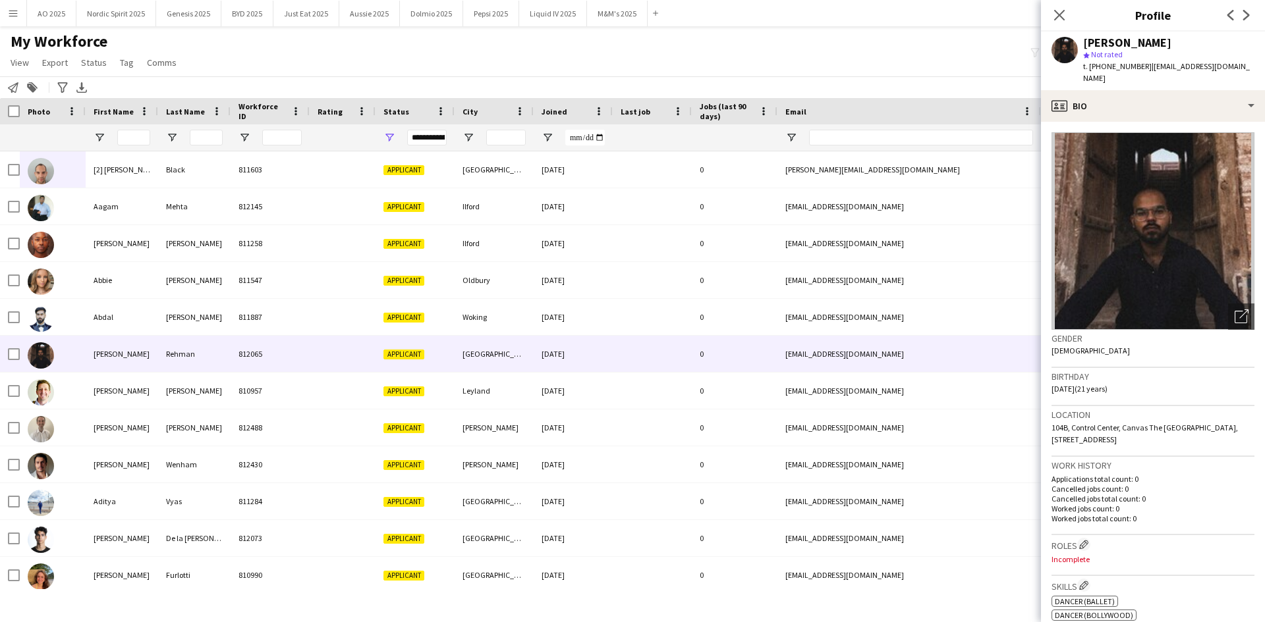
click at [1253, 16] on app-icon "Next" at bounding box center [1246, 15] width 16 height 16
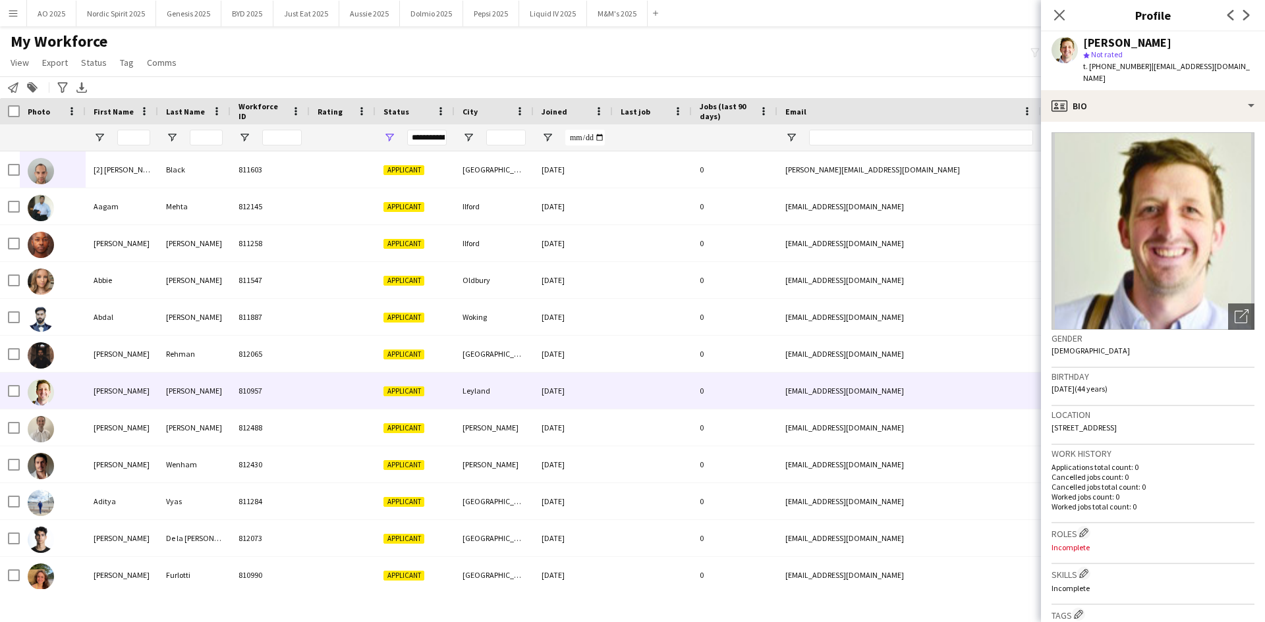
click at [1253, 16] on app-icon "Next" at bounding box center [1246, 15] width 16 height 16
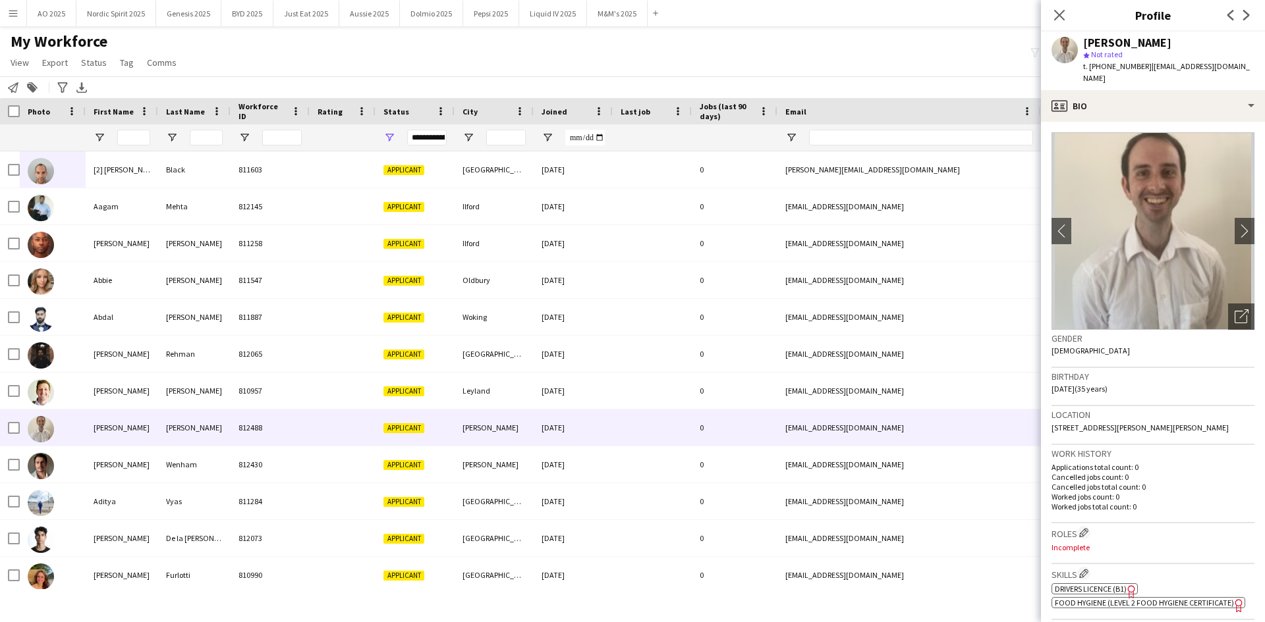
click at [1253, 16] on app-icon "Next" at bounding box center [1246, 15] width 16 height 16
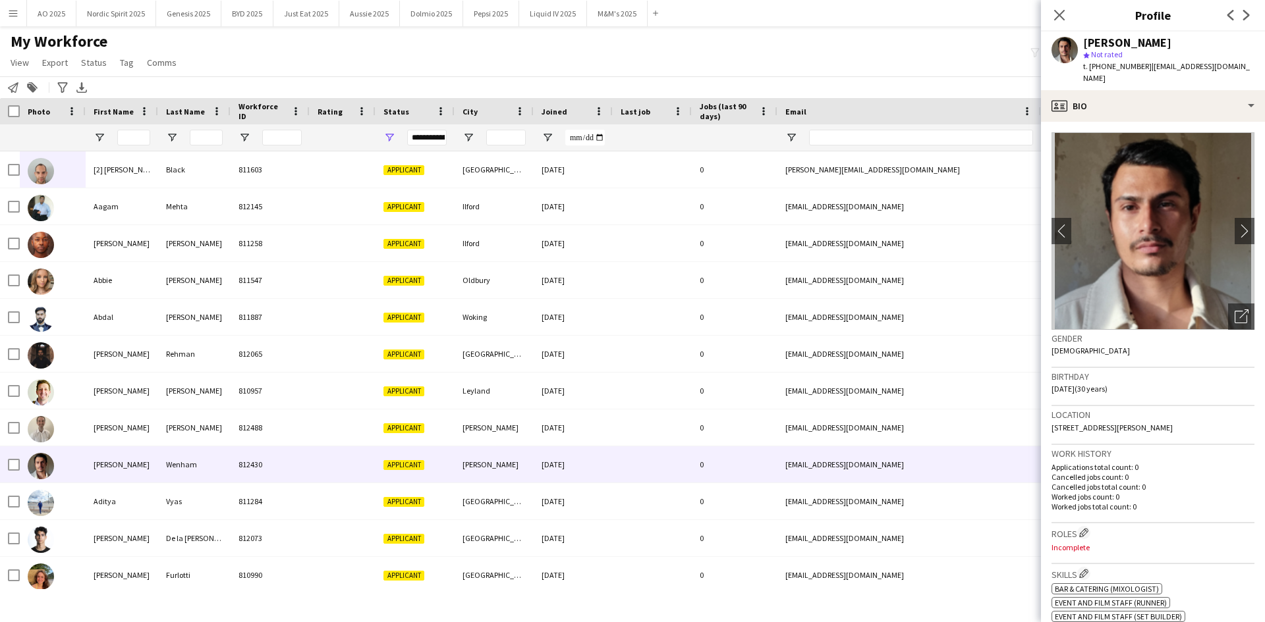
click at [1253, 16] on app-icon "Next" at bounding box center [1246, 15] width 16 height 16
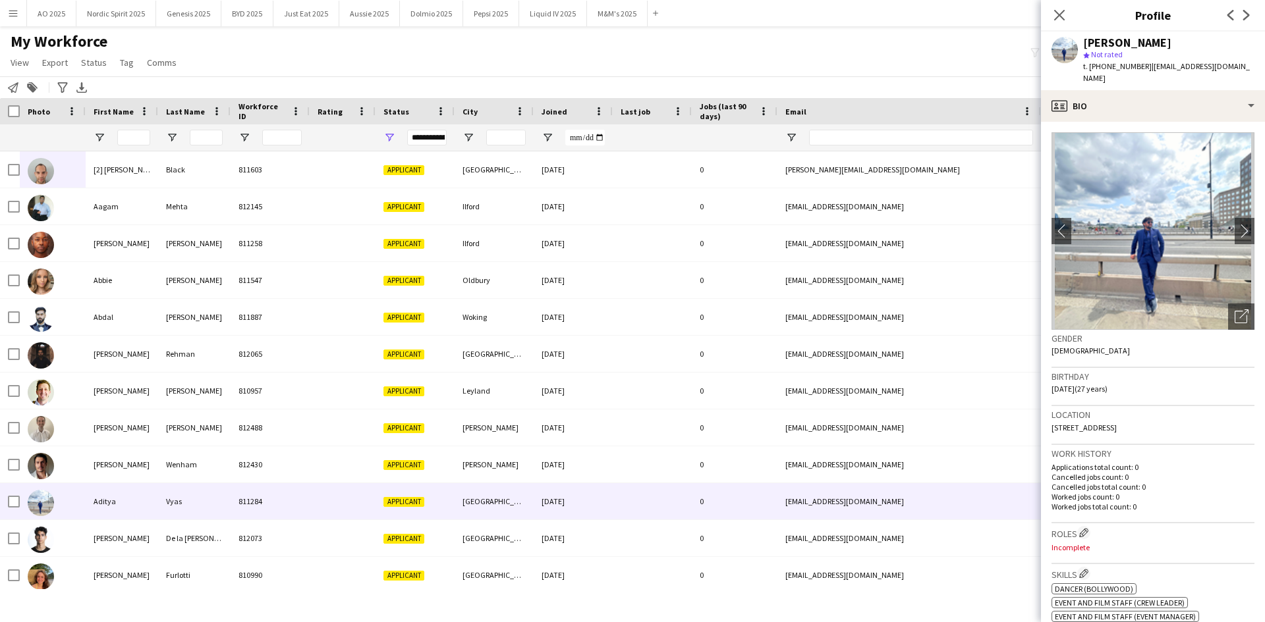
click at [1253, 16] on app-icon "Next" at bounding box center [1246, 15] width 16 height 16
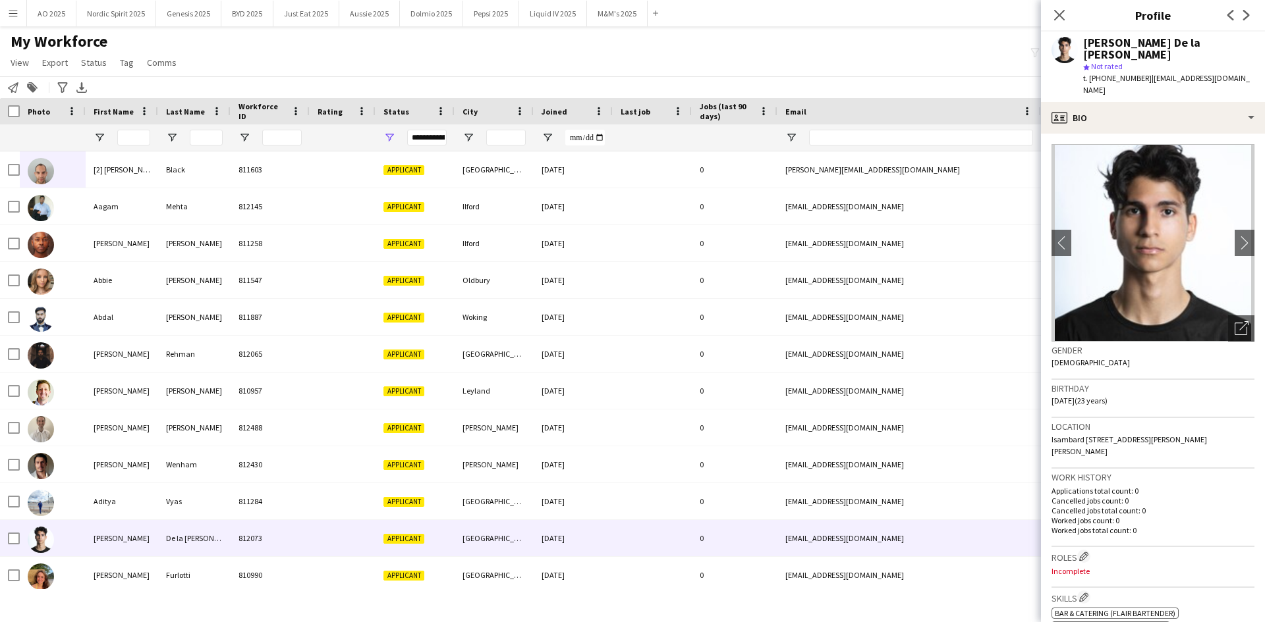
click at [1253, 16] on app-icon "Next" at bounding box center [1246, 15] width 16 height 16
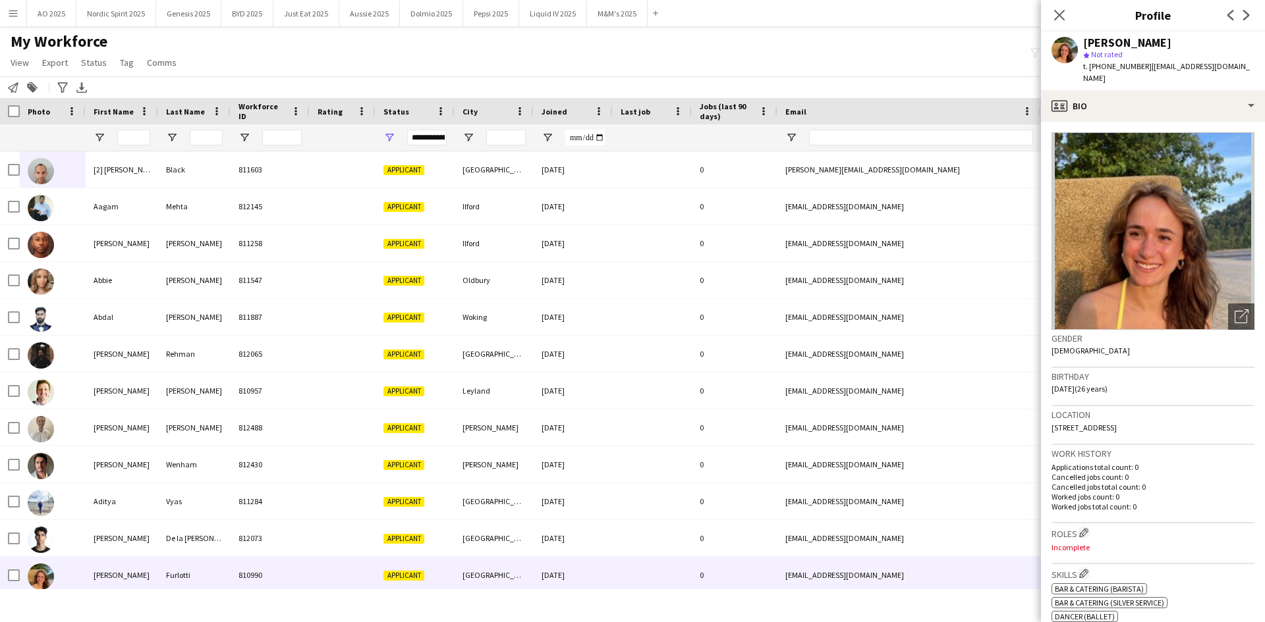
click at [1253, 16] on app-icon "Next" at bounding box center [1246, 15] width 16 height 16
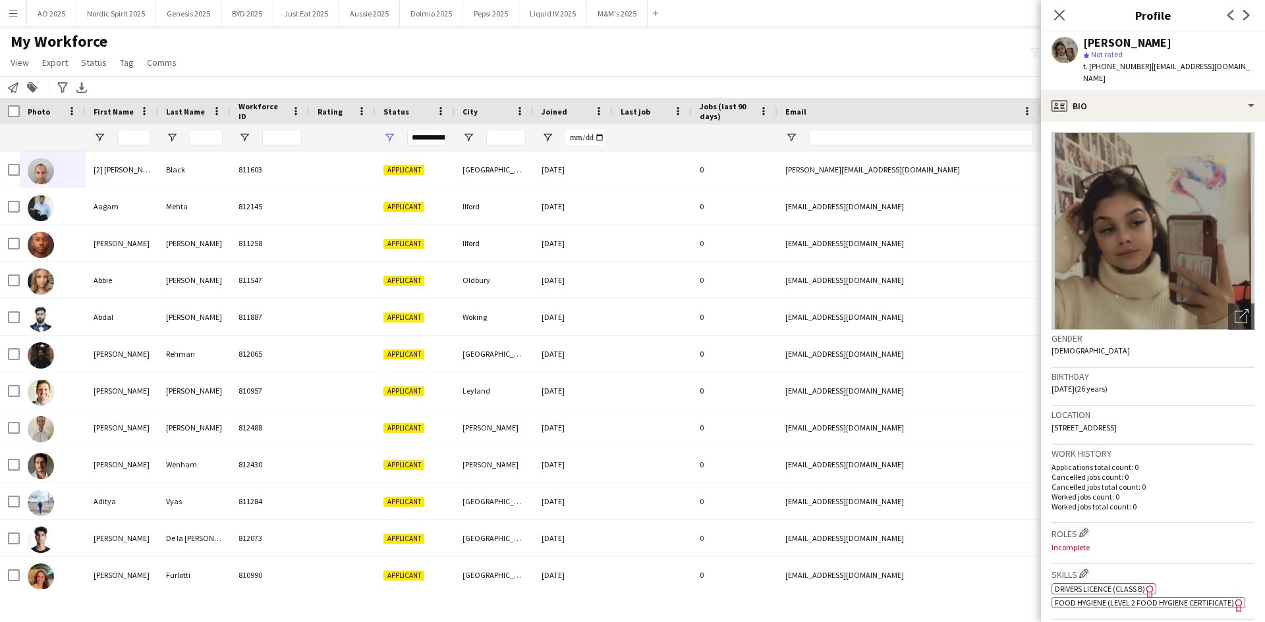
click at [1253, 16] on app-icon "Next" at bounding box center [1246, 15] width 16 height 16
click at [1242, 18] on icon "Next" at bounding box center [1246, 15] width 11 height 11
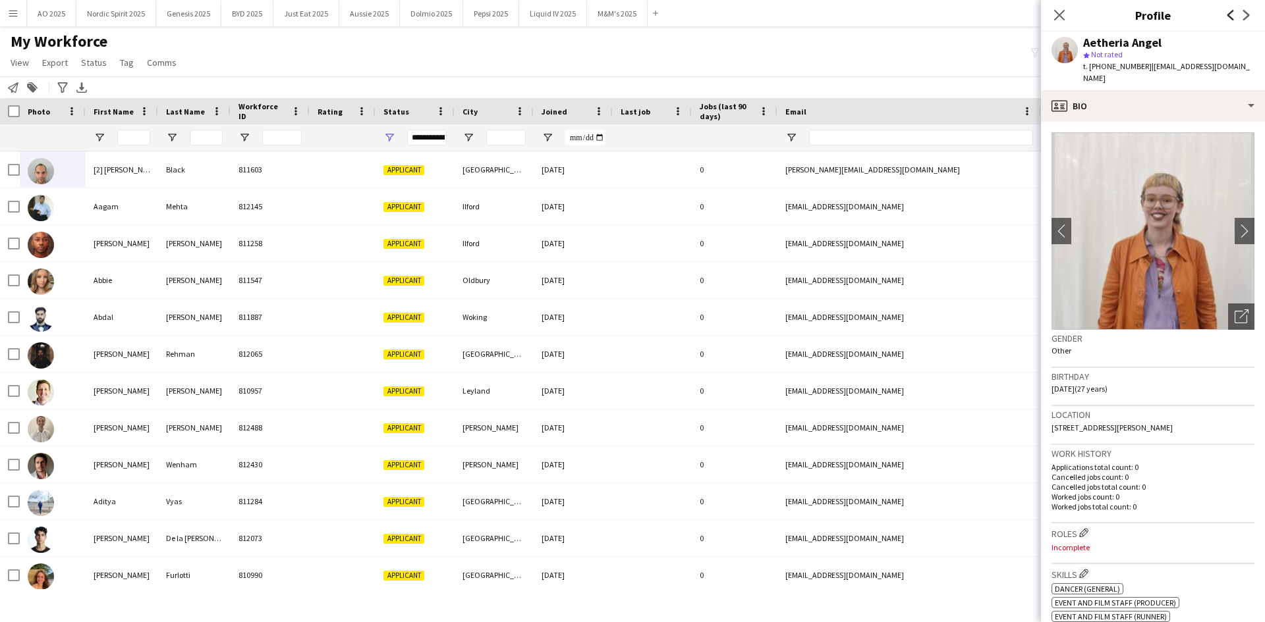
click at [1231, 18] on icon at bounding box center [1230, 15] width 7 height 11
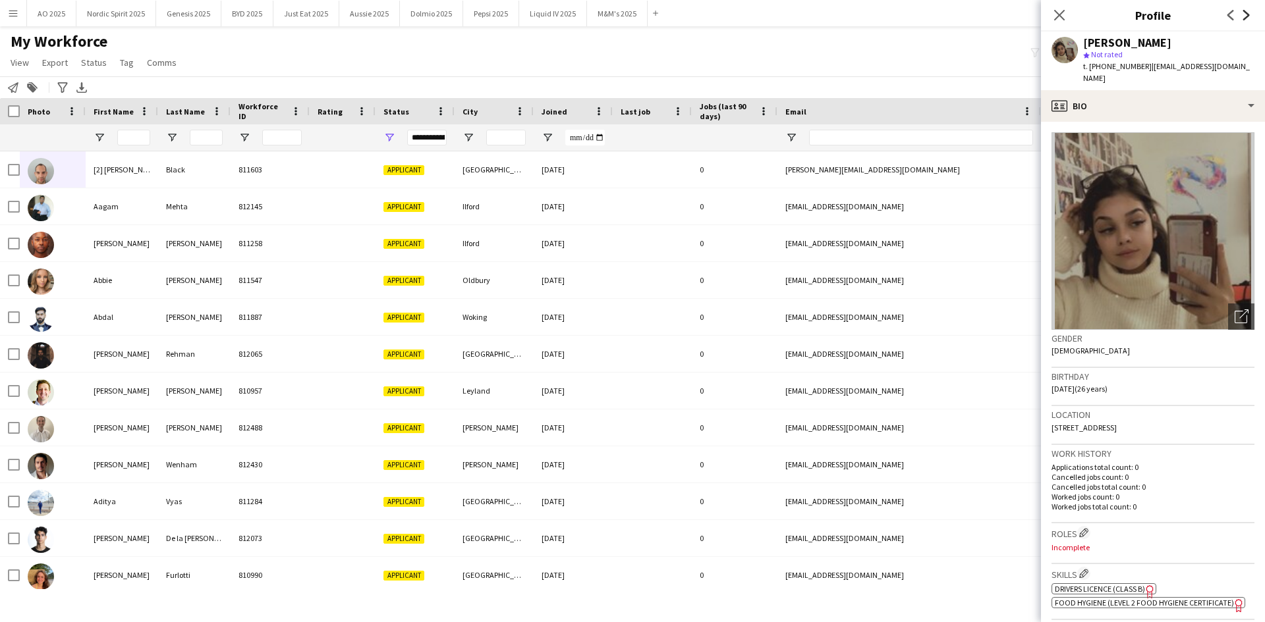
click at [1243, 16] on icon "Next" at bounding box center [1246, 15] width 11 height 11
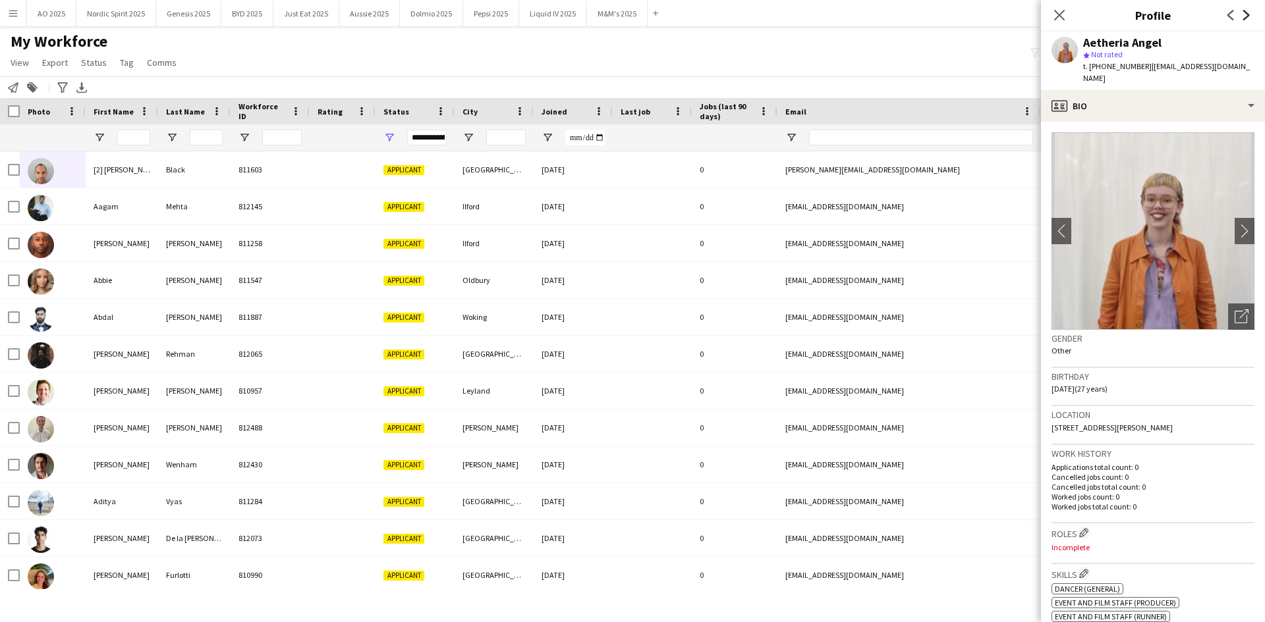
click at [1243, 16] on icon "Next" at bounding box center [1246, 15] width 11 height 11
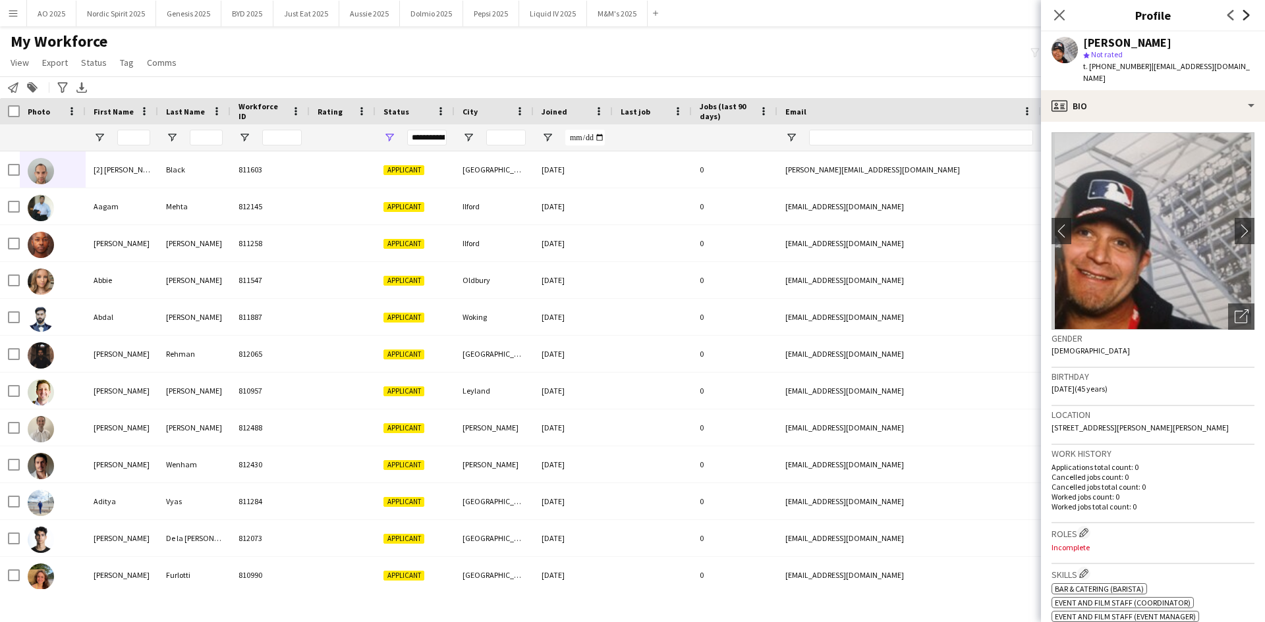
click at [1243, 16] on icon "Next" at bounding box center [1246, 15] width 11 height 11
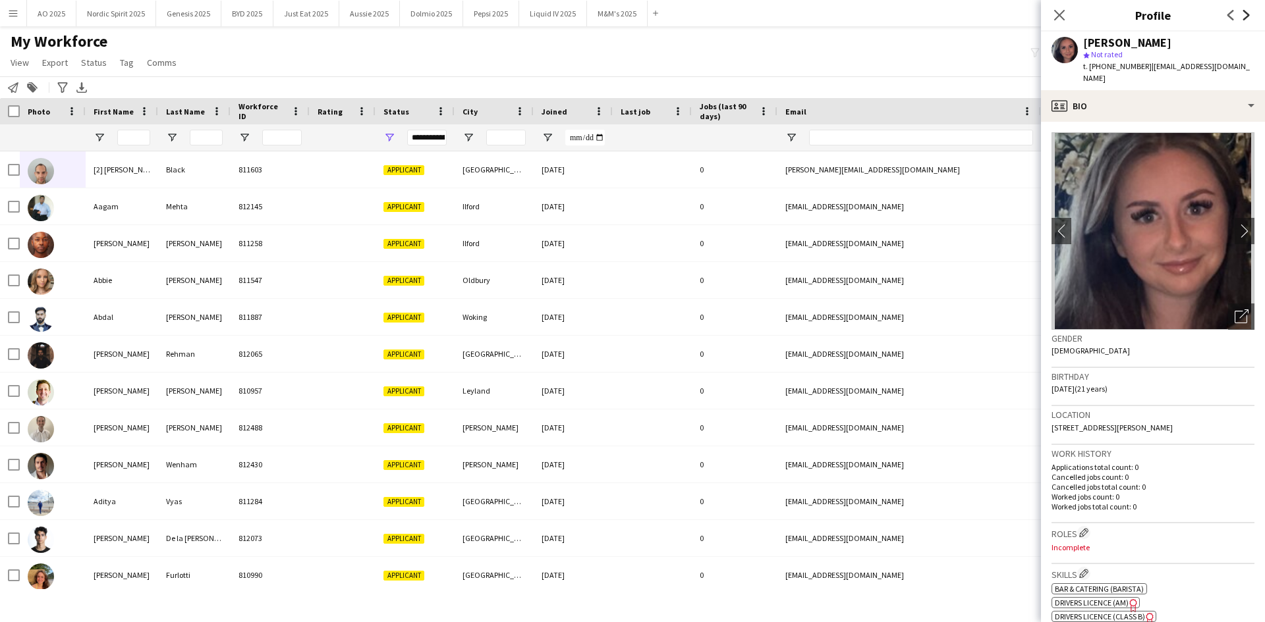
click at [1243, 16] on icon "Next" at bounding box center [1246, 15] width 11 height 11
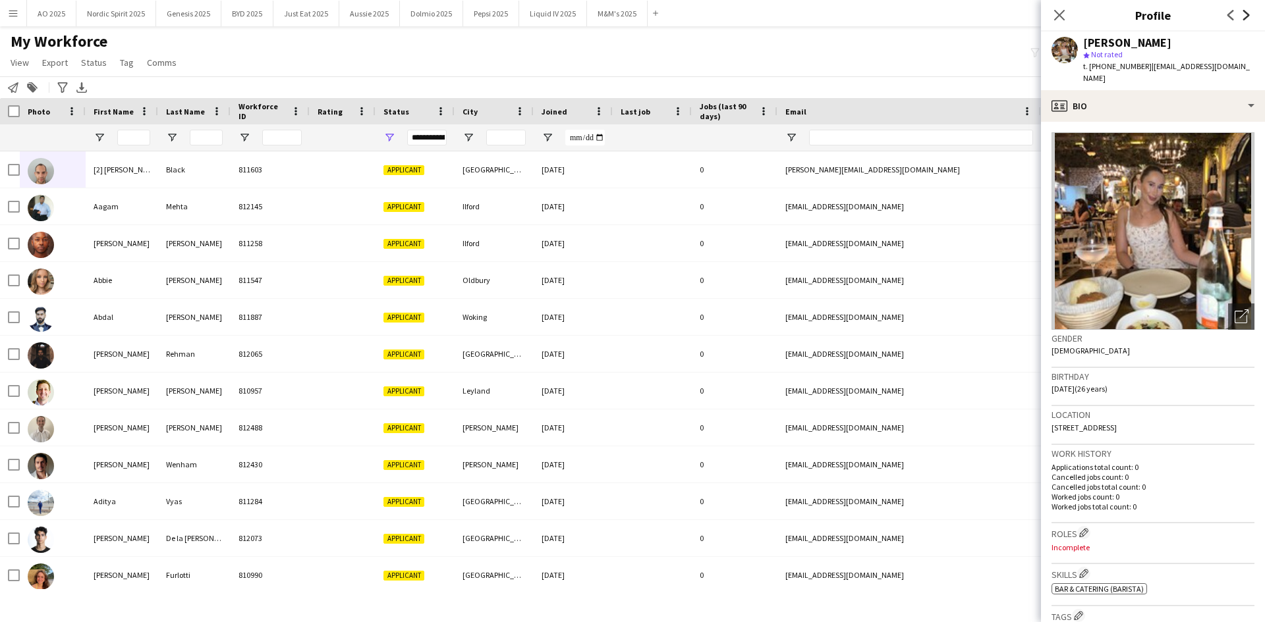
click at [1243, 16] on icon "Next" at bounding box center [1246, 15] width 11 height 11
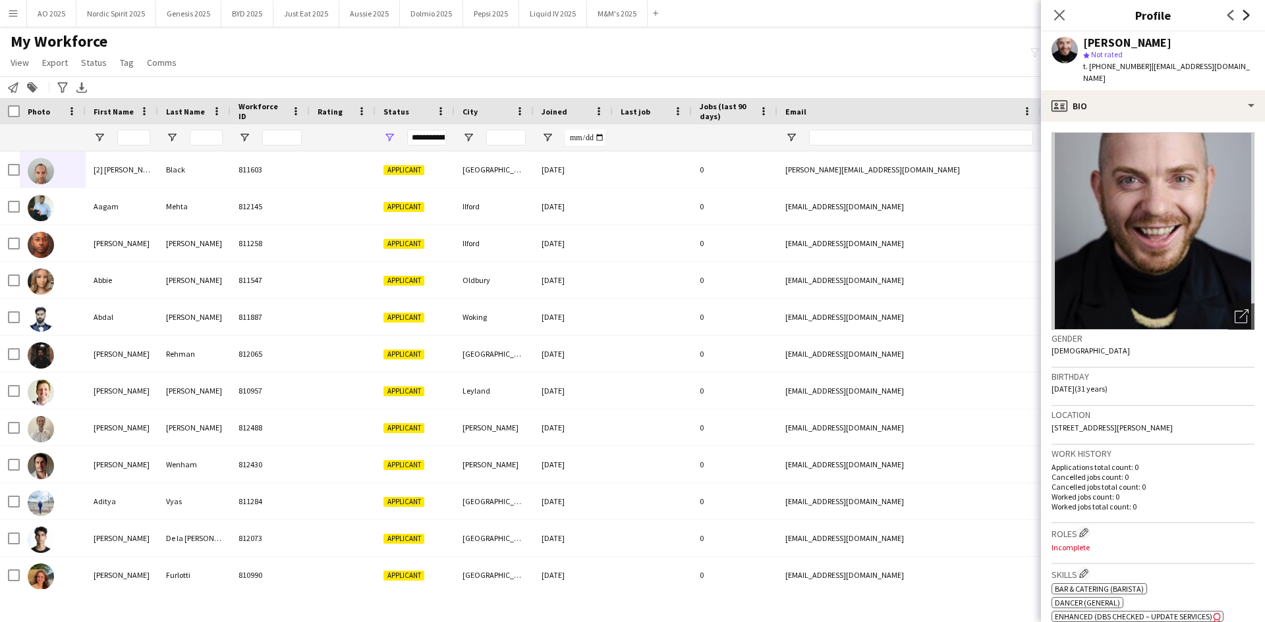
click at [1243, 16] on icon "Next" at bounding box center [1246, 15] width 11 height 11
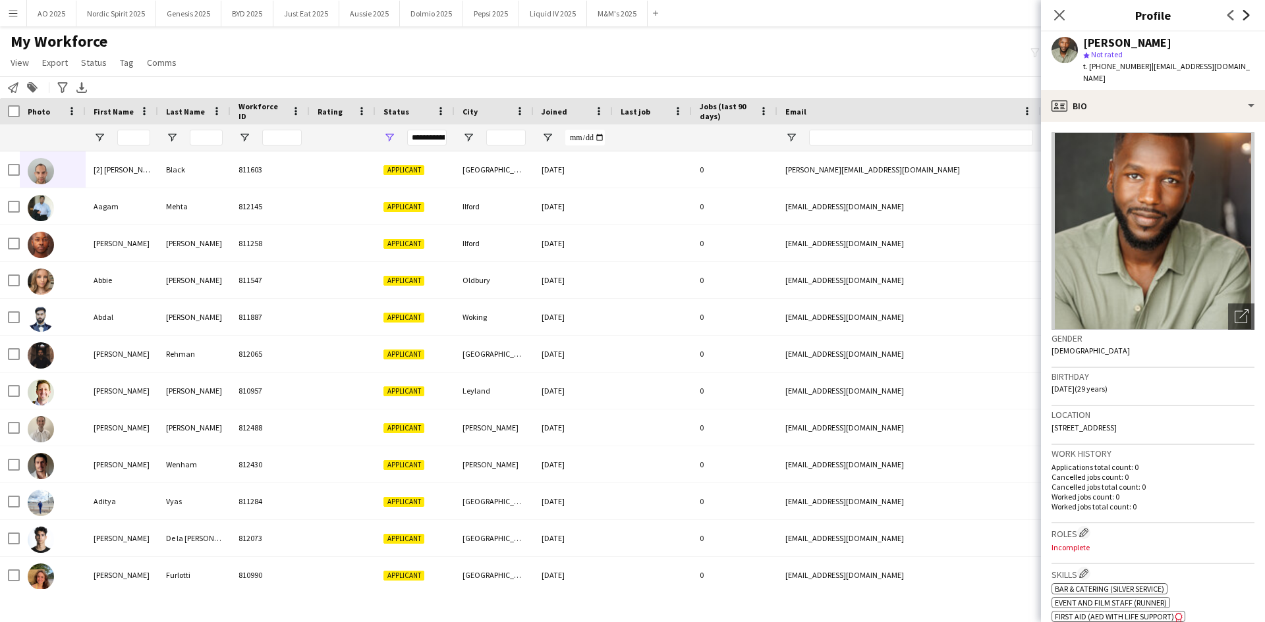
click at [1243, 16] on icon "Next" at bounding box center [1246, 15] width 11 height 11
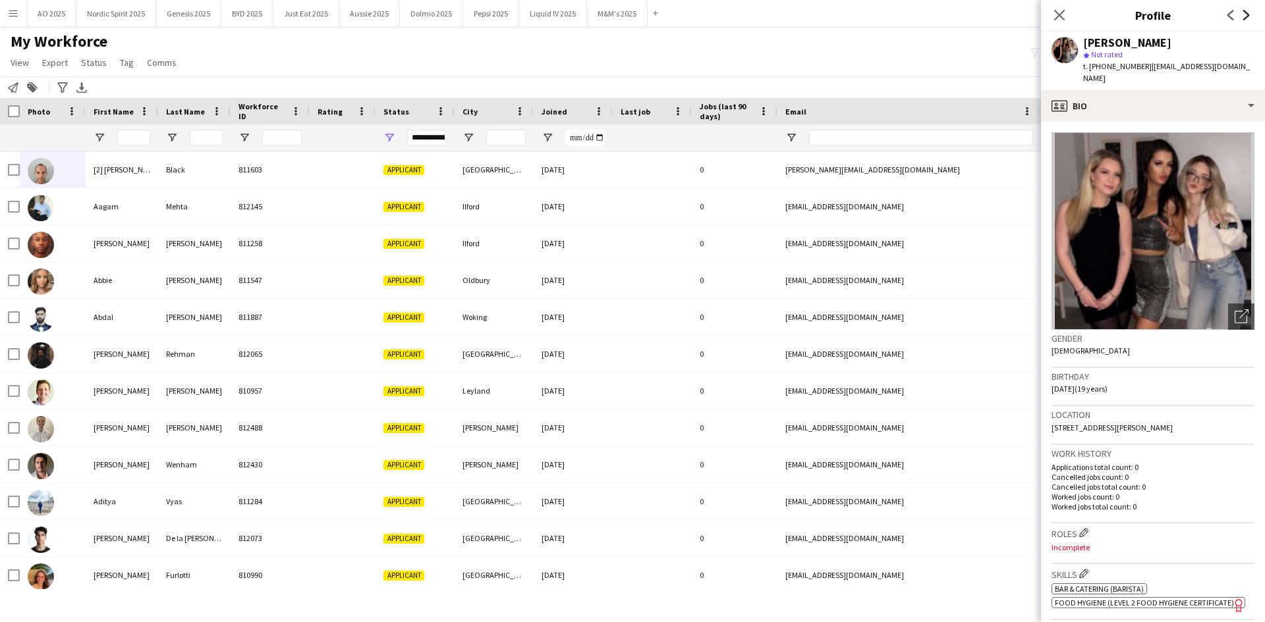
click at [1243, 16] on icon "Next" at bounding box center [1246, 15] width 11 height 11
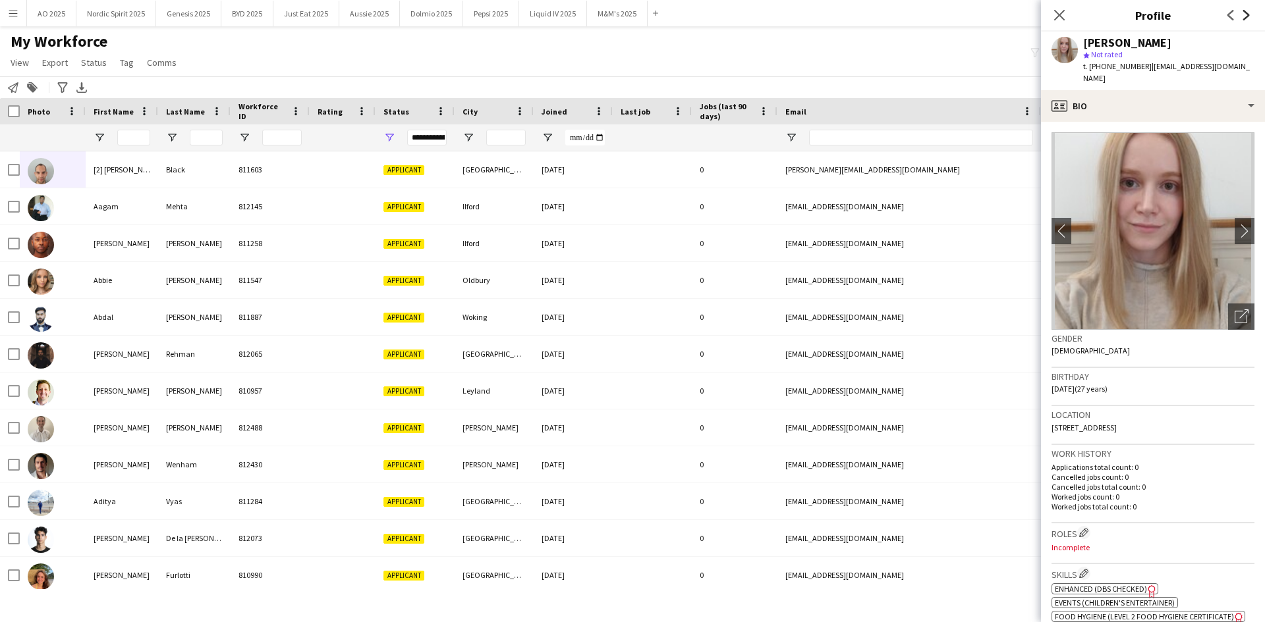
click at [1243, 16] on icon "Next" at bounding box center [1246, 15] width 11 height 11
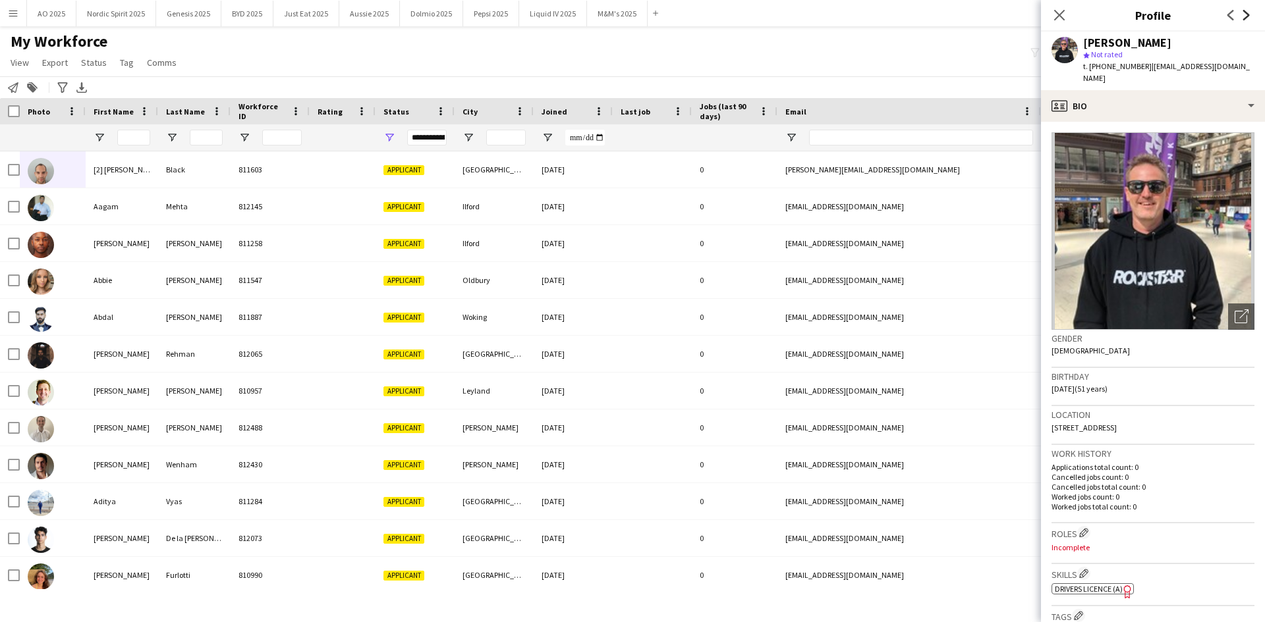
click at [1243, 16] on icon "Next" at bounding box center [1246, 15] width 11 height 11
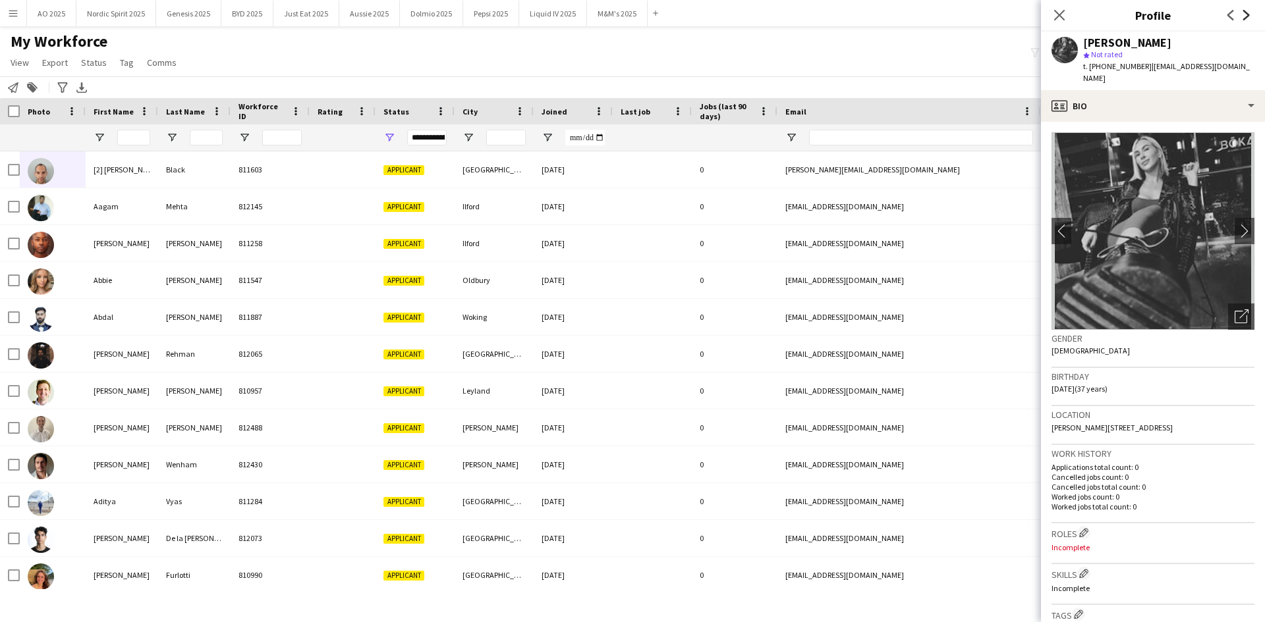
click at [1243, 16] on icon "Next" at bounding box center [1246, 15] width 11 height 11
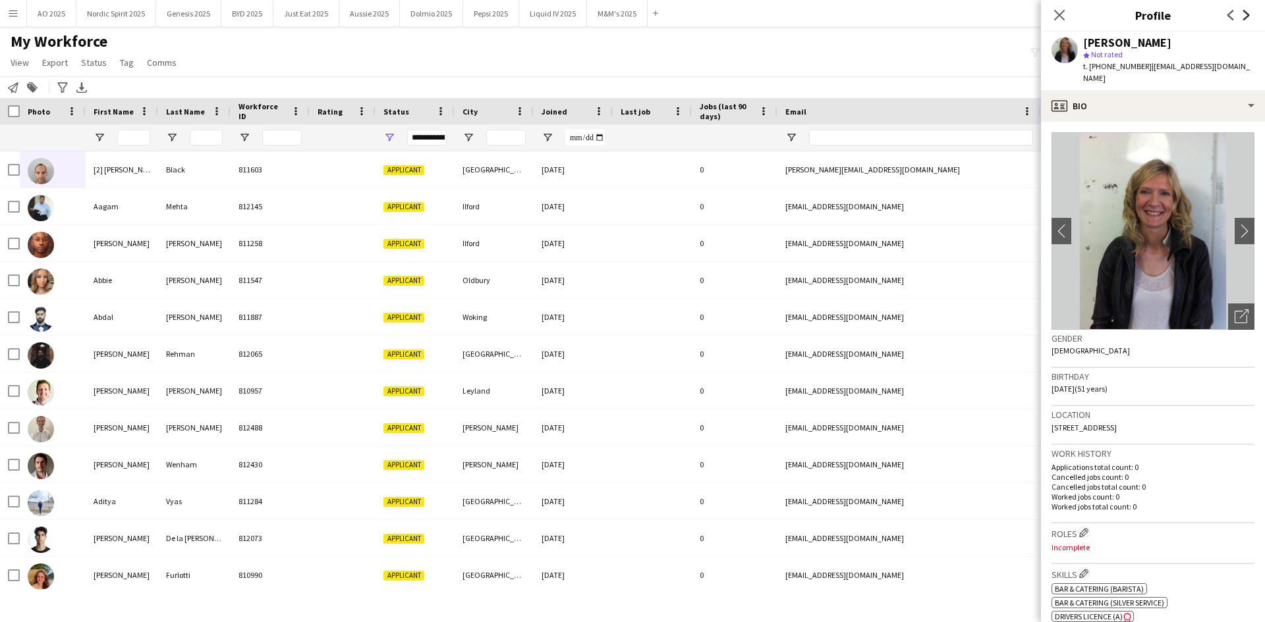
click at [1243, 16] on icon "Next" at bounding box center [1246, 15] width 11 height 11
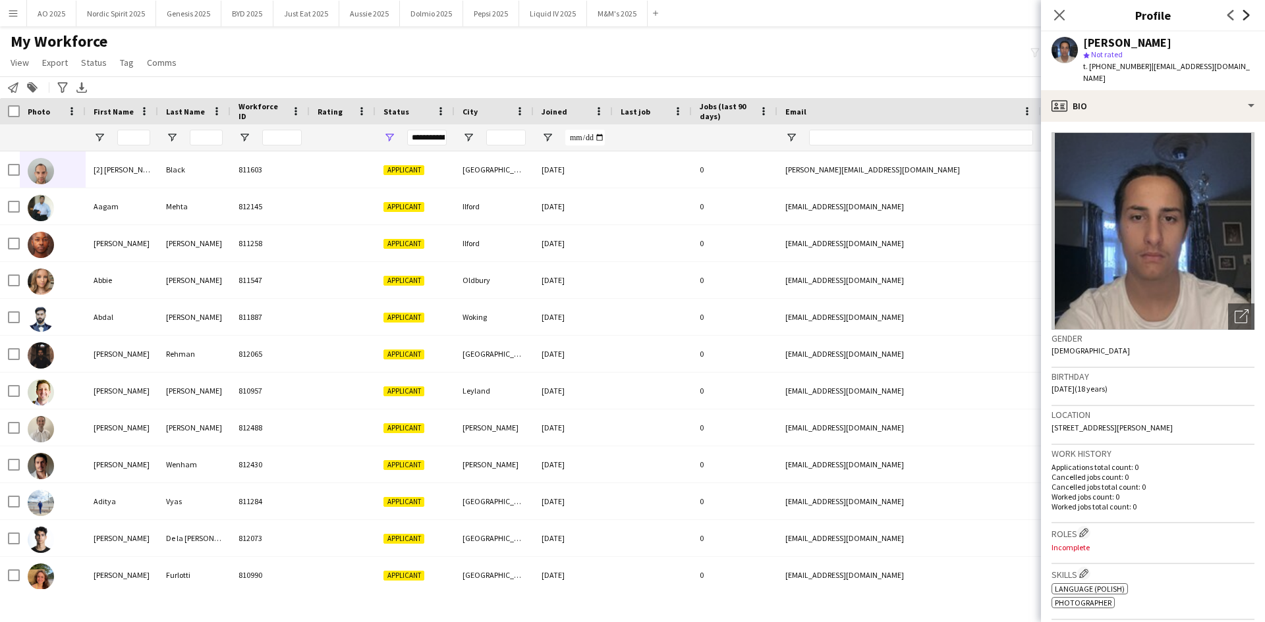
click at [1243, 16] on icon "Next" at bounding box center [1246, 15] width 11 height 11
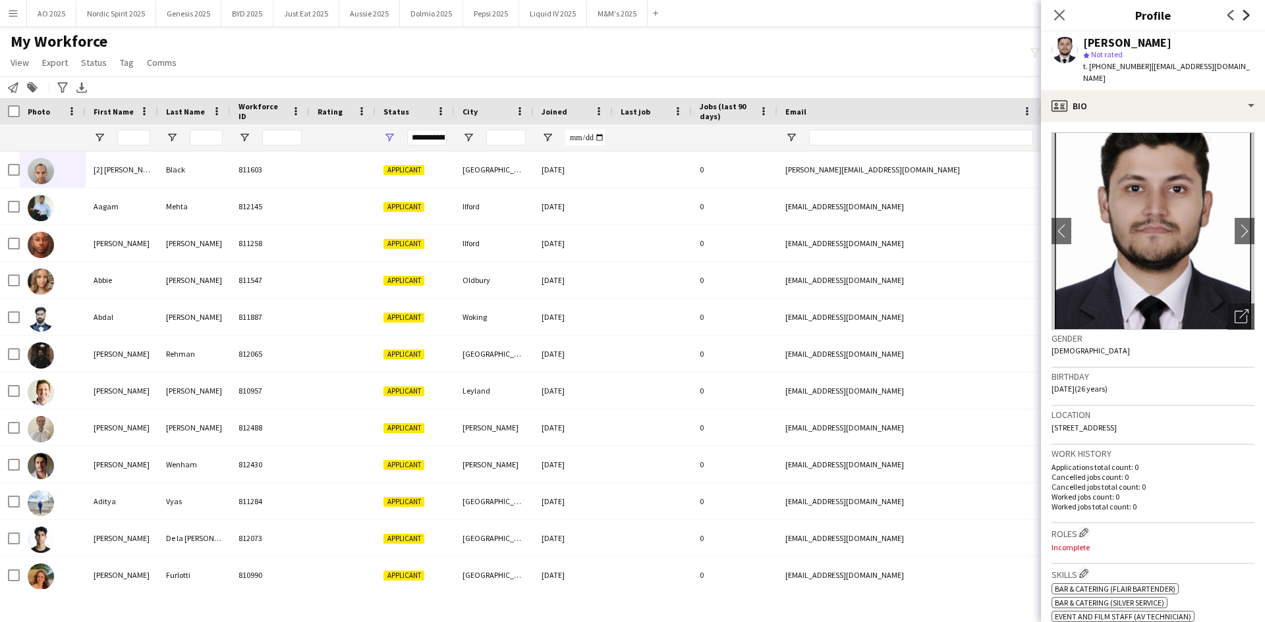
click at [1244, 16] on icon "Next" at bounding box center [1246, 15] width 11 height 11
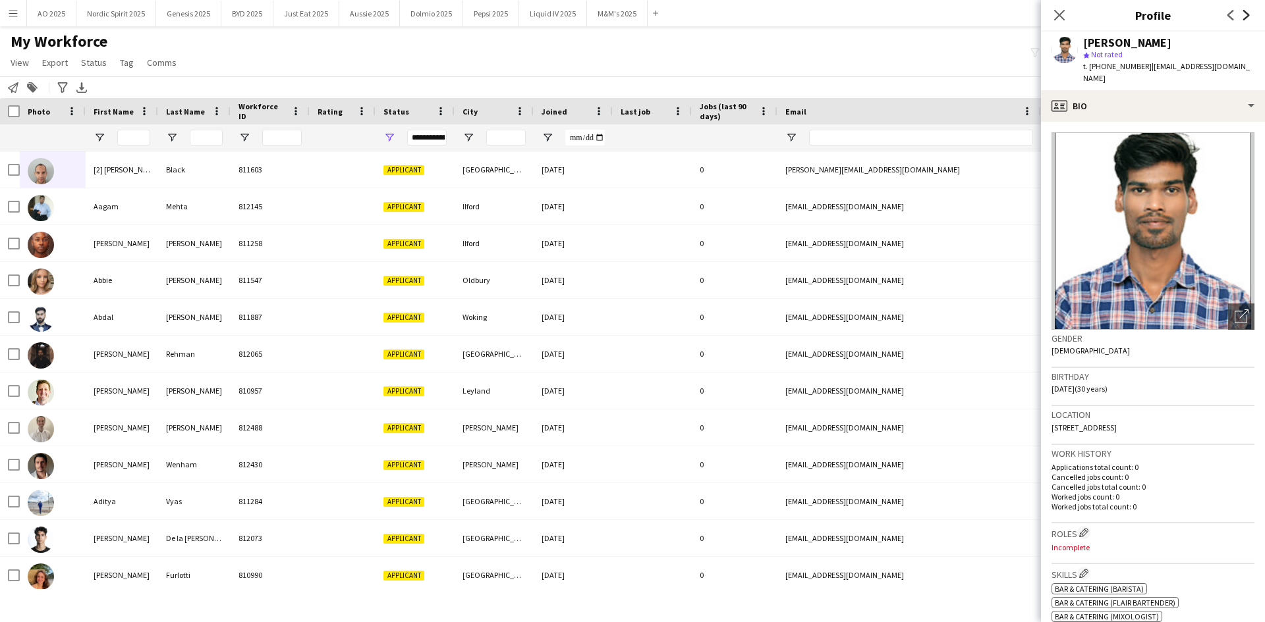
click at [1244, 16] on icon "Next" at bounding box center [1246, 15] width 11 height 11
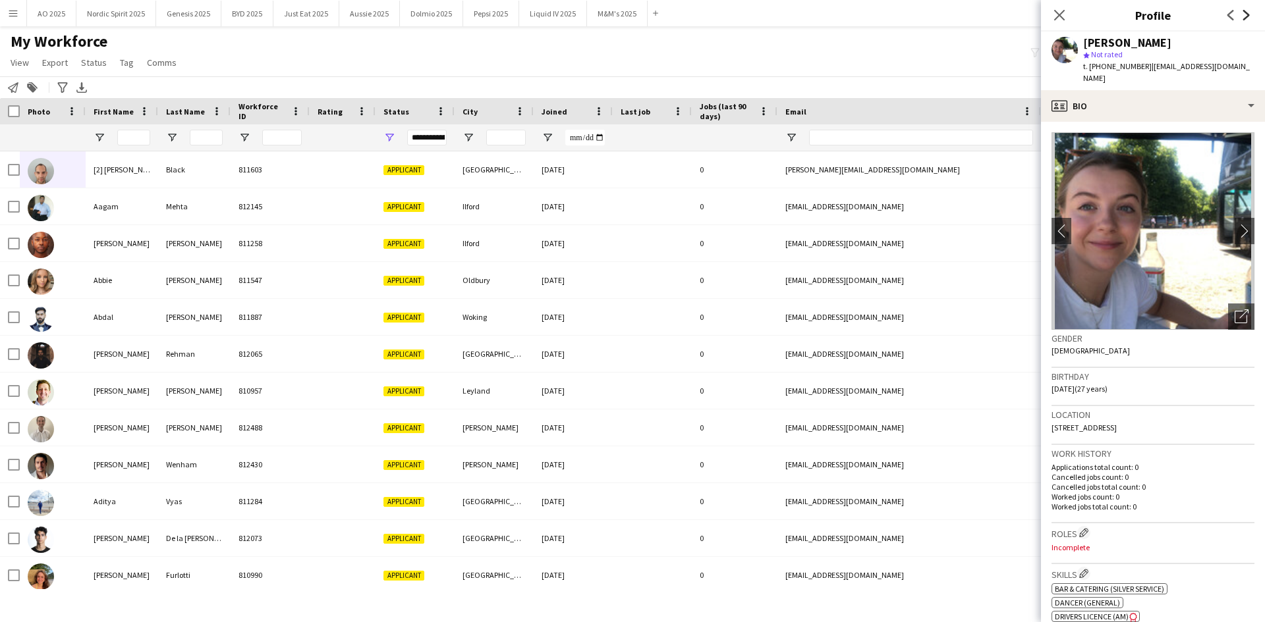
click at [1244, 16] on icon "Next" at bounding box center [1246, 15] width 11 height 11
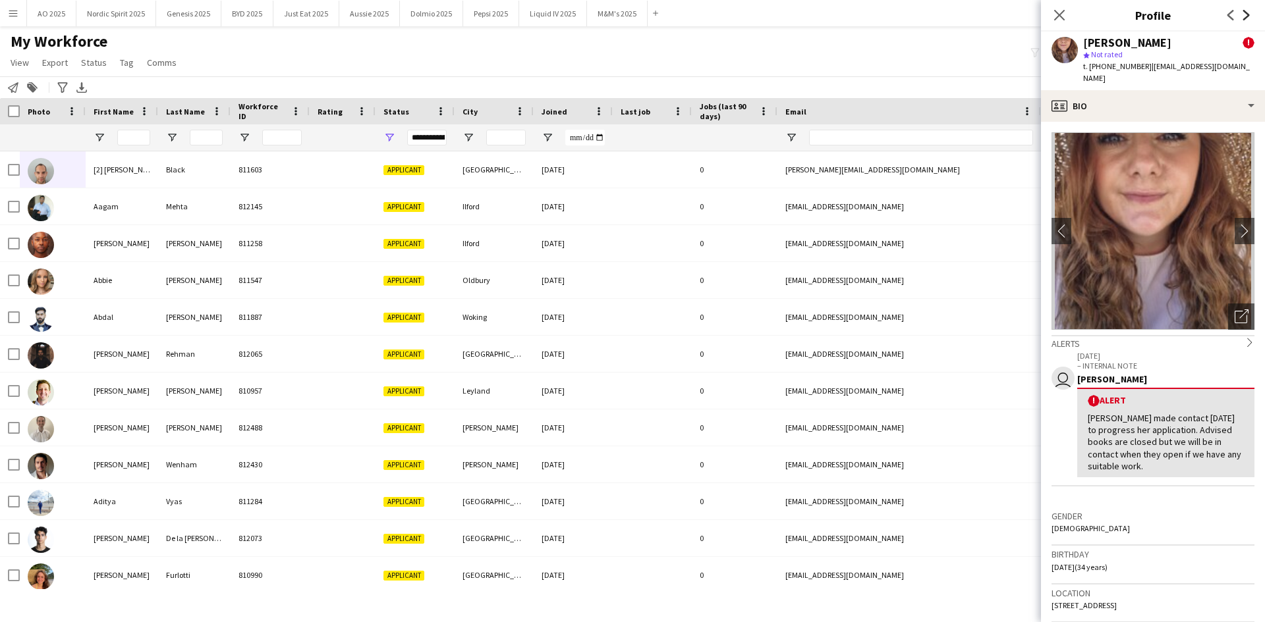
click at [1244, 16] on icon "Next" at bounding box center [1246, 15] width 11 height 11
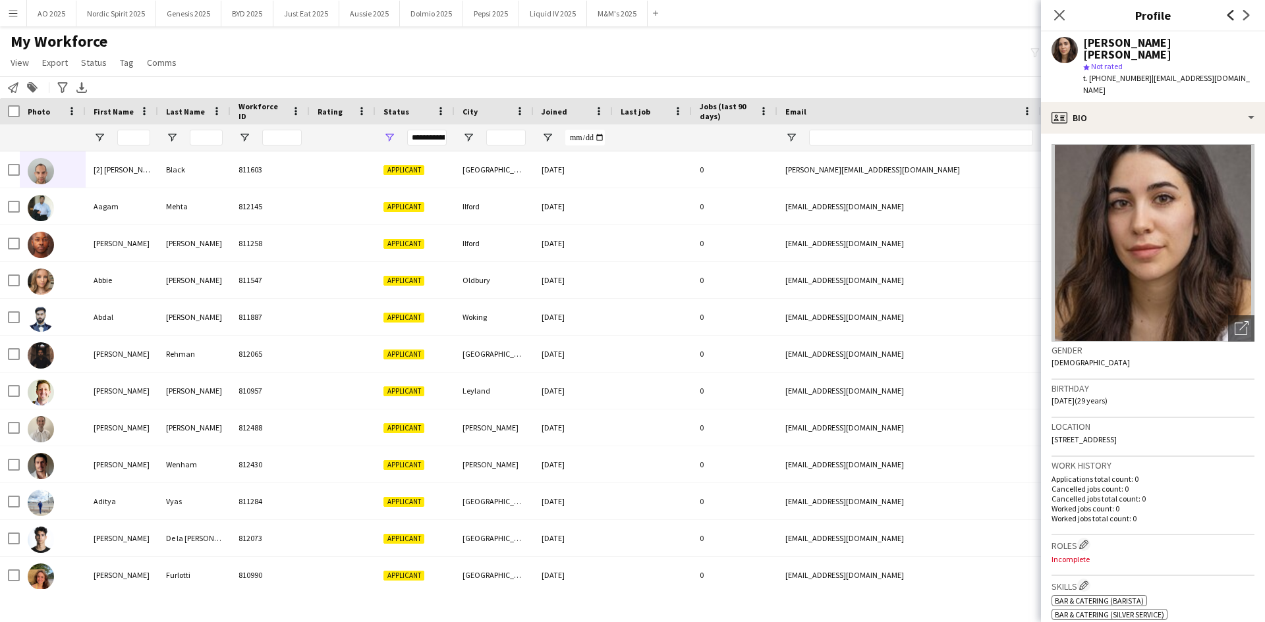
click at [1231, 18] on icon at bounding box center [1230, 15] width 7 height 11
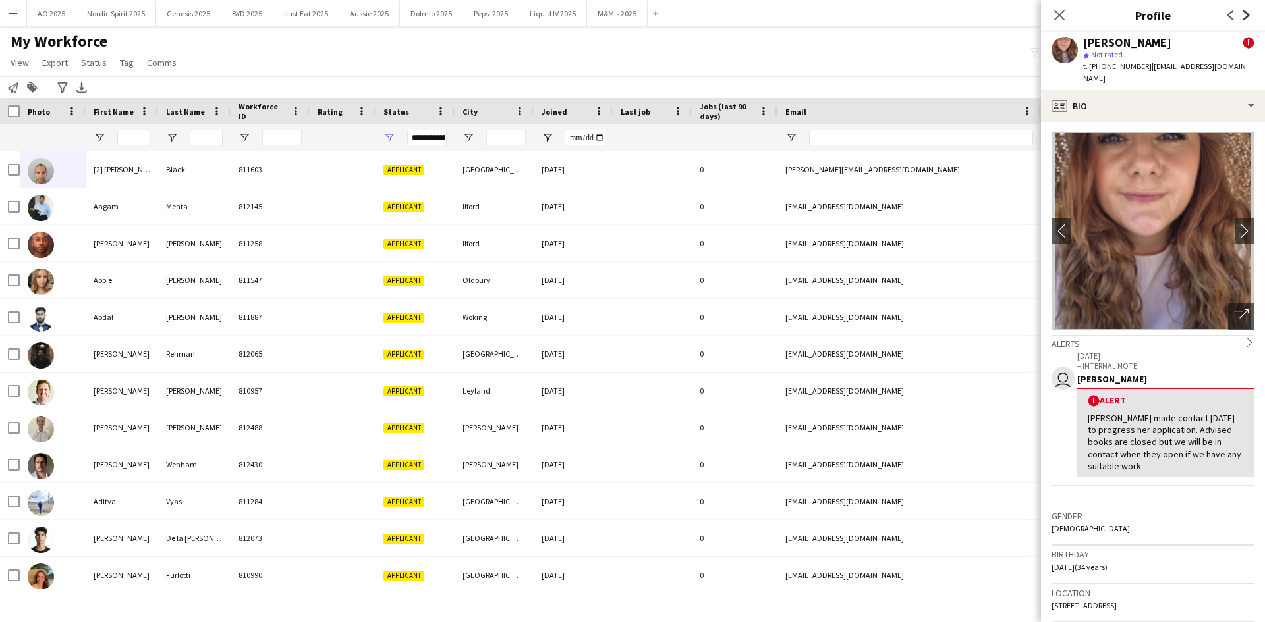
click at [1245, 15] on icon "Next" at bounding box center [1246, 15] width 11 height 11
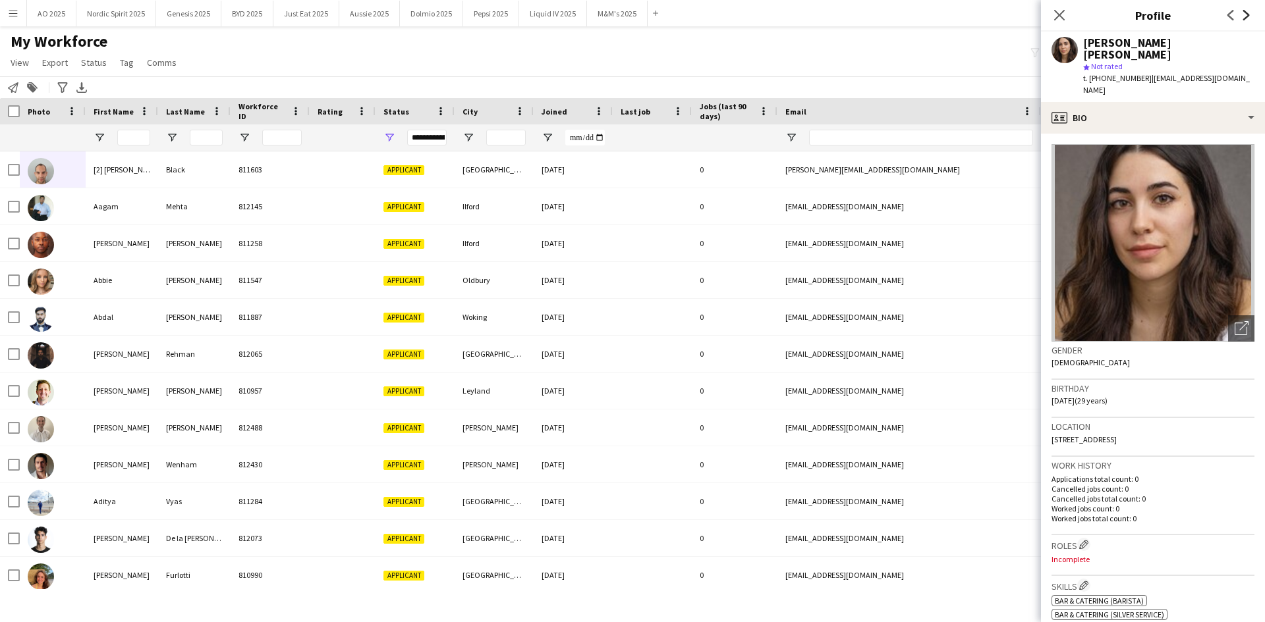
click at [1245, 15] on icon "Next" at bounding box center [1246, 15] width 11 height 11
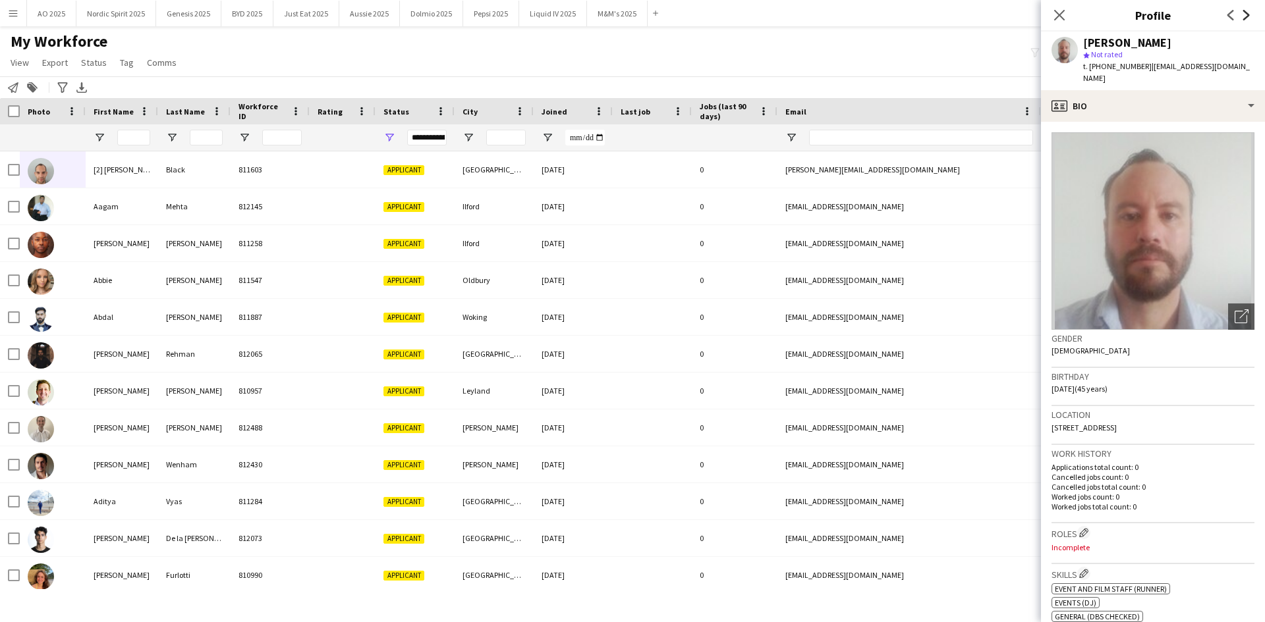
click at [1246, 15] on icon "Next" at bounding box center [1246, 15] width 11 height 11
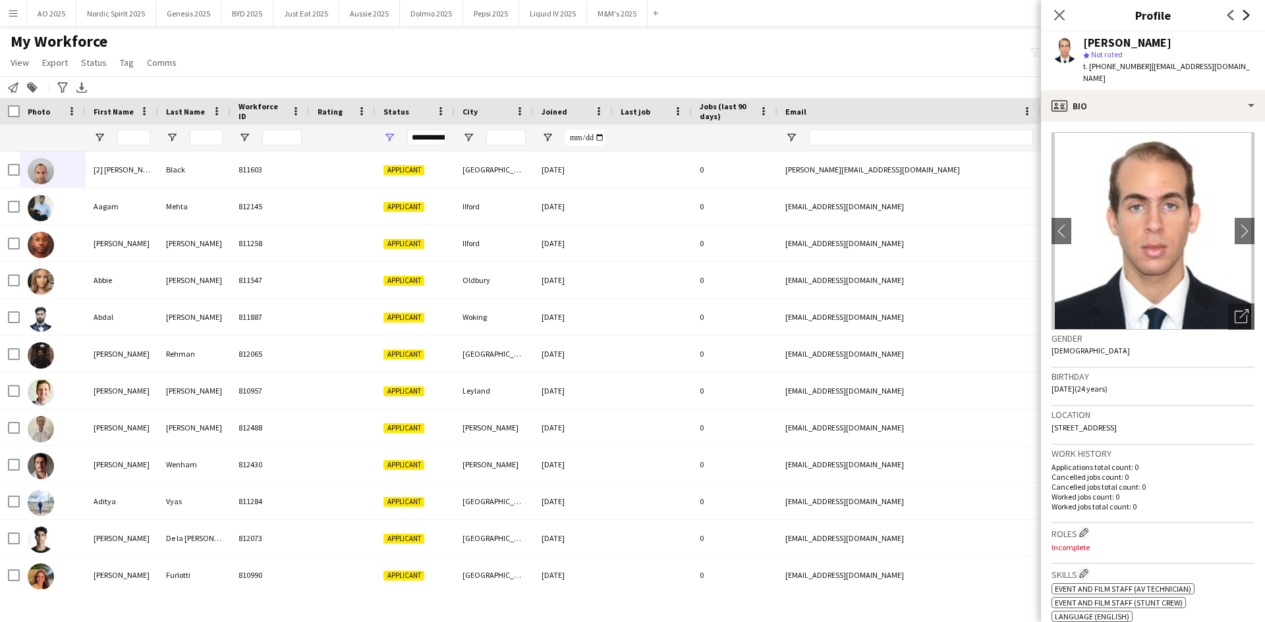
click at [1246, 15] on icon "Next" at bounding box center [1246, 15] width 11 height 11
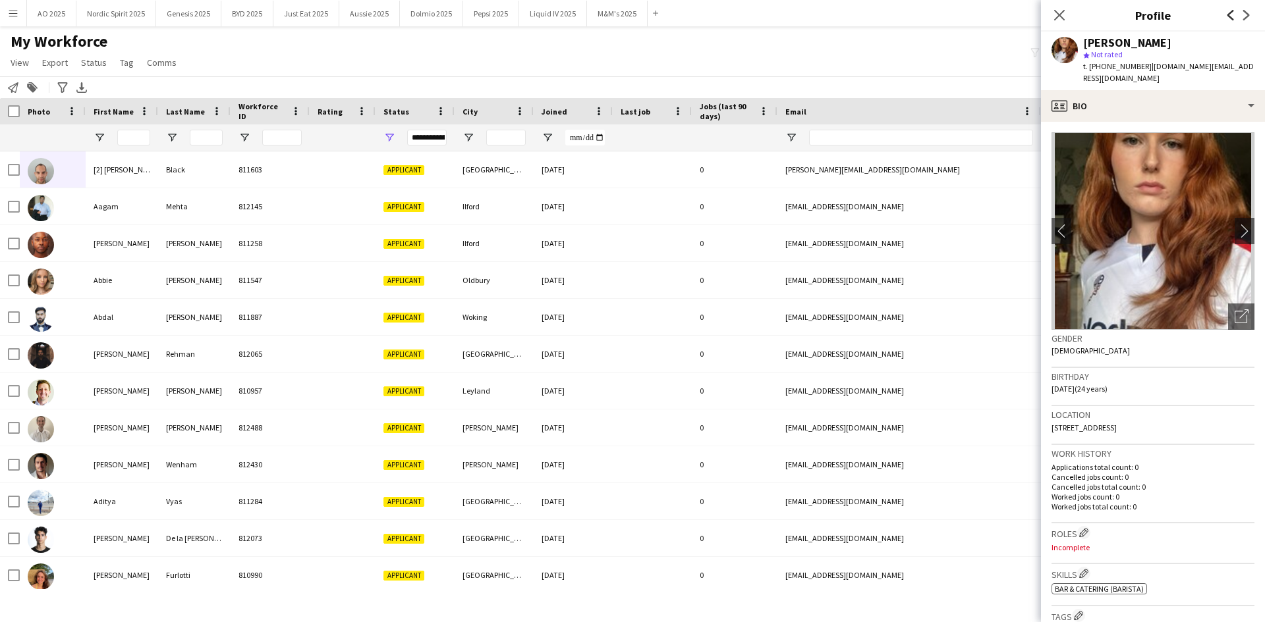
click at [1231, 18] on icon at bounding box center [1230, 15] width 7 height 11
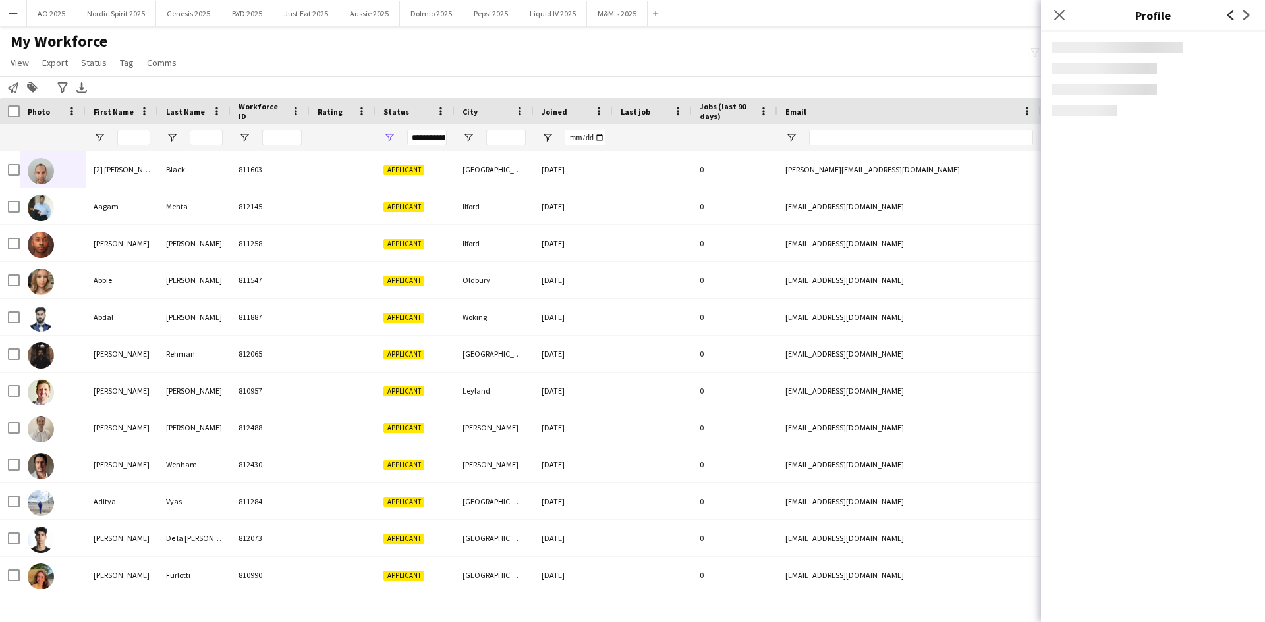
click at [1231, 18] on icon at bounding box center [1230, 15] width 7 height 11
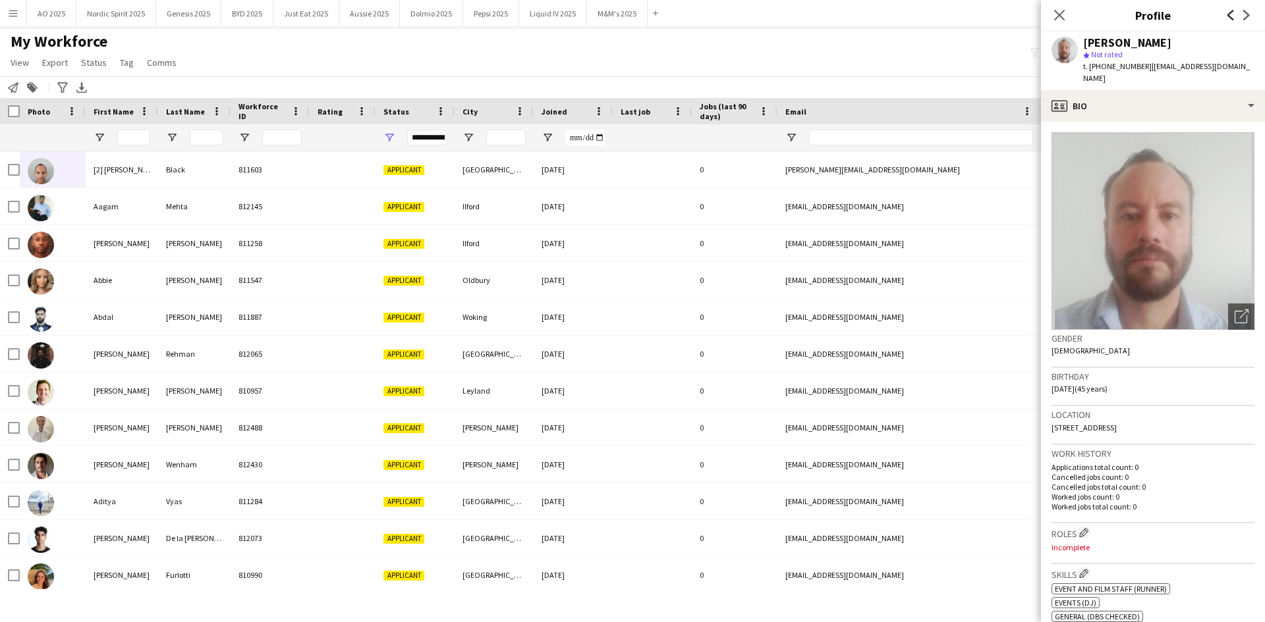
click at [1231, 18] on icon at bounding box center [1230, 15] width 7 height 11
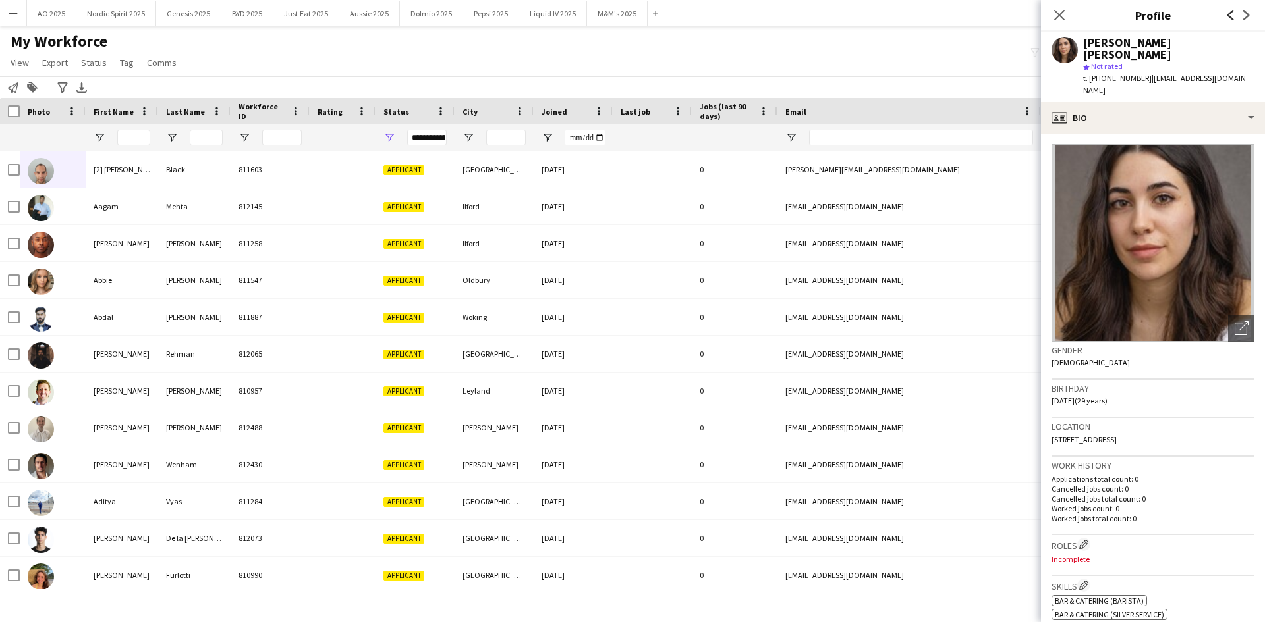
click at [1231, 18] on icon at bounding box center [1230, 15] width 7 height 11
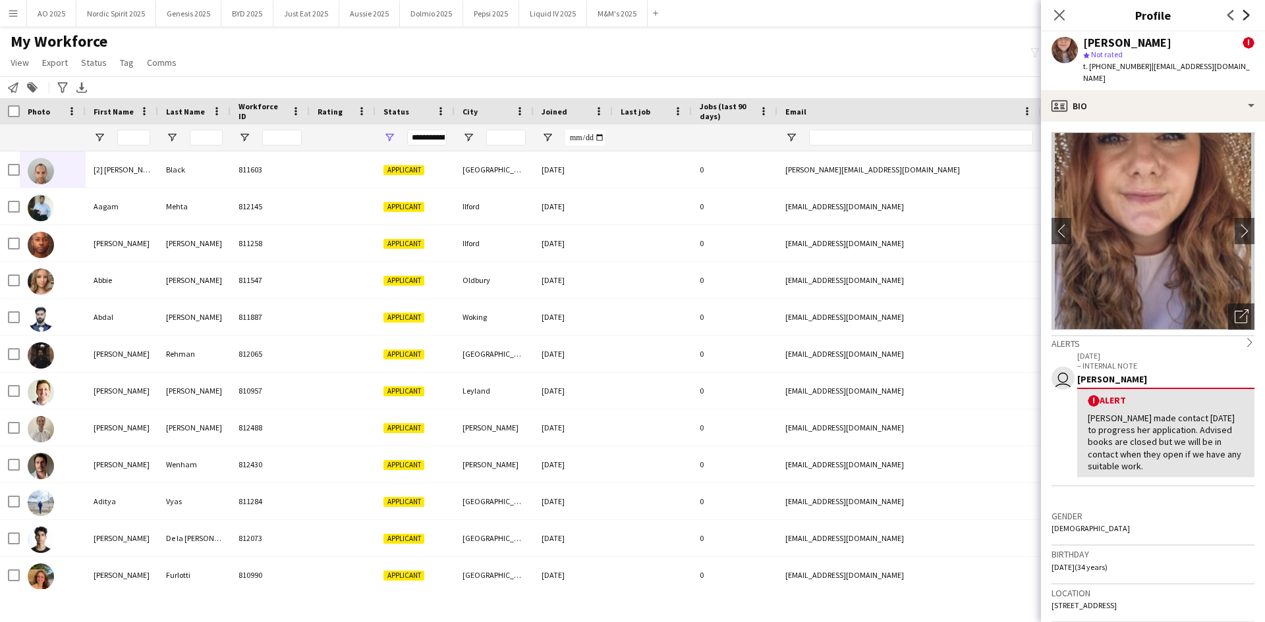
click at [1241, 13] on icon "Next" at bounding box center [1246, 15] width 11 height 11
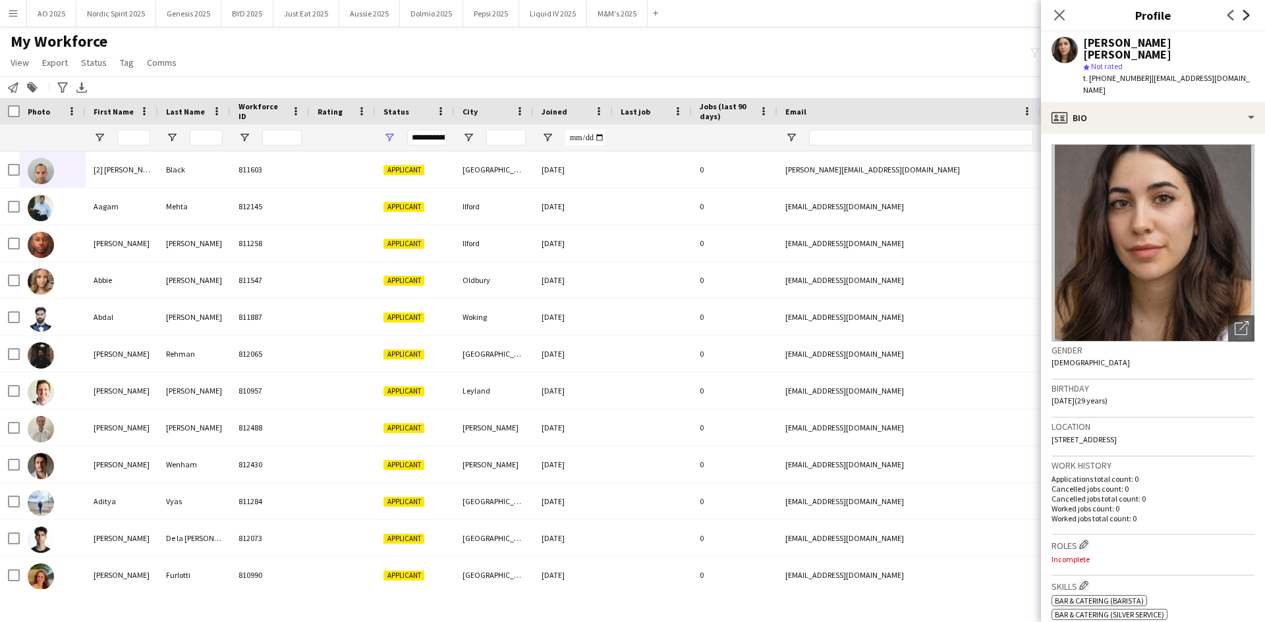
click at [1241, 13] on icon "Next" at bounding box center [1246, 15] width 11 height 11
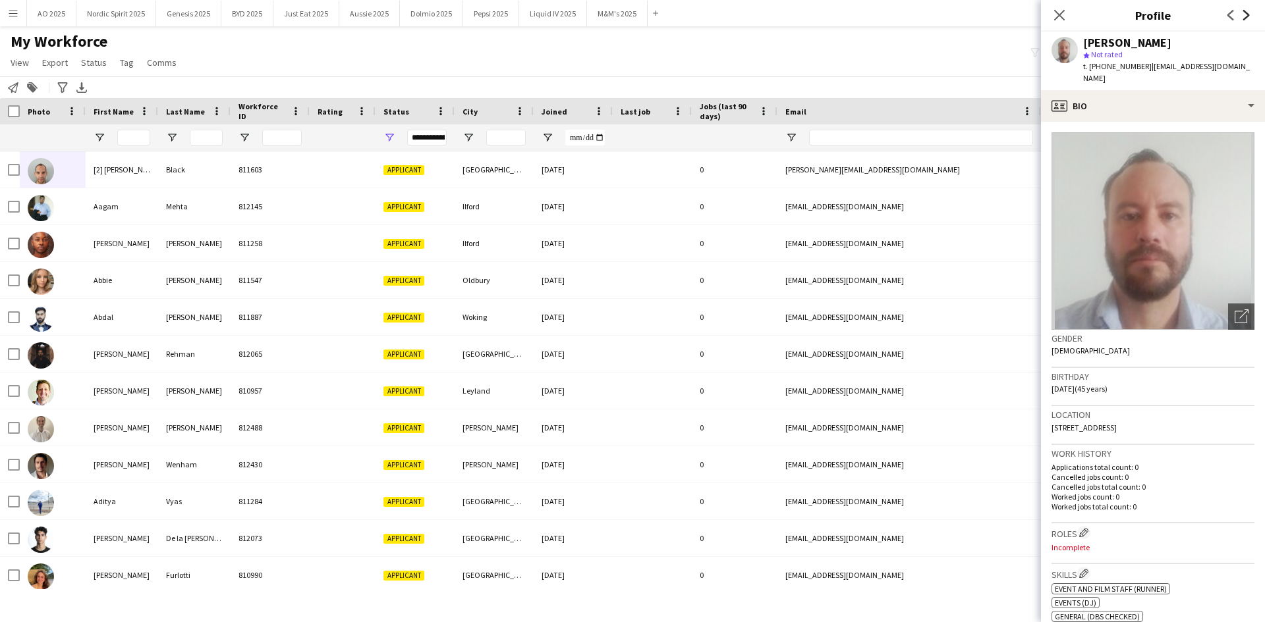
click at [1241, 13] on icon "Next" at bounding box center [1246, 15] width 11 height 11
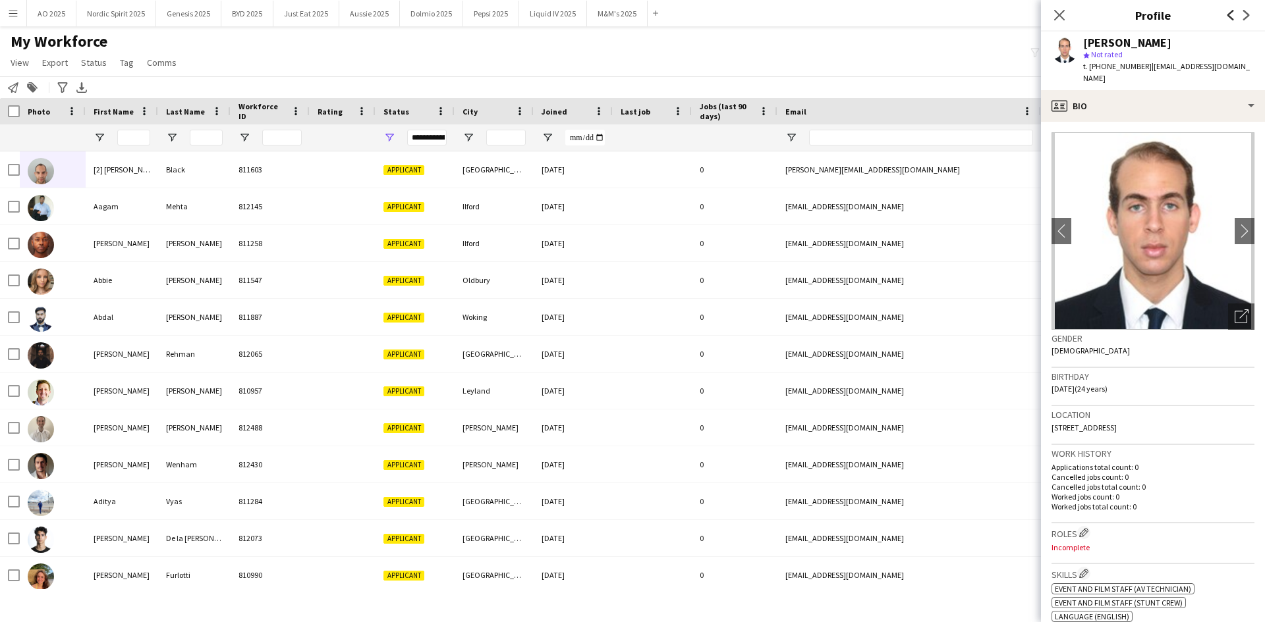
click at [1234, 16] on icon "Previous" at bounding box center [1230, 15] width 11 height 11
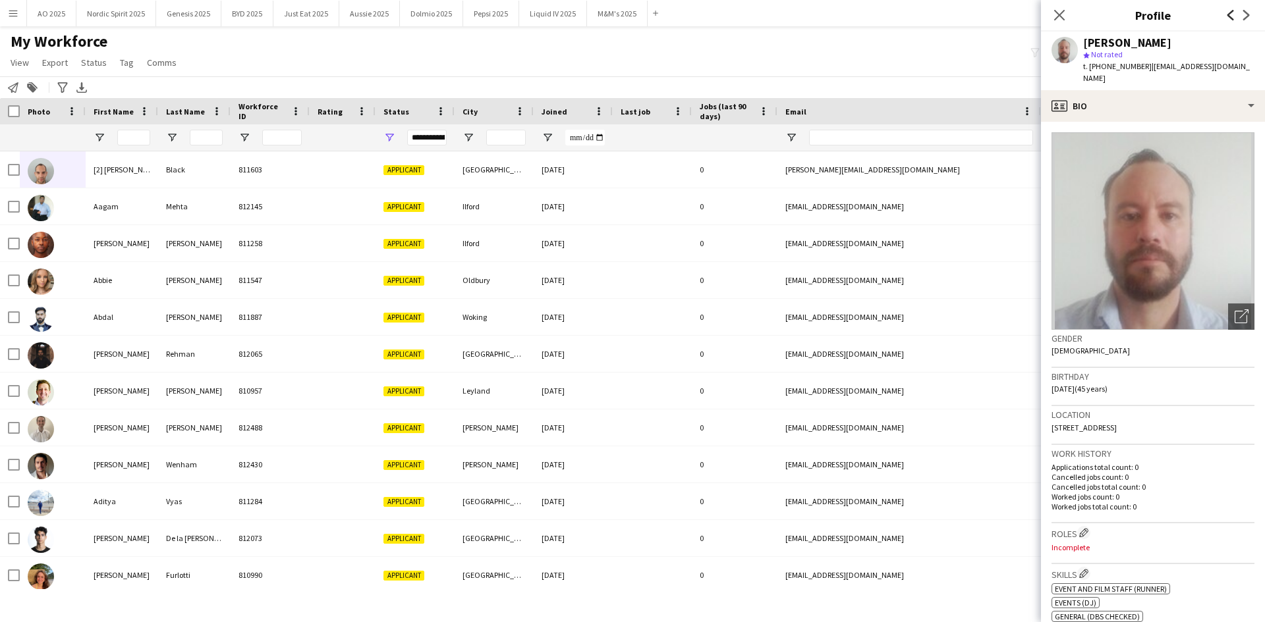
click at [1234, 16] on icon "Previous" at bounding box center [1230, 15] width 11 height 11
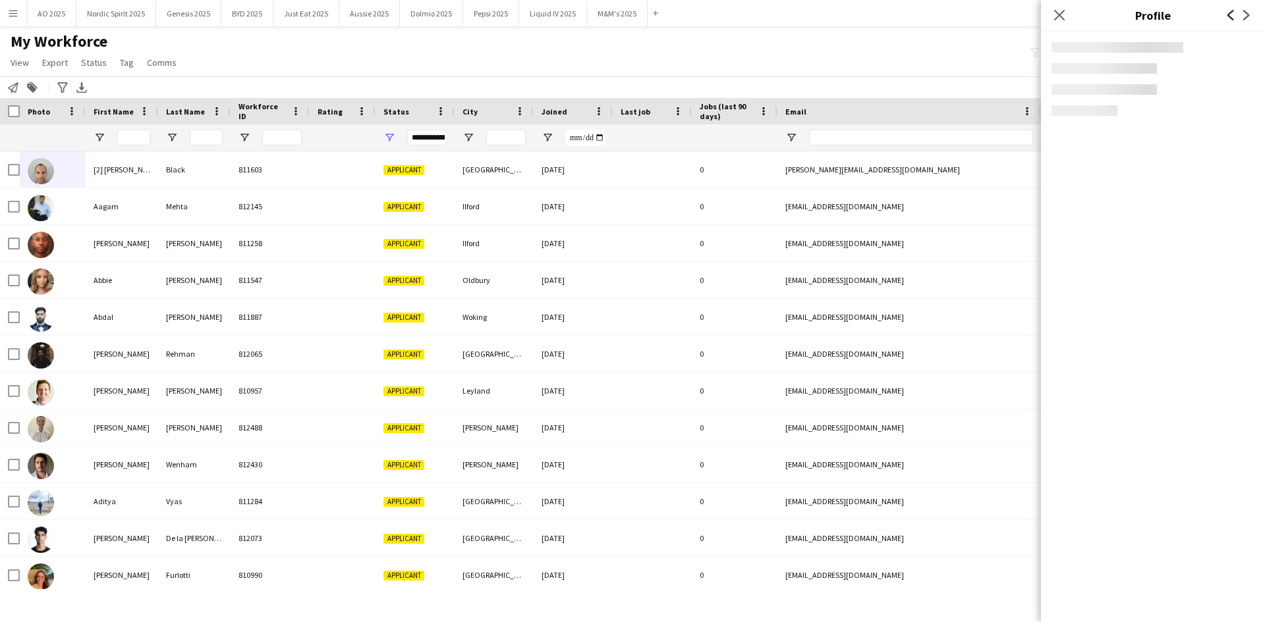
click at [1234, 16] on icon "Previous" at bounding box center [1230, 15] width 11 height 11
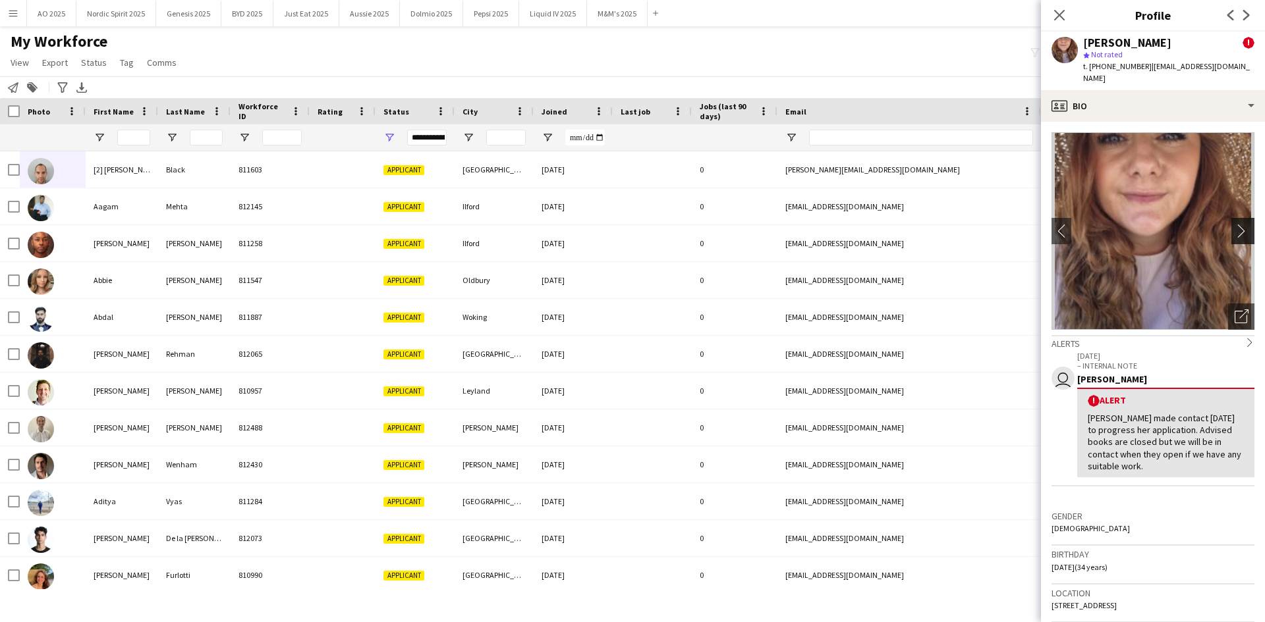
click at [1236, 224] on app-icon "chevron-right" at bounding box center [1244, 231] width 20 height 14
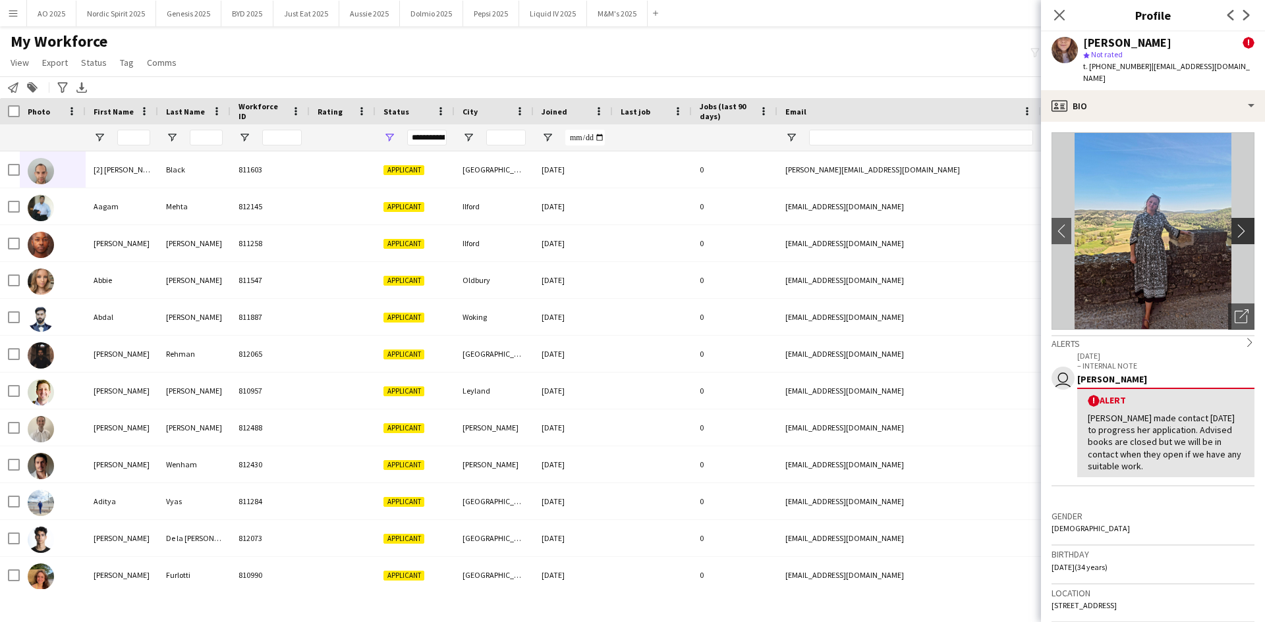
click at [1236, 224] on app-icon "chevron-right" at bounding box center [1244, 231] width 20 height 14
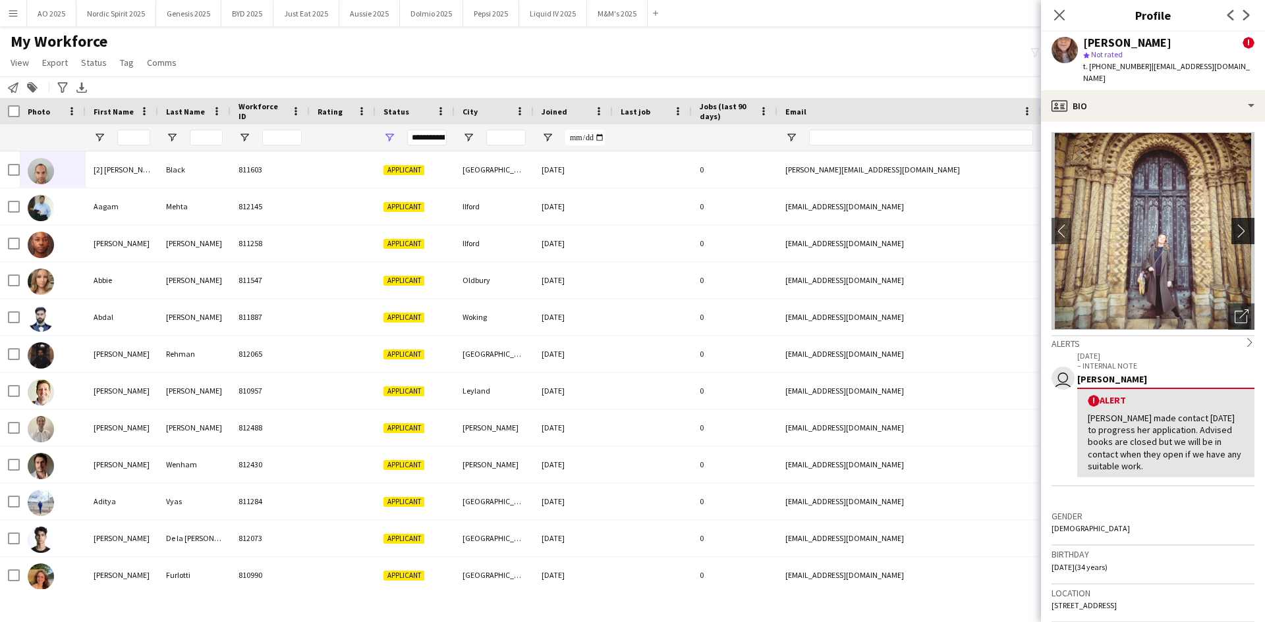
click at [1236, 224] on app-icon "chevron-right" at bounding box center [1244, 231] width 20 height 14
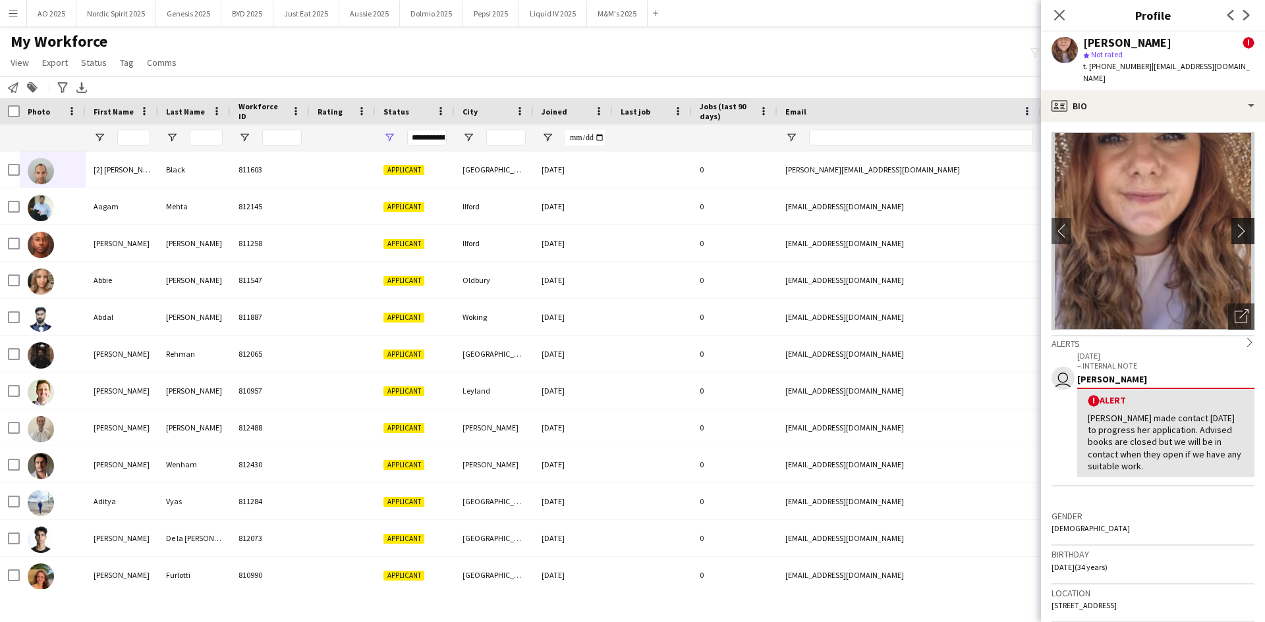
click at [1236, 224] on app-icon "chevron-right" at bounding box center [1244, 231] width 20 height 14
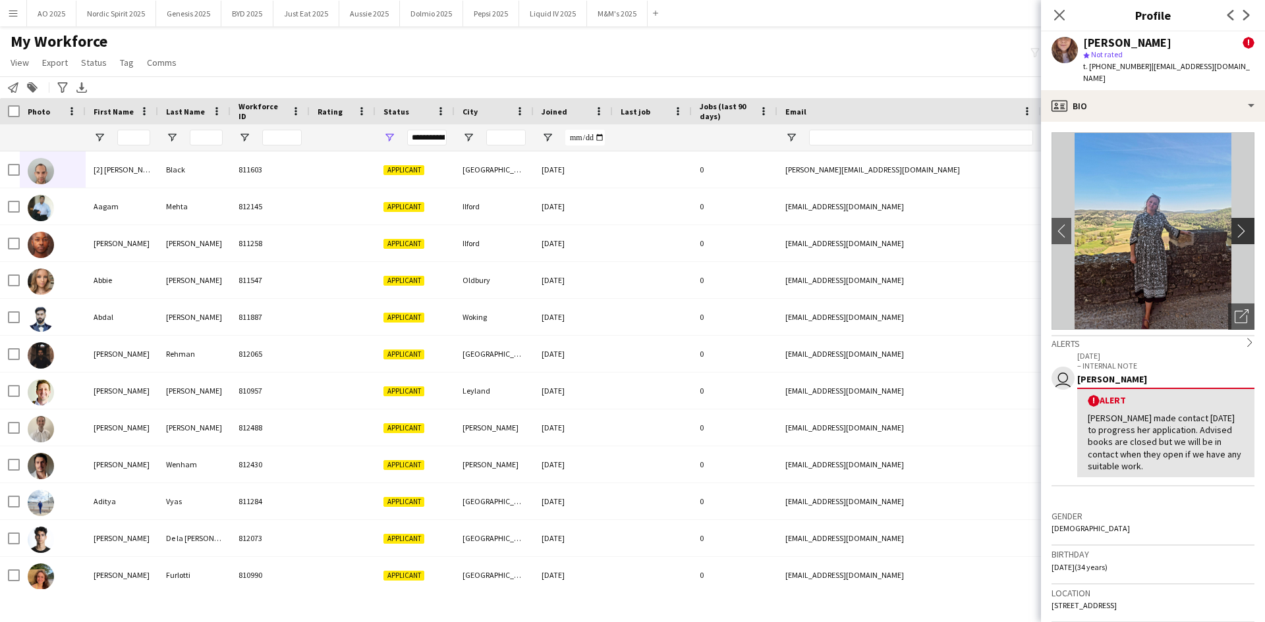
click at [1236, 224] on app-icon "chevron-right" at bounding box center [1244, 231] width 20 height 14
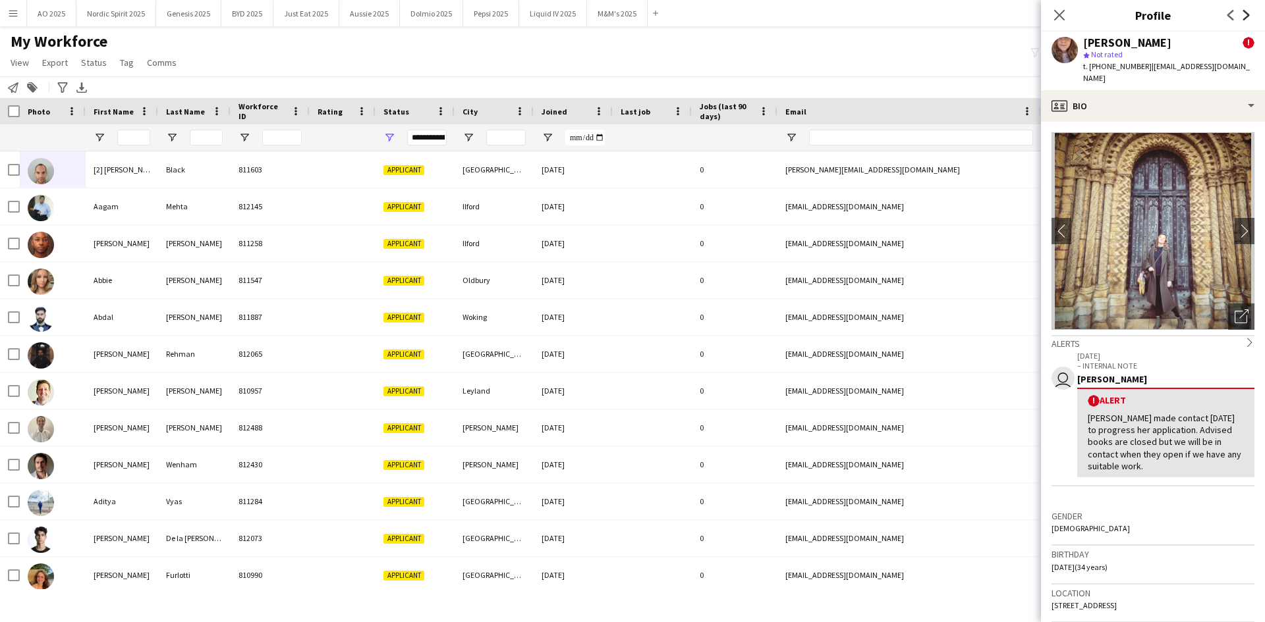
click at [1245, 18] on icon at bounding box center [1246, 15] width 7 height 11
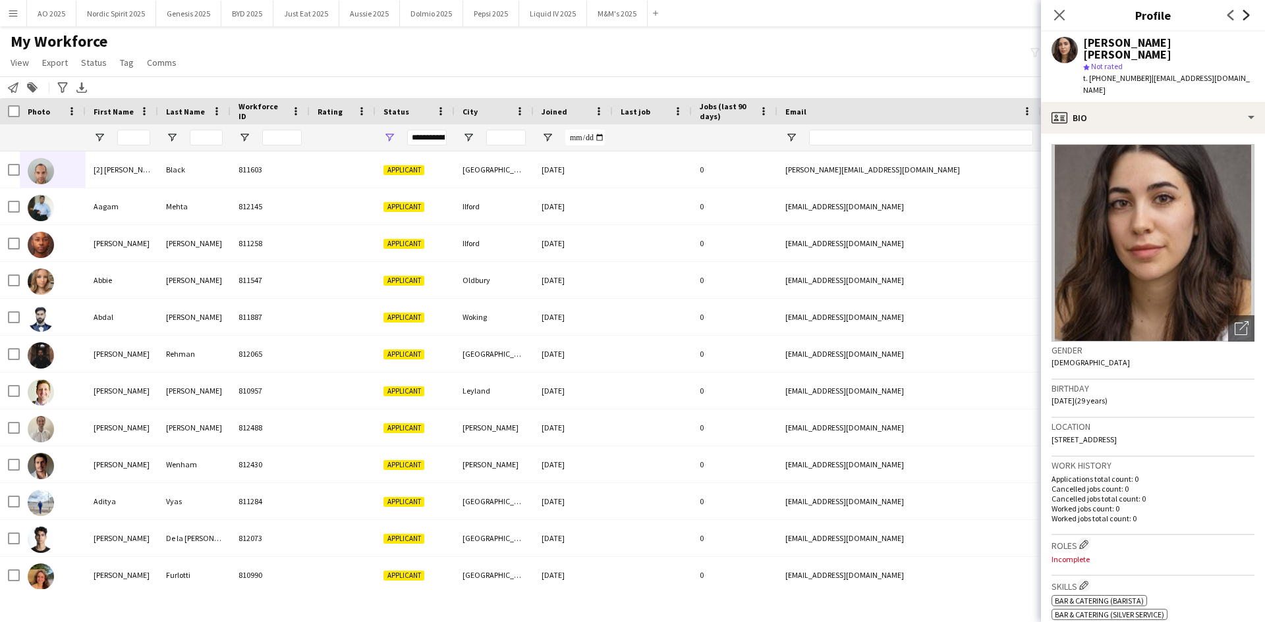
click at [1245, 18] on icon at bounding box center [1246, 15] width 7 height 11
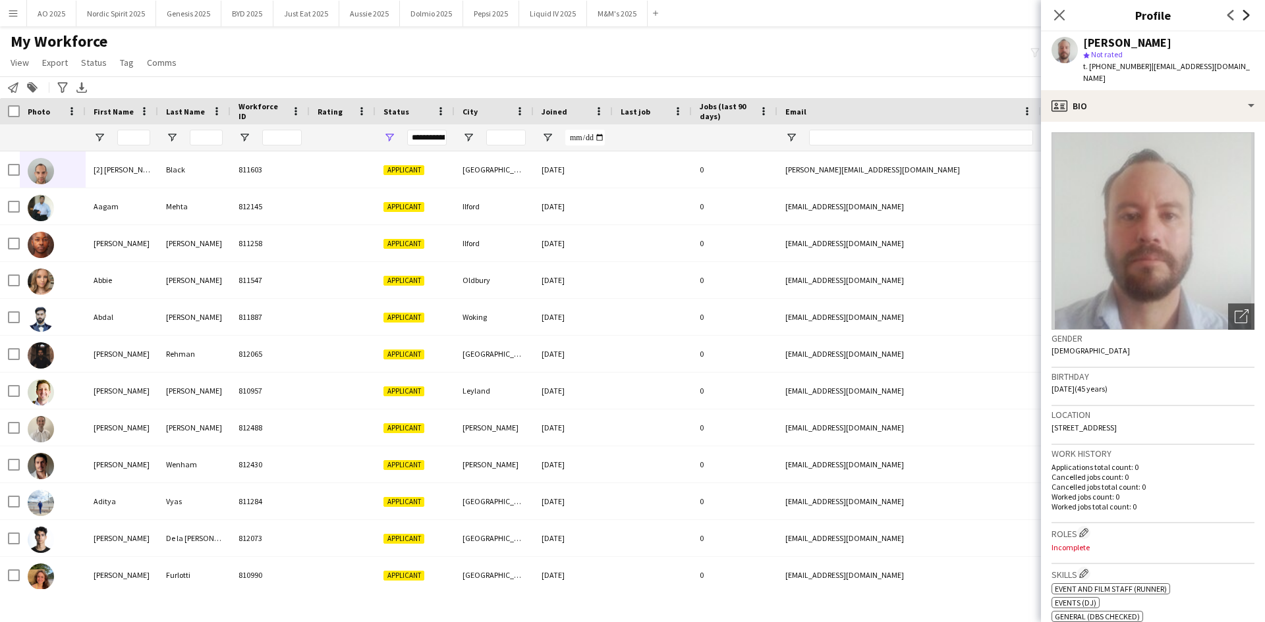
click at [1245, 18] on icon at bounding box center [1246, 15] width 7 height 11
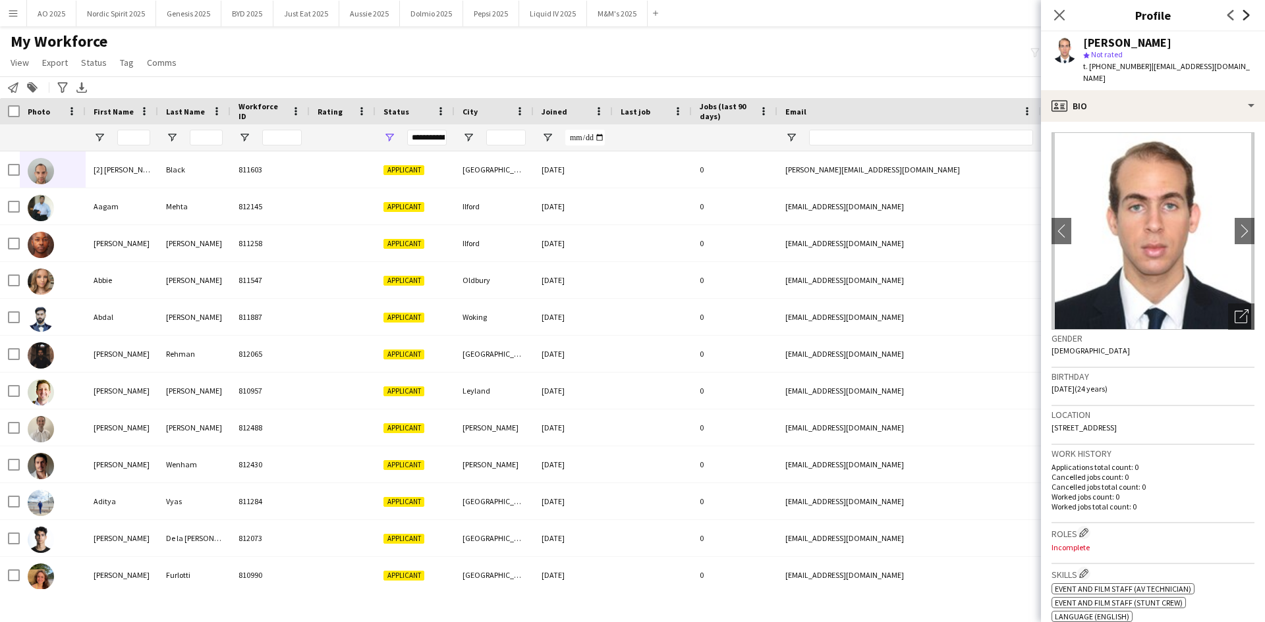
click at [1245, 18] on icon at bounding box center [1246, 15] width 7 height 11
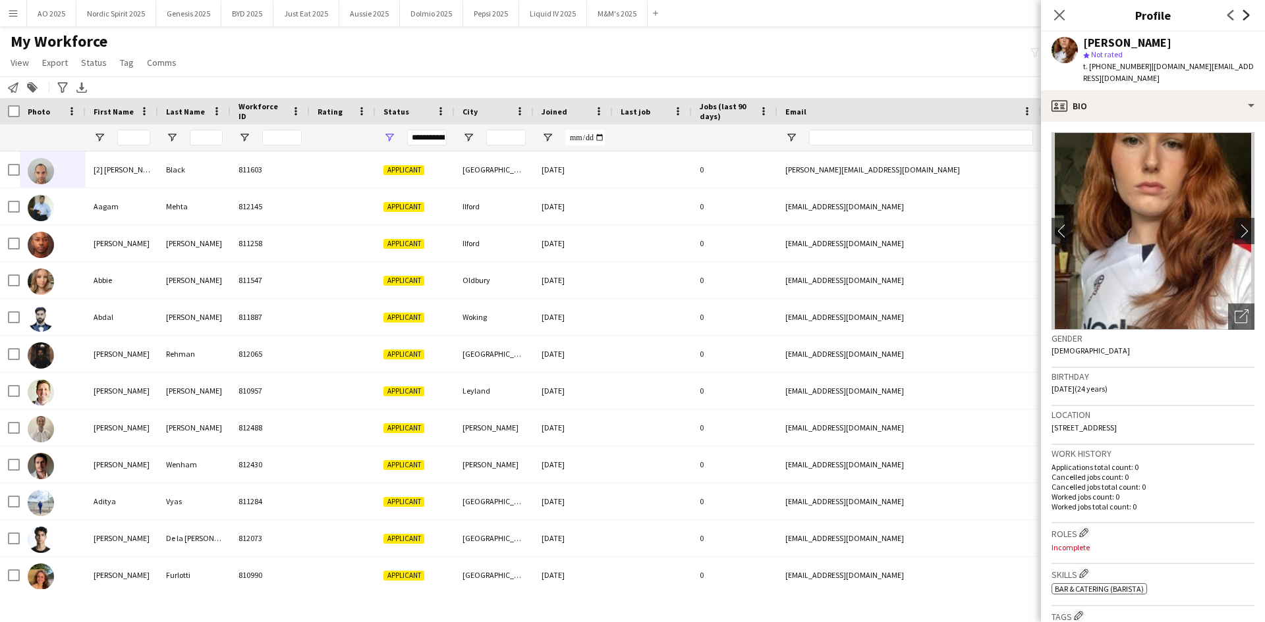
click at [1245, 19] on icon at bounding box center [1246, 15] width 7 height 11
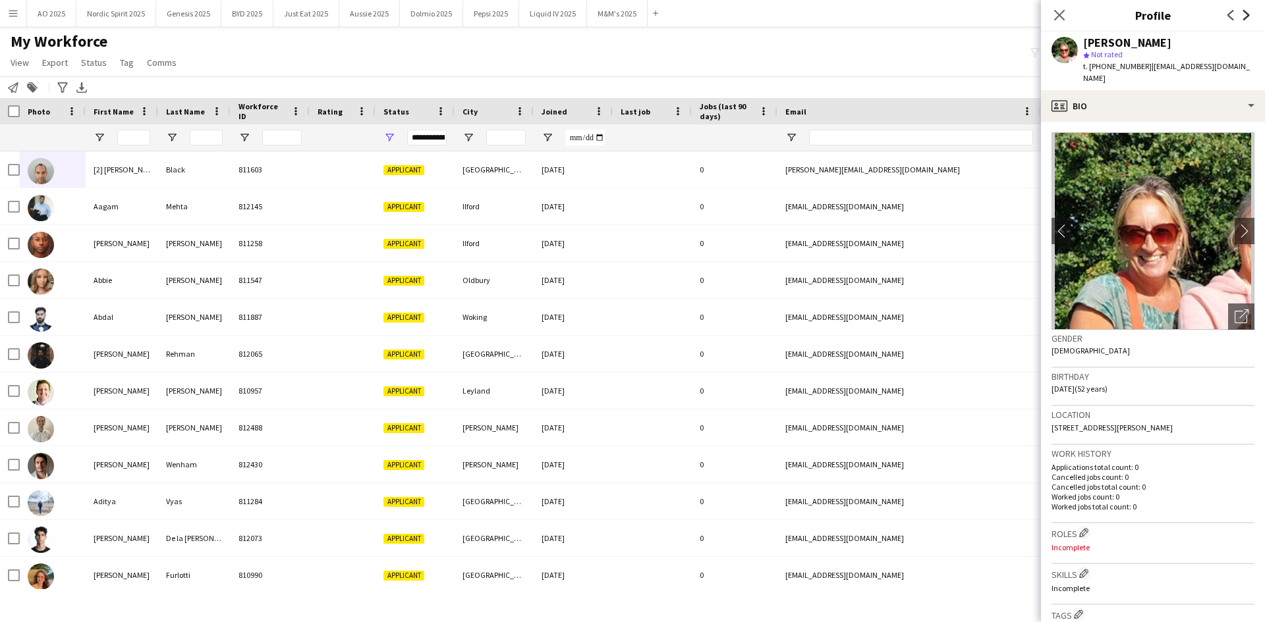
click at [1245, 19] on icon at bounding box center [1246, 15] width 7 height 11
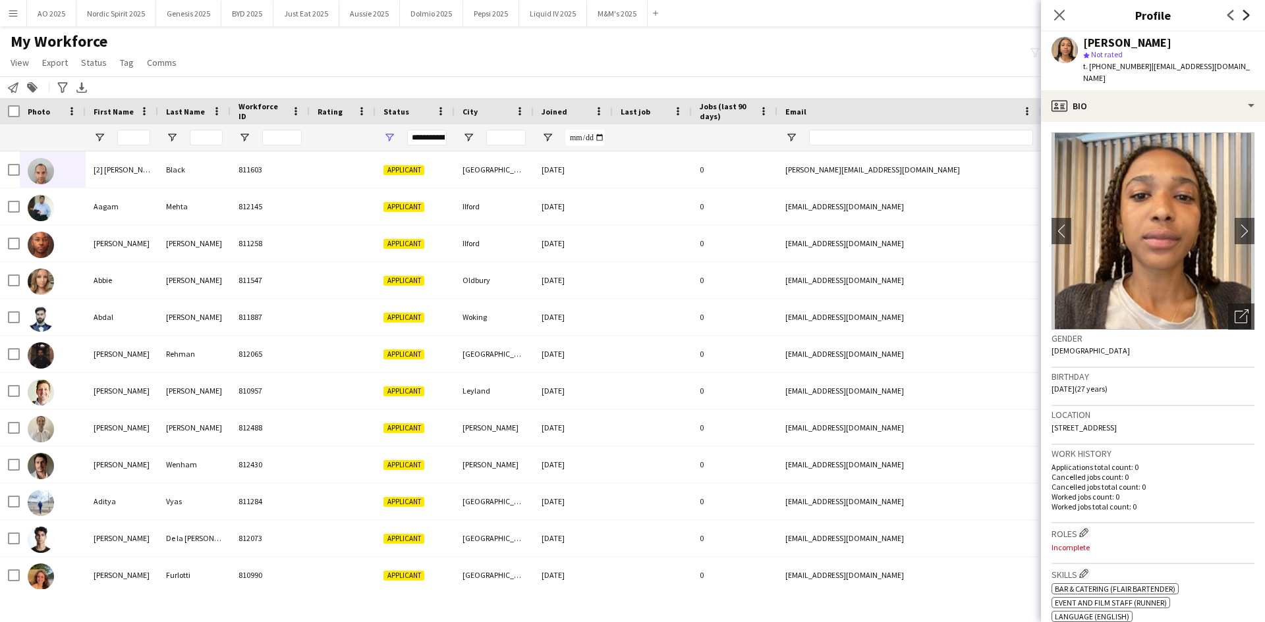
click at [1245, 19] on icon at bounding box center [1246, 15] width 7 height 11
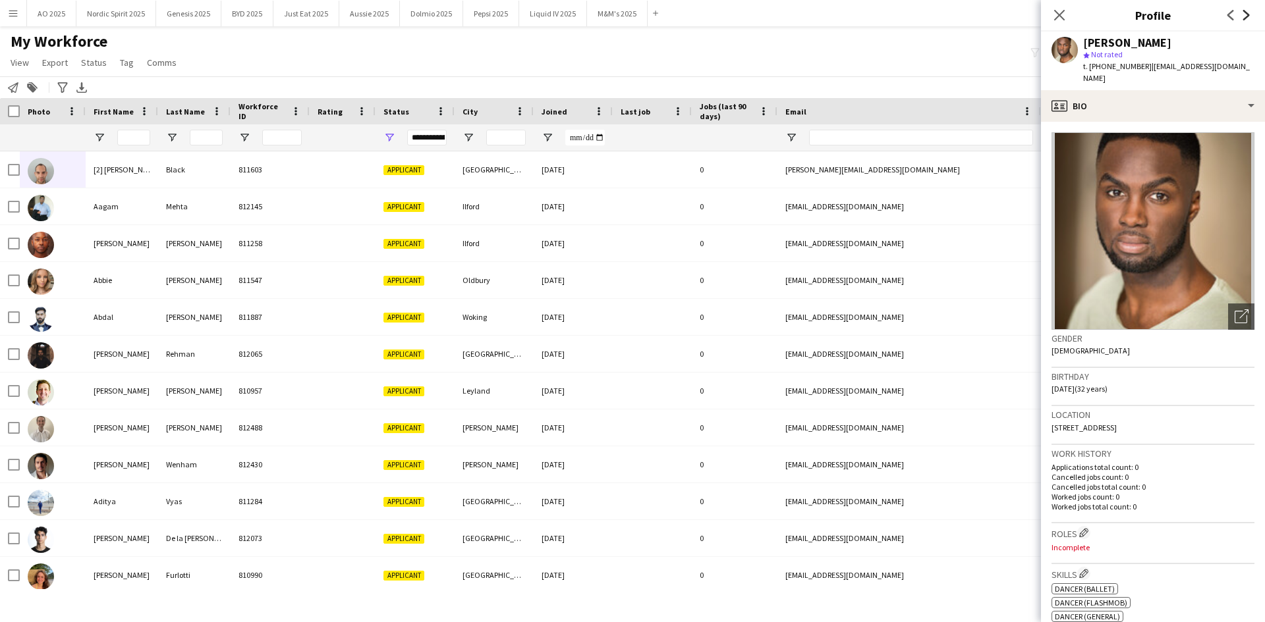
click at [1245, 19] on icon at bounding box center [1246, 15] width 7 height 11
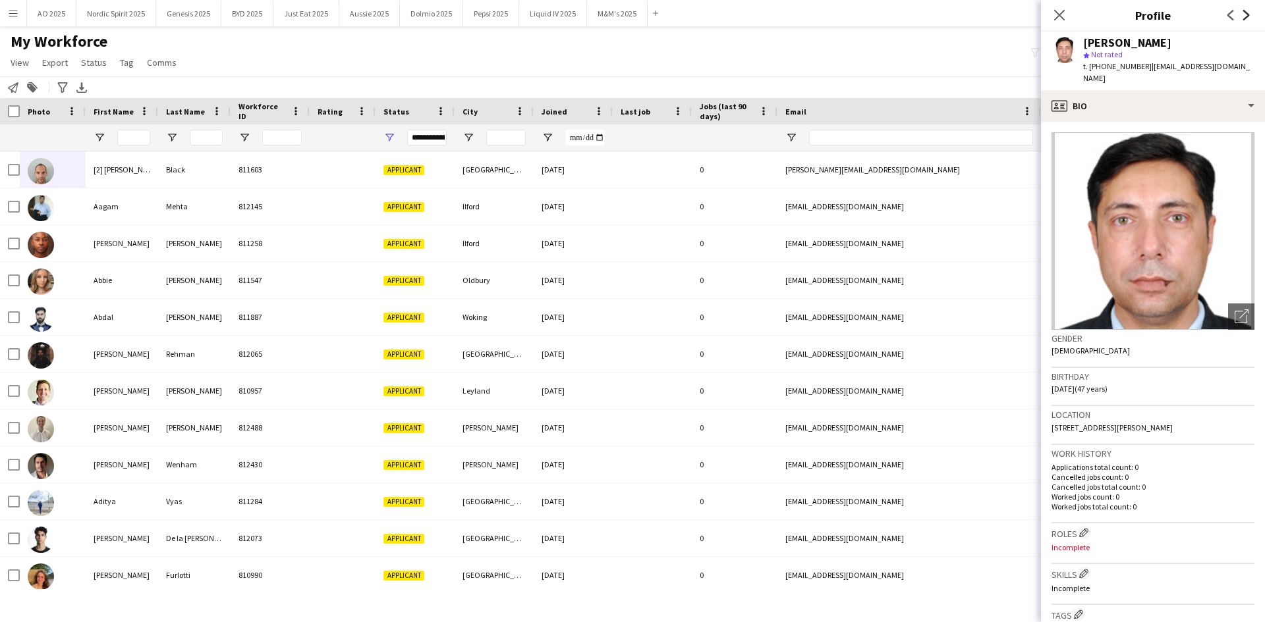
click at [1245, 19] on icon at bounding box center [1246, 15] width 7 height 11
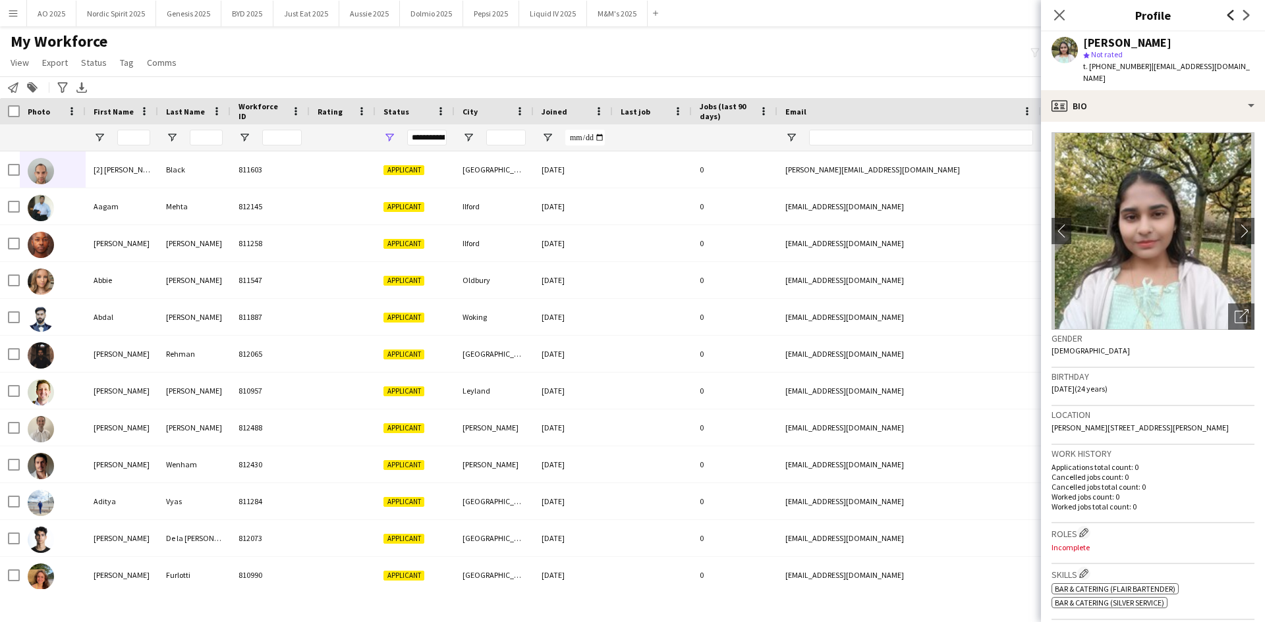
click at [1231, 17] on icon "Previous" at bounding box center [1230, 15] width 11 height 11
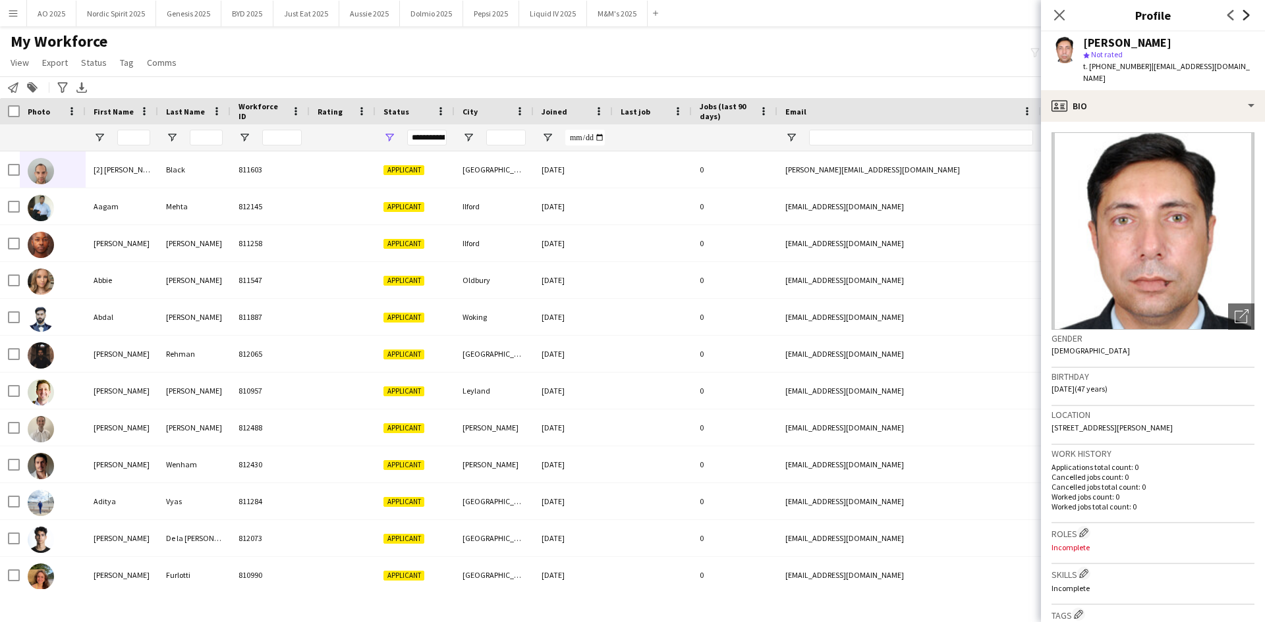
click at [1241, 16] on icon "Next" at bounding box center [1246, 15] width 11 height 11
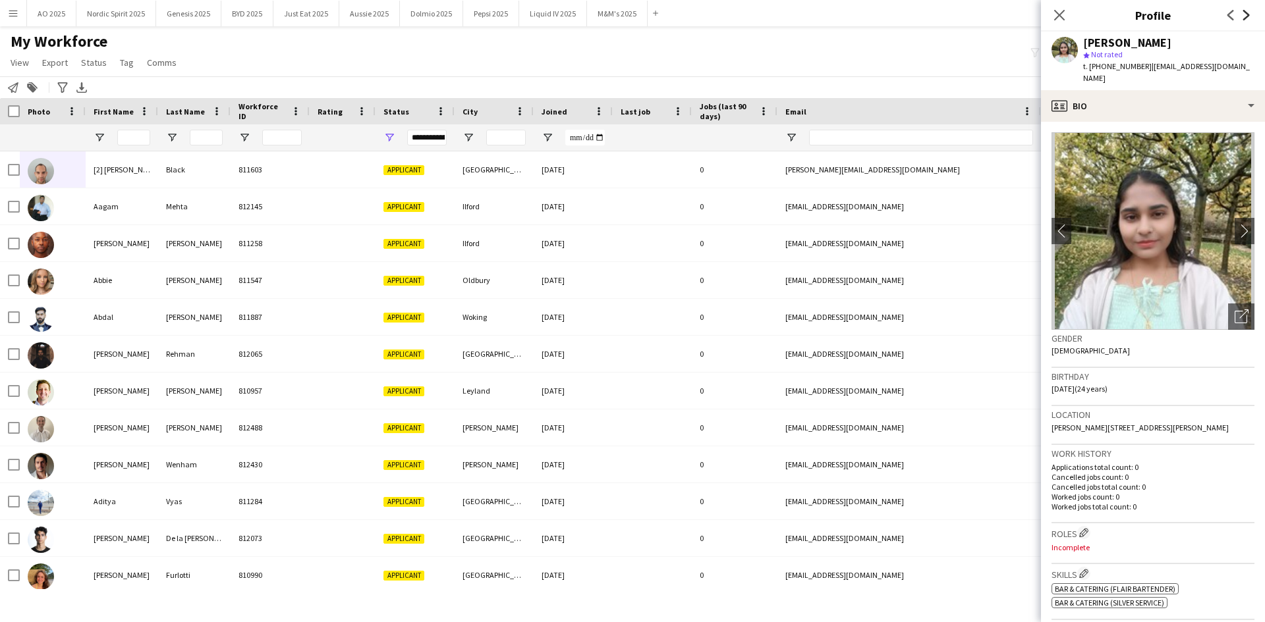
click at [1241, 16] on icon "Next" at bounding box center [1246, 15] width 11 height 11
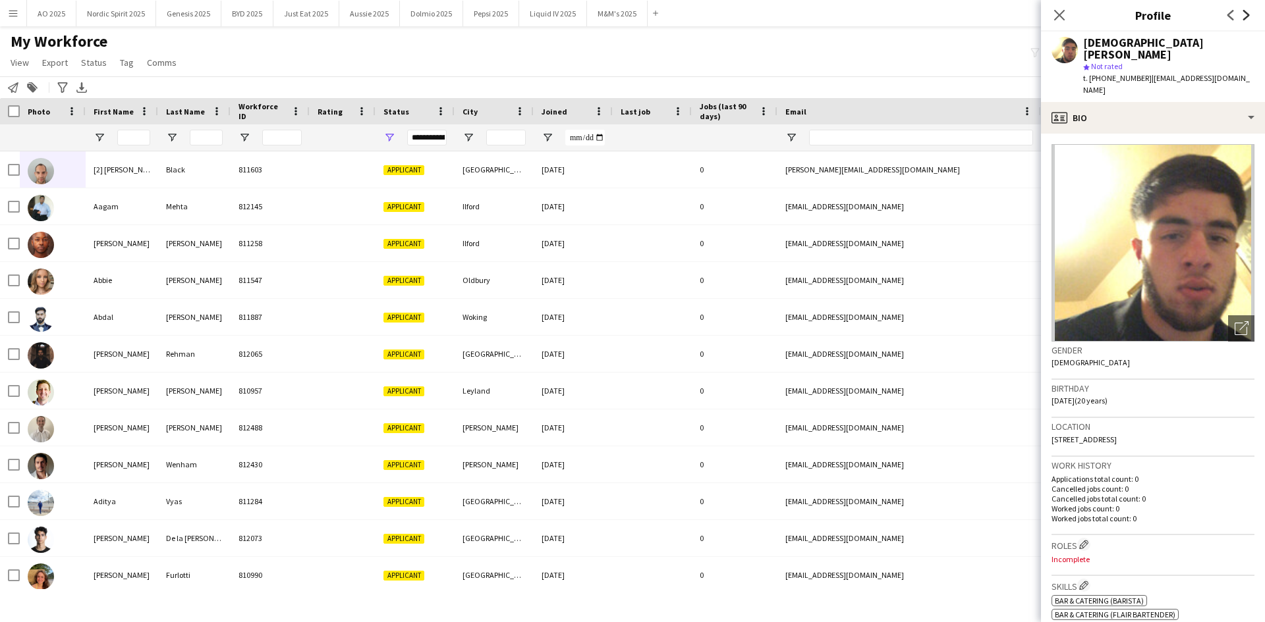
click at [1241, 16] on icon "Next" at bounding box center [1246, 15] width 11 height 11
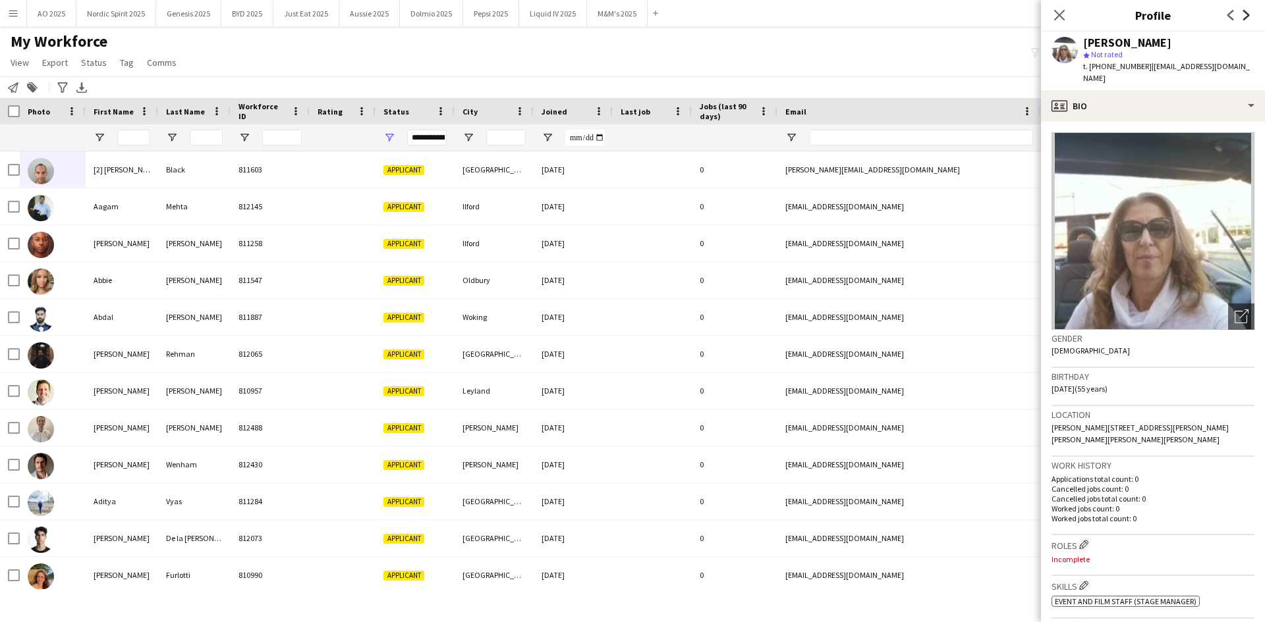
click at [1241, 16] on icon "Next" at bounding box center [1246, 15] width 11 height 11
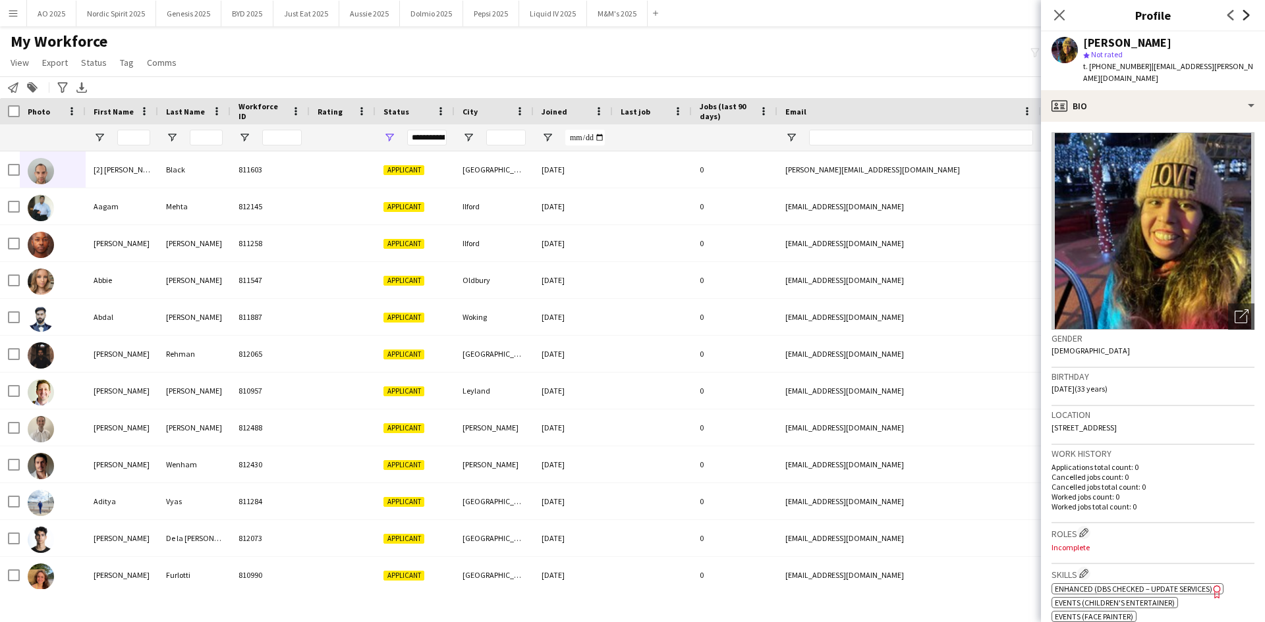
click at [1241, 16] on icon "Next" at bounding box center [1246, 15] width 11 height 11
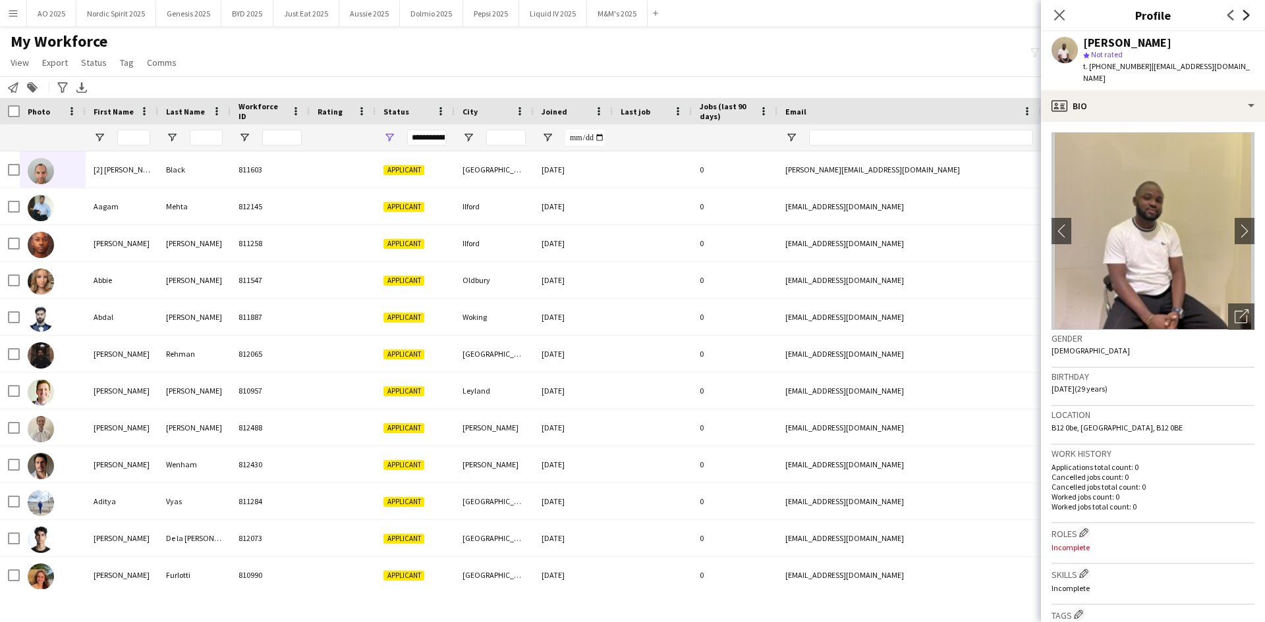
click at [1241, 16] on icon "Next" at bounding box center [1246, 15] width 11 height 11
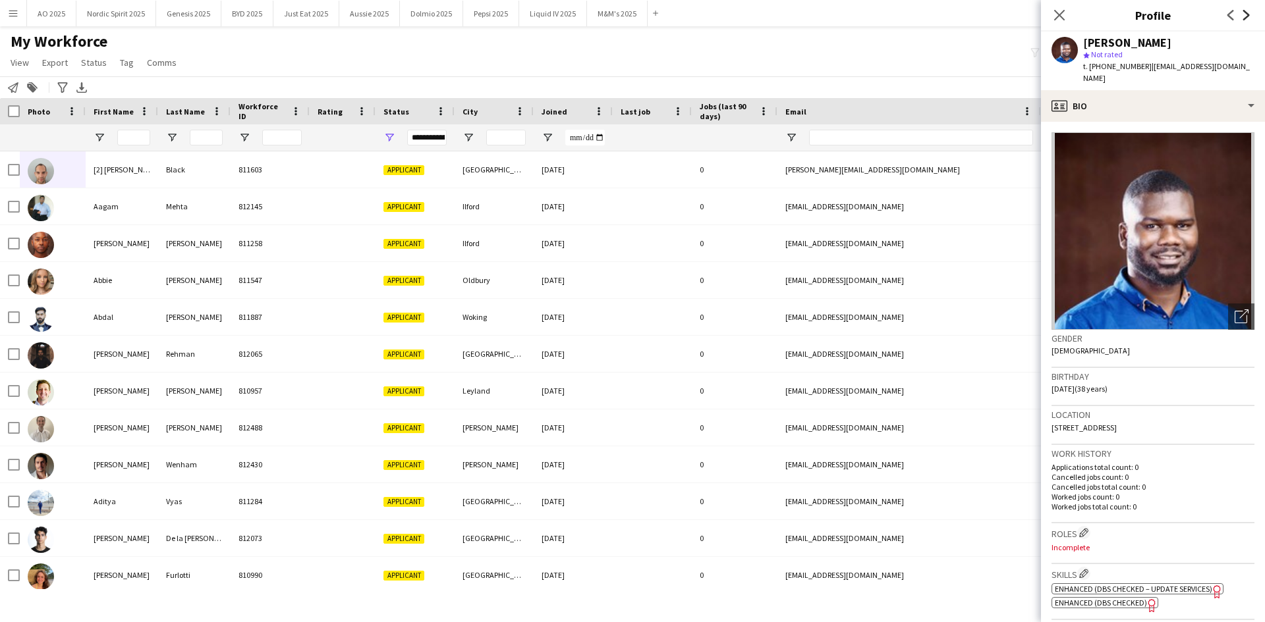
click at [1241, 16] on icon "Next" at bounding box center [1246, 15] width 11 height 11
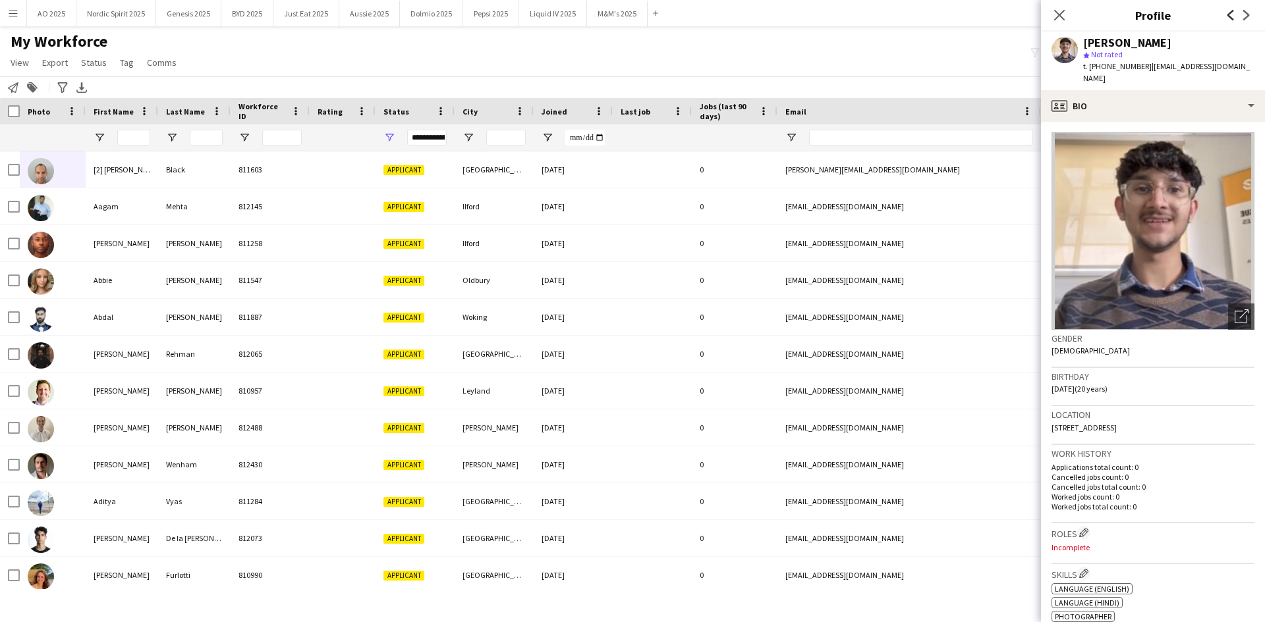
click at [1231, 18] on icon at bounding box center [1230, 15] width 7 height 11
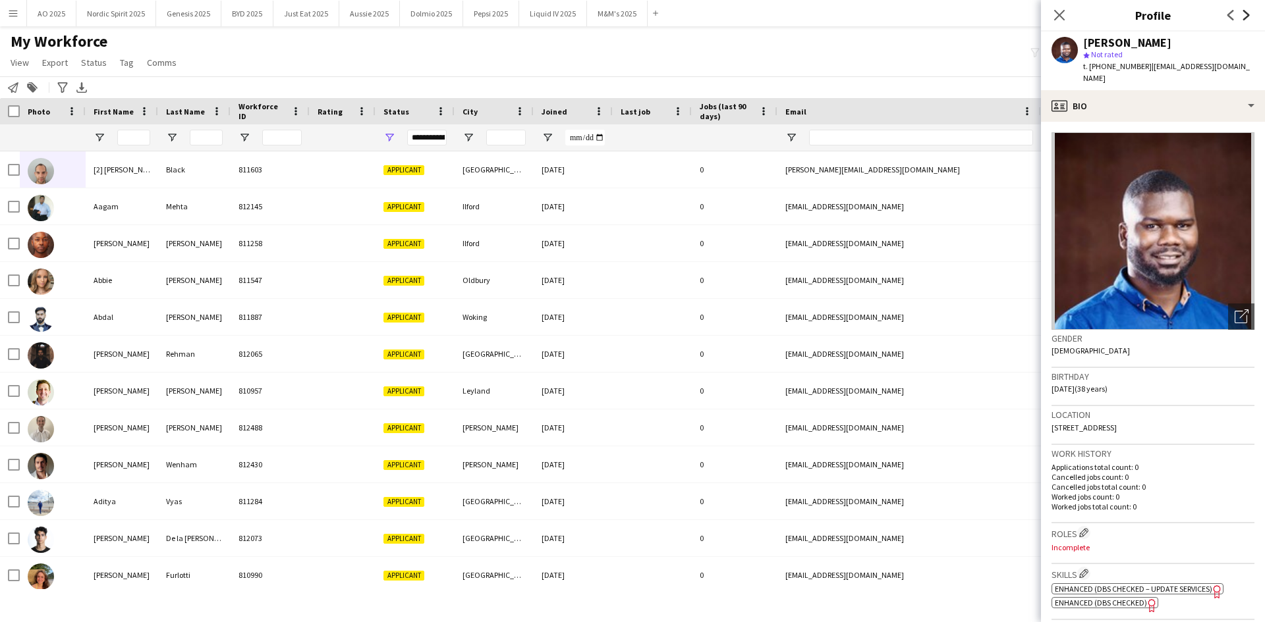
click at [1245, 19] on icon "Next" at bounding box center [1246, 15] width 11 height 11
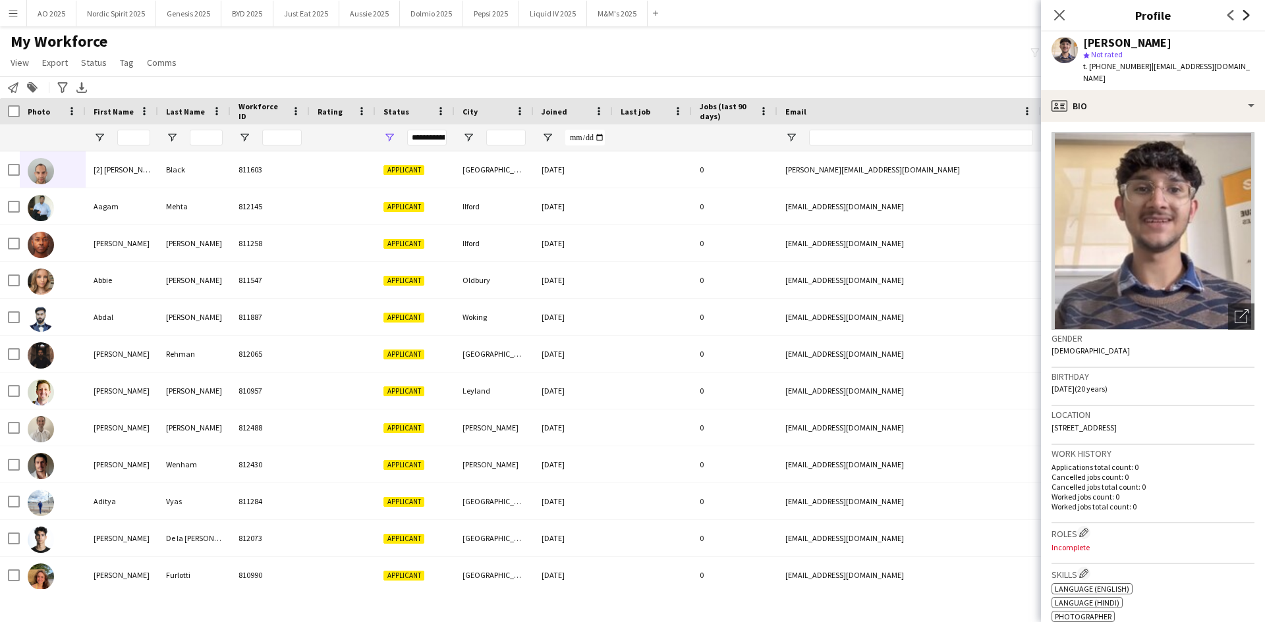
click at [1245, 19] on icon "Next" at bounding box center [1246, 15] width 11 height 11
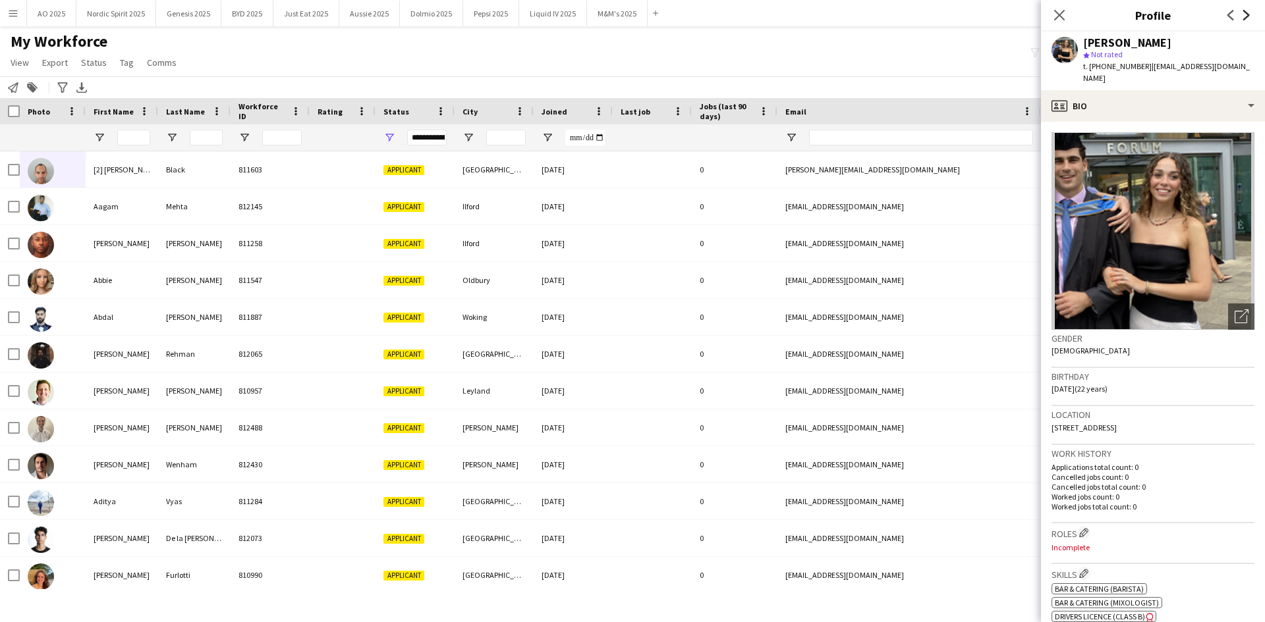
click at [1245, 19] on icon "Next" at bounding box center [1246, 15] width 11 height 11
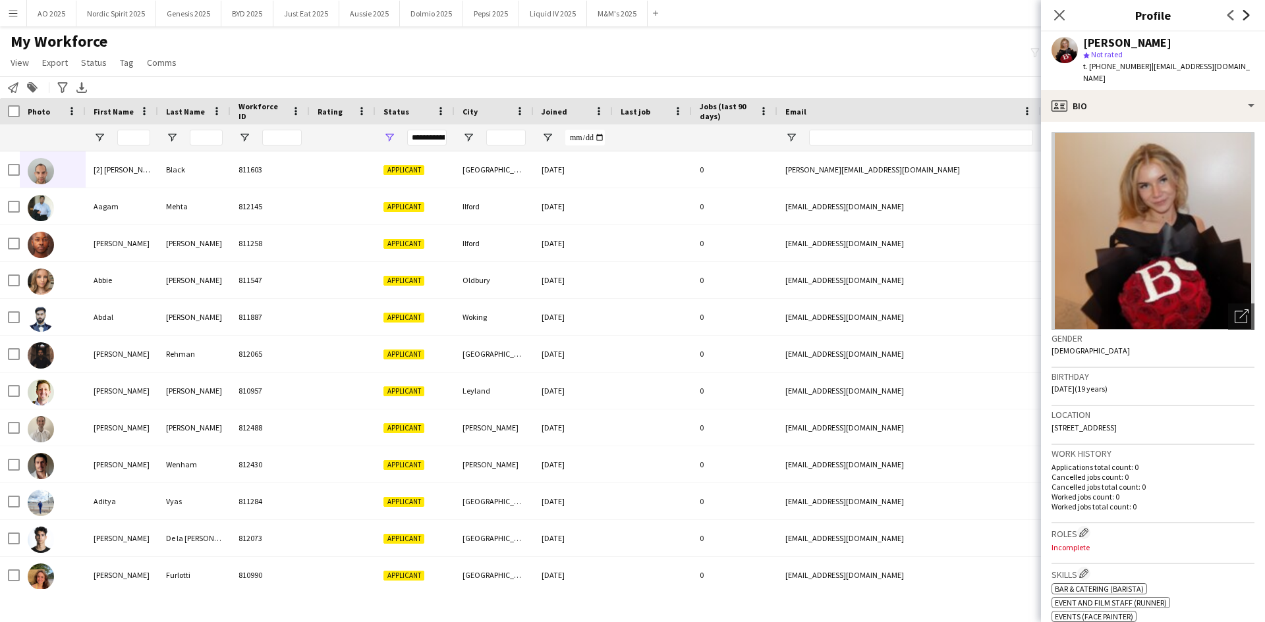
click at [1245, 19] on icon "Next" at bounding box center [1246, 15] width 11 height 11
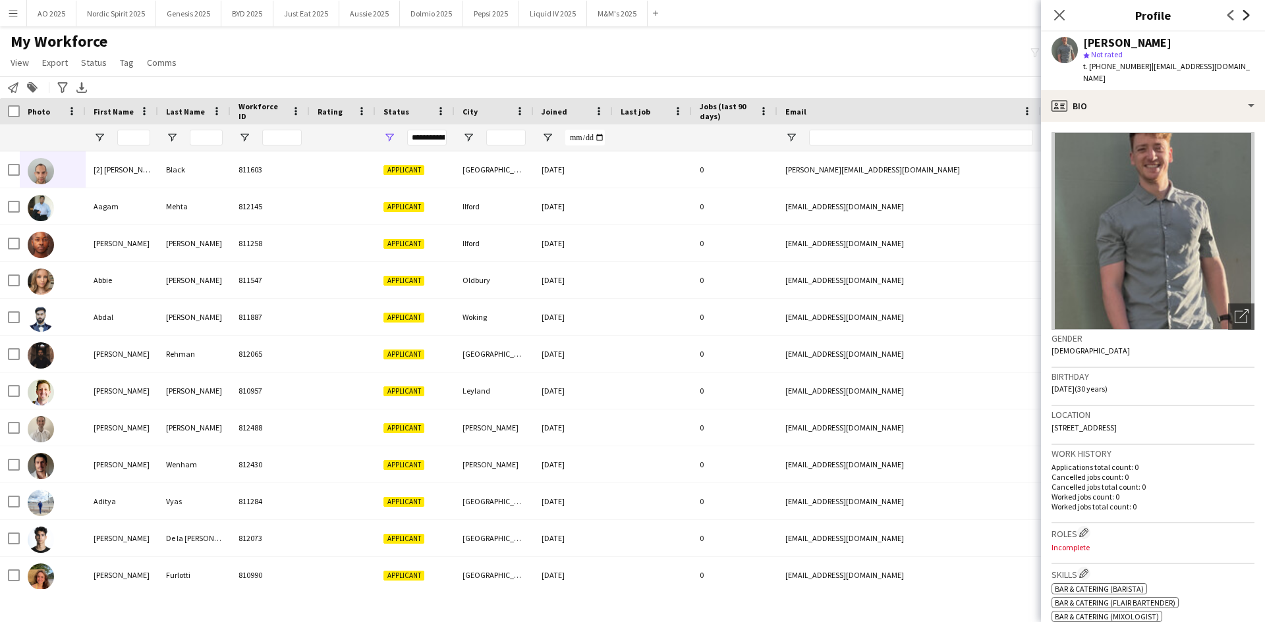
click at [1245, 19] on icon "Next" at bounding box center [1246, 15] width 11 height 11
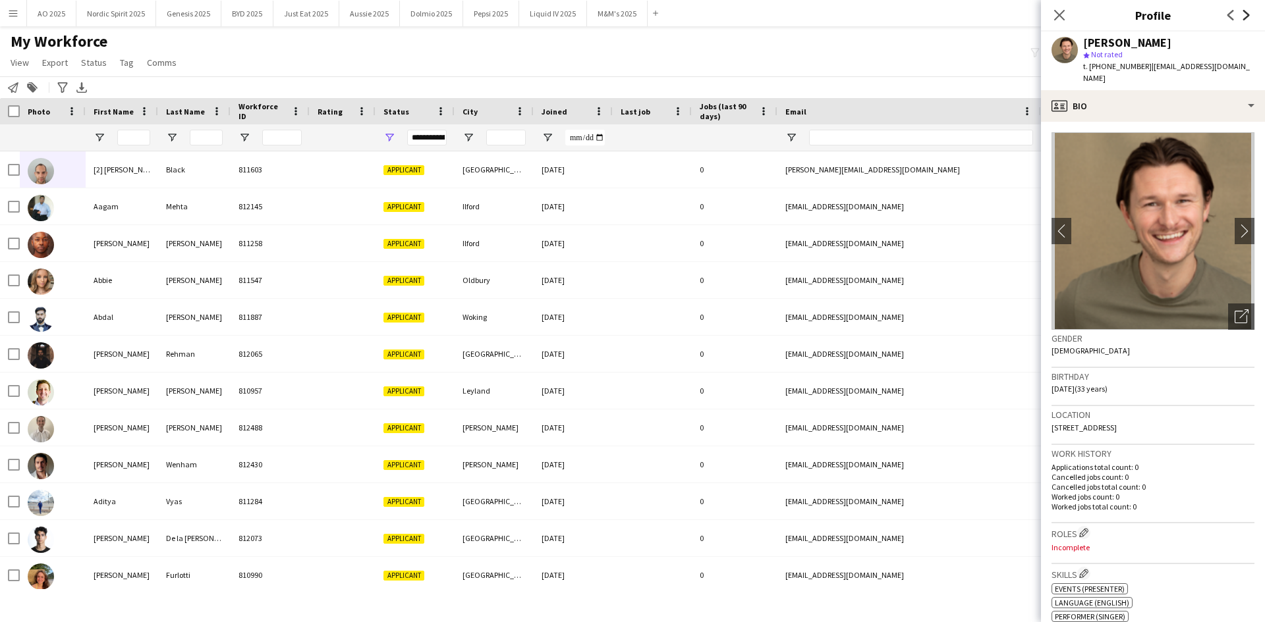
click at [1245, 19] on icon "Next" at bounding box center [1246, 15] width 11 height 11
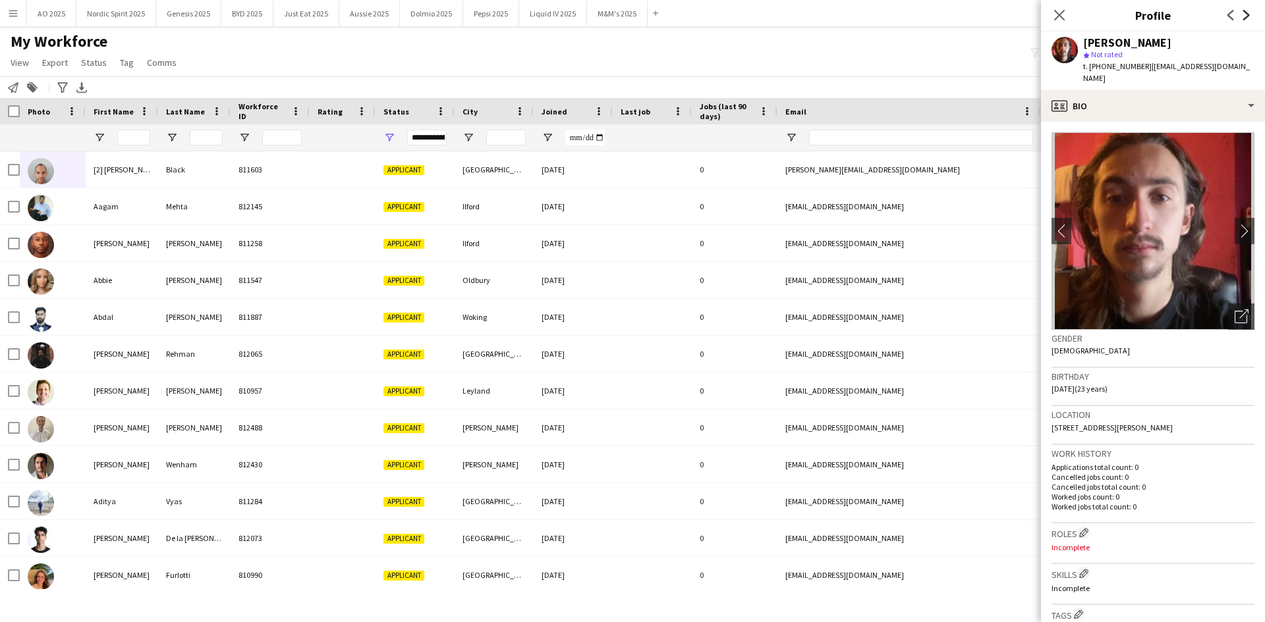
click at [1245, 19] on icon "Next" at bounding box center [1246, 15] width 11 height 11
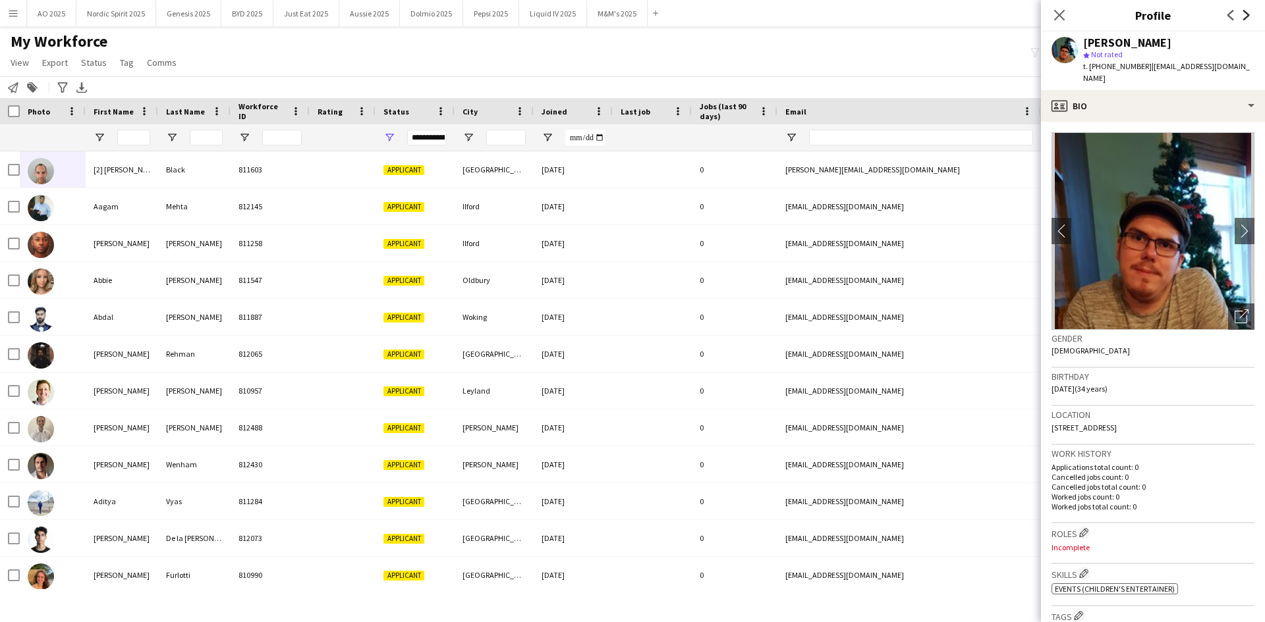
click at [1245, 19] on icon "Next" at bounding box center [1246, 15] width 11 height 11
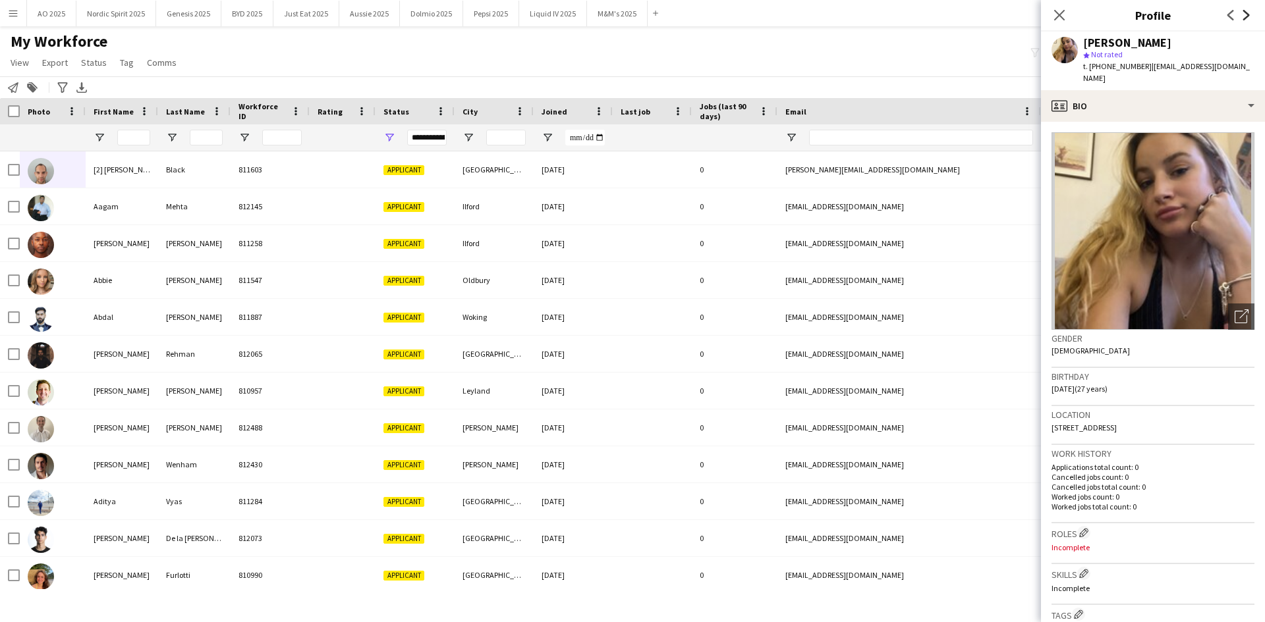
click at [1245, 19] on icon "Next" at bounding box center [1246, 15] width 11 height 11
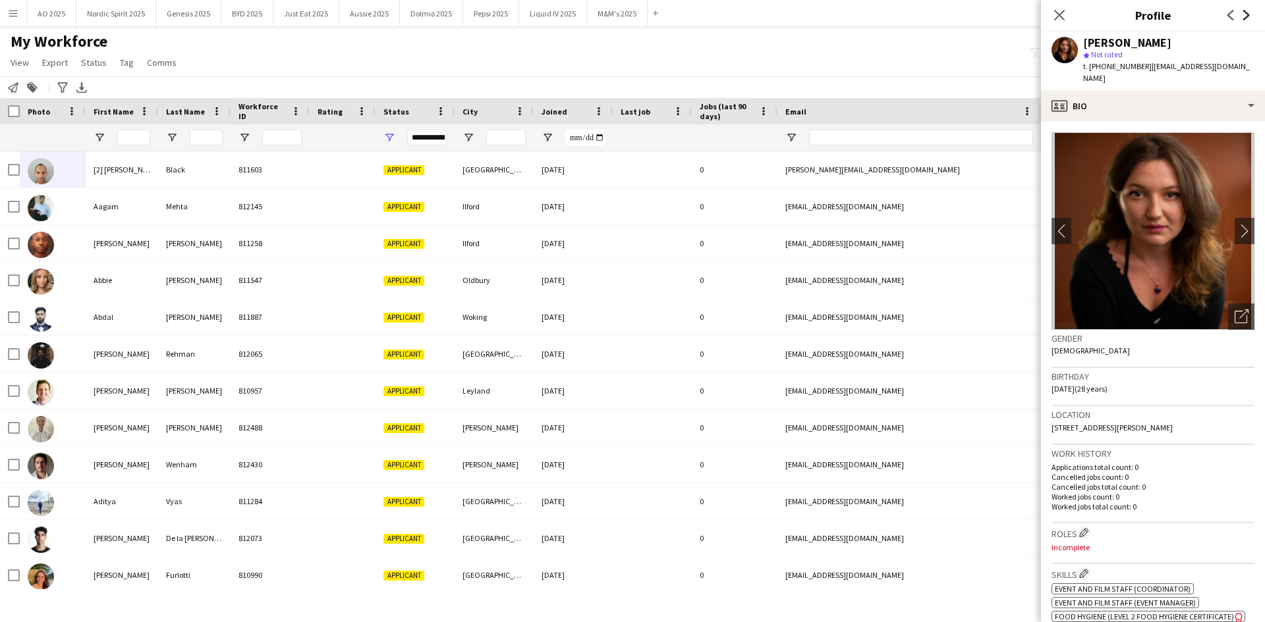
click at [1245, 19] on icon "Next" at bounding box center [1246, 15] width 11 height 11
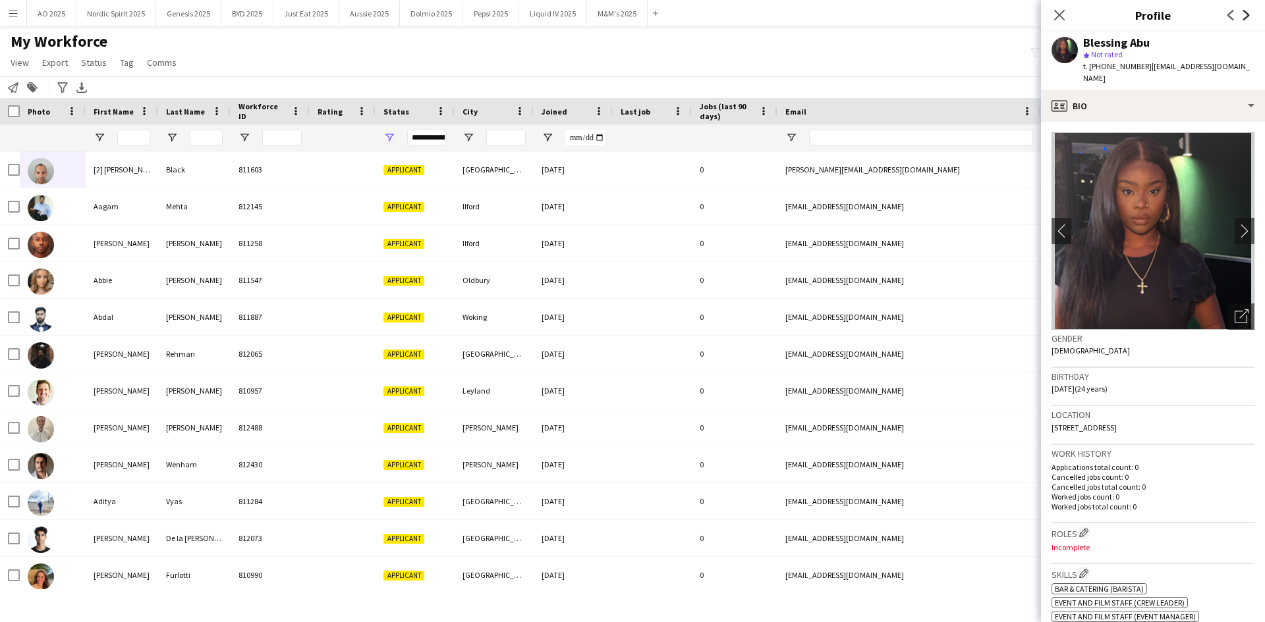
click at [1245, 19] on icon "Next" at bounding box center [1246, 15] width 11 height 11
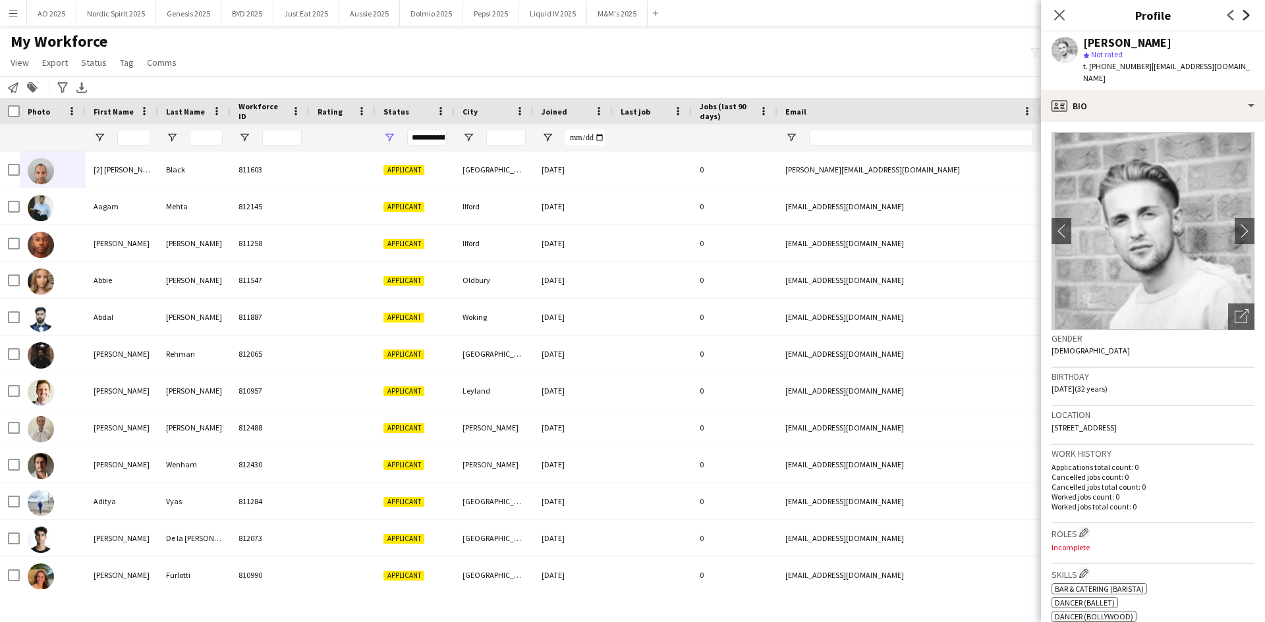
click at [1245, 19] on icon "Next" at bounding box center [1246, 15] width 11 height 11
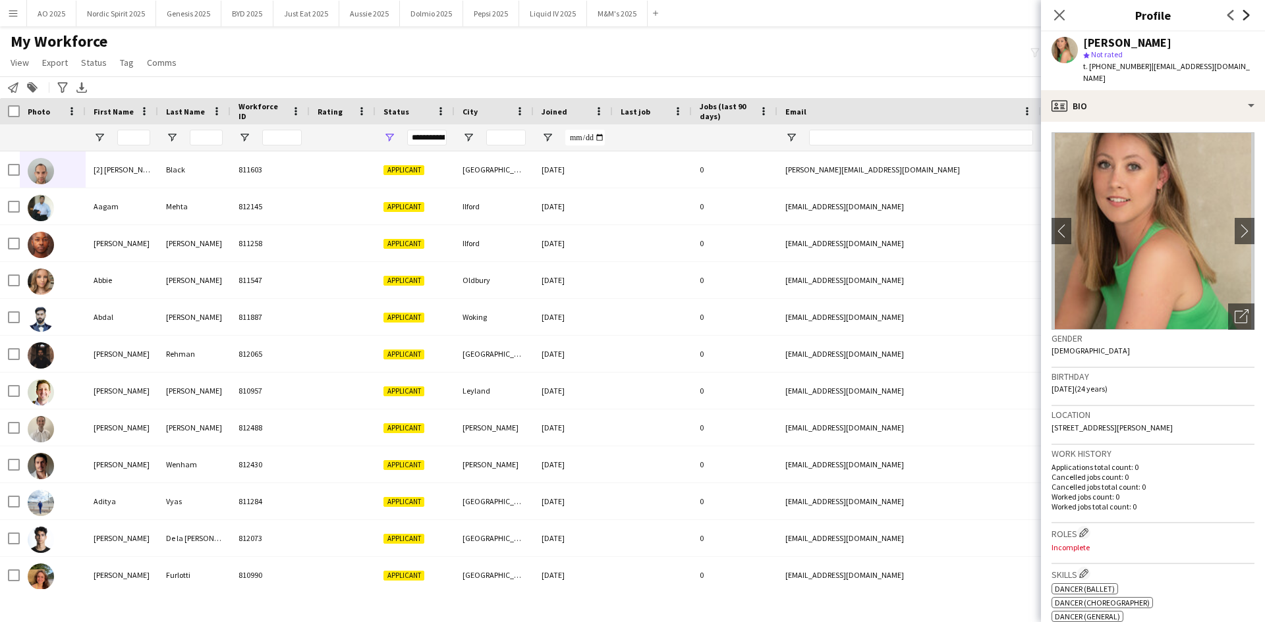
click at [1245, 19] on icon "Next" at bounding box center [1246, 15] width 11 height 11
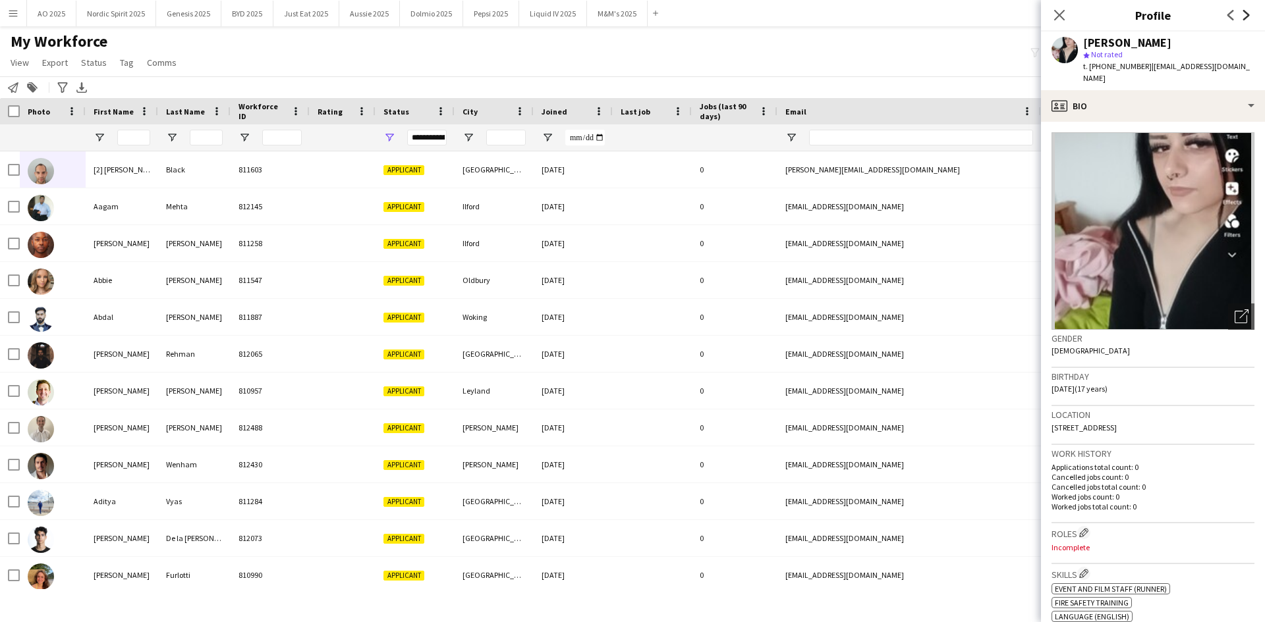
click at [1245, 19] on icon "Next" at bounding box center [1246, 15] width 11 height 11
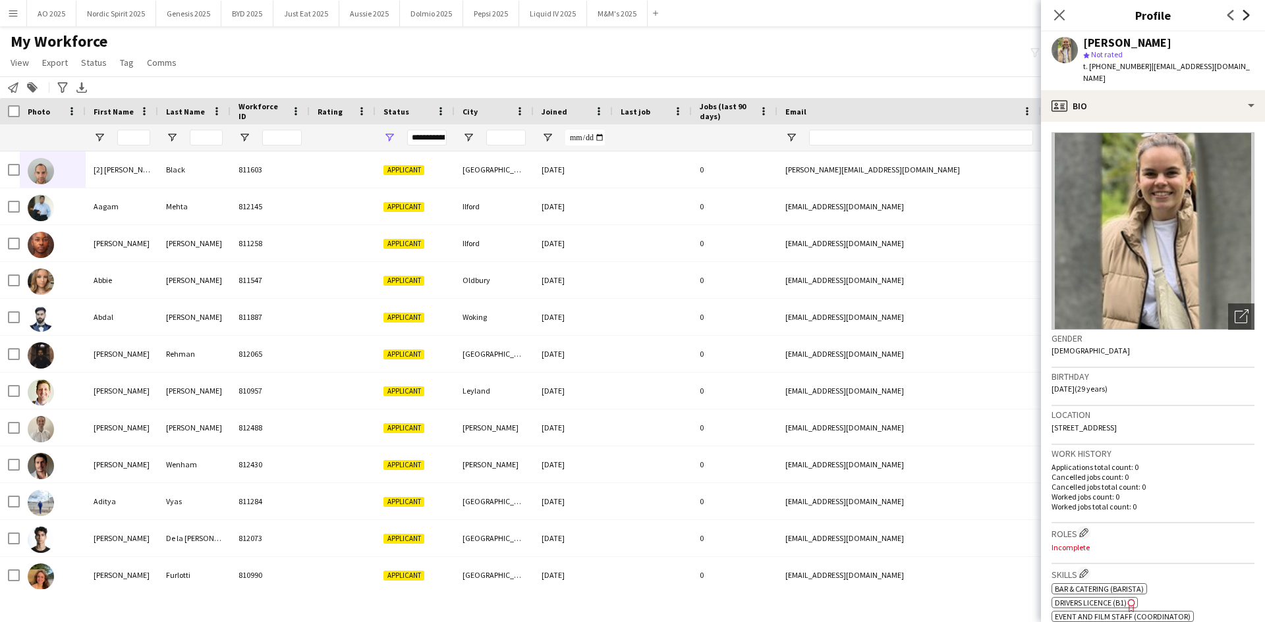
click at [1245, 19] on icon "Next" at bounding box center [1246, 15] width 11 height 11
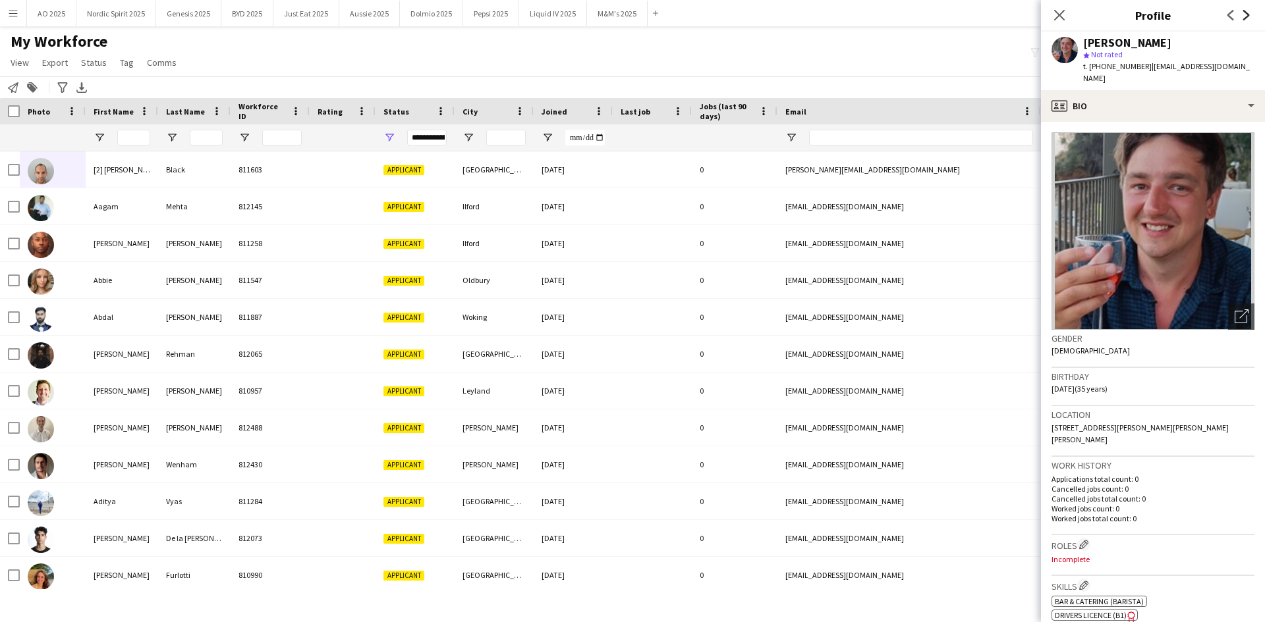
click at [1245, 19] on icon "Next" at bounding box center [1246, 15] width 11 height 11
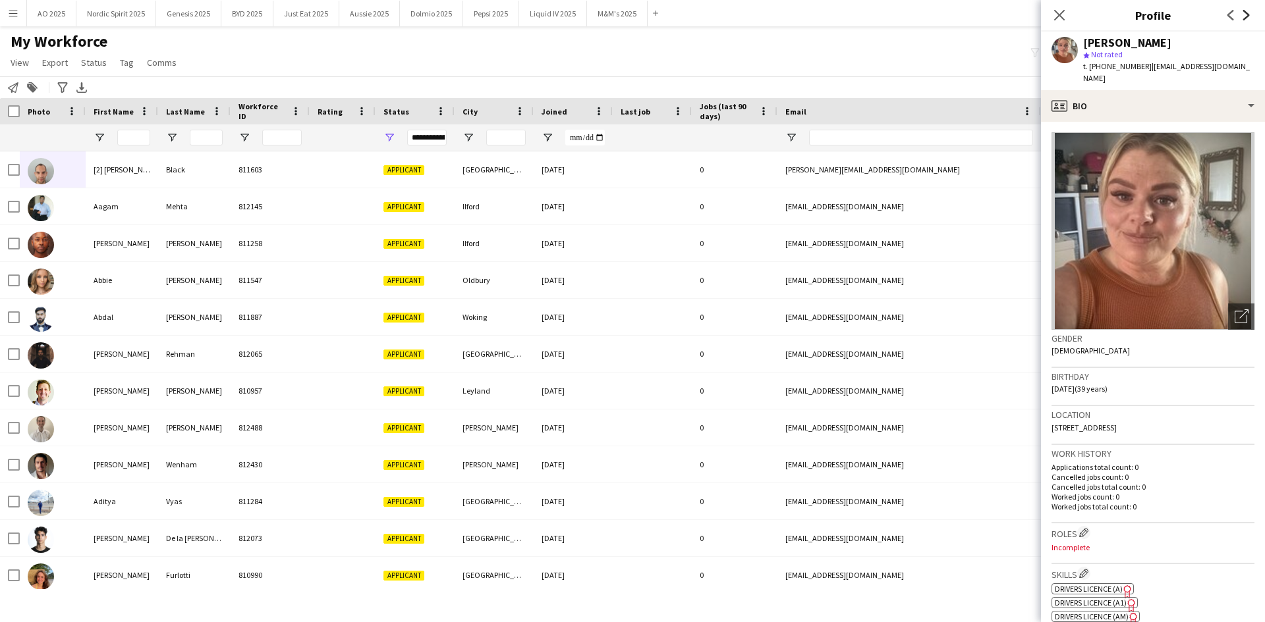
click at [1245, 19] on icon "Next" at bounding box center [1246, 15] width 11 height 11
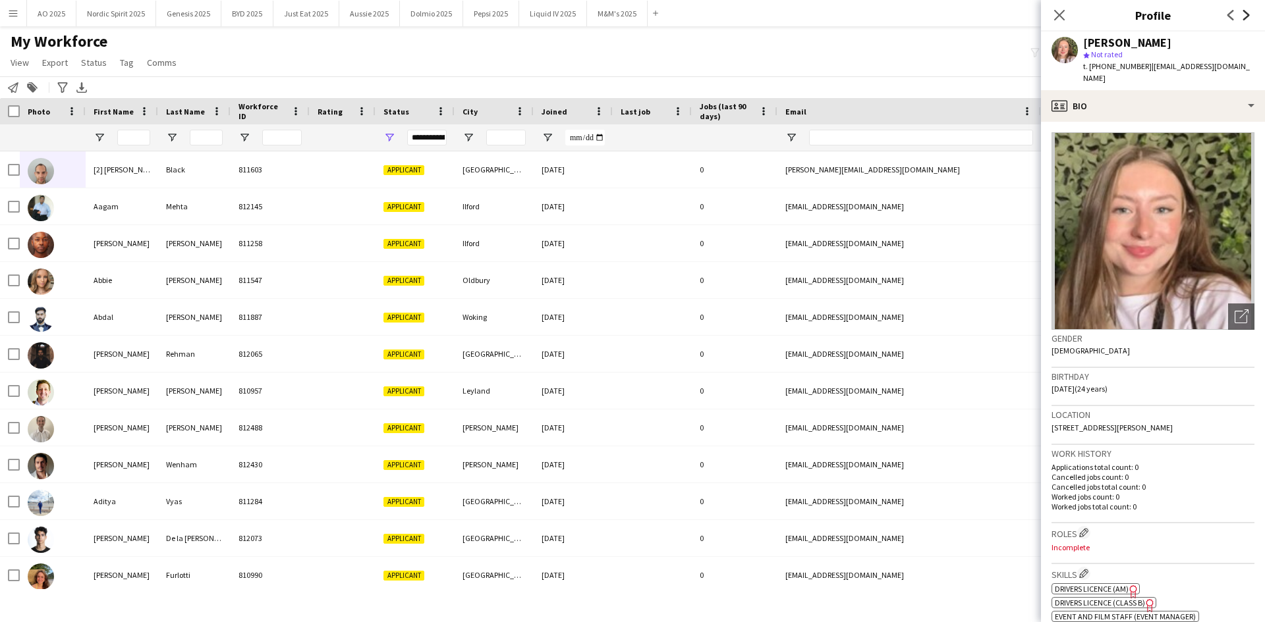
click at [1245, 19] on icon "Next" at bounding box center [1246, 15] width 11 height 11
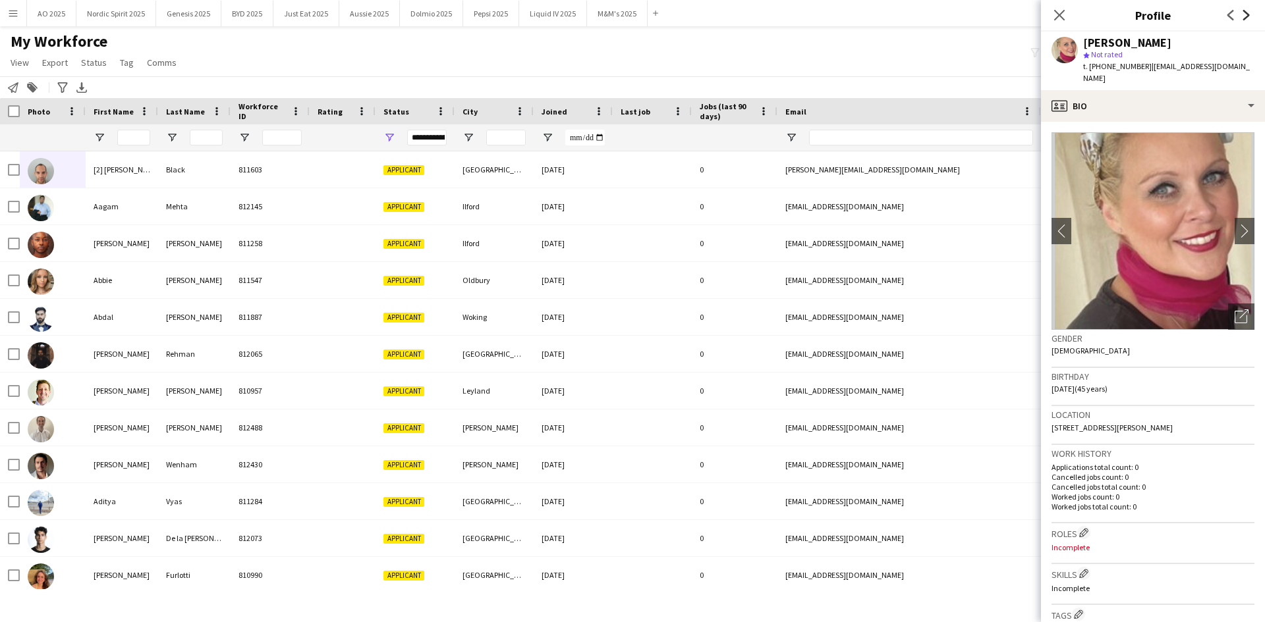
click at [1245, 19] on icon "Next" at bounding box center [1246, 15] width 11 height 11
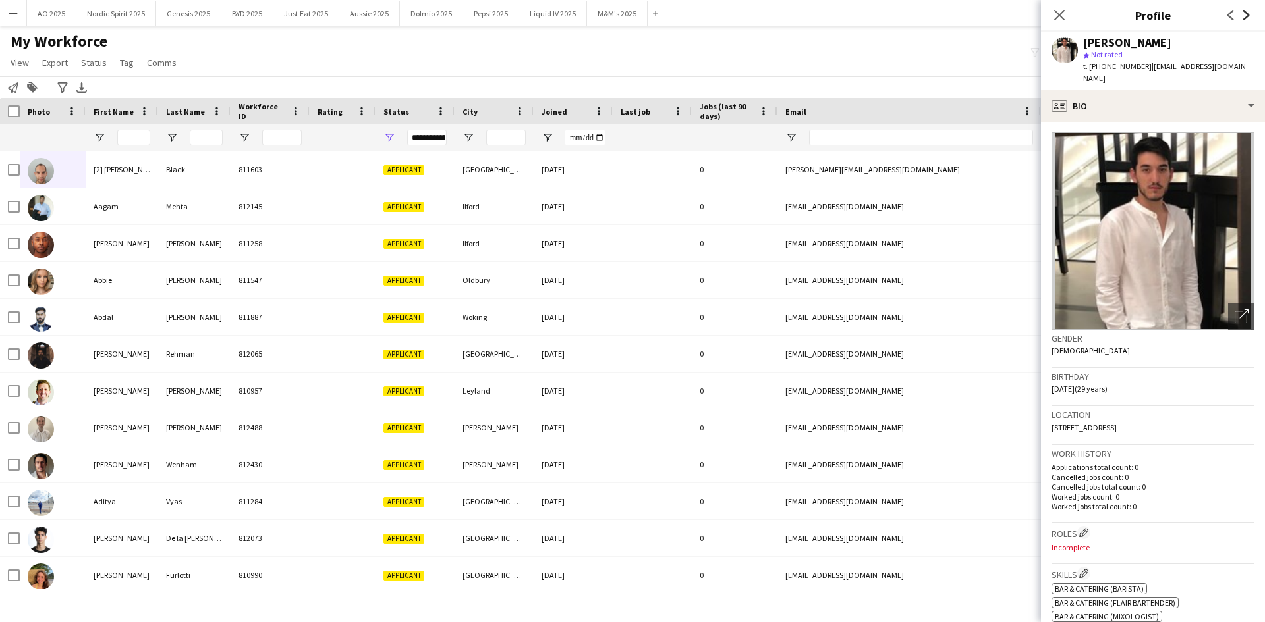
click at [1245, 19] on icon "Next" at bounding box center [1246, 15] width 11 height 11
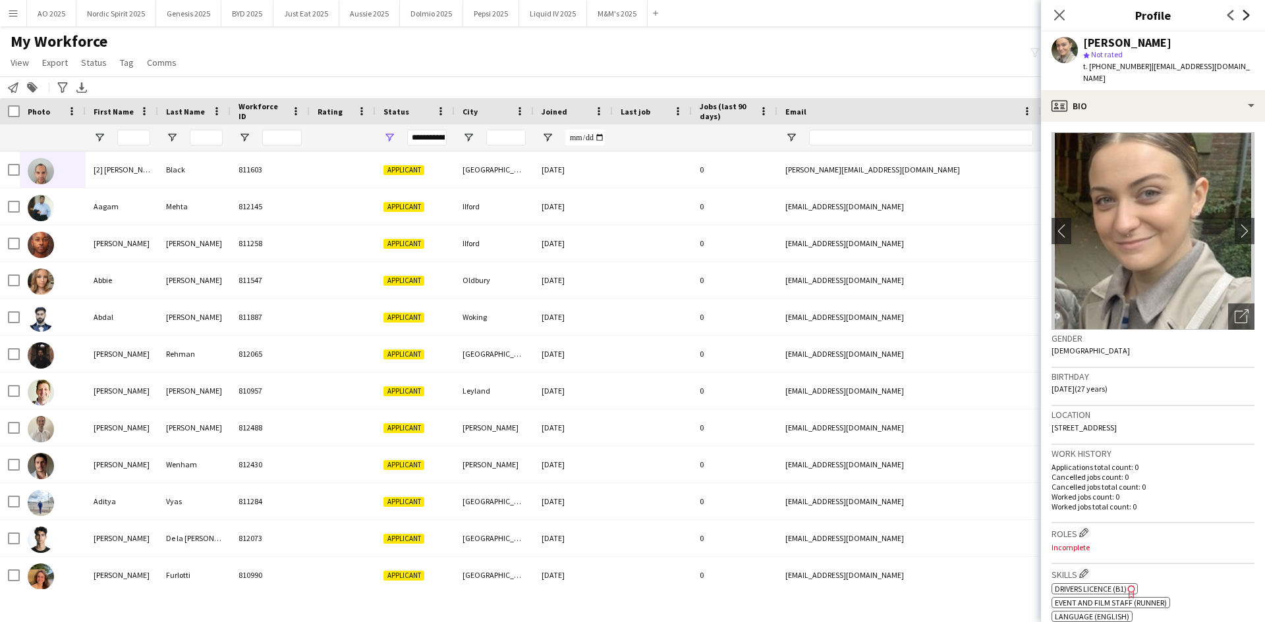
click at [1245, 19] on icon "Next" at bounding box center [1246, 15] width 11 height 11
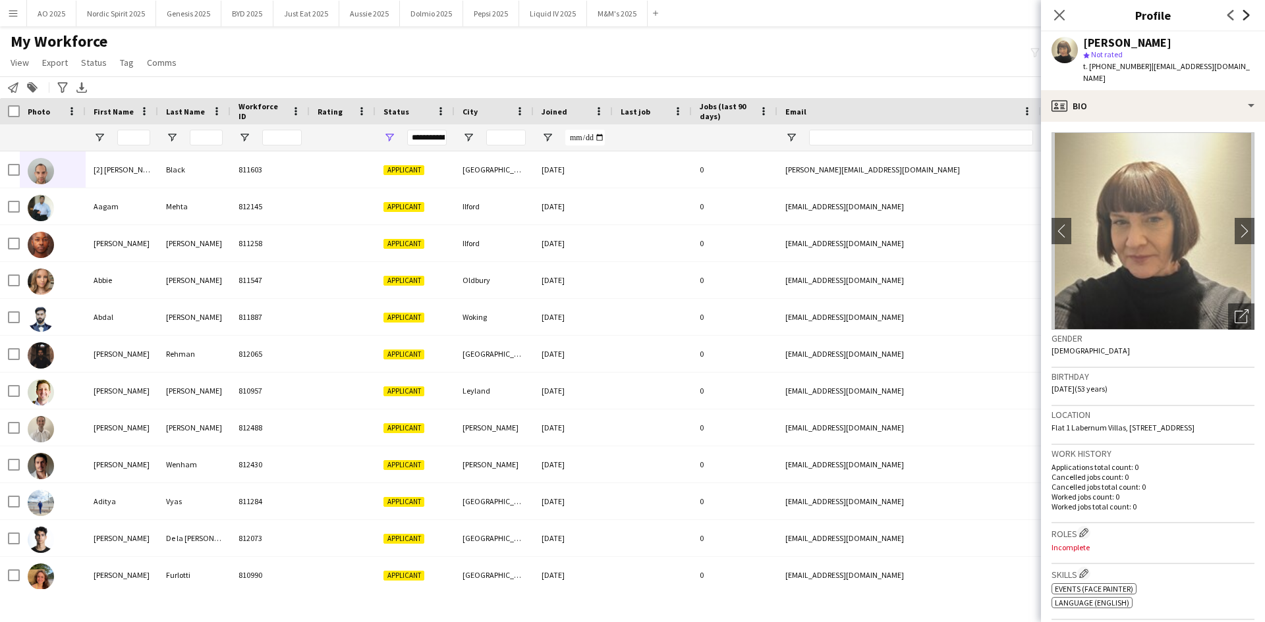
click at [1245, 19] on icon "Next" at bounding box center [1246, 15] width 11 height 11
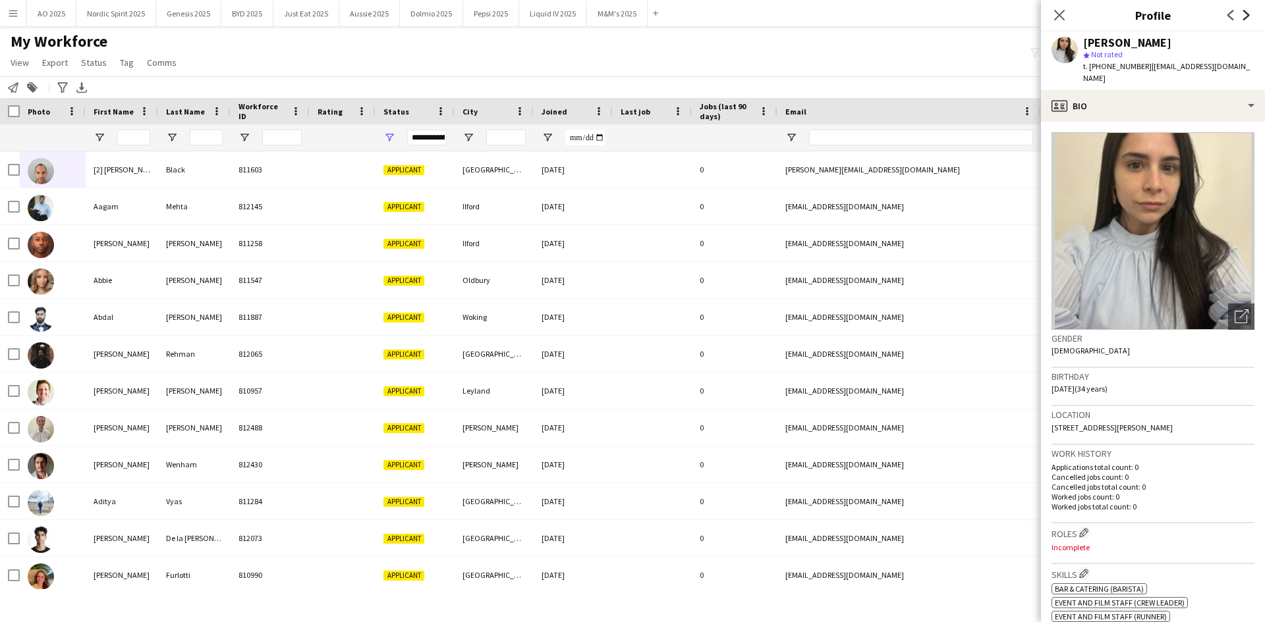
click at [1245, 19] on icon "Next" at bounding box center [1246, 15] width 11 height 11
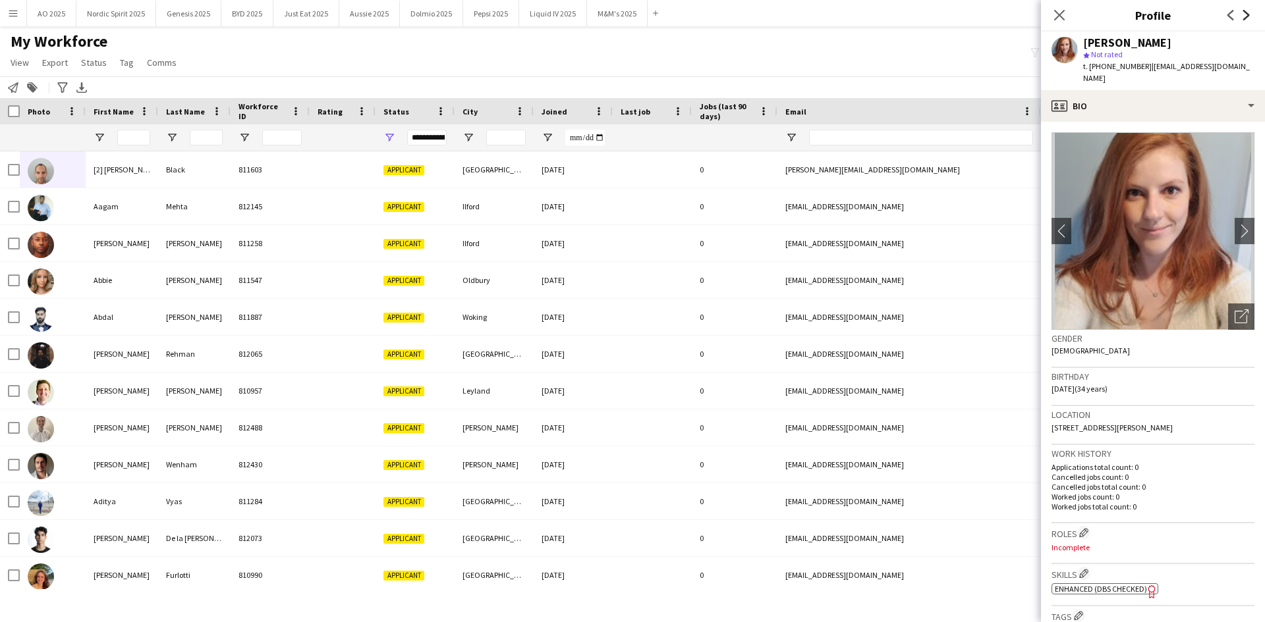
click at [1245, 19] on icon "Next" at bounding box center [1246, 15] width 11 height 11
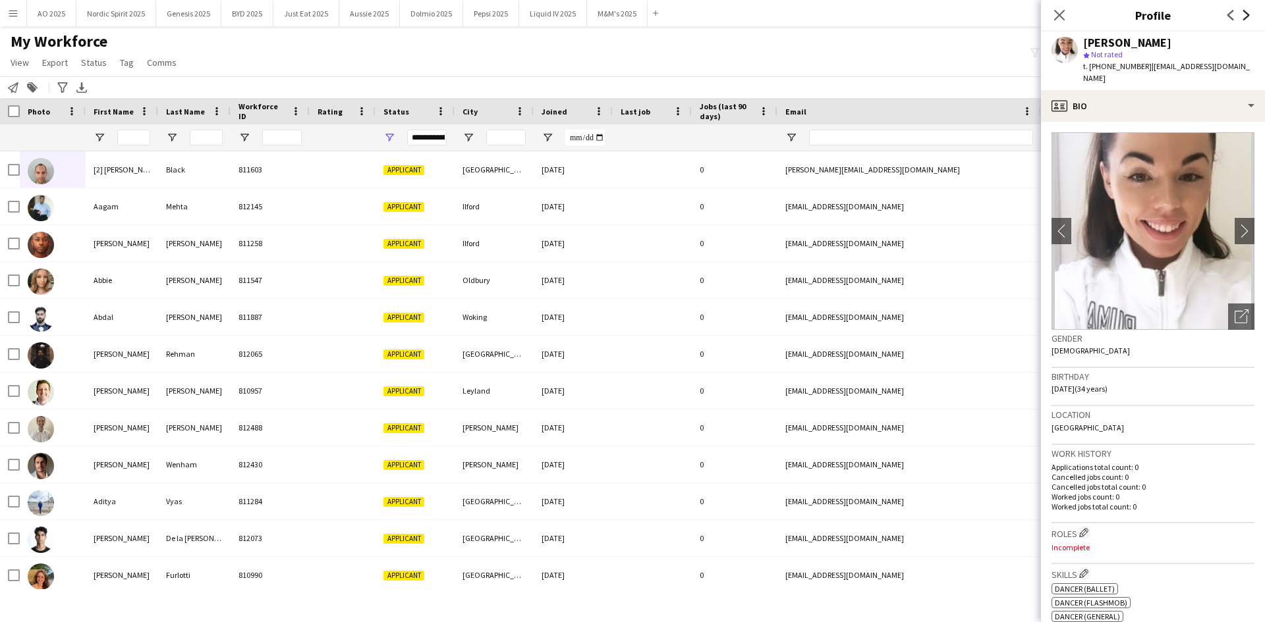
click at [1245, 19] on icon "Next" at bounding box center [1246, 15] width 11 height 11
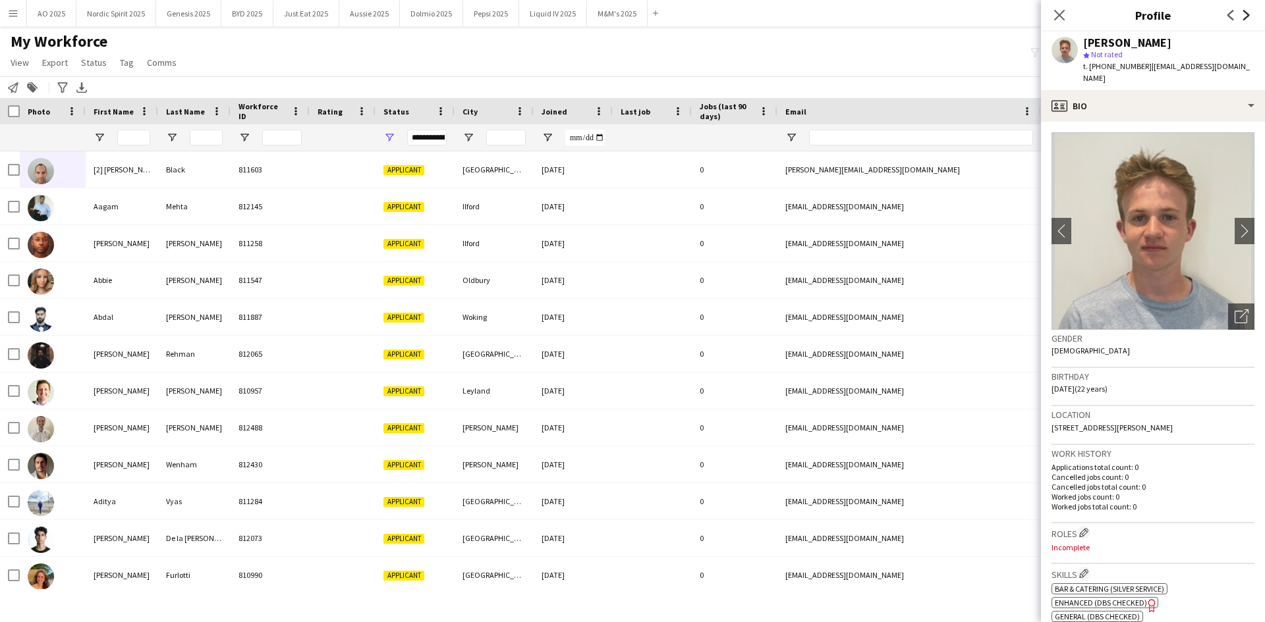
click at [1245, 19] on icon "Next" at bounding box center [1246, 15] width 11 height 11
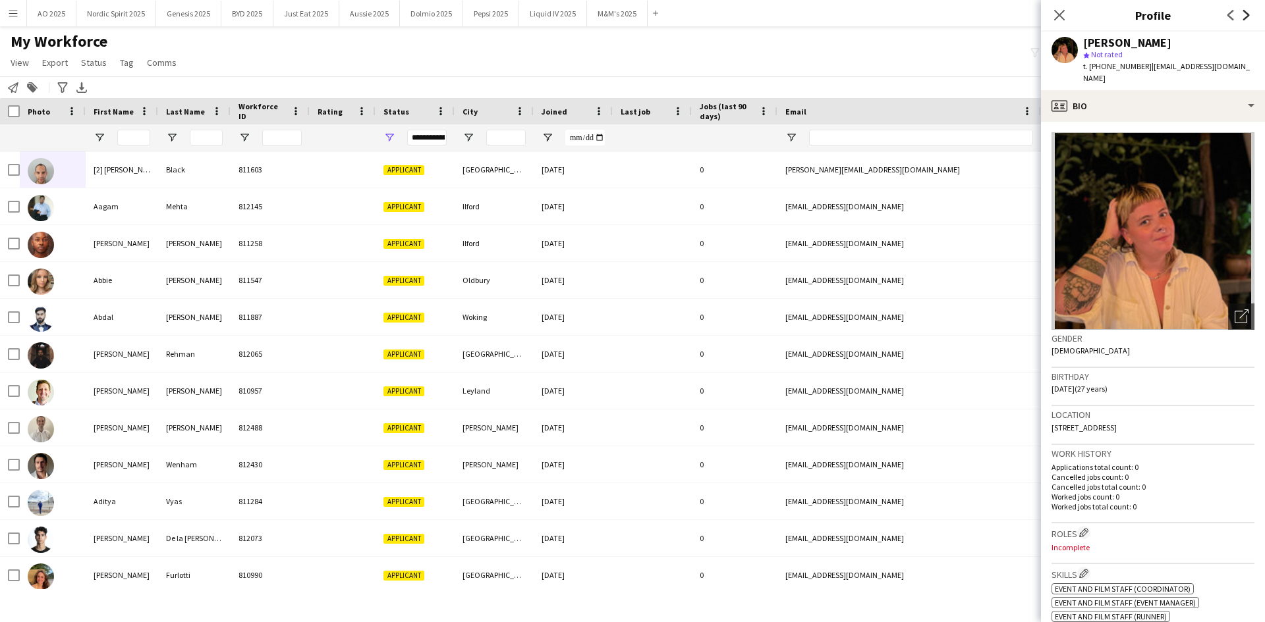
click at [1245, 19] on icon "Next" at bounding box center [1246, 15] width 11 height 11
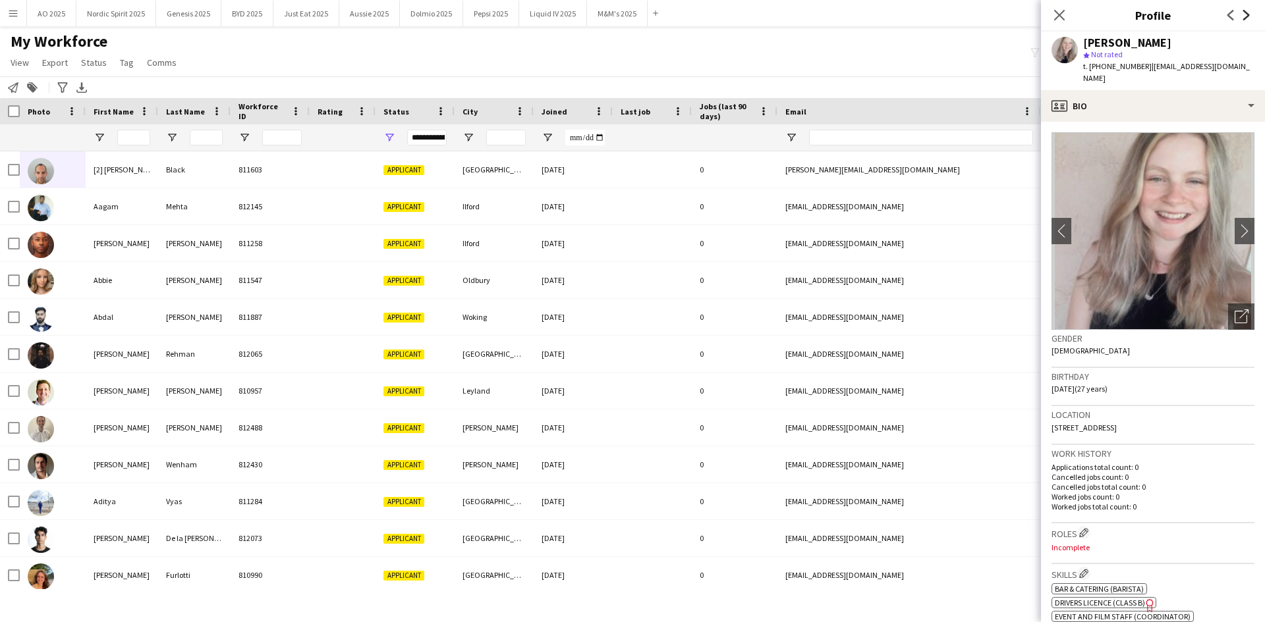
click at [1245, 19] on icon "Next" at bounding box center [1246, 15] width 11 height 11
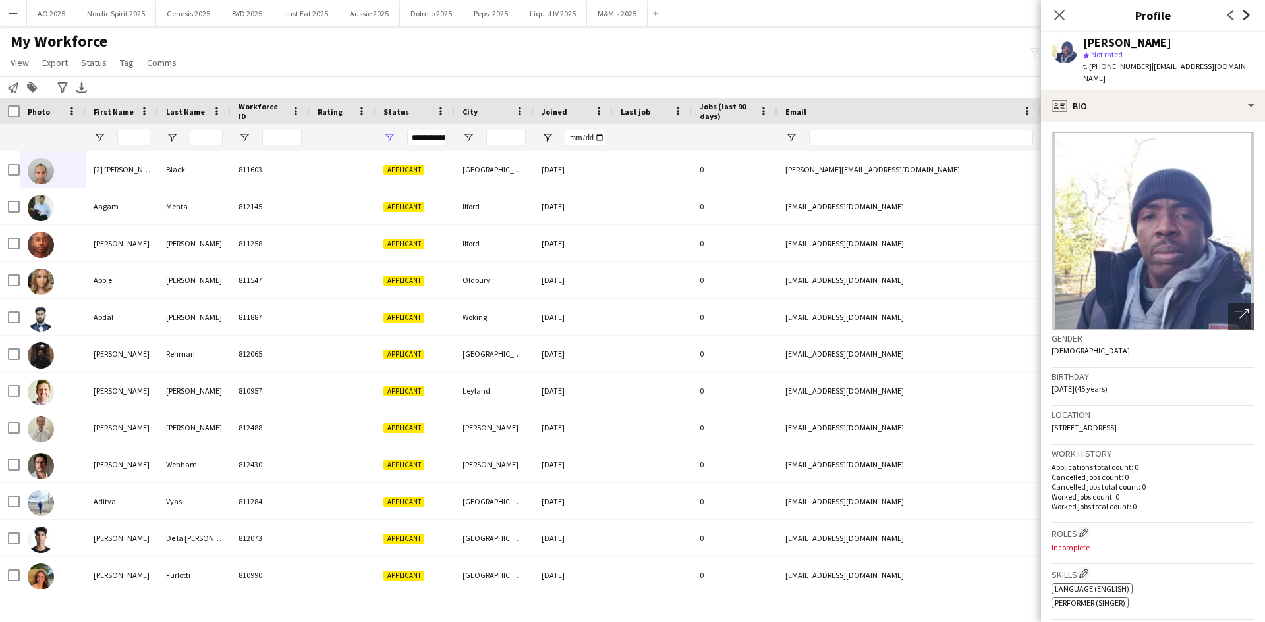
click at [1245, 19] on icon "Next" at bounding box center [1246, 15] width 11 height 11
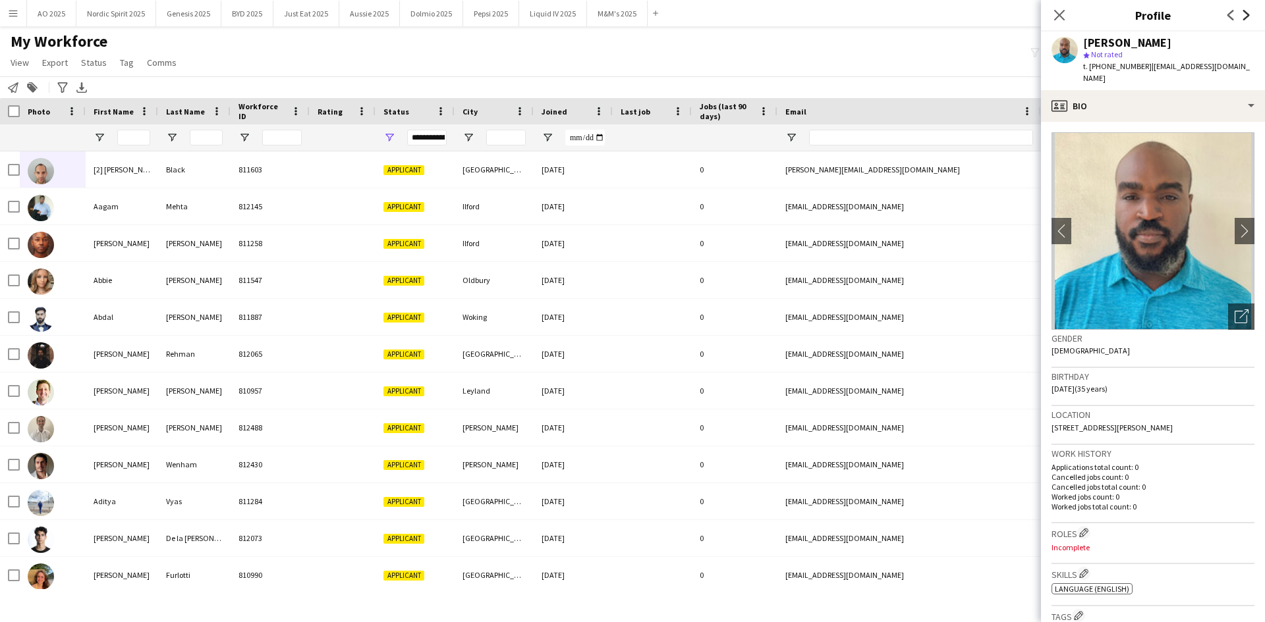
click at [1245, 19] on icon "Next" at bounding box center [1246, 15] width 11 height 11
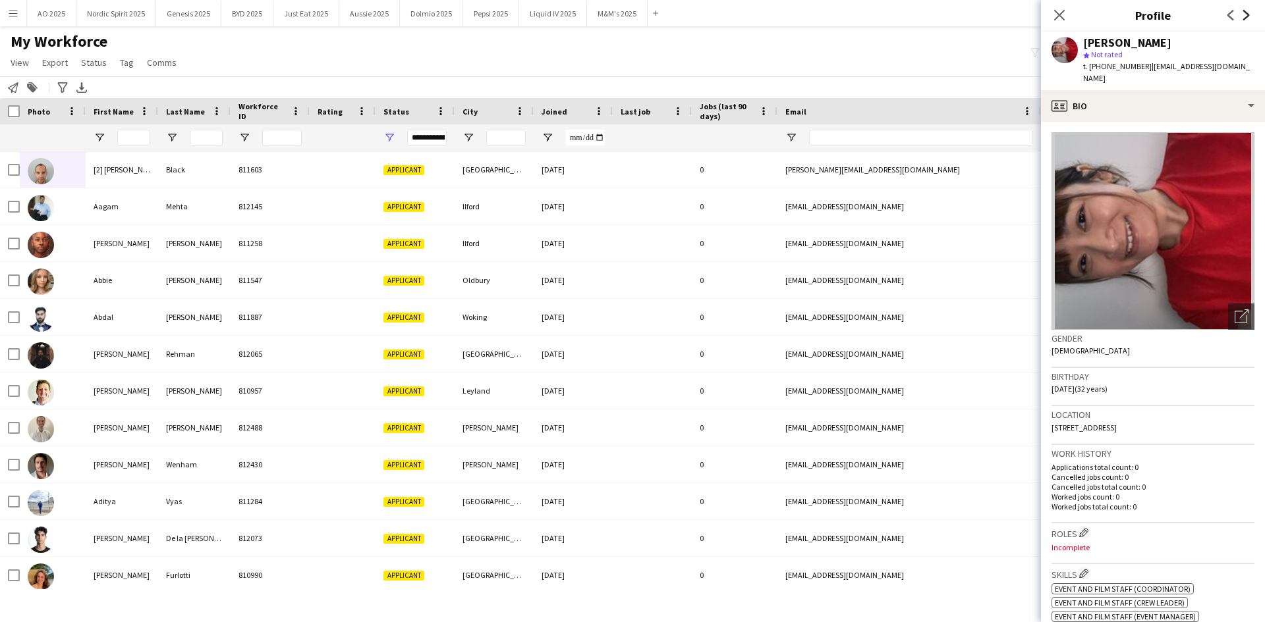
click at [1245, 19] on icon "Next" at bounding box center [1246, 15] width 11 height 11
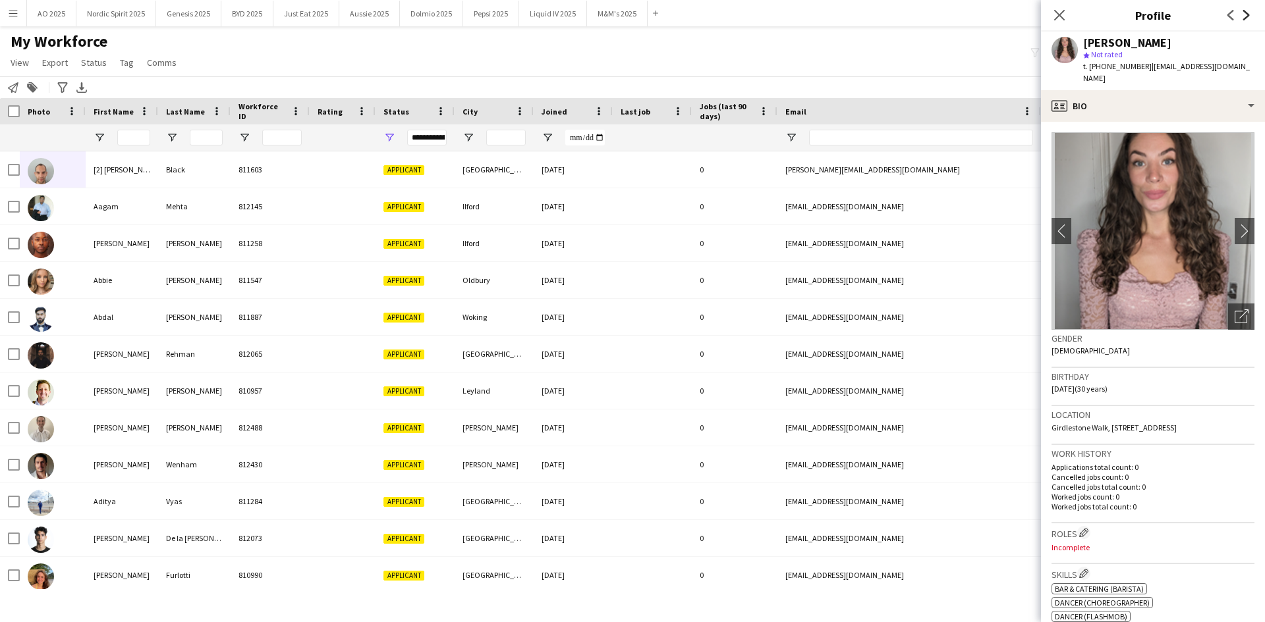
click at [1245, 19] on icon "Next" at bounding box center [1246, 15] width 11 height 11
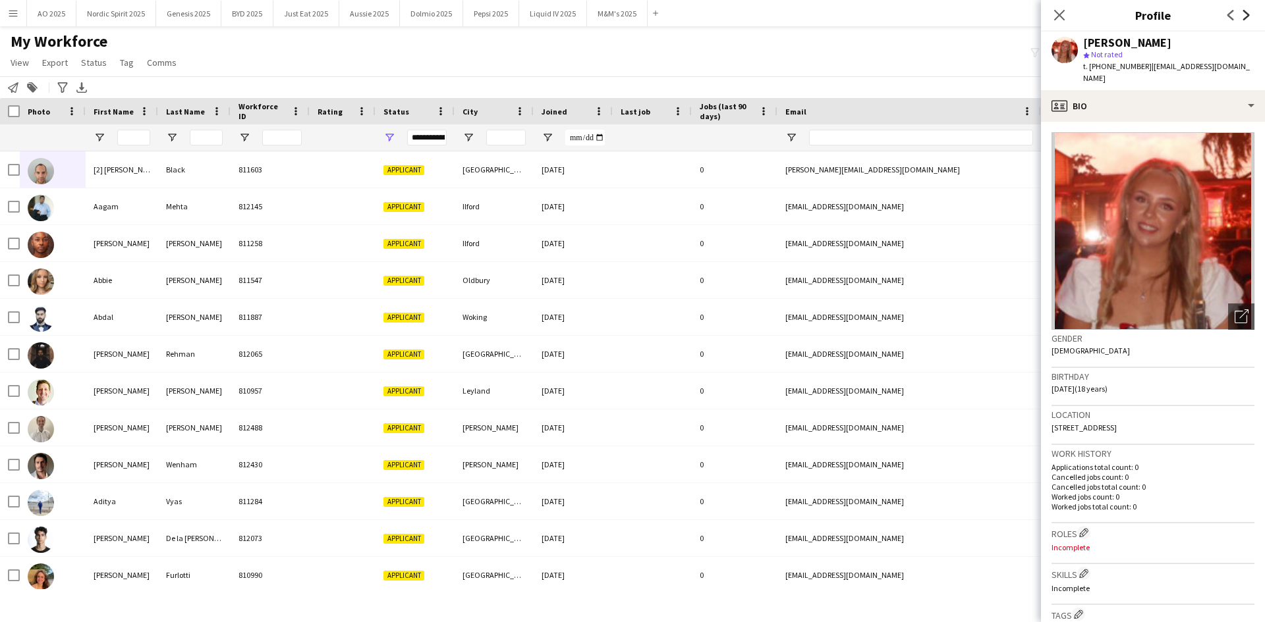
click at [1245, 19] on icon "Next" at bounding box center [1246, 15] width 11 height 11
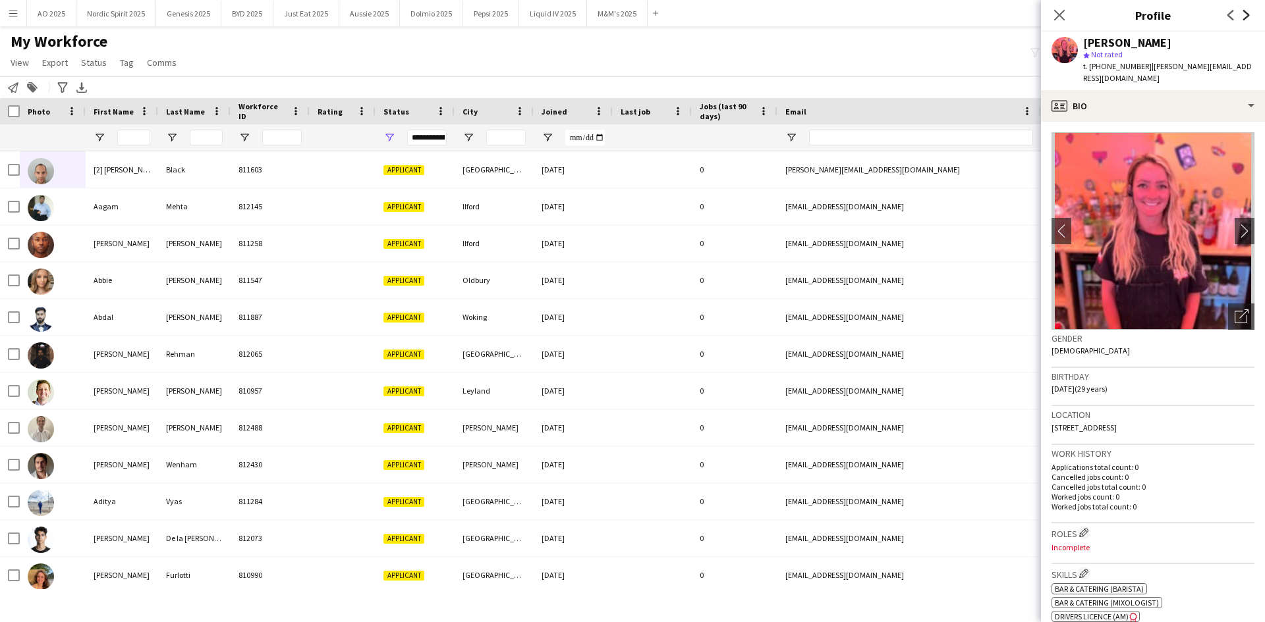
click at [1245, 19] on icon "Next" at bounding box center [1246, 15] width 11 height 11
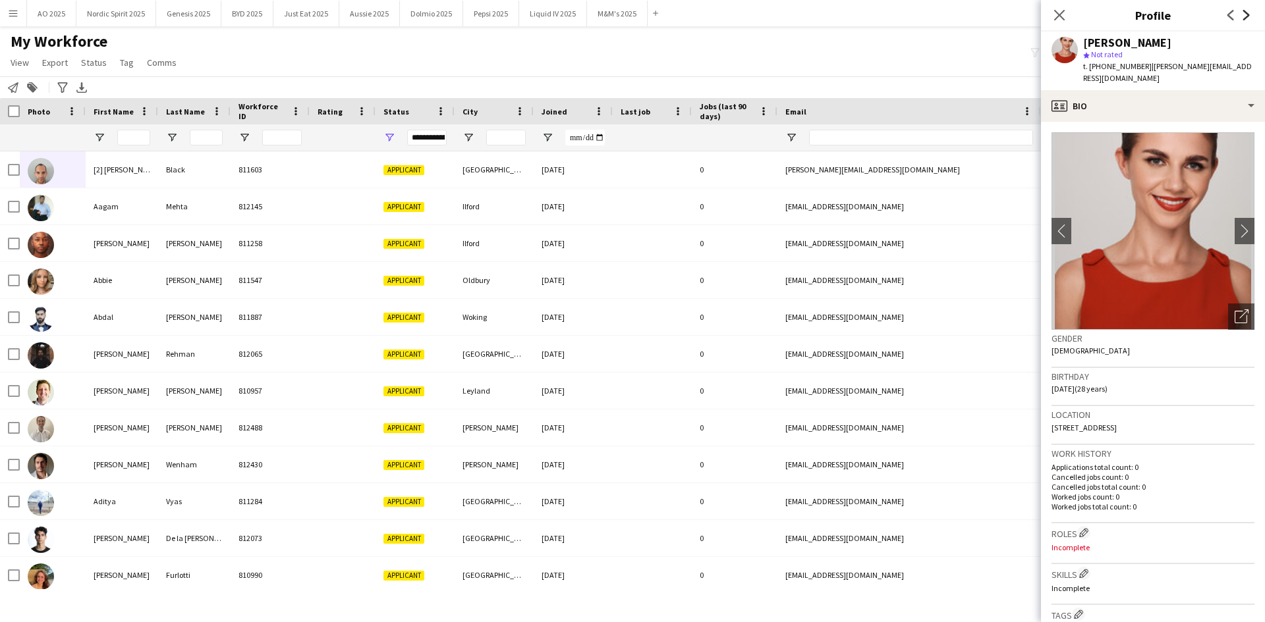
click at [1245, 19] on icon "Next" at bounding box center [1246, 15] width 11 height 11
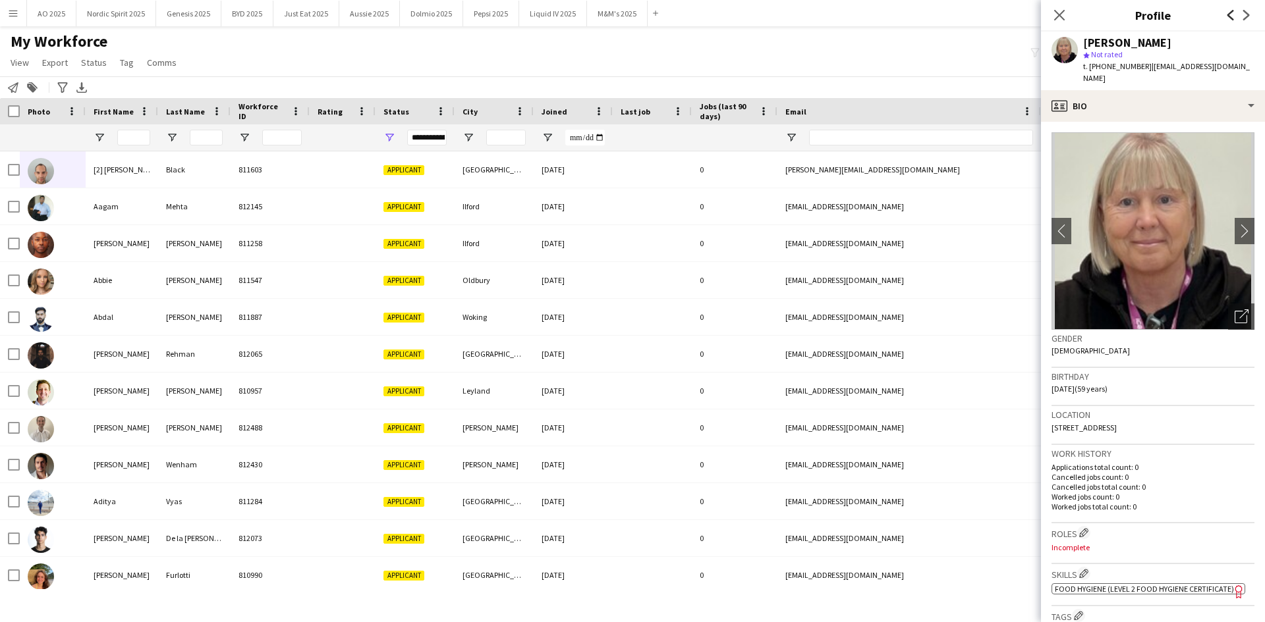
click at [1234, 20] on icon "Previous" at bounding box center [1230, 15] width 11 height 11
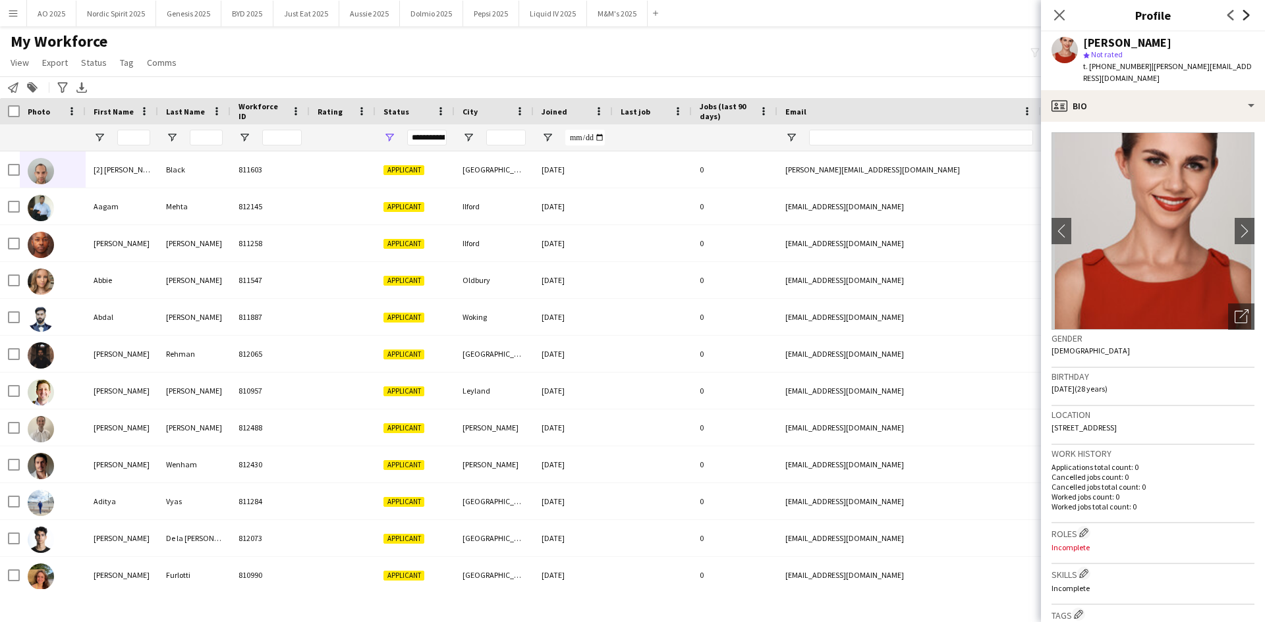
click at [1241, 16] on icon "Next" at bounding box center [1246, 15] width 11 height 11
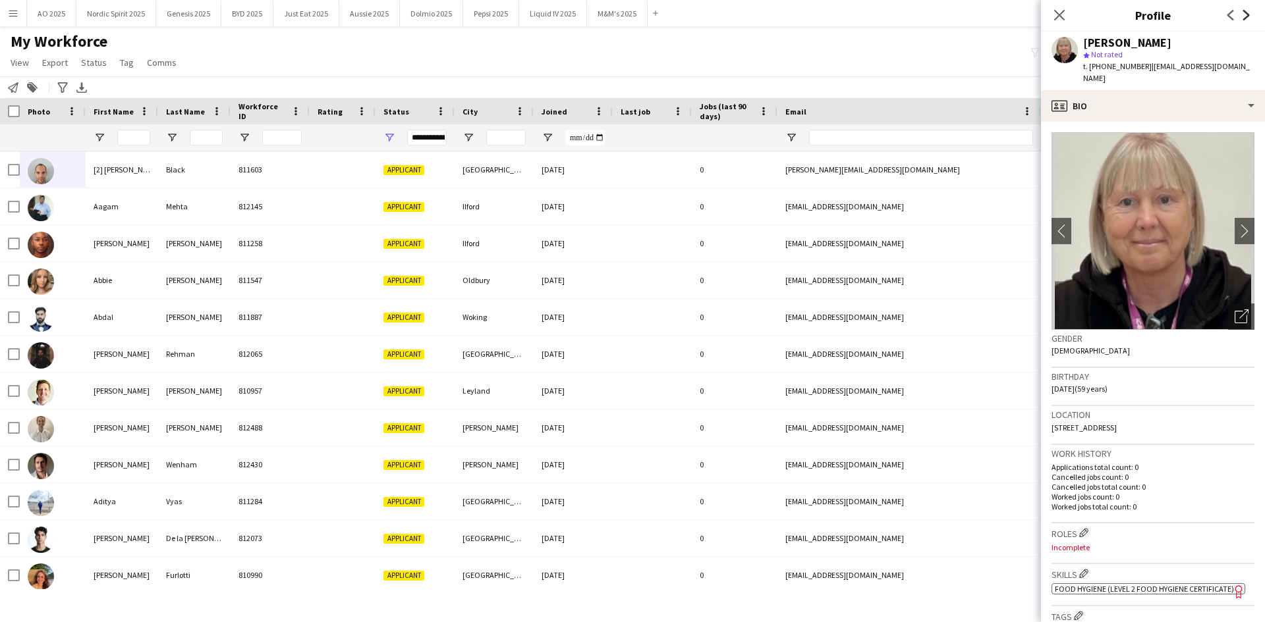
click at [1241, 16] on icon "Next" at bounding box center [1246, 15] width 11 height 11
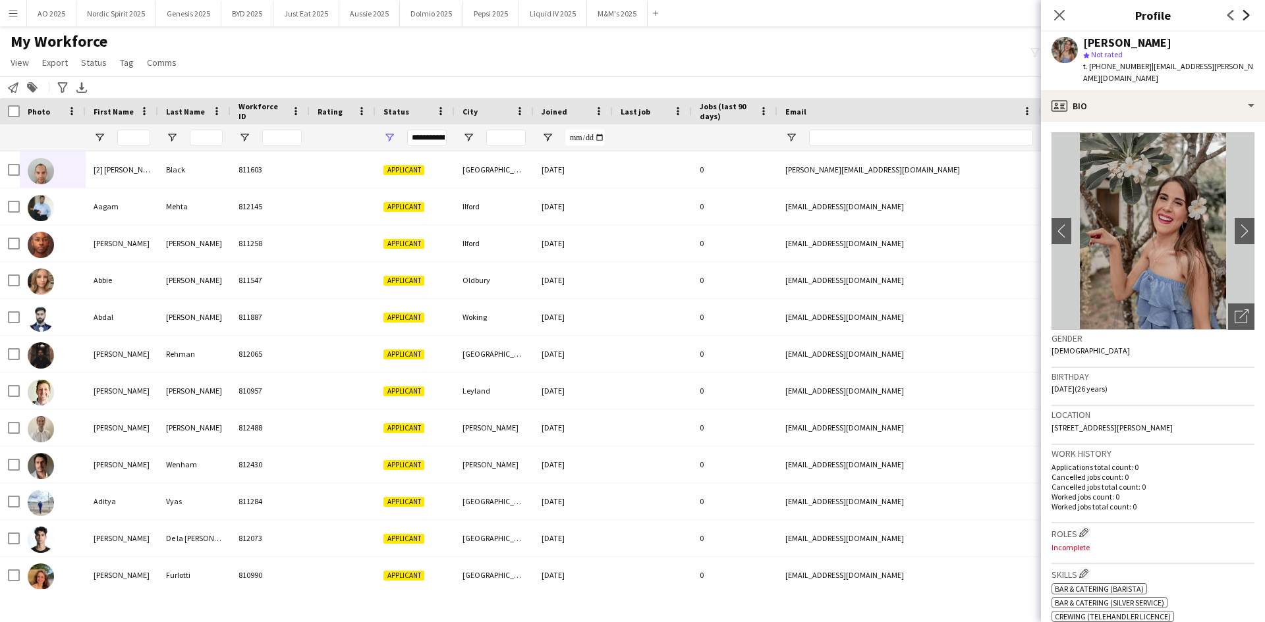
click at [1241, 16] on icon "Next" at bounding box center [1246, 15] width 11 height 11
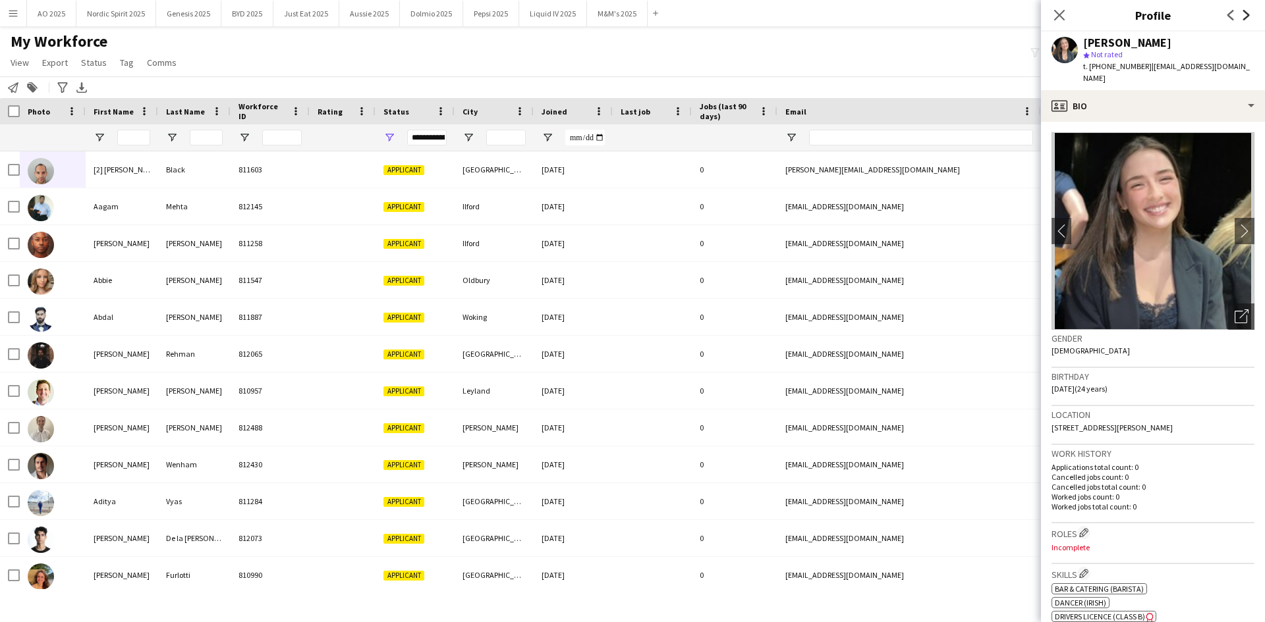
click at [1241, 16] on icon "Next" at bounding box center [1246, 15] width 11 height 11
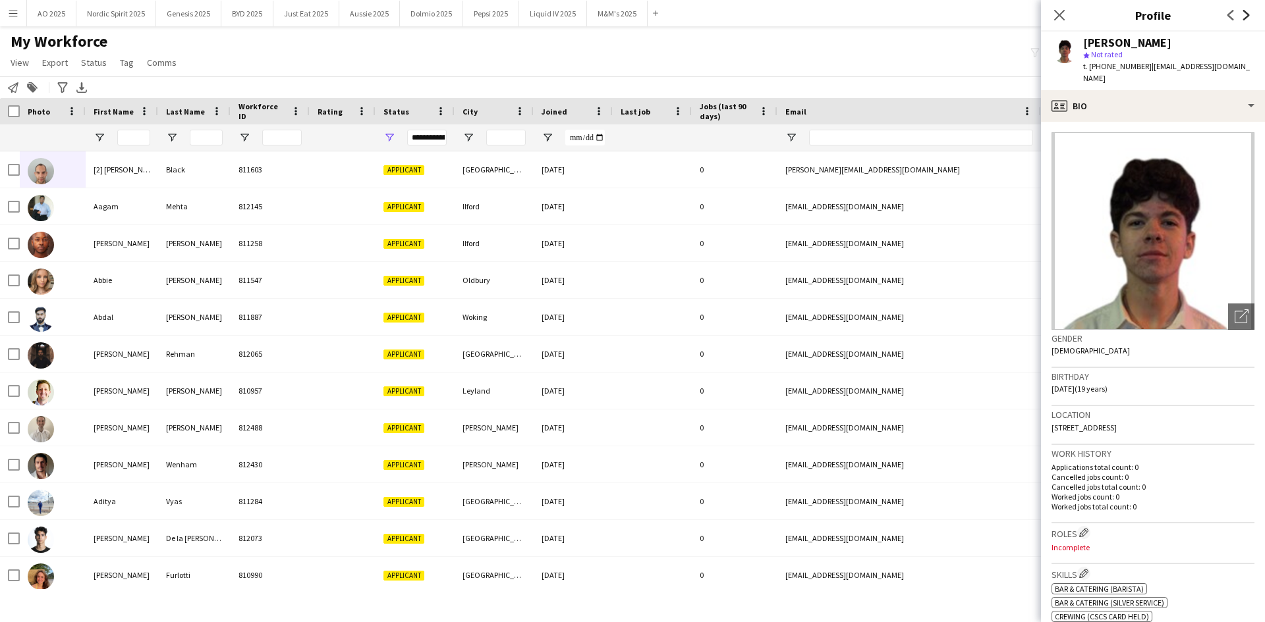
click at [1241, 16] on icon "Next" at bounding box center [1246, 15] width 11 height 11
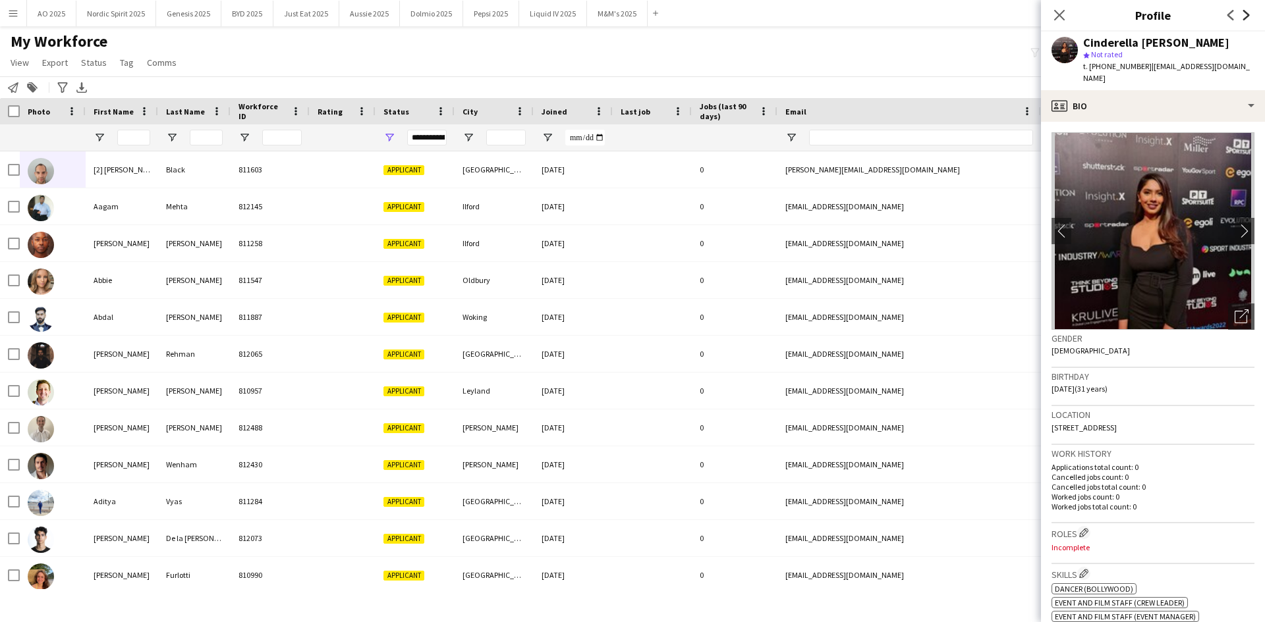
click at [1241, 16] on icon "Next" at bounding box center [1246, 15] width 11 height 11
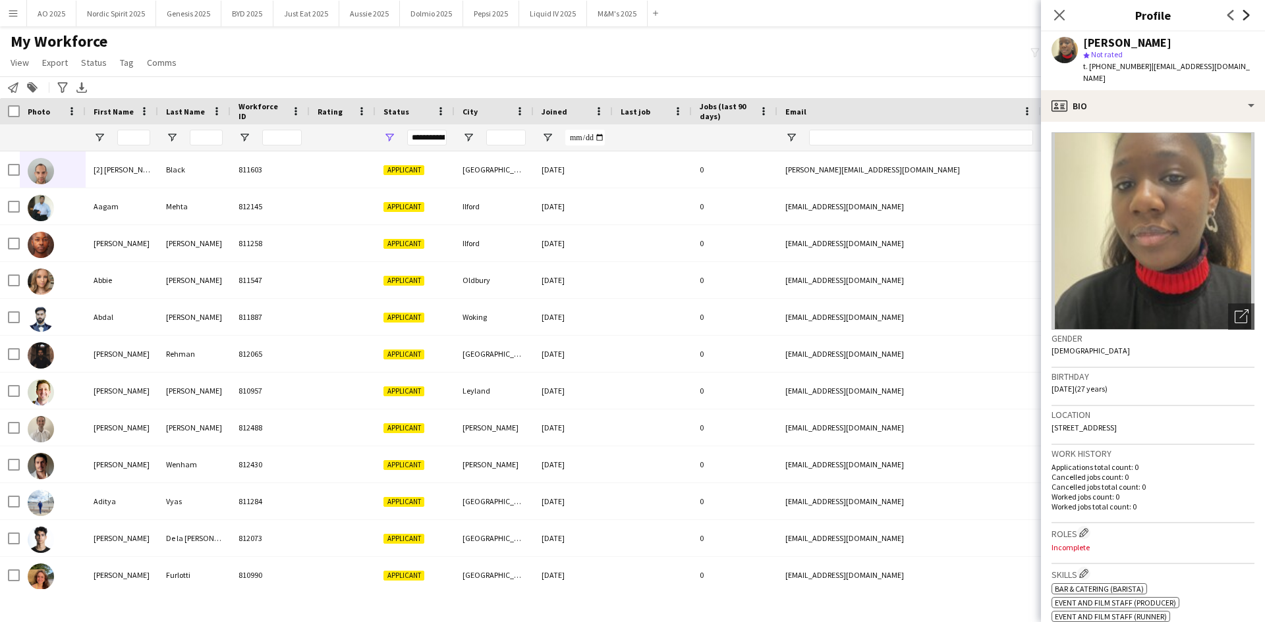
click at [1241, 16] on icon "Next" at bounding box center [1246, 15] width 11 height 11
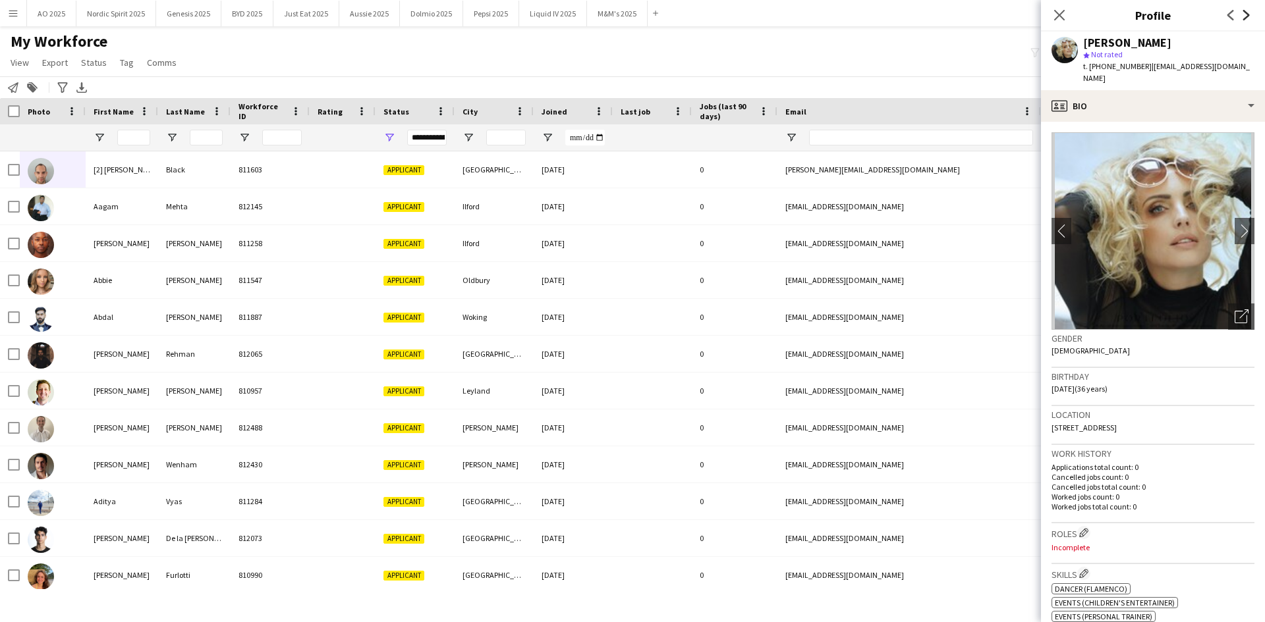
click at [1241, 16] on icon "Next" at bounding box center [1246, 15] width 11 height 11
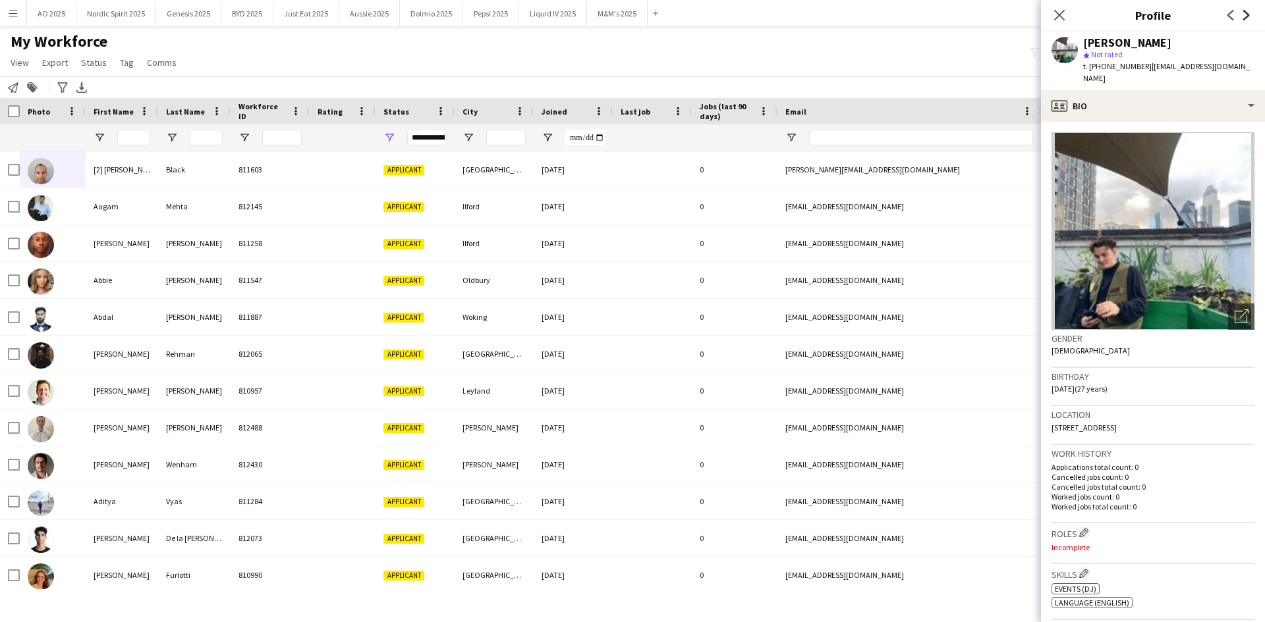
click at [1242, 16] on icon "Next" at bounding box center [1246, 15] width 11 height 11
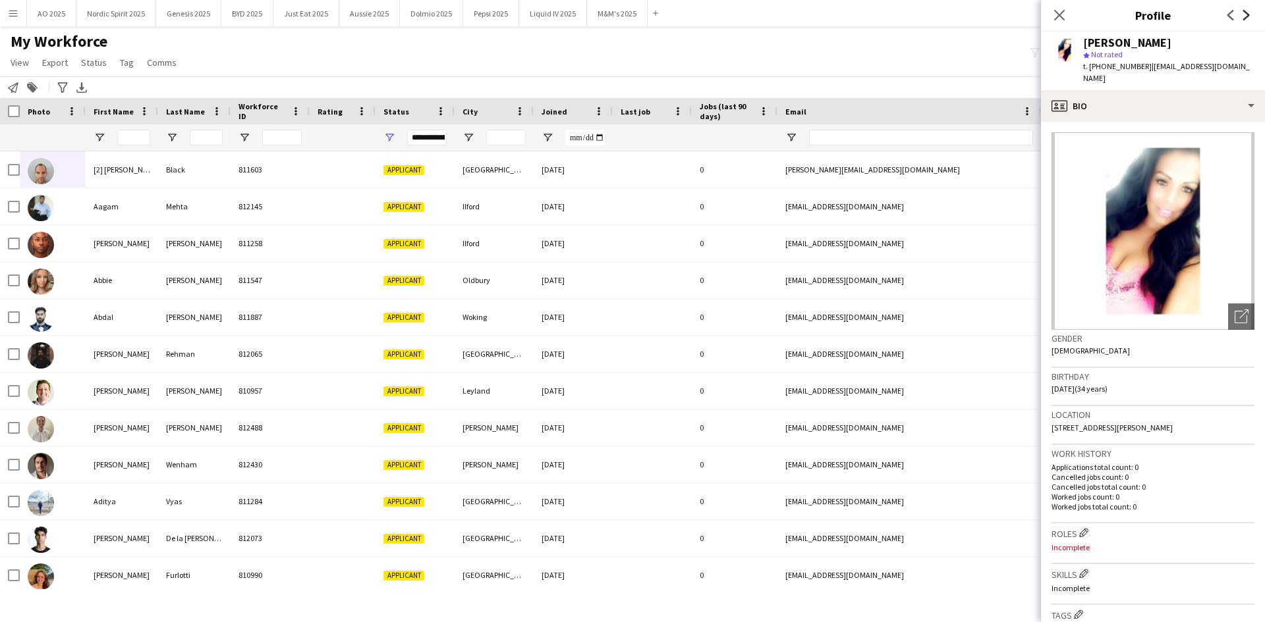
click at [1242, 16] on icon "Next" at bounding box center [1246, 15] width 11 height 11
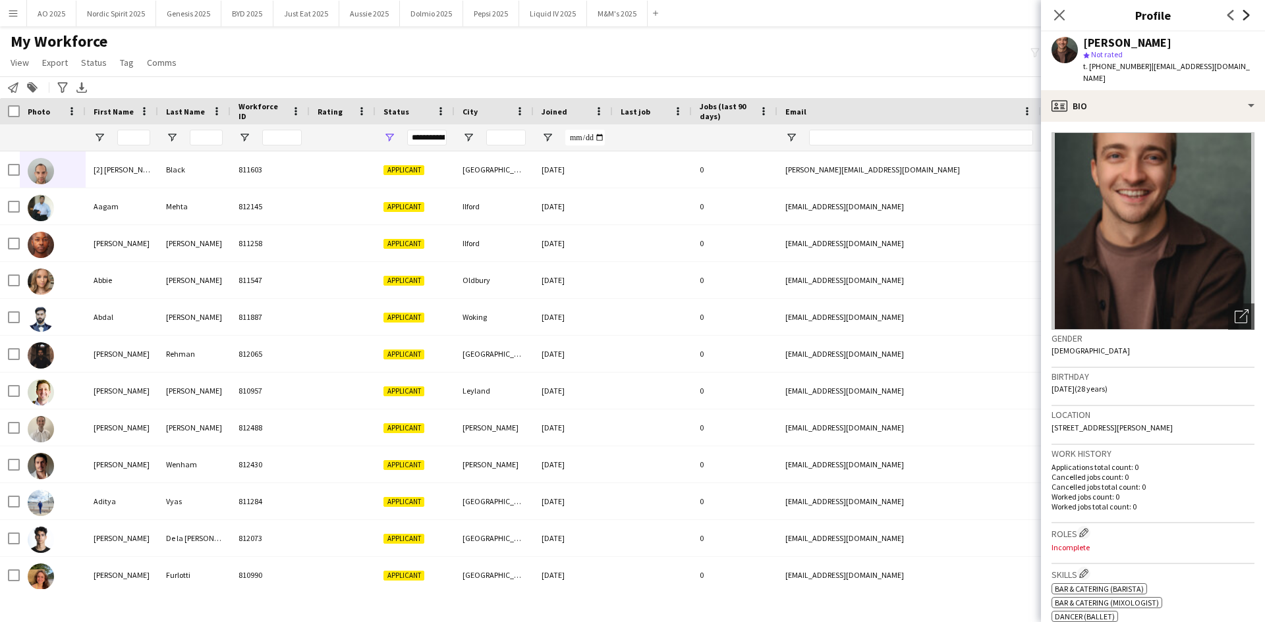
click at [1242, 16] on icon "Next" at bounding box center [1246, 15] width 11 height 11
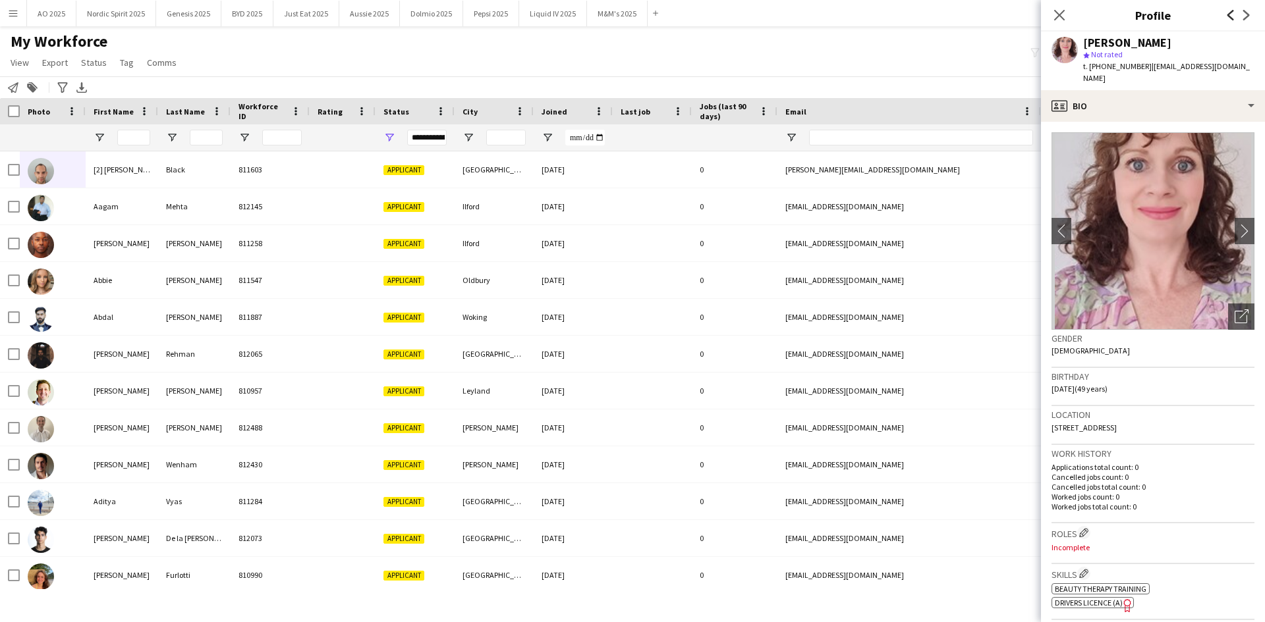
click at [1233, 19] on icon at bounding box center [1230, 15] width 7 height 11
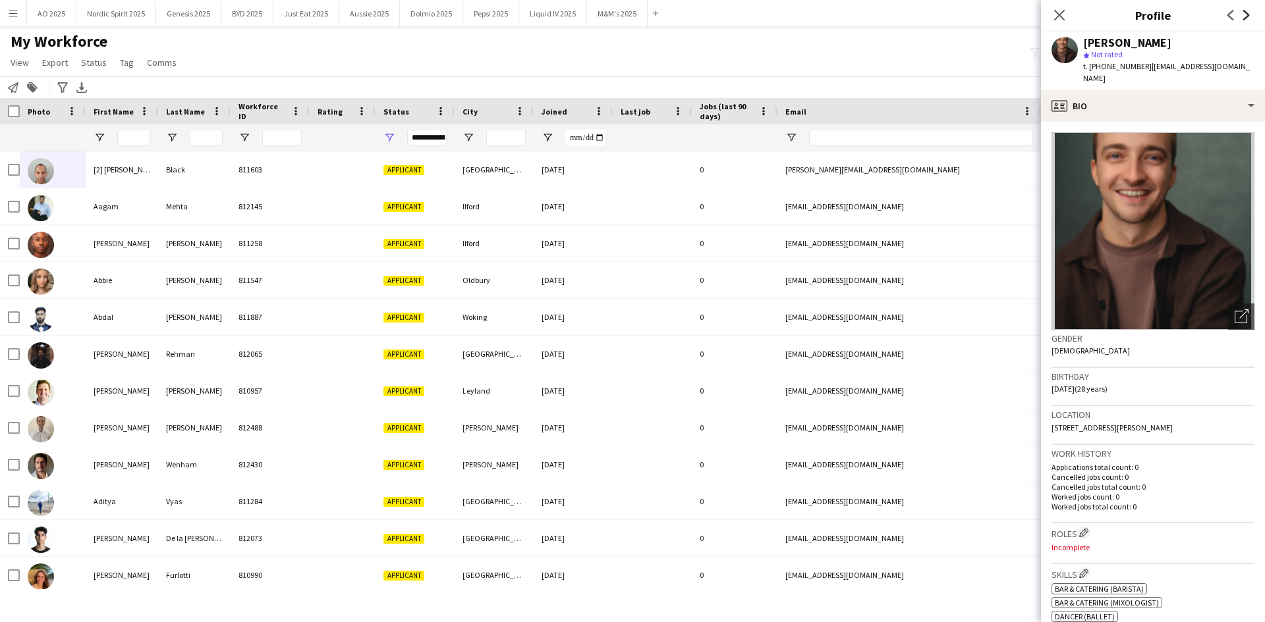
click at [1244, 16] on icon "Next" at bounding box center [1246, 15] width 11 height 11
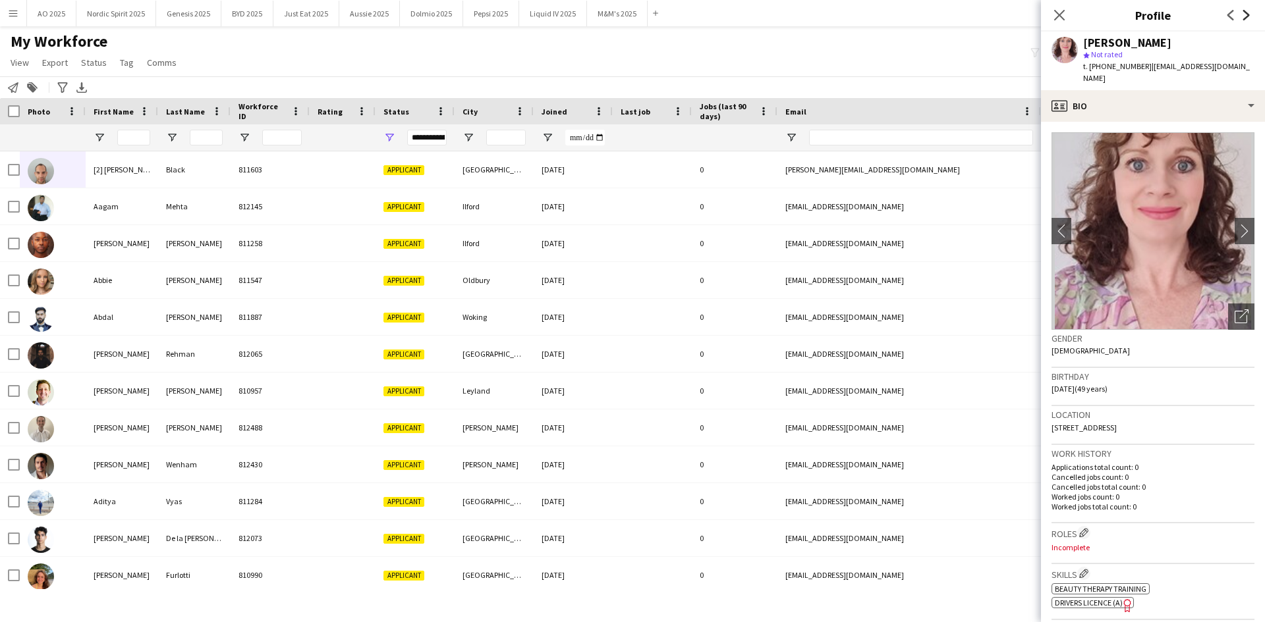
click at [1244, 16] on icon "Next" at bounding box center [1246, 15] width 11 height 11
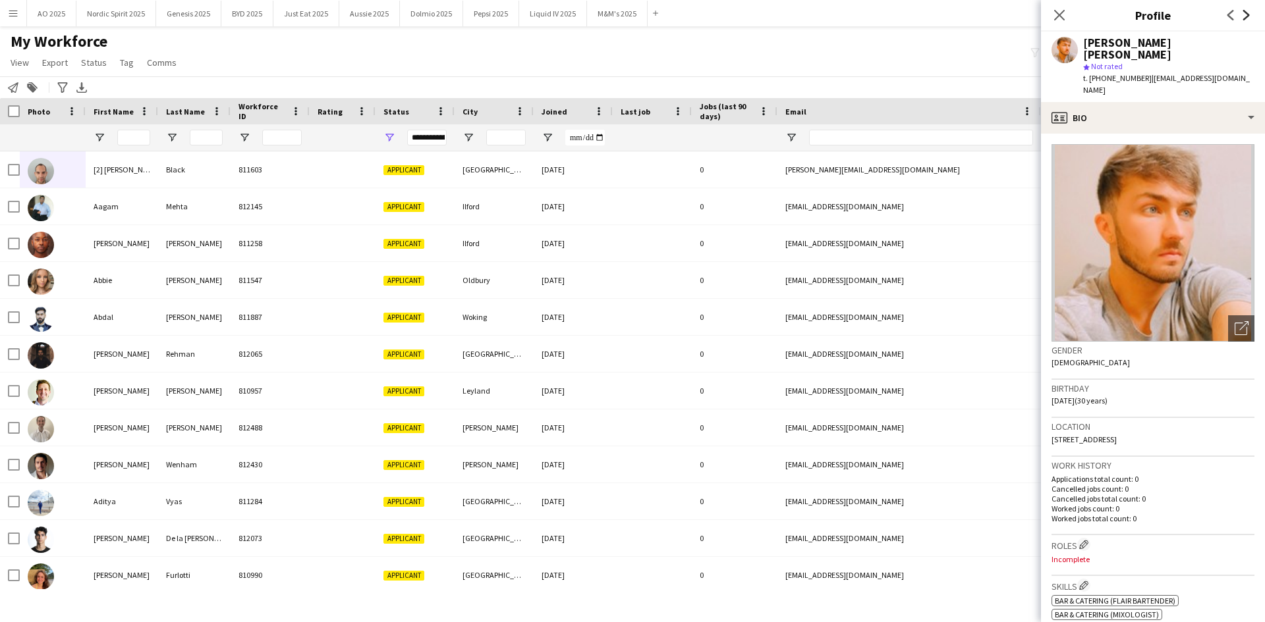
click at [1244, 16] on icon "Next" at bounding box center [1246, 15] width 11 height 11
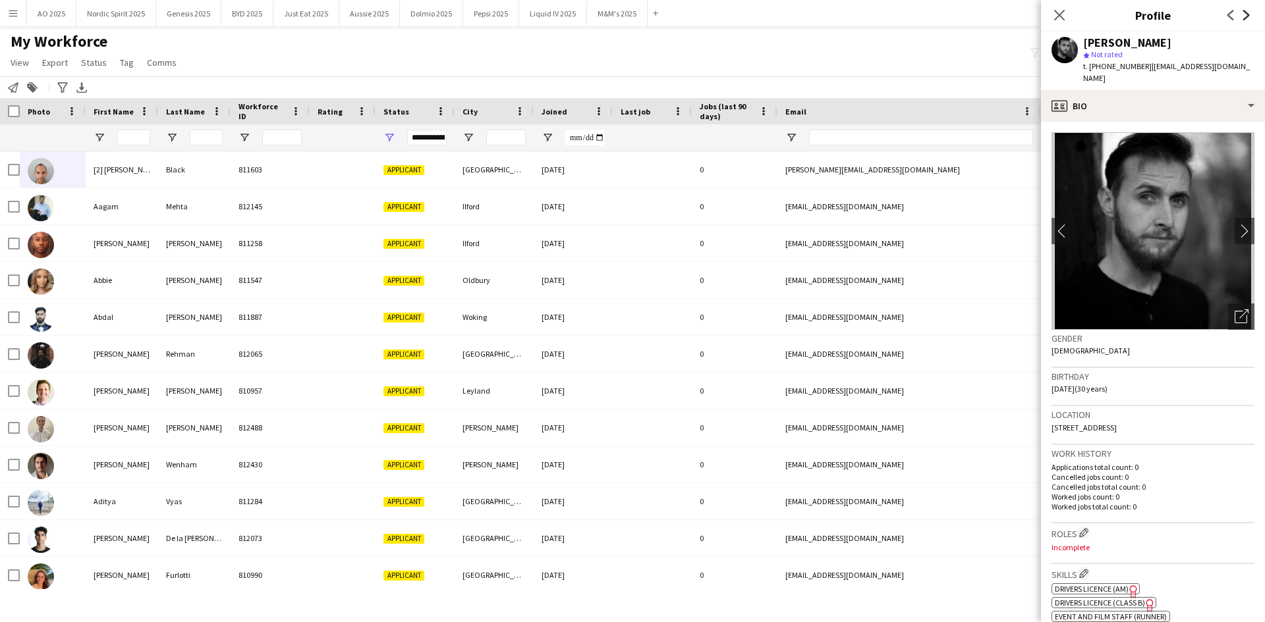
click at [1244, 16] on icon "Next" at bounding box center [1246, 15] width 11 height 11
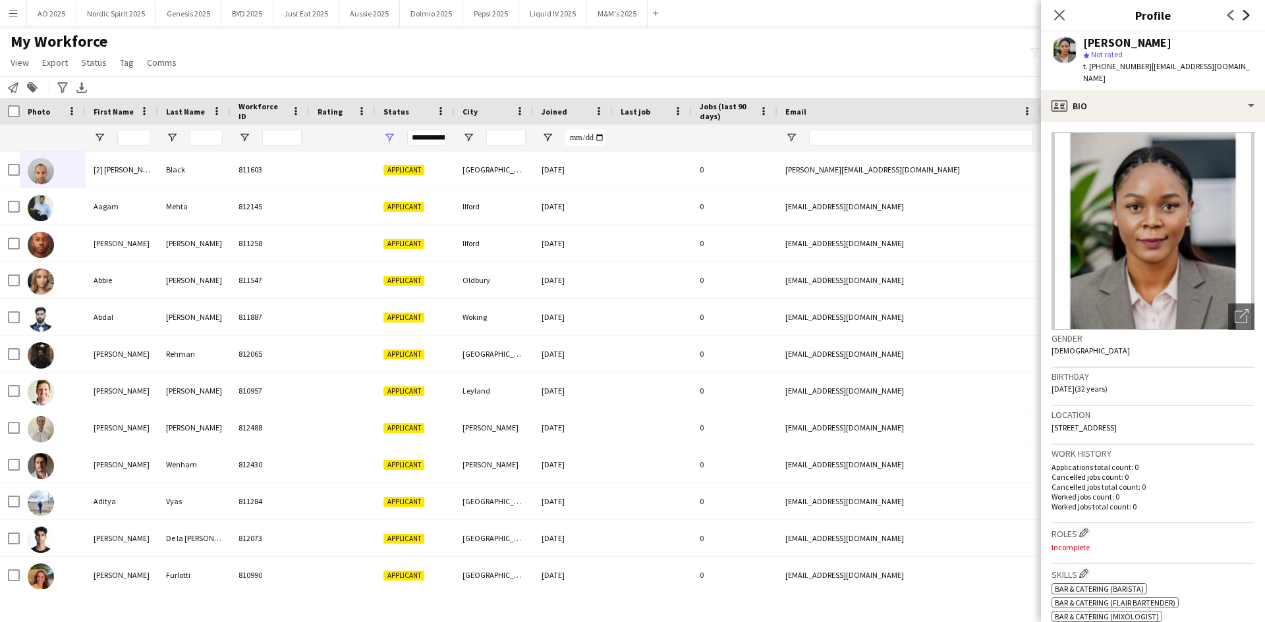
click at [1244, 16] on icon "Next" at bounding box center [1246, 15] width 11 height 11
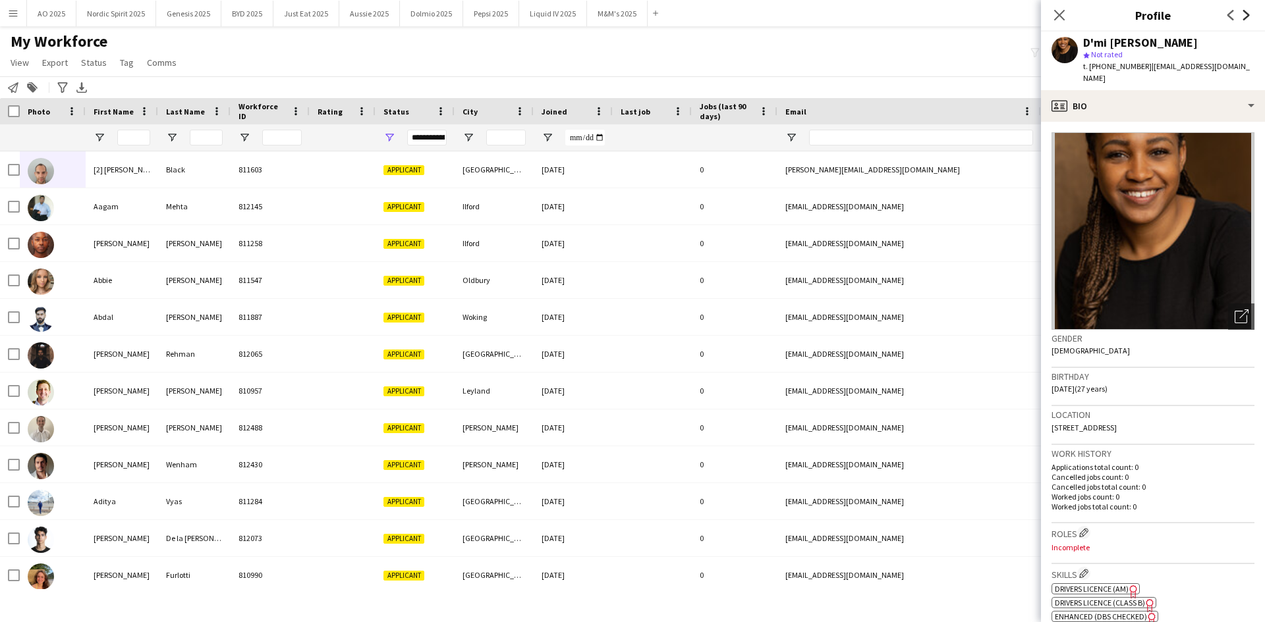
click at [1244, 16] on icon "Next" at bounding box center [1246, 15] width 11 height 11
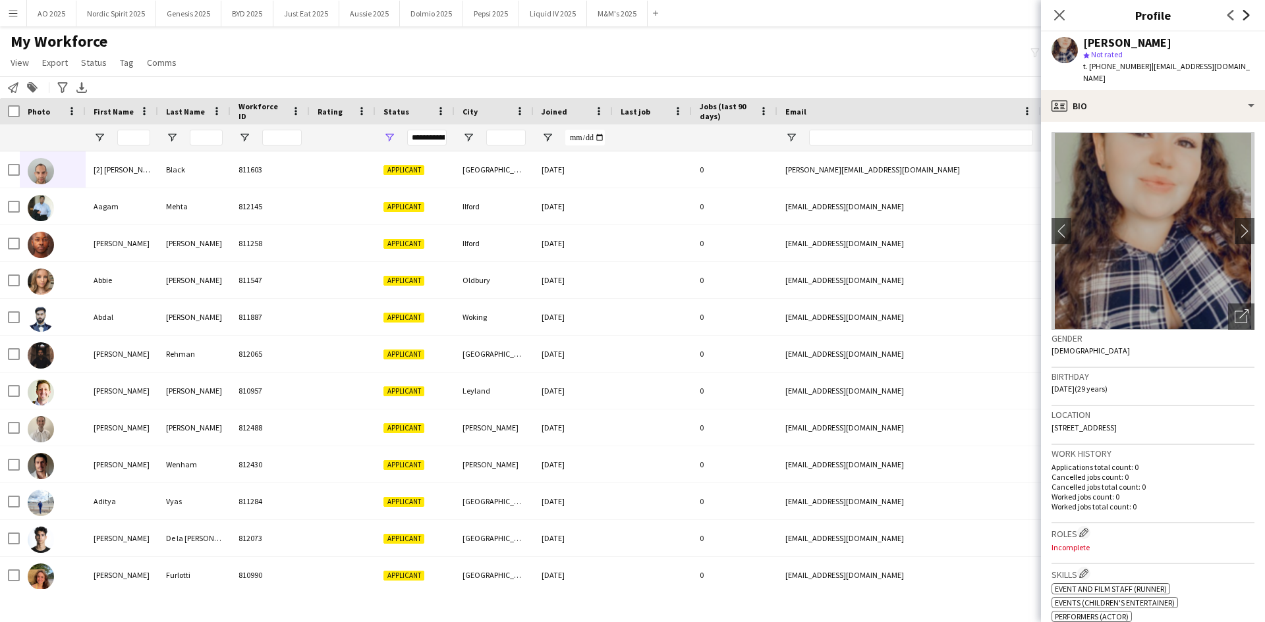
click at [1244, 16] on icon "Next" at bounding box center [1246, 15] width 11 height 11
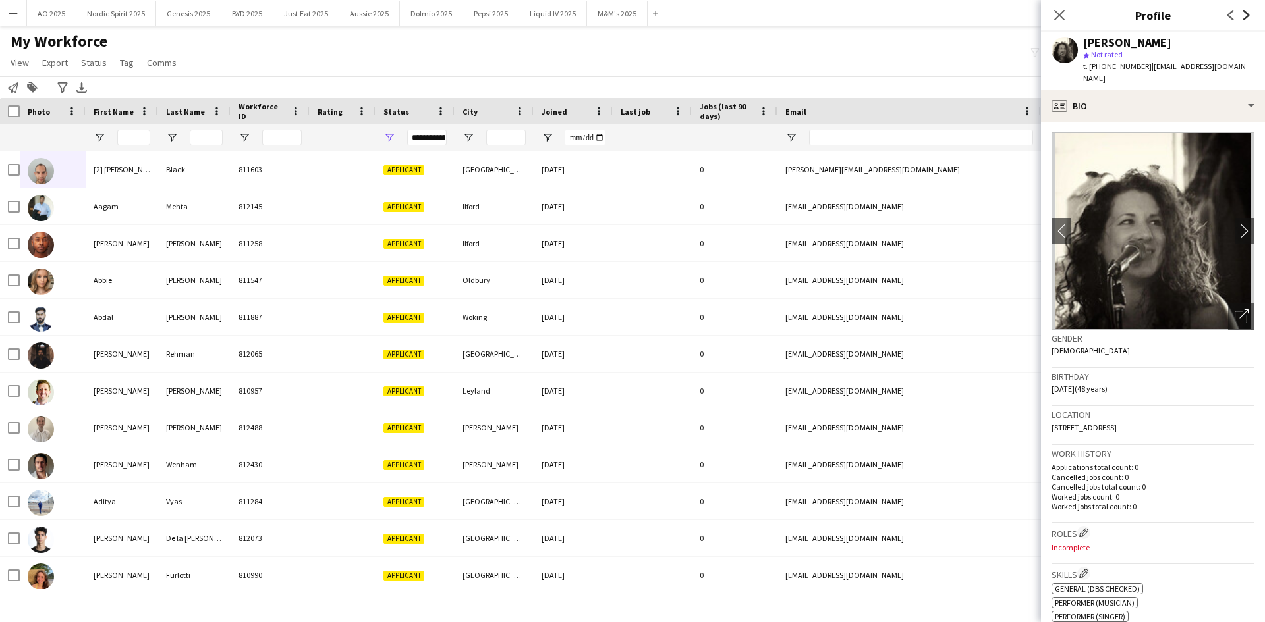
click at [1244, 16] on icon "Next" at bounding box center [1246, 15] width 11 height 11
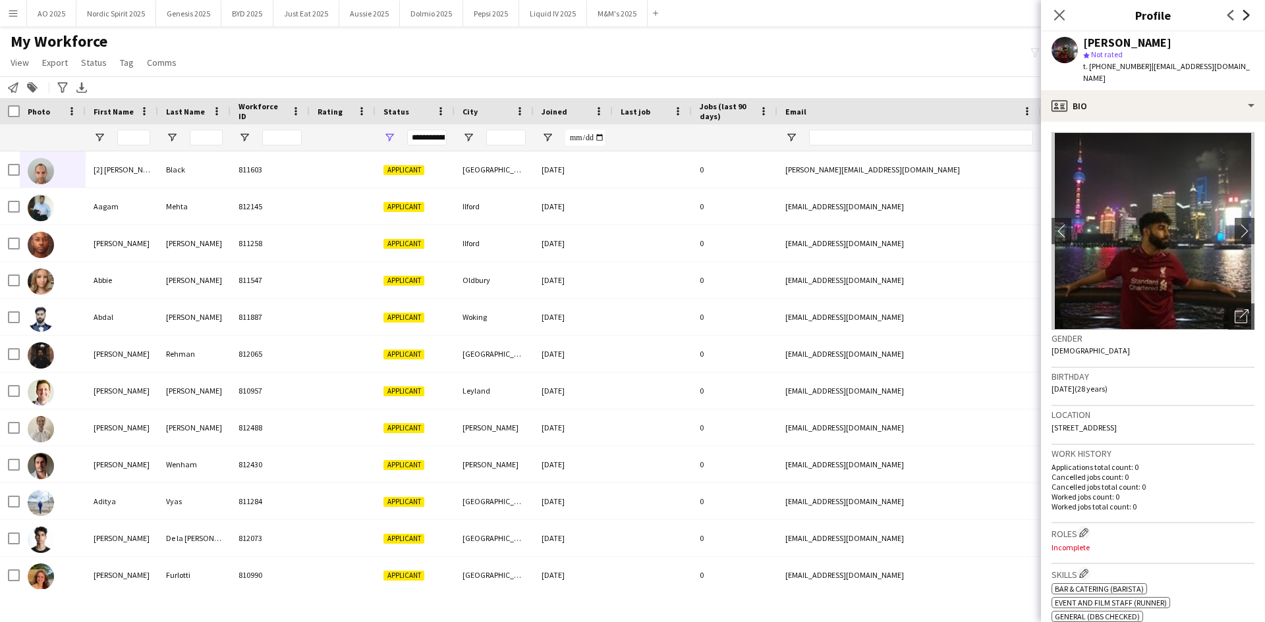
click at [1244, 16] on icon "Next" at bounding box center [1246, 15] width 11 height 11
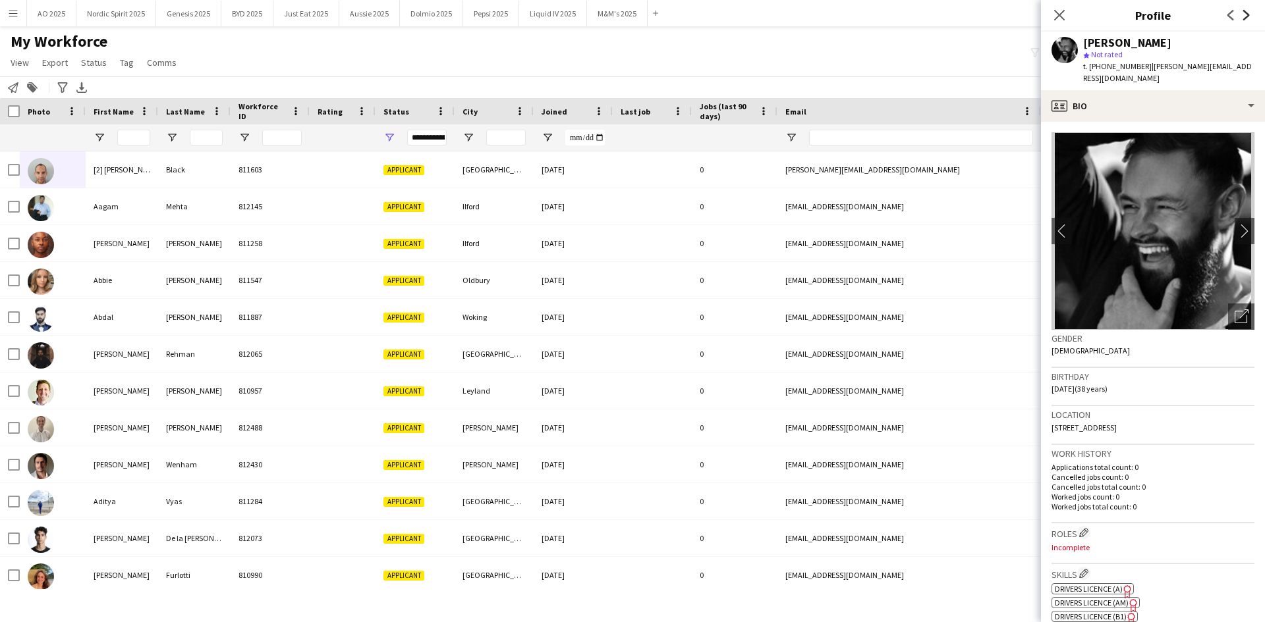
click at [1244, 16] on icon "Next" at bounding box center [1246, 15] width 11 height 11
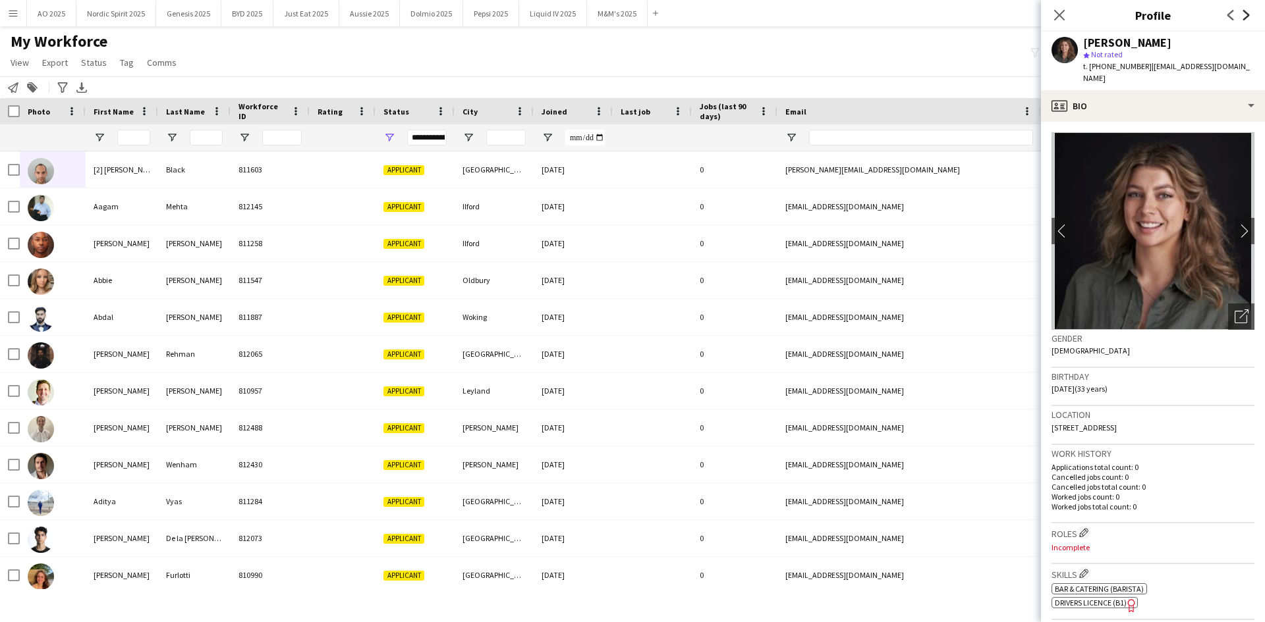
click at [1244, 16] on icon "Next" at bounding box center [1246, 15] width 11 height 11
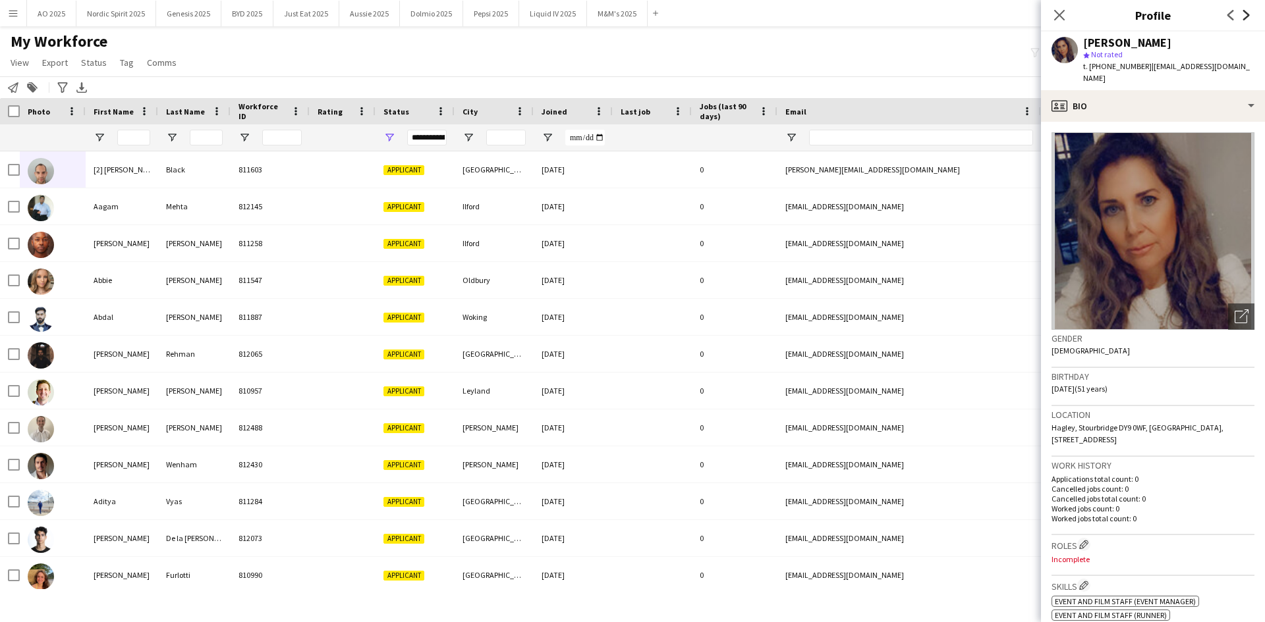
click at [1244, 16] on icon "Next" at bounding box center [1246, 15] width 11 height 11
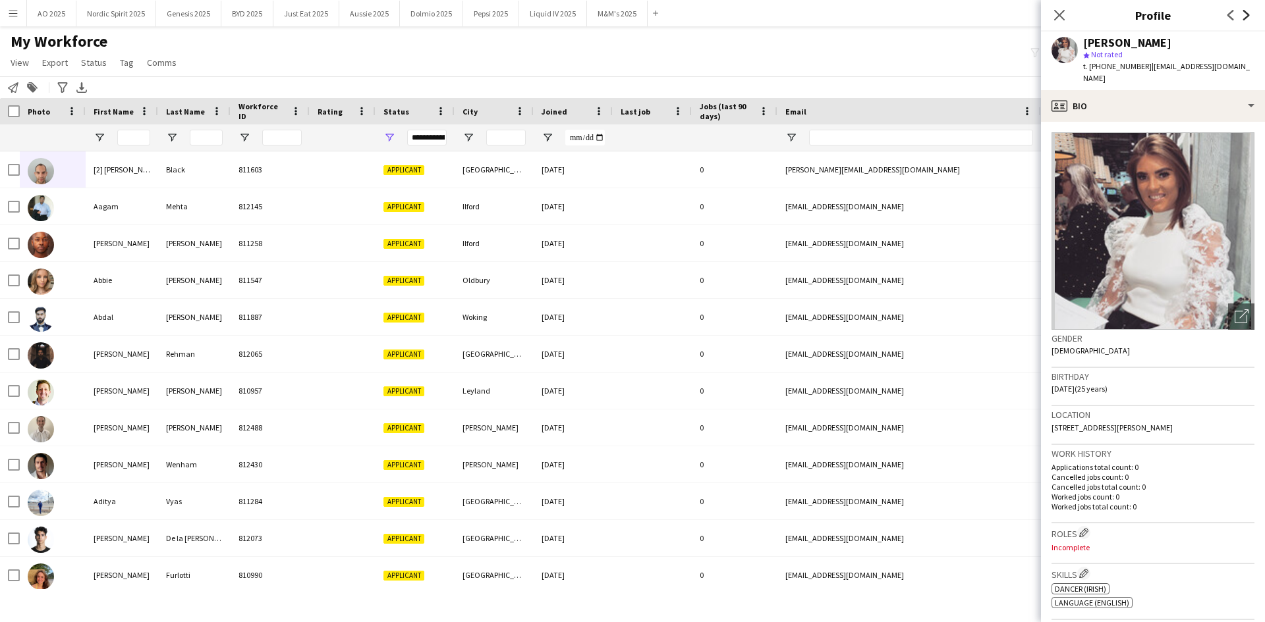
click at [1244, 16] on icon "Next" at bounding box center [1246, 15] width 11 height 11
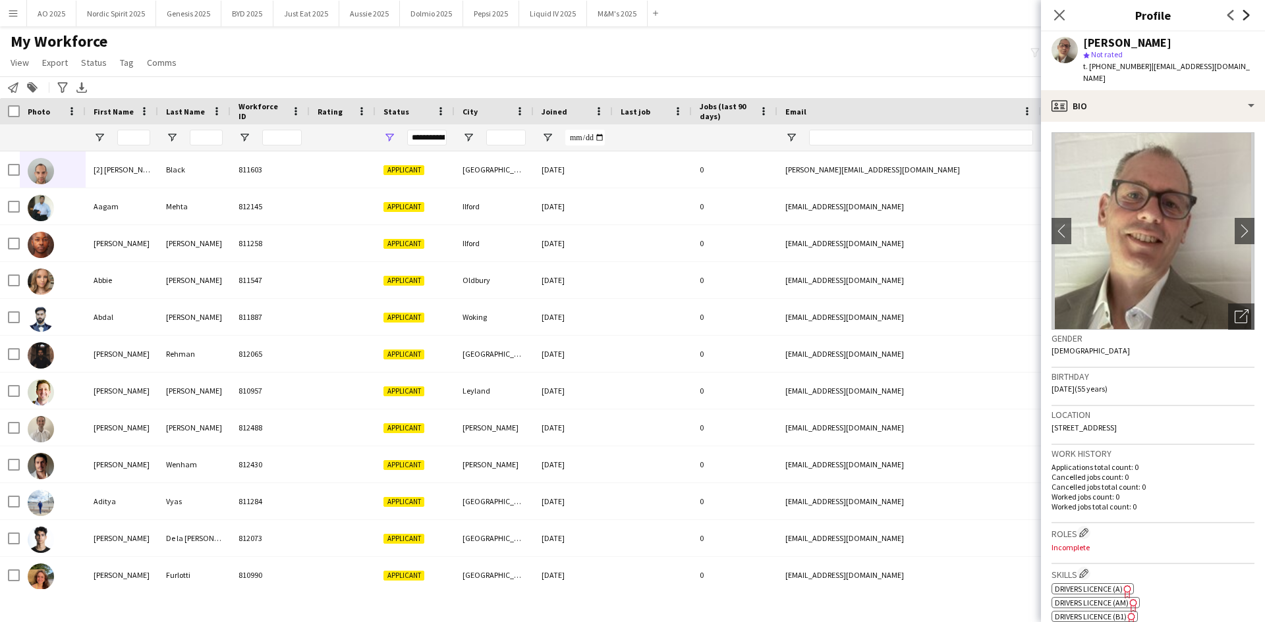
click at [1244, 16] on icon "Next" at bounding box center [1246, 15] width 11 height 11
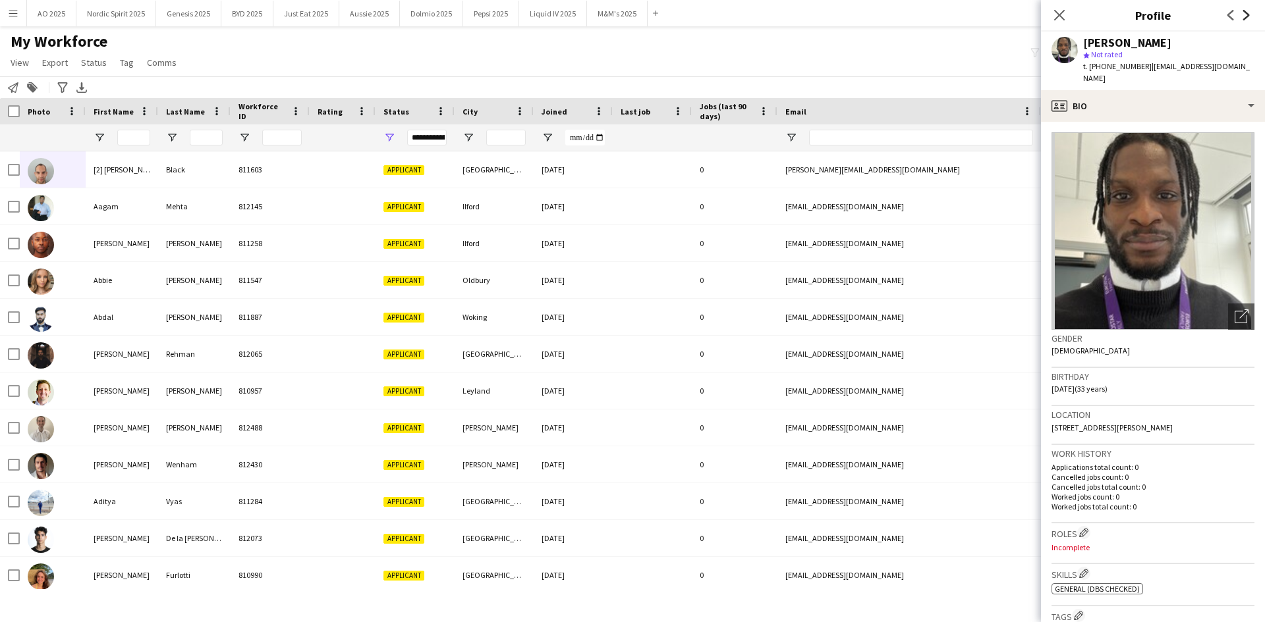
click at [1244, 16] on icon "Next" at bounding box center [1246, 15] width 11 height 11
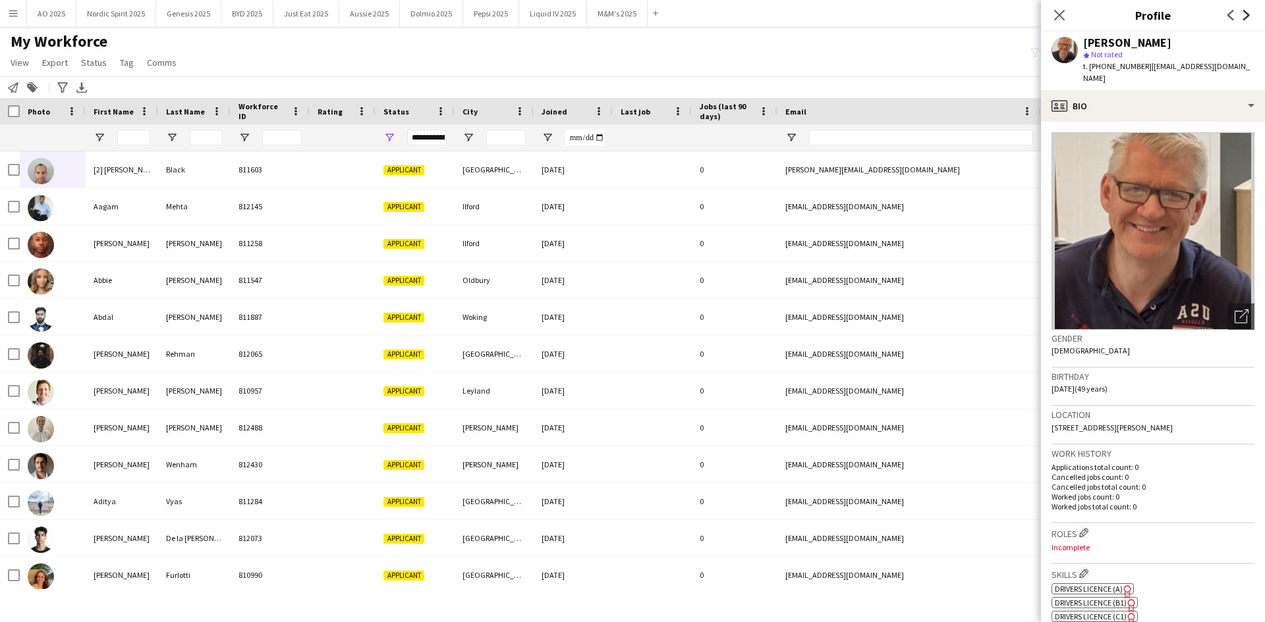
click at [1244, 16] on icon "Next" at bounding box center [1246, 15] width 11 height 11
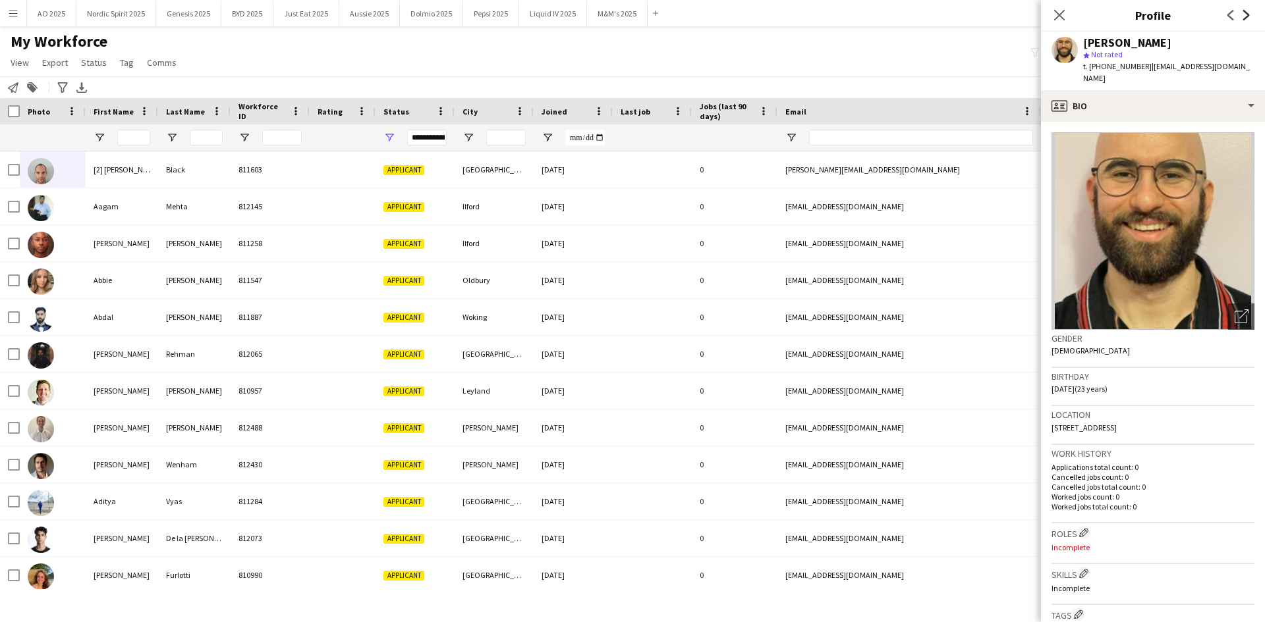
click at [1244, 16] on icon "Next" at bounding box center [1246, 15] width 11 height 11
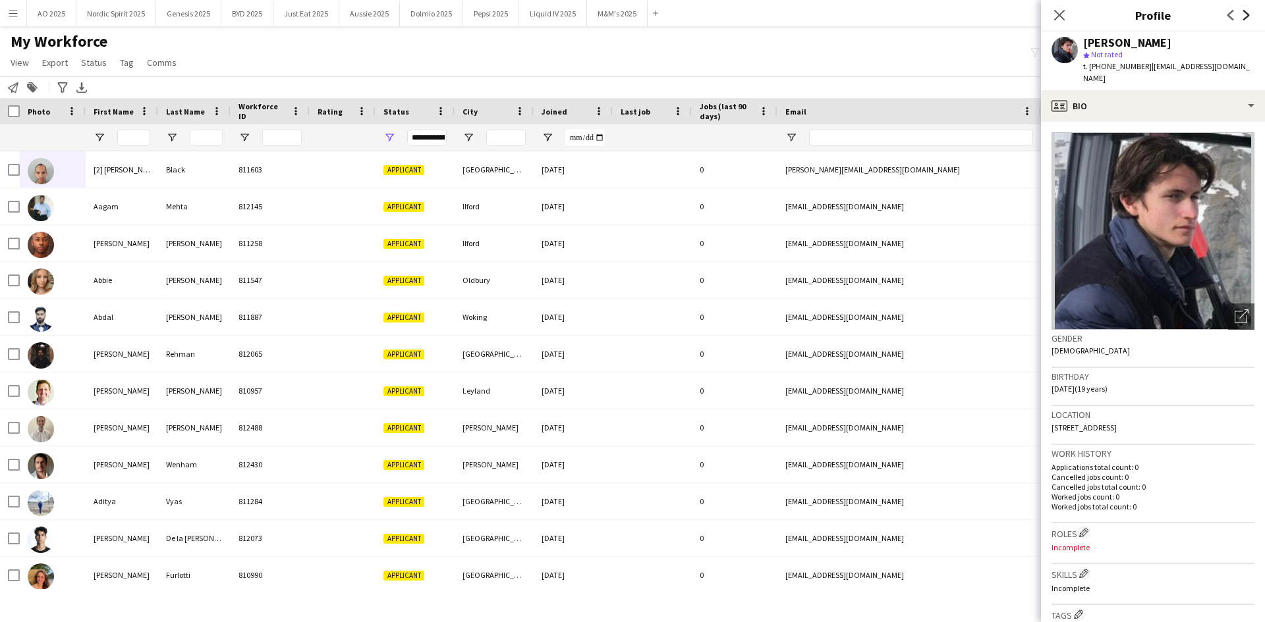
click at [1244, 16] on icon "Next" at bounding box center [1246, 15] width 11 height 11
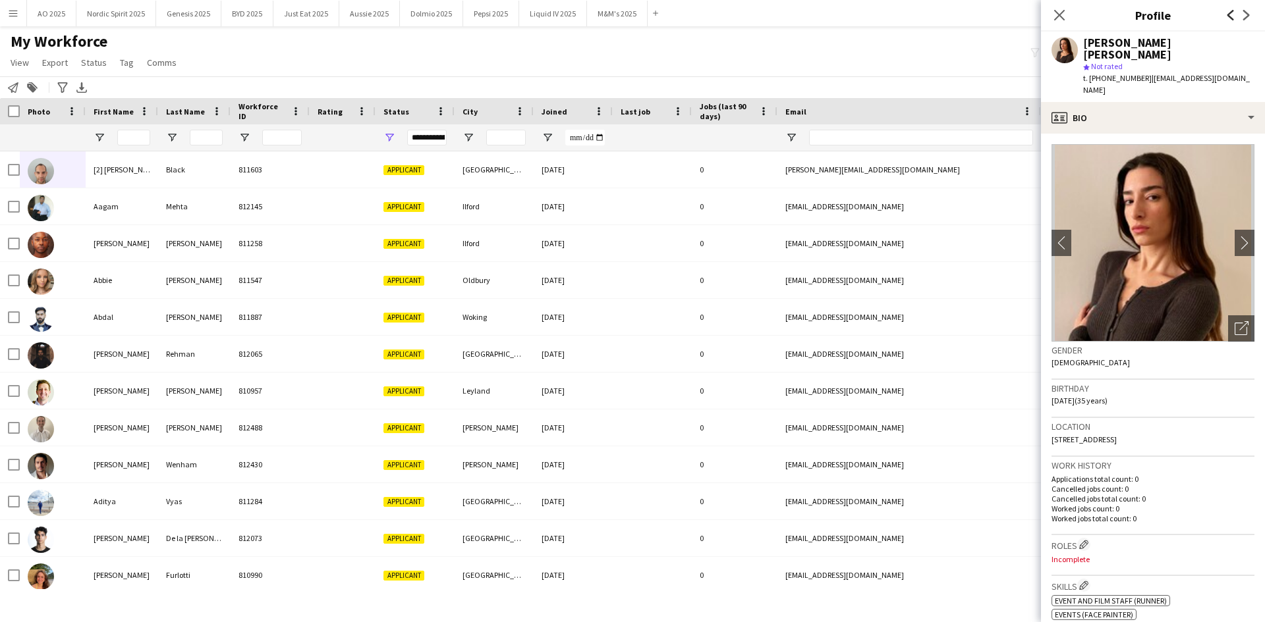
click at [1235, 18] on icon "Previous" at bounding box center [1230, 15] width 11 height 11
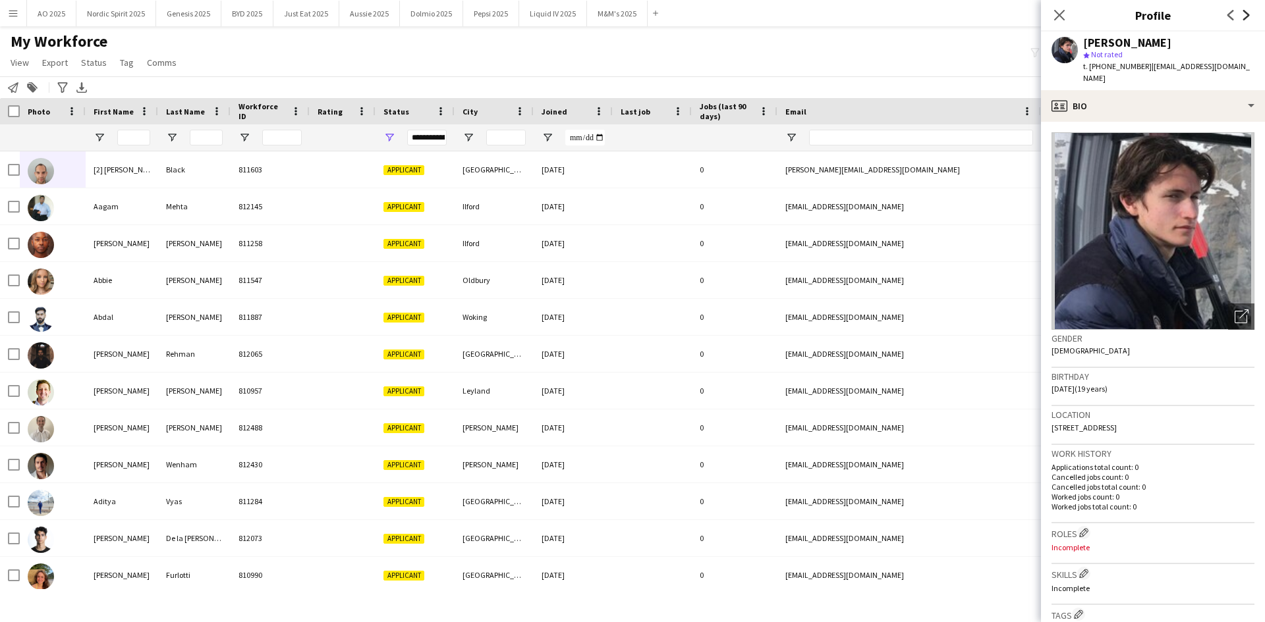
click at [1249, 17] on icon "Next" at bounding box center [1246, 15] width 11 height 11
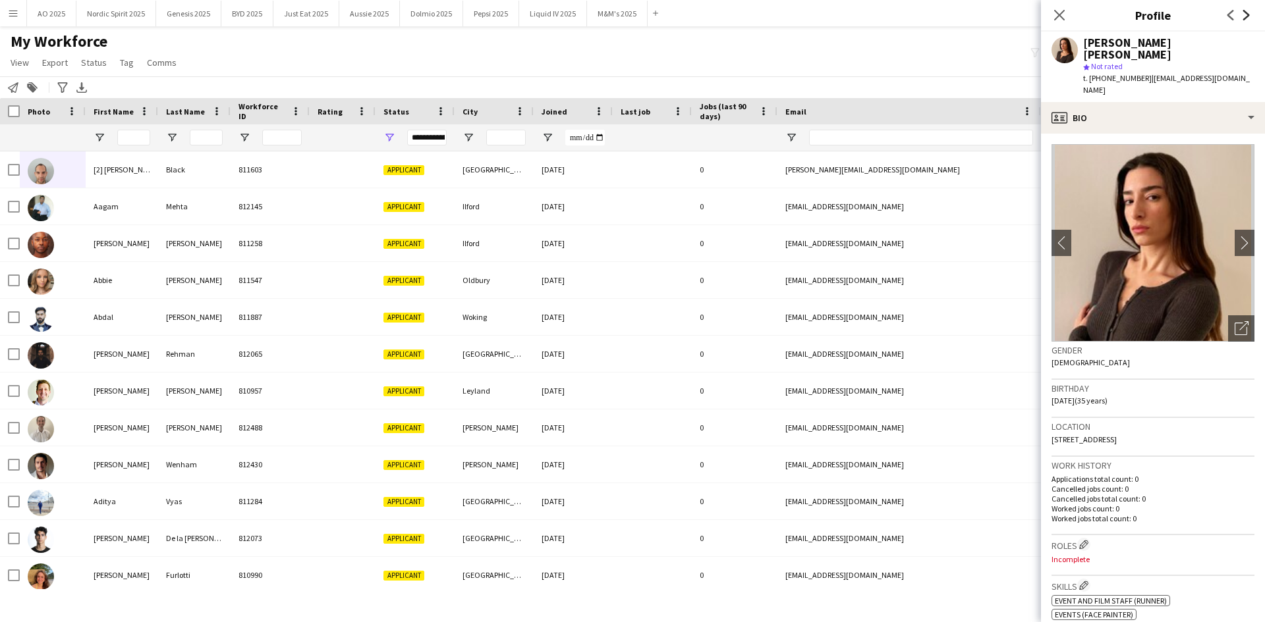
click at [1249, 17] on icon "Next" at bounding box center [1246, 15] width 11 height 11
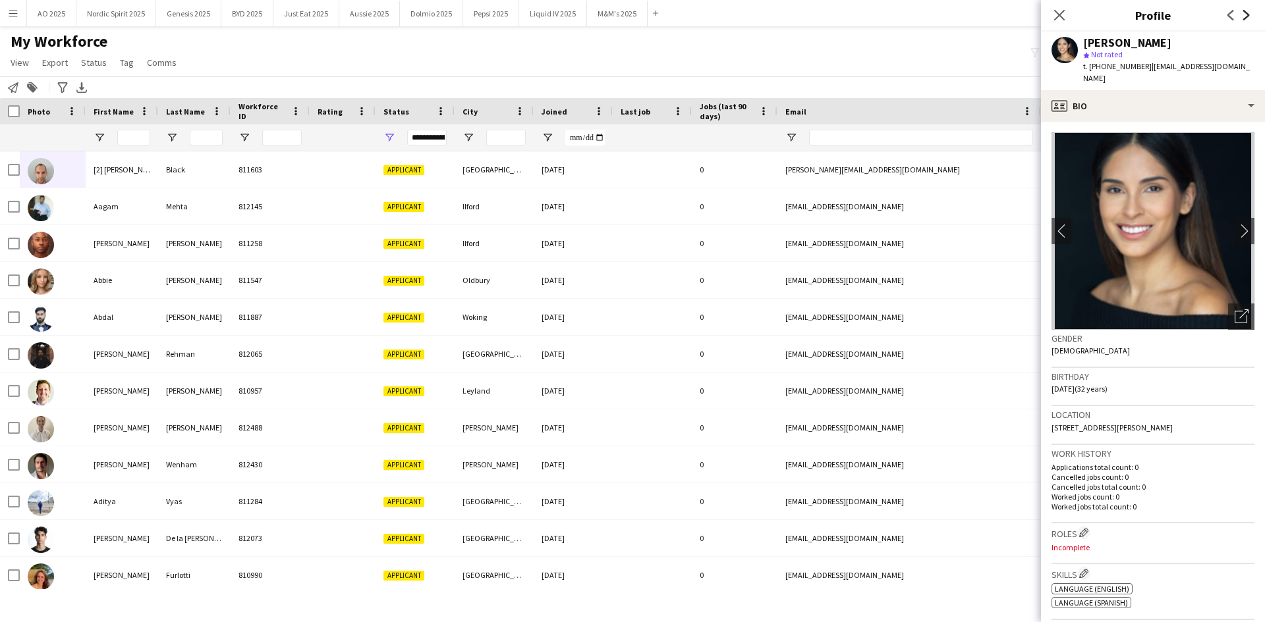
click at [1249, 17] on icon "Next" at bounding box center [1246, 15] width 11 height 11
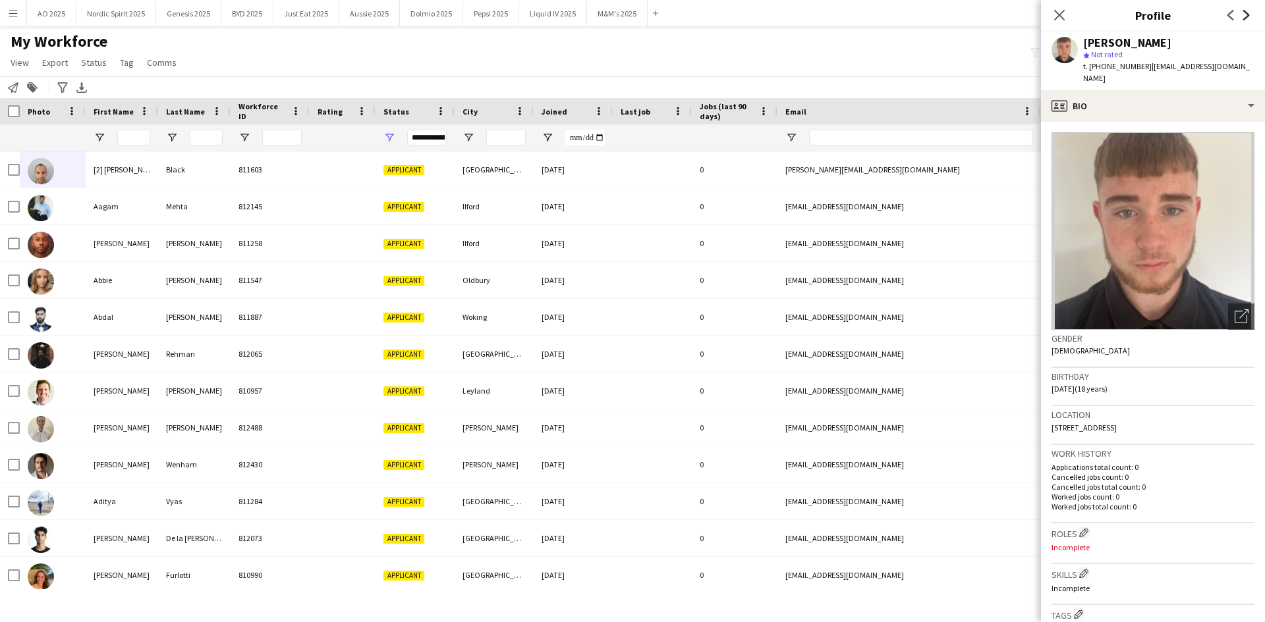
click at [1249, 17] on icon "Next" at bounding box center [1246, 15] width 11 height 11
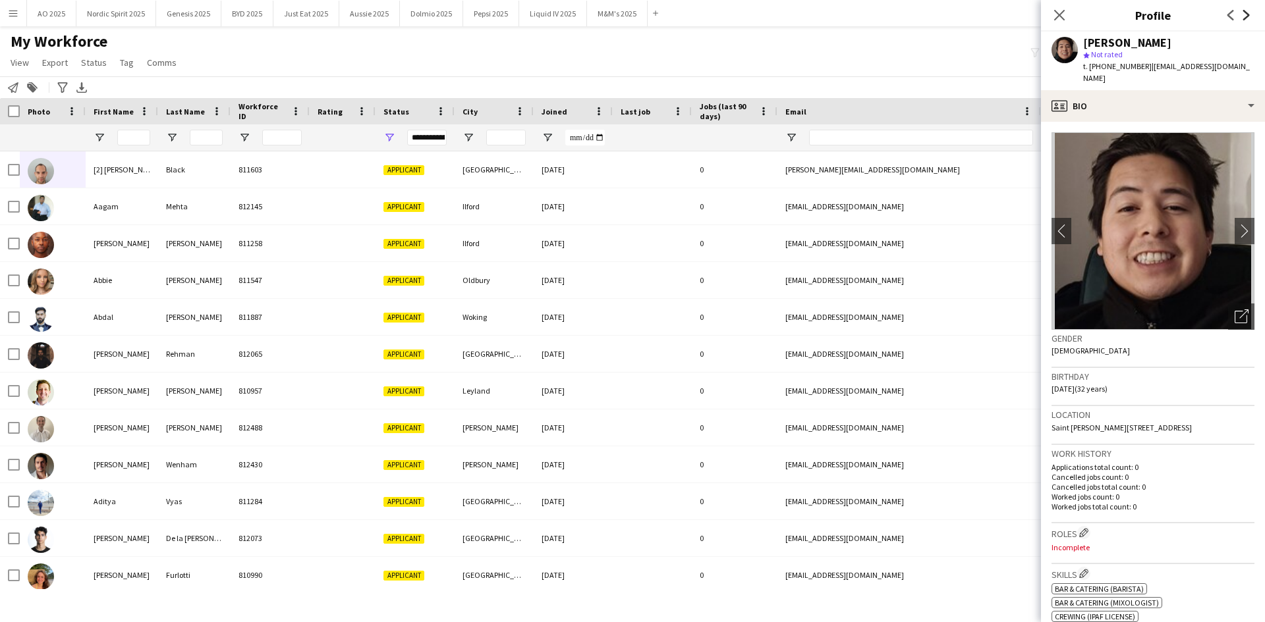
click at [1249, 17] on icon "Next" at bounding box center [1246, 15] width 11 height 11
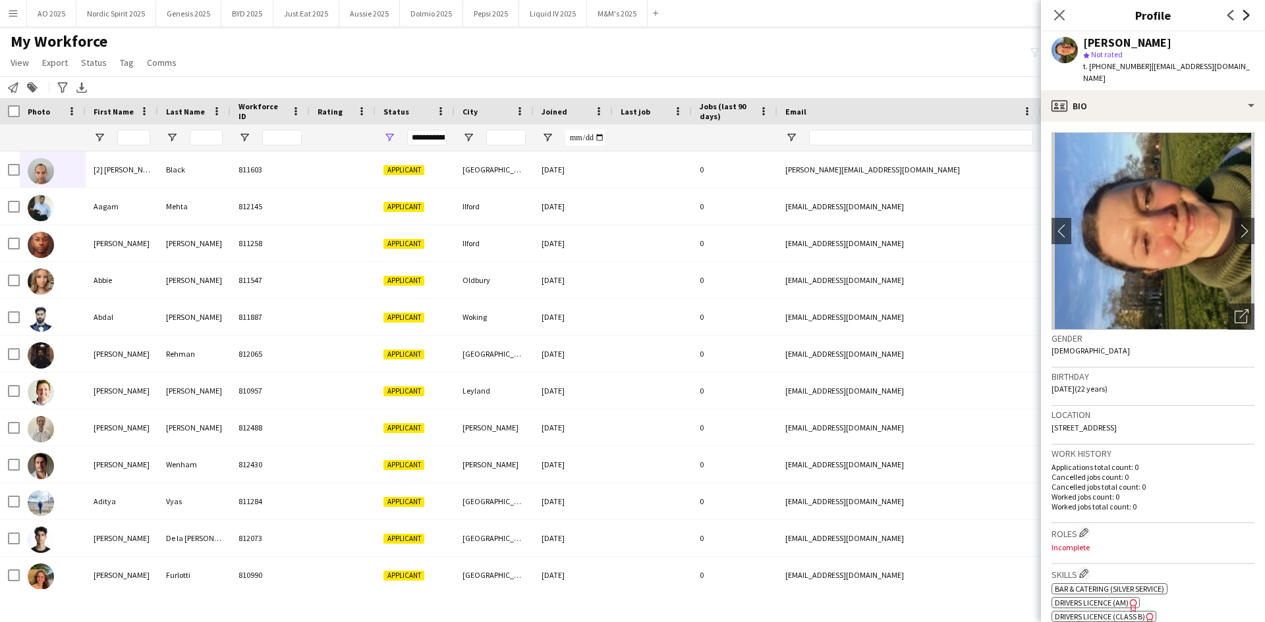
click at [1249, 17] on icon "Next" at bounding box center [1246, 15] width 11 height 11
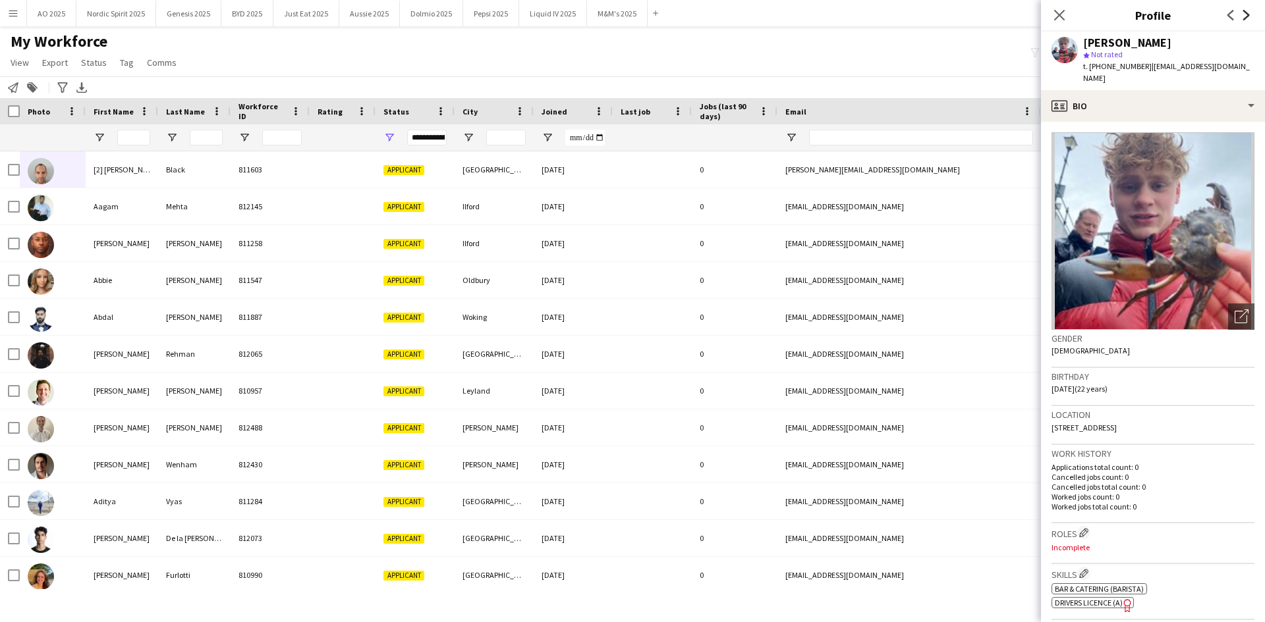
click at [1249, 17] on icon "Next" at bounding box center [1246, 15] width 11 height 11
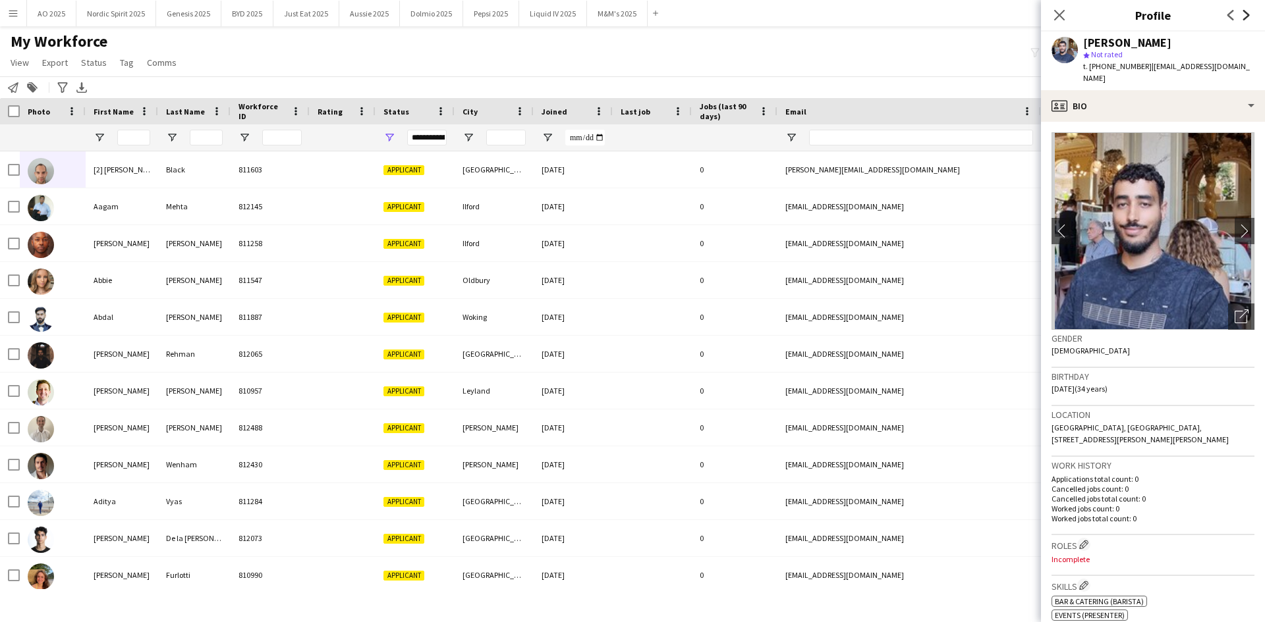
click at [1249, 17] on icon "Next" at bounding box center [1246, 15] width 11 height 11
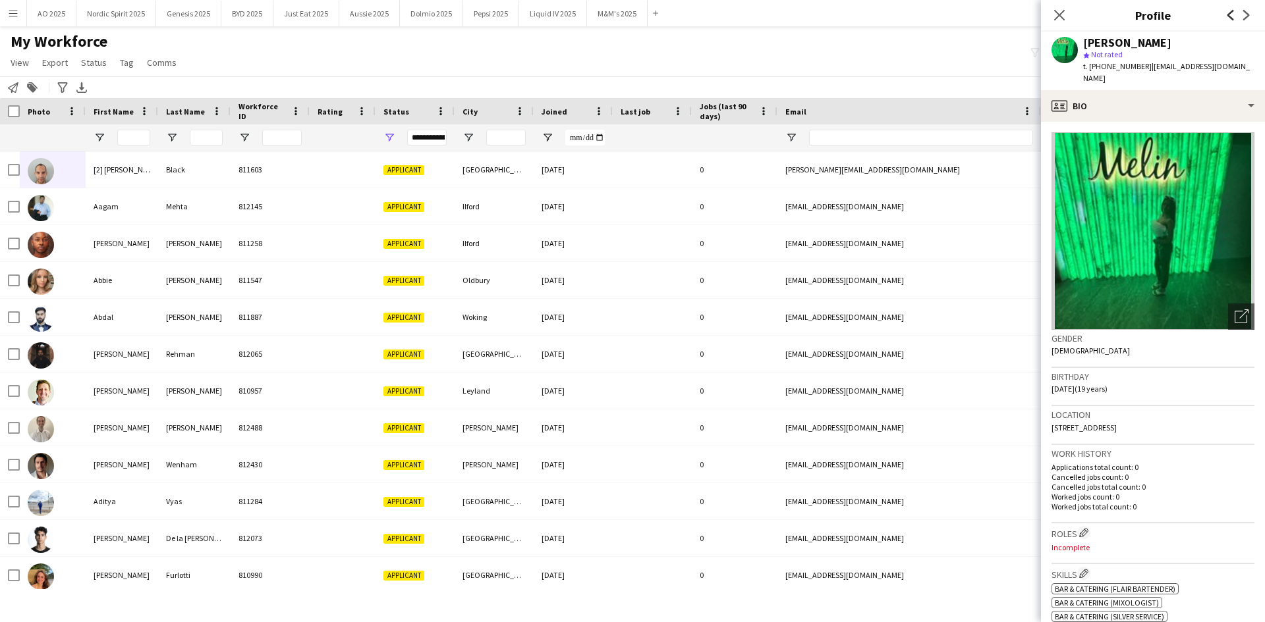
click at [1233, 16] on icon "Previous" at bounding box center [1230, 15] width 11 height 11
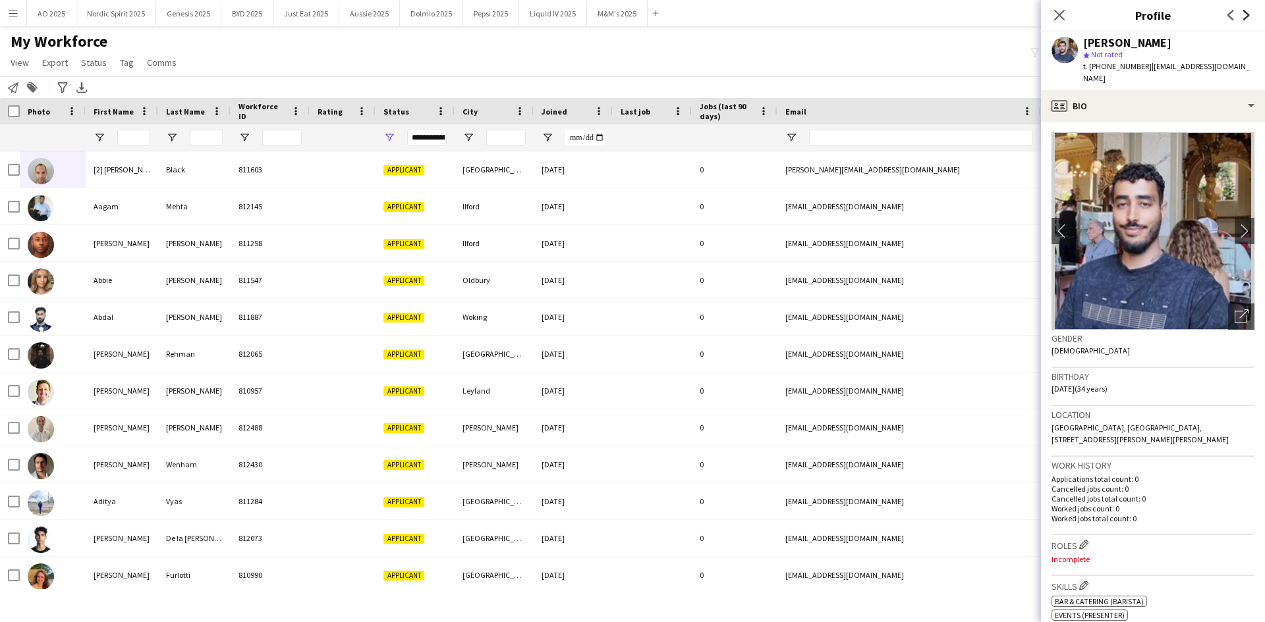
click at [1242, 13] on icon "Next" at bounding box center [1246, 15] width 11 height 11
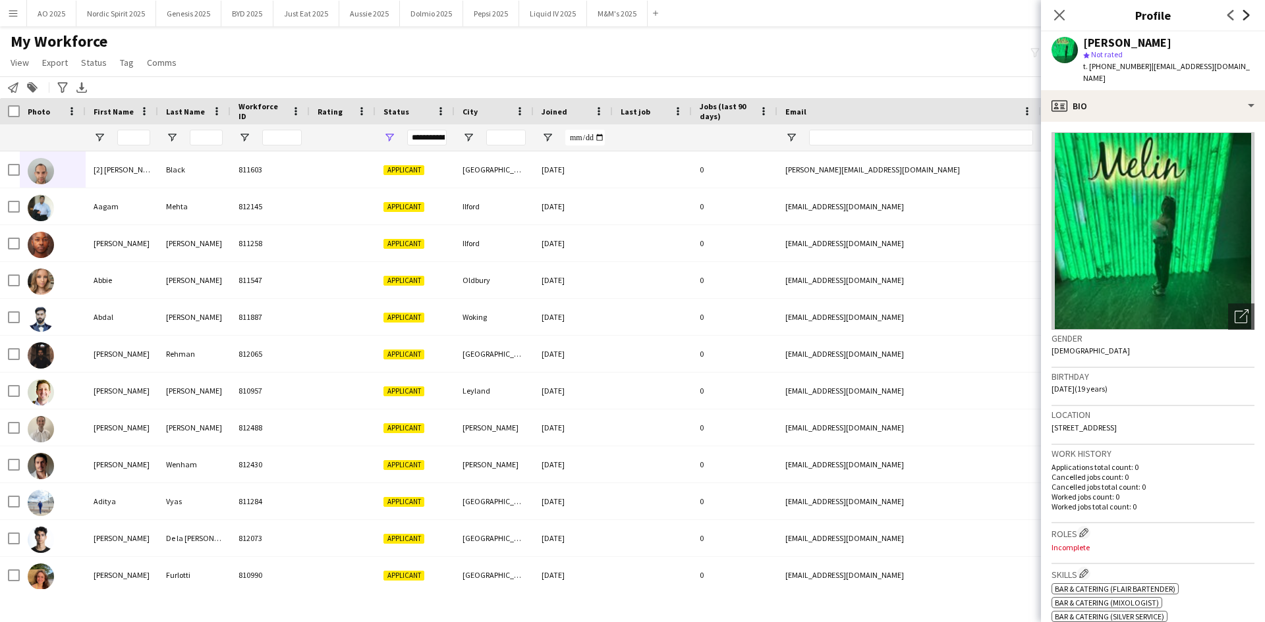
click at [1242, 13] on icon "Next" at bounding box center [1246, 15] width 11 height 11
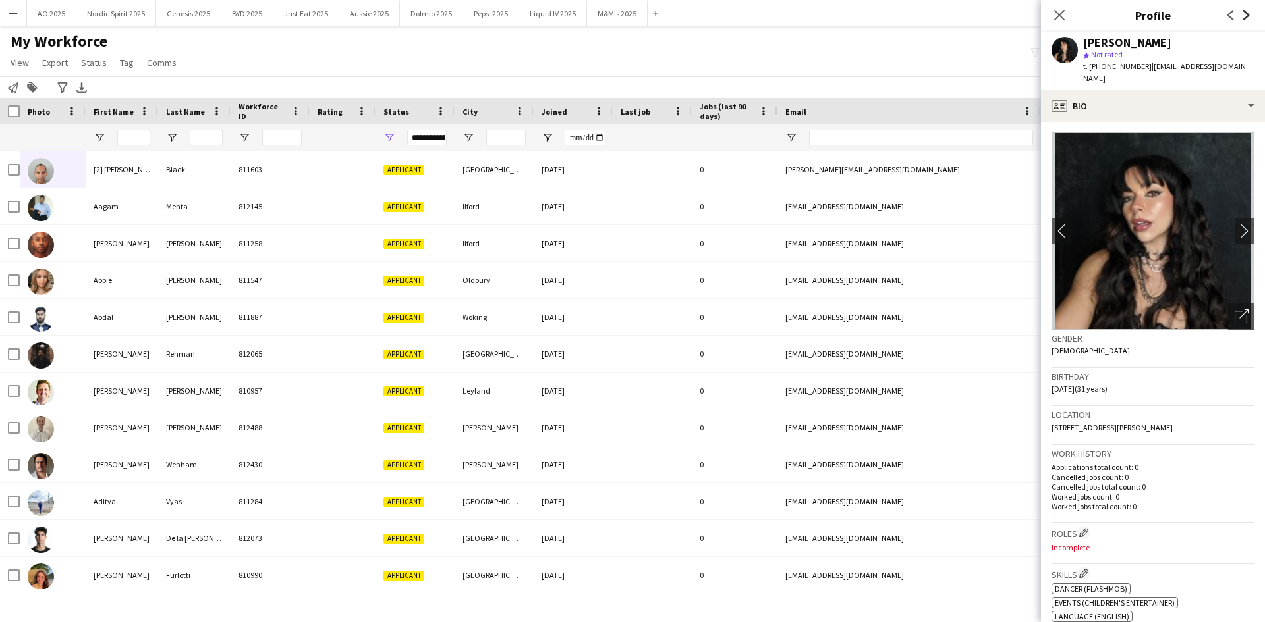
click at [1242, 13] on icon "Next" at bounding box center [1246, 15] width 11 height 11
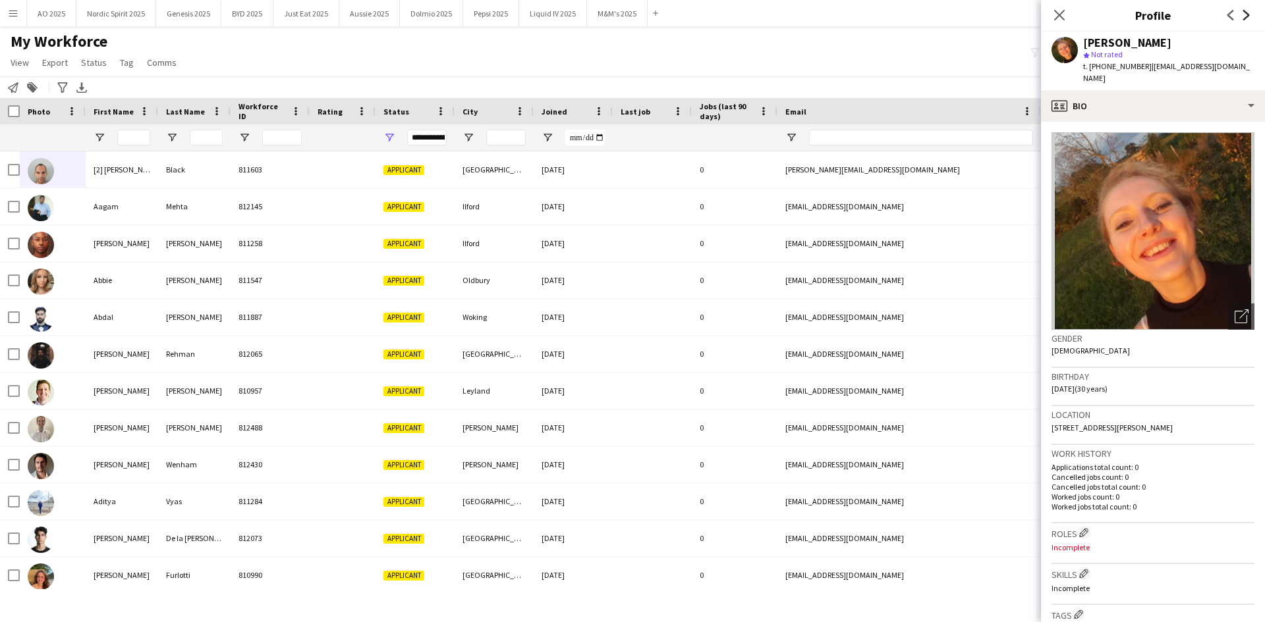
click at [1242, 13] on icon "Next" at bounding box center [1246, 15] width 11 height 11
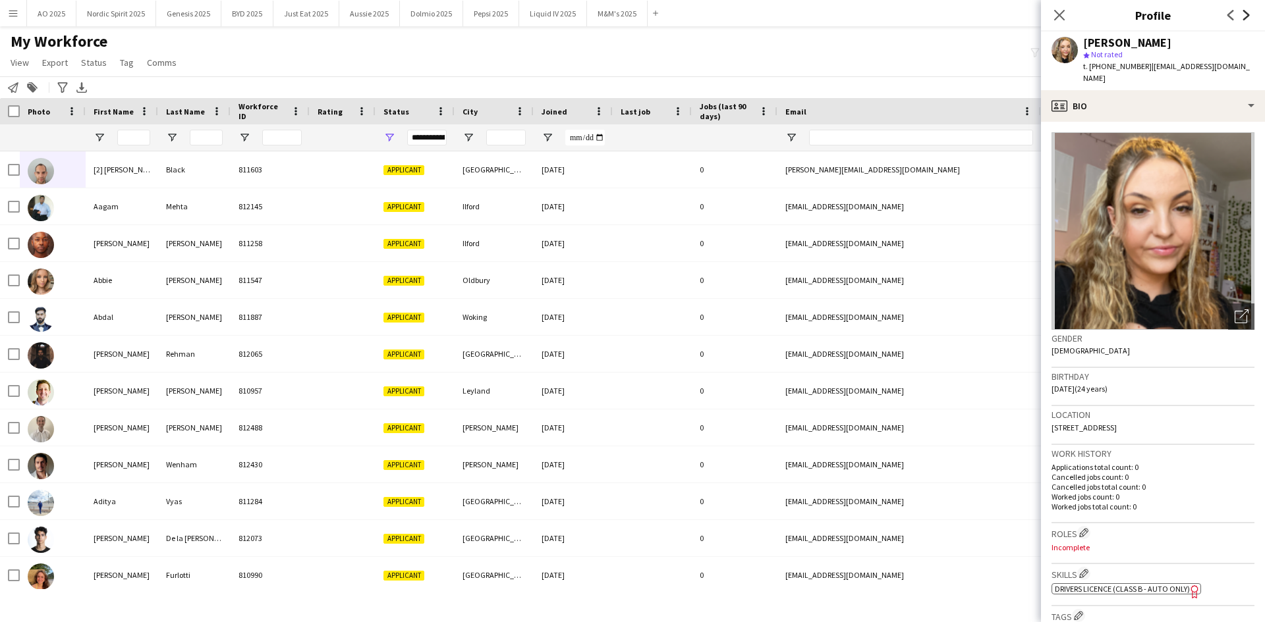
click at [1242, 13] on icon "Next" at bounding box center [1246, 15] width 11 height 11
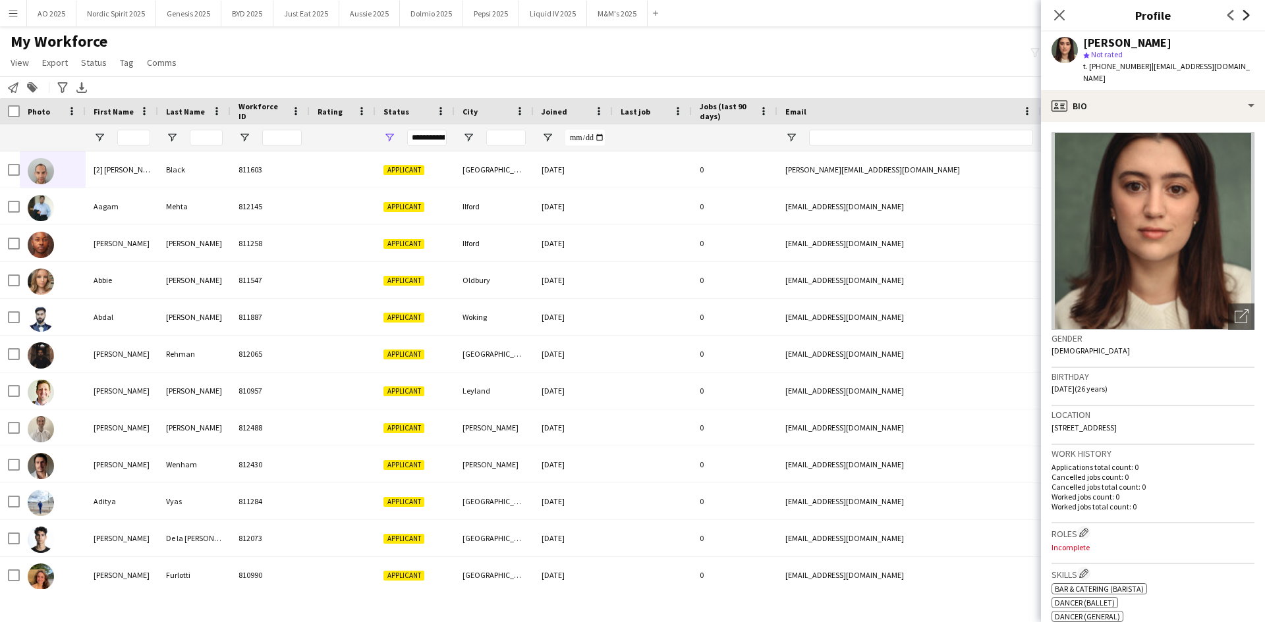
click at [1242, 13] on icon "Next" at bounding box center [1246, 15] width 11 height 11
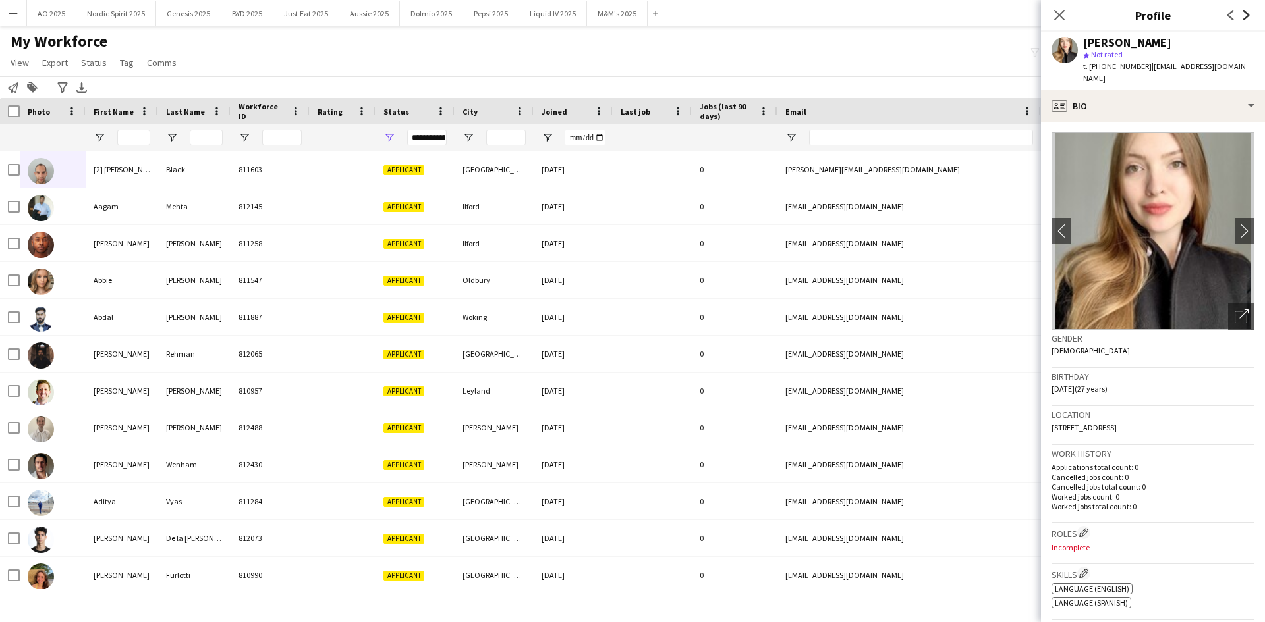
click at [1242, 13] on icon "Next" at bounding box center [1246, 15] width 11 height 11
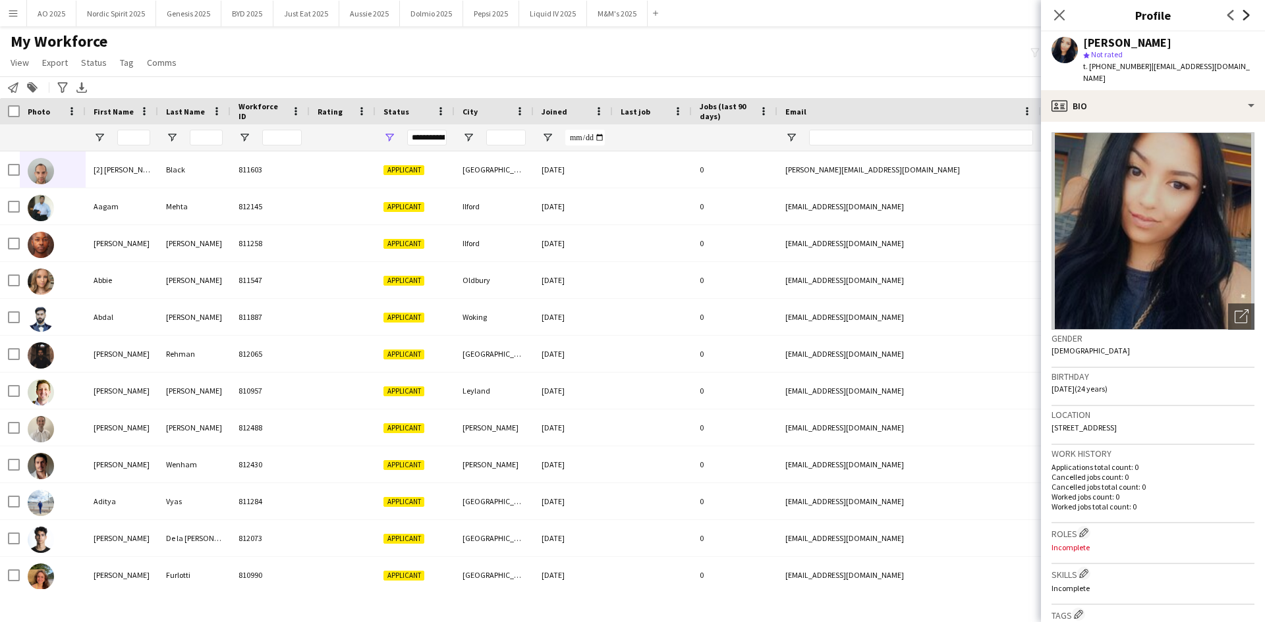
click at [1242, 13] on icon "Next" at bounding box center [1246, 15] width 11 height 11
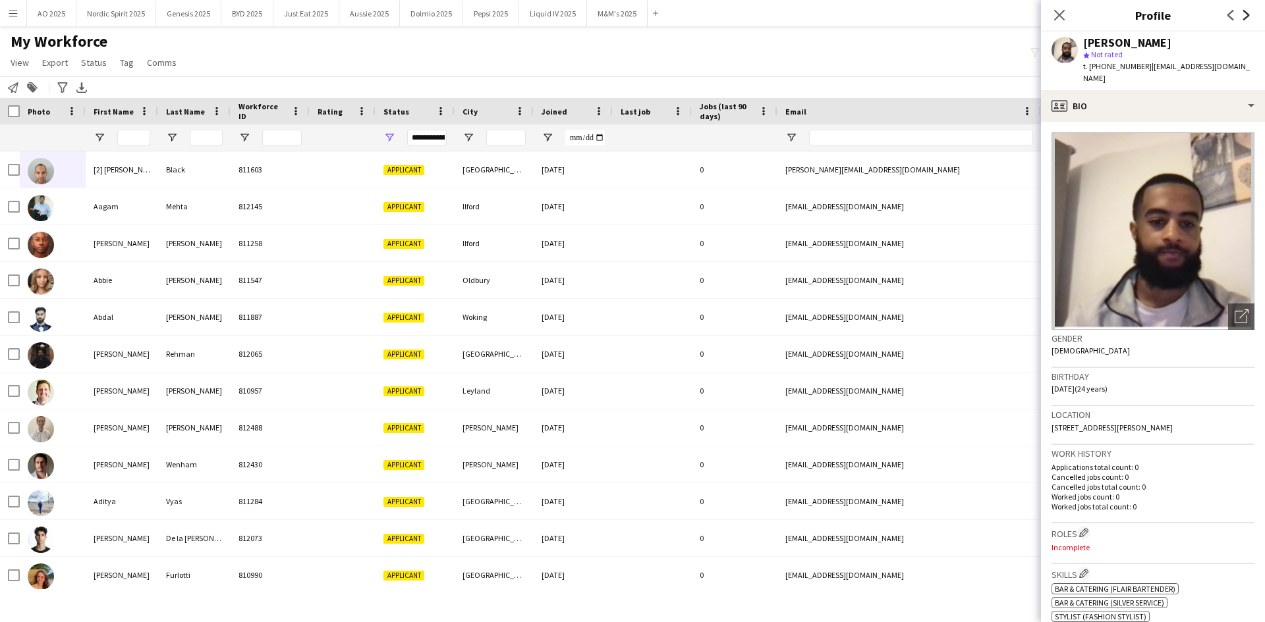
click at [1242, 13] on icon "Next" at bounding box center [1246, 15] width 11 height 11
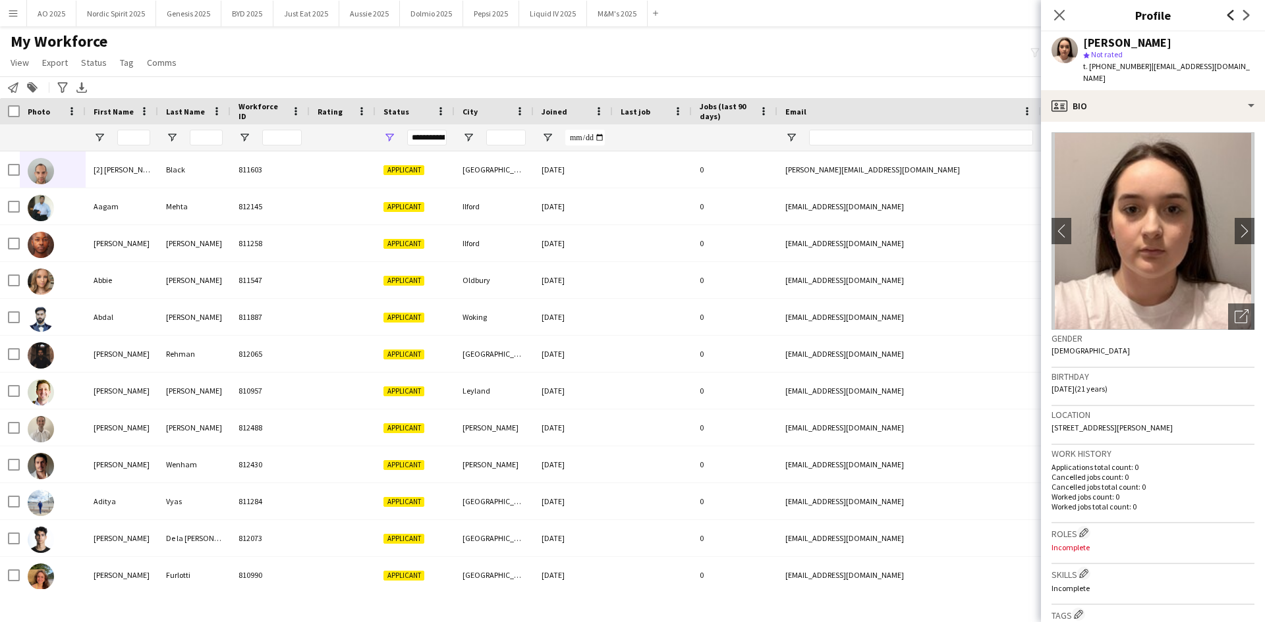
click at [1232, 16] on icon "Previous" at bounding box center [1230, 15] width 11 height 11
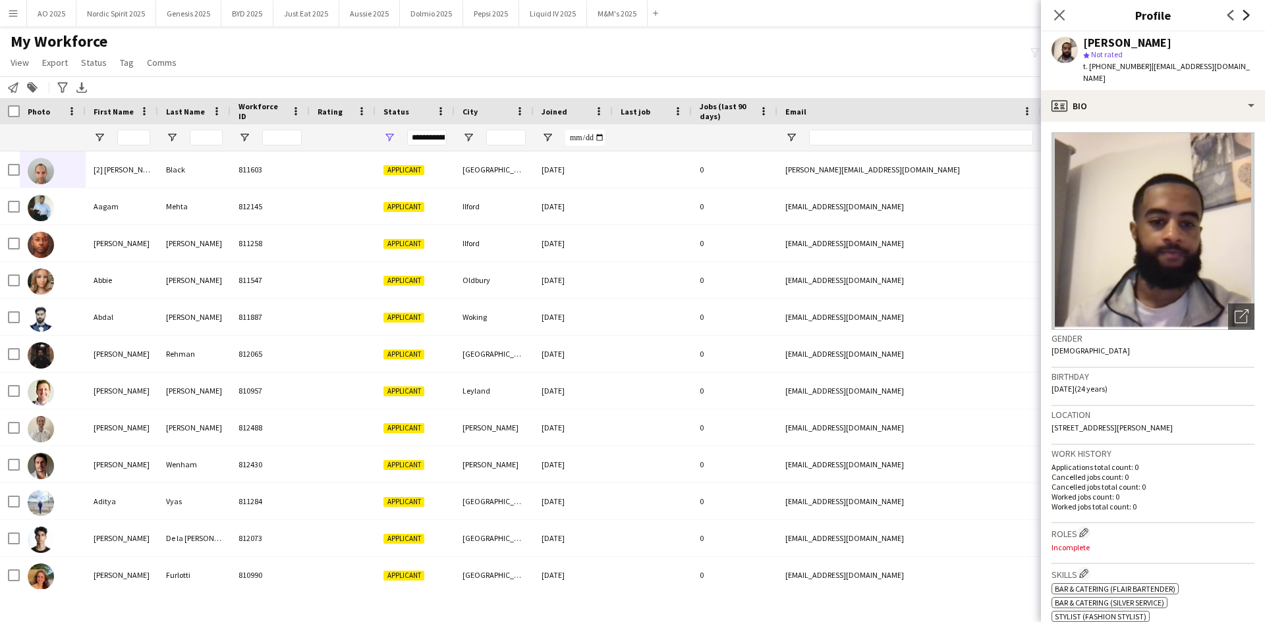
click at [1248, 16] on icon at bounding box center [1246, 15] width 7 height 11
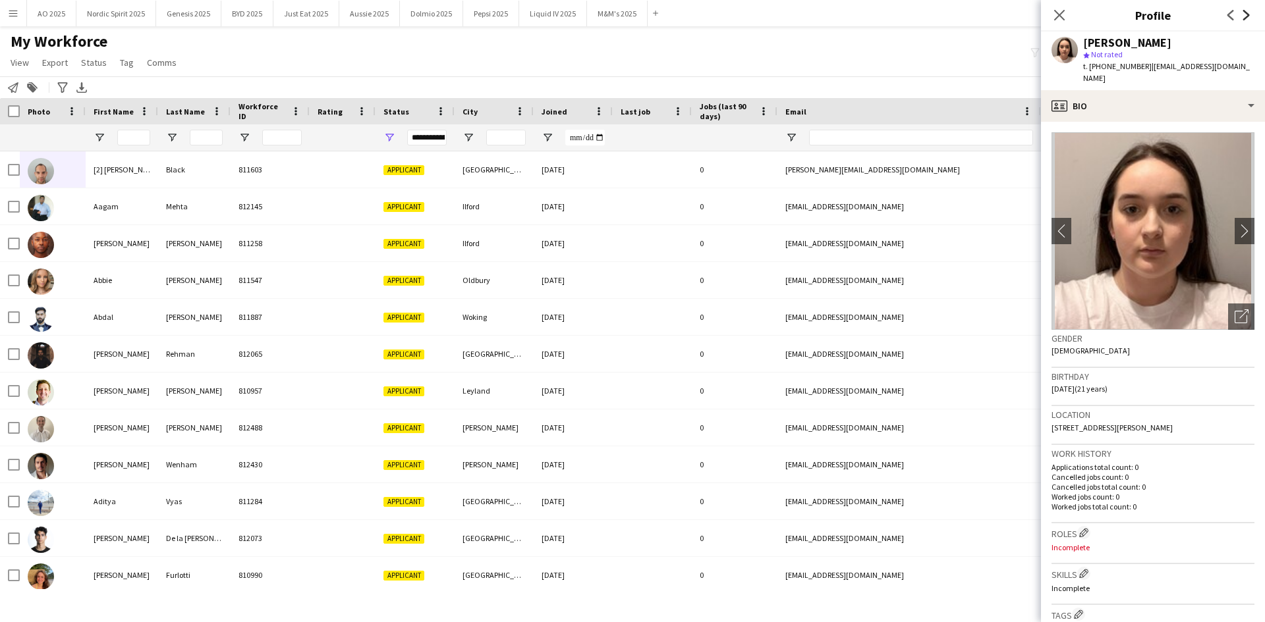
click at [1248, 16] on icon at bounding box center [1246, 15] width 7 height 11
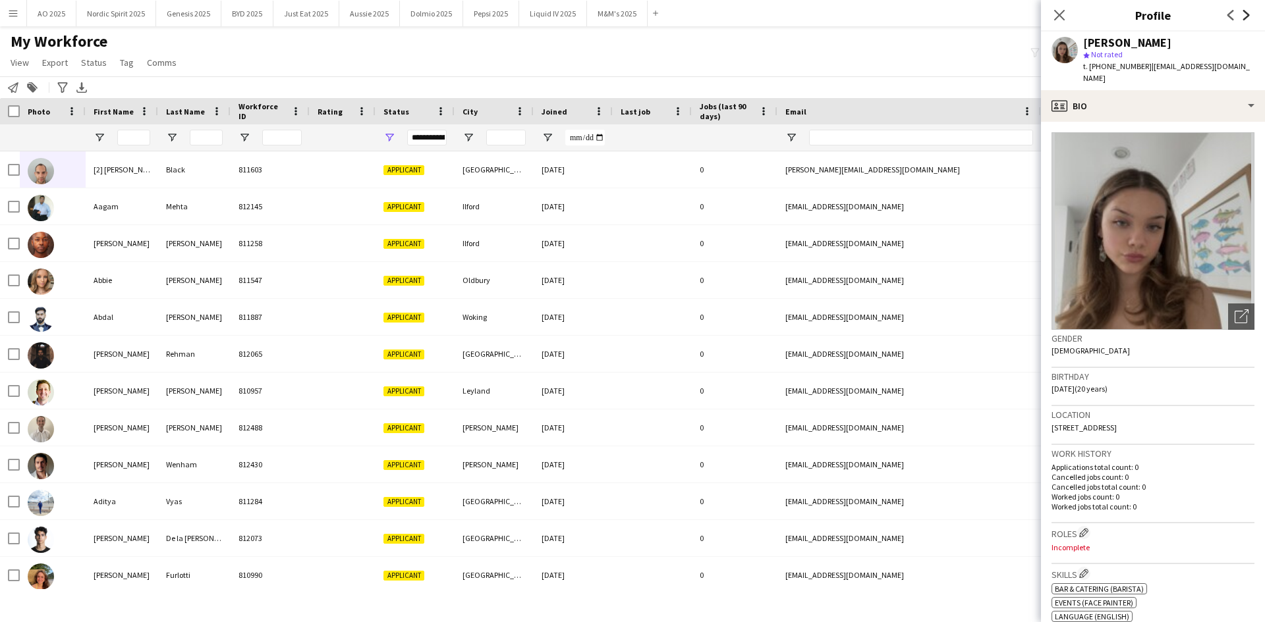
click at [1248, 16] on icon at bounding box center [1246, 15] width 7 height 11
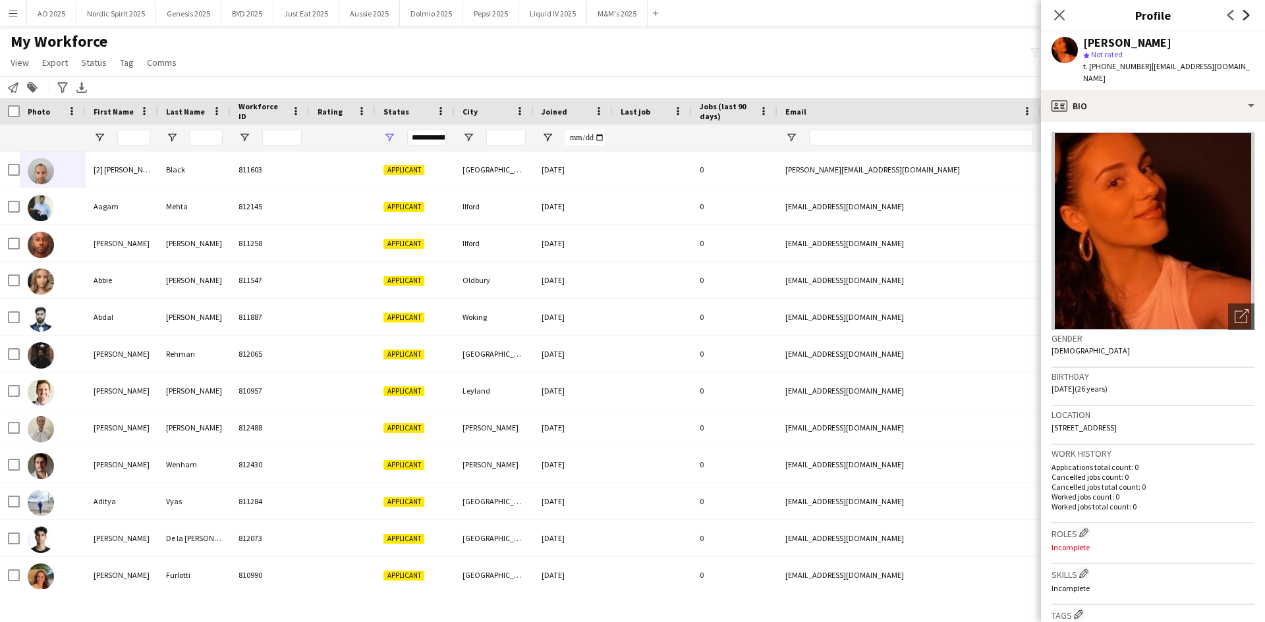
click at [1248, 16] on icon at bounding box center [1246, 15] width 7 height 11
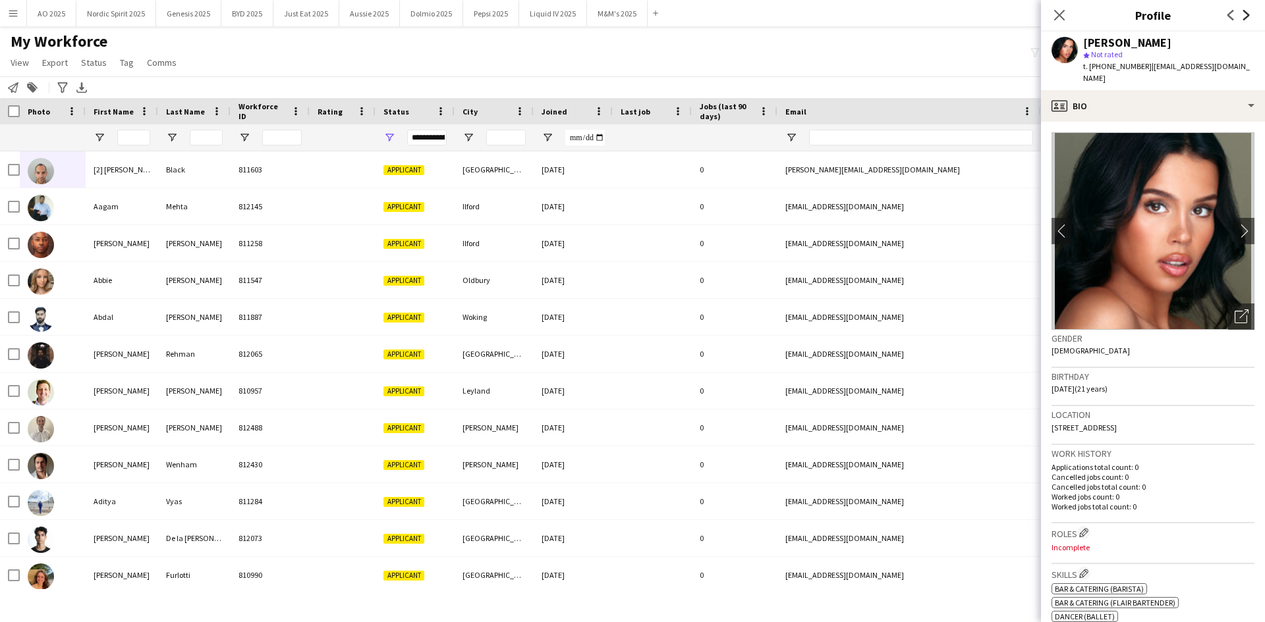
click at [1248, 16] on icon at bounding box center [1246, 15] width 7 height 11
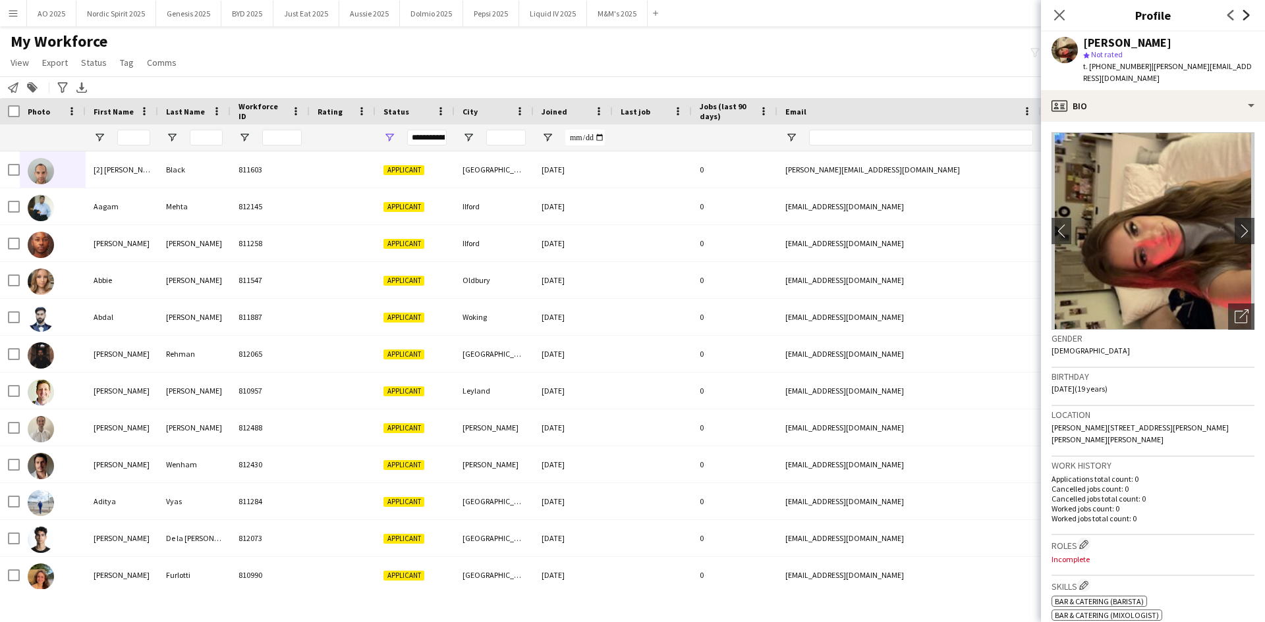
click at [1248, 16] on icon at bounding box center [1246, 15] width 7 height 11
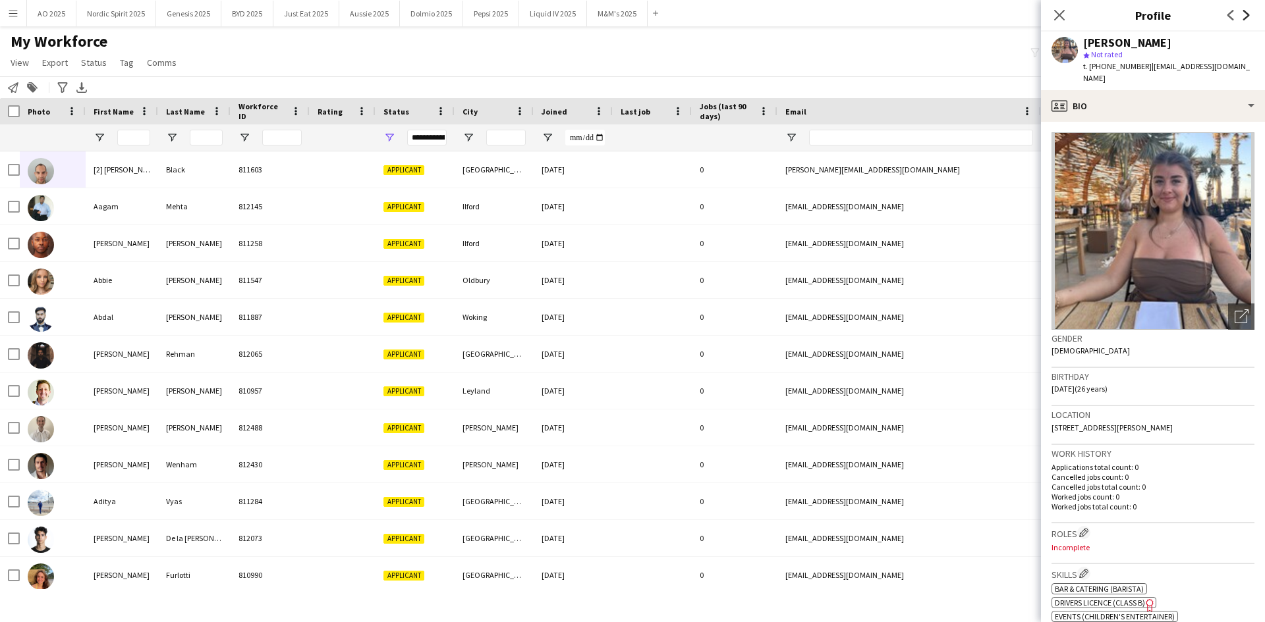
click at [1248, 16] on icon at bounding box center [1246, 15] width 7 height 11
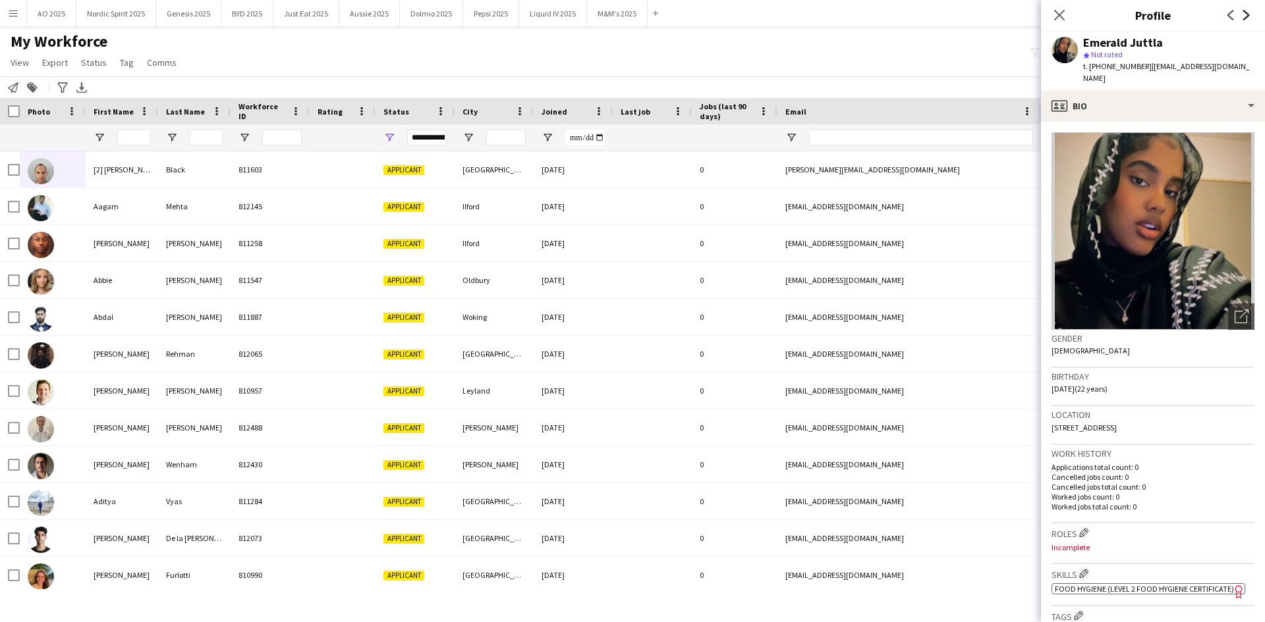
click at [1248, 16] on icon at bounding box center [1246, 15] width 7 height 11
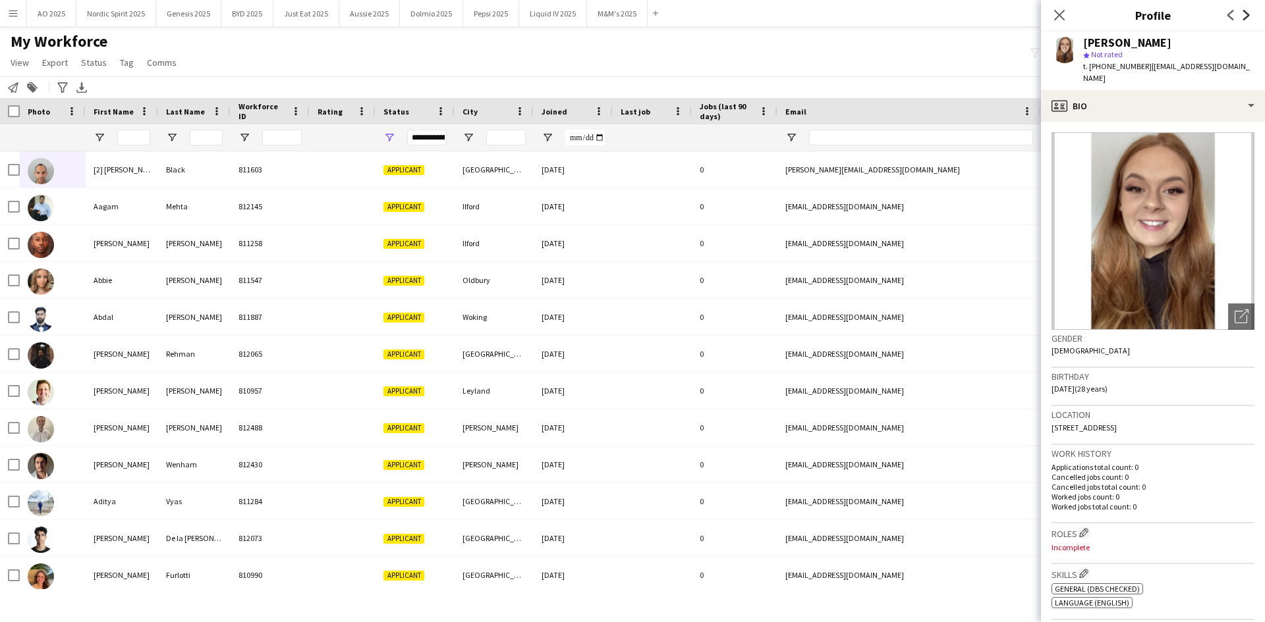
click at [1248, 16] on icon at bounding box center [1246, 15] width 7 height 11
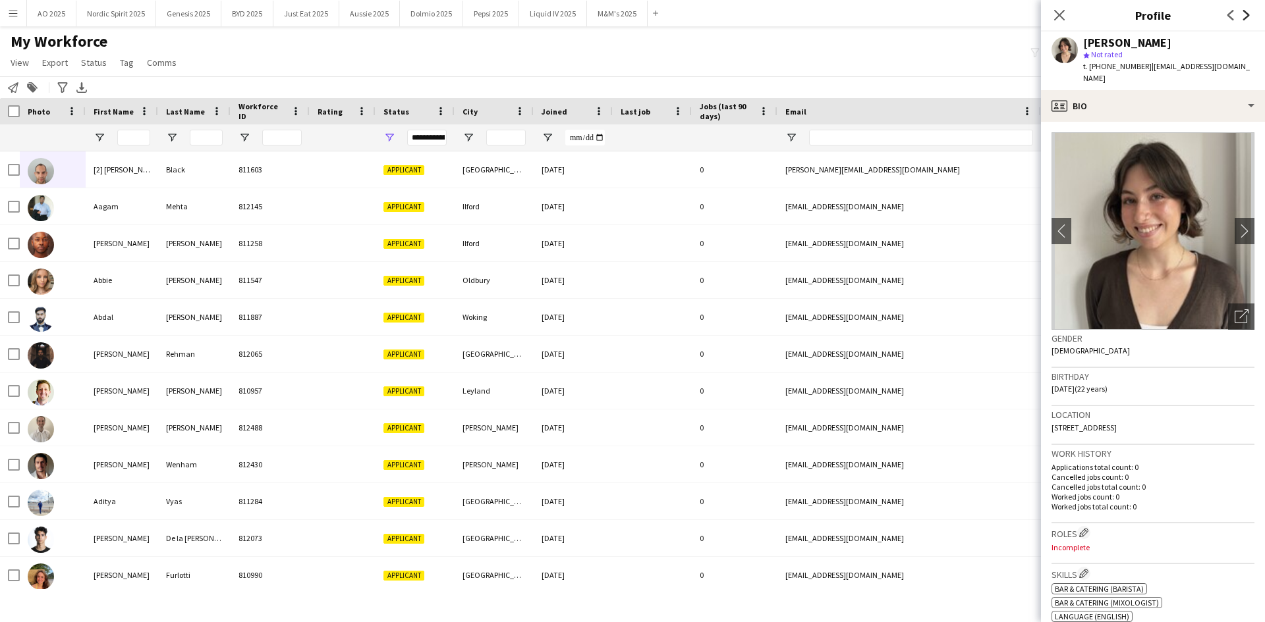
click at [1248, 16] on icon at bounding box center [1246, 15] width 7 height 11
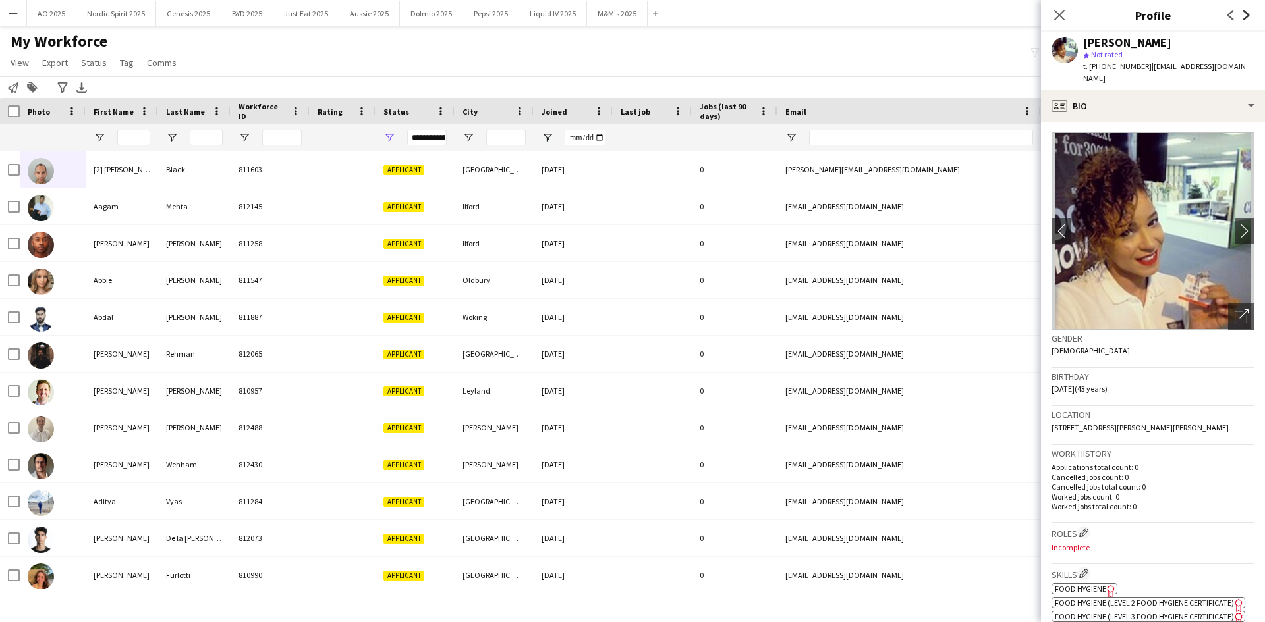
click at [1248, 16] on icon at bounding box center [1246, 15] width 7 height 11
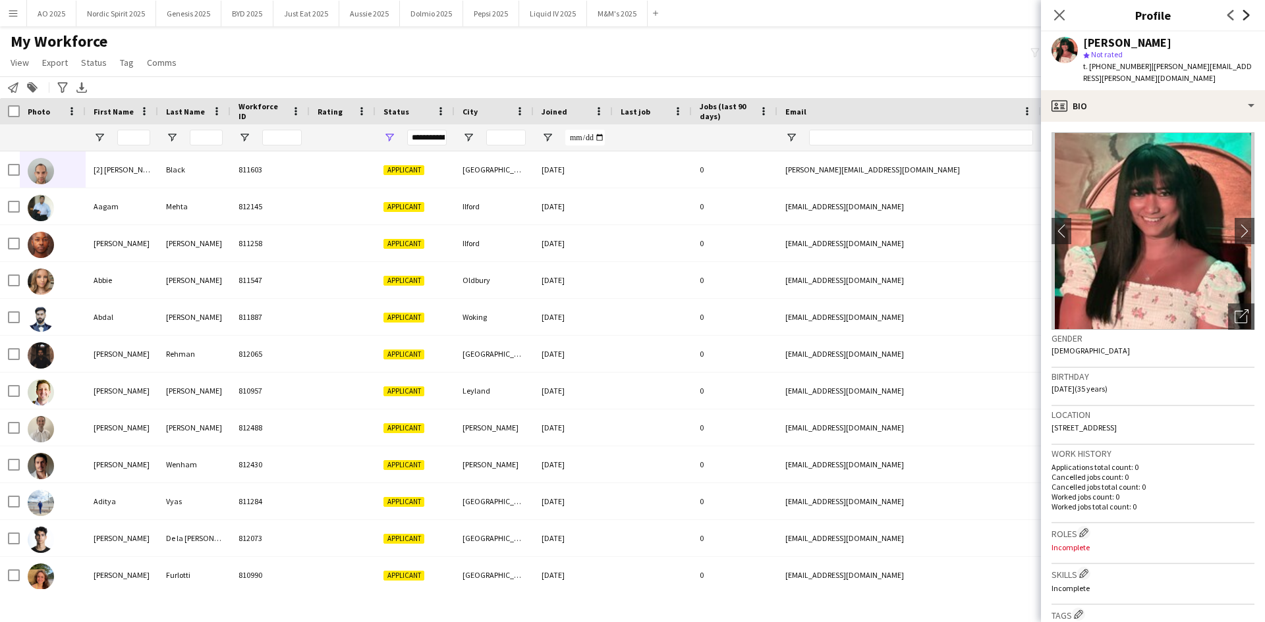
click at [1248, 16] on icon at bounding box center [1246, 15] width 7 height 11
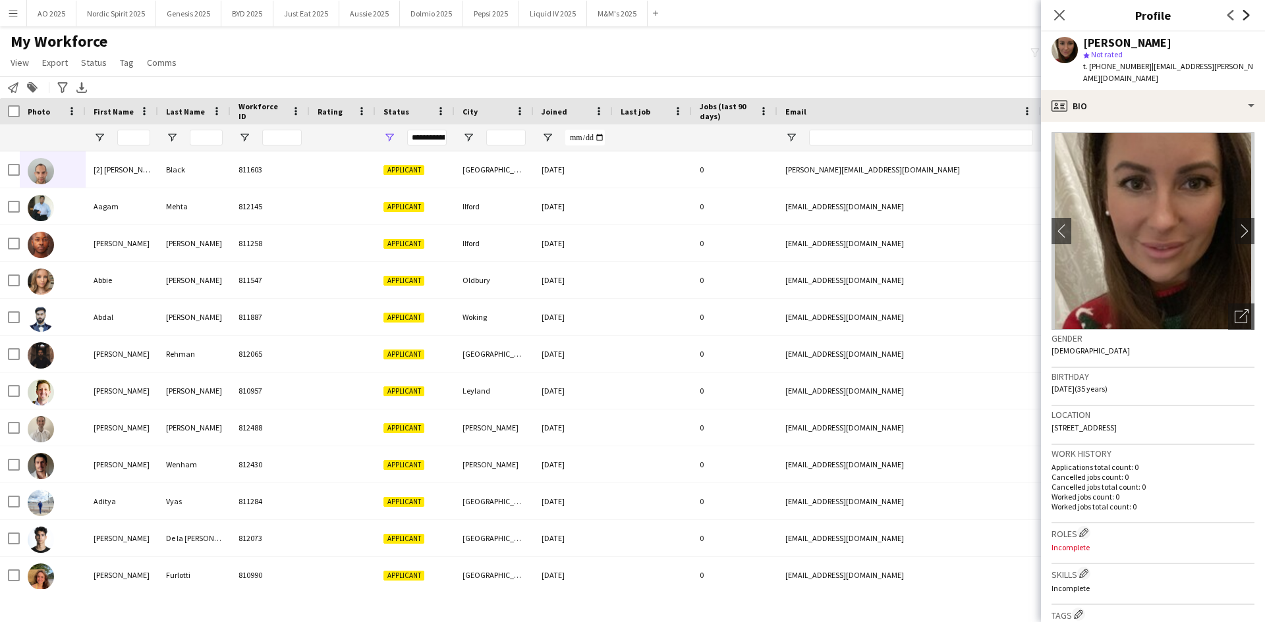
click at [1248, 16] on icon at bounding box center [1246, 15] width 7 height 11
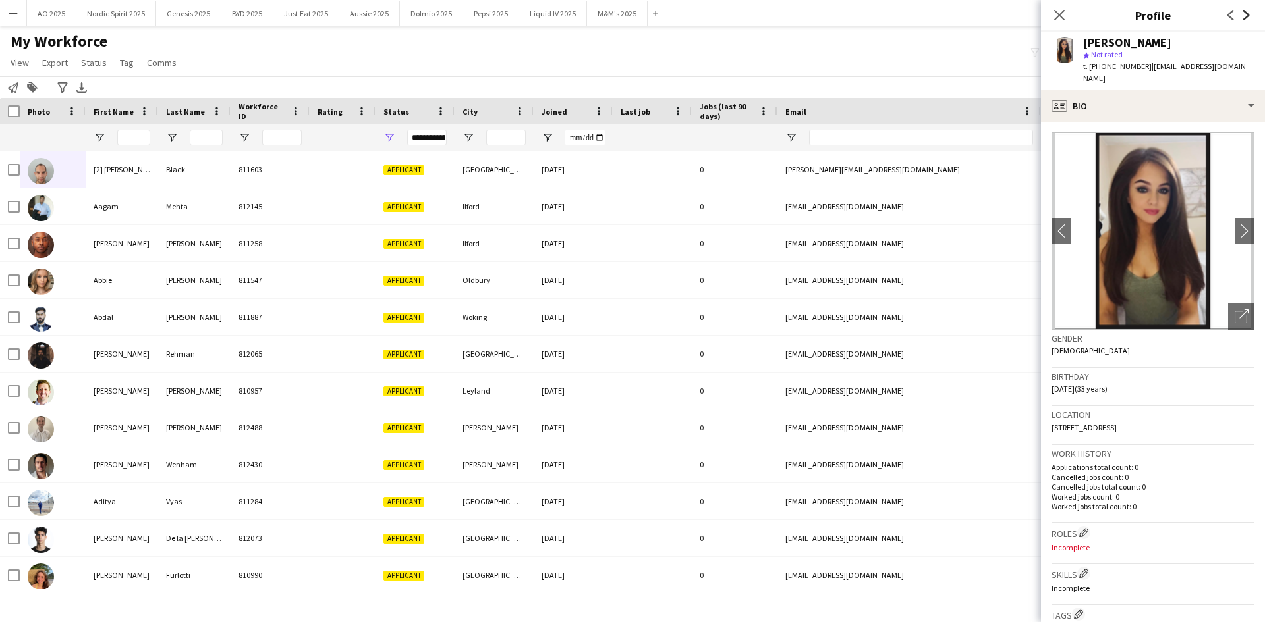
click at [1248, 16] on icon at bounding box center [1246, 15] width 7 height 11
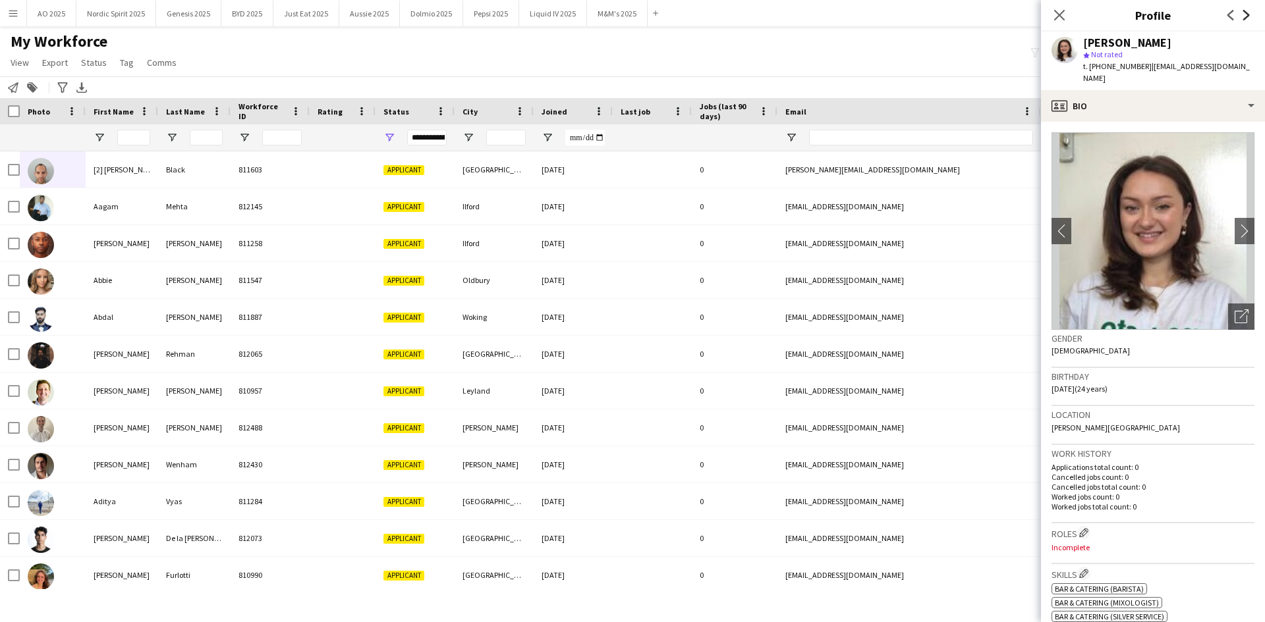
click at [1248, 16] on icon at bounding box center [1246, 15] width 7 height 11
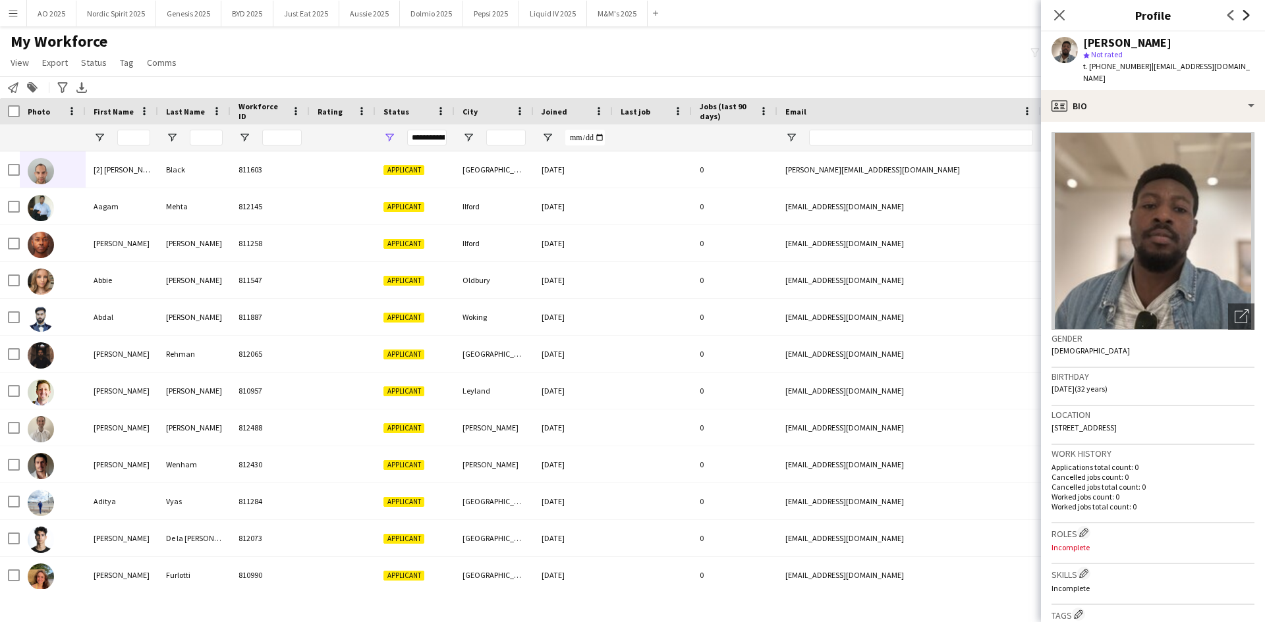
click at [1248, 16] on icon at bounding box center [1246, 15] width 7 height 11
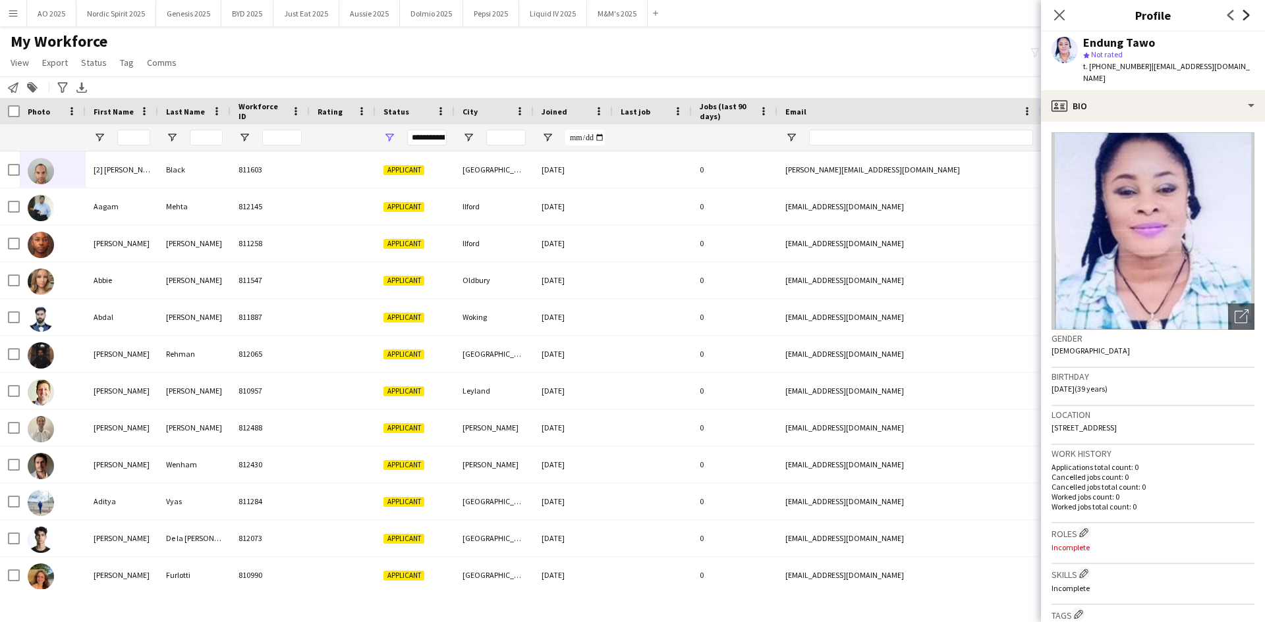
click at [1248, 16] on icon at bounding box center [1246, 15] width 7 height 11
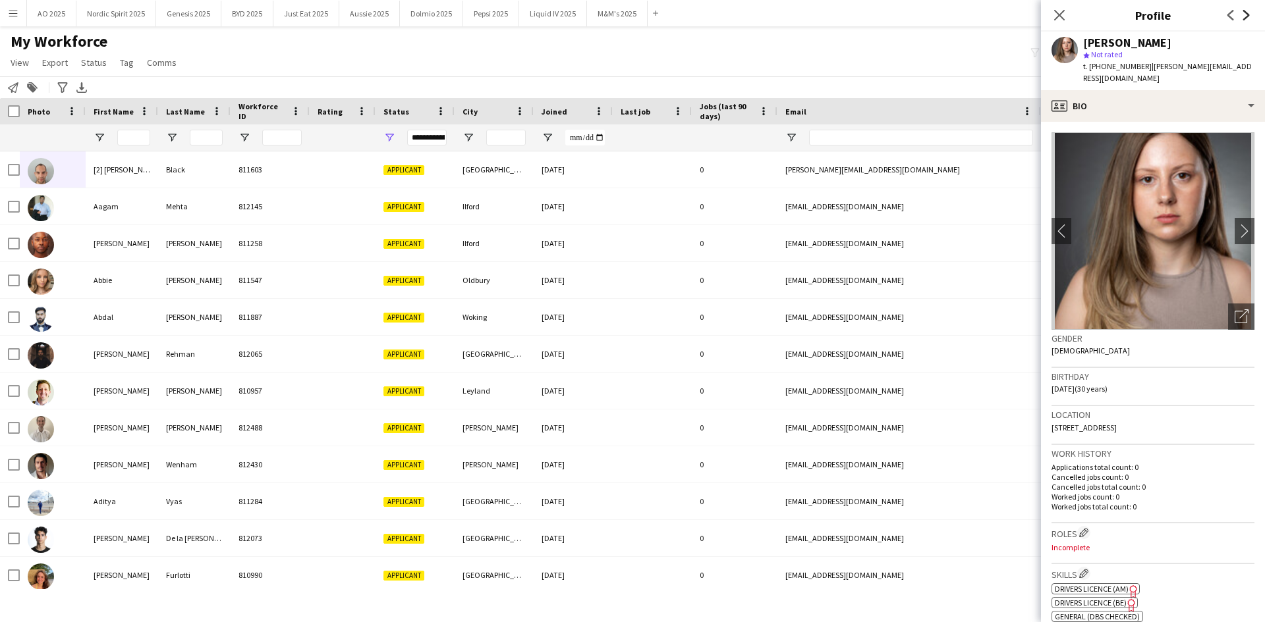
click at [1248, 16] on icon at bounding box center [1246, 15] width 7 height 11
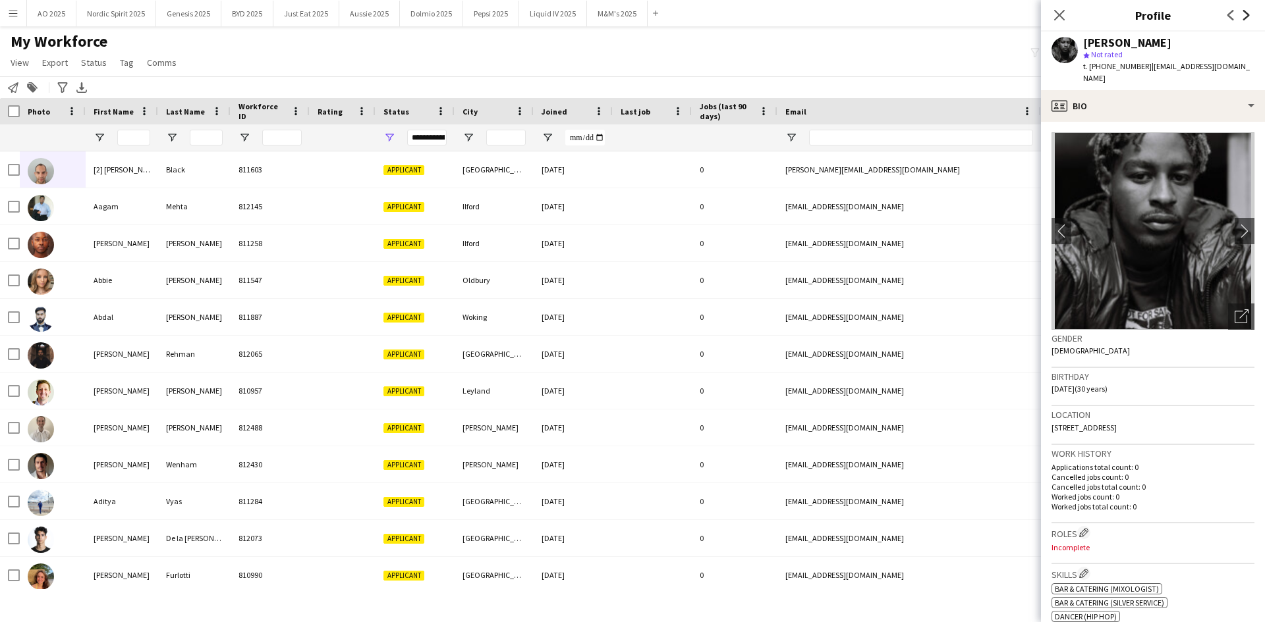
click at [1248, 16] on icon at bounding box center [1246, 15] width 7 height 11
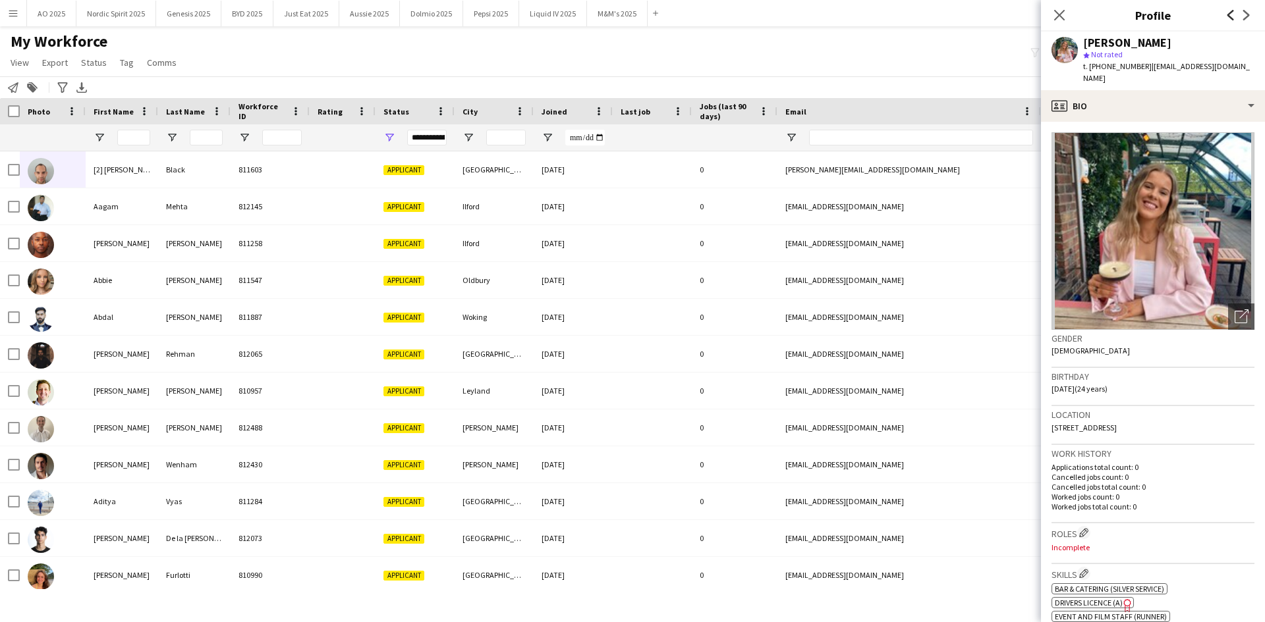
click at [1232, 18] on icon "Previous" at bounding box center [1230, 15] width 11 height 11
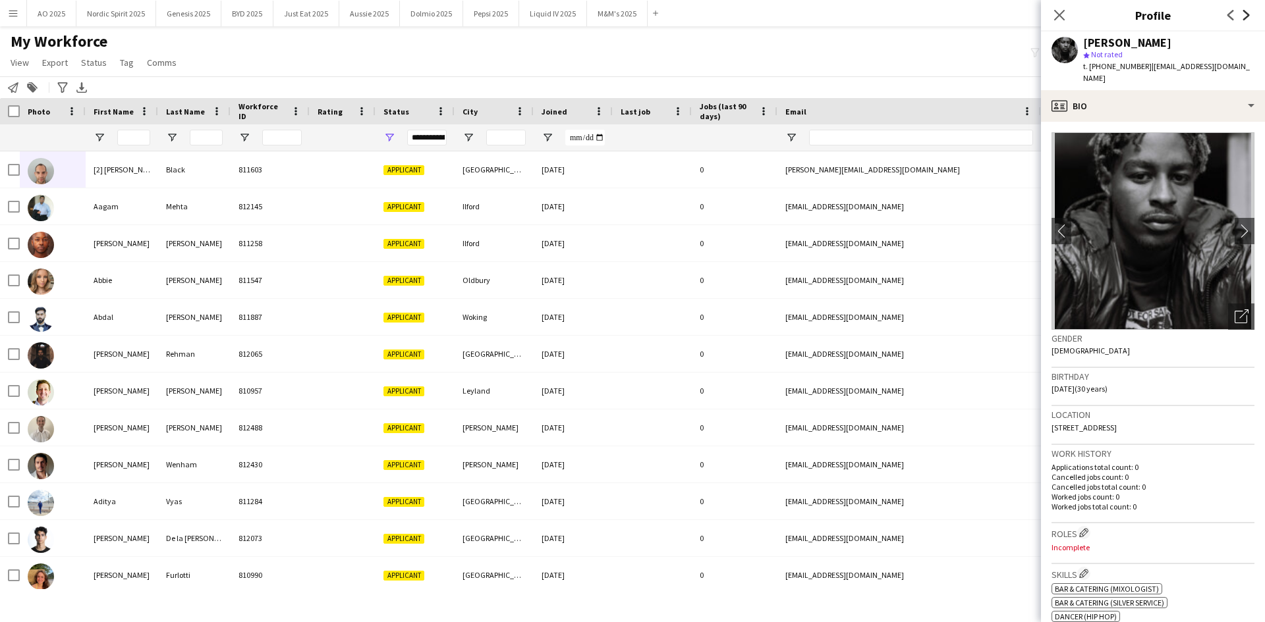
click at [1243, 14] on icon "Next" at bounding box center [1246, 15] width 11 height 11
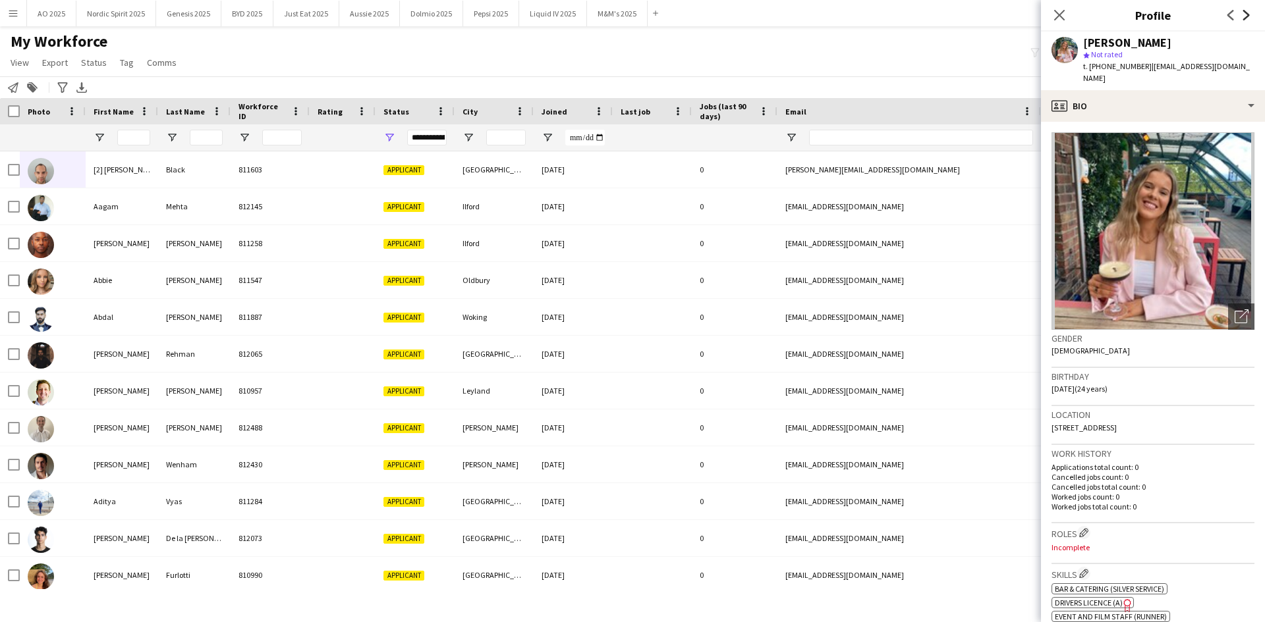
click at [1243, 14] on icon "Next" at bounding box center [1246, 15] width 11 height 11
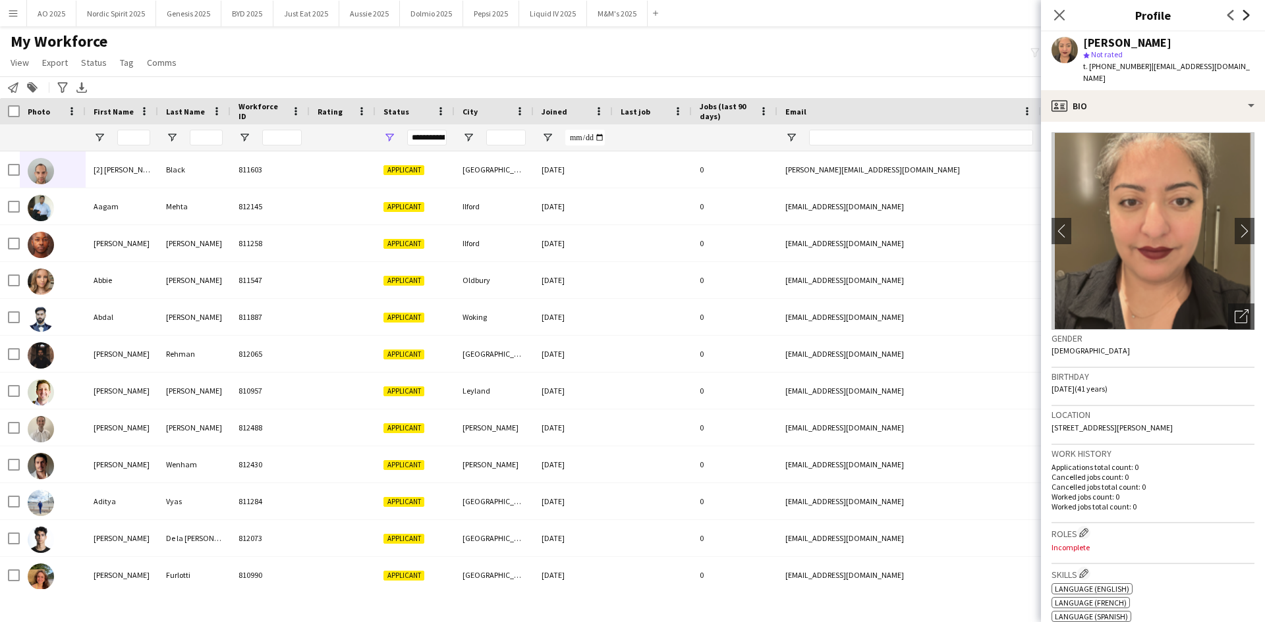
click at [1243, 14] on icon "Next" at bounding box center [1246, 15] width 11 height 11
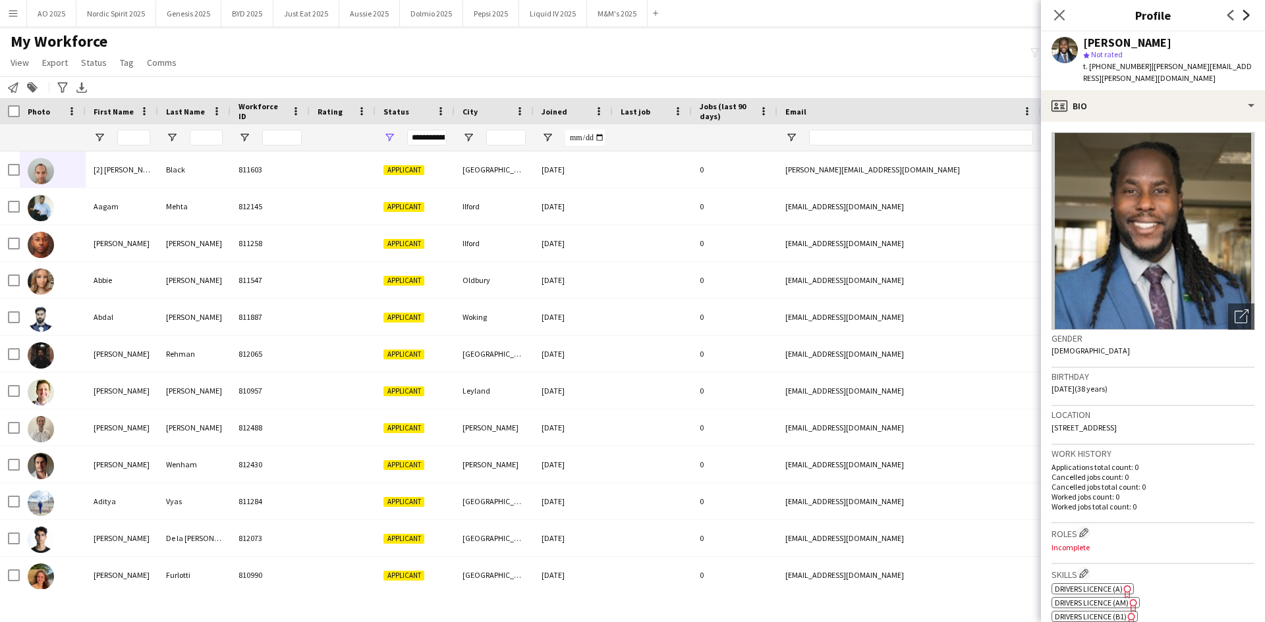
click at [1243, 14] on icon "Next" at bounding box center [1246, 15] width 11 height 11
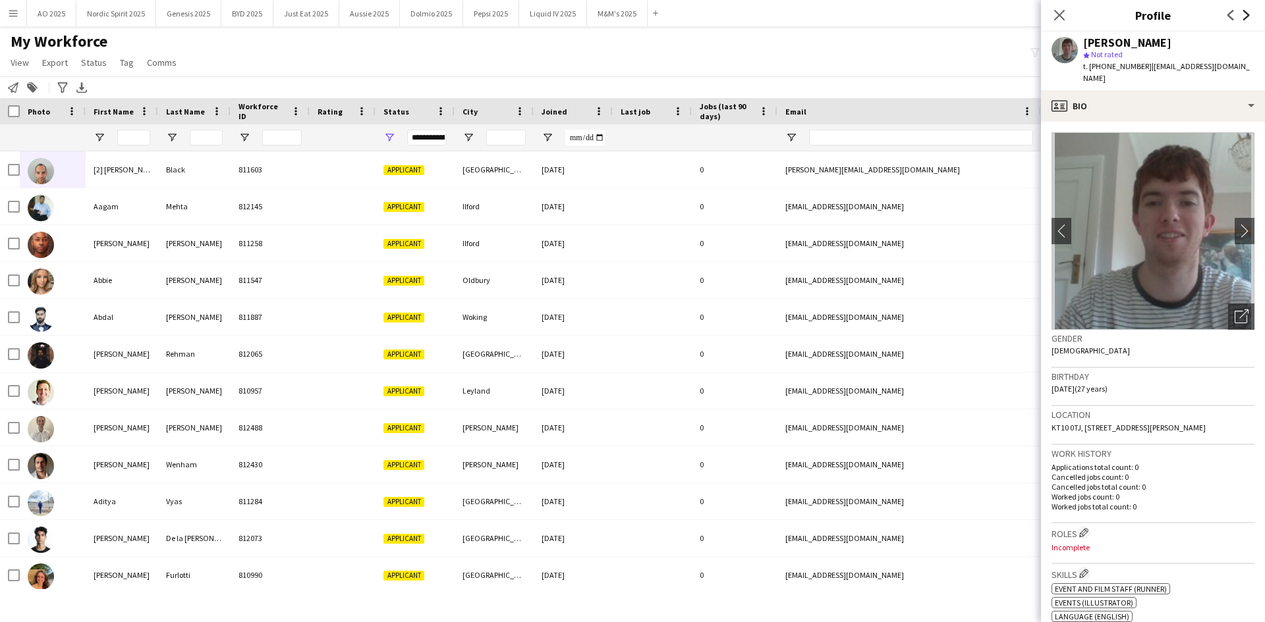
click at [1243, 14] on icon "Next" at bounding box center [1246, 15] width 11 height 11
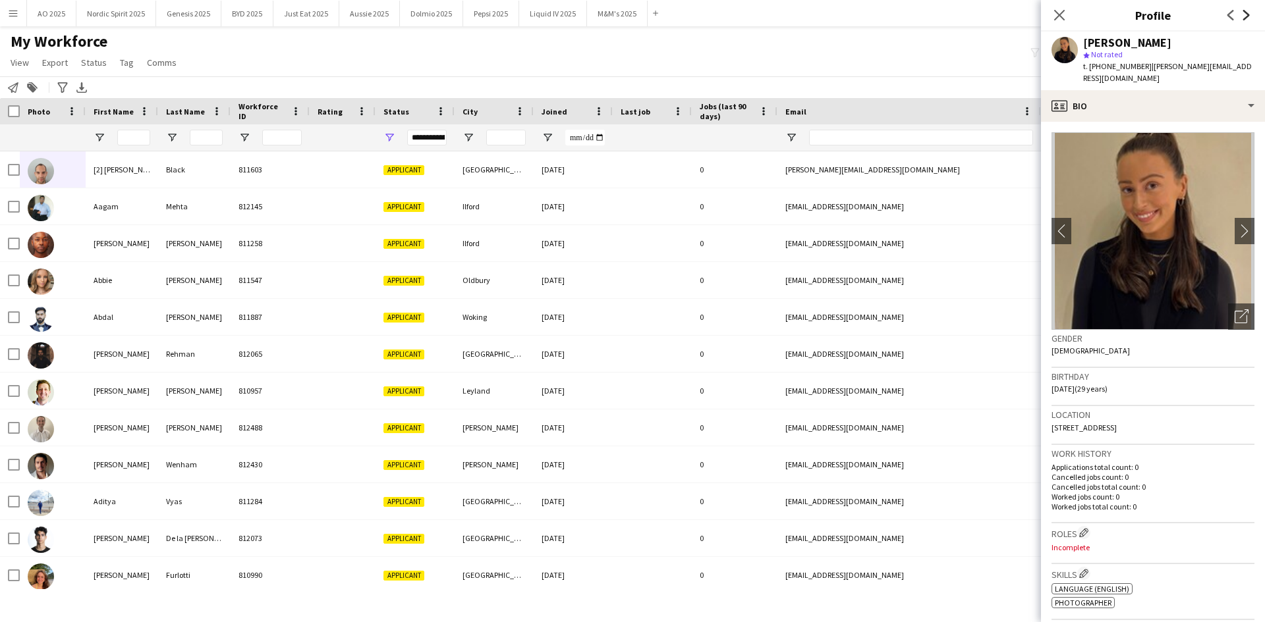
click at [1243, 14] on icon "Next" at bounding box center [1246, 15] width 11 height 11
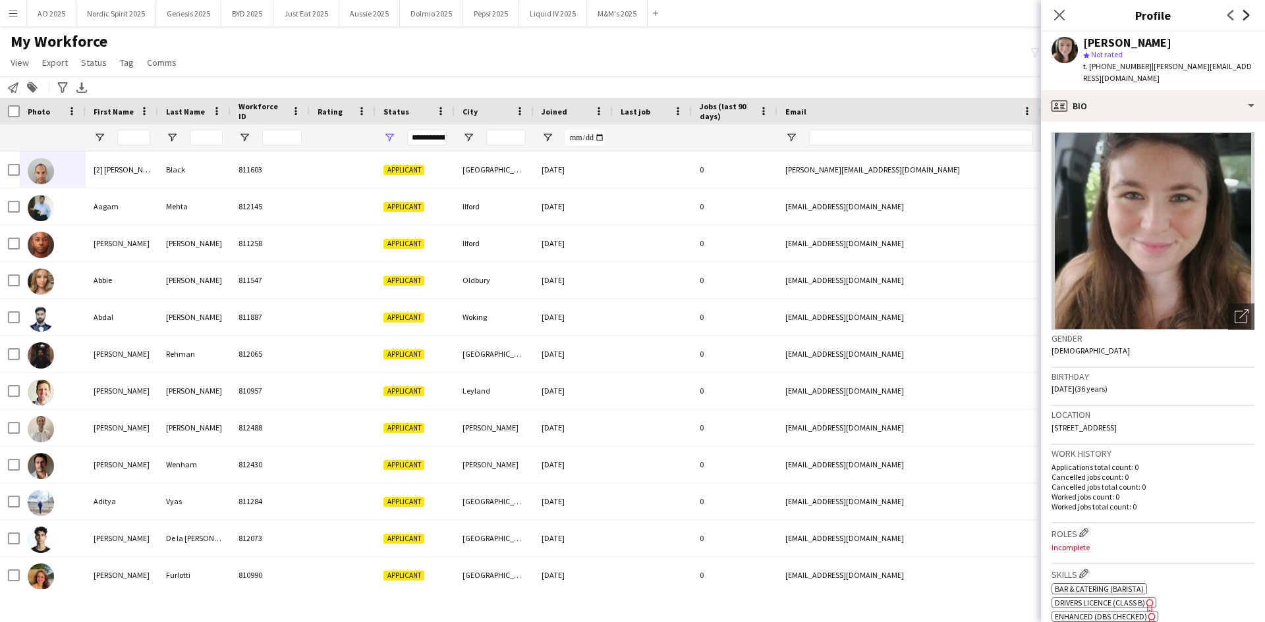
click at [1243, 14] on icon "Next" at bounding box center [1246, 15] width 11 height 11
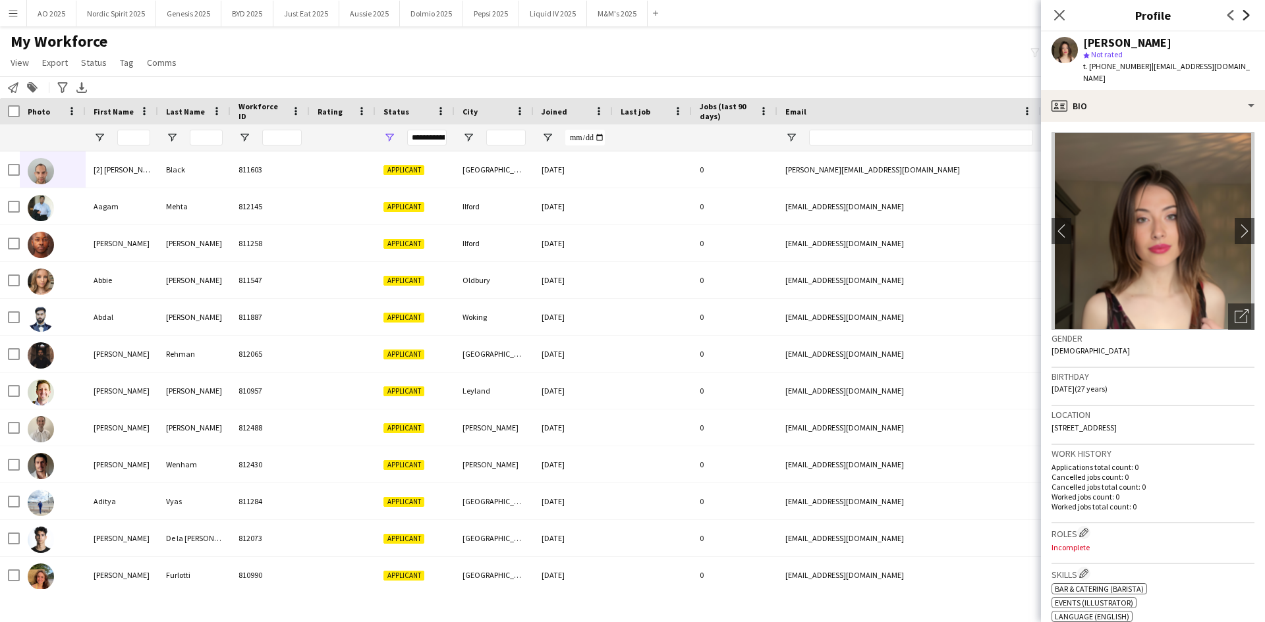
click at [1243, 14] on icon "Next" at bounding box center [1246, 15] width 11 height 11
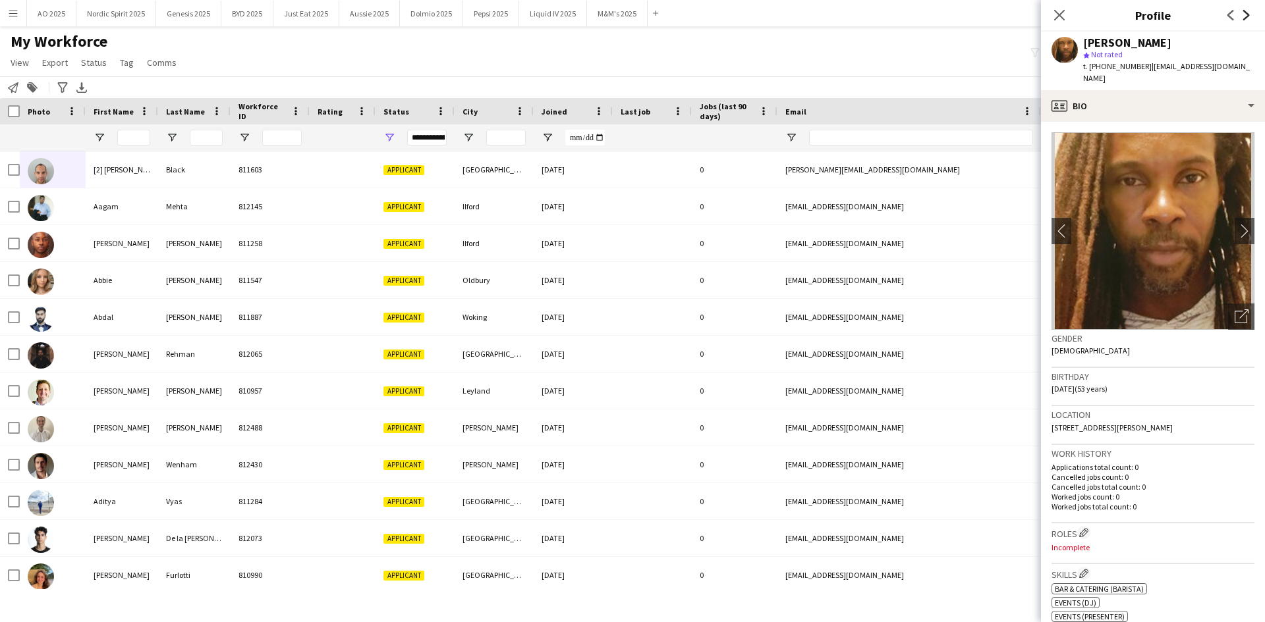
click at [1243, 14] on icon "Next" at bounding box center [1246, 15] width 11 height 11
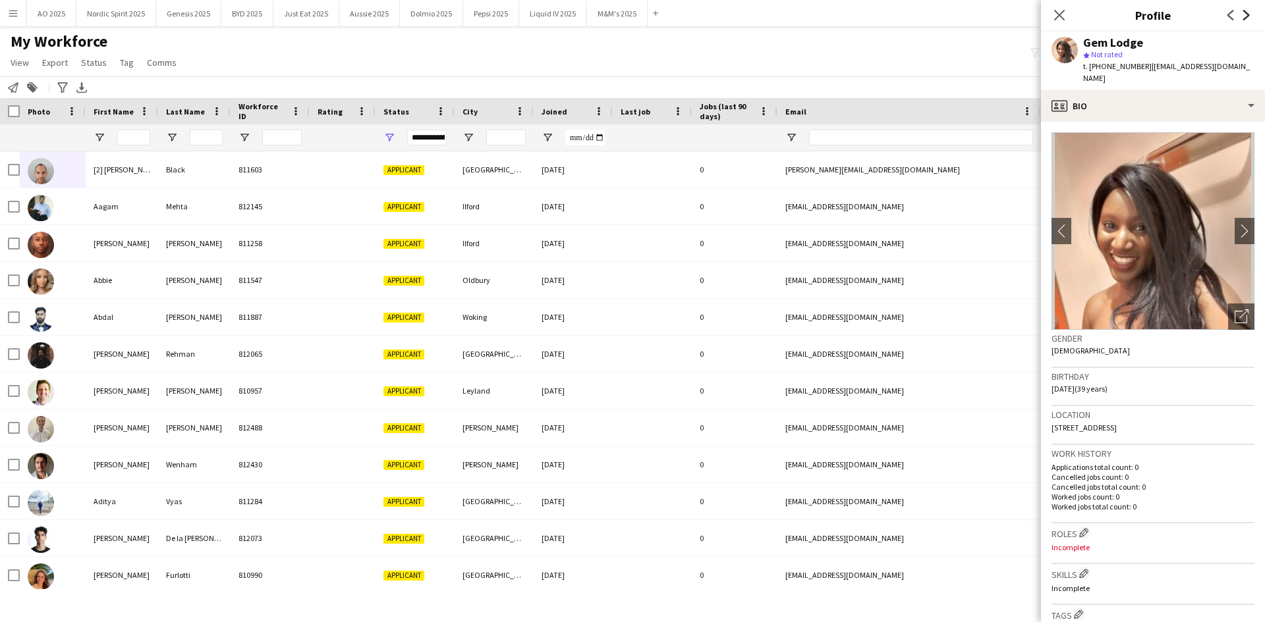
click at [1243, 14] on icon "Next" at bounding box center [1246, 15] width 11 height 11
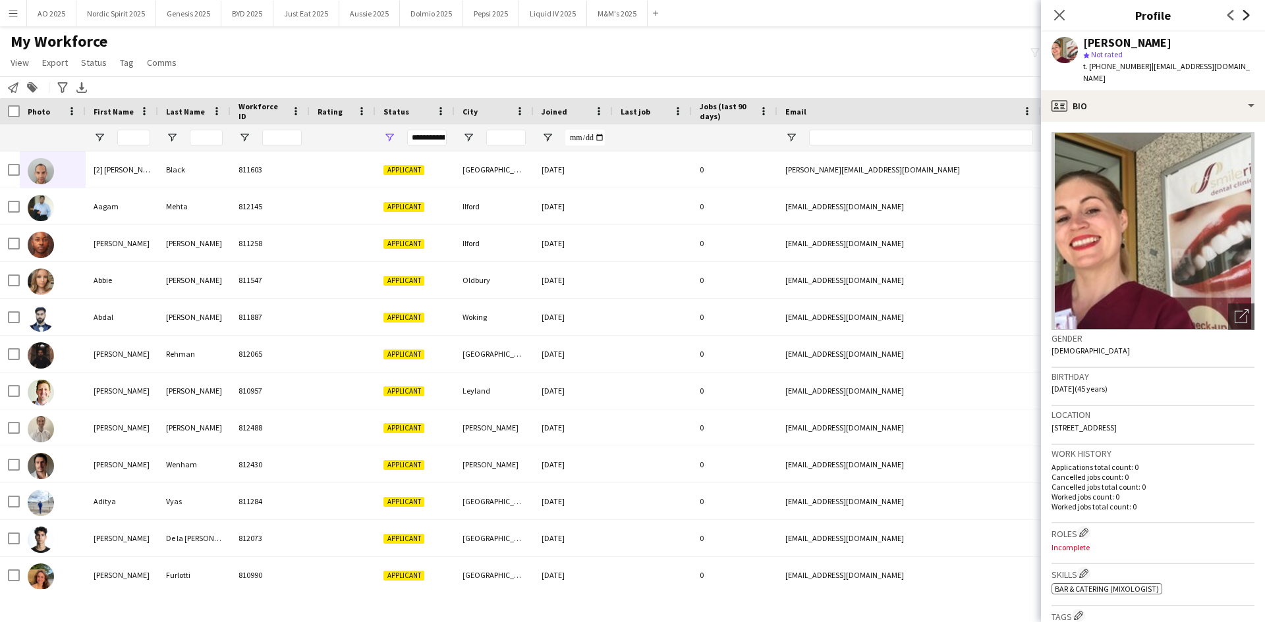
click at [1243, 14] on icon "Next" at bounding box center [1246, 15] width 11 height 11
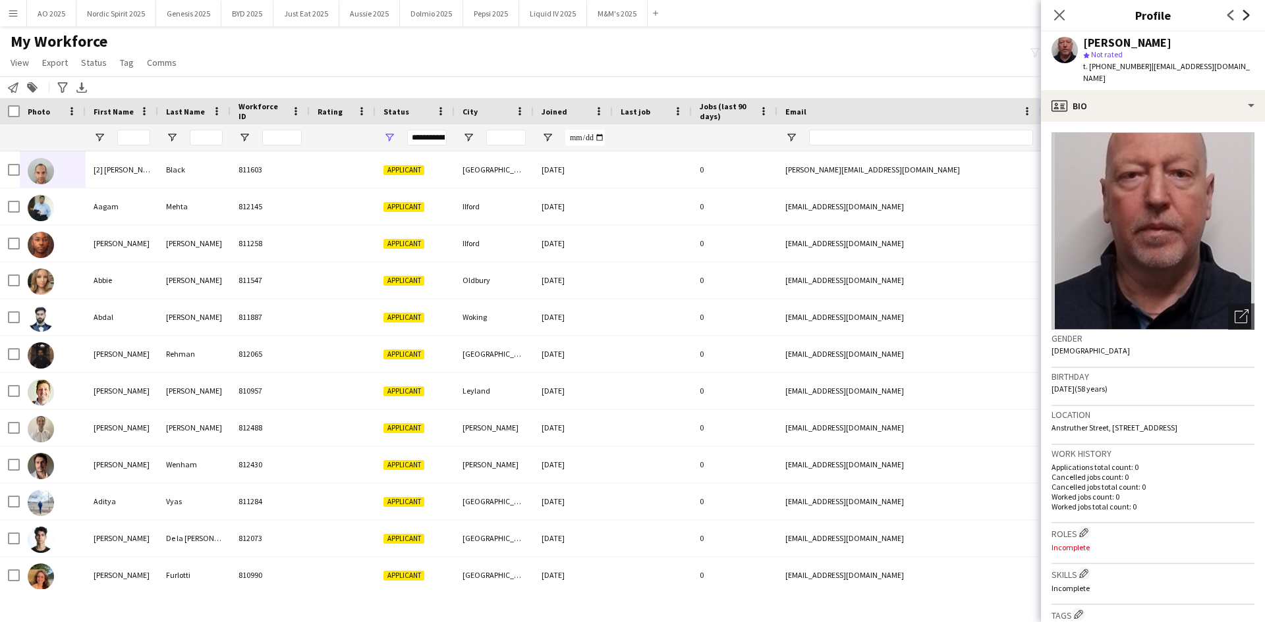
click at [1243, 14] on icon "Next" at bounding box center [1246, 15] width 11 height 11
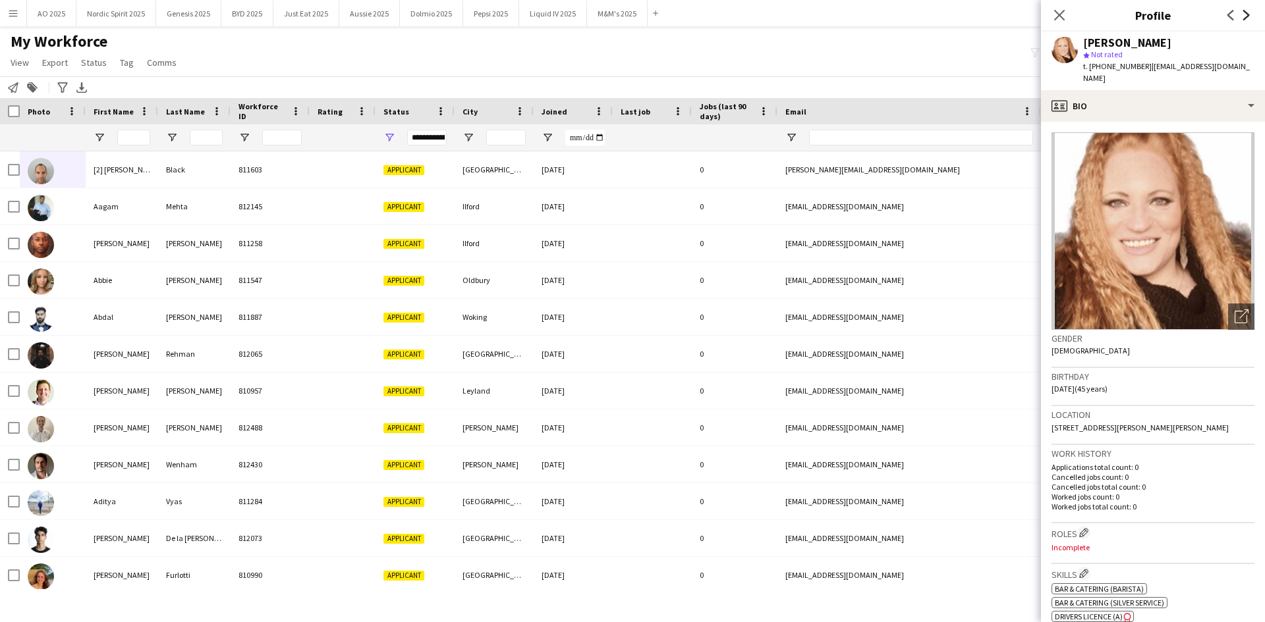
click at [1243, 14] on icon "Next" at bounding box center [1246, 15] width 11 height 11
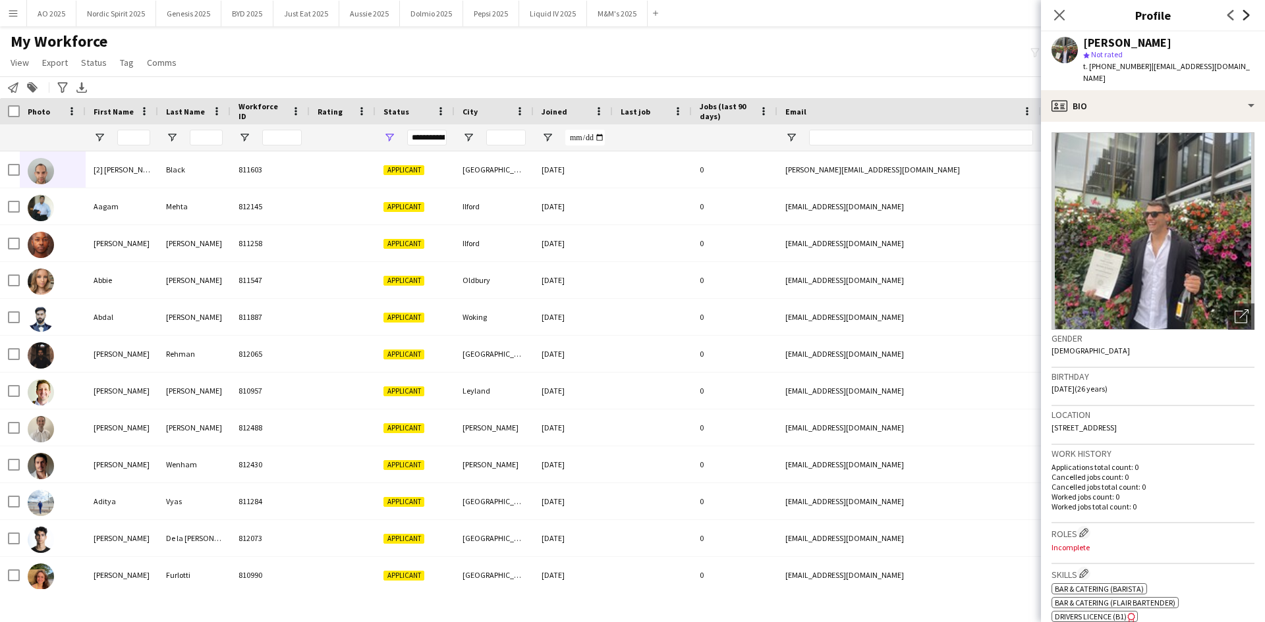
click at [1243, 14] on icon "Next" at bounding box center [1246, 15] width 11 height 11
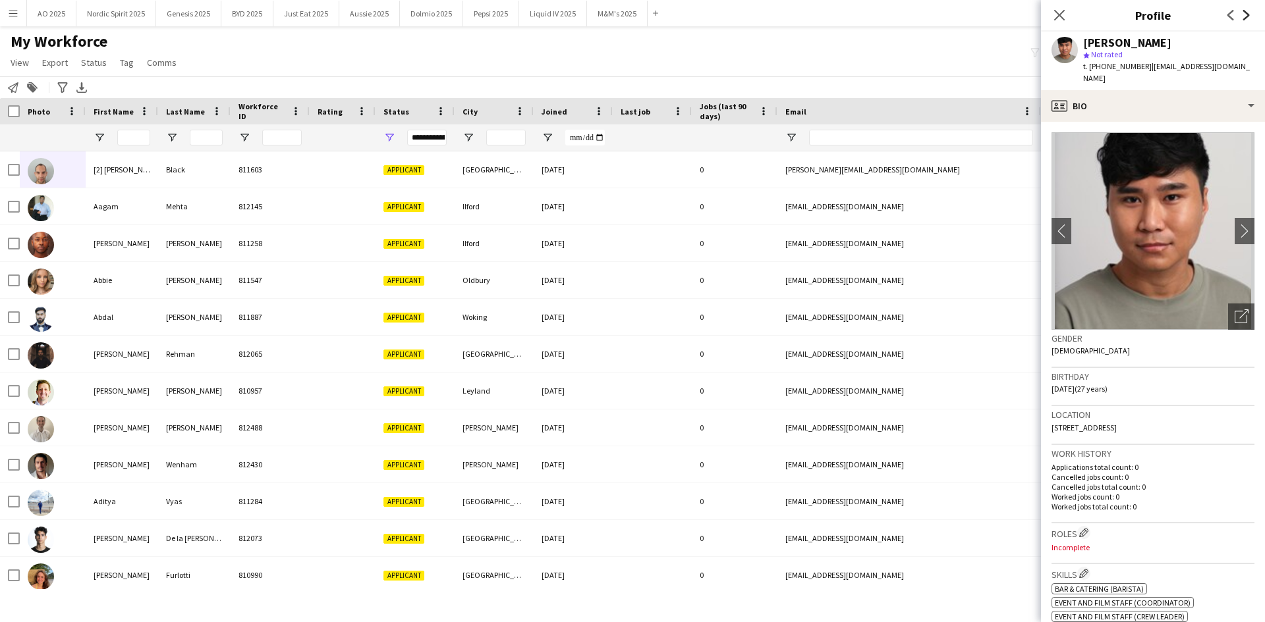
click at [1243, 14] on icon "Next" at bounding box center [1246, 15] width 11 height 11
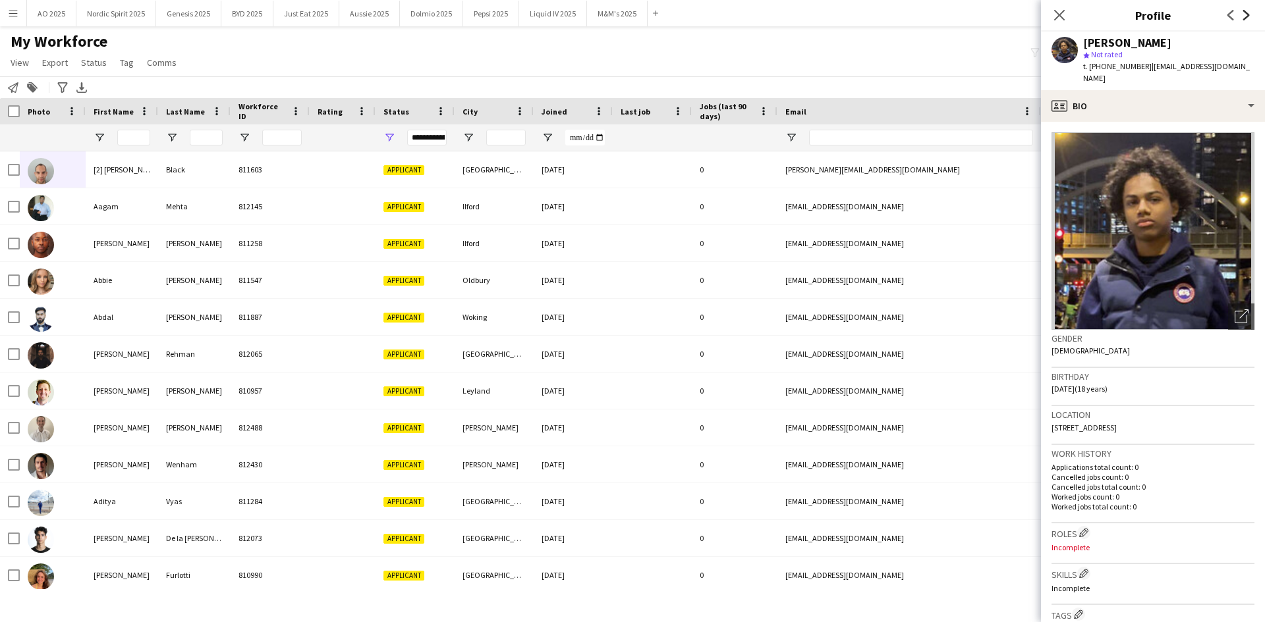
click at [1243, 14] on icon "Next" at bounding box center [1246, 15] width 11 height 11
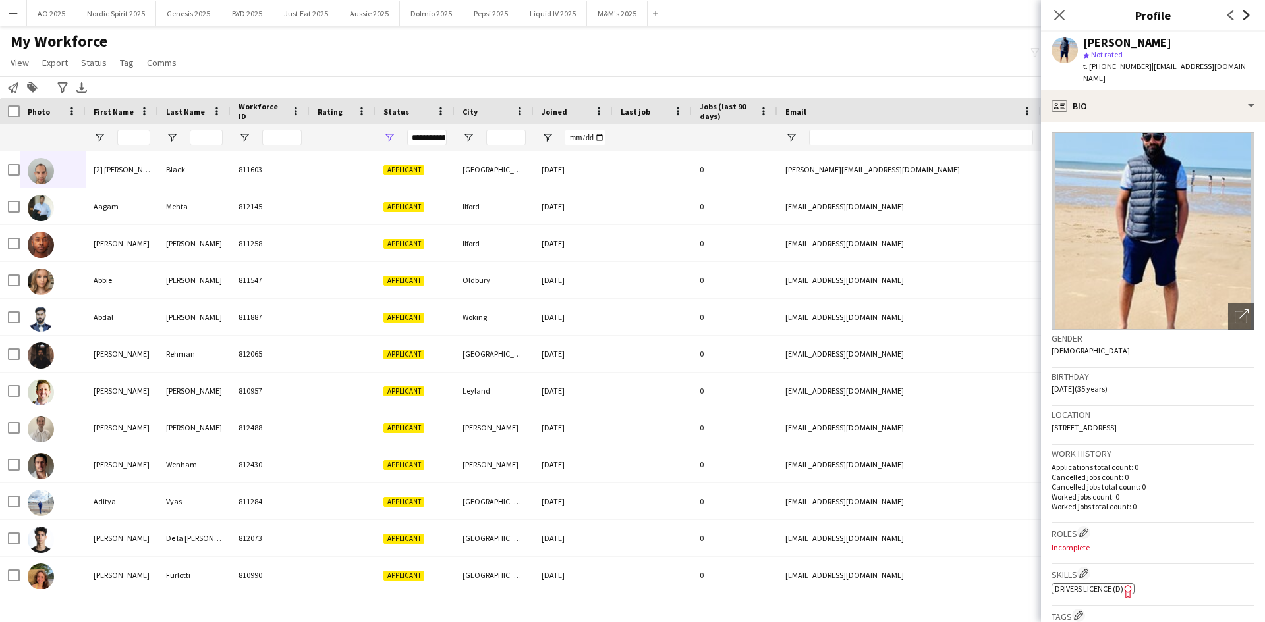
click at [1247, 14] on icon at bounding box center [1246, 15] width 7 height 11
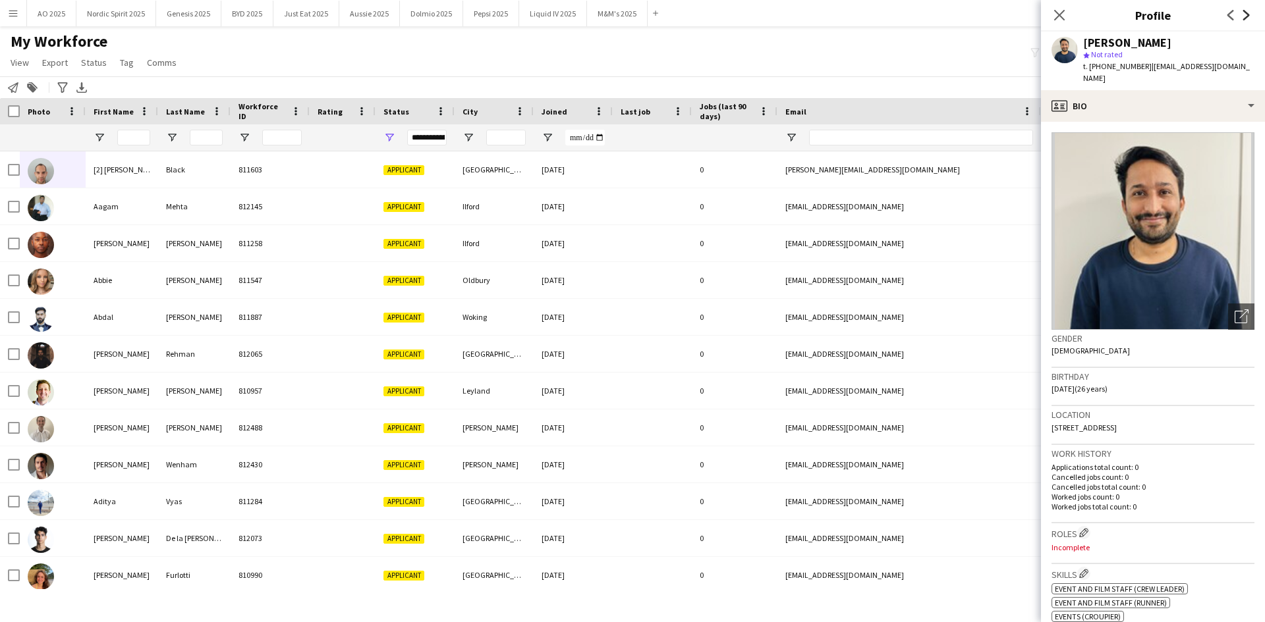
click at [1247, 14] on icon at bounding box center [1246, 15] width 7 height 11
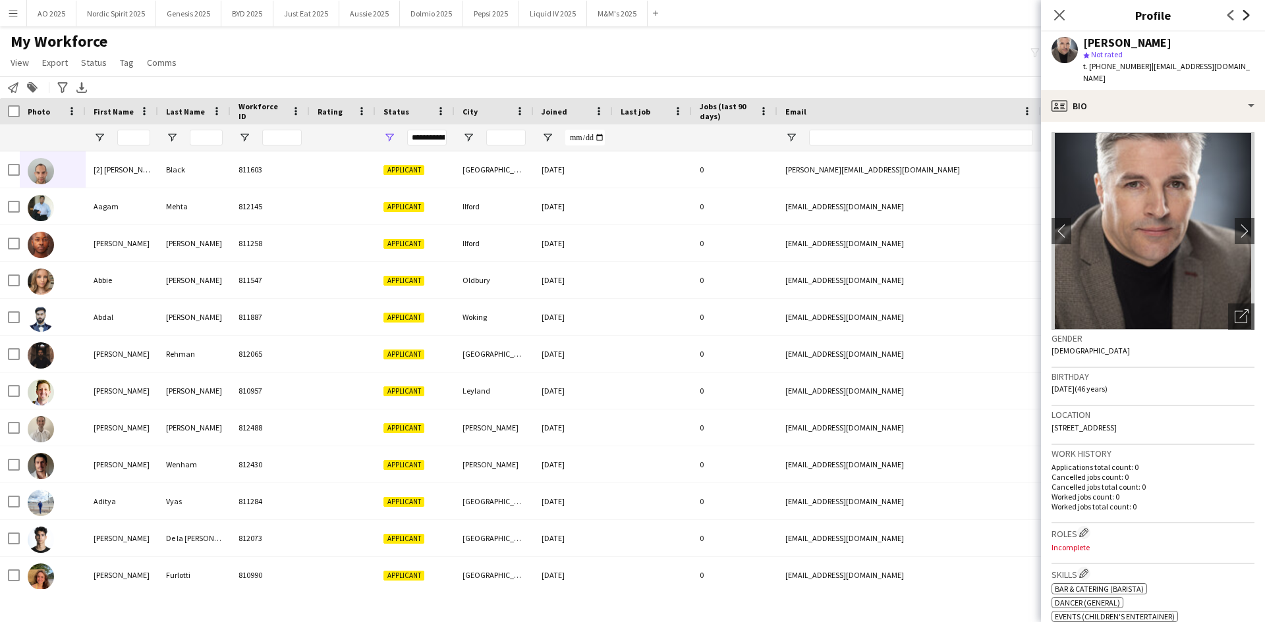
click at [1247, 14] on icon at bounding box center [1246, 15] width 7 height 11
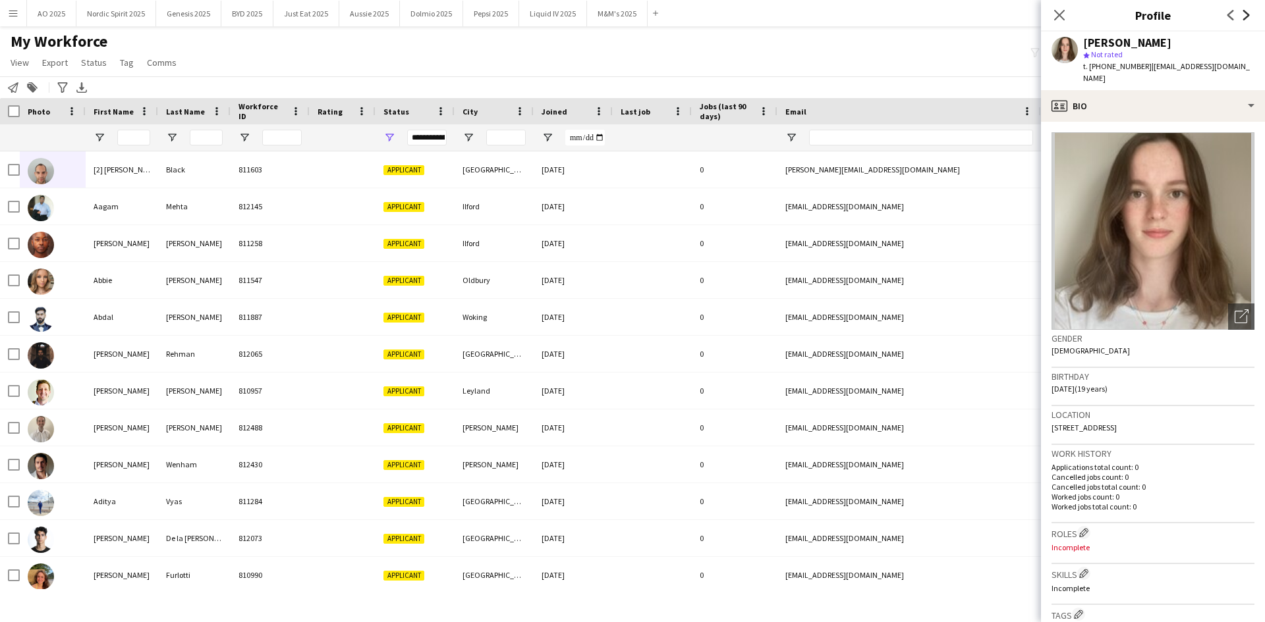
click at [1247, 14] on icon at bounding box center [1246, 15] width 7 height 11
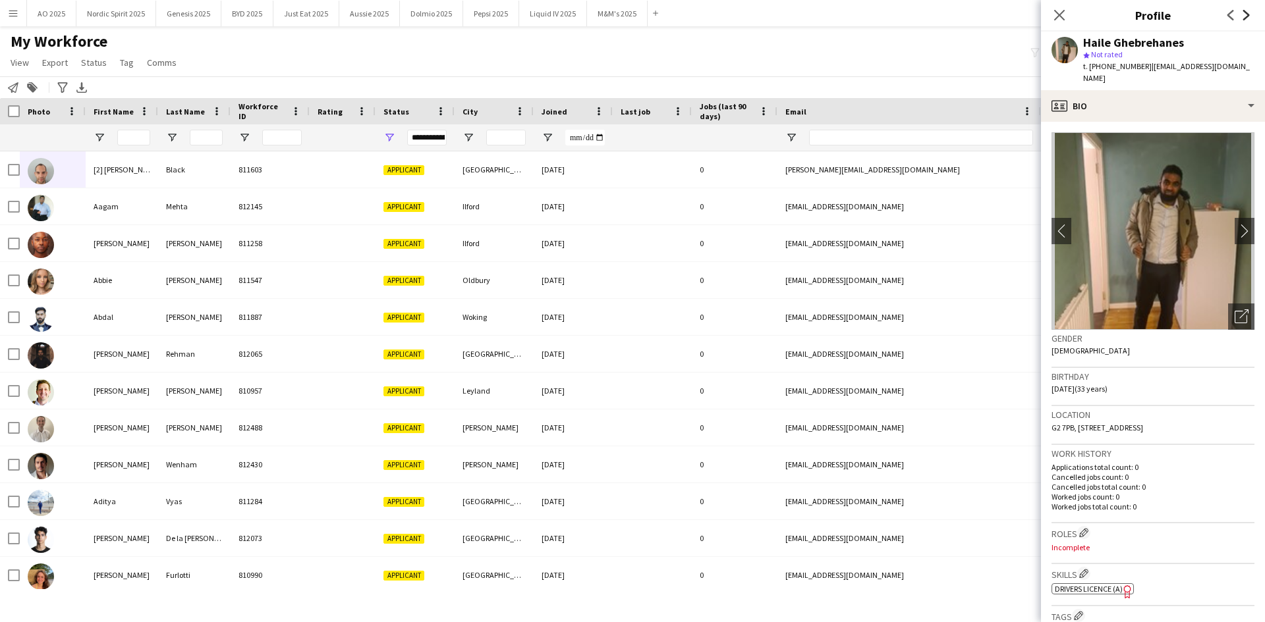
click at [1247, 14] on icon at bounding box center [1246, 15] width 7 height 11
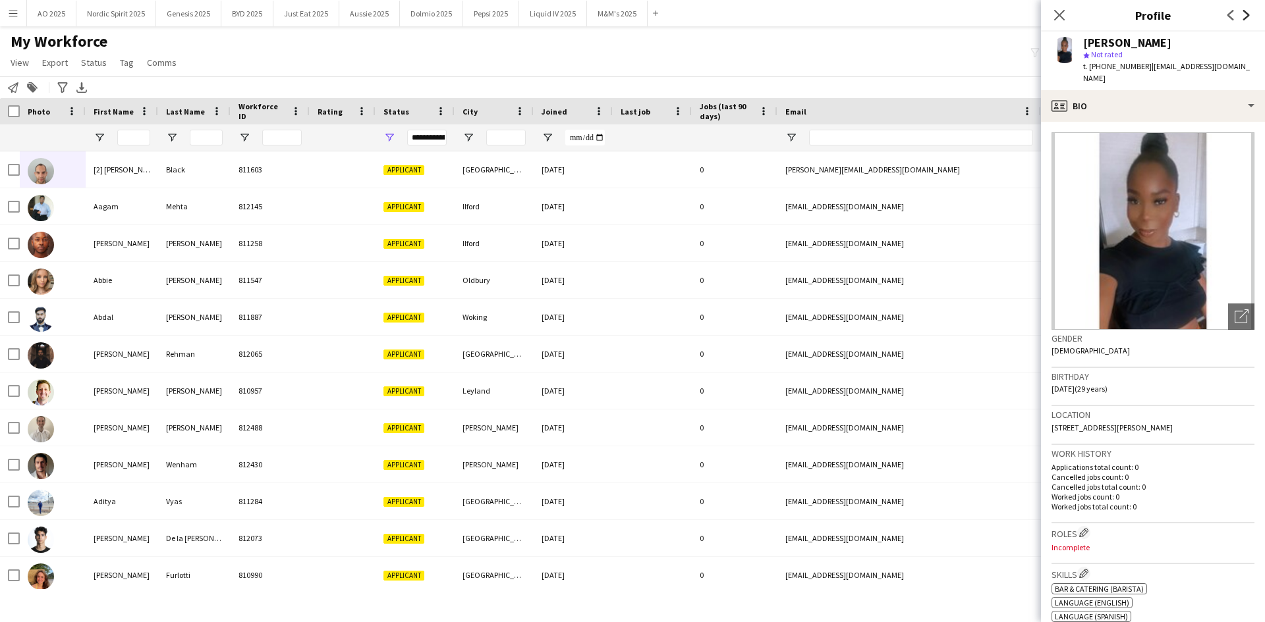
click at [1247, 14] on icon at bounding box center [1246, 15] width 7 height 11
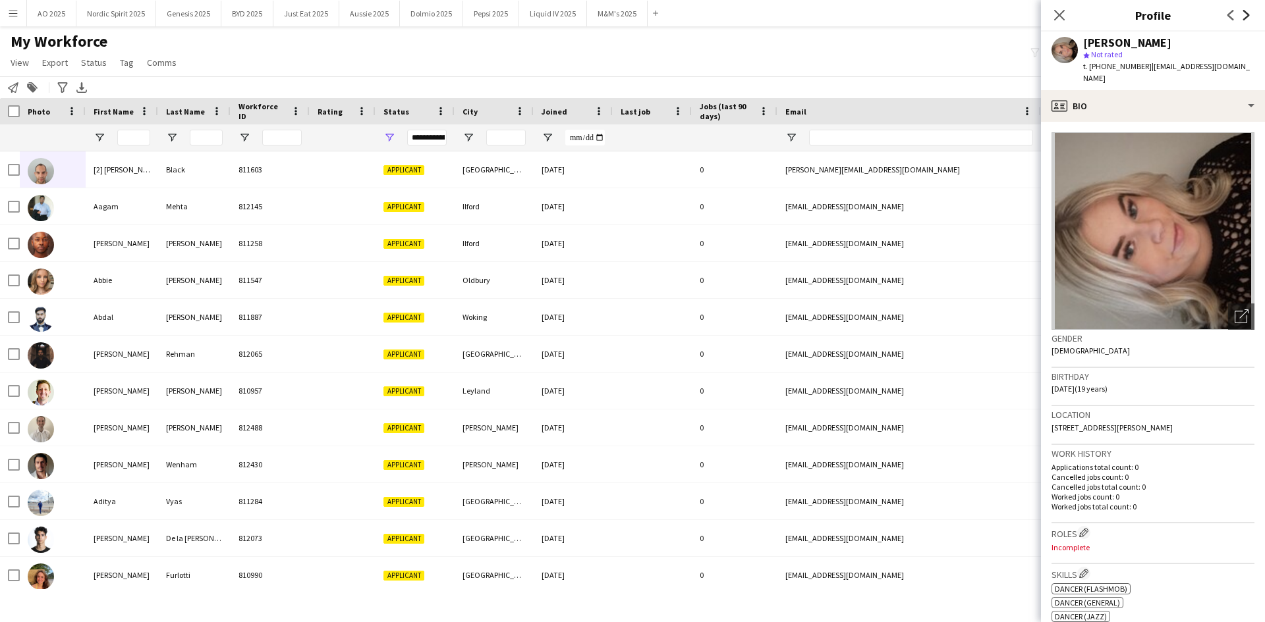
click at [1247, 14] on icon at bounding box center [1246, 15] width 7 height 11
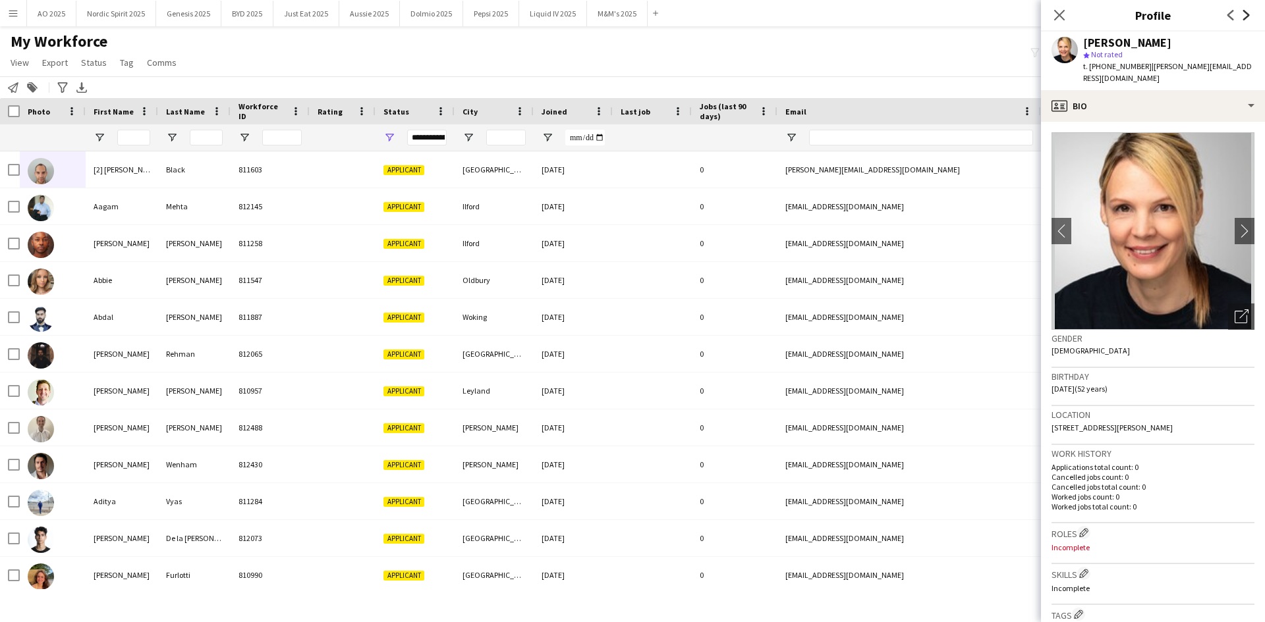
click at [1247, 14] on icon at bounding box center [1246, 15] width 7 height 11
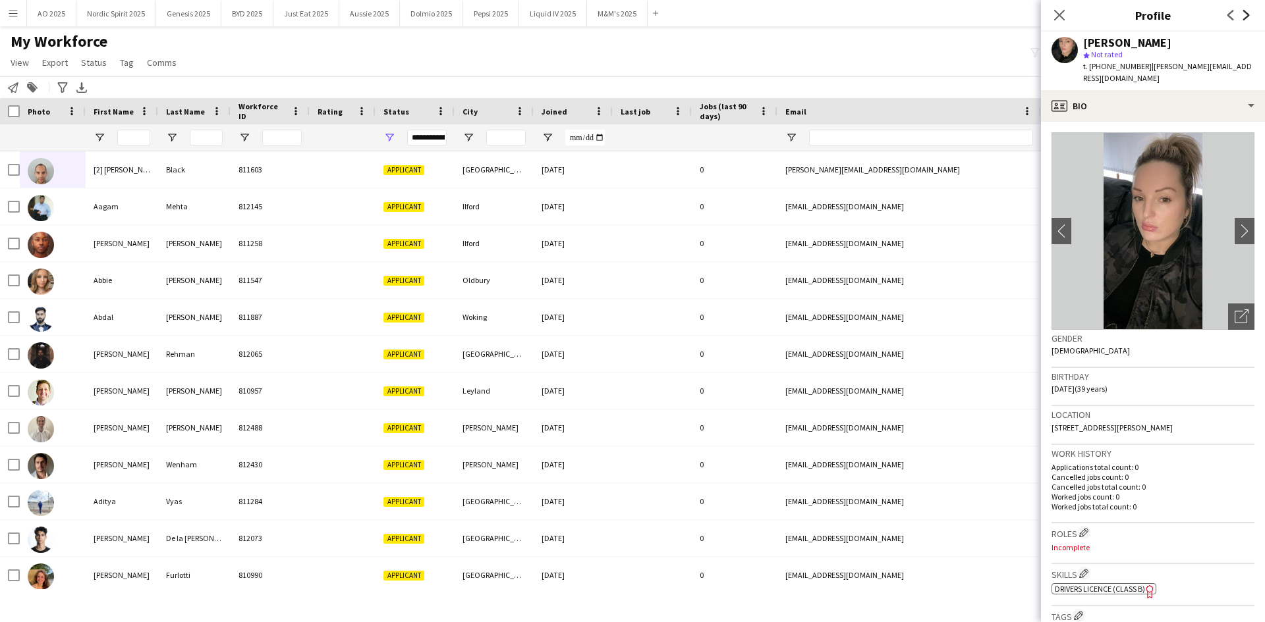
click at [1247, 14] on icon at bounding box center [1246, 15] width 7 height 11
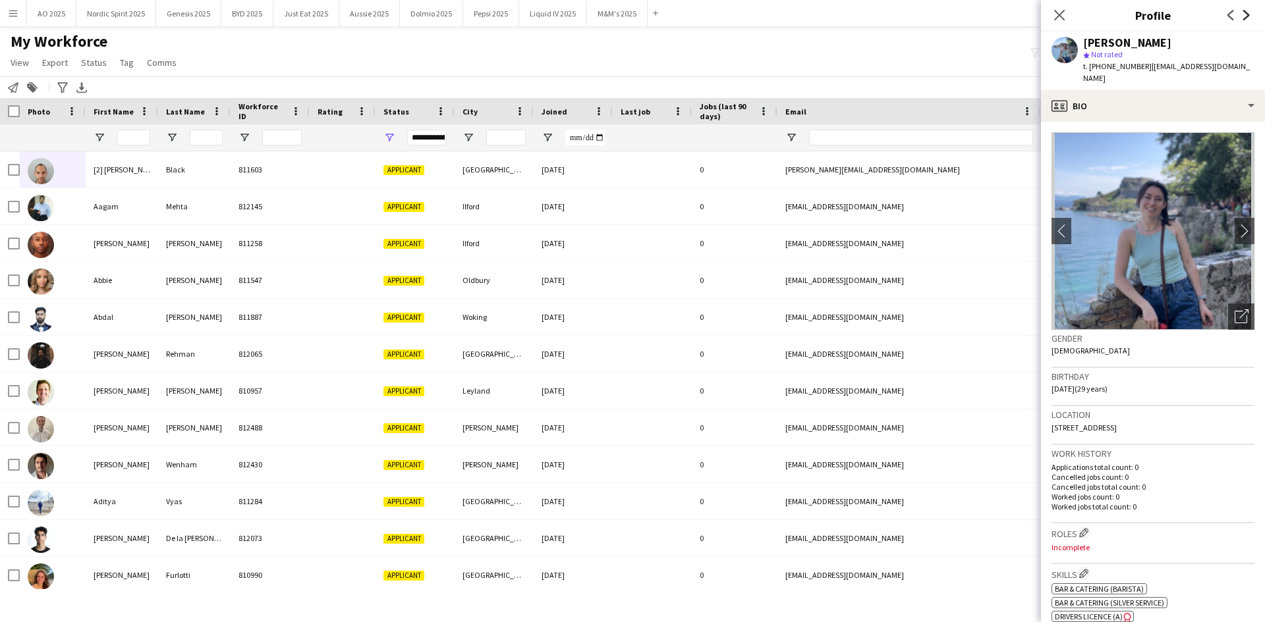
click at [1247, 14] on icon at bounding box center [1246, 15] width 7 height 11
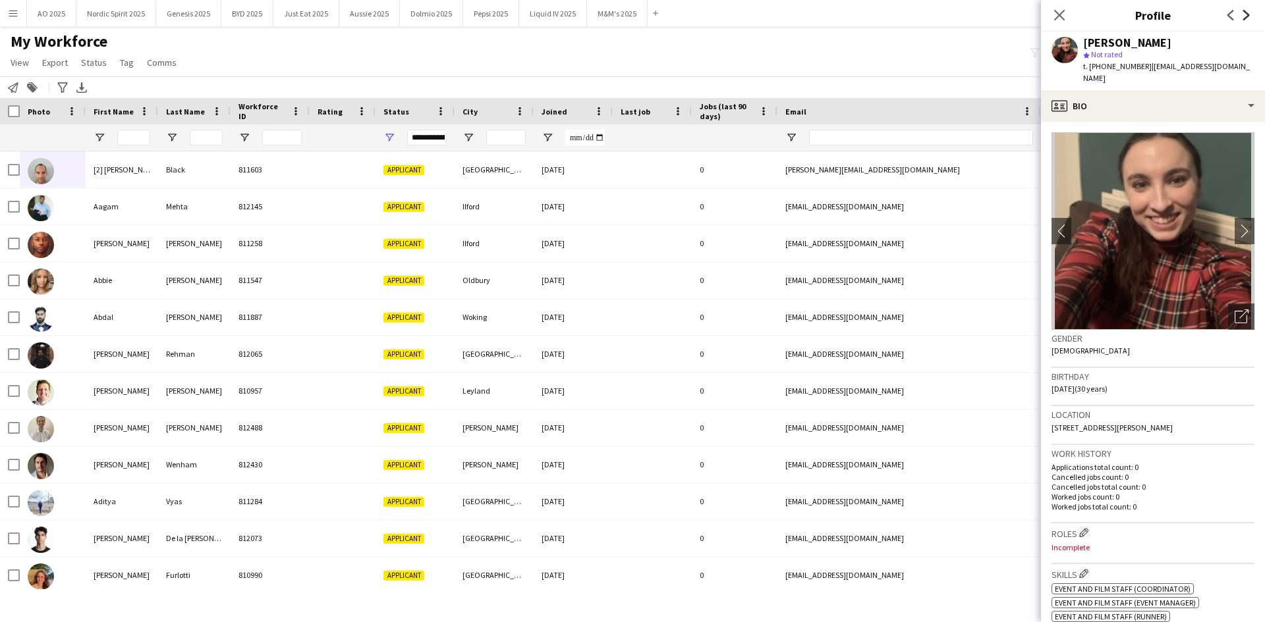
click at [1247, 14] on icon at bounding box center [1246, 15] width 7 height 11
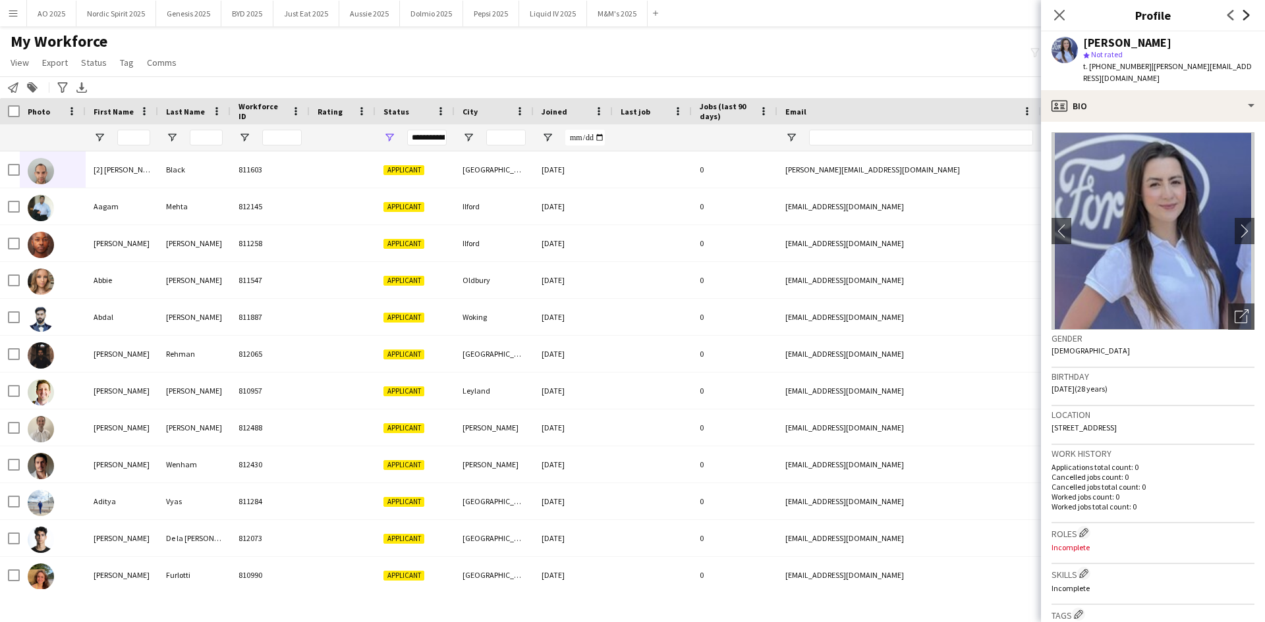
click at [1247, 14] on icon at bounding box center [1246, 15] width 7 height 11
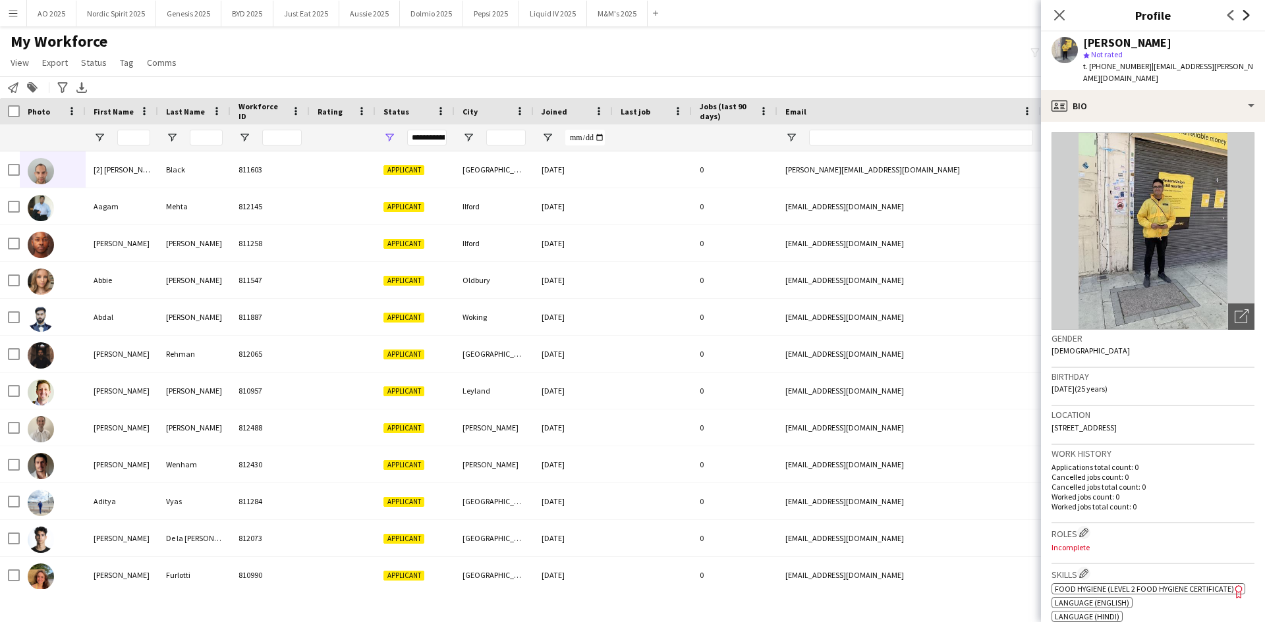
click at [1247, 14] on icon at bounding box center [1246, 15] width 7 height 11
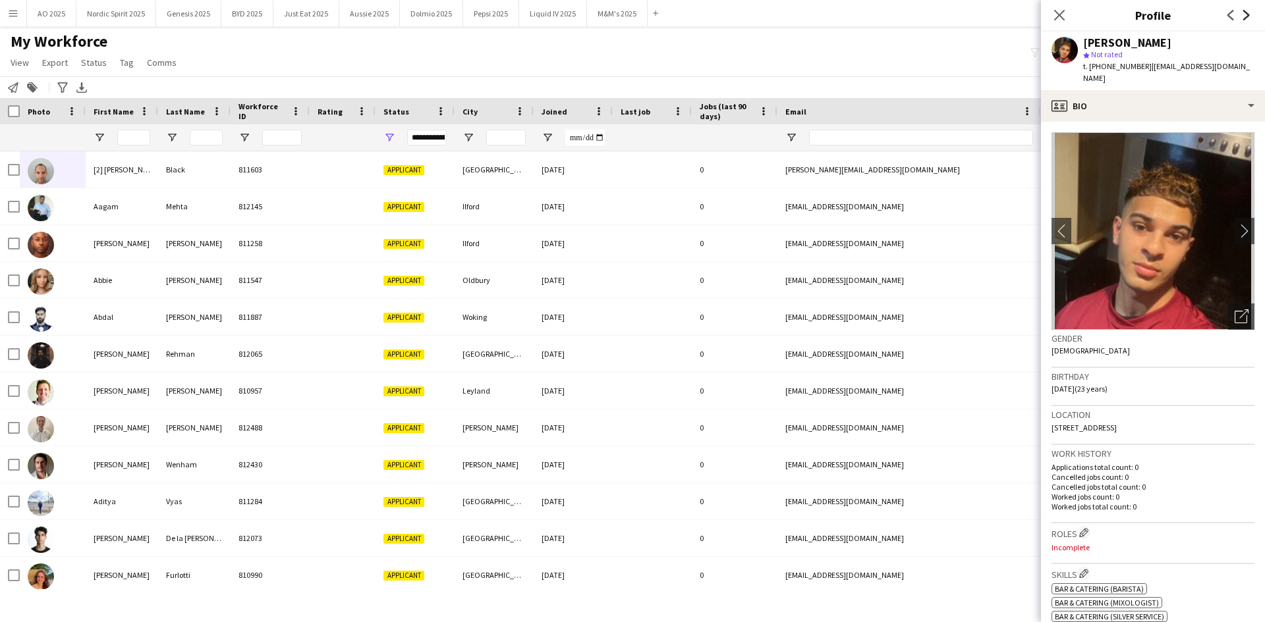
click at [1247, 14] on icon at bounding box center [1246, 15] width 7 height 11
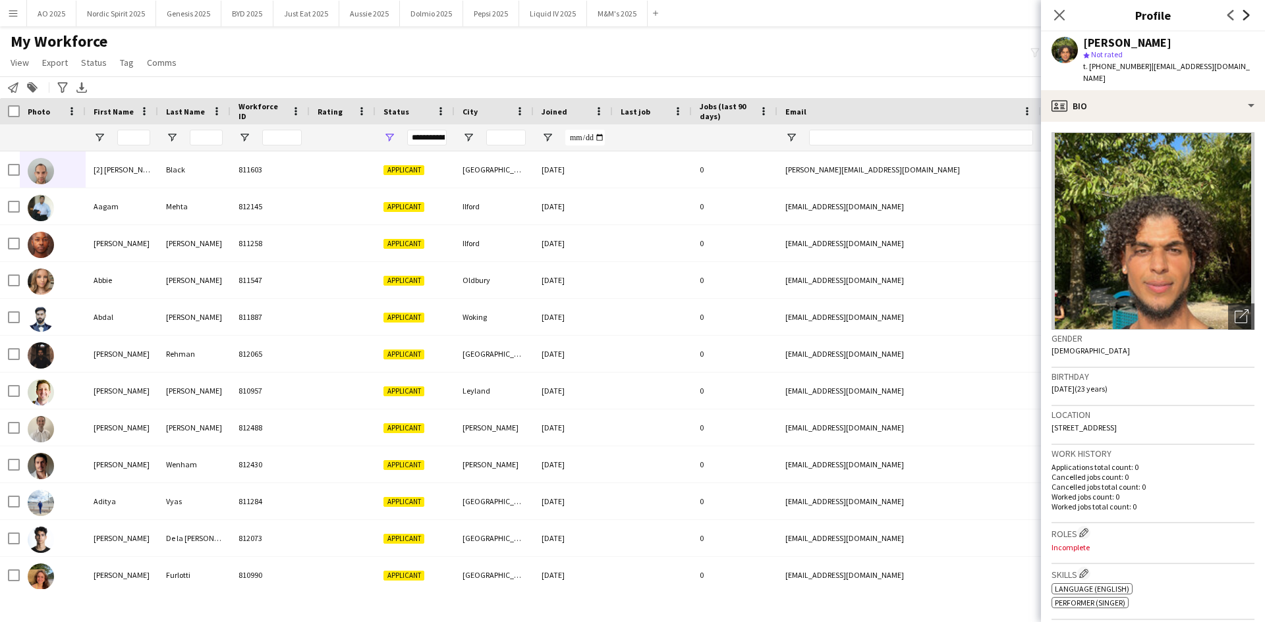
click at [1247, 14] on icon at bounding box center [1246, 15] width 7 height 11
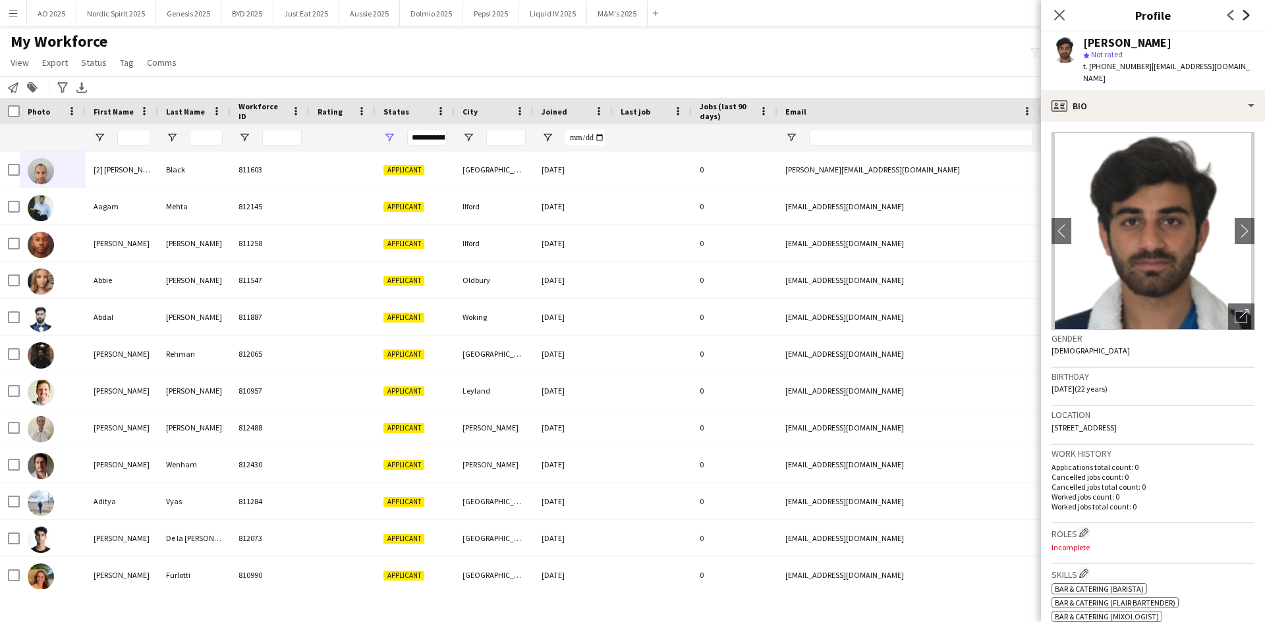
click at [1247, 14] on icon at bounding box center [1246, 15] width 7 height 11
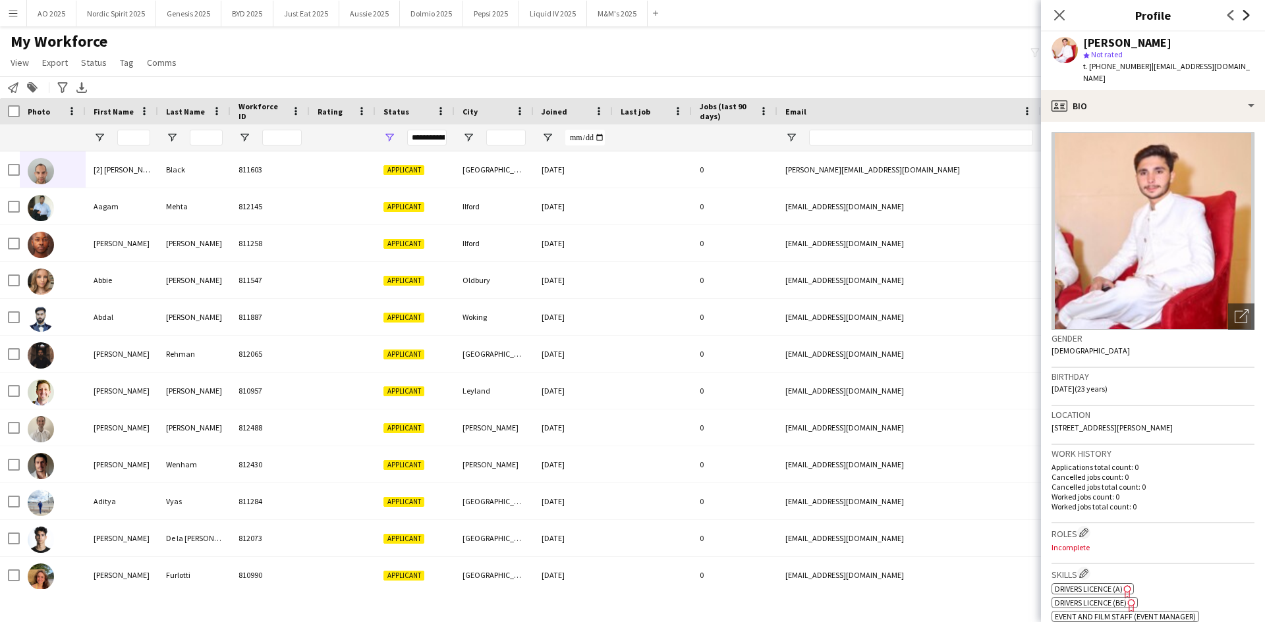
click at [1247, 14] on icon at bounding box center [1246, 15] width 7 height 11
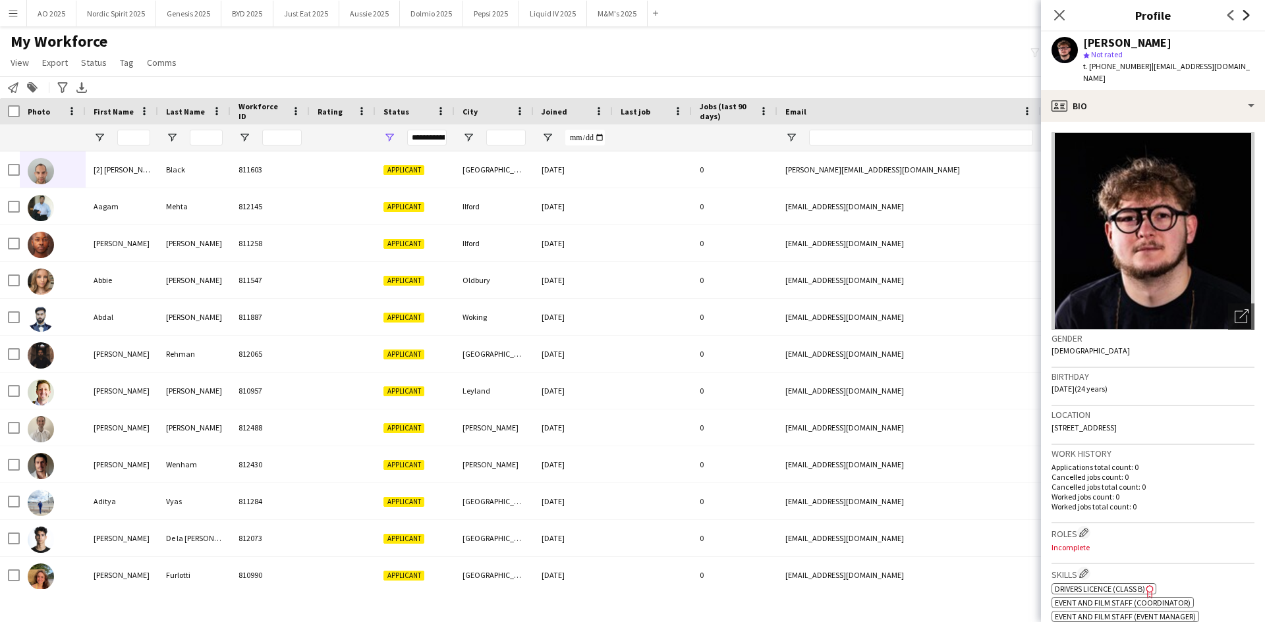
click at [1247, 14] on icon at bounding box center [1246, 15] width 7 height 11
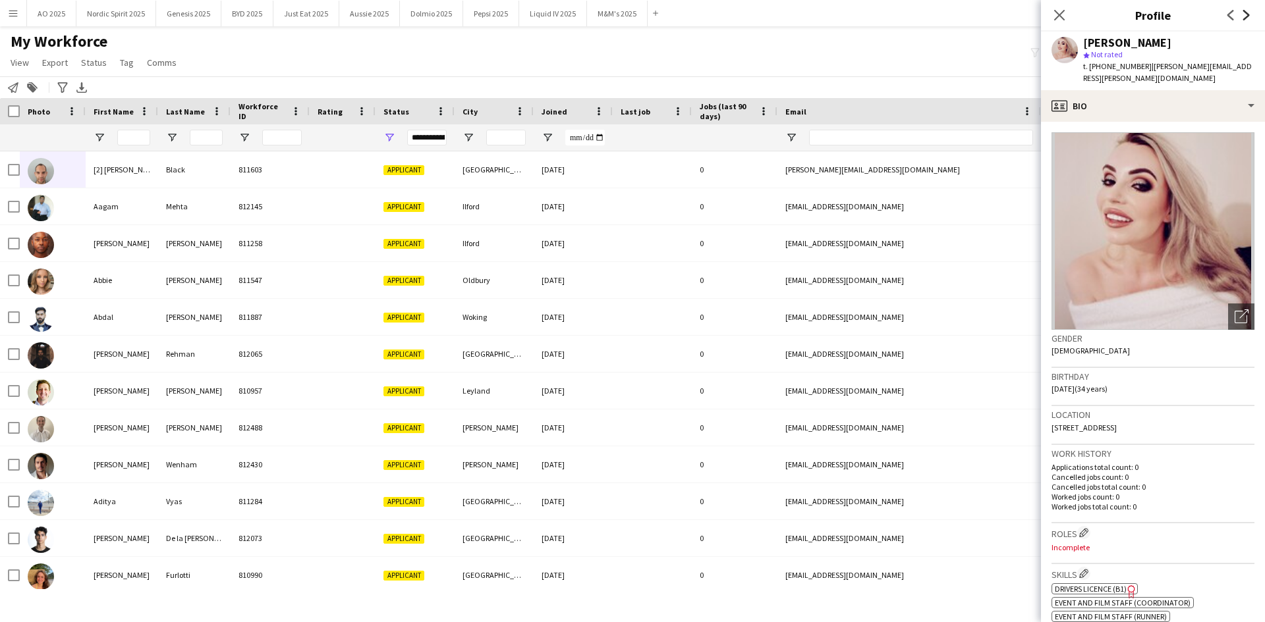
click at [1247, 14] on icon at bounding box center [1246, 15] width 7 height 11
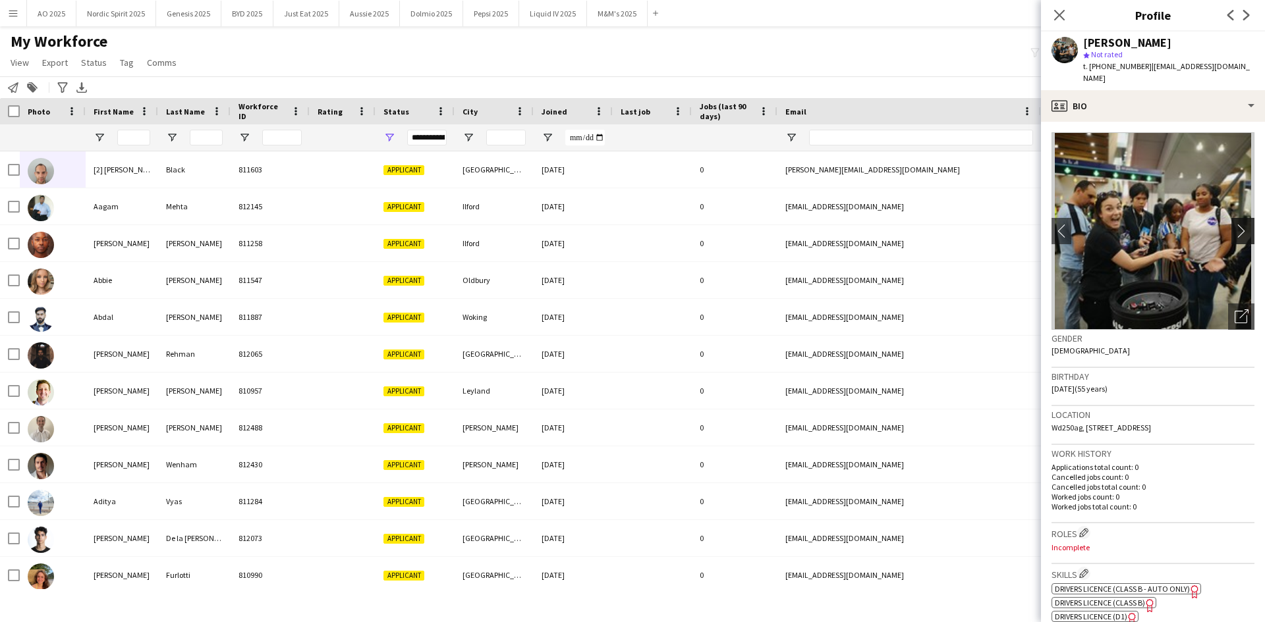
click at [1243, 229] on button "chevron-right" at bounding box center [1244, 231] width 26 height 26
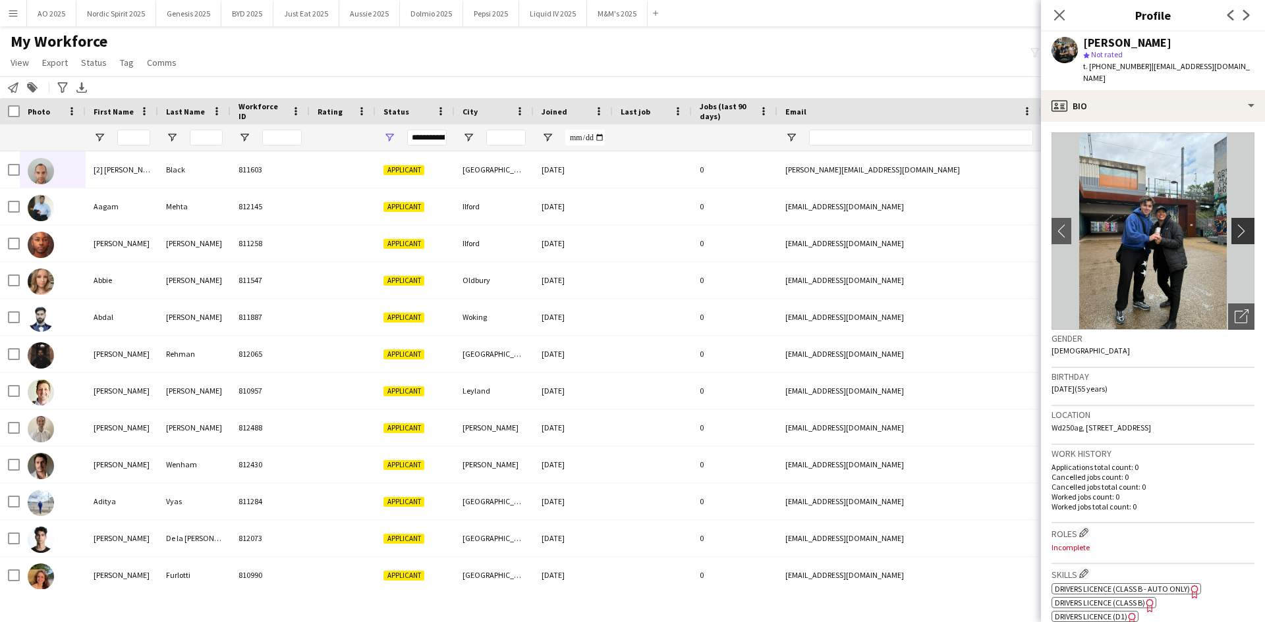
click at [1236, 224] on app-icon "chevron-right" at bounding box center [1244, 231] width 20 height 14
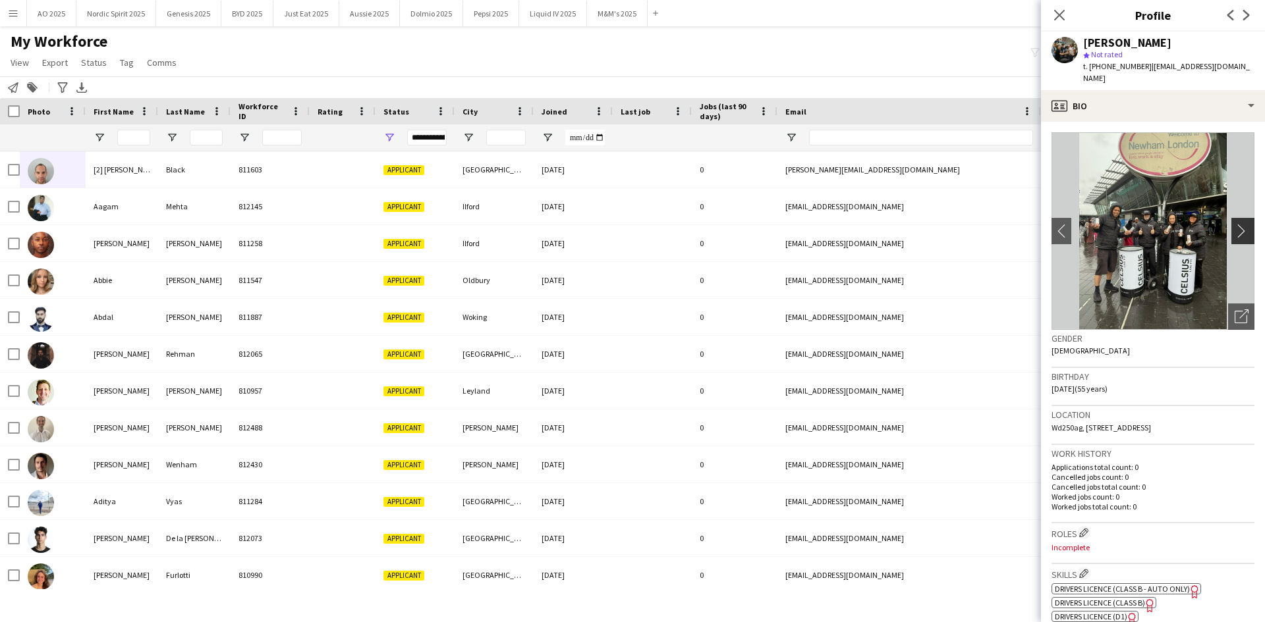
click at [1236, 224] on app-icon "chevron-right" at bounding box center [1244, 231] width 20 height 14
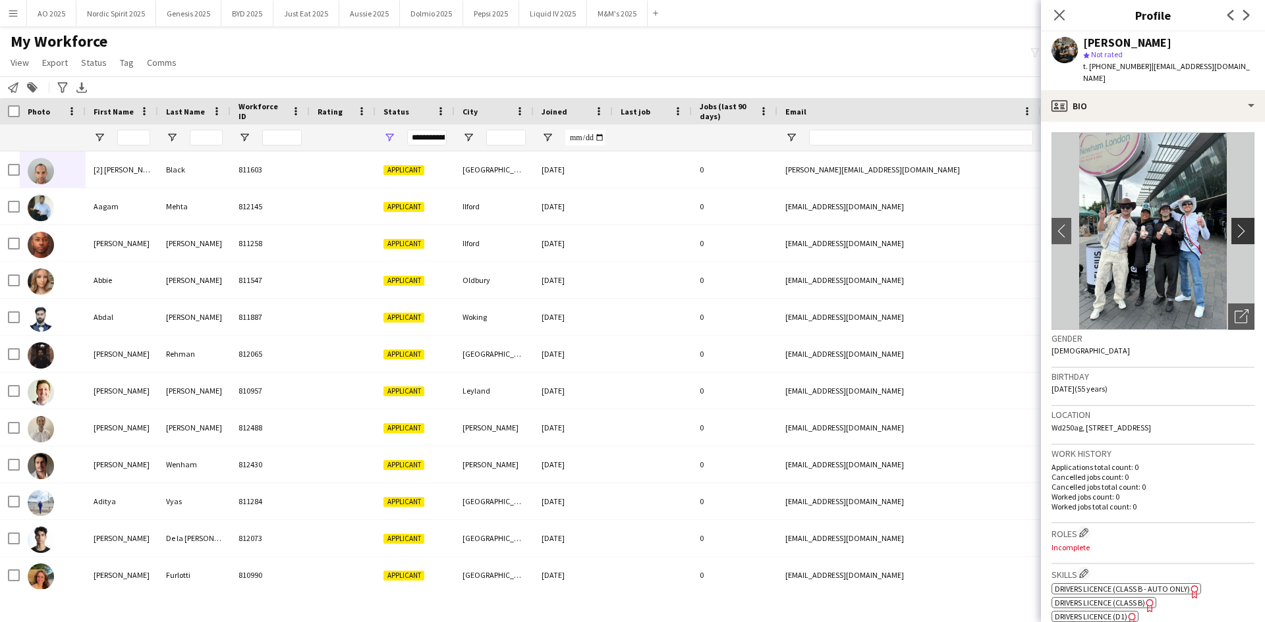
click at [1236, 224] on app-icon "chevron-right" at bounding box center [1244, 231] width 20 height 14
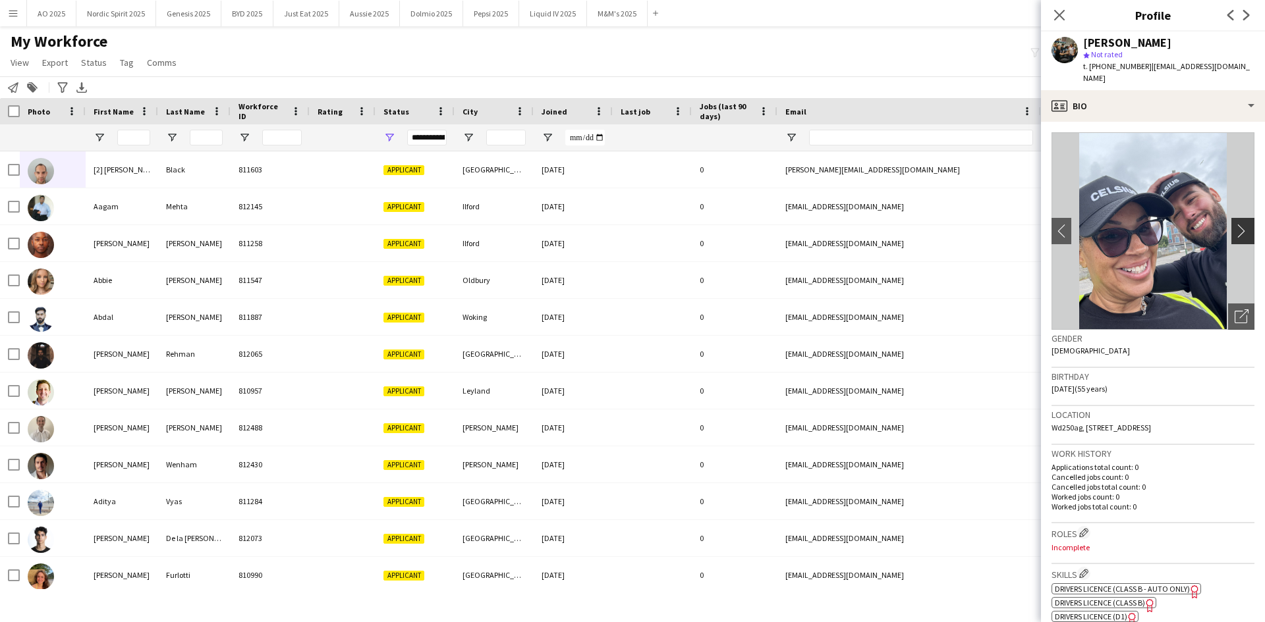
click at [1236, 224] on app-icon "chevron-right" at bounding box center [1244, 231] width 20 height 14
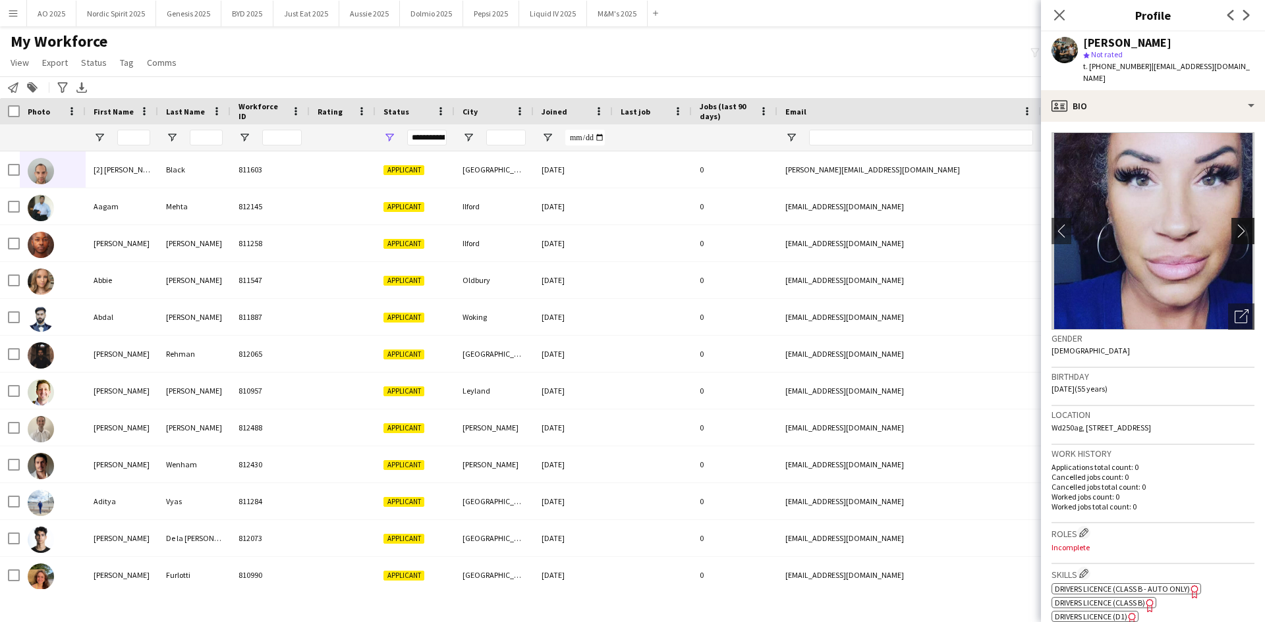
click at [1236, 224] on app-icon "chevron-right" at bounding box center [1244, 231] width 20 height 14
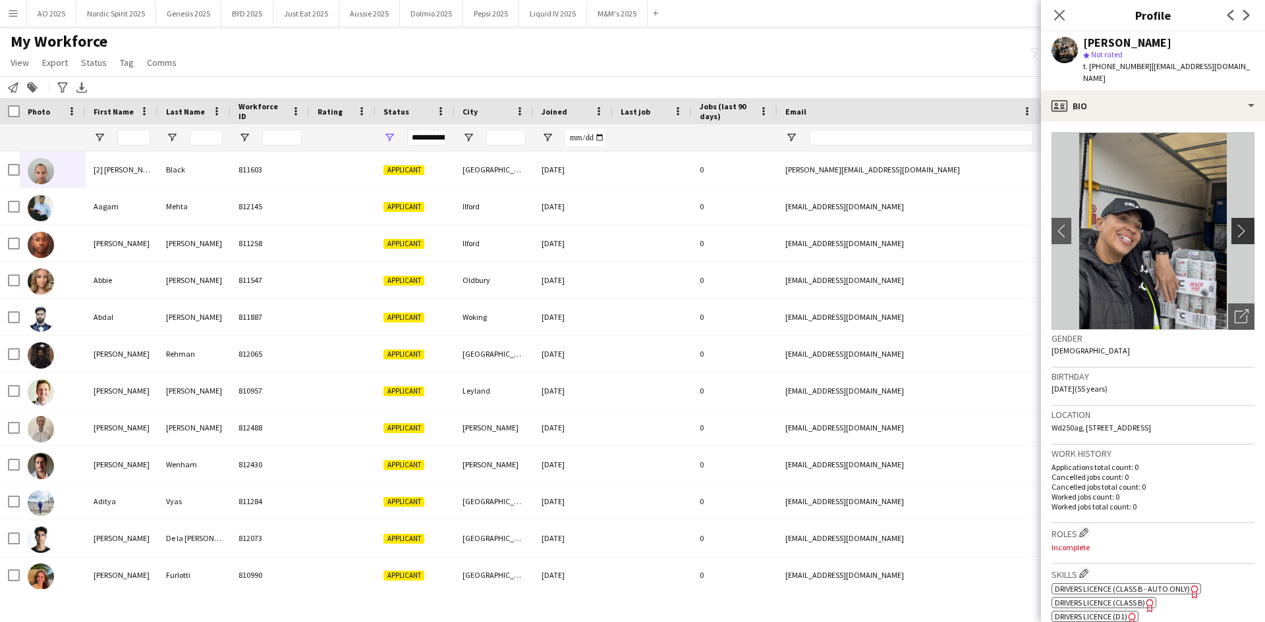
click at [1236, 224] on app-icon "chevron-right" at bounding box center [1244, 231] width 20 height 14
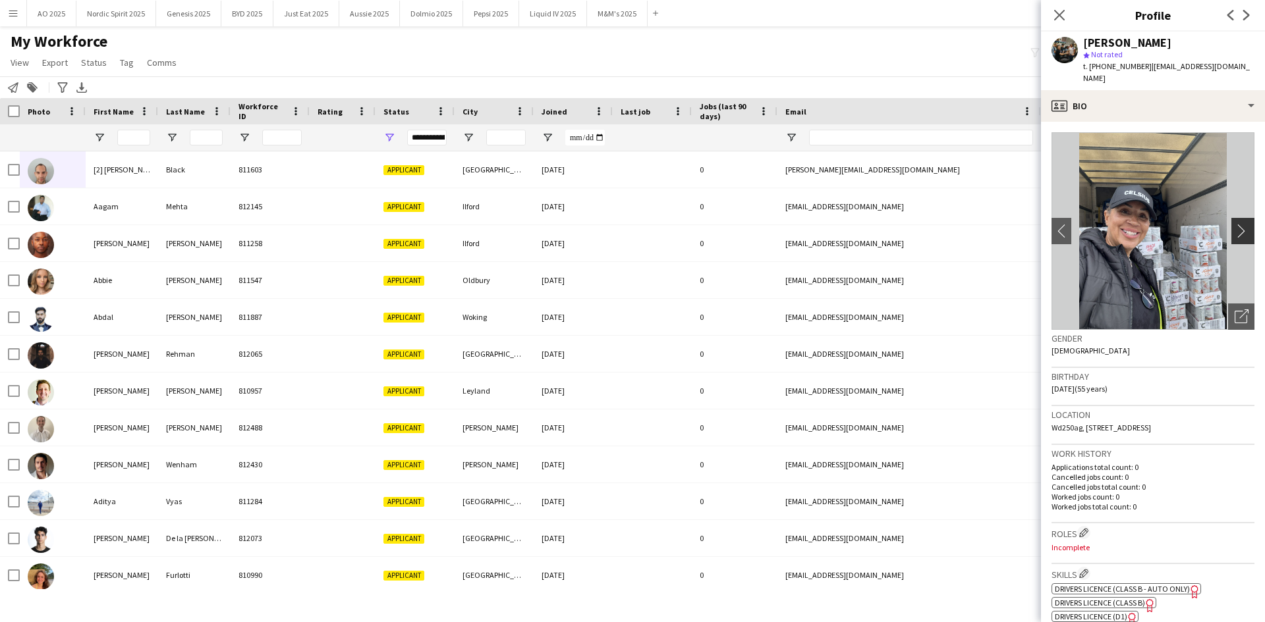
click at [1236, 224] on app-icon "chevron-right" at bounding box center [1244, 231] width 20 height 14
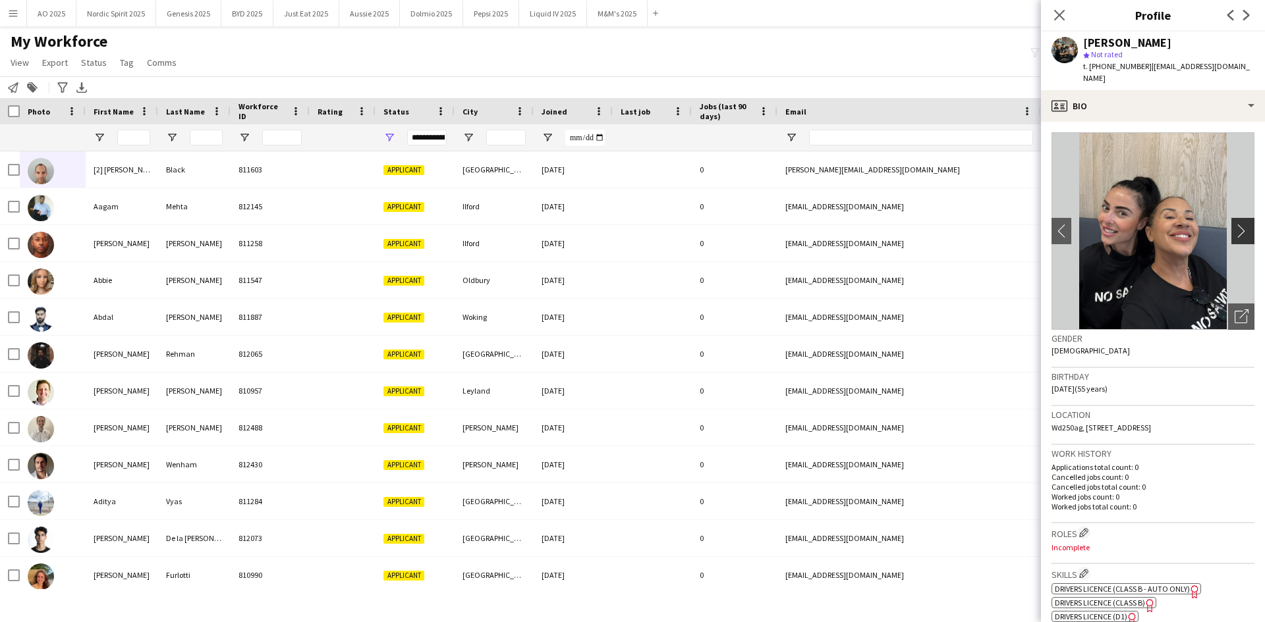
click at [1236, 224] on app-icon "chevron-right" at bounding box center [1244, 231] width 20 height 14
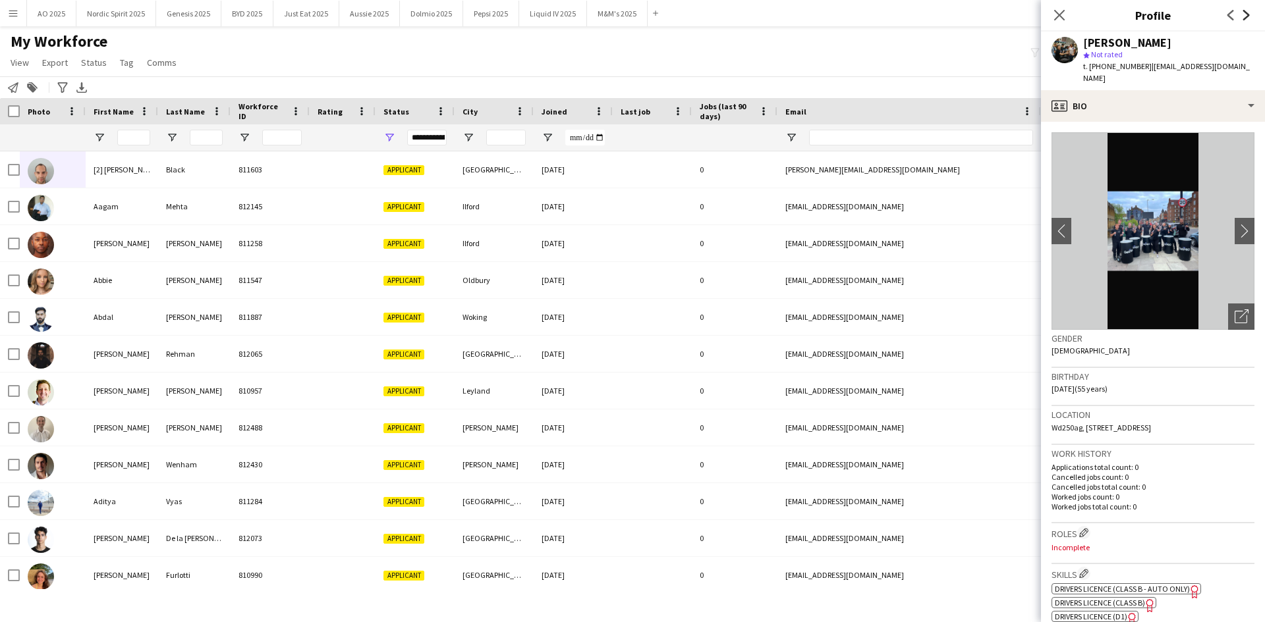
click at [1241, 17] on icon "Next" at bounding box center [1246, 15] width 11 height 11
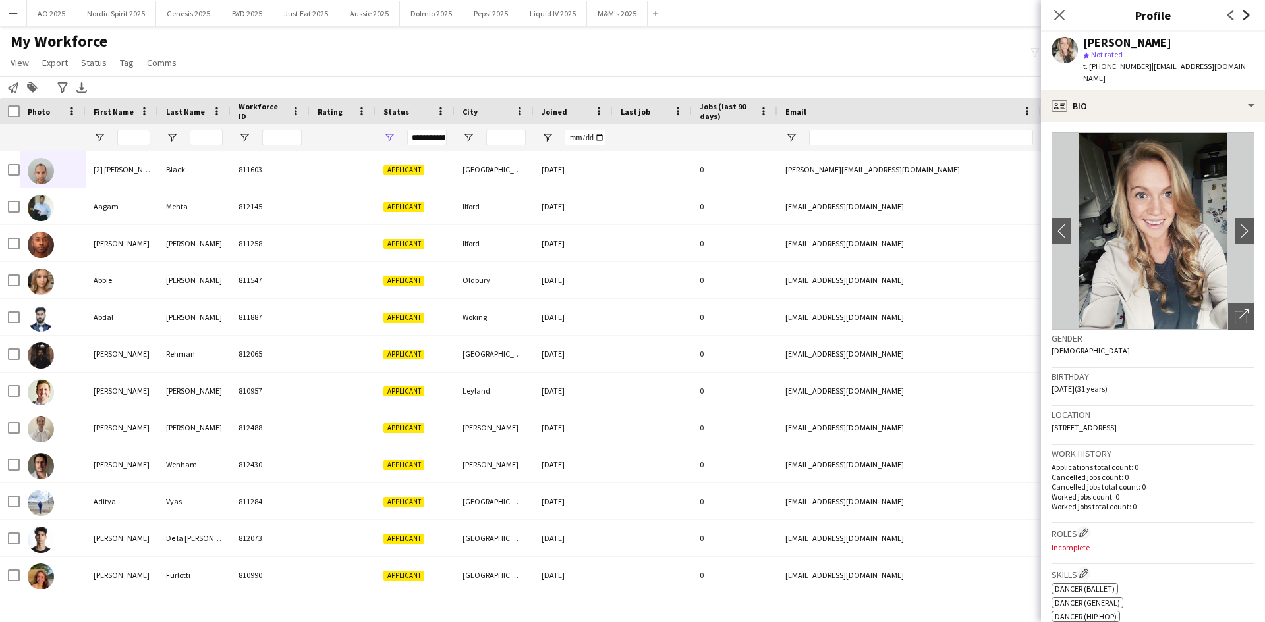
click at [1245, 15] on icon "Next" at bounding box center [1246, 15] width 11 height 11
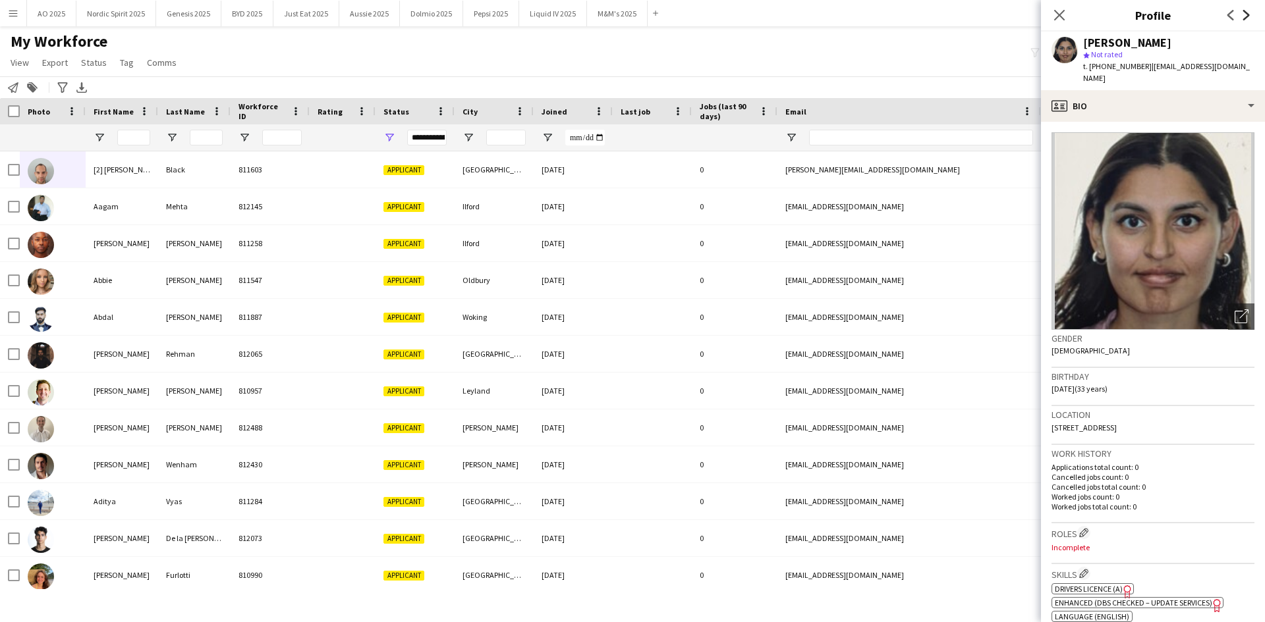
click at [1245, 15] on icon "Next" at bounding box center [1246, 15] width 11 height 11
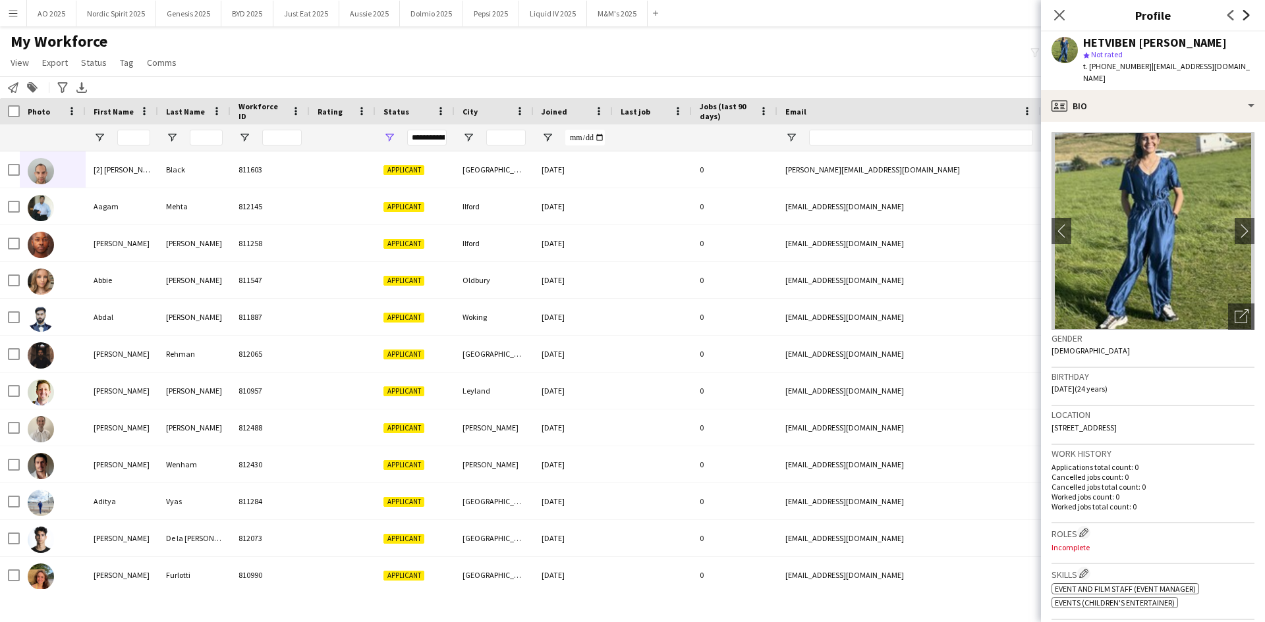
click at [1245, 15] on icon "Next" at bounding box center [1246, 15] width 11 height 11
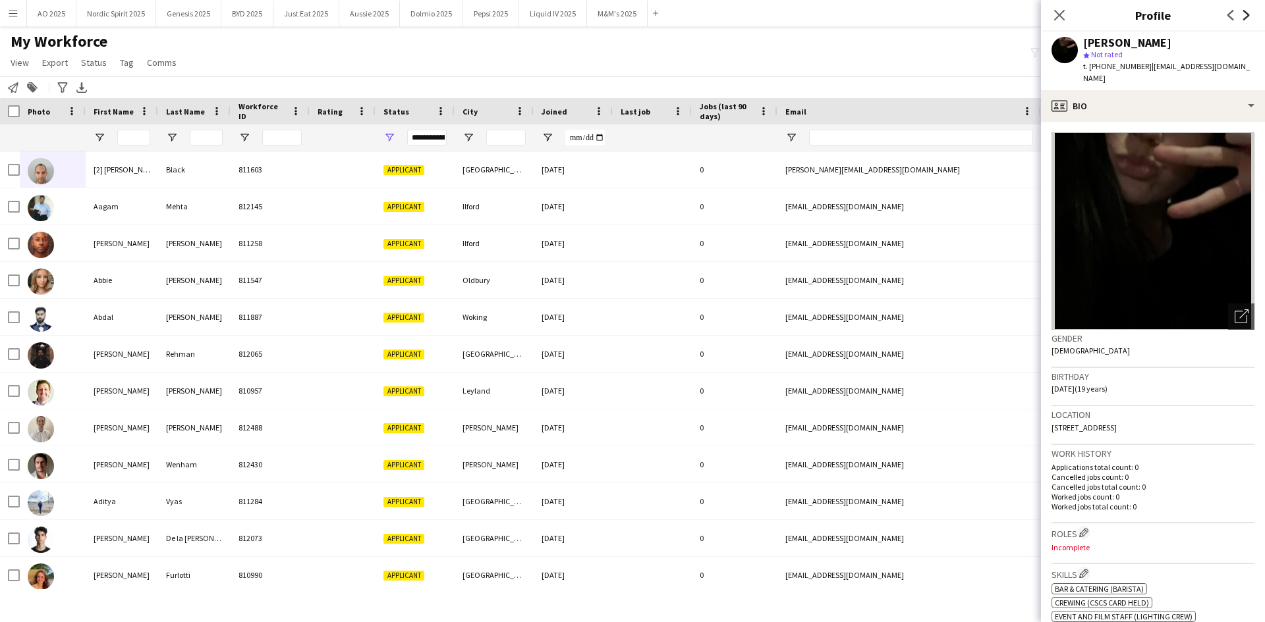
click at [1245, 15] on icon "Next" at bounding box center [1246, 15] width 11 height 11
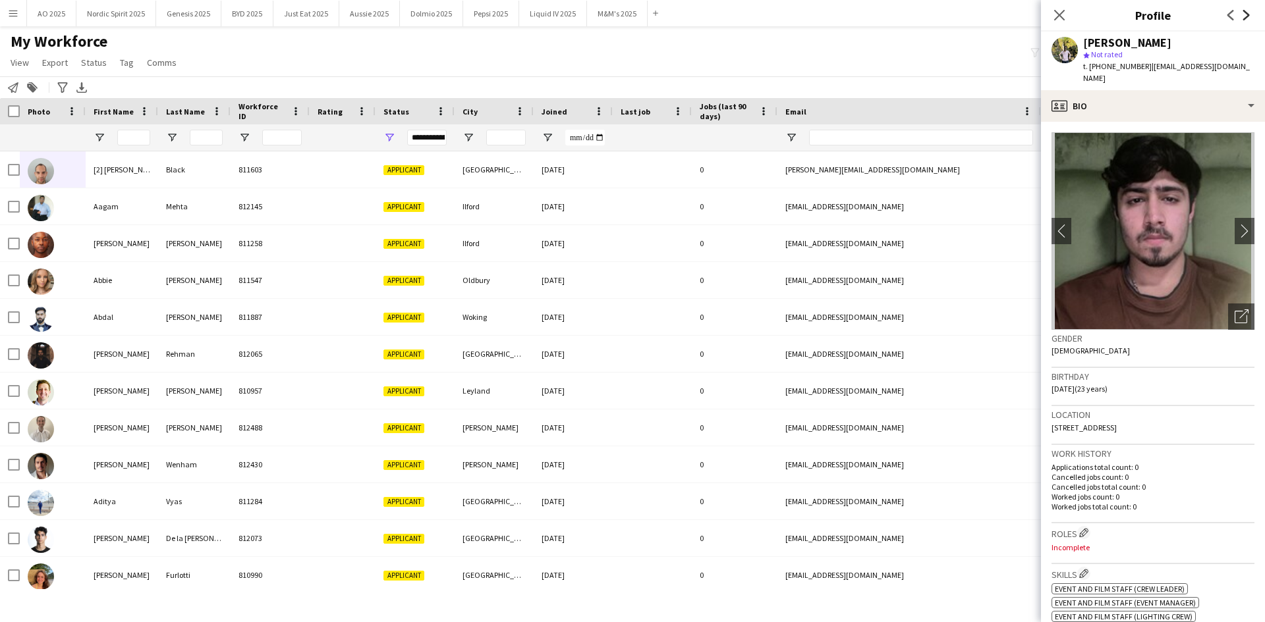
click at [1245, 15] on icon "Next" at bounding box center [1246, 15] width 11 height 11
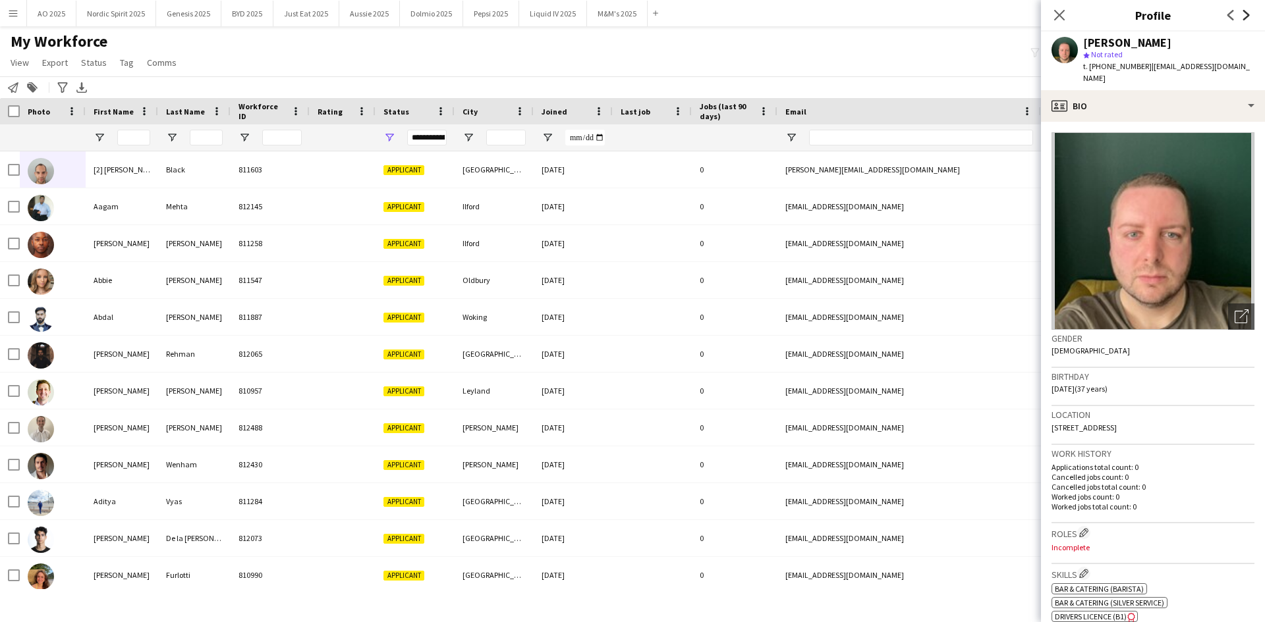
click at [1245, 15] on icon "Next" at bounding box center [1246, 15] width 11 height 11
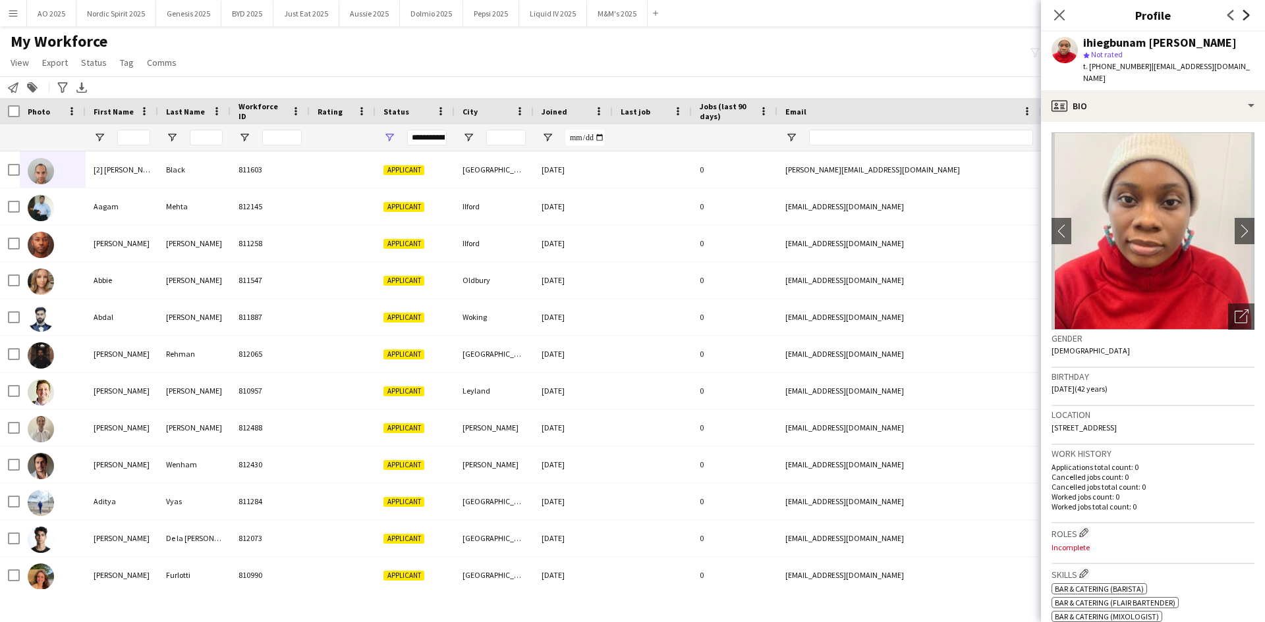
click at [1245, 15] on icon "Next" at bounding box center [1246, 15] width 11 height 11
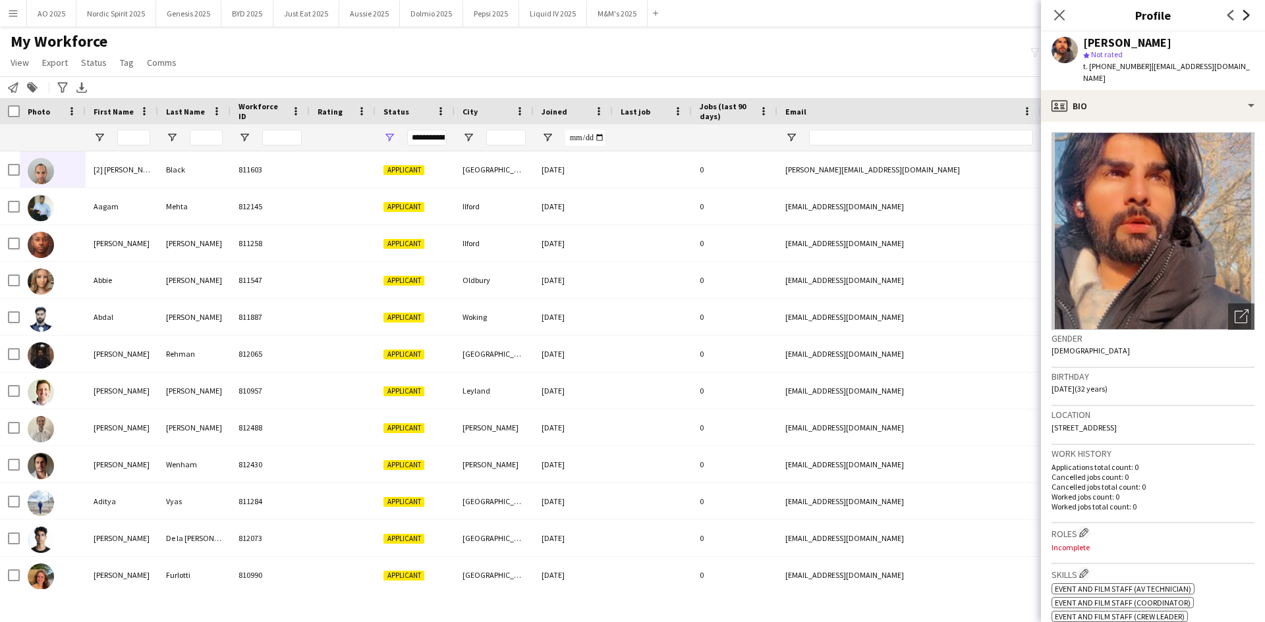
click at [1245, 15] on icon "Next" at bounding box center [1246, 15] width 11 height 11
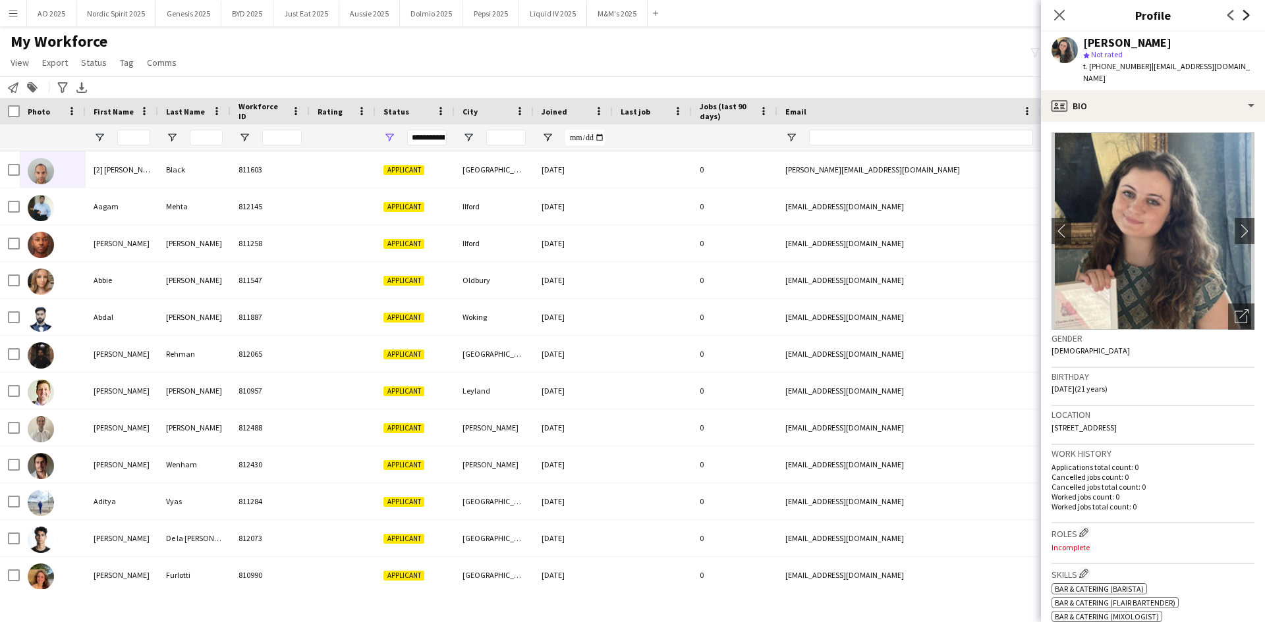
click at [1245, 15] on icon "Next" at bounding box center [1246, 15] width 11 height 11
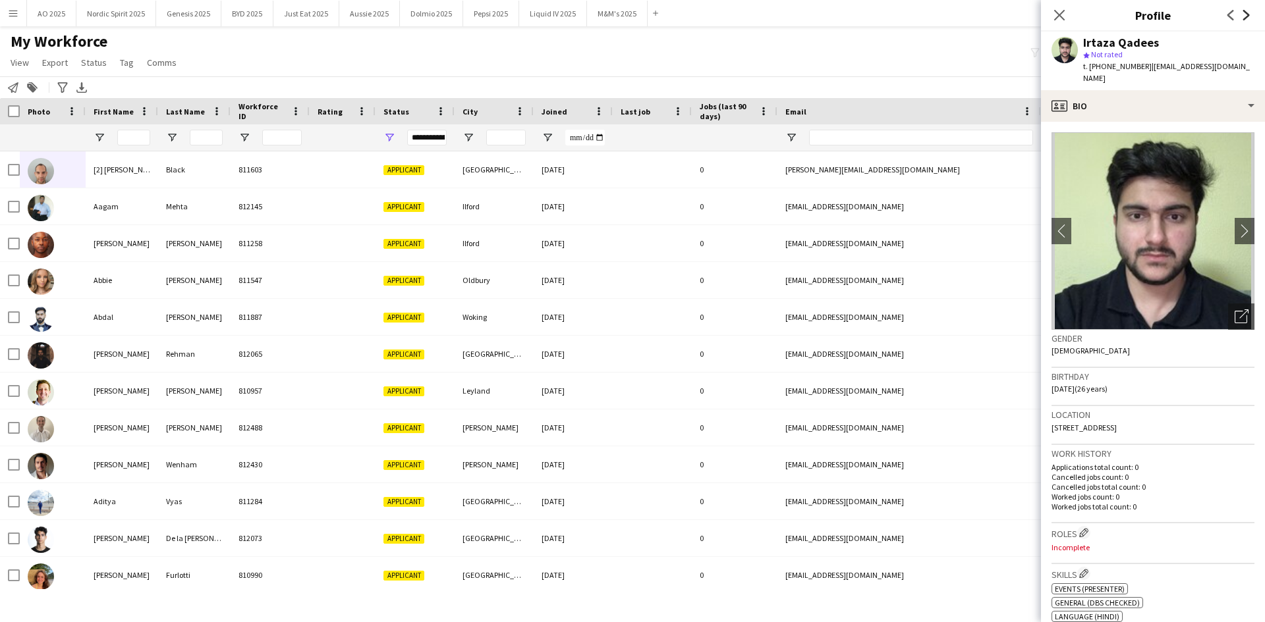
click at [1245, 15] on icon "Next" at bounding box center [1246, 15] width 11 height 11
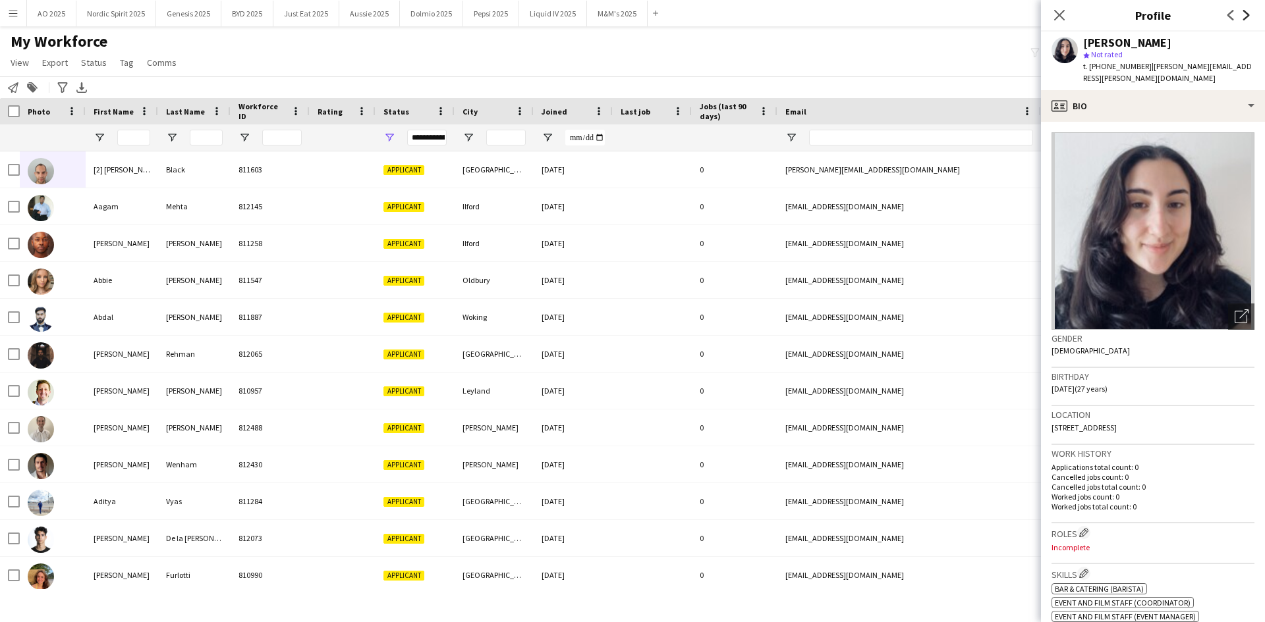
click at [1245, 15] on icon "Next" at bounding box center [1246, 15] width 11 height 11
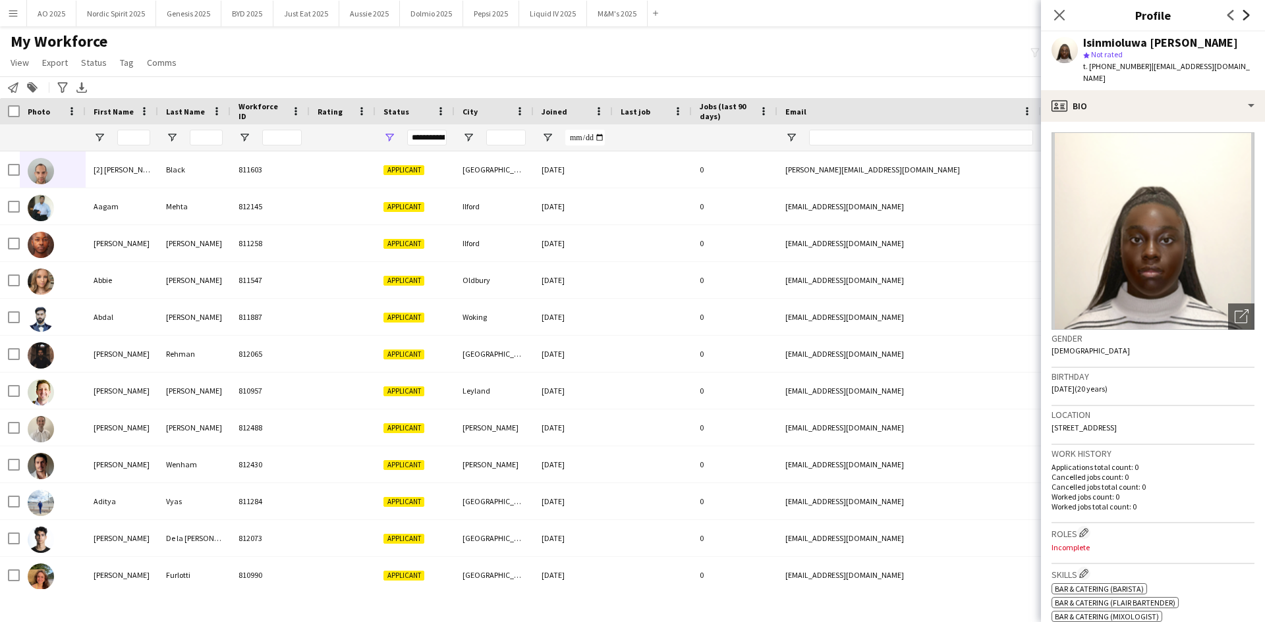
click at [1245, 15] on icon "Next" at bounding box center [1246, 15] width 11 height 11
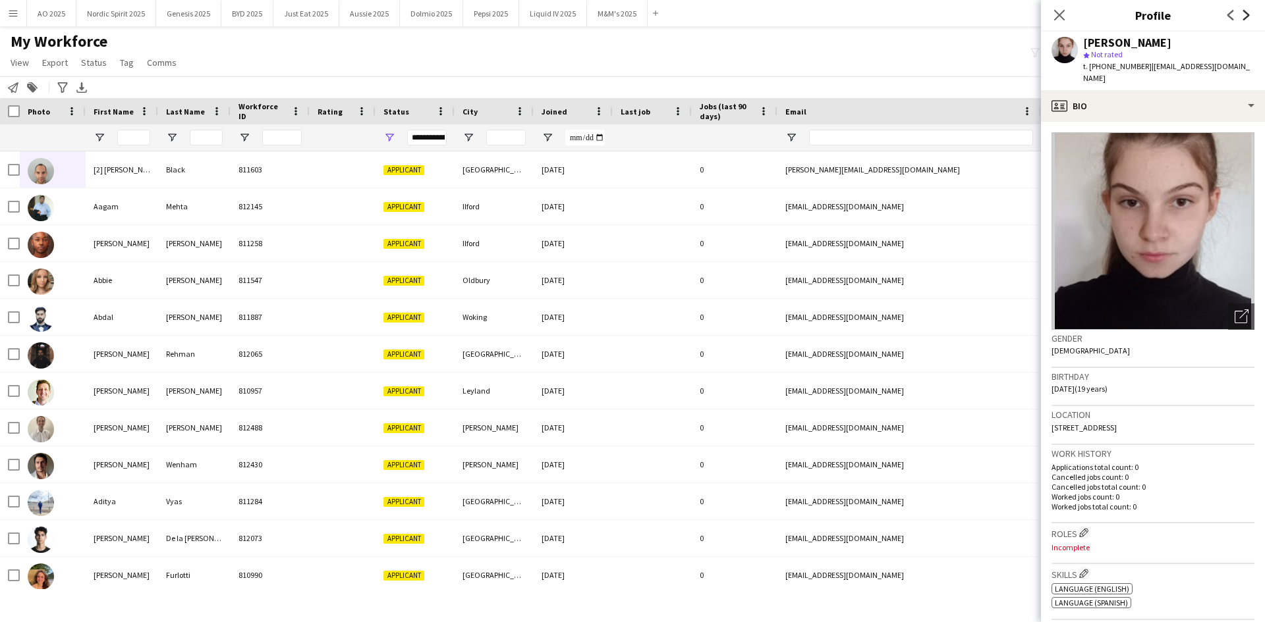
click at [1245, 15] on icon "Next" at bounding box center [1246, 15] width 11 height 11
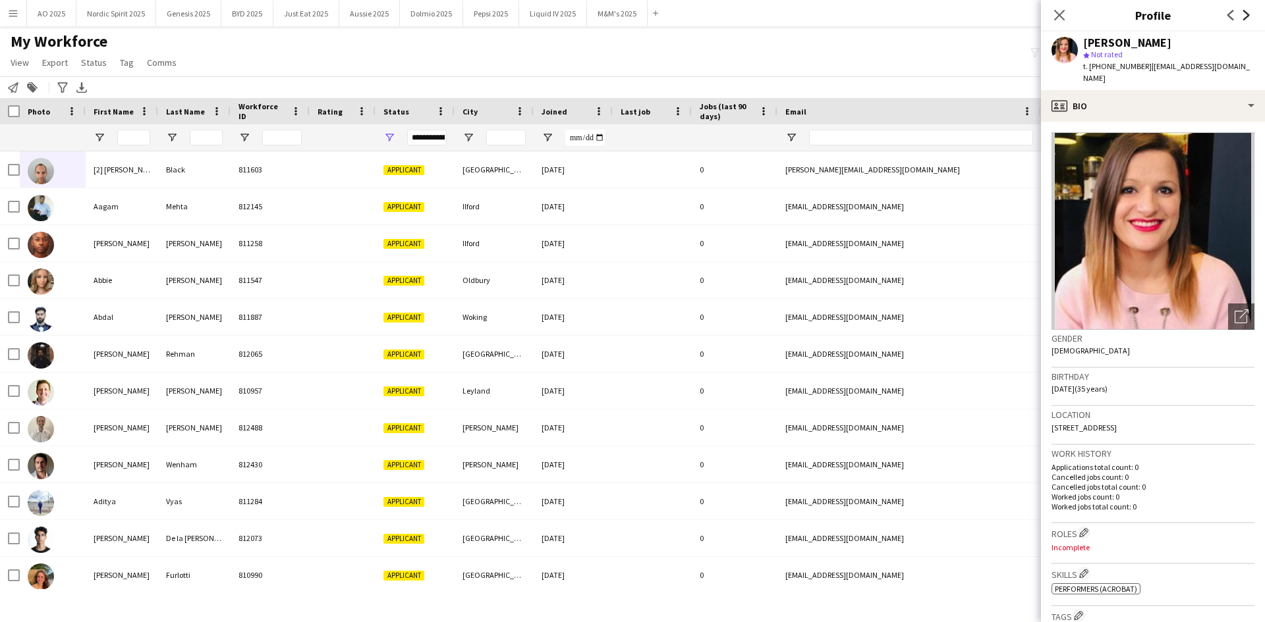
click at [1245, 15] on icon "Next" at bounding box center [1246, 15] width 11 height 11
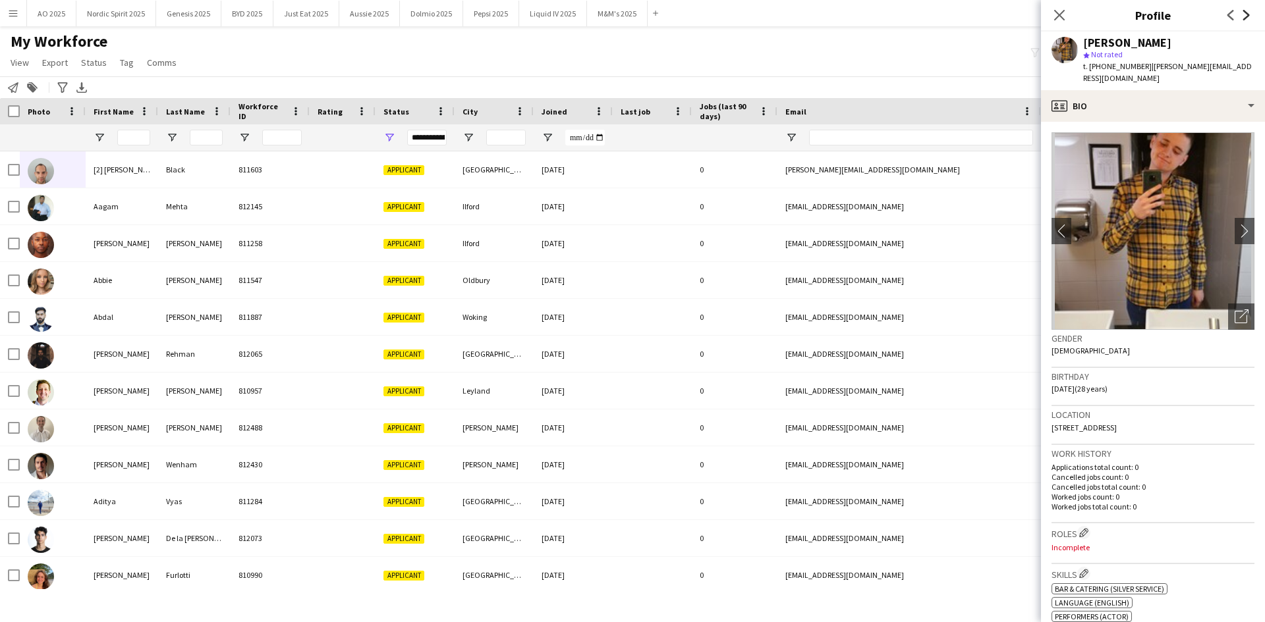
click at [1245, 15] on icon "Next" at bounding box center [1246, 15] width 11 height 11
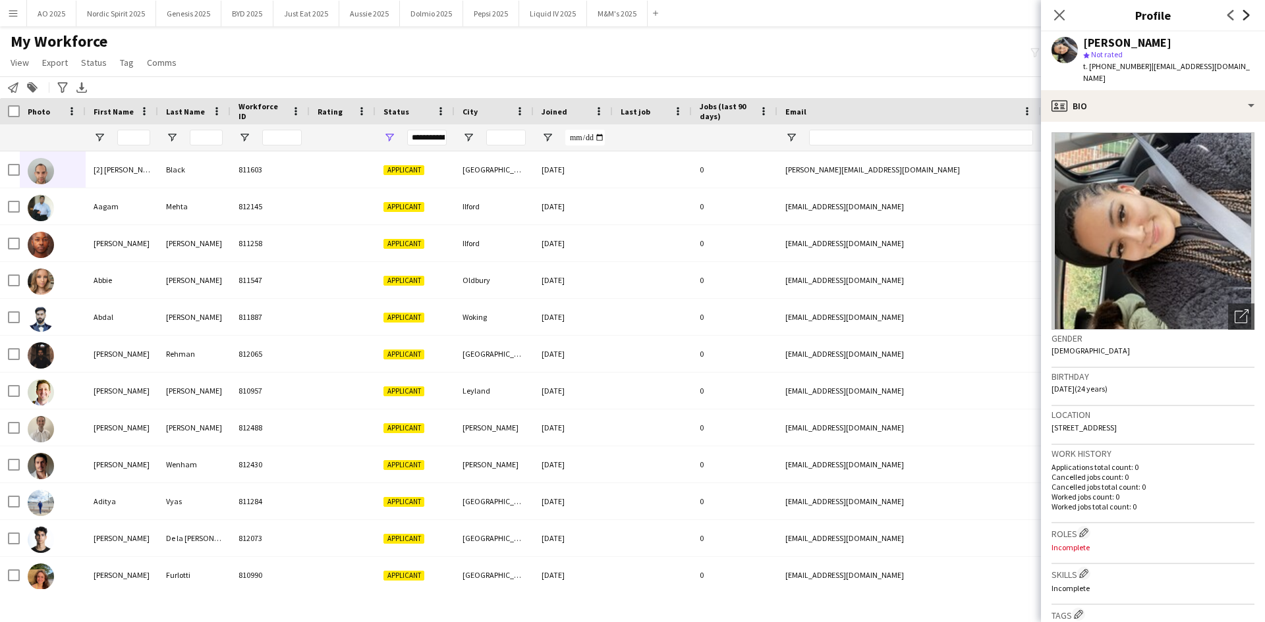
click at [1245, 15] on icon "Next" at bounding box center [1246, 15] width 11 height 11
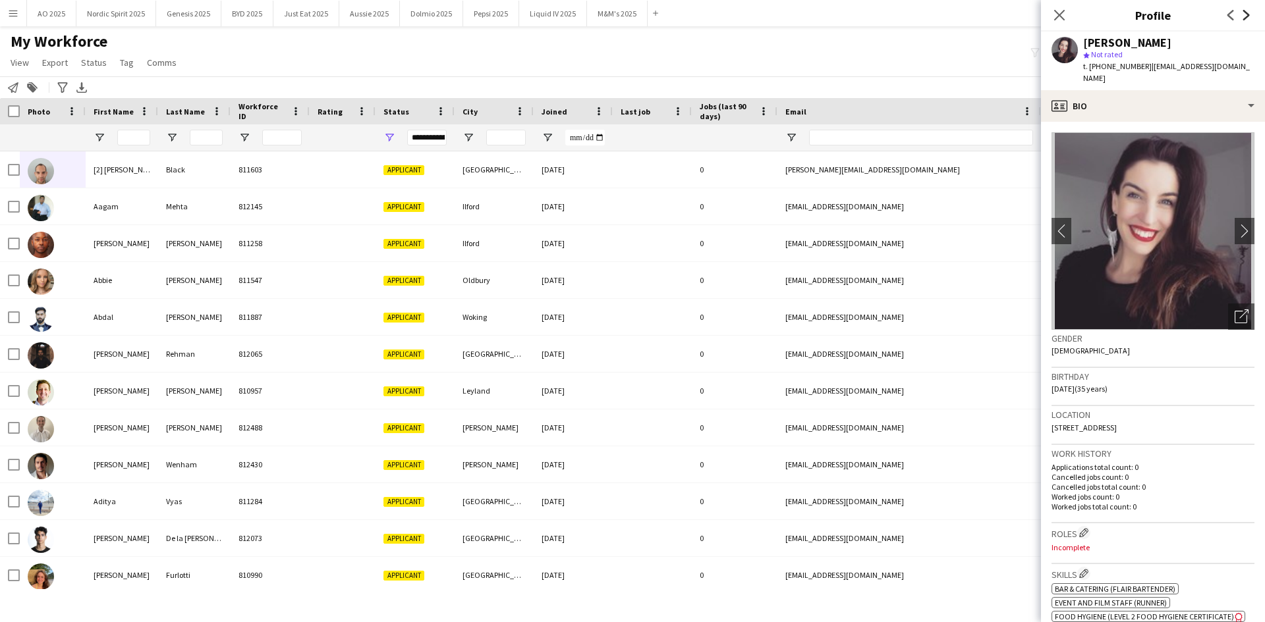
click at [1245, 15] on icon "Next" at bounding box center [1246, 15] width 11 height 11
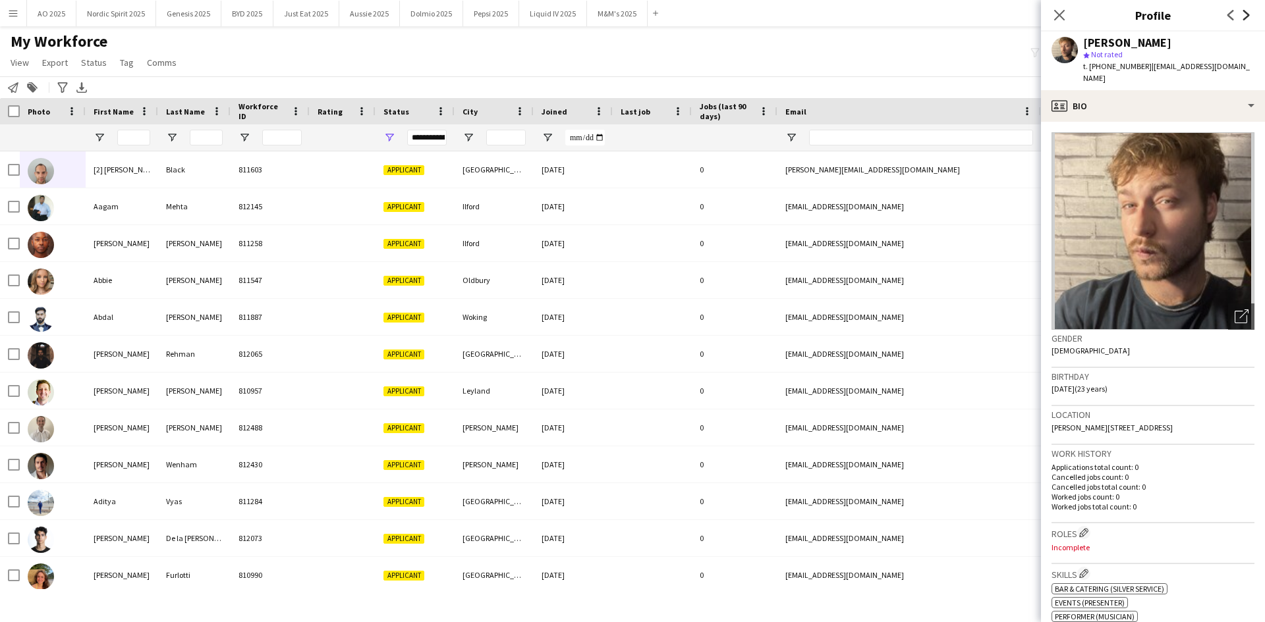
click at [1245, 15] on icon "Next" at bounding box center [1246, 15] width 11 height 11
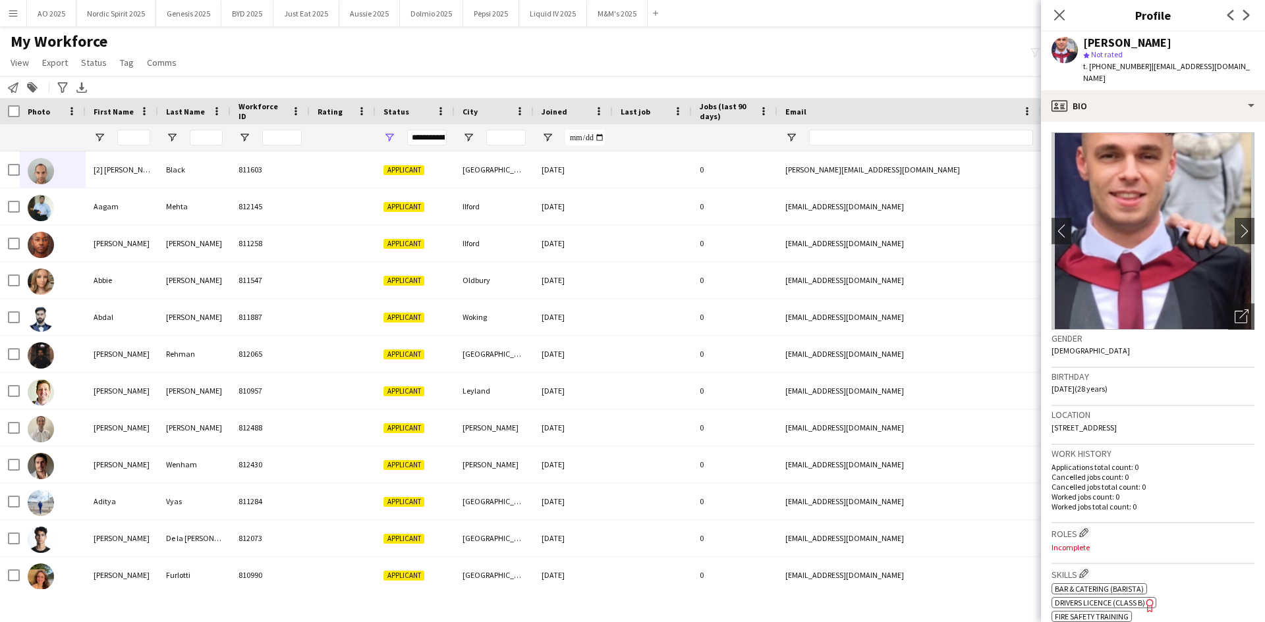
click at [1236, 16] on app-icon "Previous" at bounding box center [1230, 15] width 16 height 16
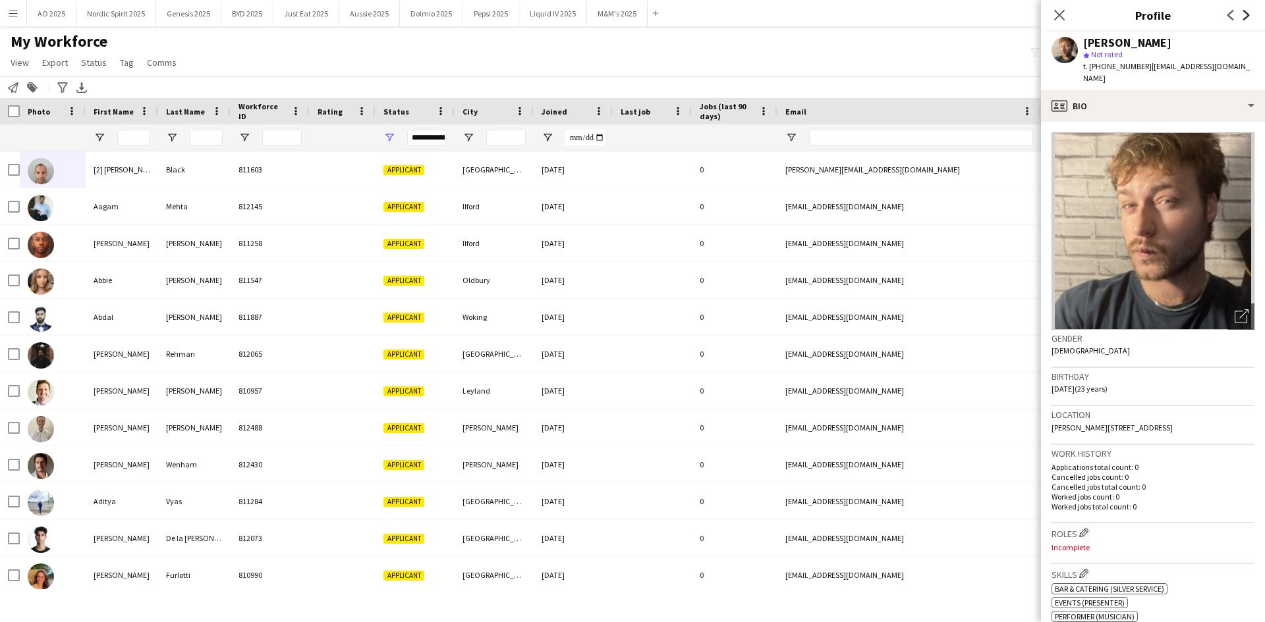
click at [1242, 14] on icon "Next" at bounding box center [1246, 15] width 11 height 11
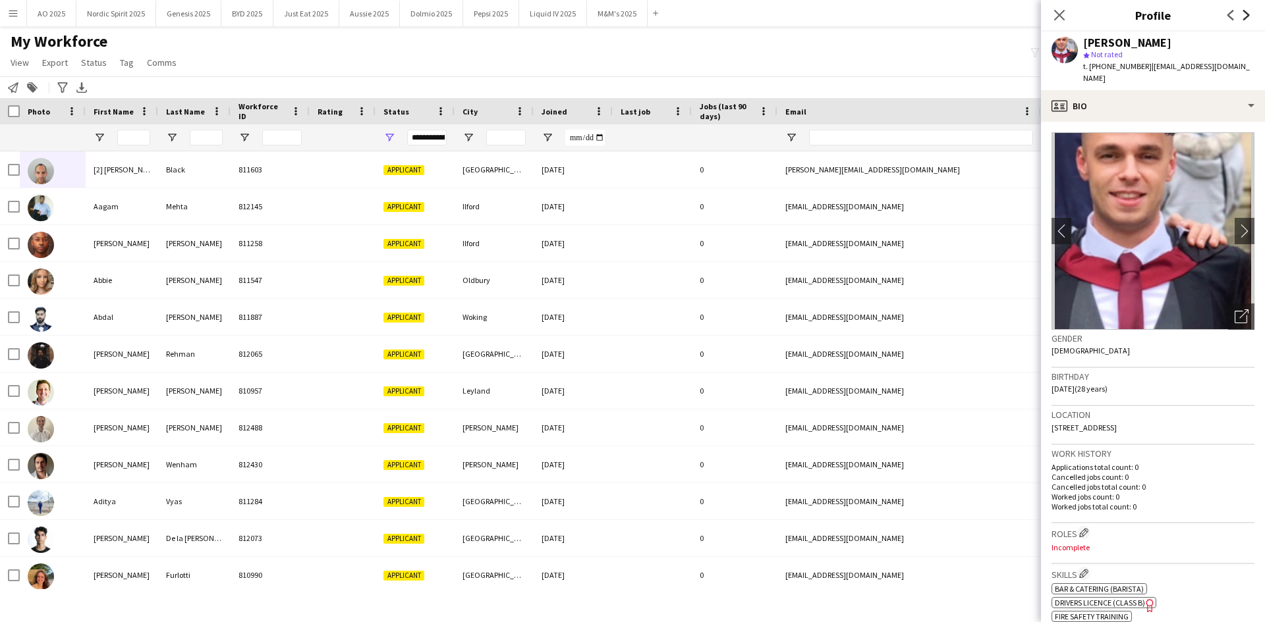
click at [1242, 14] on icon "Next" at bounding box center [1246, 15] width 11 height 11
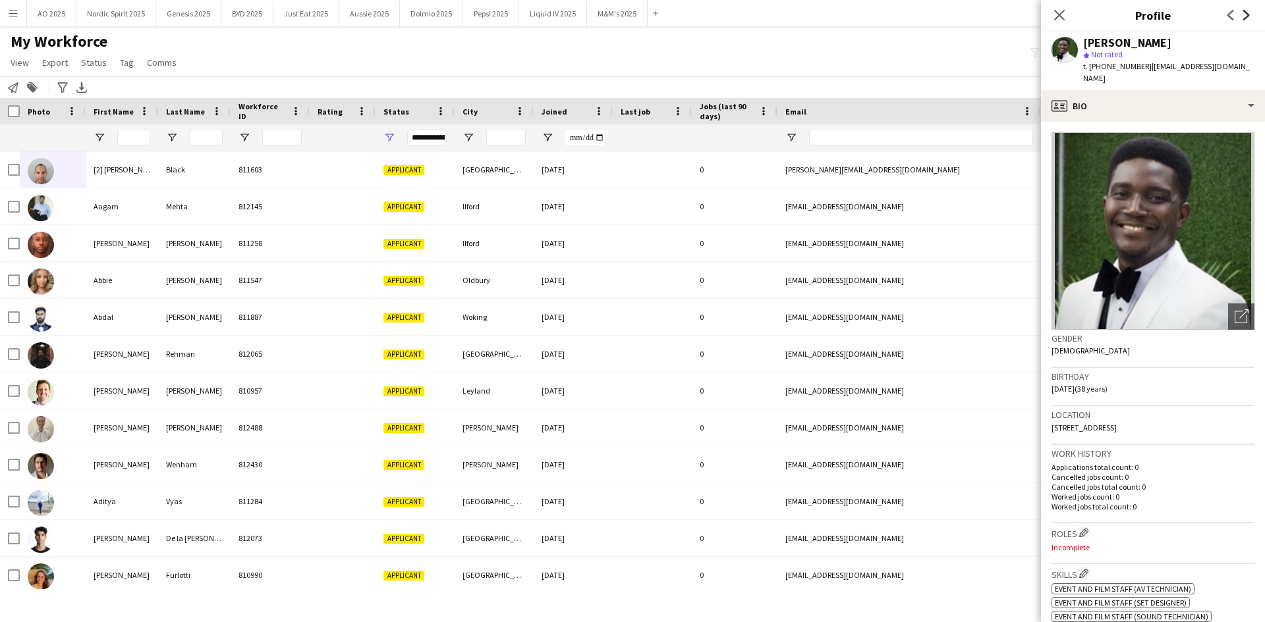
click at [1242, 14] on icon "Next" at bounding box center [1246, 15] width 11 height 11
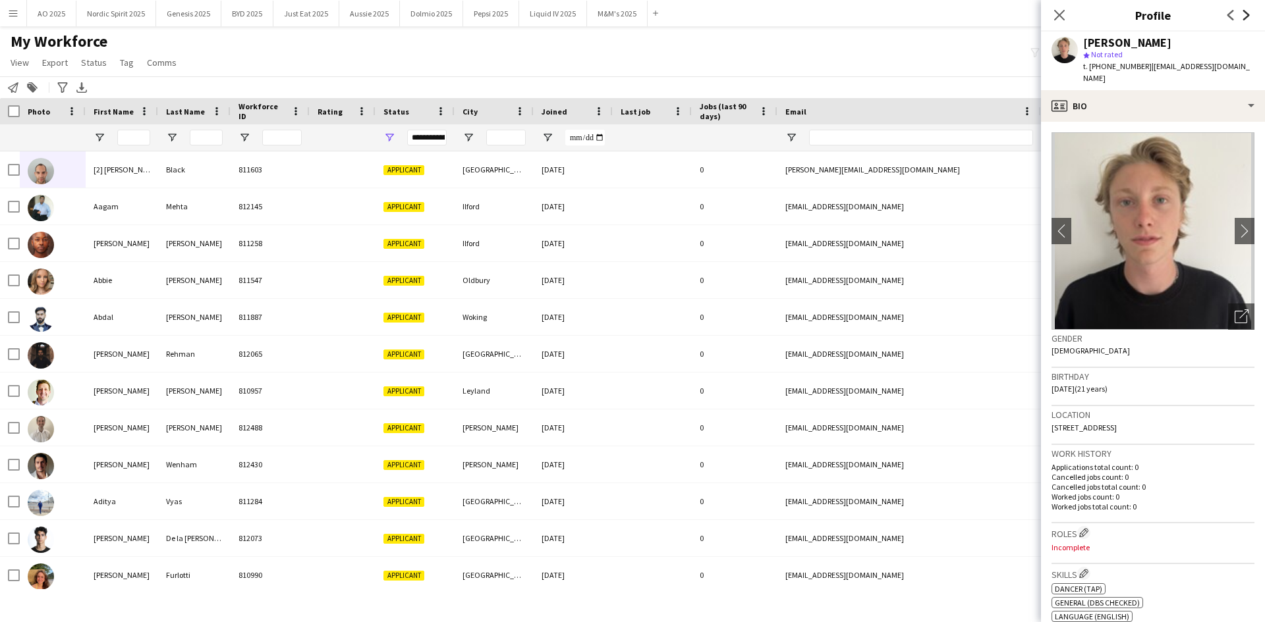
click at [1242, 14] on icon "Next" at bounding box center [1246, 15] width 11 height 11
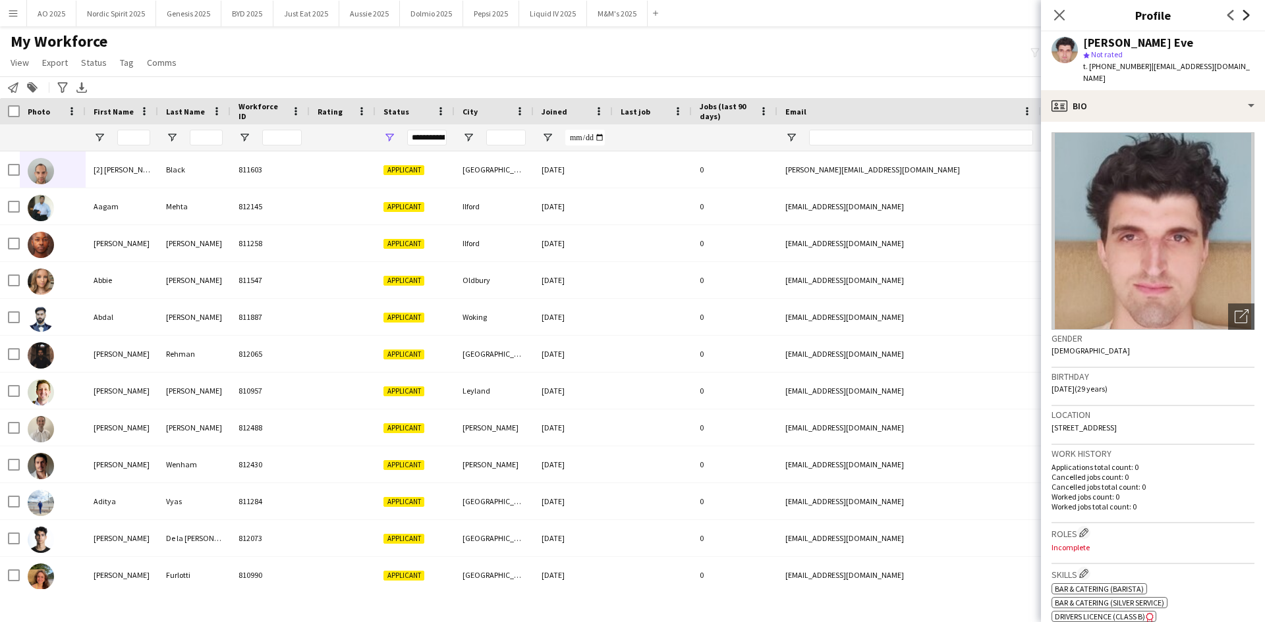
click at [1242, 14] on icon "Next" at bounding box center [1246, 15] width 11 height 11
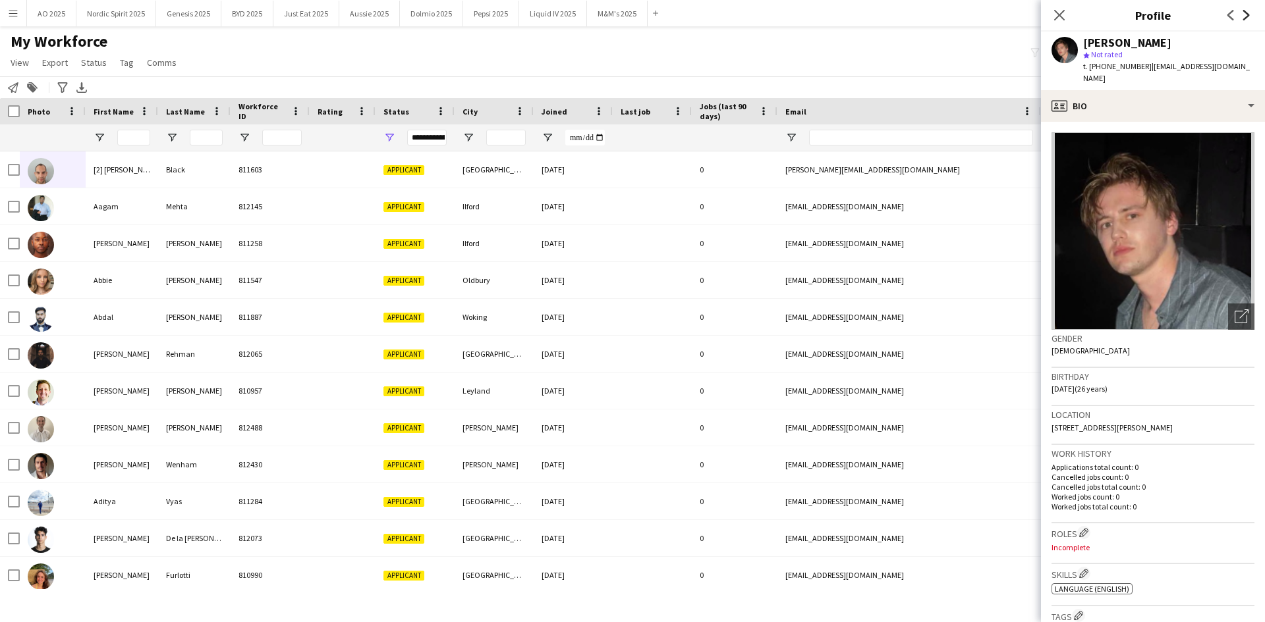
click at [1242, 14] on icon "Next" at bounding box center [1246, 15] width 11 height 11
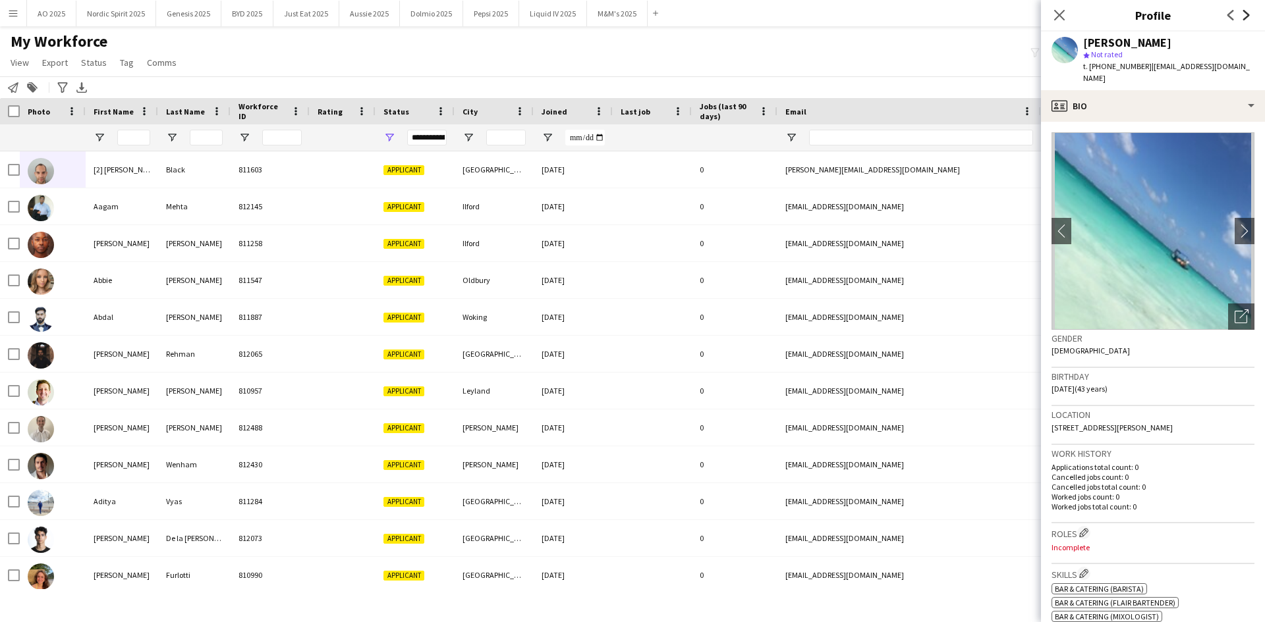
click at [1242, 14] on icon "Next" at bounding box center [1246, 15] width 11 height 11
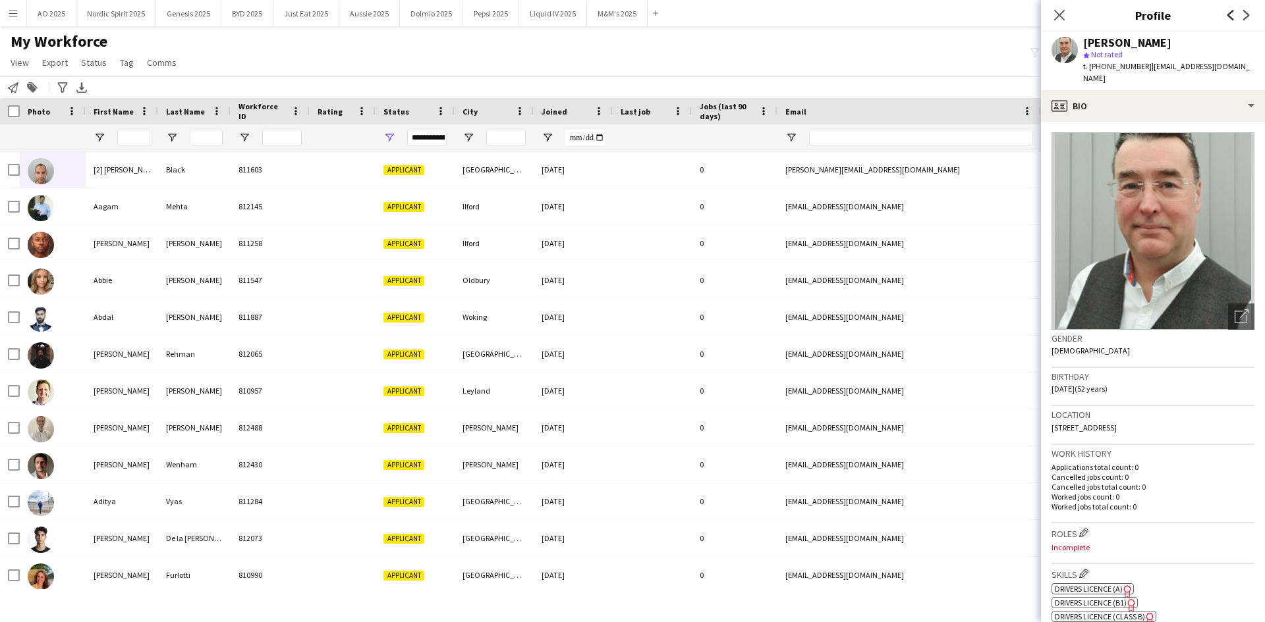
click at [1231, 17] on icon "Previous" at bounding box center [1230, 15] width 11 height 11
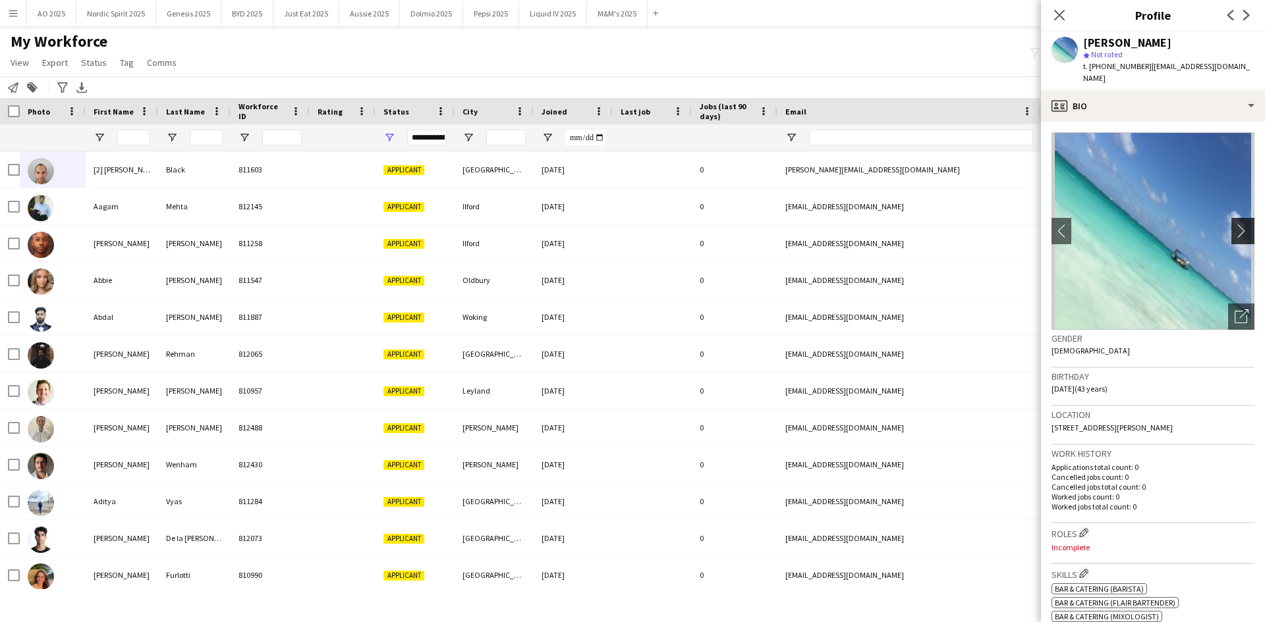
click at [1234, 224] on app-icon "chevron-right" at bounding box center [1244, 231] width 20 height 14
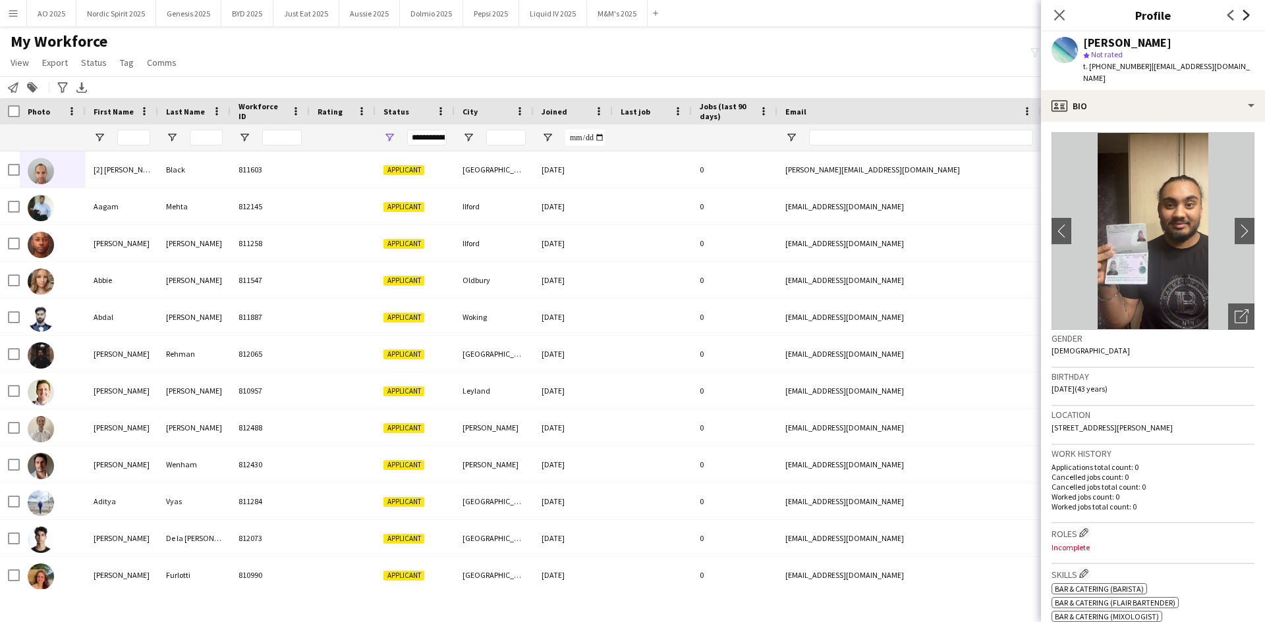
click at [1247, 17] on icon "Next" at bounding box center [1246, 15] width 11 height 11
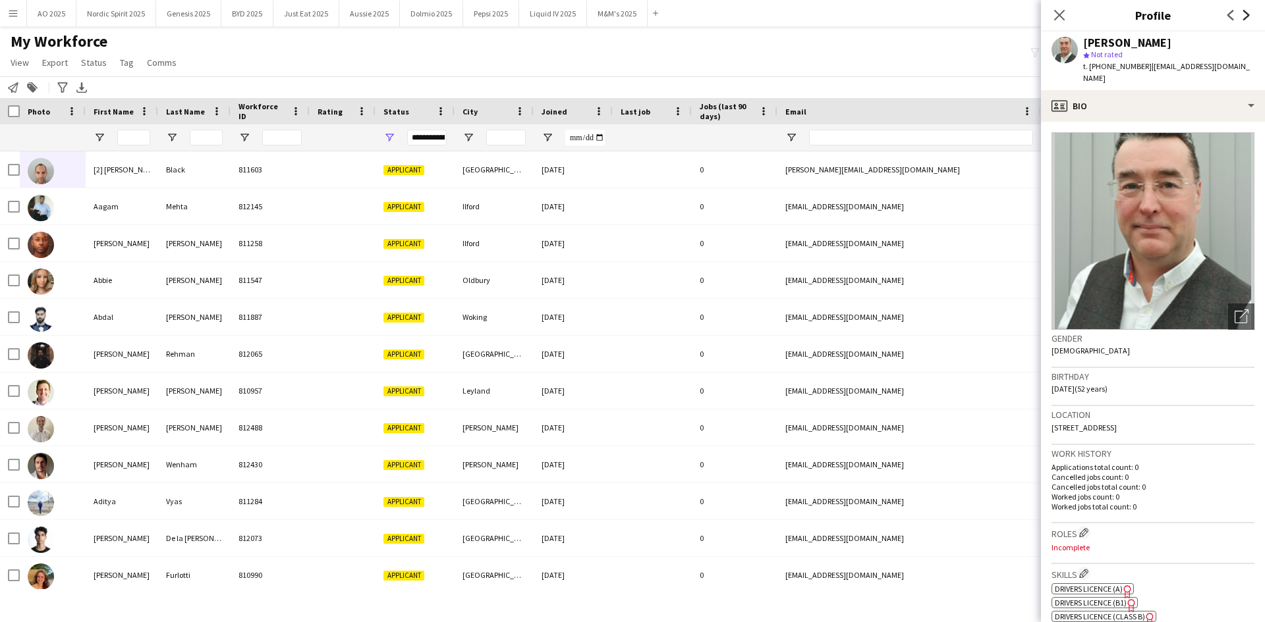
click at [1247, 17] on icon "Next" at bounding box center [1246, 15] width 11 height 11
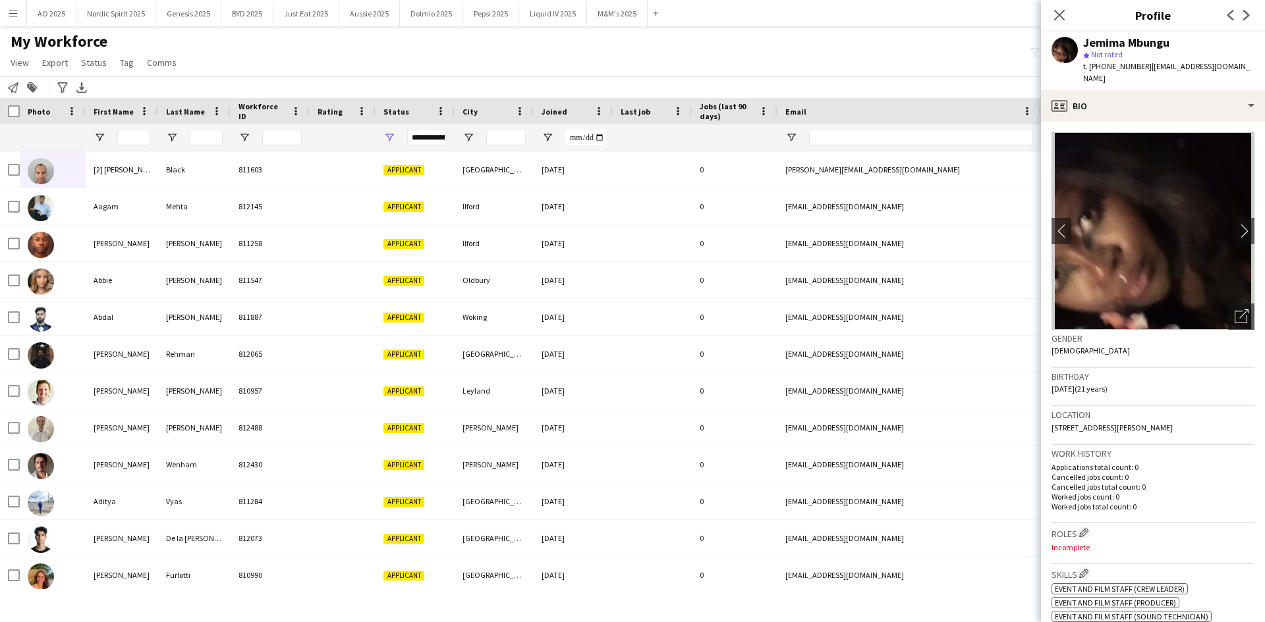
drag, startPoint x: 1247, startPoint y: 17, endPoint x: 1221, endPoint y: 202, distance: 186.9
click at [1225, 192] on app-crew-profile "Close pop-in Profile Previous Next Jemima Mbungu star Not rated t. +44744039052…" at bounding box center [1153, 311] width 224 height 622
click at [1222, 217] on img at bounding box center [1152, 231] width 203 height 198
click at [1234, 224] on app-icon "chevron-right" at bounding box center [1244, 231] width 20 height 14
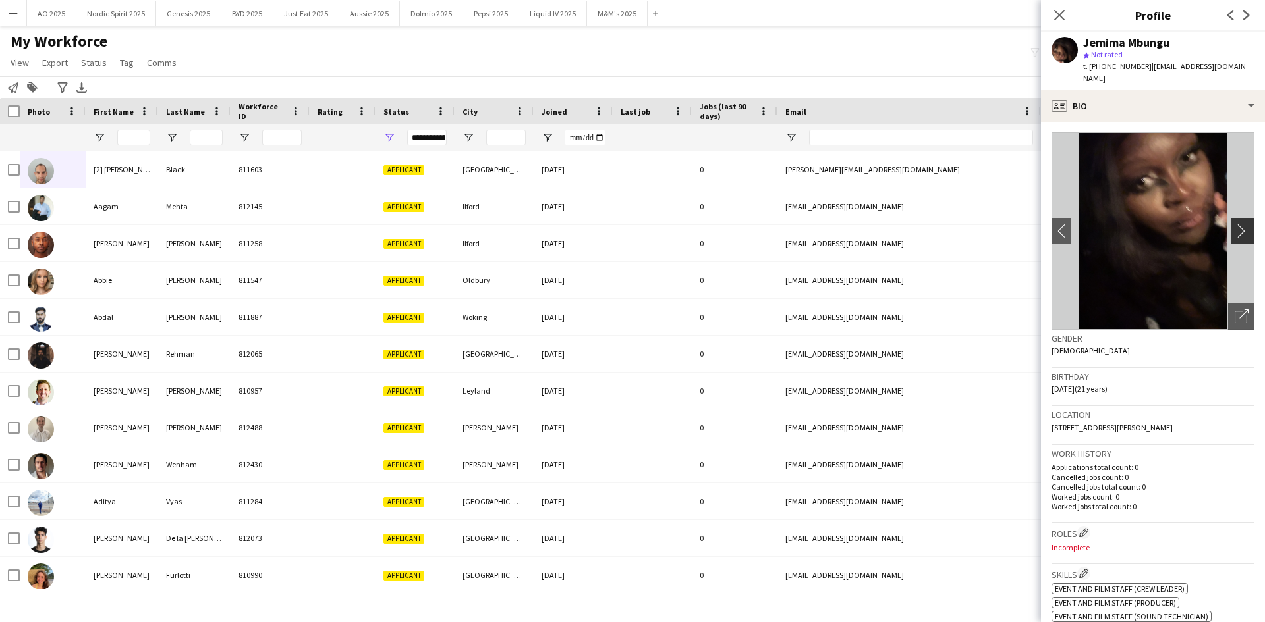
click at [1234, 224] on app-icon "chevron-right" at bounding box center [1244, 231] width 20 height 14
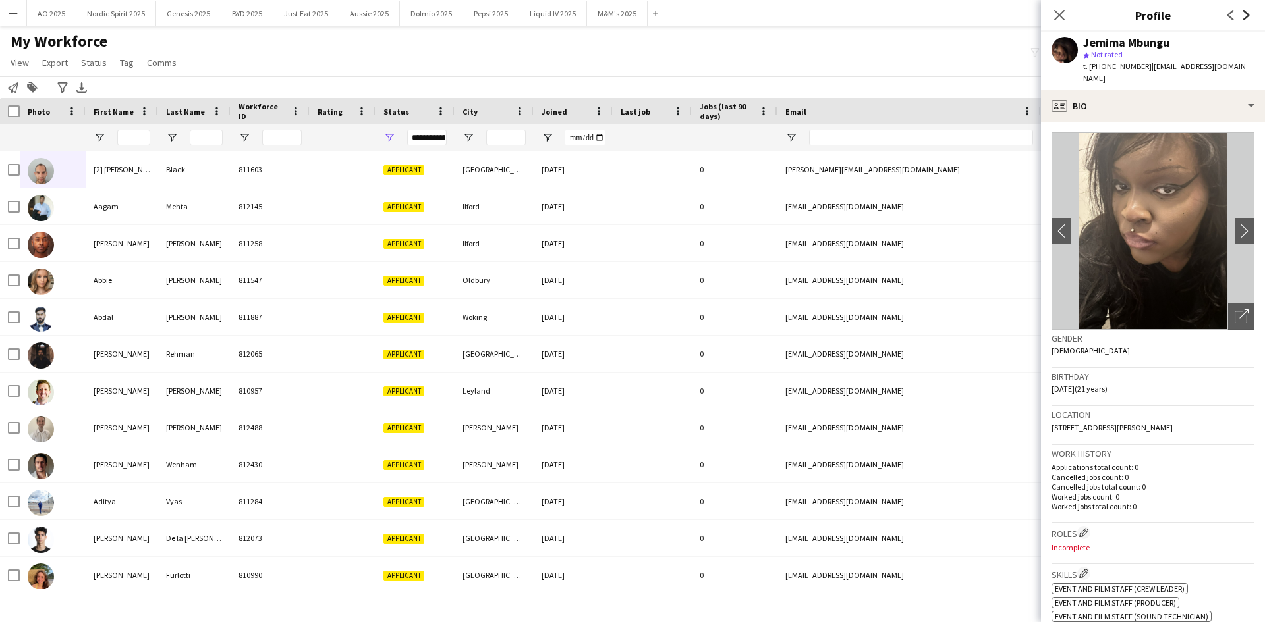
click at [1241, 14] on app-icon "Next" at bounding box center [1246, 15] width 16 height 16
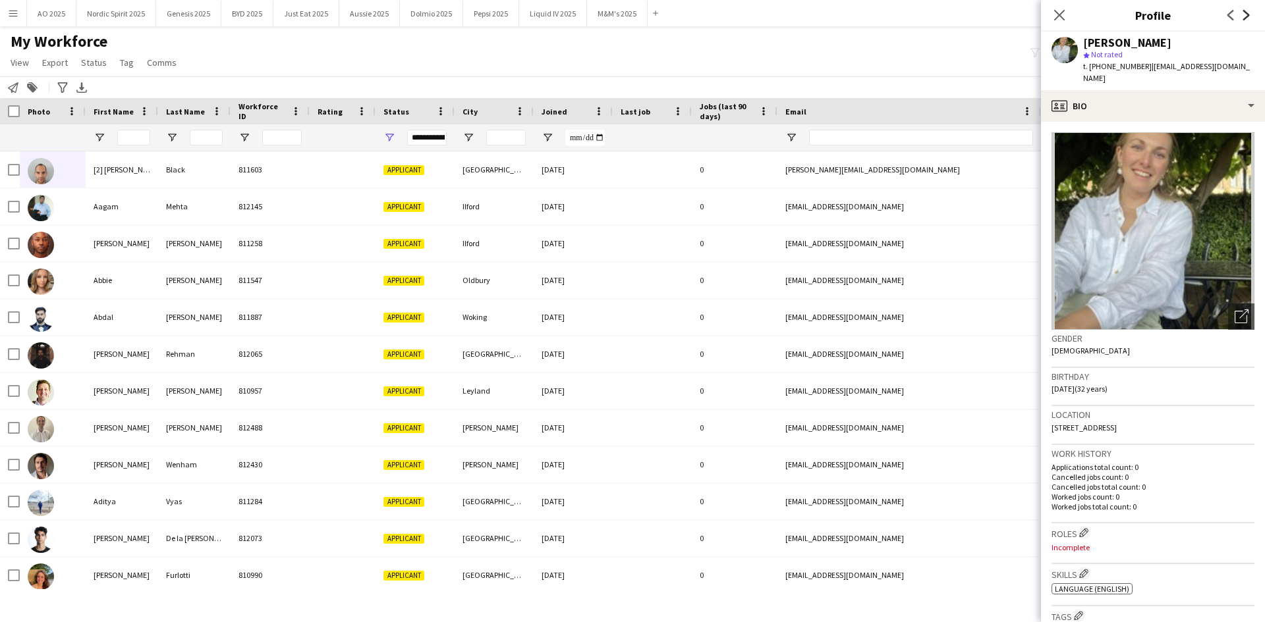
click at [1241, 14] on icon "Next" at bounding box center [1246, 15] width 11 height 11
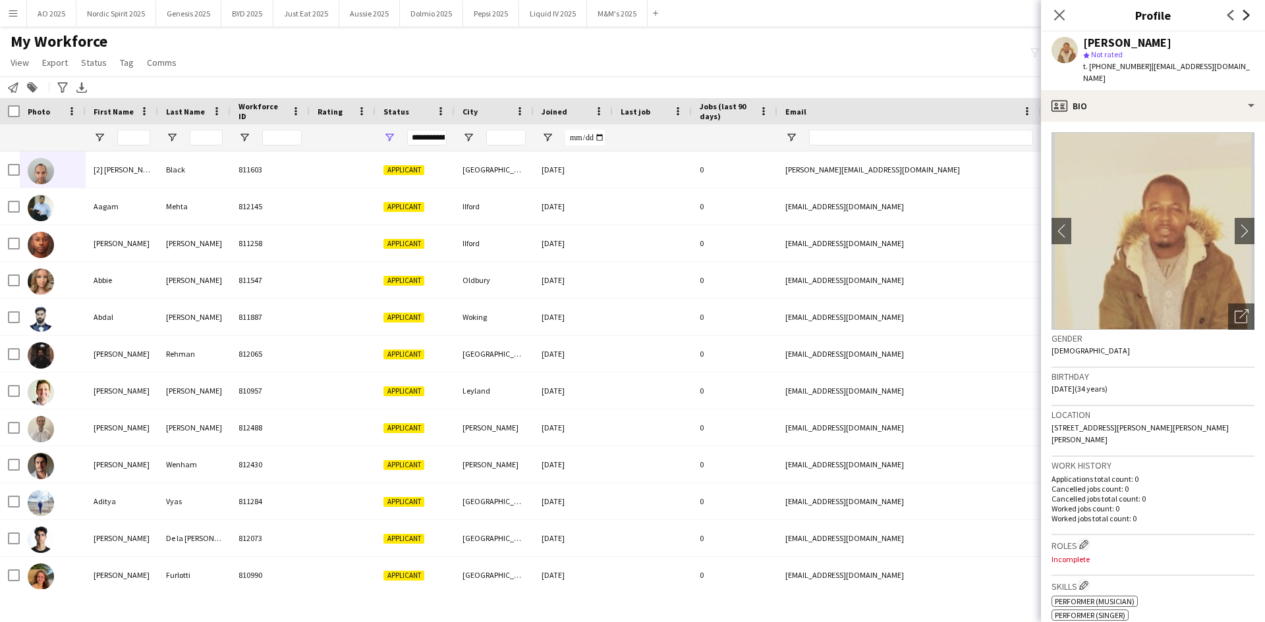
click at [1241, 14] on icon "Next" at bounding box center [1246, 15] width 11 height 11
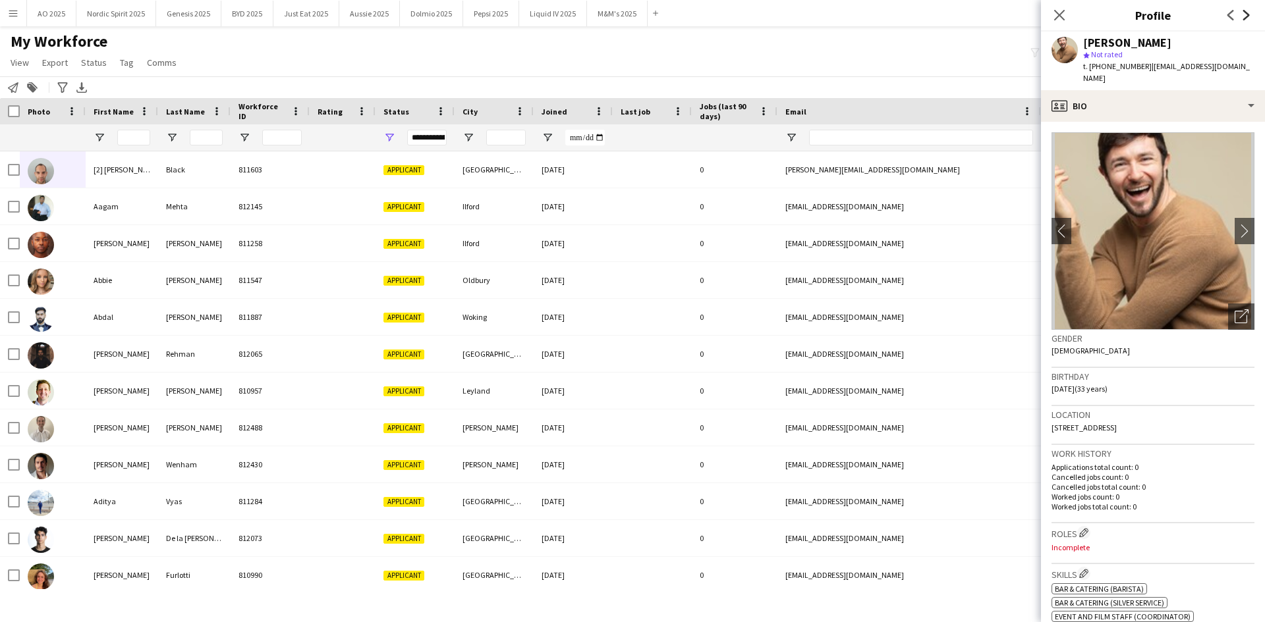
click at [1241, 14] on icon "Next" at bounding box center [1246, 15] width 11 height 11
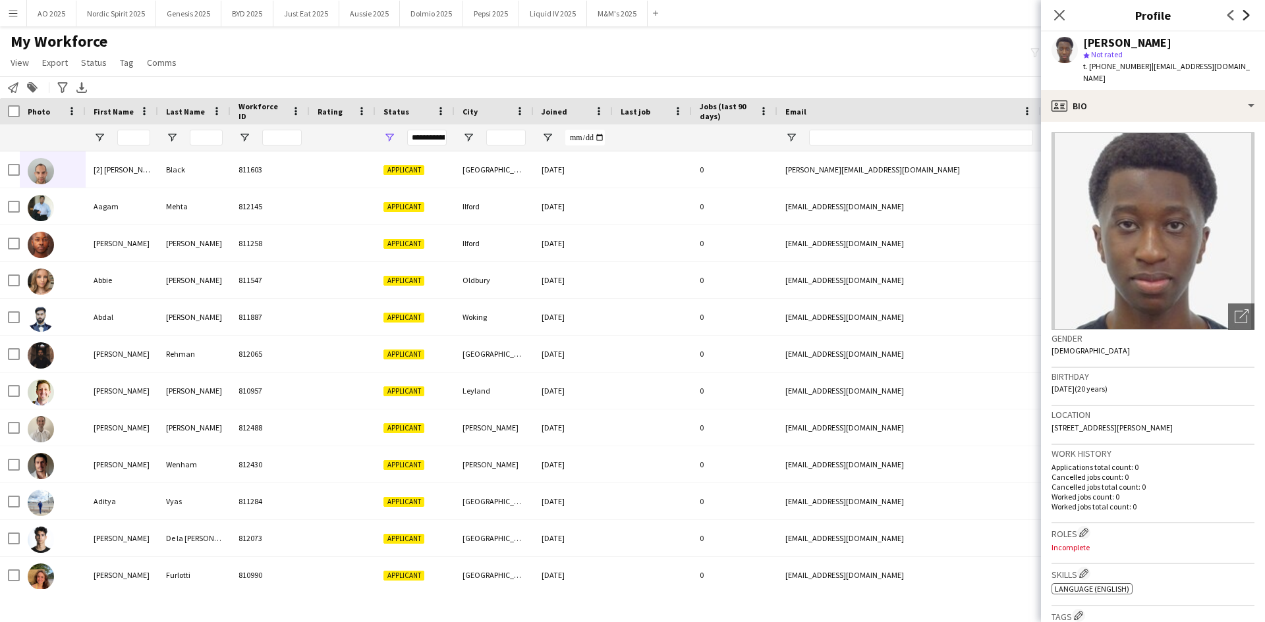
click at [1241, 14] on icon "Next" at bounding box center [1246, 15] width 11 height 11
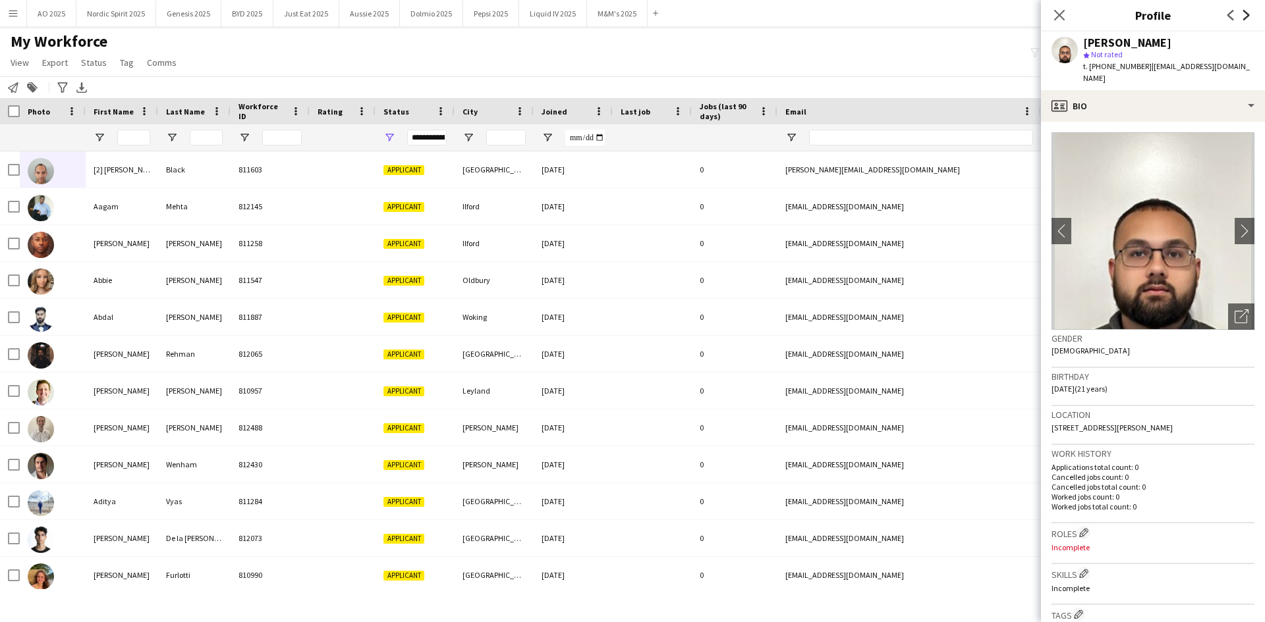
click at [1241, 14] on icon "Next" at bounding box center [1246, 15] width 11 height 11
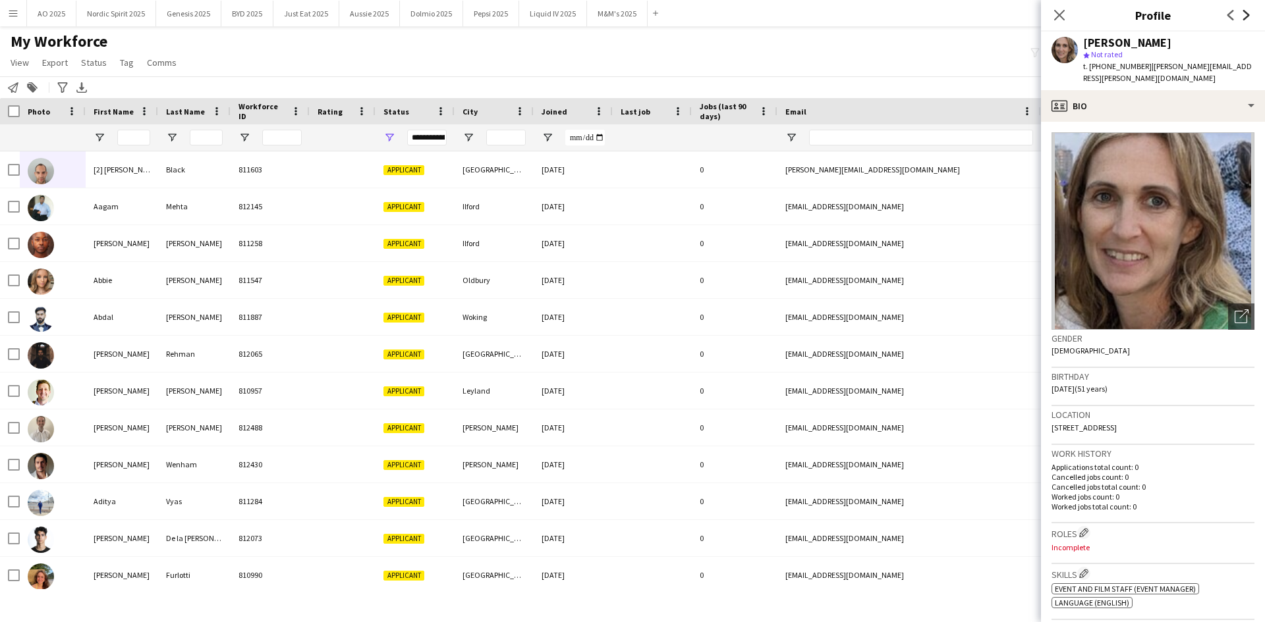
click at [1241, 14] on icon "Next" at bounding box center [1246, 15] width 11 height 11
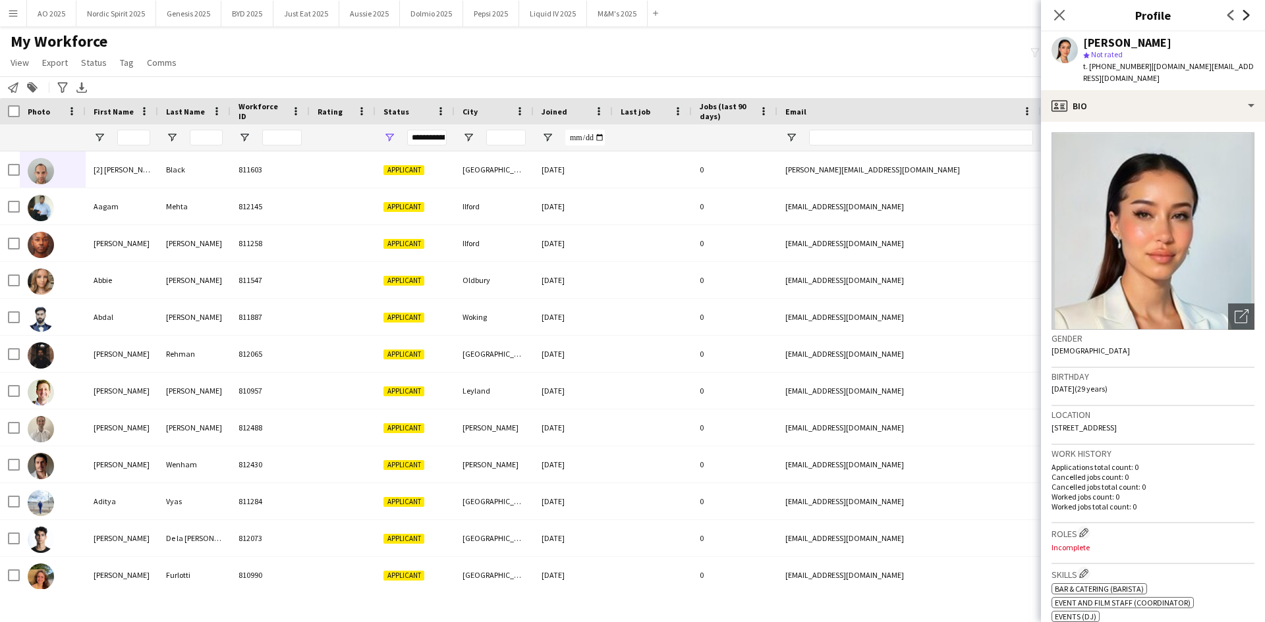
click at [1247, 18] on icon "Next" at bounding box center [1246, 15] width 11 height 11
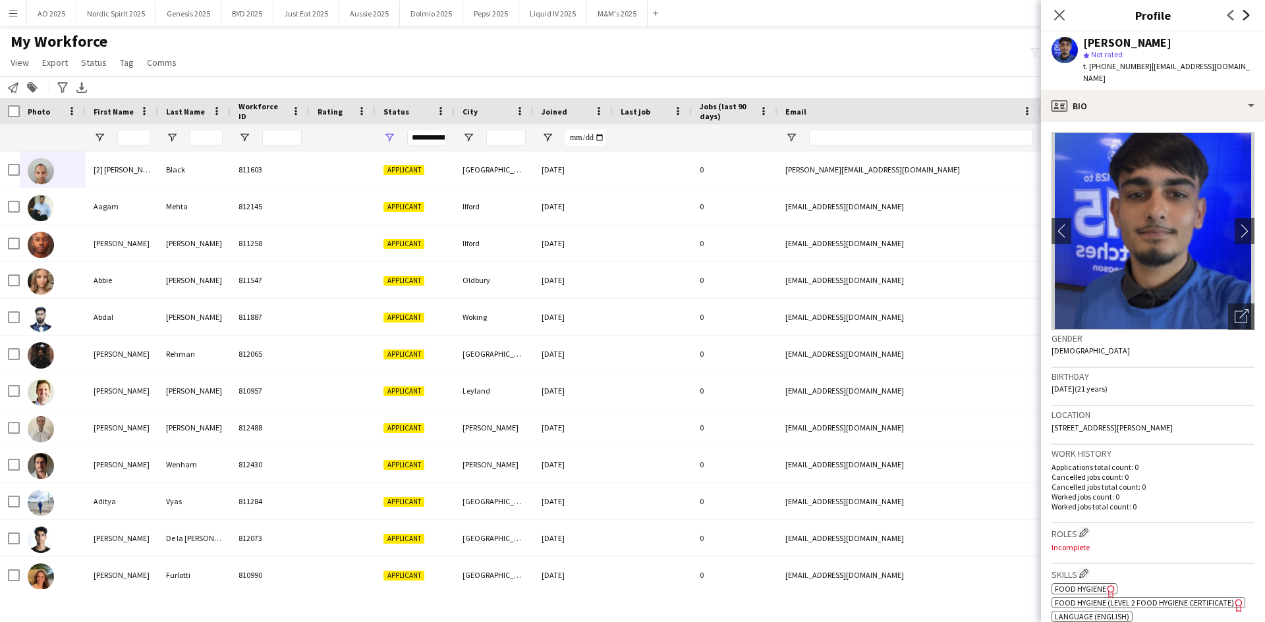
click at [1247, 18] on icon "Next" at bounding box center [1246, 15] width 11 height 11
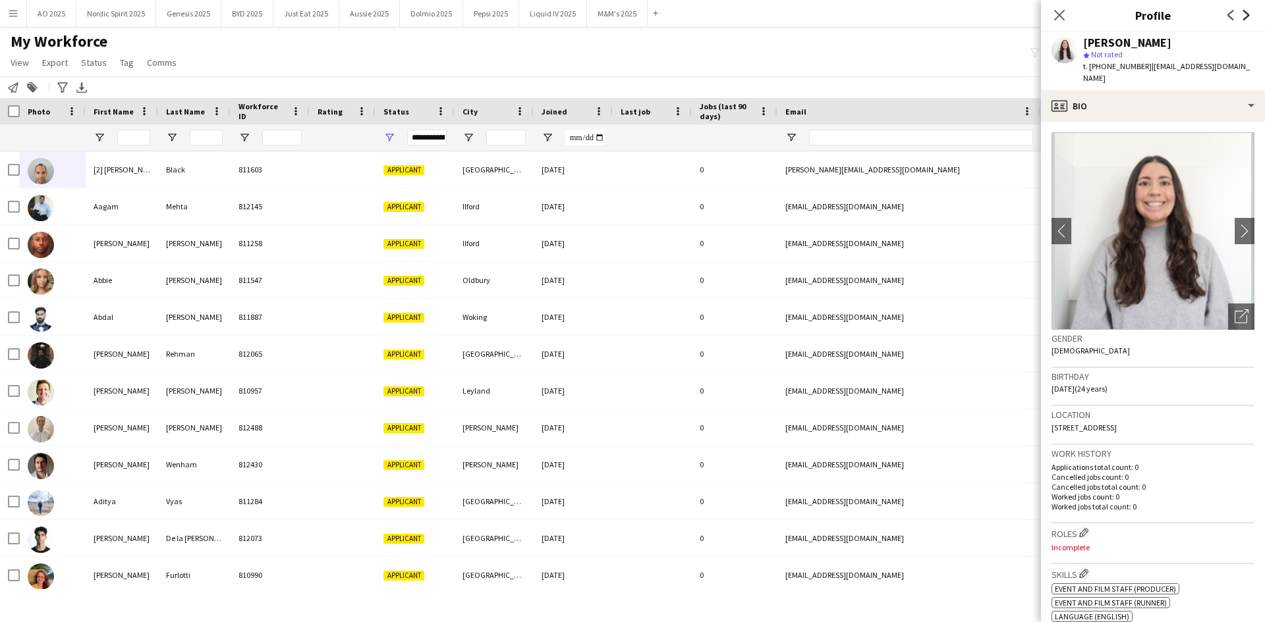
click at [1247, 18] on icon "Next" at bounding box center [1246, 15] width 11 height 11
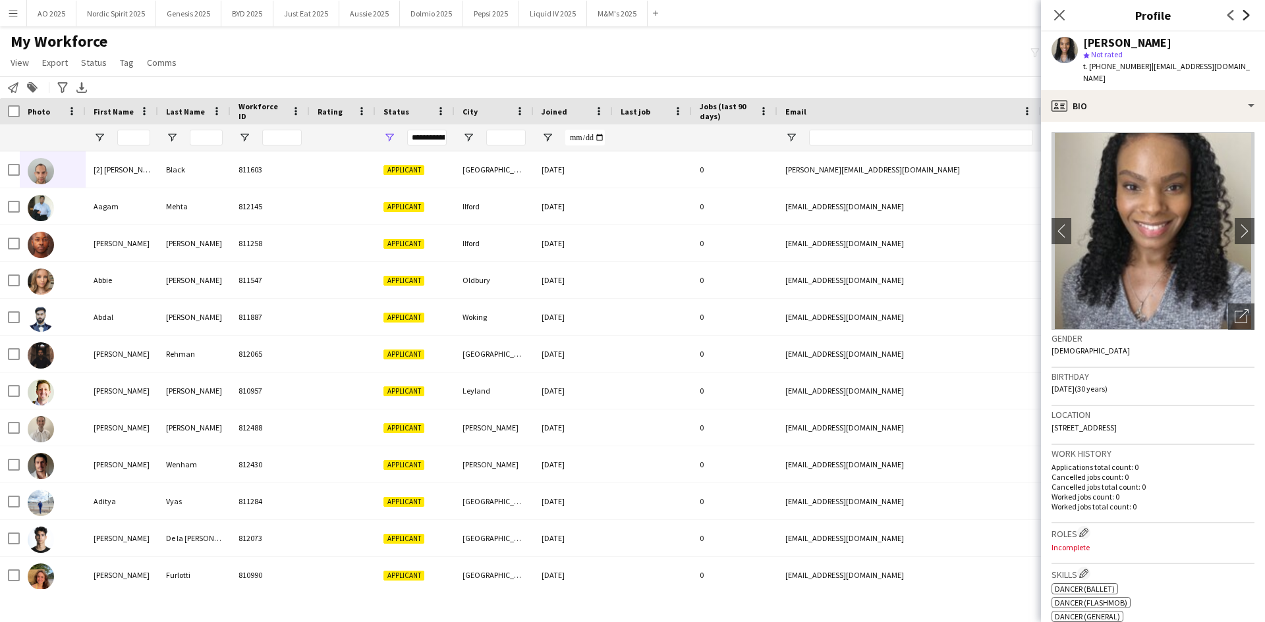
click at [1247, 18] on icon "Next" at bounding box center [1246, 15] width 11 height 11
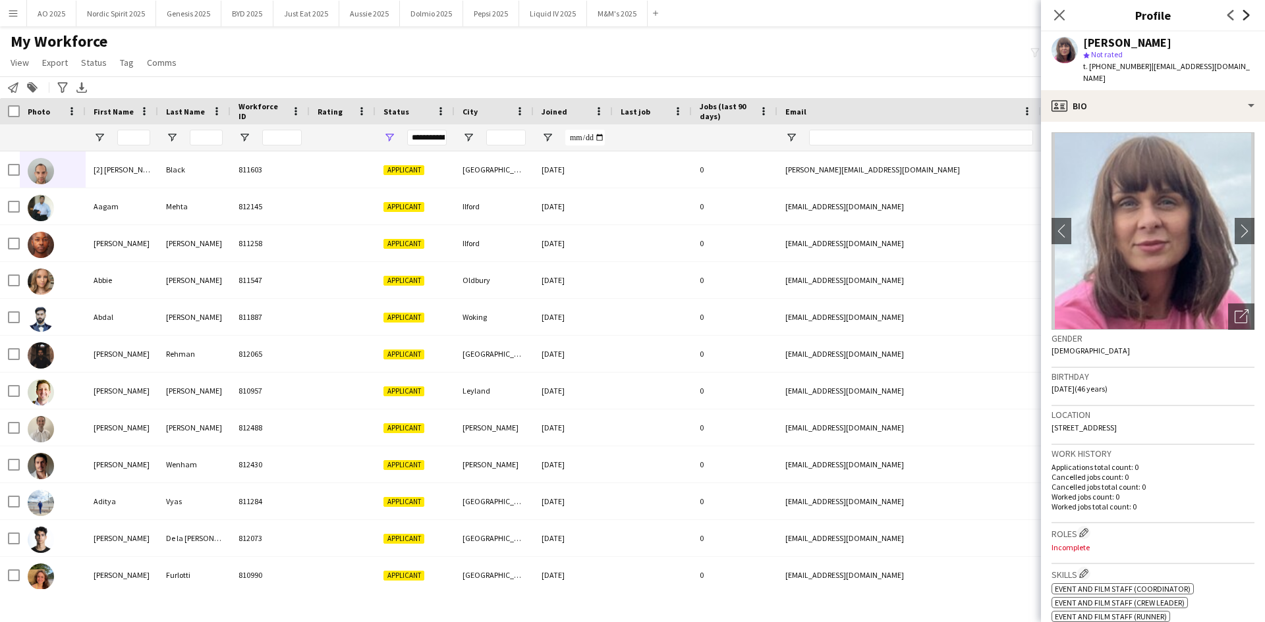
click at [1247, 18] on icon "Next" at bounding box center [1246, 15] width 11 height 11
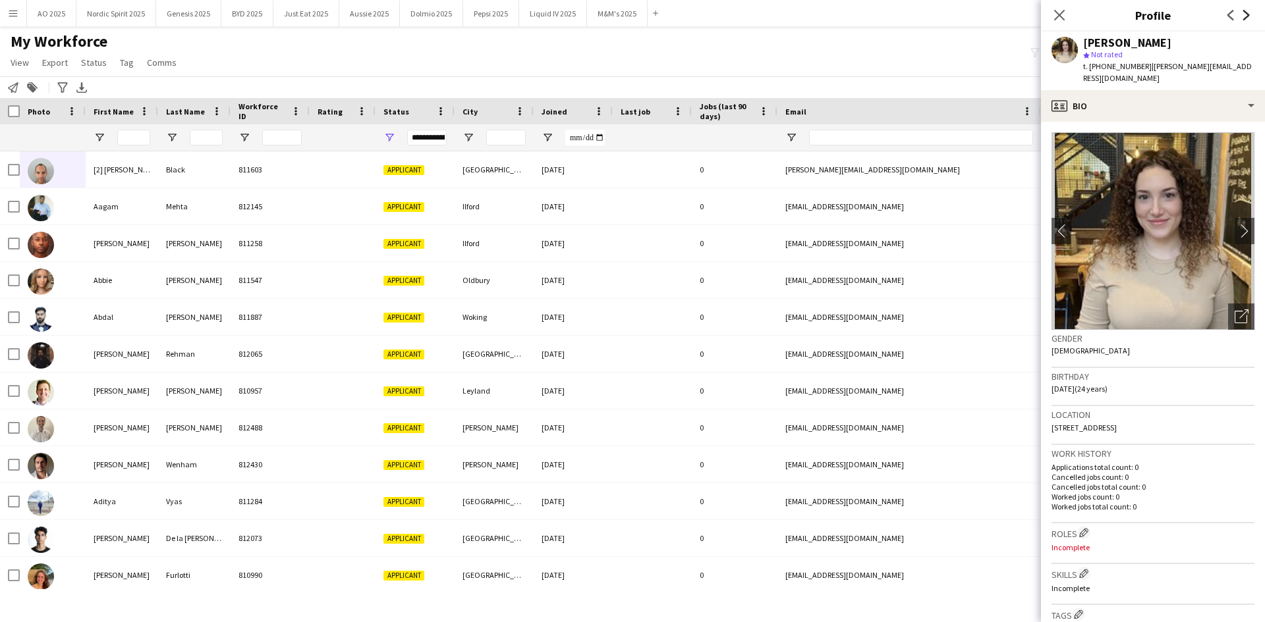
click at [1247, 18] on icon "Next" at bounding box center [1246, 15] width 11 height 11
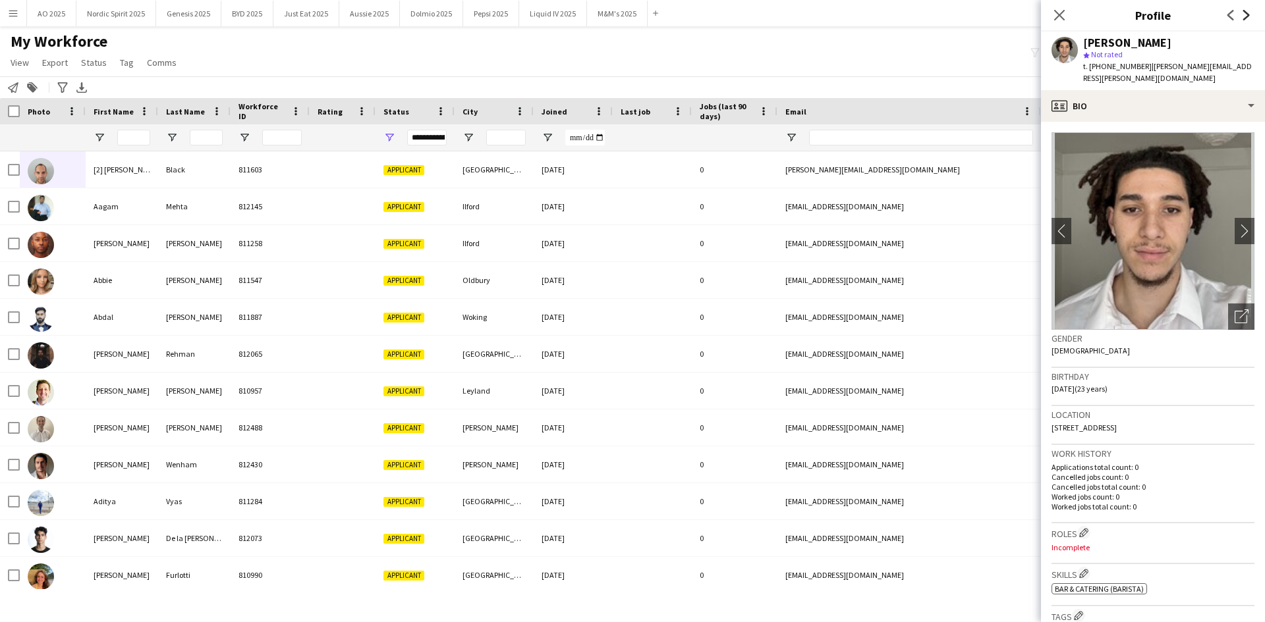
click at [1247, 18] on icon "Next" at bounding box center [1246, 15] width 11 height 11
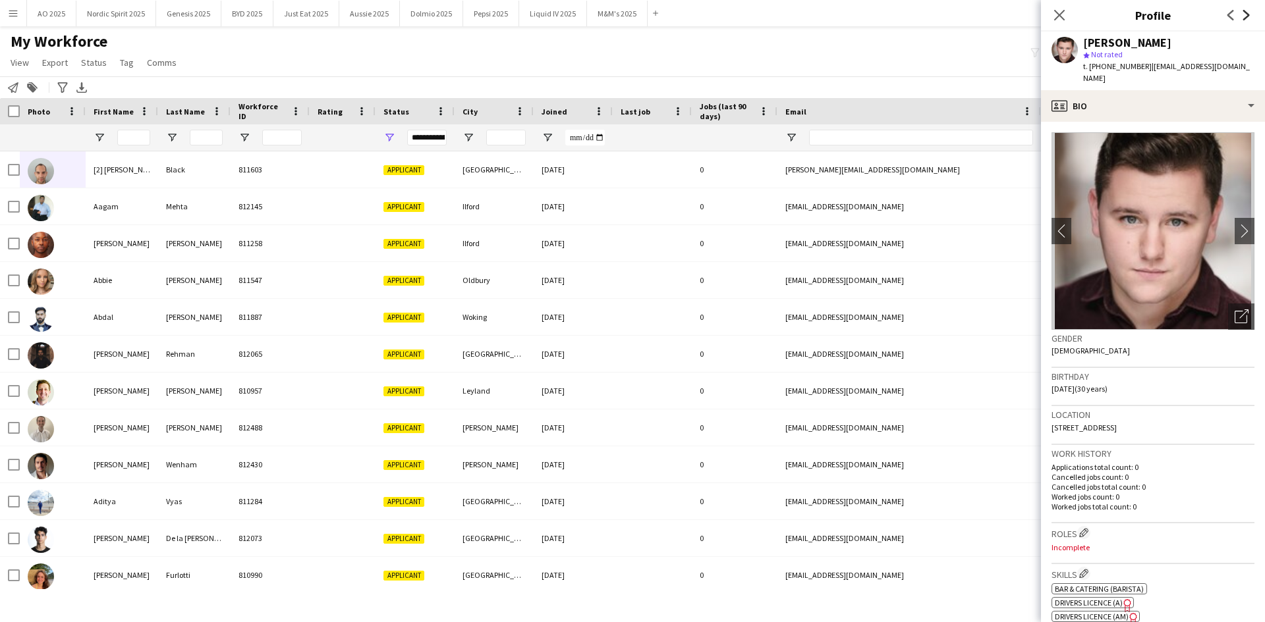
click at [1247, 18] on icon "Next" at bounding box center [1246, 15] width 11 height 11
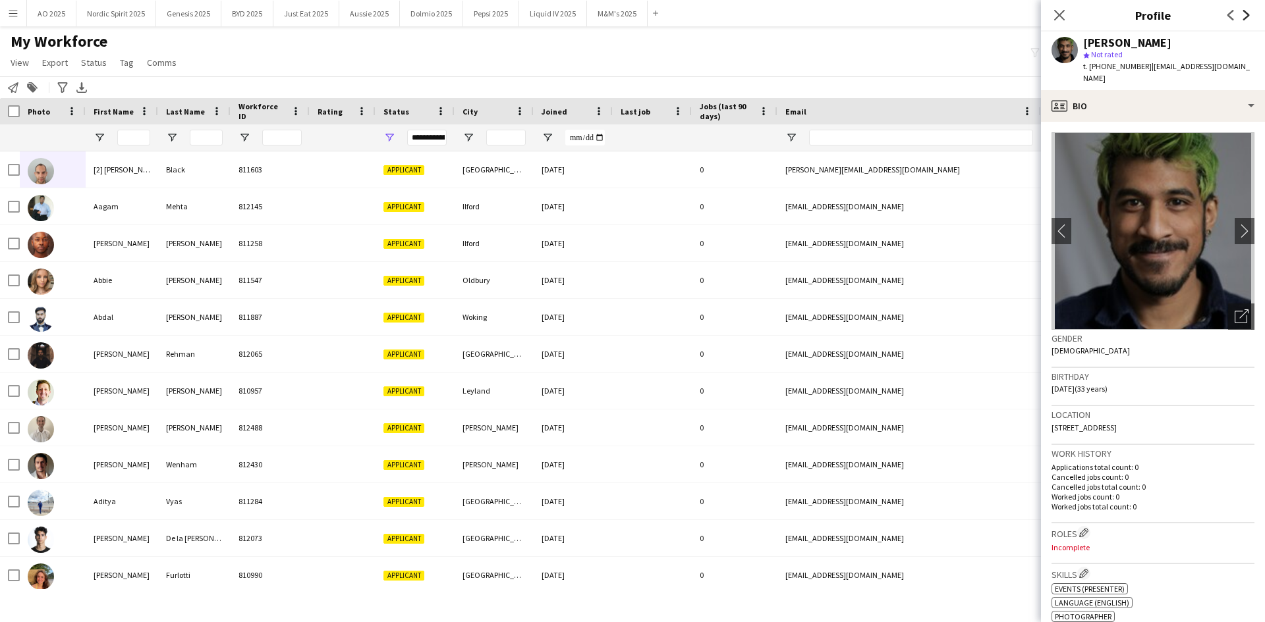
click at [1247, 18] on icon "Next" at bounding box center [1246, 15] width 11 height 11
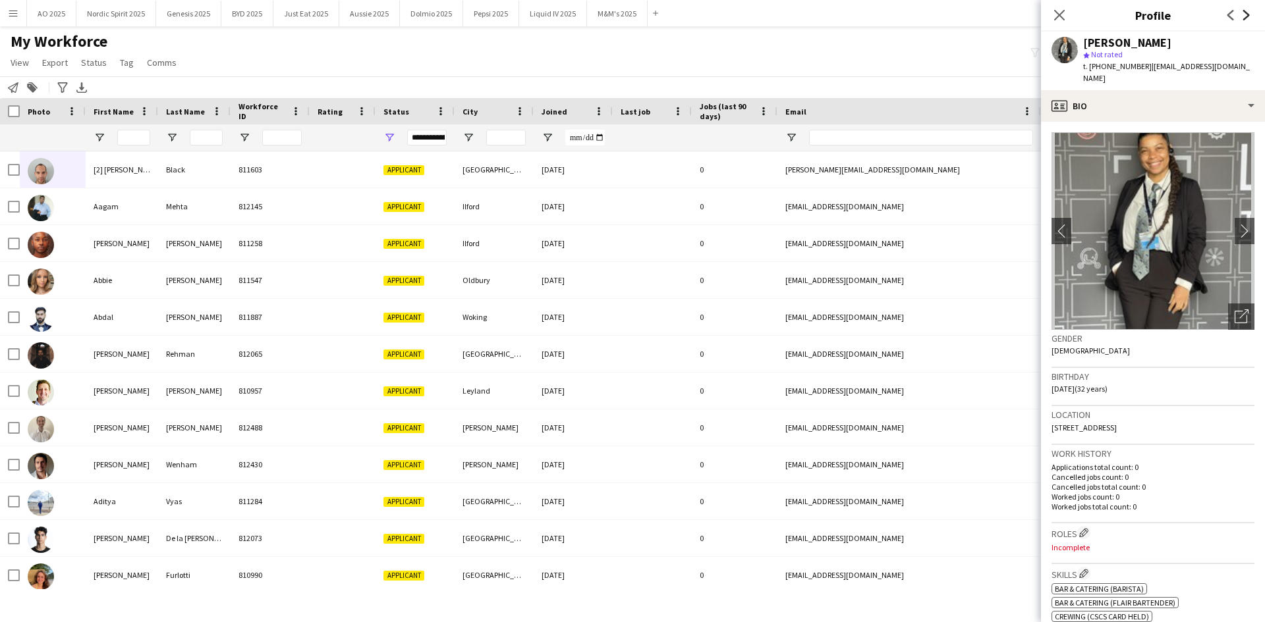
click at [1247, 18] on icon "Next" at bounding box center [1246, 15] width 11 height 11
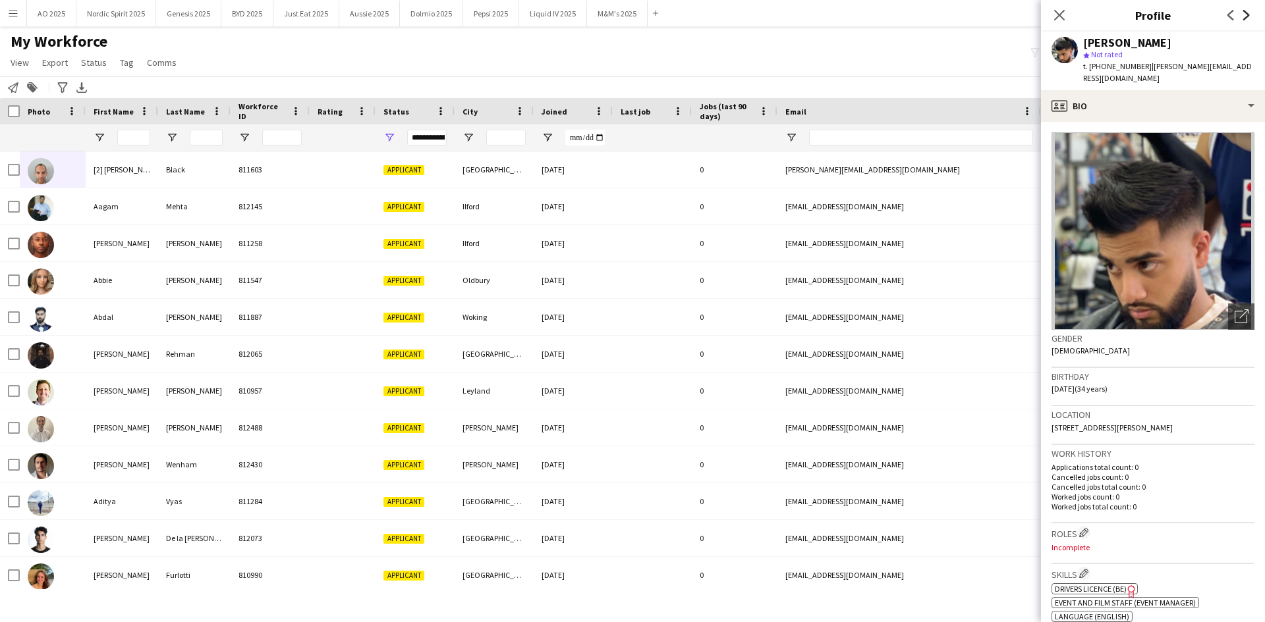
click at [1247, 18] on icon "Next" at bounding box center [1246, 15] width 11 height 11
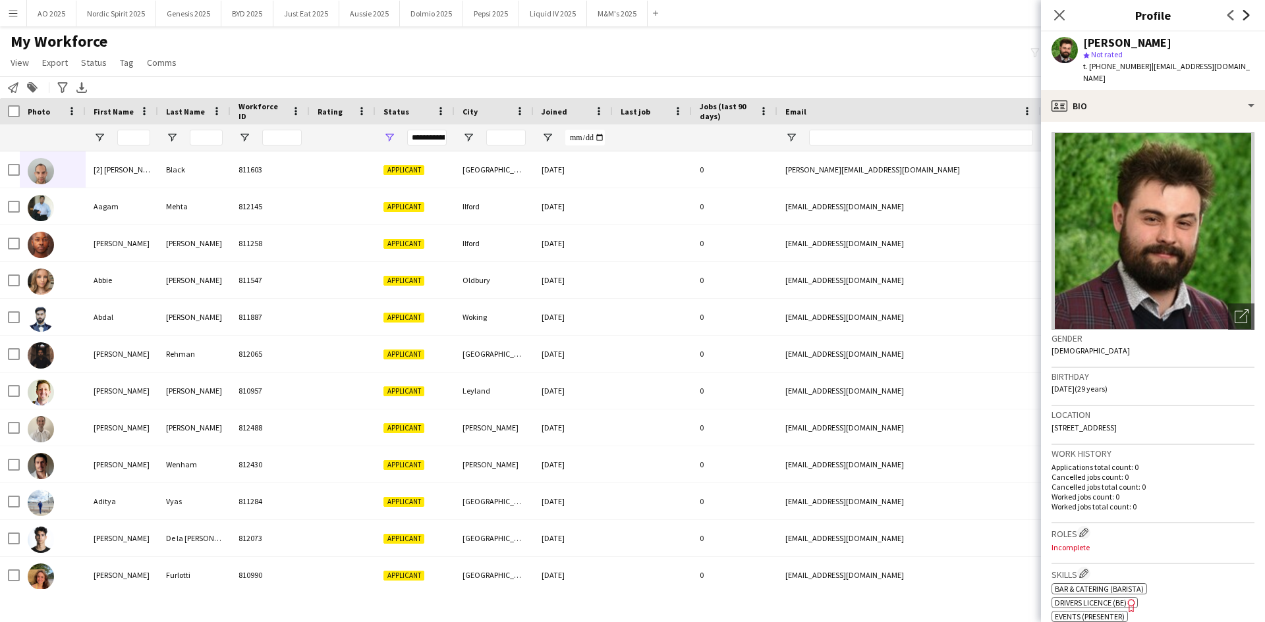
click at [1247, 18] on icon "Next" at bounding box center [1246, 15] width 11 height 11
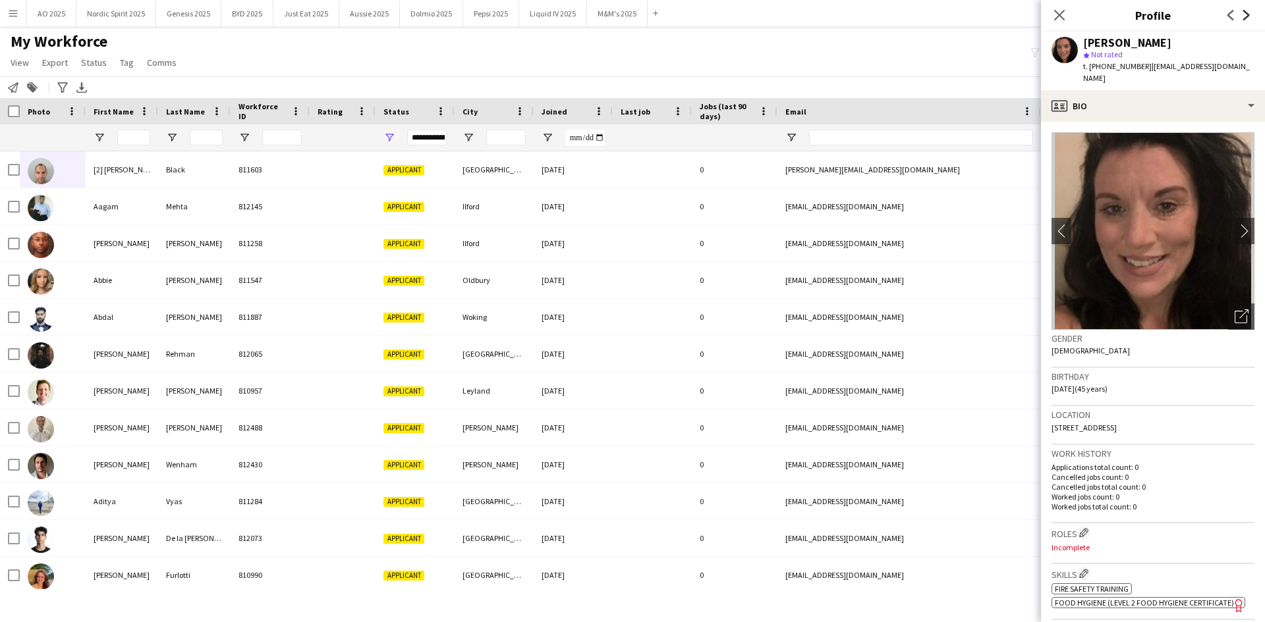
click at [1247, 18] on icon "Next" at bounding box center [1246, 15] width 11 height 11
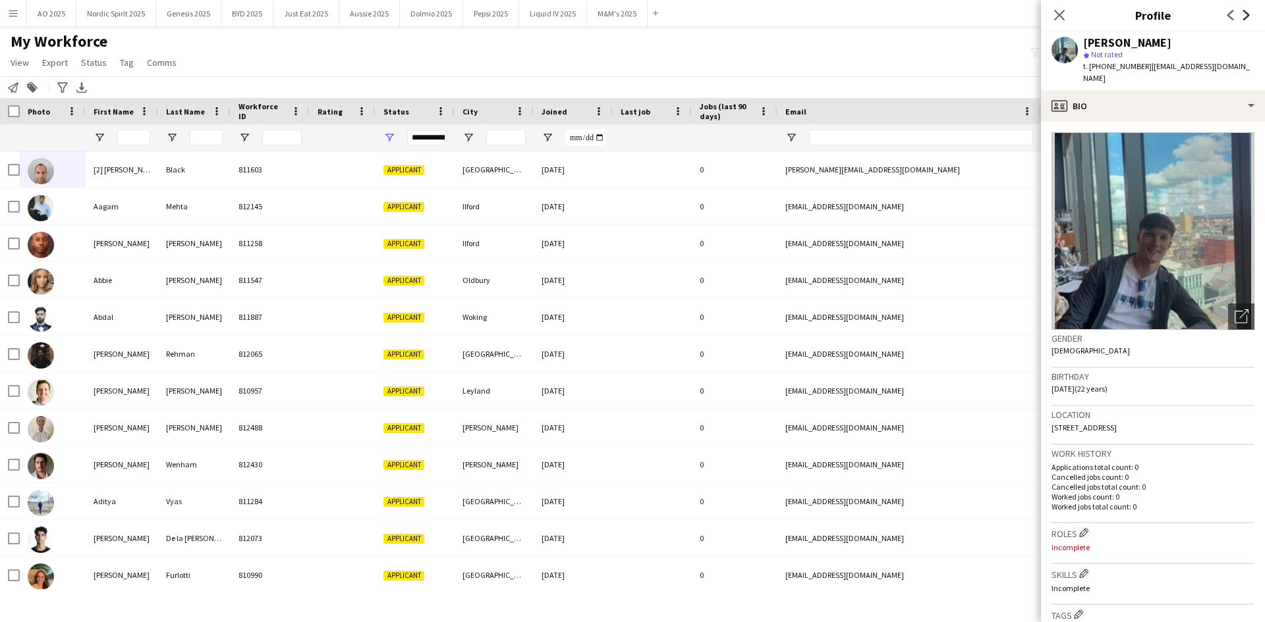
click at [1247, 18] on icon "Next" at bounding box center [1246, 15] width 11 height 11
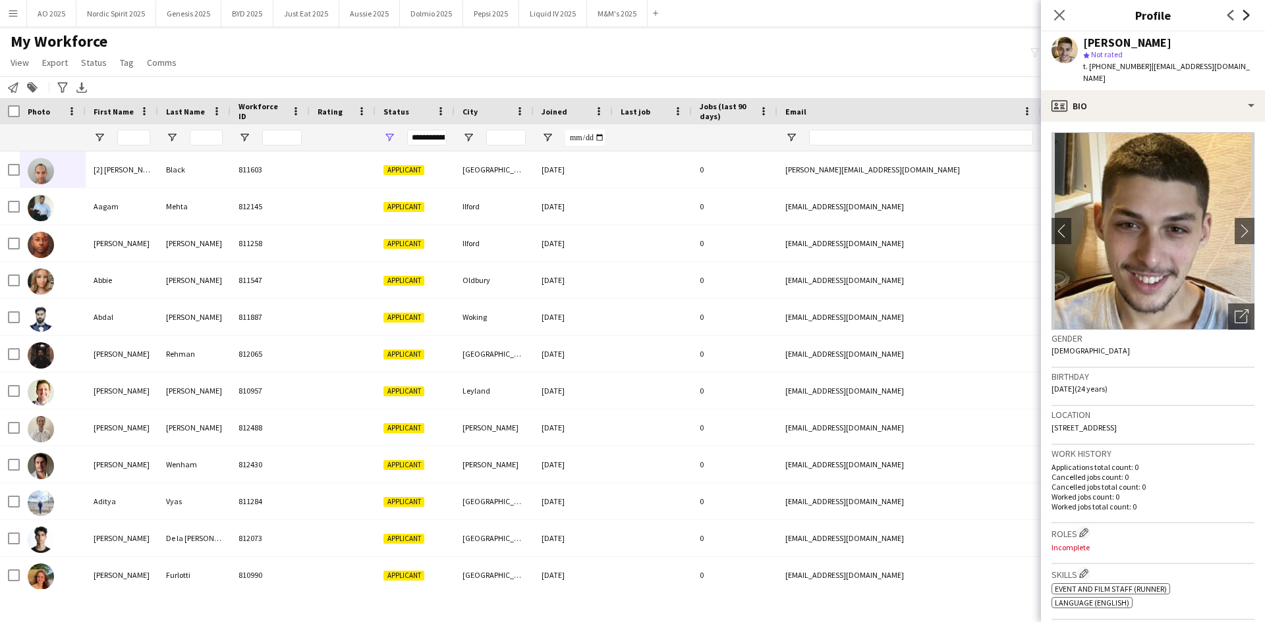
click at [1247, 18] on icon "Next" at bounding box center [1246, 15] width 11 height 11
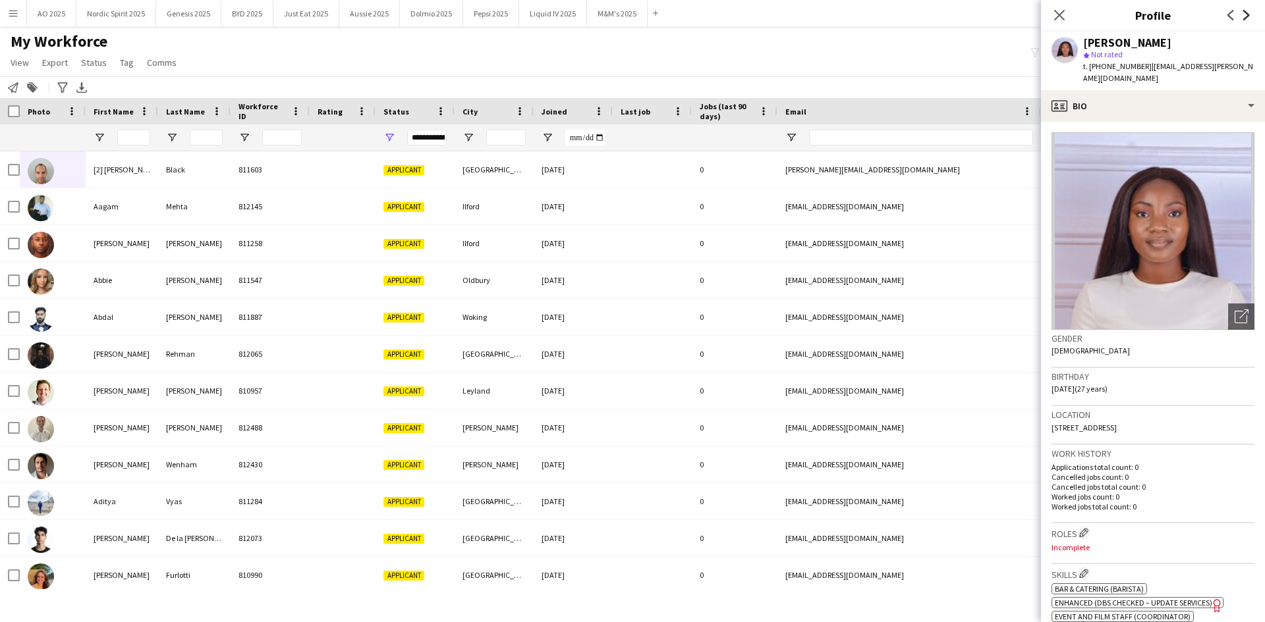
click at [1247, 18] on icon "Next" at bounding box center [1246, 15] width 11 height 11
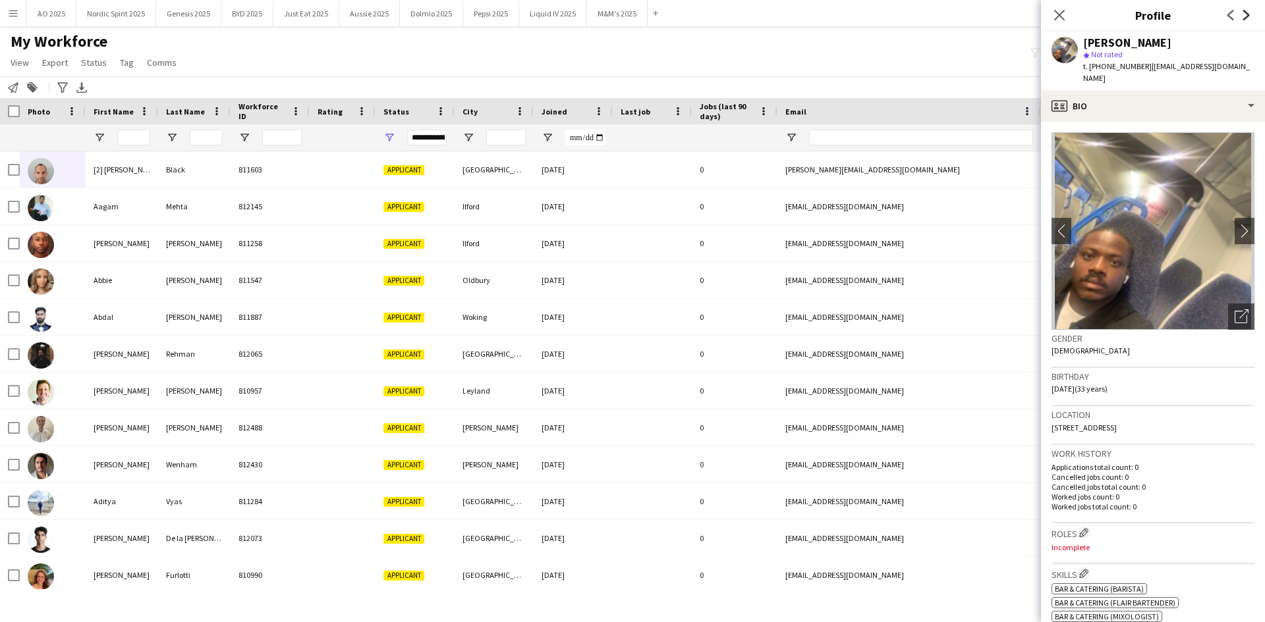
click at [1247, 18] on icon "Next" at bounding box center [1246, 15] width 11 height 11
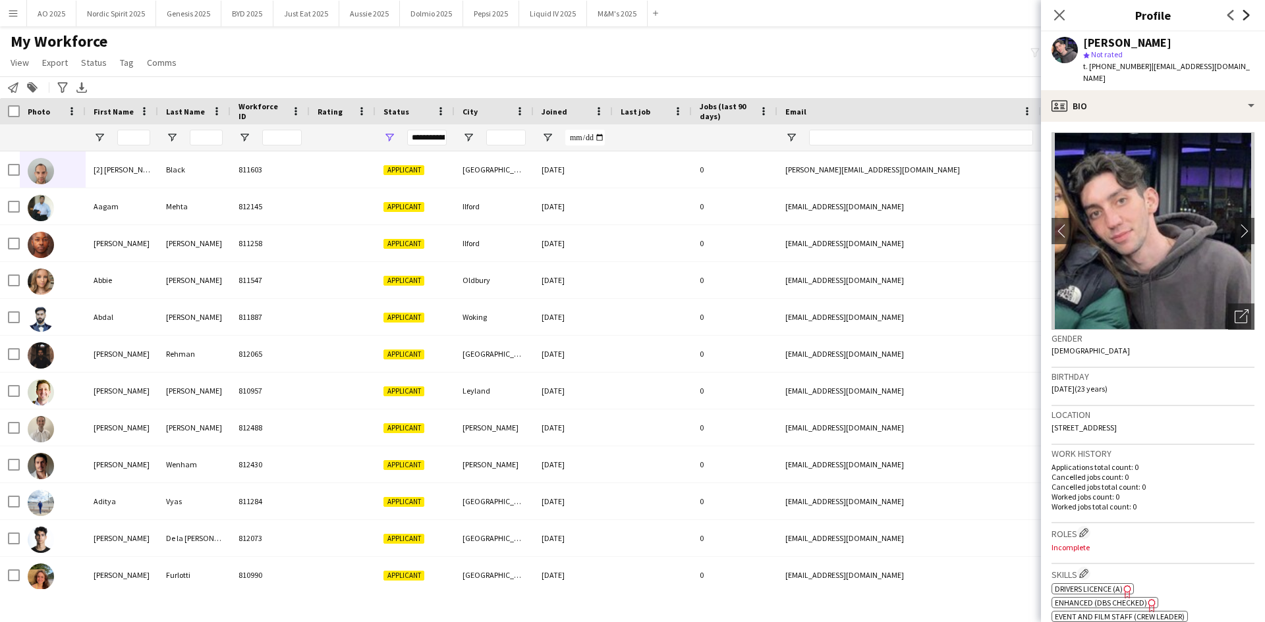
click at [1247, 18] on icon "Next" at bounding box center [1246, 15] width 11 height 11
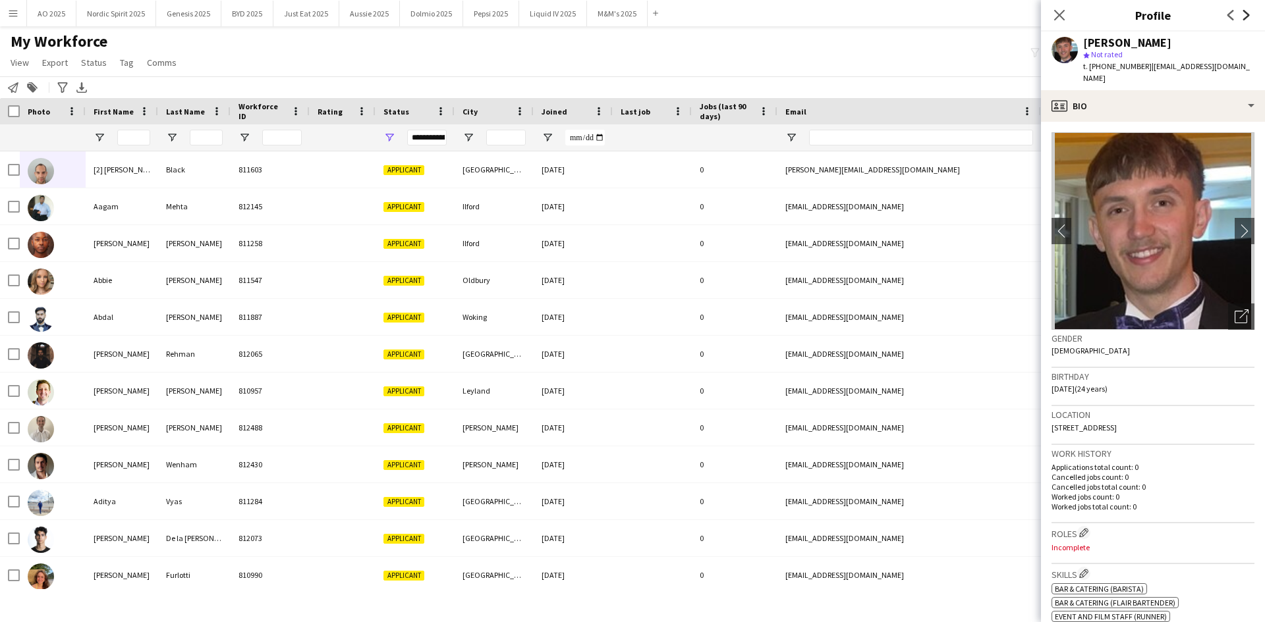
click at [1247, 18] on icon "Next" at bounding box center [1246, 15] width 11 height 11
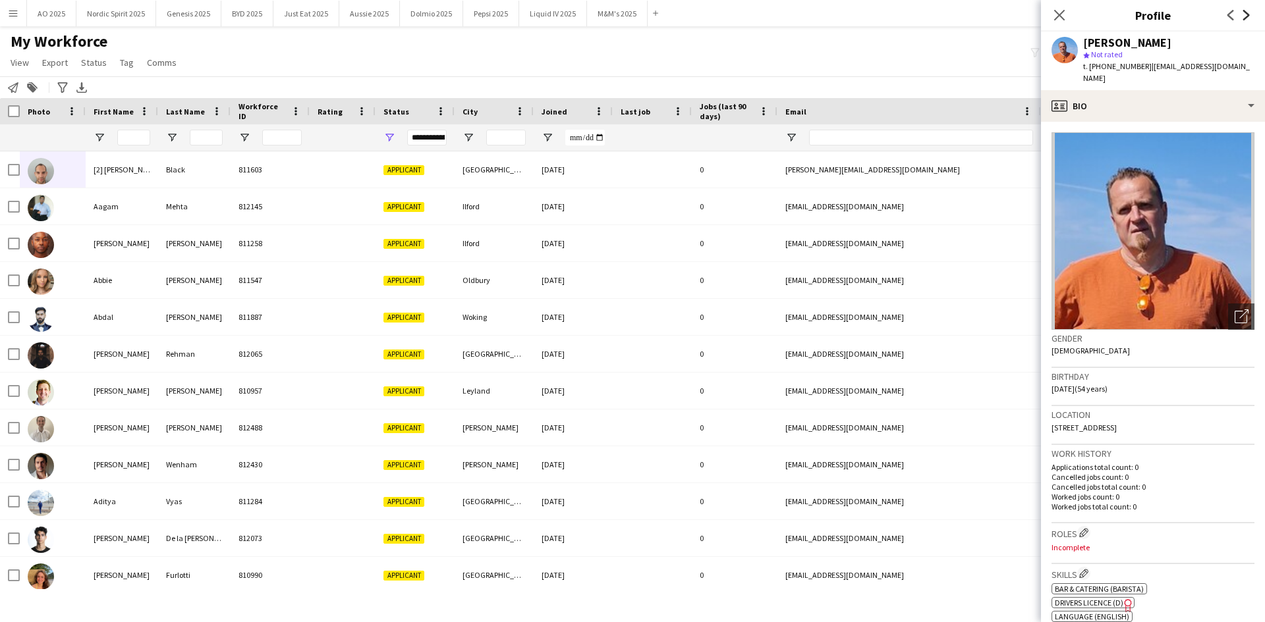
click at [1247, 18] on icon "Next" at bounding box center [1246, 15] width 11 height 11
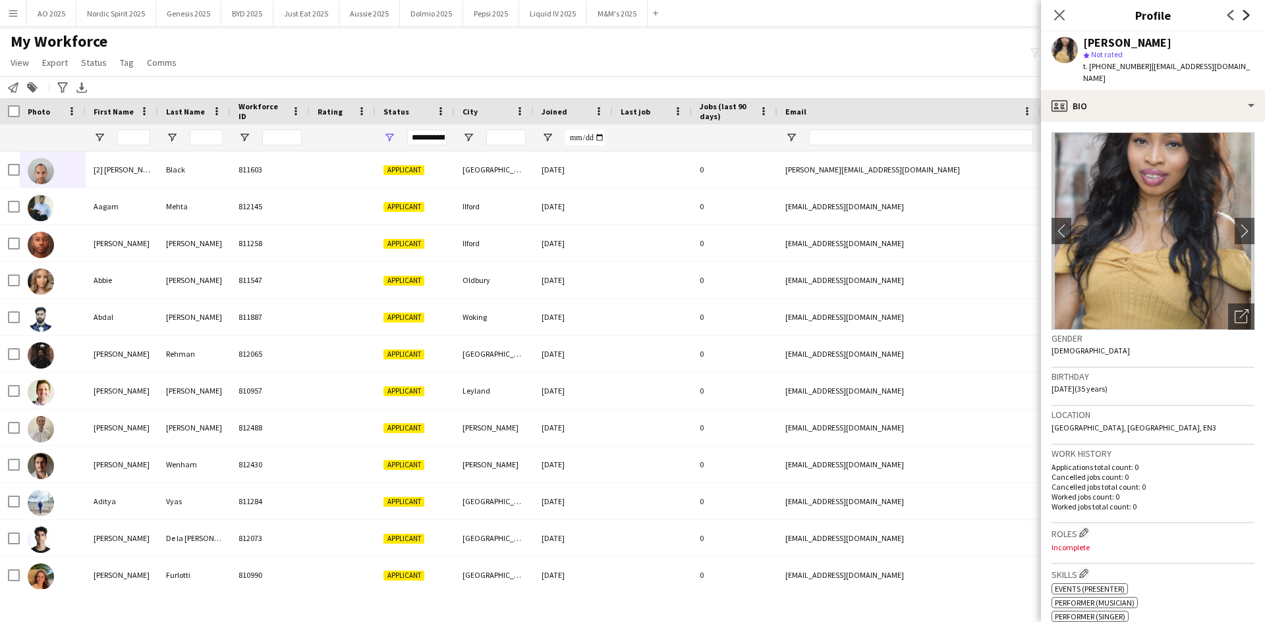
click at [1247, 18] on icon "Next" at bounding box center [1246, 15] width 11 height 11
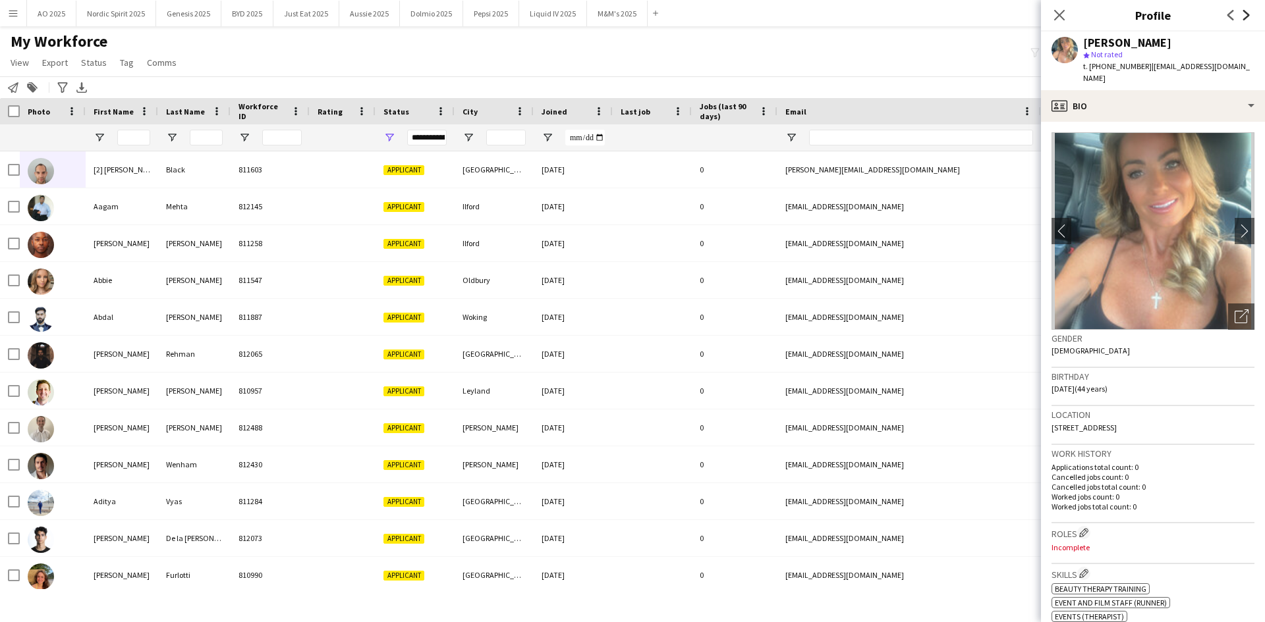
click at [1247, 18] on icon "Next" at bounding box center [1246, 15] width 11 height 11
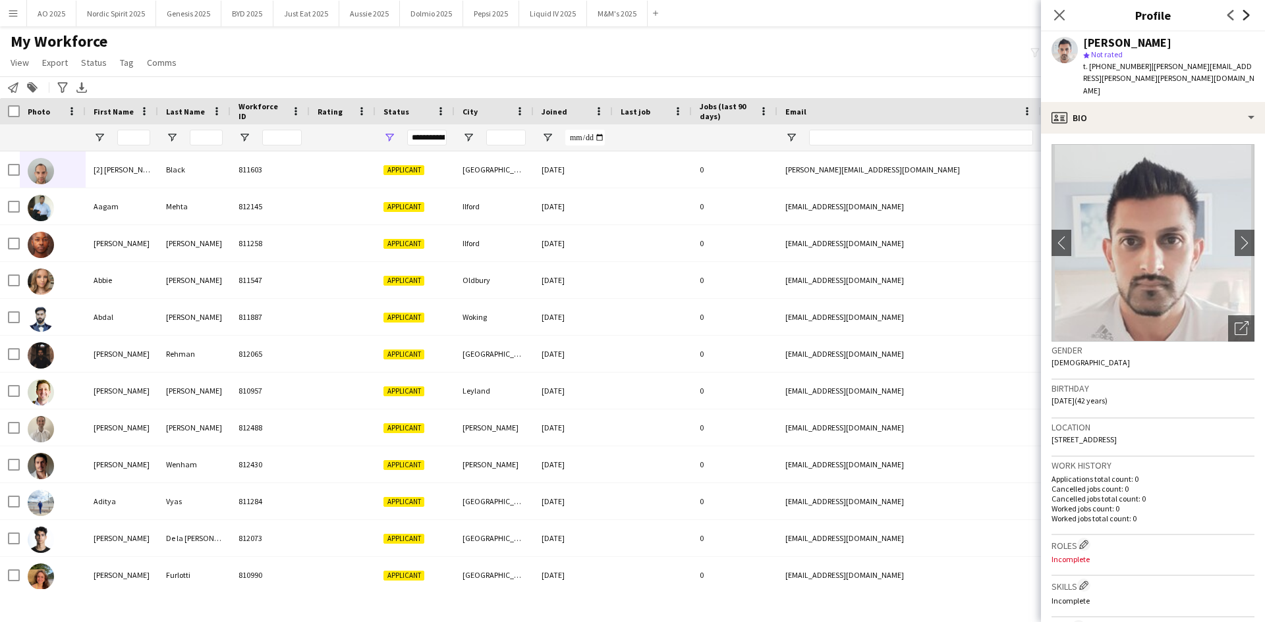
click at [1247, 18] on icon "Next" at bounding box center [1246, 15] width 11 height 11
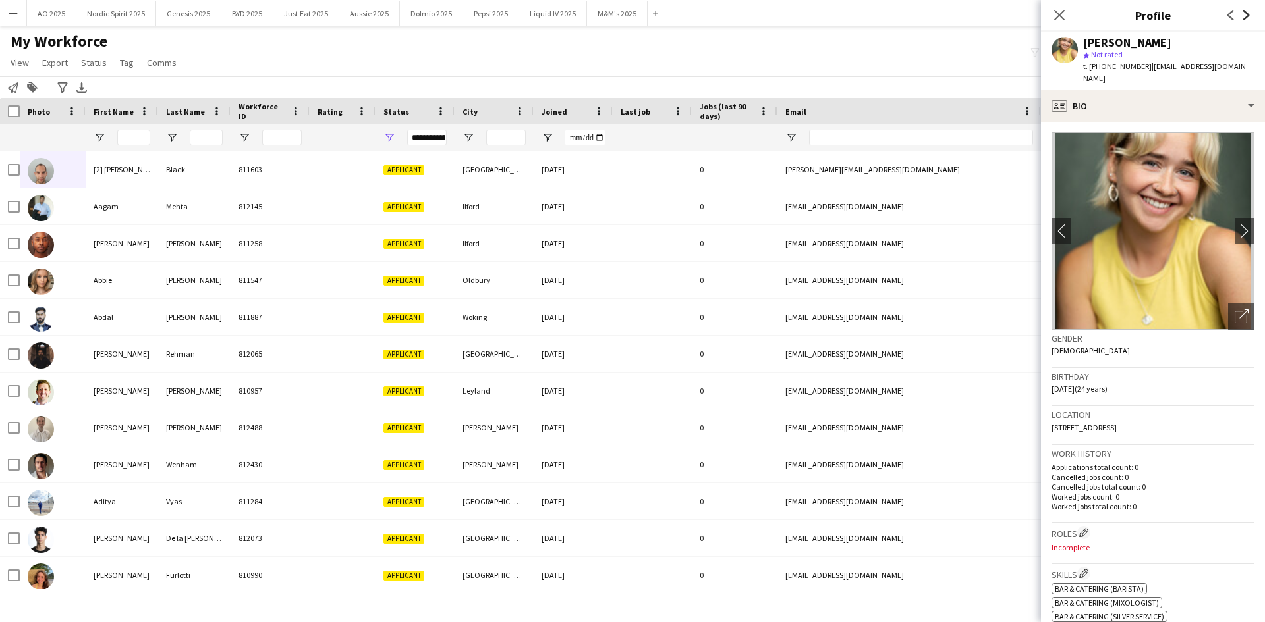
click at [1247, 18] on icon "Next" at bounding box center [1246, 15] width 11 height 11
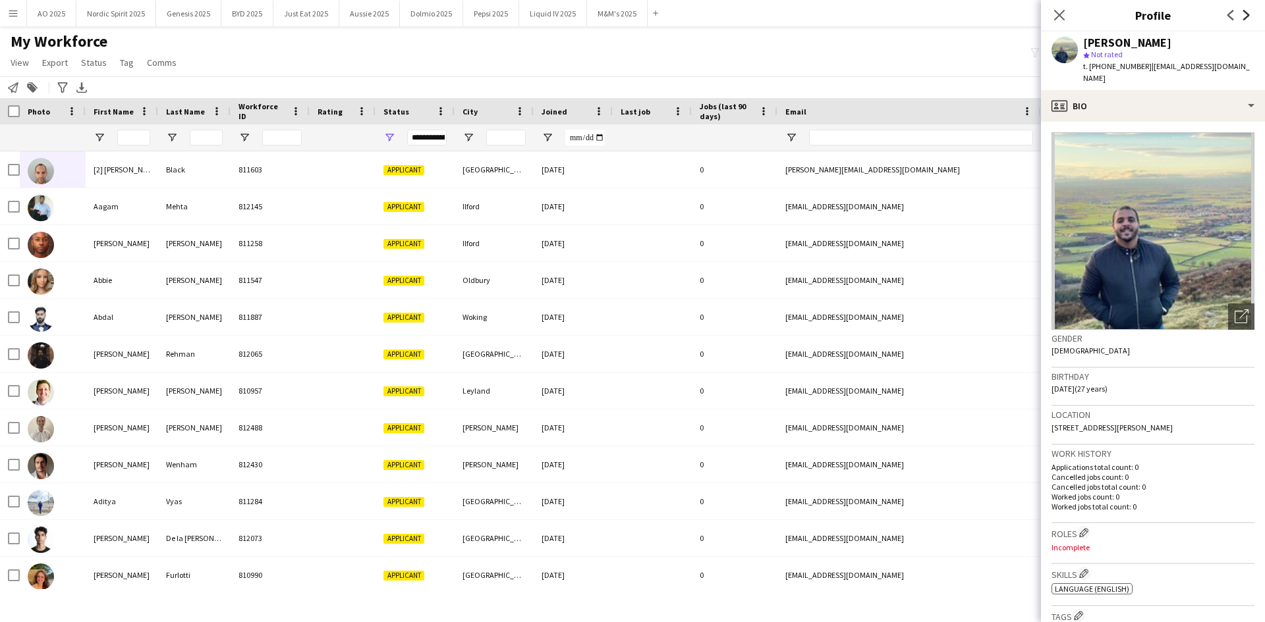
click at [1247, 18] on icon "Next" at bounding box center [1246, 15] width 11 height 11
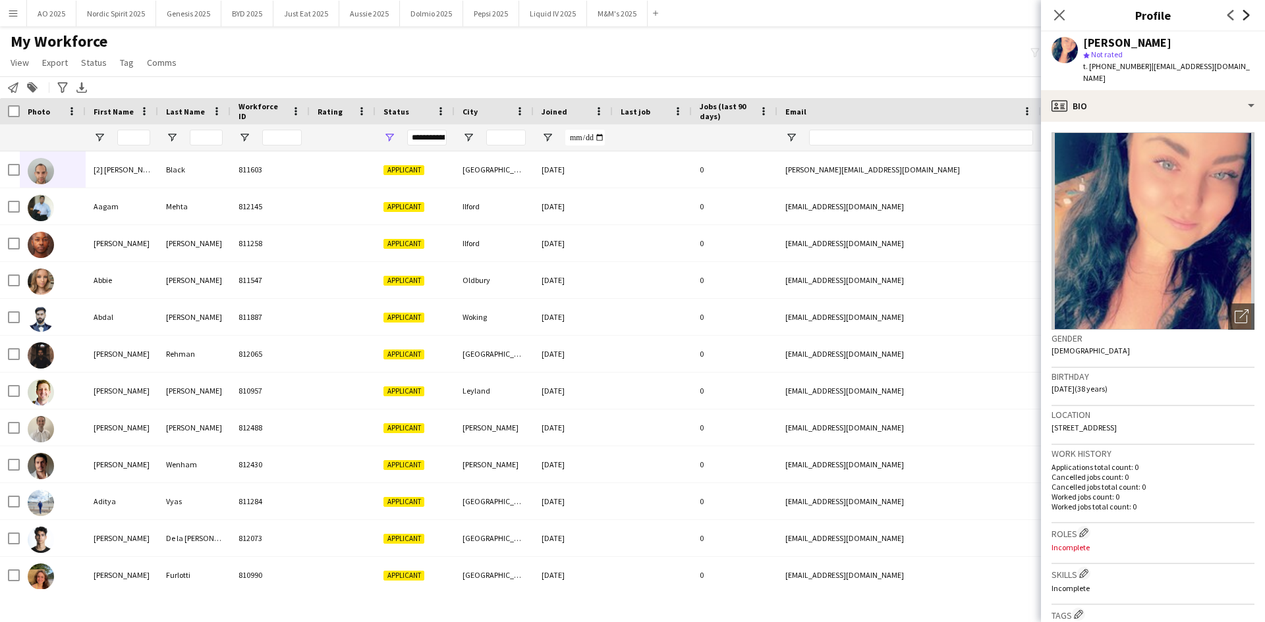
click at [1247, 18] on icon "Next" at bounding box center [1246, 15] width 11 height 11
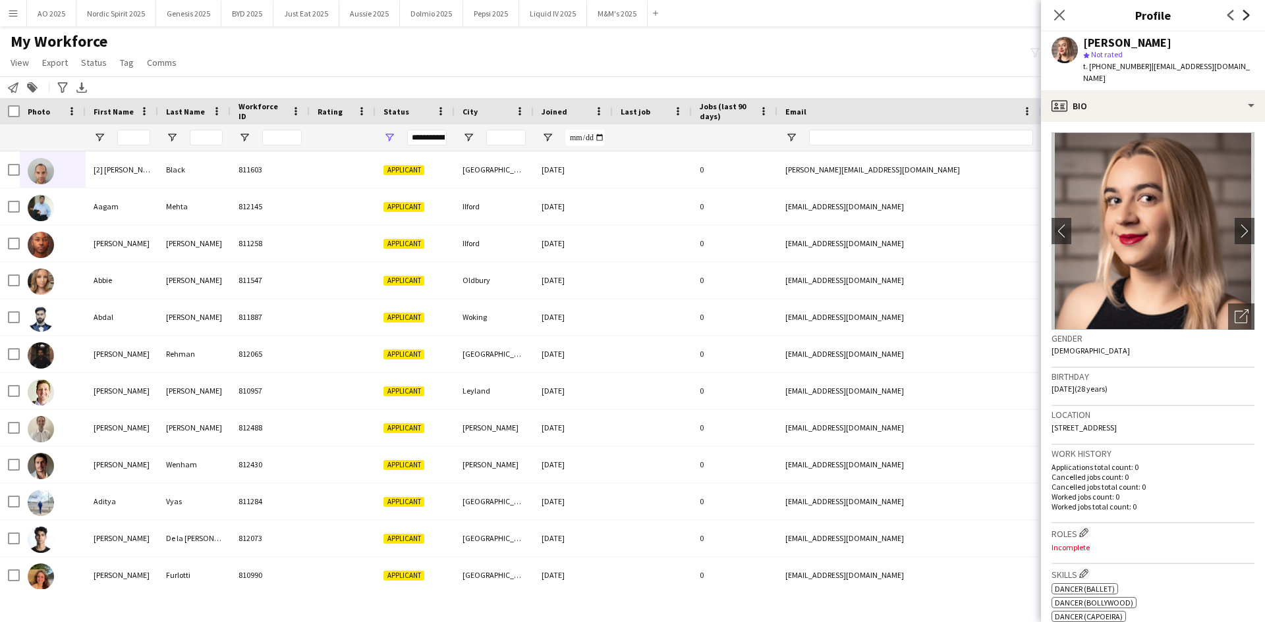
click at [1247, 18] on icon "Next" at bounding box center [1246, 15] width 11 height 11
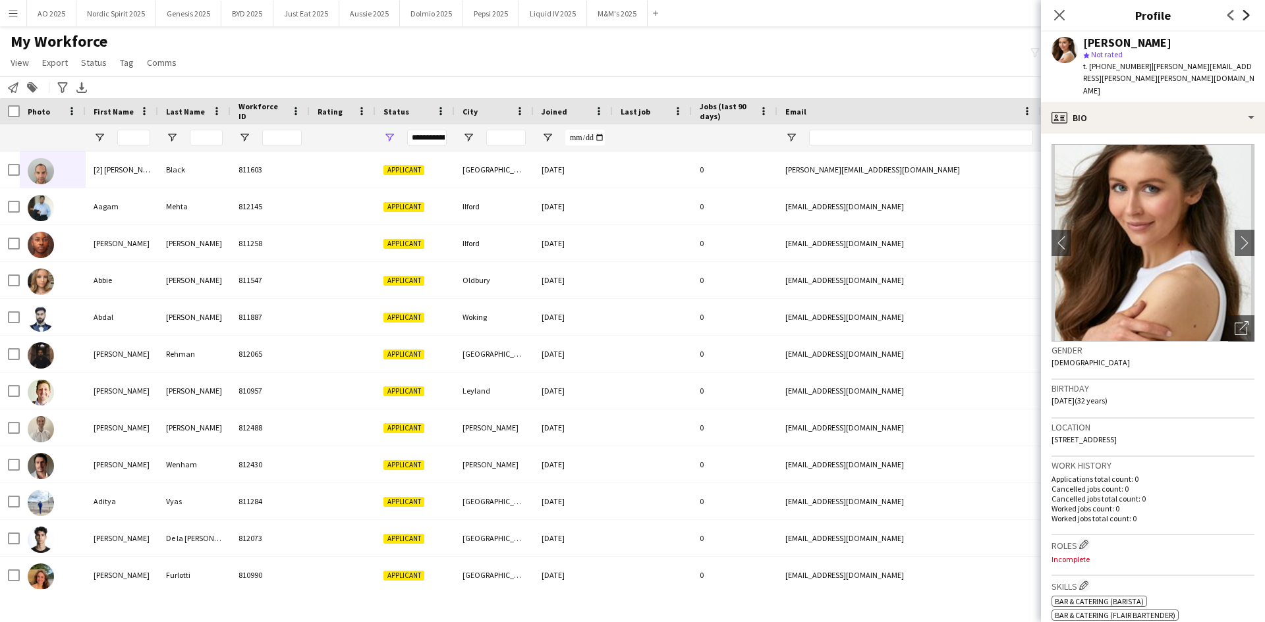
click at [1247, 18] on icon "Next" at bounding box center [1246, 15] width 11 height 11
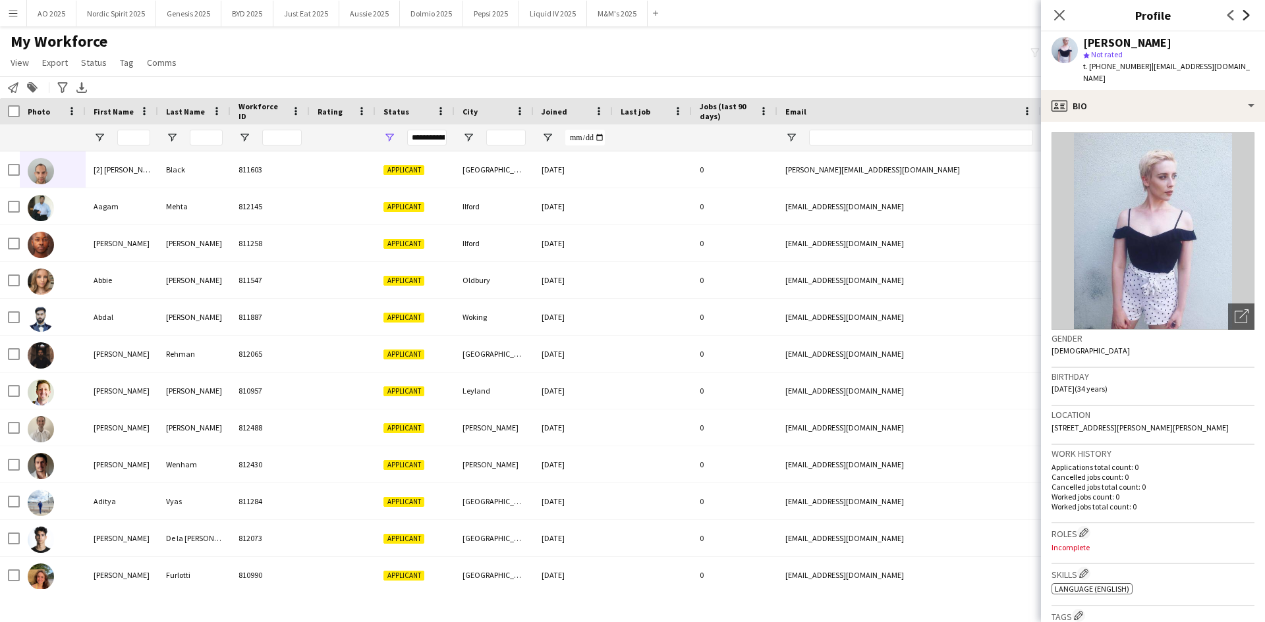
click at [1247, 18] on icon "Next" at bounding box center [1246, 15] width 11 height 11
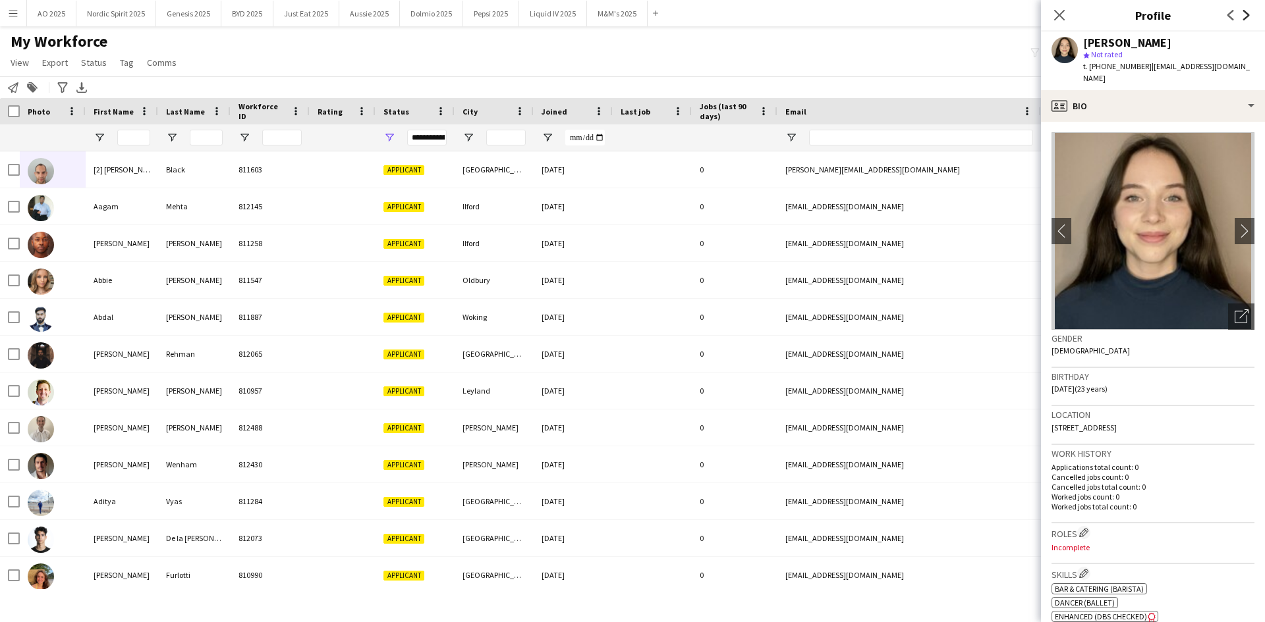
click at [1247, 18] on icon "Next" at bounding box center [1246, 15] width 11 height 11
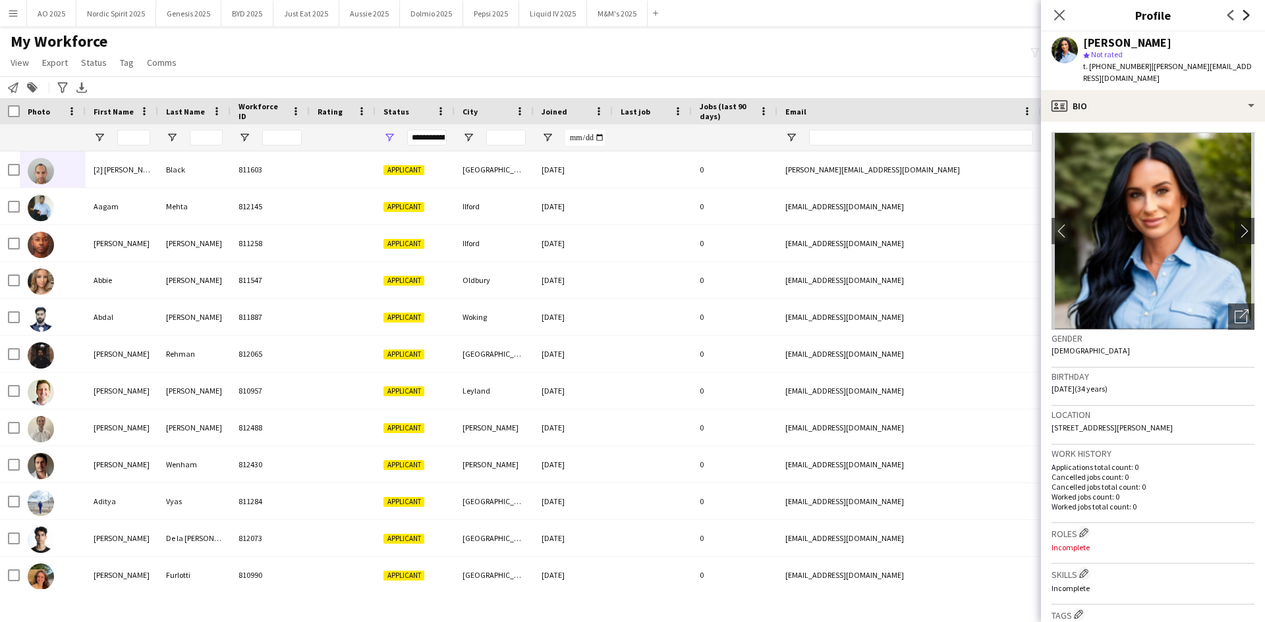
click at [1247, 18] on icon "Next" at bounding box center [1246, 15] width 11 height 11
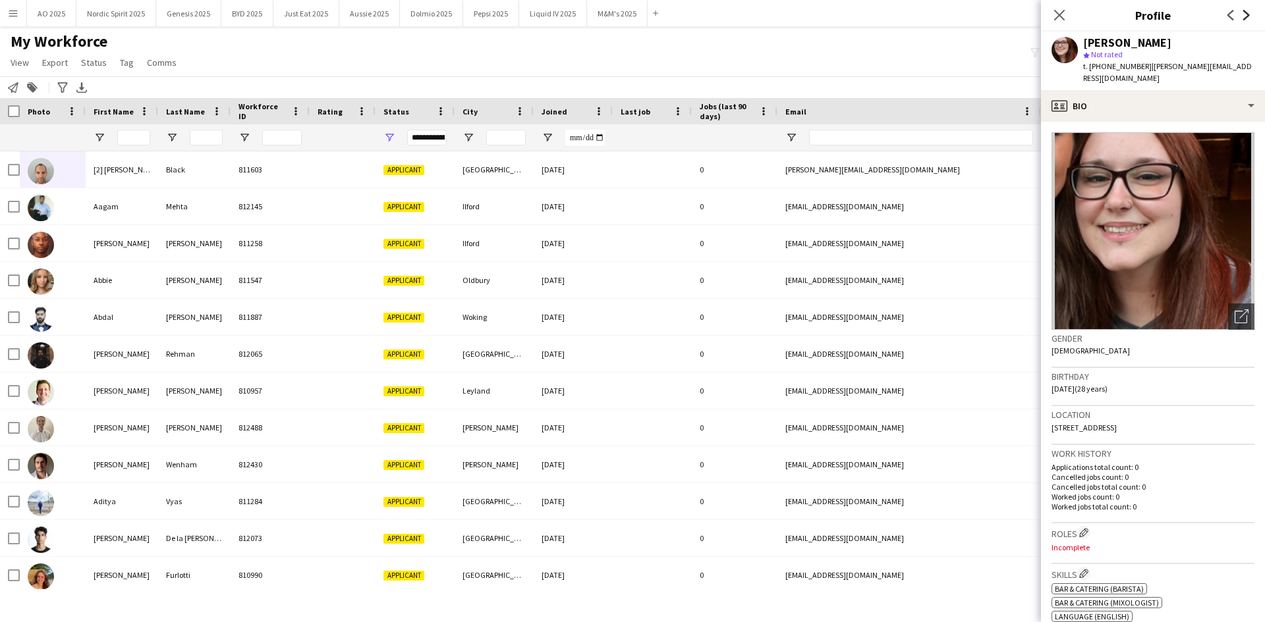
click at [1247, 18] on icon "Next" at bounding box center [1246, 15] width 11 height 11
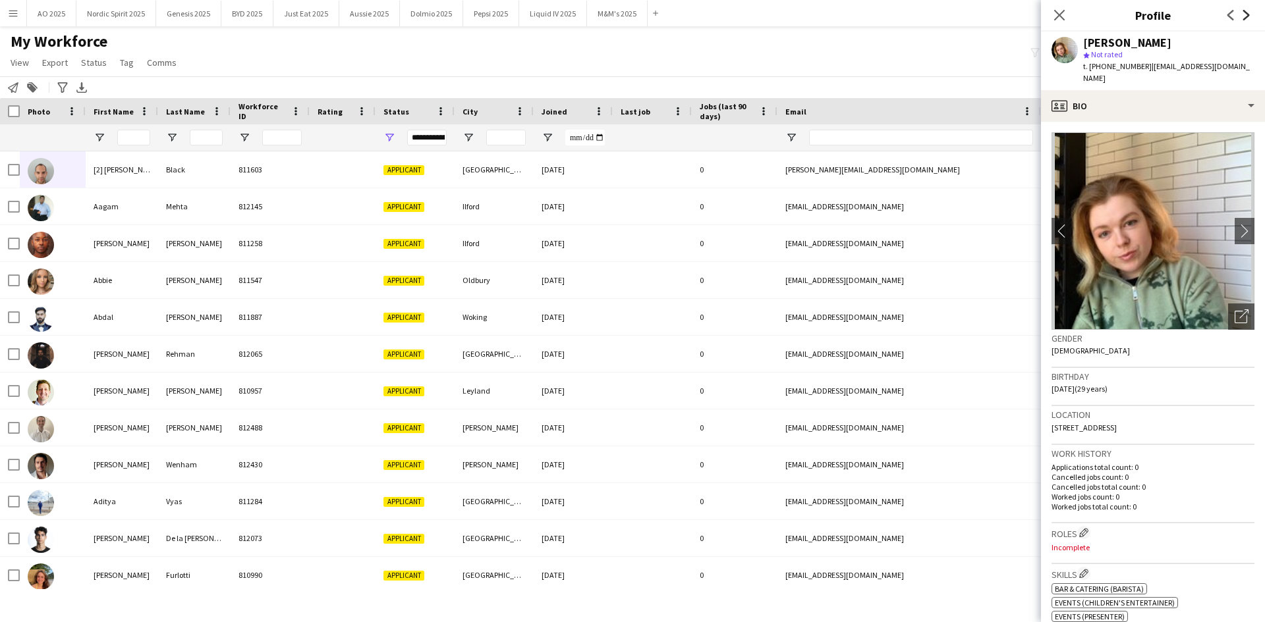
click at [1247, 18] on icon "Next" at bounding box center [1246, 15] width 11 height 11
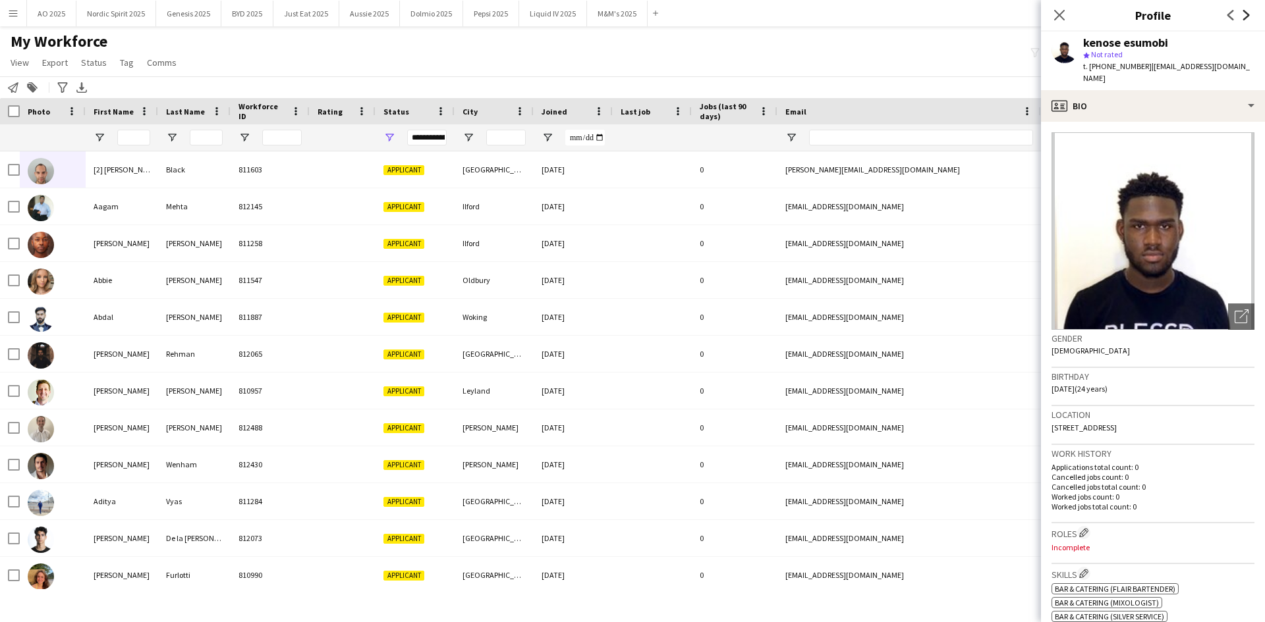
click at [1247, 18] on icon "Next" at bounding box center [1246, 15] width 11 height 11
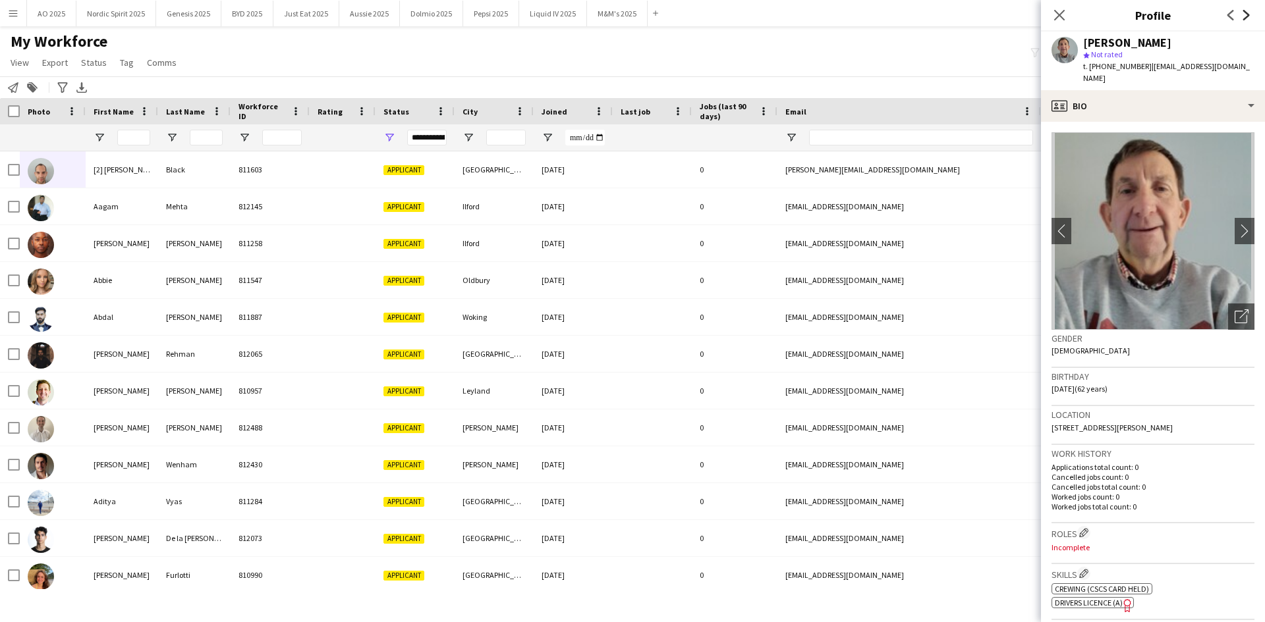
click at [1247, 18] on icon "Next" at bounding box center [1246, 15] width 11 height 11
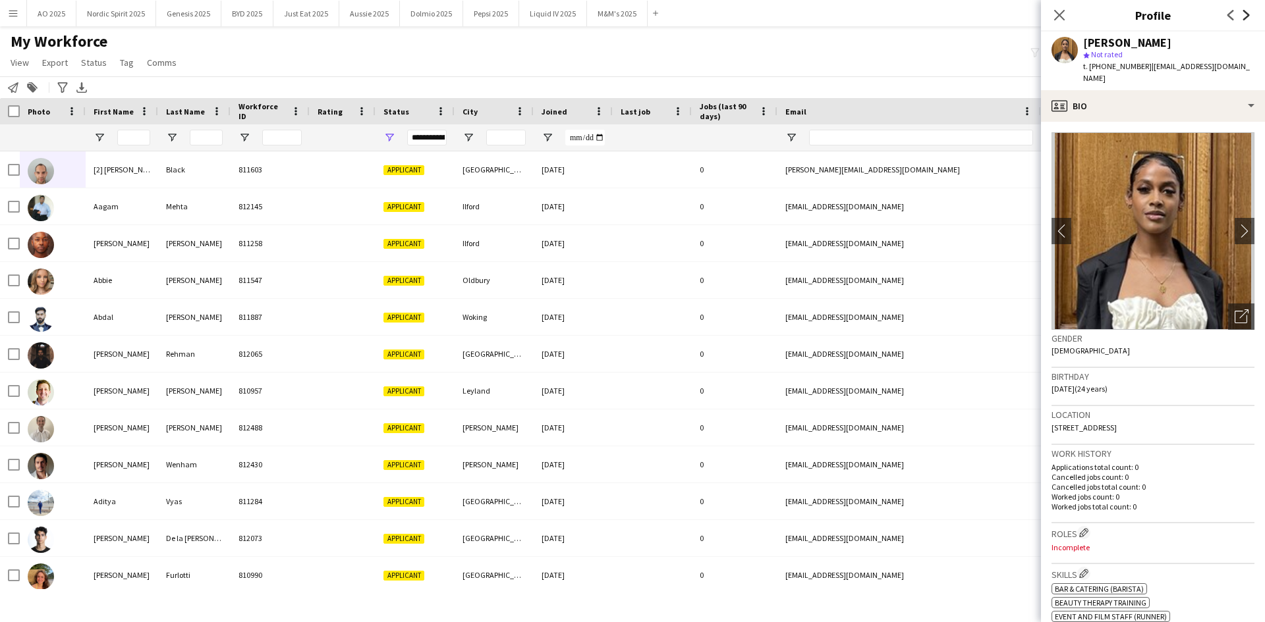
click at [1247, 18] on icon "Next" at bounding box center [1246, 15] width 11 height 11
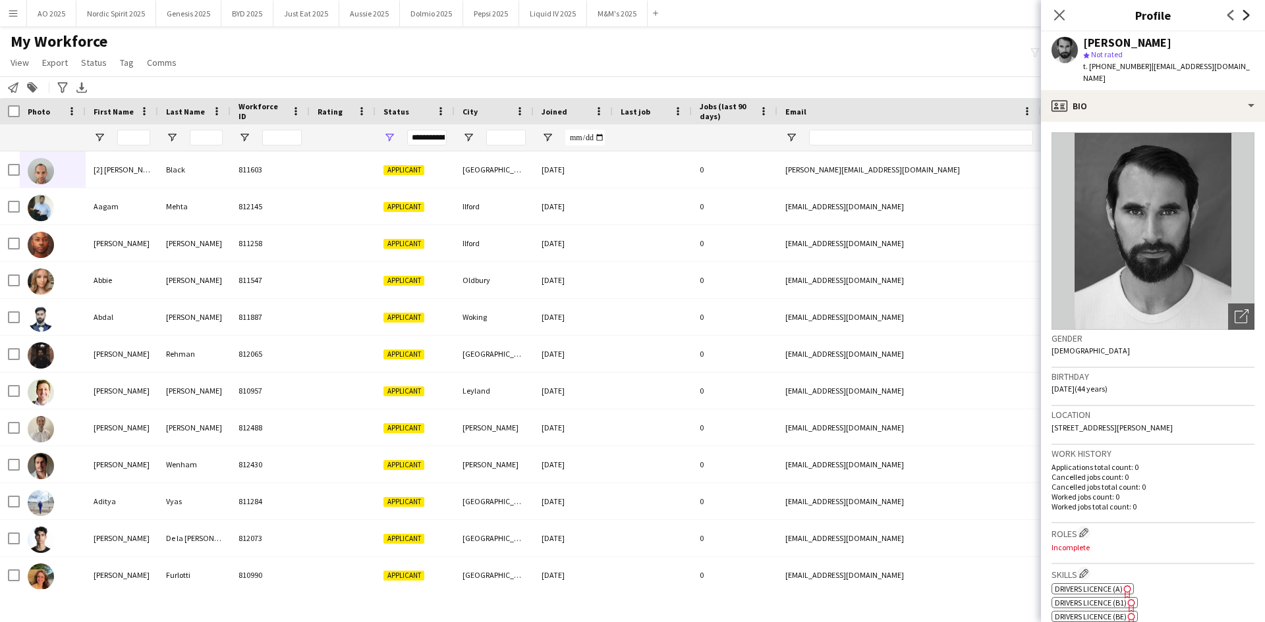
click at [1247, 18] on icon "Next" at bounding box center [1246, 15] width 11 height 11
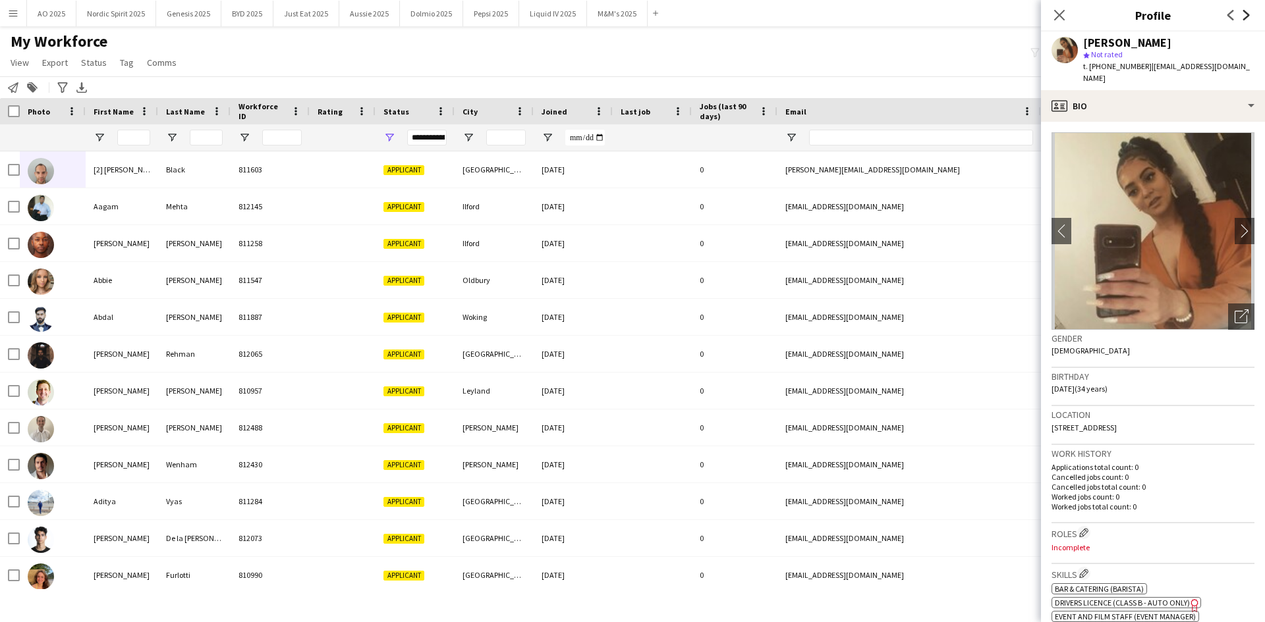
click at [1247, 18] on icon "Next" at bounding box center [1246, 15] width 11 height 11
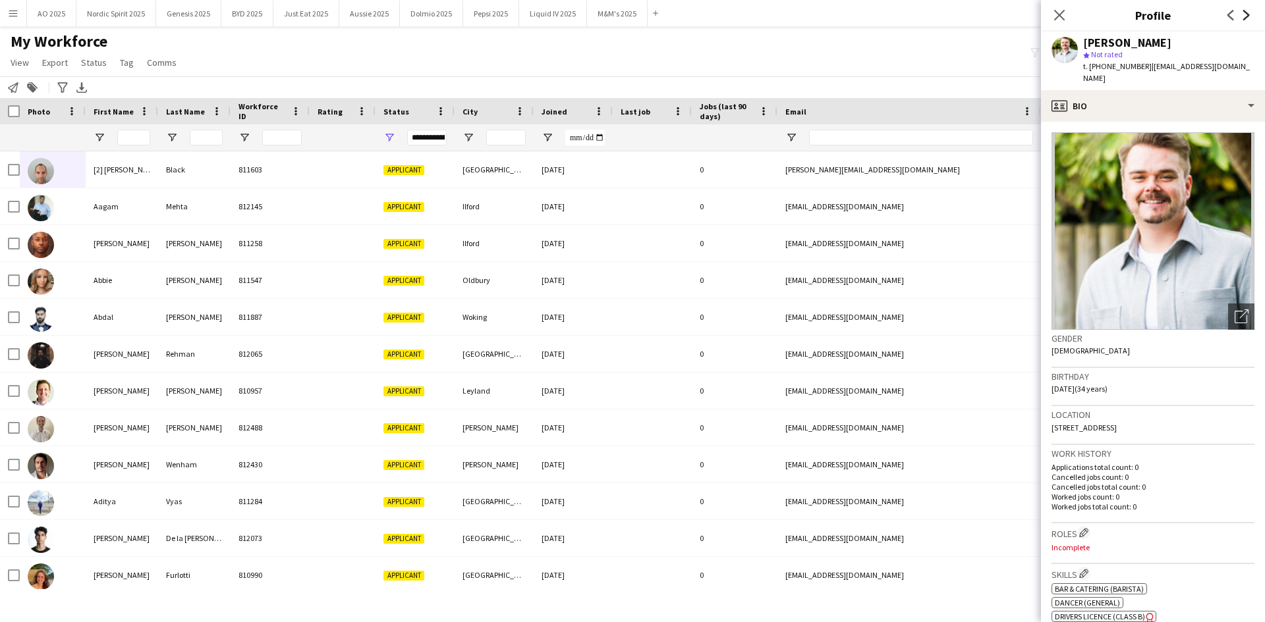
click at [1247, 18] on icon "Next" at bounding box center [1246, 15] width 11 height 11
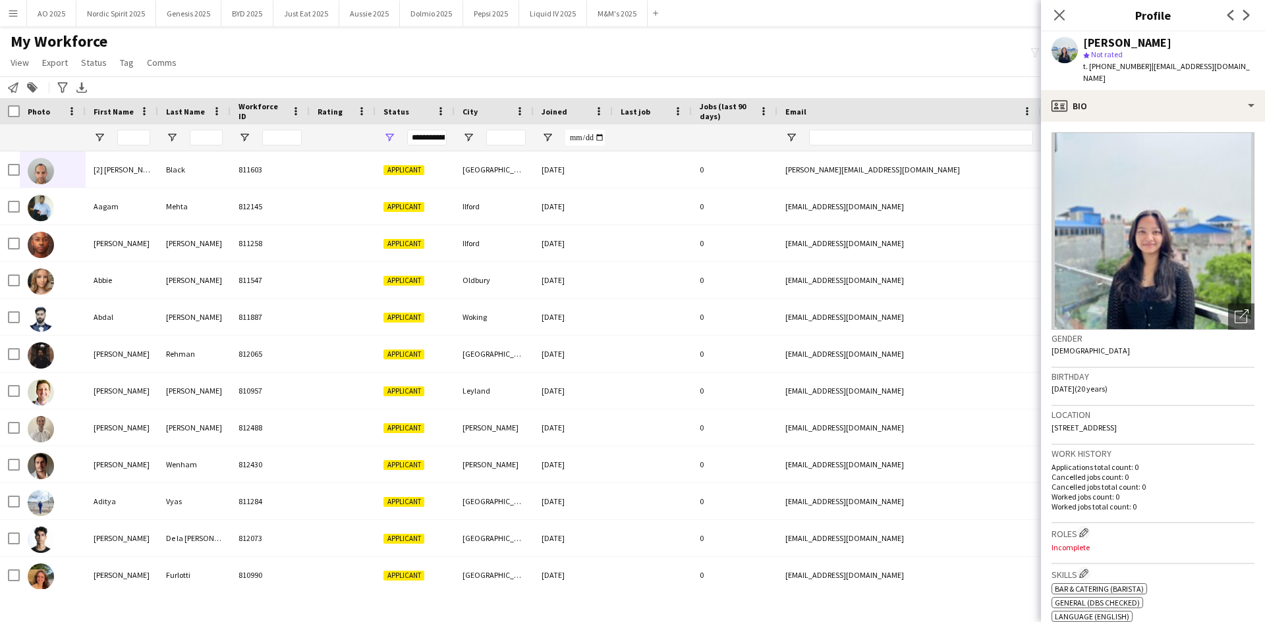
click at [1247, 18] on icon "Next" at bounding box center [1246, 15] width 11 height 11
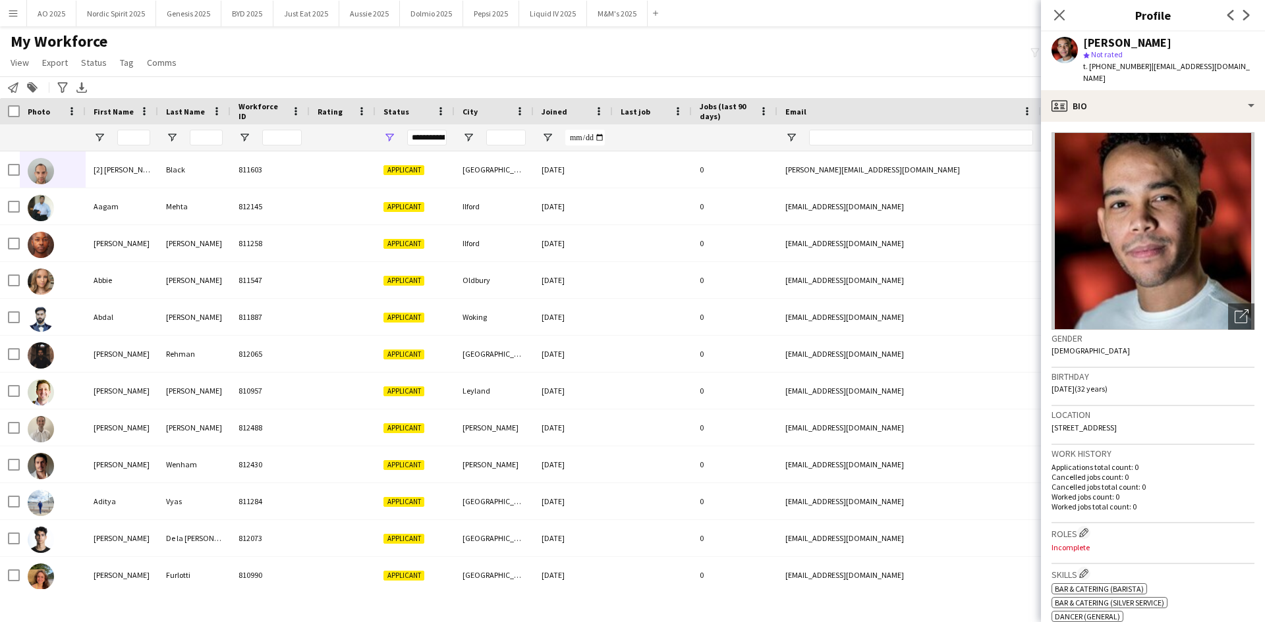
click at [1247, 18] on icon "Next" at bounding box center [1246, 15] width 11 height 11
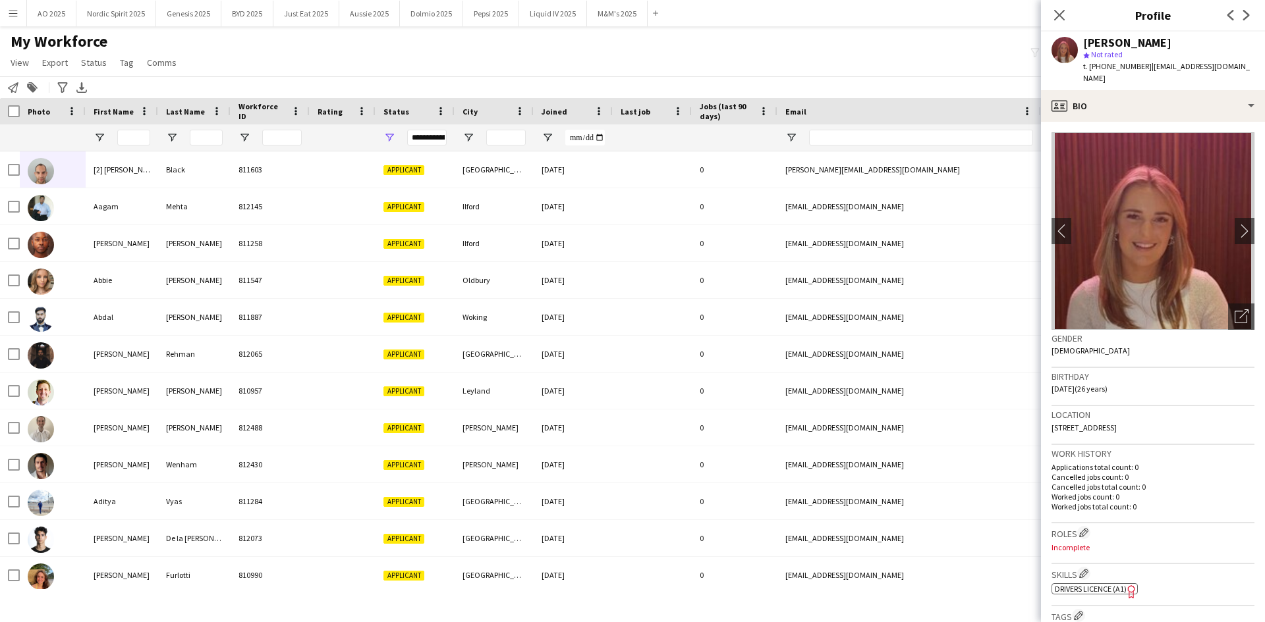
click at [1247, 18] on icon "Next" at bounding box center [1246, 15] width 11 height 11
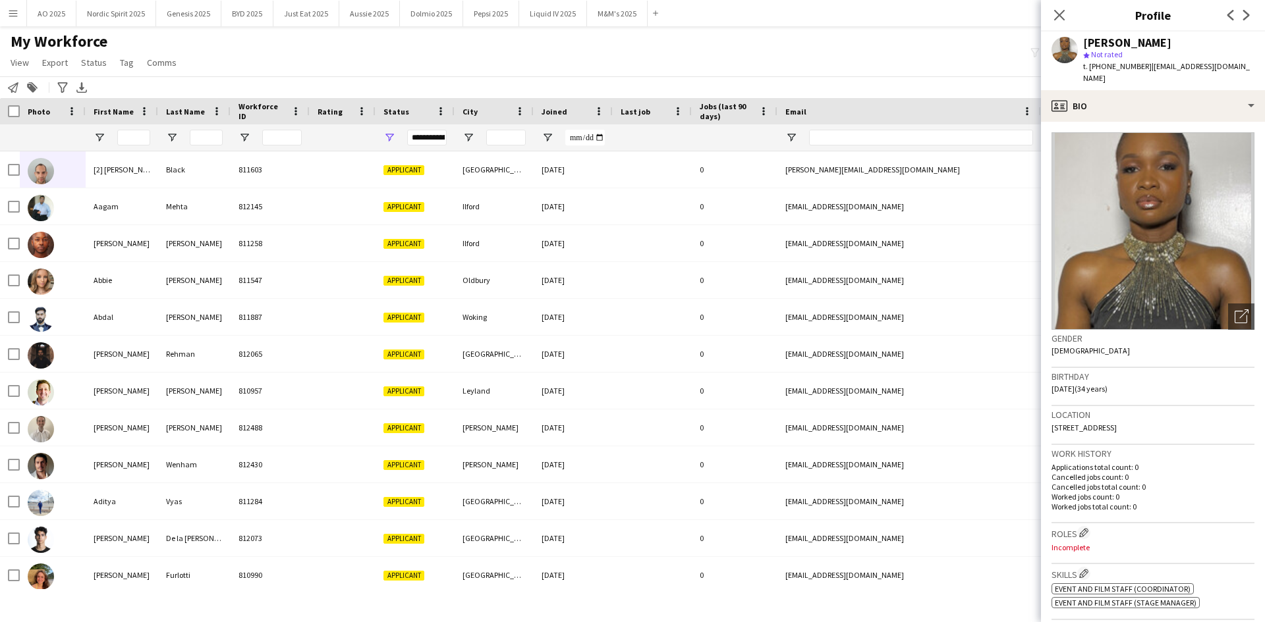
click at [1247, 18] on icon "Next" at bounding box center [1246, 15] width 11 height 11
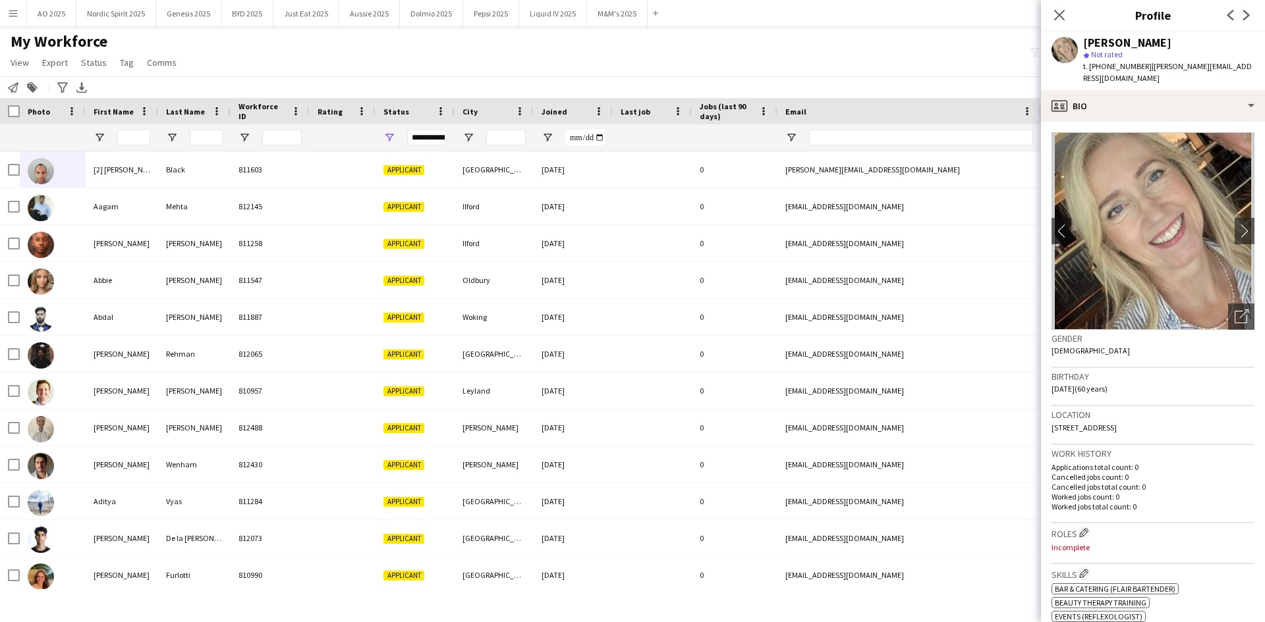
click at [1247, 18] on icon "Next" at bounding box center [1246, 15] width 11 height 11
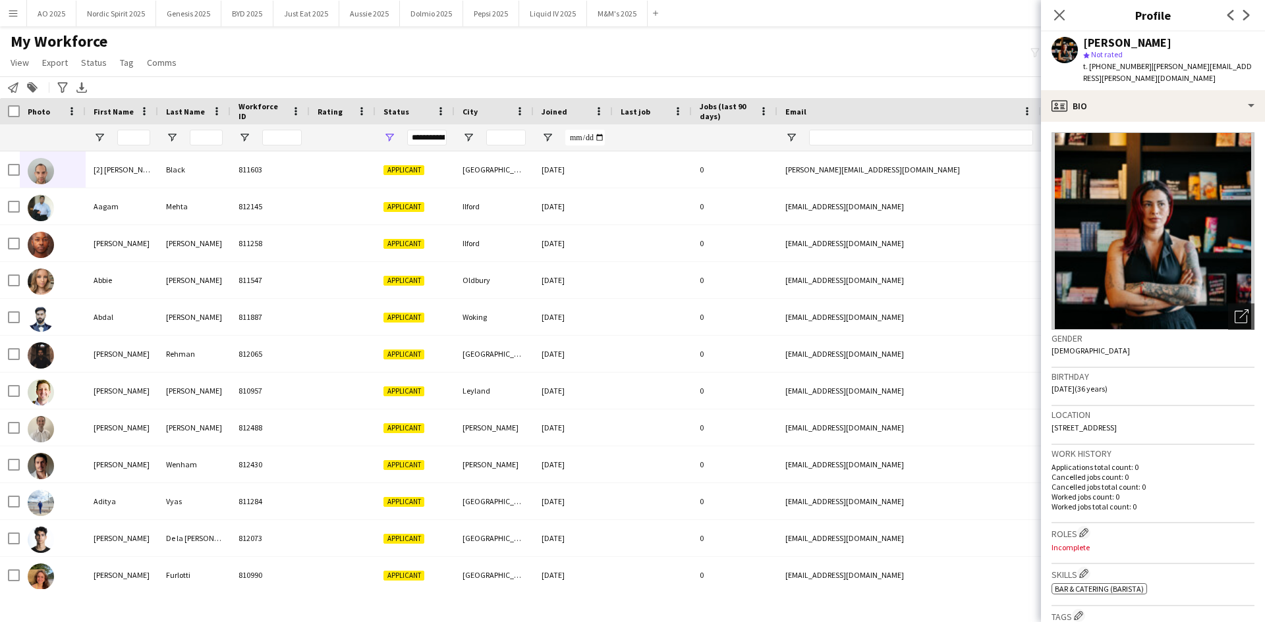
click at [1247, 18] on icon "Next" at bounding box center [1246, 15] width 11 height 11
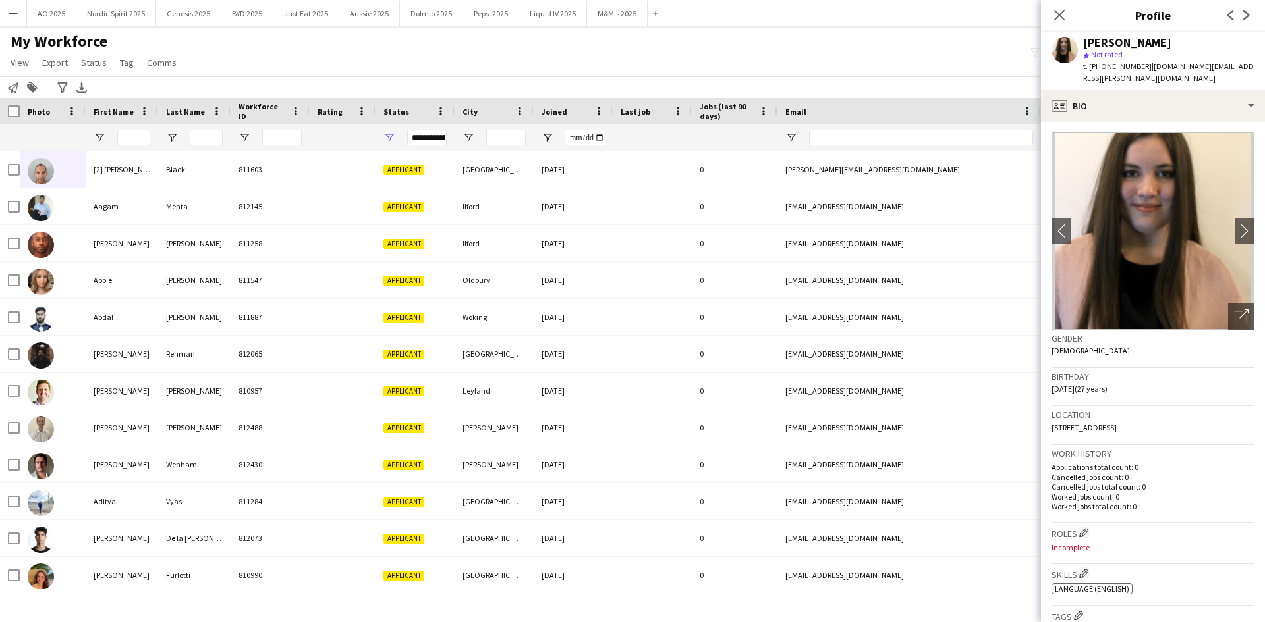
click at [1247, 18] on icon "Next" at bounding box center [1246, 15] width 11 height 11
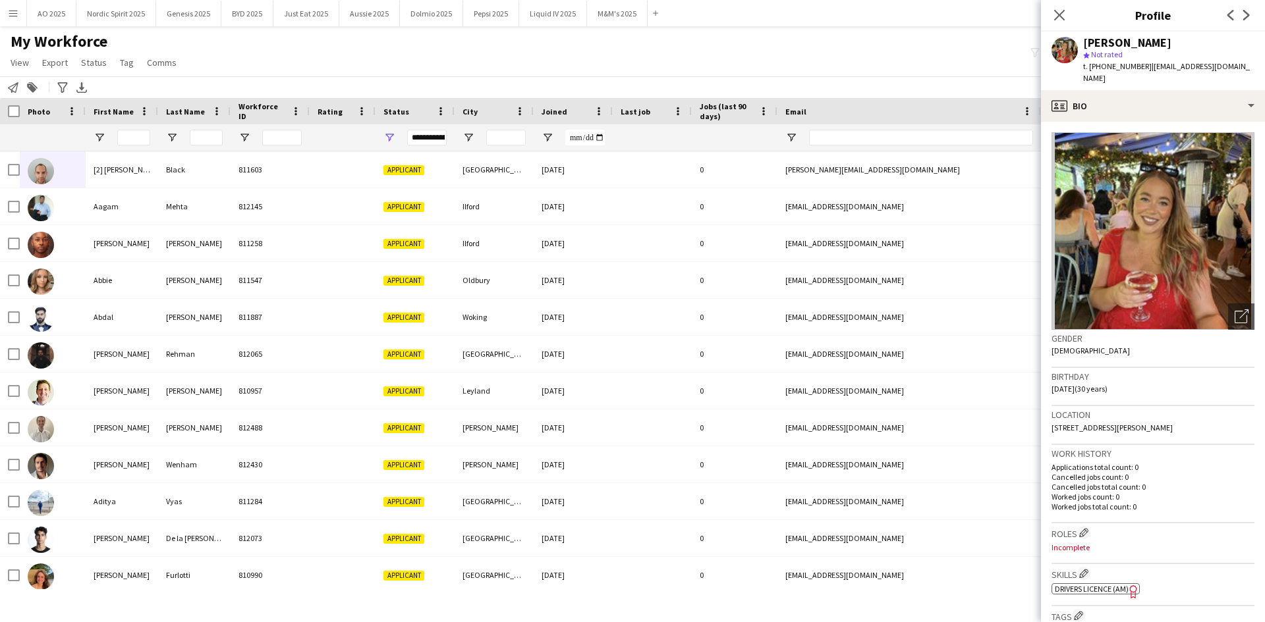
click at [1247, 18] on icon "Next" at bounding box center [1246, 15] width 11 height 11
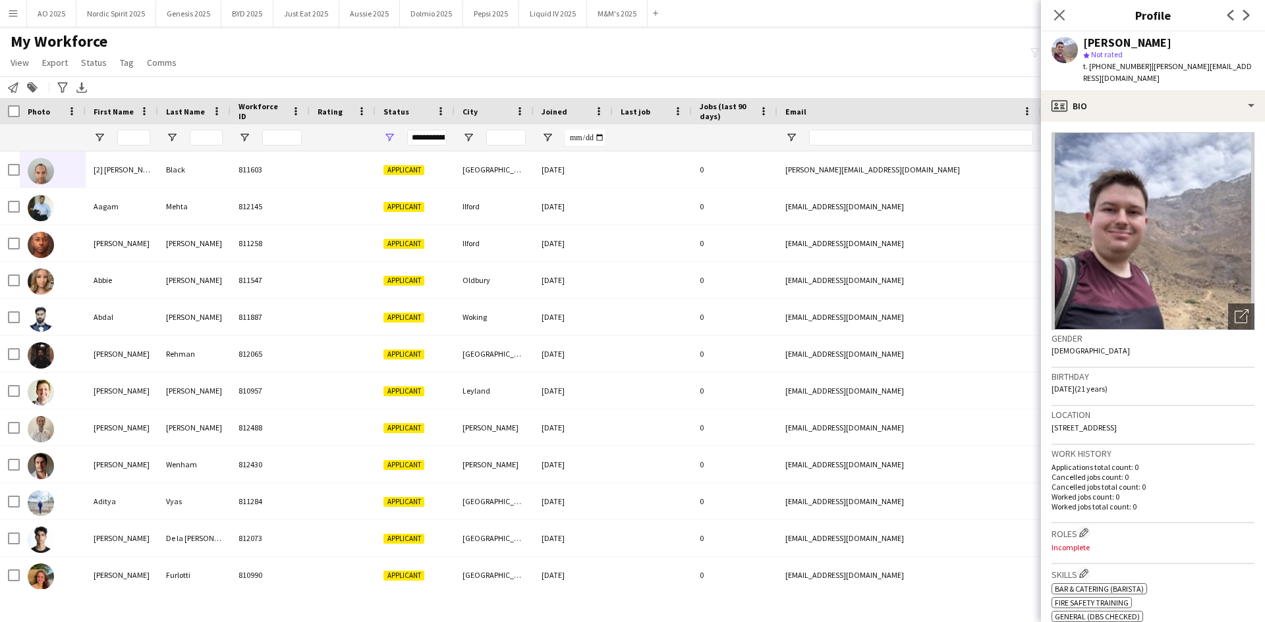
click at [1247, 18] on icon "Next" at bounding box center [1246, 15] width 11 height 11
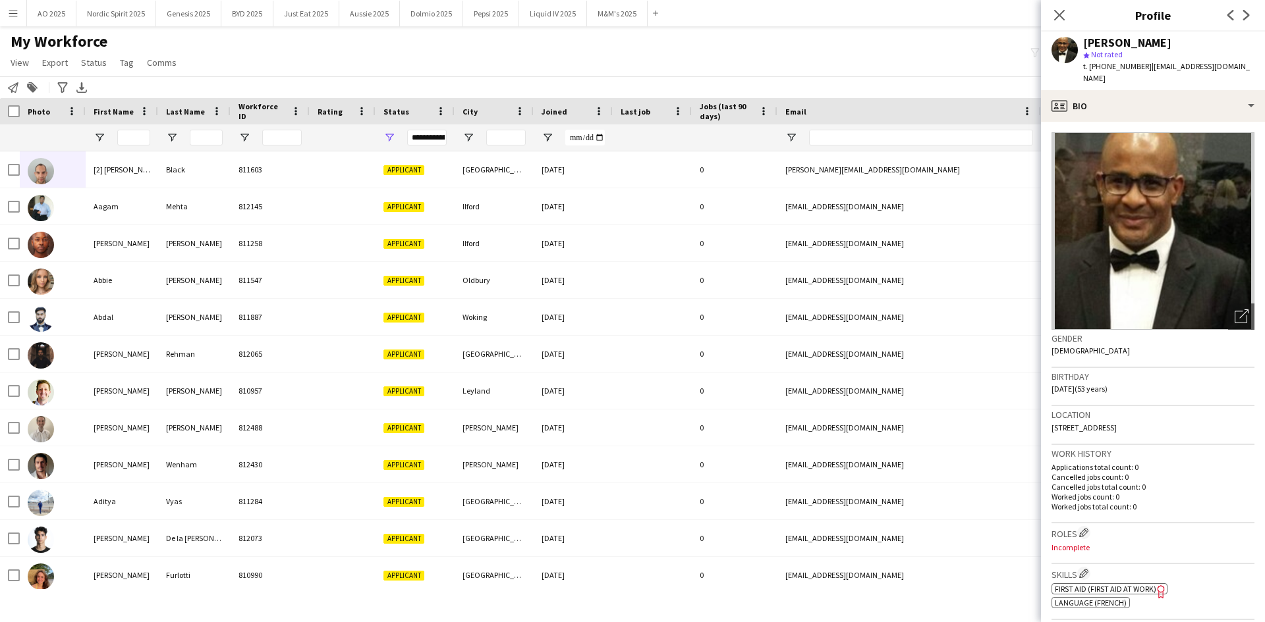
click at [1247, 18] on icon "Next" at bounding box center [1246, 15] width 11 height 11
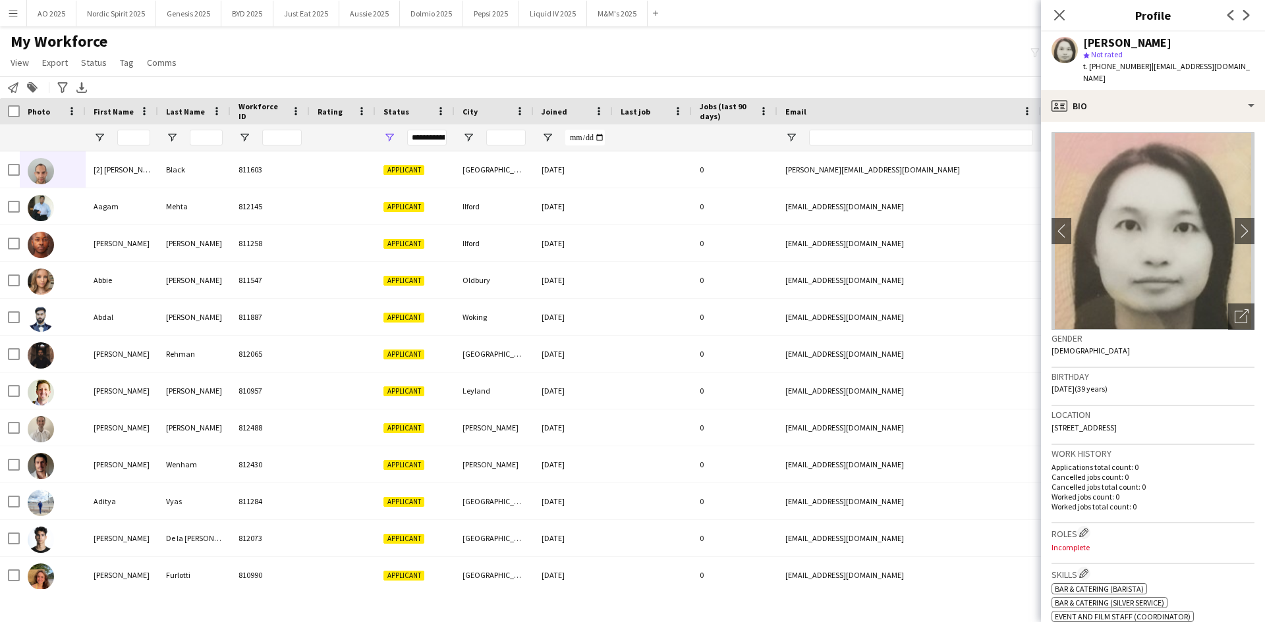
click at [1247, 18] on icon "Next" at bounding box center [1246, 15] width 11 height 11
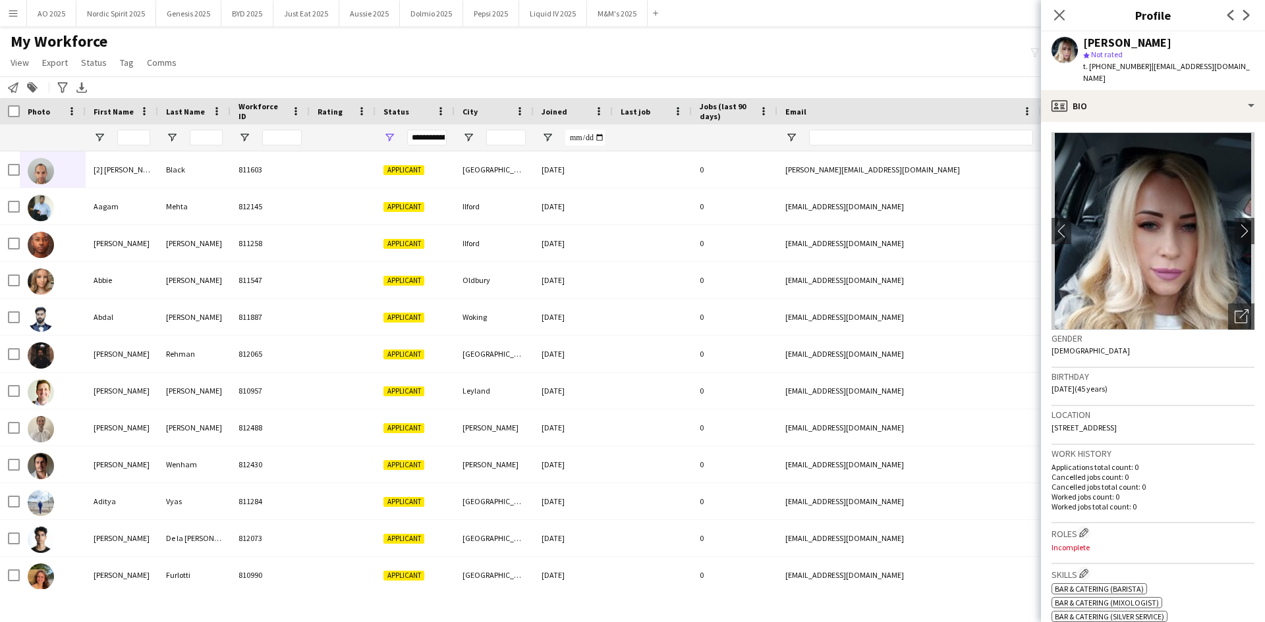
click at [1247, 18] on icon "Next" at bounding box center [1246, 15] width 11 height 11
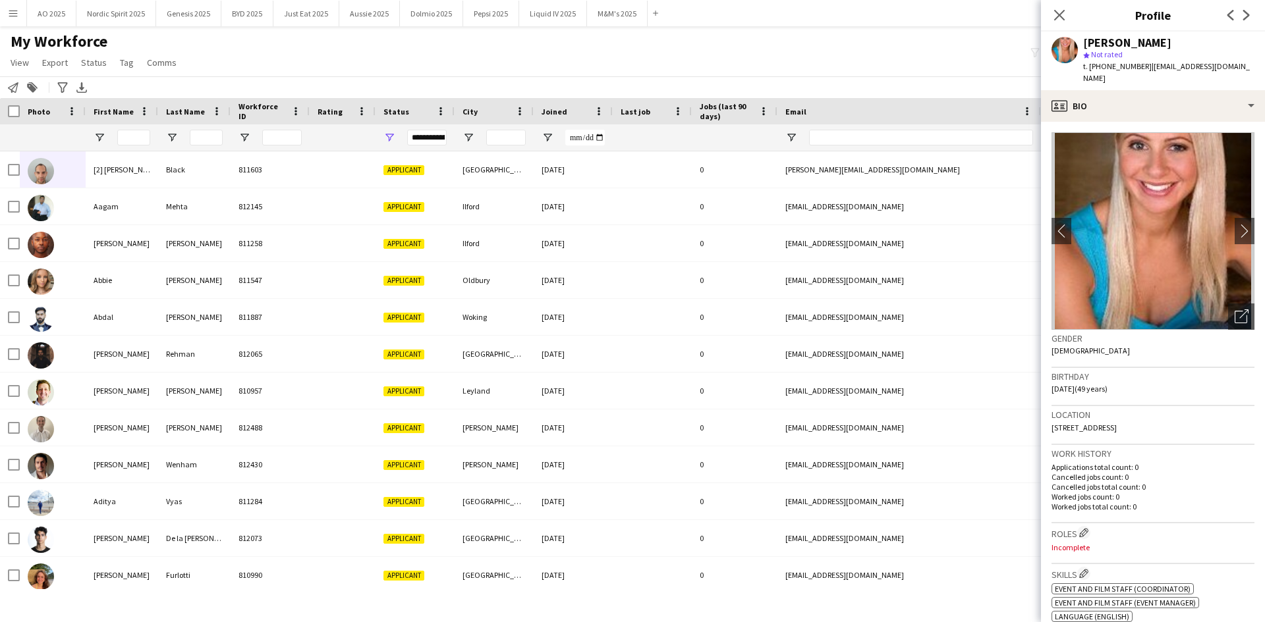
click at [1247, 18] on icon "Next" at bounding box center [1246, 15] width 11 height 11
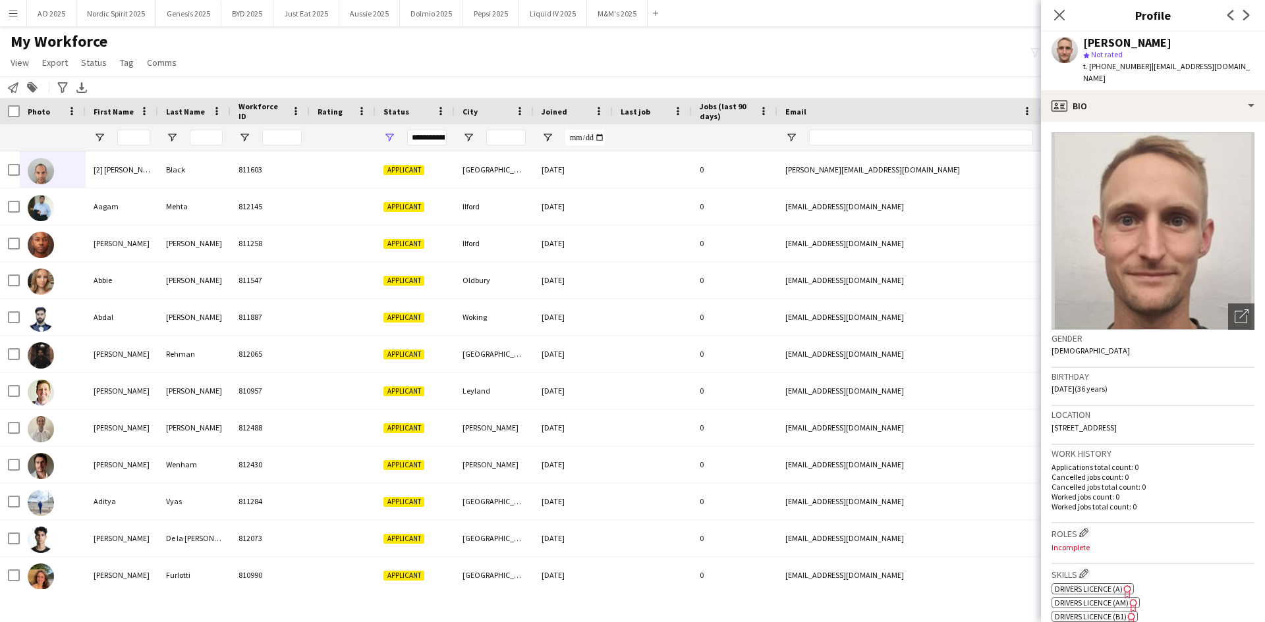
click at [1247, 18] on icon "Next" at bounding box center [1246, 15] width 11 height 11
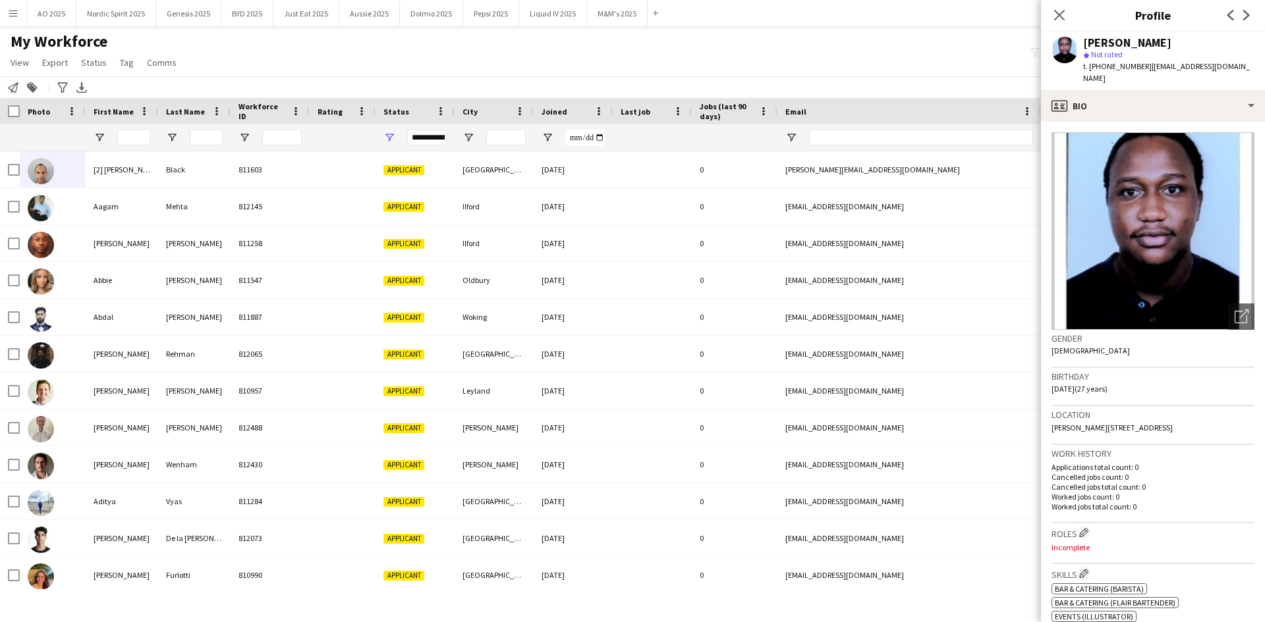
click at [1247, 18] on icon "Next" at bounding box center [1246, 15] width 11 height 11
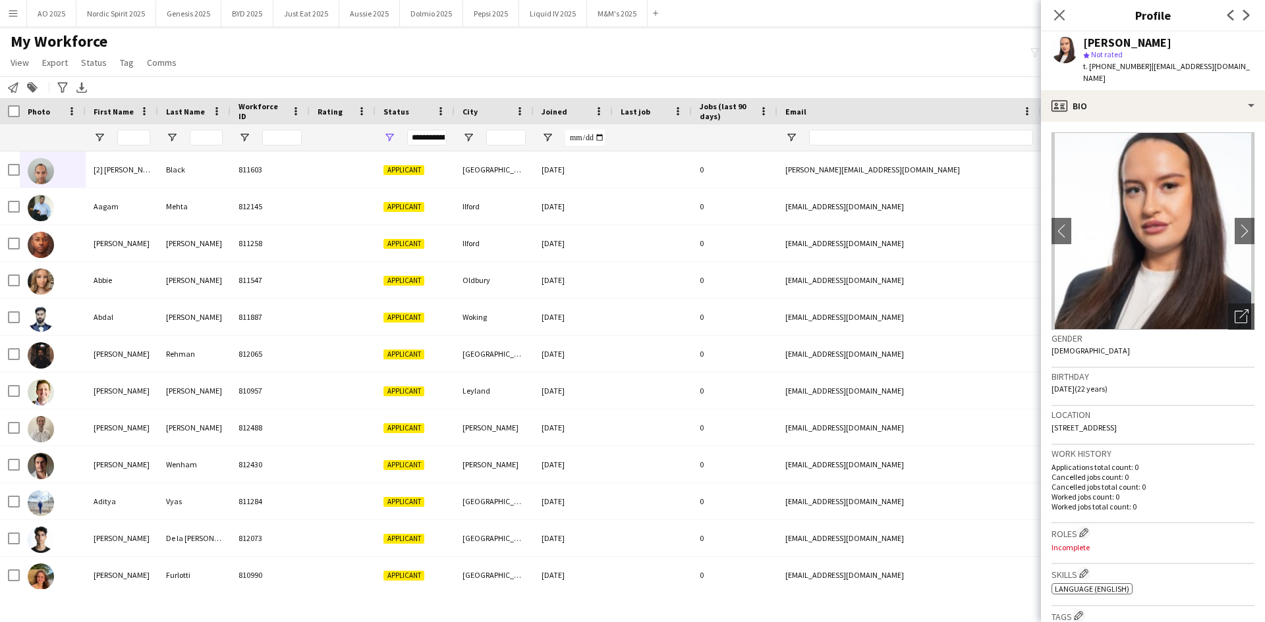
click at [1247, 18] on icon "Next" at bounding box center [1246, 15] width 11 height 11
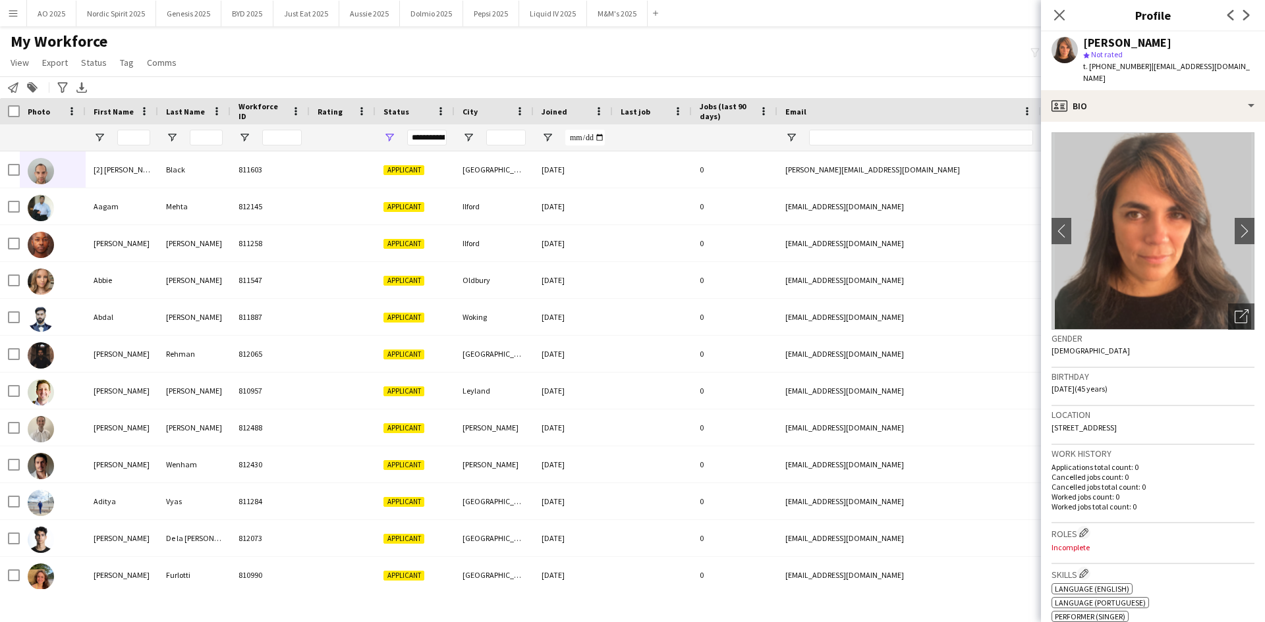
click at [1247, 18] on icon "Next" at bounding box center [1246, 15] width 11 height 11
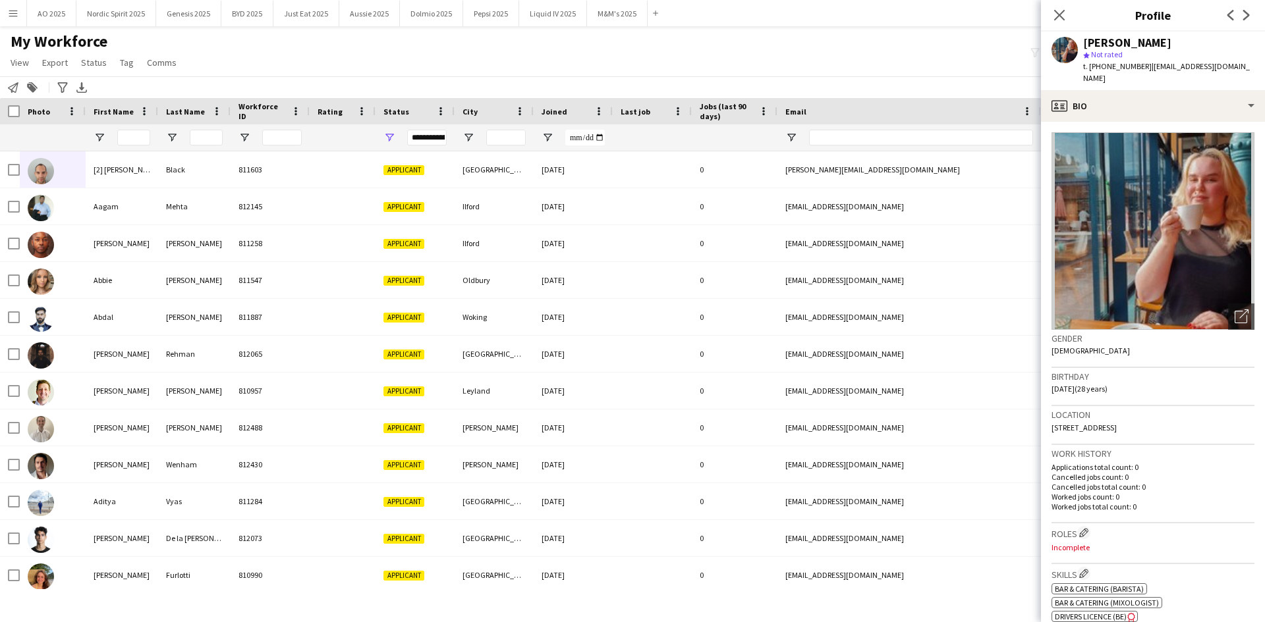
click at [1247, 18] on icon "Next" at bounding box center [1246, 15] width 11 height 11
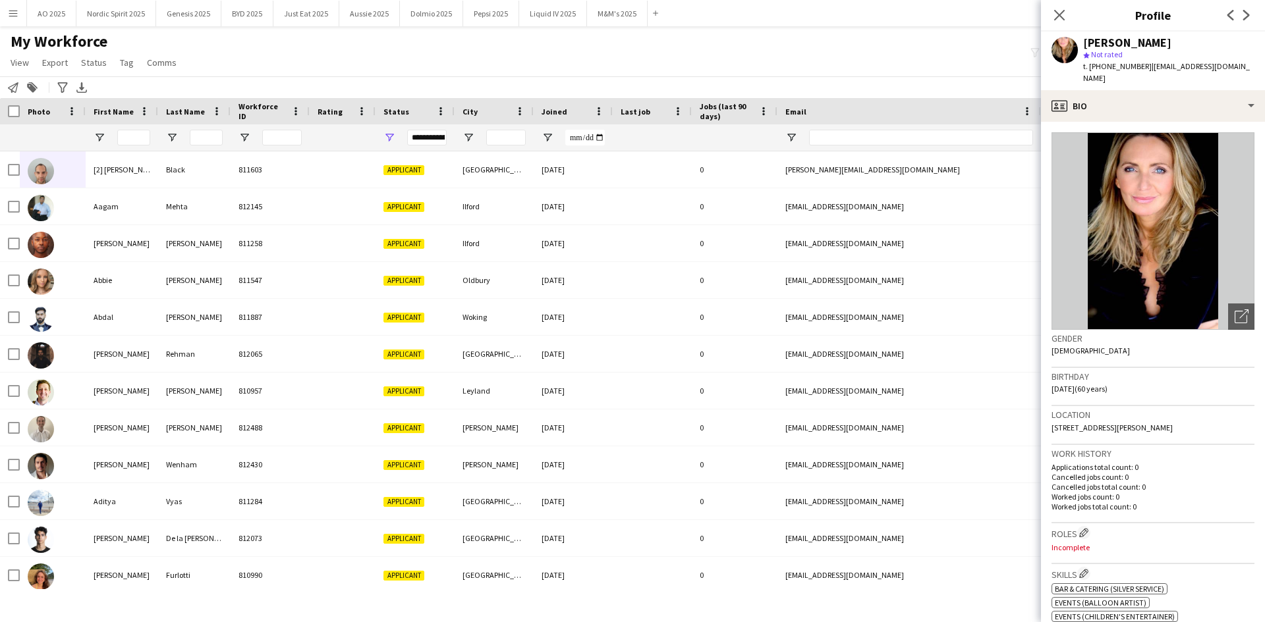
click at [1247, 18] on icon "Next" at bounding box center [1246, 15] width 11 height 11
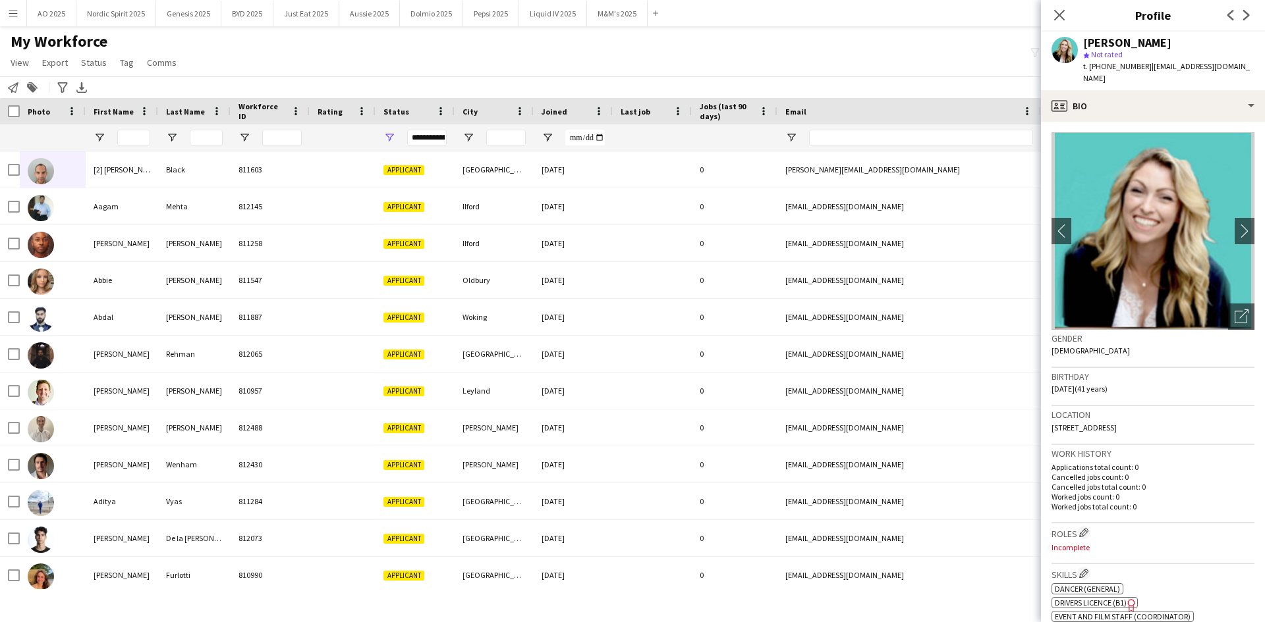
click at [1247, 18] on icon "Next" at bounding box center [1246, 15] width 11 height 11
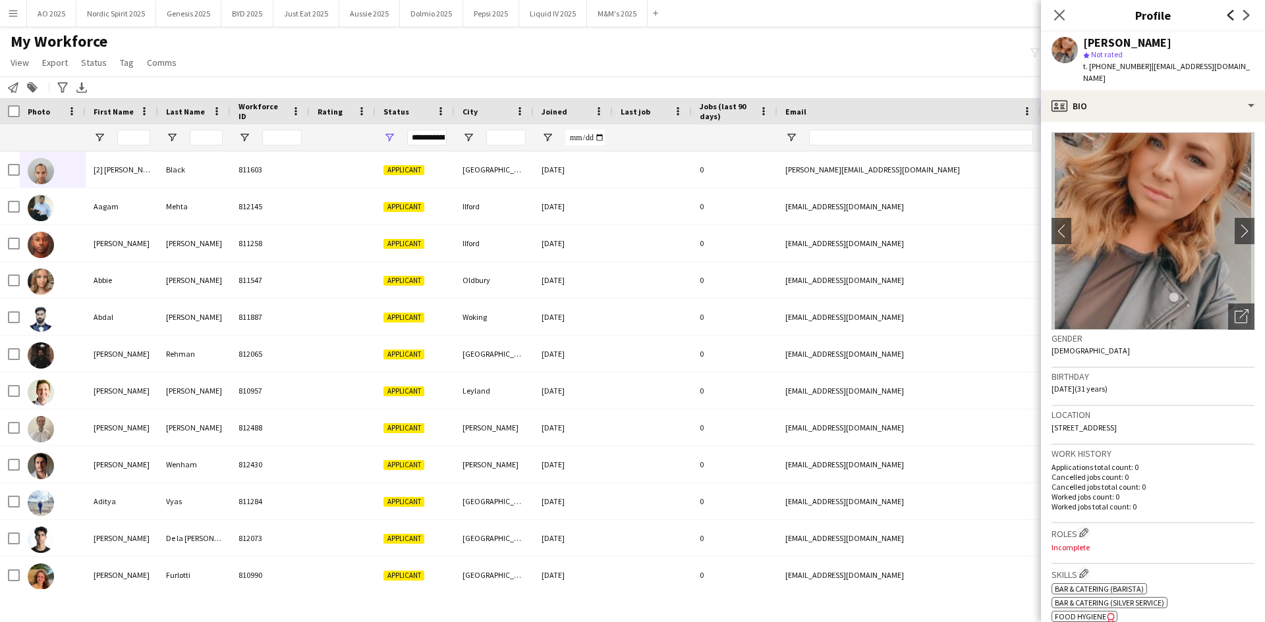
click at [1228, 16] on icon at bounding box center [1230, 15] width 7 height 11
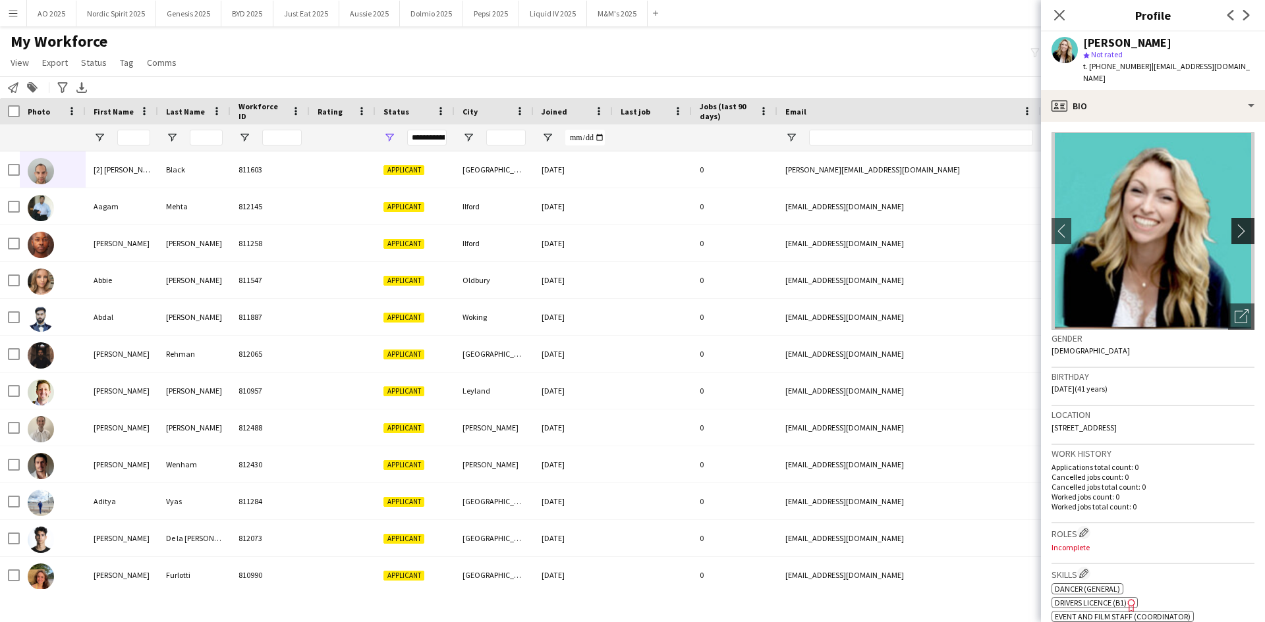
click at [1234, 225] on app-icon "chevron-right" at bounding box center [1244, 231] width 20 height 14
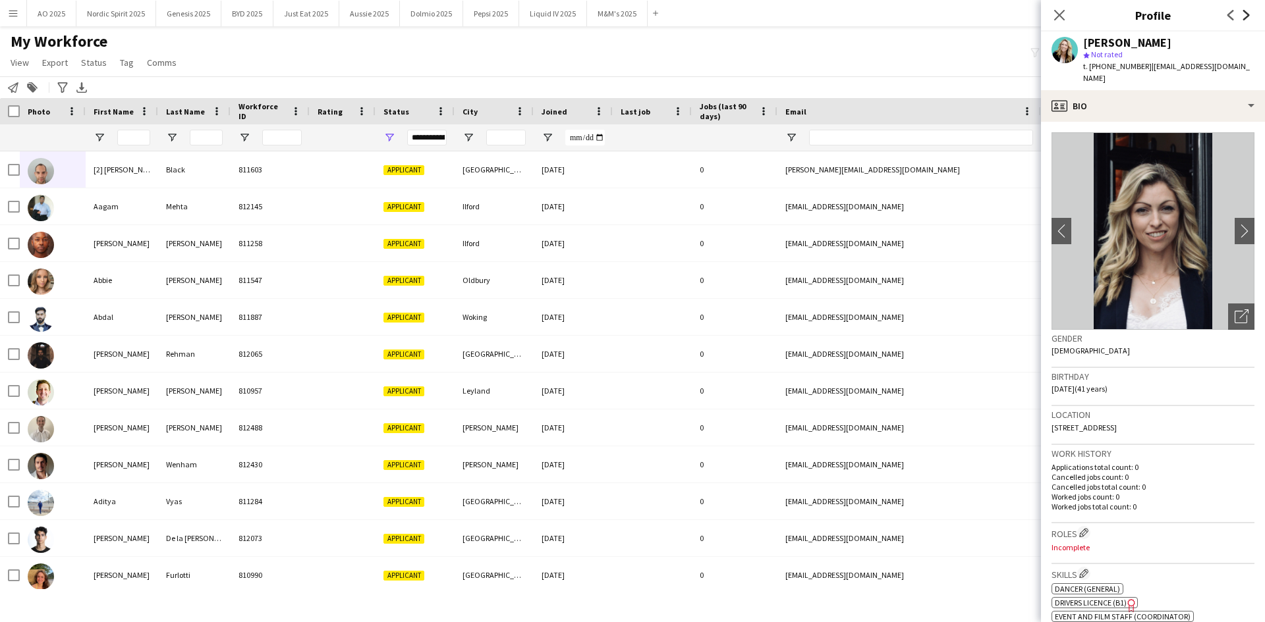
click at [1242, 13] on icon "Next" at bounding box center [1246, 15] width 11 height 11
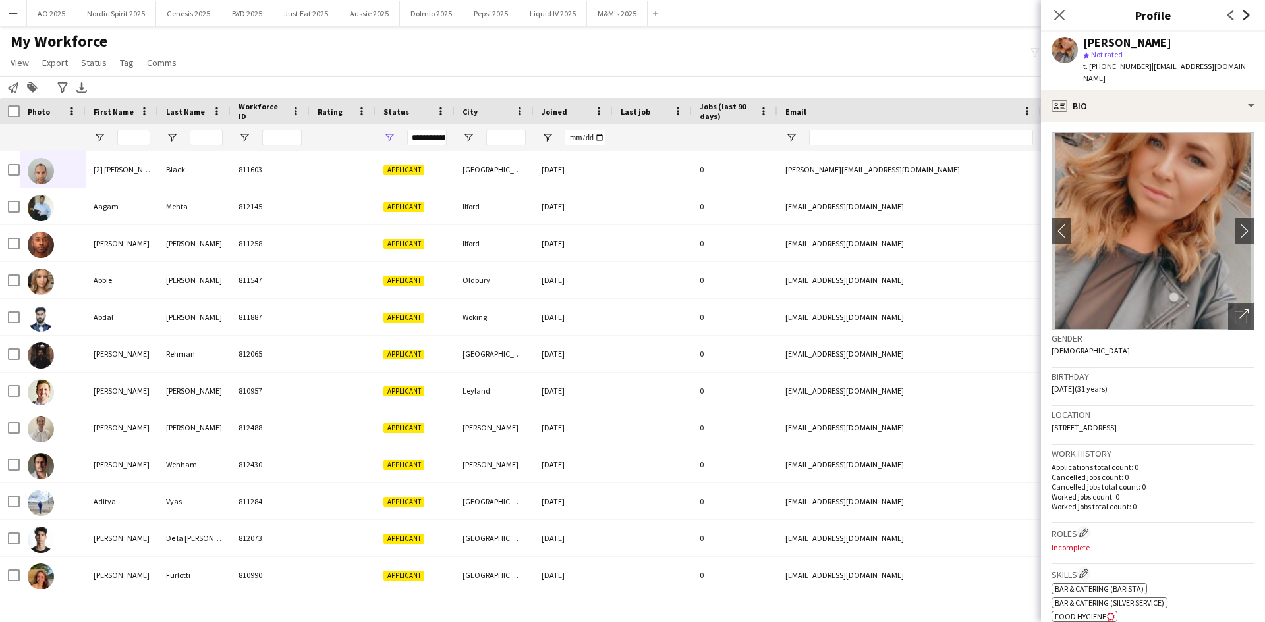
click at [1247, 15] on icon at bounding box center [1246, 15] width 7 height 11
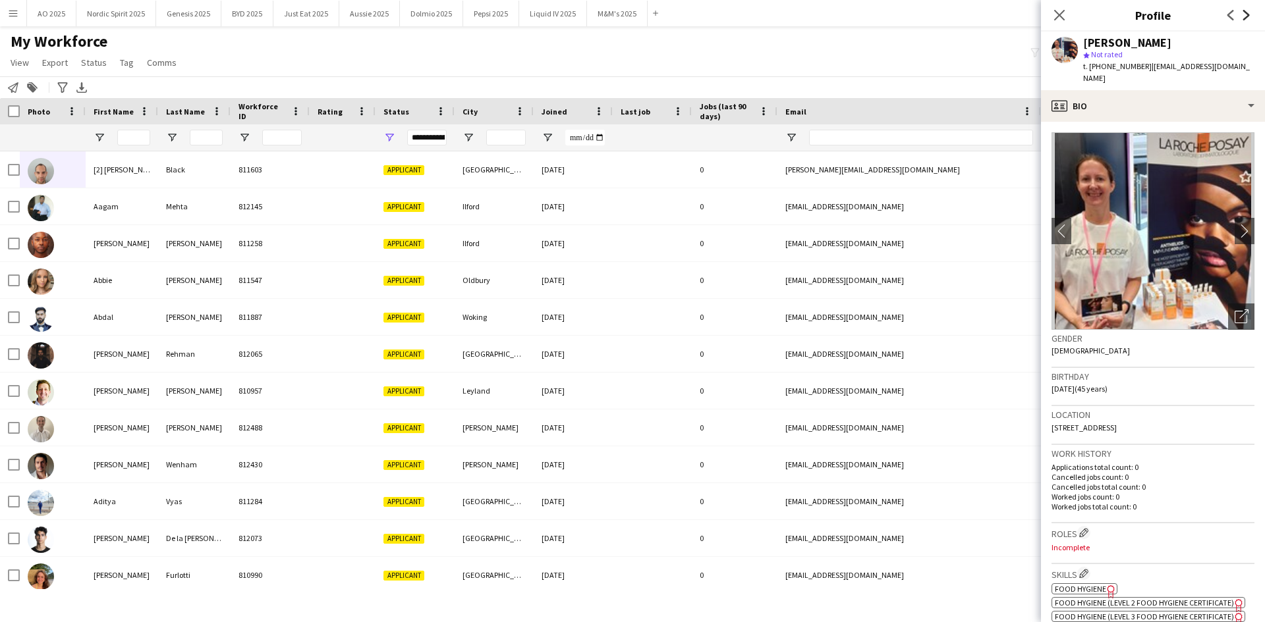
click at [1247, 14] on icon at bounding box center [1246, 15] width 7 height 11
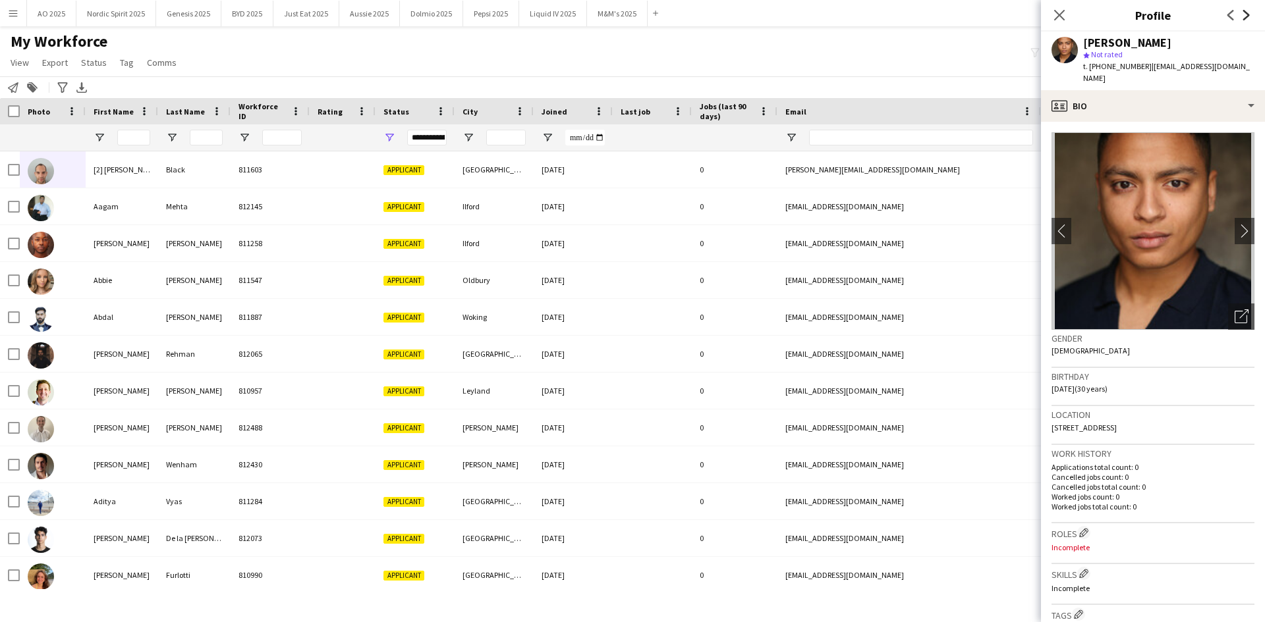
click at [1247, 14] on icon at bounding box center [1246, 15] width 7 height 11
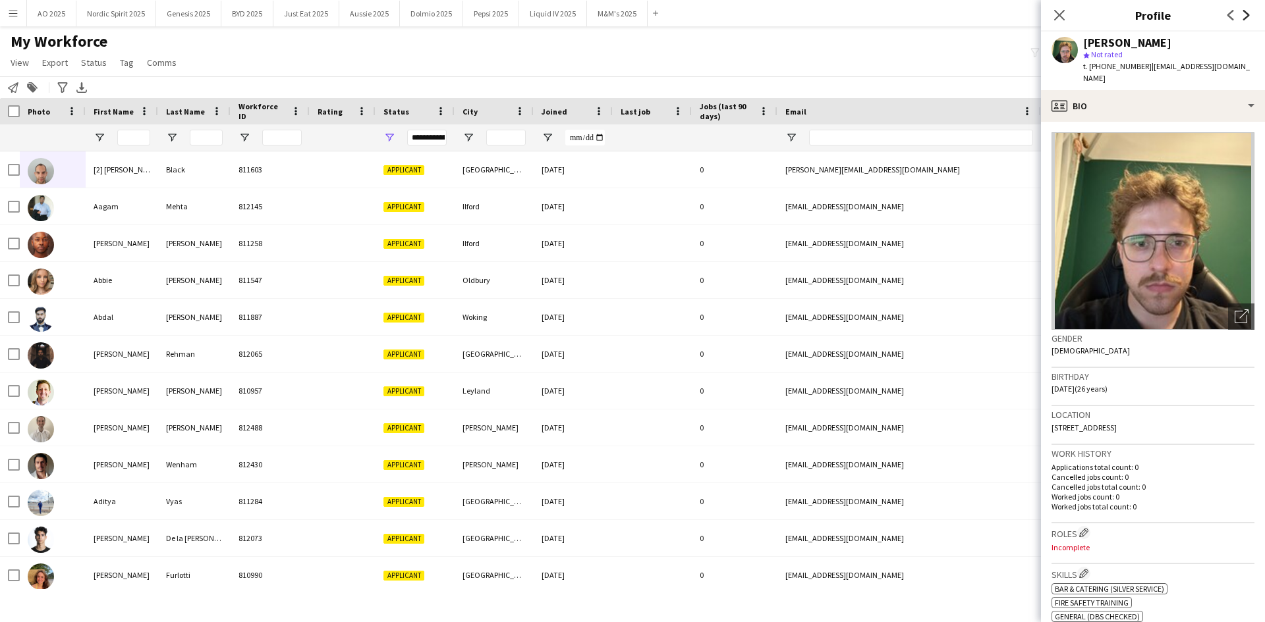
click at [1247, 14] on icon at bounding box center [1246, 15] width 7 height 11
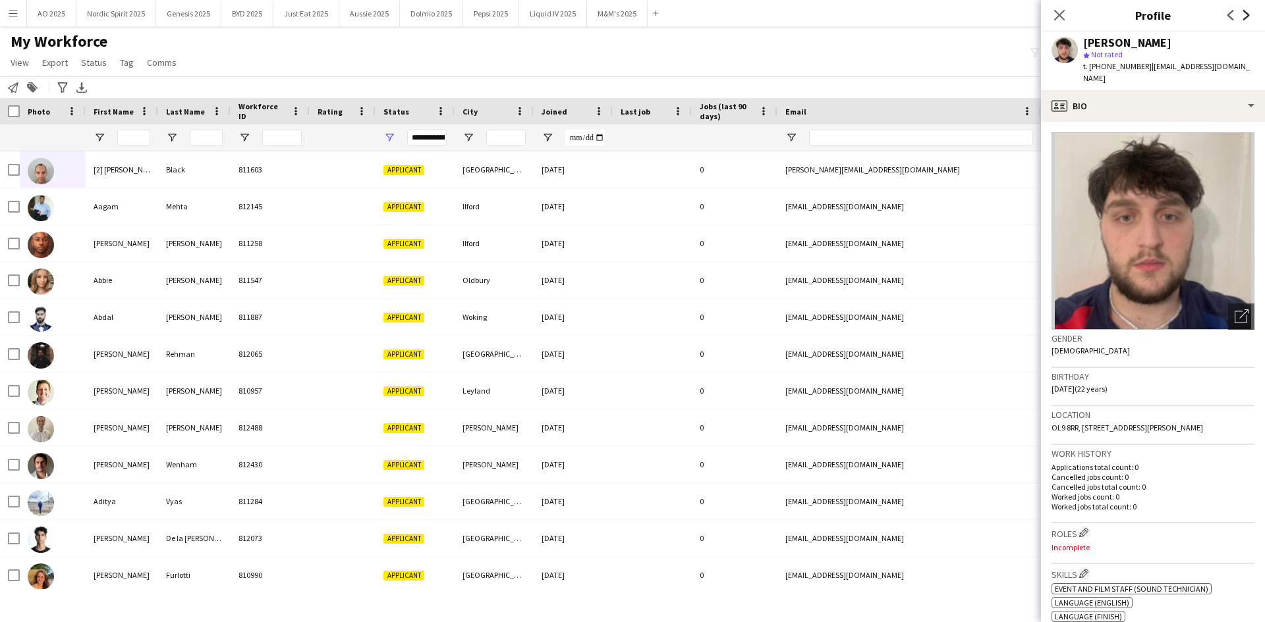
click at [1247, 14] on icon at bounding box center [1246, 15] width 7 height 11
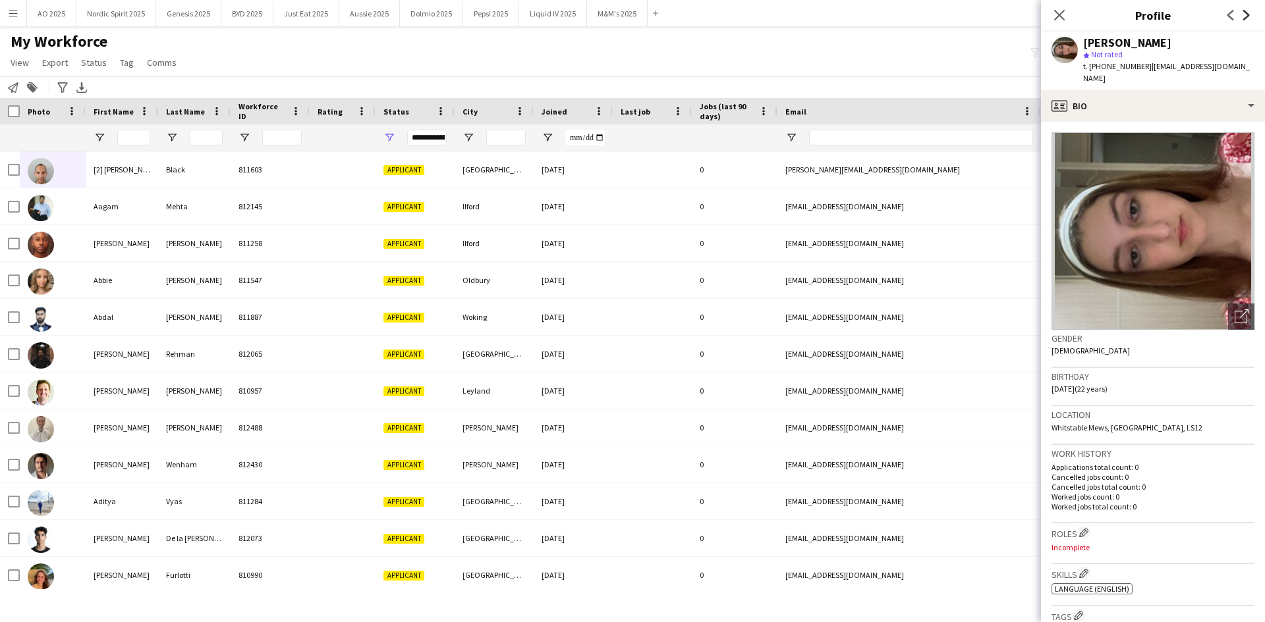
click at [1247, 14] on icon at bounding box center [1246, 15] width 7 height 11
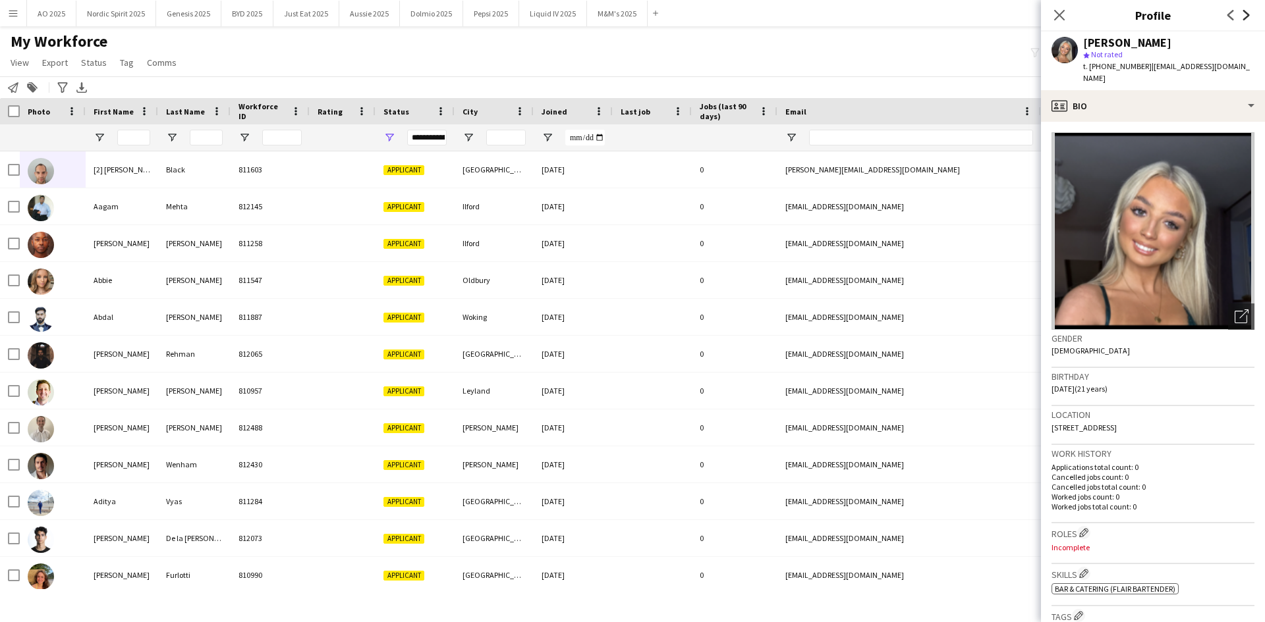
click at [1247, 14] on icon at bounding box center [1246, 15] width 7 height 11
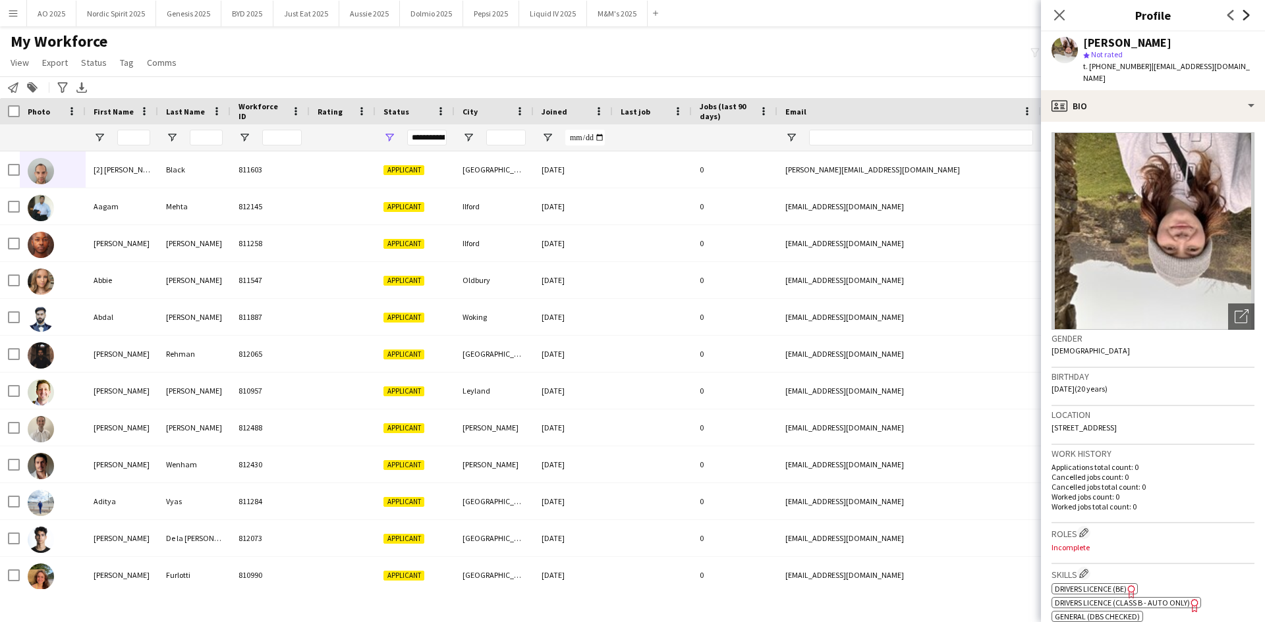
click at [1247, 14] on icon at bounding box center [1246, 15] width 7 height 11
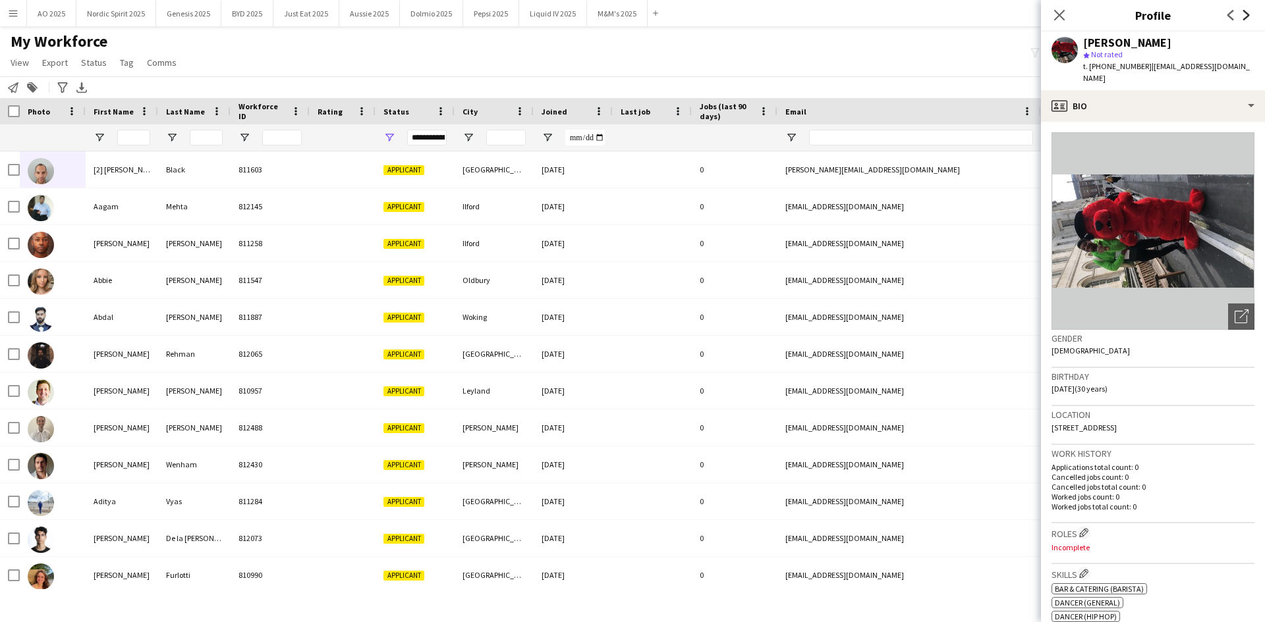
click at [1247, 14] on icon at bounding box center [1246, 15] width 7 height 11
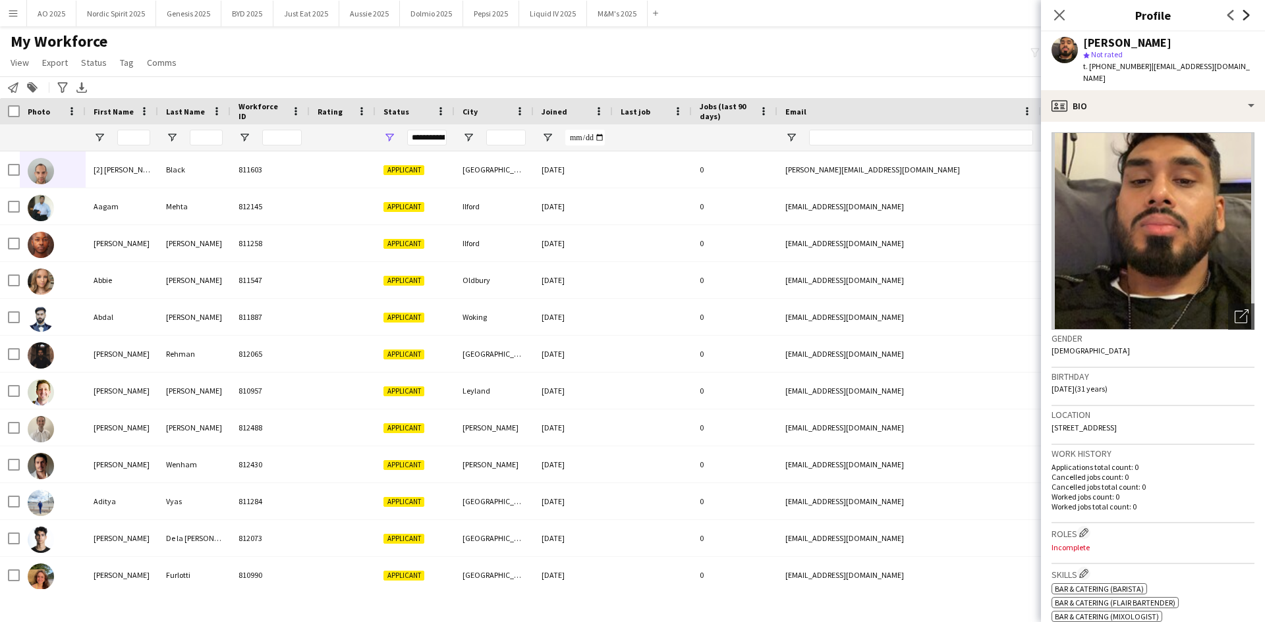
click at [1247, 14] on icon at bounding box center [1246, 15] width 7 height 11
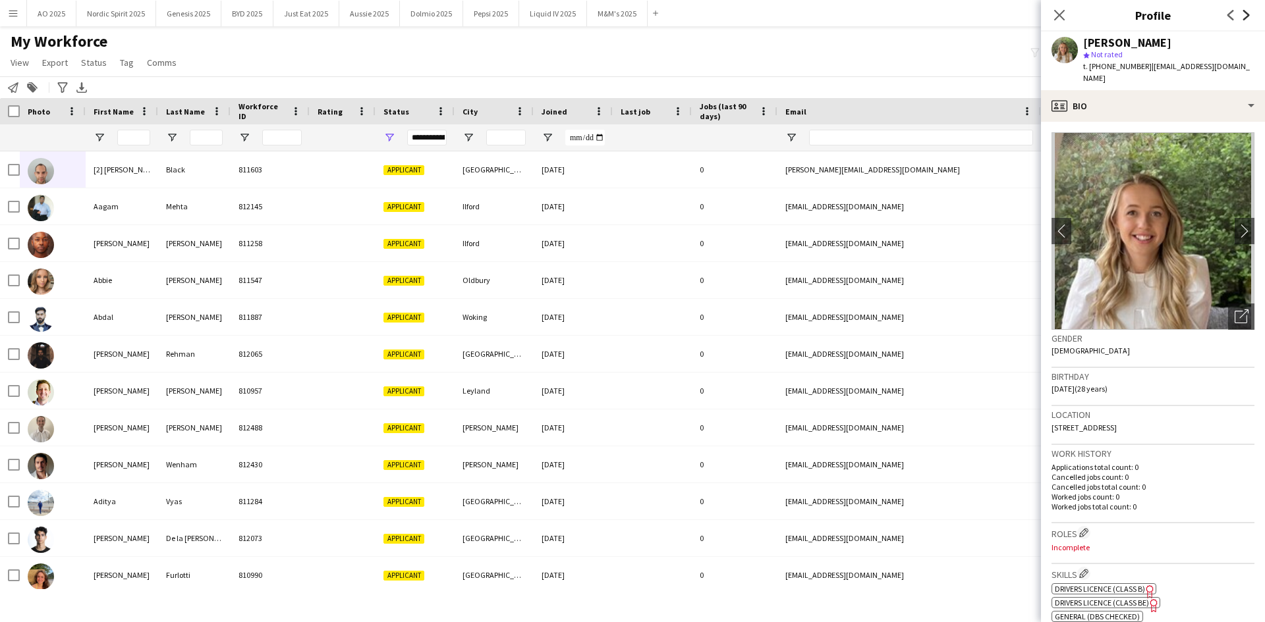
click at [1247, 14] on icon at bounding box center [1246, 15] width 7 height 11
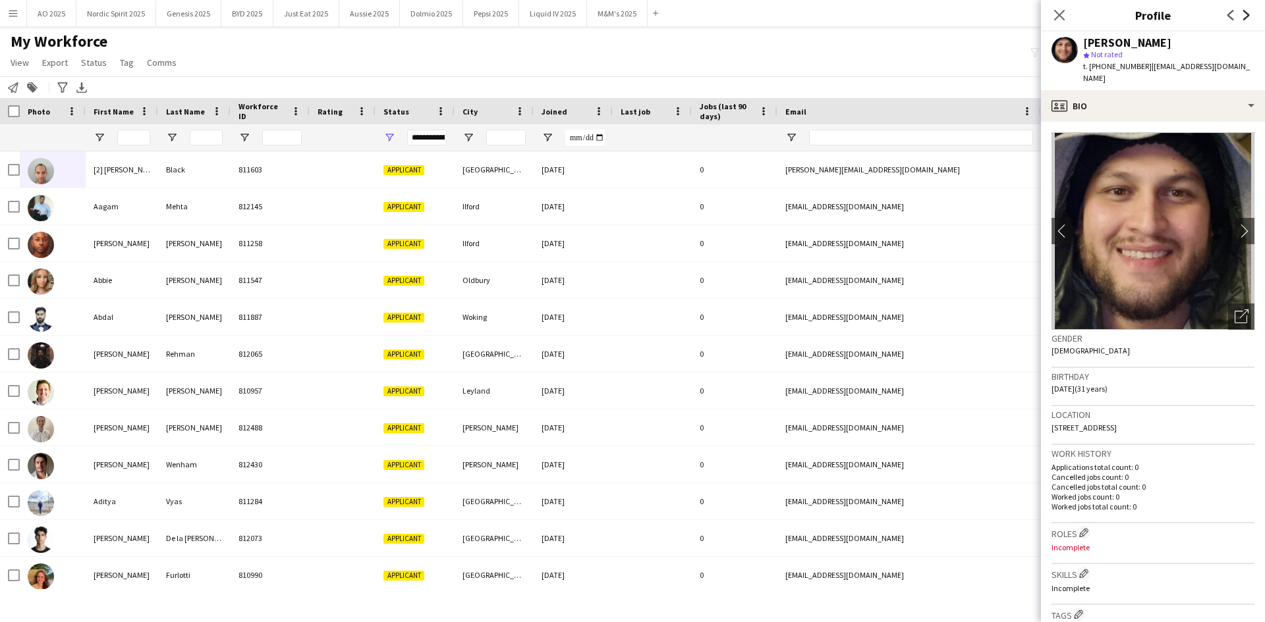
click at [1247, 14] on icon at bounding box center [1246, 15] width 7 height 11
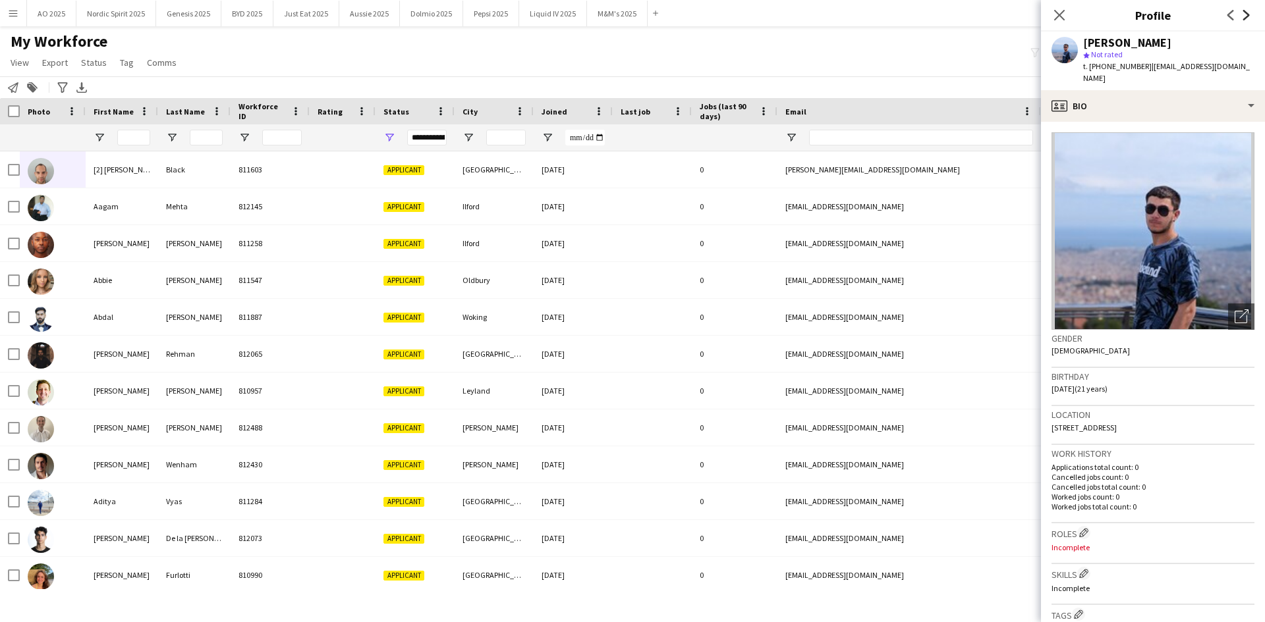
click at [1247, 14] on icon at bounding box center [1246, 15] width 7 height 11
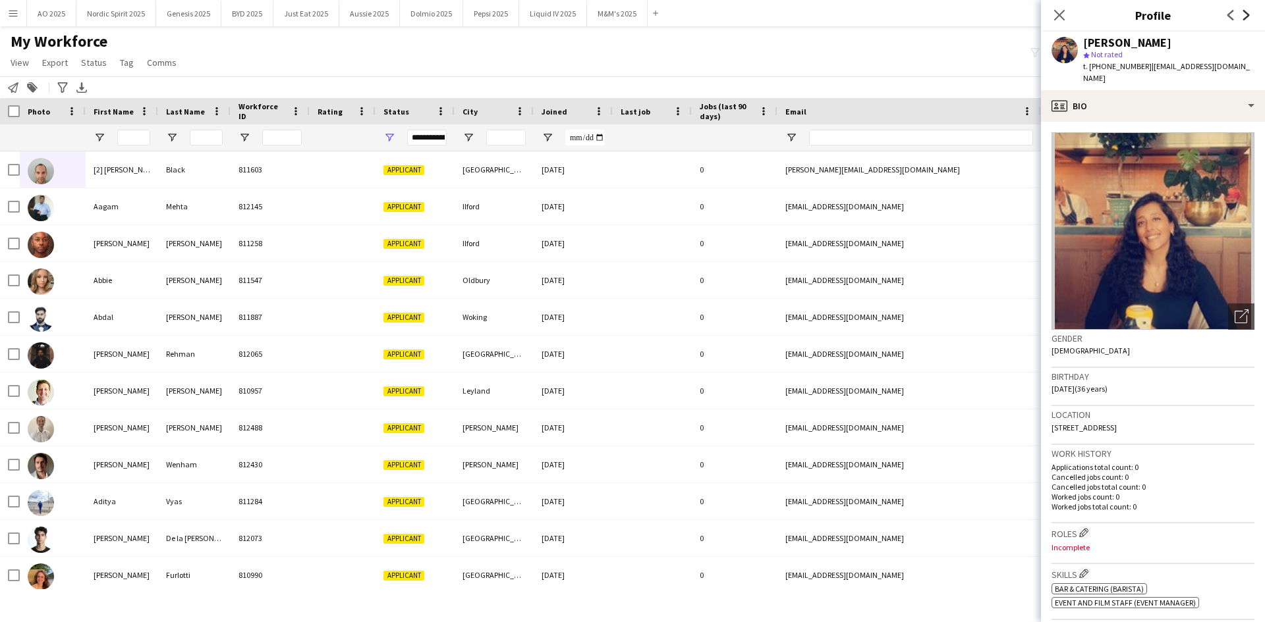
click at [1247, 14] on icon at bounding box center [1246, 15] width 7 height 11
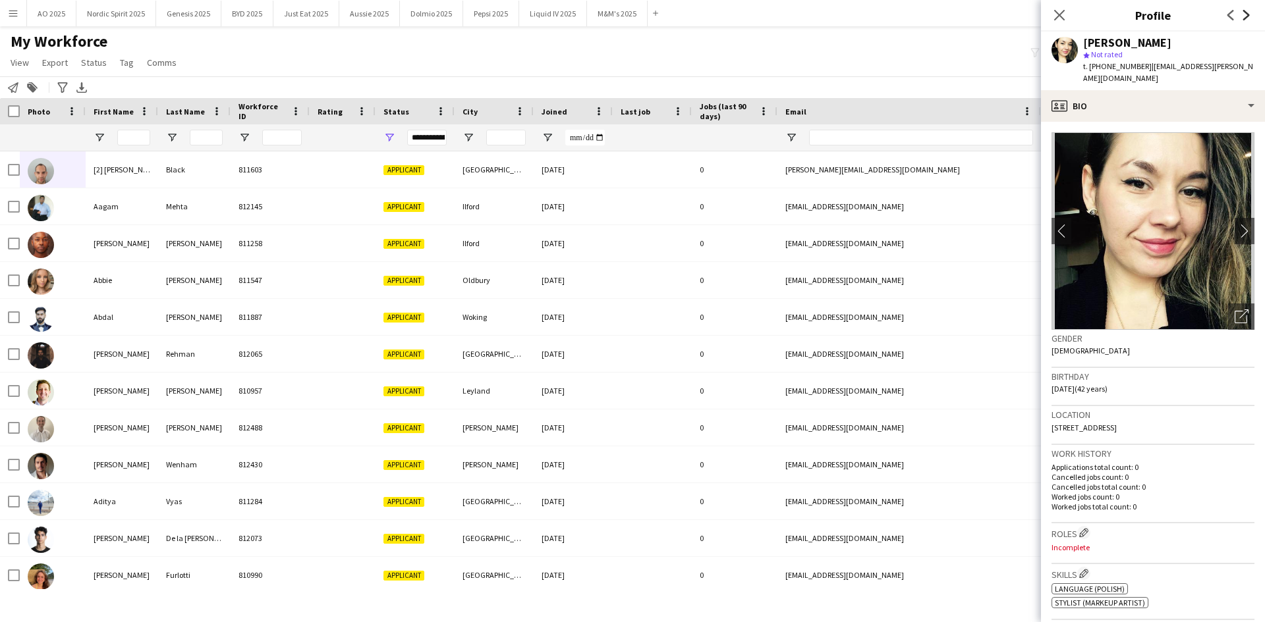
click at [1247, 14] on icon at bounding box center [1246, 15] width 7 height 11
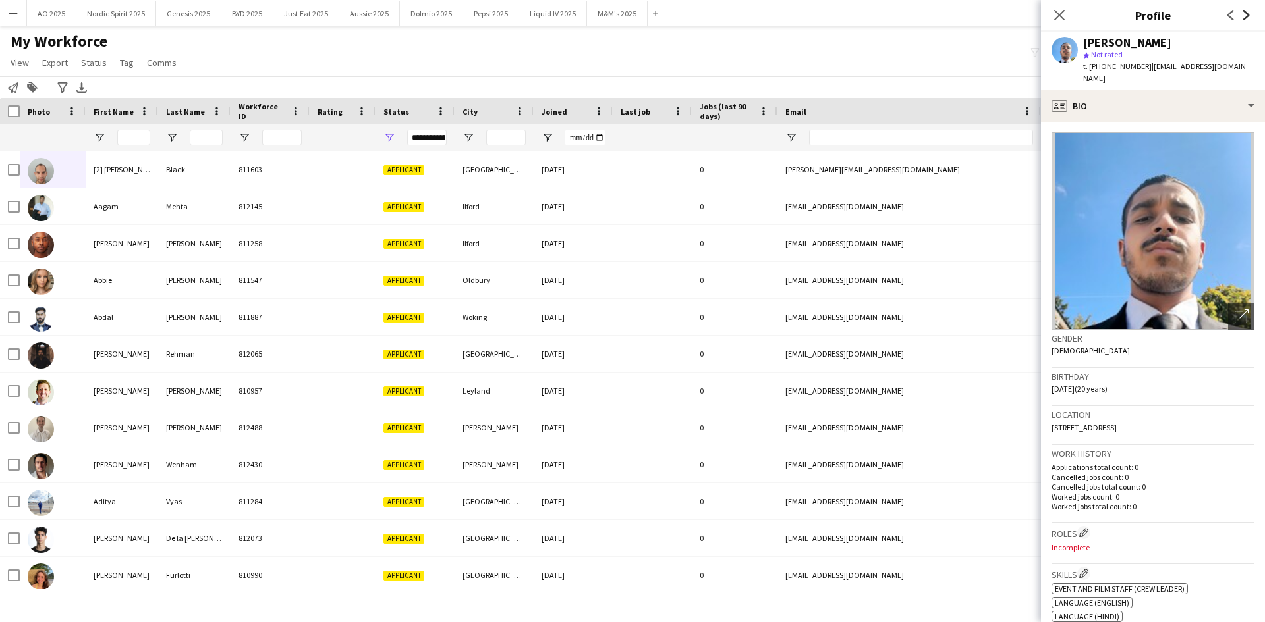
click at [1247, 14] on icon at bounding box center [1246, 15] width 7 height 11
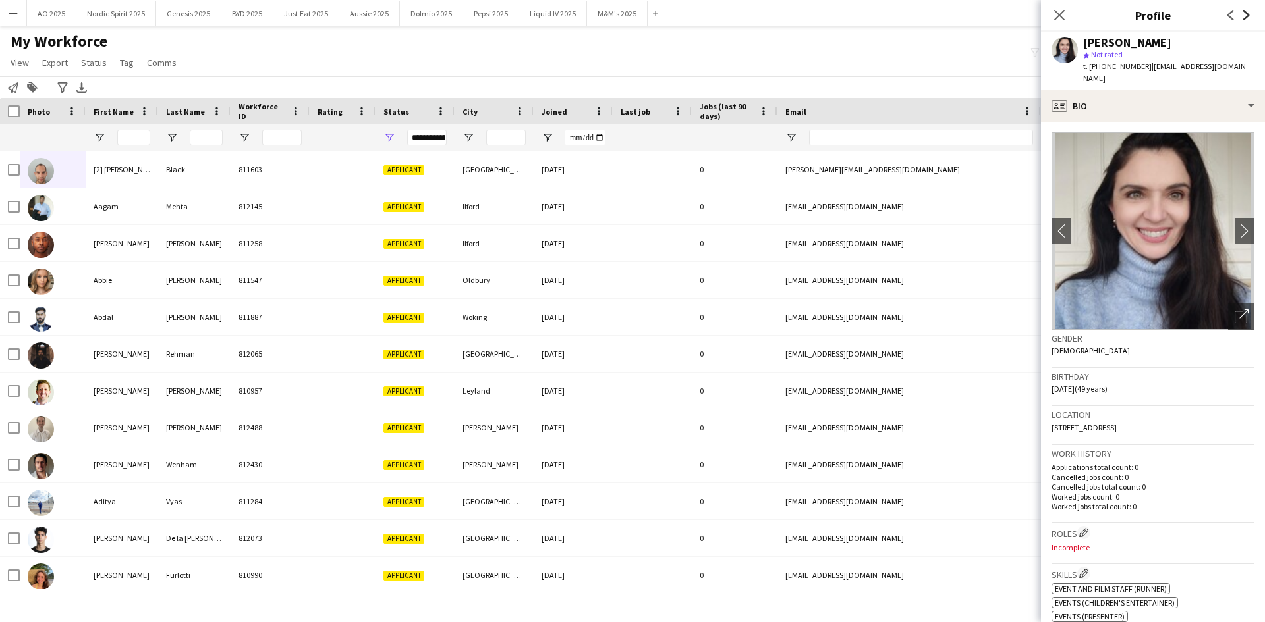
click at [1247, 14] on icon at bounding box center [1246, 15] width 7 height 11
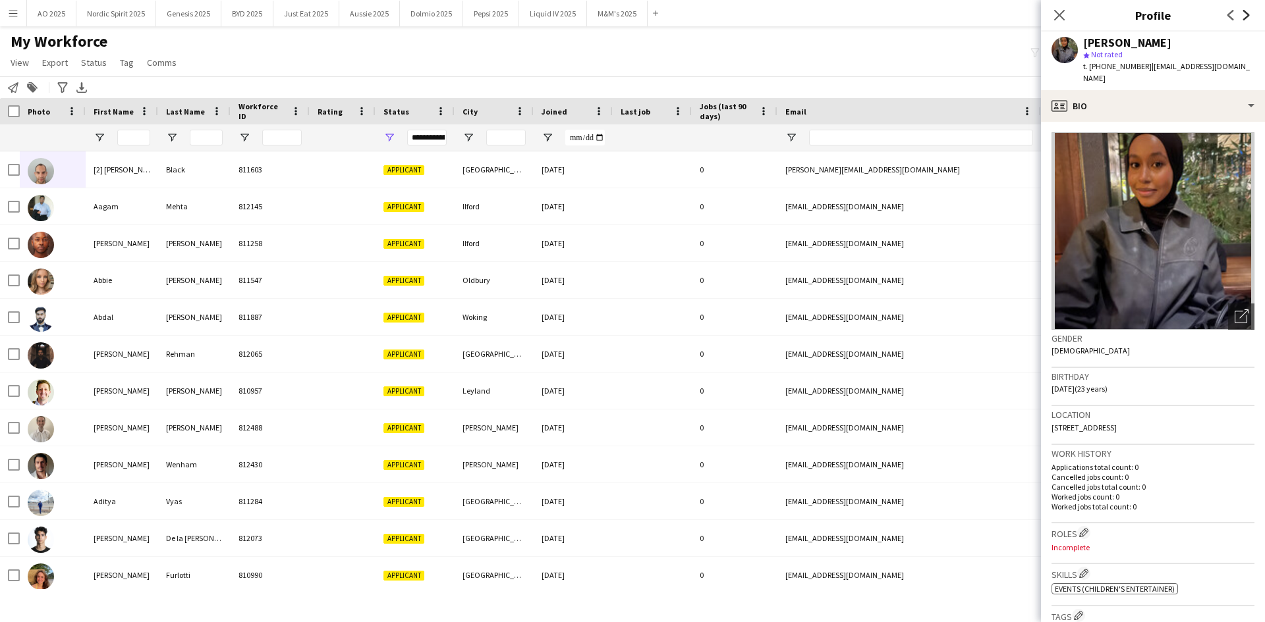
click at [1247, 14] on icon at bounding box center [1246, 15] width 7 height 11
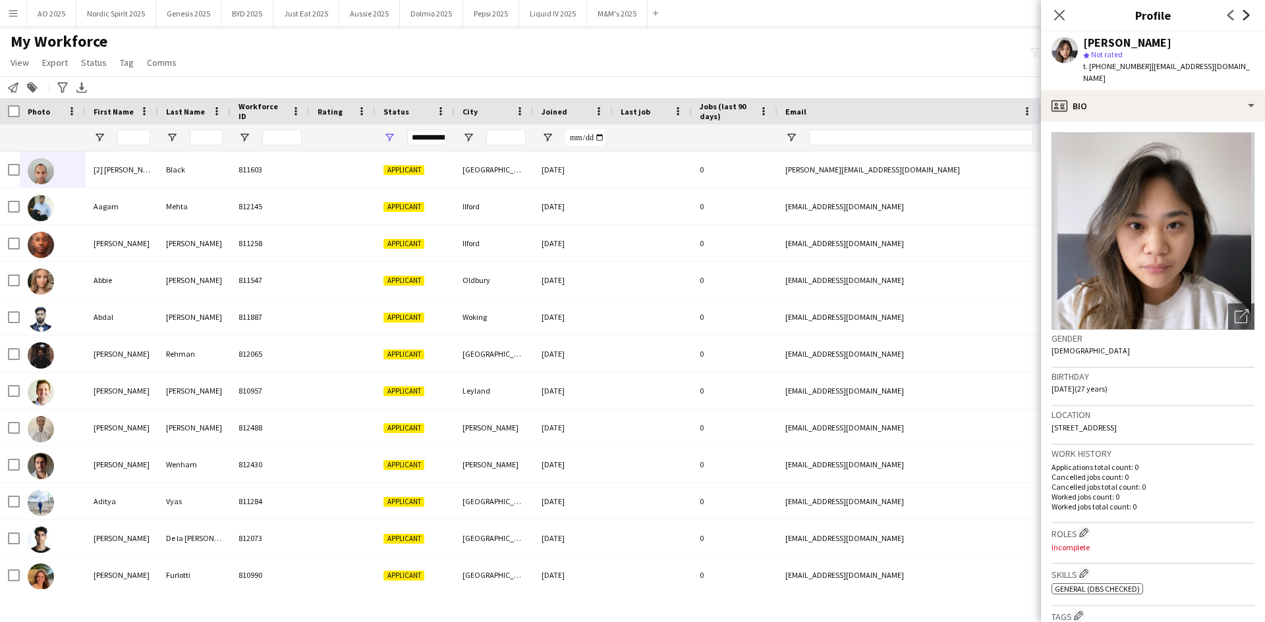
click at [1247, 14] on icon at bounding box center [1246, 15] width 7 height 11
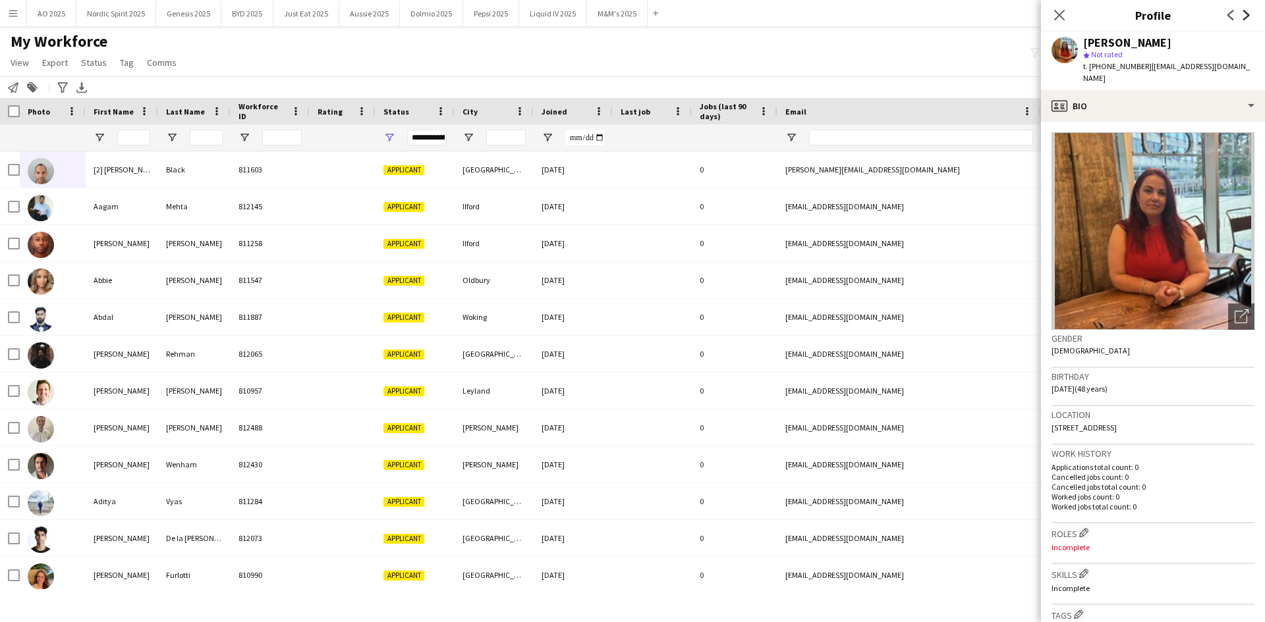
click at [1247, 14] on icon at bounding box center [1246, 15] width 7 height 11
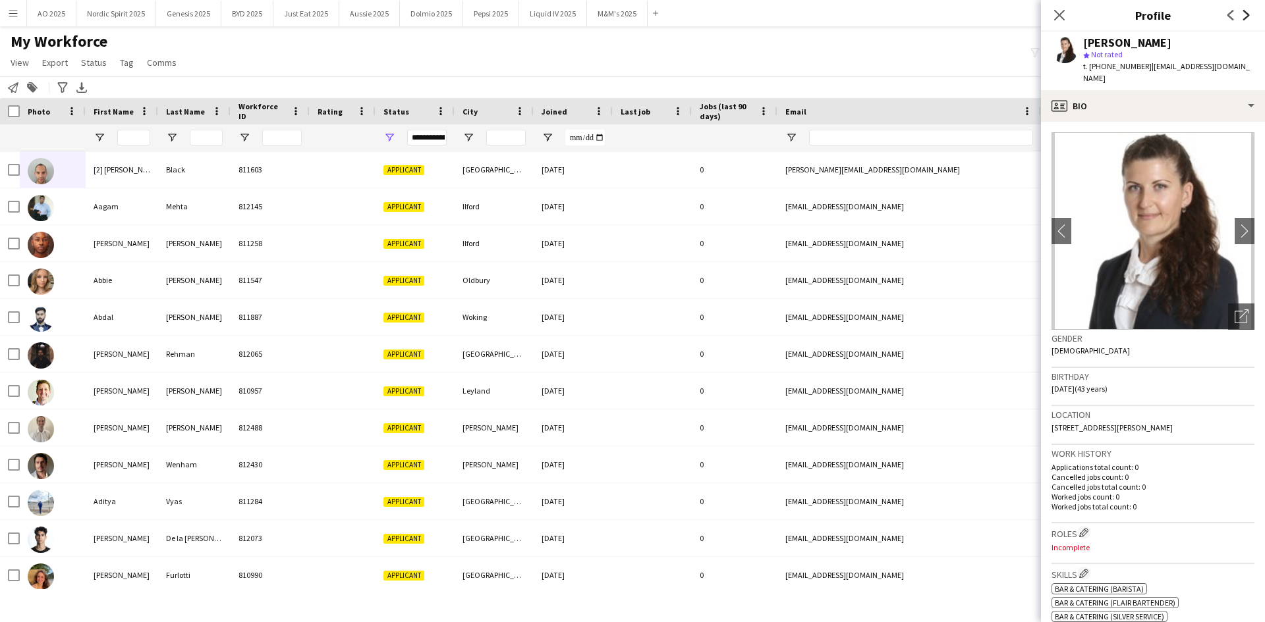
click at [1247, 14] on icon at bounding box center [1246, 15] width 7 height 11
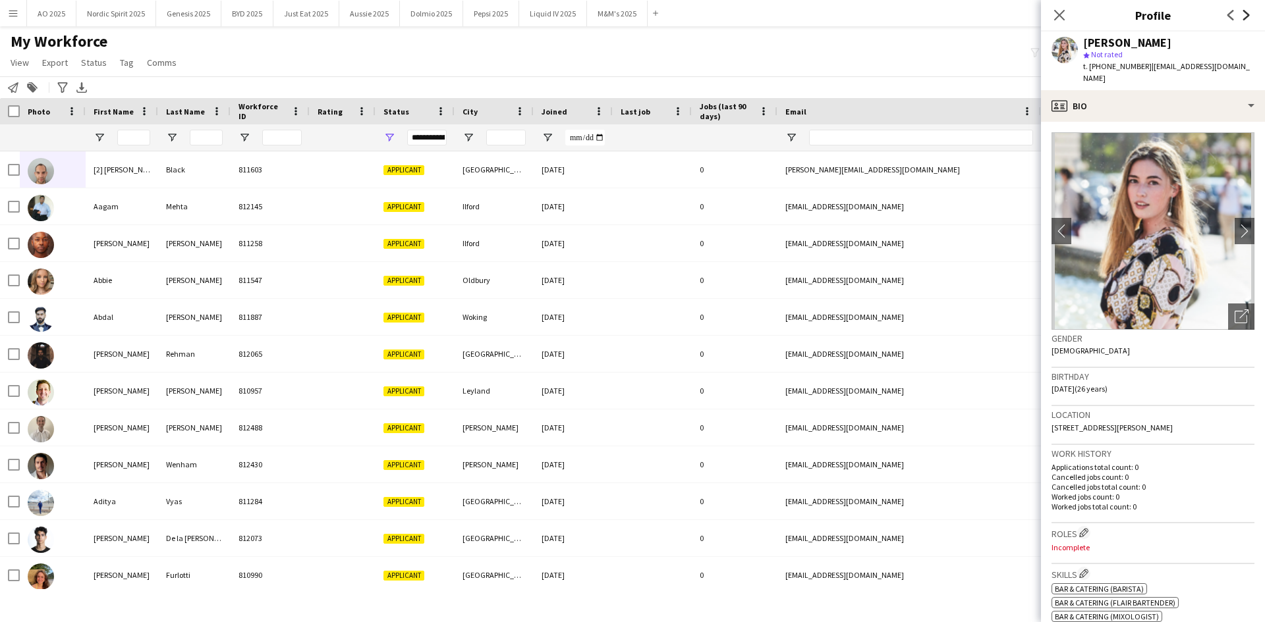
click at [1247, 14] on icon at bounding box center [1246, 15] width 7 height 11
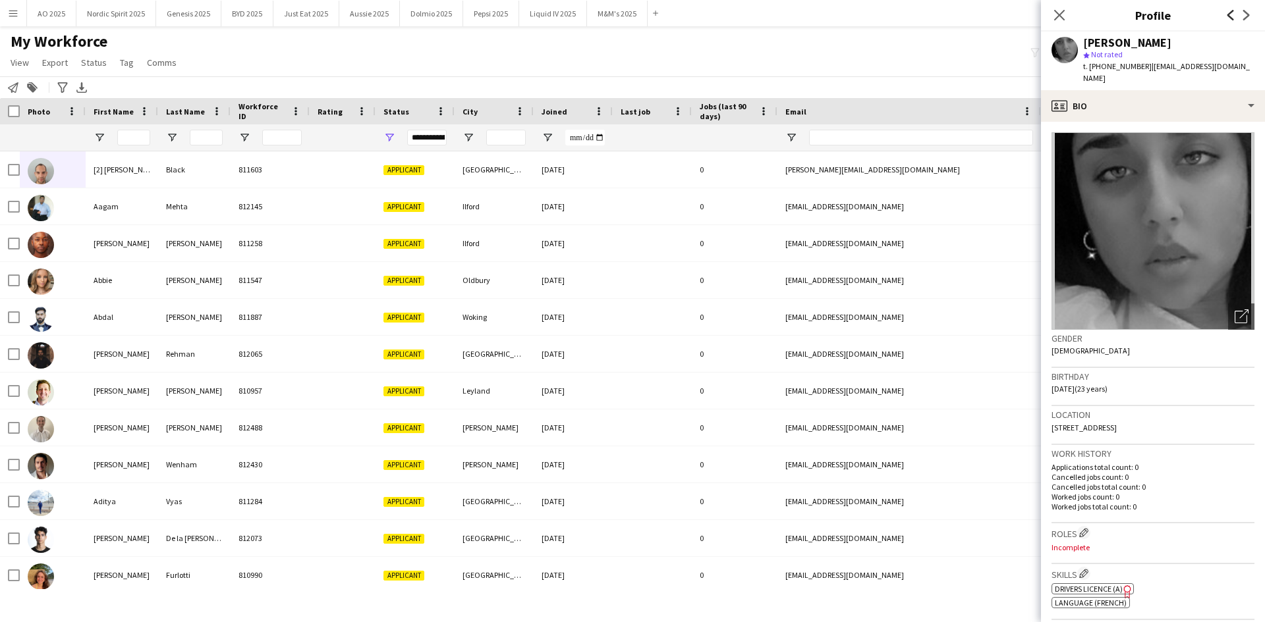
click at [1232, 13] on icon "Previous" at bounding box center [1230, 15] width 11 height 11
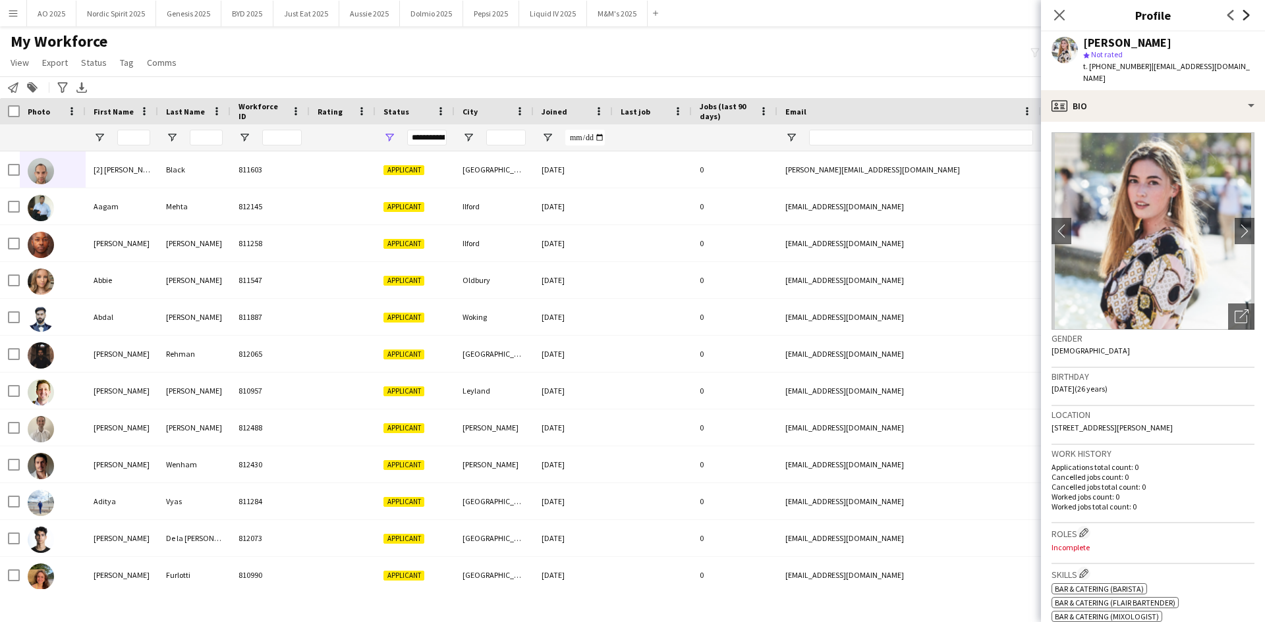
click at [1245, 13] on icon "Next" at bounding box center [1246, 15] width 11 height 11
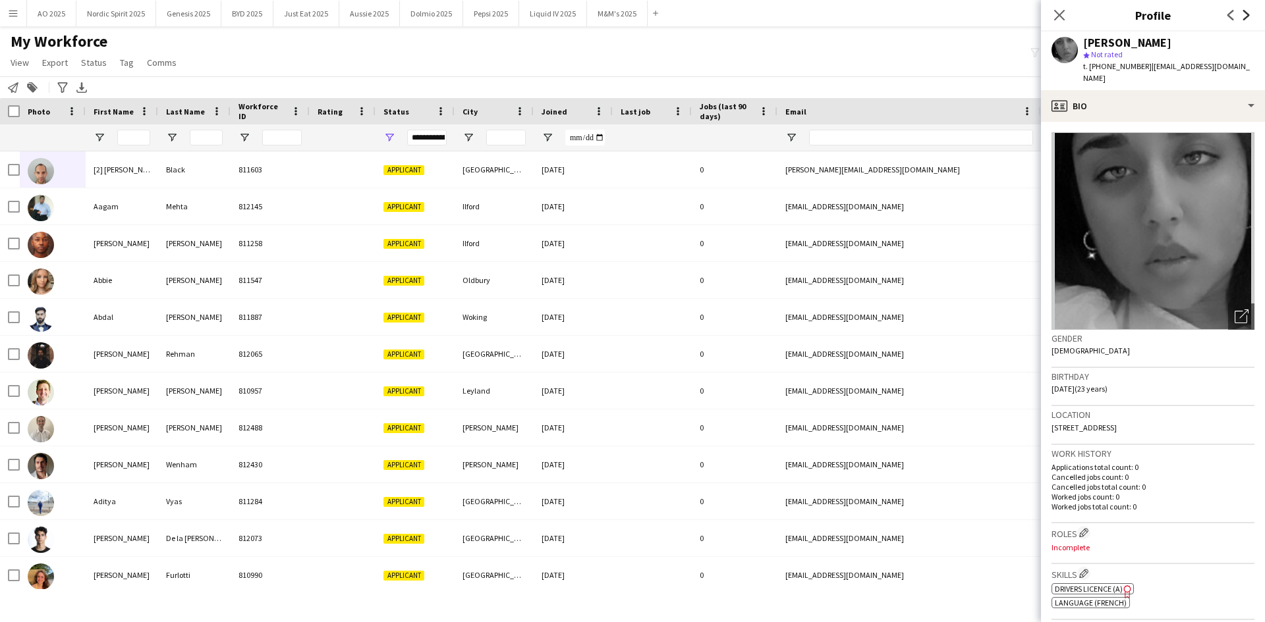
click at [1245, 13] on icon "Next" at bounding box center [1246, 15] width 11 height 11
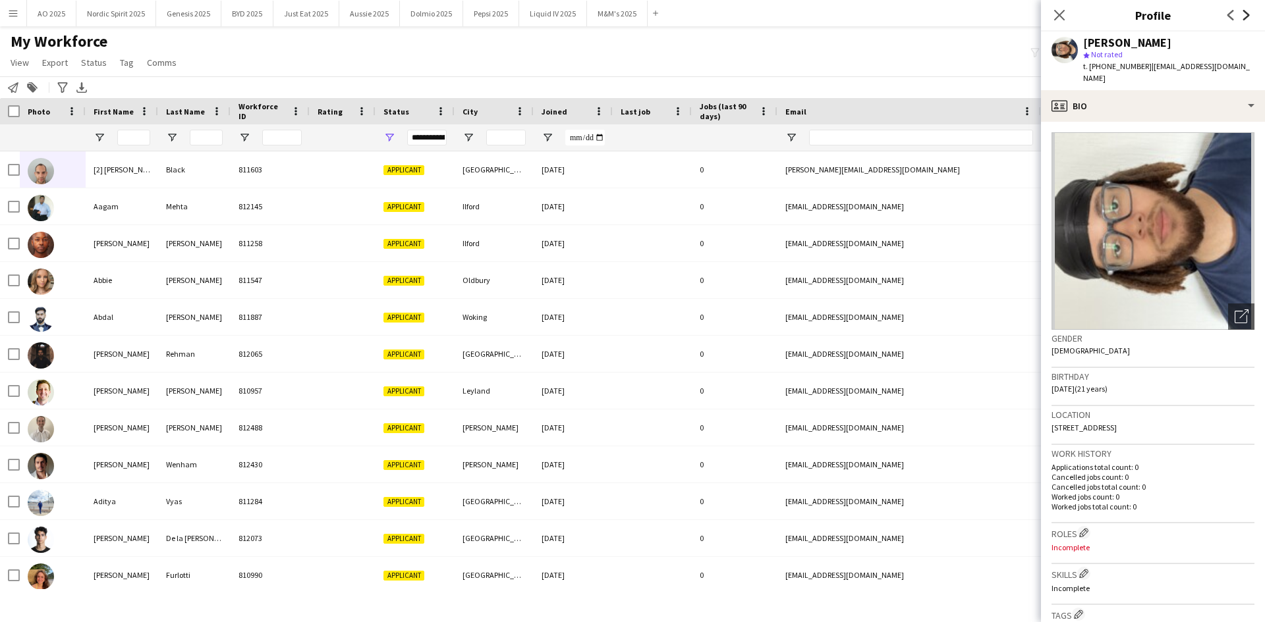
click at [1245, 13] on icon at bounding box center [1246, 15] width 7 height 11
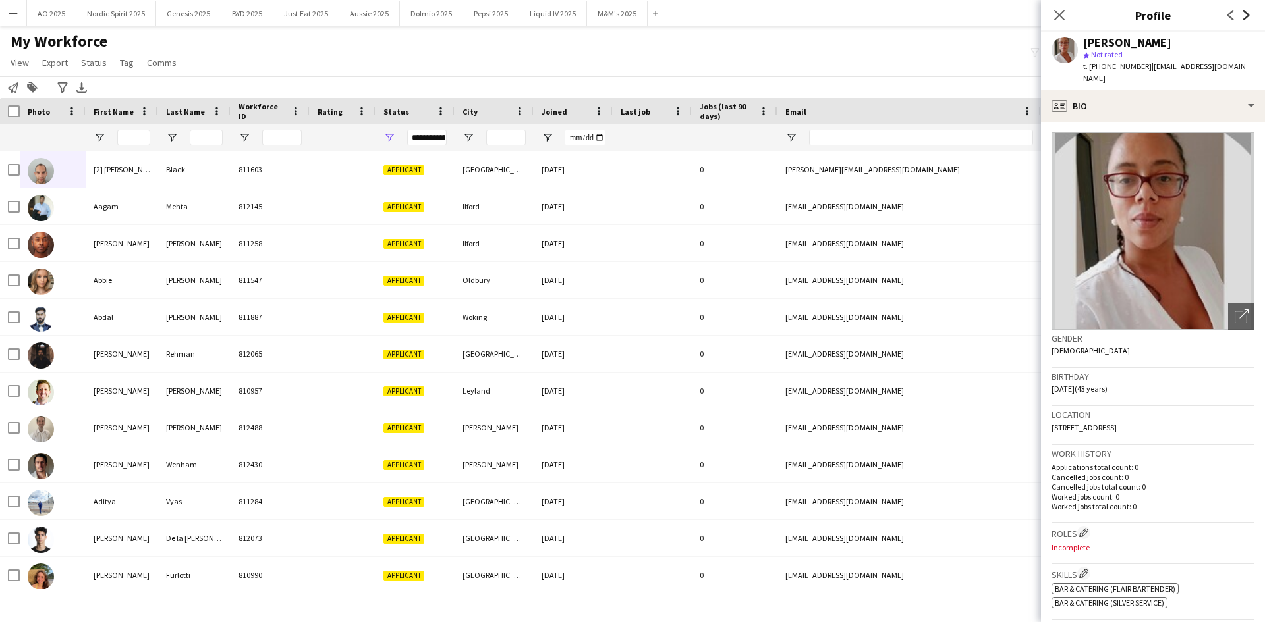
click at [1246, 13] on icon at bounding box center [1246, 15] width 7 height 11
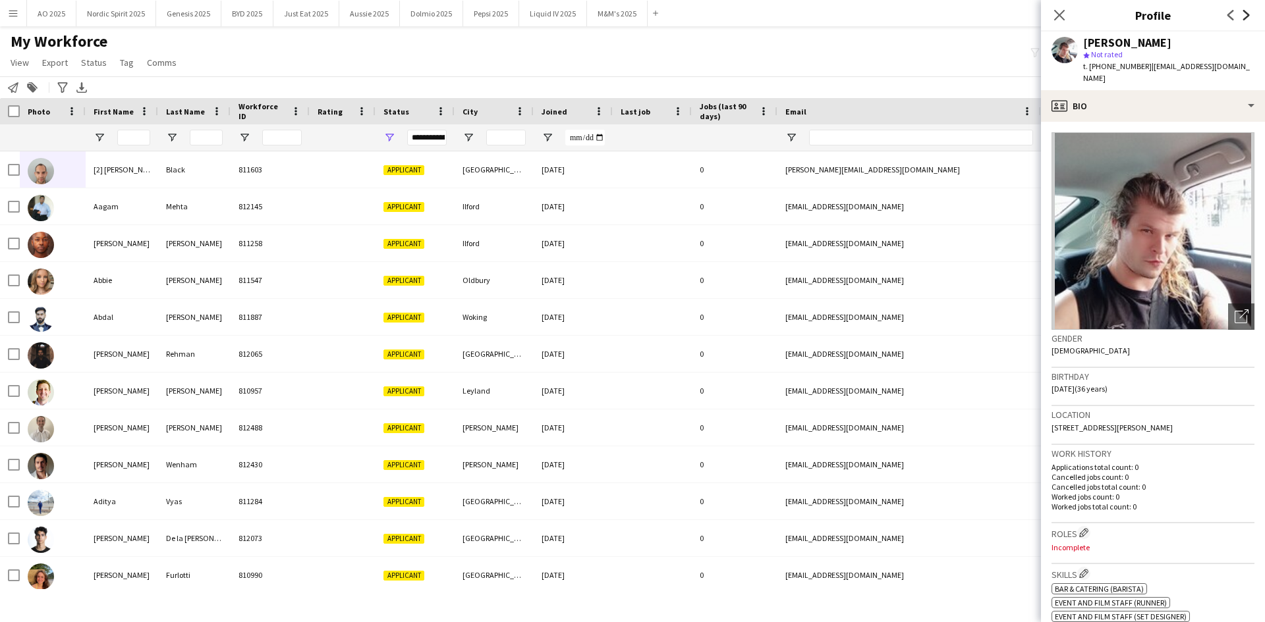
click at [1246, 13] on icon at bounding box center [1246, 15] width 7 height 11
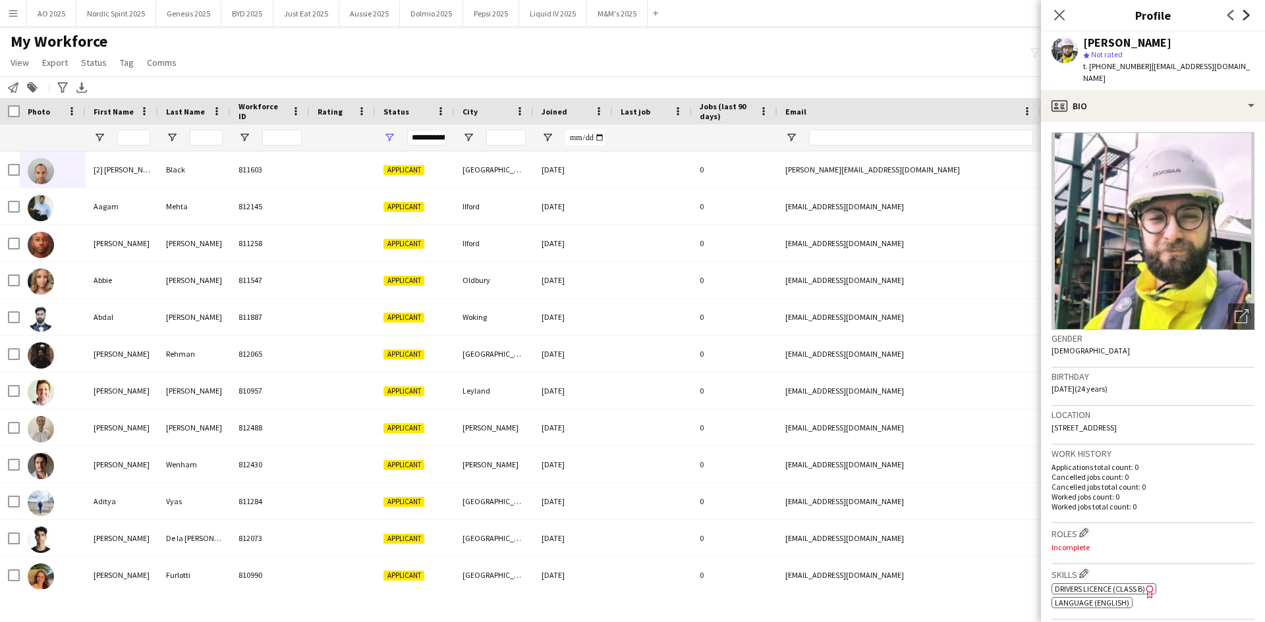
click at [1246, 13] on icon at bounding box center [1246, 15] width 7 height 11
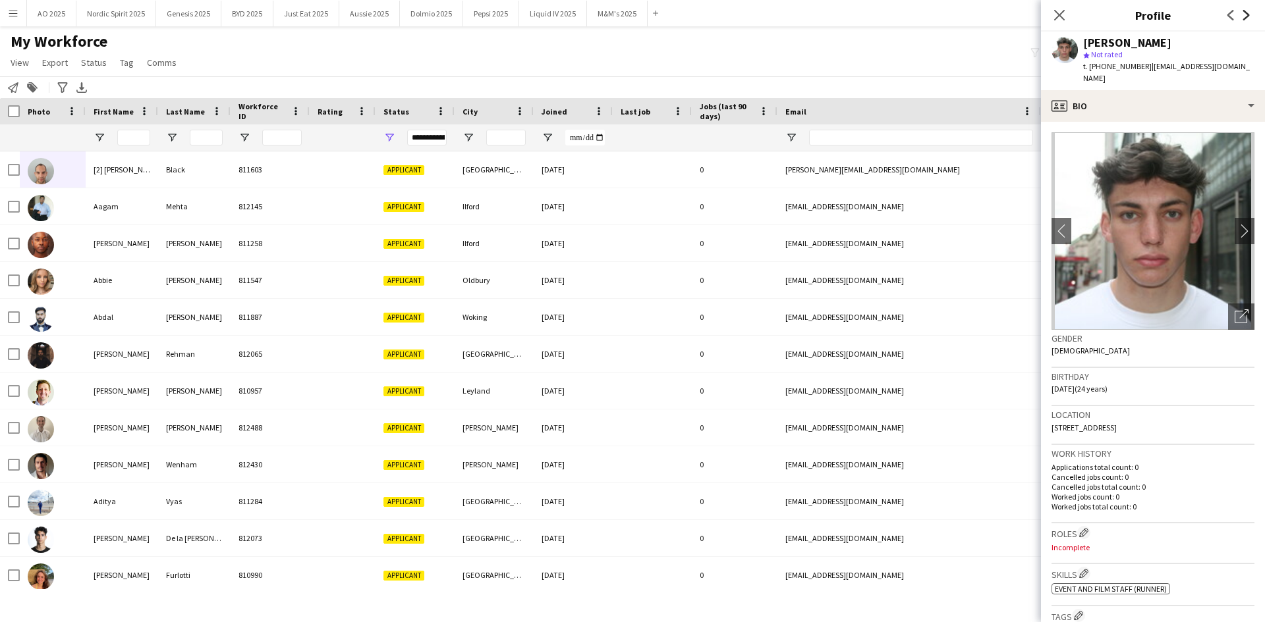
click at [1246, 13] on icon at bounding box center [1246, 15] width 7 height 11
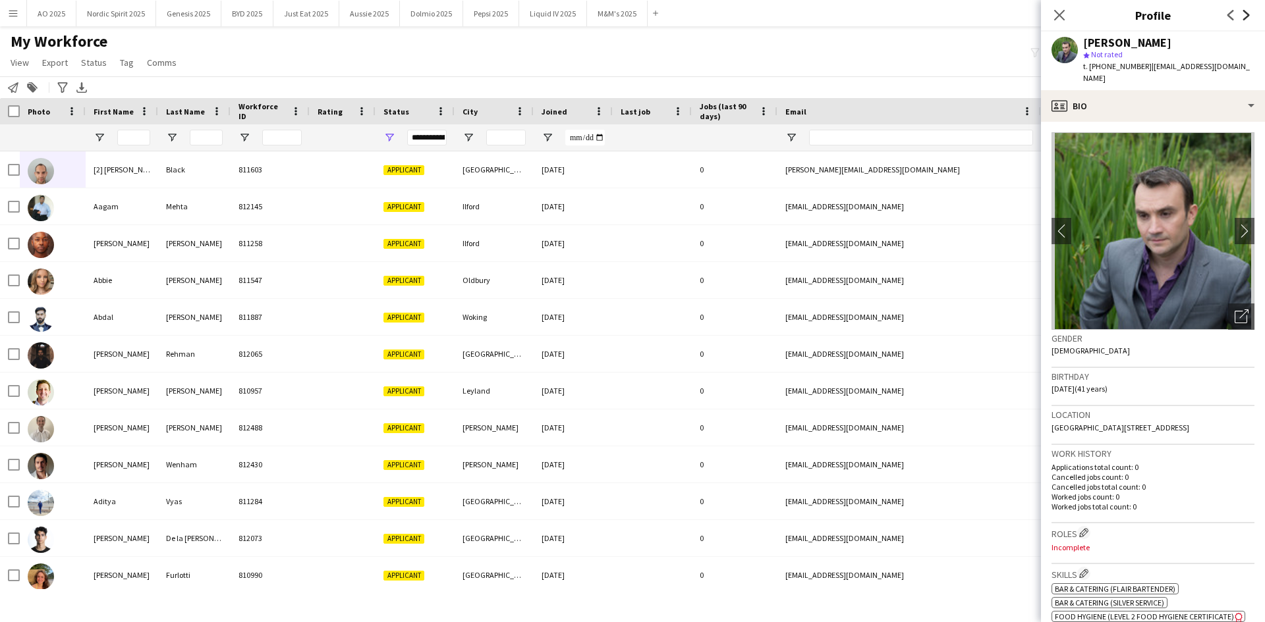
click at [1246, 13] on icon at bounding box center [1246, 15] width 7 height 11
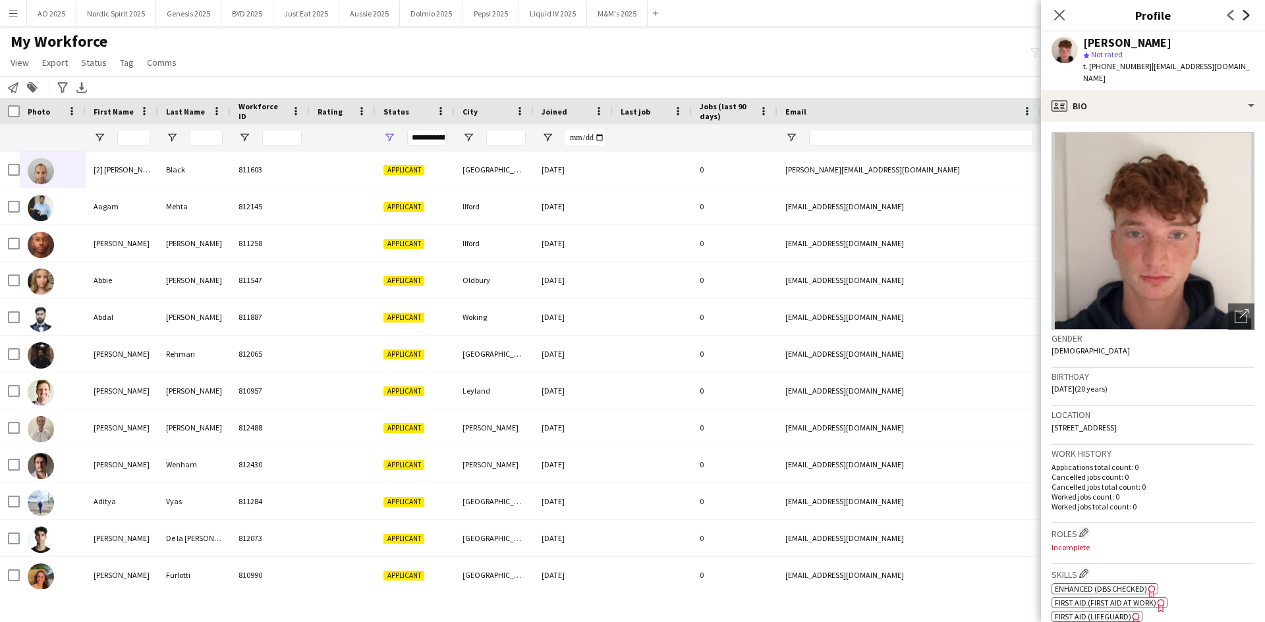
click at [1246, 13] on icon at bounding box center [1246, 15] width 7 height 11
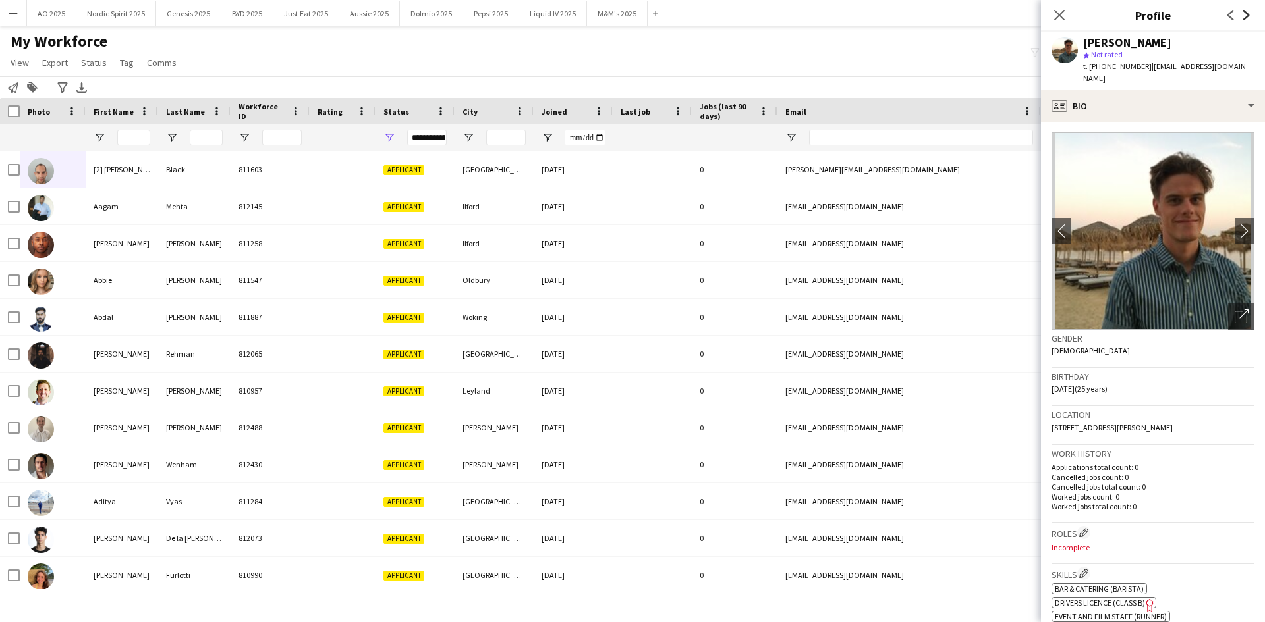
click at [1246, 13] on icon at bounding box center [1246, 15] width 7 height 11
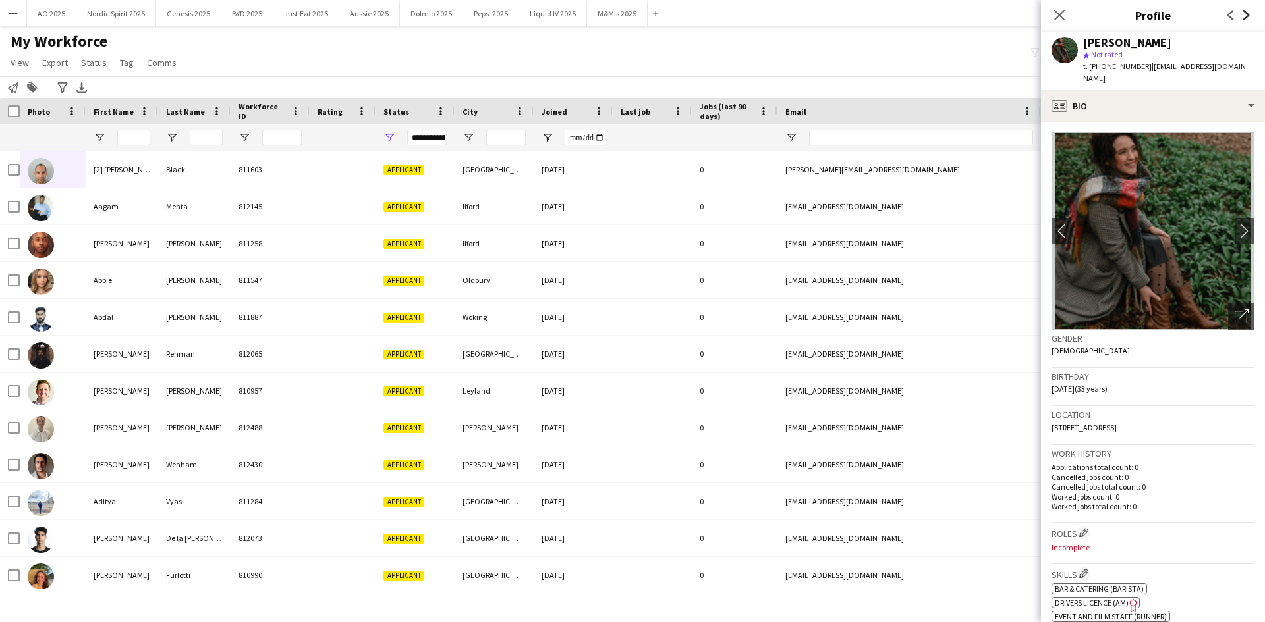
click at [1246, 13] on icon at bounding box center [1246, 15] width 7 height 11
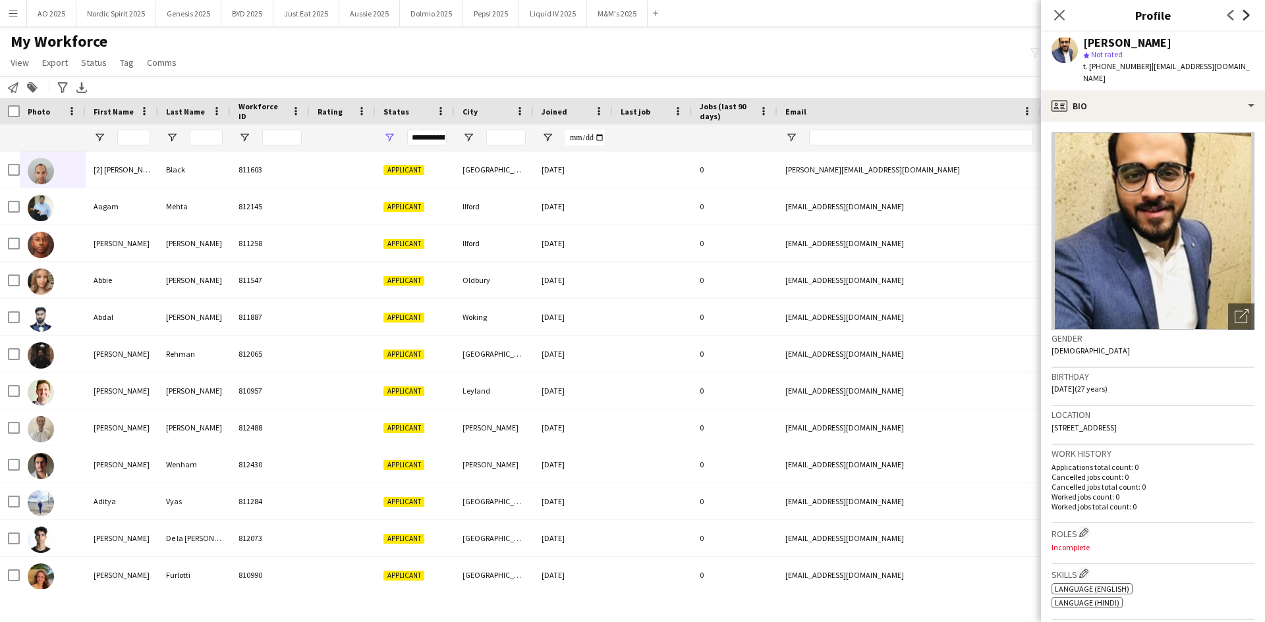
click at [1246, 13] on icon at bounding box center [1246, 15] width 7 height 11
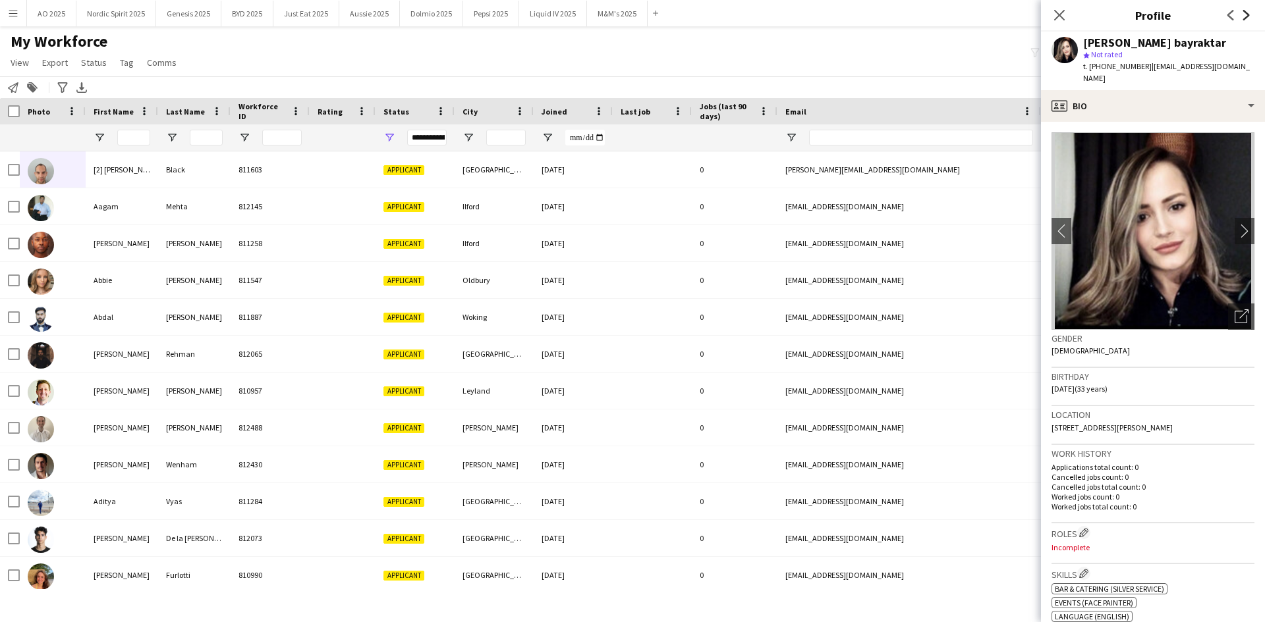
click at [1246, 13] on icon at bounding box center [1246, 15] width 7 height 11
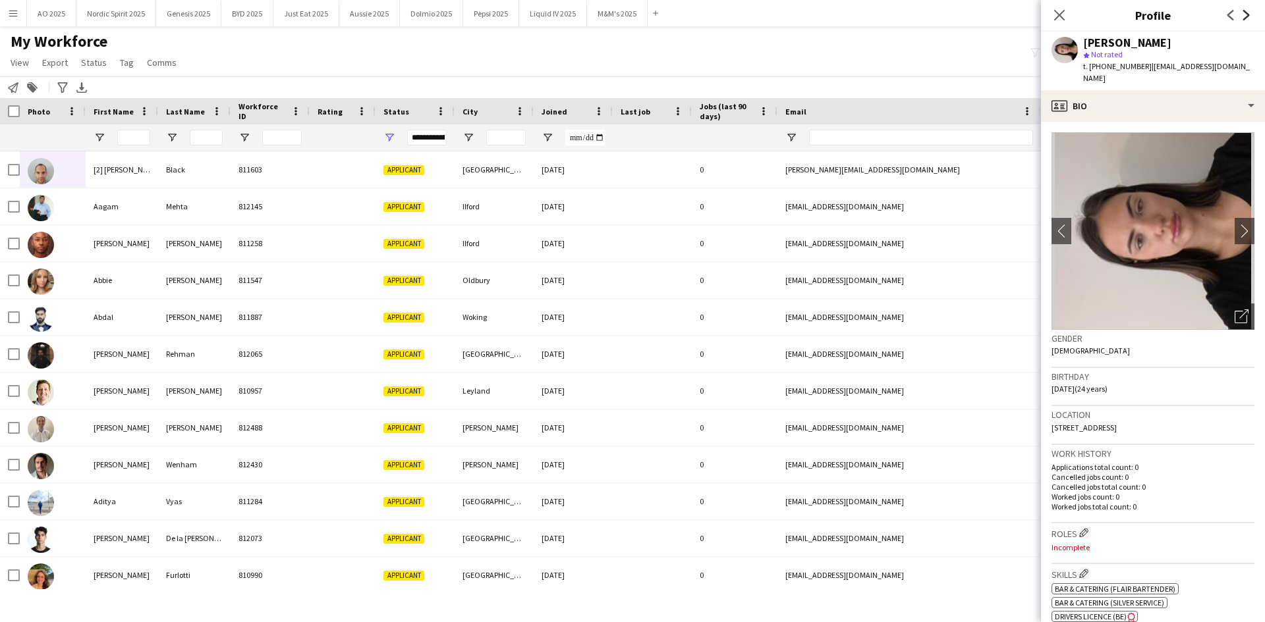
click at [1246, 13] on icon at bounding box center [1246, 15] width 7 height 11
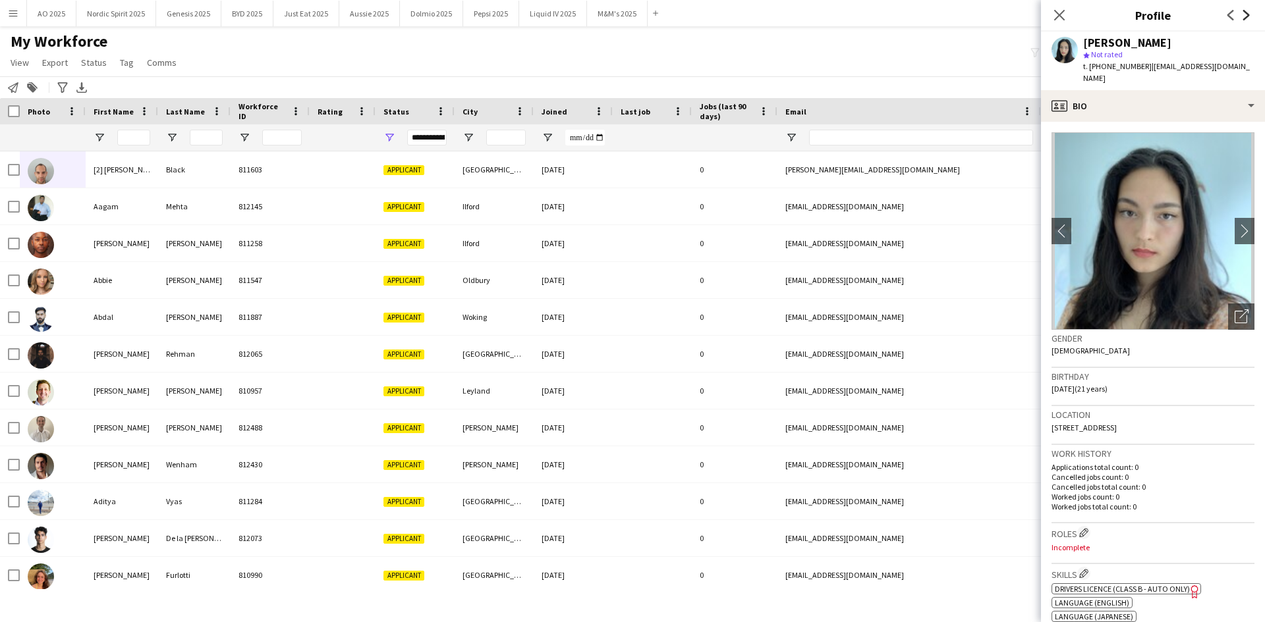
click at [1246, 13] on icon at bounding box center [1246, 15] width 7 height 11
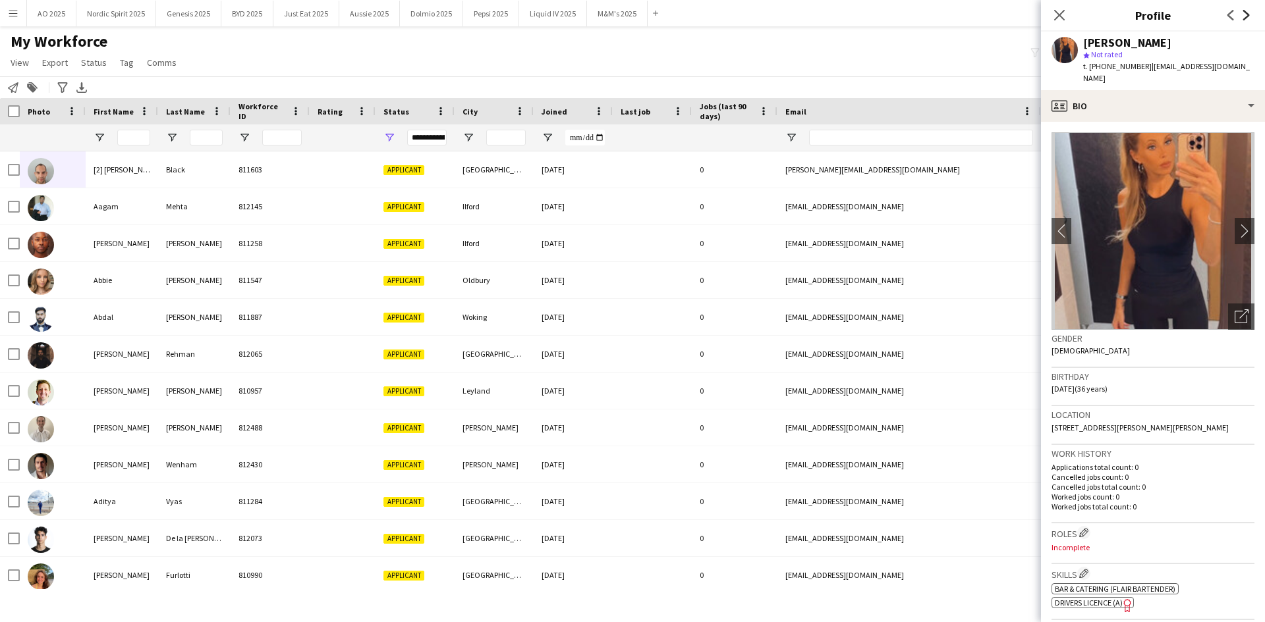
click at [1246, 13] on icon at bounding box center [1246, 15] width 7 height 11
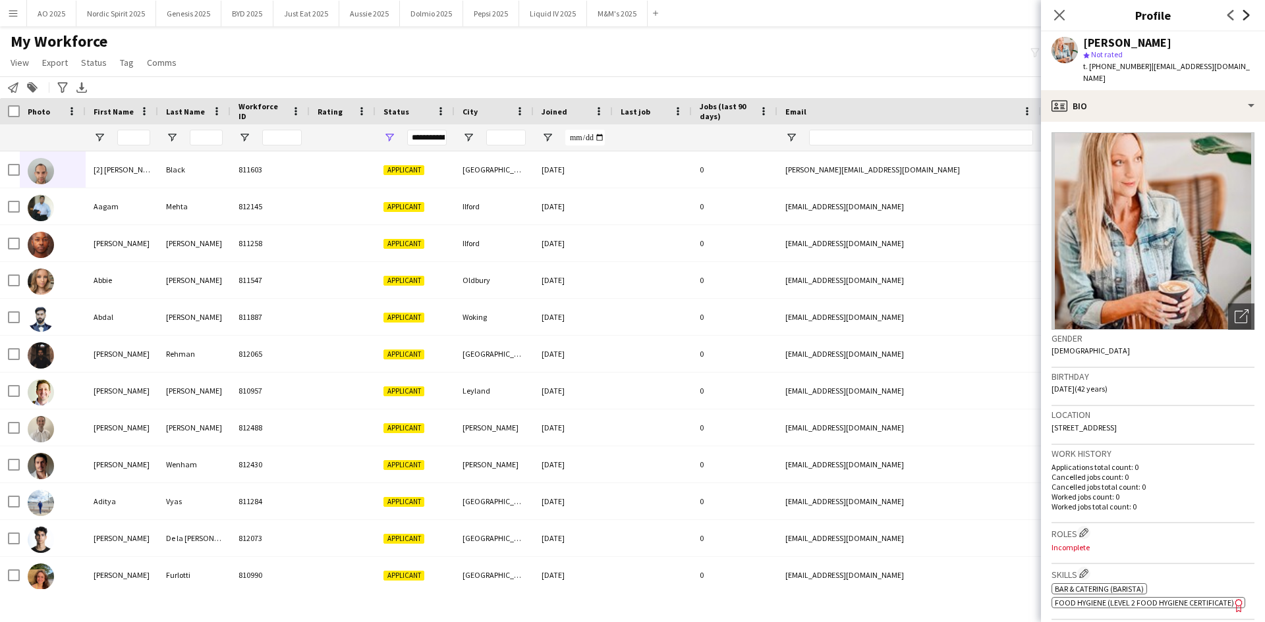
click at [1246, 13] on icon at bounding box center [1246, 15] width 7 height 11
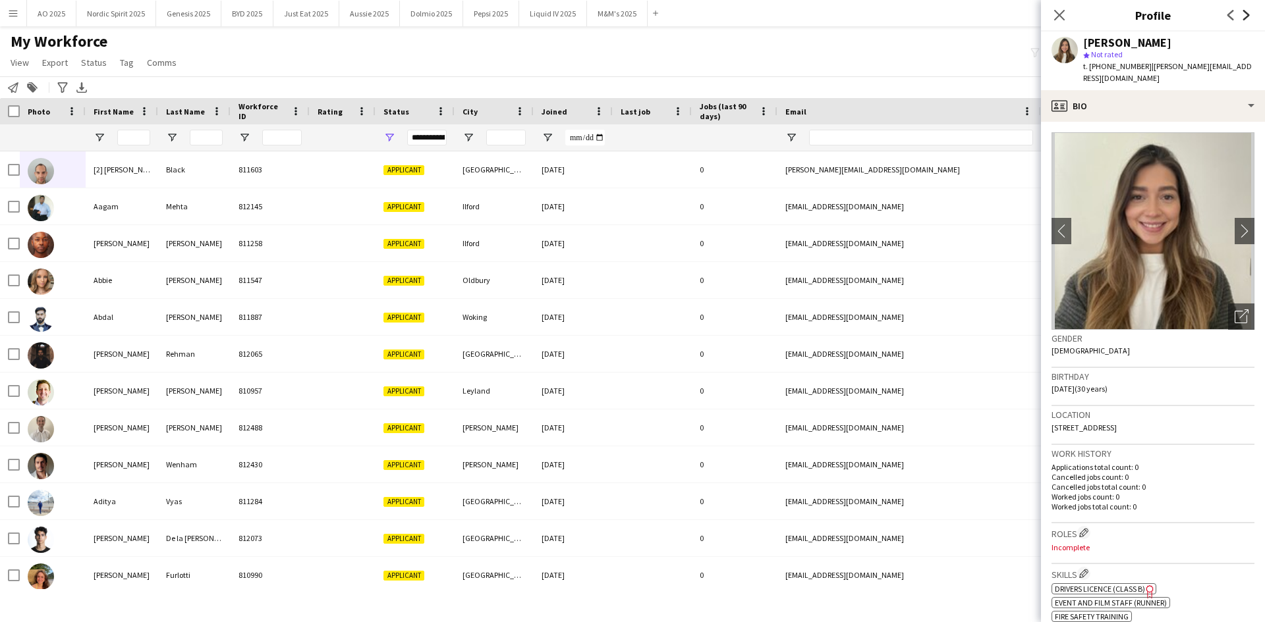
click at [1246, 13] on icon at bounding box center [1246, 15] width 7 height 11
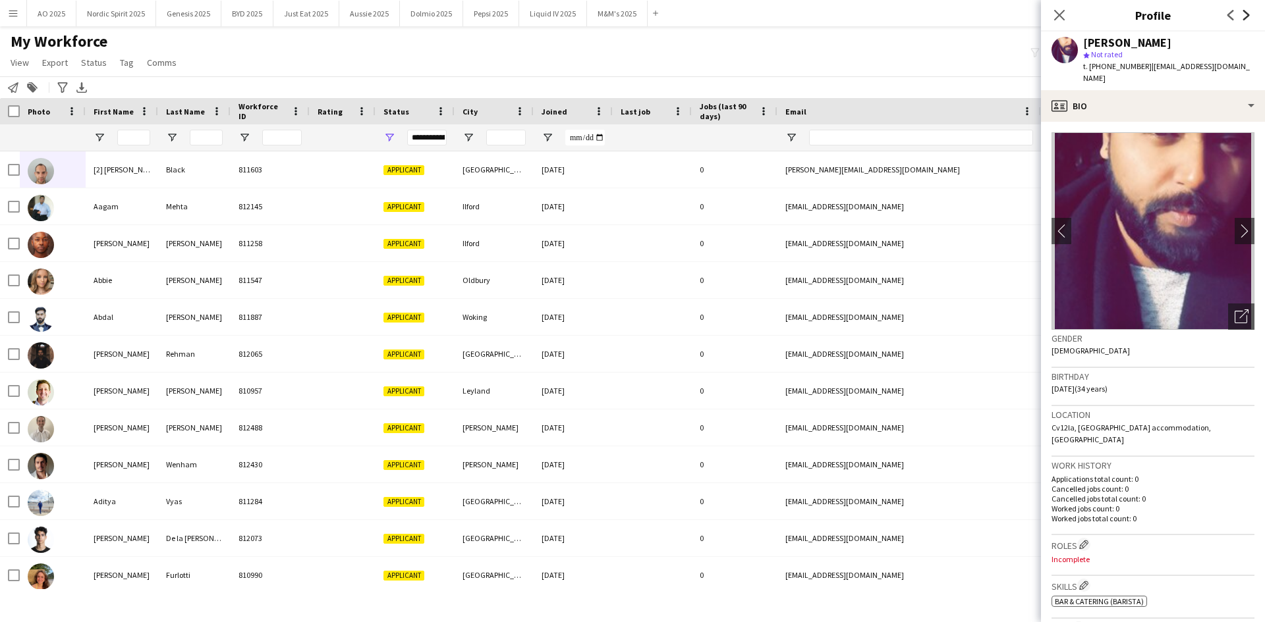
click at [1246, 13] on icon at bounding box center [1246, 15] width 7 height 11
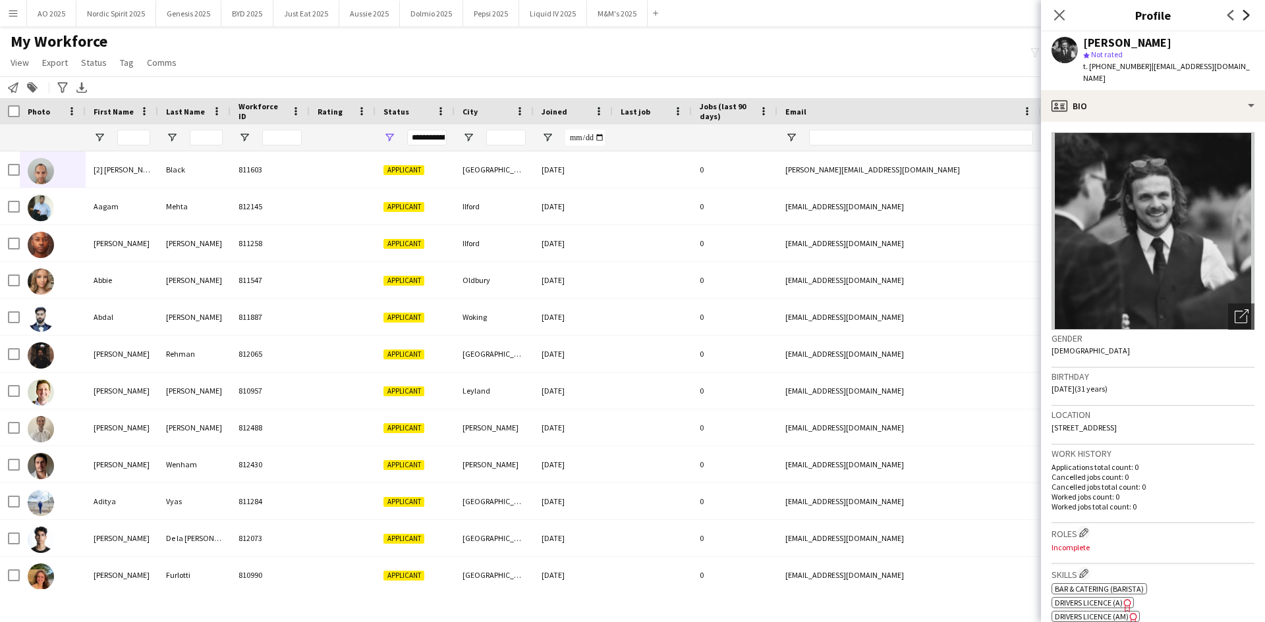
click at [1246, 13] on icon at bounding box center [1246, 15] width 7 height 11
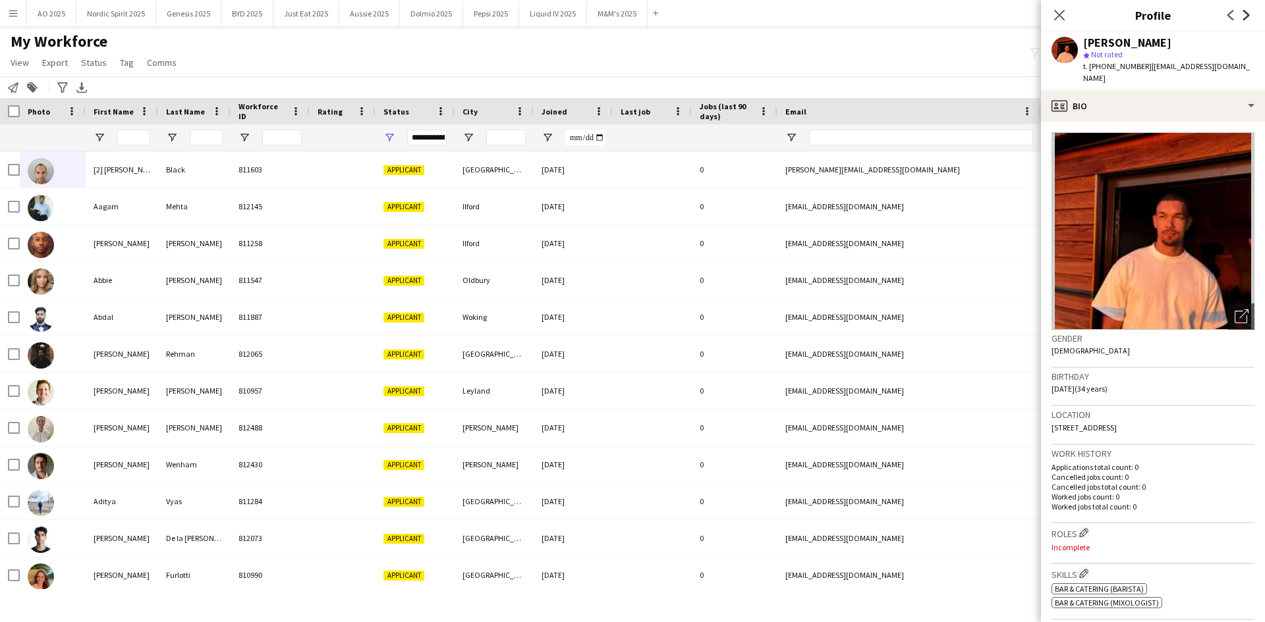
click at [1246, 13] on icon at bounding box center [1246, 15] width 7 height 11
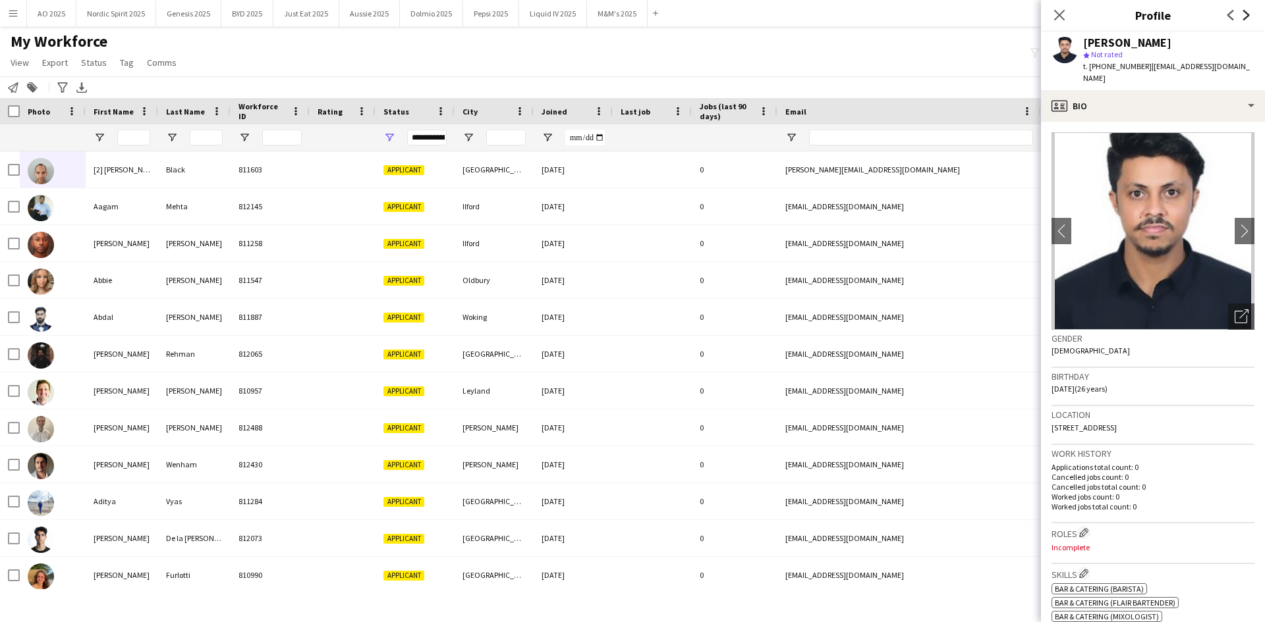
click at [1246, 13] on icon at bounding box center [1246, 15] width 7 height 11
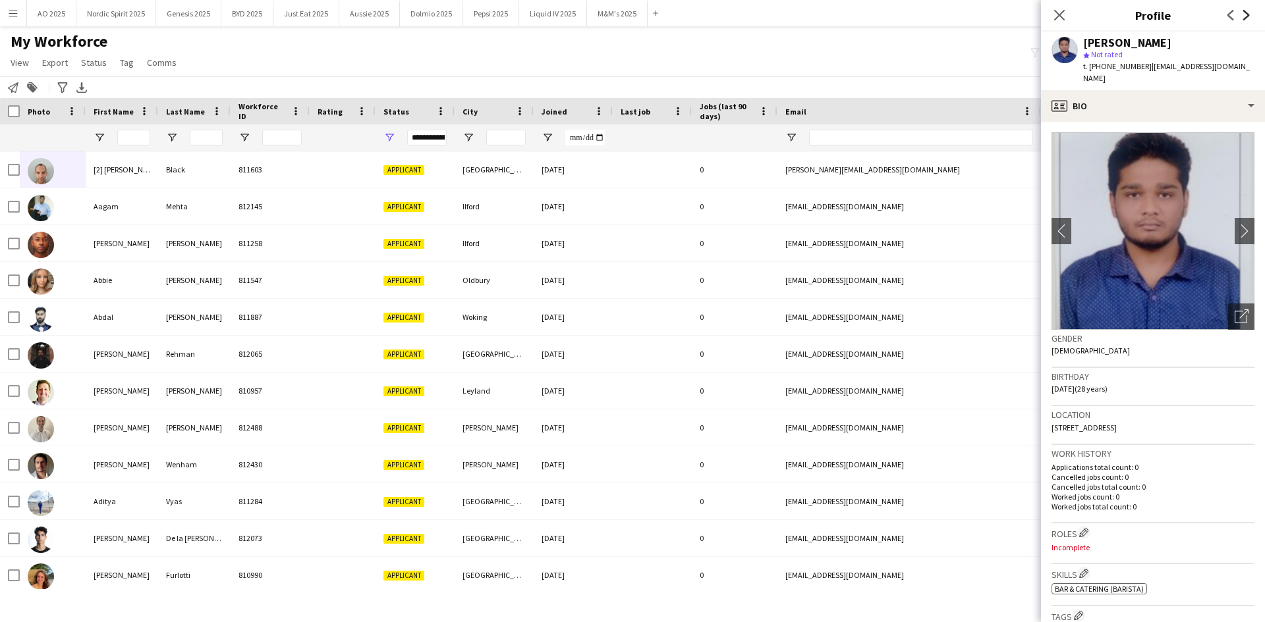
click at [1246, 13] on icon at bounding box center [1246, 15] width 7 height 11
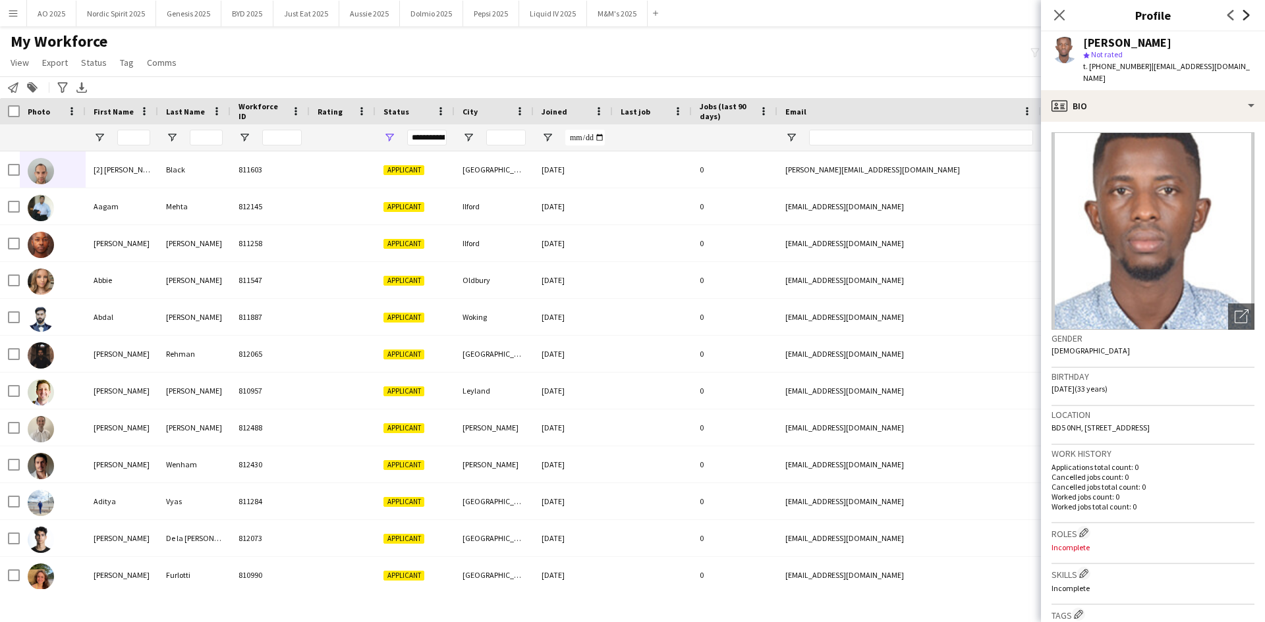
click at [1246, 13] on icon at bounding box center [1246, 15] width 7 height 11
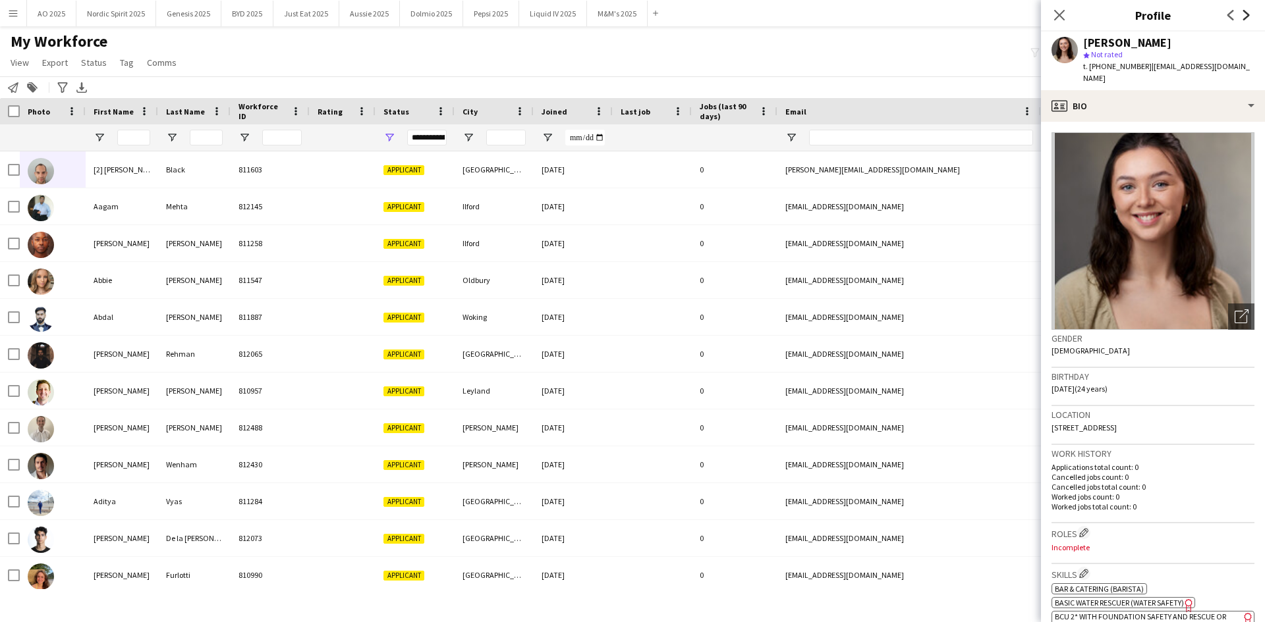
click at [1246, 13] on icon at bounding box center [1246, 15] width 7 height 11
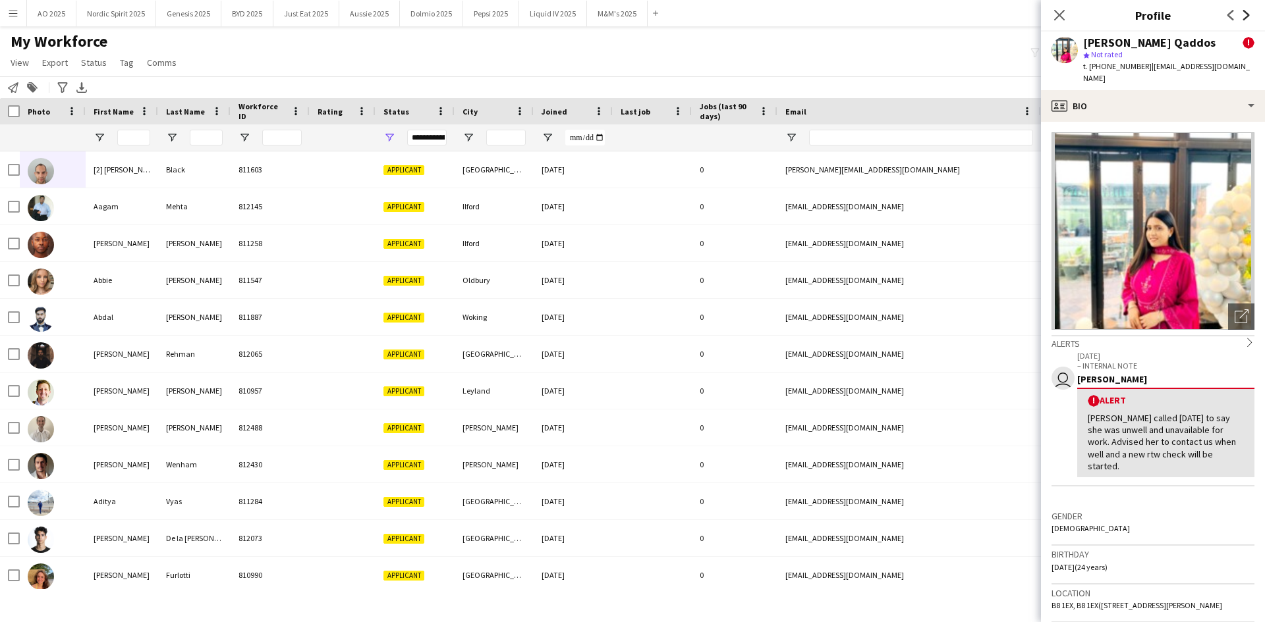
click at [1246, 13] on icon at bounding box center [1246, 15] width 7 height 11
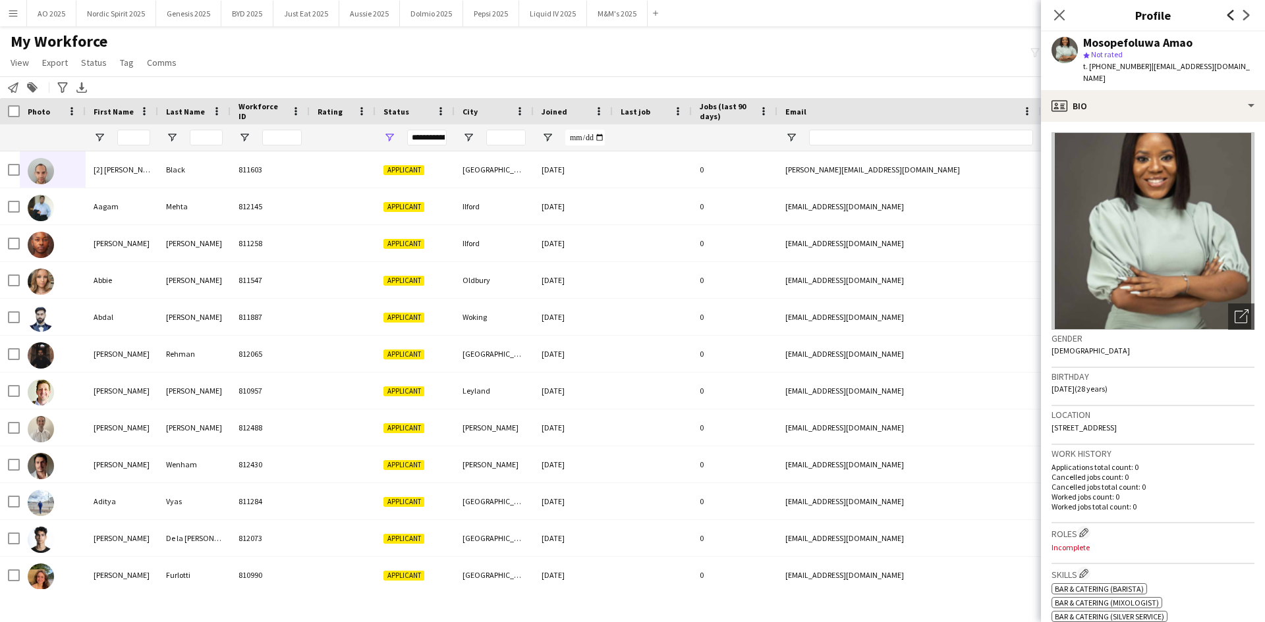
click at [1232, 18] on icon at bounding box center [1230, 15] width 7 height 11
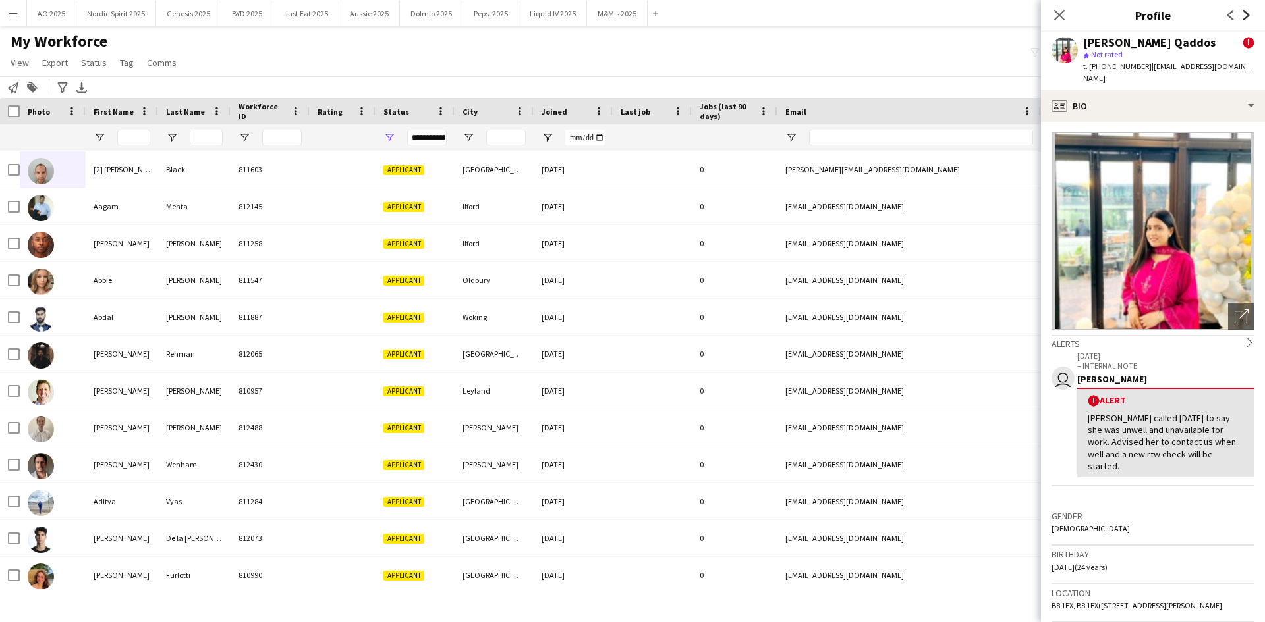
click at [1246, 18] on icon at bounding box center [1246, 15] width 7 height 11
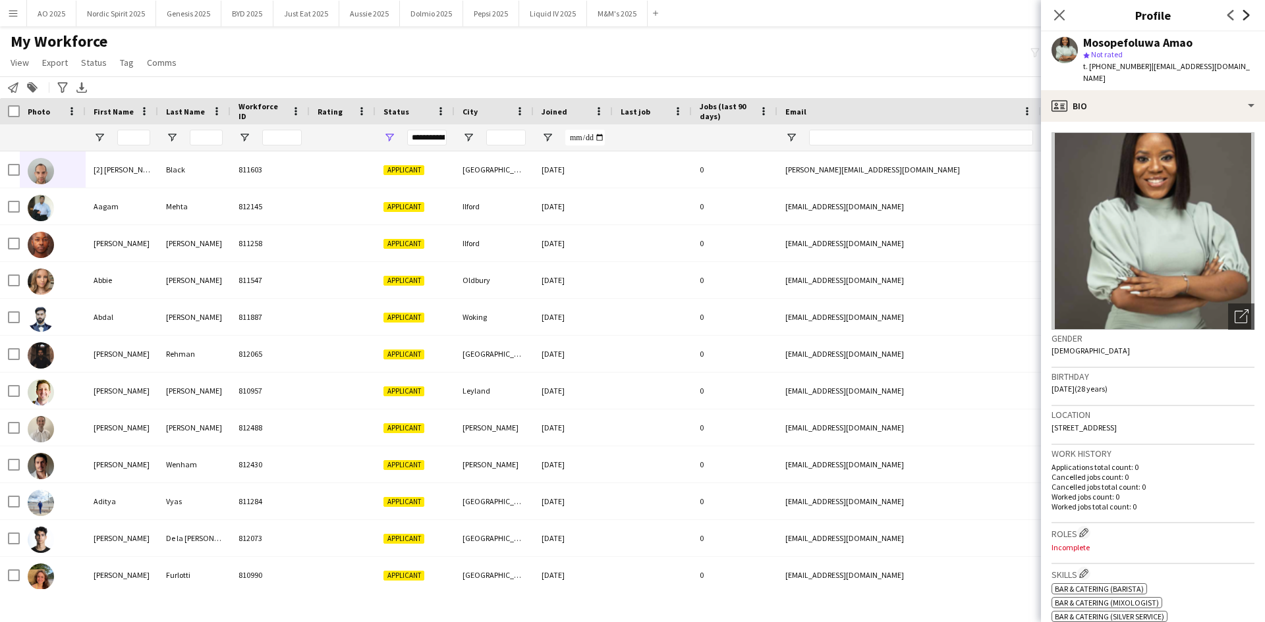
click at [1246, 18] on icon at bounding box center [1246, 15] width 7 height 11
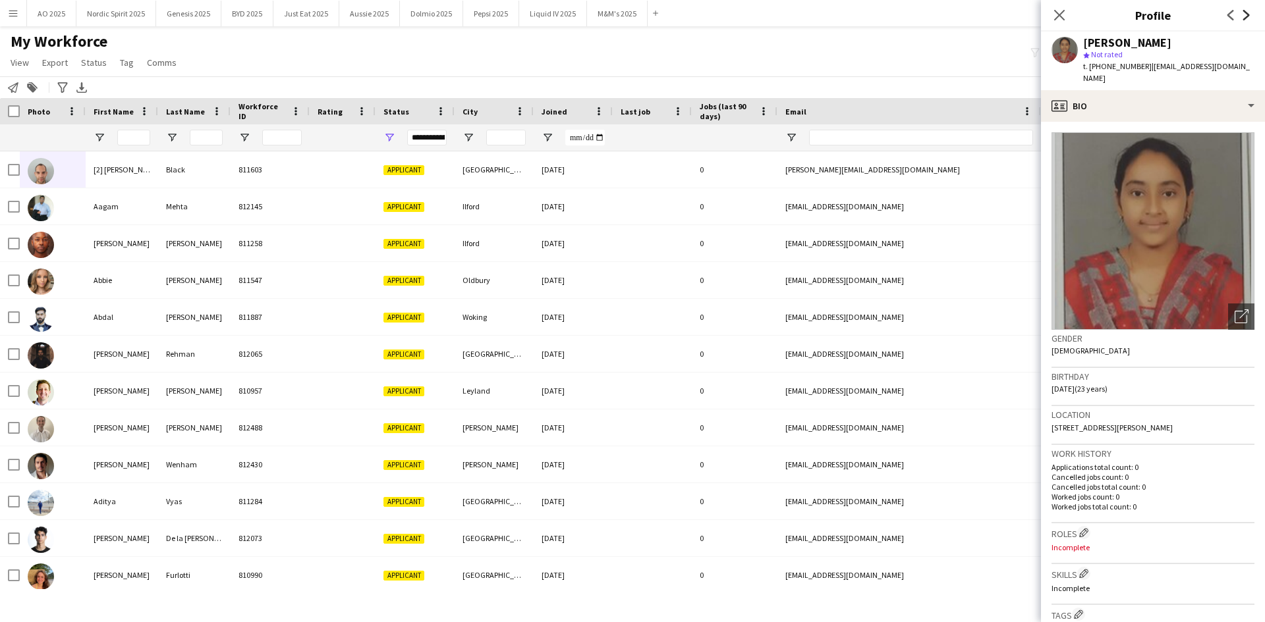
click at [1246, 18] on icon at bounding box center [1246, 15] width 7 height 11
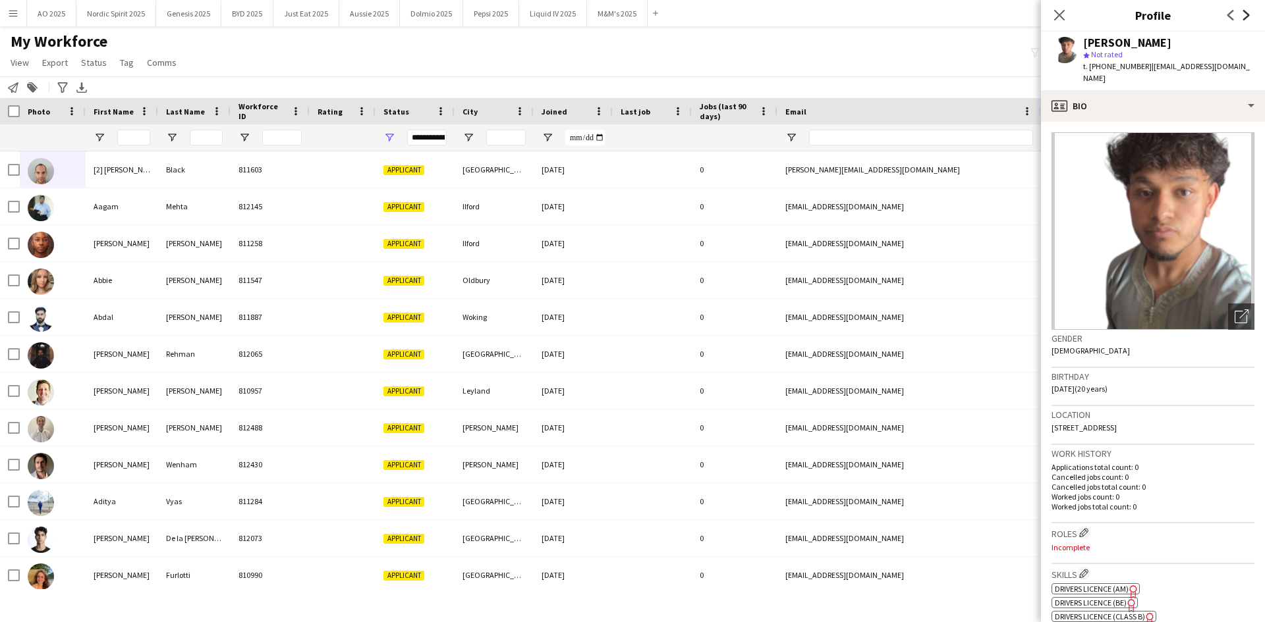
click at [1246, 18] on icon at bounding box center [1246, 15] width 7 height 11
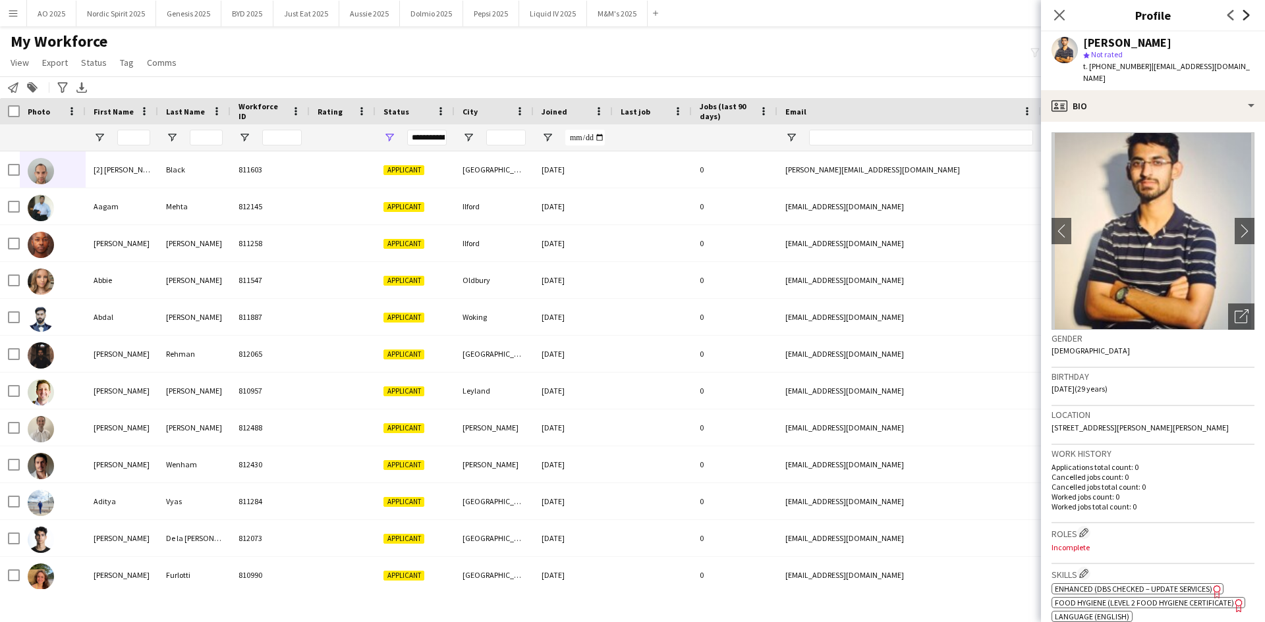
click at [1246, 18] on icon at bounding box center [1246, 15] width 7 height 11
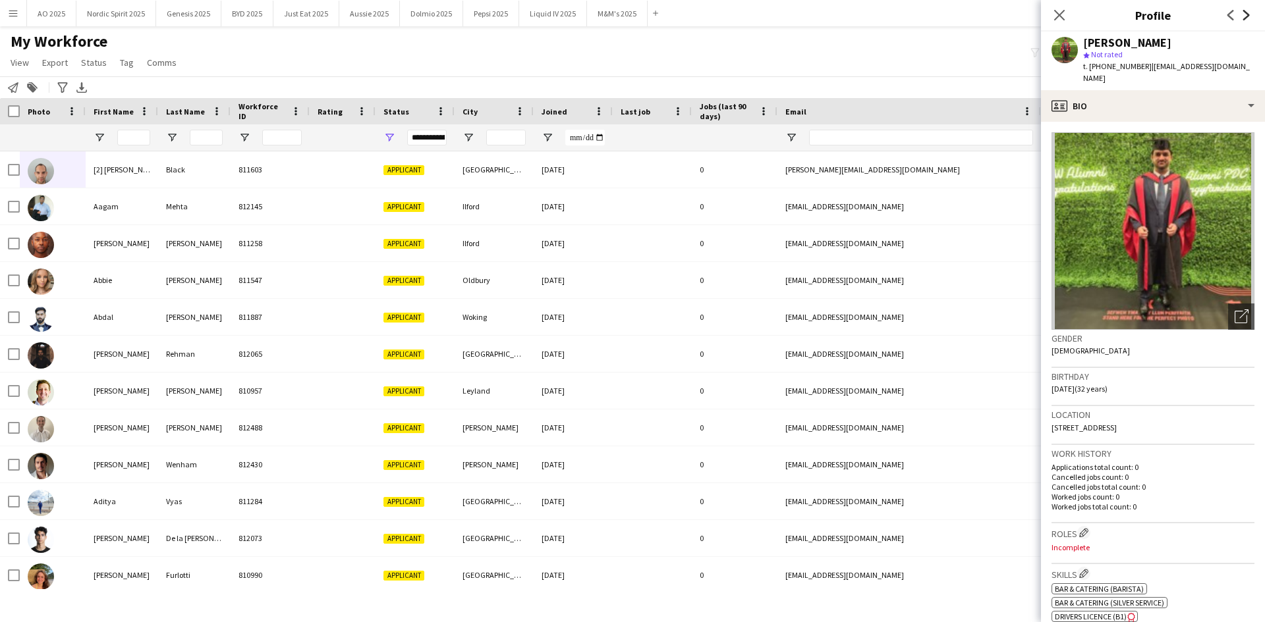
click at [1246, 18] on icon at bounding box center [1246, 15] width 7 height 11
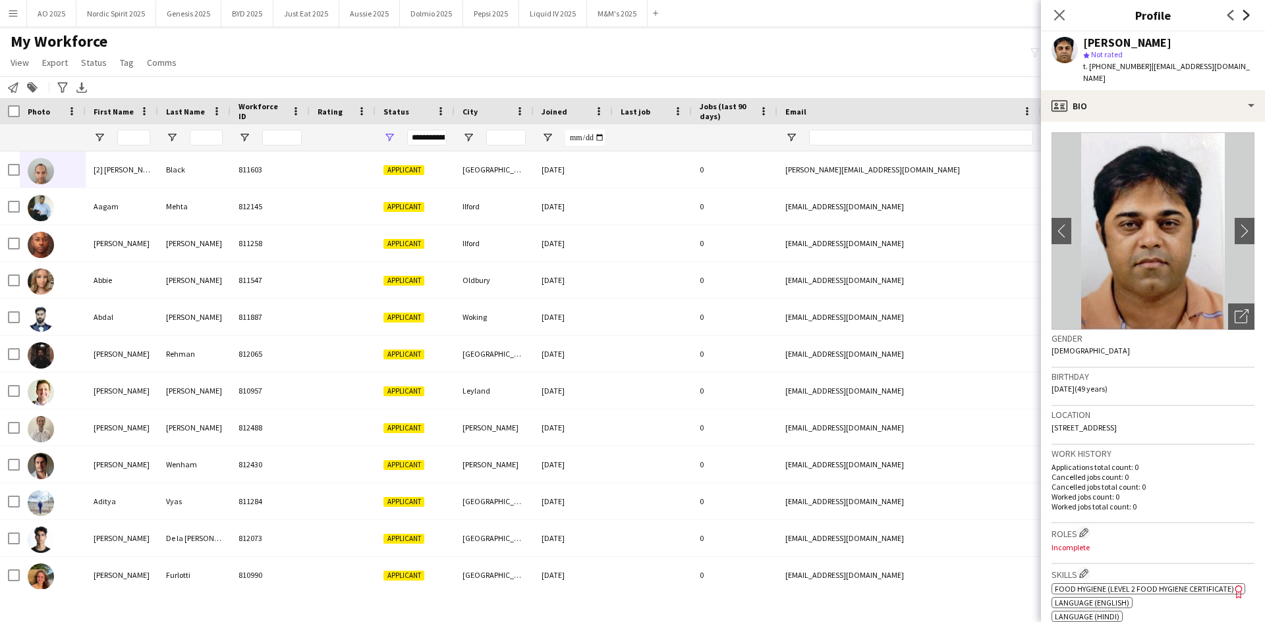
click at [1246, 18] on icon at bounding box center [1246, 15] width 7 height 11
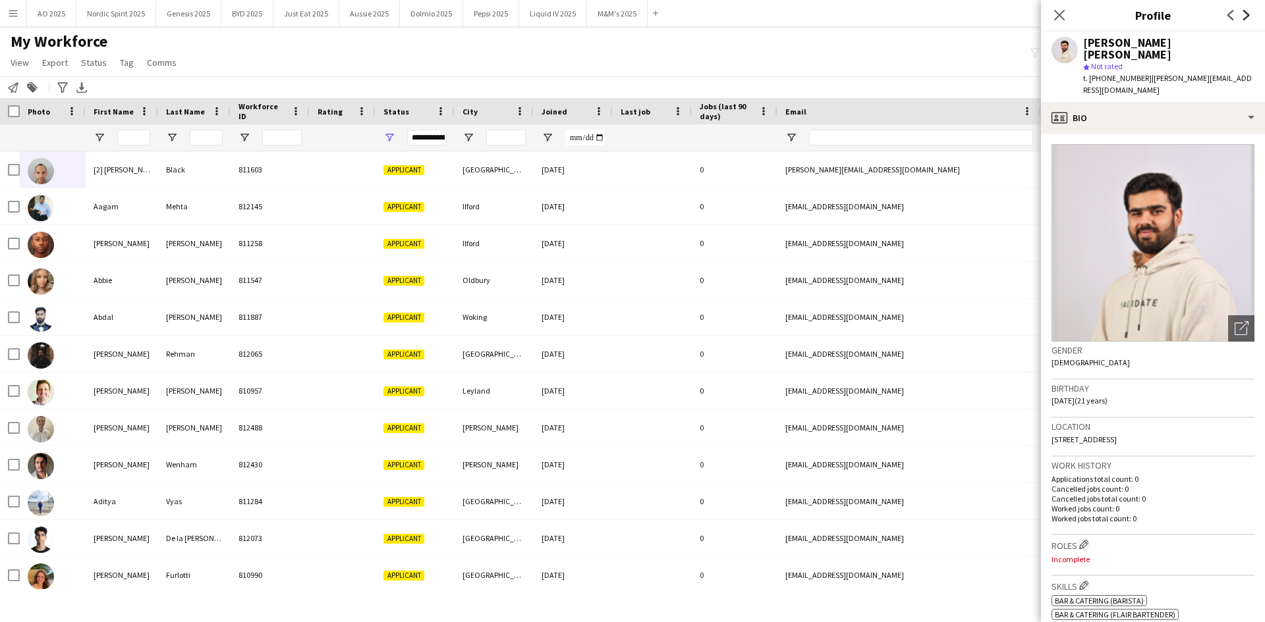
click at [1246, 17] on icon at bounding box center [1246, 15] width 7 height 11
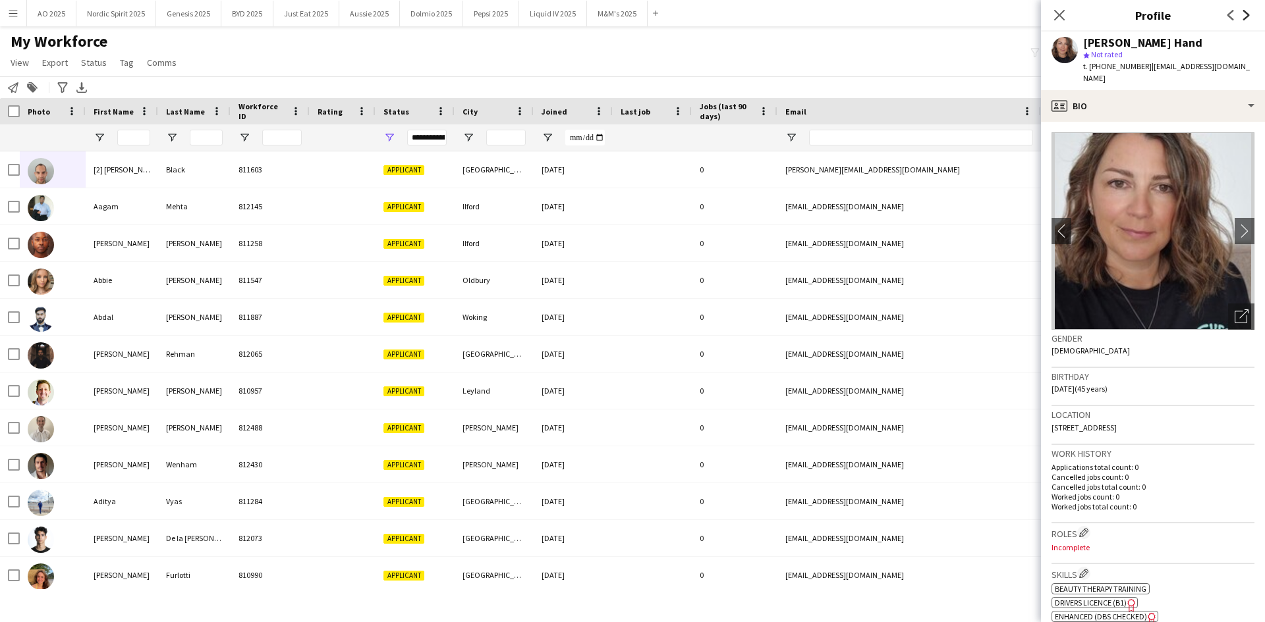
click at [1246, 17] on icon at bounding box center [1246, 15] width 7 height 11
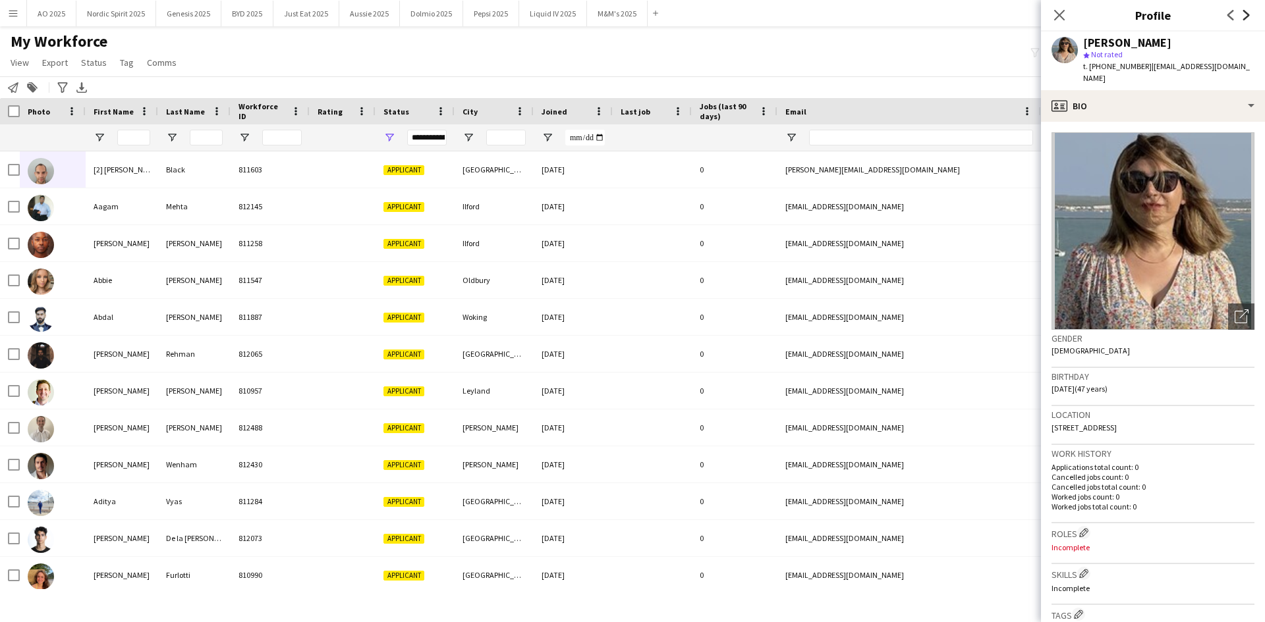
click at [1246, 17] on icon at bounding box center [1246, 15] width 7 height 11
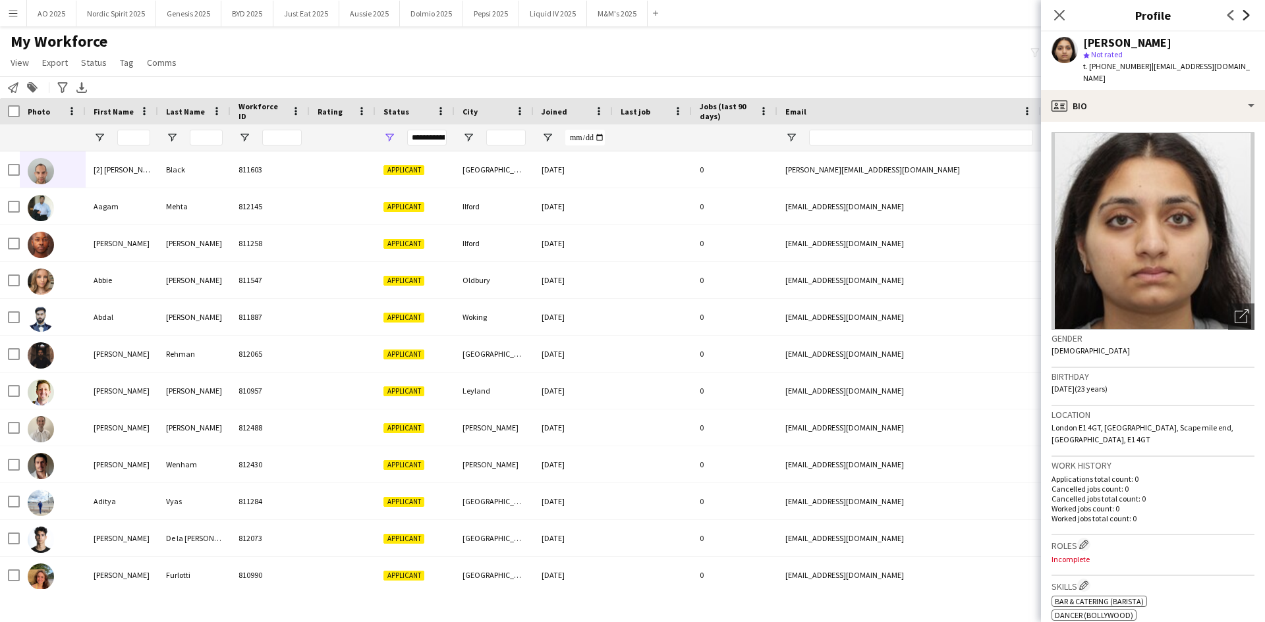
click at [1246, 17] on icon at bounding box center [1246, 15] width 7 height 11
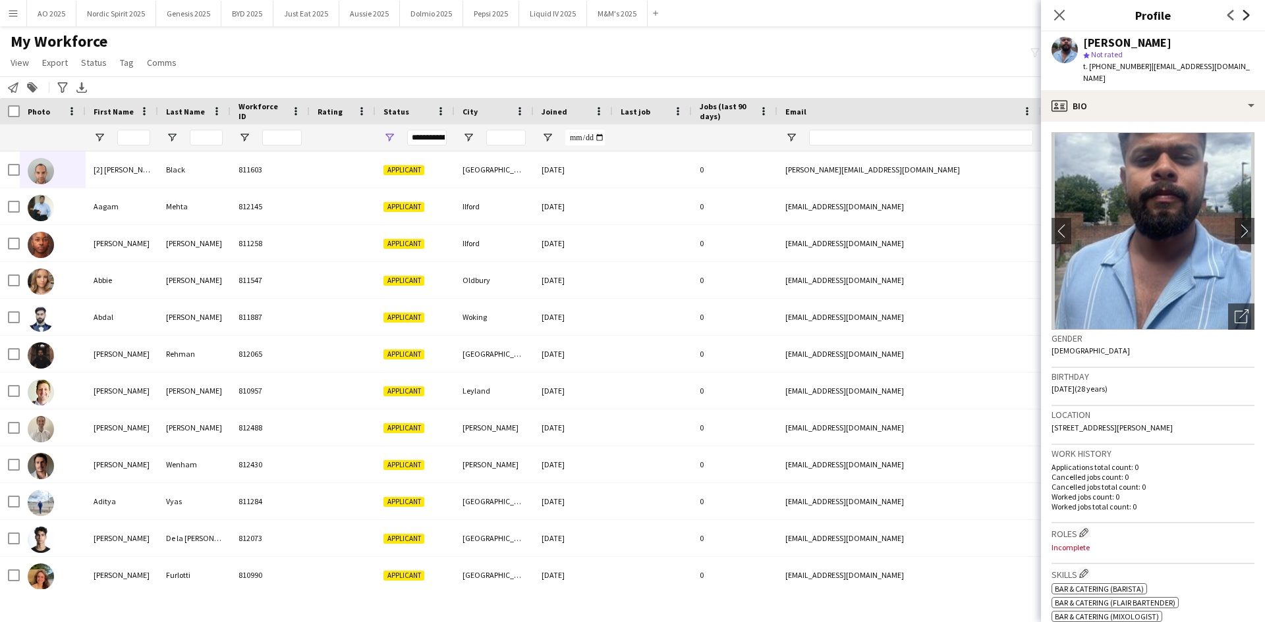
click at [1246, 17] on icon at bounding box center [1246, 15] width 7 height 11
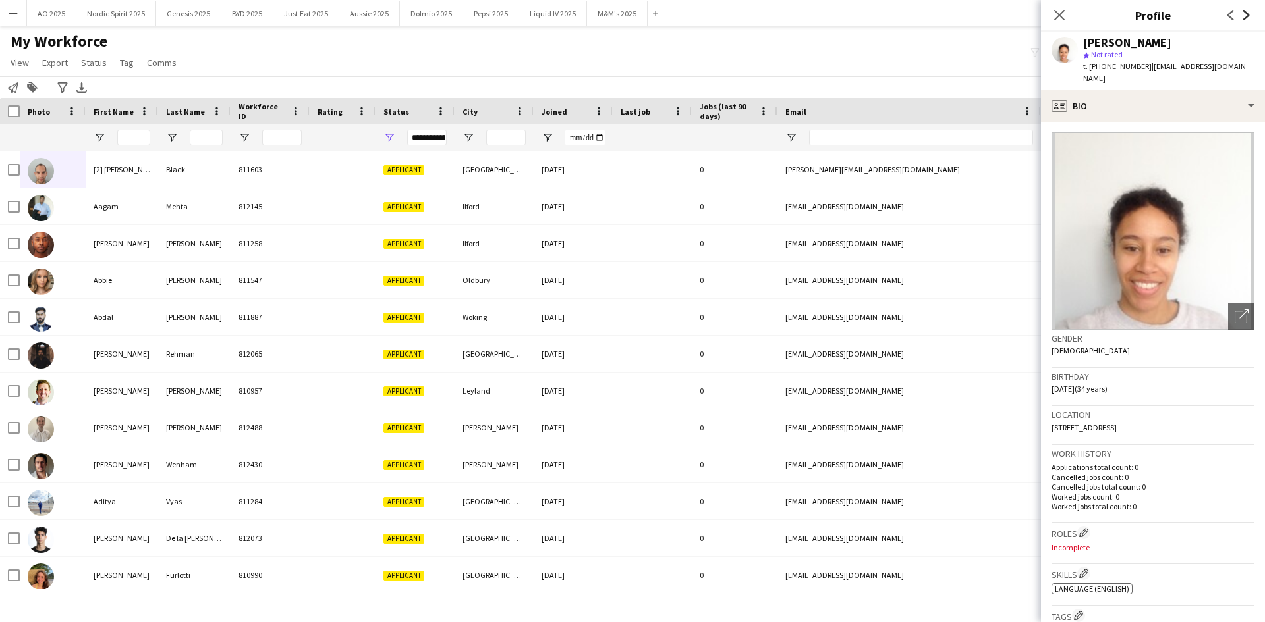
click at [1246, 17] on icon at bounding box center [1246, 15] width 7 height 11
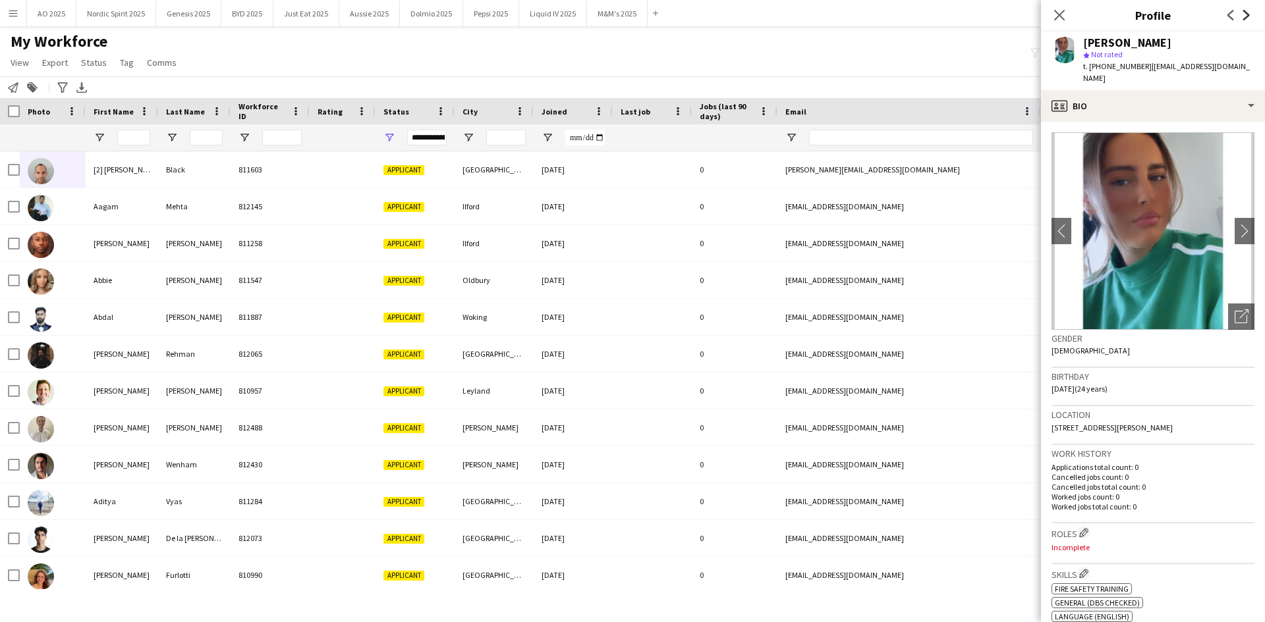
click at [1246, 17] on icon at bounding box center [1246, 15] width 7 height 11
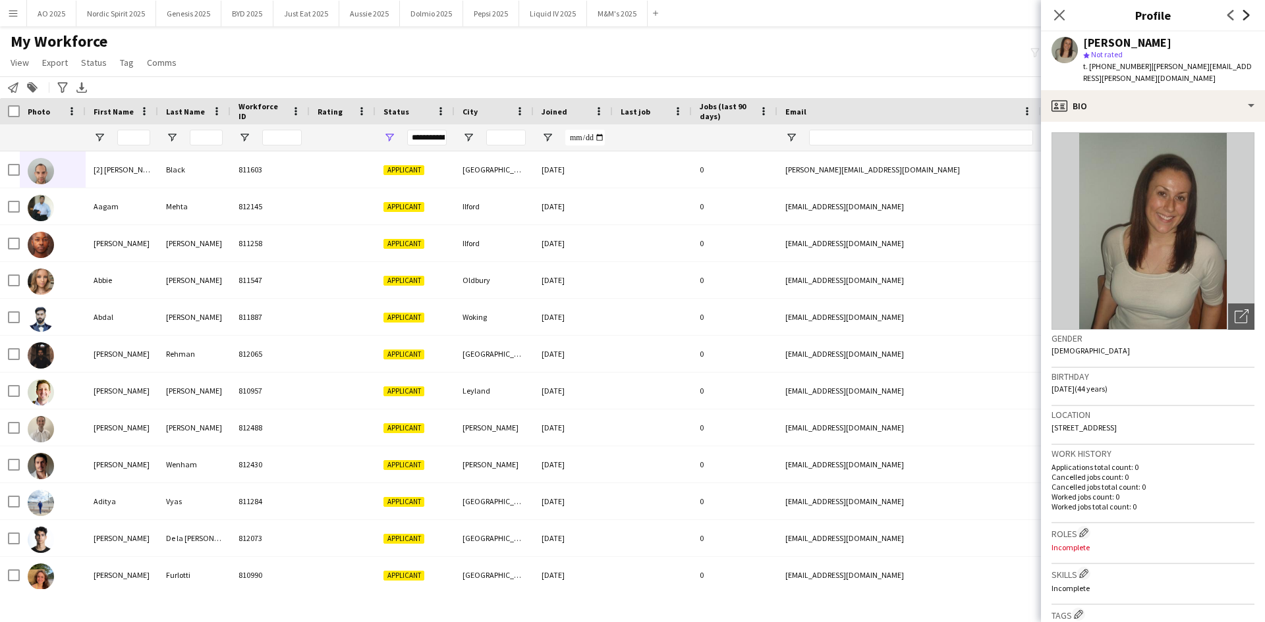
click at [1246, 17] on icon at bounding box center [1246, 15] width 7 height 11
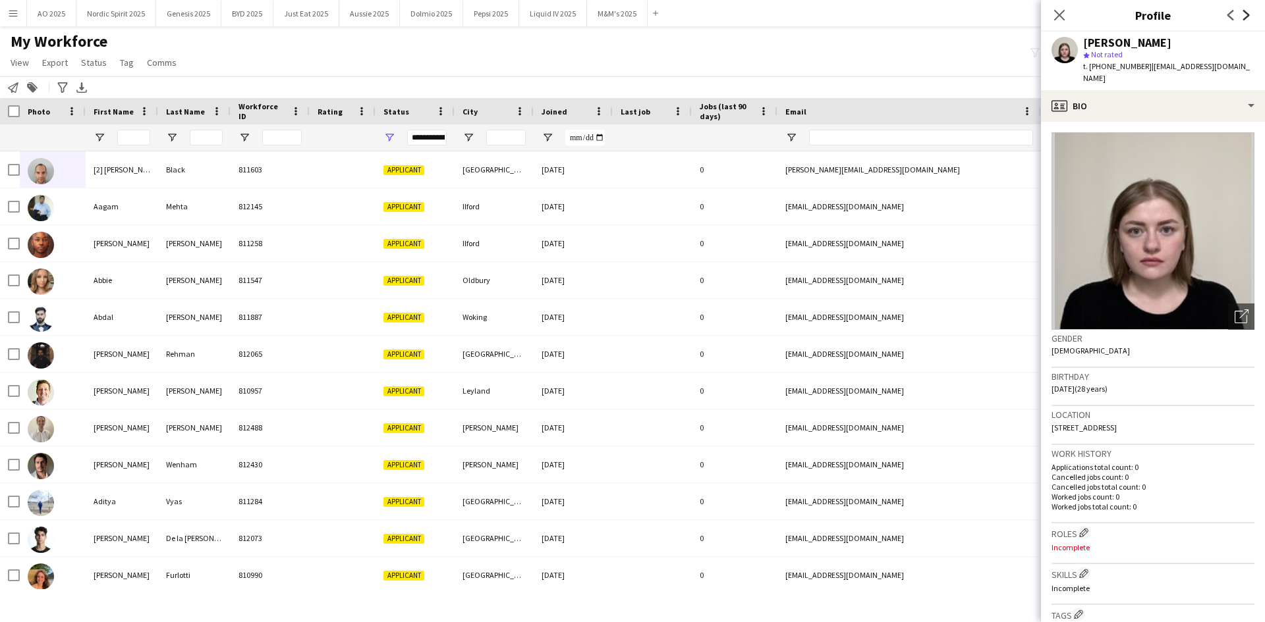
click at [1246, 17] on icon at bounding box center [1246, 15] width 7 height 11
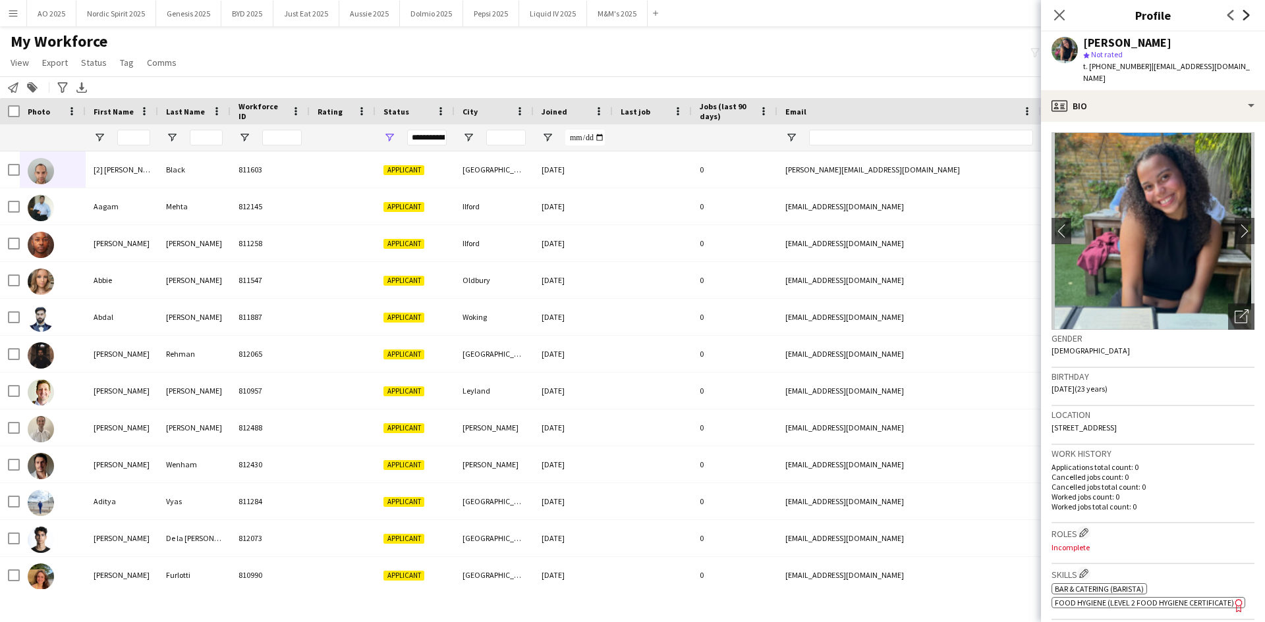
click at [1246, 17] on icon at bounding box center [1246, 15] width 7 height 11
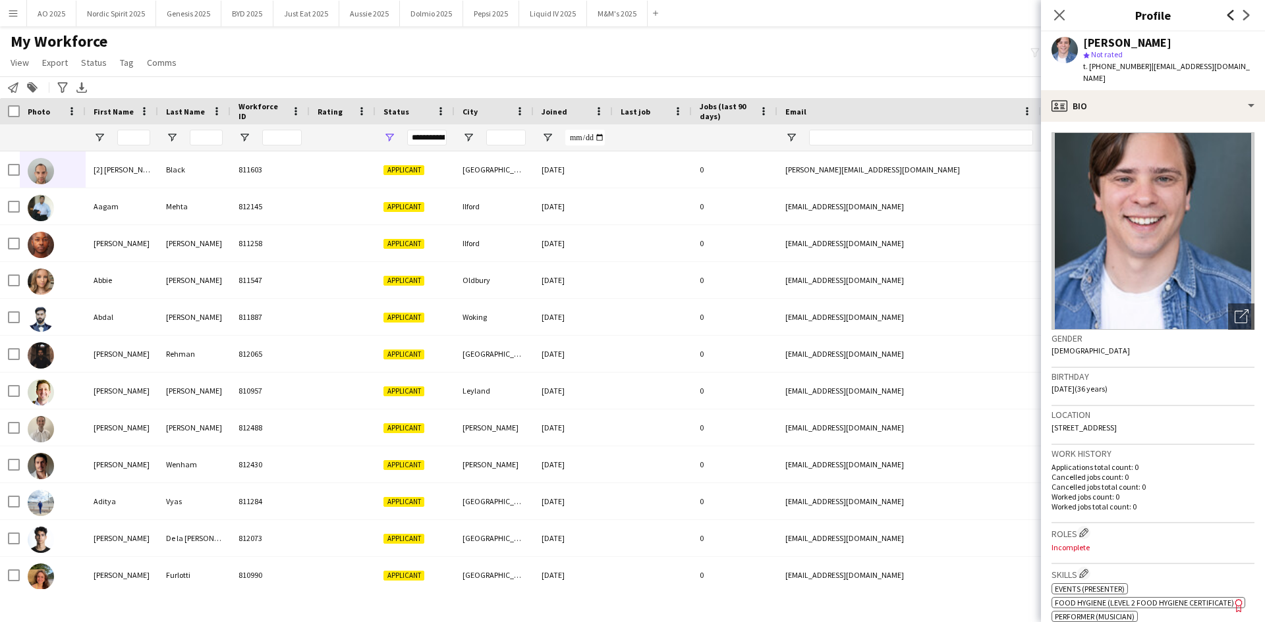
click at [1232, 17] on icon "Previous" at bounding box center [1230, 15] width 11 height 11
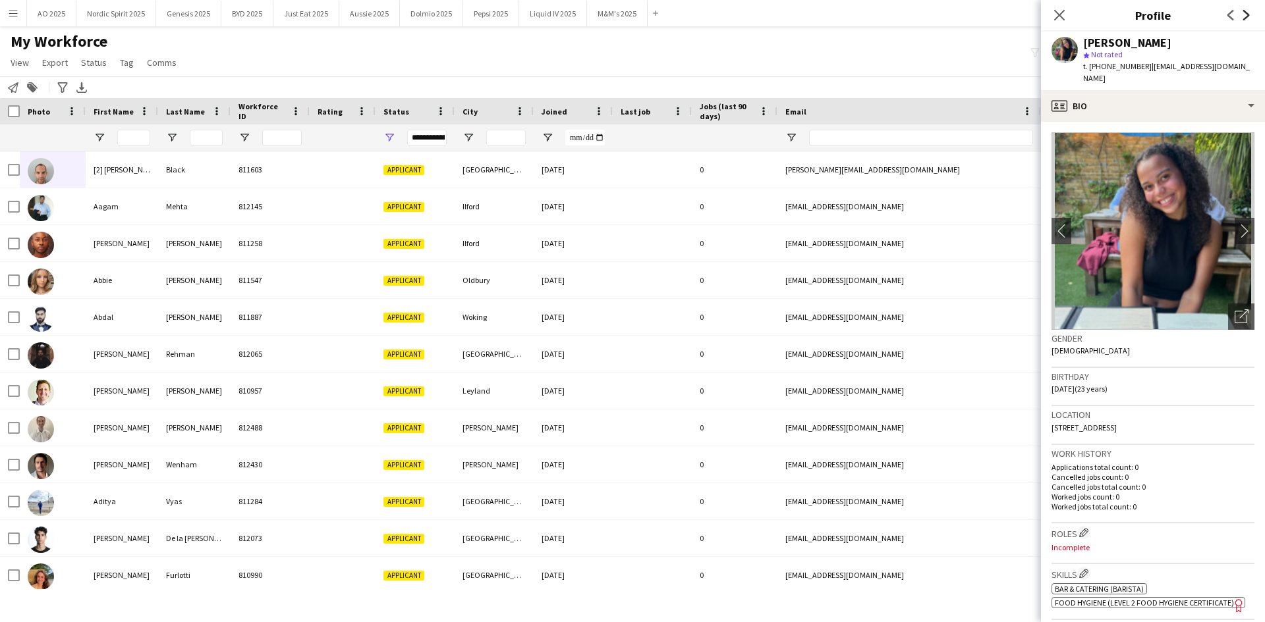
click at [1244, 16] on icon "Next" at bounding box center [1246, 15] width 11 height 11
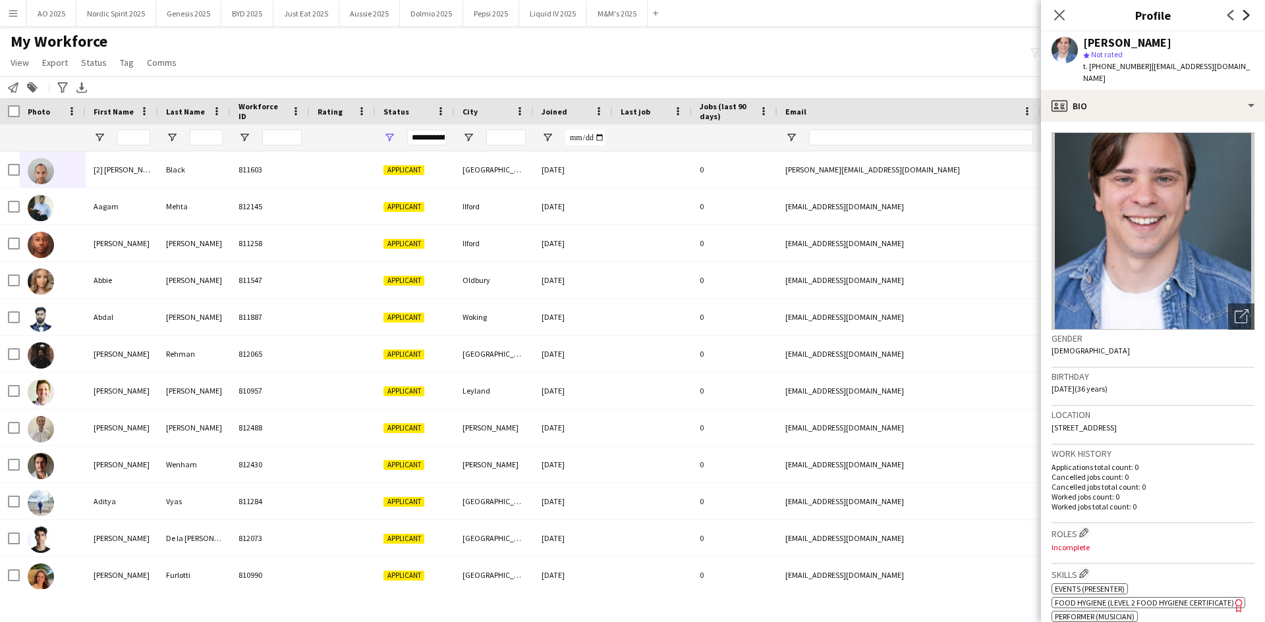
click at [1244, 16] on icon "Next" at bounding box center [1246, 15] width 11 height 11
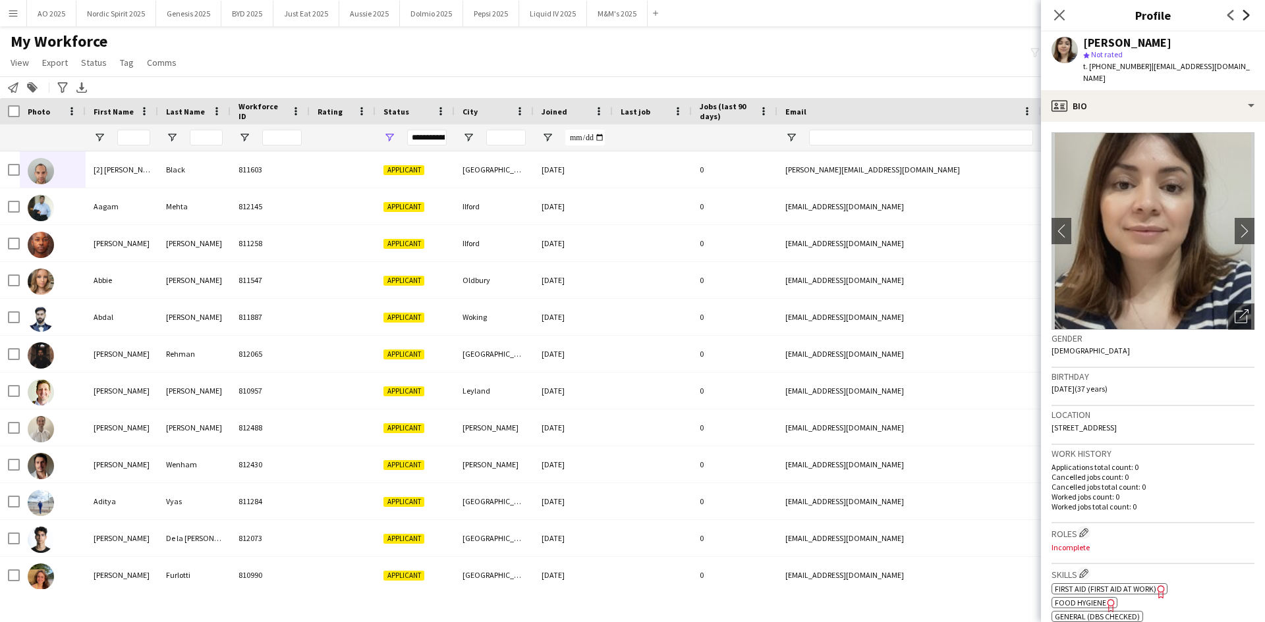
click at [1244, 16] on icon "Next" at bounding box center [1246, 15] width 11 height 11
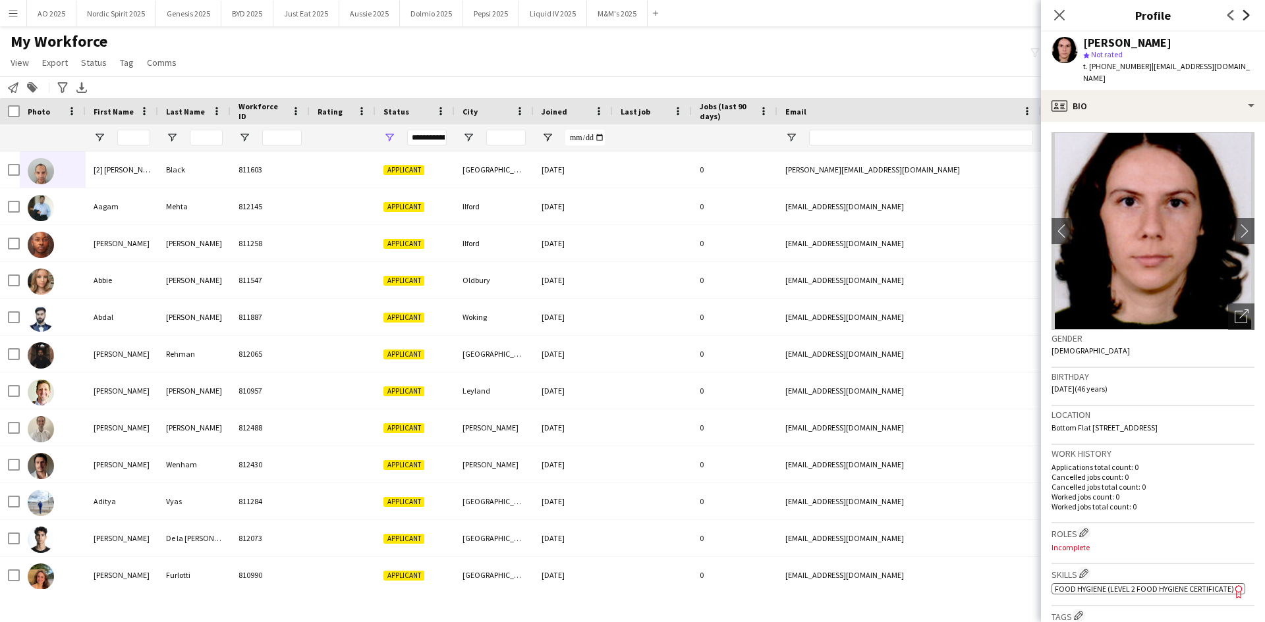
click at [1244, 16] on icon "Next" at bounding box center [1246, 15] width 11 height 11
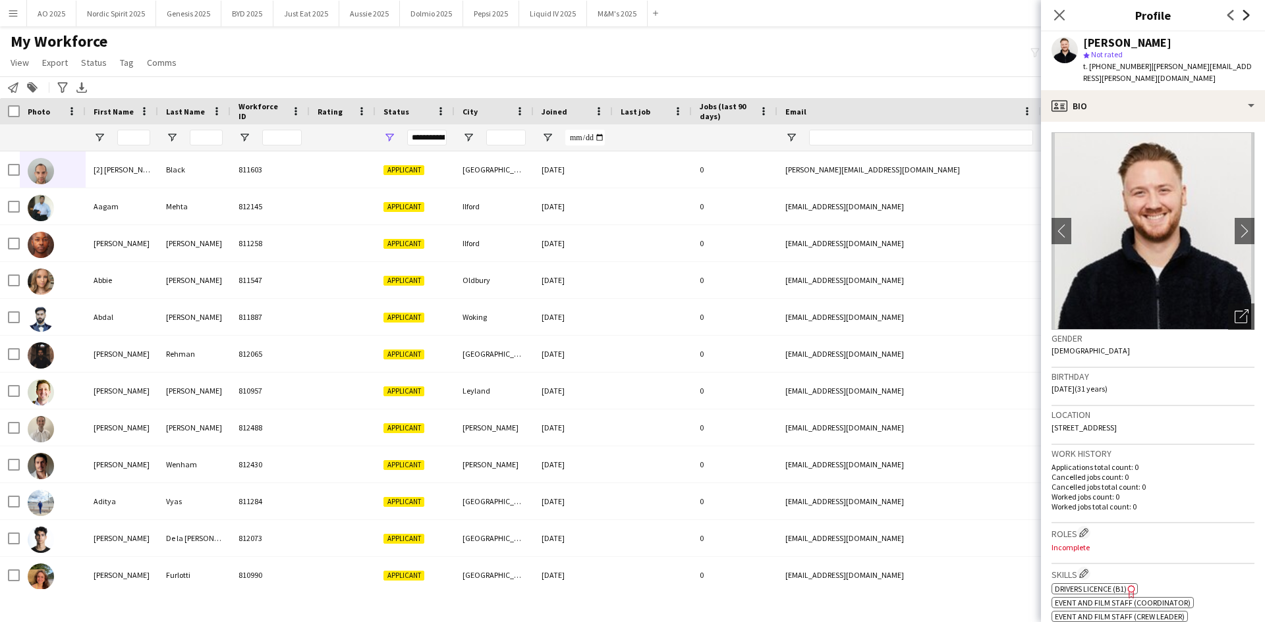
click at [1244, 16] on icon "Next" at bounding box center [1246, 15] width 11 height 11
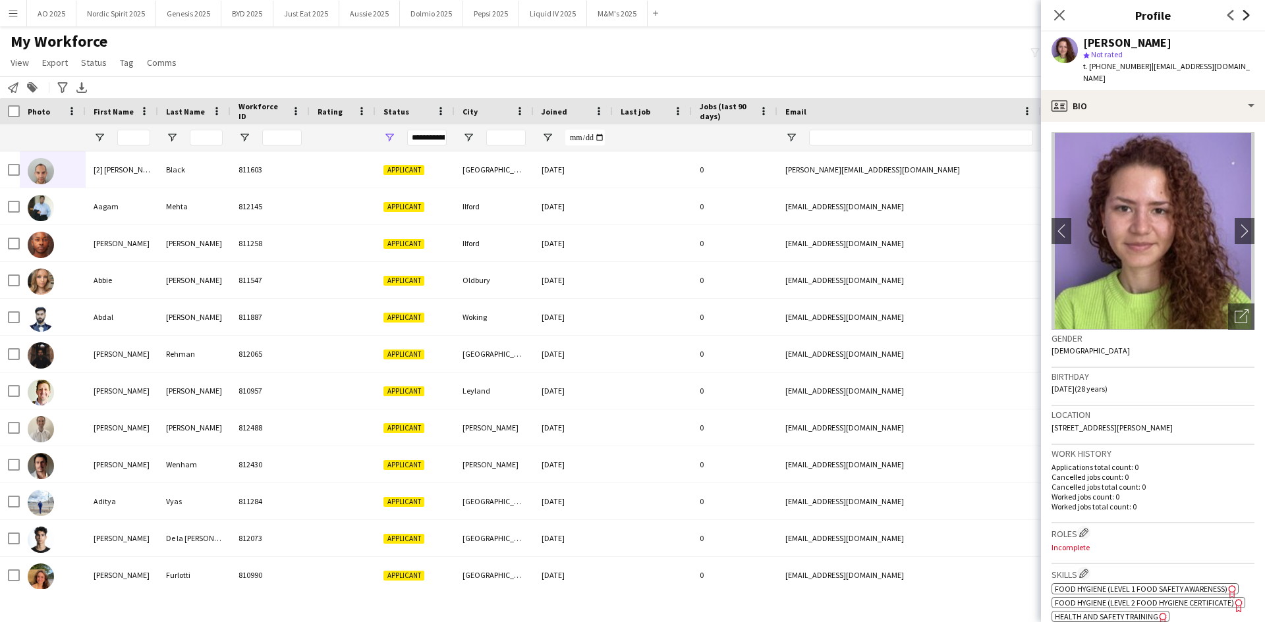
click at [1244, 16] on icon "Next" at bounding box center [1246, 15] width 11 height 11
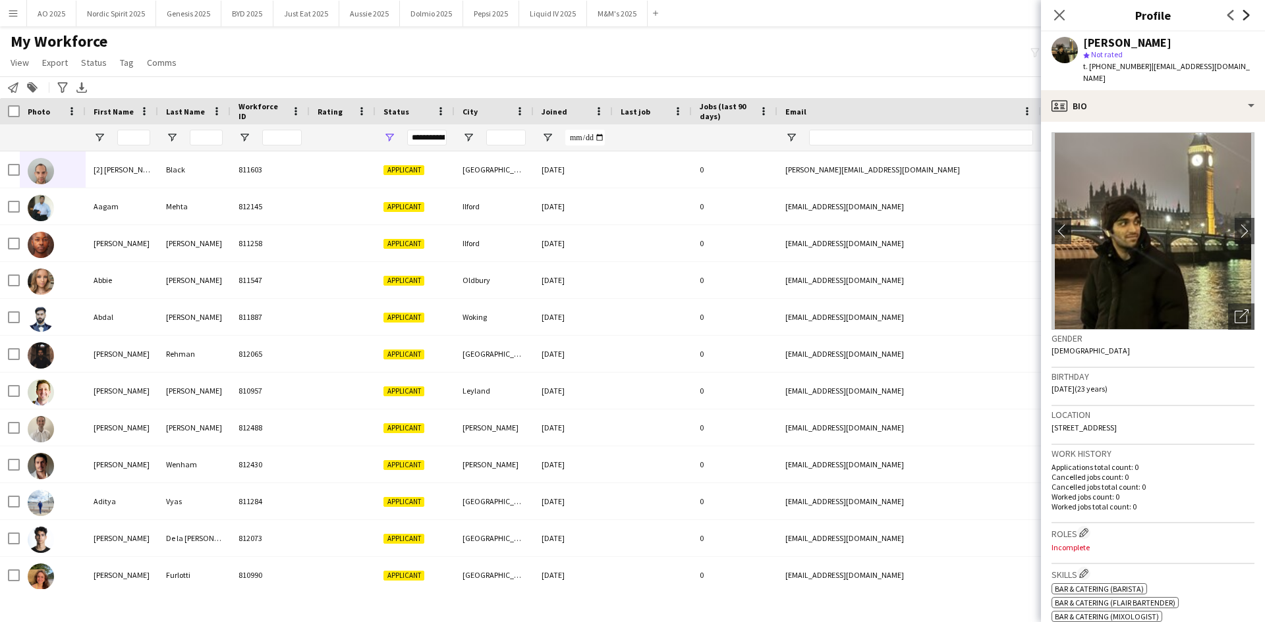
click at [1244, 16] on icon "Next" at bounding box center [1246, 15] width 11 height 11
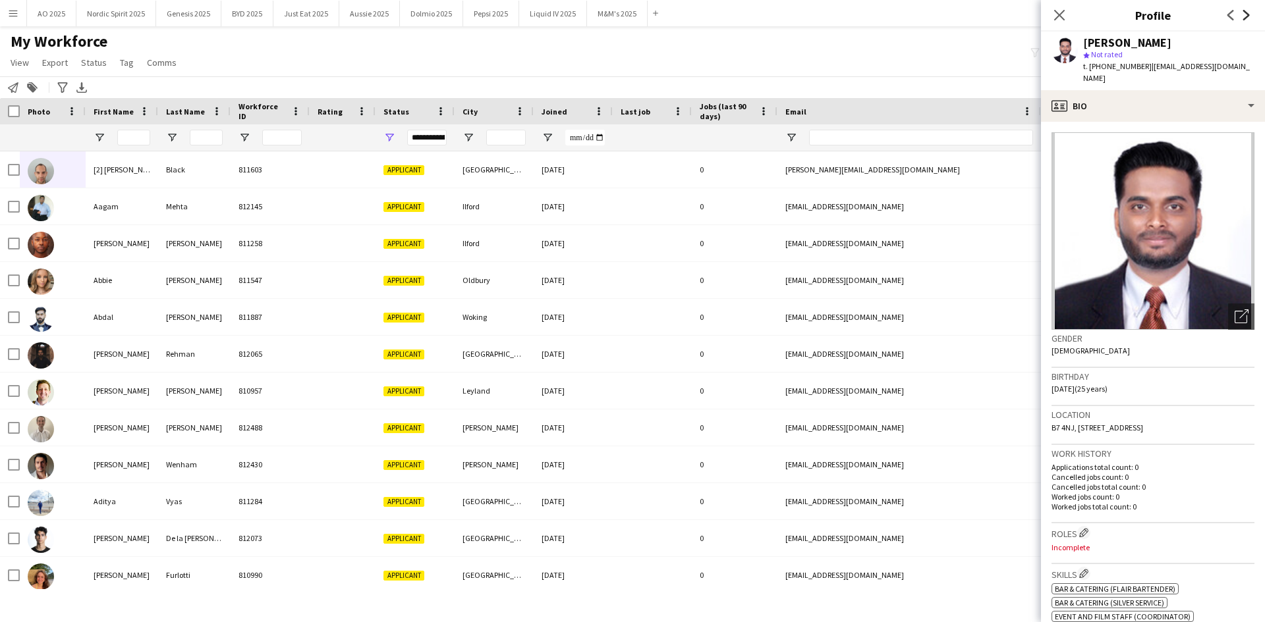
click at [1244, 16] on icon "Next" at bounding box center [1246, 15] width 11 height 11
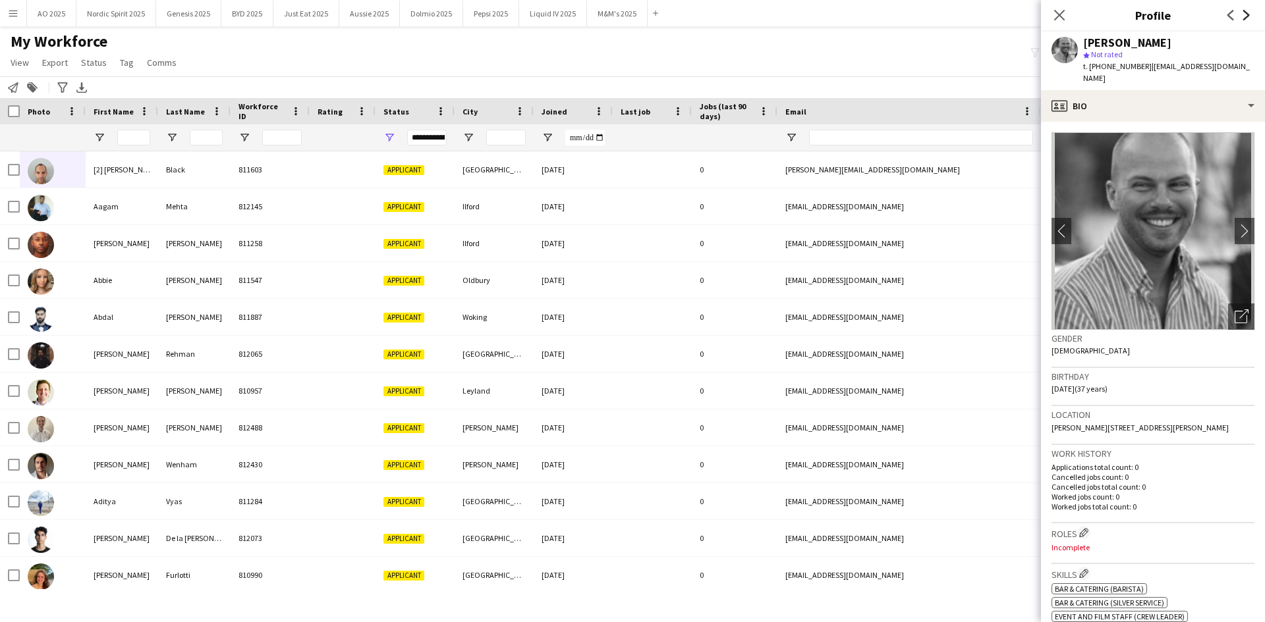
click at [1244, 16] on icon "Next" at bounding box center [1246, 15] width 11 height 11
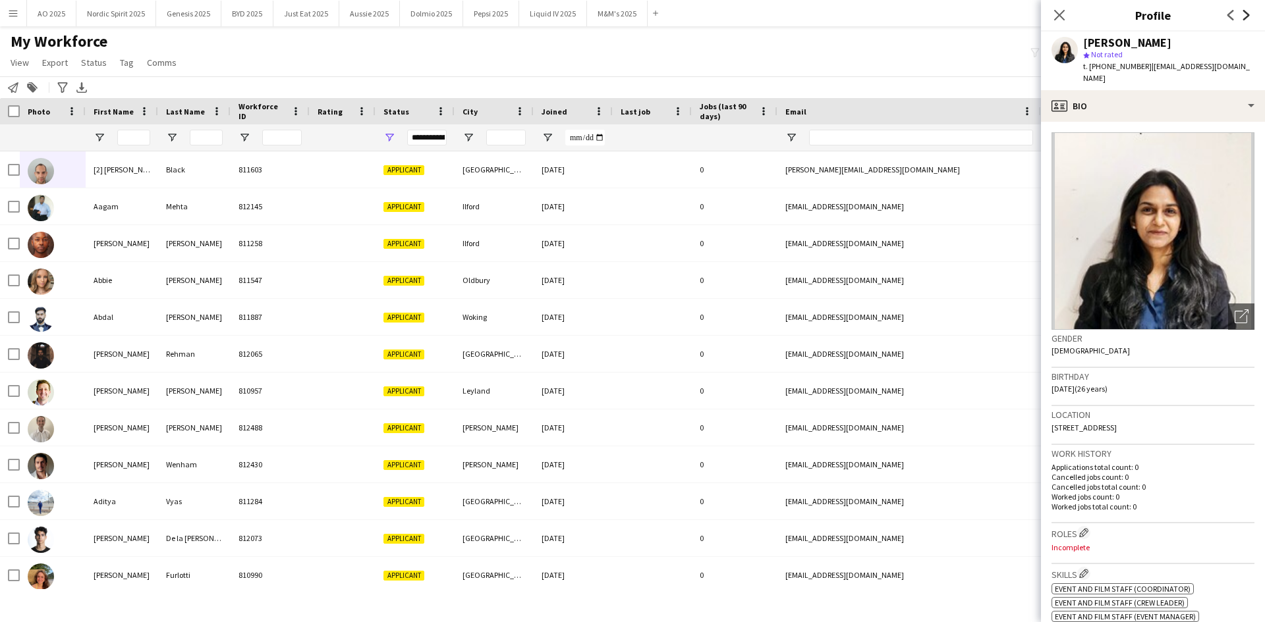
click at [1244, 16] on icon "Next" at bounding box center [1246, 15] width 11 height 11
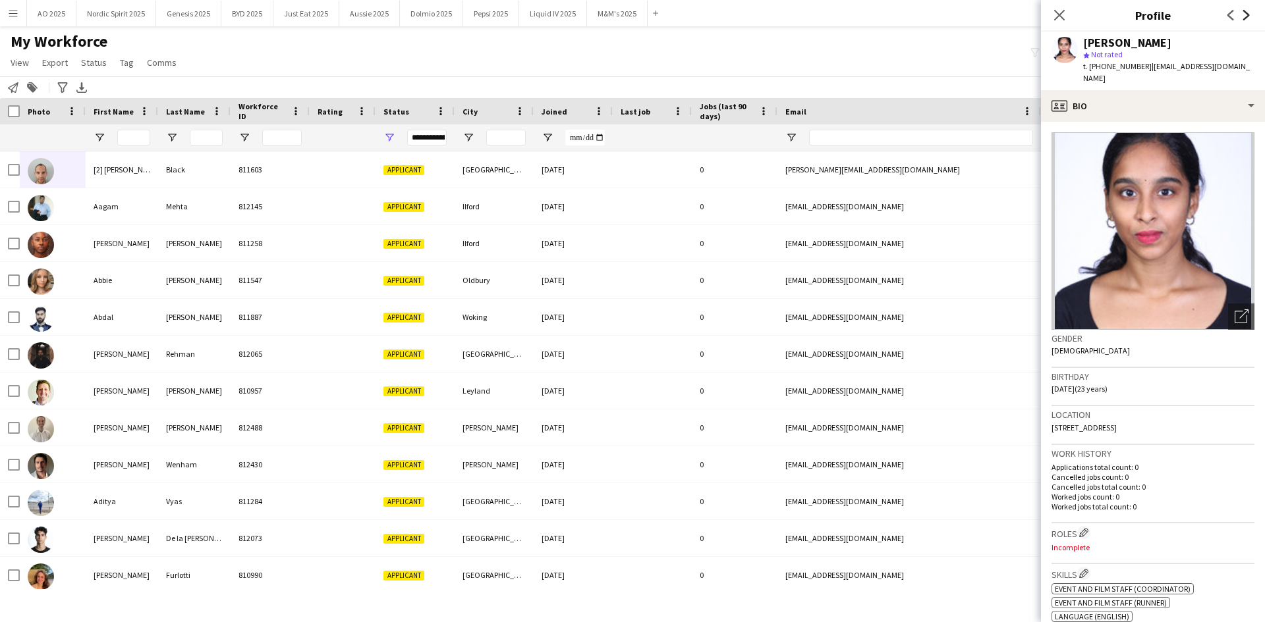
click at [1244, 16] on icon "Next" at bounding box center [1246, 15] width 11 height 11
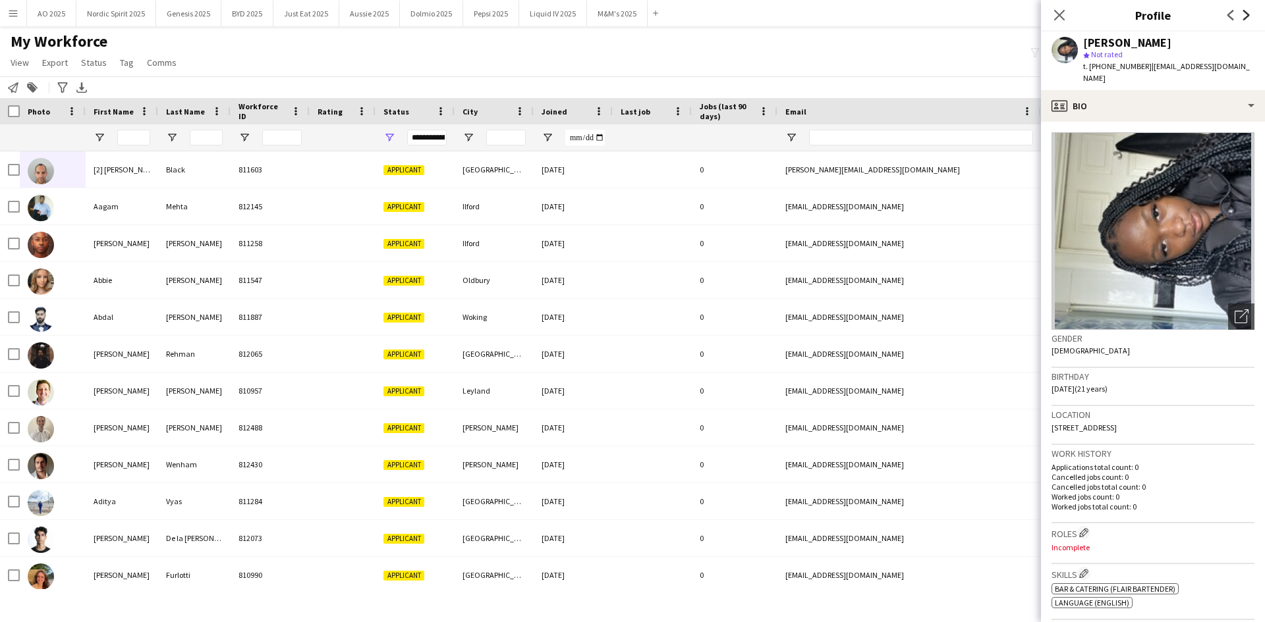
click at [1244, 16] on icon "Next" at bounding box center [1246, 15] width 11 height 11
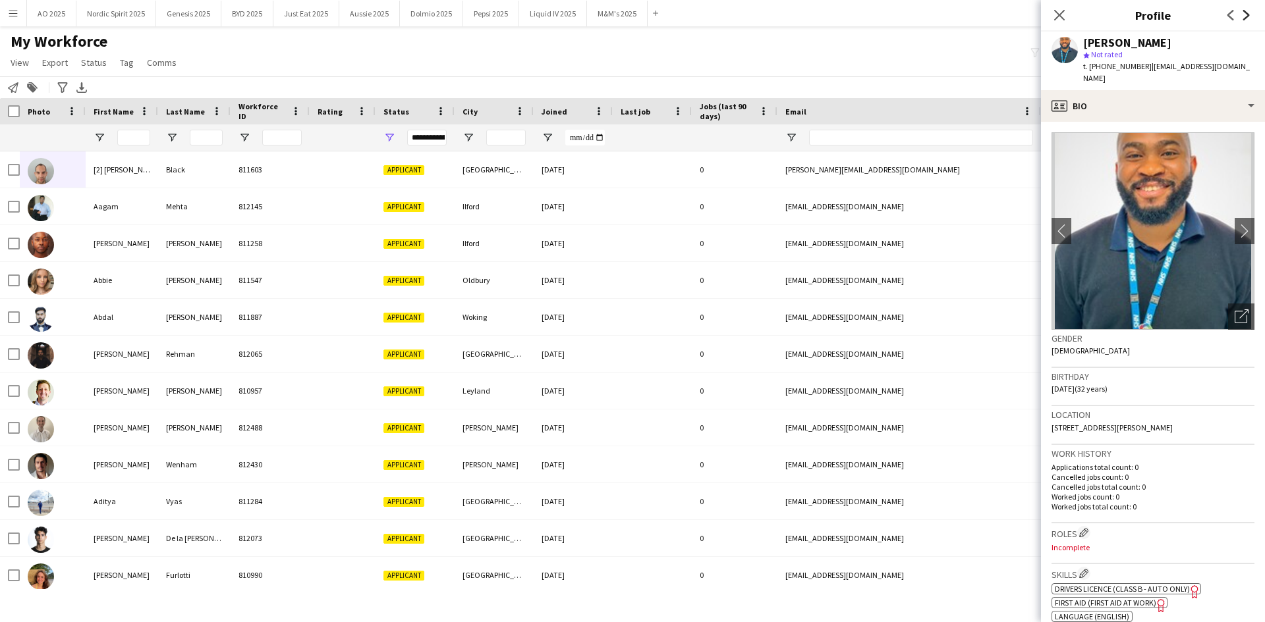
click at [1244, 16] on icon "Next" at bounding box center [1246, 15] width 11 height 11
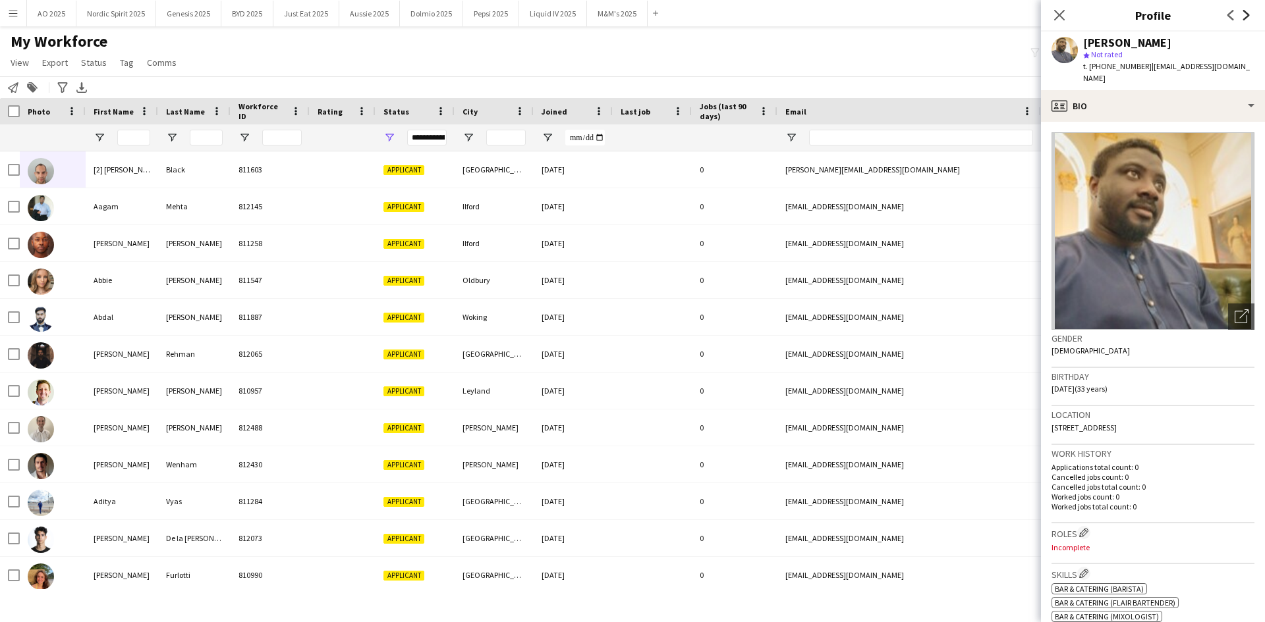
click at [1244, 16] on icon "Next" at bounding box center [1246, 15] width 11 height 11
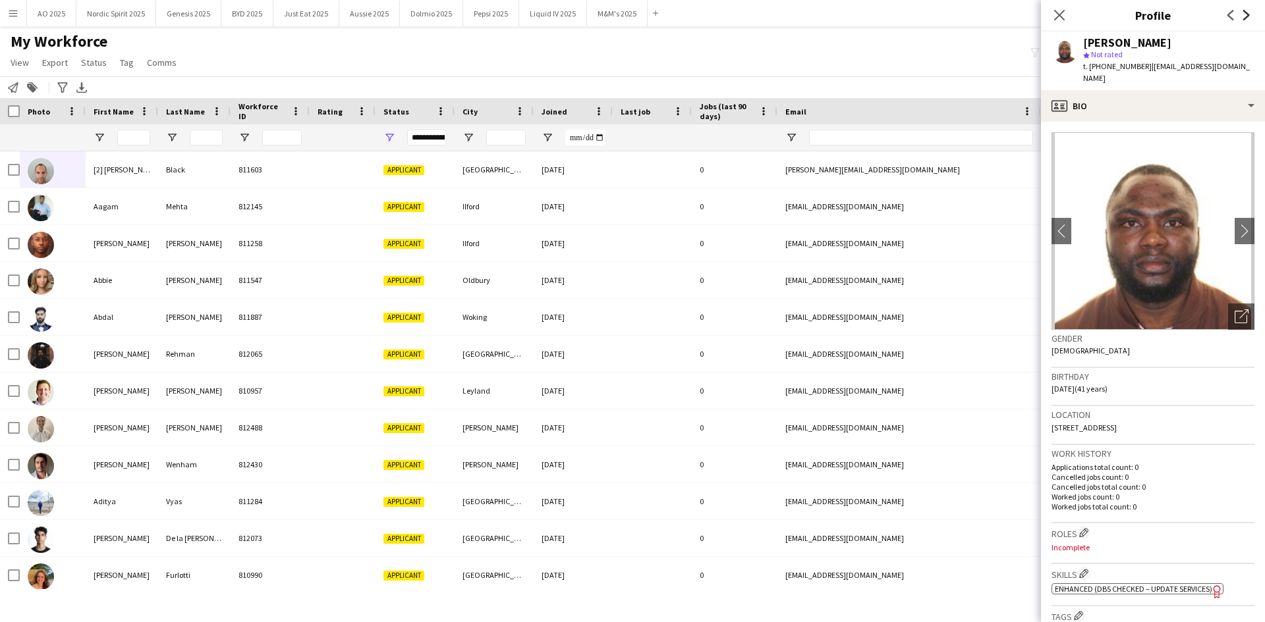
click at [1244, 16] on icon "Next" at bounding box center [1246, 15] width 11 height 11
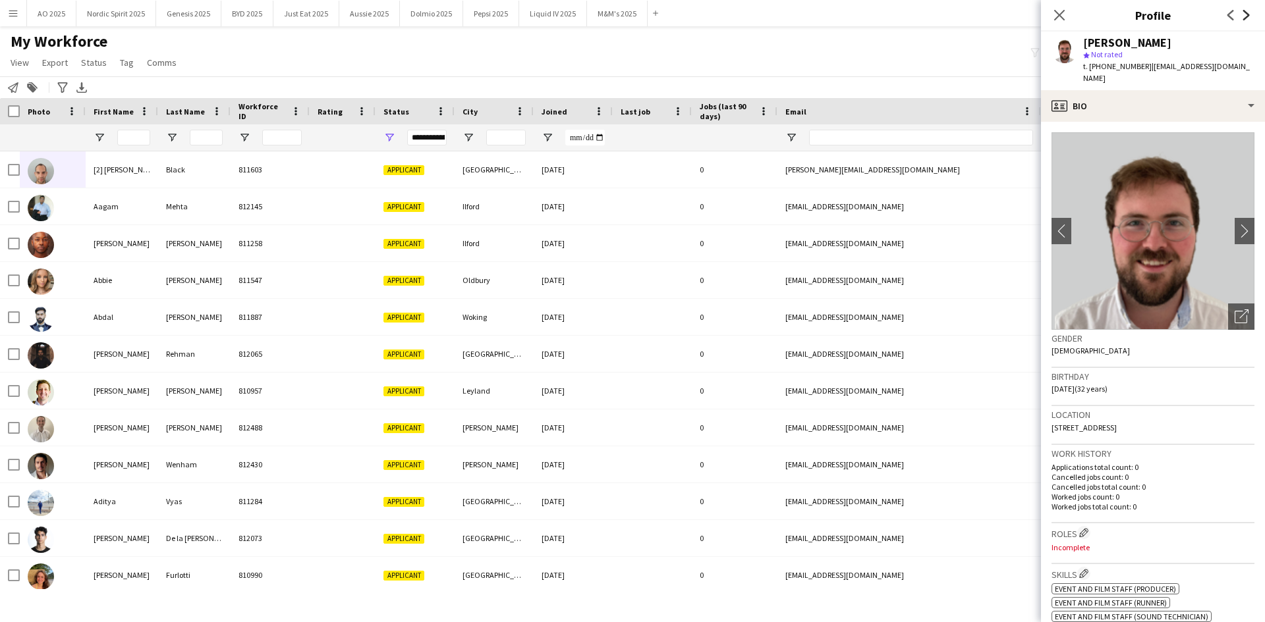
click at [1244, 16] on icon "Next" at bounding box center [1246, 15] width 11 height 11
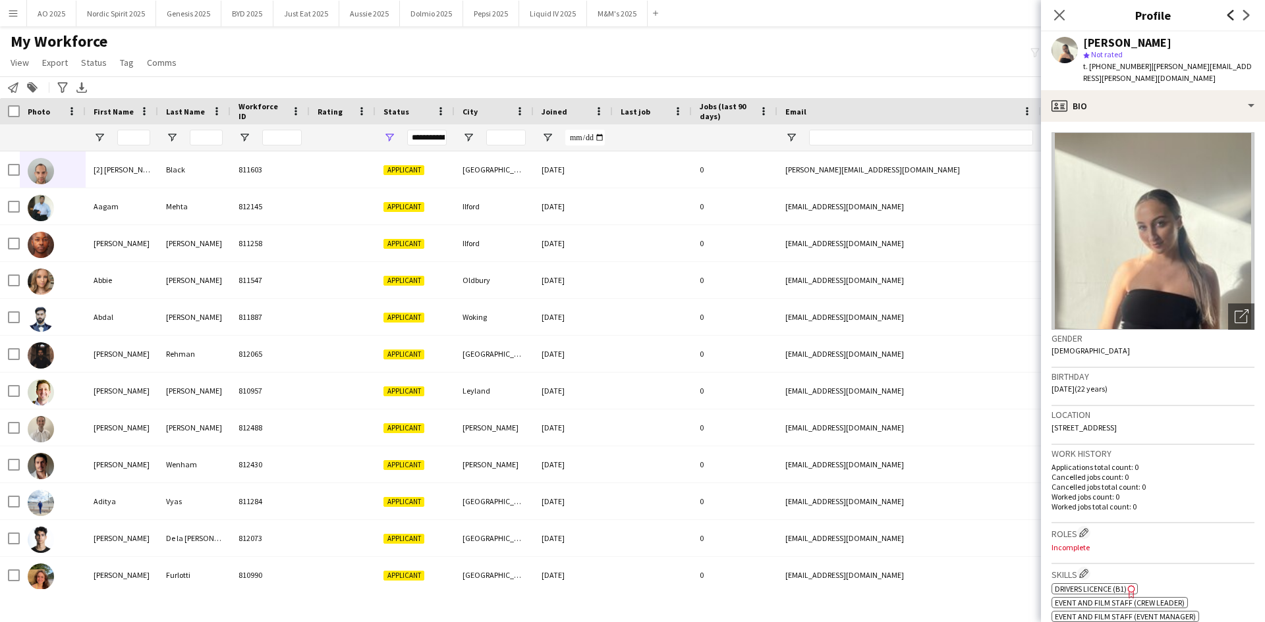
click at [1232, 18] on icon "Previous" at bounding box center [1230, 15] width 11 height 11
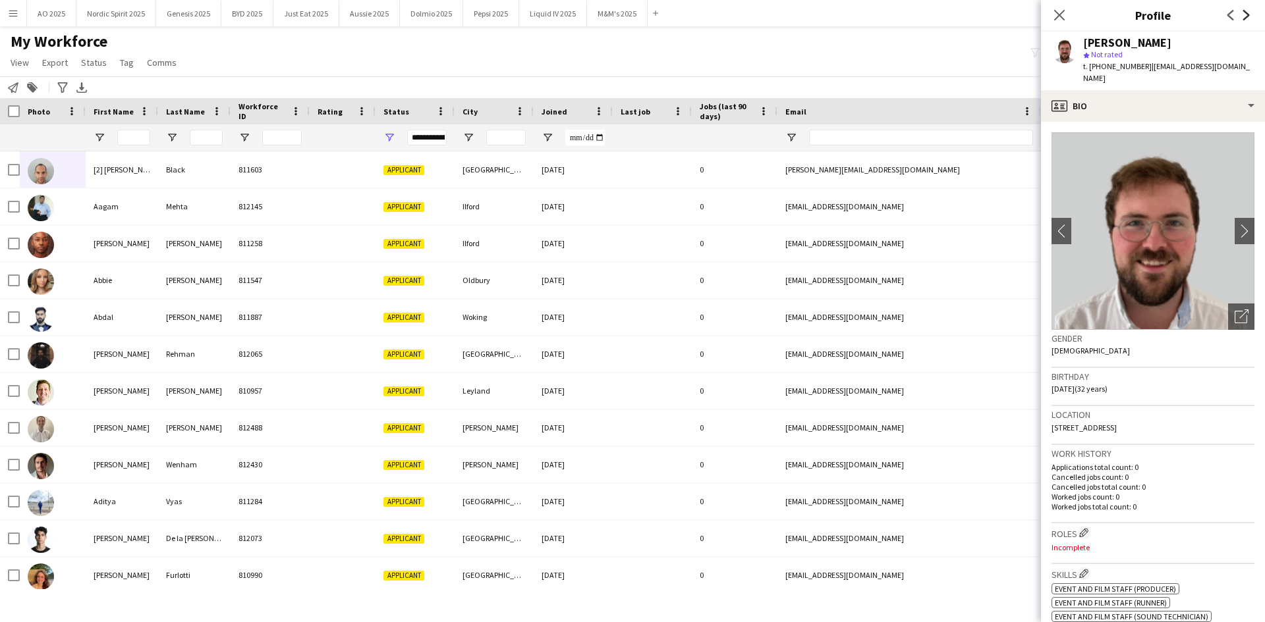
click at [1243, 16] on icon "Next" at bounding box center [1246, 15] width 11 height 11
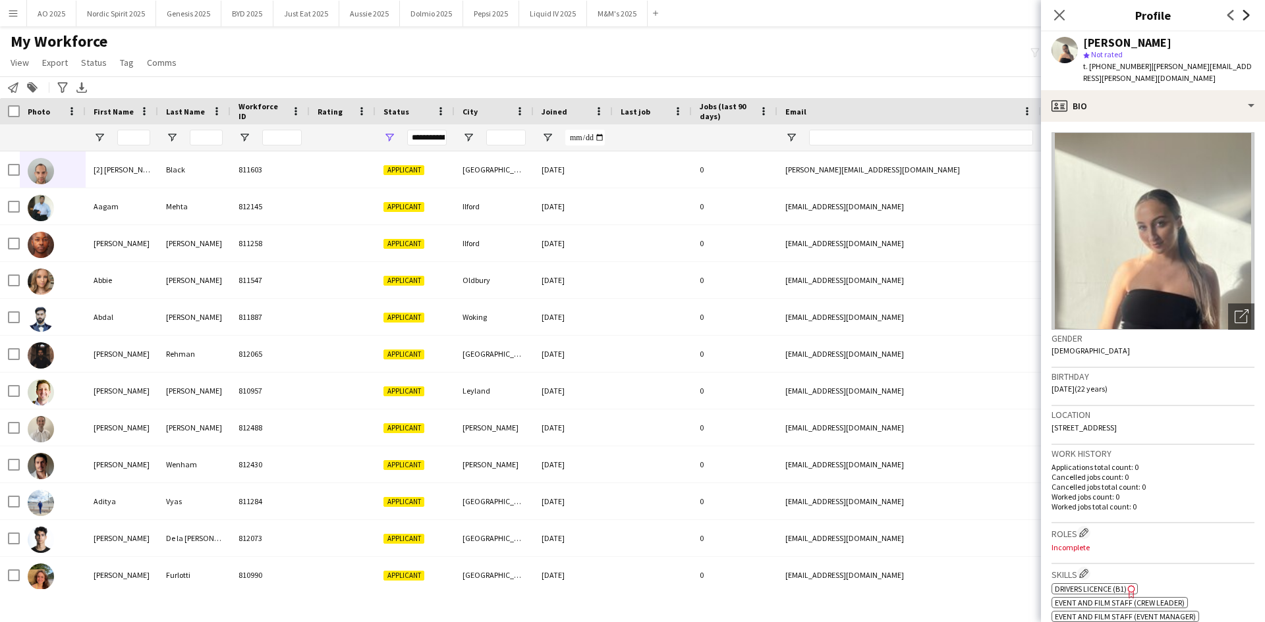
click at [1243, 16] on icon "Next" at bounding box center [1246, 15] width 11 height 11
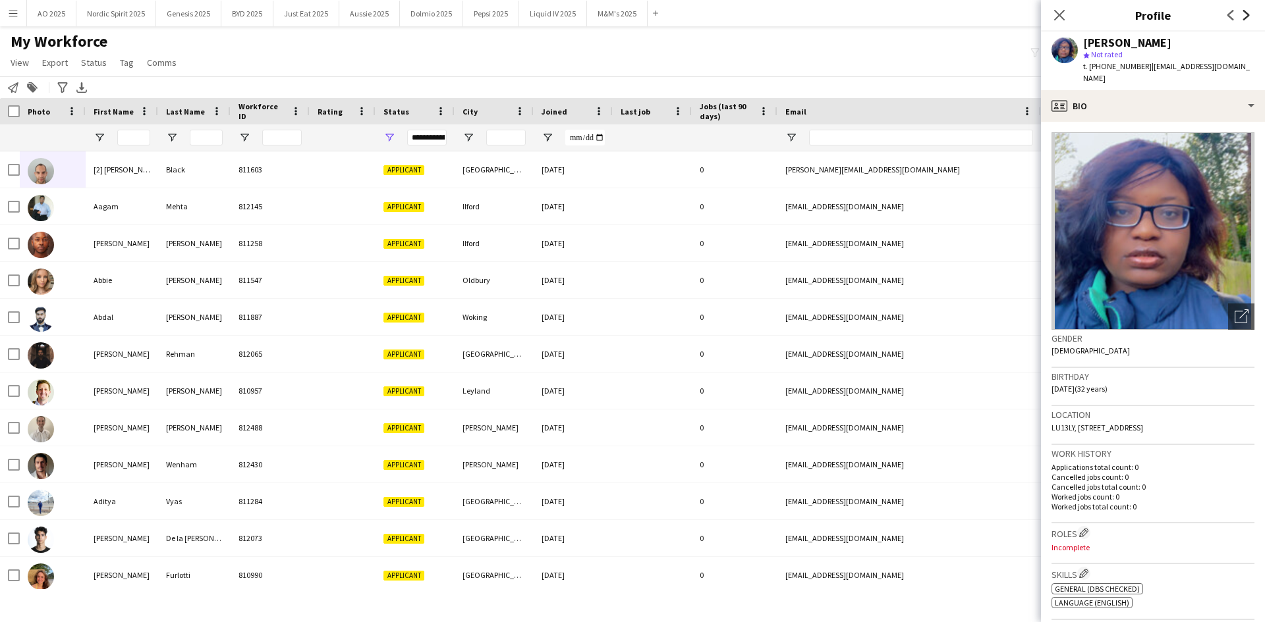
click at [1243, 16] on icon "Next" at bounding box center [1246, 15] width 11 height 11
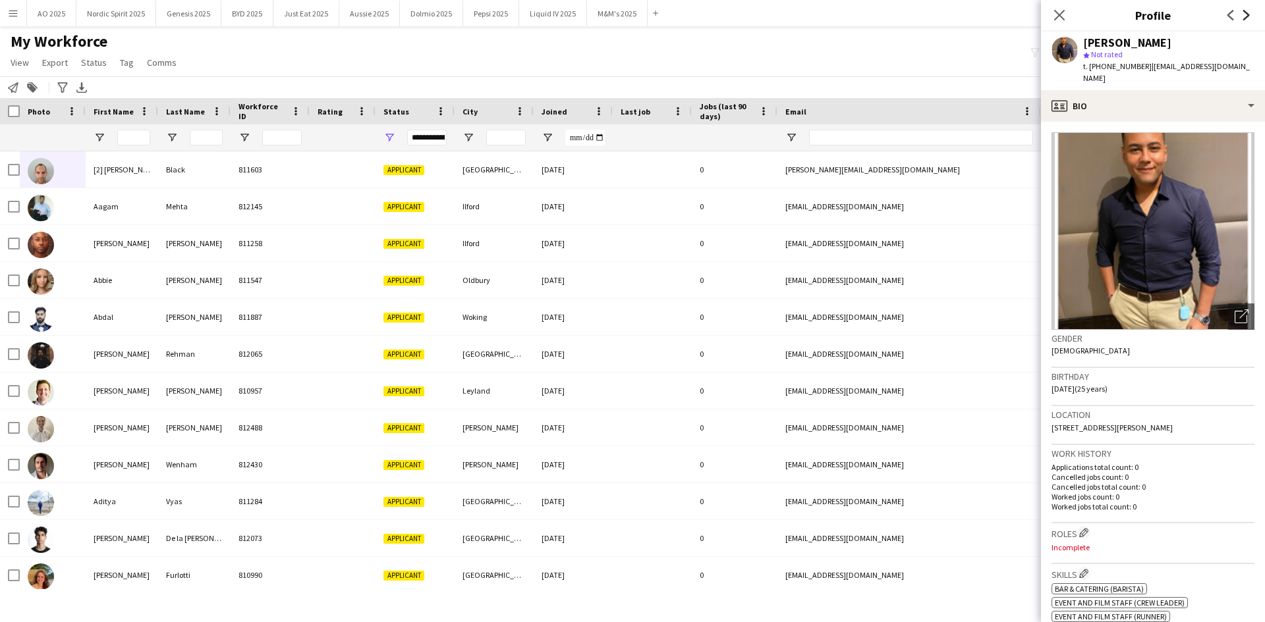
click at [1243, 16] on icon "Next" at bounding box center [1246, 15] width 11 height 11
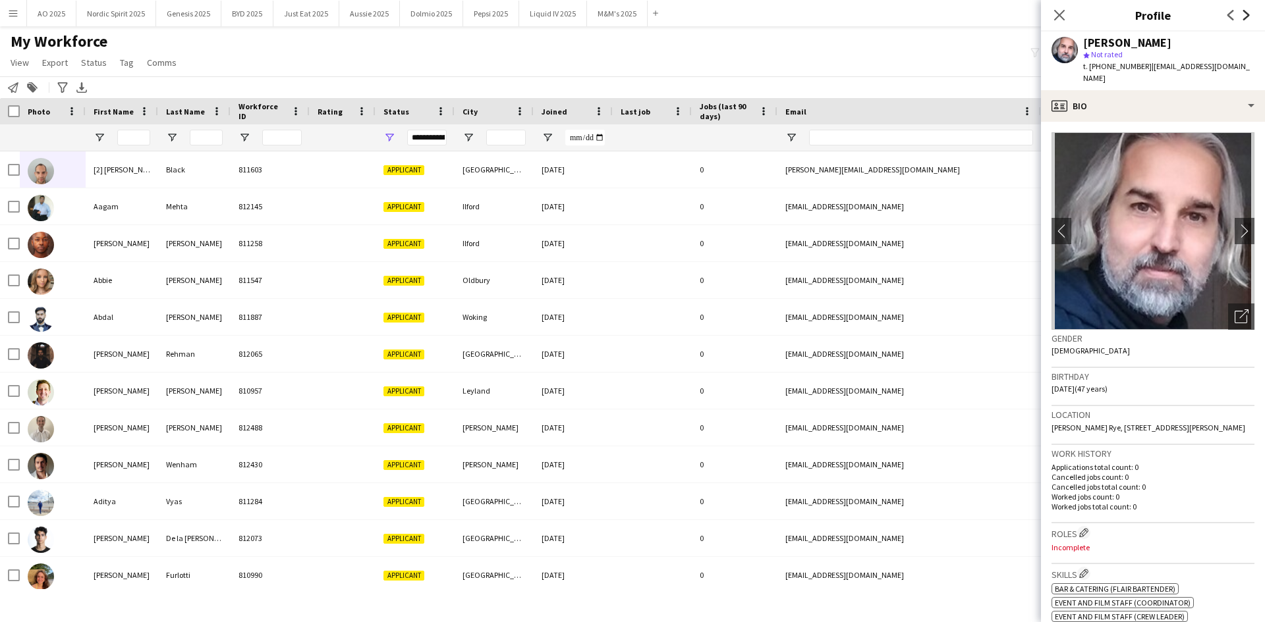
click at [1243, 16] on icon "Next" at bounding box center [1246, 15] width 11 height 11
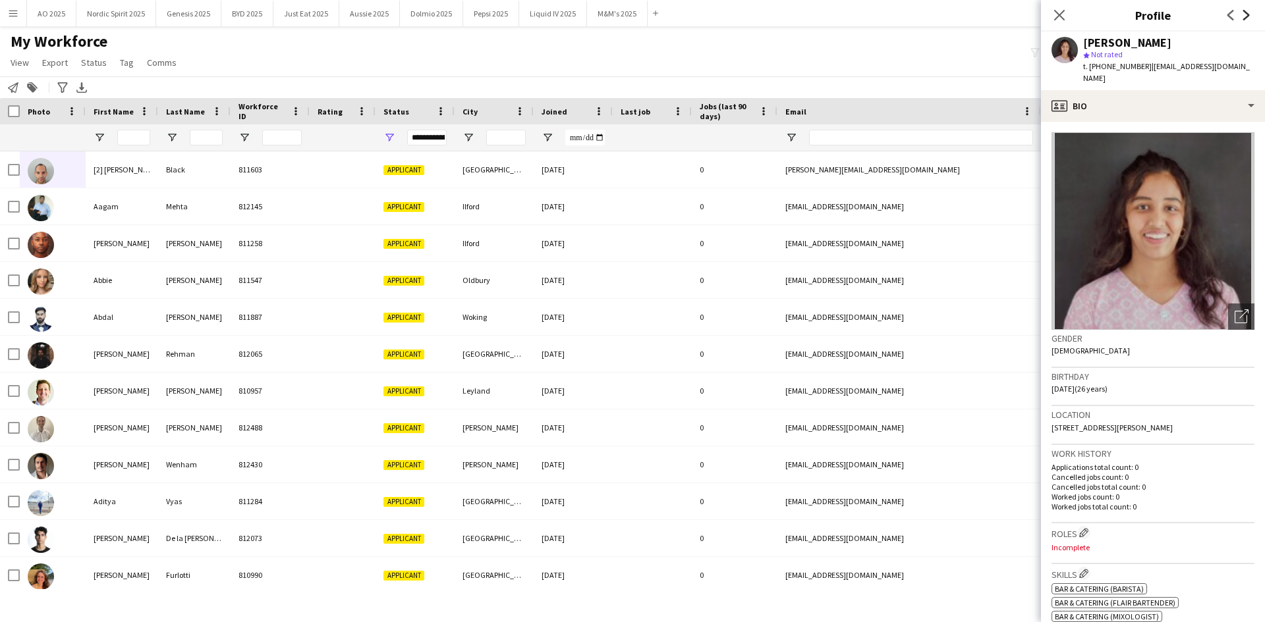
click at [1243, 16] on icon "Next" at bounding box center [1246, 15] width 11 height 11
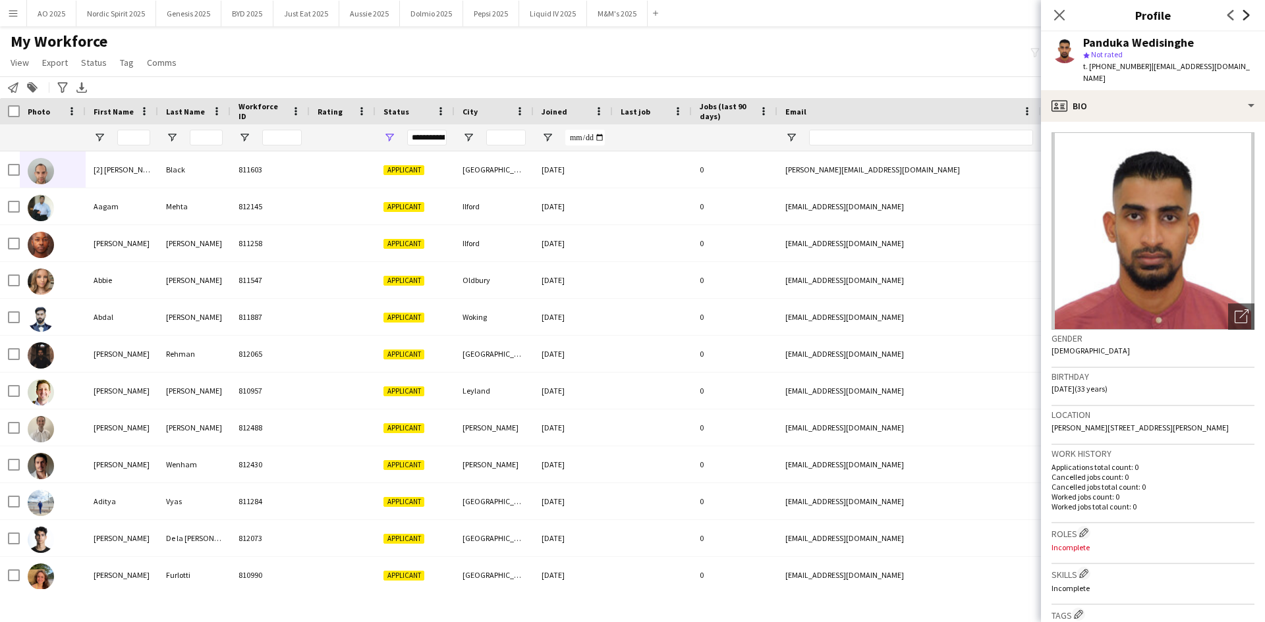
click at [1243, 16] on icon "Next" at bounding box center [1246, 15] width 11 height 11
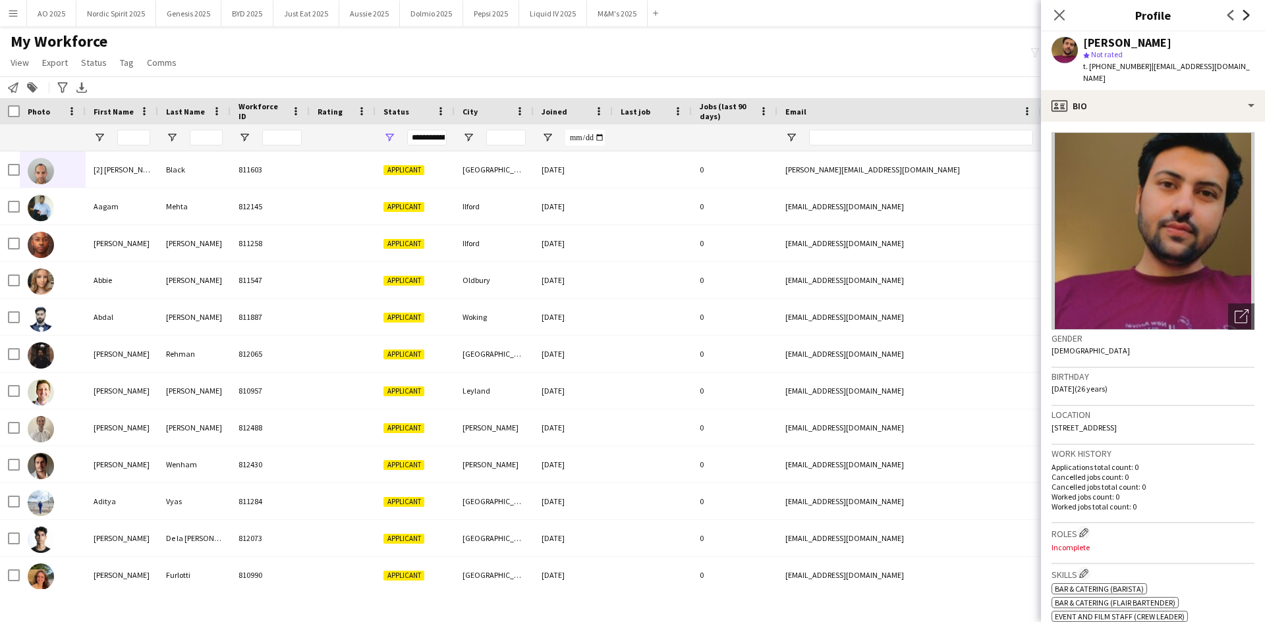
click at [1243, 16] on icon "Next" at bounding box center [1246, 15] width 11 height 11
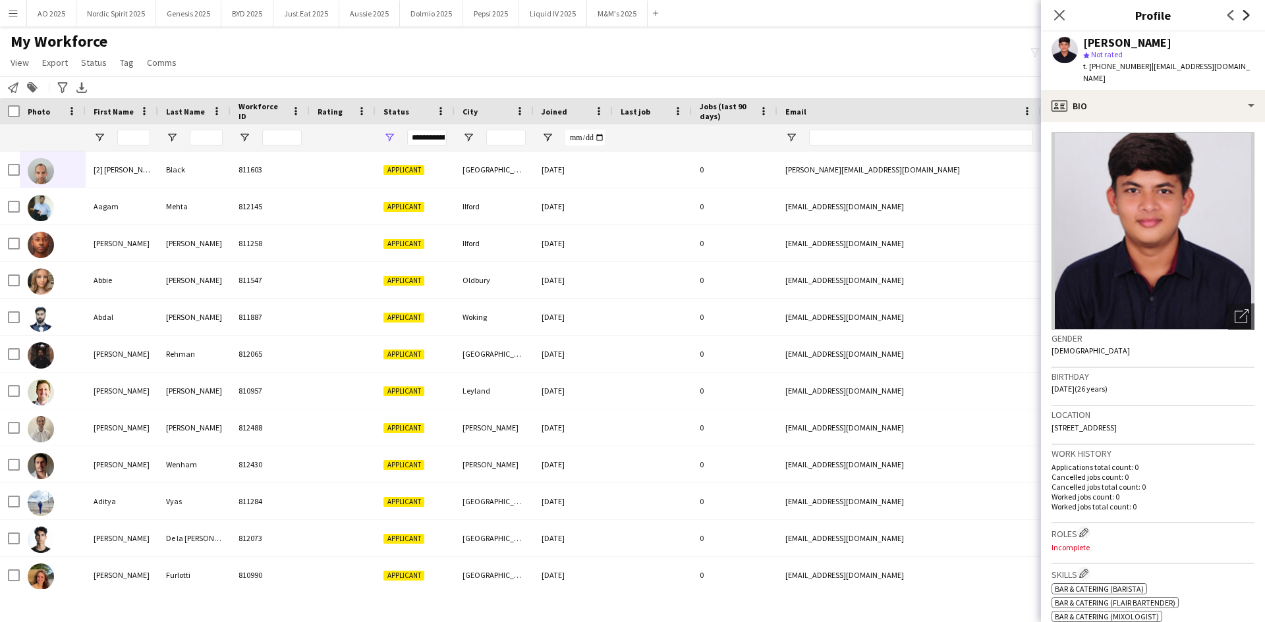
click at [1243, 16] on icon "Next" at bounding box center [1246, 15] width 11 height 11
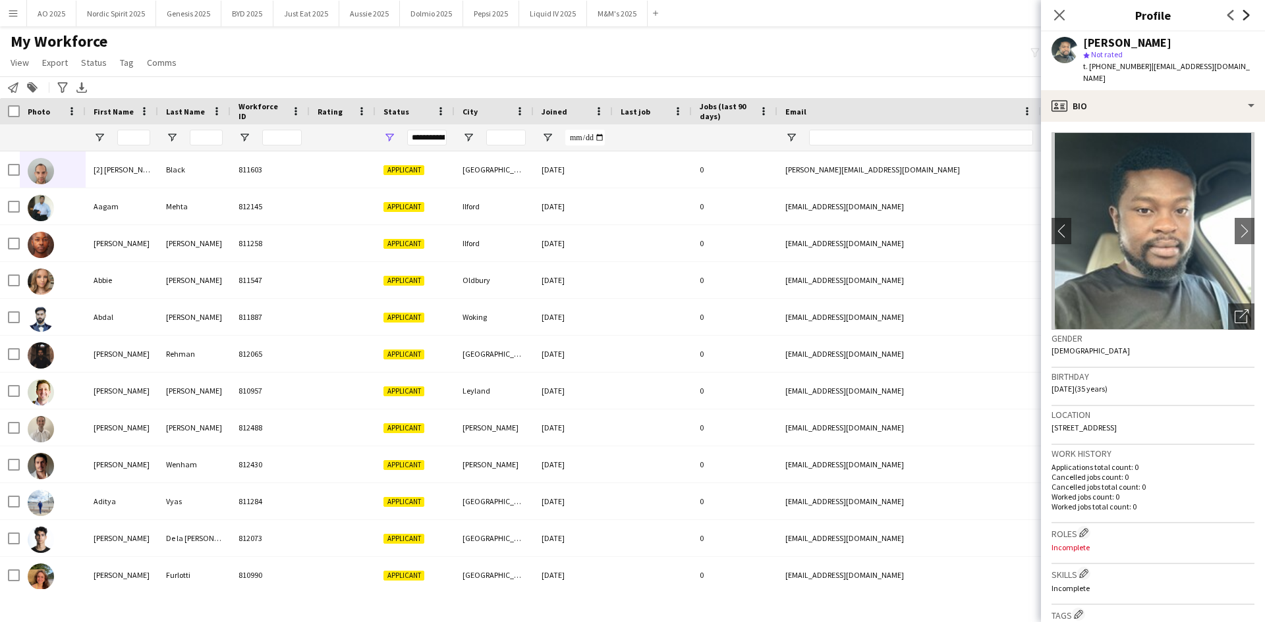
click at [1243, 16] on icon "Next" at bounding box center [1246, 15] width 11 height 11
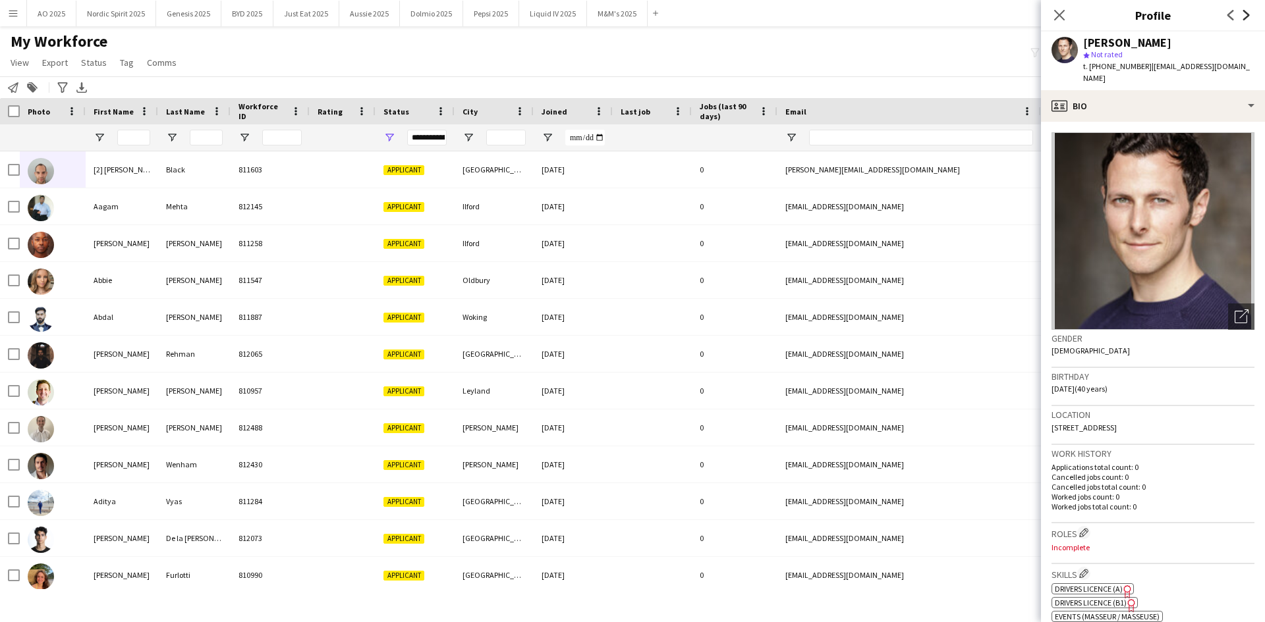
click at [1243, 16] on icon "Next" at bounding box center [1246, 15] width 11 height 11
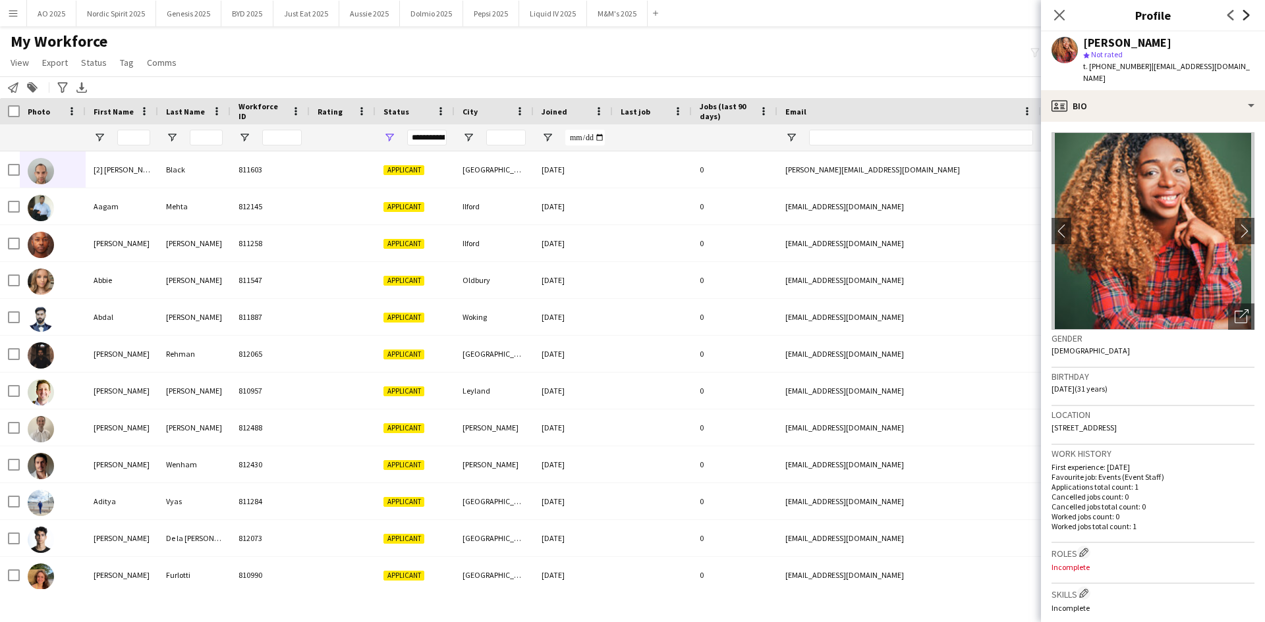
click at [1243, 16] on icon "Next" at bounding box center [1246, 15] width 11 height 11
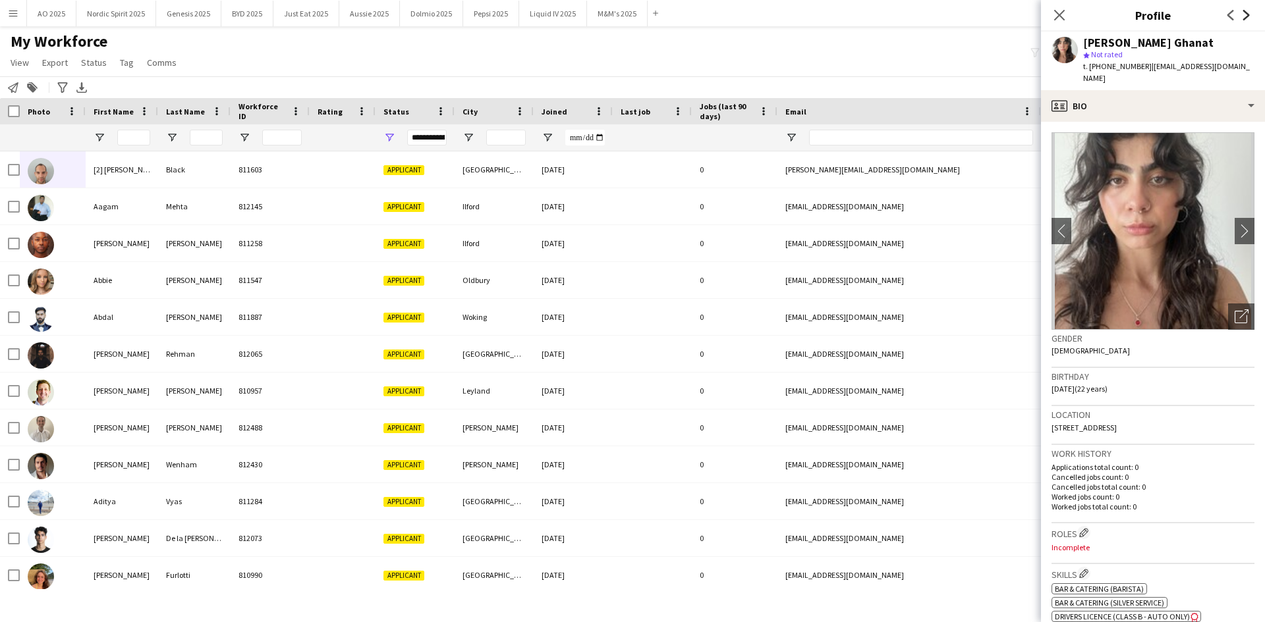
click at [1243, 16] on icon "Next" at bounding box center [1246, 15] width 11 height 11
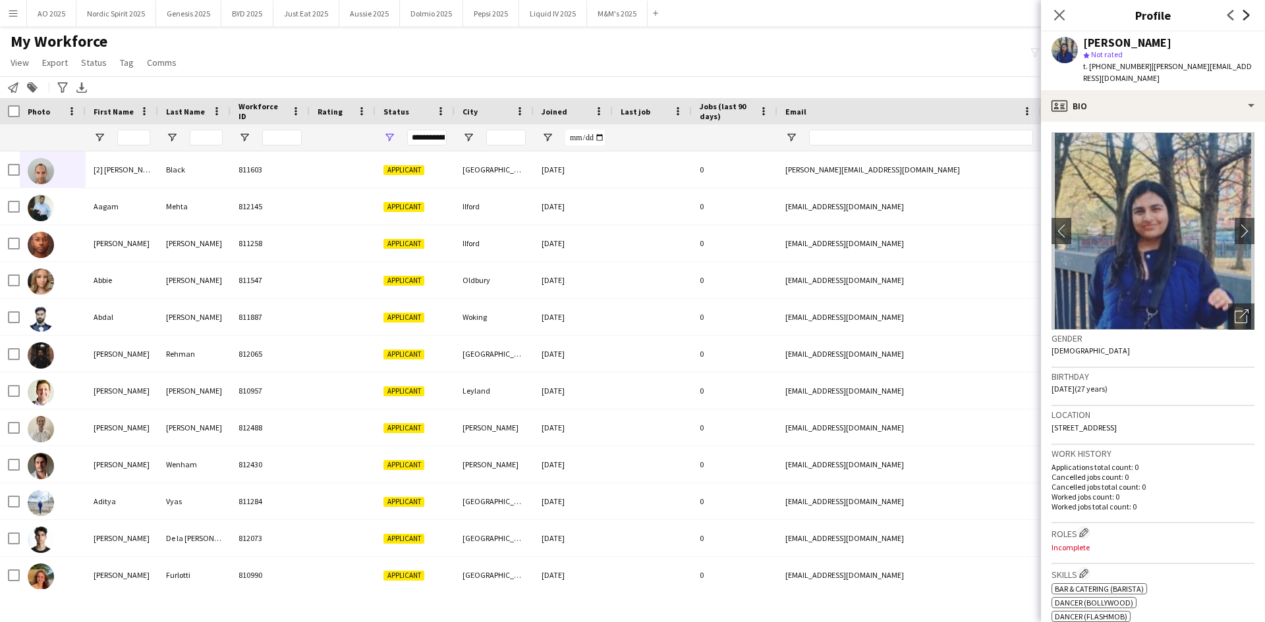
click at [1243, 16] on icon "Next" at bounding box center [1246, 15] width 11 height 11
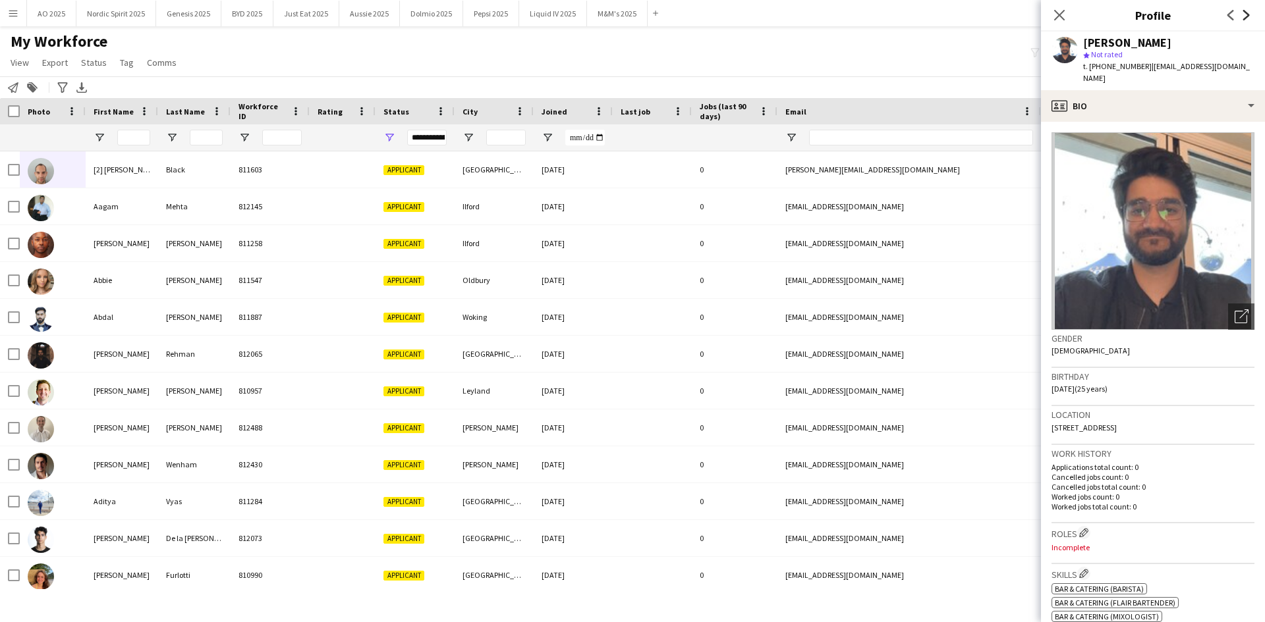
click at [1243, 16] on icon "Next" at bounding box center [1246, 15] width 11 height 11
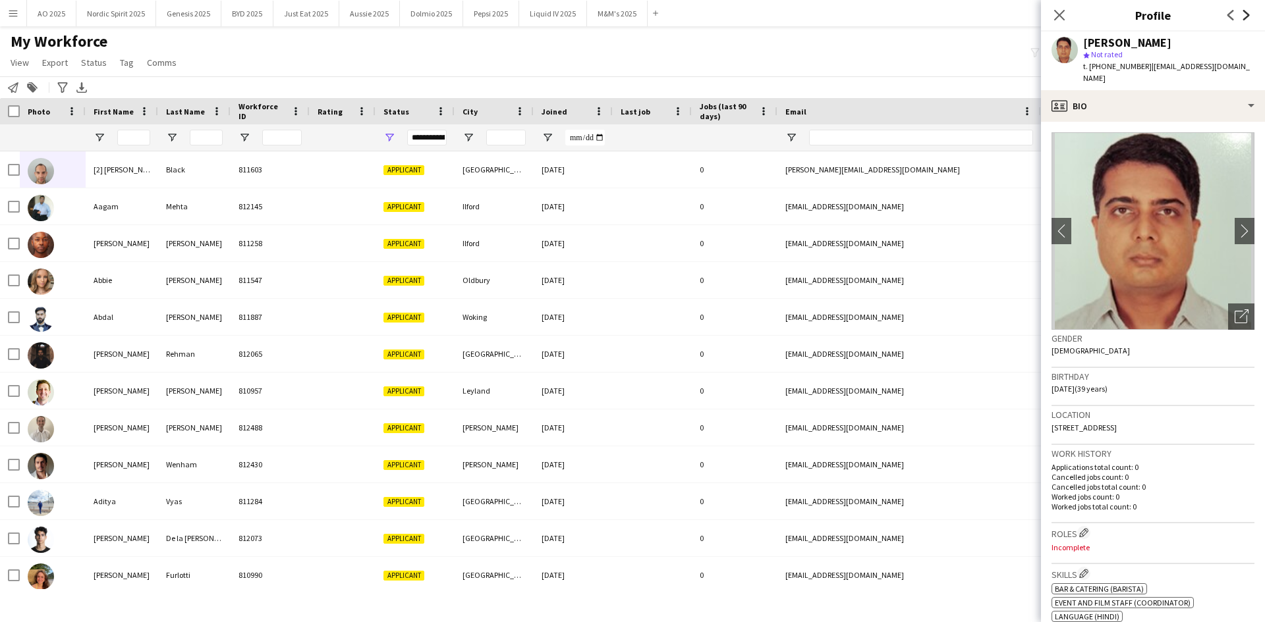
click at [1243, 16] on icon "Next" at bounding box center [1246, 15] width 11 height 11
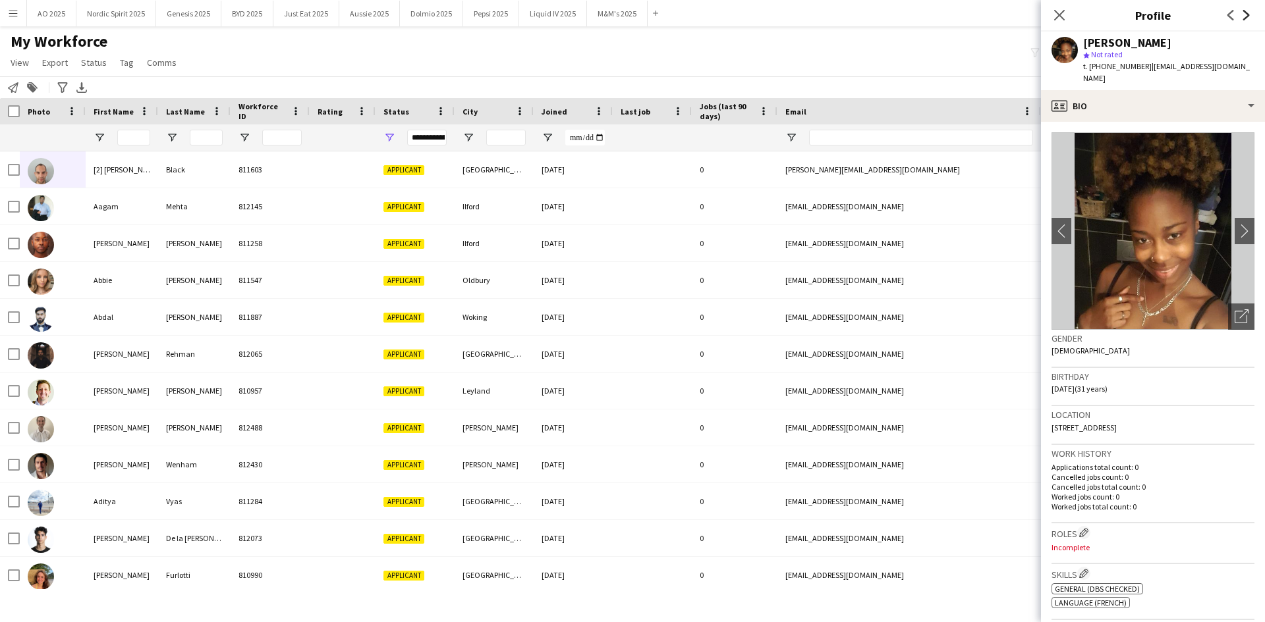
click at [1243, 16] on icon "Next" at bounding box center [1246, 15] width 11 height 11
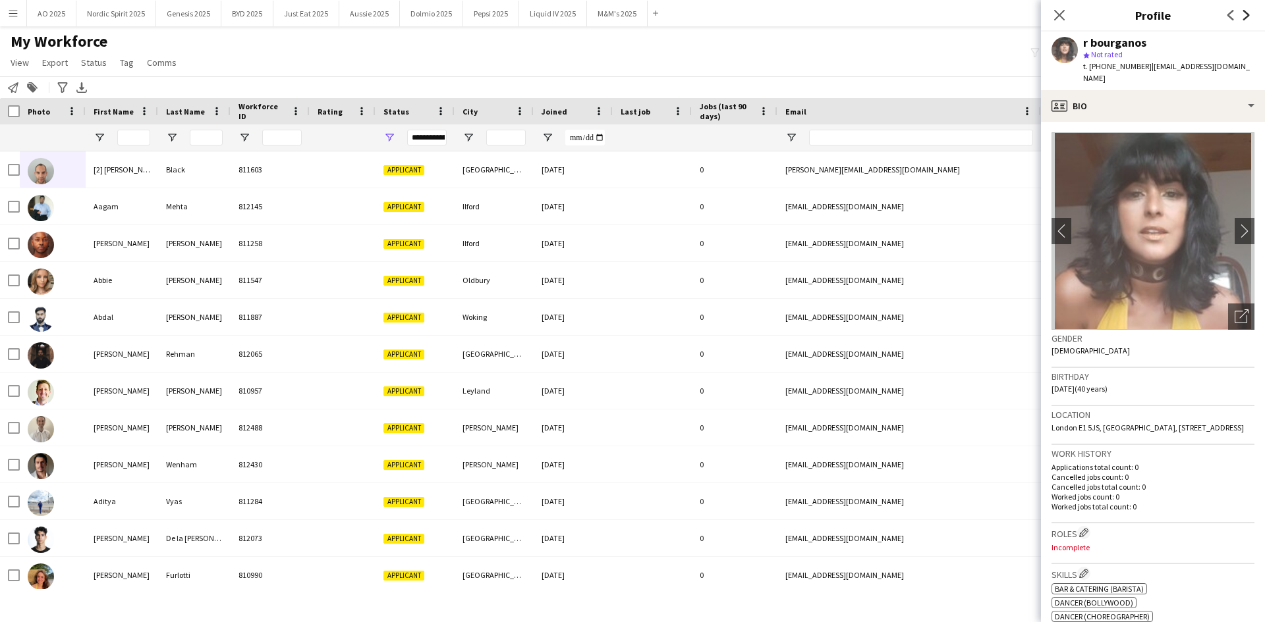
click at [1243, 16] on icon "Next" at bounding box center [1246, 15] width 11 height 11
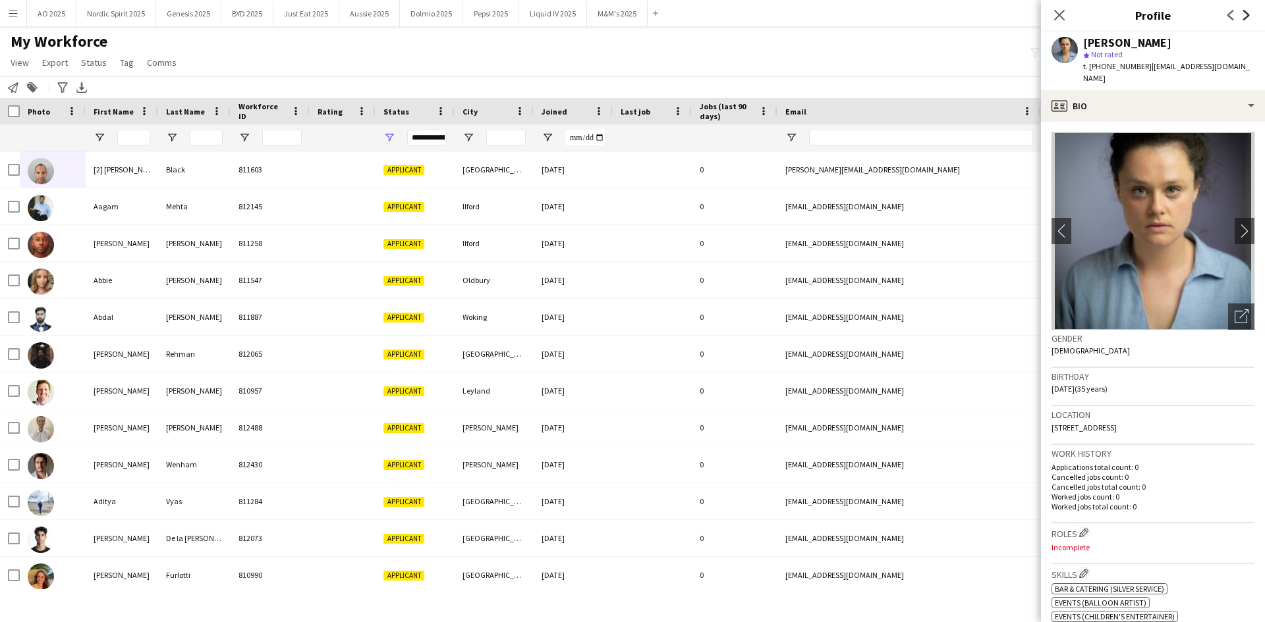
click at [1243, 16] on icon "Next" at bounding box center [1246, 15] width 11 height 11
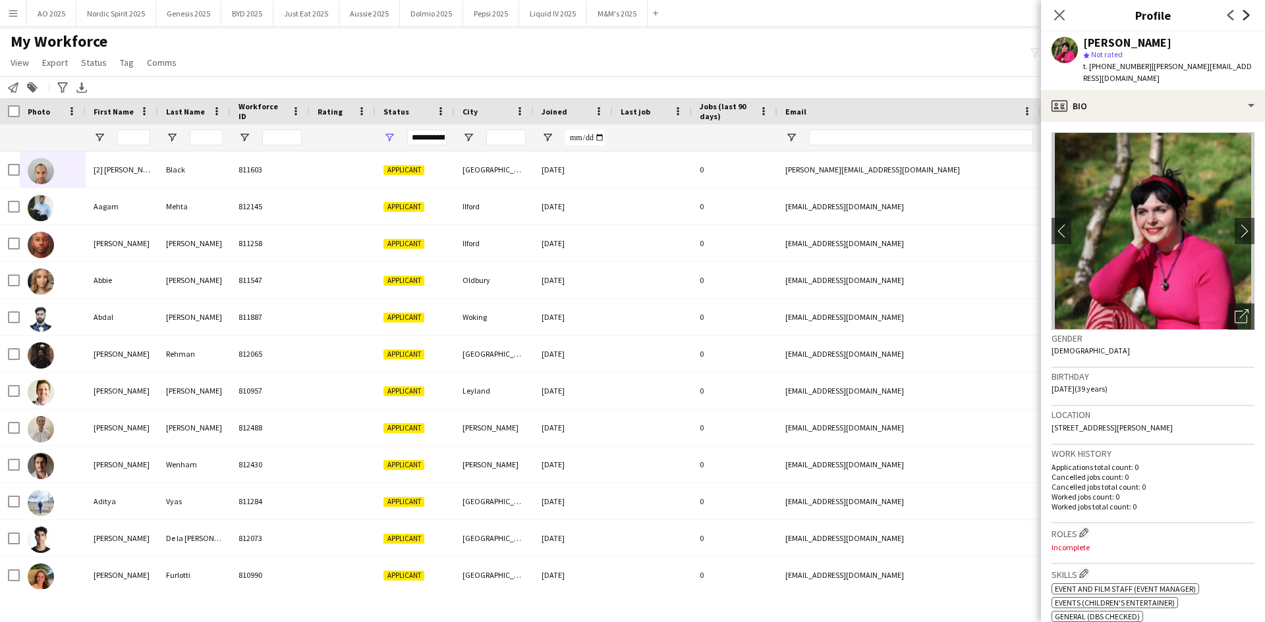
click at [1243, 16] on icon "Next" at bounding box center [1246, 15] width 11 height 11
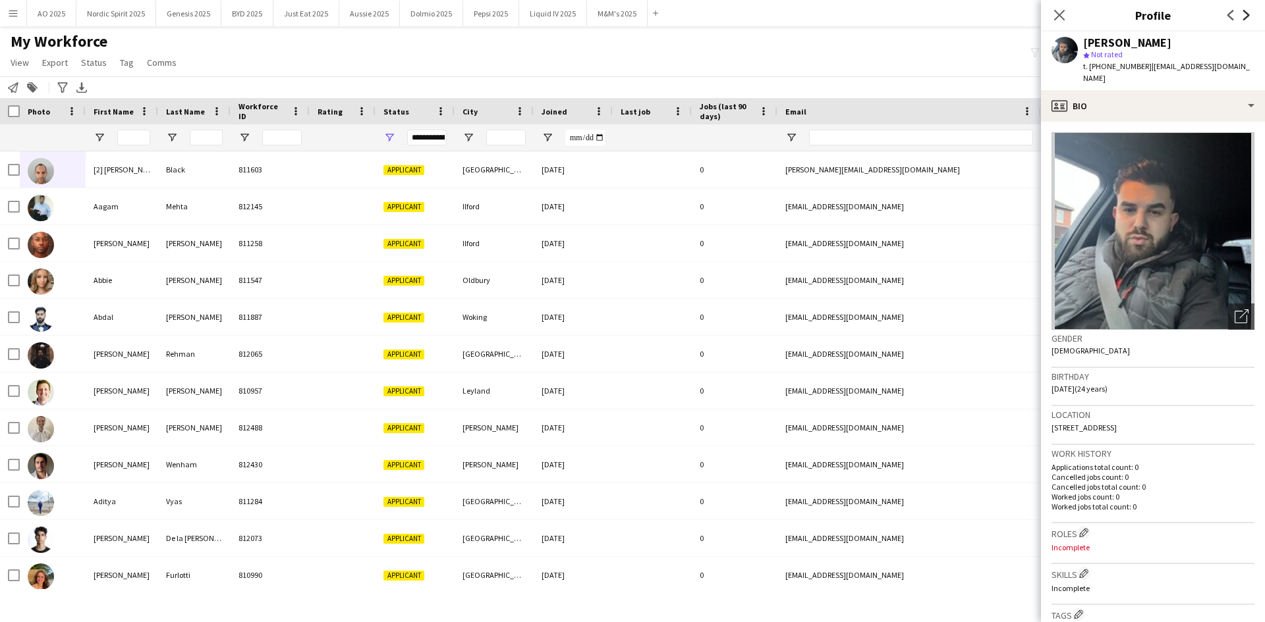
click at [1243, 16] on icon "Next" at bounding box center [1246, 15] width 11 height 11
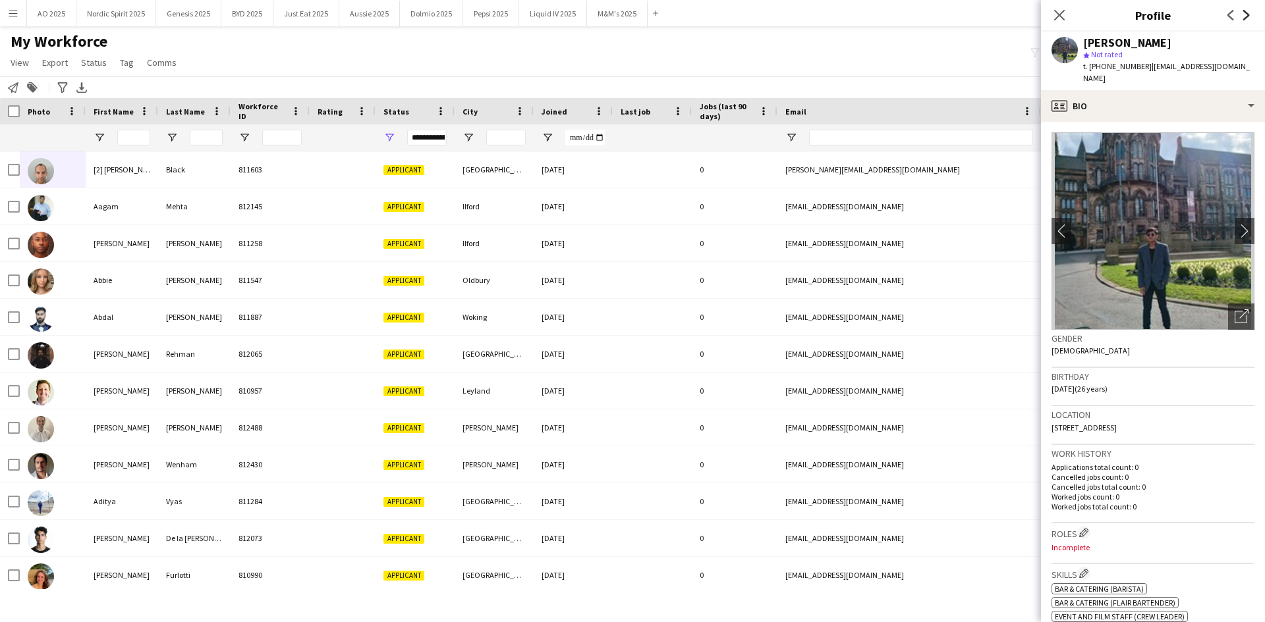
click at [1243, 16] on icon "Next" at bounding box center [1246, 15] width 11 height 11
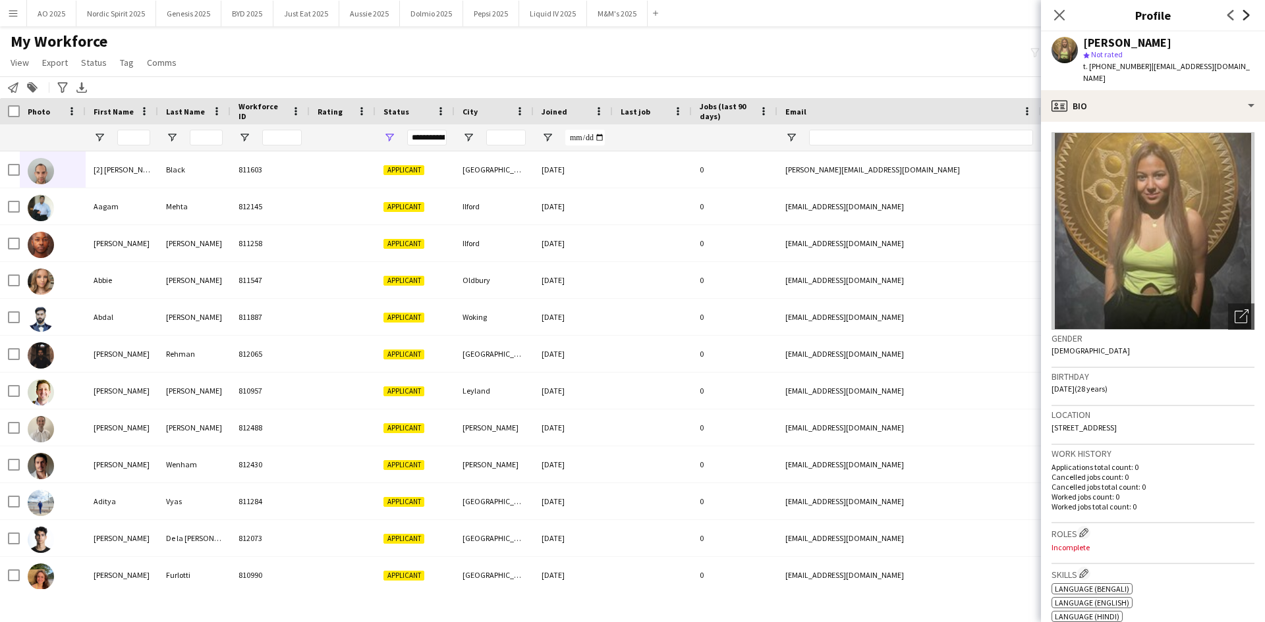
click at [1245, 16] on icon "Next" at bounding box center [1246, 15] width 11 height 11
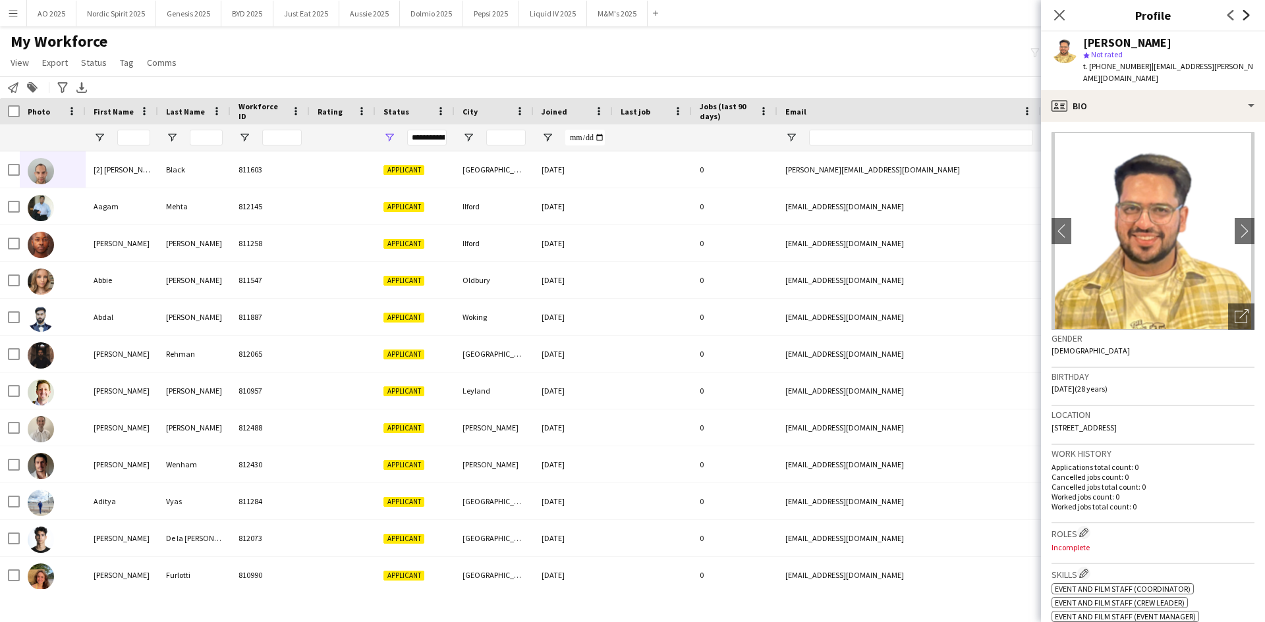
click at [1245, 16] on icon "Next" at bounding box center [1246, 15] width 11 height 11
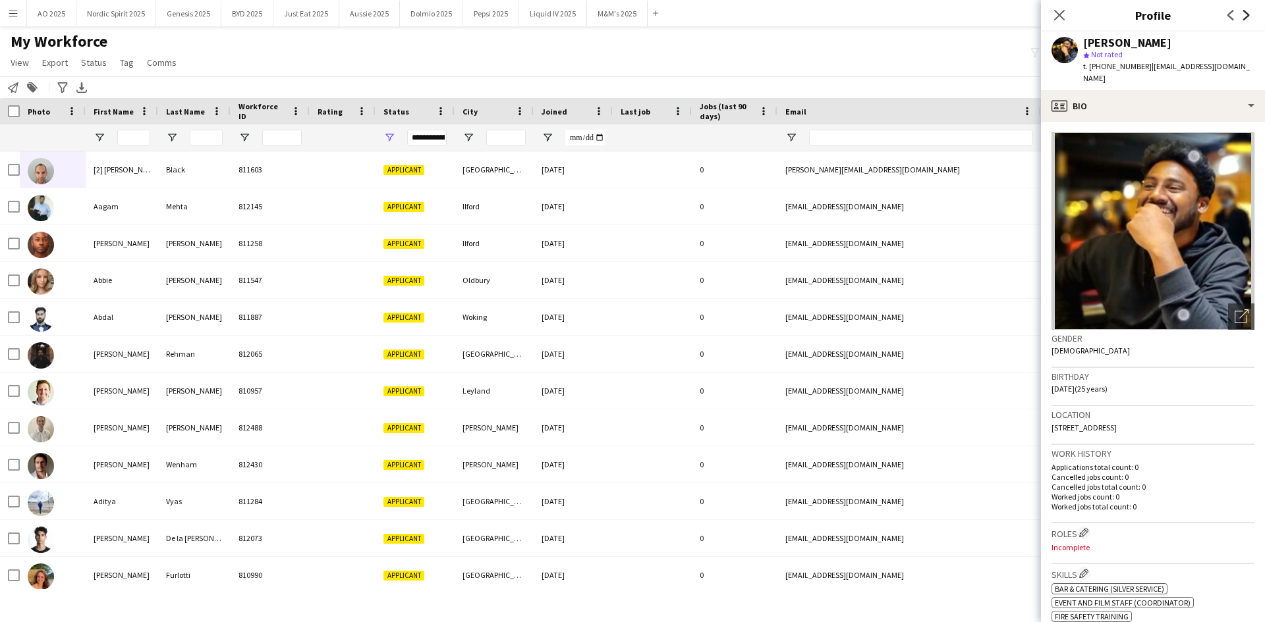
click at [1245, 16] on icon "Next" at bounding box center [1246, 15] width 11 height 11
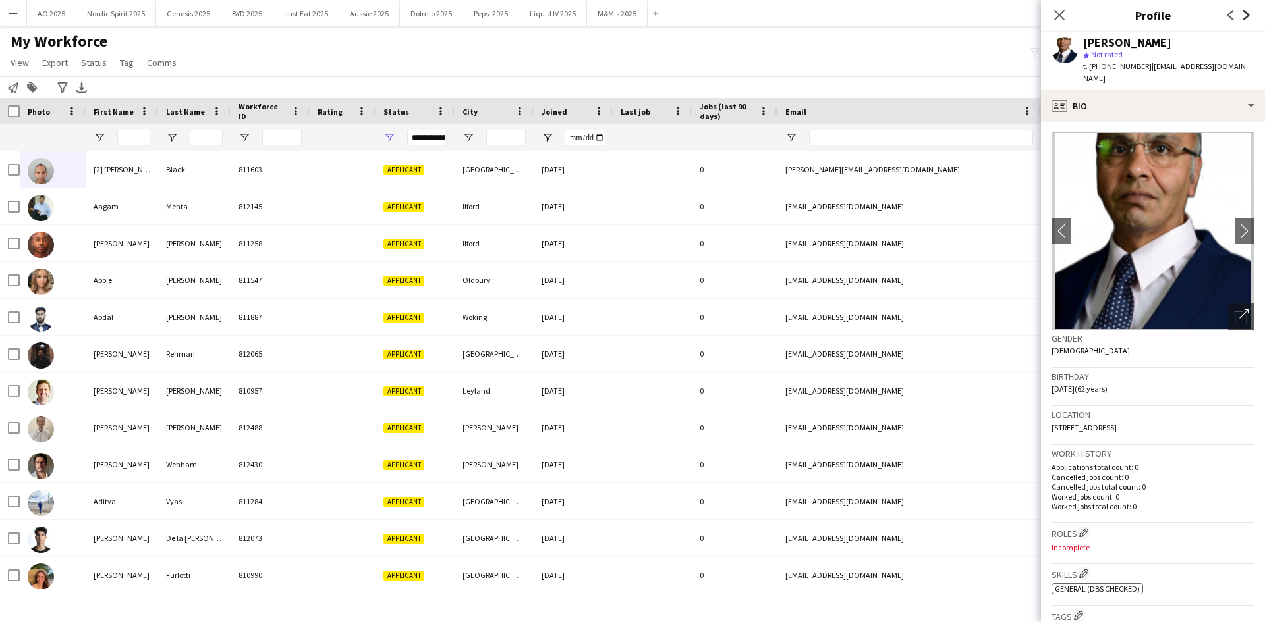
click at [1245, 16] on icon "Next" at bounding box center [1246, 15] width 11 height 11
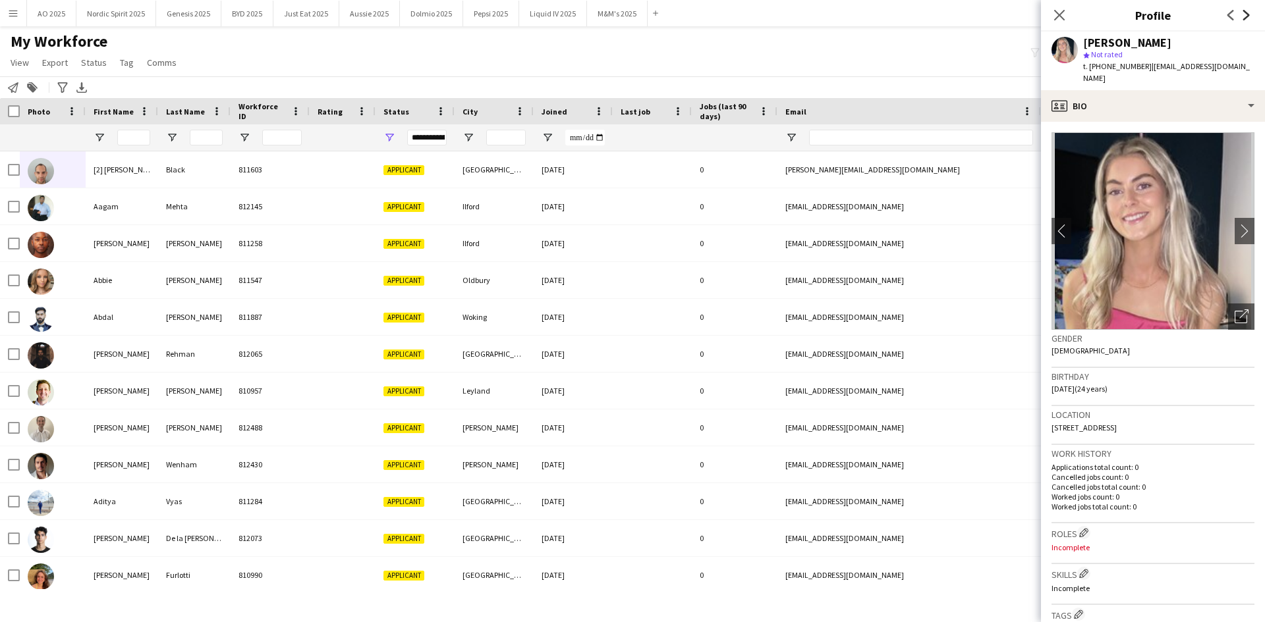
click at [1245, 16] on icon "Next" at bounding box center [1246, 15] width 11 height 11
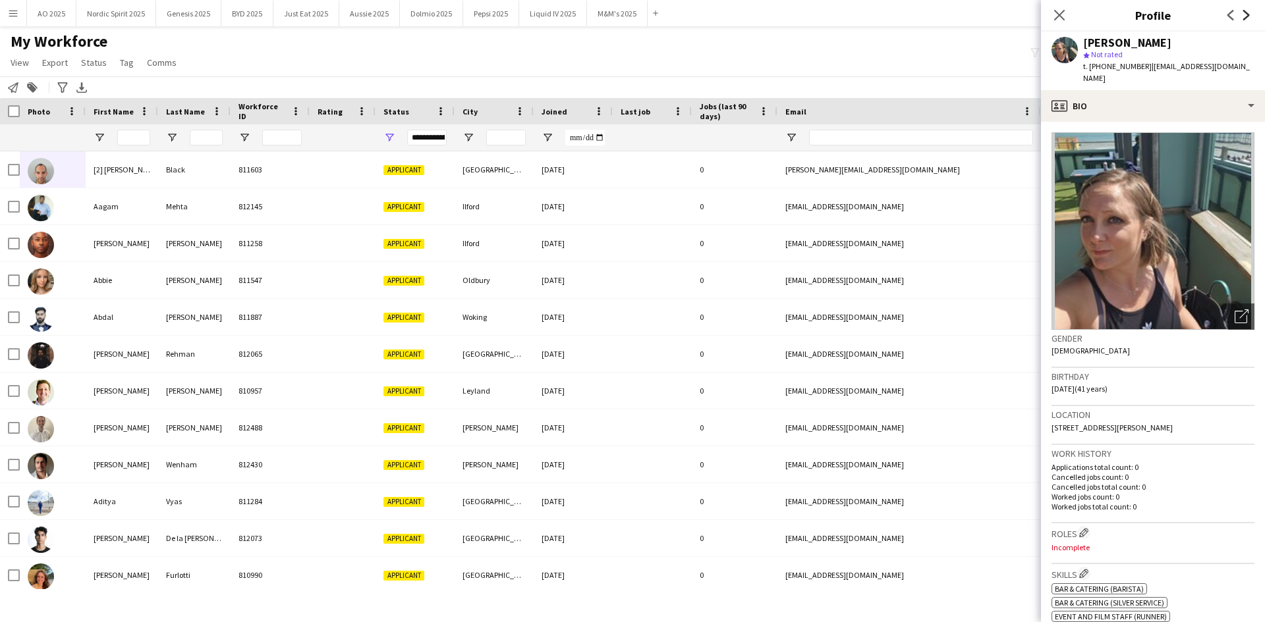
click at [1245, 16] on icon "Next" at bounding box center [1246, 15] width 11 height 11
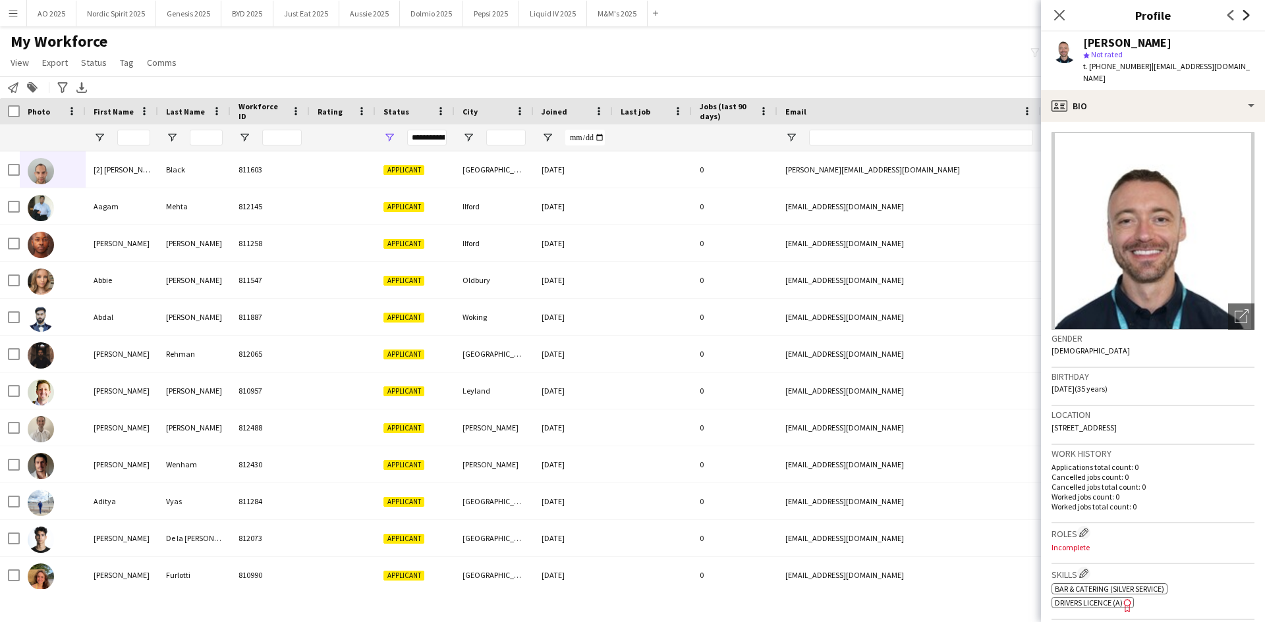
click at [1245, 16] on icon "Next" at bounding box center [1246, 15] width 11 height 11
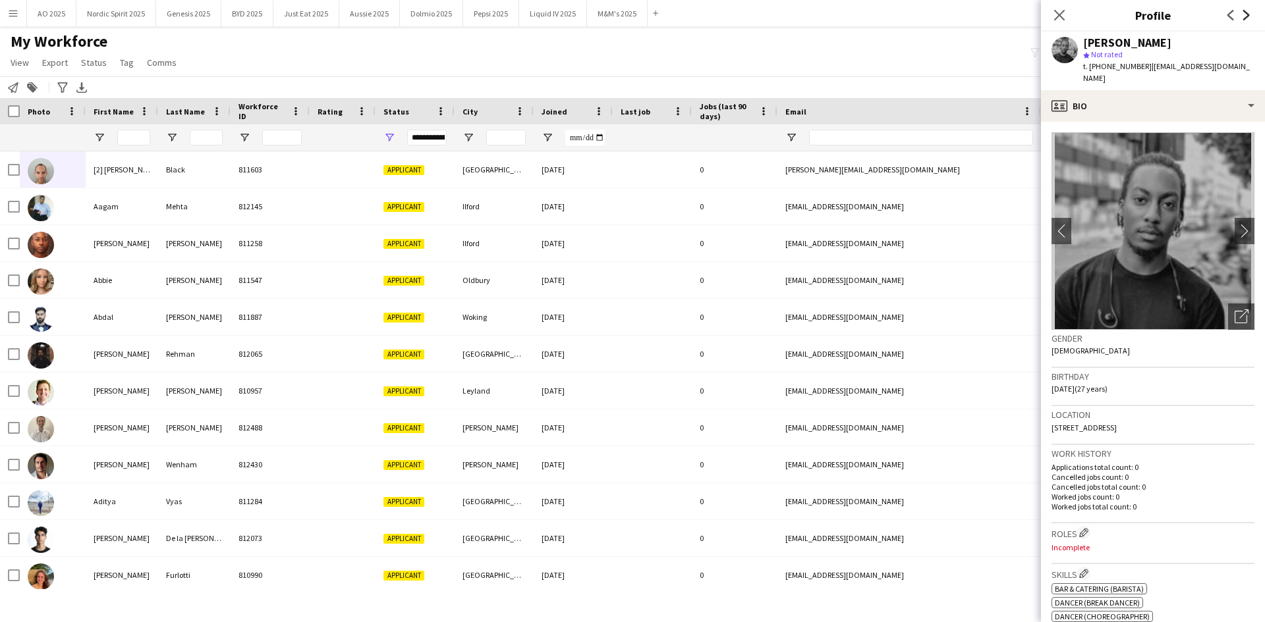
click at [1245, 16] on icon "Next" at bounding box center [1246, 15] width 11 height 11
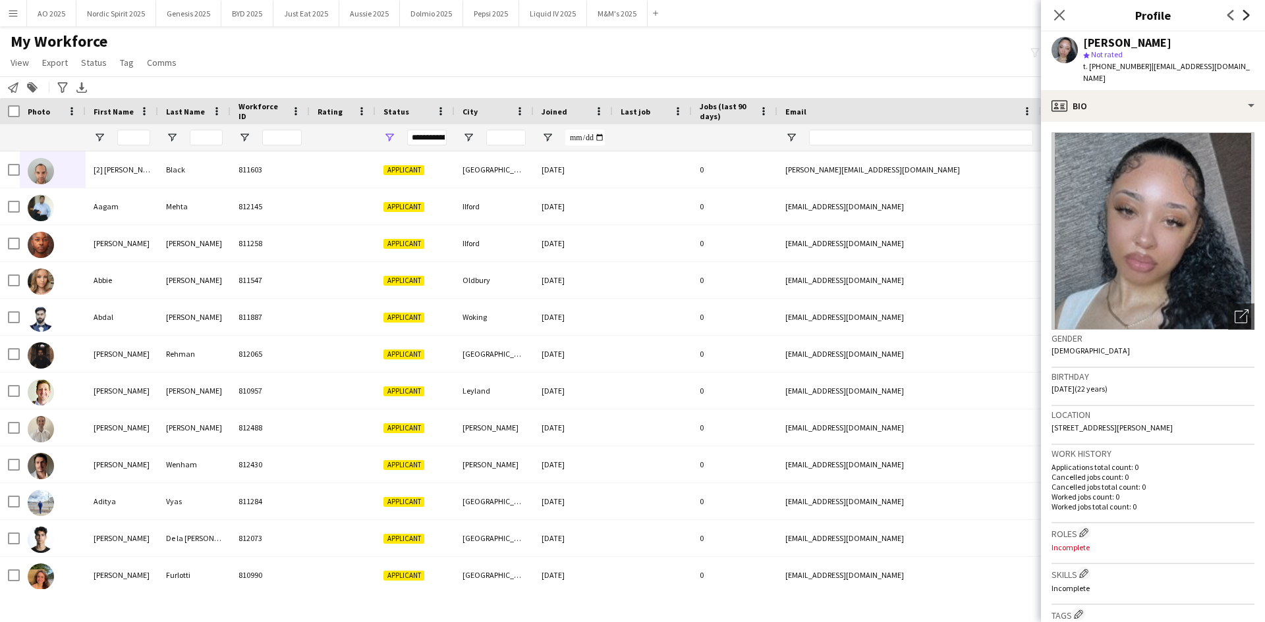
click at [1245, 16] on icon "Next" at bounding box center [1246, 15] width 11 height 11
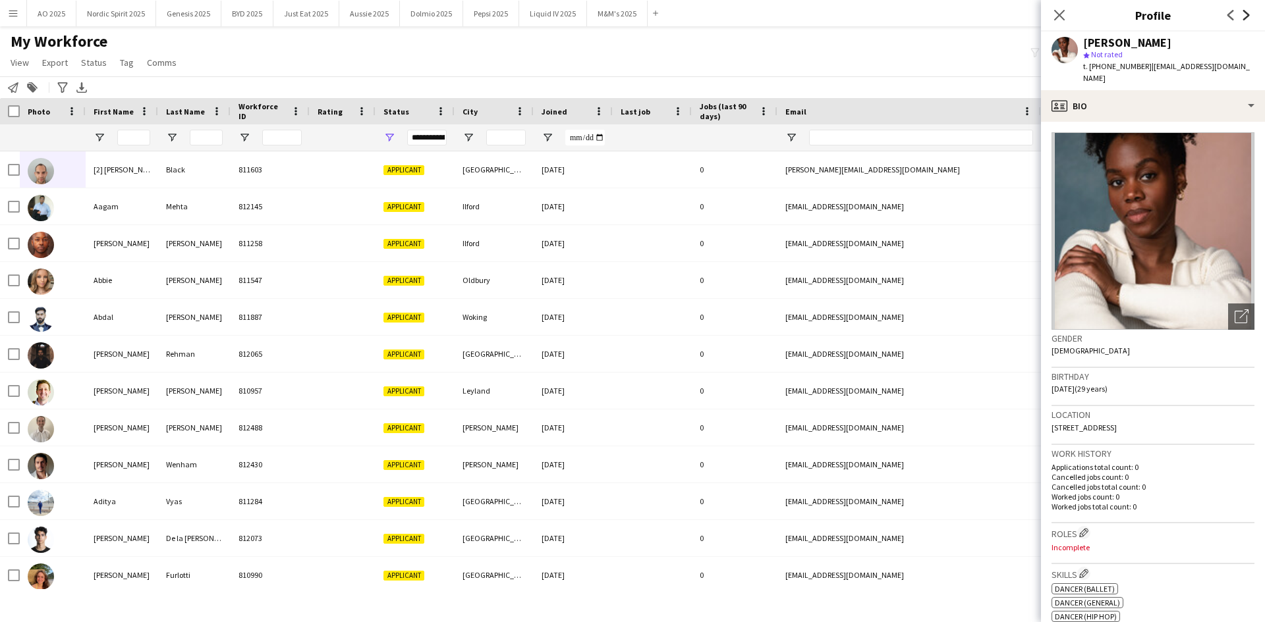
click at [1245, 16] on icon "Next" at bounding box center [1246, 15] width 11 height 11
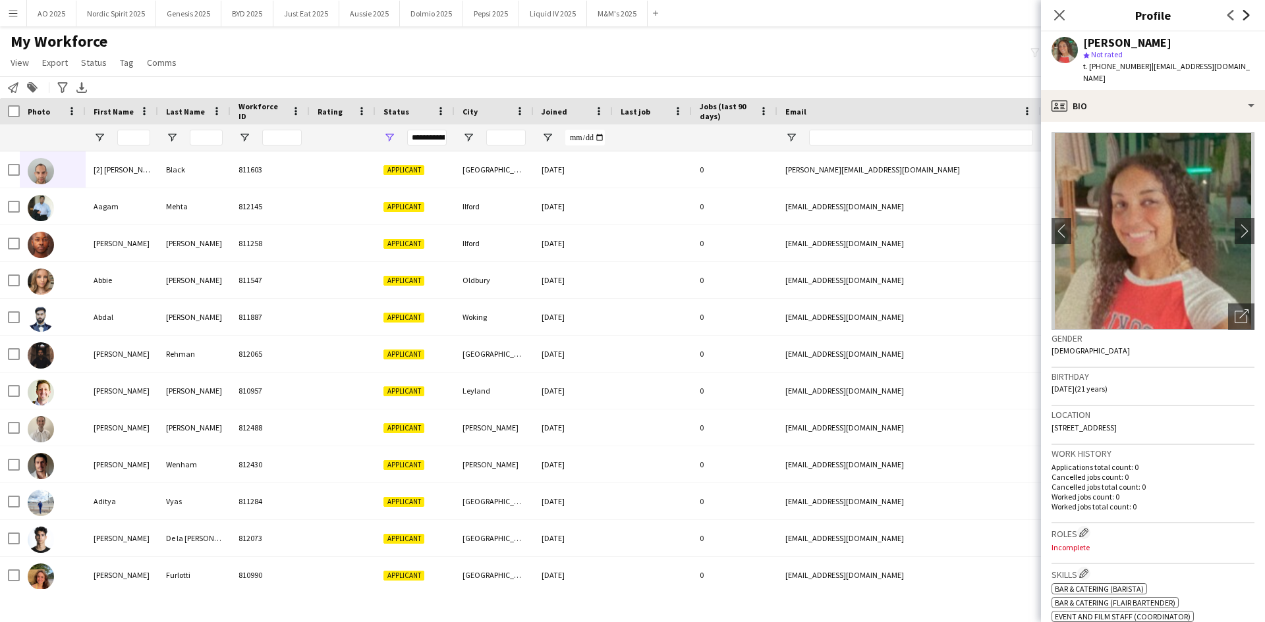
click at [1245, 16] on icon "Next" at bounding box center [1246, 15] width 11 height 11
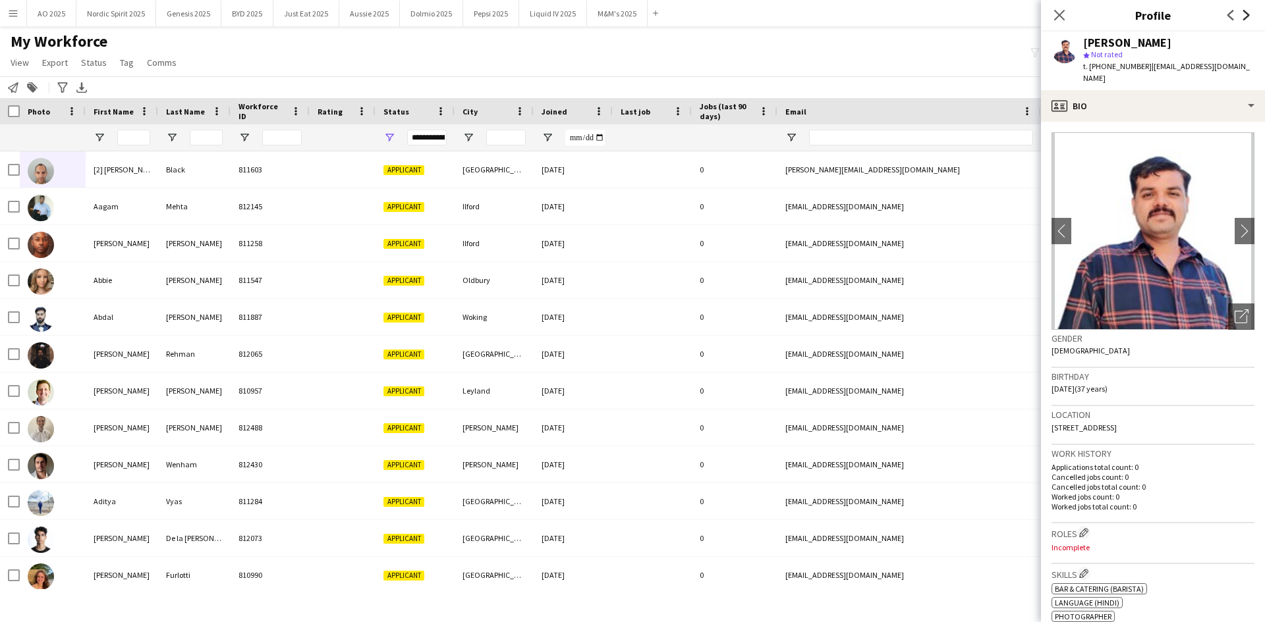
click at [1245, 16] on icon "Next" at bounding box center [1246, 15] width 11 height 11
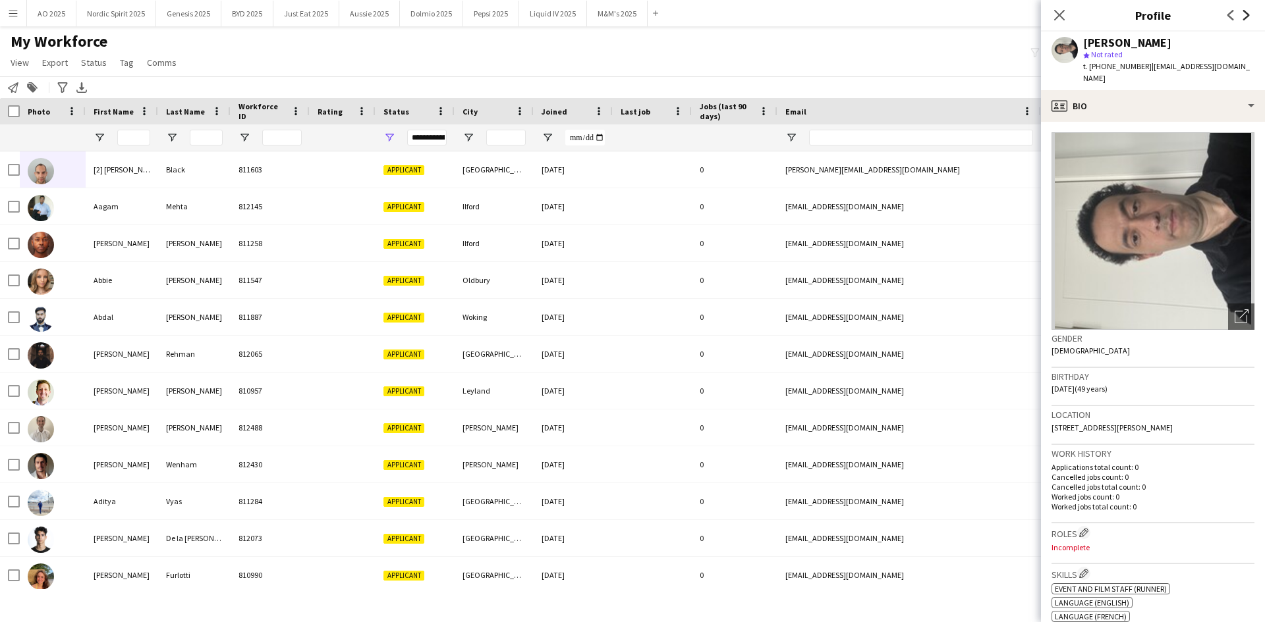
click at [1245, 16] on icon "Next" at bounding box center [1246, 15] width 11 height 11
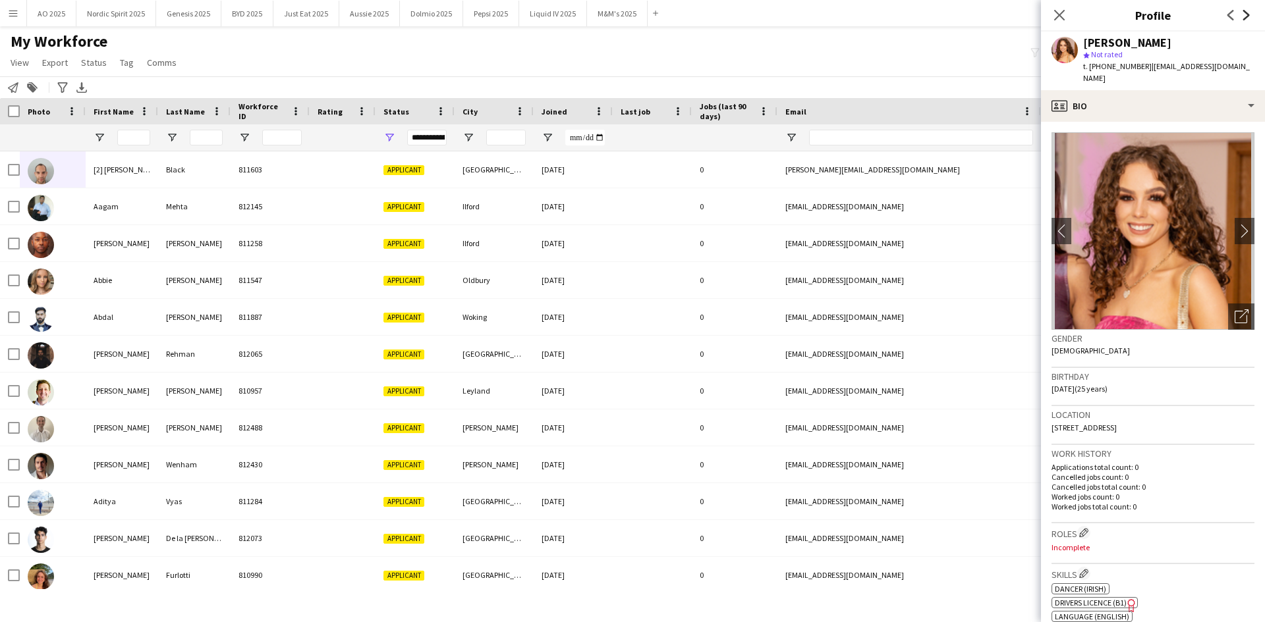
click at [1245, 16] on icon "Next" at bounding box center [1246, 15] width 11 height 11
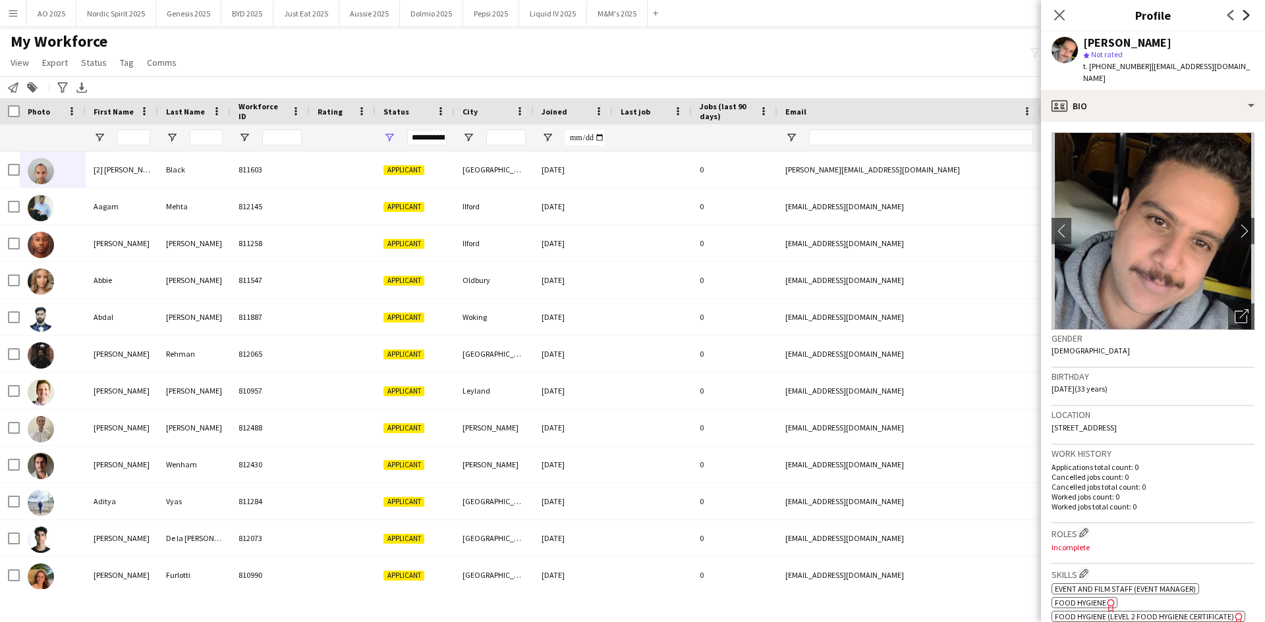
click at [1245, 16] on icon "Next" at bounding box center [1246, 15] width 11 height 11
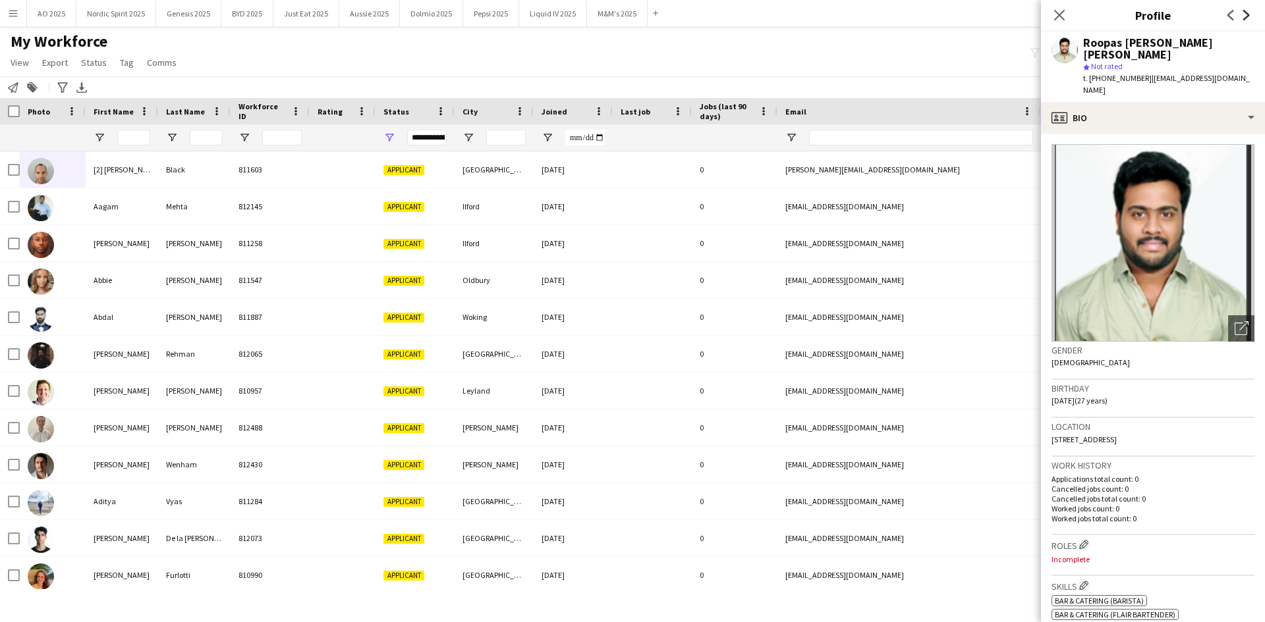
click at [1245, 16] on icon "Next" at bounding box center [1246, 15] width 11 height 11
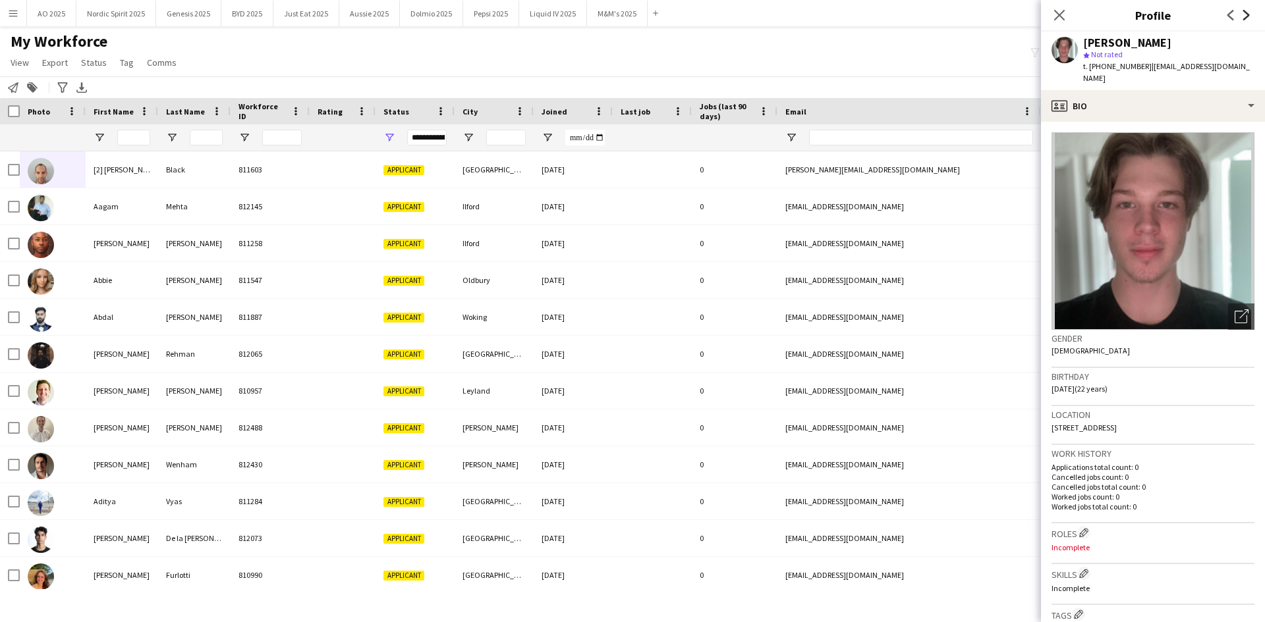
click at [1245, 16] on icon "Next" at bounding box center [1246, 15] width 11 height 11
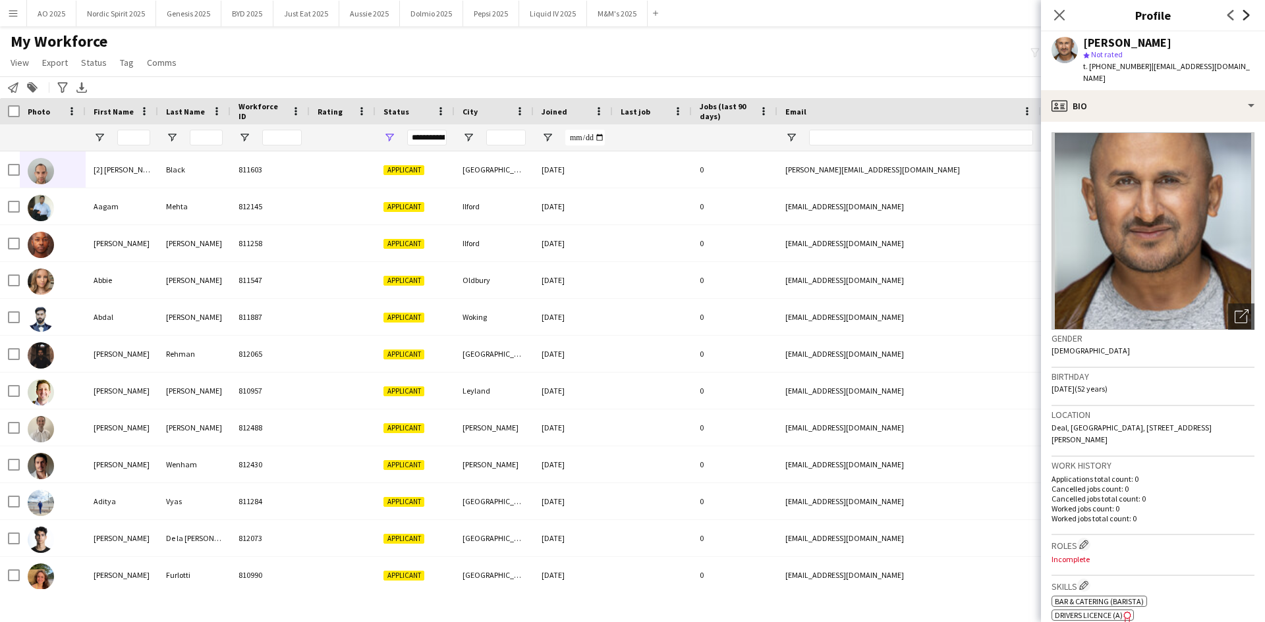
click at [1245, 16] on icon "Next" at bounding box center [1246, 15] width 11 height 11
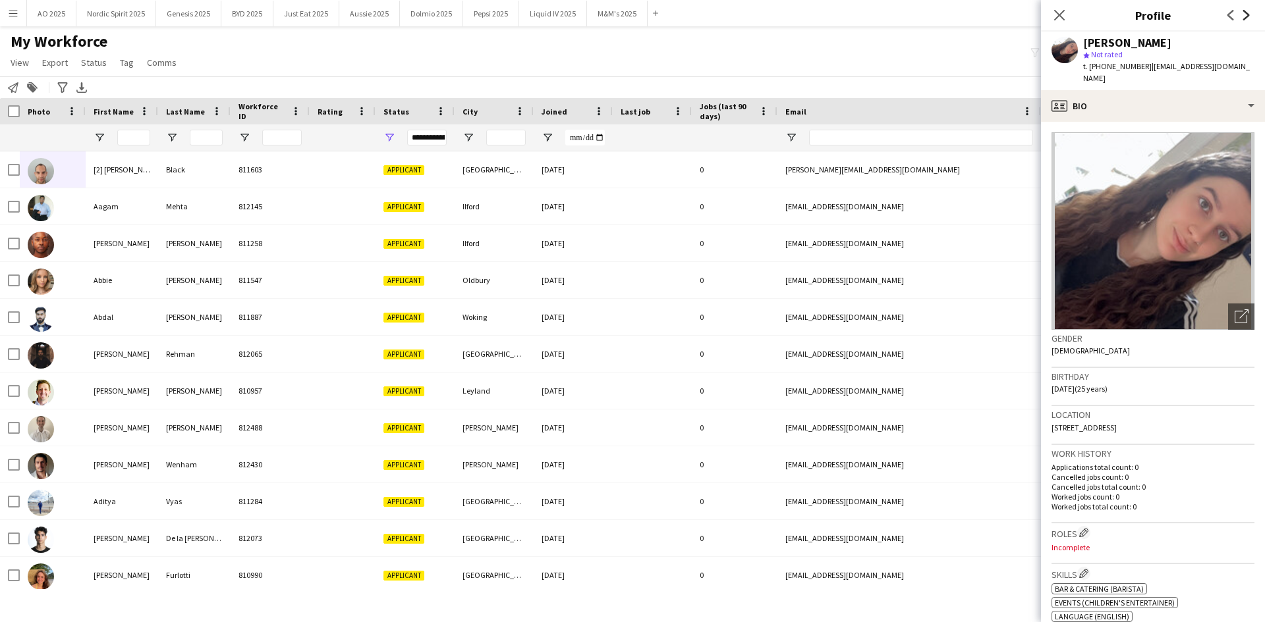
click at [1245, 16] on icon "Next" at bounding box center [1246, 15] width 11 height 11
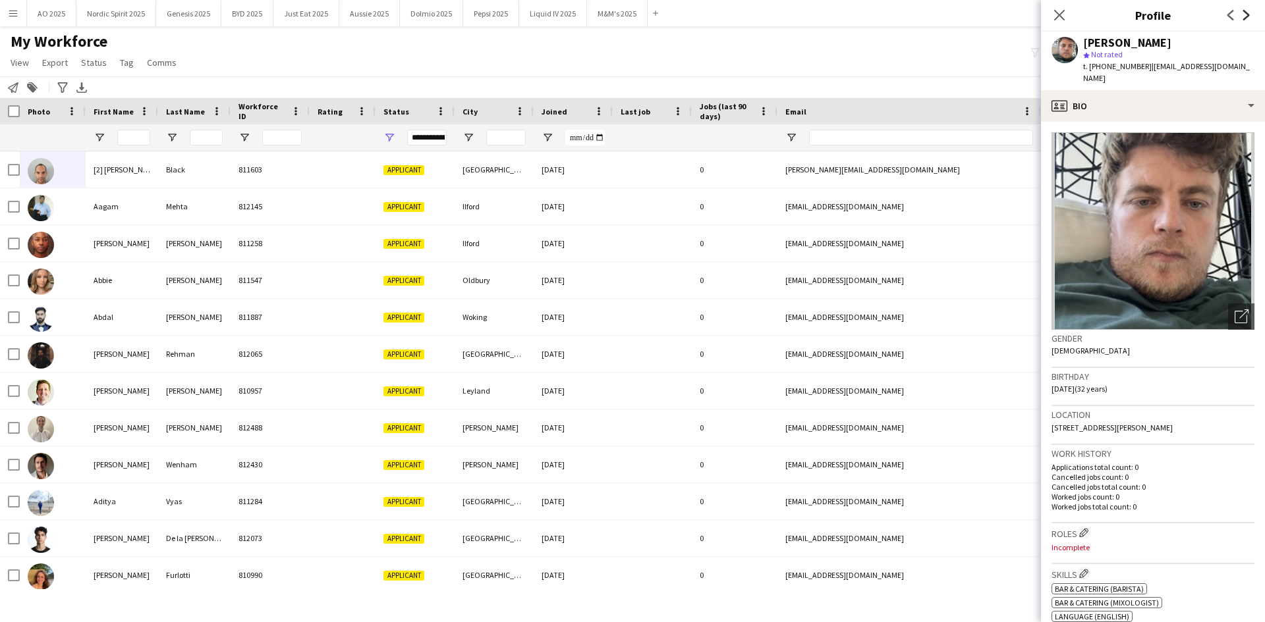
click at [1245, 16] on icon "Next" at bounding box center [1246, 15] width 11 height 11
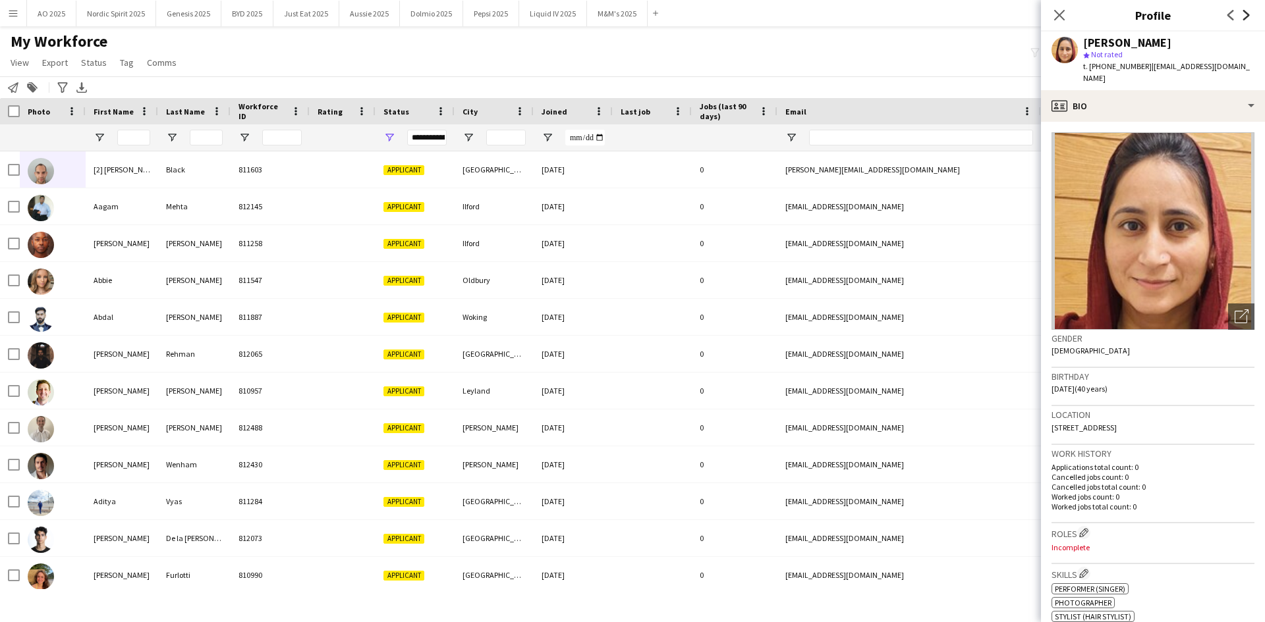
click at [1245, 16] on icon "Next" at bounding box center [1246, 15] width 11 height 11
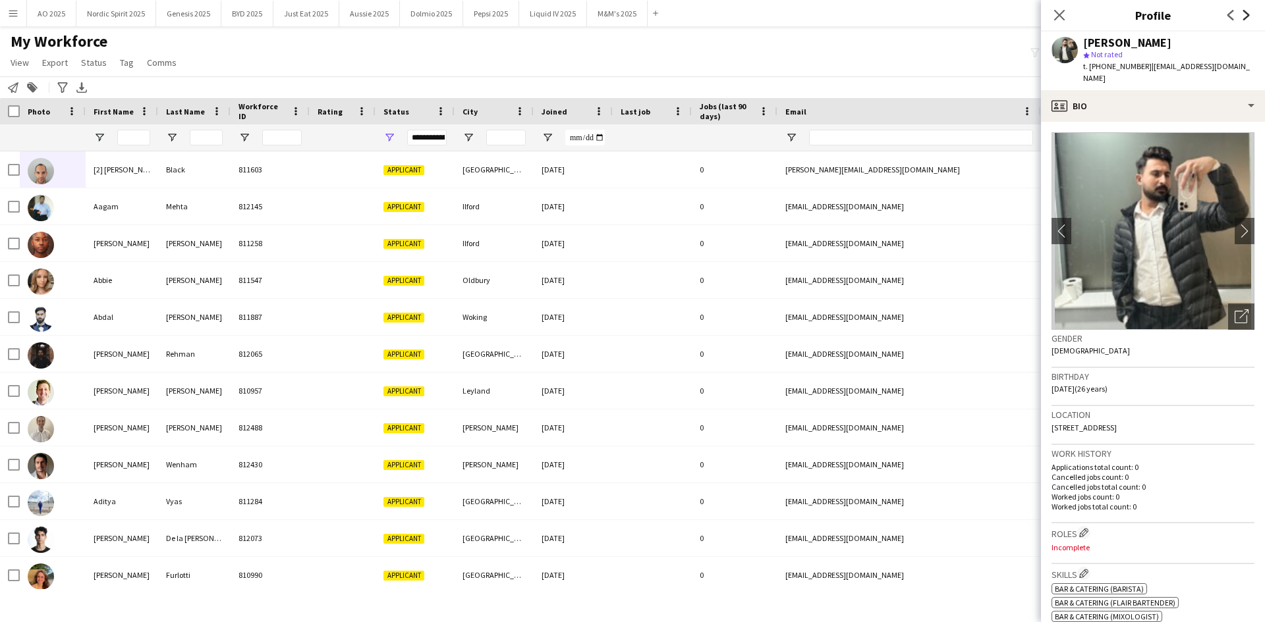
click at [1245, 16] on icon "Next" at bounding box center [1246, 15] width 11 height 11
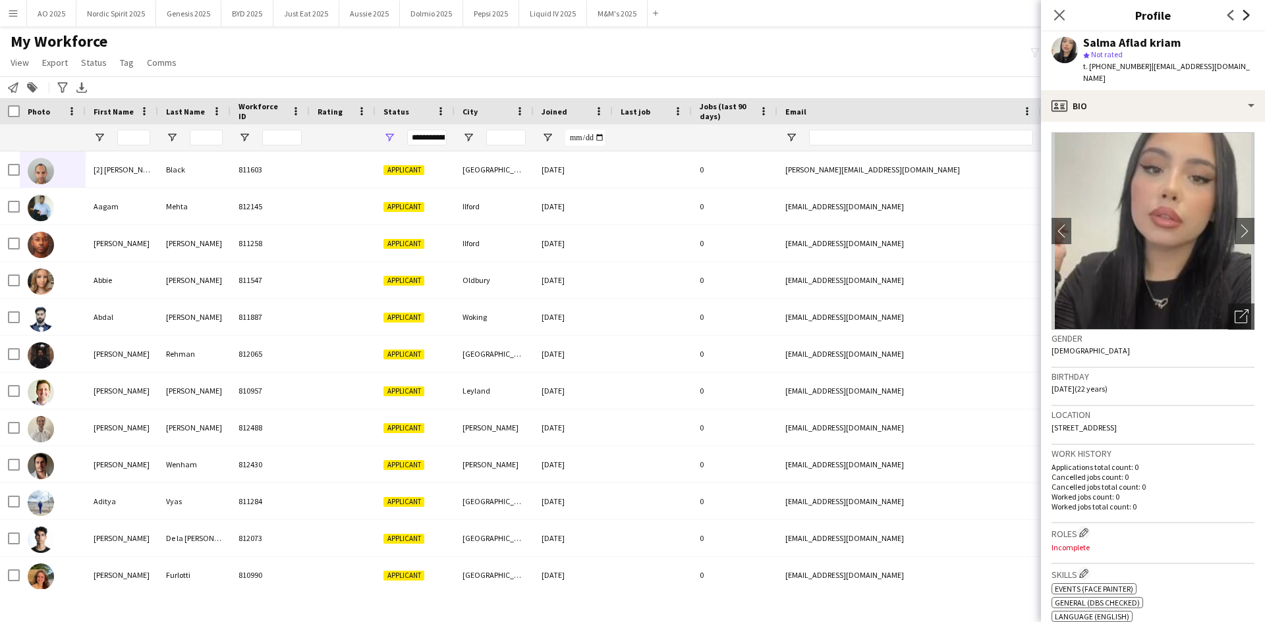
click at [1245, 16] on icon "Next" at bounding box center [1246, 15] width 11 height 11
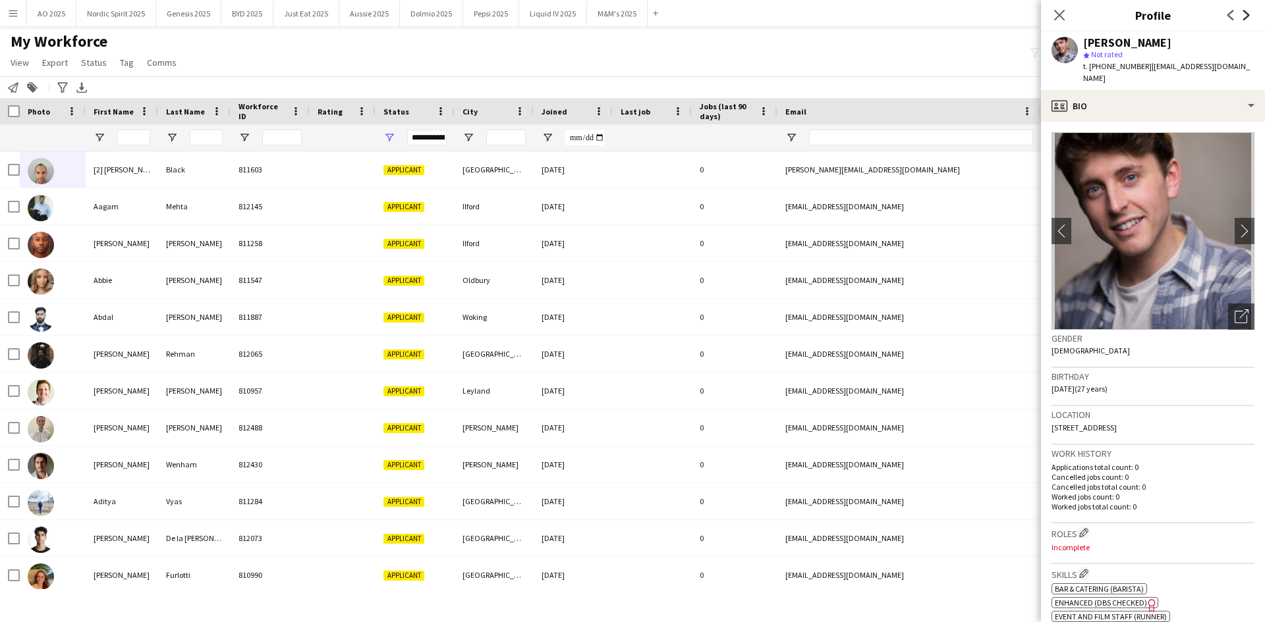
click at [1245, 16] on icon "Next" at bounding box center [1246, 15] width 11 height 11
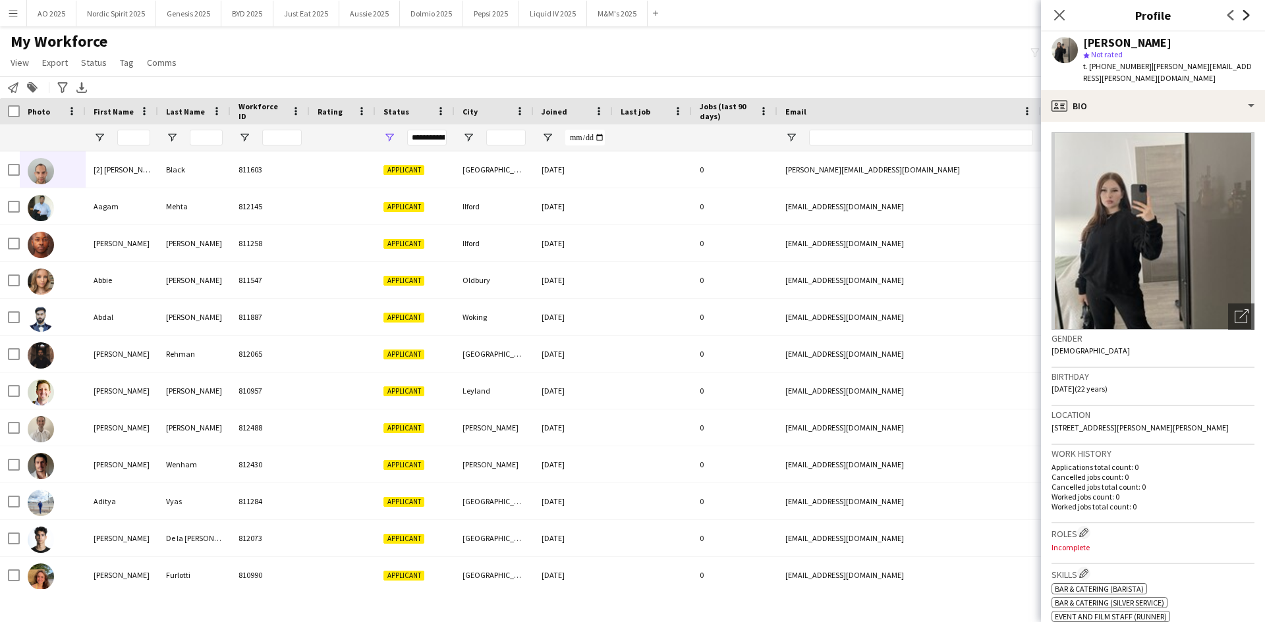
click at [1245, 16] on icon "Next" at bounding box center [1246, 15] width 11 height 11
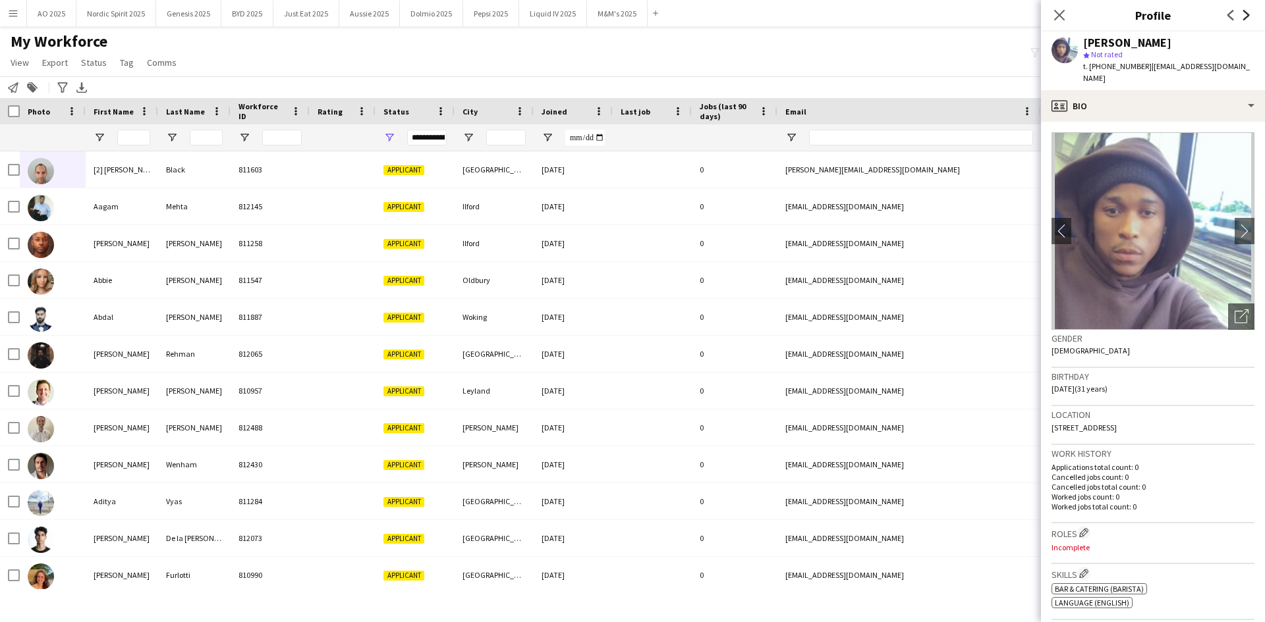
click at [1245, 16] on icon "Next" at bounding box center [1246, 15] width 11 height 11
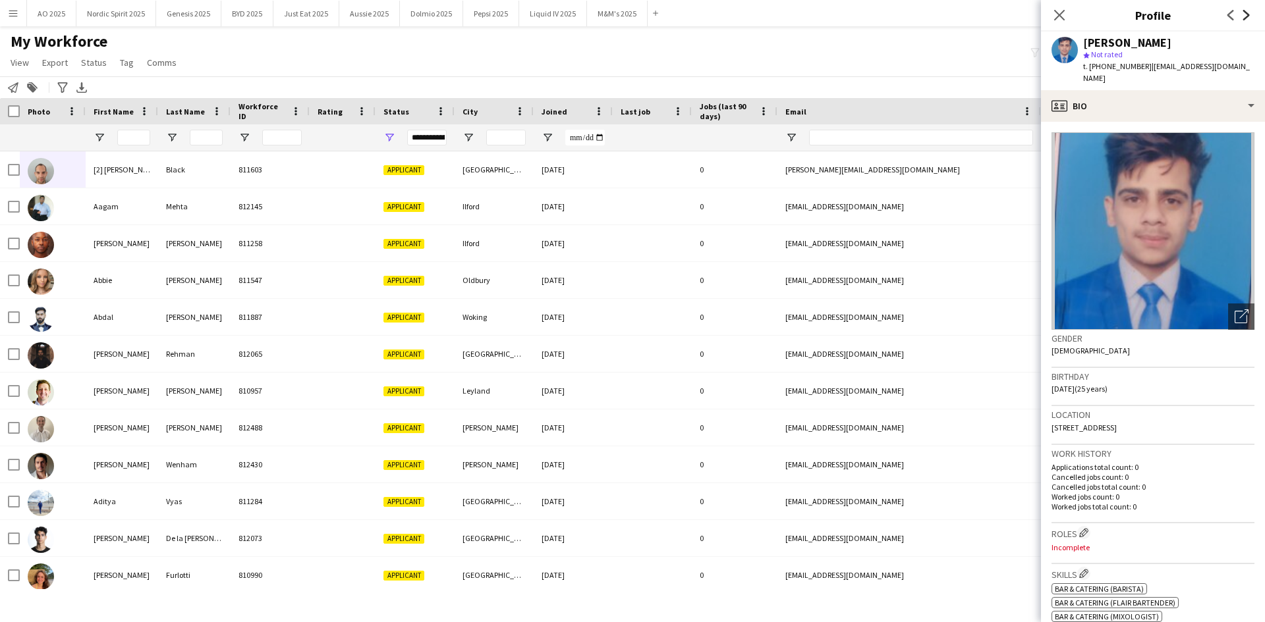
click at [1245, 16] on icon "Next" at bounding box center [1246, 15] width 11 height 11
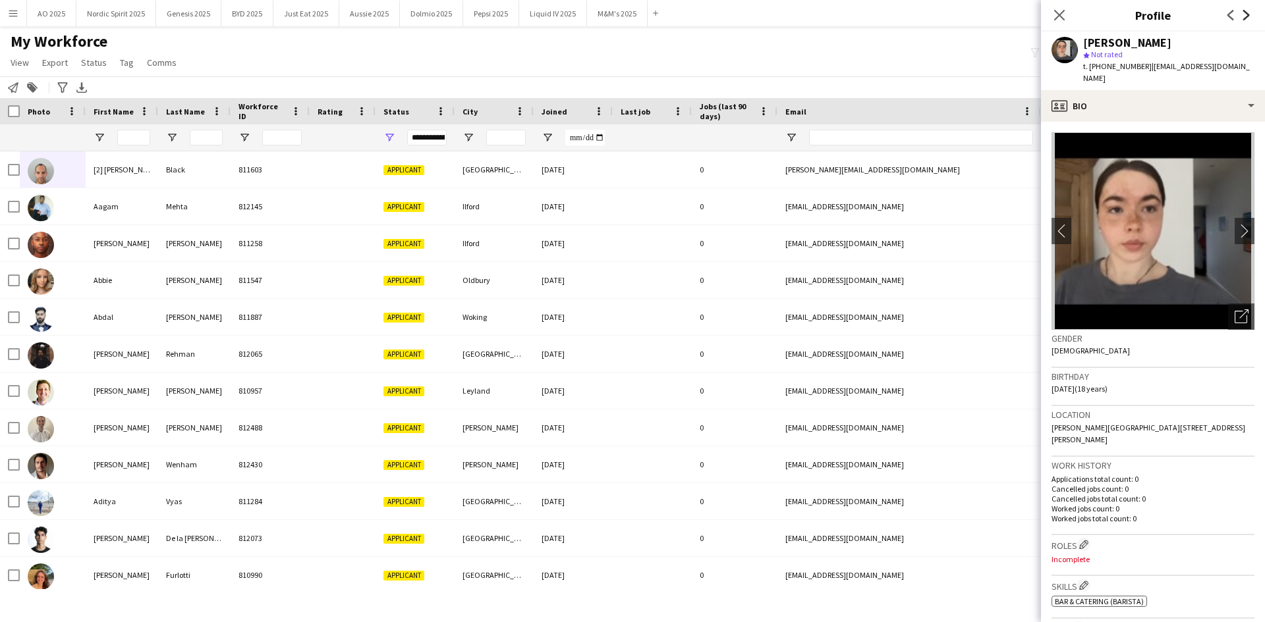
click at [1247, 18] on icon "Next" at bounding box center [1246, 15] width 11 height 11
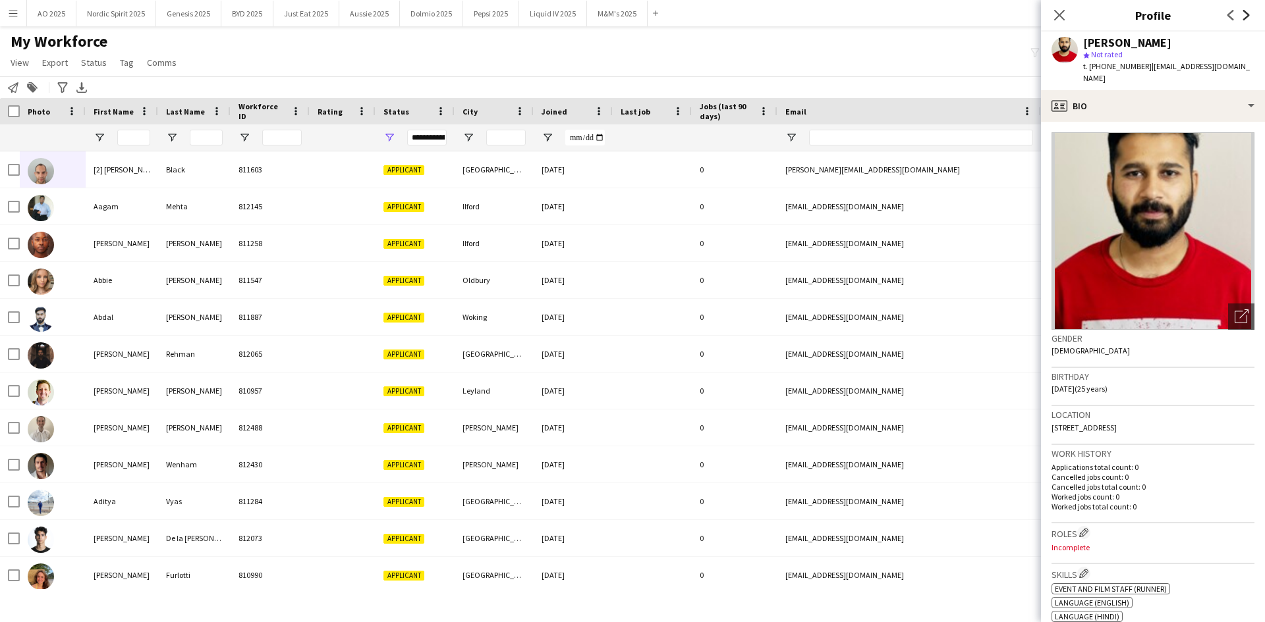
click at [1249, 19] on icon "Next" at bounding box center [1246, 15] width 11 height 11
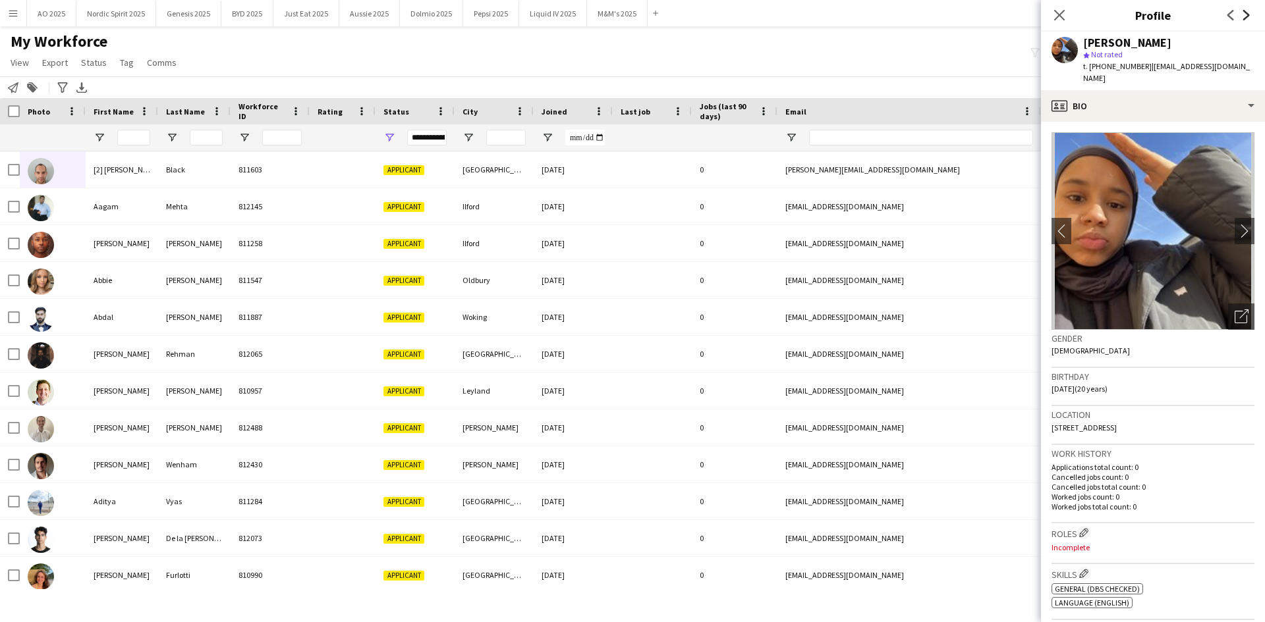
click at [1247, 18] on icon "Next" at bounding box center [1246, 15] width 11 height 11
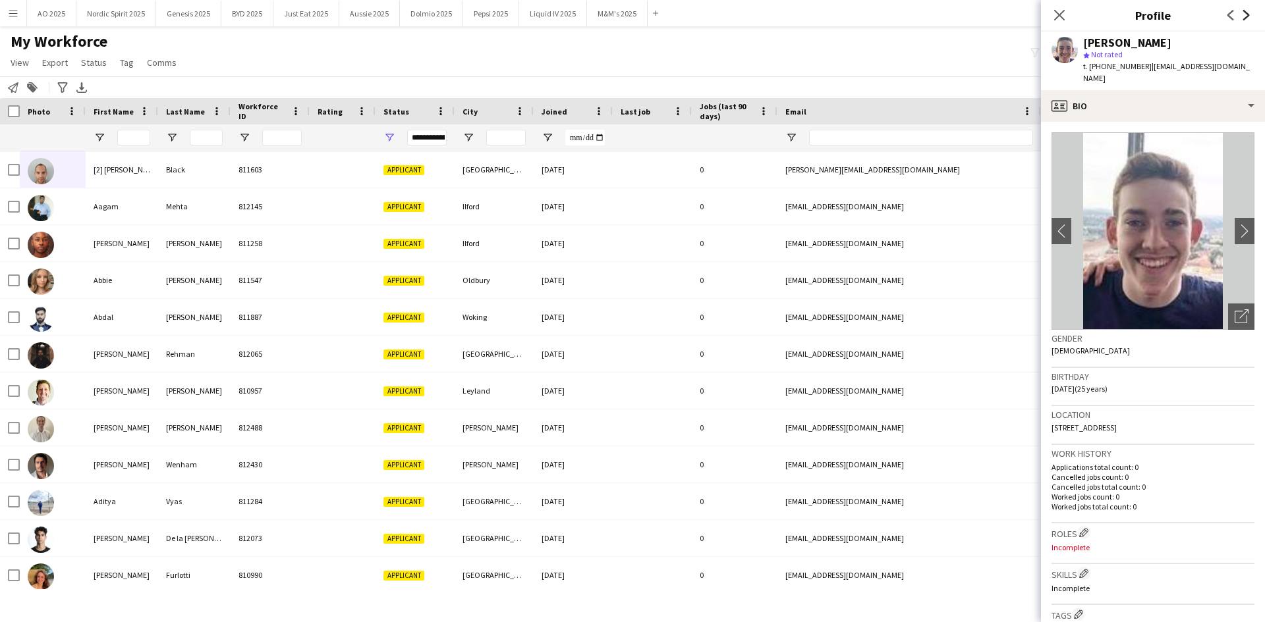
click at [1247, 18] on icon "Next" at bounding box center [1246, 15] width 11 height 11
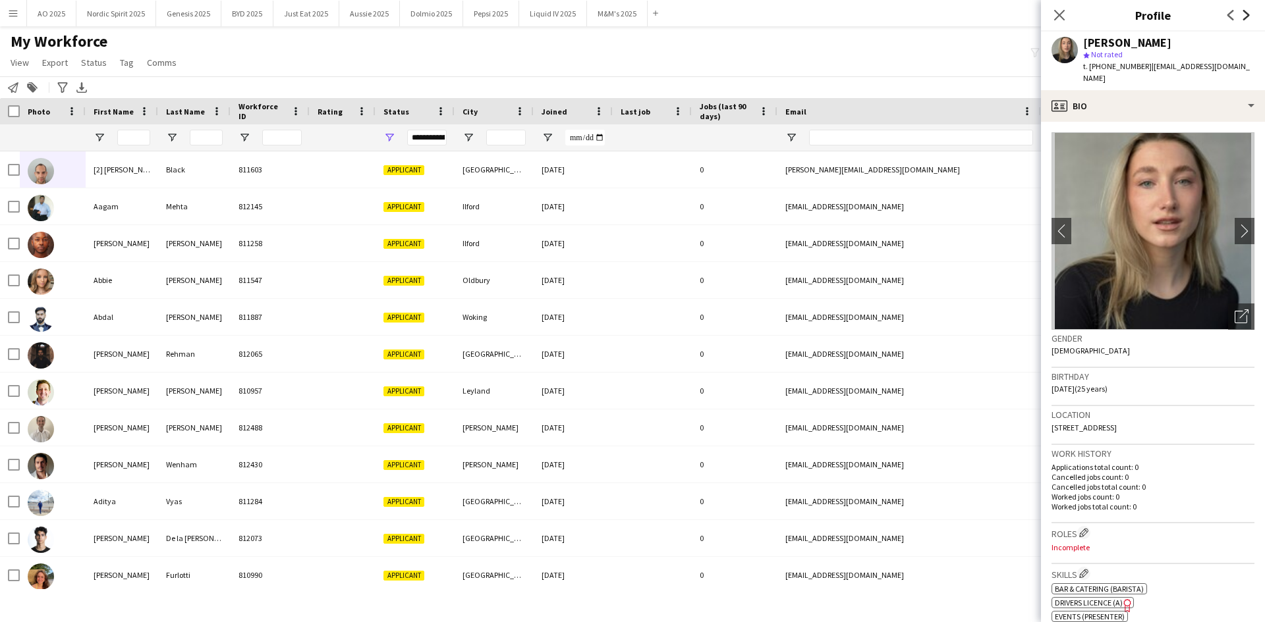
click at [1247, 18] on icon "Next" at bounding box center [1246, 15] width 11 height 11
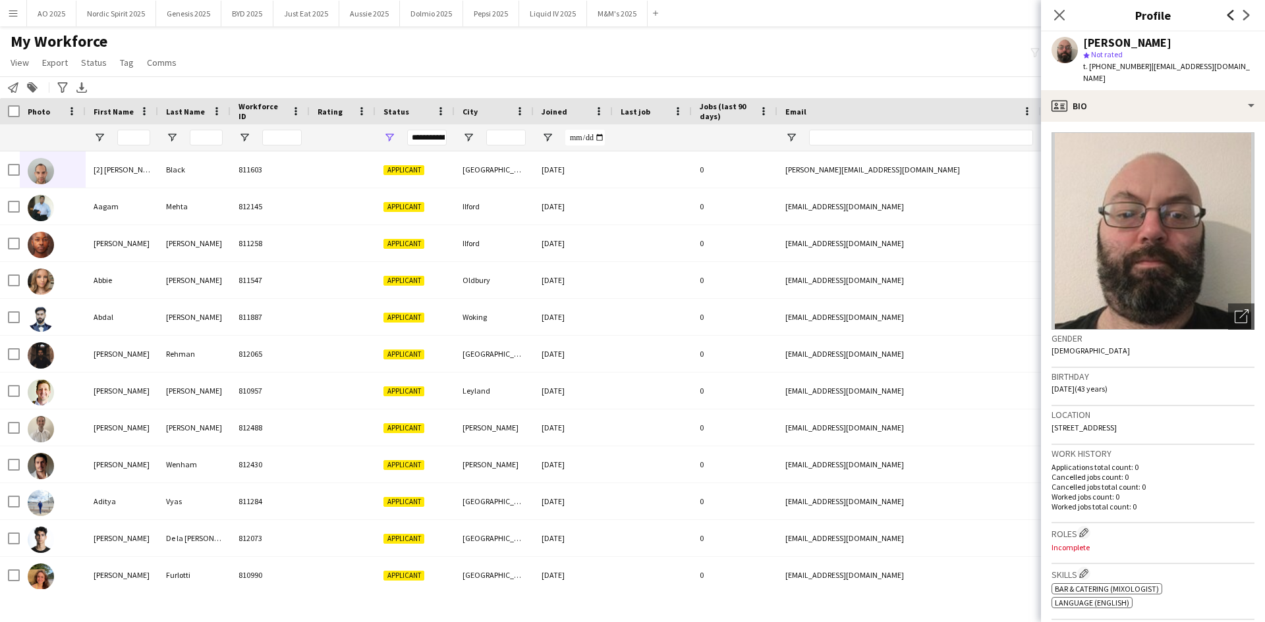
drag, startPoint x: 1247, startPoint y: 18, endPoint x: 1232, endPoint y: 17, distance: 14.5
click at [1232, 17] on div "Previous Next" at bounding box center [1238, 15] width 53 height 30
click at [1232, 17] on icon "Previous" at bounding box center [1230, 15] width 11 height 11
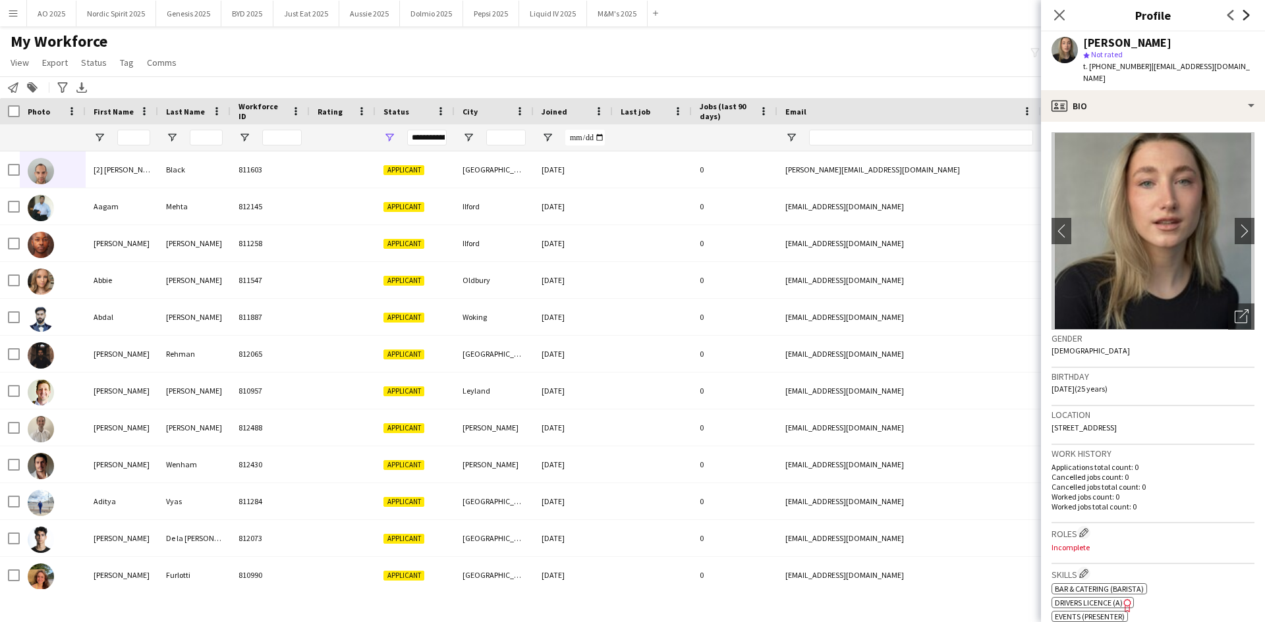
click at [1242, 13] on icon "Next" at bounding box center [1246, 15] width 11 height 11
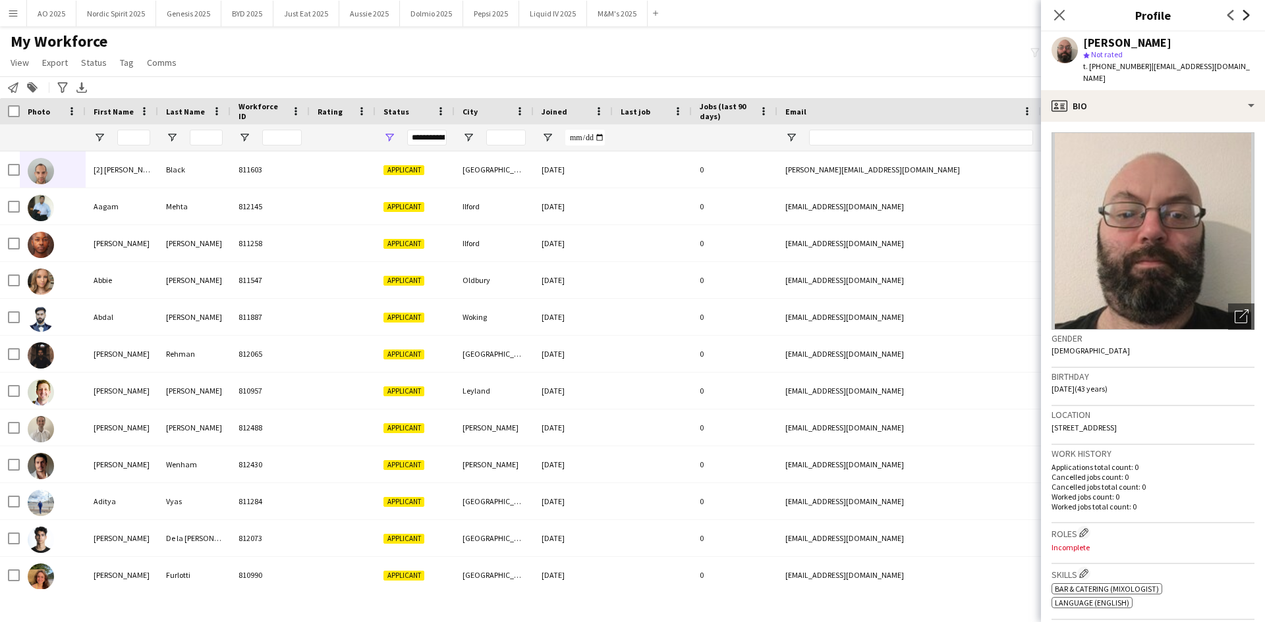
click at [1242, 13] on icon "Next" at bounding box center [1246, 15] width 11 height 11
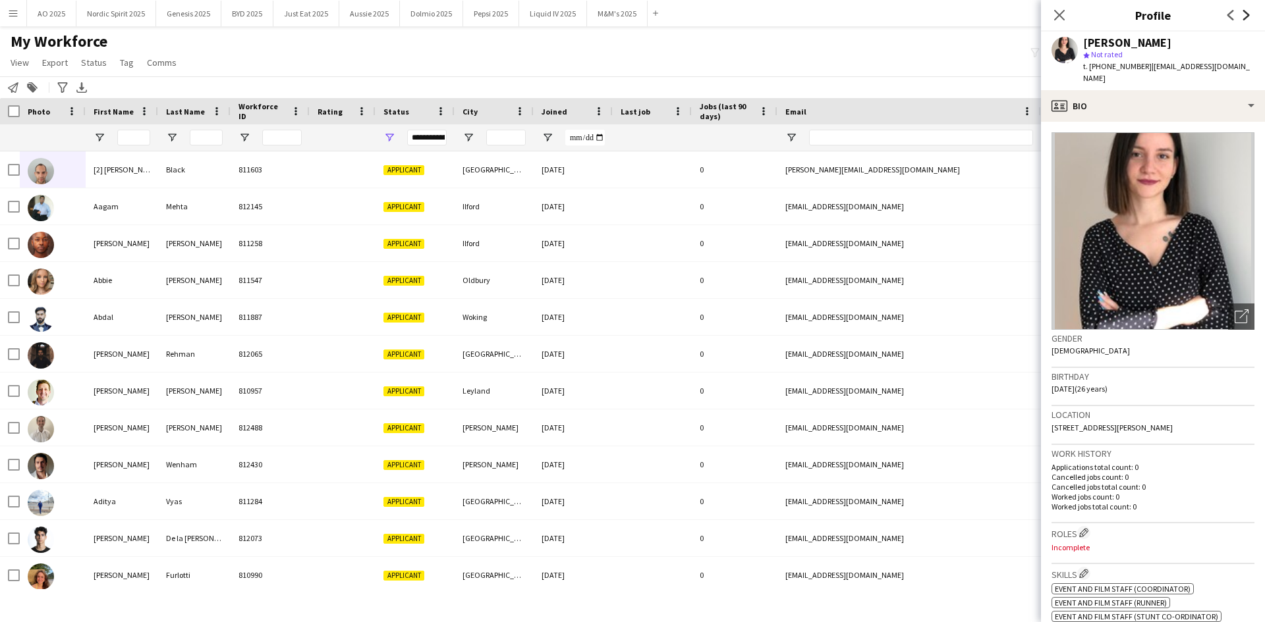
click at [1242, 13] on icon "Next" at bounding box center [1246, 15] width 11 height 11
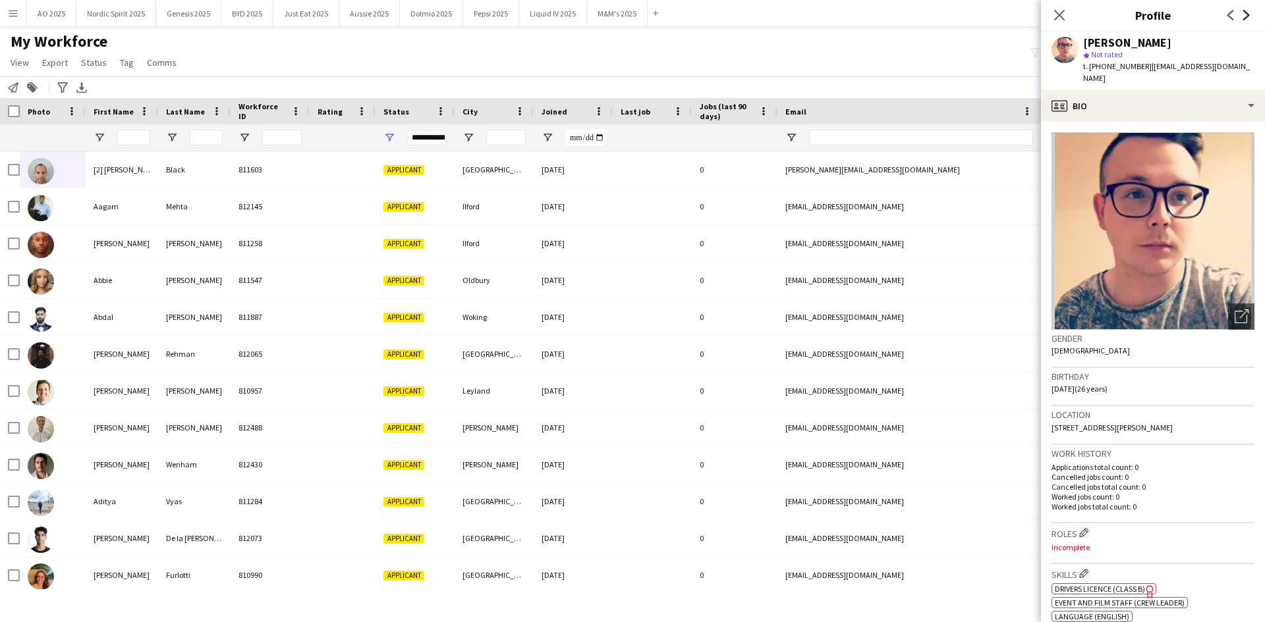
click at [1242, 13] on icon "Next" at bounding box center [1246, 15] width 11 height 11
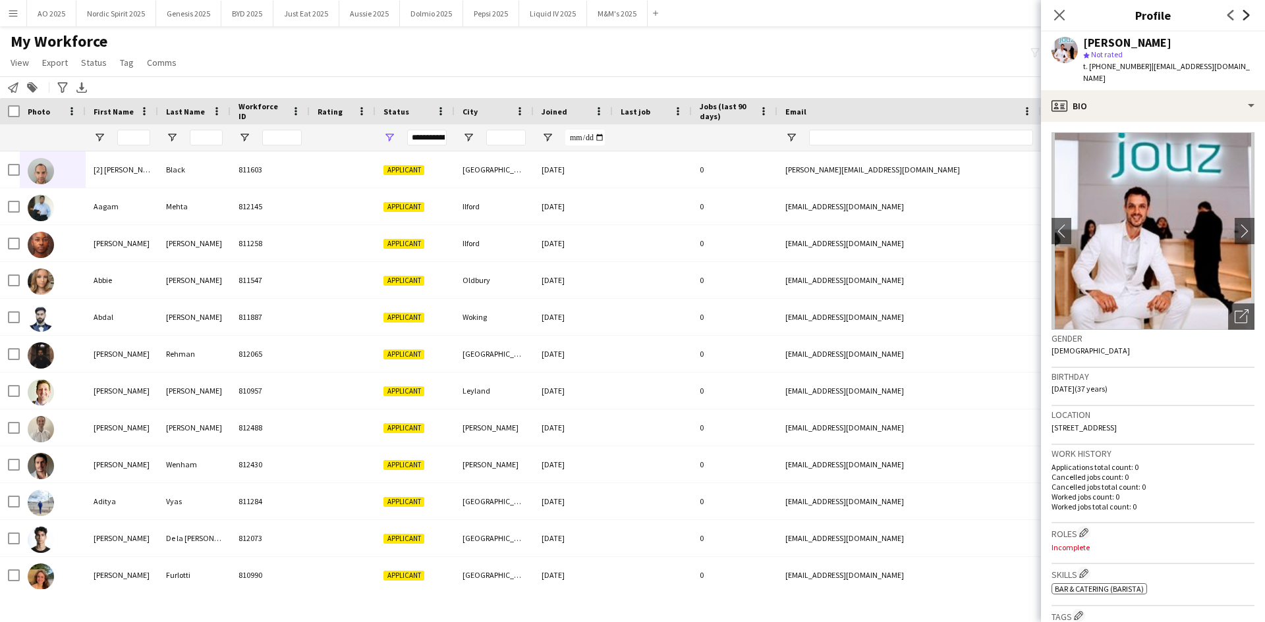
click at [1242, 13] on icon "Next" at bounding box center [1246, 15] width 11 height 11
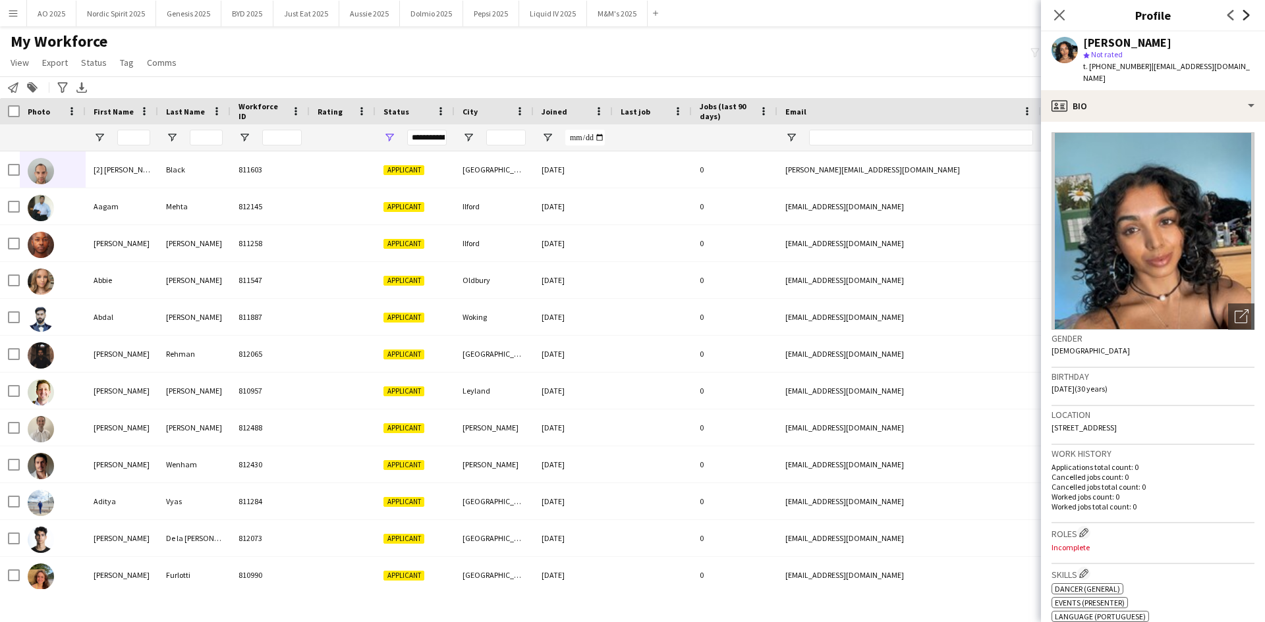
click at [1242, 13] on icon "Next" at bounding box center [1246, 15] width 11 height 11
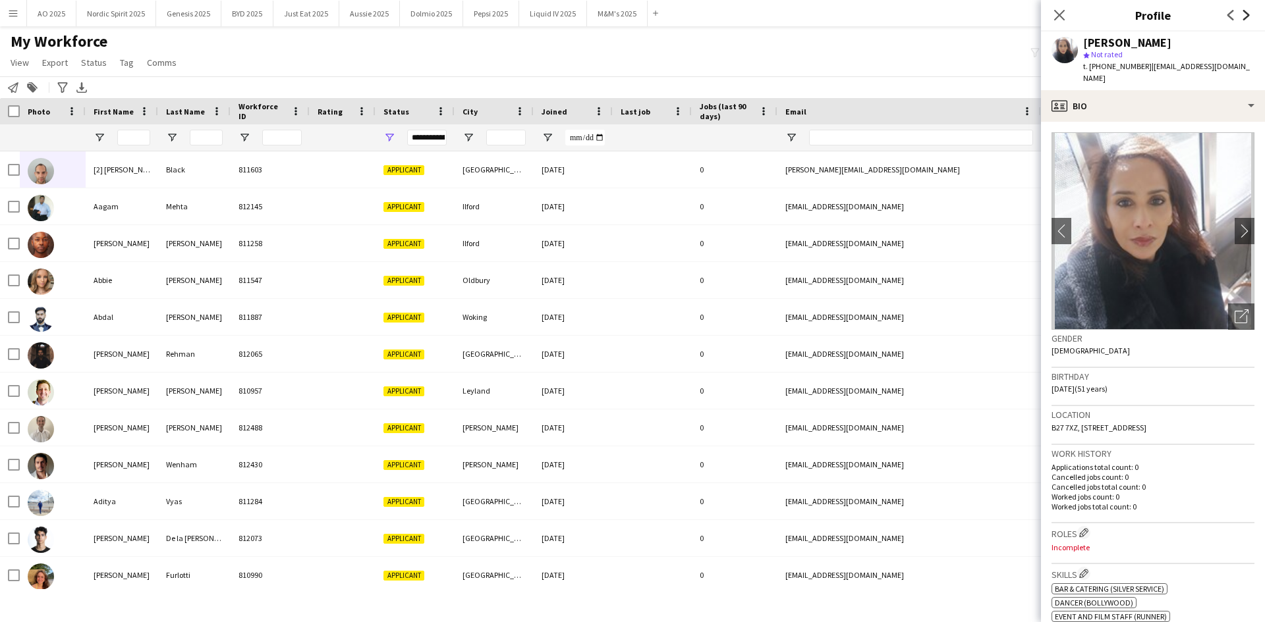
click at [1242, 13] on icon "Next" at bounding box center [1246, 15] width 11 height 11
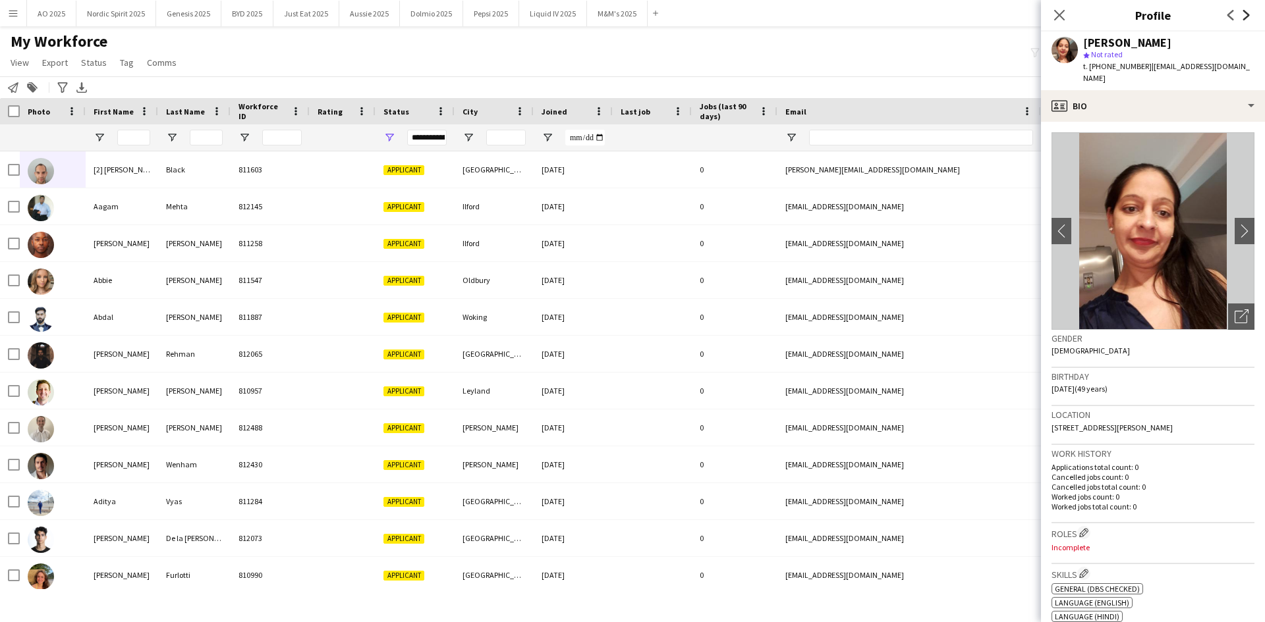
click at [1242, 13] on icon "Next" at bounding box center [1246, 15] width 11 height 11
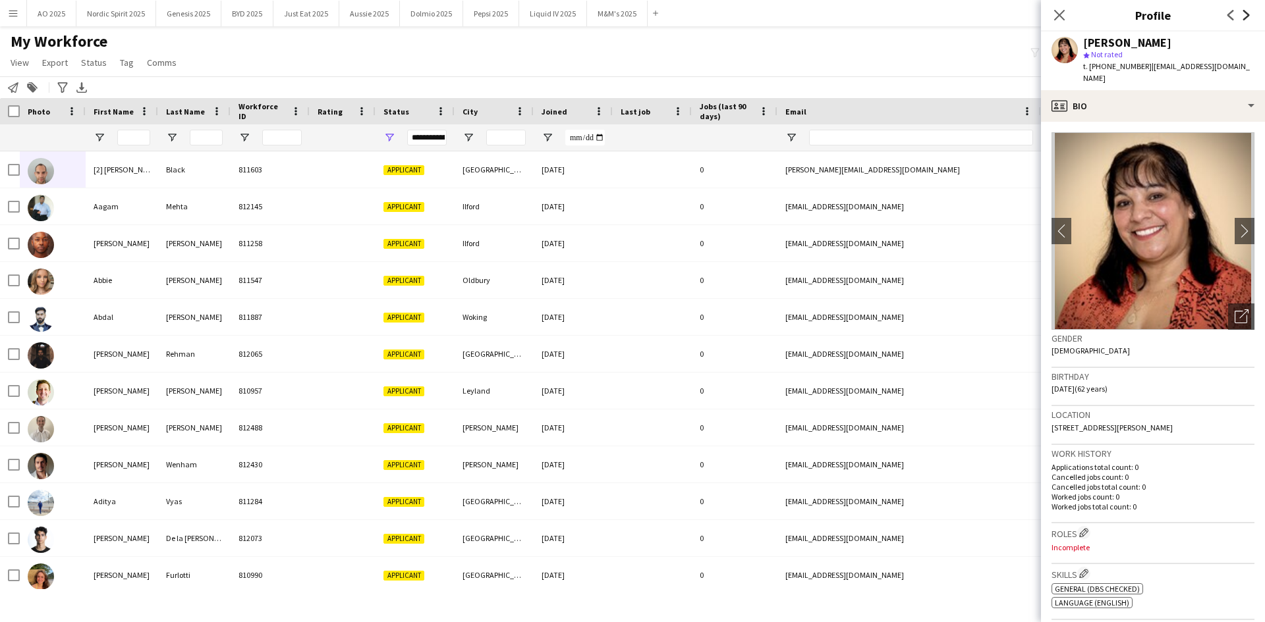
click at [1242, 13] on icon "Next" at bounding box center [1246, 15] width 11 height 11
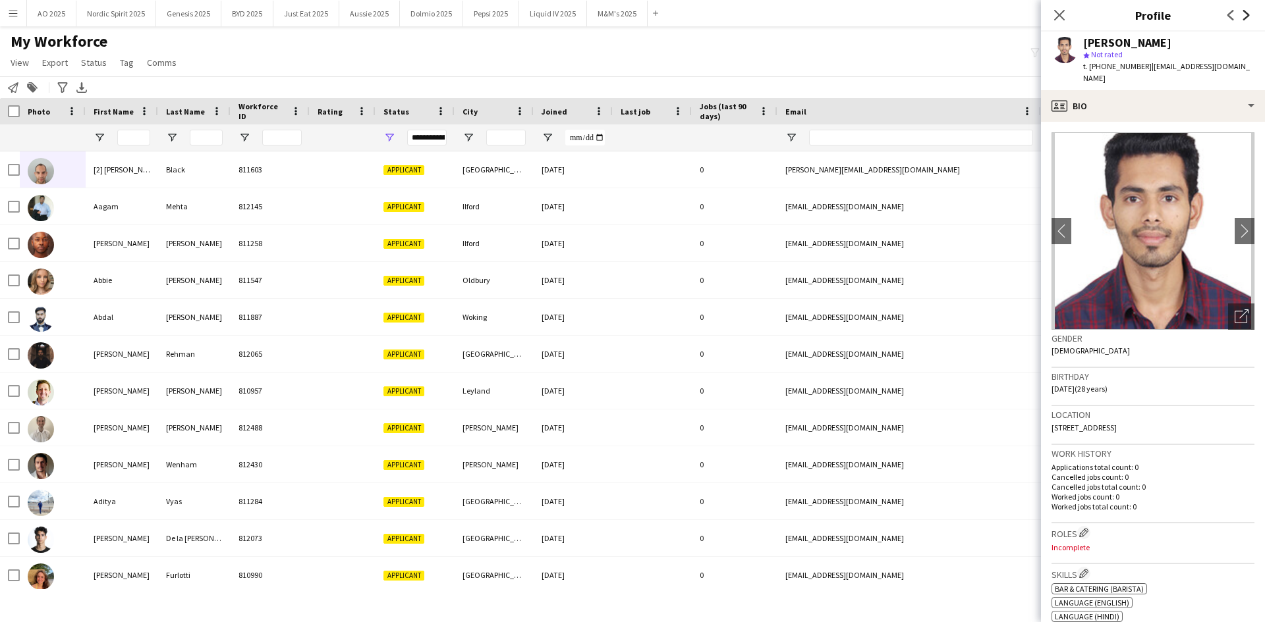
click at [1242, 13] on icon "Next" at bounding box center [1246, 15] width 11 height 11
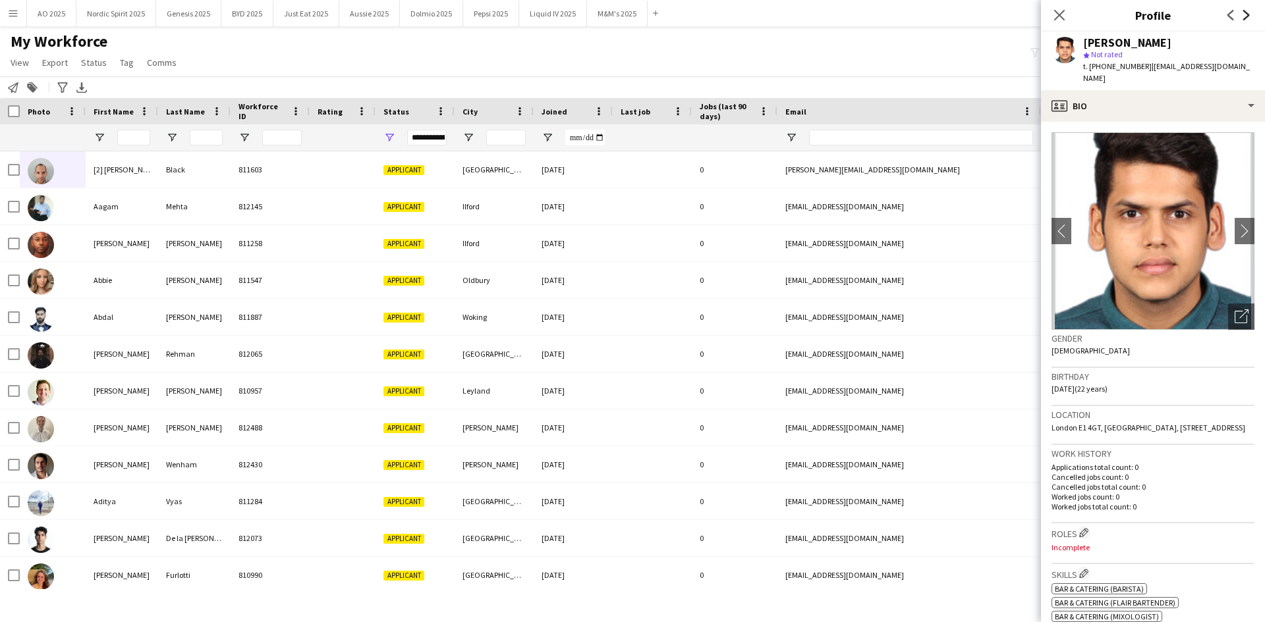
click at [1242, 13] on icon "Next" at bounding box center [1246, 15] width 11 height 11
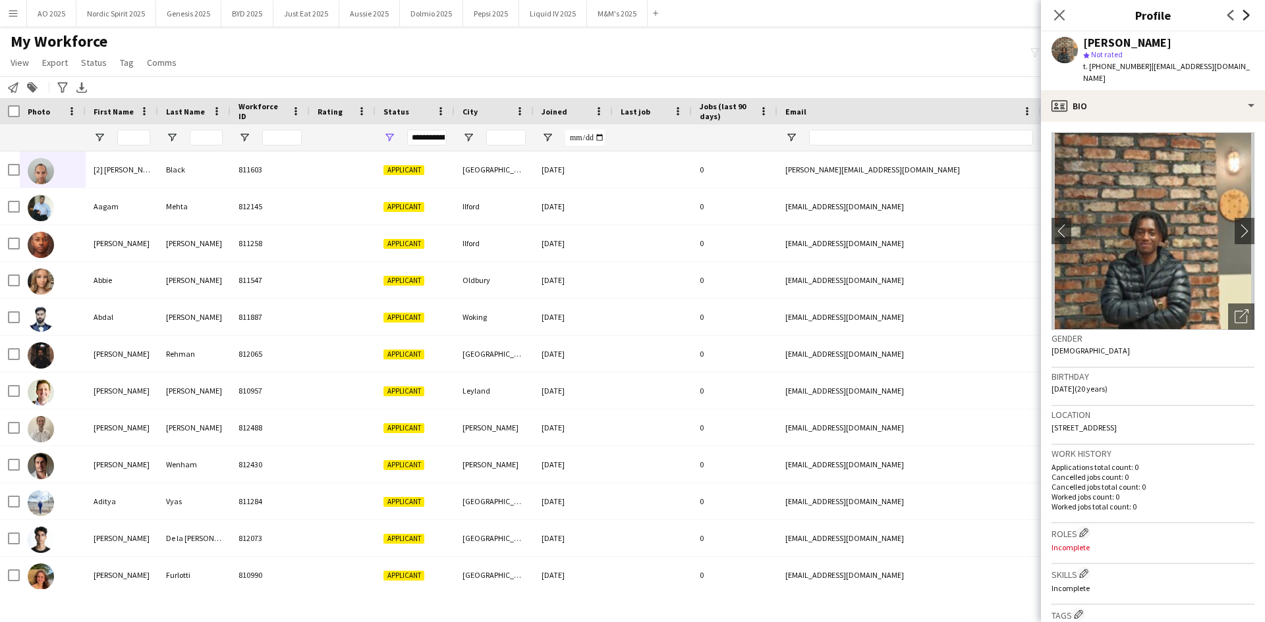
click at [1244, 13] on icon "Next" at bounding box center [1246, 15] width 11 height 11
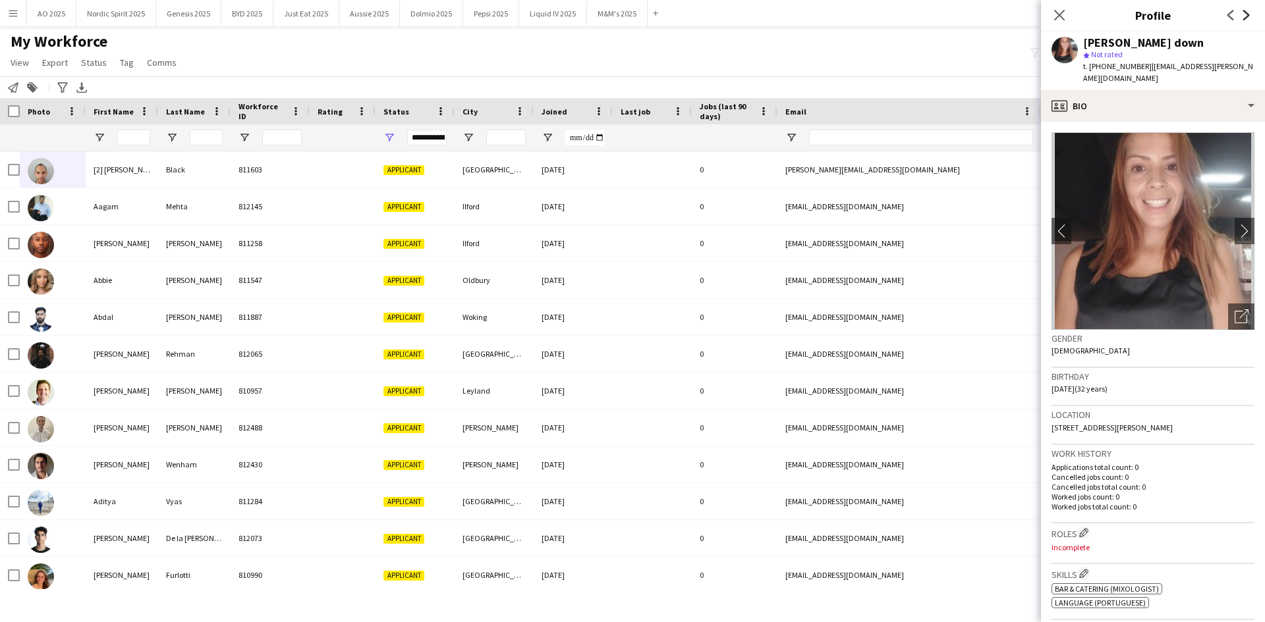
click at [1244, 13] on icon "Next" at bounding box center [1246, 15] width 11 height 11
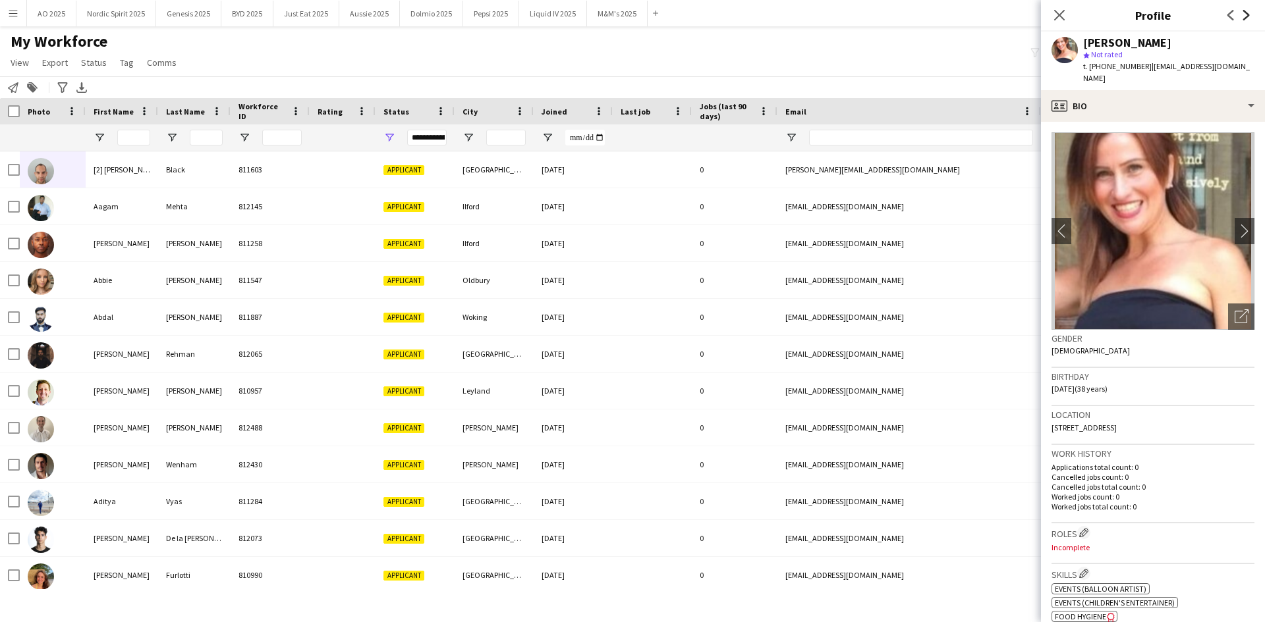
click at [1244, 13] on icon "Next" at bounding box center [1246, 15] width 11 height 11
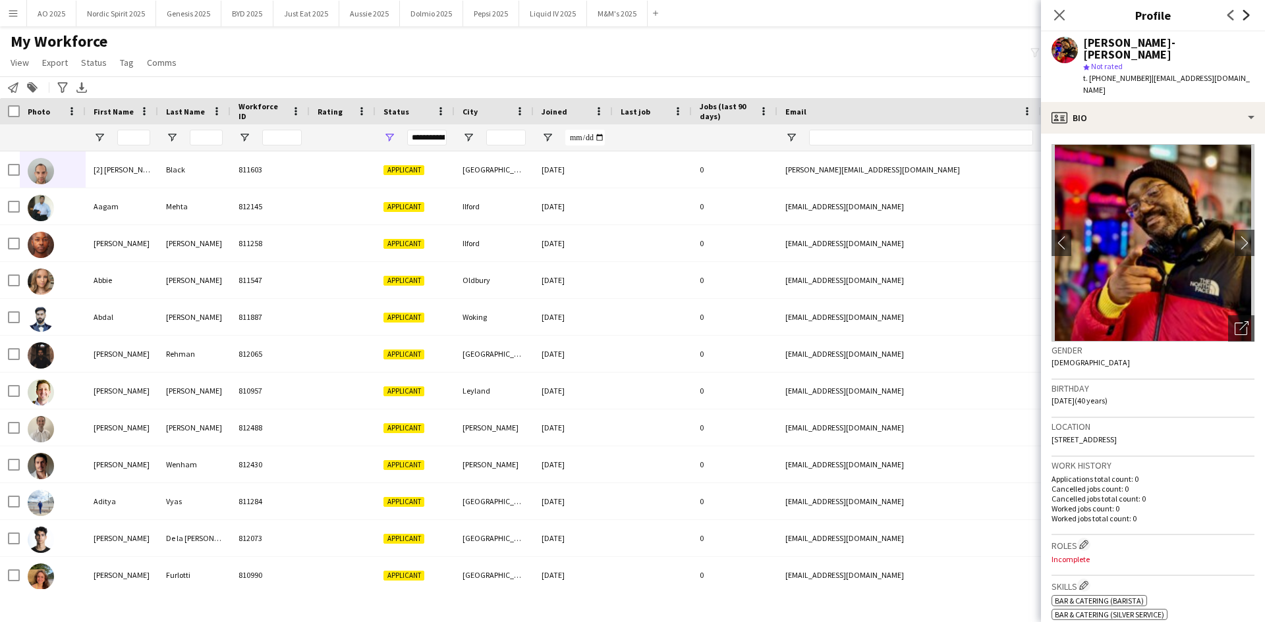
click at [1244, 13] on icon "Next" at bounding box center [1246, 15] width 11 height 11
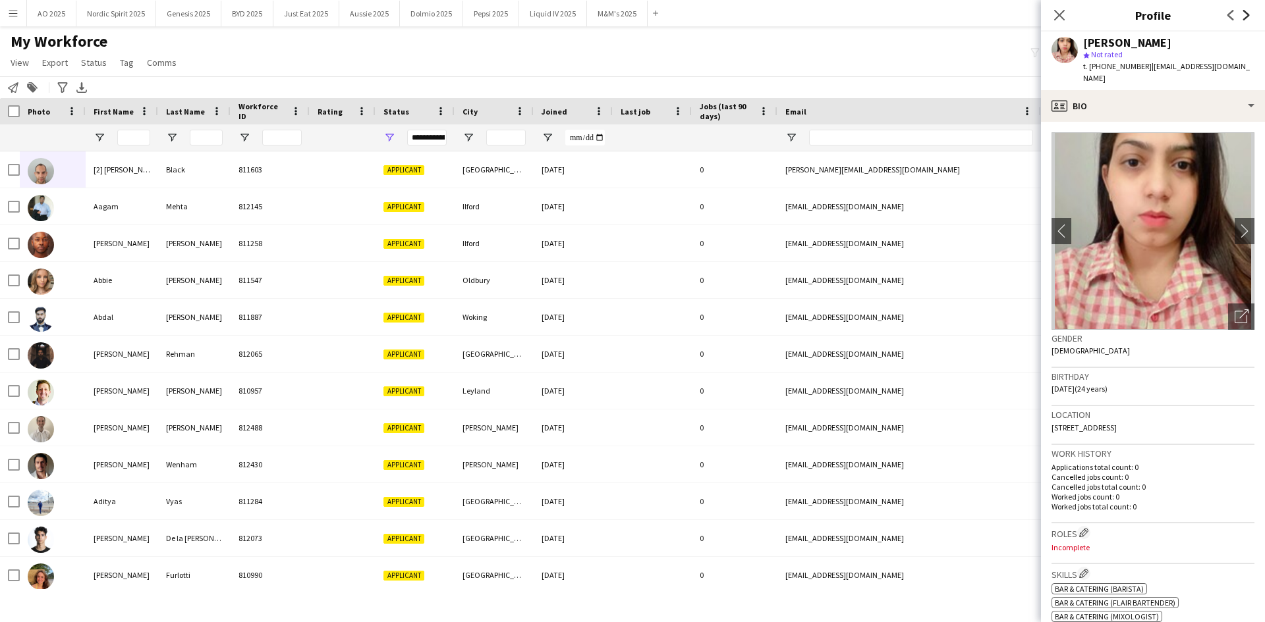
click at [1244, 13] on icon "Next" at bounding box center [1246, 15] width 11 height 11
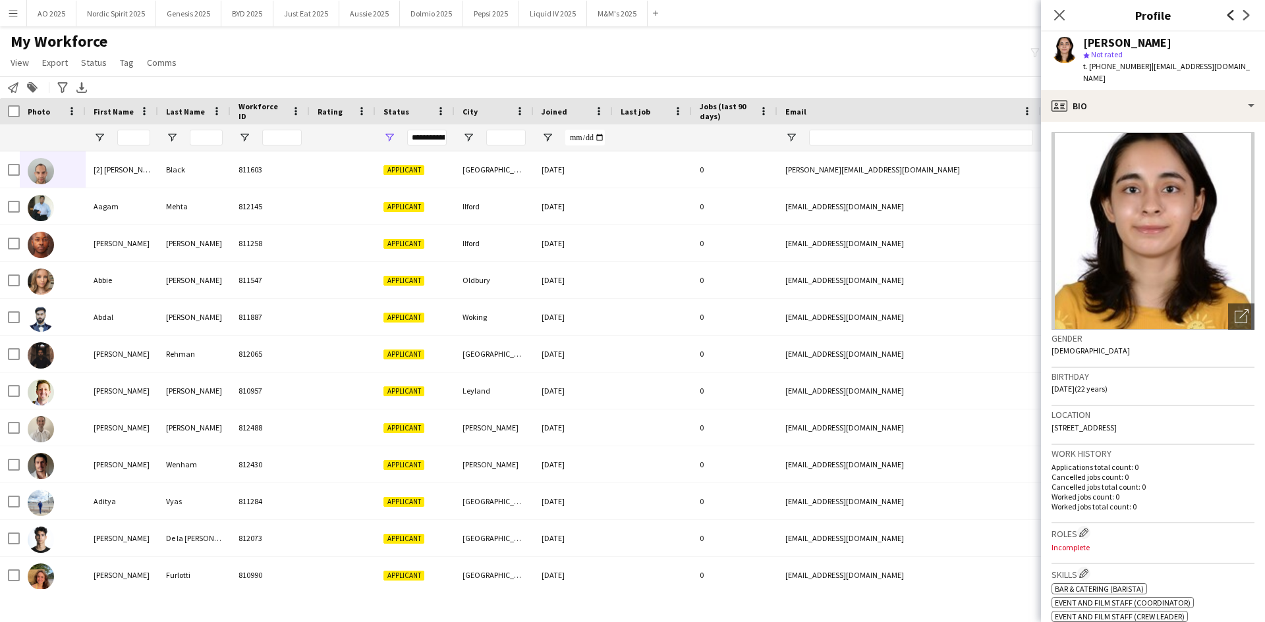
click at [1234, 14] on icon "Previous" at bounding box center [1230, 15] width 11 height 11
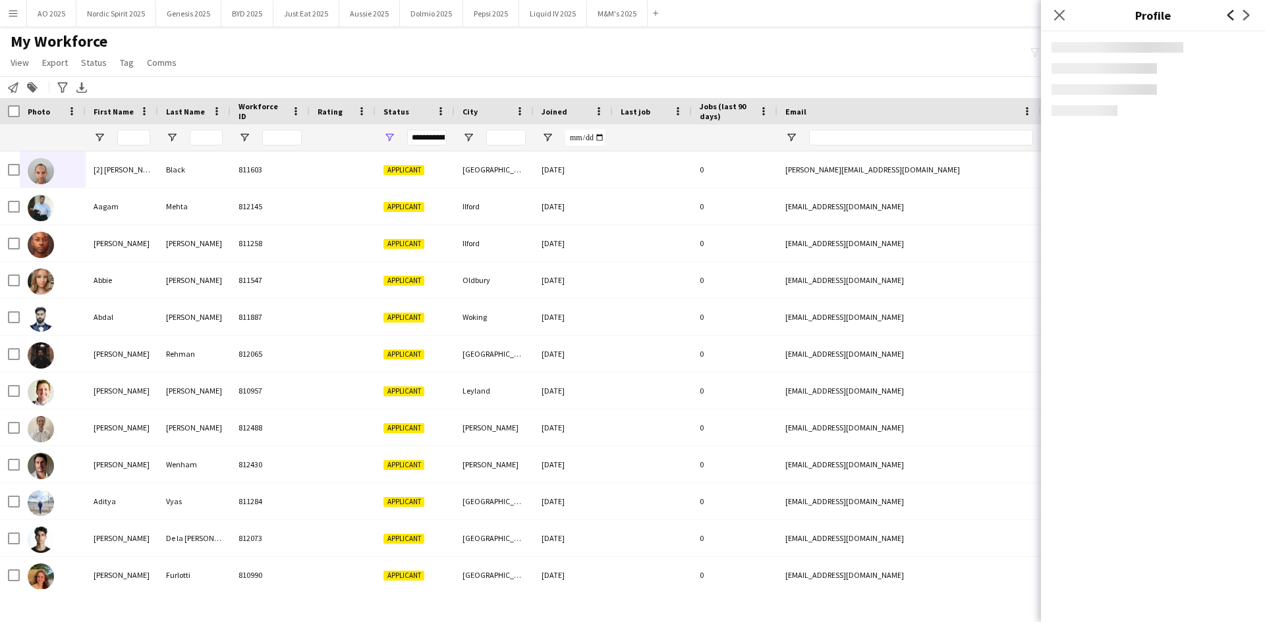
click at [1234, 14] on icon "Previous" at bounding box center [1230, 15] width 11 height 11
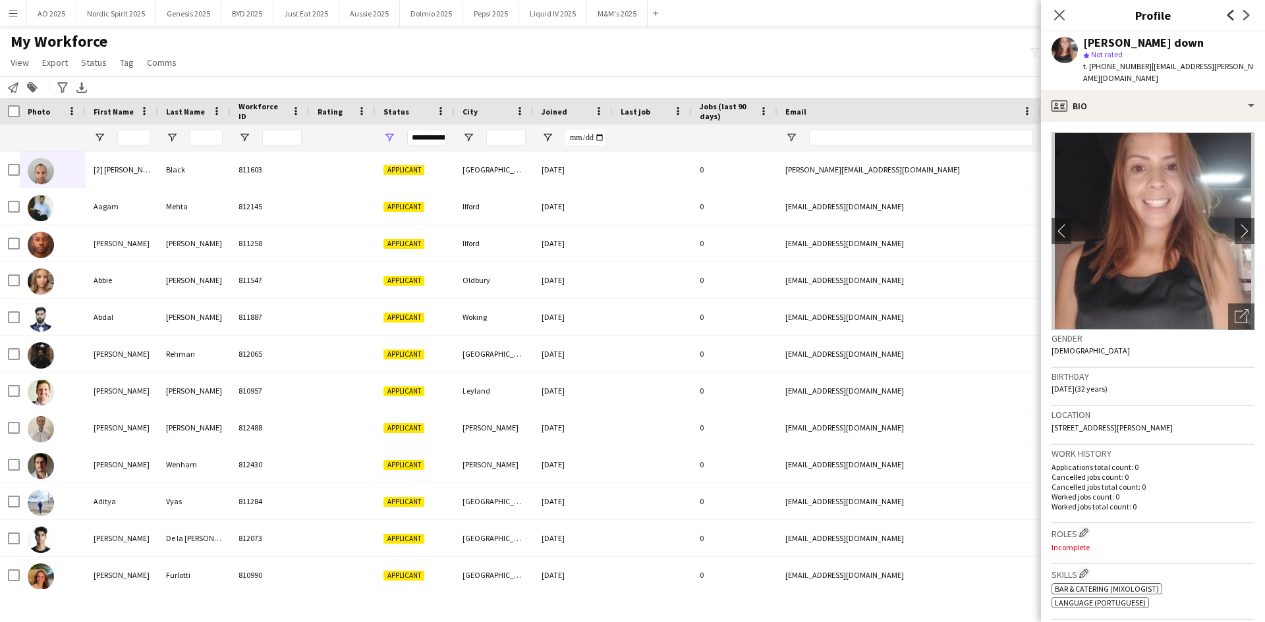
click at [1234, 14] on icon "Previous" at bounding box center [1230, 15] width 11 height 11
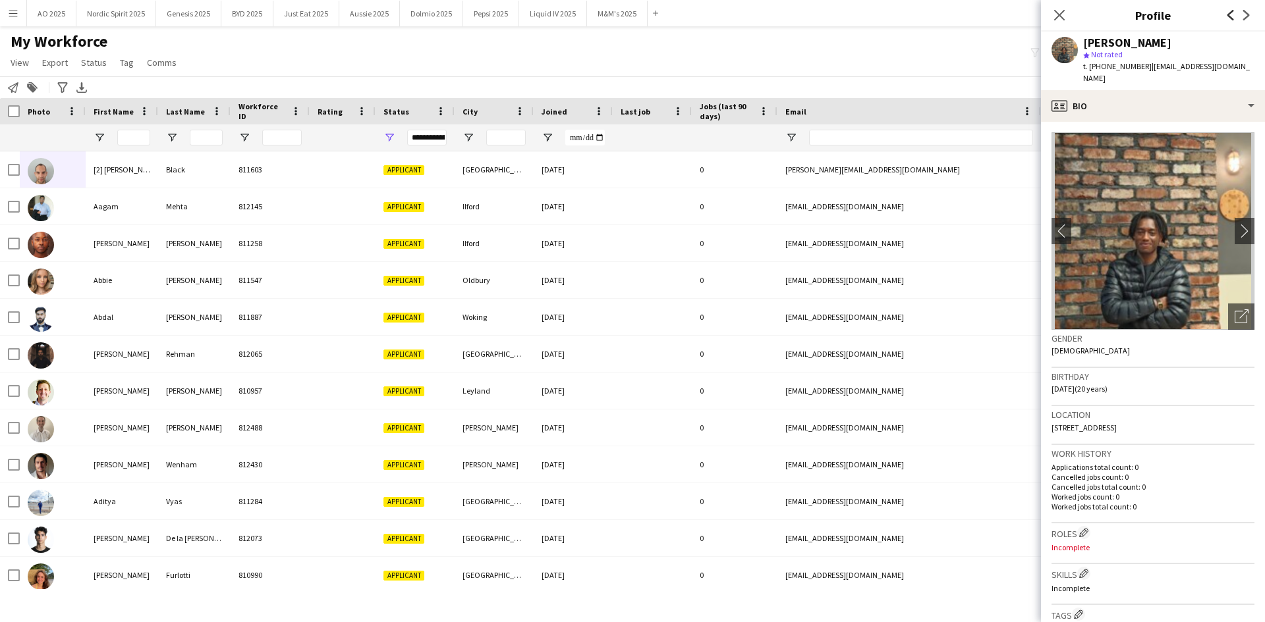
click at [1234, 14] on icon "Previous" at bounding box center [1230, 15] width 11 height 11
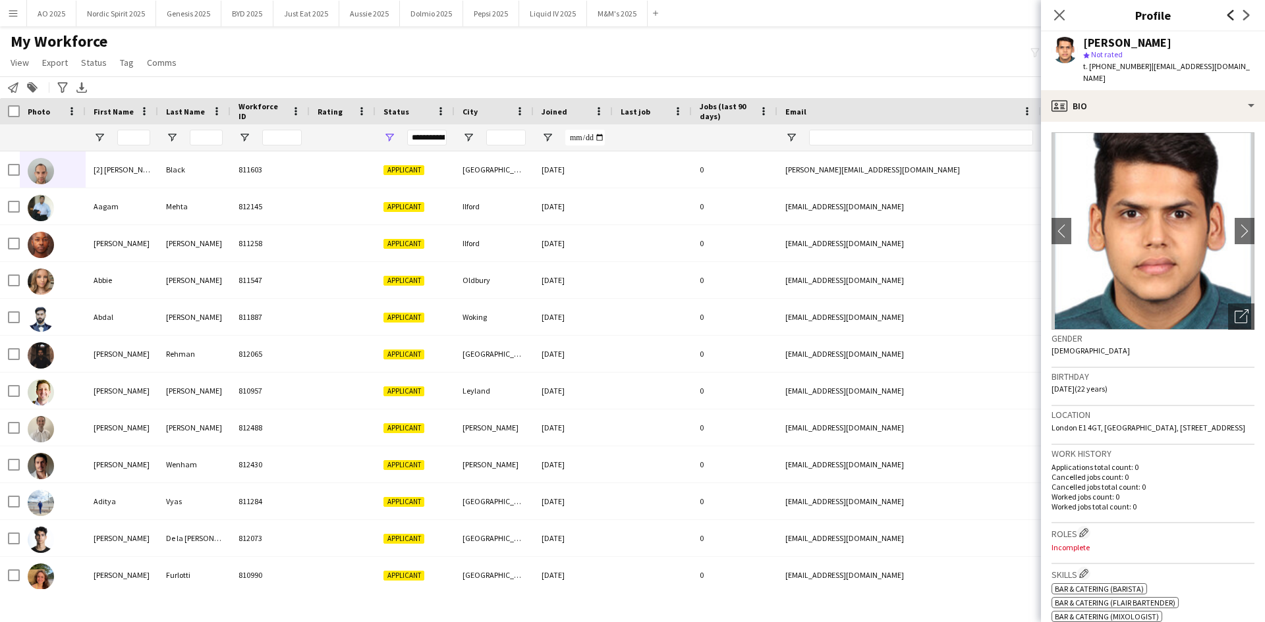
click at [1234, 14] on icon "Previous" at bounding box center [1230, 15] width 11 height 11
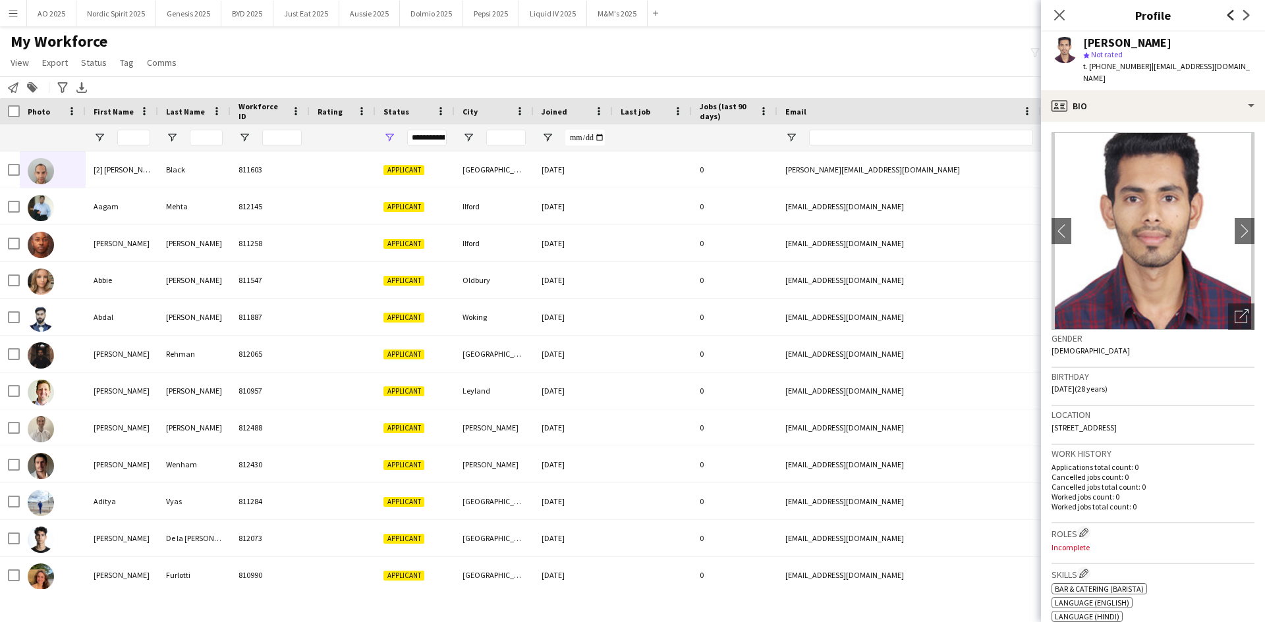
click at [1234, 14] on icon "Previous" at bounding box center [1230, 15] width 11 height 11
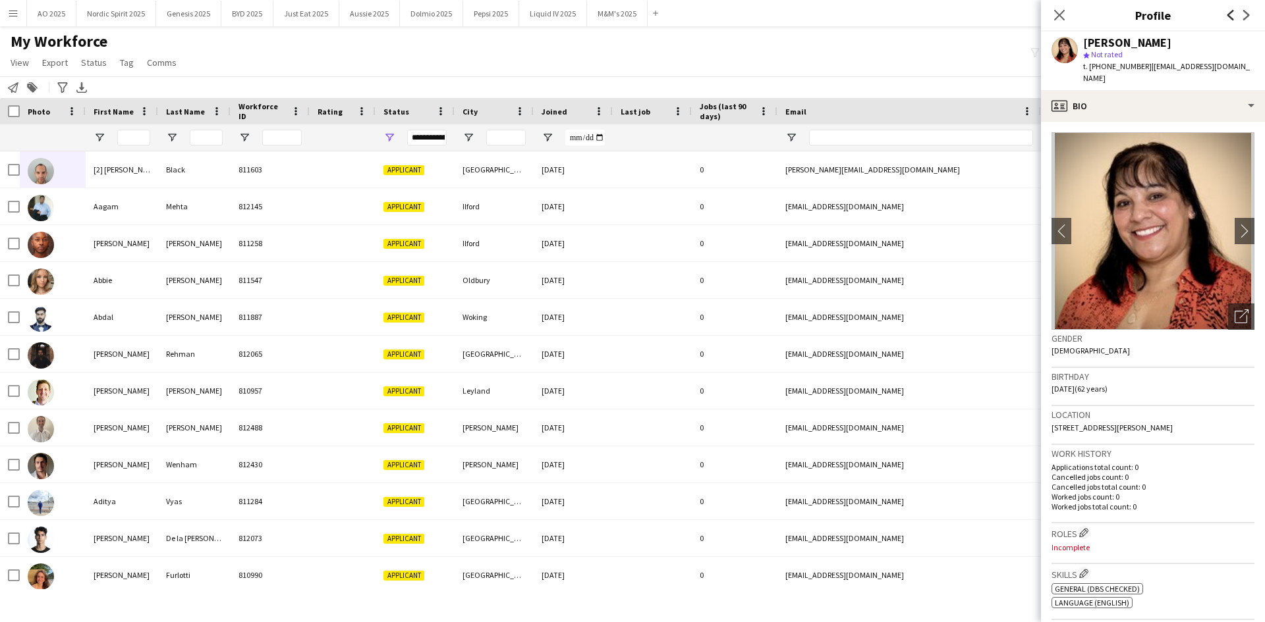
click at [1234, 14] on icon "Previous" at bounding box center [1230, 15] width 11 height 11
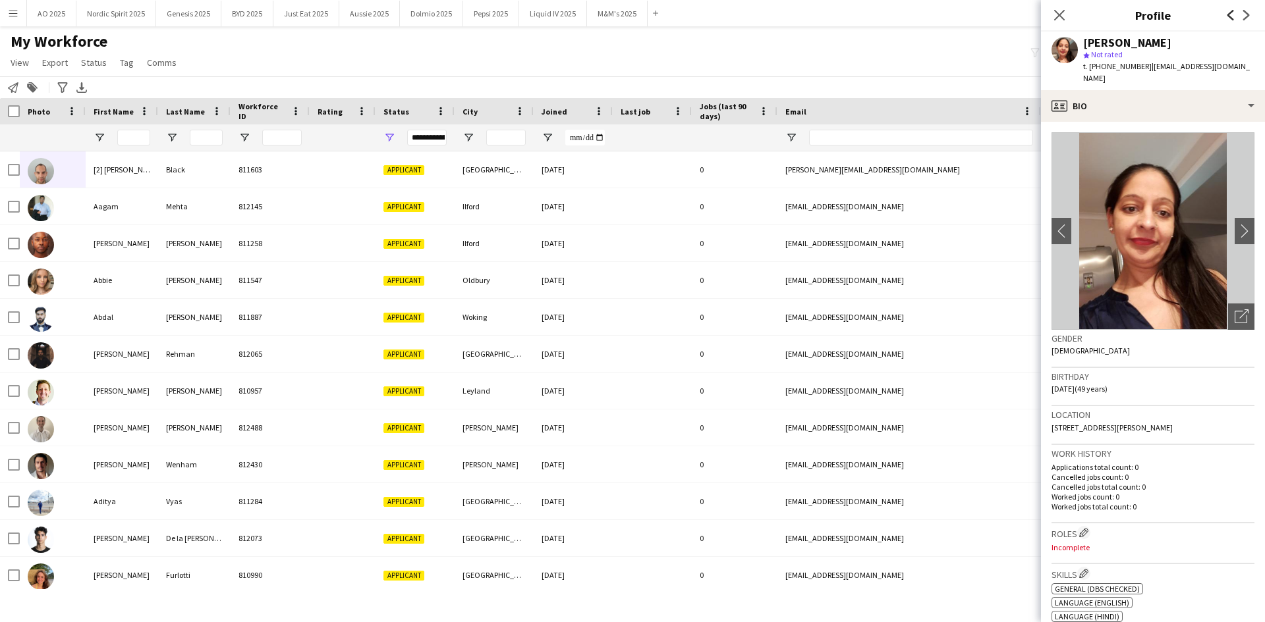
click at [1234, 14] on icon "Previous" at bounding box center [1230, 15] width 11 height 11
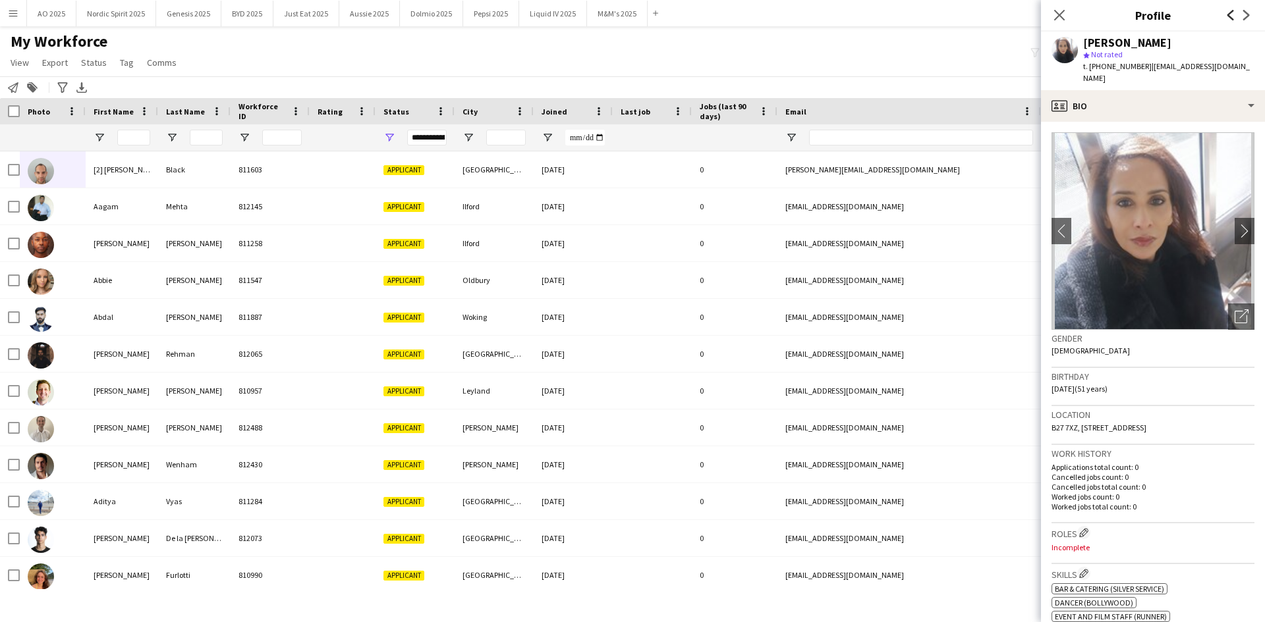
click at [1234, 14] on icon "Previous" at bounding box center [1230, 15] width 11 height 11
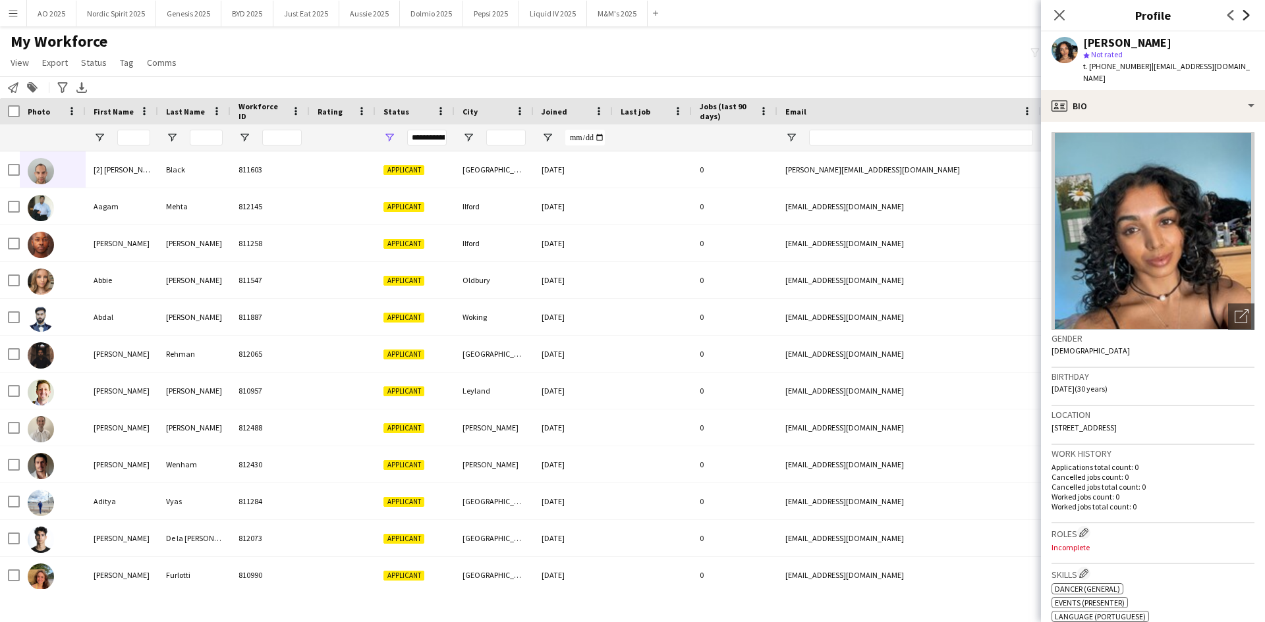
click at [1244, 13] on icon "Next" at bounding box center [1246, 15] width 11 height 11
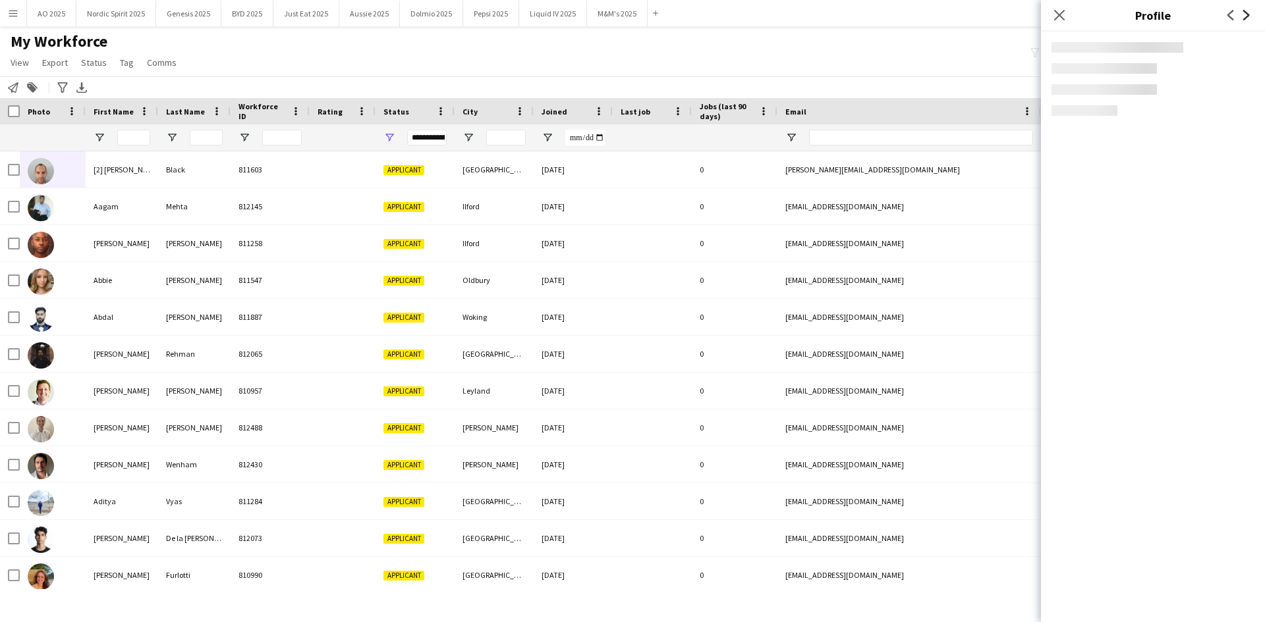
click at [1244, 13] on icon "Next" at bounding box center [1246, 15] width 11 height 11
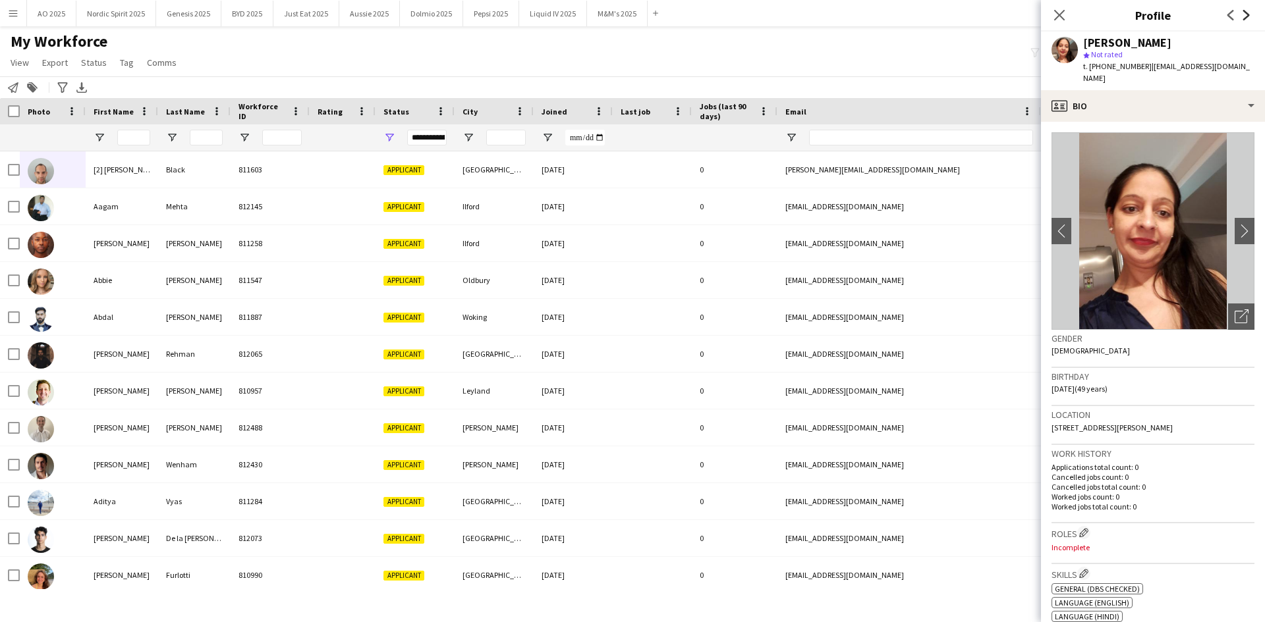
click at [1244, 13] on icon "Next" at bounding box center [1246, 15] width 11 height 11
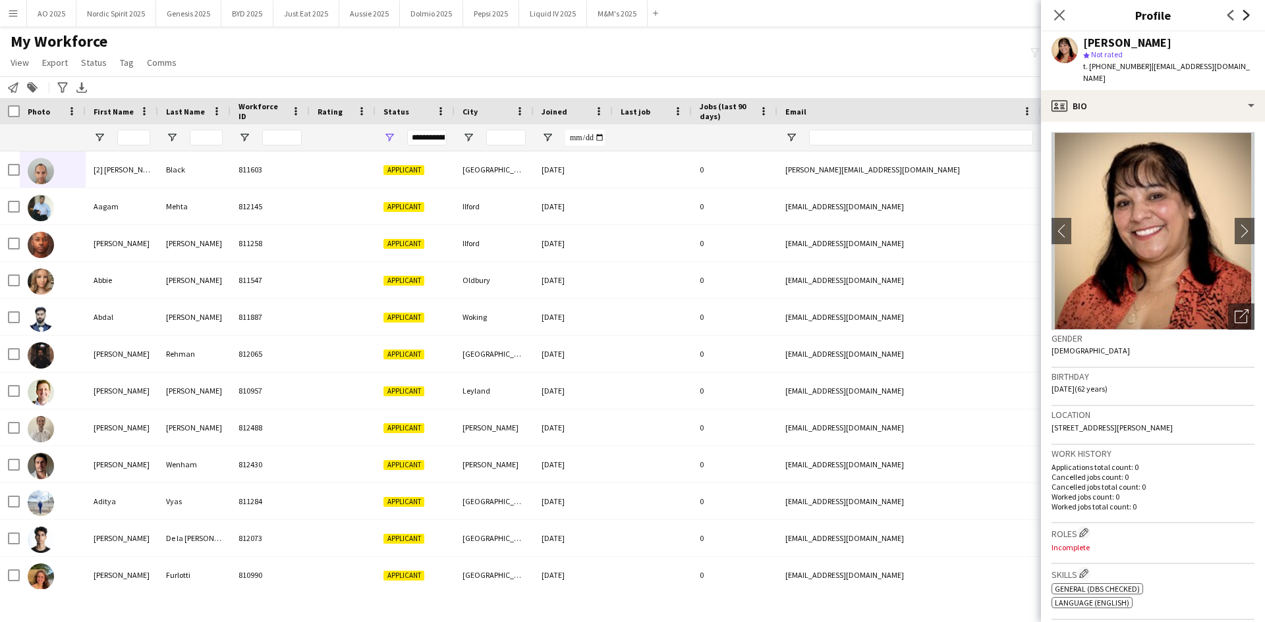
click at [1244, 13] on icon "Next" at bounding box center [1246, 15] width 11 height 11
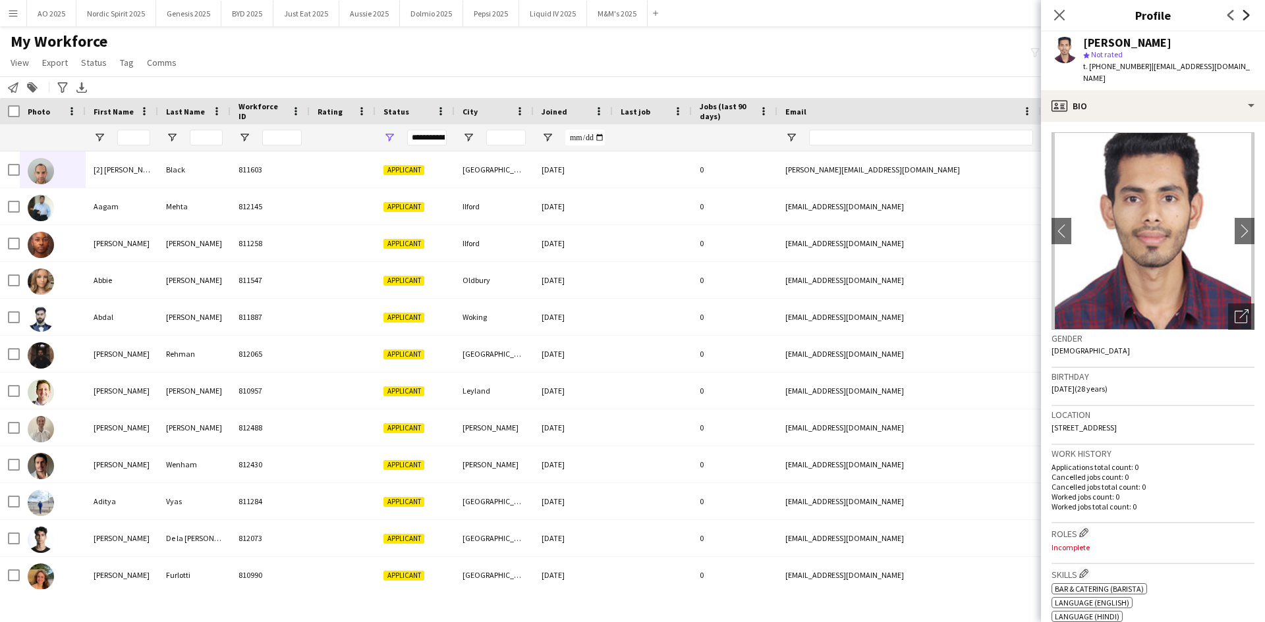
click at [1244, 13] on icon "Next" at bounding box center [1246, 15] width 11 height 11
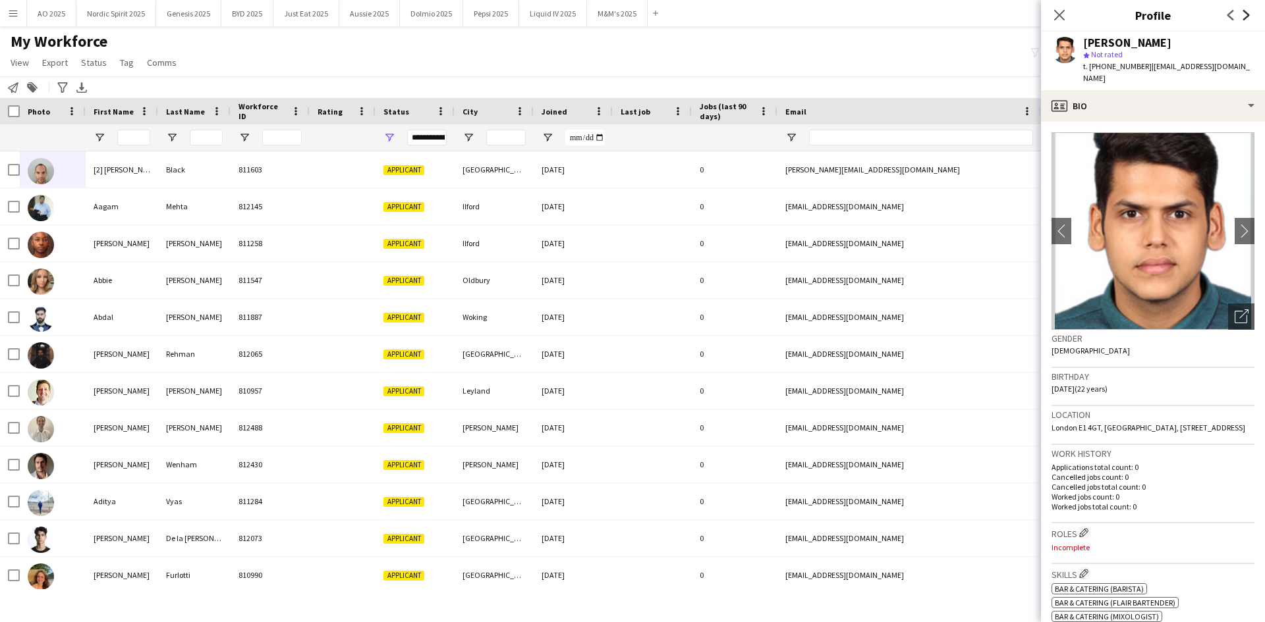
click at [1244, 13] on icon "Next" at bounding box center [1246, 15] width 11 height 11
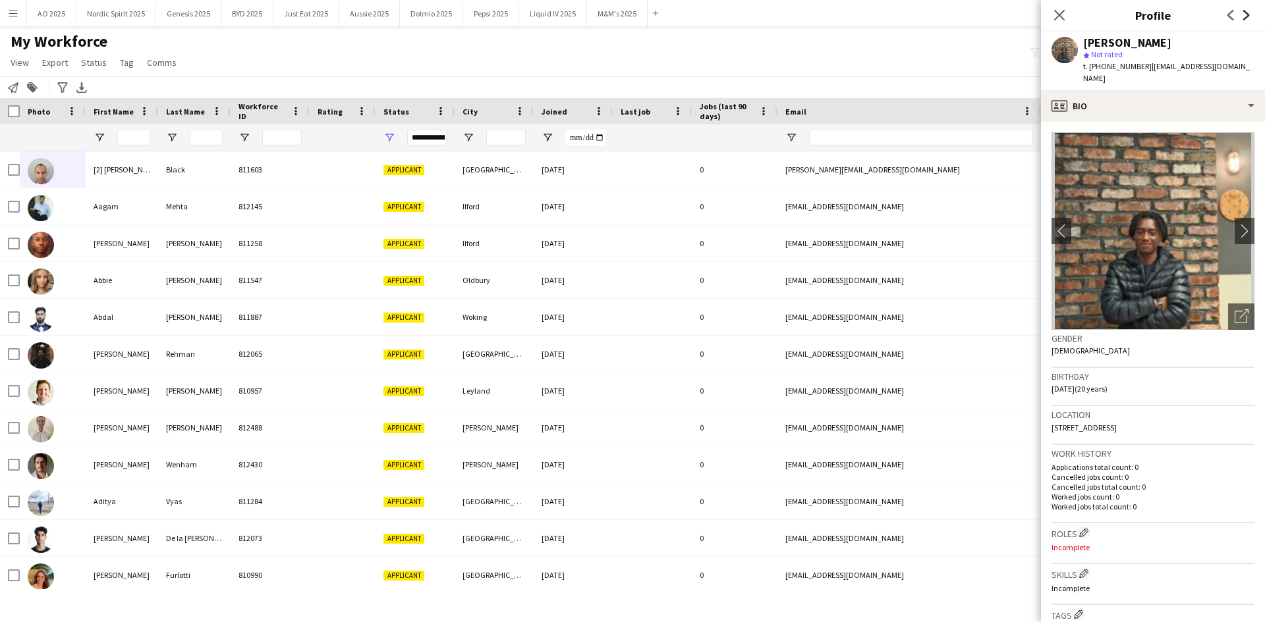
click at [1244, 13] on icon "Next" at bounding box center [1246, 15] width 11 height 11
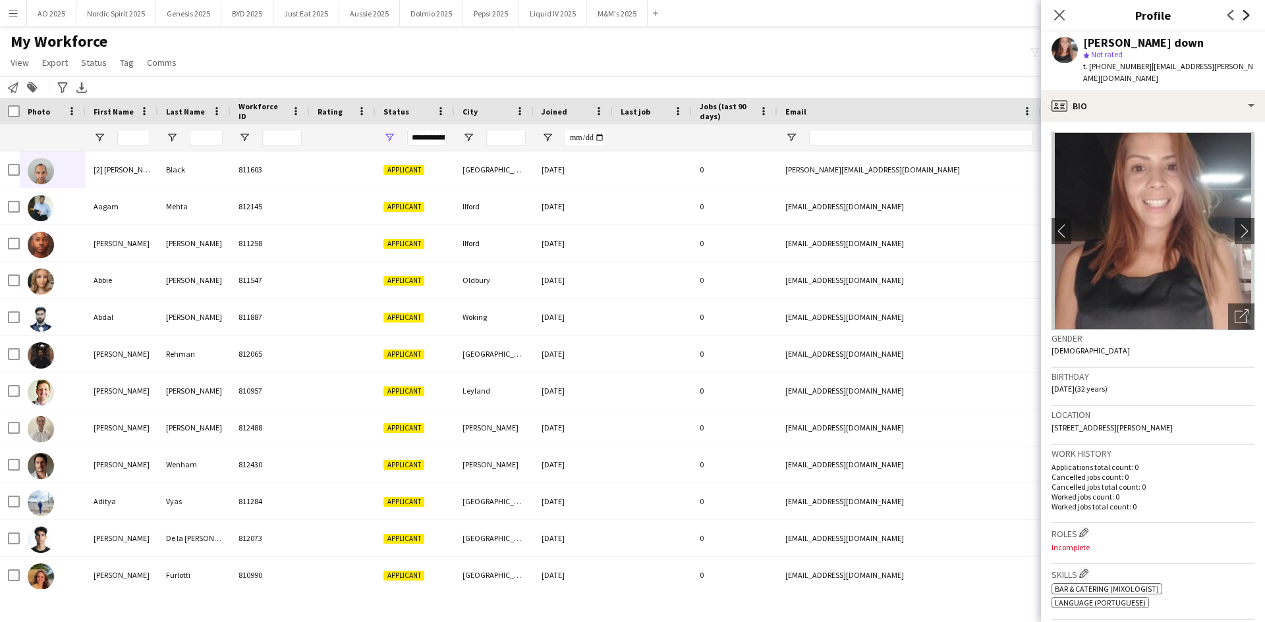
click at [1244, 13] on icon "Next" at bounding box center [1246, 15] width 11 height 11
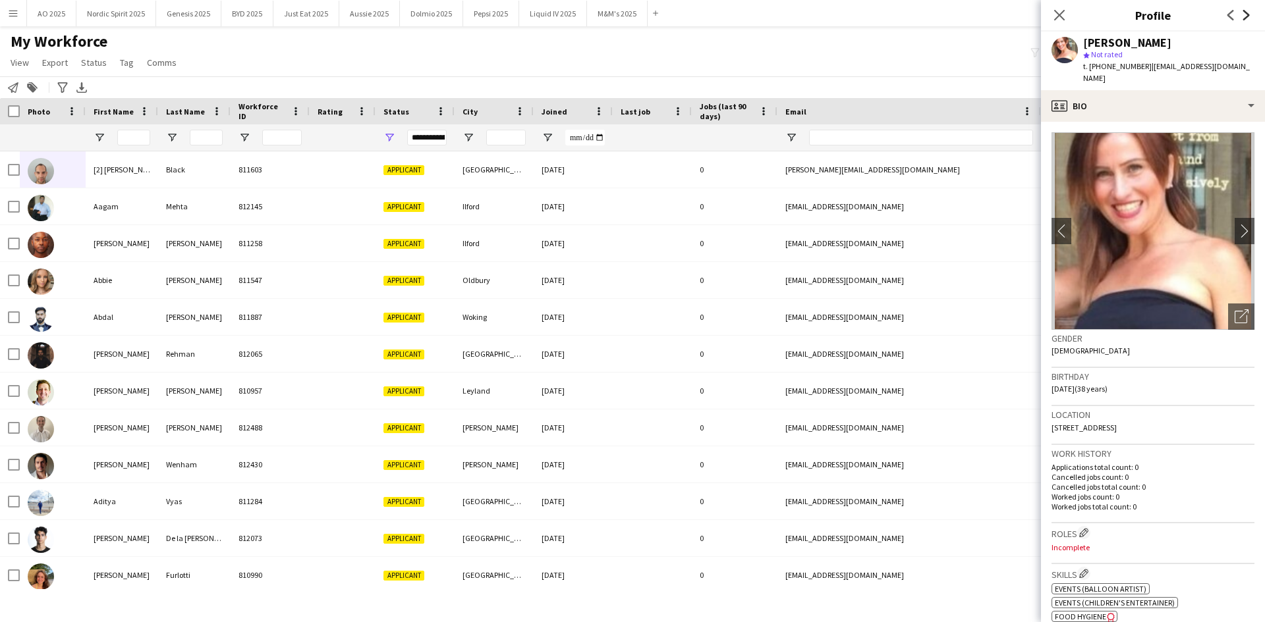
click at [1244, 13] on icon "Next" at bounding box center [1246, 15] width 11 height 11
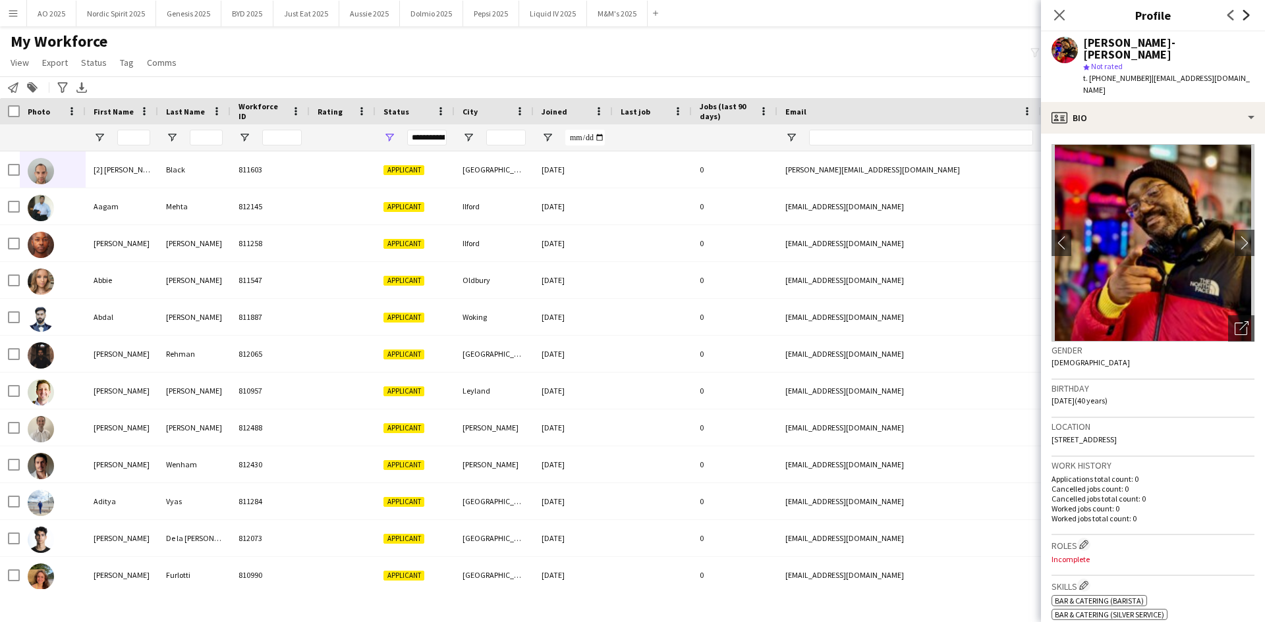
click at [1244, 13] on icon "Next" at bounding box center [1246, 15] width 11 height 11
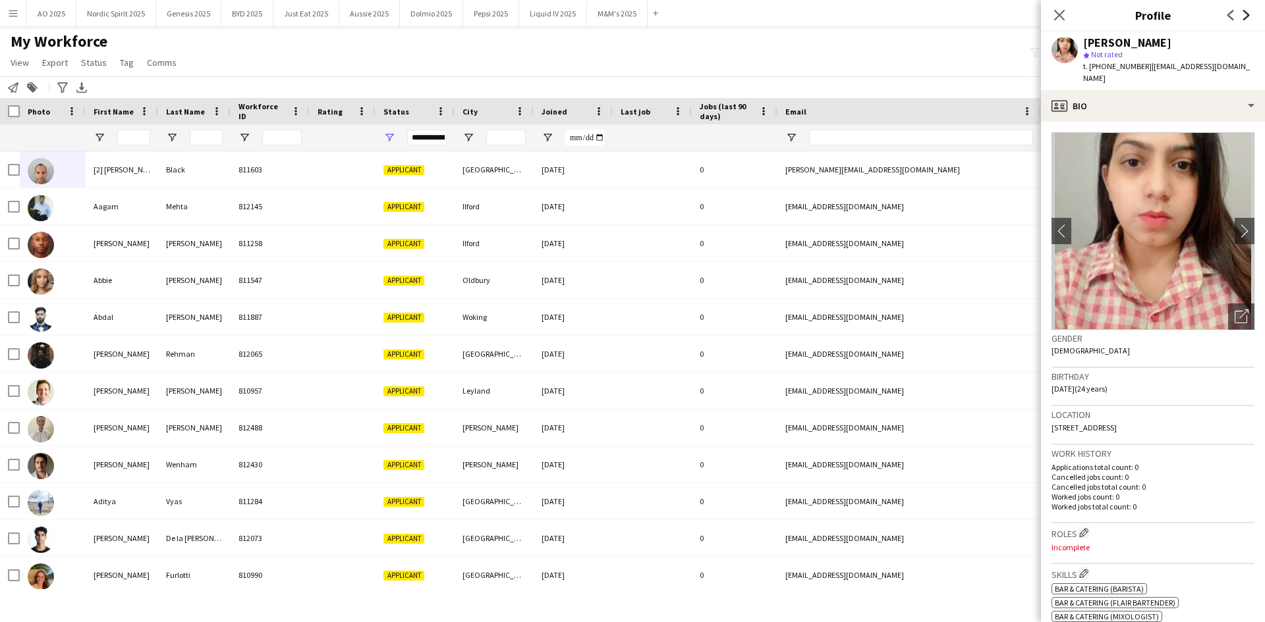
click at [1244, 13] on icon "Next" at bounding box center [1246, 15] width 11 height 11
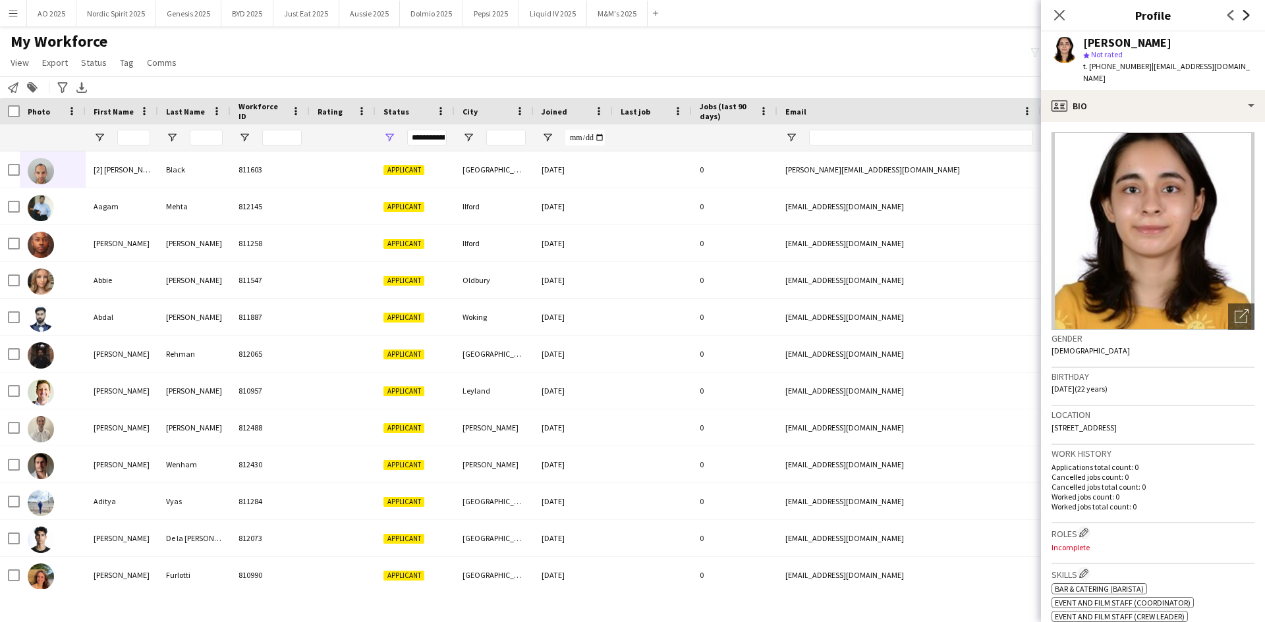
click at [1244, 13] on icon "Next" at bounding box center [1246, 15] width 11 height 11
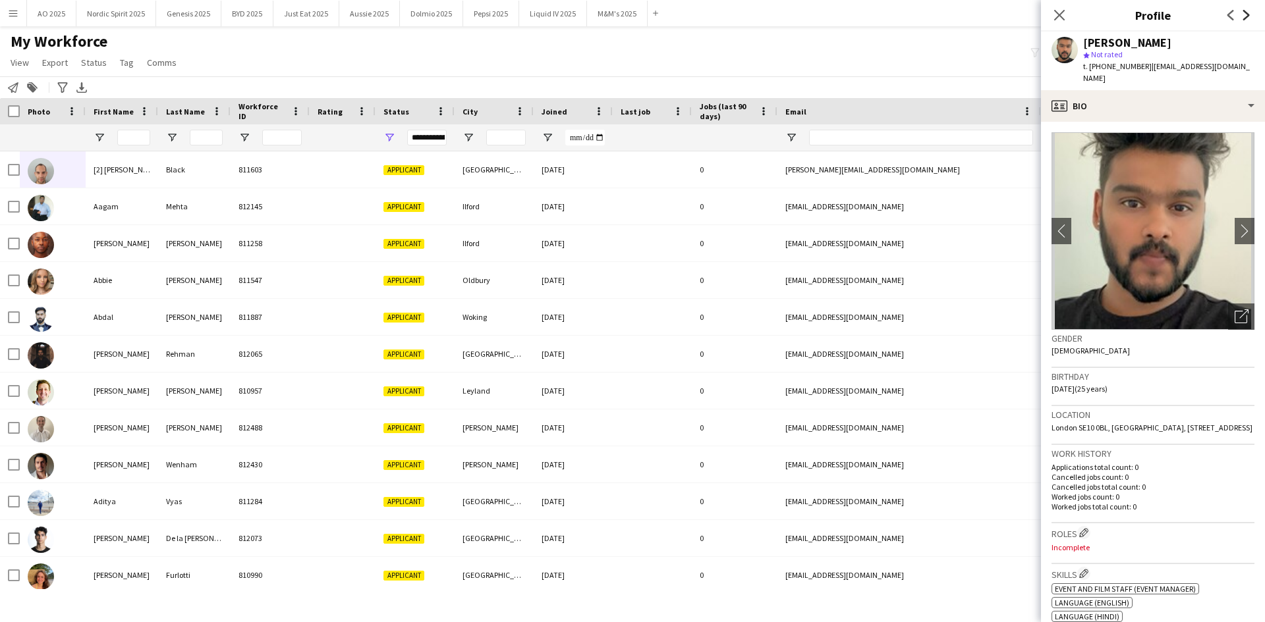
click at [1244, 13] on icon "Next" at bounding box center [1246, 15] width 11 height 11
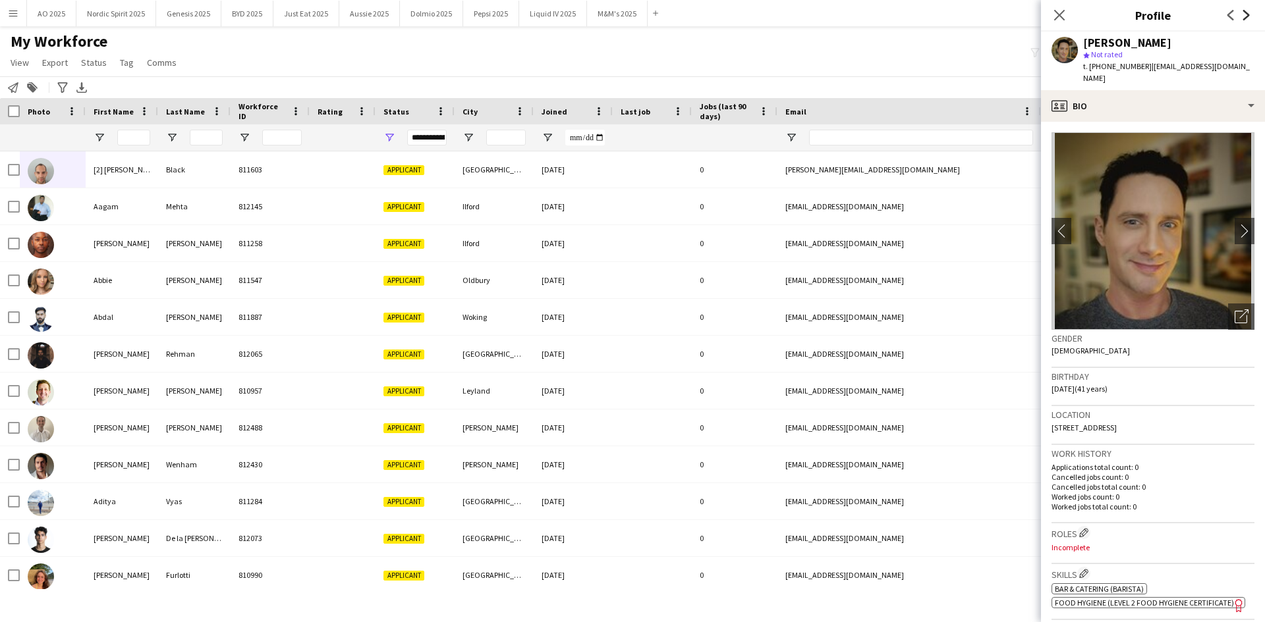
click at [1244, 13] on icon "Next" at bounding box center [1246, 15] width 11 height 11
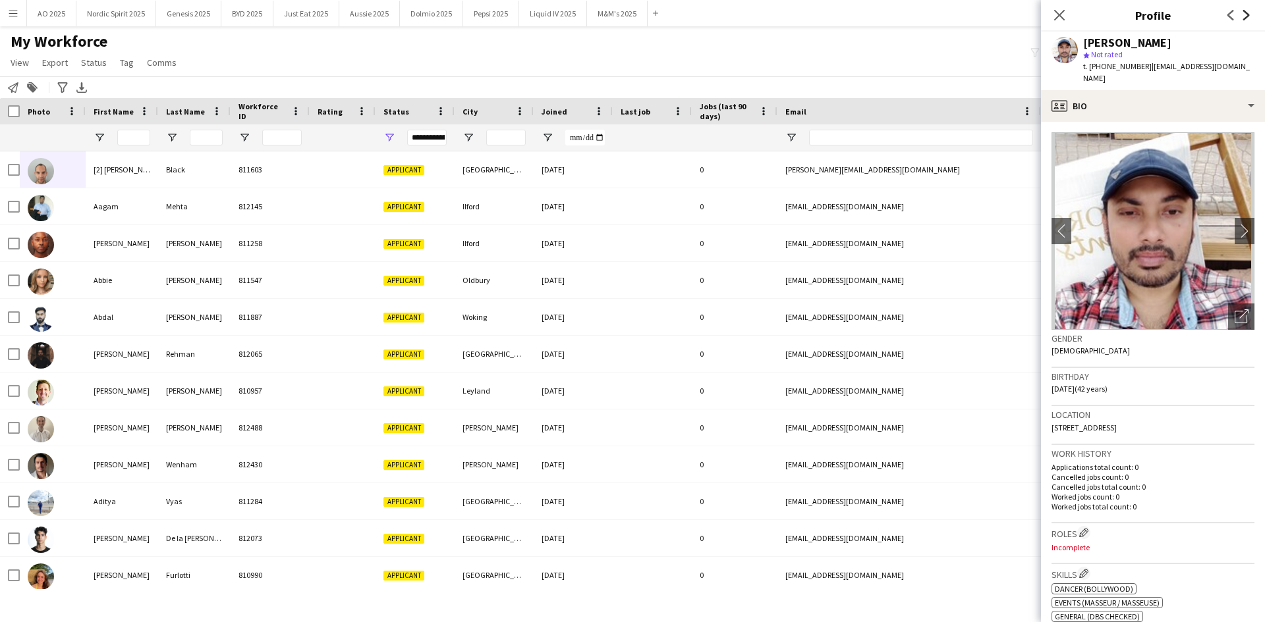
click at [1244, 13] on icon "Next" at bounding box center [1246, 15] width 11 height 11
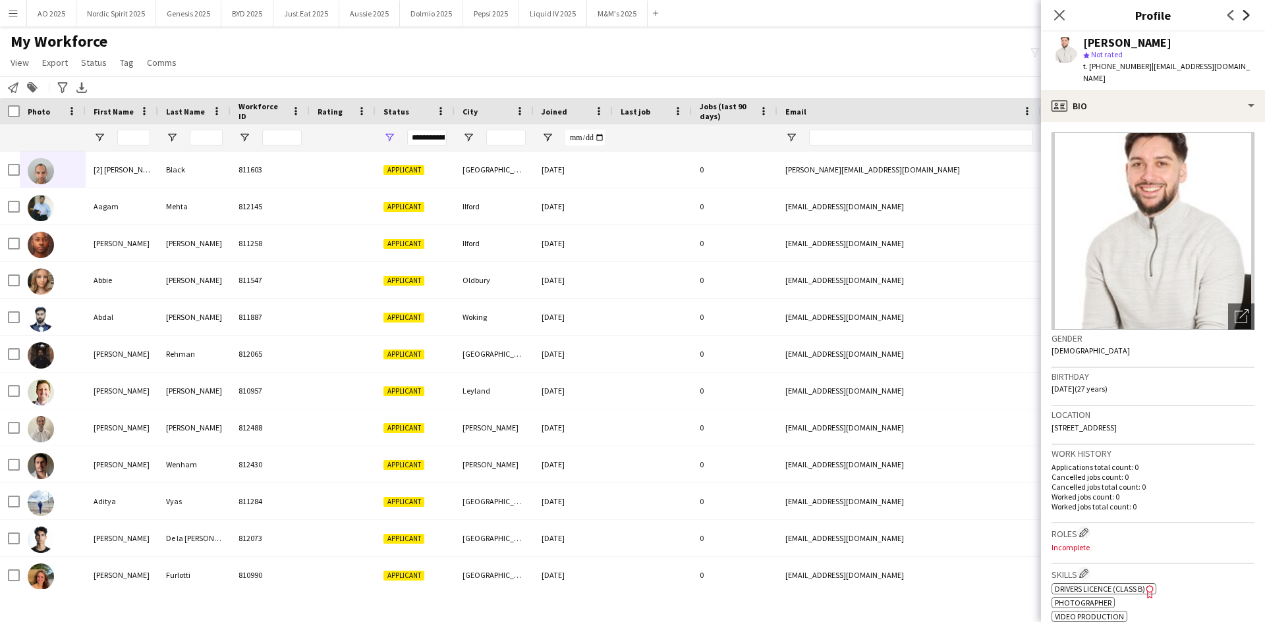
click at [1244, 13] on icon "Next" at bounding box center [1246, 15] width 11 height 11
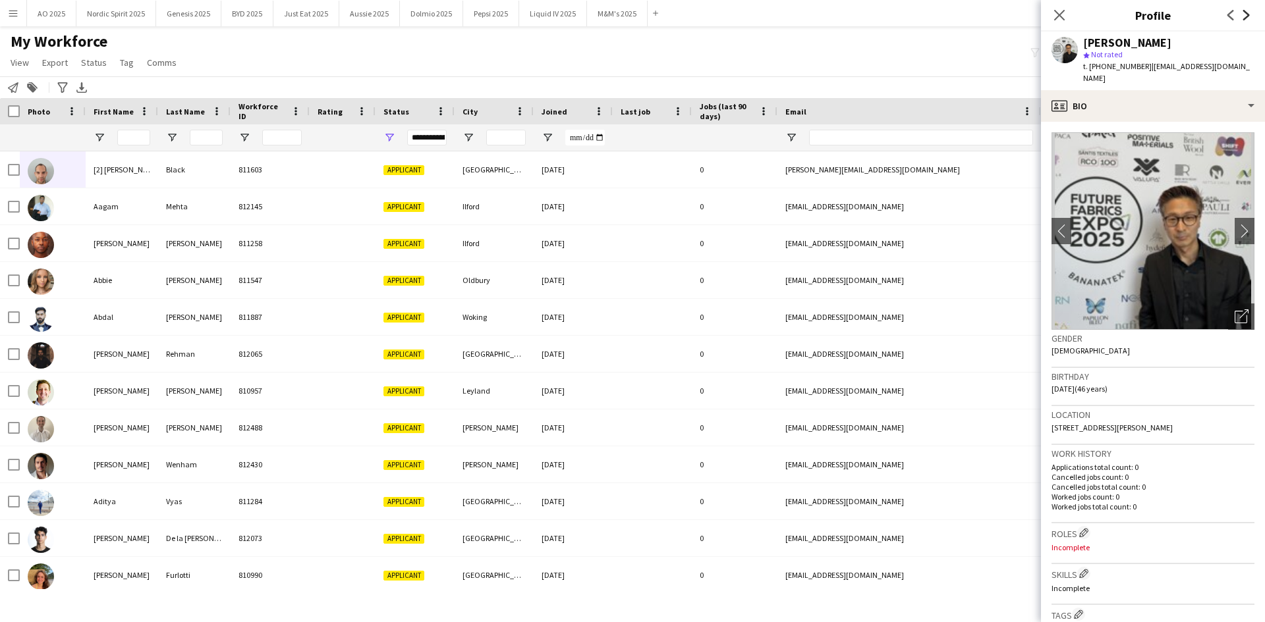
click at [1244, 13] on icon "Next" at bounding box center [1246, 15] width 11 height 11
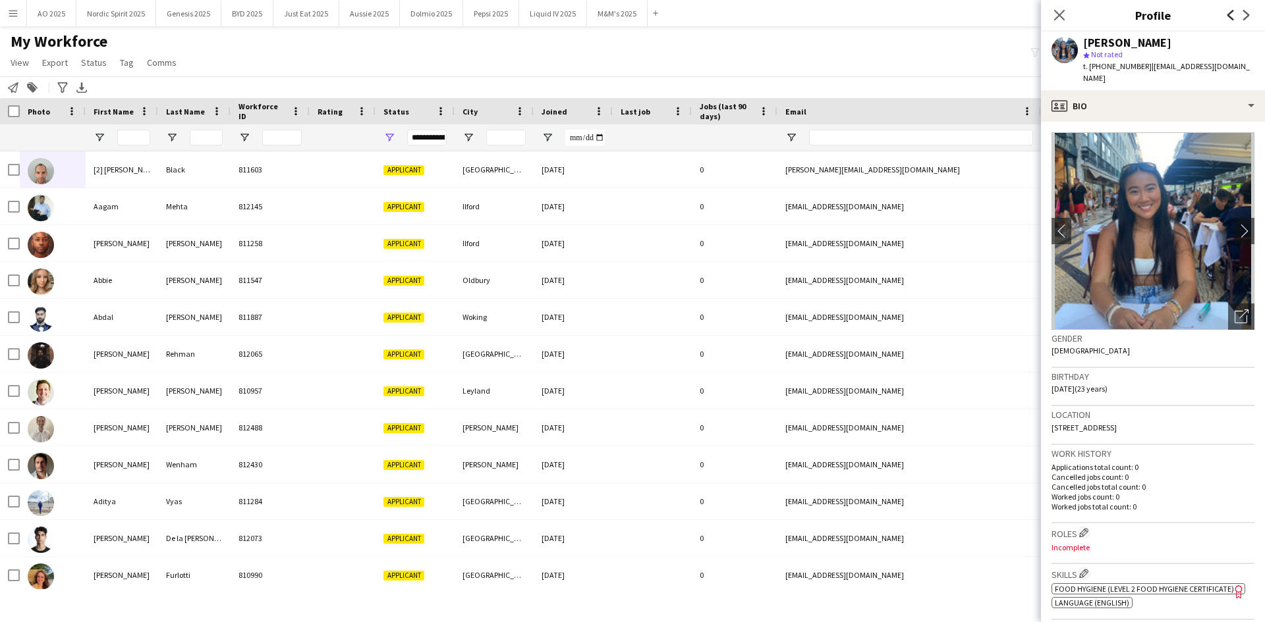
click at [1234, 18] on icon "Previous" at bounding box center [1230, 15] width 11 height 11
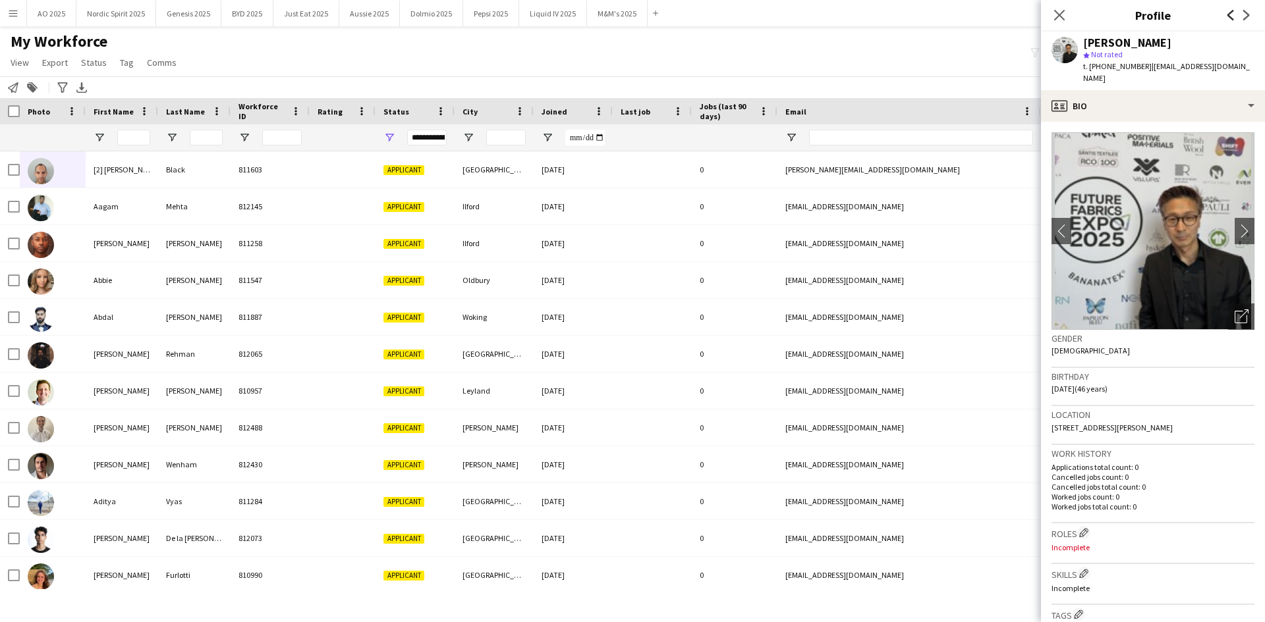
click at [1234, 18] on icon "Previous" at bounding box center [1230, 15] width 11 height 11
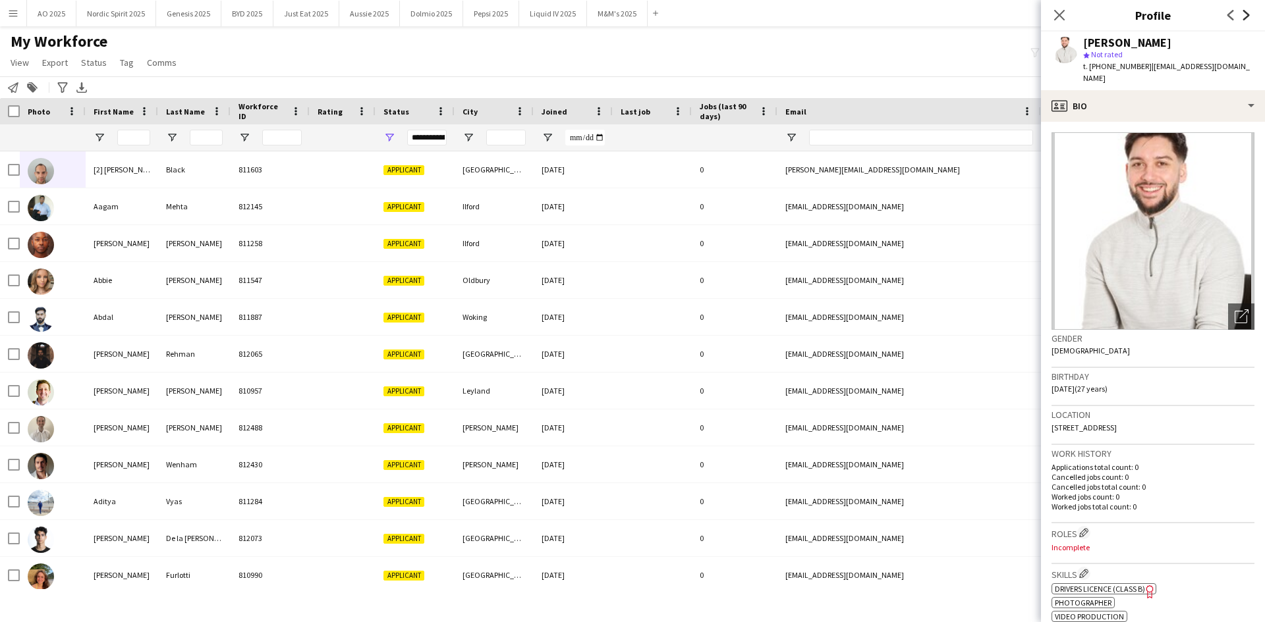
click at [1245, 14] on icon "Next" at bounding box center [1246, 15] width 11 height 11
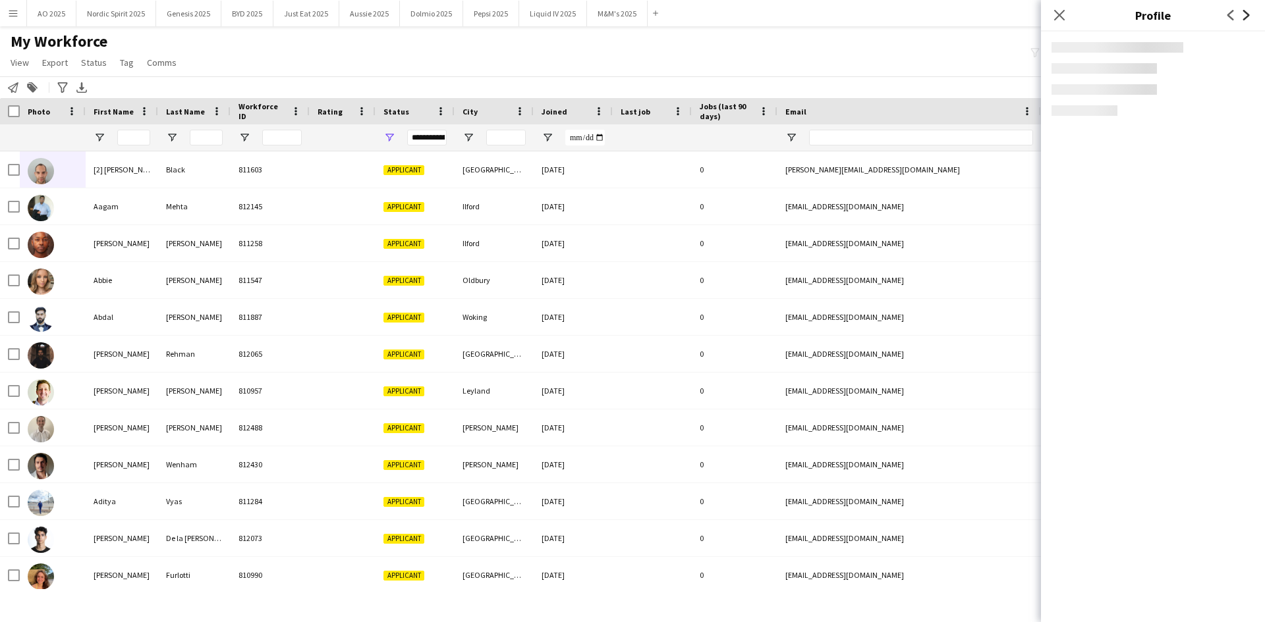
click at [1245, 14] on icon "Next" at bounding box center [1246, 15] width 11 height 11
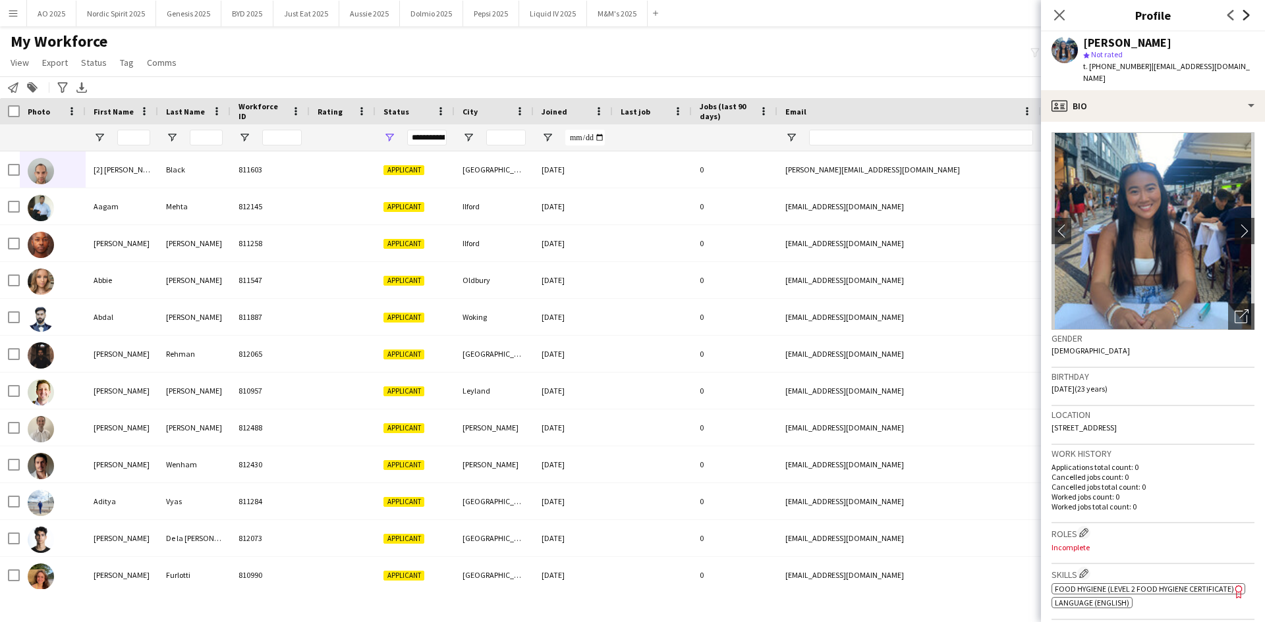
click at [1245, 14] on icon "Next" at bounding box center [1246, 15] width 11 height 11
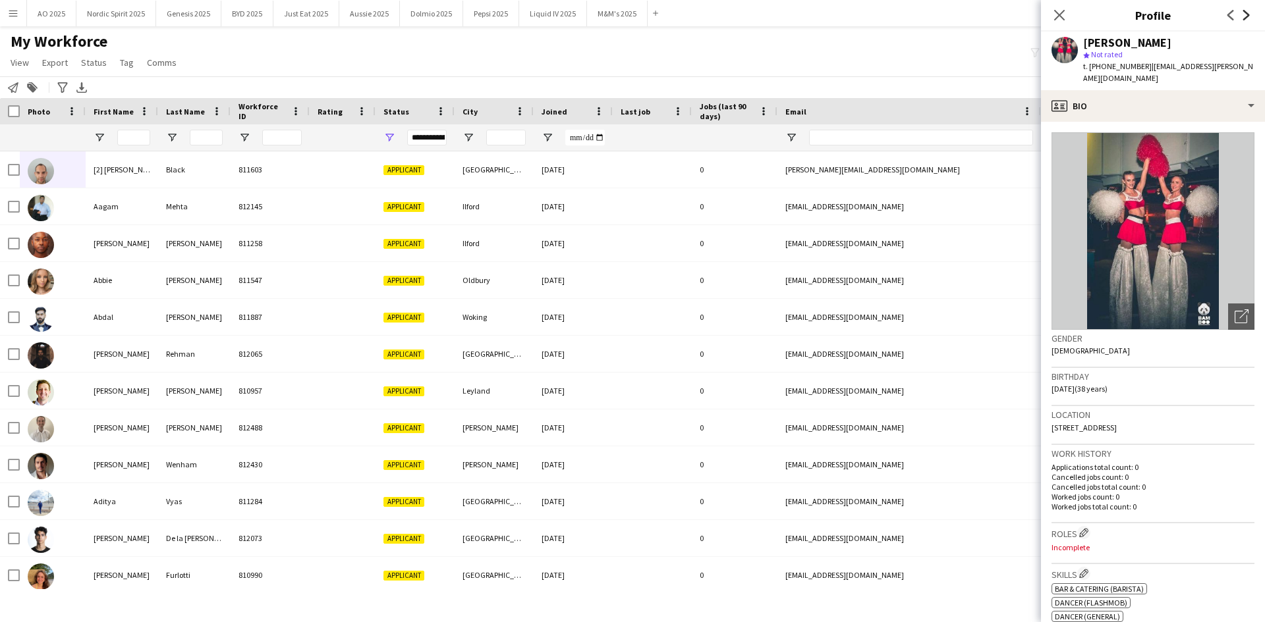
click at [1245, 14] on icon "Next" at bounding box center [1246, 15] width 11 height 11
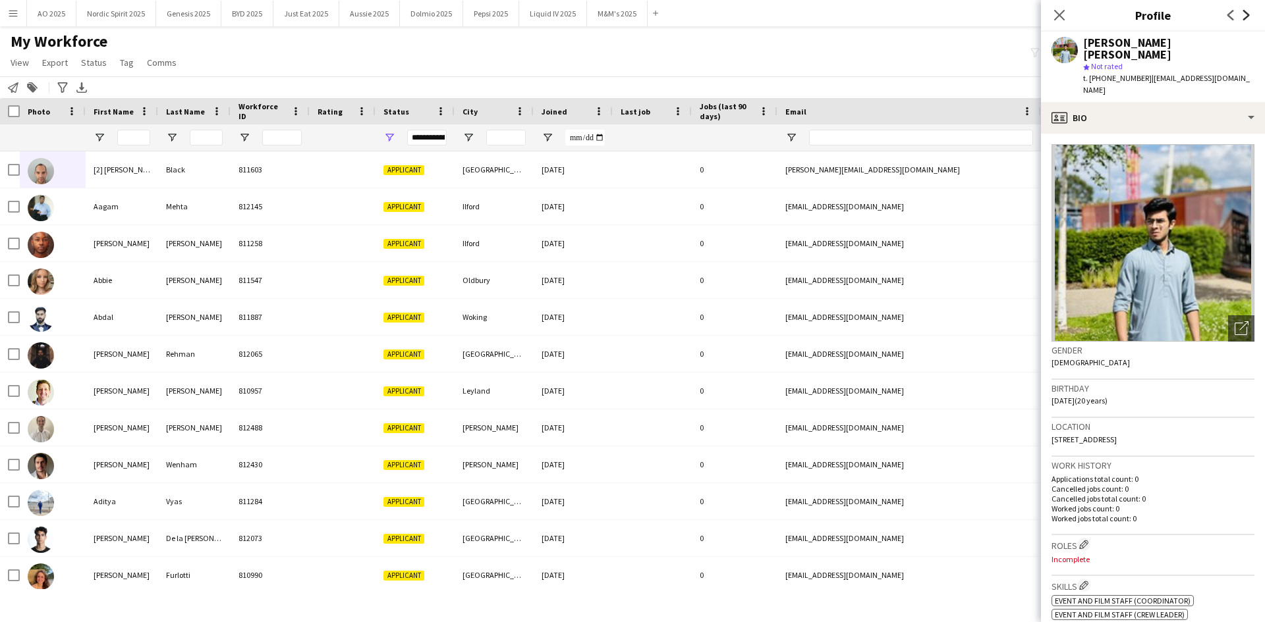
click at [1245, 14] on icon "Next" at bounding box center [1246, 15] width 11 height 11
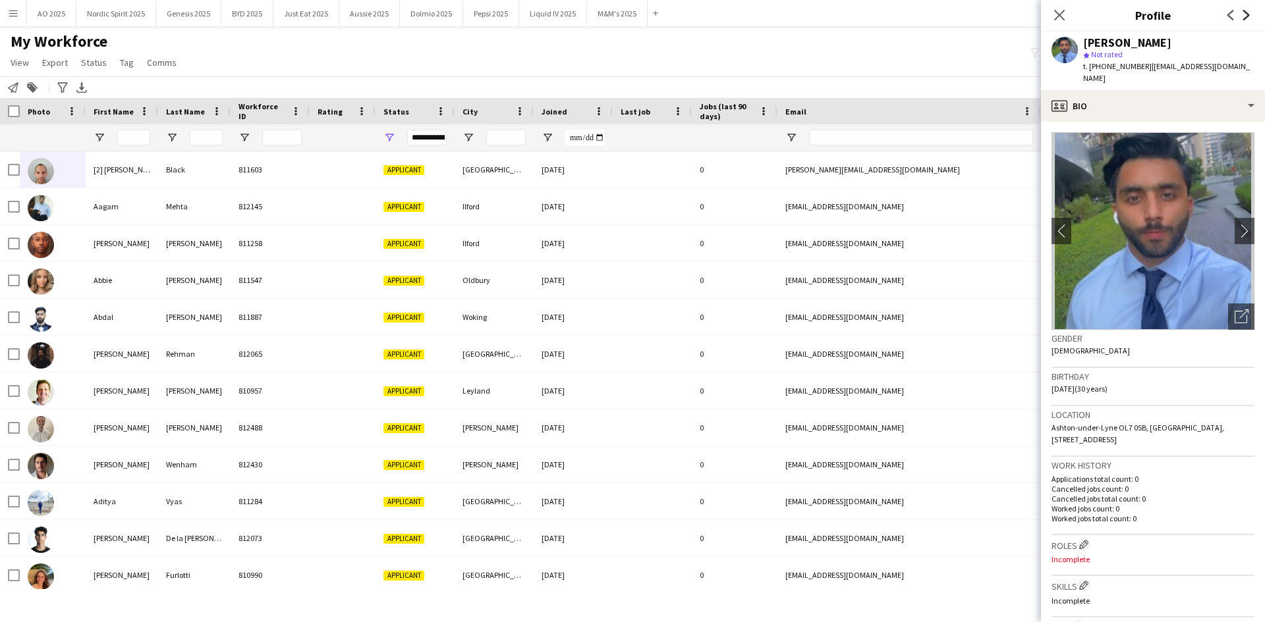
click at [1245, 14] on icon "Next" at bounding box center [1246, 15] width 11 height 11
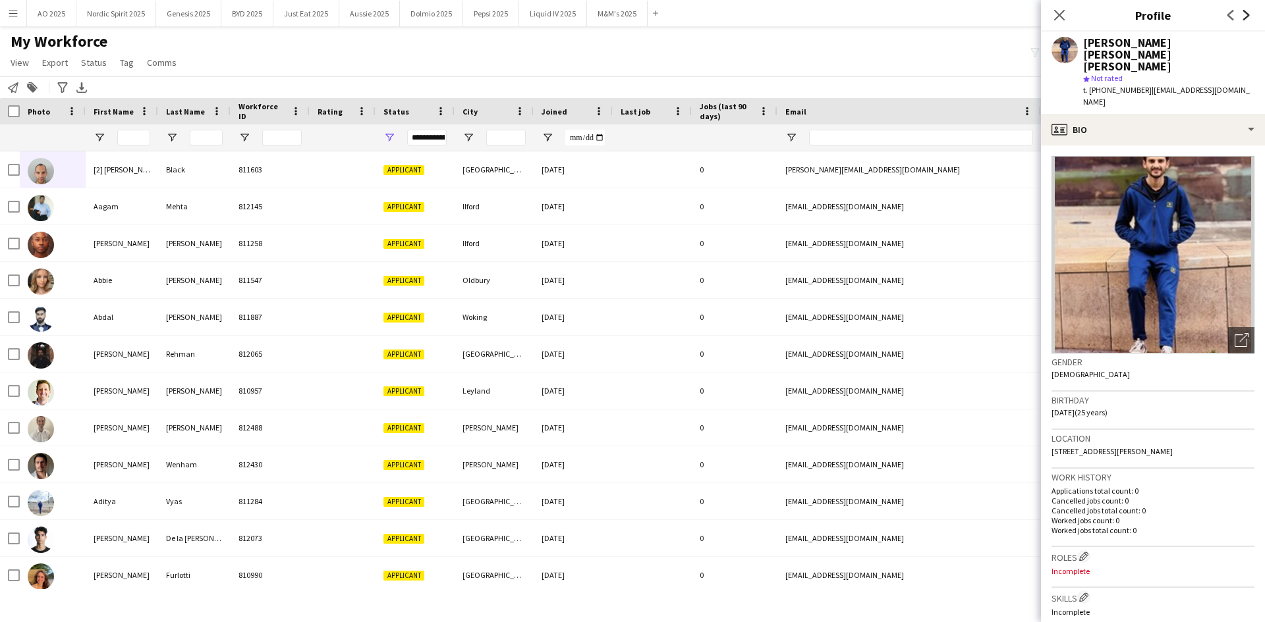
click at [1245, 14] on icon "Next" at bounding box center [1246, 15] width 11 height 11
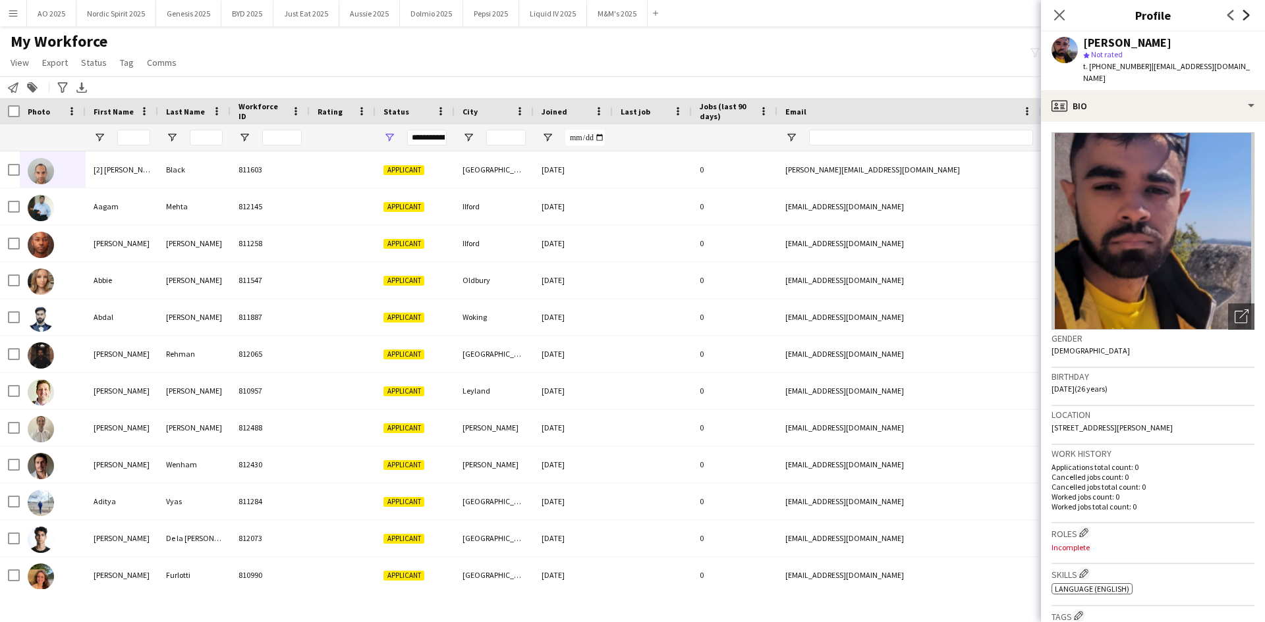
click at [1245, 14] on icon "Next" at bounding box center [1246, 15] width 11 height 11
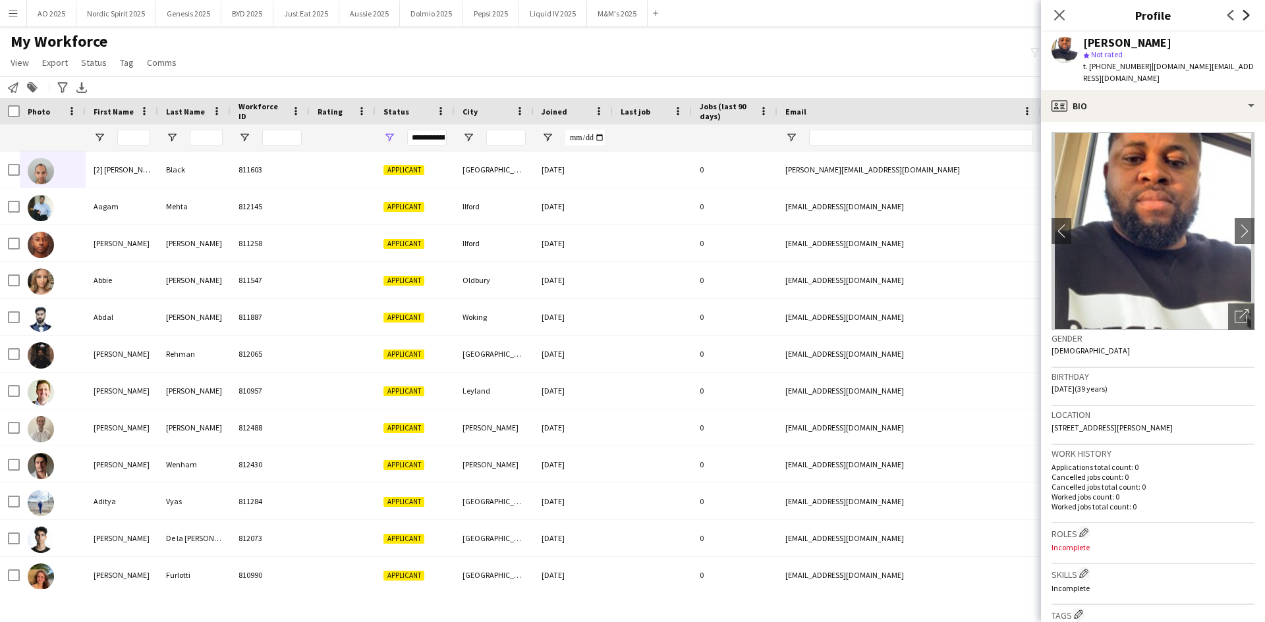
click at [1245, 14] on icon "Next" at bounding box center [1246, 15] width 11 height 11
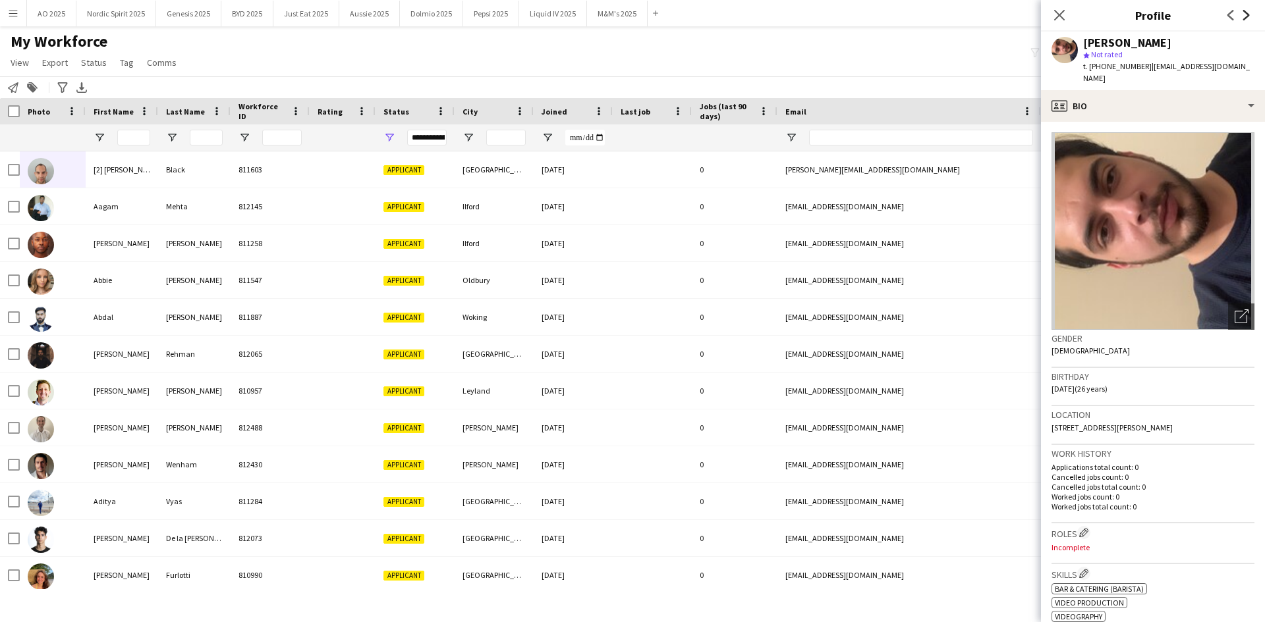
click at [1245, 14] on icon "Next" at bounding box center [1246, 15] width 11 height 11
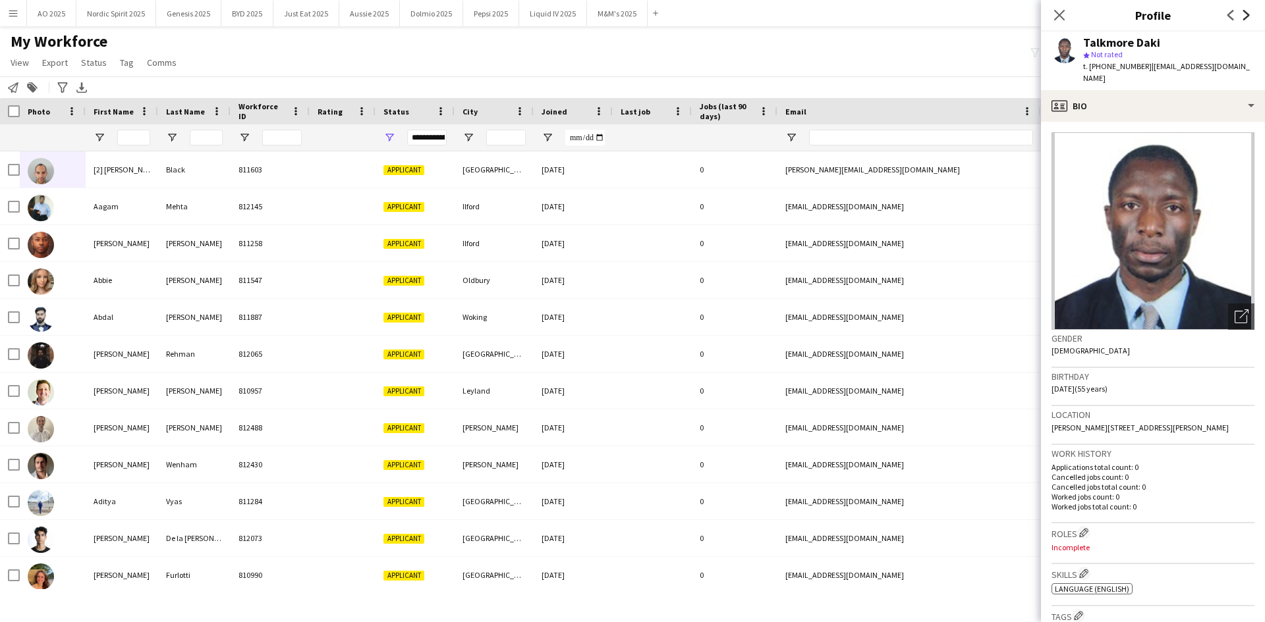
click at [1245, 14] on icon "Next" at bounding box center [1246, 15] width 11 height 11
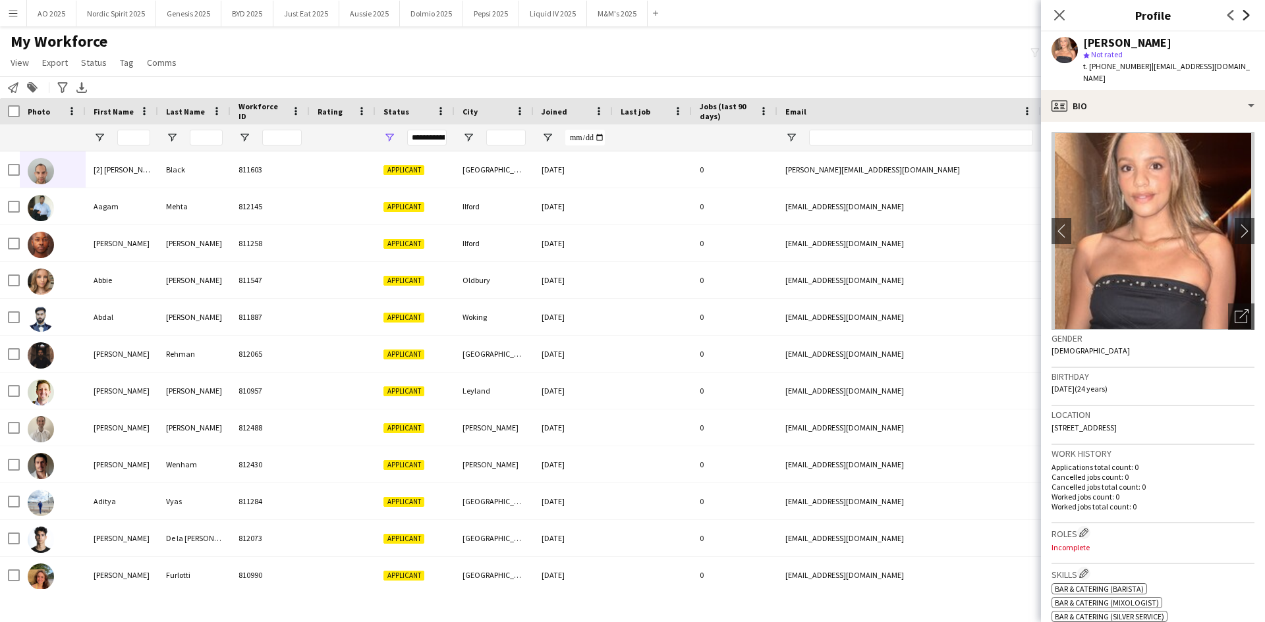
click at [1245, 14] on icon "Next" at bounding box center [1246, 15] width 11 height 11
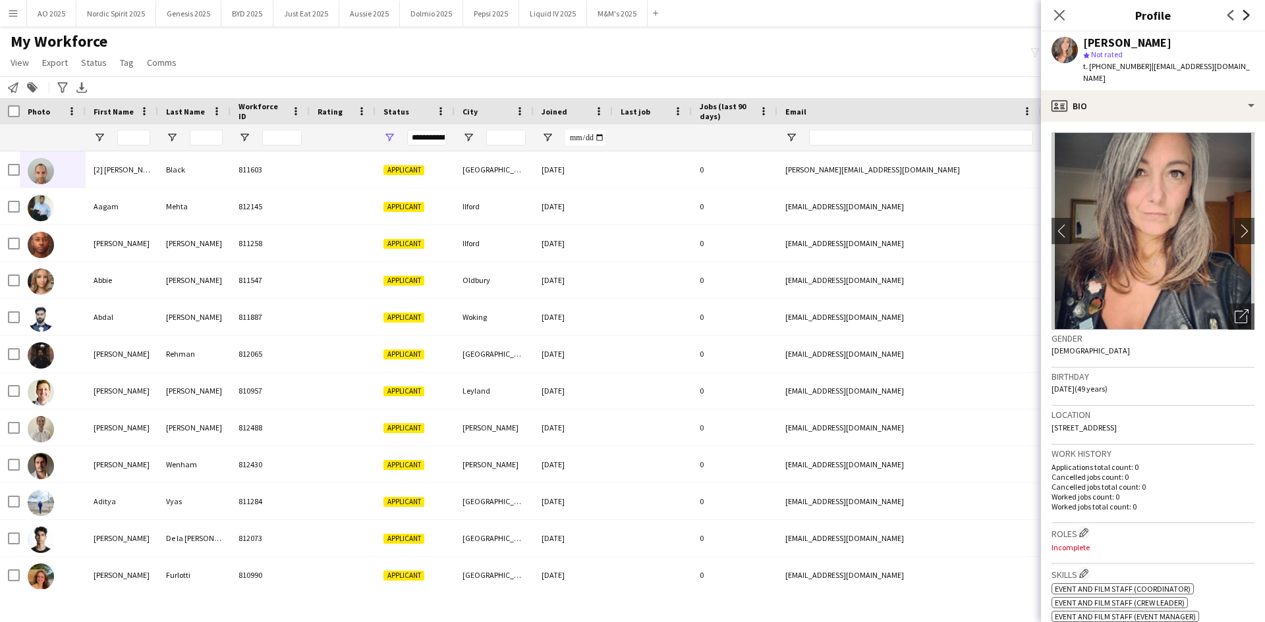
click at [1245, 14] on icon "Next" at bounding box center [1246, 15] width 11 height 11
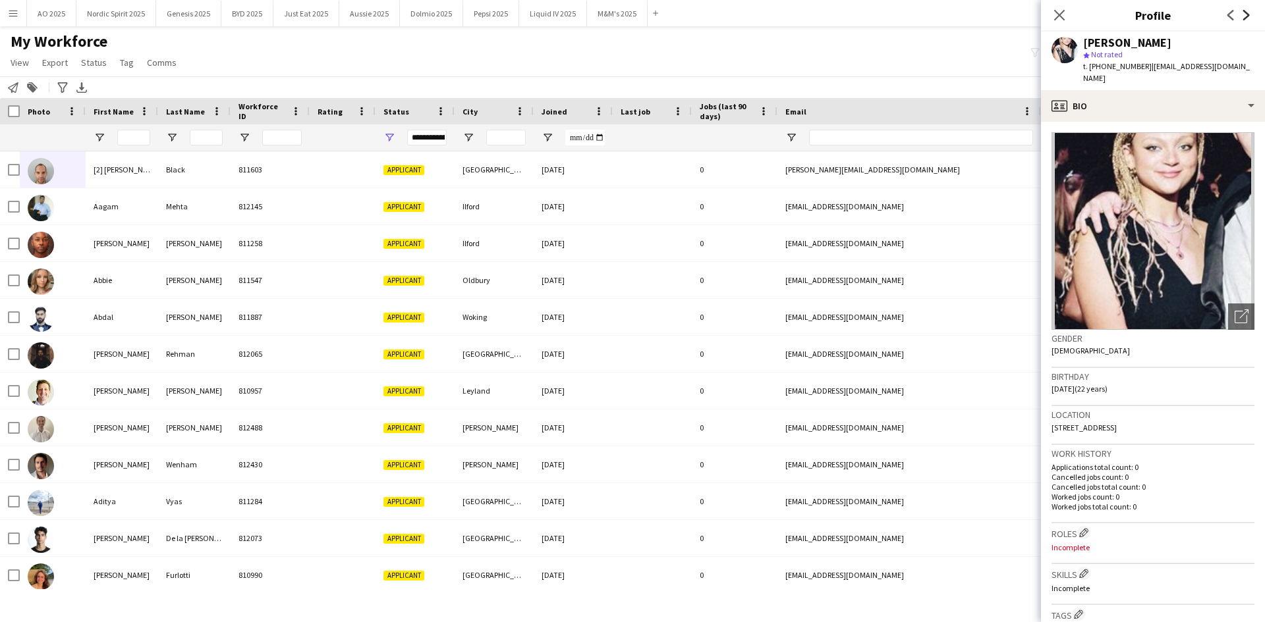
click at [1245, 14] on icon "Next" at bounding box center [1246, 15] width 11 height 11
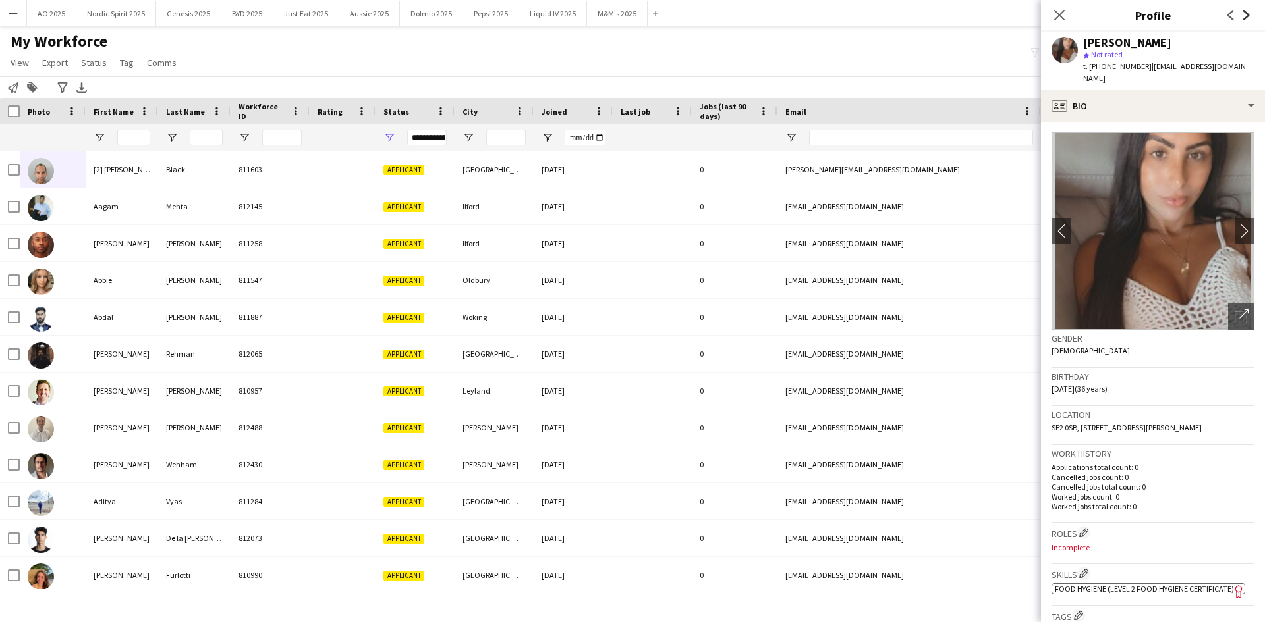
click at [1245, 14] on icon "Next" at bounding box center [1246, 15] width 11 height 11
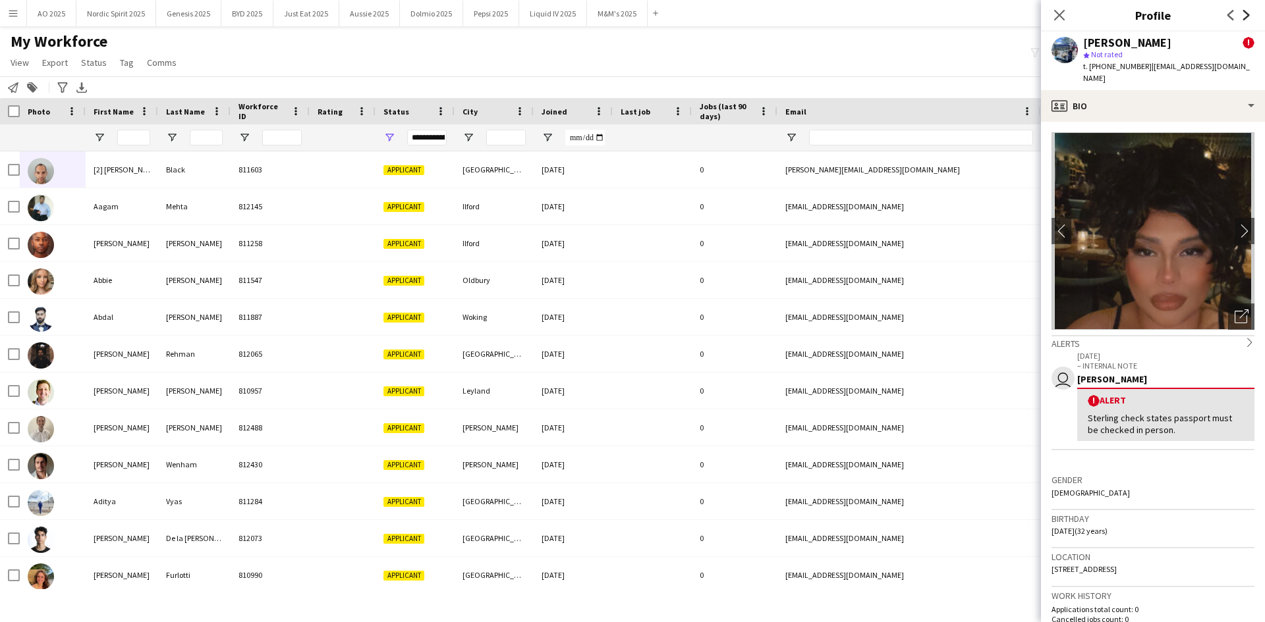
click at [1246, 16] on icon at bounding box center [1246, 15] width 7 height 11
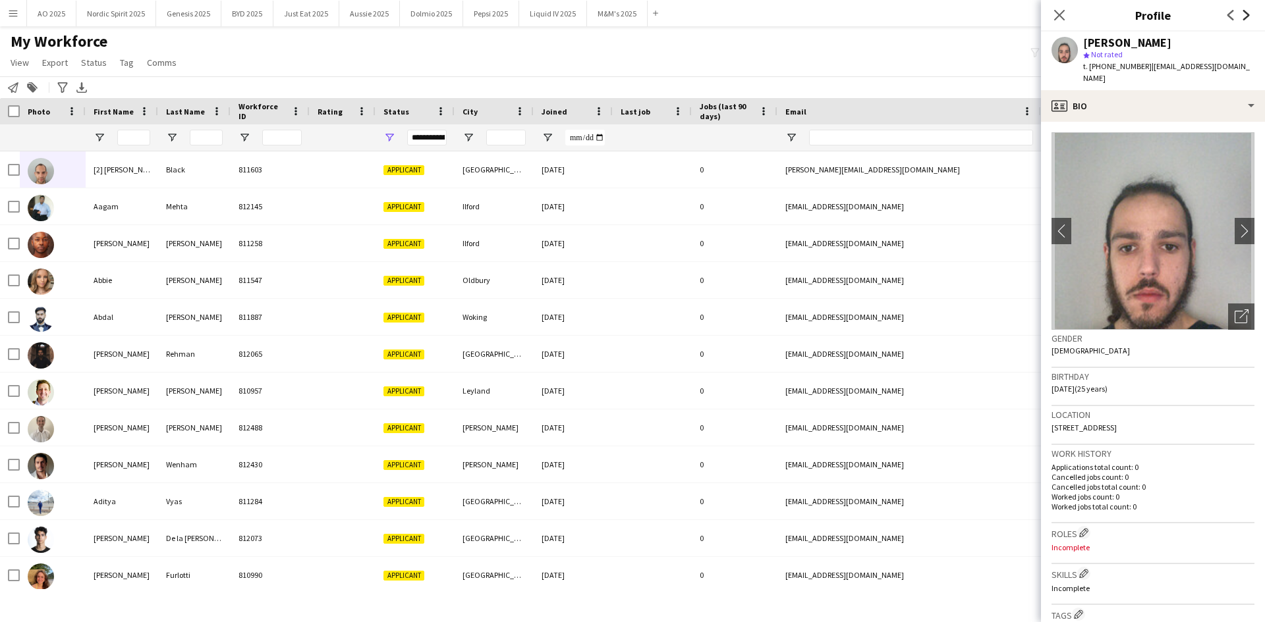
click at [1249, 15] on icon at bounding box center [1246, 15] width 7 height 11
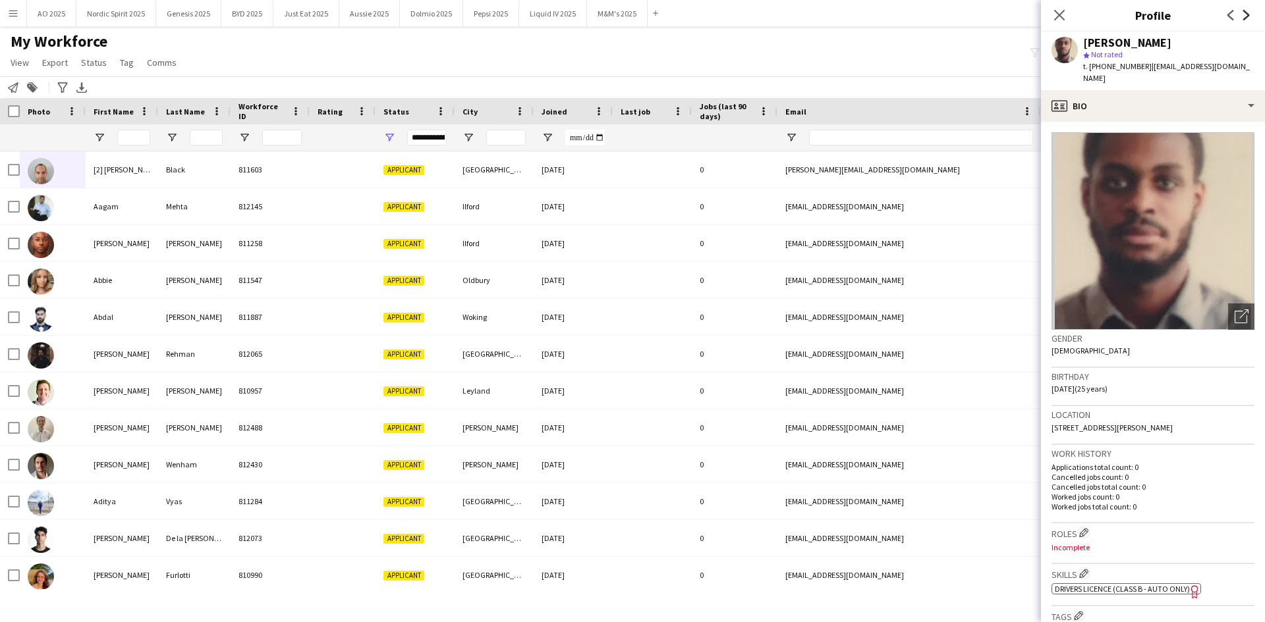
click at [1249, 14] on icon "Next" at bounding box center [1246, 15] width 11 height 11
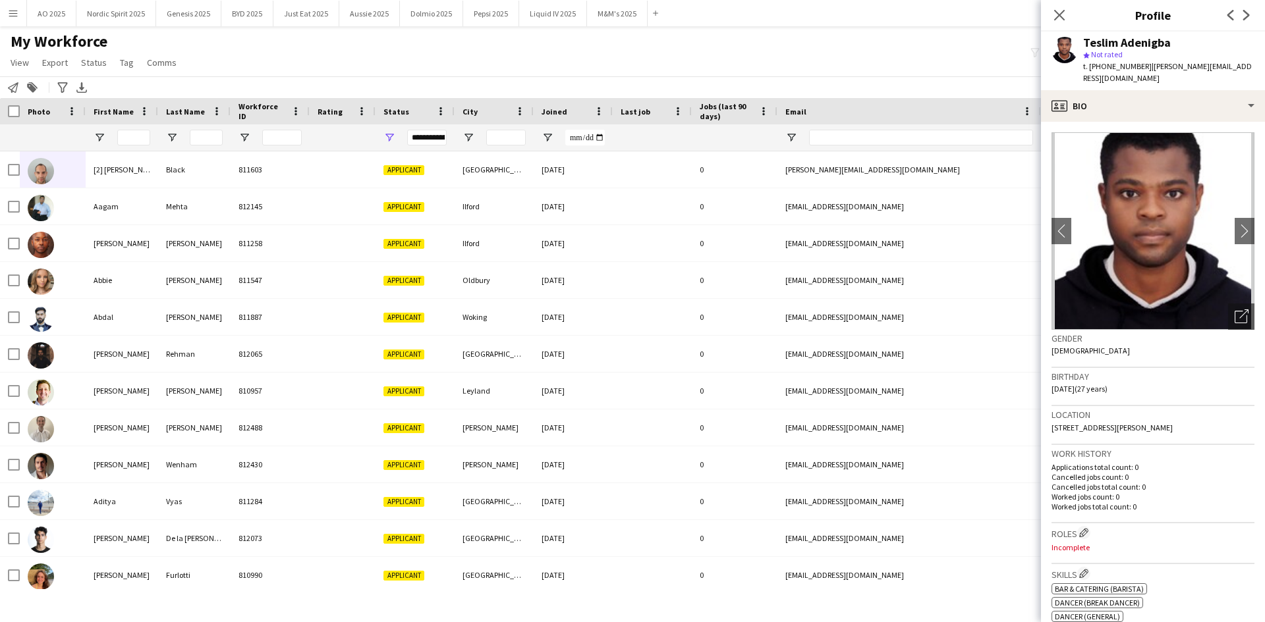
click at [1251, 12] on app-icon "Next" at bounding box center [1246, 15] width 16 height 16
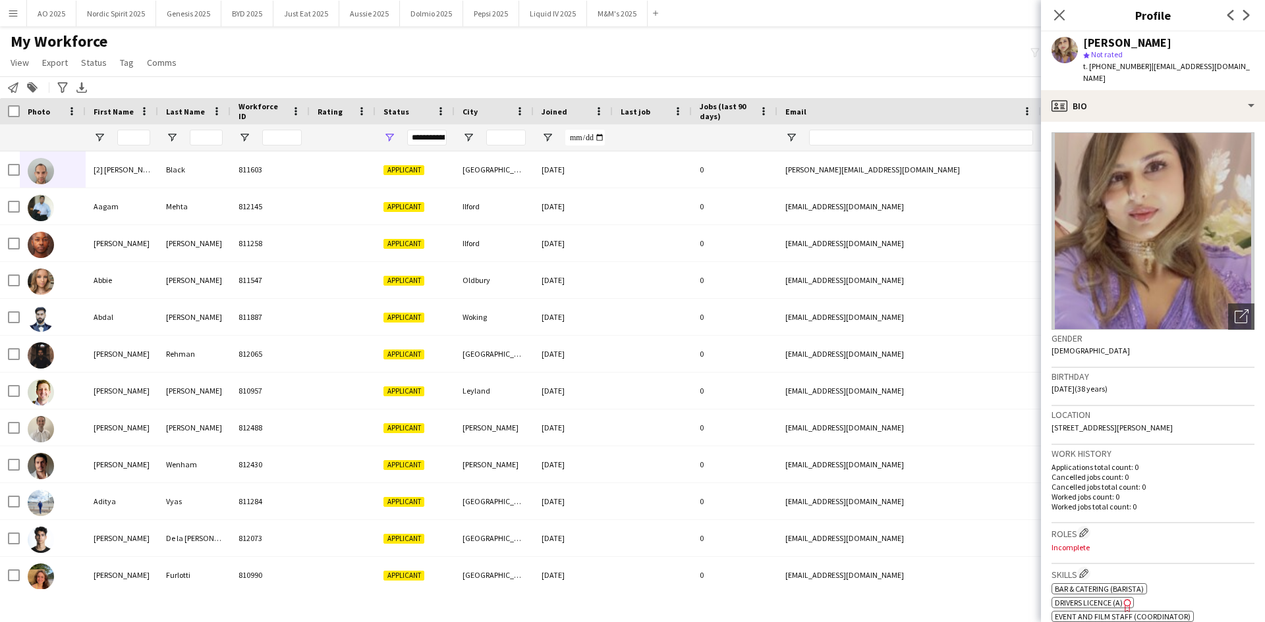
click at [1251, 12] on app-icon "Next" at bounding box center [1246, 15] width 16 height 16
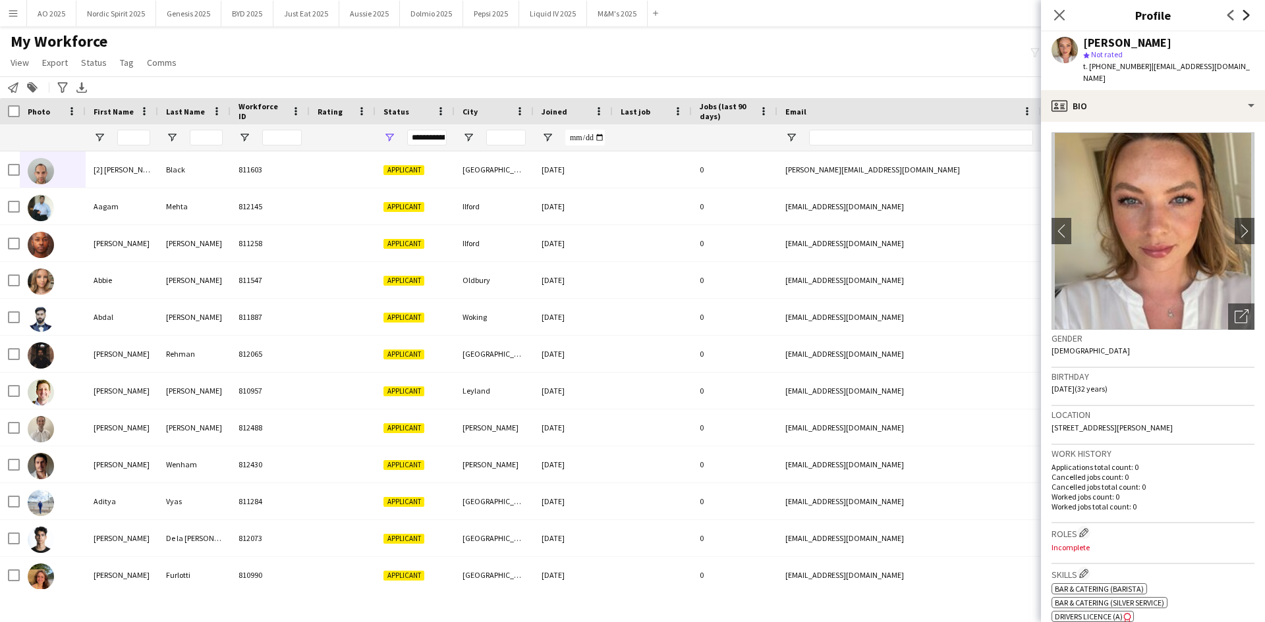
click at [1247, 15] on icon "Next" at bounding box center [1246, 15] width 11 height 11
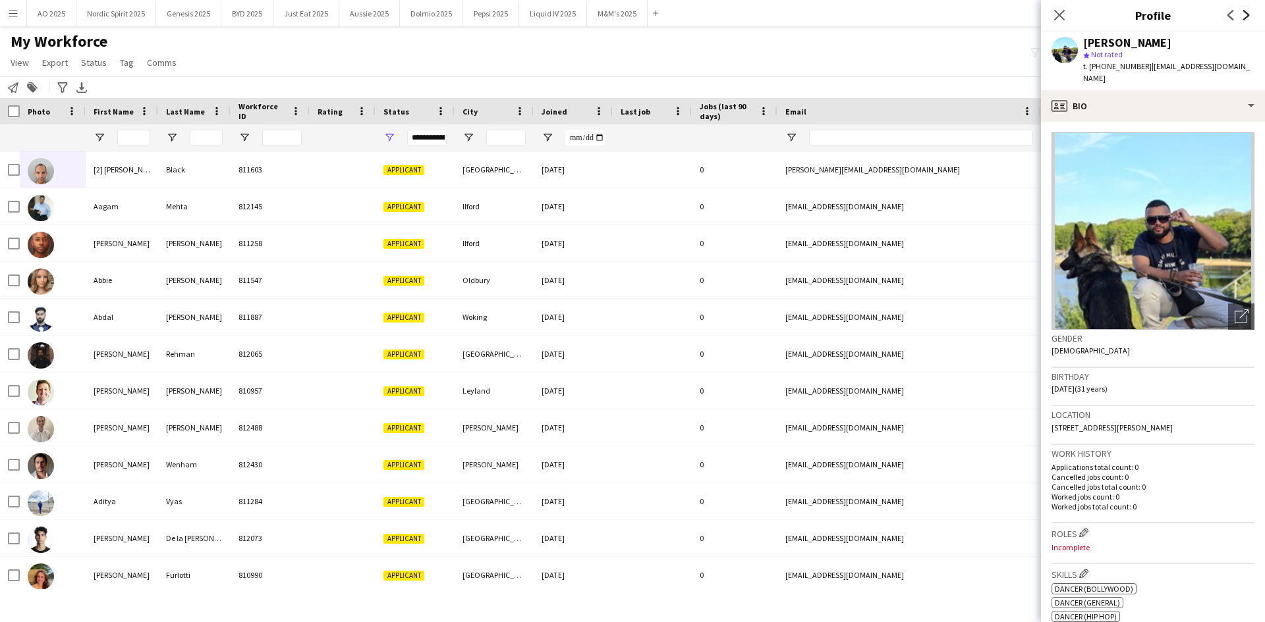
click at [1247, 15] on icon "Next" at bounding box center [1246, 15] width 11 height 11
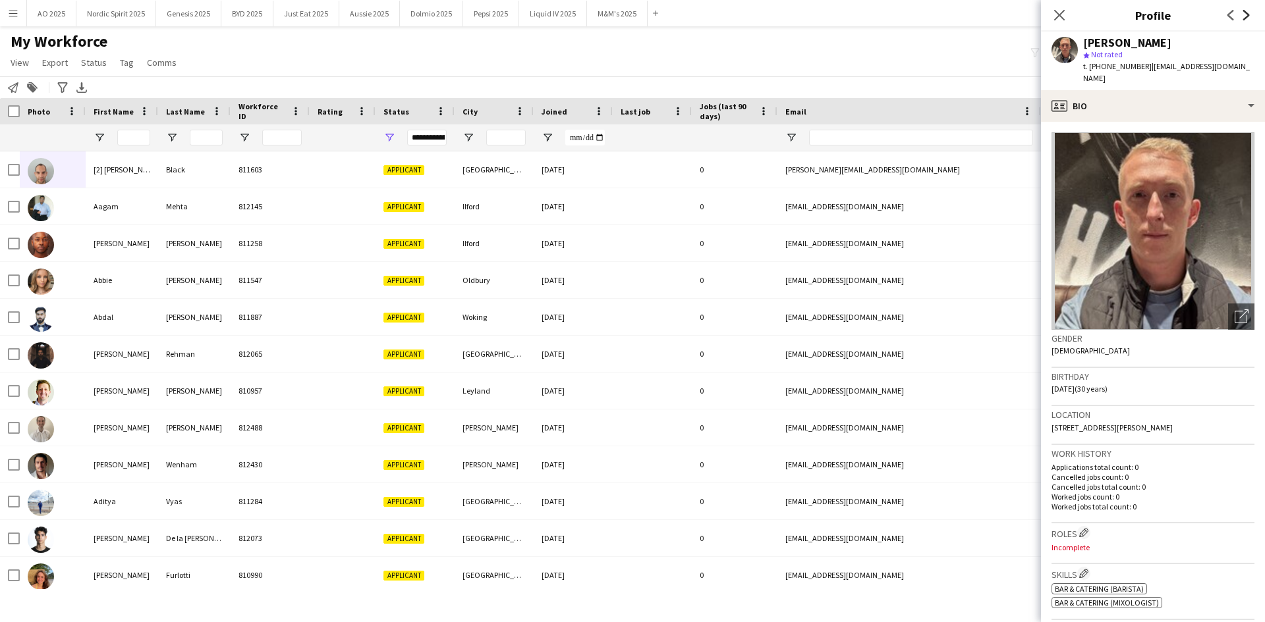
click at [1247, 15] on icon "Next" at bounding box center [1246, 15] width 11 height 11
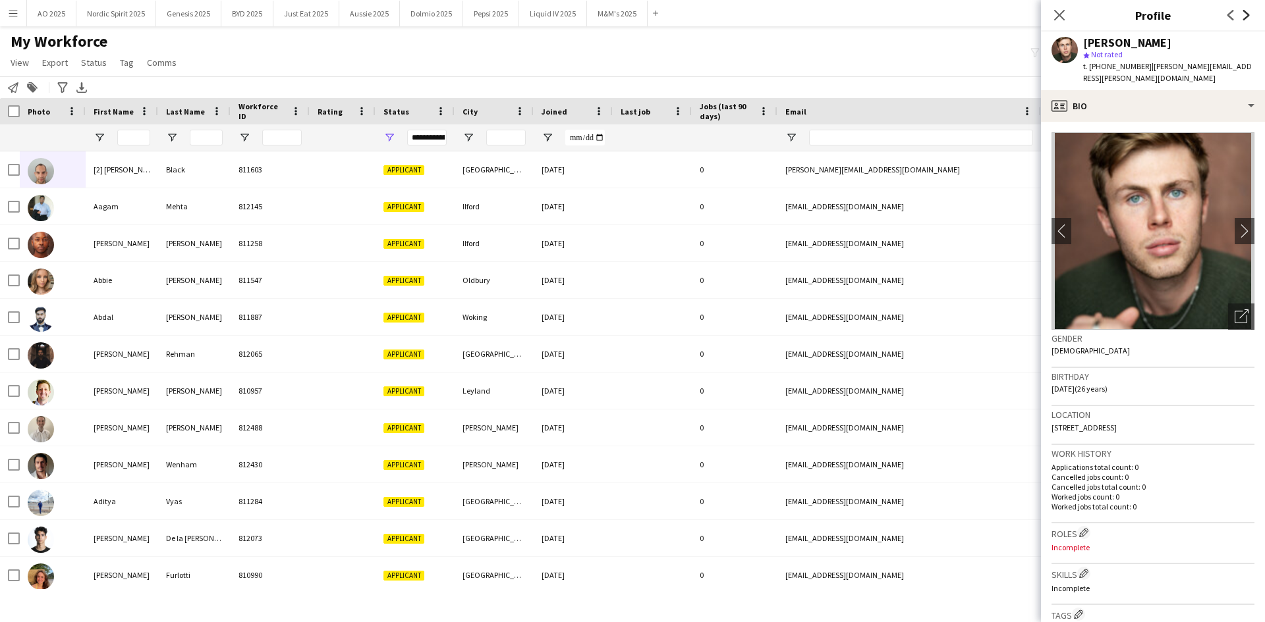
click at [1247, 15] on icon "Next" at bounding box center [1246, 15] width 11 height 11
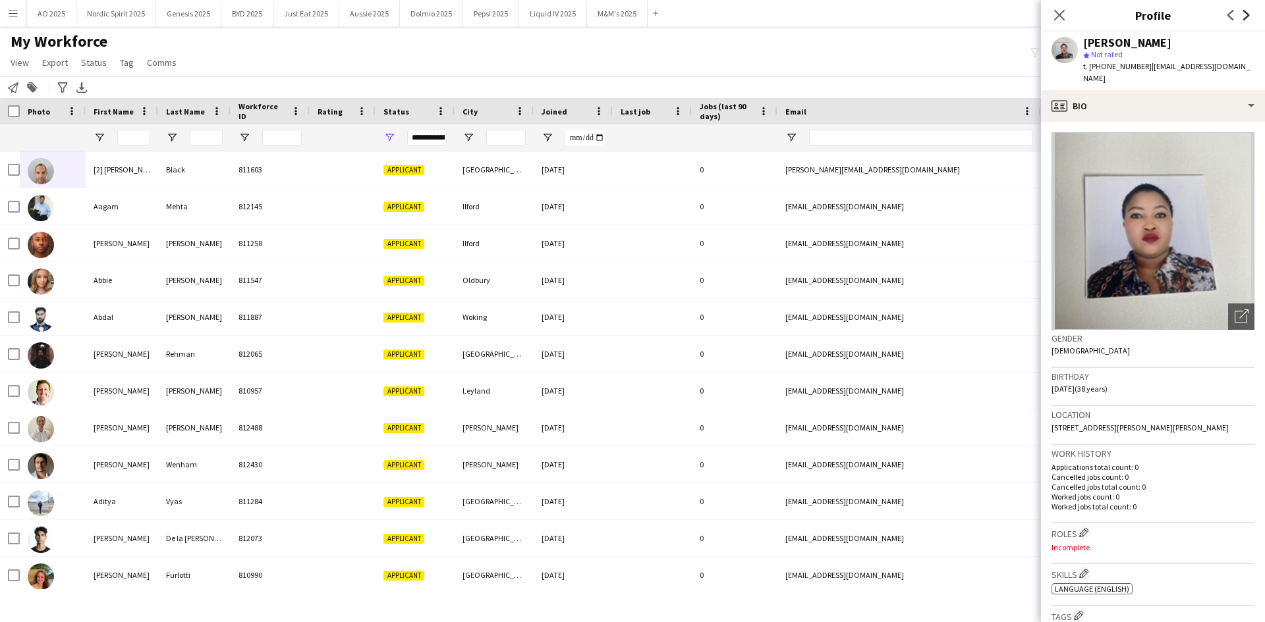
click at [1247, 15] on icon "Next" at bounding box center [1246, 15] width 11 height 11
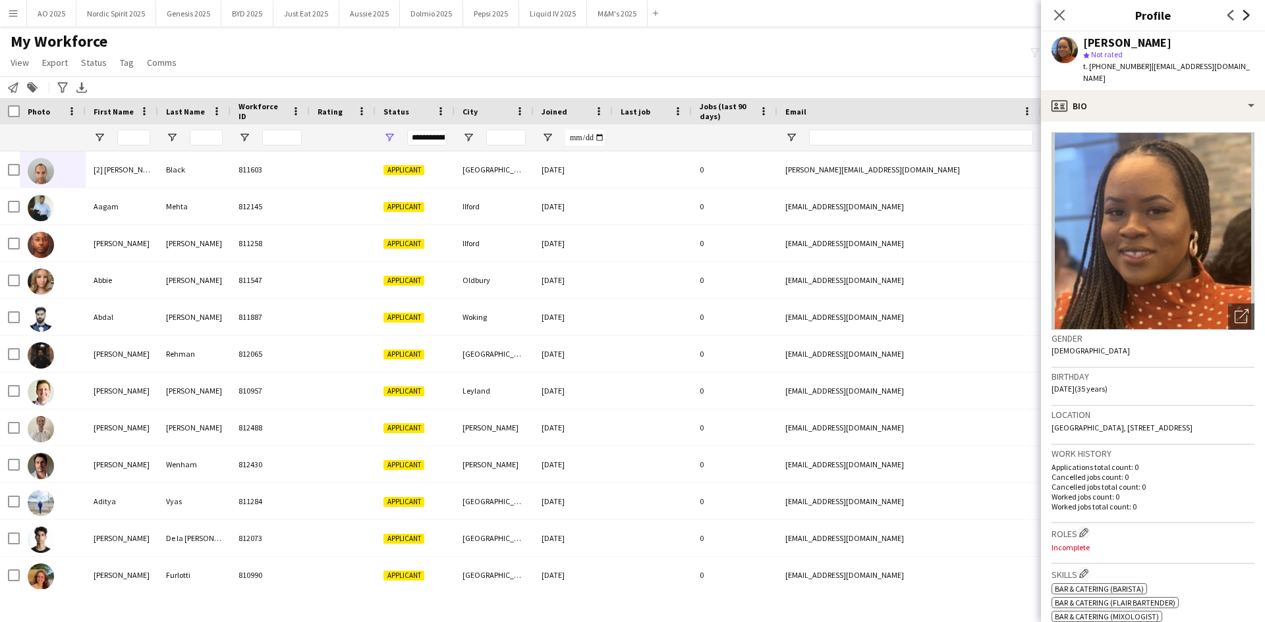
click at [1247, 15] on icon "Next" at bounding box center [1246, 15] width 11 height 11
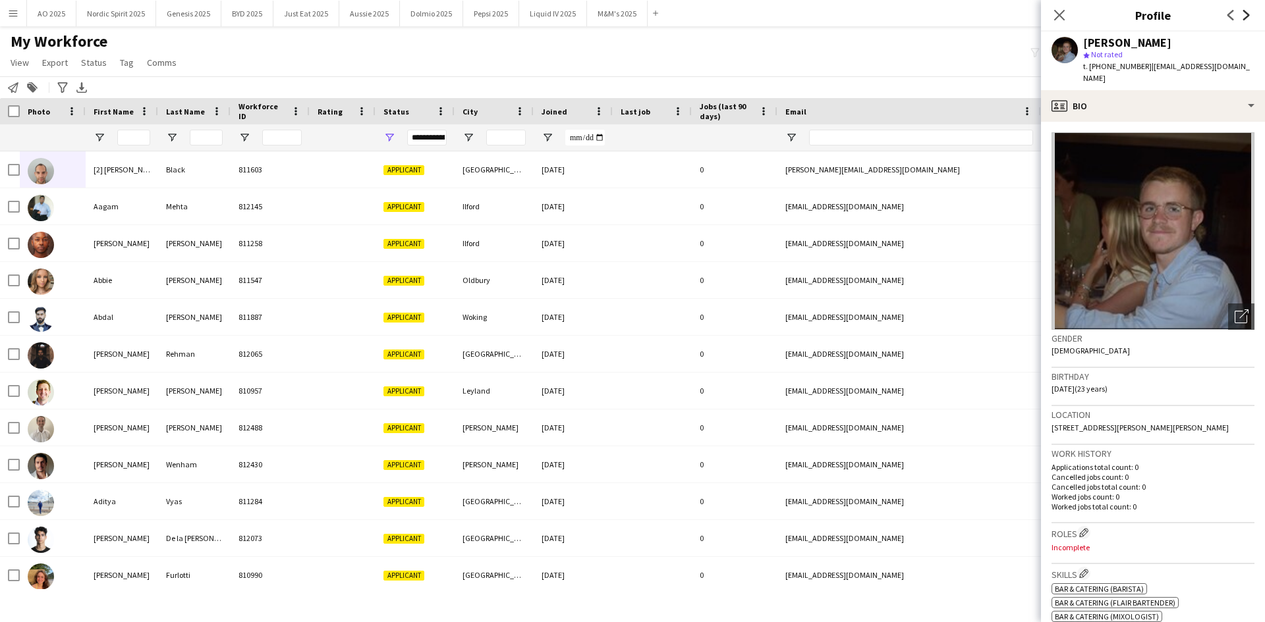
click at [1247, 15] on icon "Next" at bounding box center [1246, 15] width 11 height 11
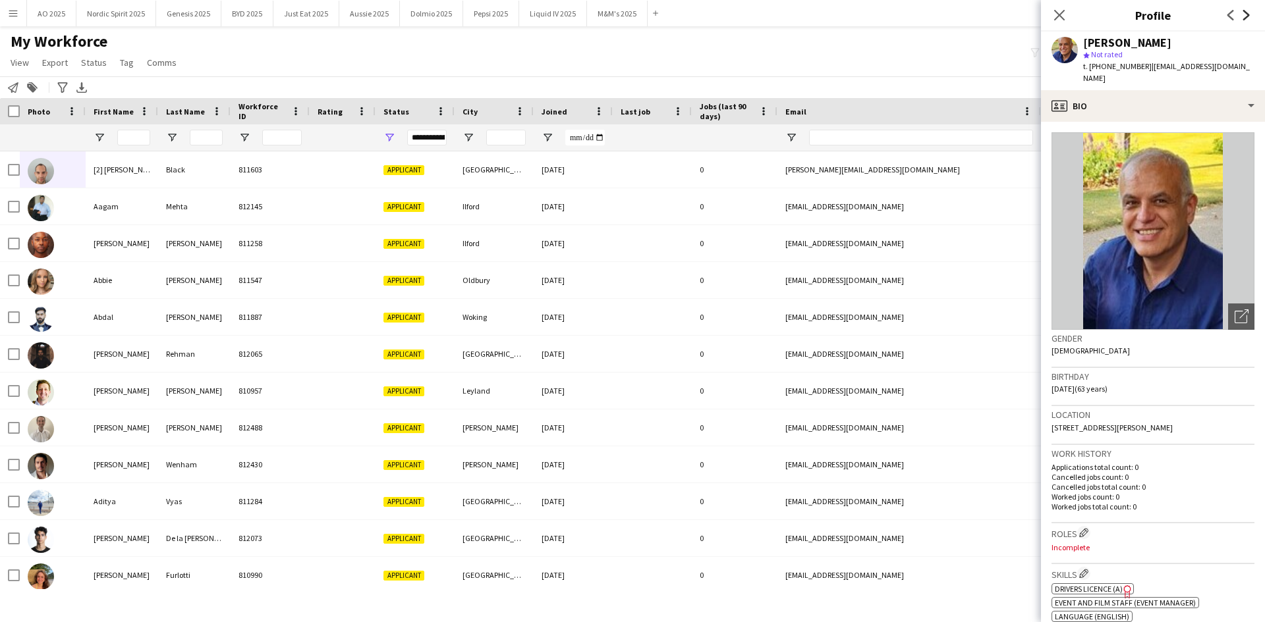
click at [1247, 15] on icon "Next" at bounding box center [1246, 15] width 11 height 11
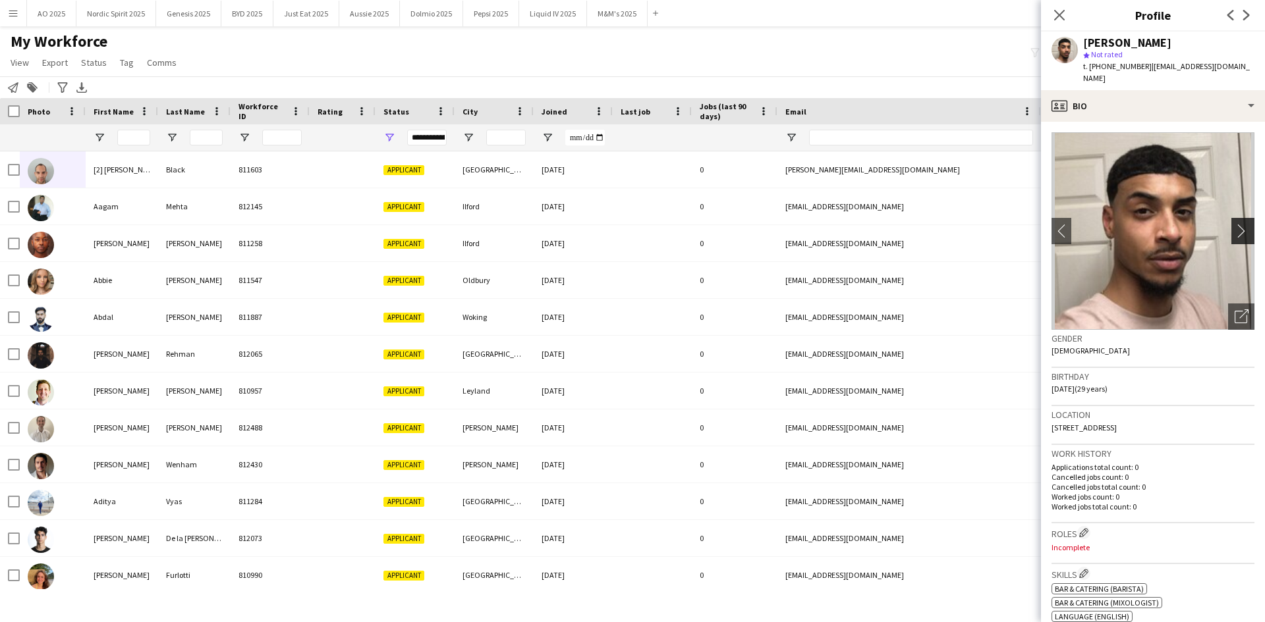
click at [1239, 225] on app-icon "chevron-right" at bounding box center [1244, 231] width 20 height 14
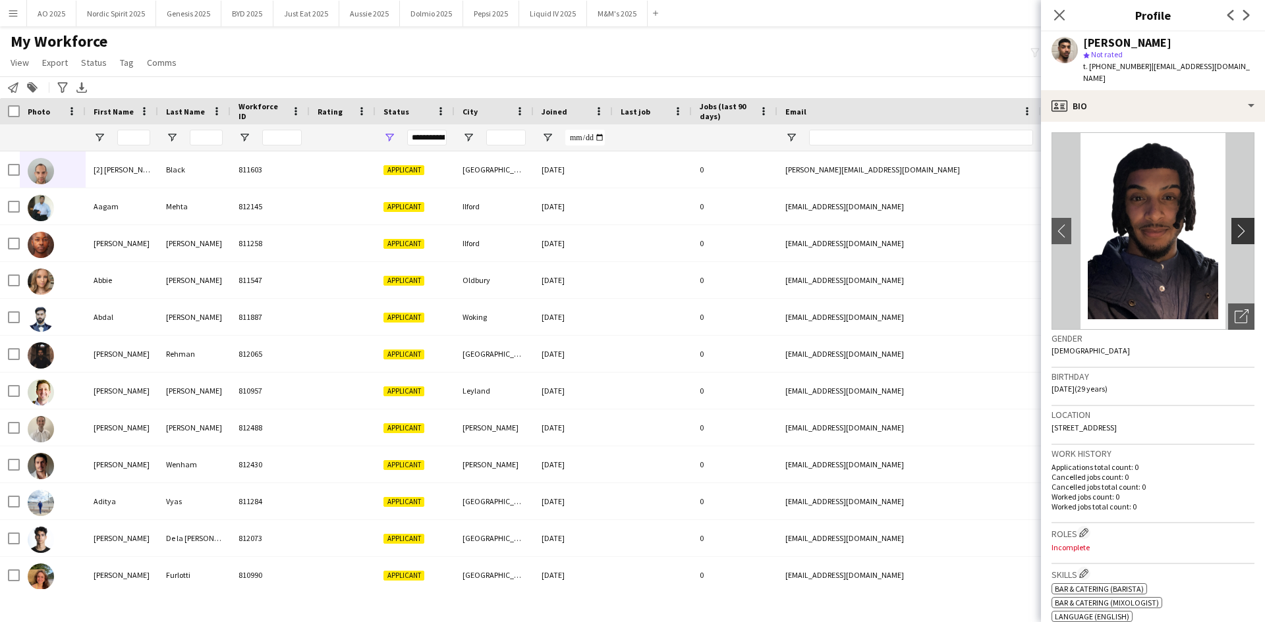
click at [1239, 225] on app-icon "chevron-right" at bounding box center [1244, 231] width 20 height 14
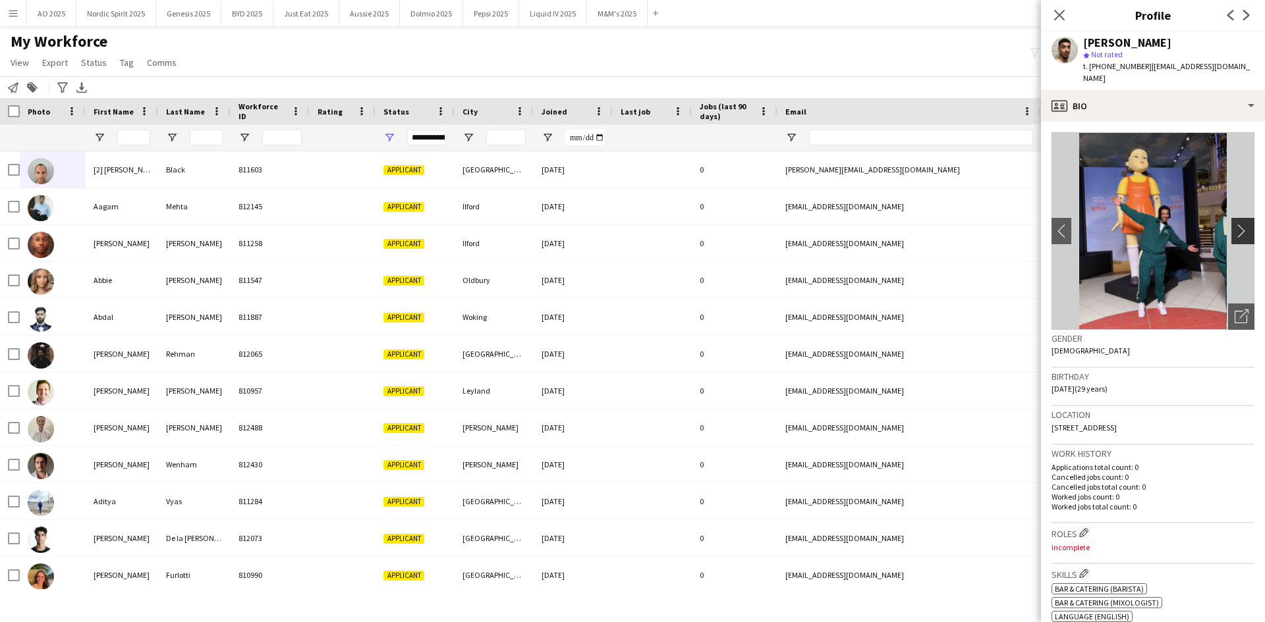
click at [1239, 225] on app-icon "chevron-right" at bounding box center [1244, 231] width 20 height 14
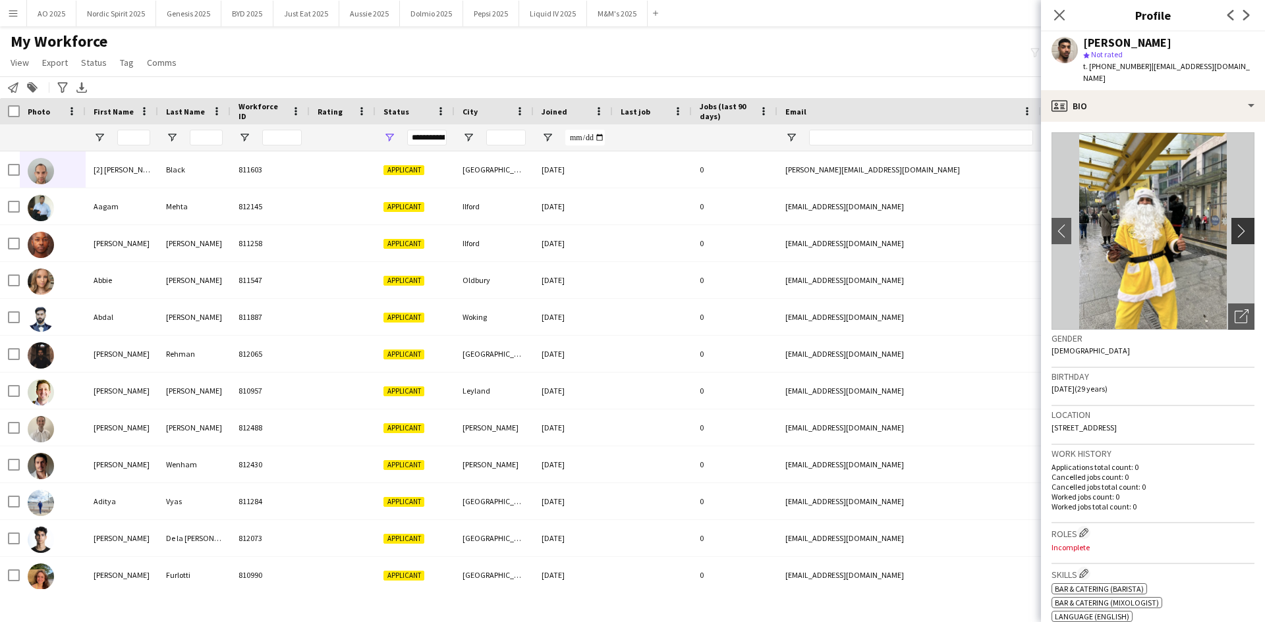
click at [1239, 225] on app-icon "chevron-right" at bounding box center [1244, 231] width 20 height 14
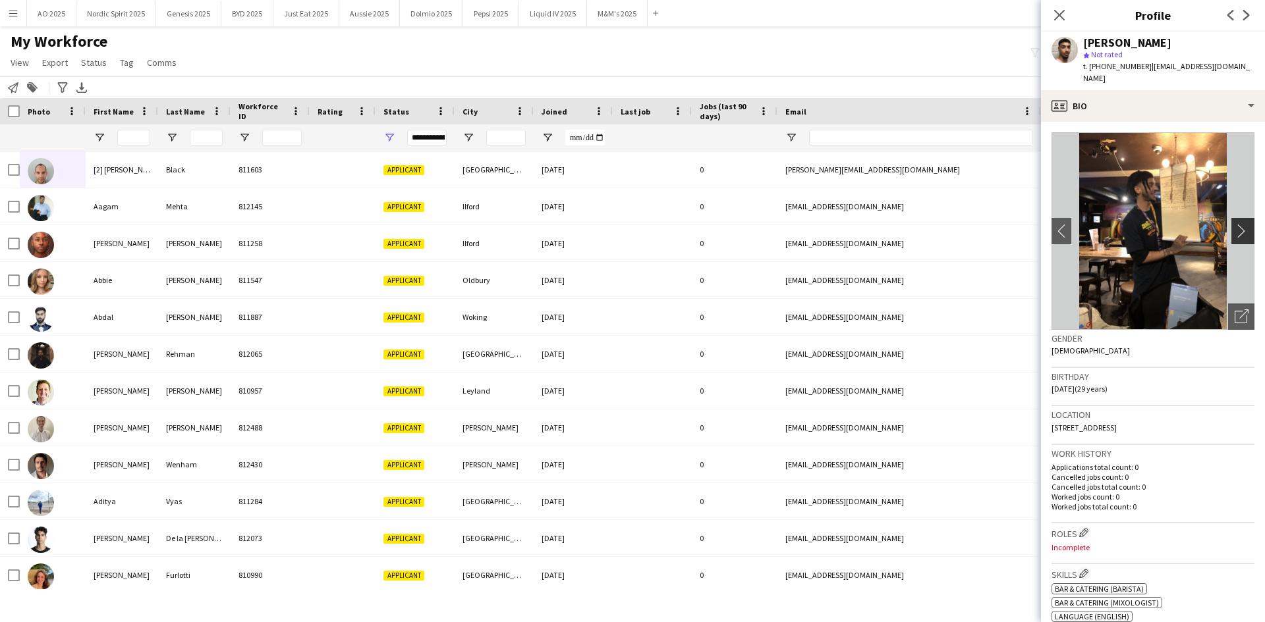
click at [1239, 225] on app-icon "chevron-right" at bounding box center [1244, 231] width 20 height 14
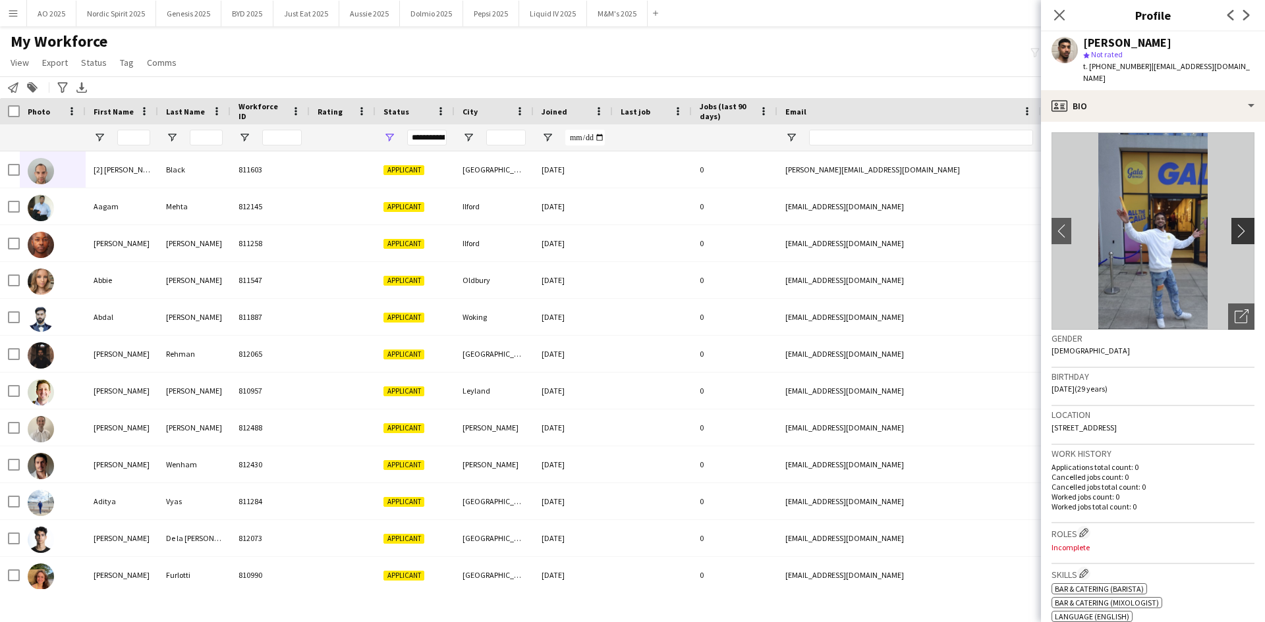
click at [1239, 225] on app-icon "chevron-right" at bounding box center [1244, 231] width 20 height 14
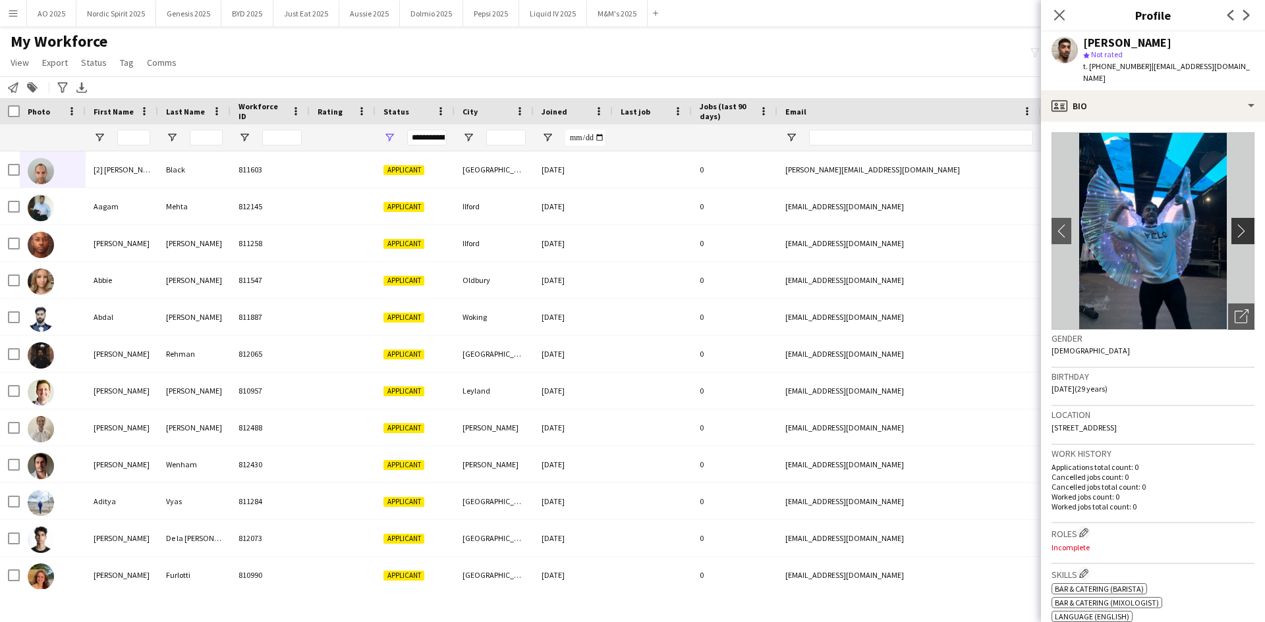
click at [1239, 225] on app-icon "chevron-right" at bounding box center [1244, 231] width 20 height 14
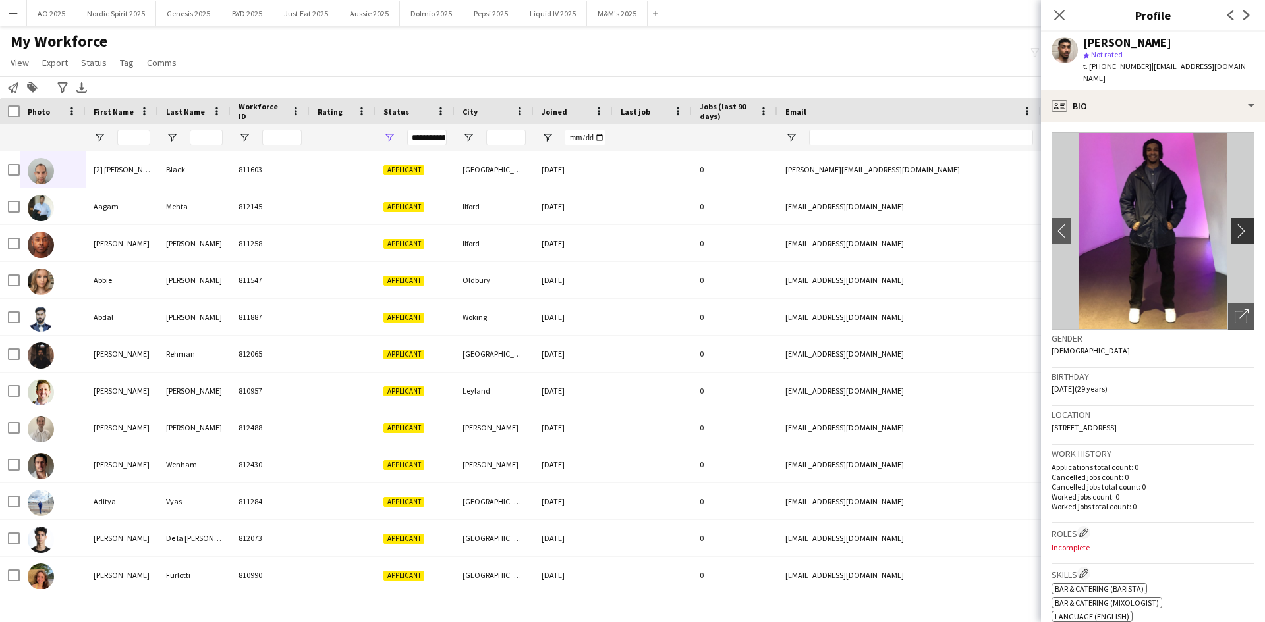
click at [1239, 225] on app-icon "chevron-right" at bounding box center [1244, 231] width 20 height 14
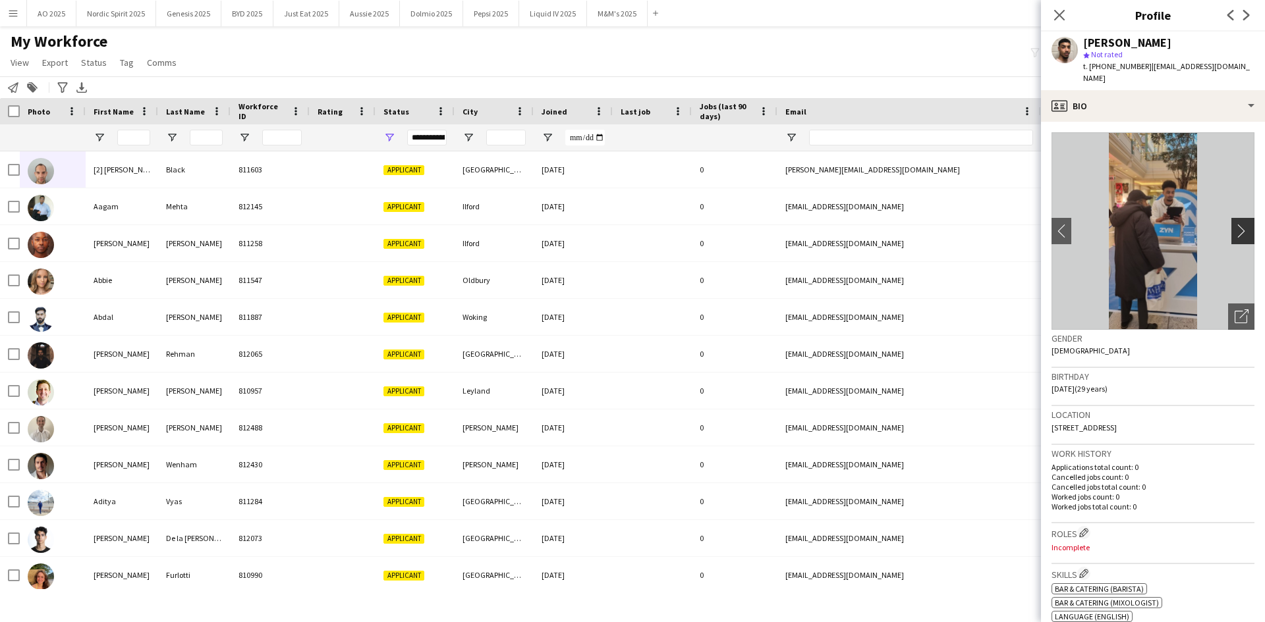
click at [1239, 225] on app-icon "chevron-right" at bounding box center [1244, 231] width 20 height 14
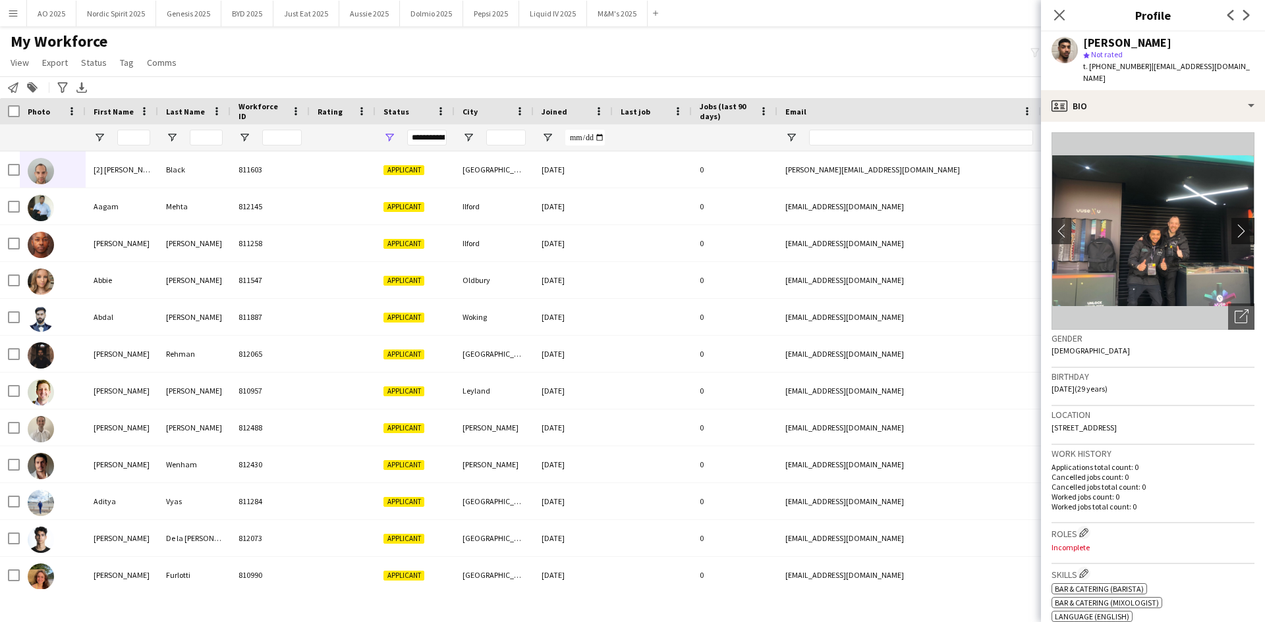
click at [1239, 225] on app-icon "chevron-right" at bounding box center [1244, 231] width 20 height 14
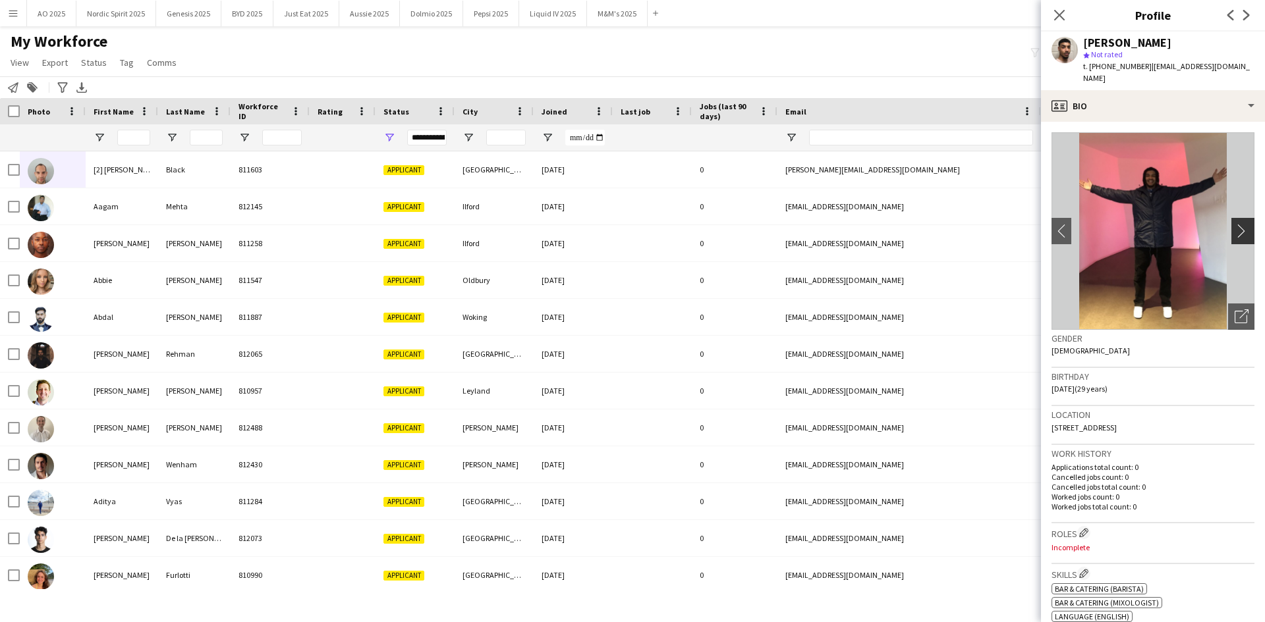
click at [1239, 225] on app-icon "chevron-right" at bounding box center [1244, 231] width 20 height 14
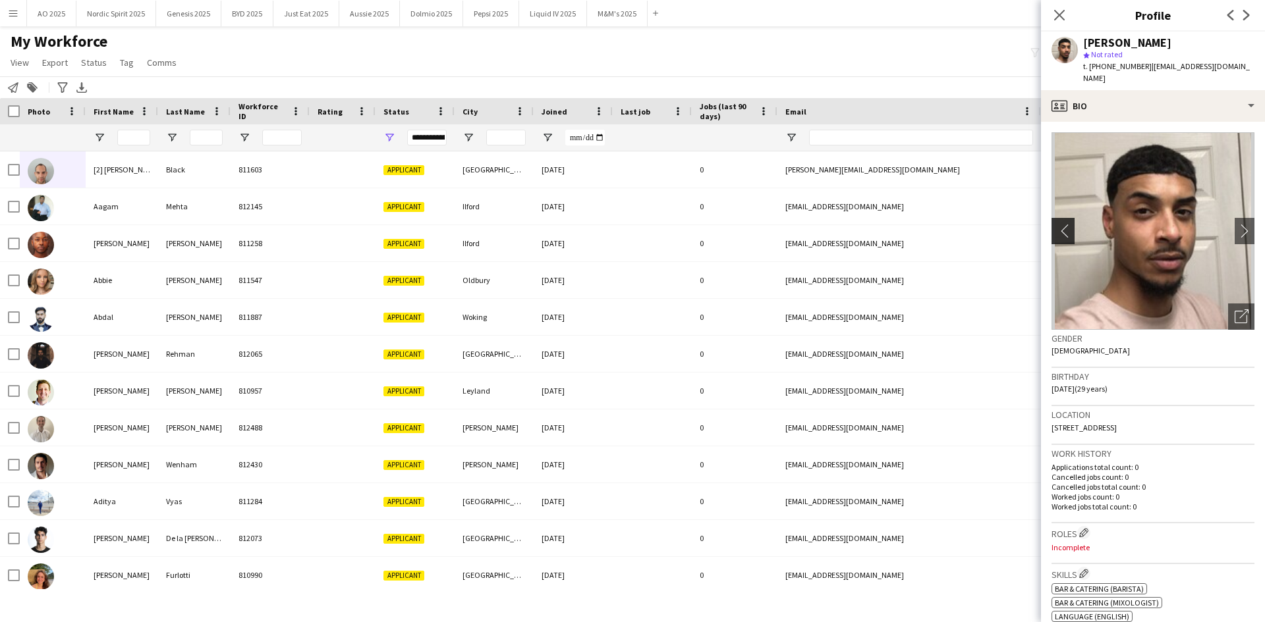
click at [1061, 218] on button "chevron-left" at bounding box center [1061, 231] width 26 height 26
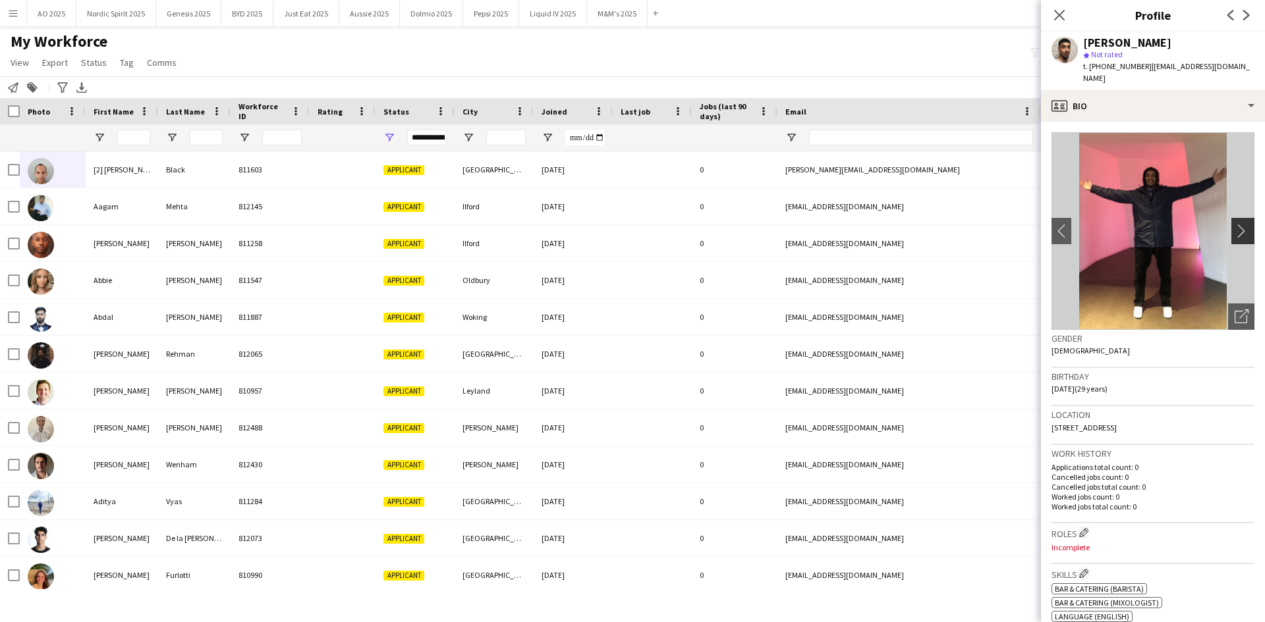
click at [1234, 224] on app-icon "chevron-right" at bounding box center [1244, 231] width 20 height 14
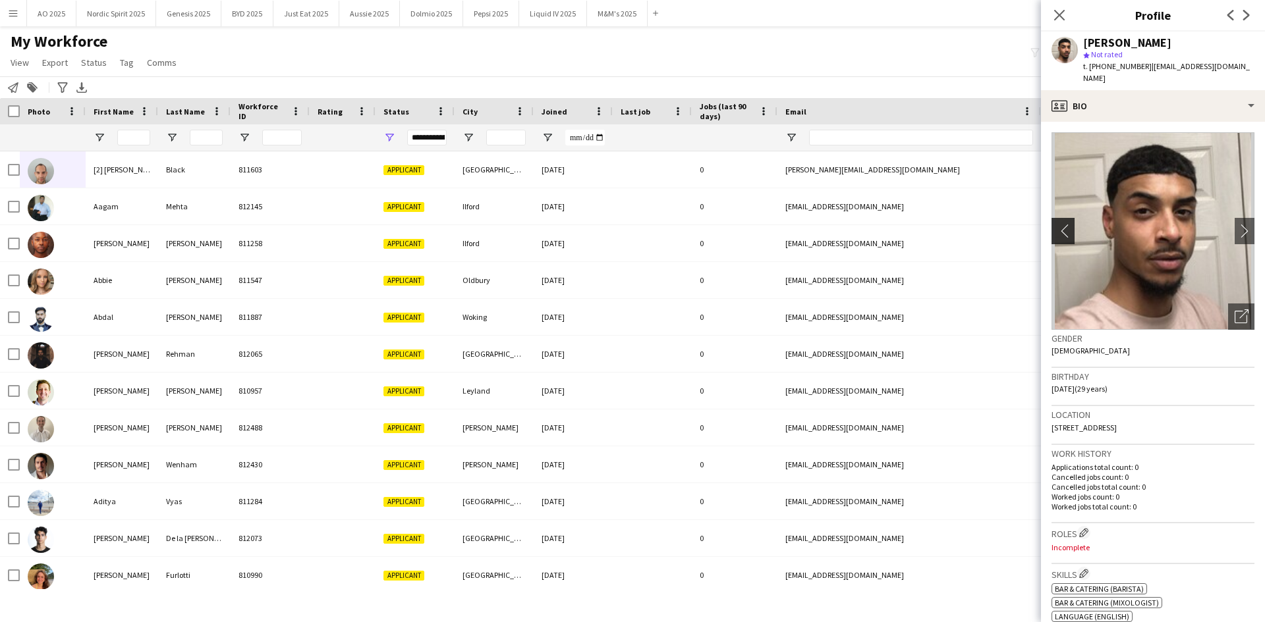
click at [1058, 224] on app-icon "chevron-left" at bounding box center [1061, 231] width 20 height 14
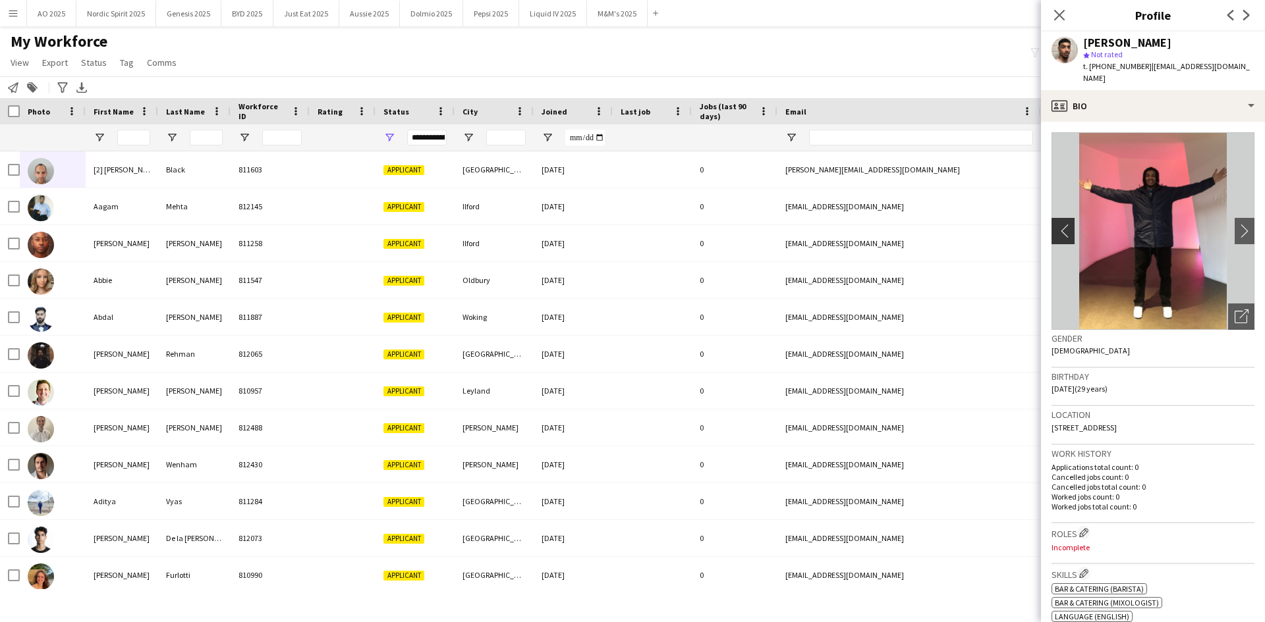
click at [1059, 224] on app-icon "chevron-left" at bounding box center [1061, 231] width 20 height 14
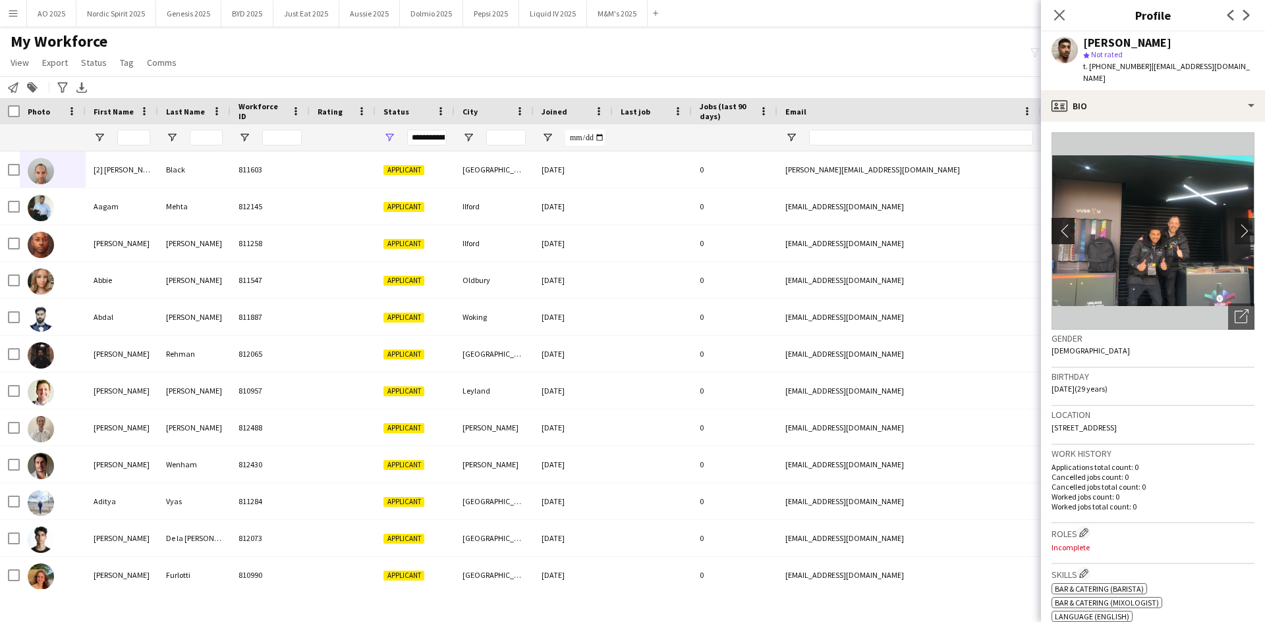
click at [1059, 224] on app-icon "chevron-left" at bounding box center [1061, 231] width 20 height 14
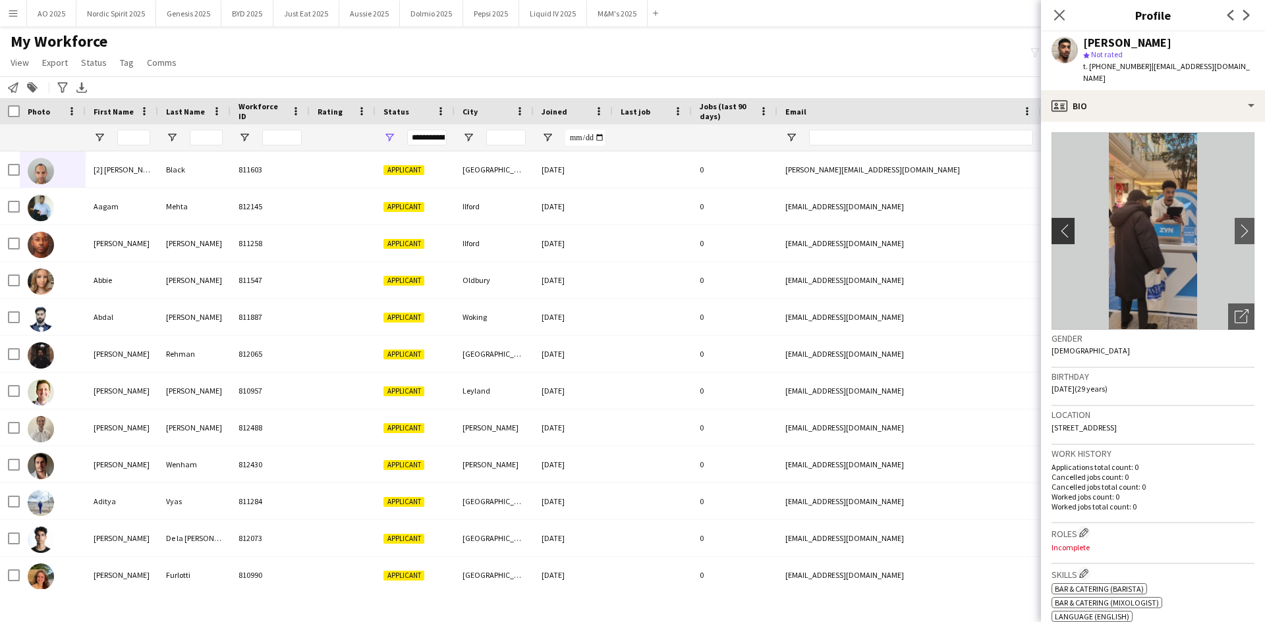
click at [1059, 224] on app-icon "chevron-left" at bounding box center [1061, 231] width 20 height 14
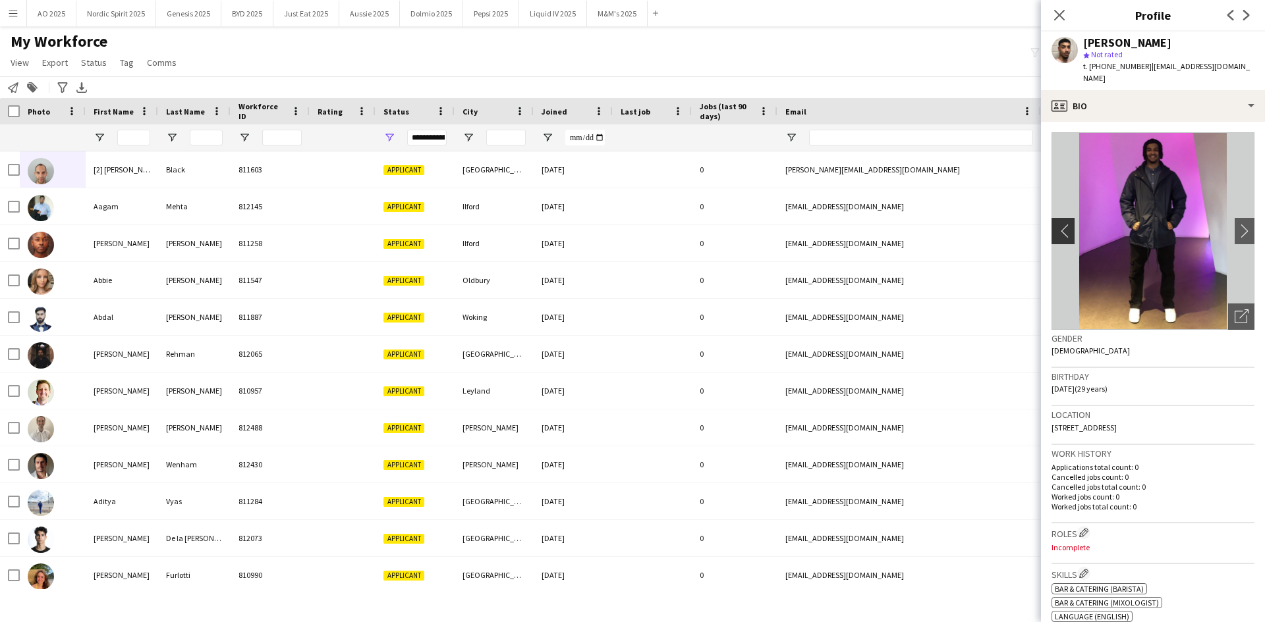
click at [1059, 224] on app-icon "chevron-left" at bounding box center [1061, 231] width 20 height 14
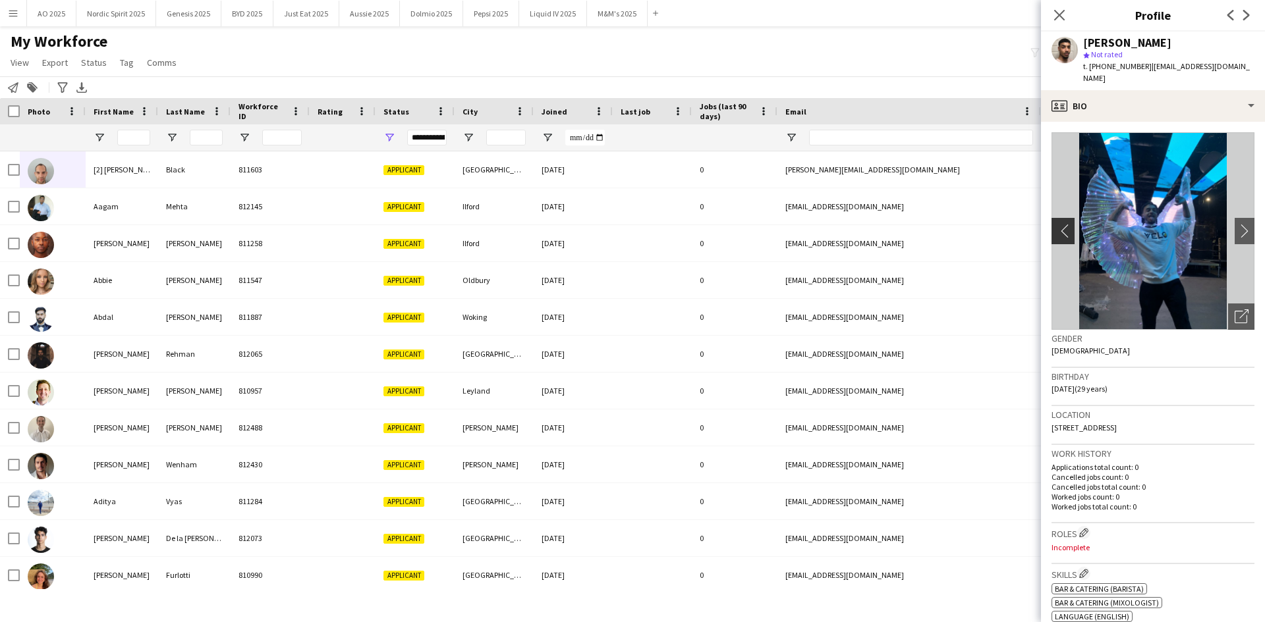
click at [1059, 224] on app-icon "chevron-left" at bounding box center [1061, 231] width 20 height 14
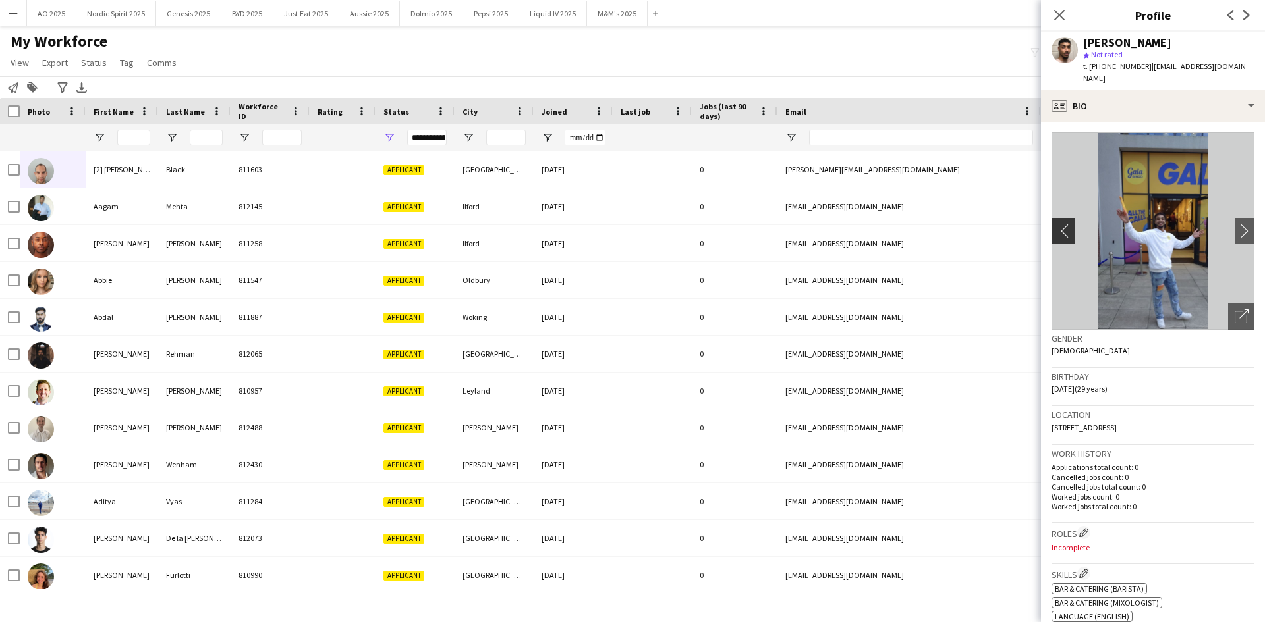
click at [1059, 224] on app-icon "chevron-left" at bounding box center [1061, 231] width 20 height 14
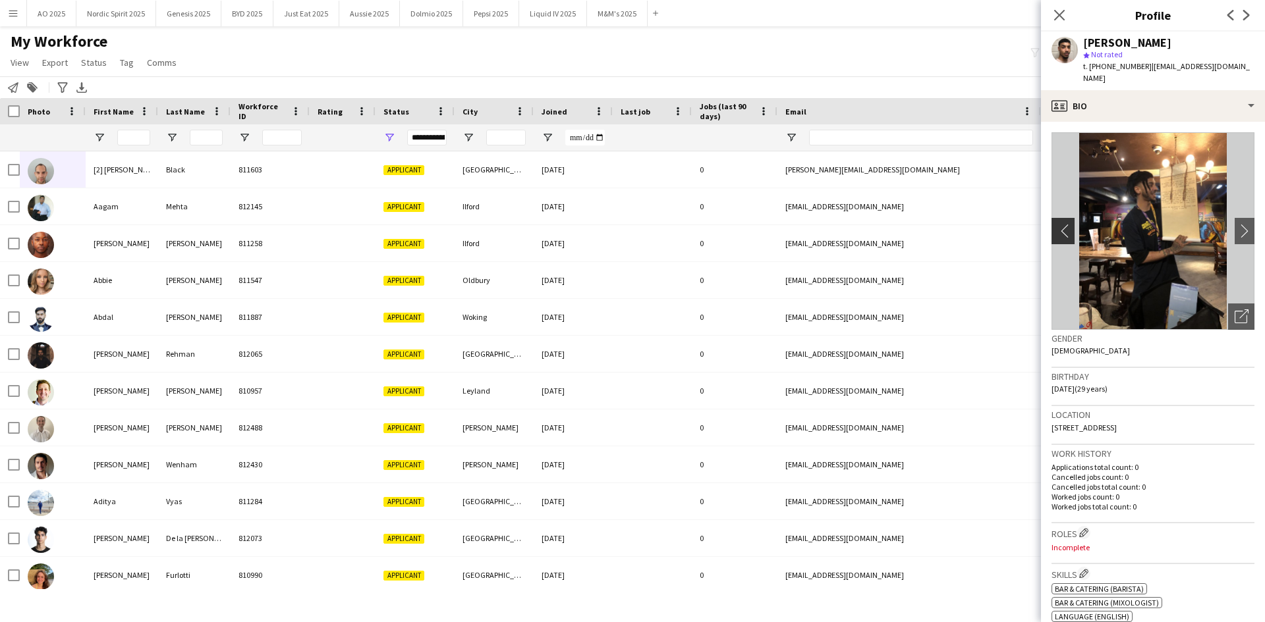
click at [1059, 224] on app-icon "chevron-left" at bounding box center [1061, 231] width 20 height 14
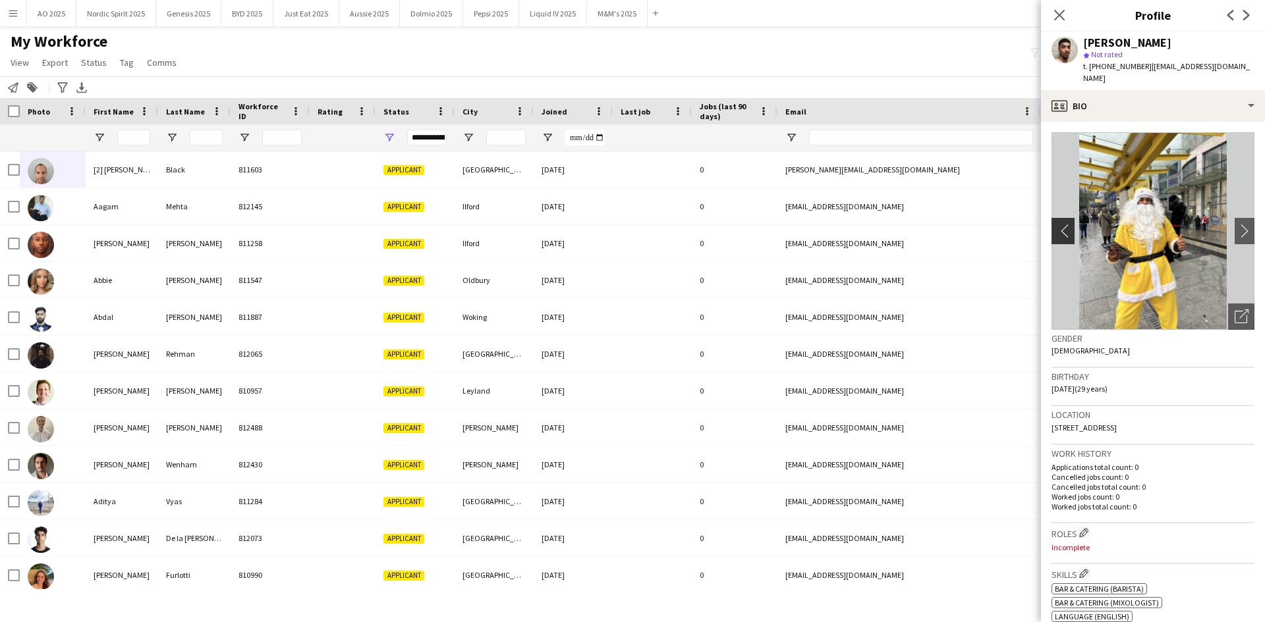
click at [1059, 224] on app-icon "chevron-left" at bounding box center [1061, 231] width 20 height 14
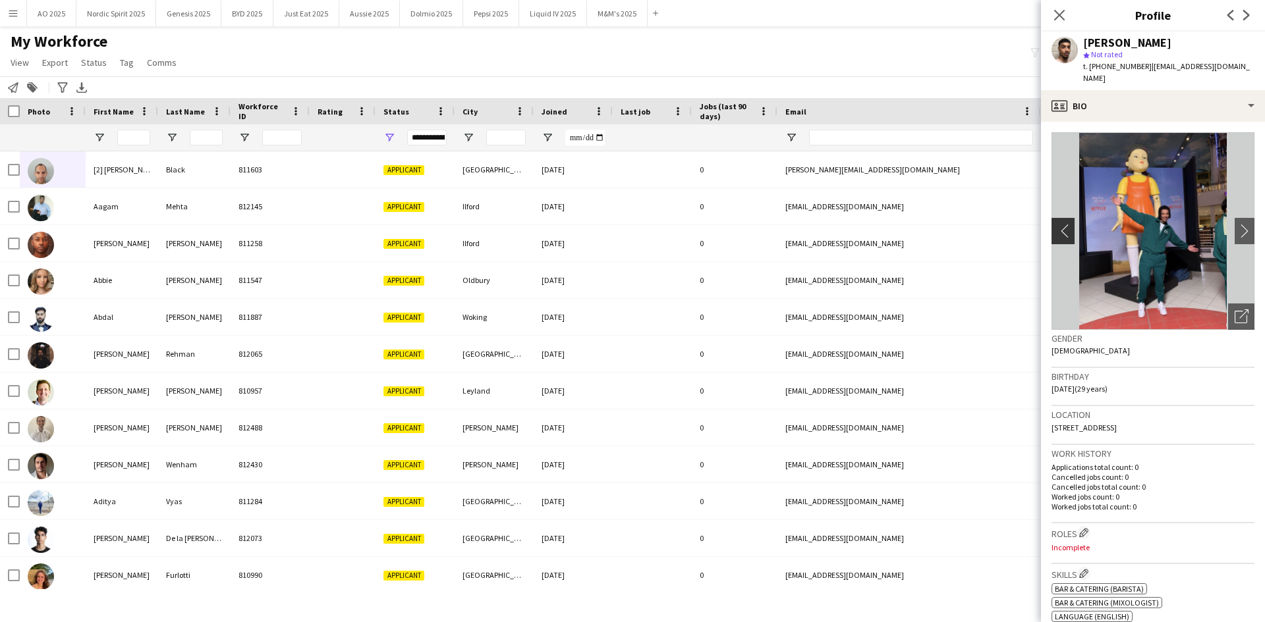
click at [1059, 224] on app-icon "chevron-left" at bounding box center [1061, 231] width 20 height 14
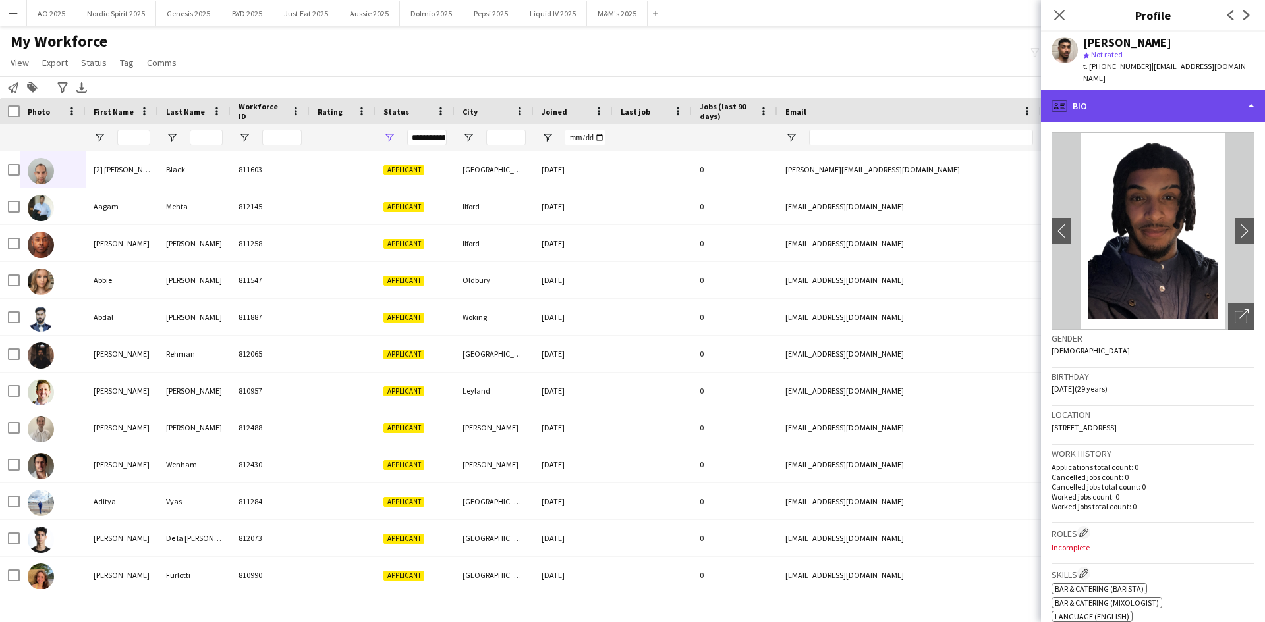
click at [1134, 91] on div "profile Bio" at bounding box center [1153, 106] width 224 height 32
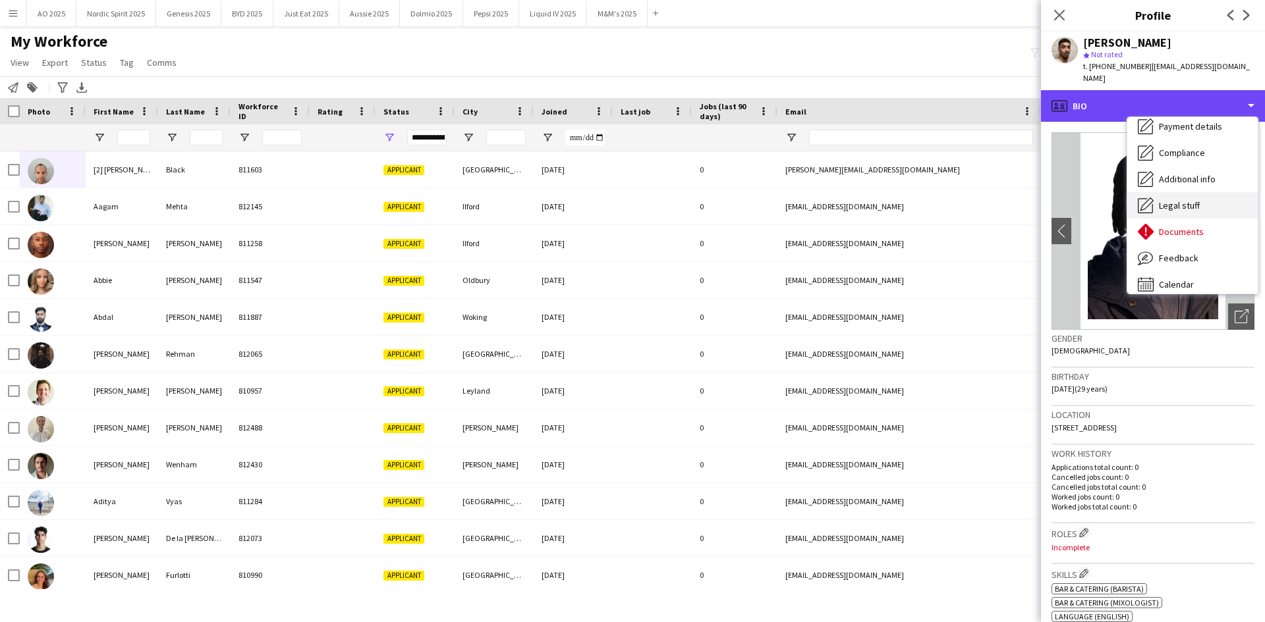
scroll to position [177, 0]
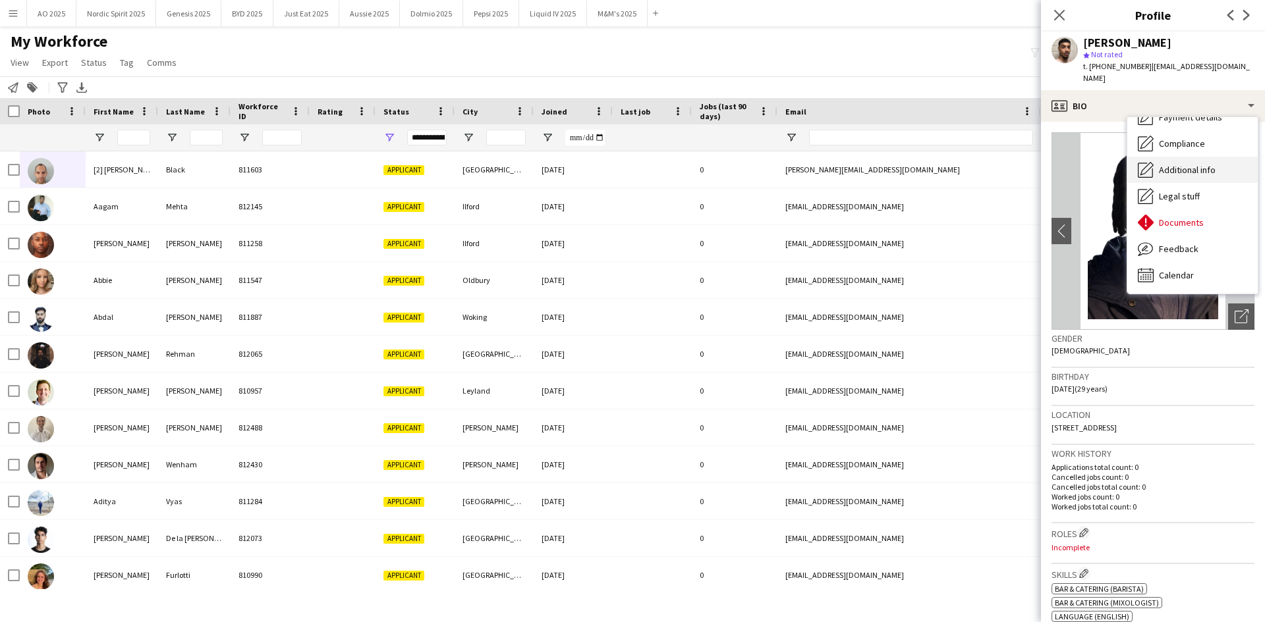
click at [1193, 164] on span "Additional info" at bounding box center [1186, 170] width 57 height 12
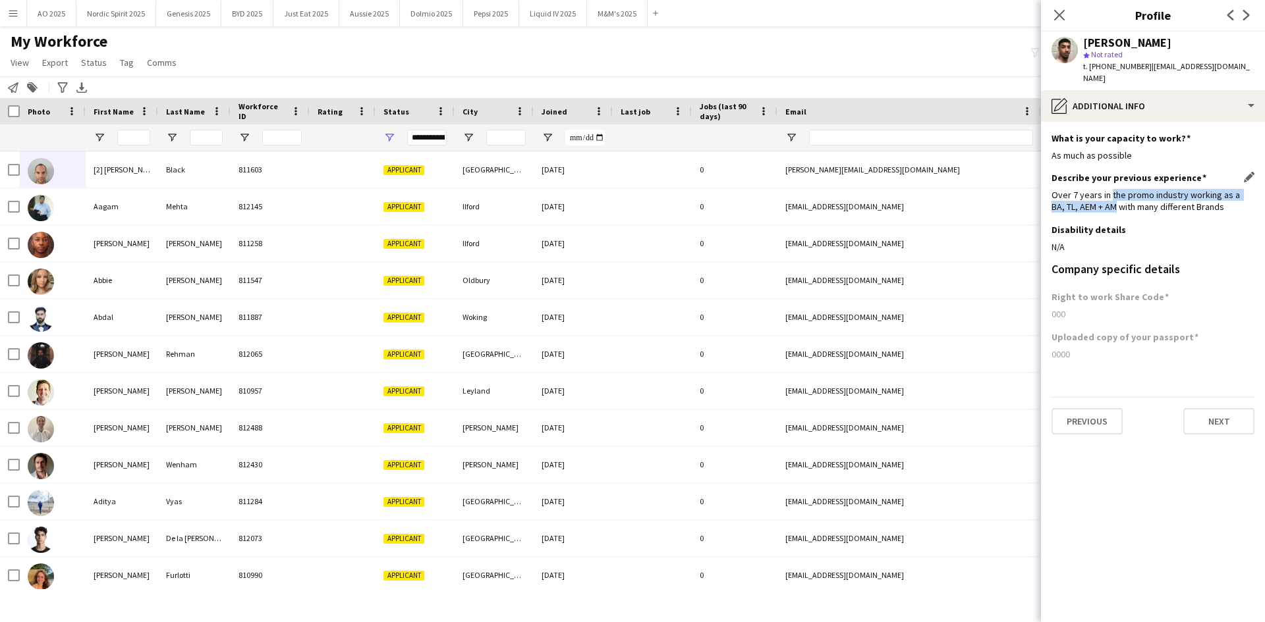
drag, startPoint x: 1109, startPoint y: 180, endPoint x: 1099, endPoint y: 190, distance: 14.4
click at [1099, 190] on div "Over 7 years in the promo industry working as a BA, TL, AEM + AM with many diff…" at bounding box center [1152, 201] width 203 height 24
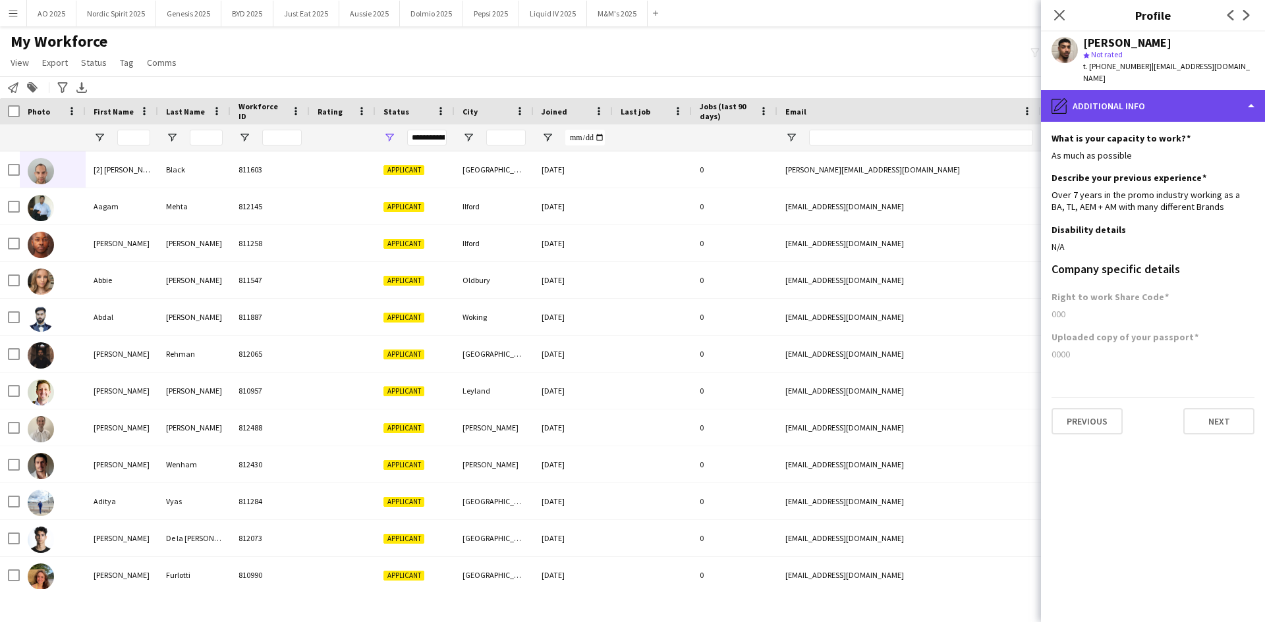
click at [1112, 97] on div "pencil4 Additional info" at bounding box center [1153, 106] width 224 height 32
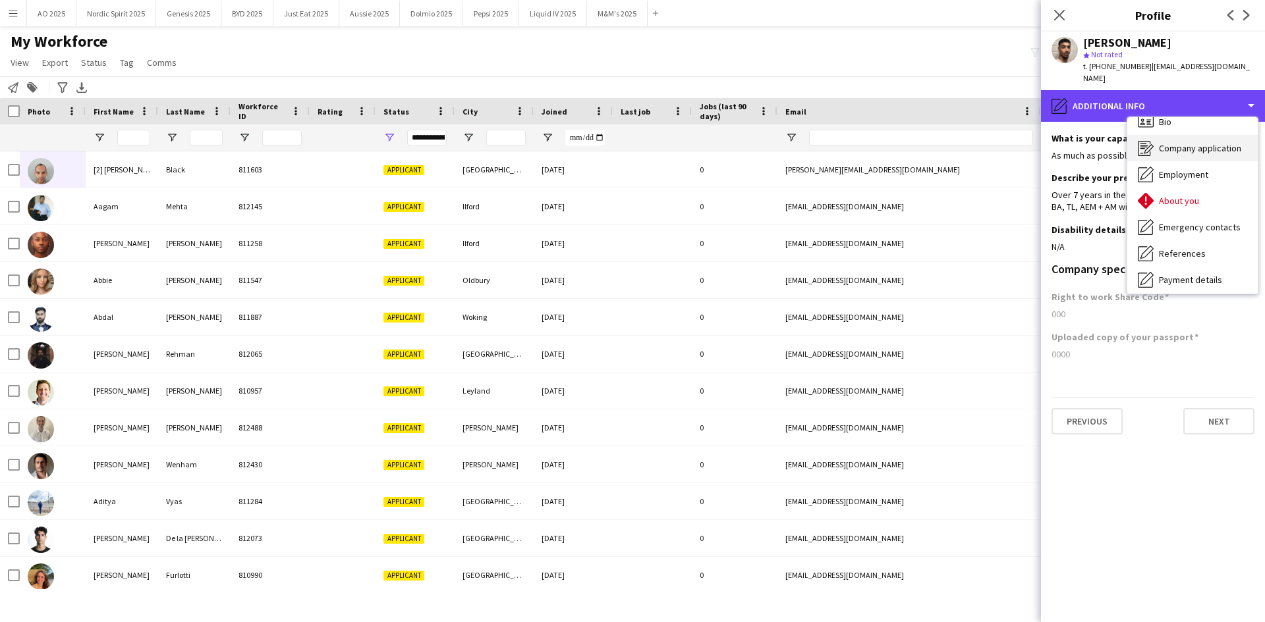
scroll to position [0, 0]
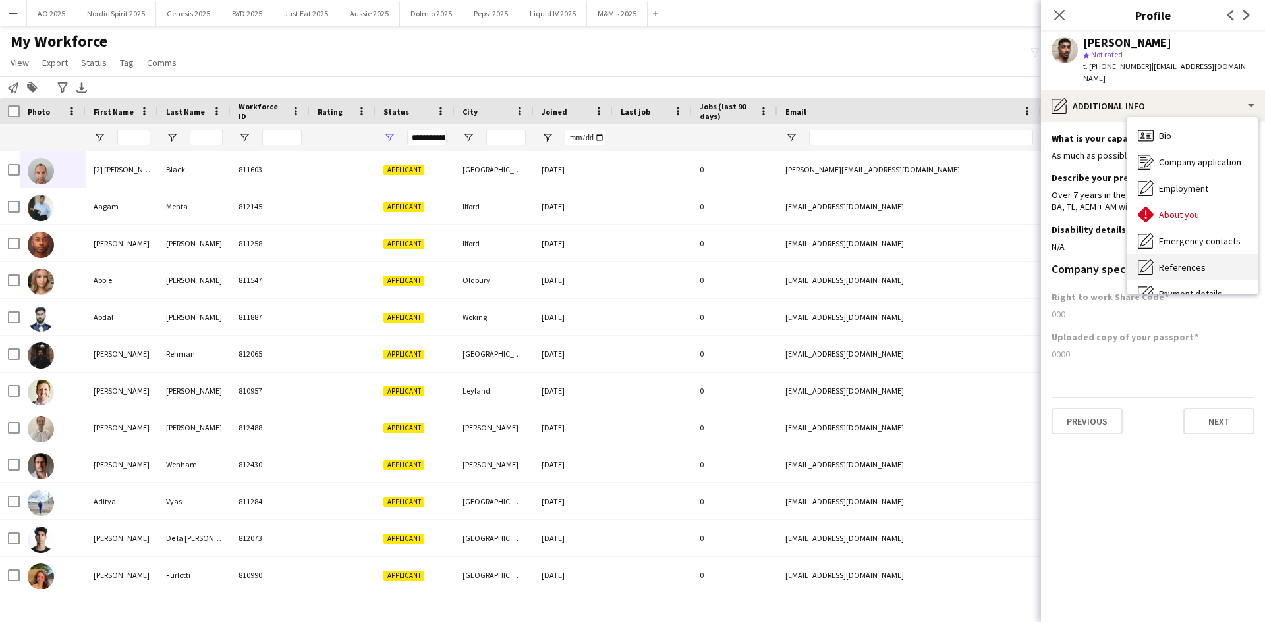
click at [1178, 254] on div "References References" at bounding box center [1192, 267] width 130 height 26
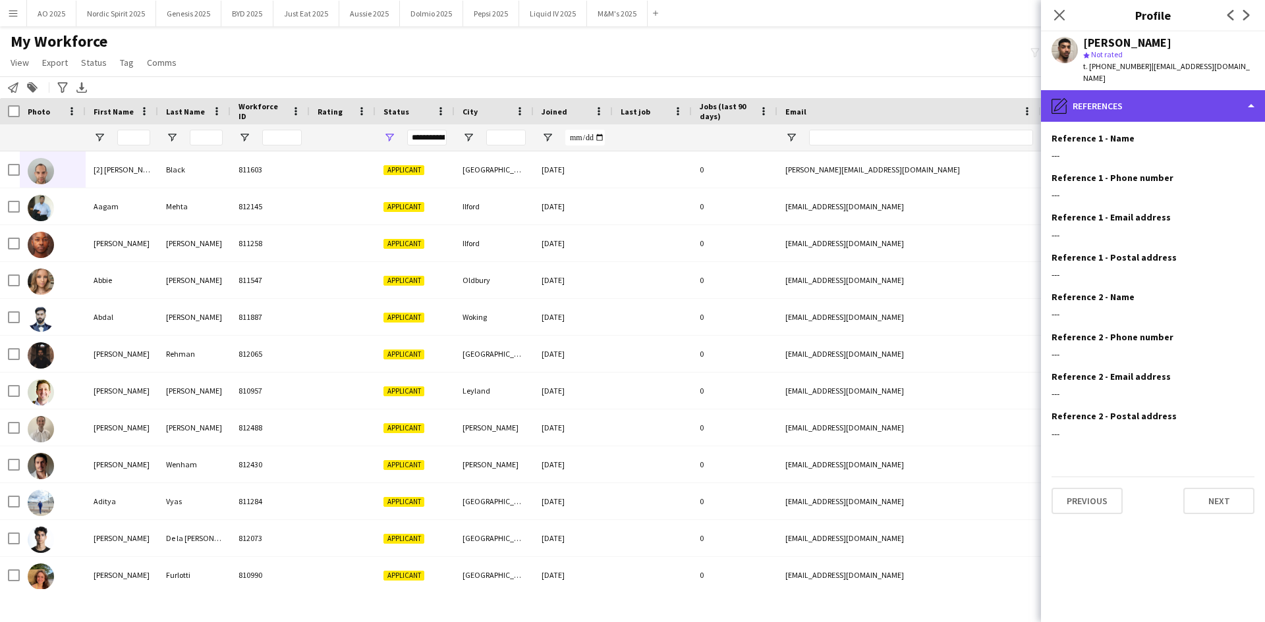
click at [1110, 90] on div "pencil4 References" at bounding box center [1153, 106] width 224 height 32
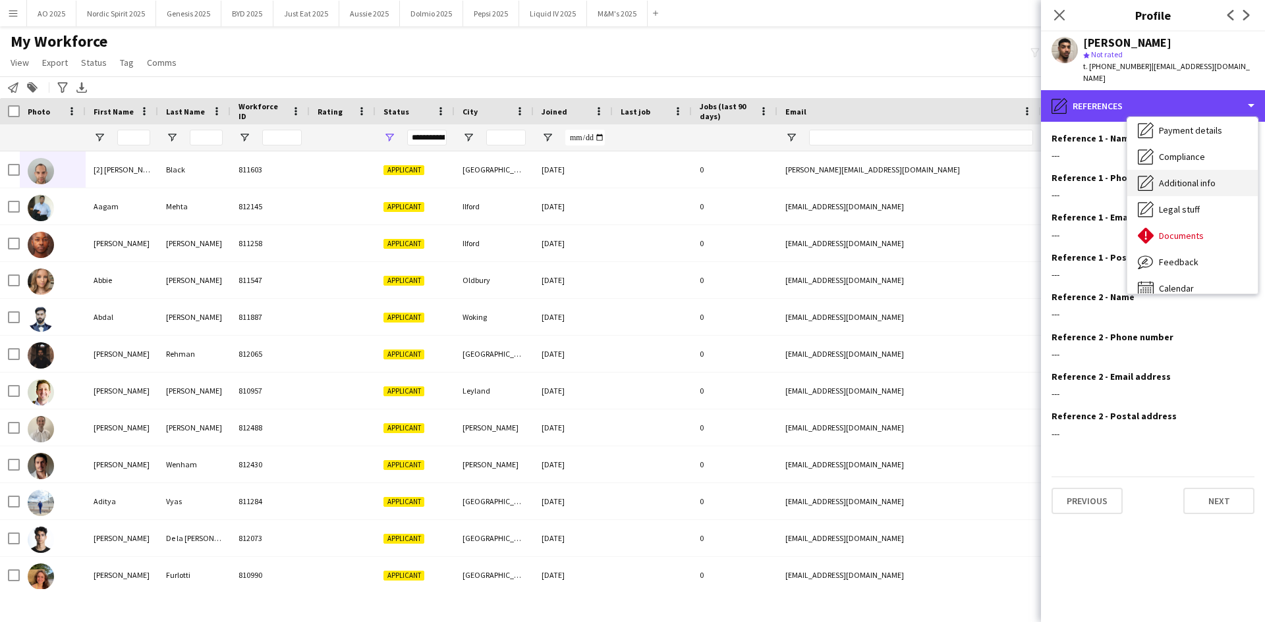
scroll to position [177, 0]
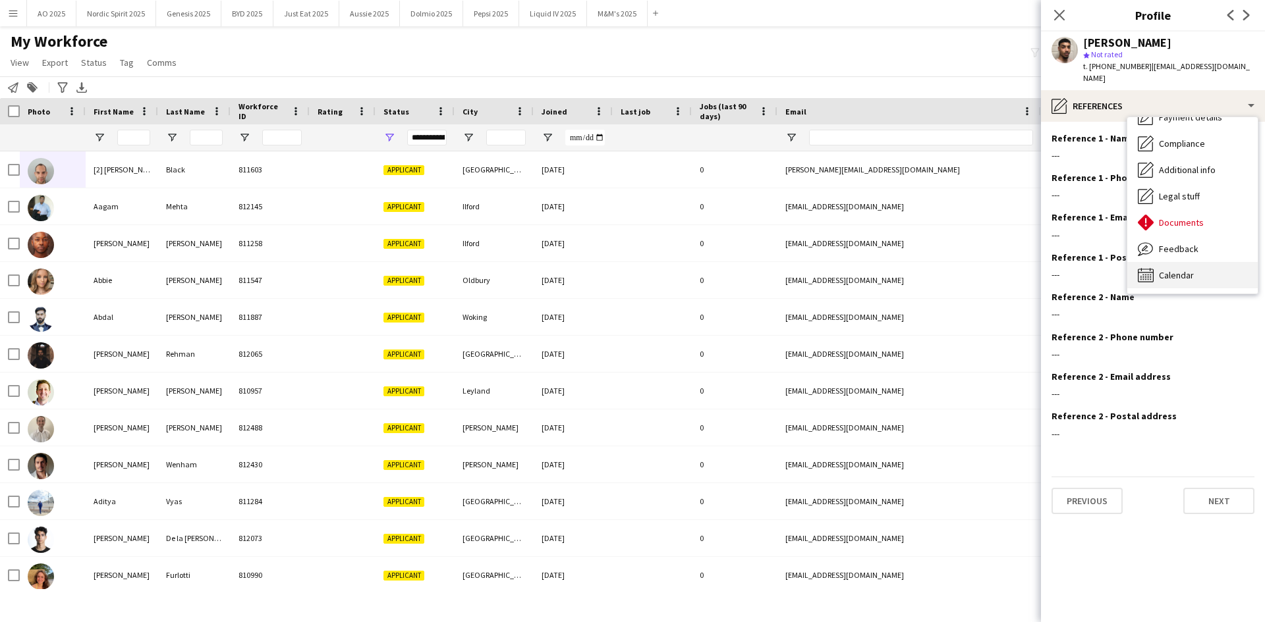
click at [1188, 262] on div "Calendar Calendar" at bounding box center [1192, 275] width 130 height 26
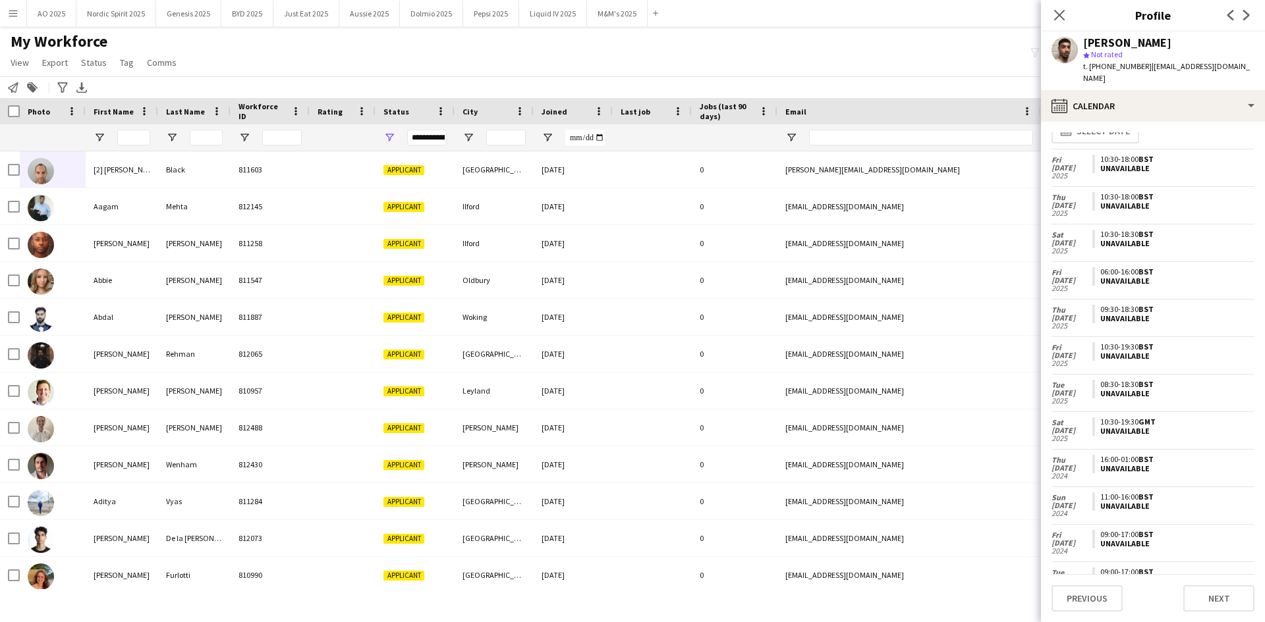
scroll to position [0, 0]
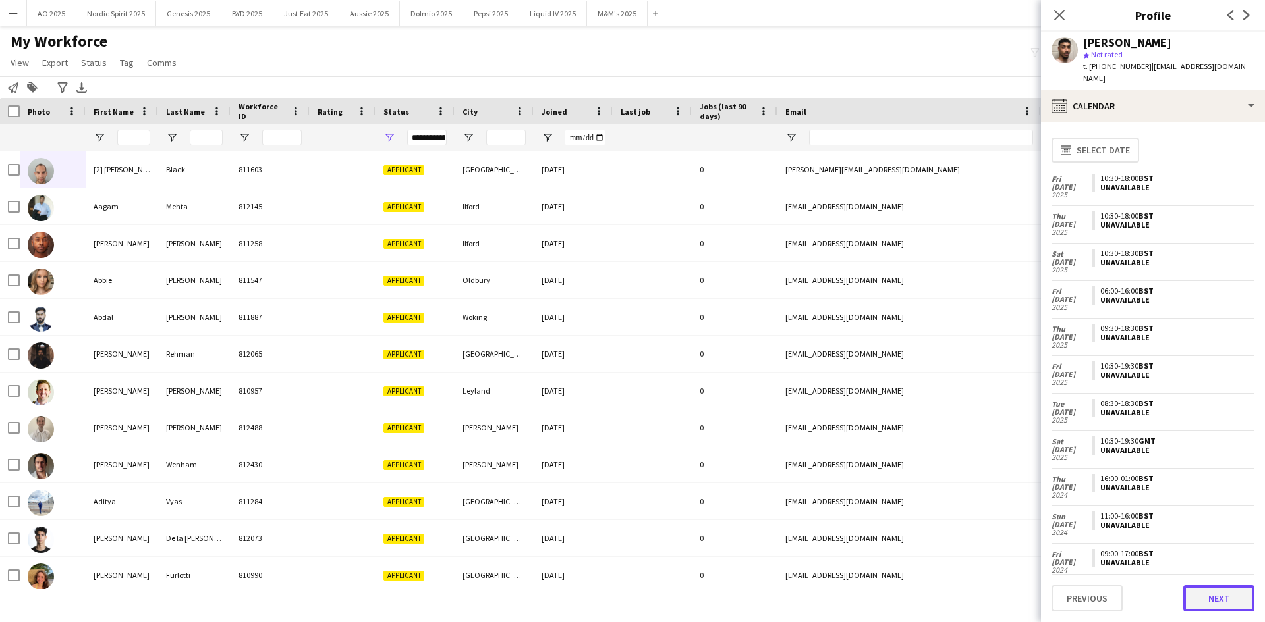
click at [1216, 597] on button "Next" at bounding box center [1218, 598] width 71 height 26
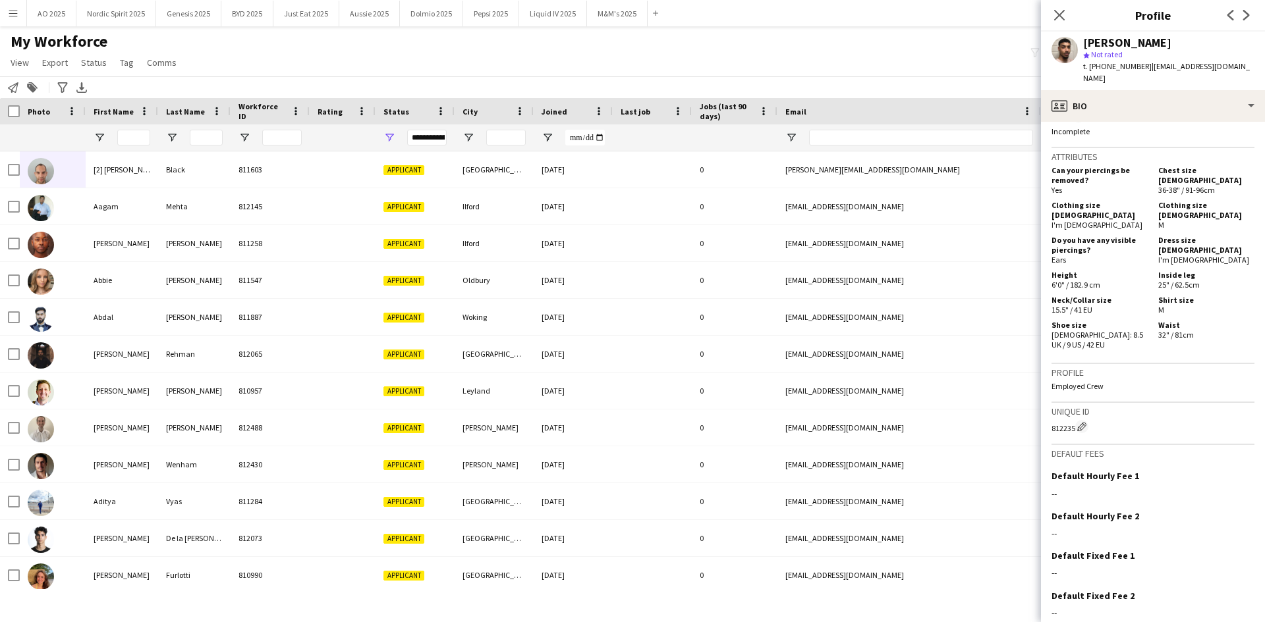
scroll to position [592, 0]
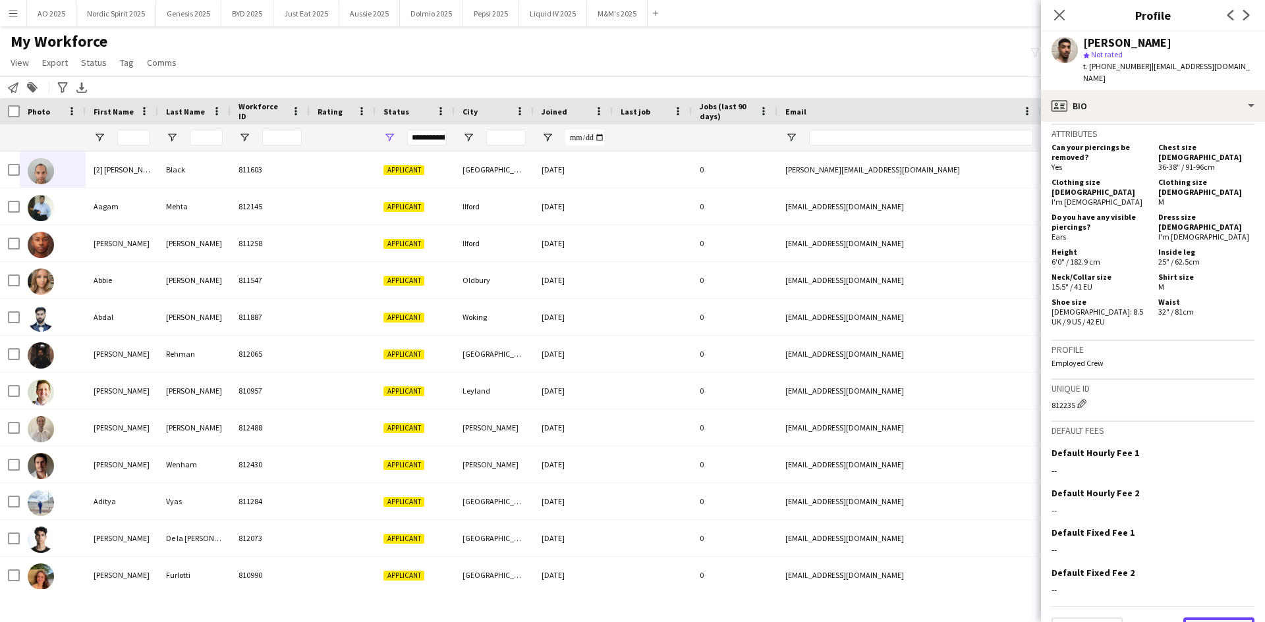
click at [1195, 618] on button "Next" at bounding box center [1218, 631] width 71 height 26
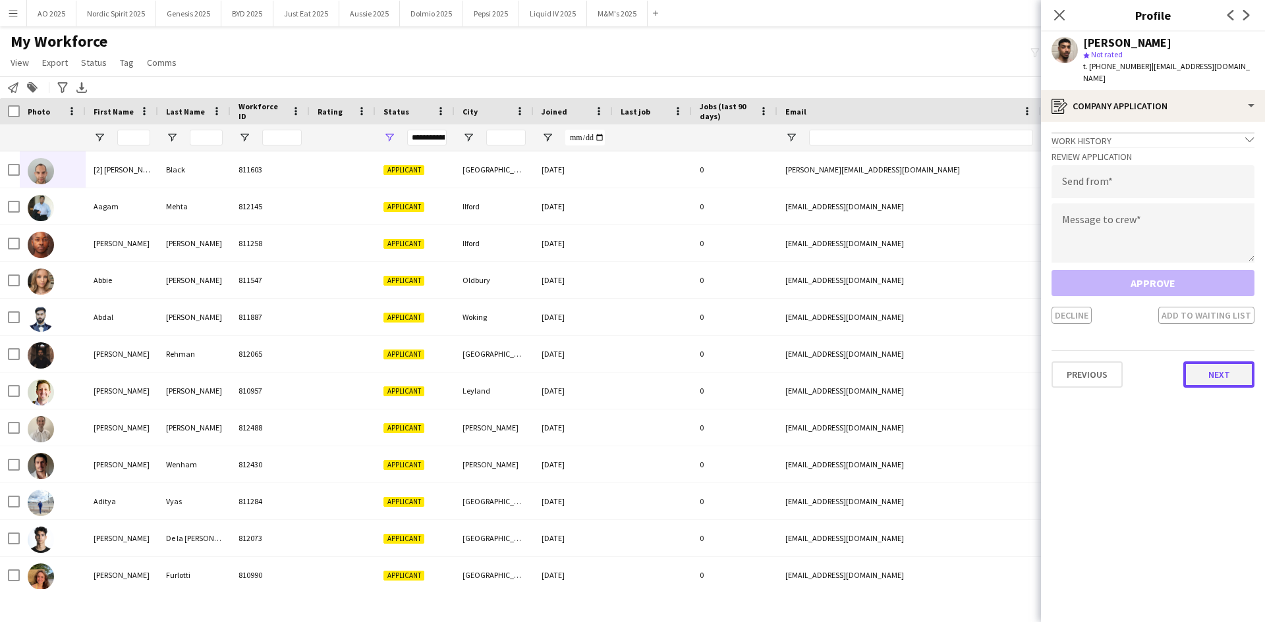
click at [1222, 363] on button "Next" at bounding box center [1218, 375] width 71 height 26
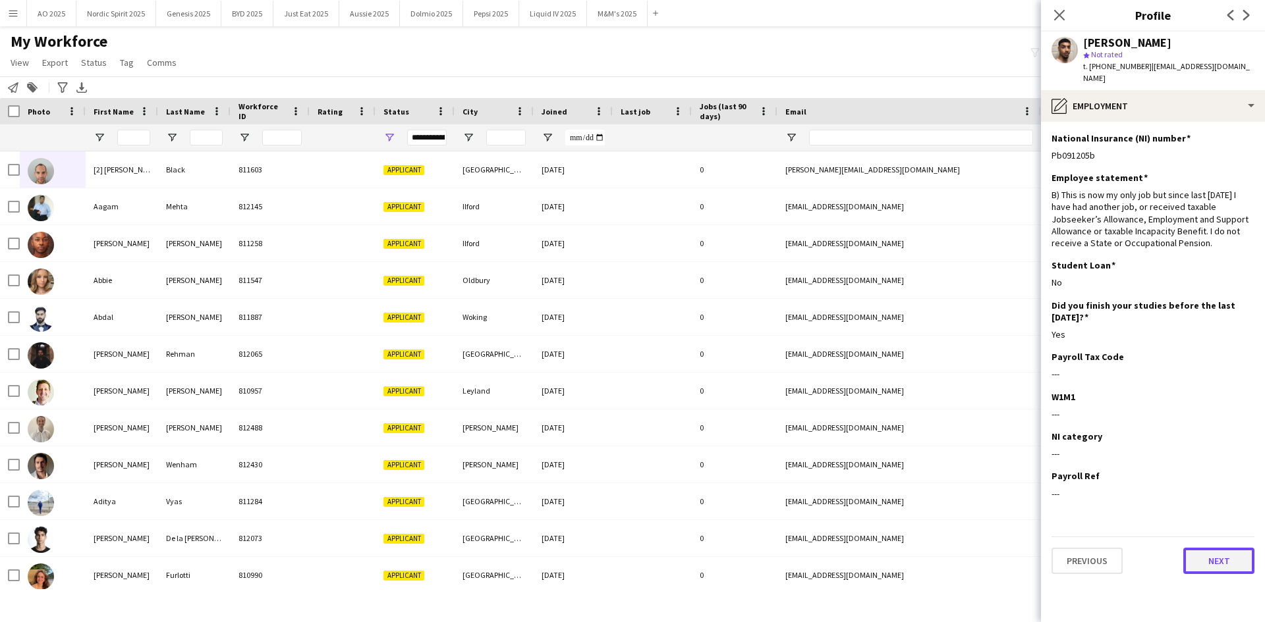
click at [1203, 553] on button "Next" at bounding box center [1218, 561] width 71 height 26
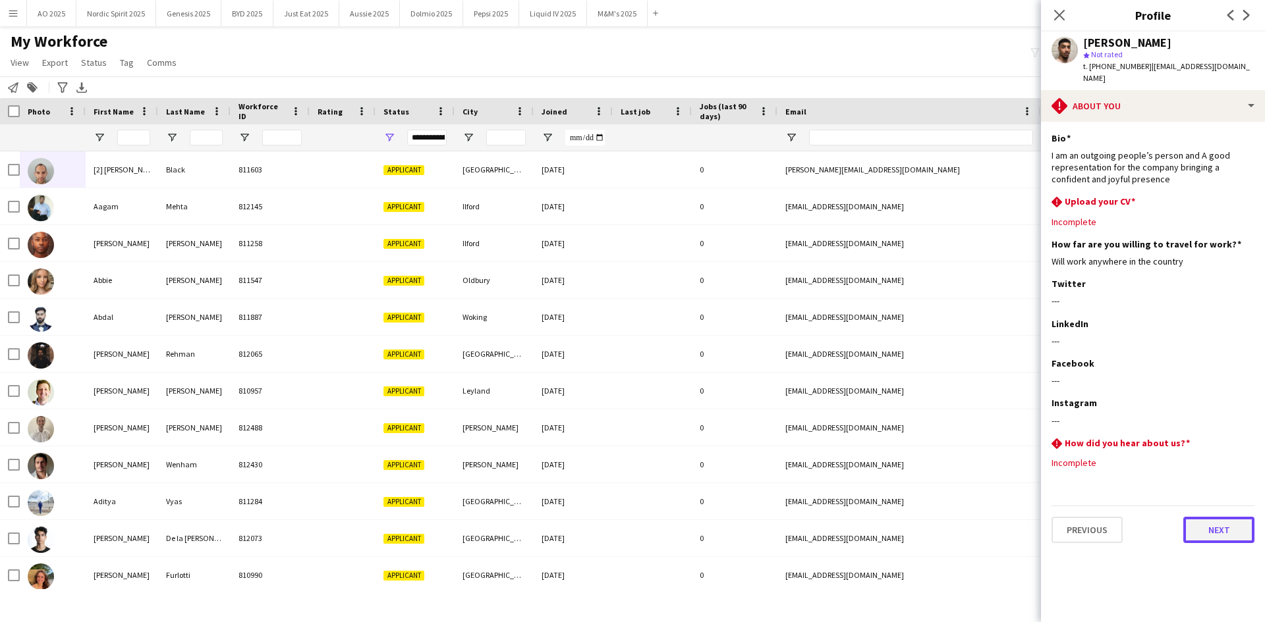
click at [1209, 518] on button "Next" at bounding box center [1218, 530] width 71 height 26
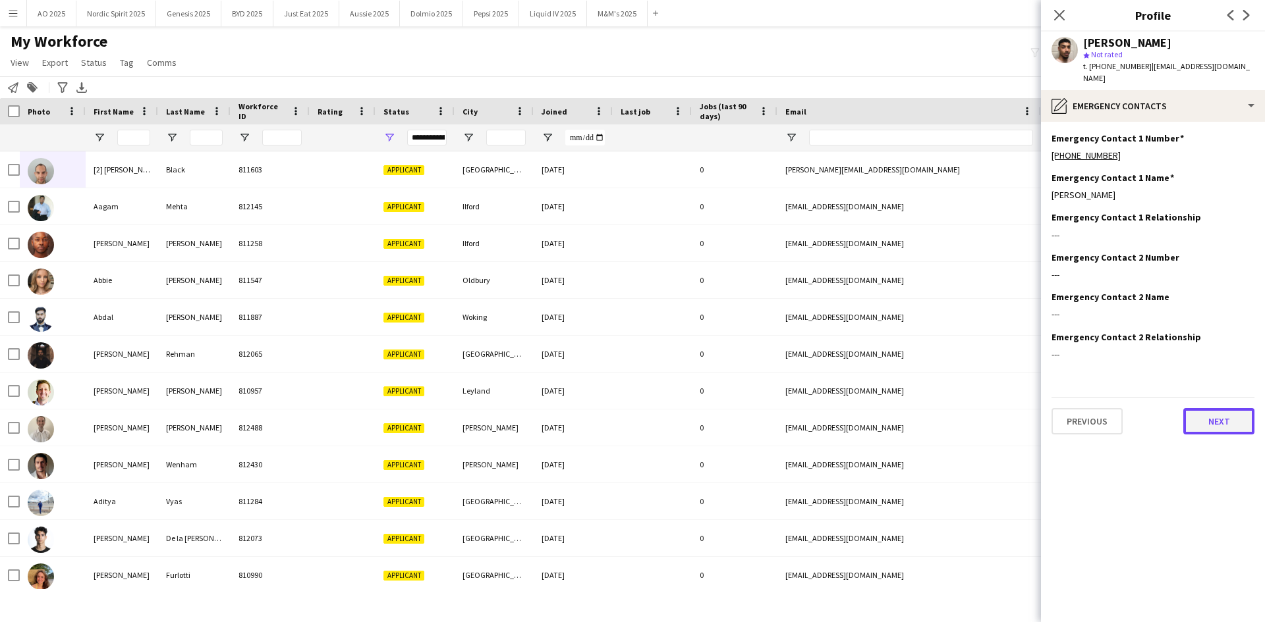
click at [1191, 408] on button "Next" at bounding box center [1218, 421] width 71 height 26
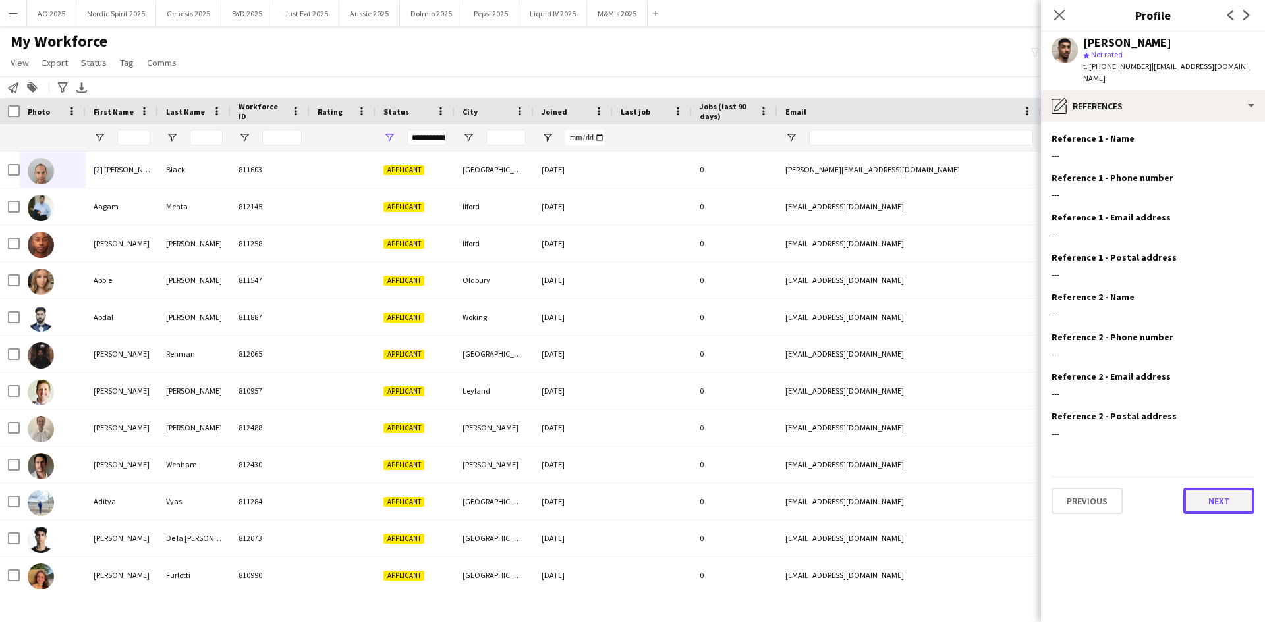
click at [1212, 488] on button "Next" at bounding box center [1218, 501] width 71 height 26
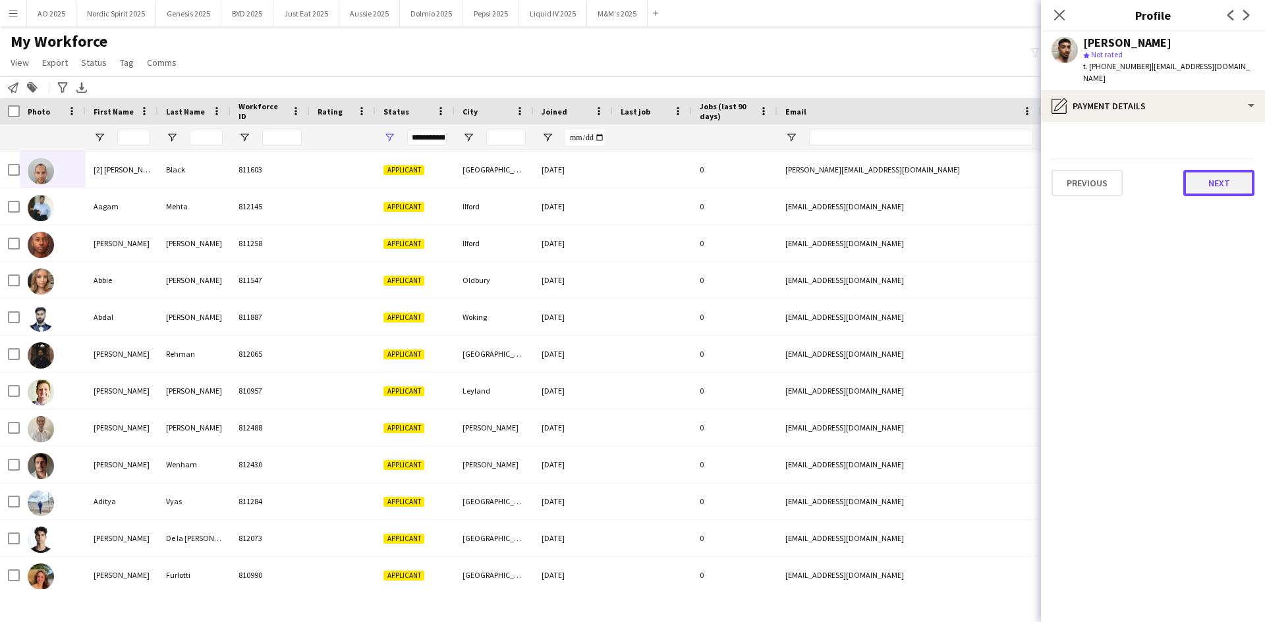
click at [1193, 174] on button "Next" at bounding box center [1218, 183] width 71 height 26
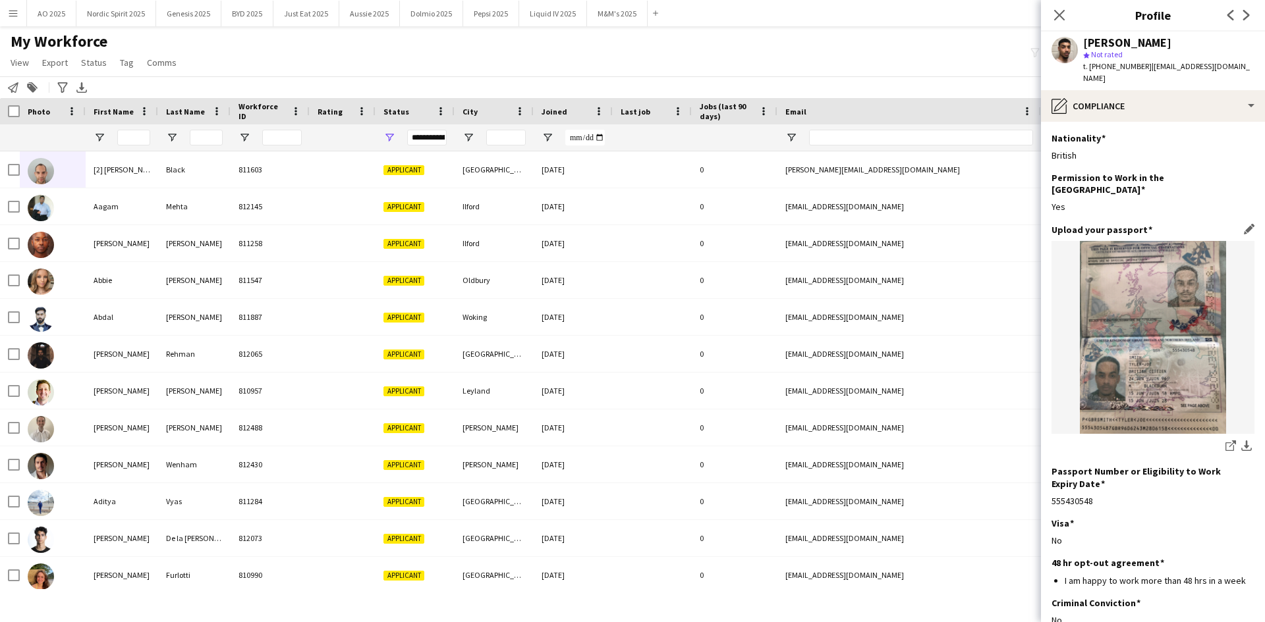
scroll to position [65, 0]
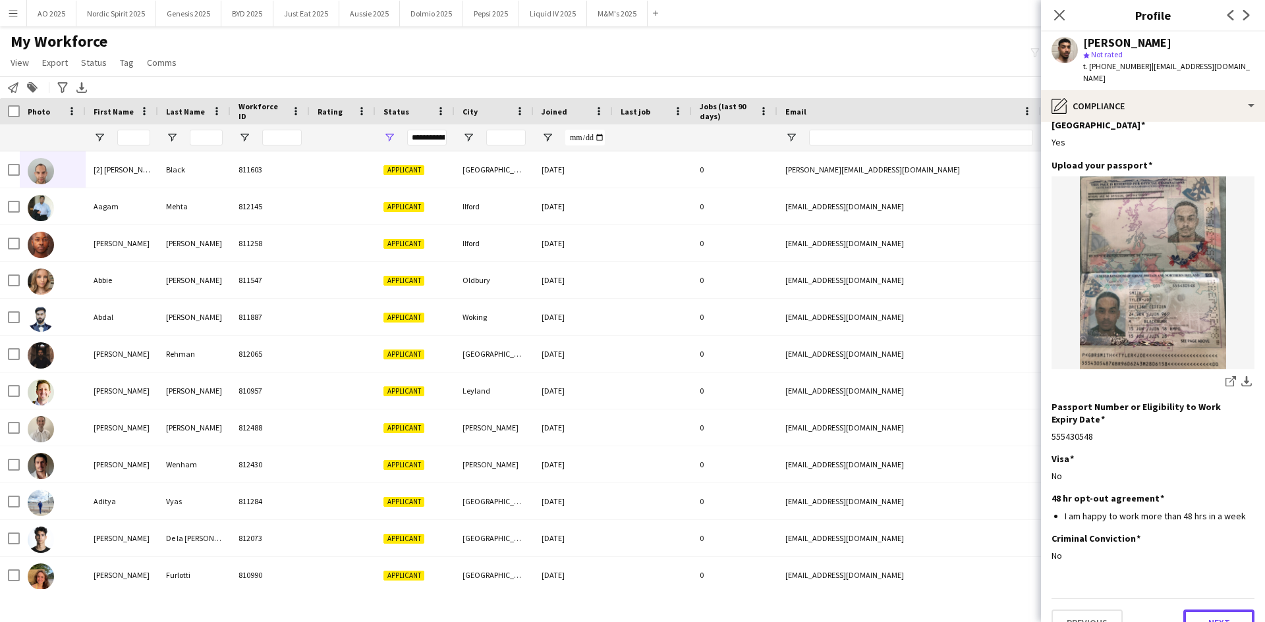
click at [1185, 610] on button "Next" at bounding box center [1218, 623] width 71 height 26
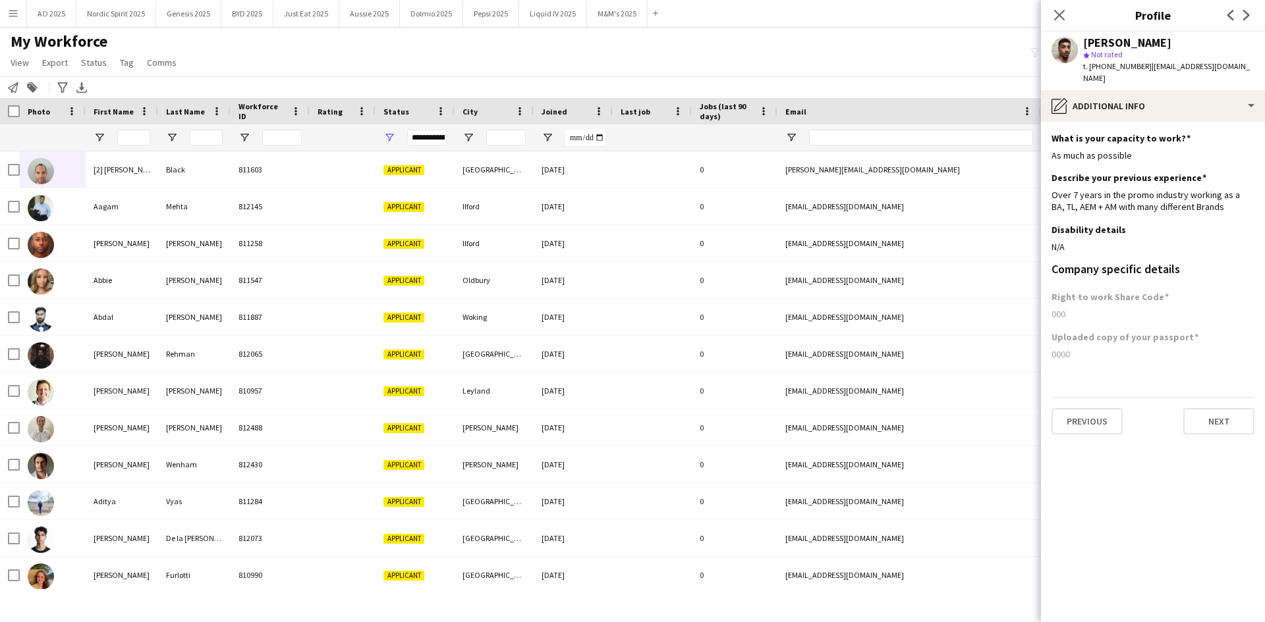
scroll to position [0, 0]
click at [1207, 408] on button "Next" at bounding box center [1218, 421] width 71 height 26
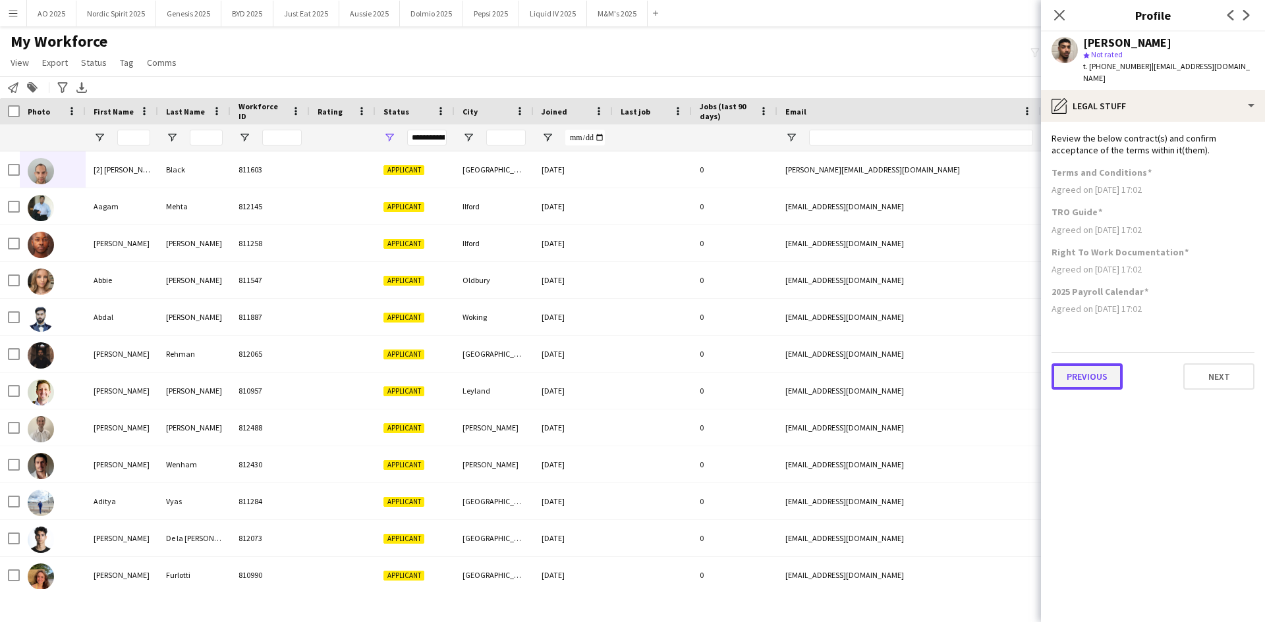
click at [1102, 371] on button "Previous" at bounding box center [1086, 377] width 71 height 26
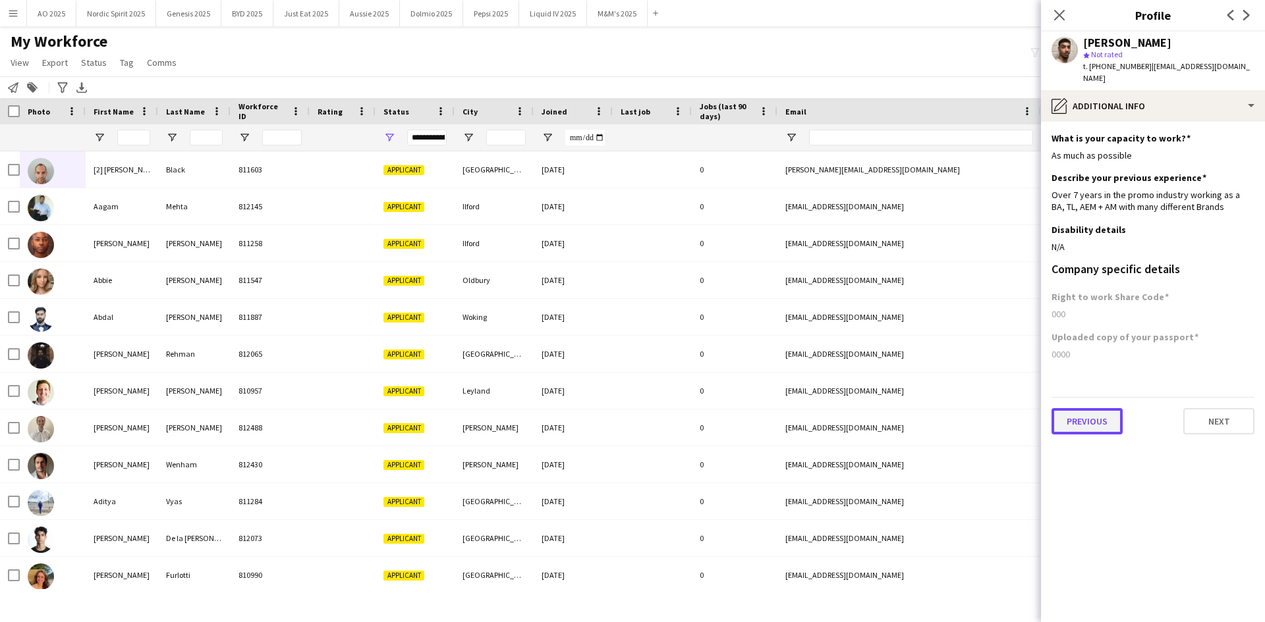
click at [1100, 408] on button "Previous" at bounding box center [1086, 421] width 71 height 26
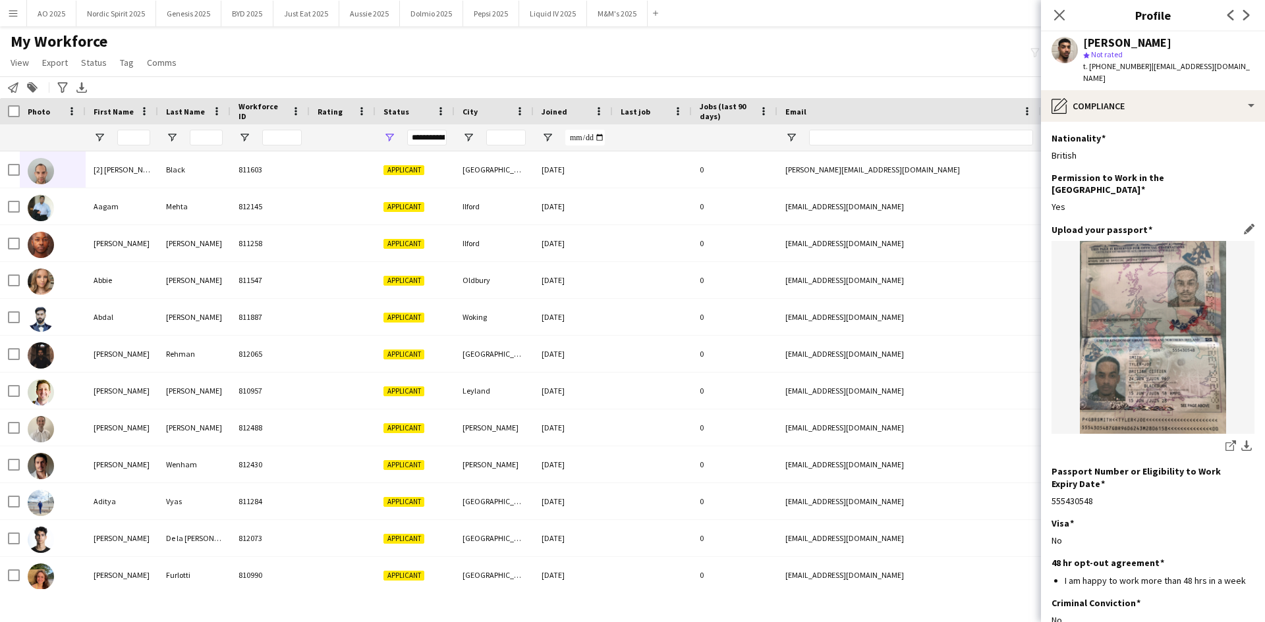
click at [1101, 359] on img at bounding box center [1152, 337] width 203 height 193
click at [1243, 224] on app-icon "Edit this field" at bounding box center [1248, 229] width 11 height 11
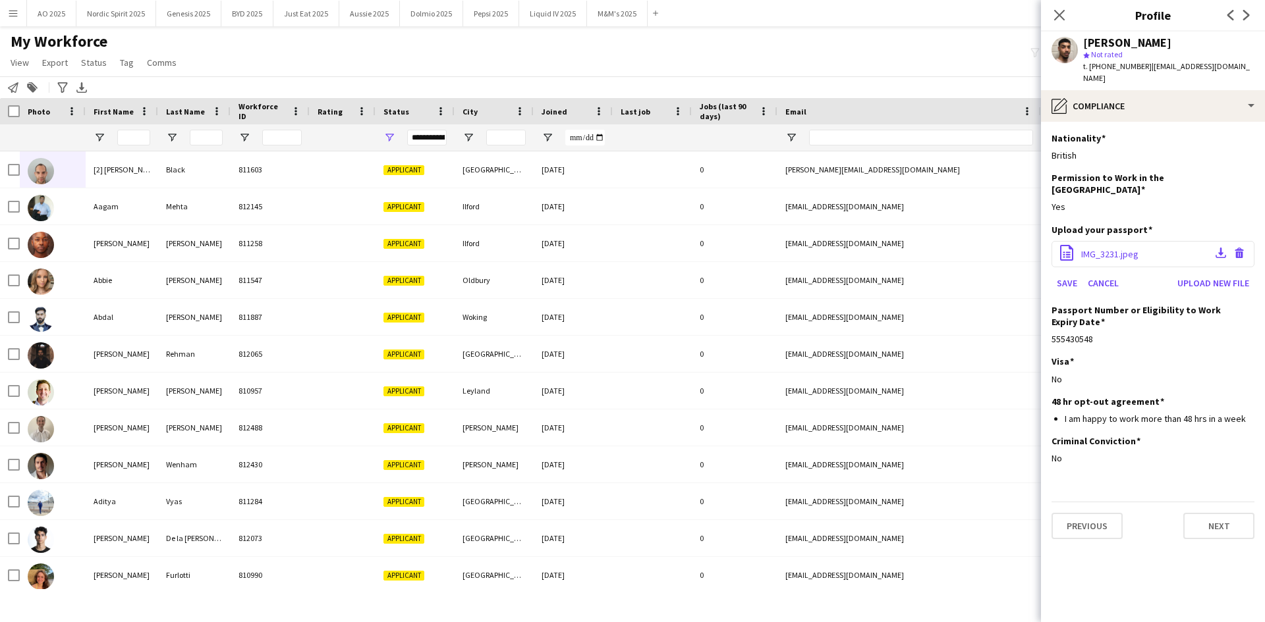
click at [1159, 241] on div "office-file-sheet IMG_3231.jpeg Download file Delete file" at bounding box center [1152, 254] width 203 height 26
click at [1097, 248] on span "IMG_3231.jpeg" at bounding box center [1109, 254] width 57 height 12
click at [1111, 273] on button "Cancel" at bounding box center [1102, 283] width 41 height 21
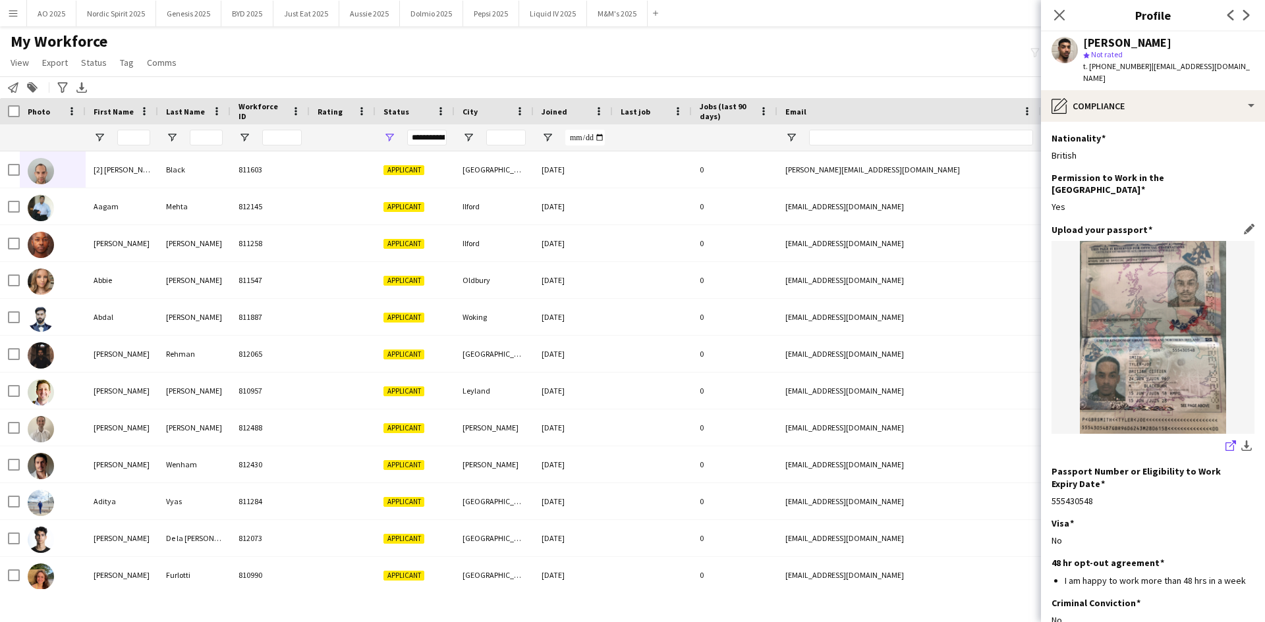
click at [1225, 441] on icon "share-external-link-1" at bounding box center [1230, 446] width 11 height 11
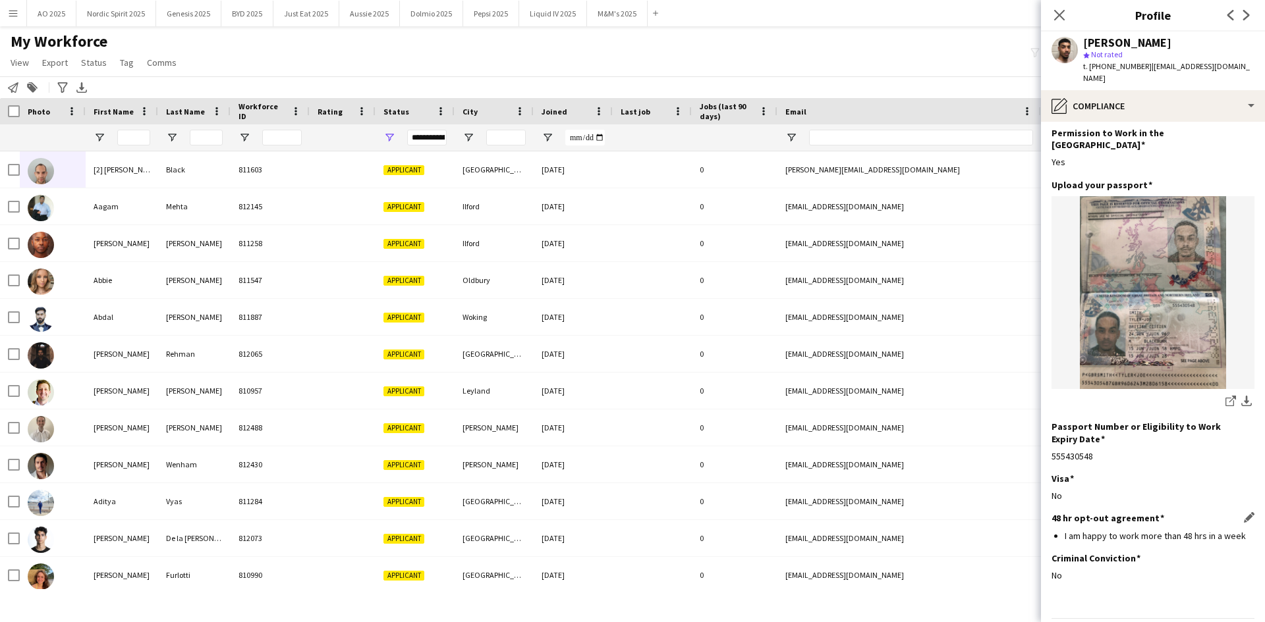
scroll to position [65, 0]
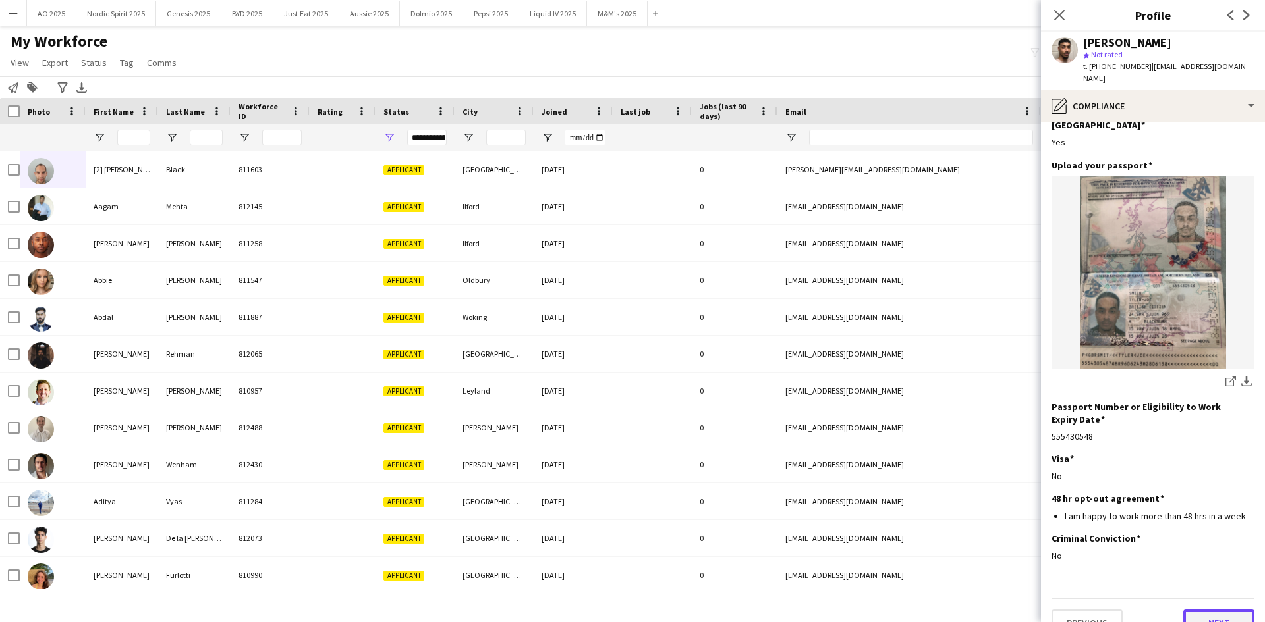
click at [1183, 610] on button "Next" at bounding box center [1218, 623] width 71 height 26
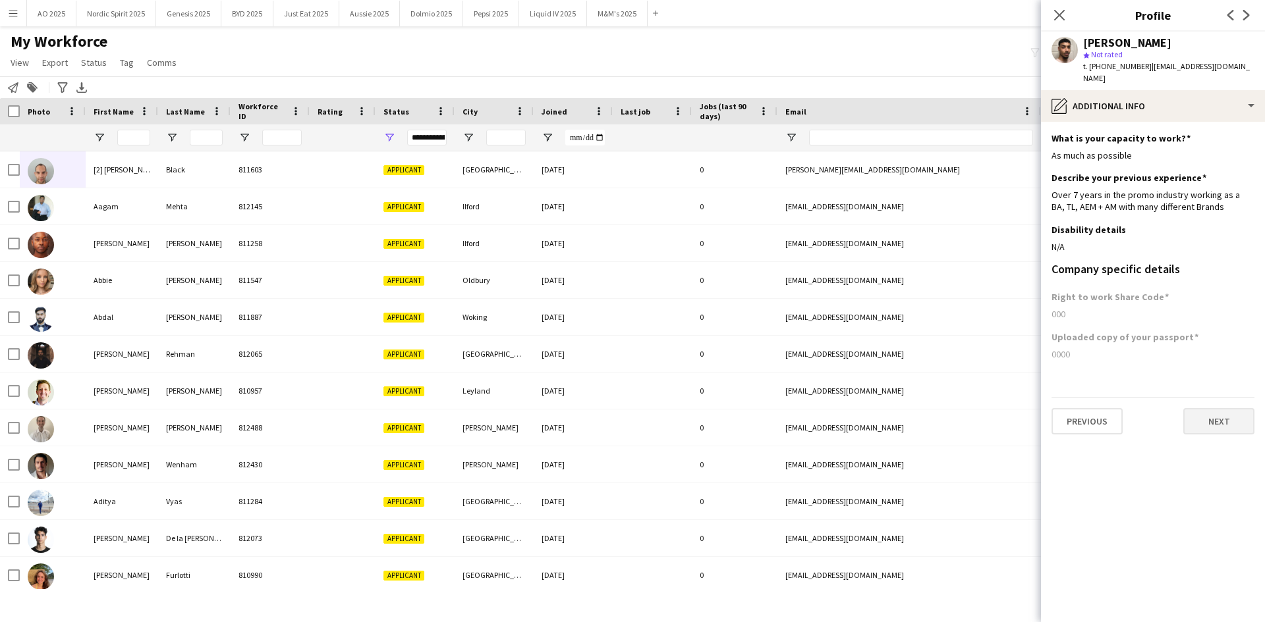
scroll to position [0, 0]
click at [1189, 412] on button "Next" at bounding box center [1218, 421] width 71 height 26
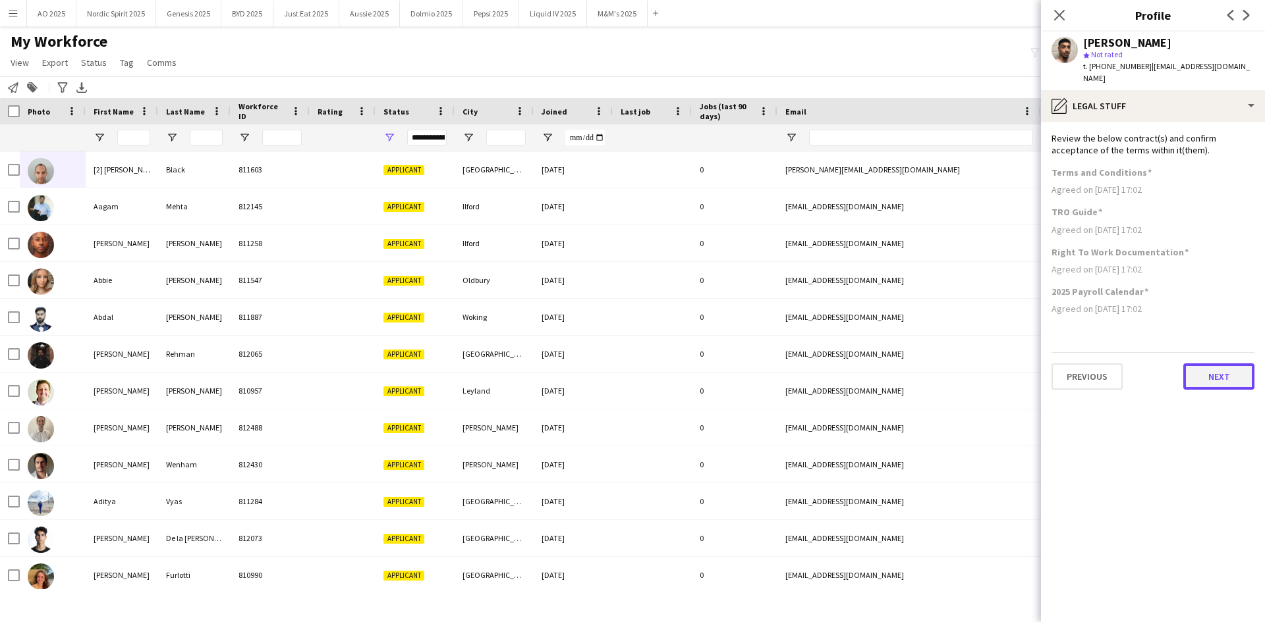
click at [1206, 364] on button "Next" at bounding box center [1218, 377] width 71 height 26
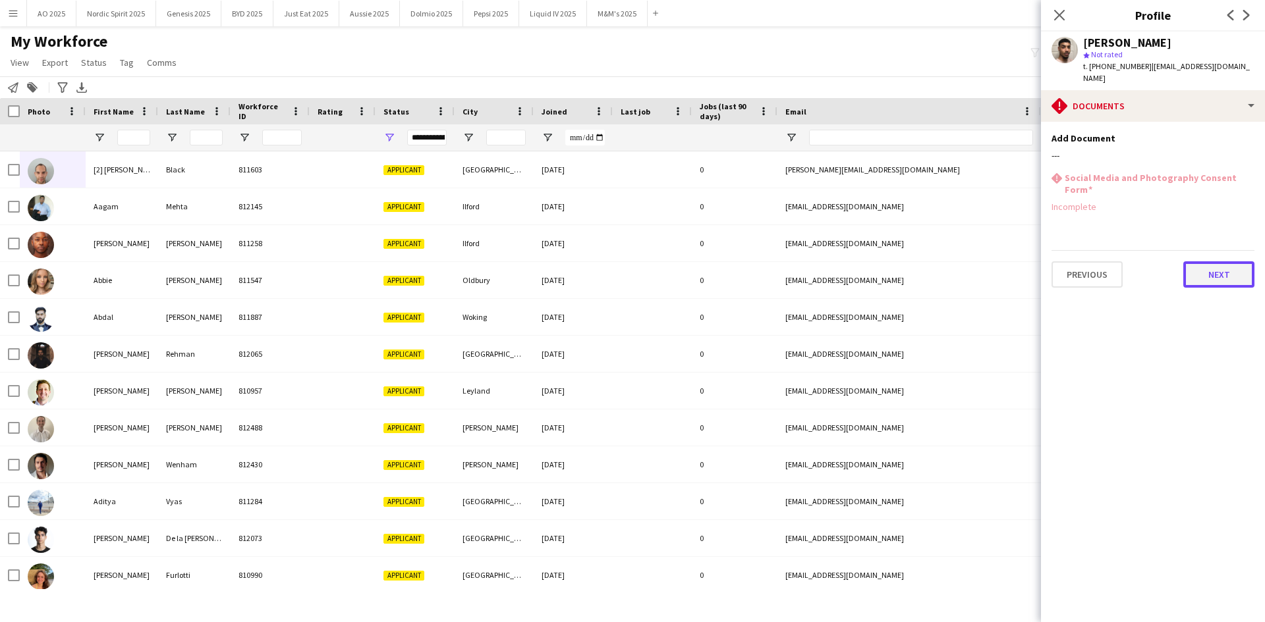
click at [1199, 261] on button "Next" at bounding box center [1218, 274] width 71 height 26
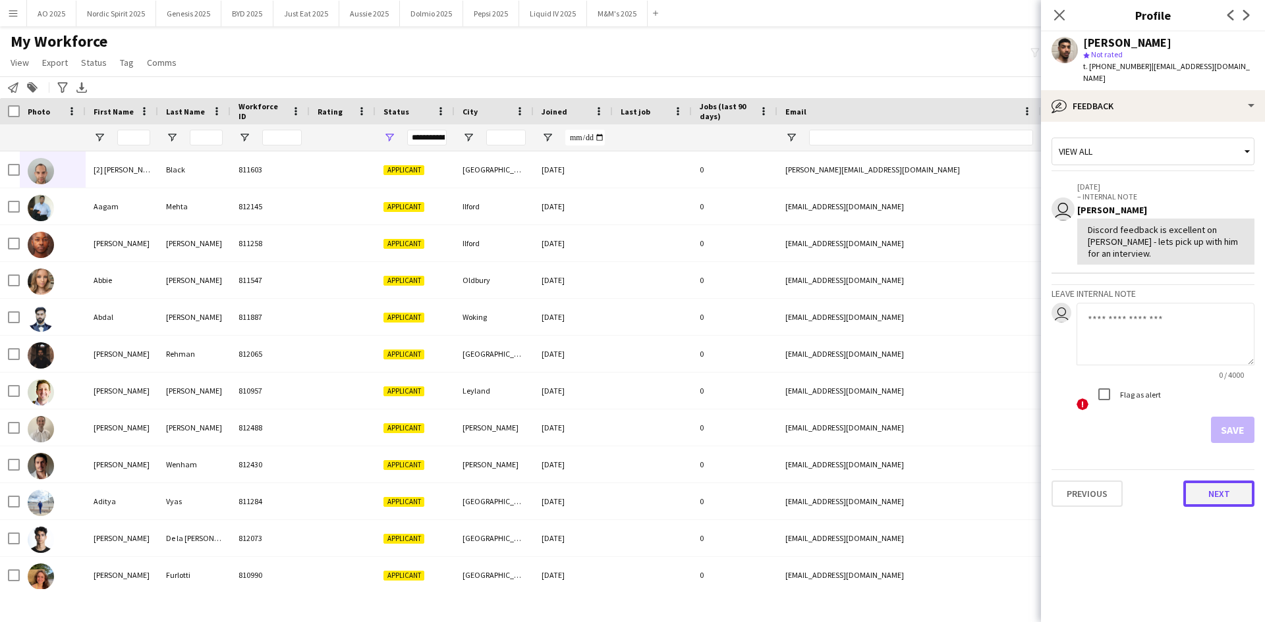
click at [1190, 481] on button "Next" at bounding box center [1218, 494] width 71 height 26
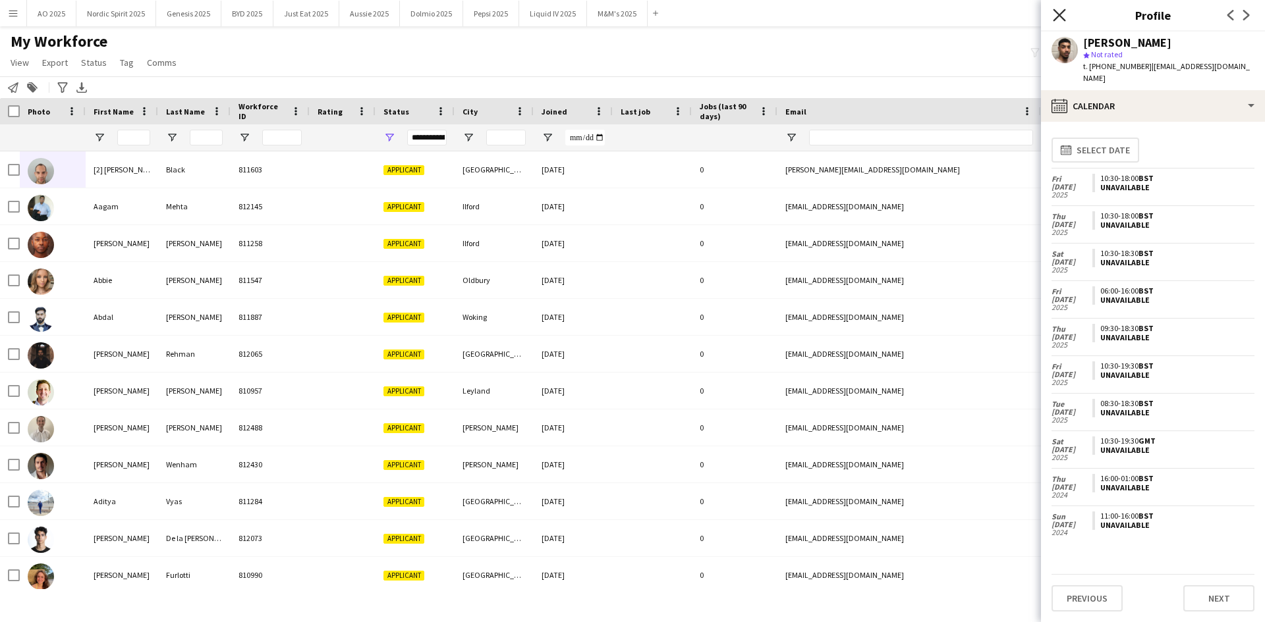
click at [1057, 18] on icon at bounding box center [1058, 15] width 13 height 13
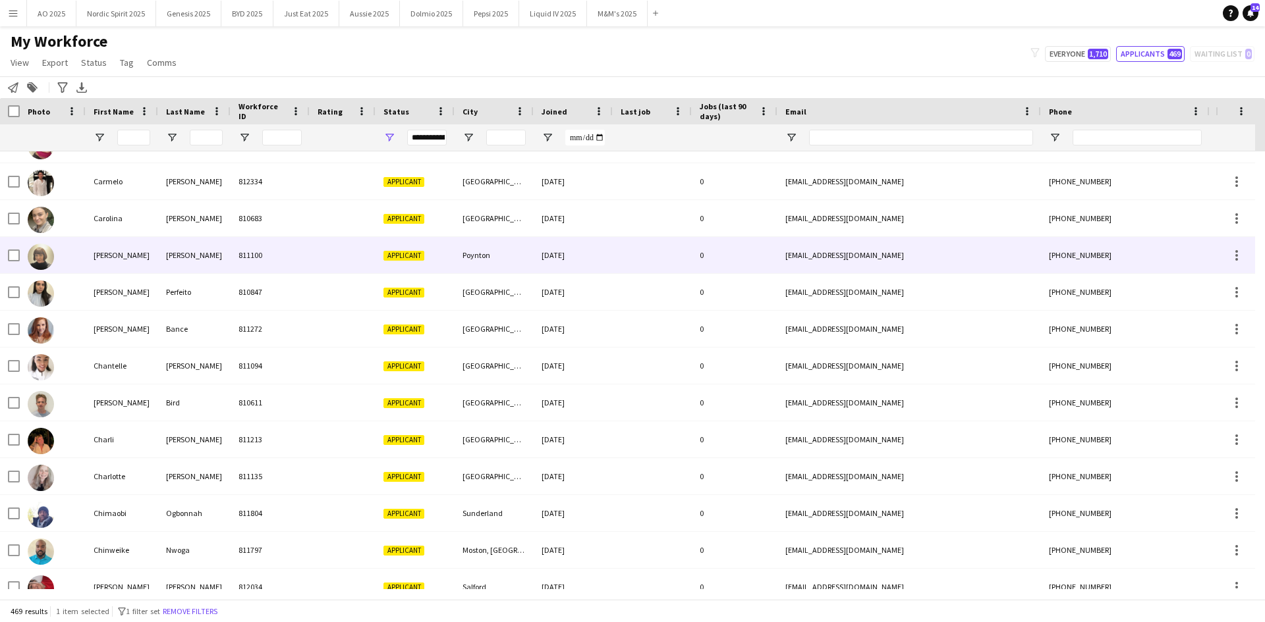
scroll to position [2239, 0]
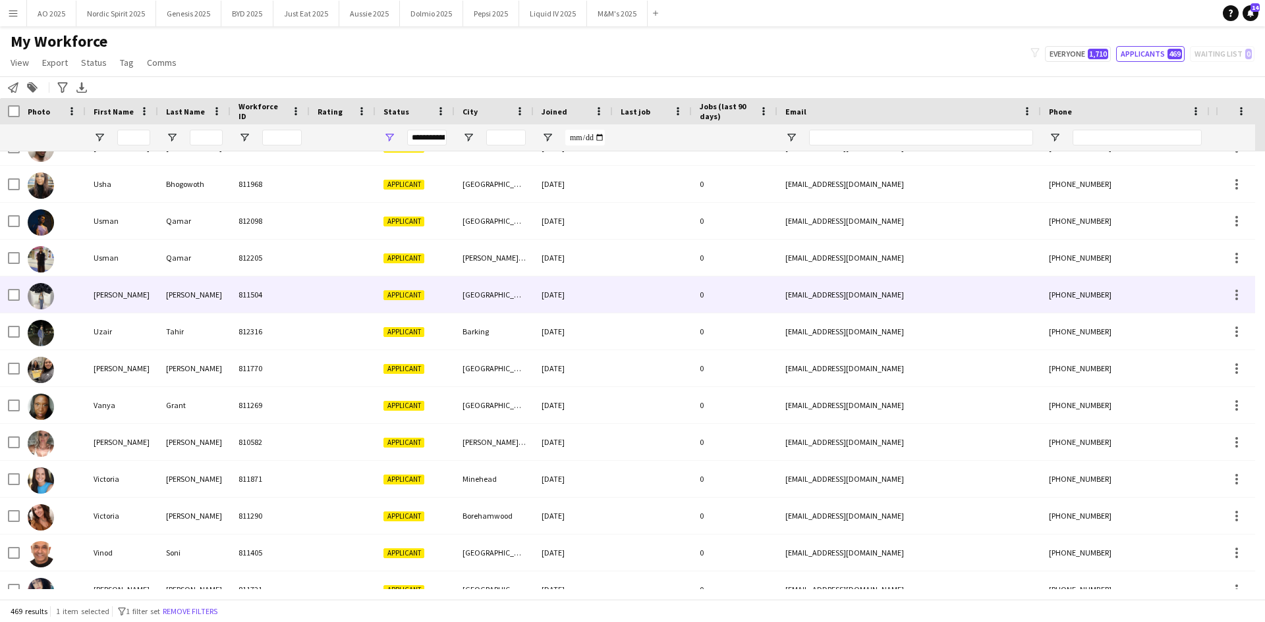
scroll to position [16136, 0]
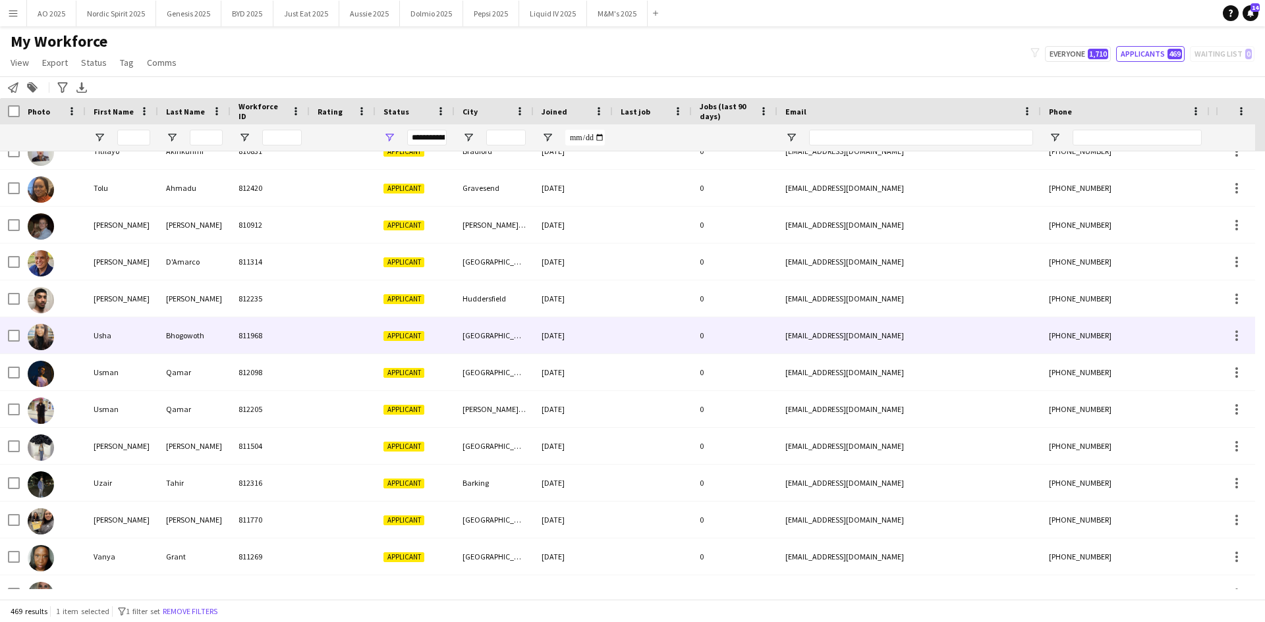
click at [30, 335] on img at bounding box center [41, 337] width 26 height 26
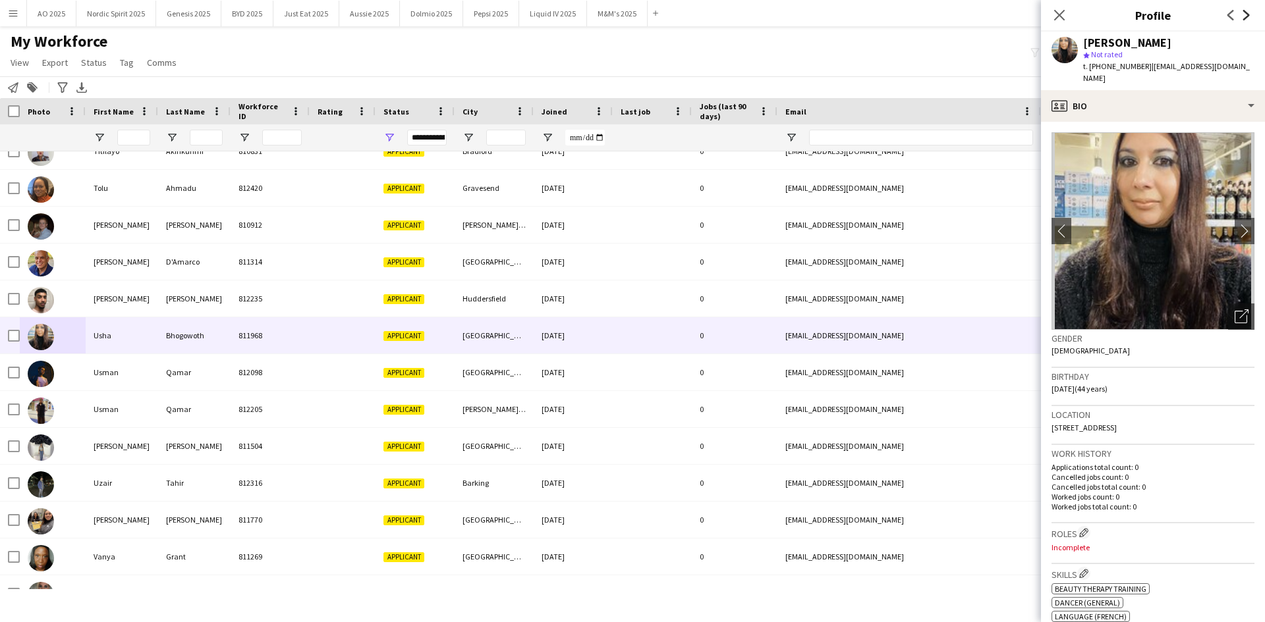
click at [1246, 19] on icon "Next" at bounding box center [1246, 15] width 11 height 11
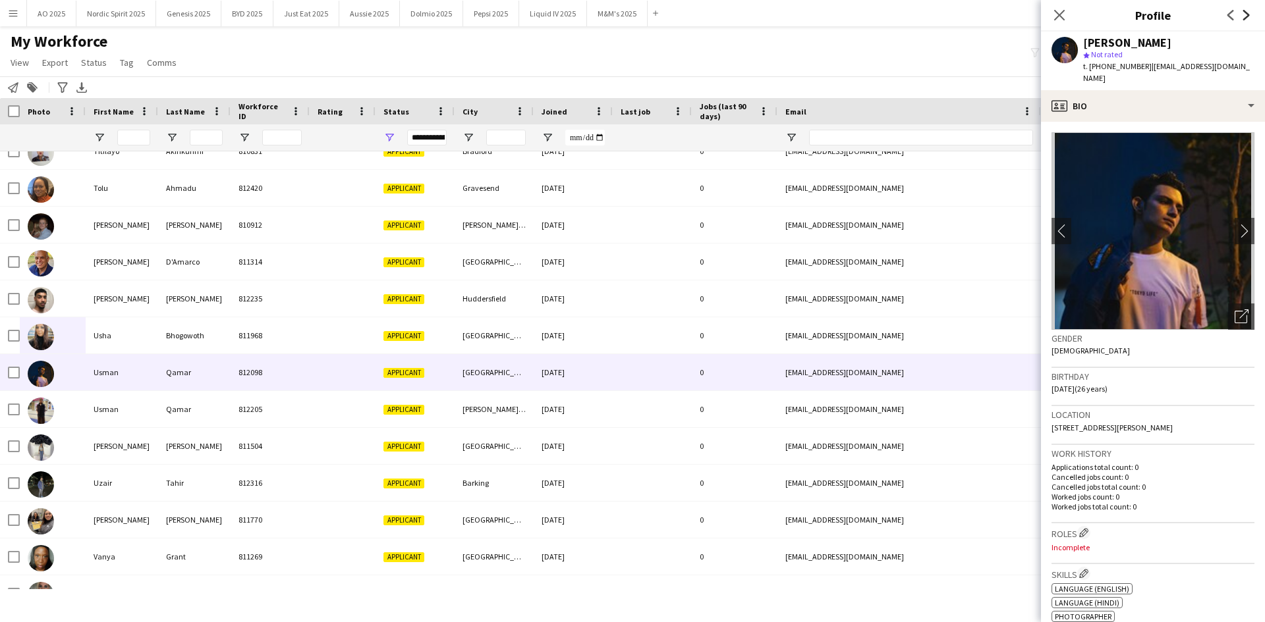
click at [1246, 19] on icon "Next" at bounding box center [1246, 15] width 11 height 11
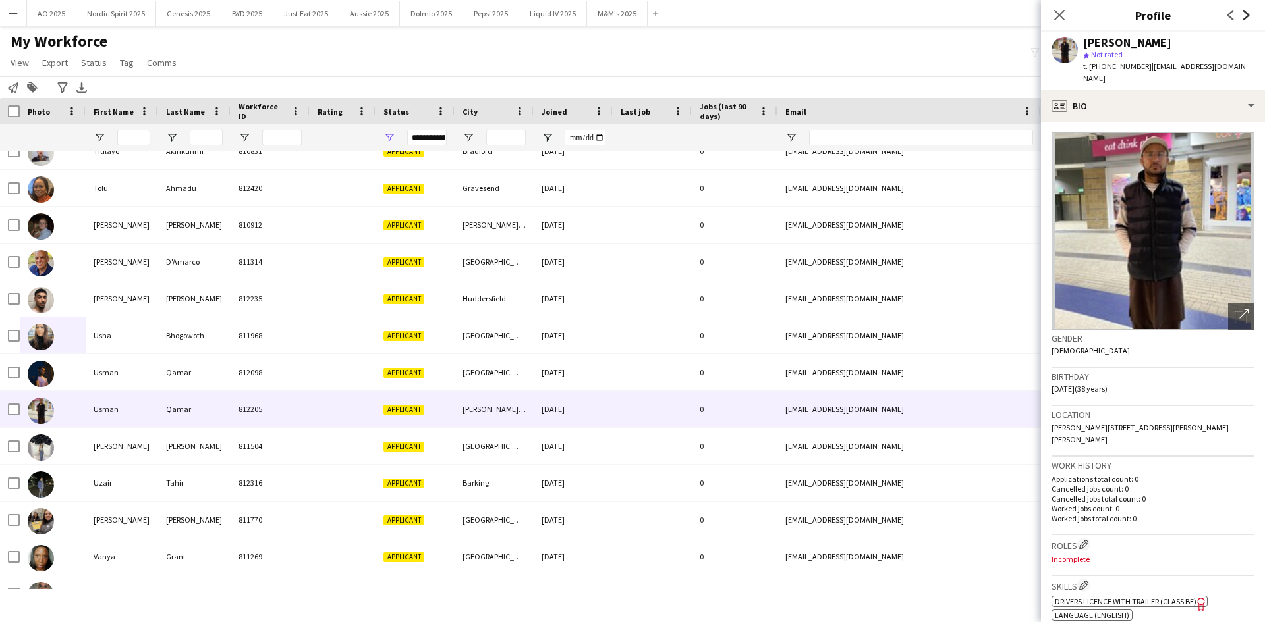
click at [1246, 19] on icon "Next" at bounding box center [1246, 15] width 11 height 11
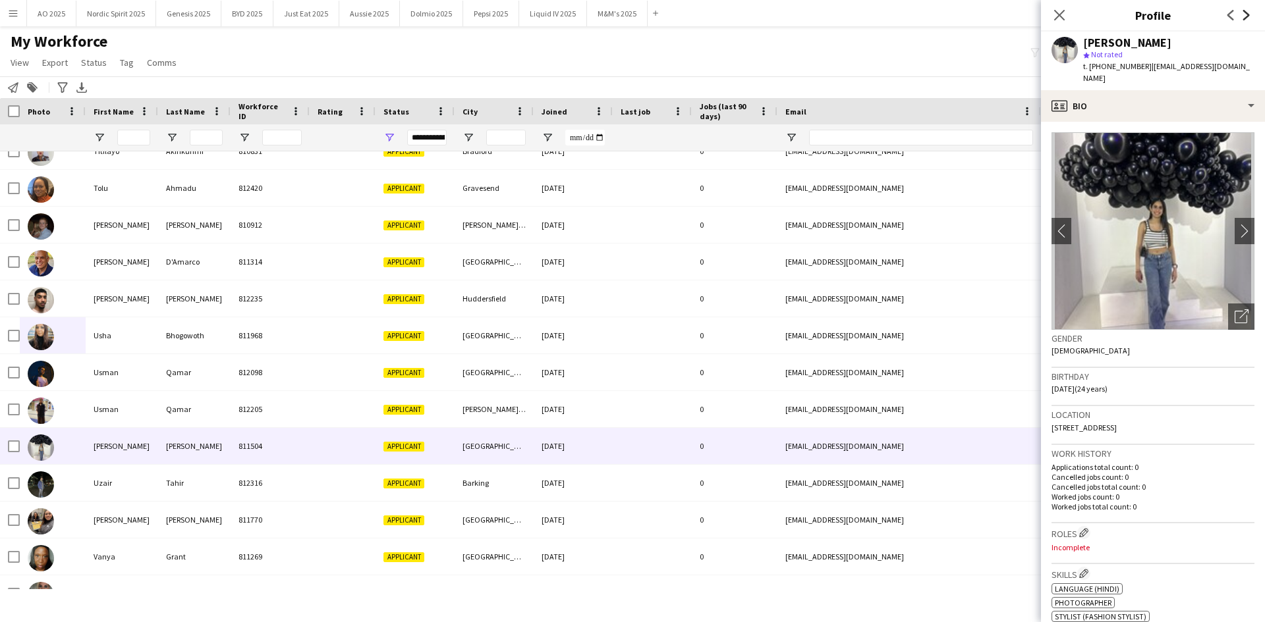
click at [1246, 19] on icon "Next" at bounding box center [1246, 15] width 11 height 11
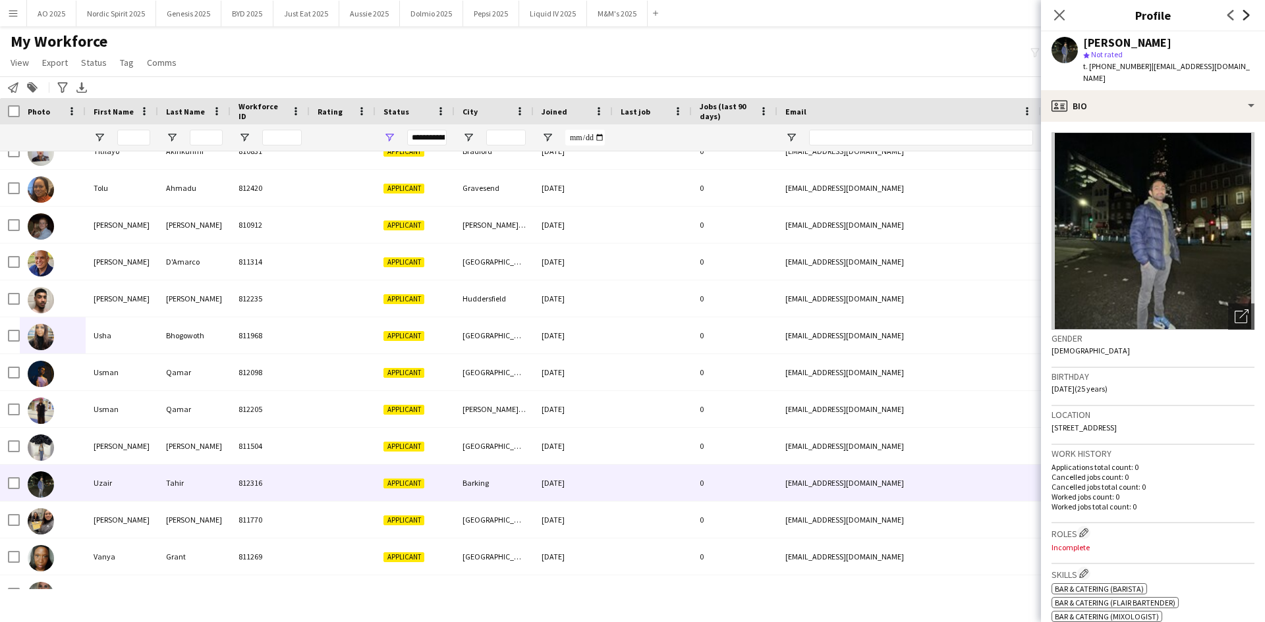
click at [1246, 19] on icon "Next" at bounding box center [1246, 15] width 11 height 11
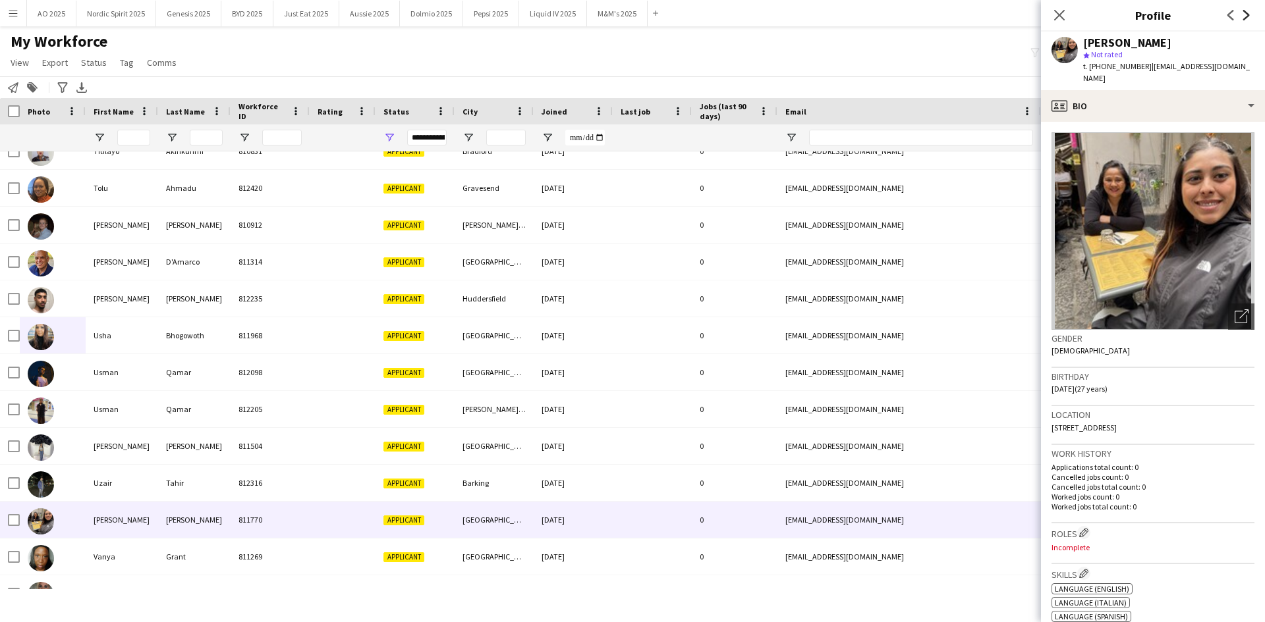
click at [1246, 19] on icon "Next" at bounding box center [1246, 15] width 11 height 11
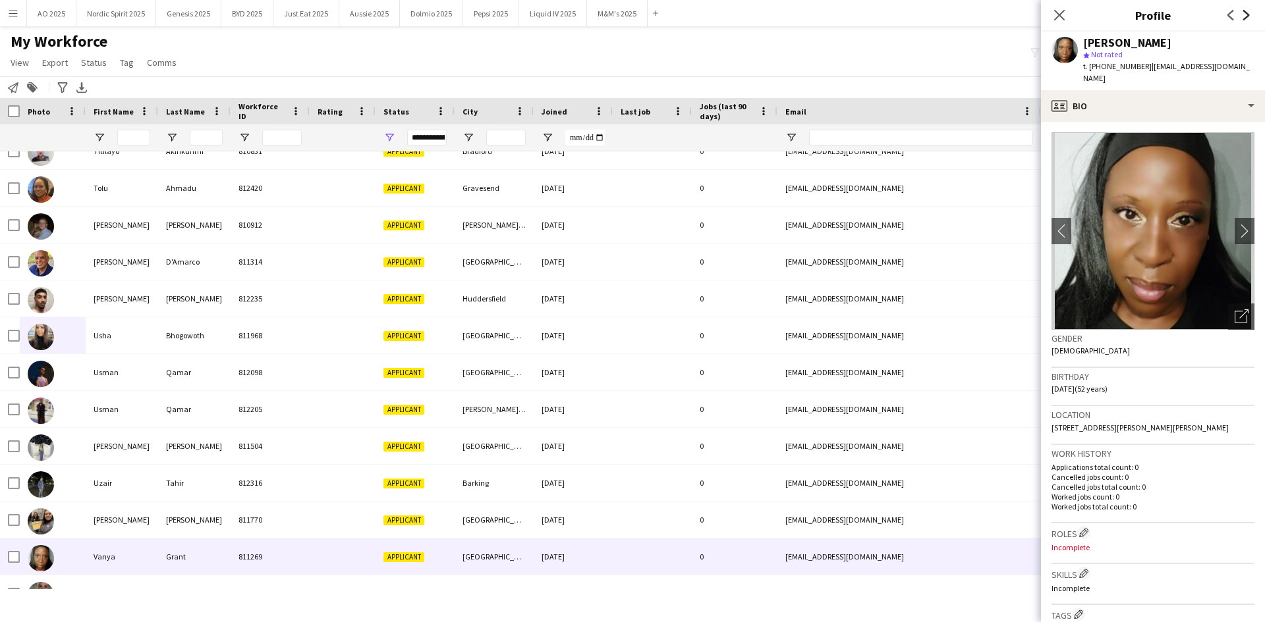
click at [1246, 19] on icon "Next" at bounding box center [1246, 15] width 11 height 11
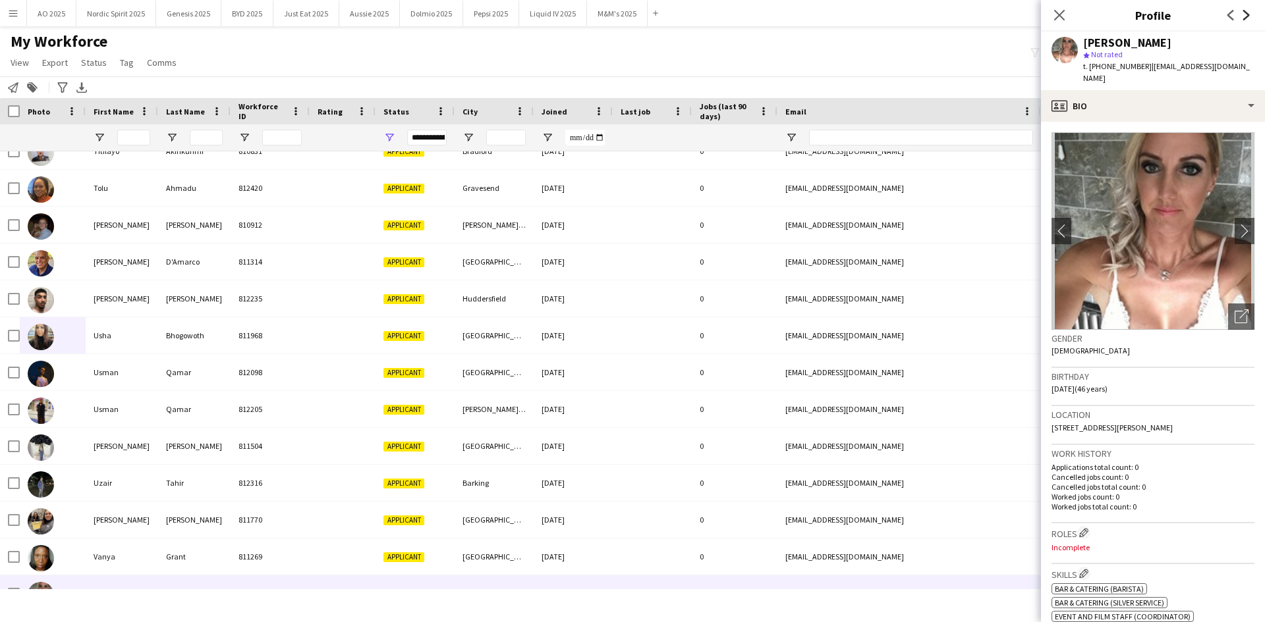
click at [1246, 19] on icon "Next" at bounding box center [1246, 15] width 11 height 11
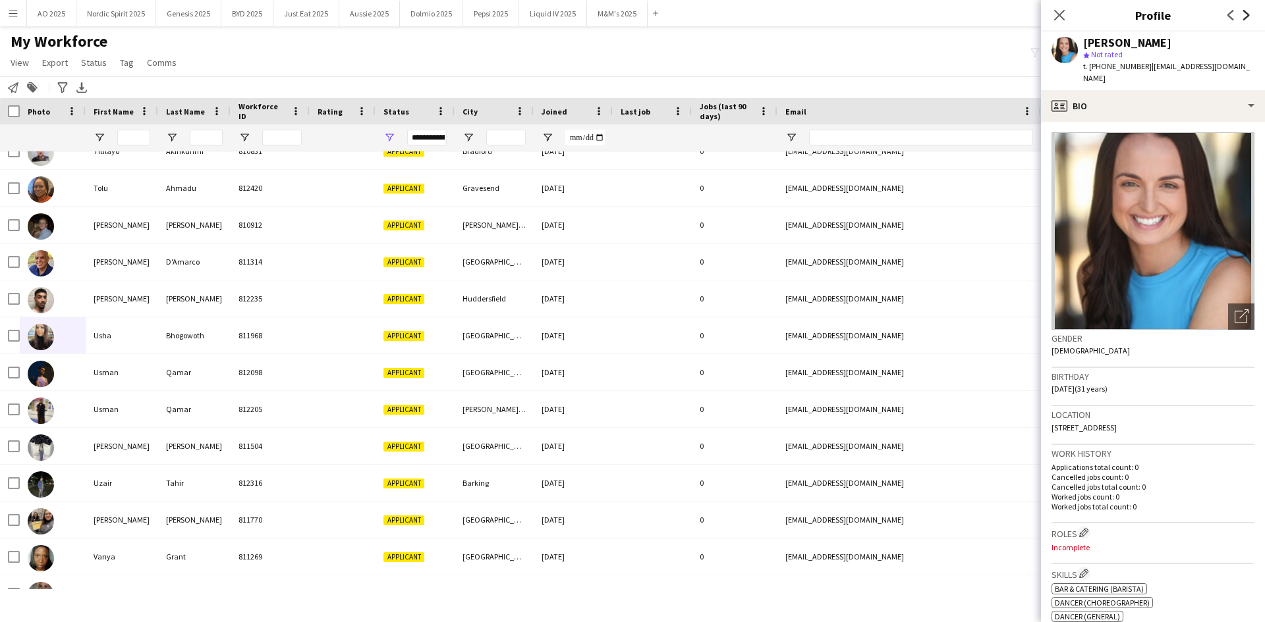
click at [1246, 19] on icon "Next" at bounding box center [1246, 15] width 11 height 11
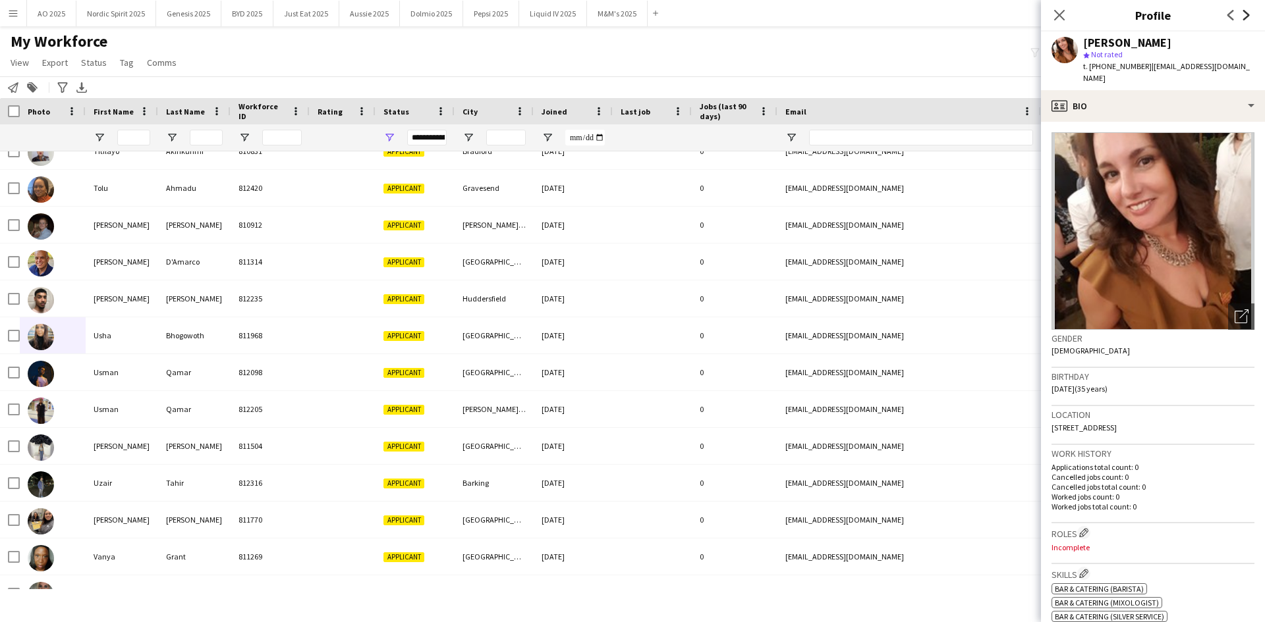
click at [1246, 19] on icon "Next" at bounding box center [1246, 15] width 11 height 11
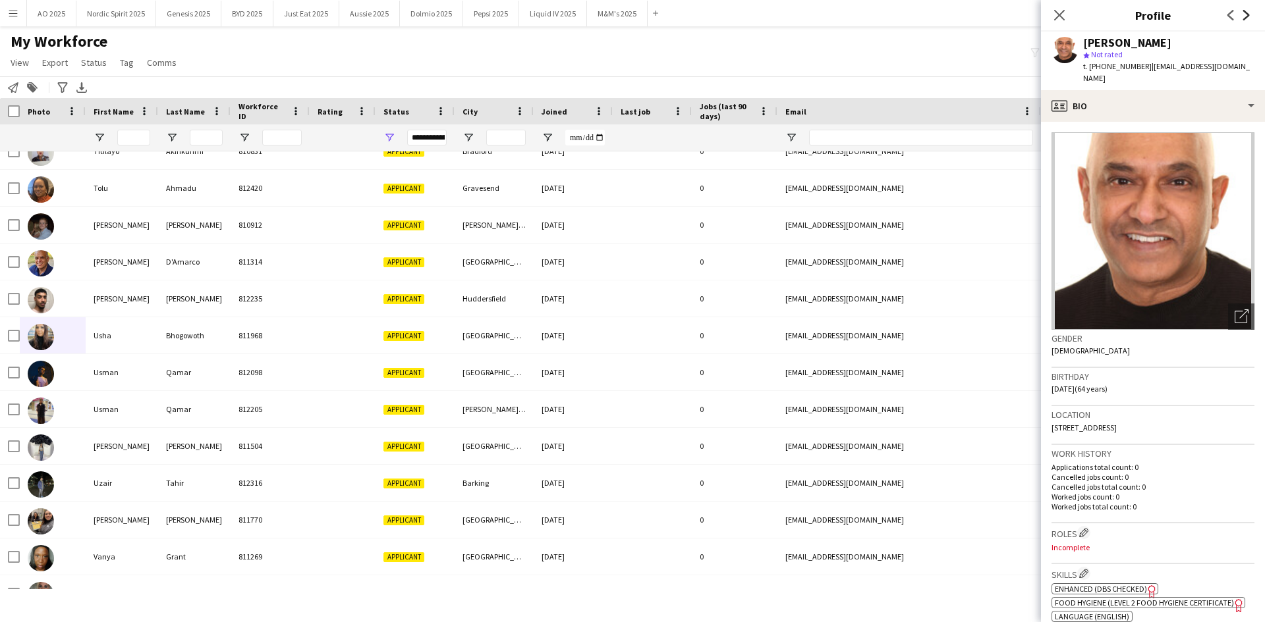
click at [1246, 19] on icon "Next" at bounding box center [1246, 15] width 11 height 11
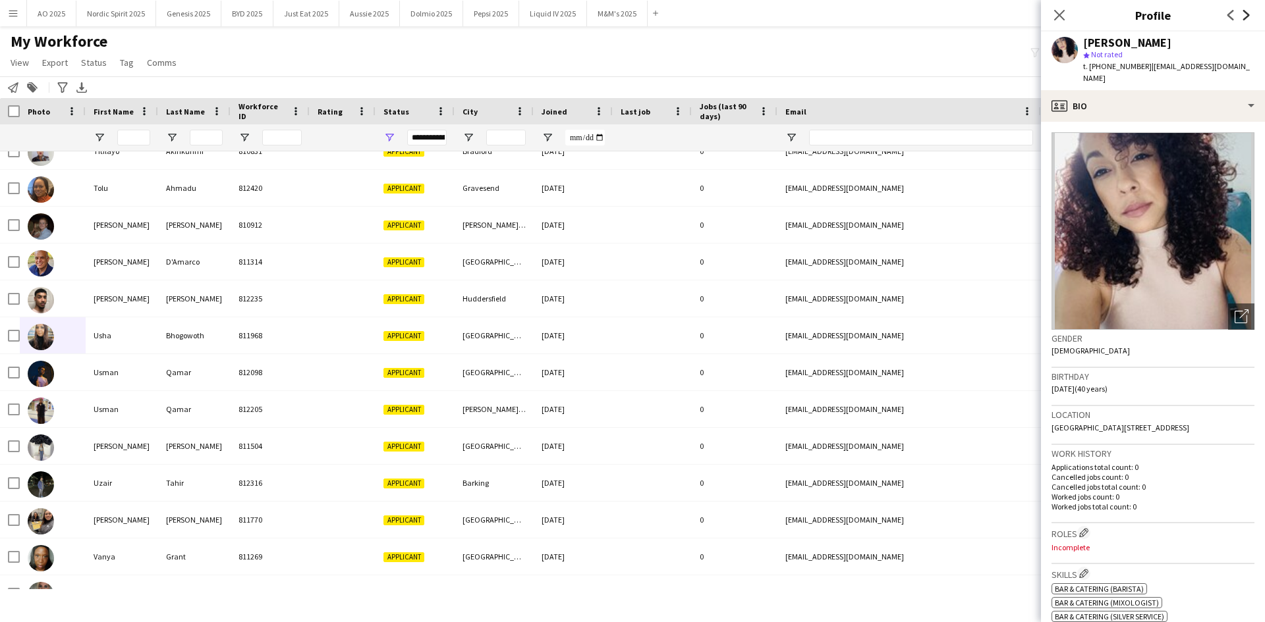
click at [1246, 19] on icon "Next" at bounding box center [1246, 15] width 11 height 11
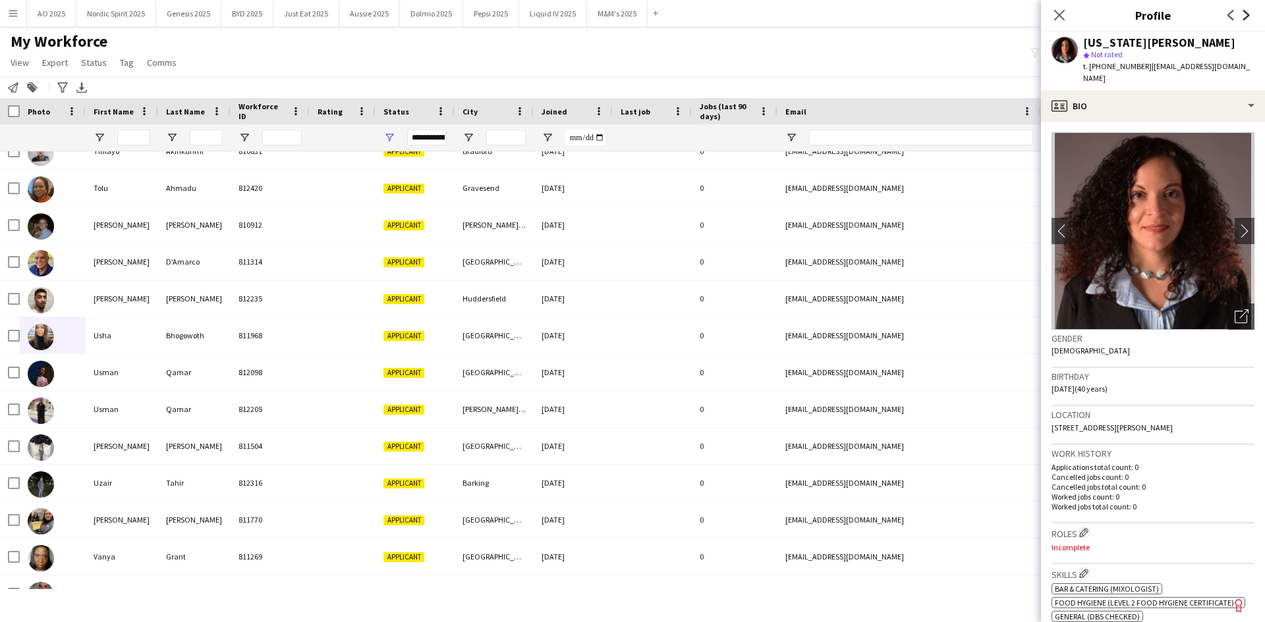
click at [1246, 19] on icon "Next" at bounding box center [1246, 15] width 11 height 11
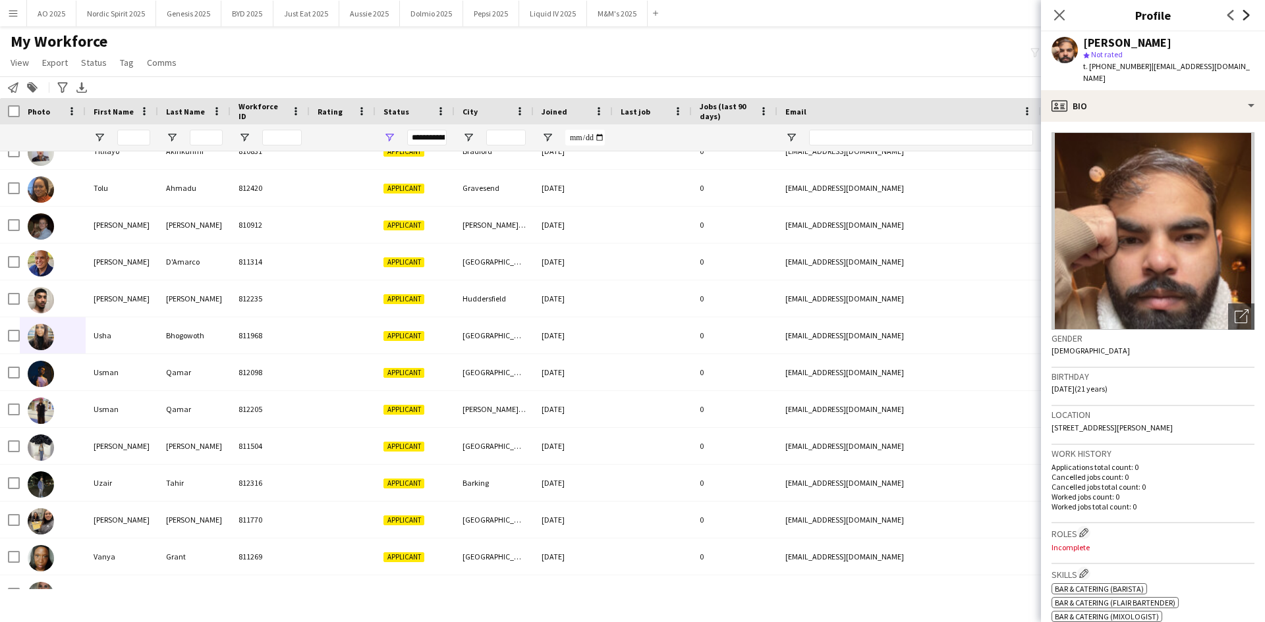
click at [1246, 19] on icon "Next" at bounding box center [1246, 15] width 11 height 11
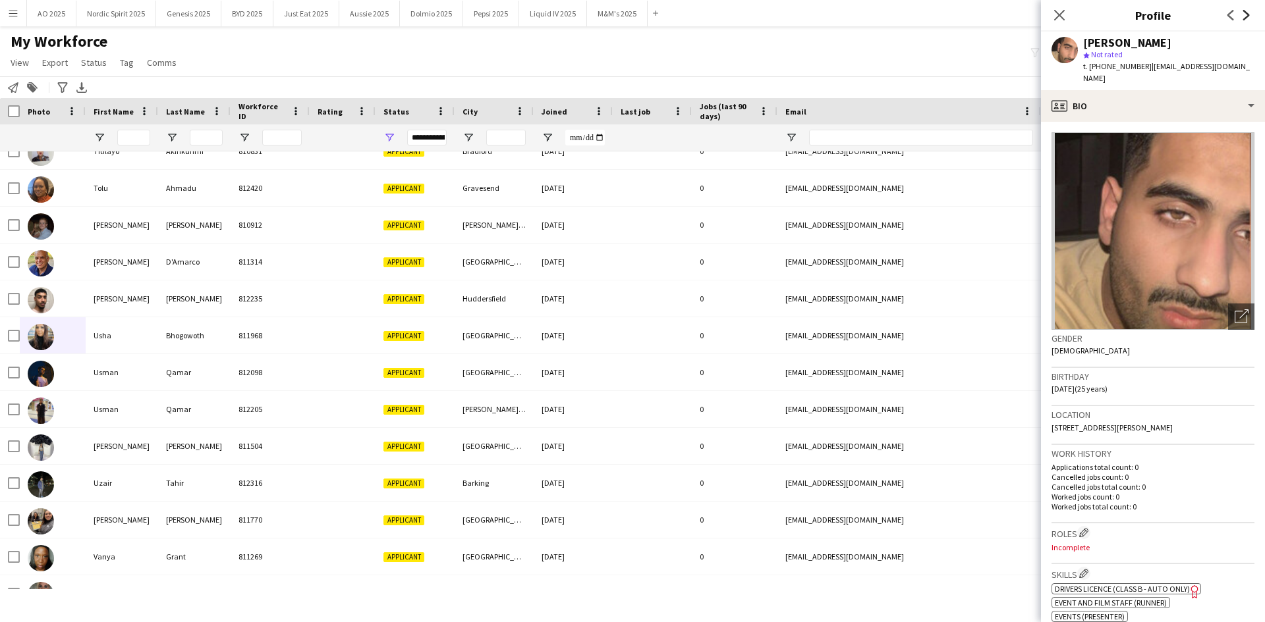
click at [1246, 19] on icon "Next" at bounding box center [1246, 15] width 11 height 11
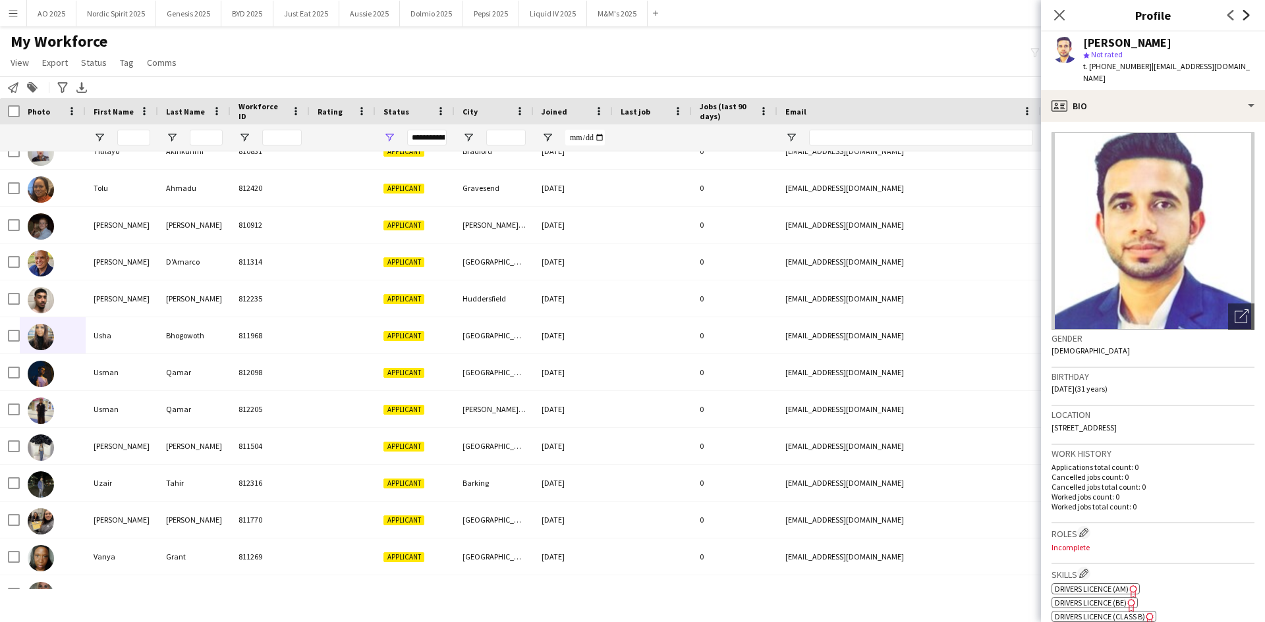
click at [1246, 19] on icon "Next" at bounding box center [1246, 15] width 11 height 11
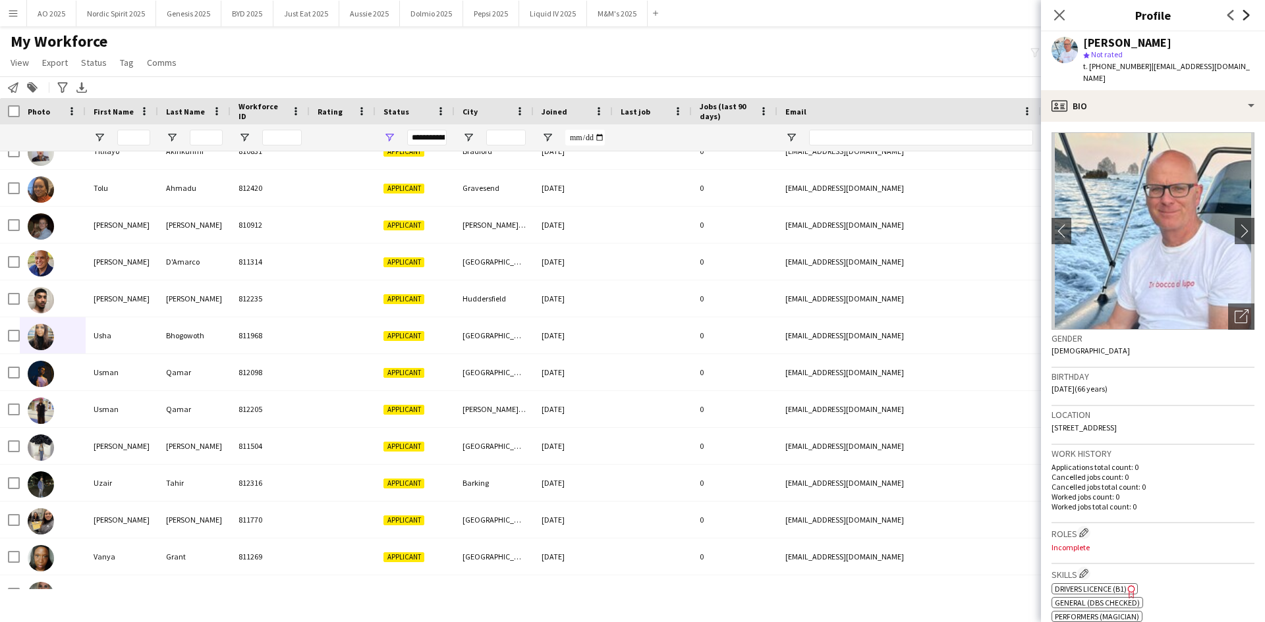
click at [1246, 19] on icon "Next" at bounding box center [1246, 15] width 11 height 11
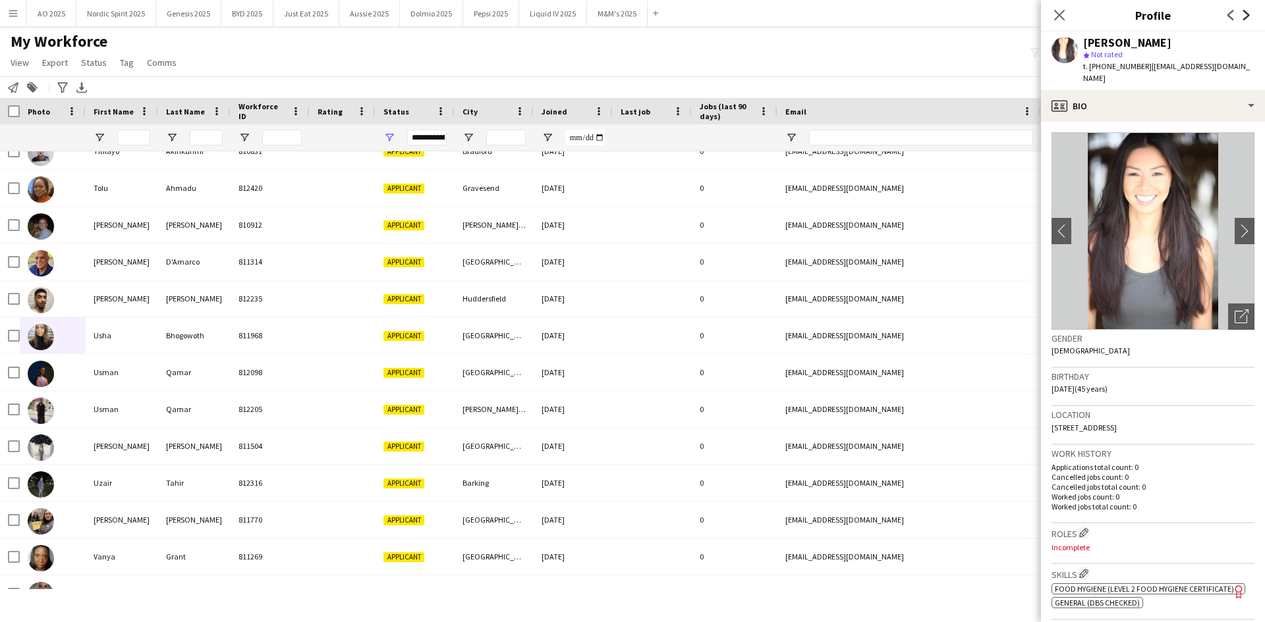
click at [1246, 19] on icon "Next" at bounding box center [1246, 15] width 11 height 11
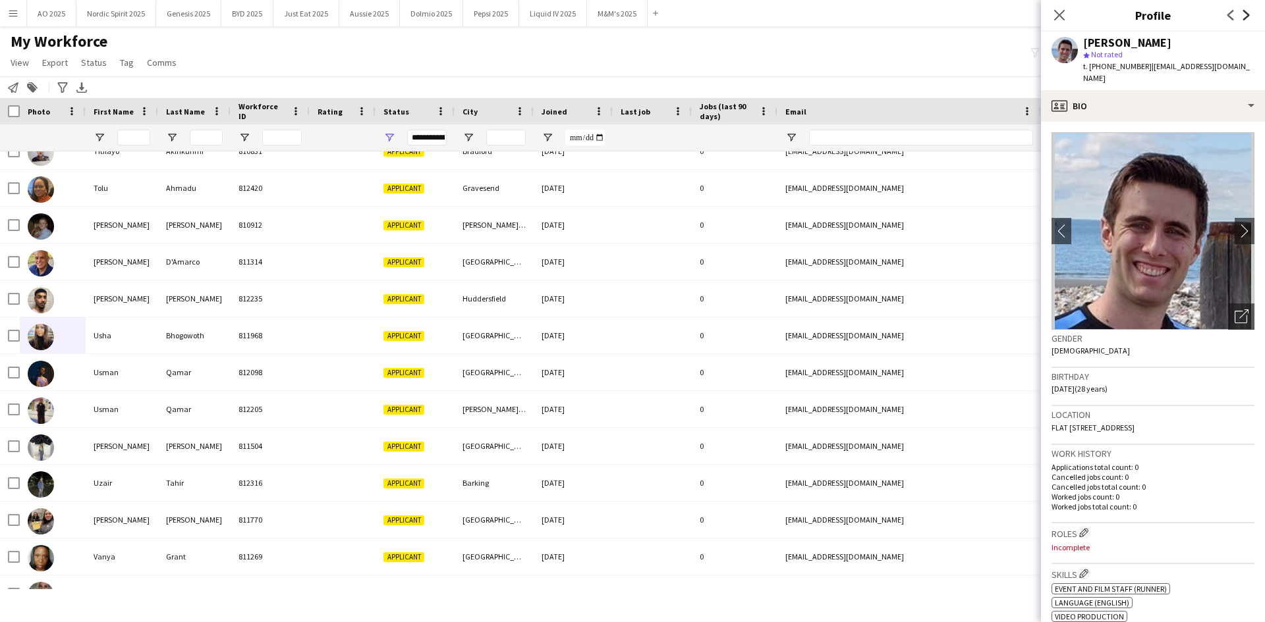
click at [1246, 19] on icon "Next" at bounding box center [1246, 15] width 11 height 11
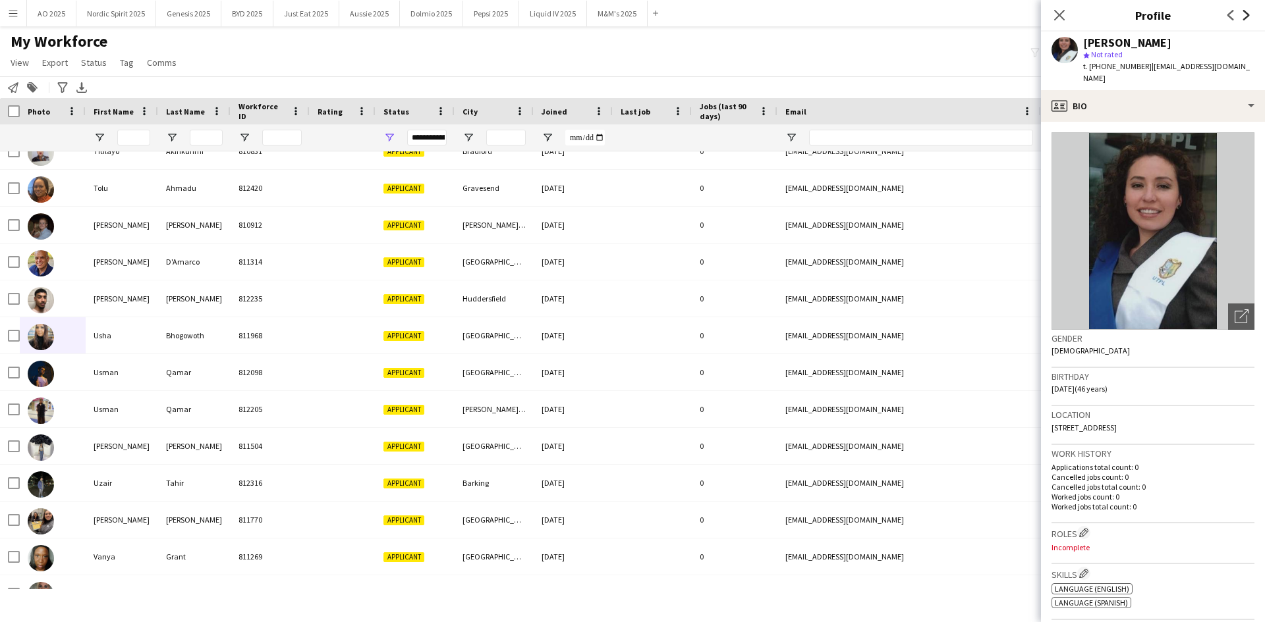
click at [1246, 19] on icon "Next" at bounding box center [1246, 15] width 11 height 11
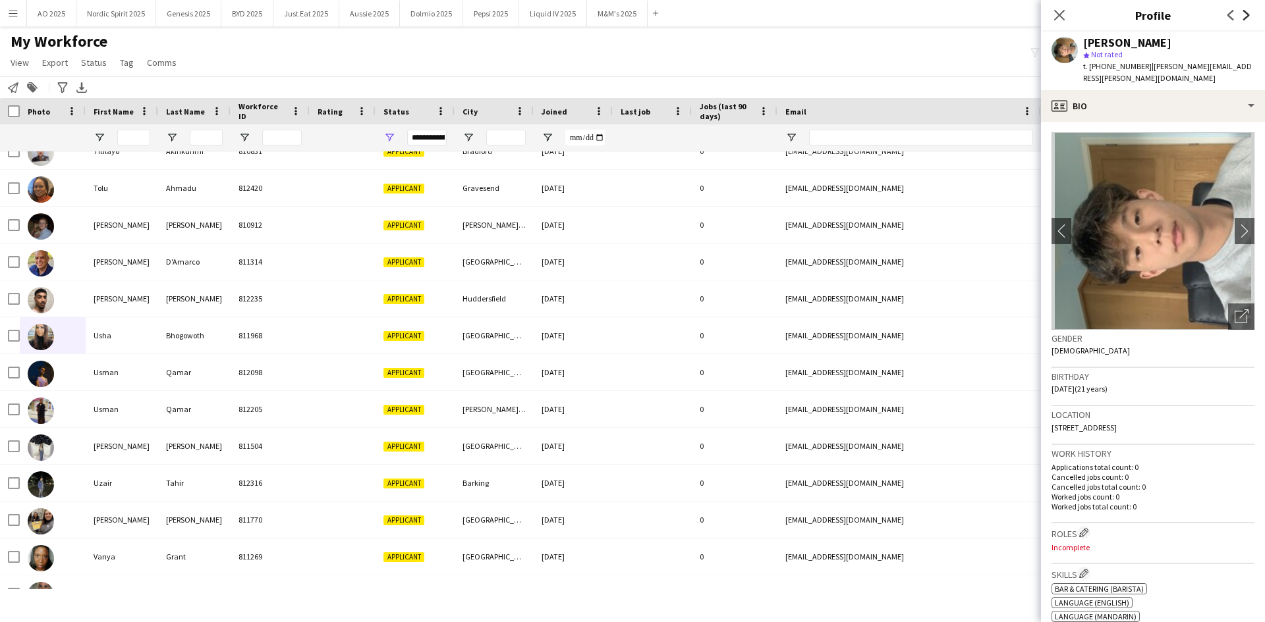
click at [1246, 19] on icon "Next" at bounding box center [1246, 15] width 11 height 11
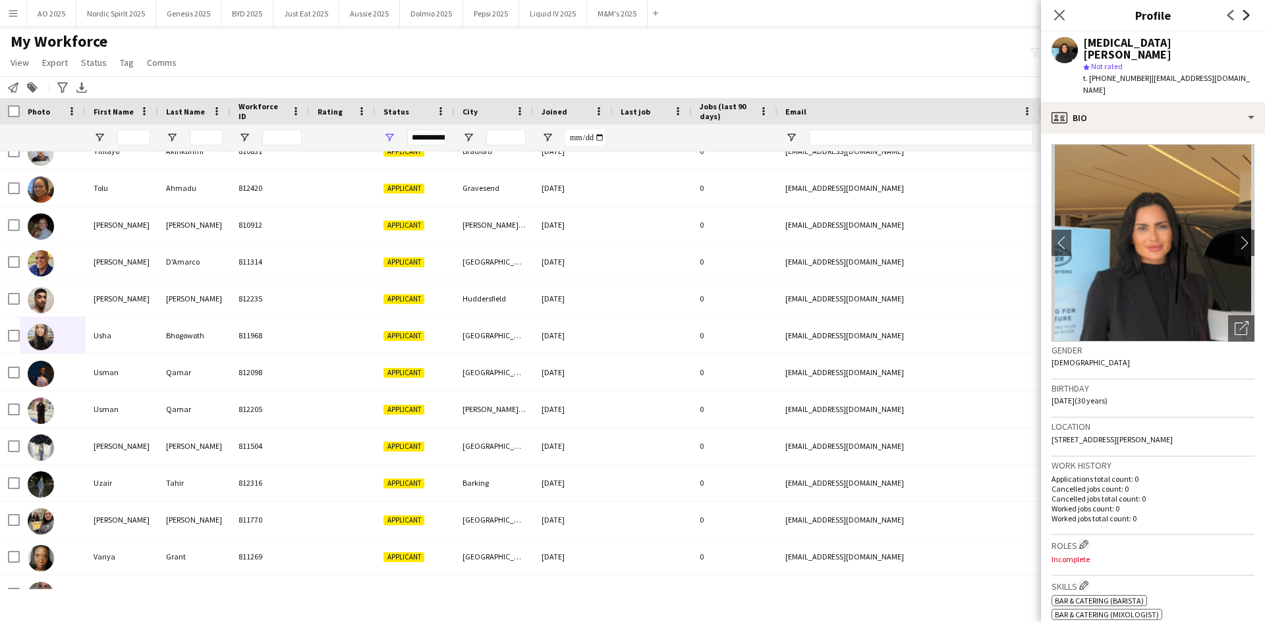
click at [1246, 19] on icon "Next" at bounding box center [1246, 15] width 11 height 11
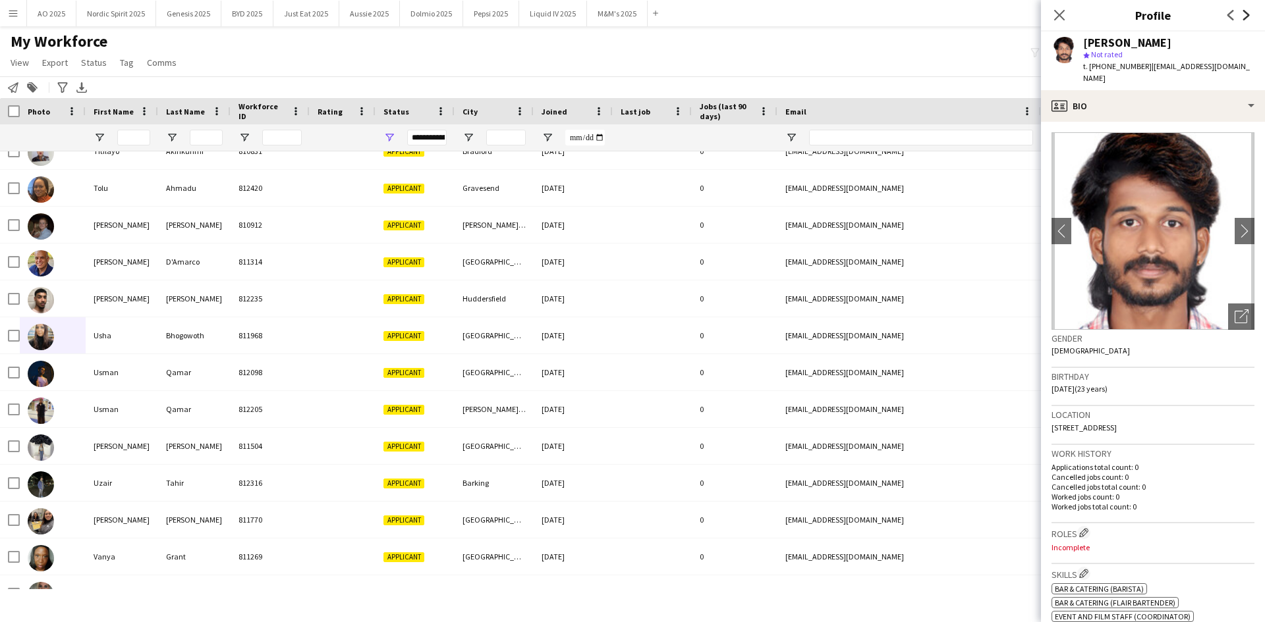
click at [1246, 19] on icon "Next" at bounding box center [1246, 15] width 11 height 11
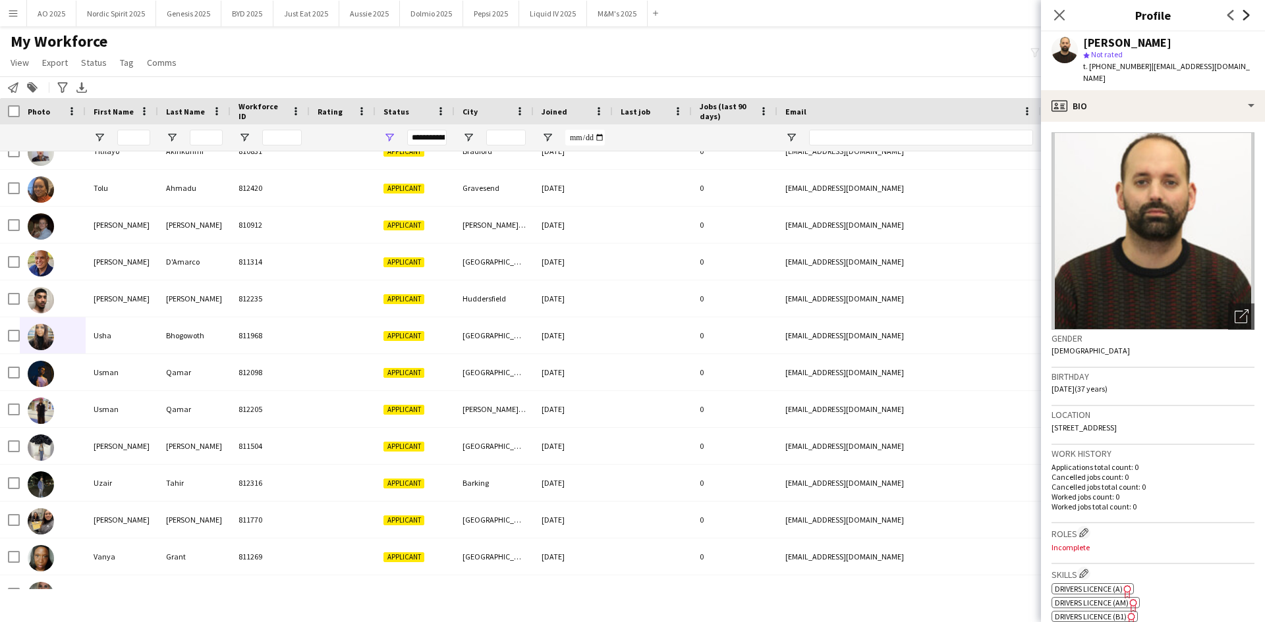
click at [1246, 19] on icon "Next" at bounding box center [1246, 15] width 11 height 11
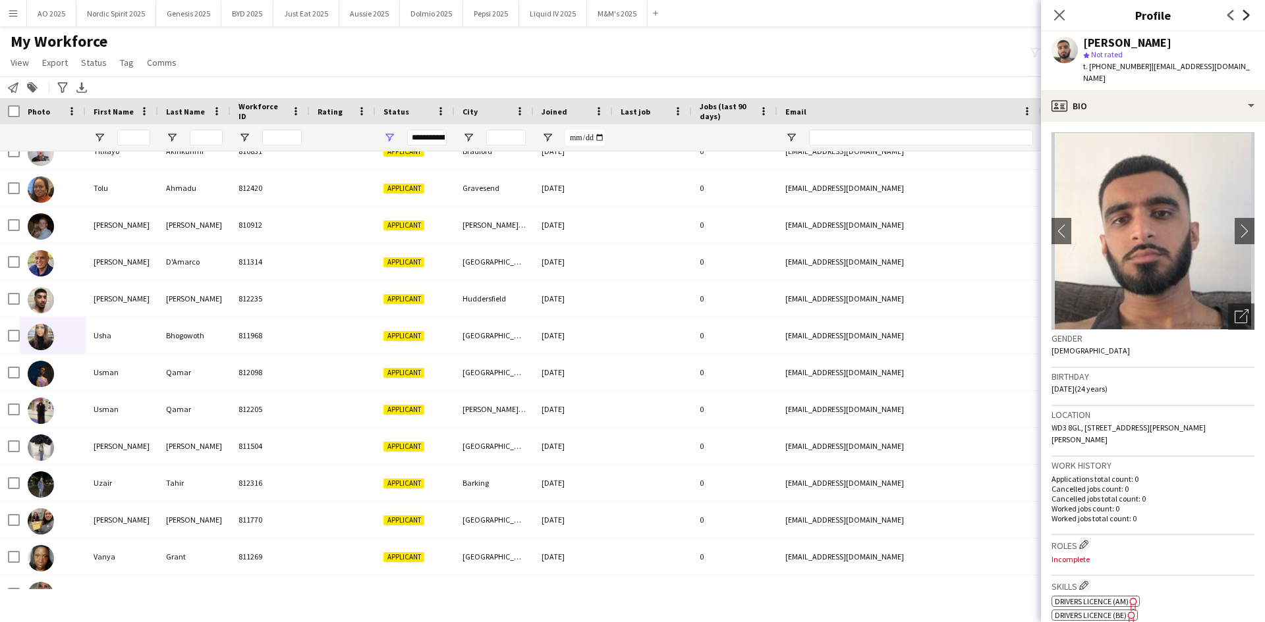
click at [1246, 19] on icon "Next" at bounding box center [1246, 15] width 11 height 11
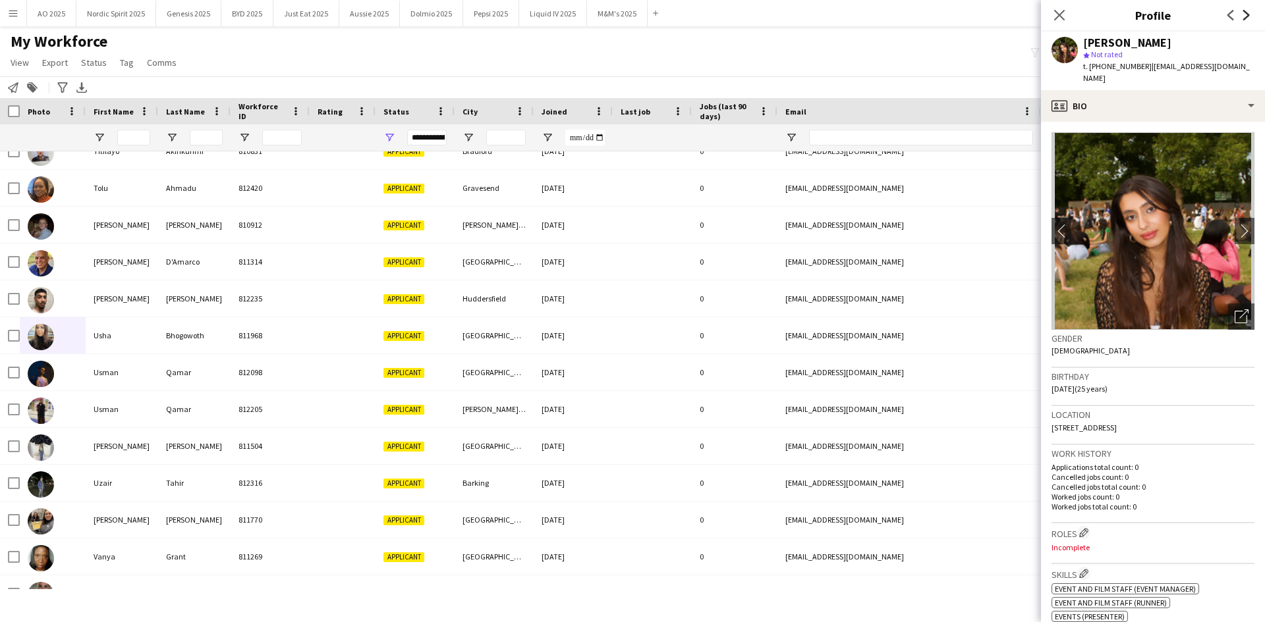
click at [1246, 19] on icon "Next" at bounding box center [1246, 15] width 11 height 11
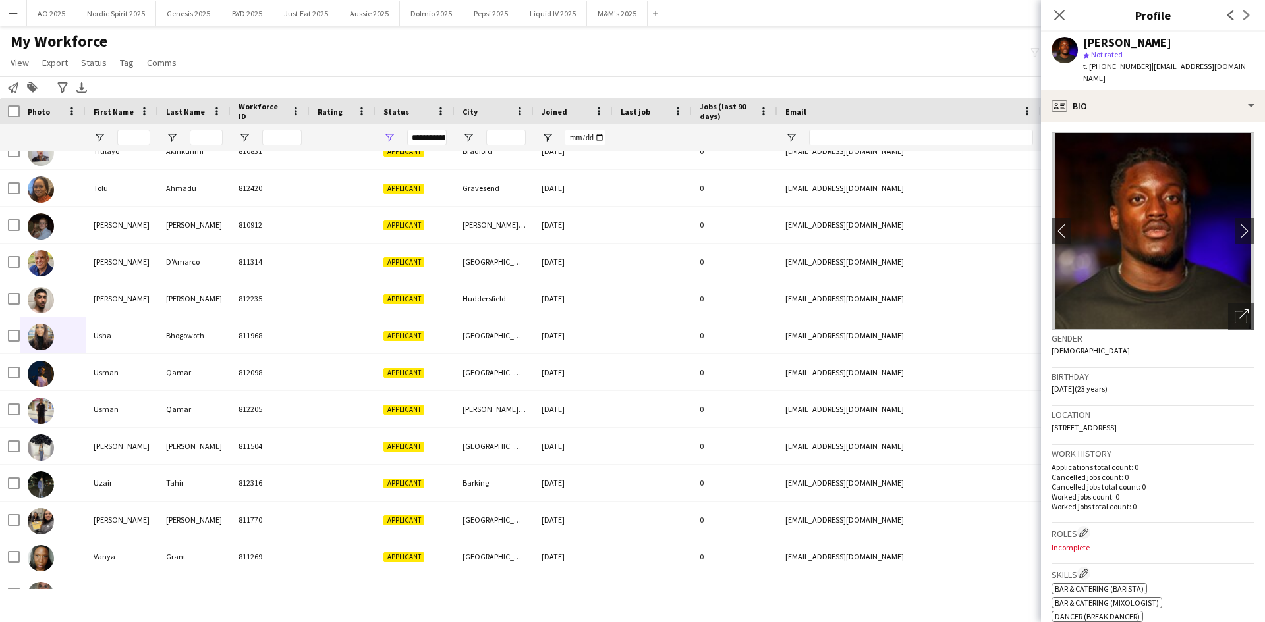
click at [1246, 19] on div "Previous Next" at bounding box center [1238, 15] width 53 height 30
click at [1061, 14] on icon at bounding box center [1058, 15] width 13 height 13
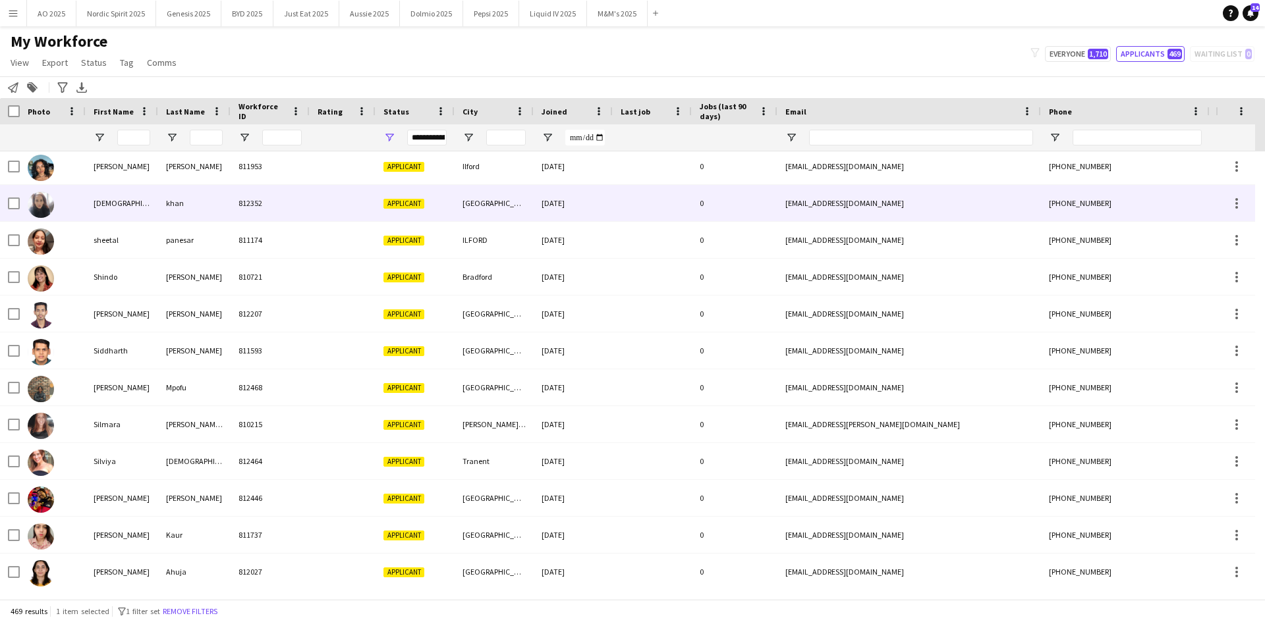
scroll to position [14357, 0]
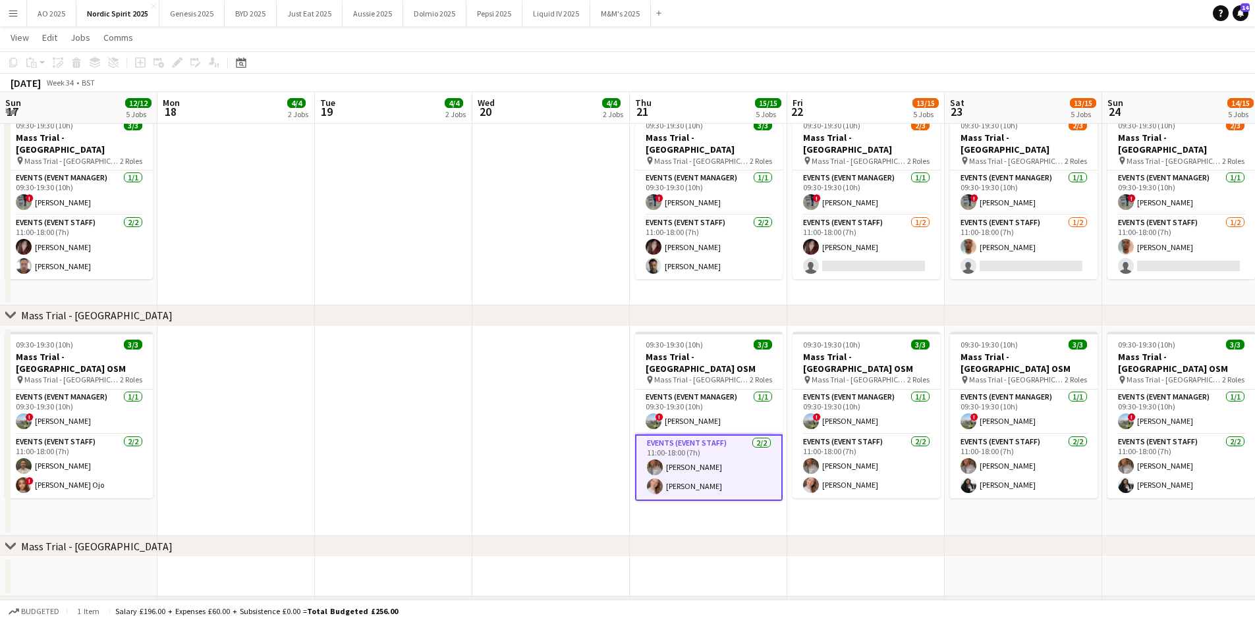
scroll to position [0, 453]
